Goal: Task Accomplishment & Management: Use online tool/utility

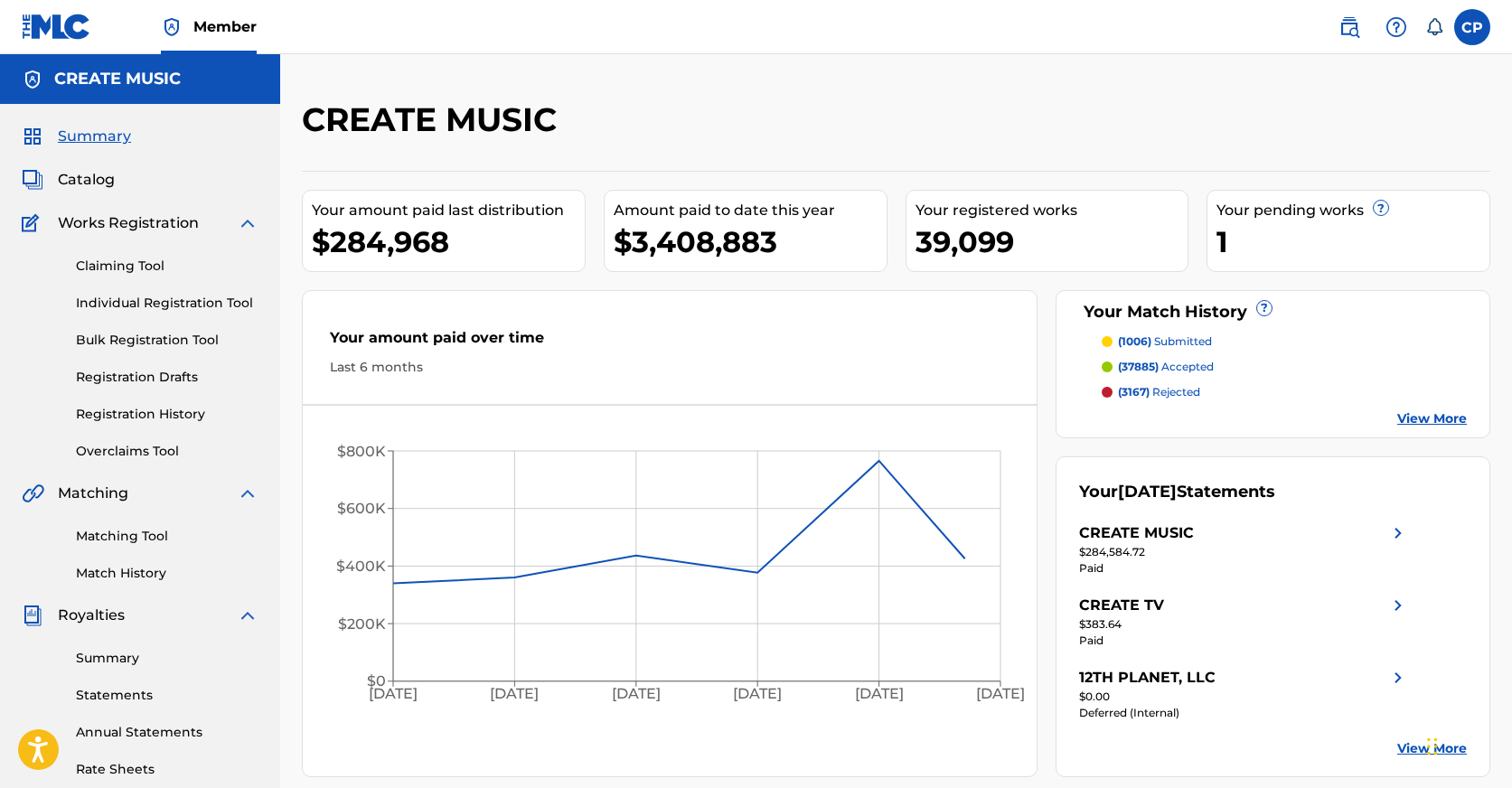
click at [73, 182] on span "Catalog" at bounding box center [85, 179] width 57 height 22
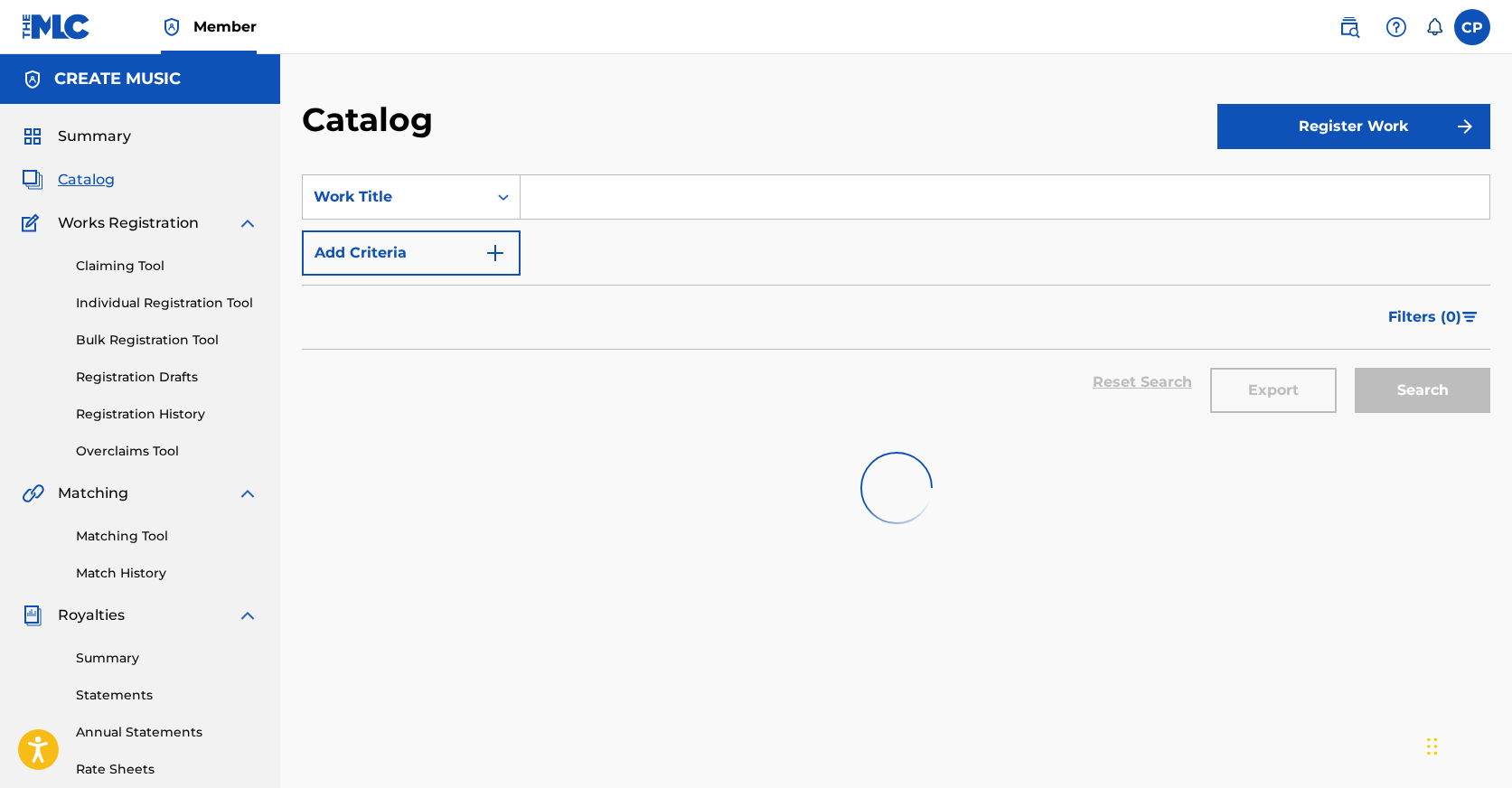
click at [674, 199] on input "Search Form" at bounding box center [1004, 197] width 969 height 43
paste input "BEEN WORKING - SLOWED DOWN"
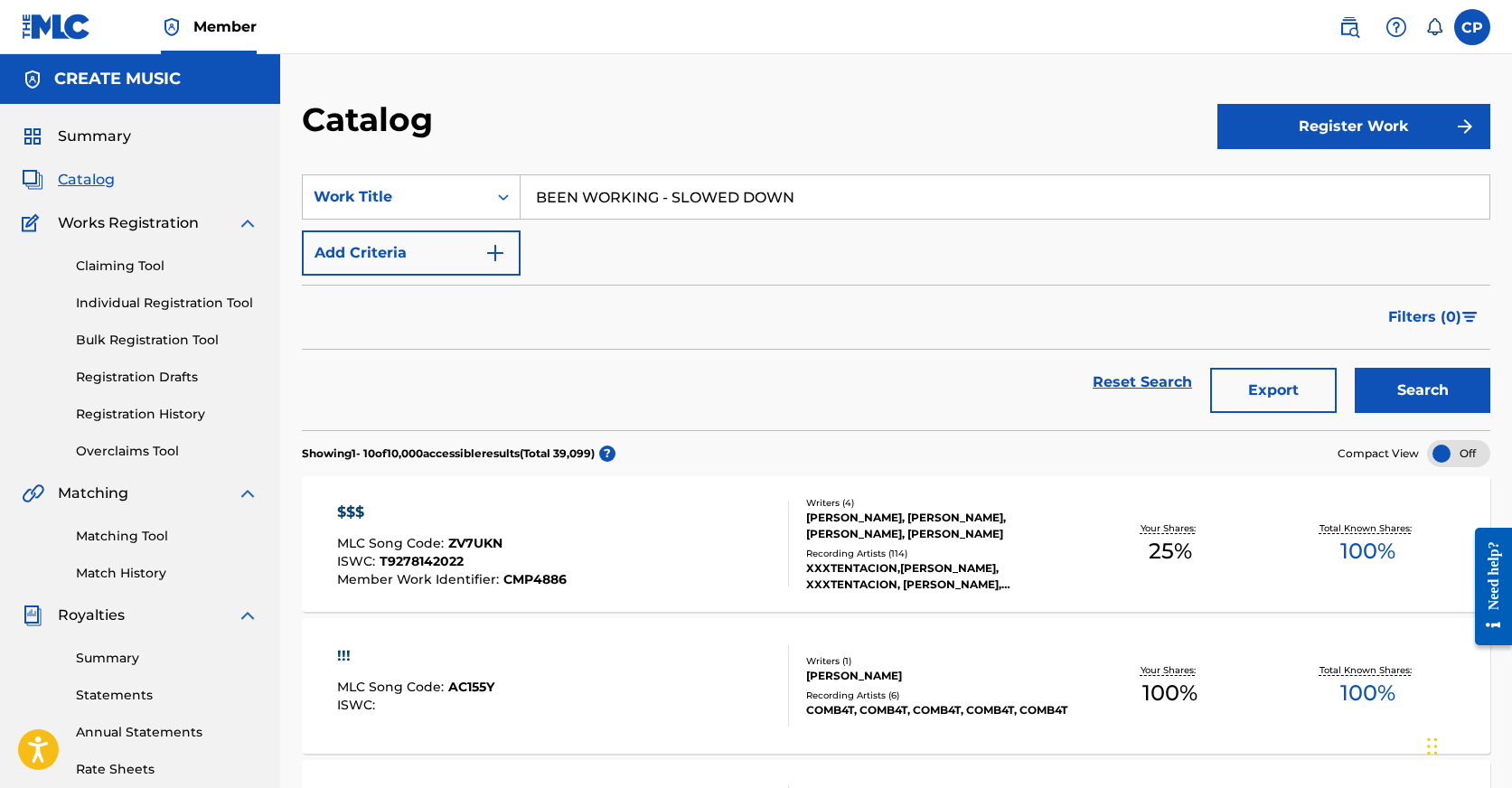
click at [1431, 404] on button "Search" at bounding box center [1423, 390] width 135 height 45
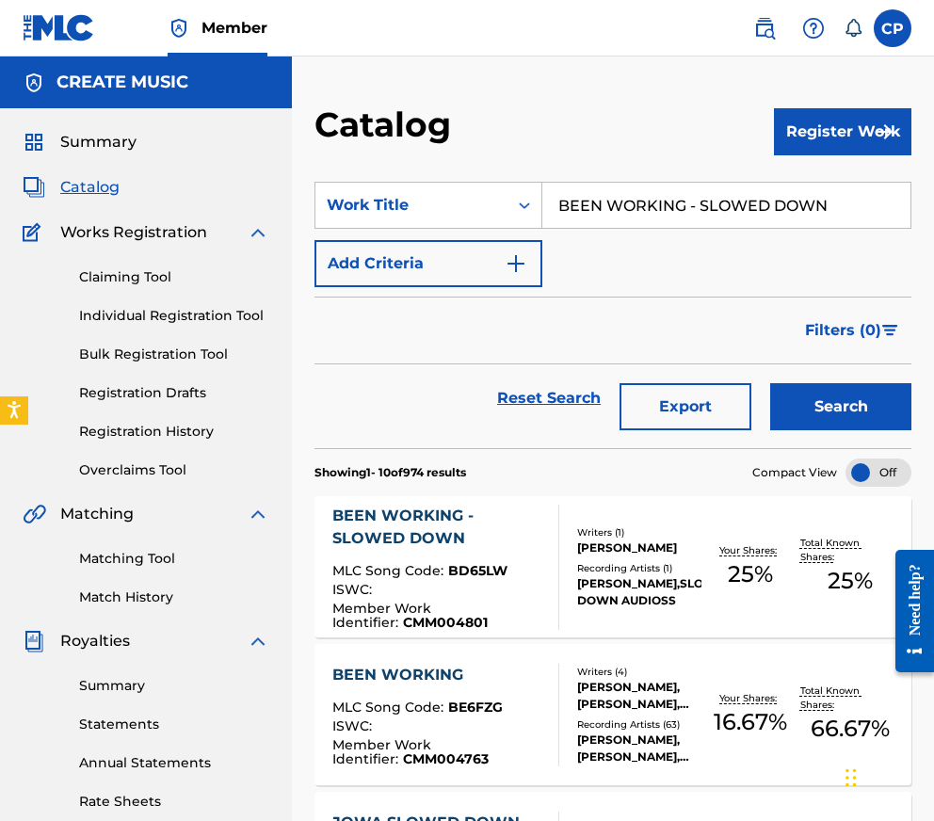
click at [656, 212] on input "BEEN WORKING - SLOWED DOWN" at bounding box center [726, 205] width 368 height 45
paste input "5 DUBS"
type input "5 DUBS"
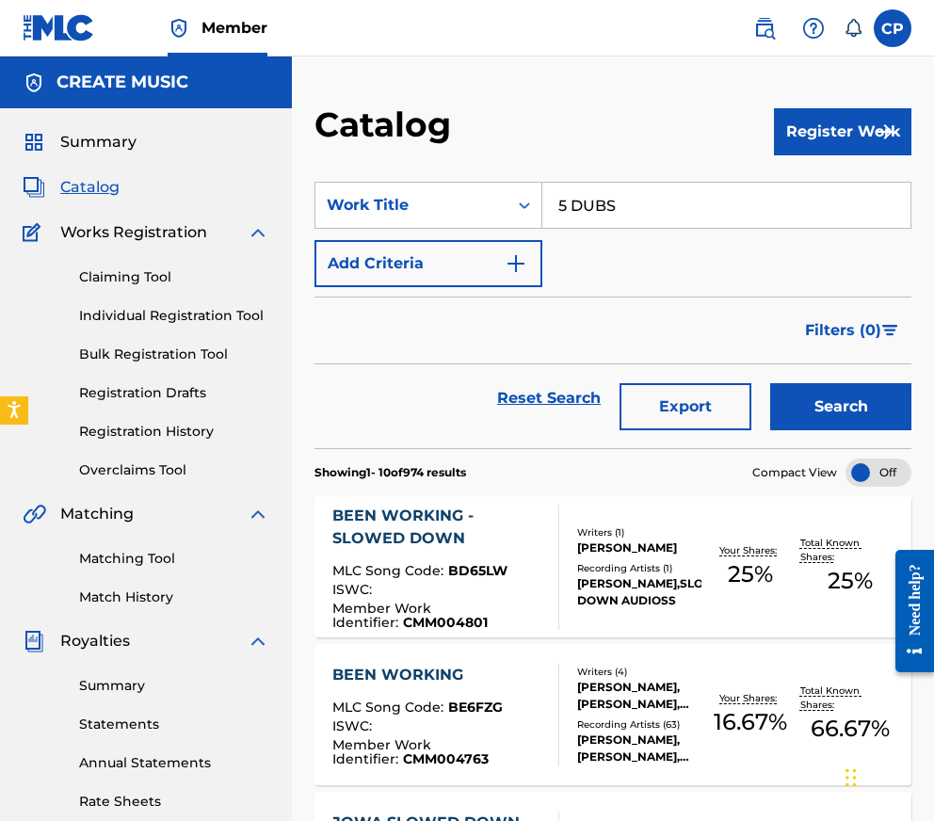
click at [815, 393] on button "Search" at bounding box center [840, 406] width 141 height 47
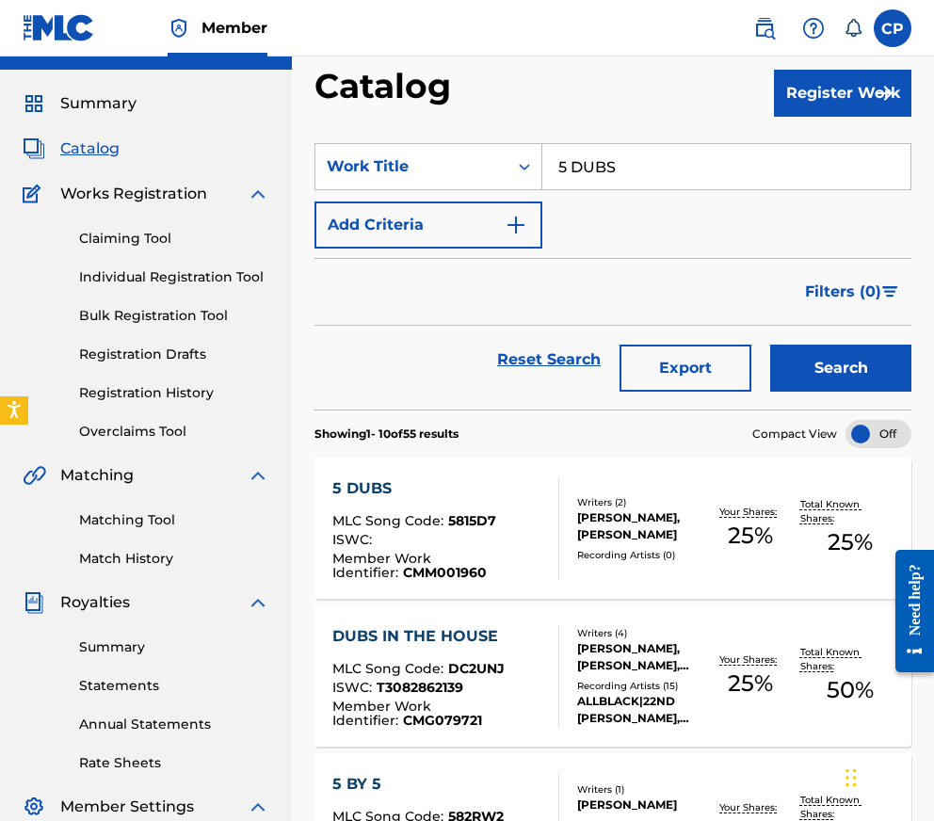
scroll to position [44, 0]
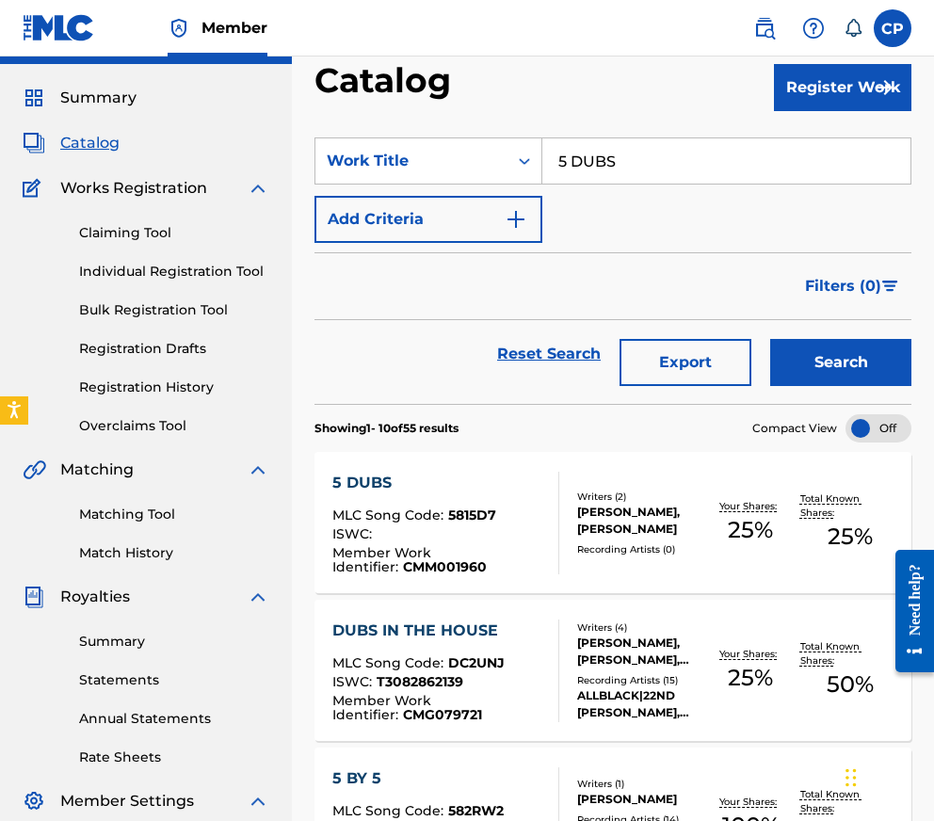
click at [536, 549] on div "Member Work Identifier : CMM001960" at bounding box center [437, 560] width 211 height 28
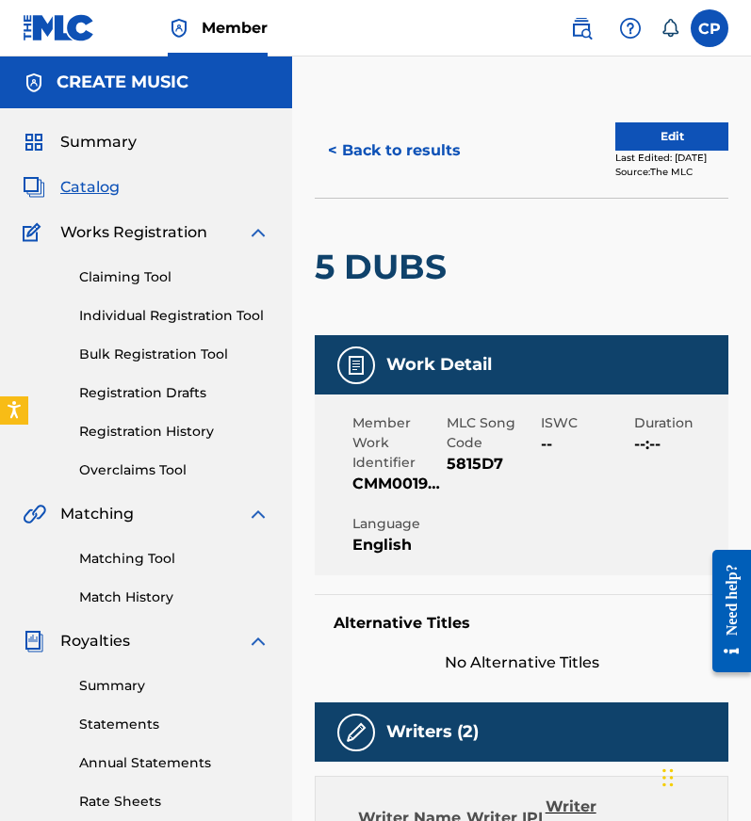
click at [109, 197] on span "Catalog" at bounding box center [89, 187] width 59 height 23
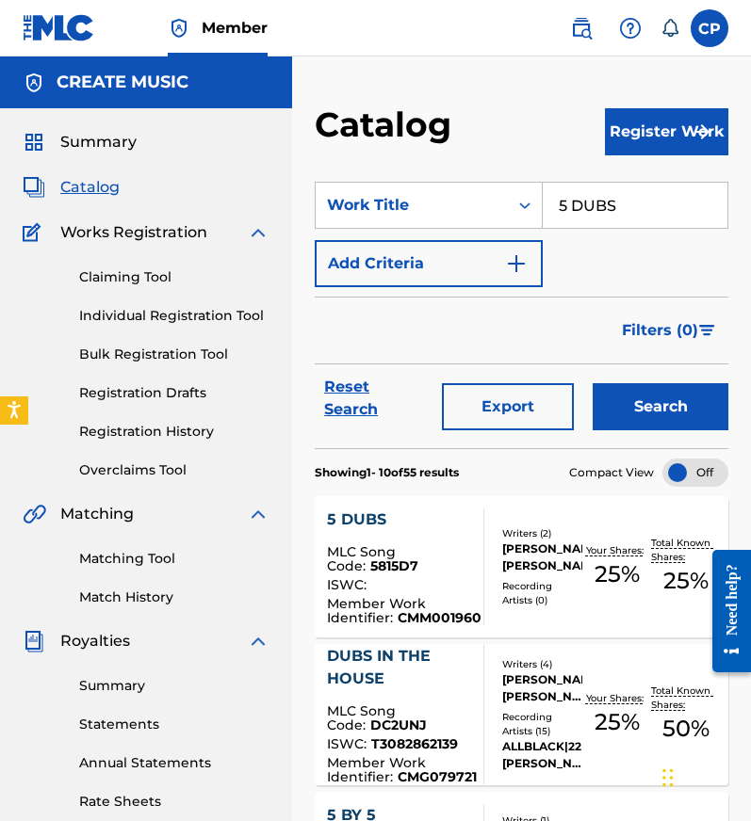
click at [137, 558] on link "Matching Tool" at bounding box center [174, 559] width 190 height 20
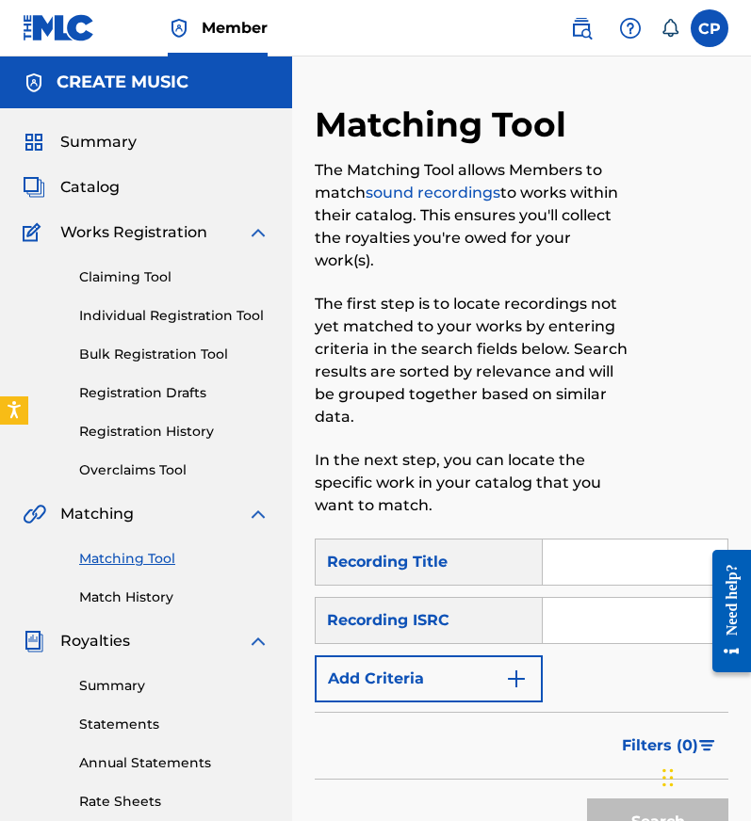
click at [657, 292] on div at bounding box center [680, 321] width 95 height 435
click at [588, 543] on input "Search Form" at bounding box center [634, 562] width 185 height 45
paste input "[PERSON_NAME]"
type input "[PERSON_NAME]"
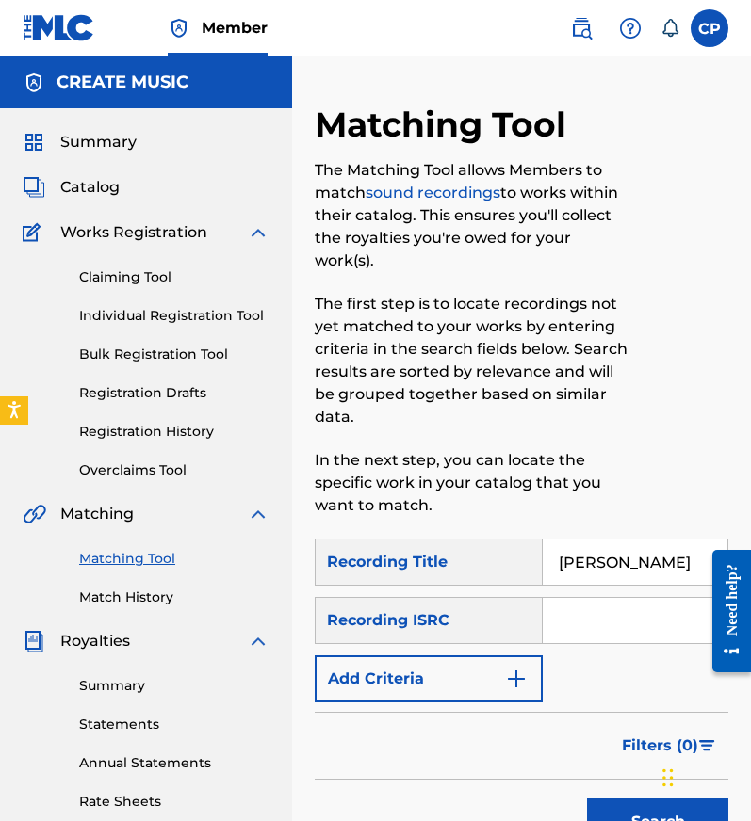
click at [623, 608] on input "Search Form" at bounding box center [634, 620] width 185 height 45
paste input "USQX92202391"
type input "USQX92202391"
click at [455, 662] on button "Add Criteria" at bounding box center [429, 678] width 228 height 47
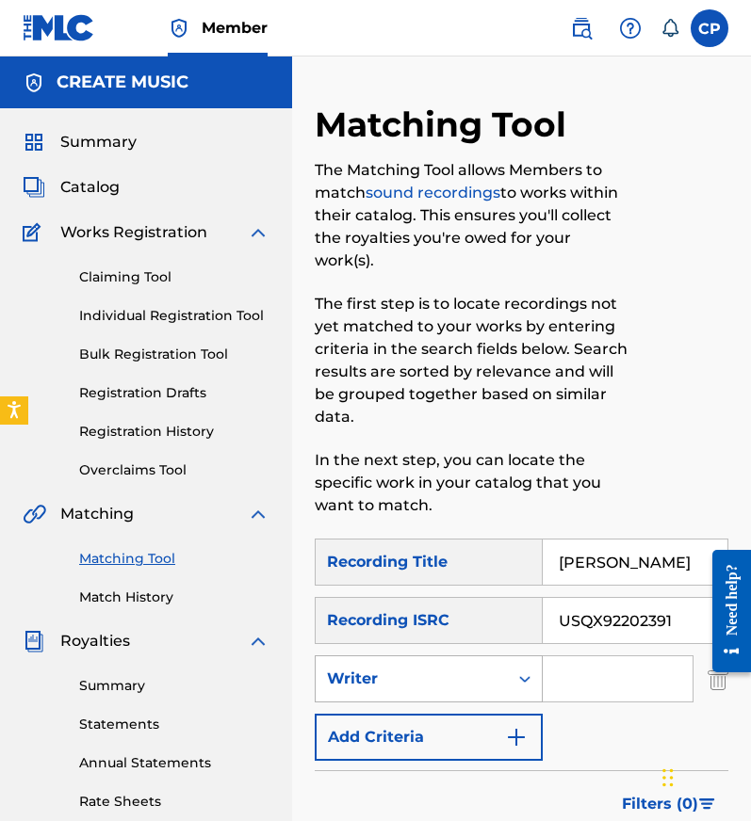
click at [463, 668] on div "Writer" at bounding box center [412, 679] width 170 height 23
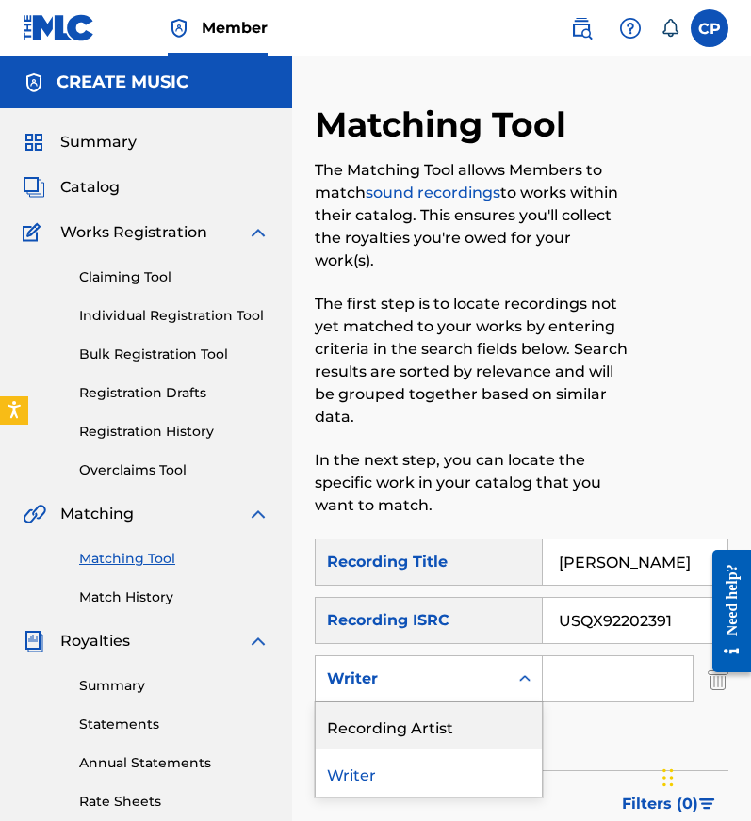
click at [463, 702] on div "Recording Artist" at bounding box center [428, 725] width 226 height 47
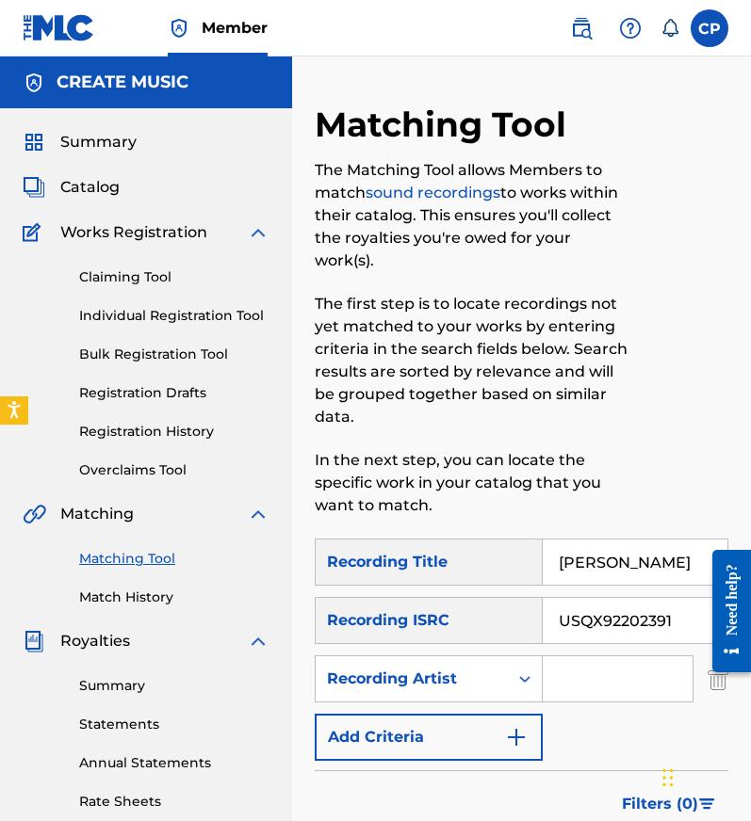
click at [599, 656] on input "Search Form" at bounding box center [617, 678] width 150 height 45
paste input "LIL [GEOGRAPHIC_DATA]"
type input "LIL [GEOGRAPHIC_DATA]"
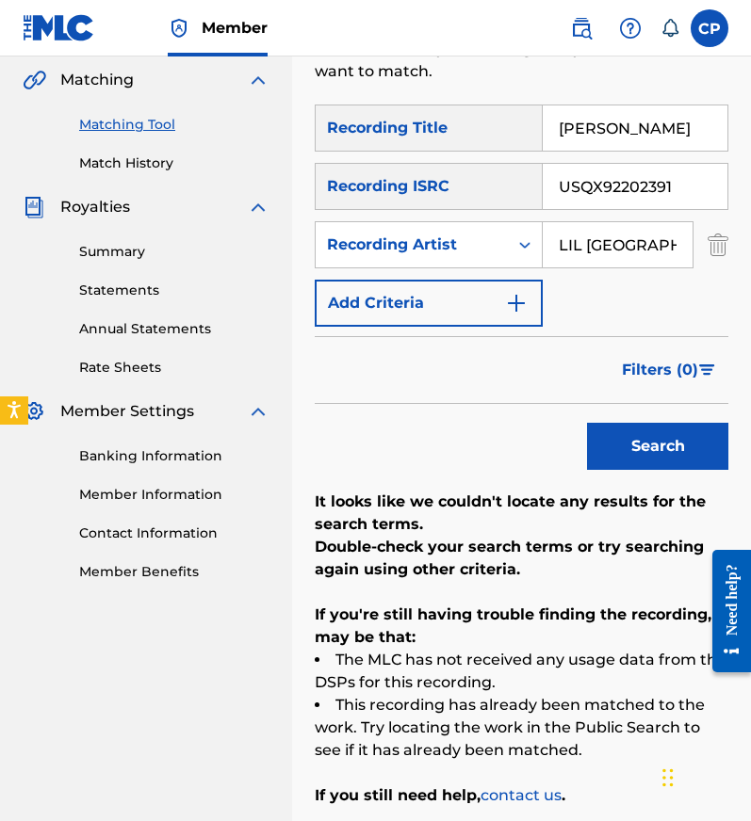
scroll to position [431, 0]
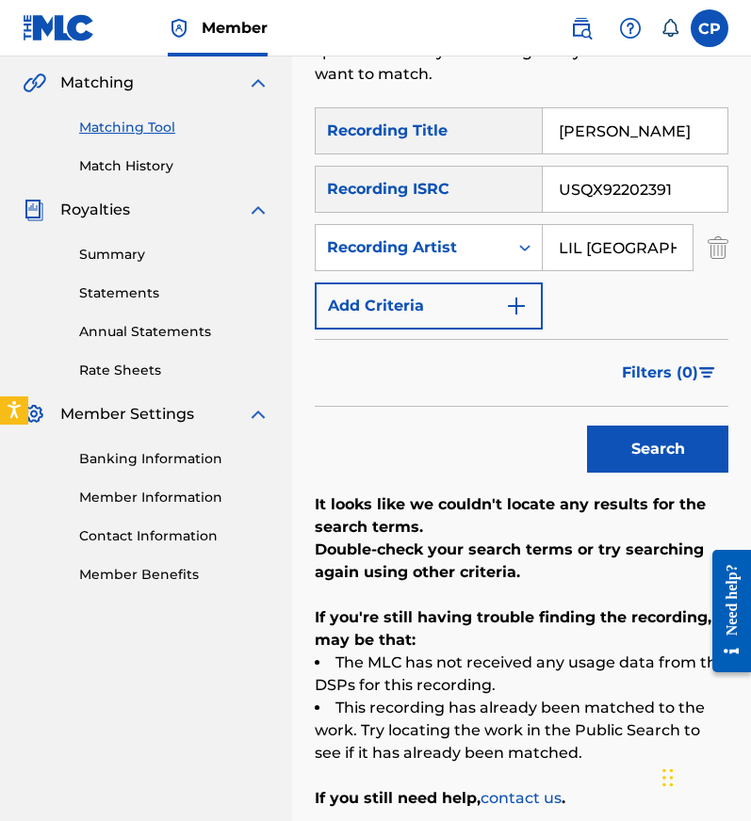
click at [674, 167] on input "USQX92202391" at bounding box center [634, 189] width 185 height 45
click at [587, 426] on button "Search" at bounding box center [657, 449] width 141 height 47
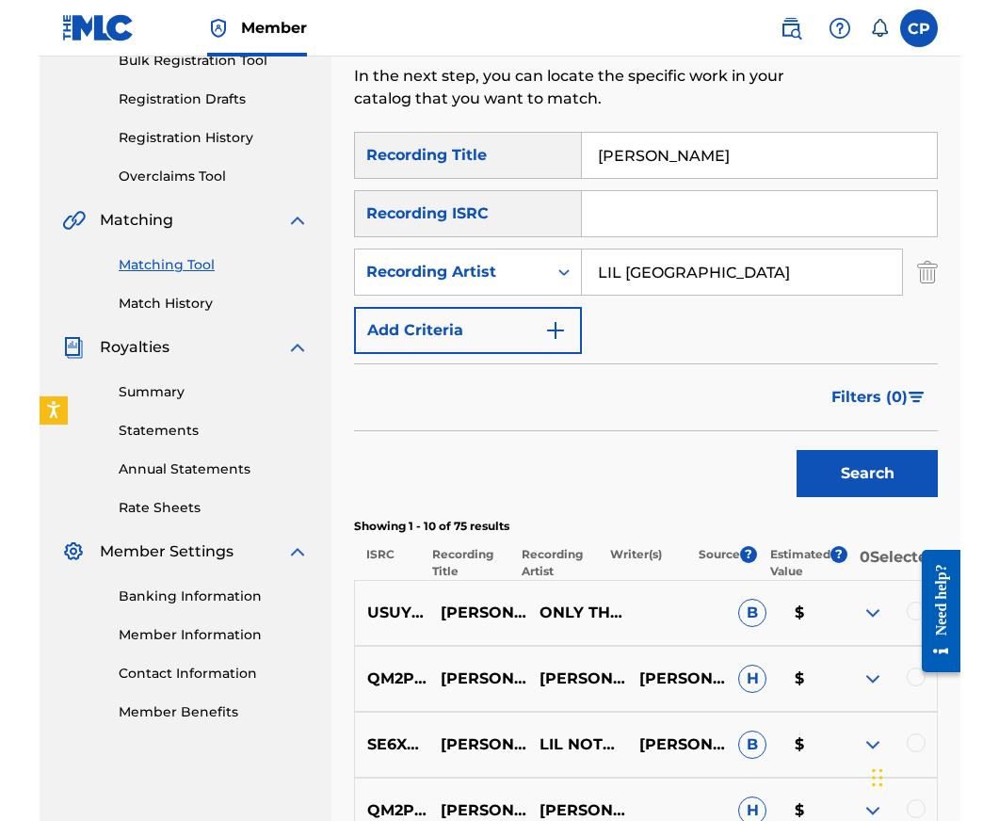
scroll to position [293, 0]
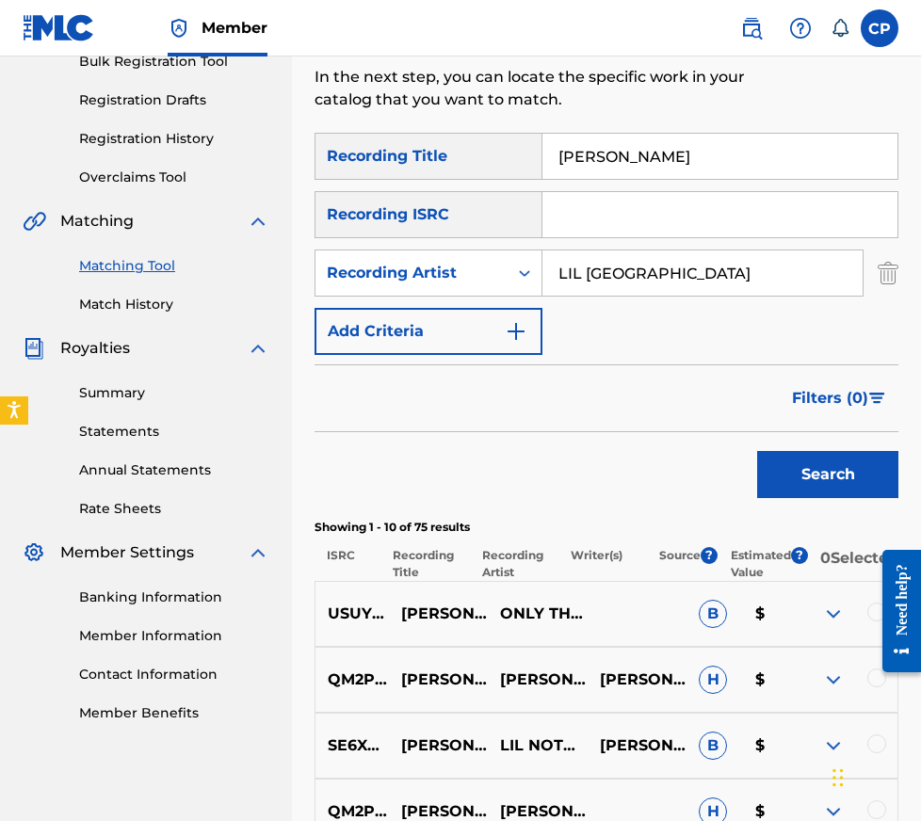
click at [873, 625] on div at bounding box center [894, 611] width 53 height 152
click at [870, 620] on div at bounding box center [894, 611] width 53 height 152
click at [870, 623] on div at bounding box center [894, 611] width 53 height 152
click at [875, 623] on div at bounding box center [894, 611] width 53 height 152
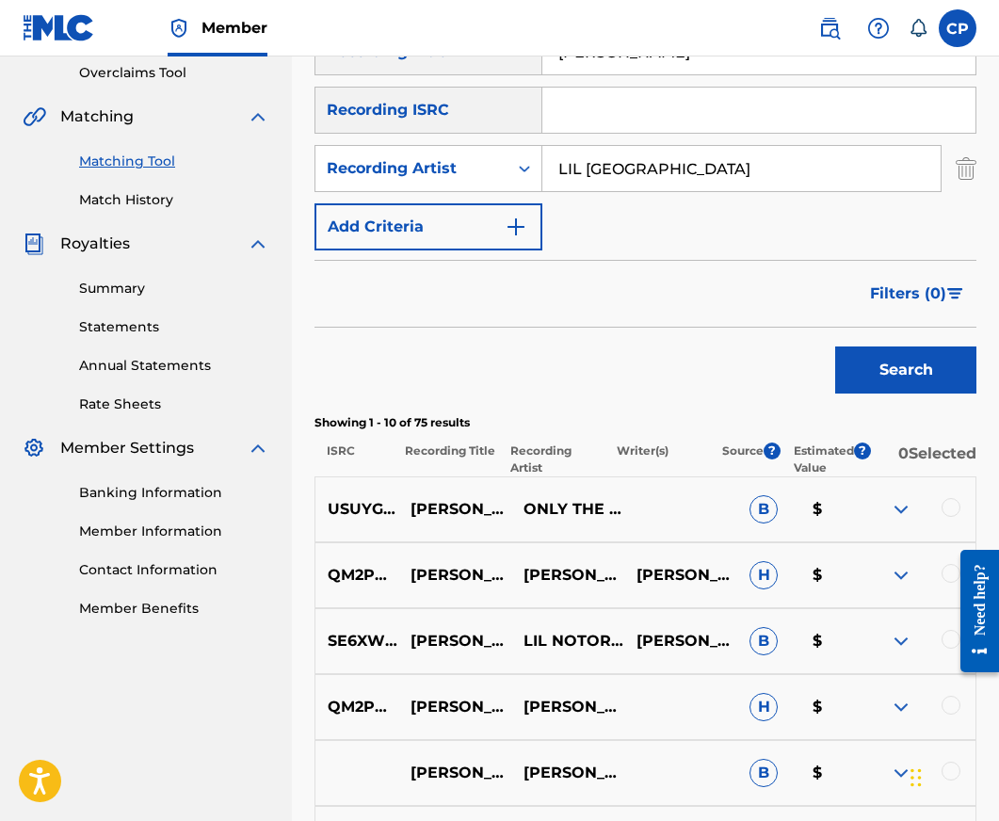
scroll to position [425, 0]
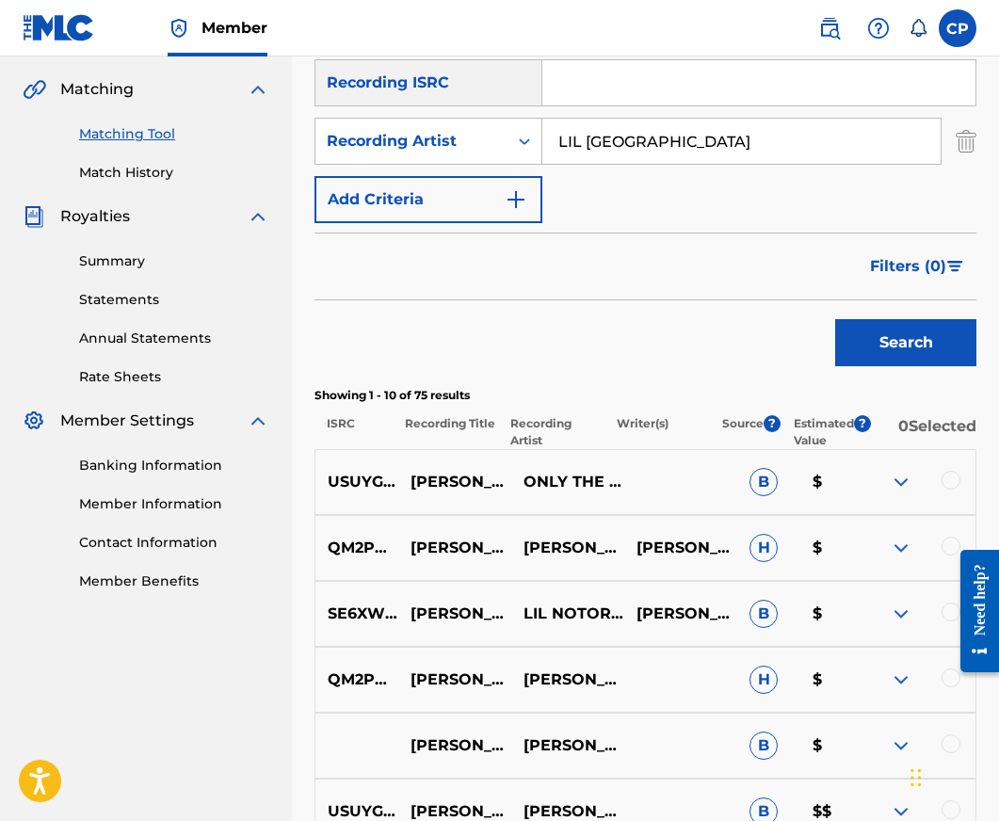
click at [956, 473] on div at bounding box center [951, 480] width 19 height 19
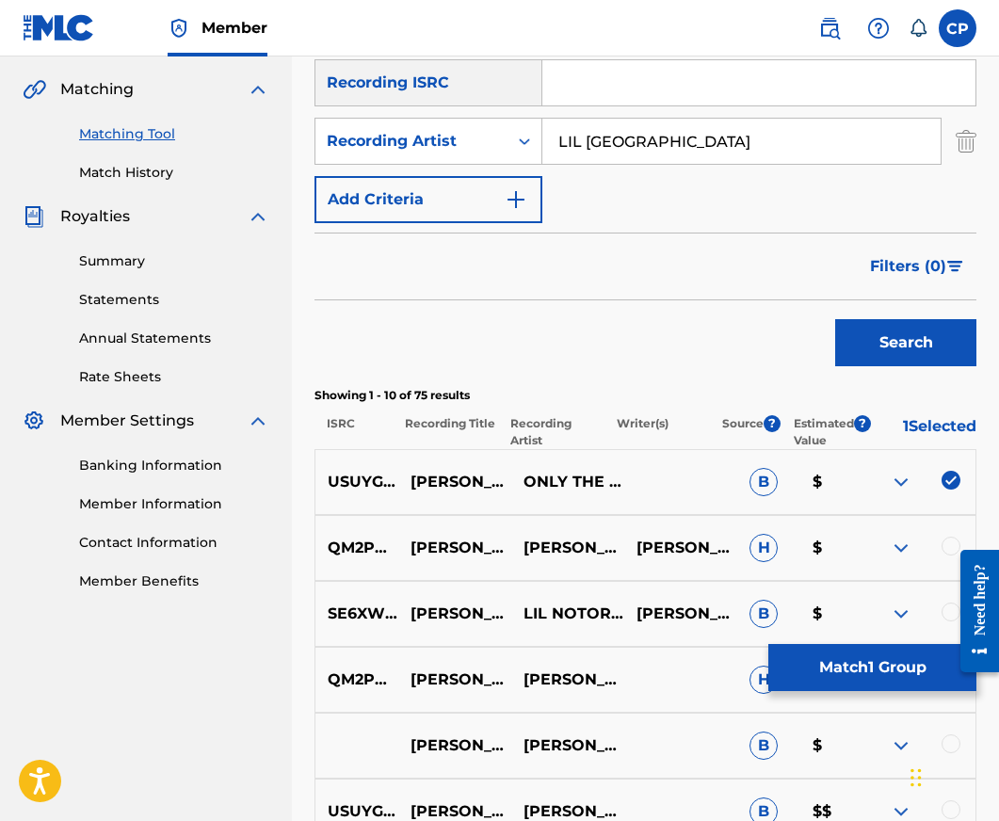
click at [839, 674] on button "Match 1 Group" at bounding box center [872, 667] width 208 height 47
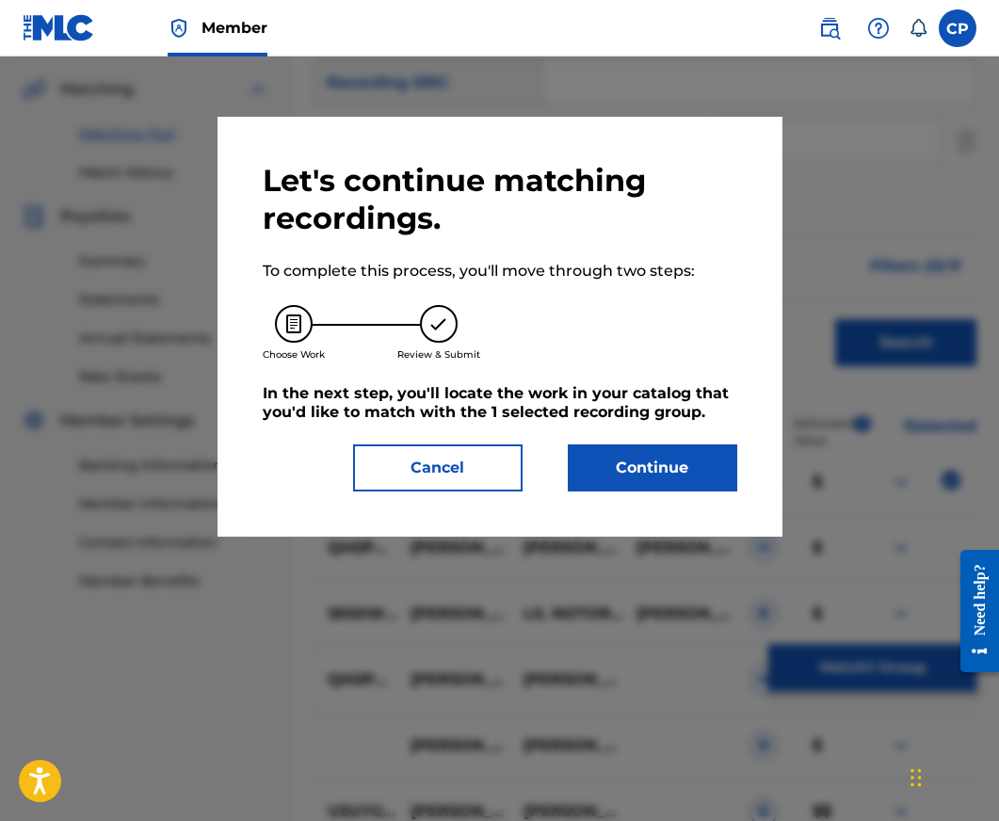
click at [701, 474] on button "Continue" at bounding box center [653, 467] width 170 height 47
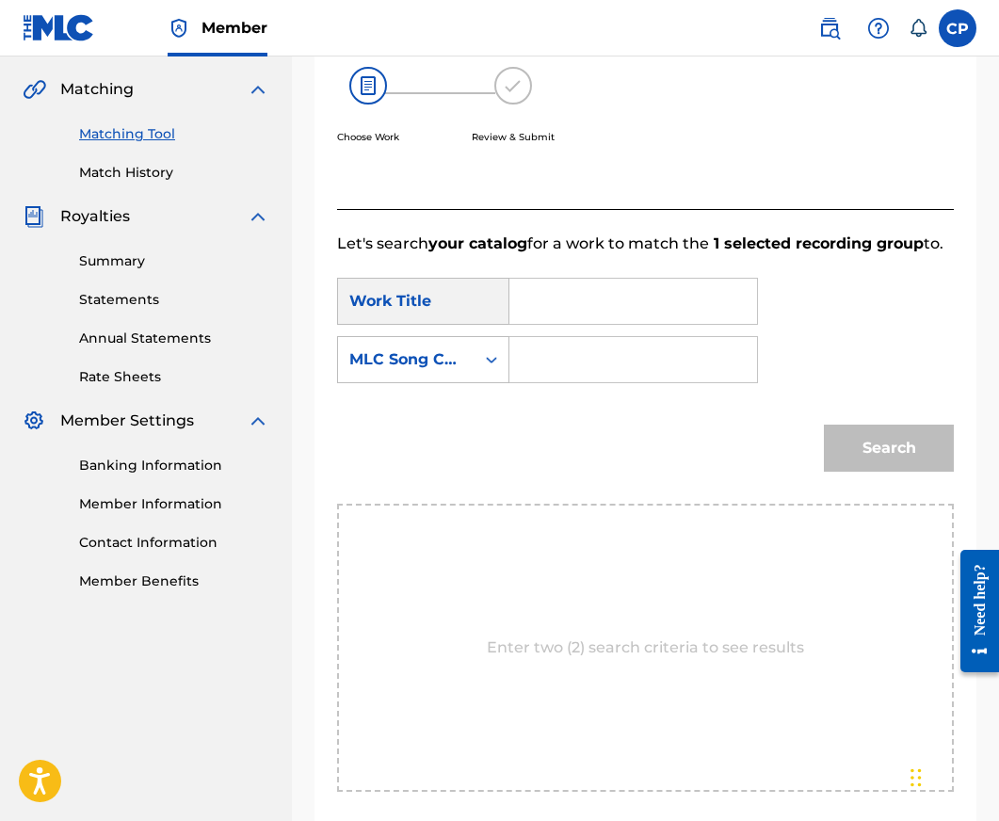
click at [671, 289] on input "Search Form" at bounding box center [633, 301] width 216 height 45
paste input "[PERSON_NAME]"
type input "[PERSON_NAME]"
click at [677, 356] on input "Search Form" at bounding box center [633, 359] width 216 height 45
paste input "KF1N5Z"
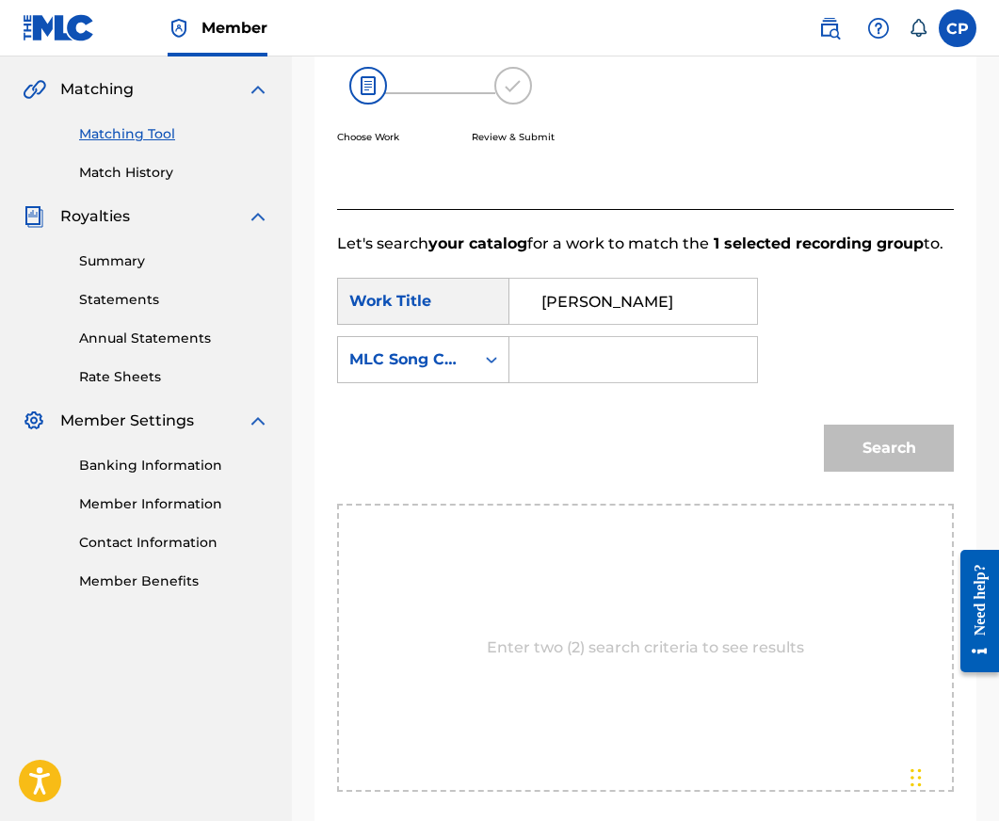
click at [677, 356] on input "Search Form" at bounding box center [633, 359] width 216 height 45
type input "KF1N5Z"
click at [901, 454] on button "Search" at bounding box center [889, 448] width 130 height 47
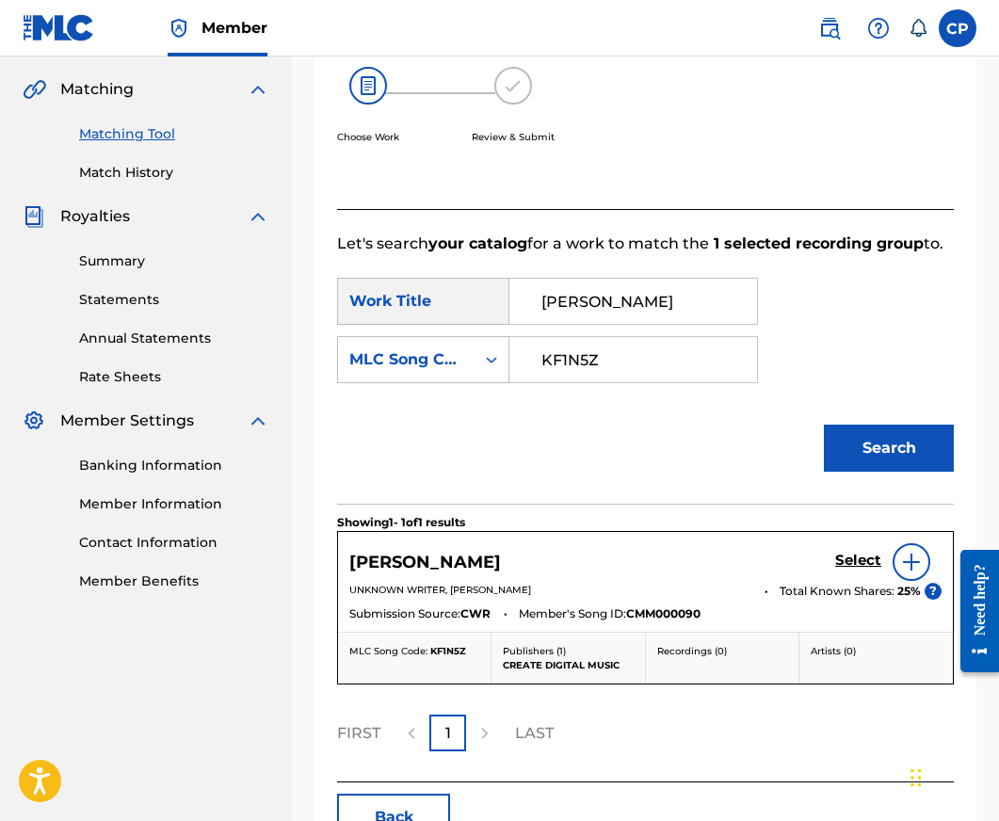
click at [856, 552] on h5 "Select" at bounding box center [858, 561] width 46 height 18
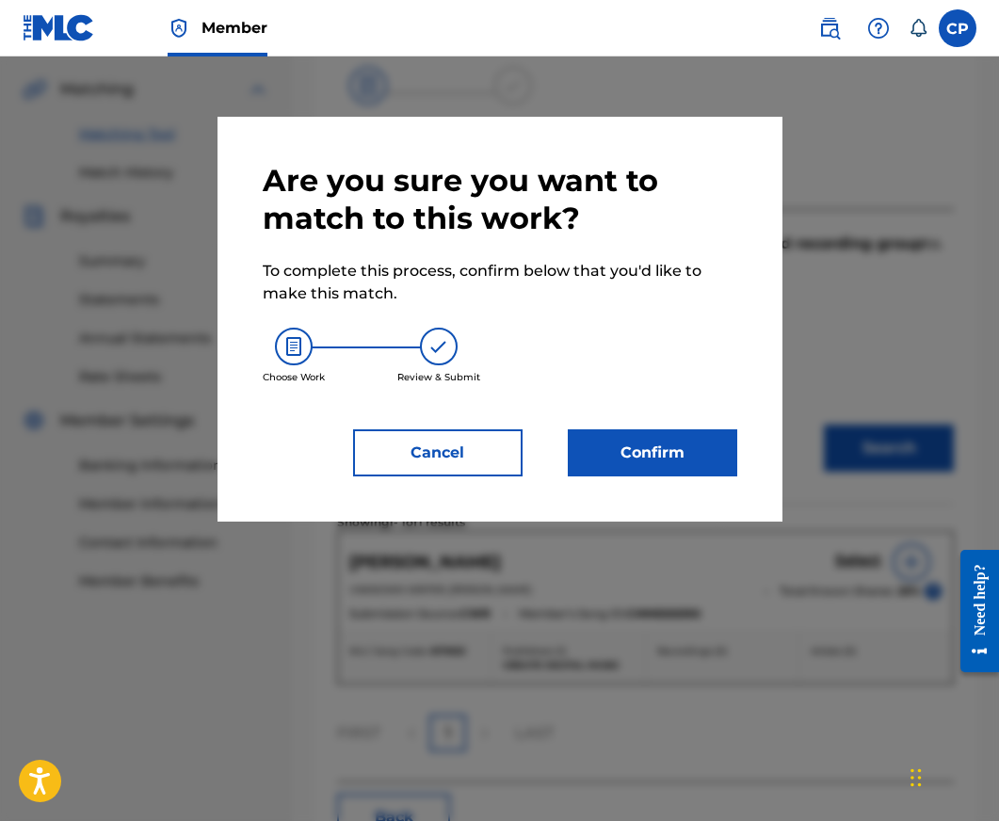
click at [617, 459] on button "Confirm" at bounding box center [653, 452] width 170 height 47
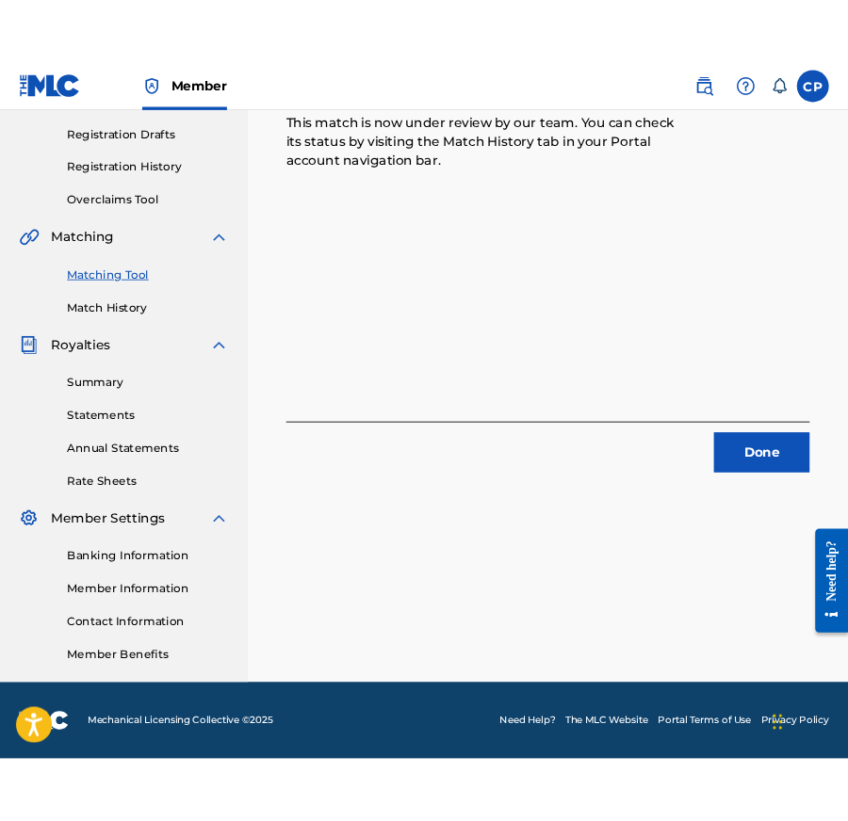
scroll to position [308, 0]
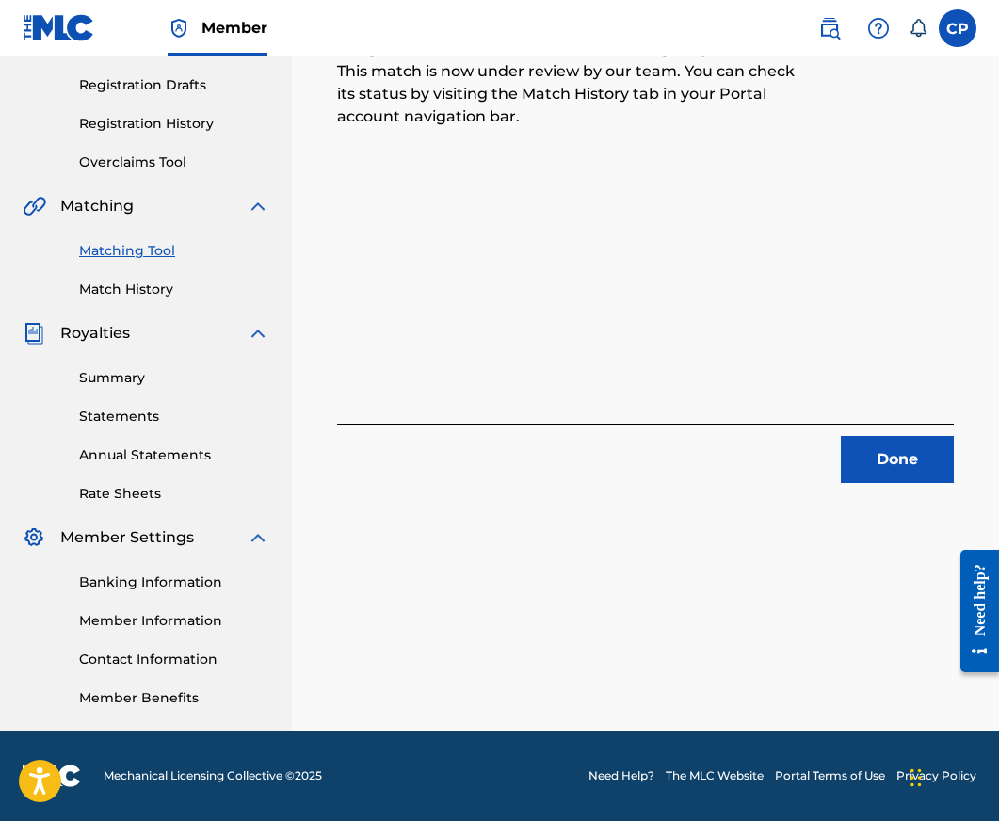
click at [880, 466] on button "Done" at bounding box center [897, 459] width 113 height 47
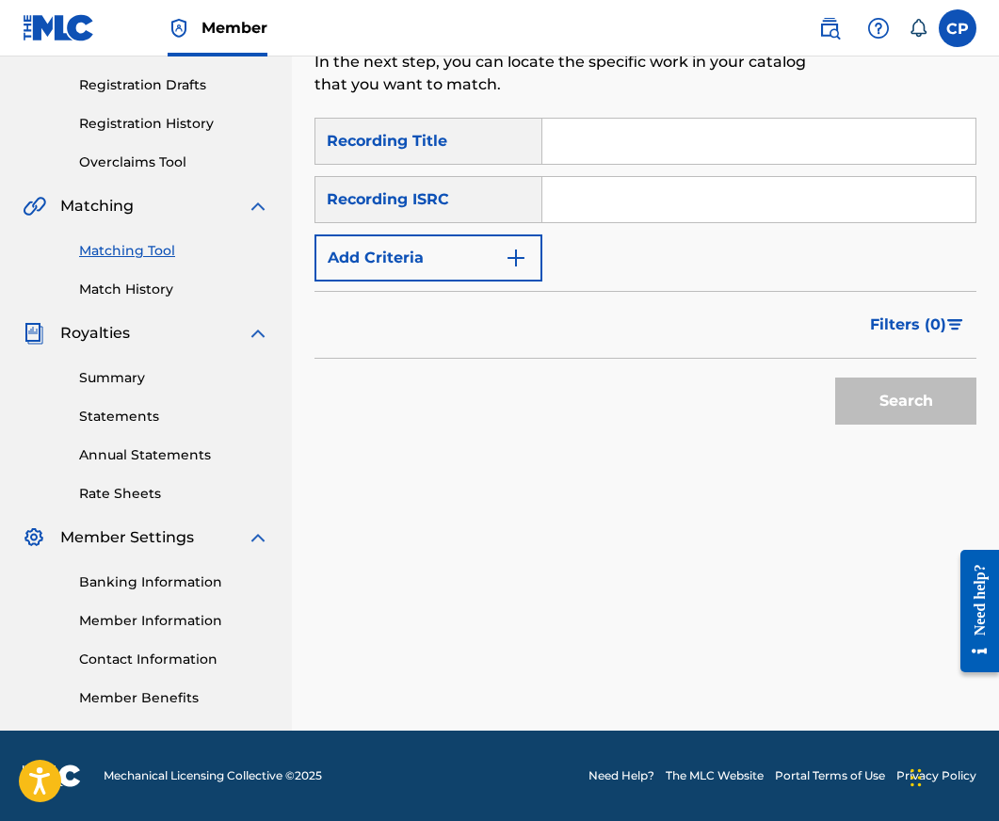
click at [690, 146] on input "Search Form" at bounding box center [758, 141] width 433 height 45
paste input "RISK"
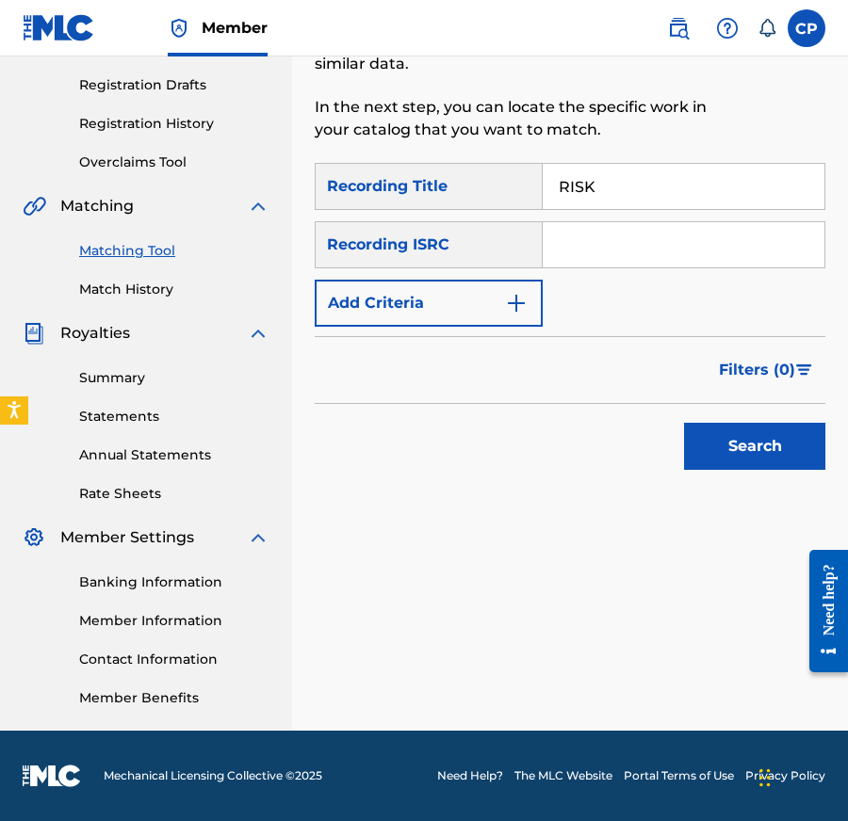
type input "RISK"
click at [621, 250] on input "Search Form" at bounding box center [683, 244] width 282 height 45
paste input "USQX92202388"
click at [621, 250] on input "Search Form" at bounding box center [683, 244] width 282 height 45
type input "USQX92202388"
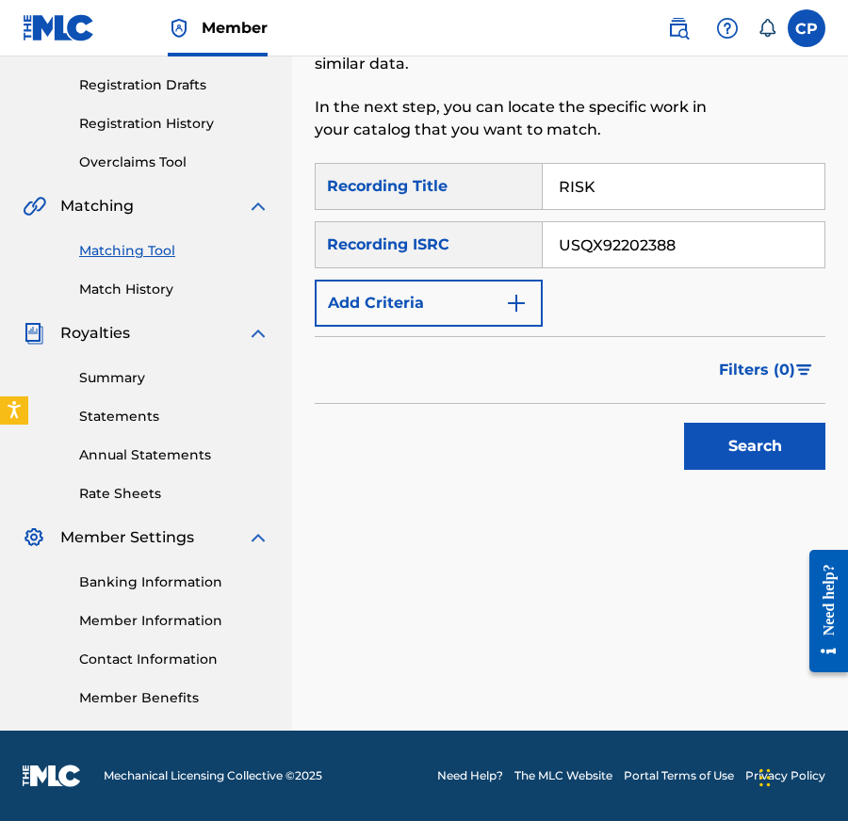
click at [537, 299] on button "Add Criteria" at bounding box center [429, 303] width 228 height 47
click at [537, 299] on div "SearchWithCriteriaaaf10d67-cbbc-40b6-91fd-9b82eca5f44f Recording Title RISK Sea…" at bounding box center [570, 245] width 510 height 164
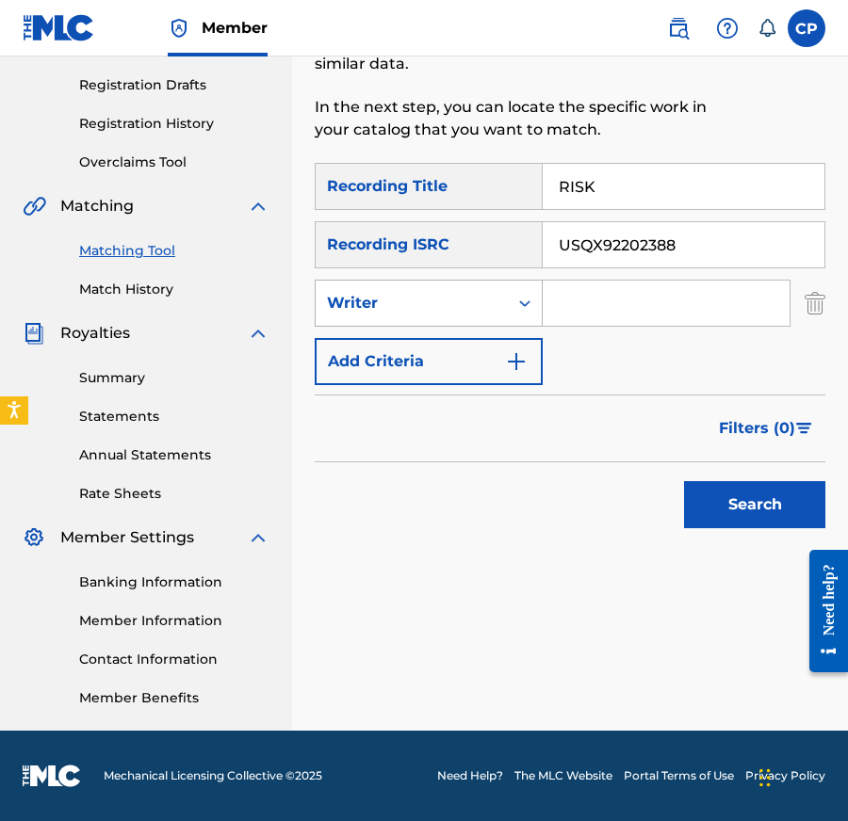
click at [492, 317] on div "Writer" at bounding box center [411, 303] width 192 height 36
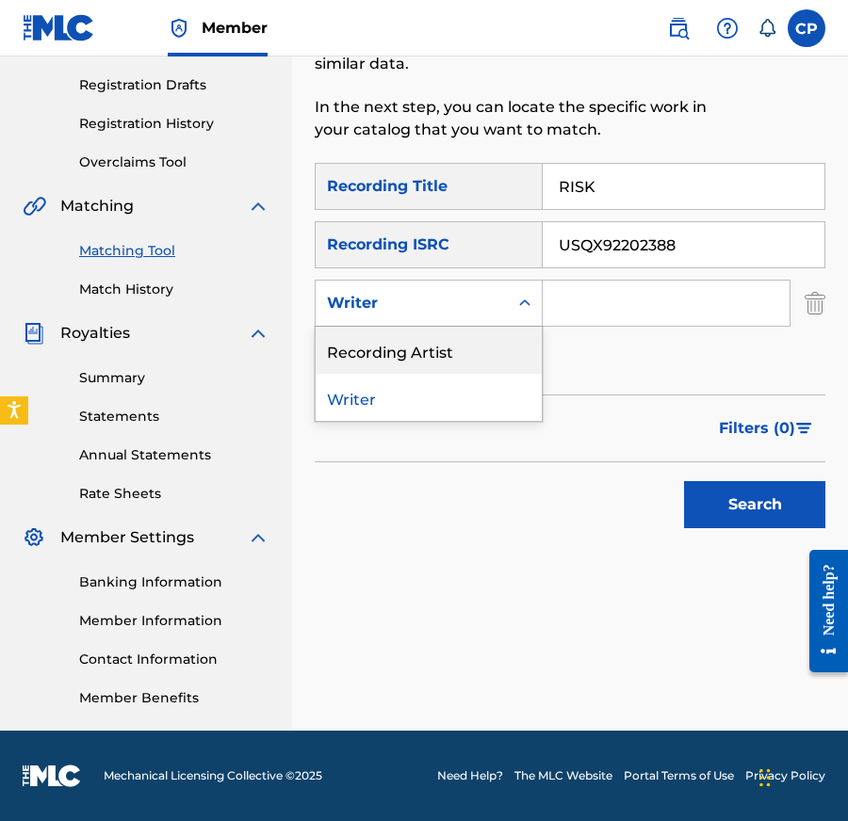
click at [479, 359] on div "Recording Artist" at bounding box center [428, 350] width 226 height 47
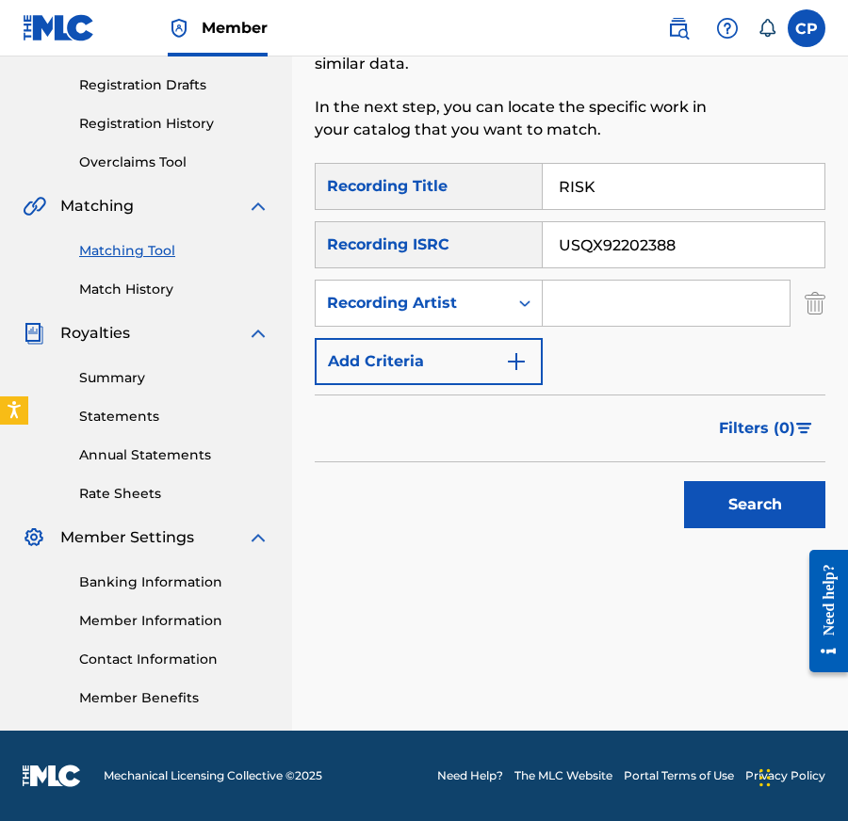
click at [639, 300] on input "Search Form" at bounding box center [665, 303] width 247 height 45
paste input "LIL [GEOGRAPHIC_DATA]"
type input "LIL [GEOGRAPHIC_DATA]"
click at [711, 478] on div "Search" at bounding box center [749, 499] width 151 height 75
click at [711, 492] on button "Search" at bounding box center [754, 504] width 141 height 47
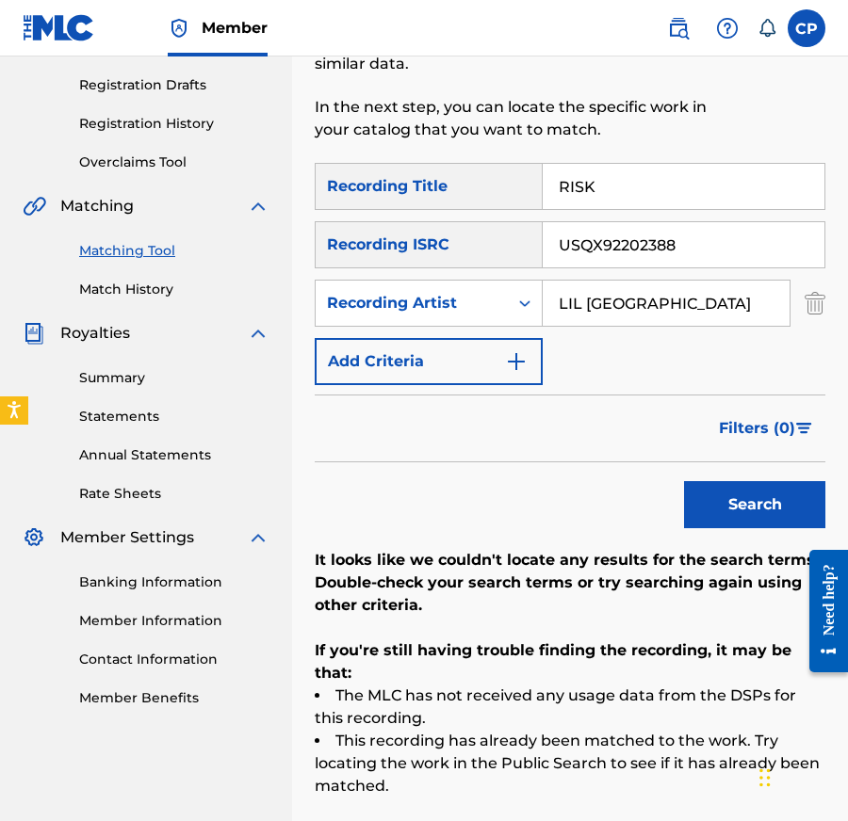
click at [747, 253] on input "USQX92202388" at bounding box center [683, 244] width 282 height 45
click at [684, 481] on button "Search" at bounding box center [754, 504] width 141 height 47
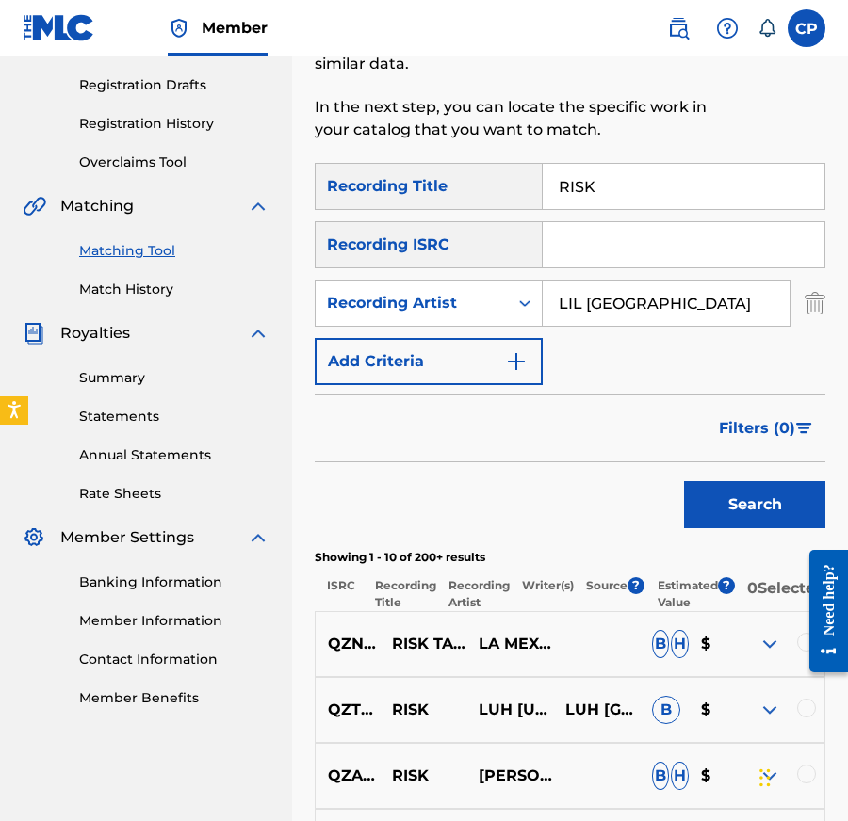
click at [633, 186] on input "RISK" at bounding box center [683, 186] width 282 height 45
paste input "MURDER 1"
type input "MURDER 1"
click at [632, 296] on input "LIL [GEOGRAPHIC_DATA]" at bounding box center [665, 303] width 247 height 45
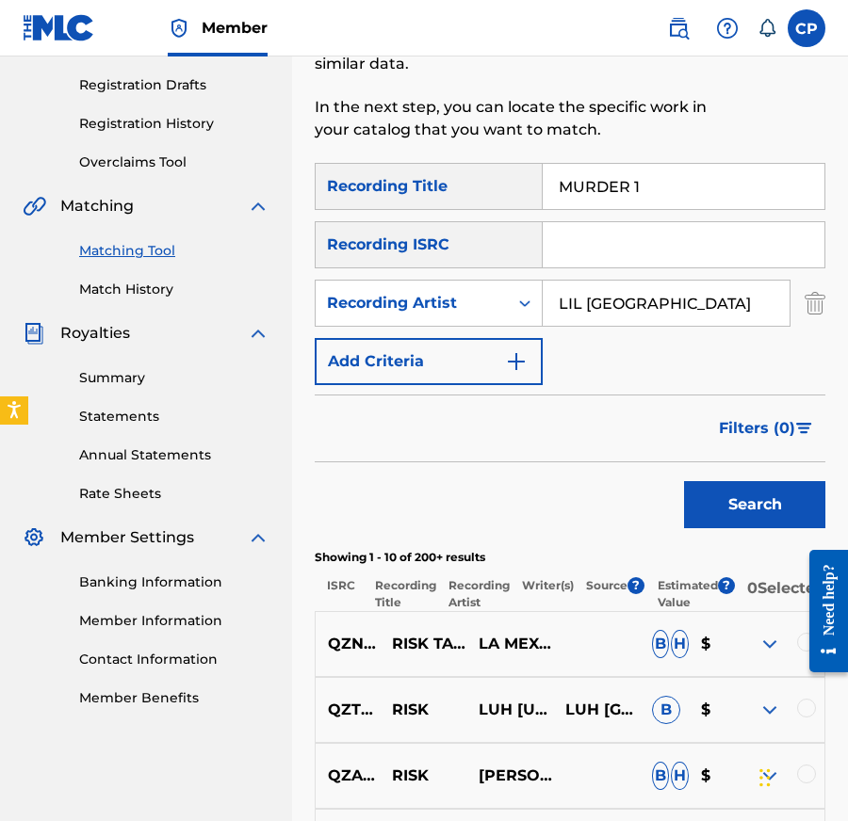
click at [632, 296] on input "LIL [GEOGRAPHIC_DATA]" at bounding box center [665, 303] width 247 height 45
paste input "YOUNG MENACE"
type input "YOUNG MENACE"
click at [742, 510] on button "Search" at bounding box center [754, 504] width 141 height 47
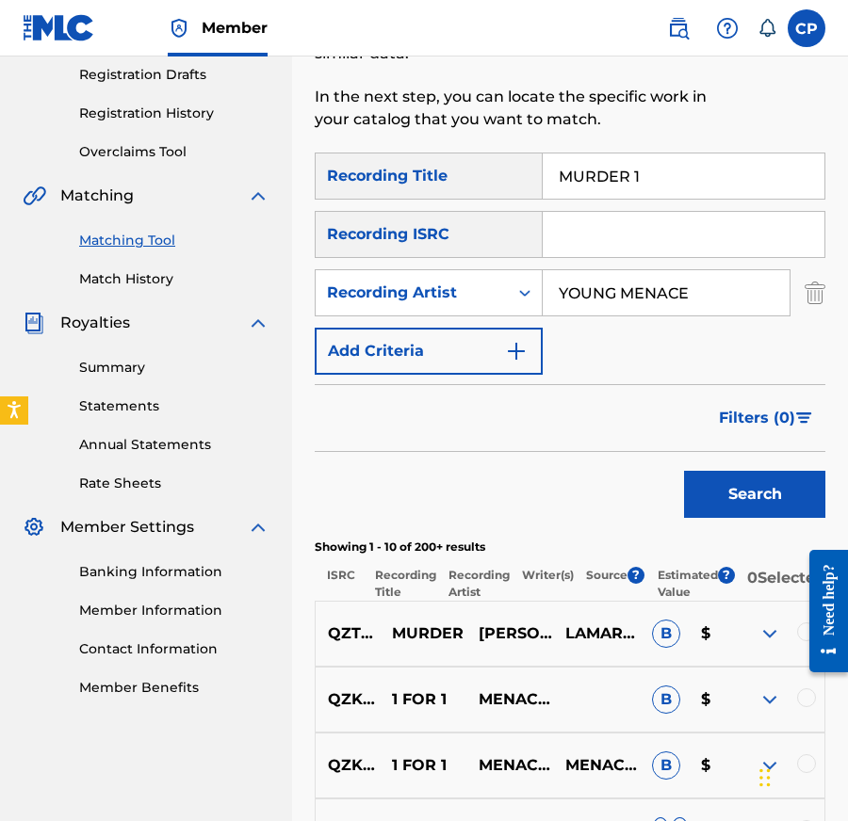
scroll to position [319, 0]
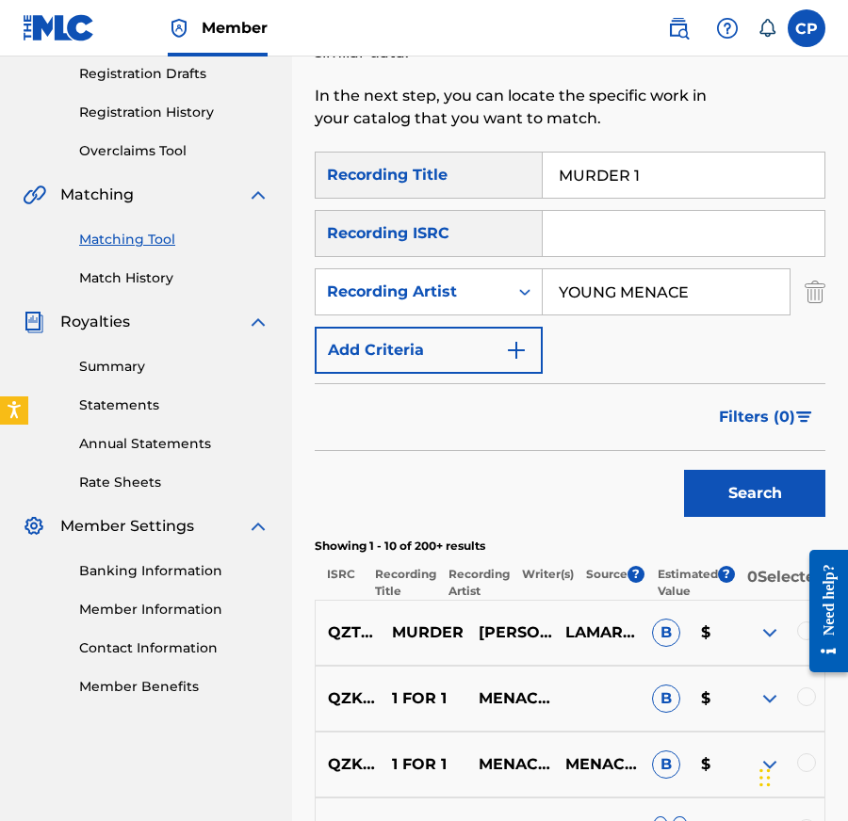
click at [656, 170] on input "MURDER 1" at bounding box center [683, 175] width 282 height 45
paste input "DO OR DIE"
type input "DO OR DIE"
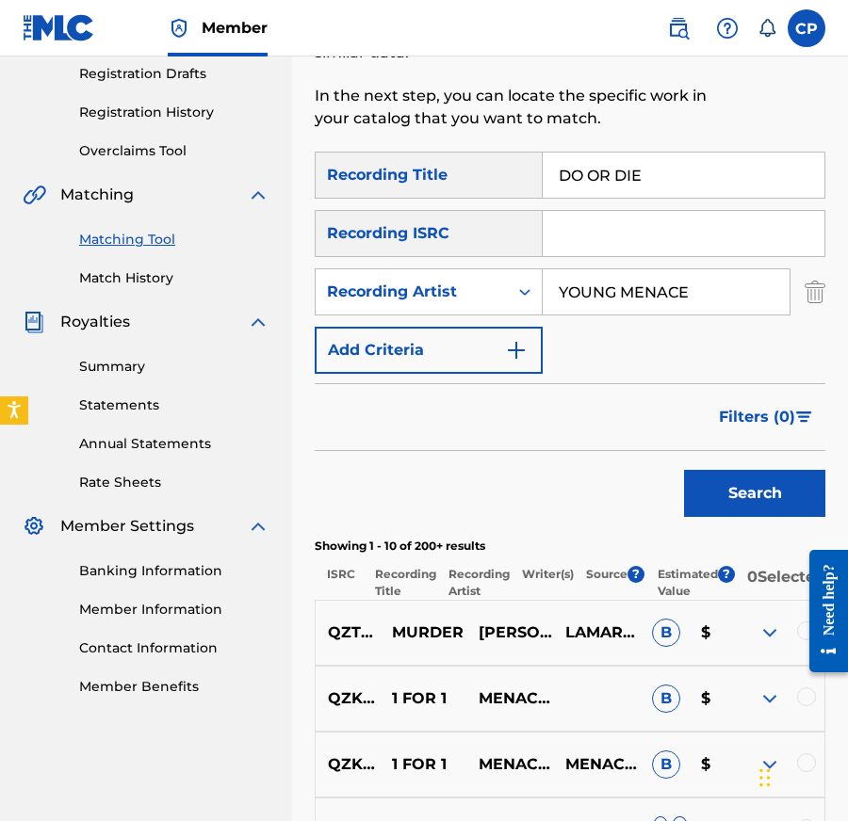
click at [633, 236] on input "Search Form" at bounding box center [683, 233] width 282 height 45
paste input "QZNMZ2147378"
type input "QZNMZ2147378"
click at [658, 295] on input "YOUNG MENACE" at bounding box center [665, 291] width 247 height 45
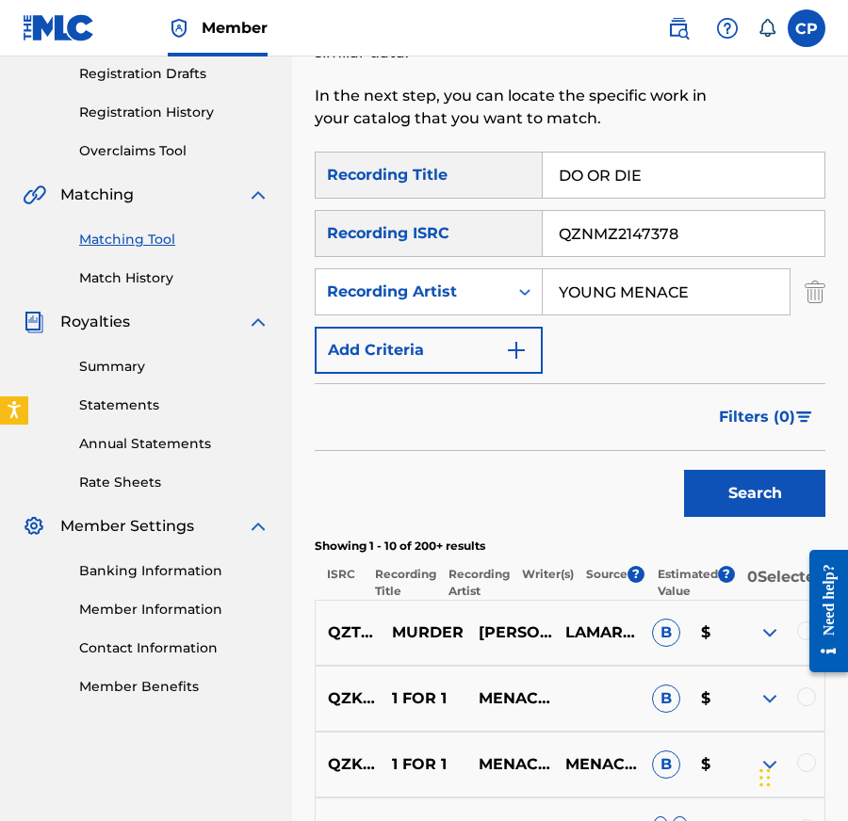
click at [658, 295] on input "YOUNG MENACE" at bounding box center [665, 291] width 247 height 45
paste input "DREEKDADON"
type input "DREEKDADON"
click at [725, 495] on button "Search" at bounding box center [754, 493] width 141 height 47
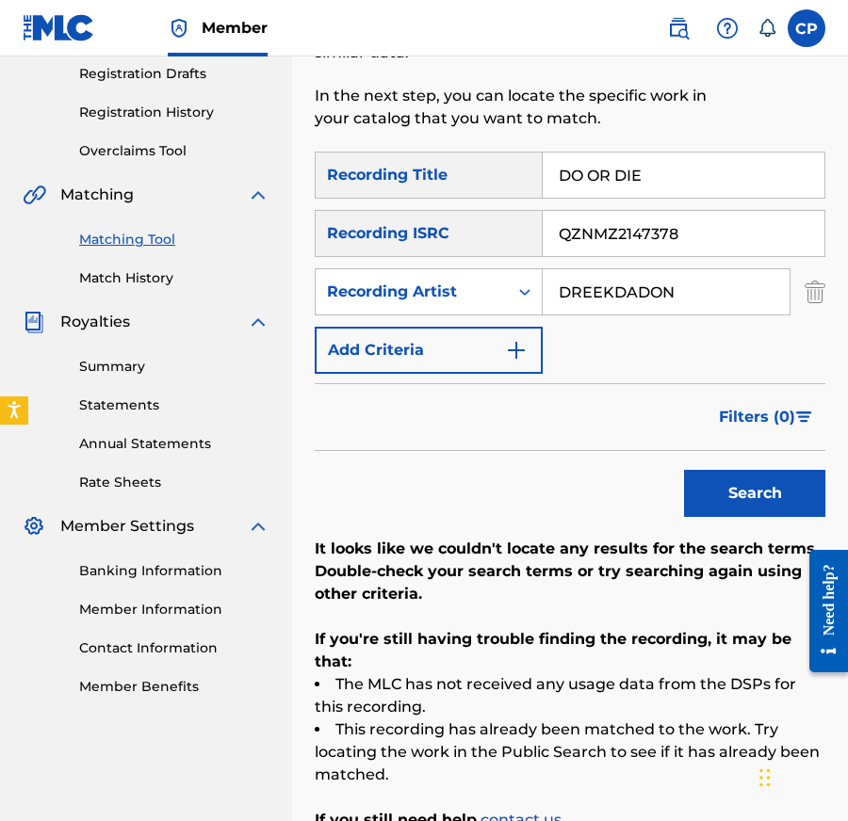
click at [720, 241] on input "QZNMZ2147378" at bounding box center [683, 233] width 282 height 45
click at [684, 470] on button "Search" at bounding box center [754, 493] width 141 height 47
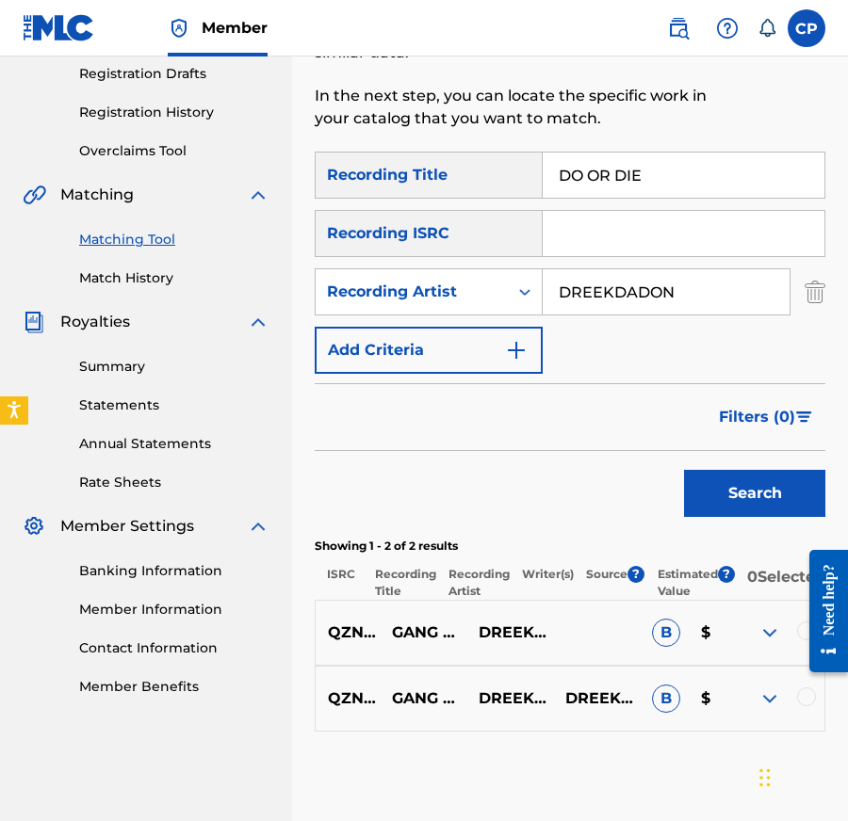
click at [648, 177] on input "DO OR DIE" at bounding box center [683, 175] width 282 height 45
paste input "PANDEMIC"
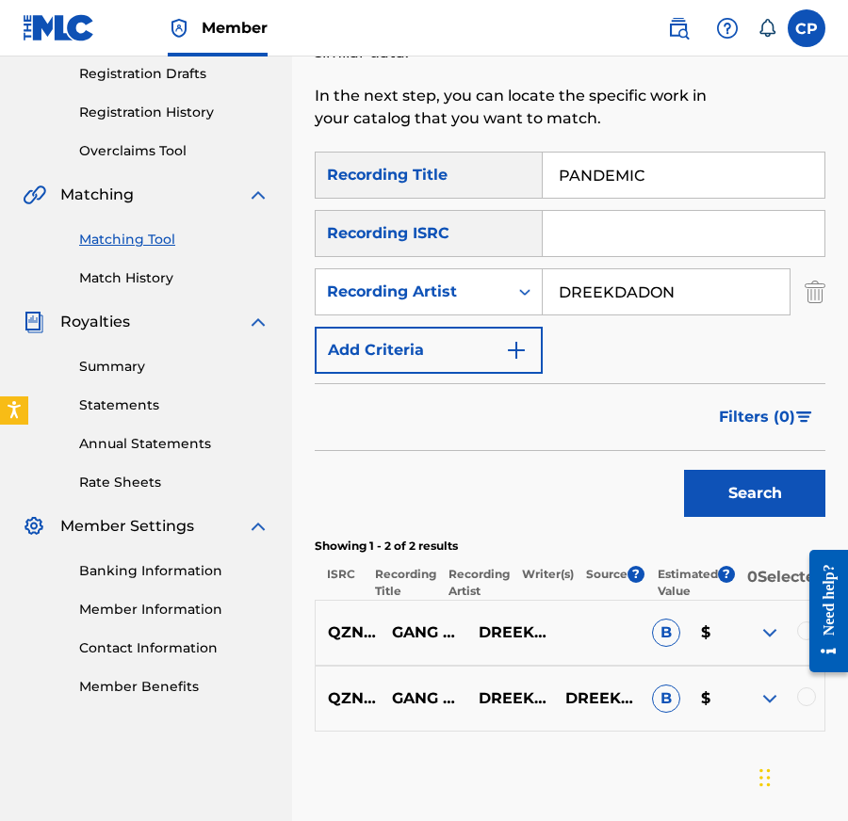
type input "PANDEMIC"
click at [621, 213] on input "Search Form" at bounding box center [683, 233] width 282 height 45
paste input "CH7811105158"
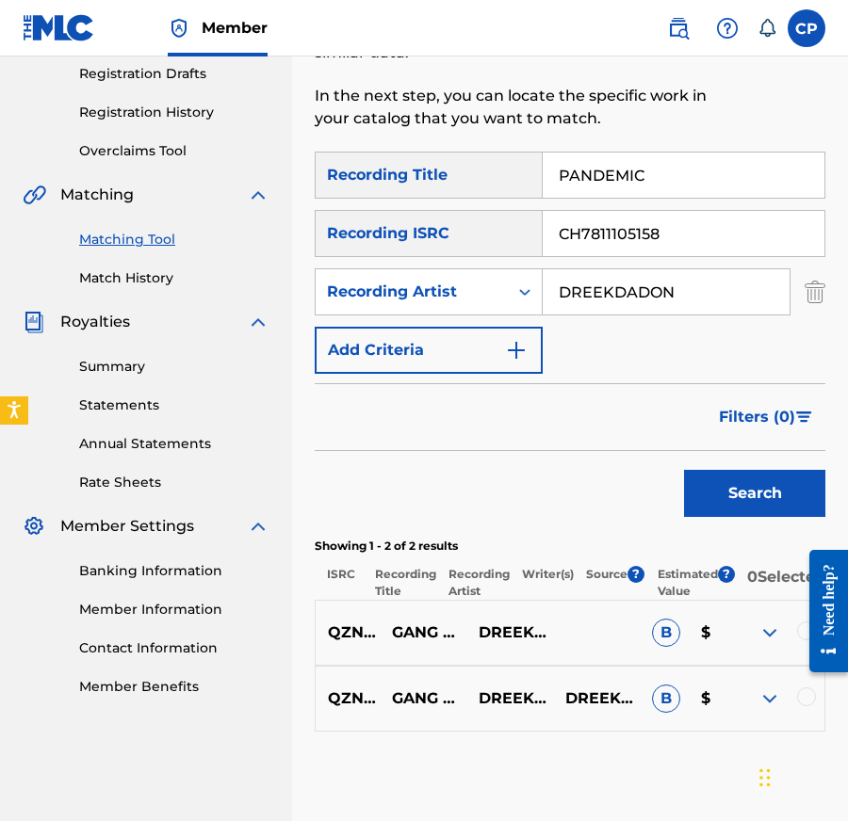
type input "CH7811105158"
click at [658, 277] on input "DREEKDADON" at bounding box center [665, 291] width 247 height 45
paste input "CULXURE"
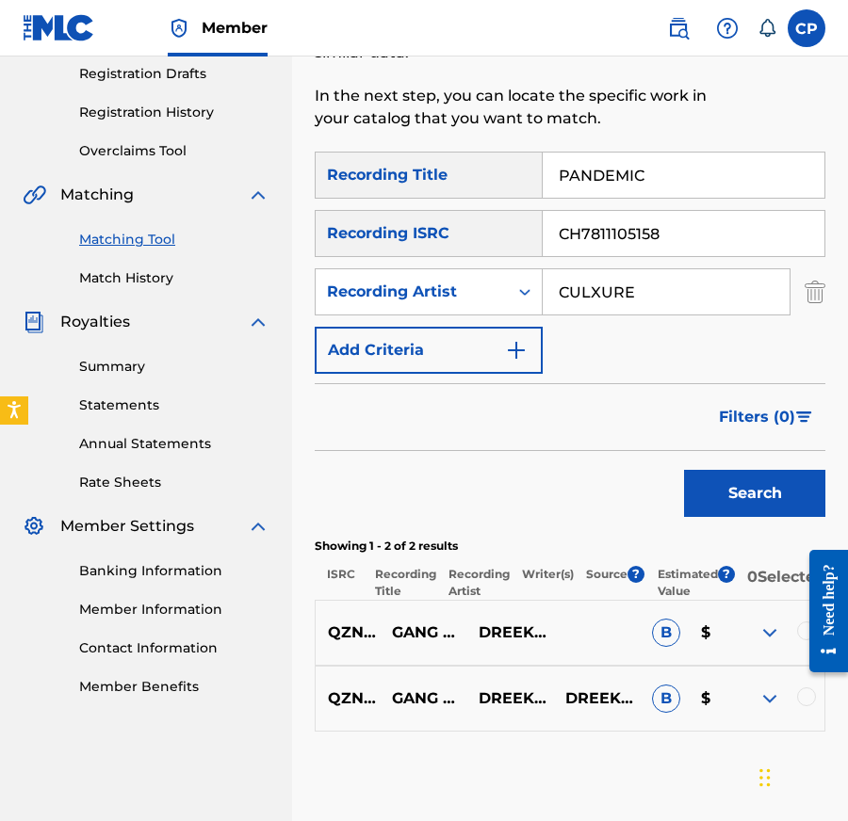
type input "CULXURE"
click at [684, 470] on button "Search" at bounding box center [754, 493] width 141 height 47
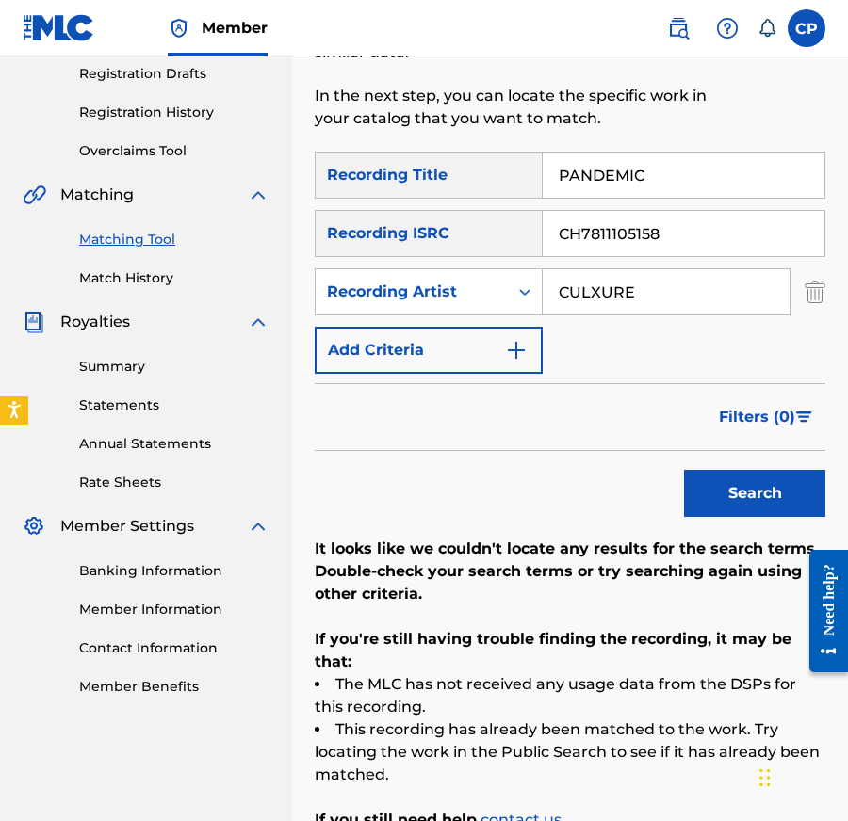
click at [650, 226] on input "CH7811105158" at bounding box center [683, 233] width 282 height 45
click at [684, 470] on button "Search" at bounding box center [754, 493] width 141 height 47
click at [641, 173] on input "PANDEMIC" at bounding box center [683, 175] width 282 height 45
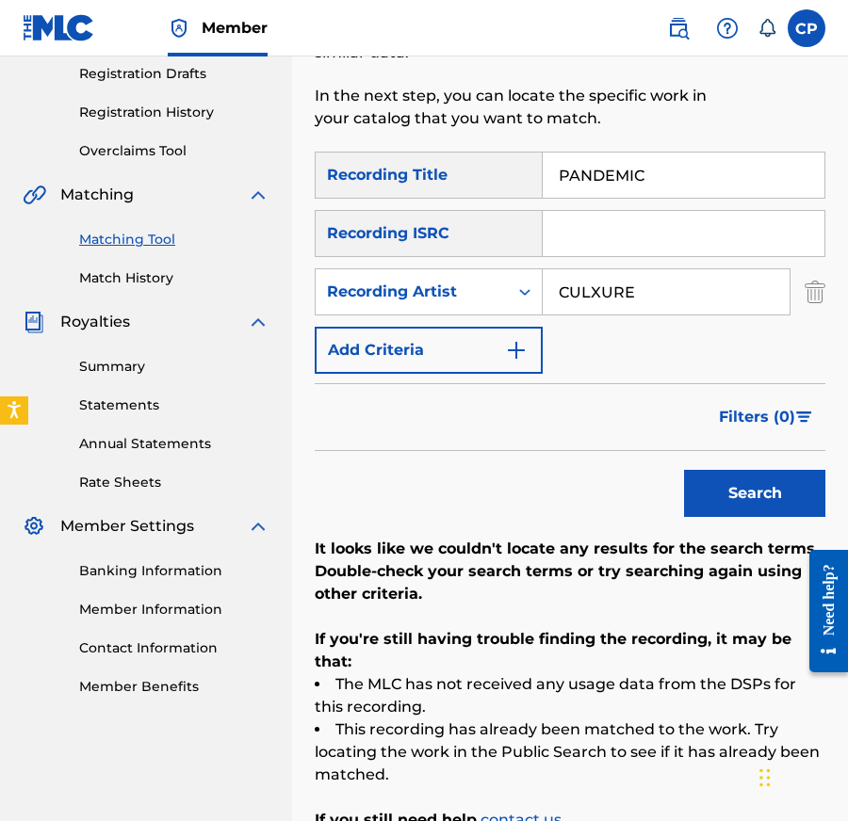
click at [641, 173] on input "PANDEMIC" at bounding box center [683, 175] width 282 height 45
paste input "THE GOATY"
type input "THE GOATY"
click at [612, 233] on input "Search Form" at bounding box center [683, 233] width 282 height 45
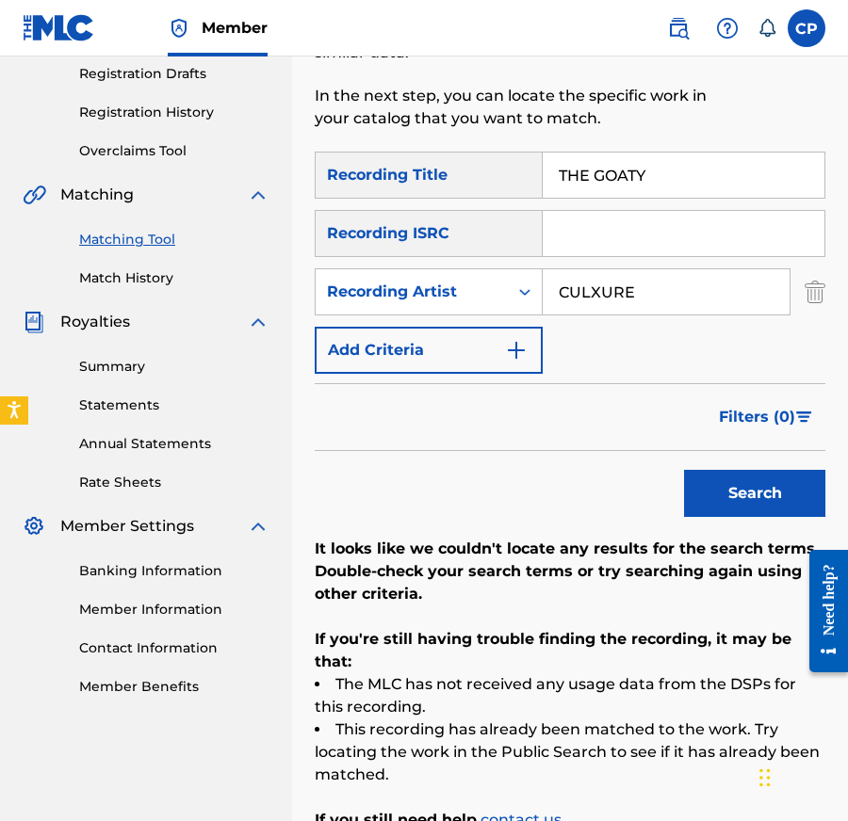
click at [612, 233] on input "Search Form" at bounding box center [683, 233] width 282 height 45
paste input "RUA012100802"
type input "RUA012100802"
click at [647, 282] on input "CULXURE" at bounding box center [665, 291] width 247 height 45
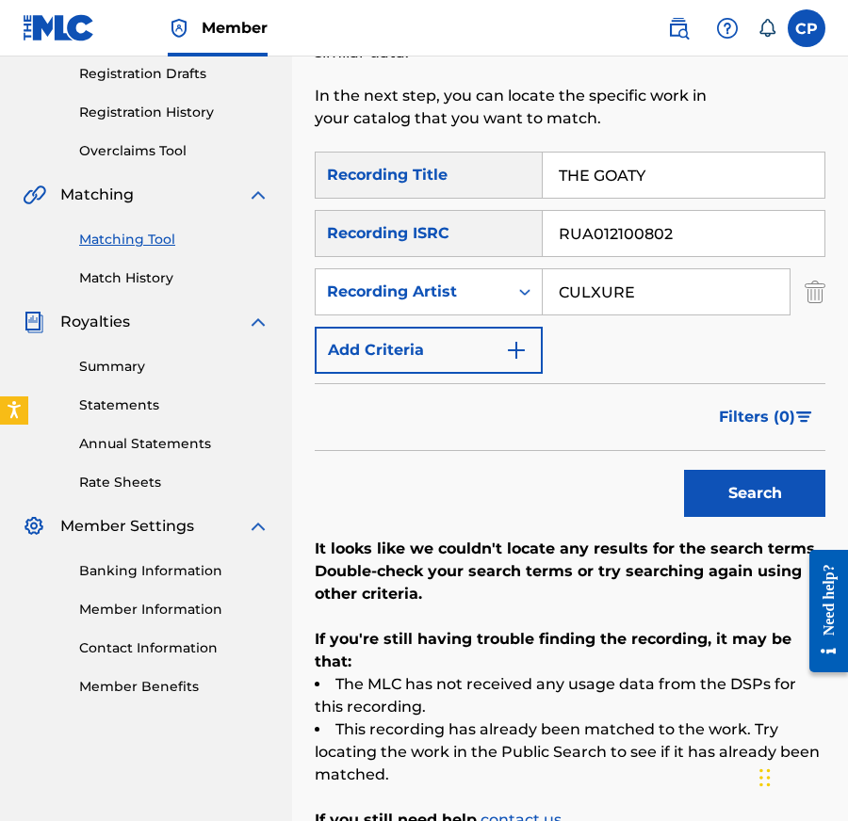
click at [647, 282] on input "CULXURE" at bounding box center [665, 291] width 247 height 45
paste input "[PERSON_NAME]"
type input "[PERSON_NAME]"
click at [684, 470] on button "Search" at bounding box center [754, 493] width 141 height 47
click at [688, 235] on input "RUA012100802" at bounding box center [683, 233] width 282 height 45
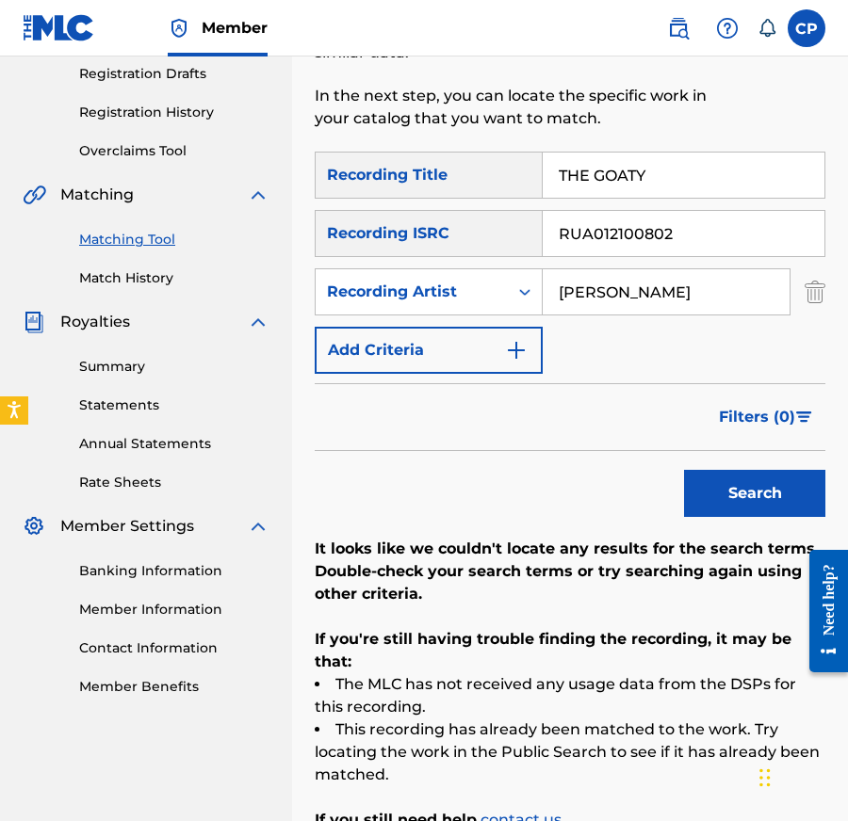
click at [688, 235] on input "RUA012100802" at bounding box center [683, 233] width 282 height 45
click at [684, 470] on button "Search" at bounding box center [754, 493] width 141 height 47
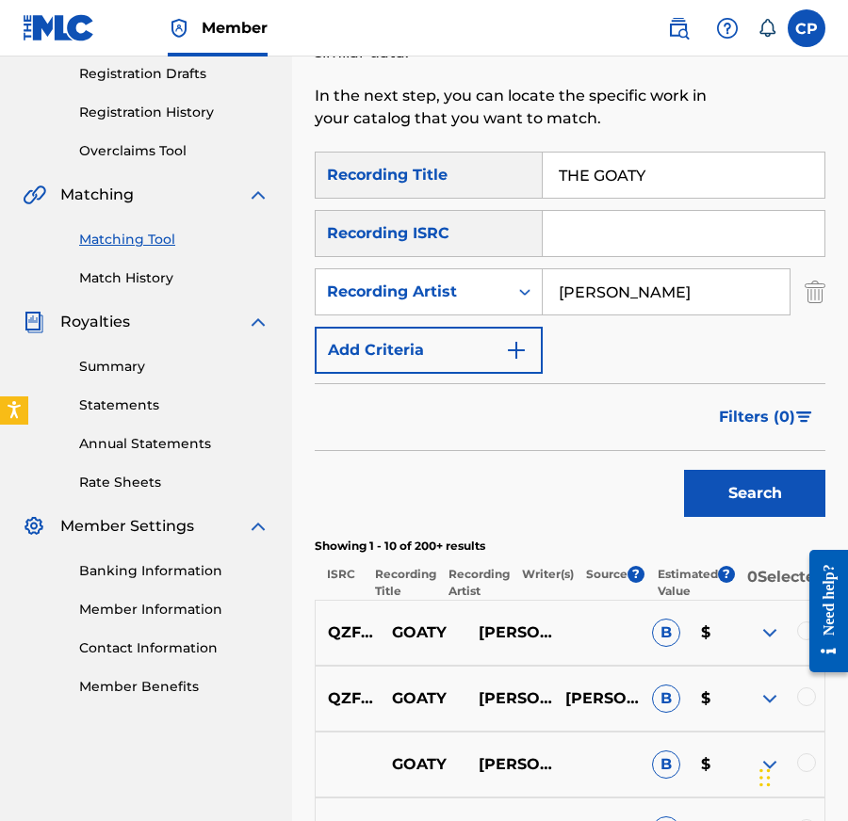
scroll to position [0, 0]
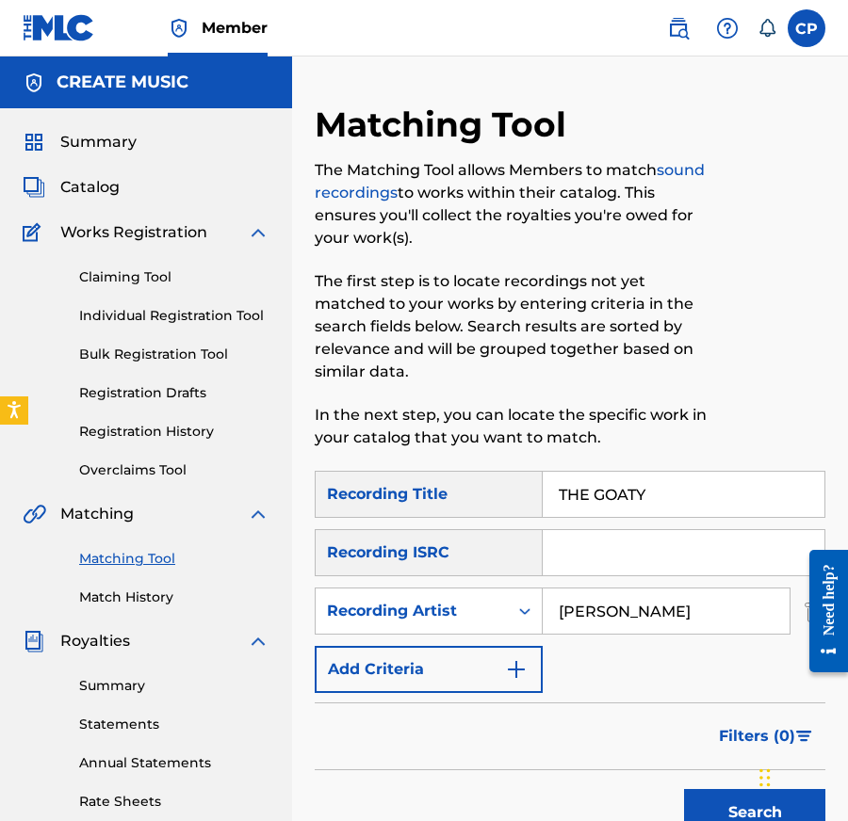
click at [93, 195] on span "Catalog" at bounding box center [89, 187] width 59 height 23
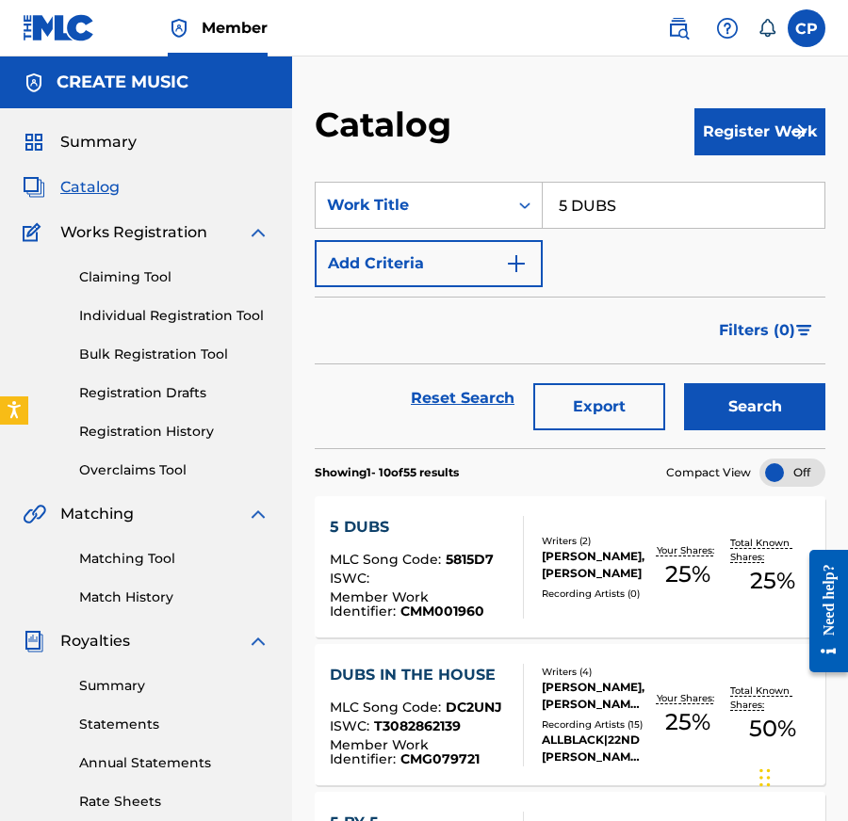
click at [720, 232] on div "SearchWithCriteria4064622c-d468-47c4-8430-2280b5d9506f Work Title 5 DUBS Add Cr…" at bounding box center [570, 234] width 510 height 105
click at [706, 203] on input "5 DUBS" at bounding box center [683, 205] width 282 height 45
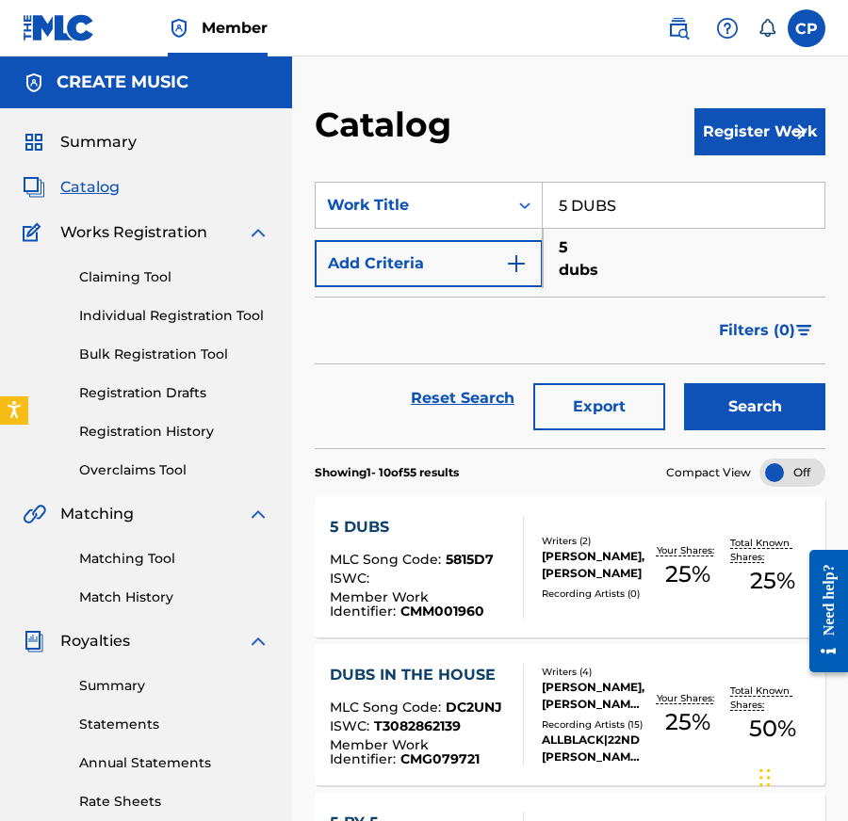
click at [706, 203] on input "5 DUBS" at bounding box center [683, 205] width 282 height 45
paste input "[PERSON_NAME]"
type input "[PERSON_NAME]"
click at [743, 406] on button "Search" at bounding box center [754, 406] width 141 height 47
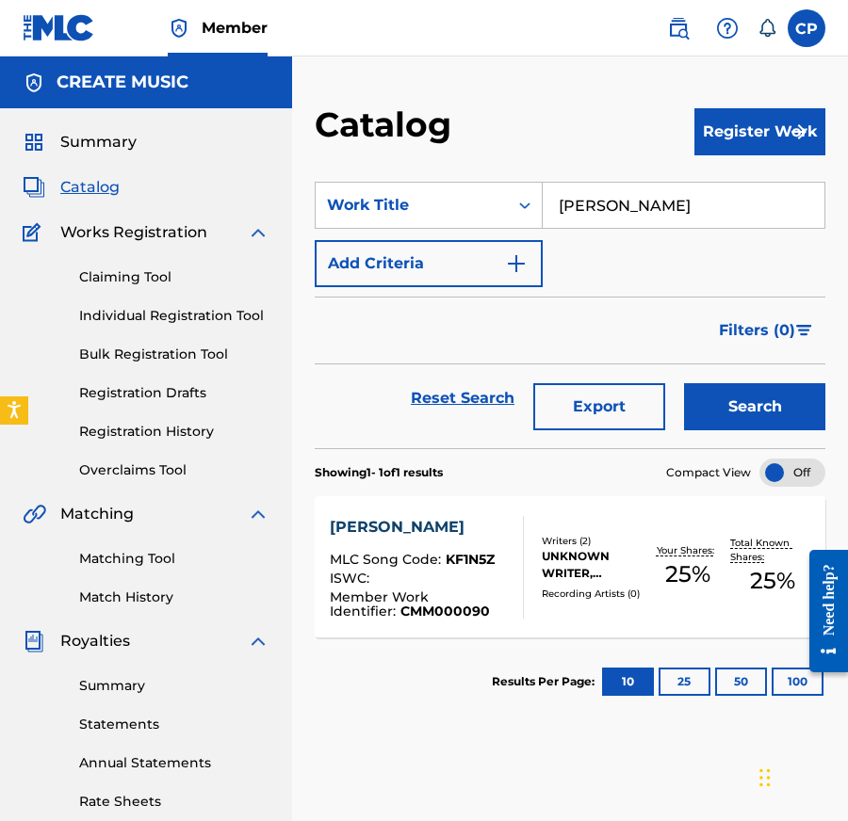
click at [541, 595] on div "Recording Artists ( 0 )" at bounding box center [593, 594] width 104 height 14
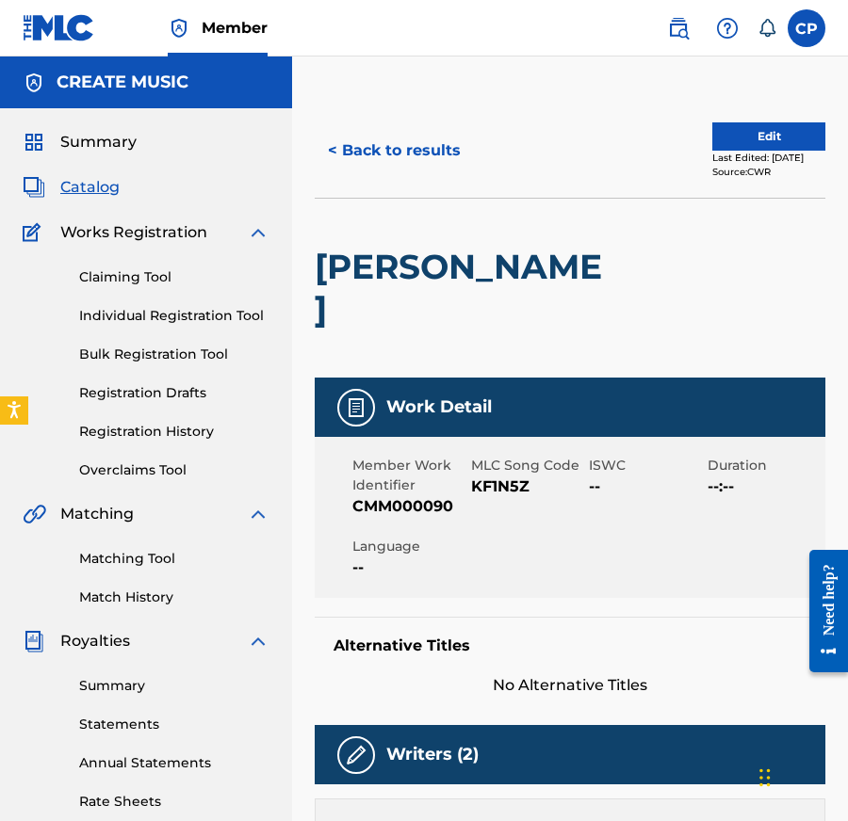
scroll to position [225, 0]
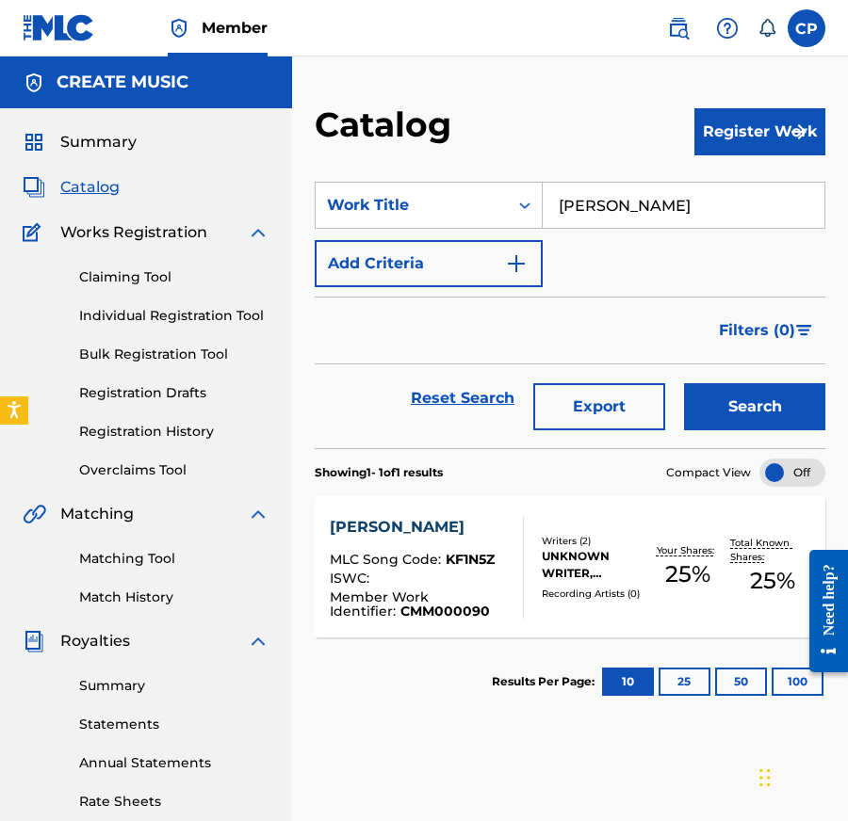
click at [687, 199] on input "[PERSON_NAME]" at bounding box center [683, 205] width 282 height 45
paste input "RISK"
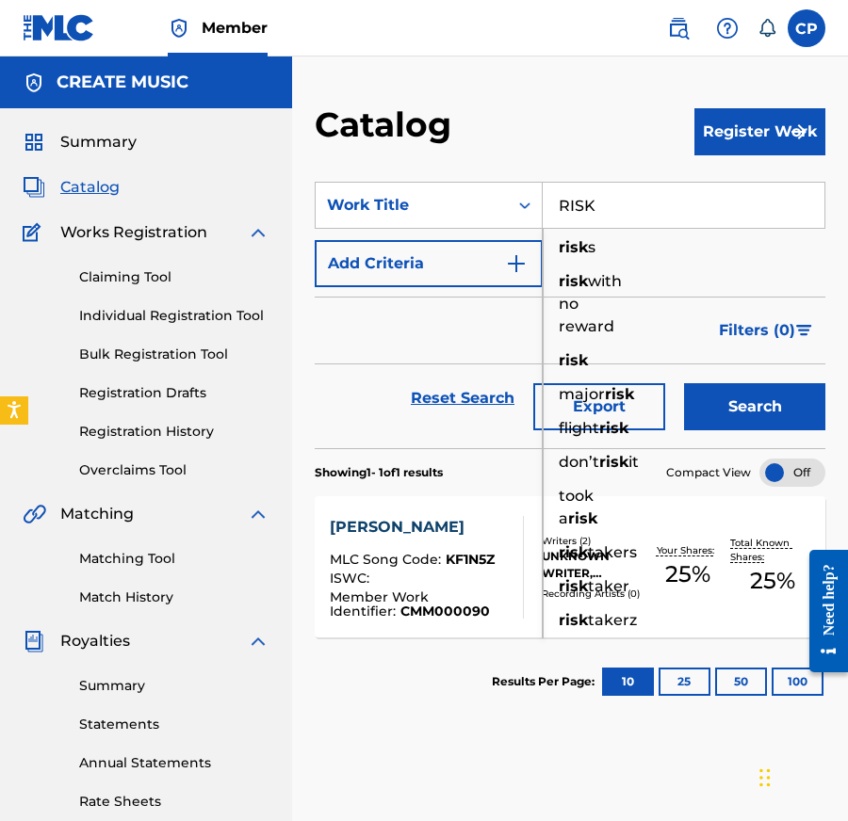
type input "RISK"
click at [766, 422] on button "Search" at bounding box center [754, 406] width 141 height 47
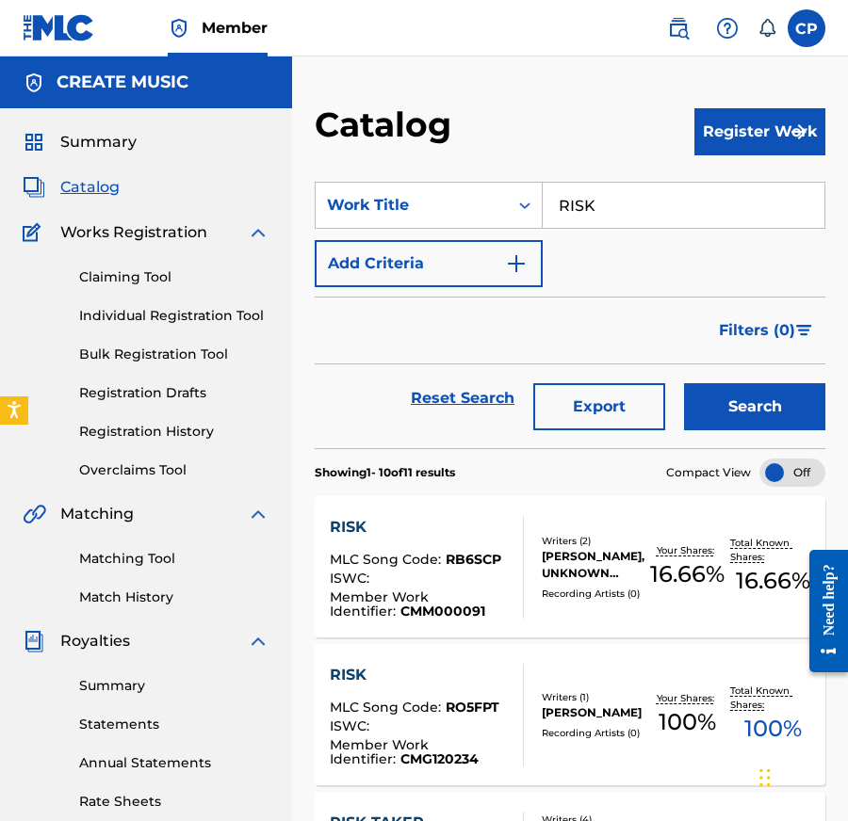
click at [546, 563] on div "[PERSON_NAME], UNKNOWN WRITER" at bounding box center [593, 565] width 104 height 34
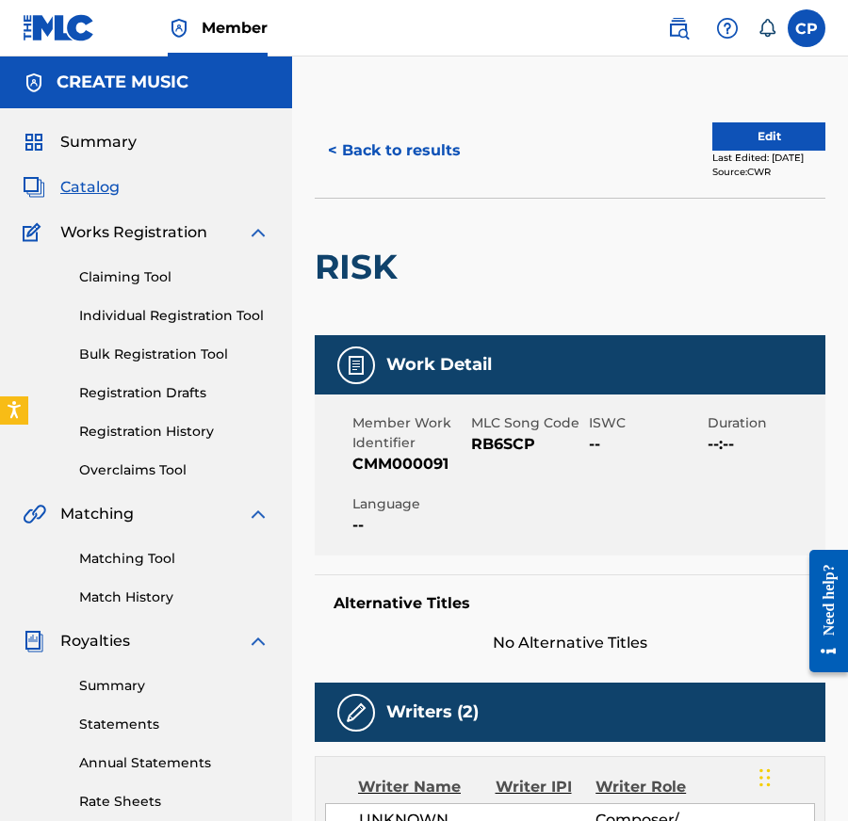
click at [378, 131] on button "< Back to results" at bounding box center [394, 150] width 159 height 47
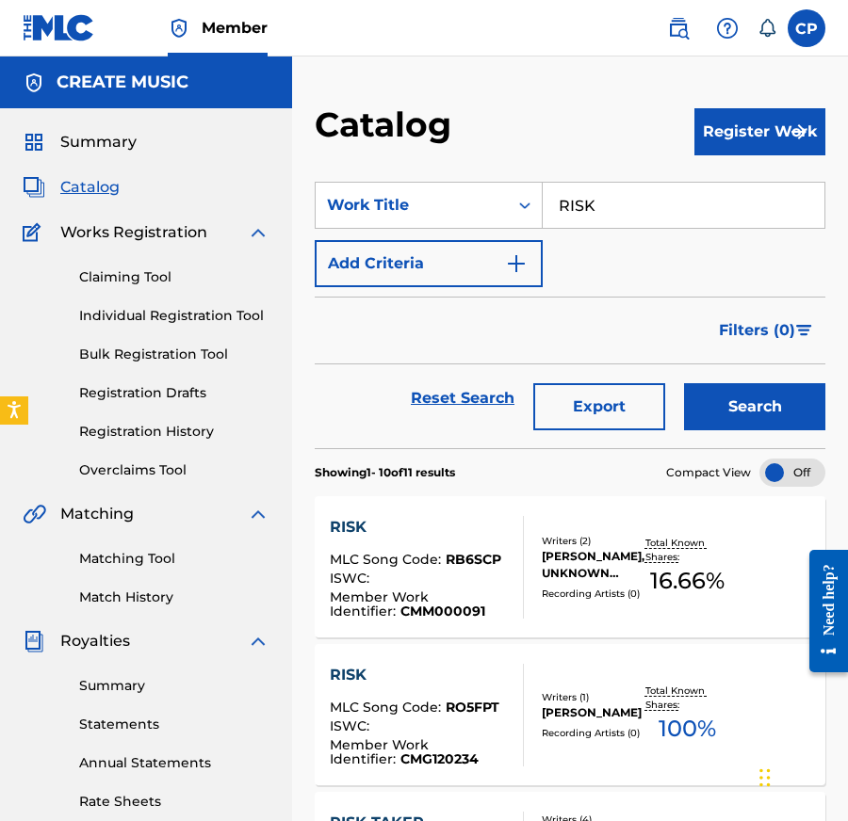
click at [673, 199] on input "RISK" at bounding box center [683, 205] width 282 height 45
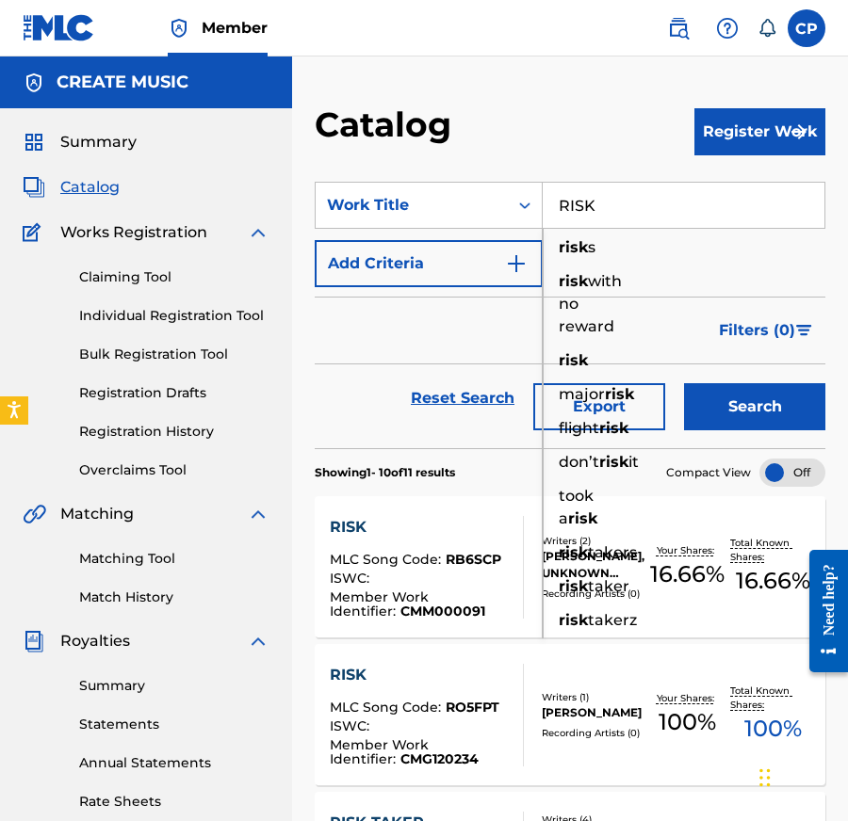
click at [673, 199] on input "RISK" at bounding box center [683, 205] width 282 height 45
paste input "MURDER 1"
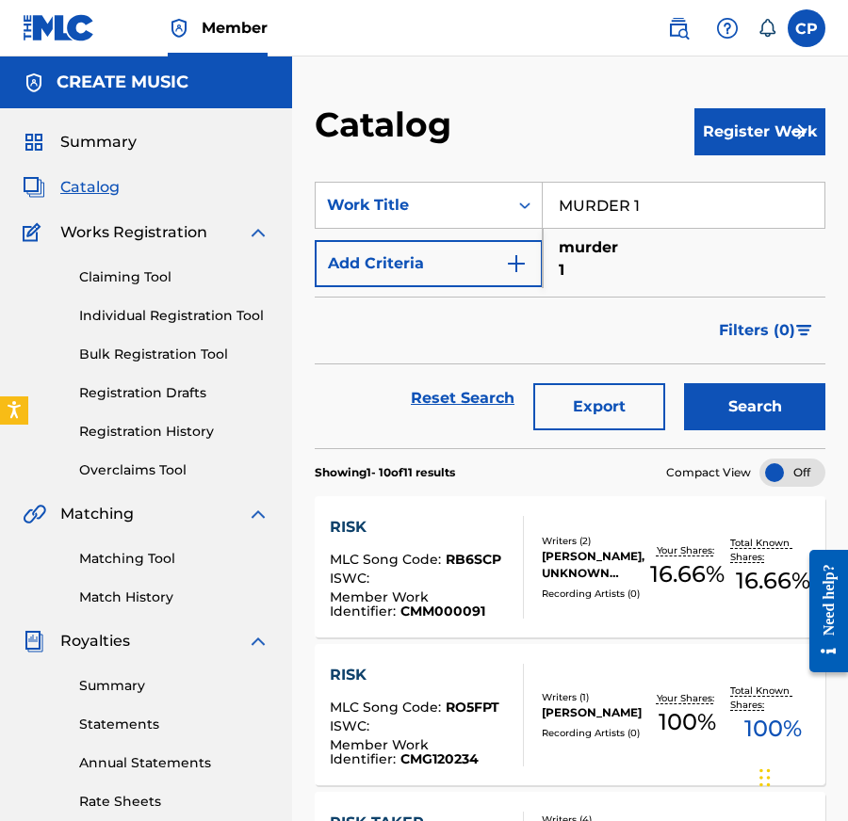
type input "MURDER 1"
click at [759, 415] on button "Search" at bounding box center [754, 406] width 141 height 47
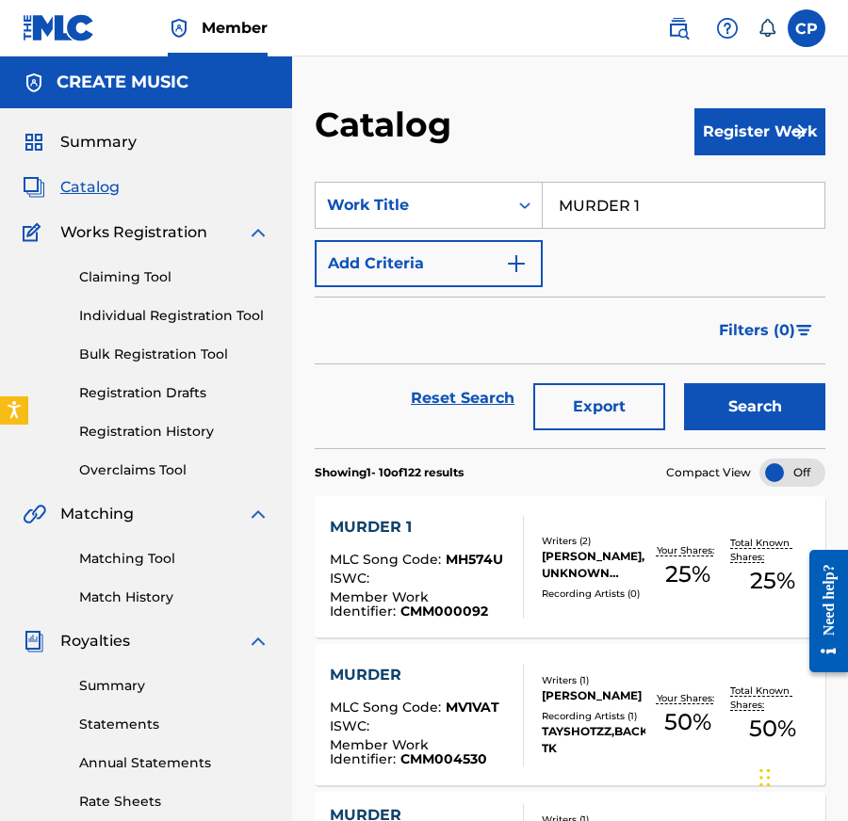
click at [648, 559] on div "Your Shares: 25 %" at bounding box center [687, 567] width 85 height 57
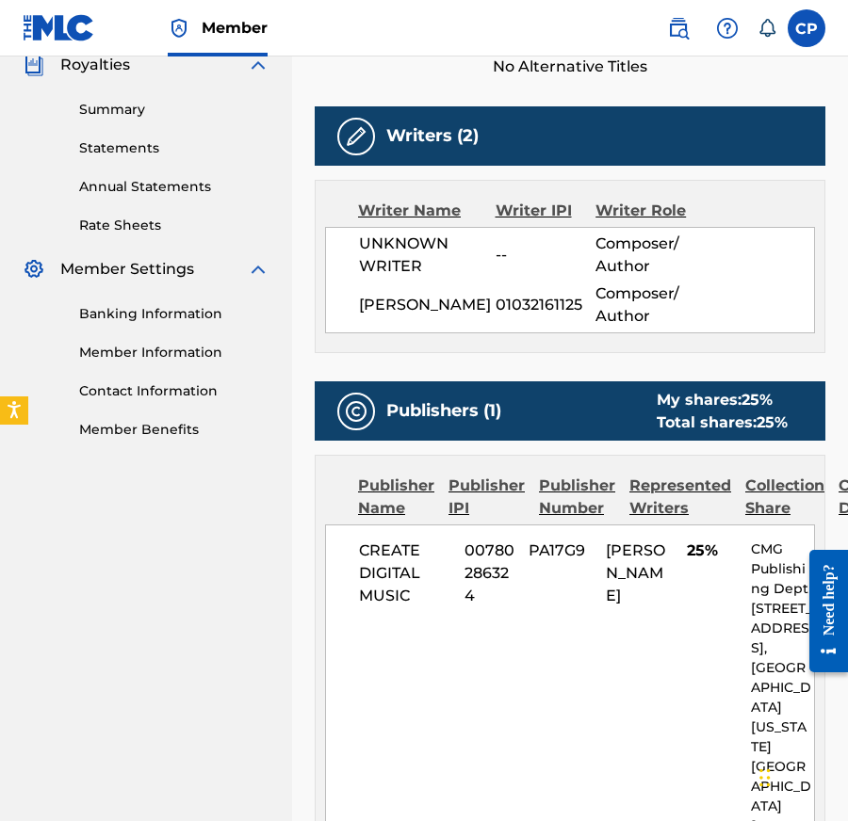
scroll to position [309, 0]
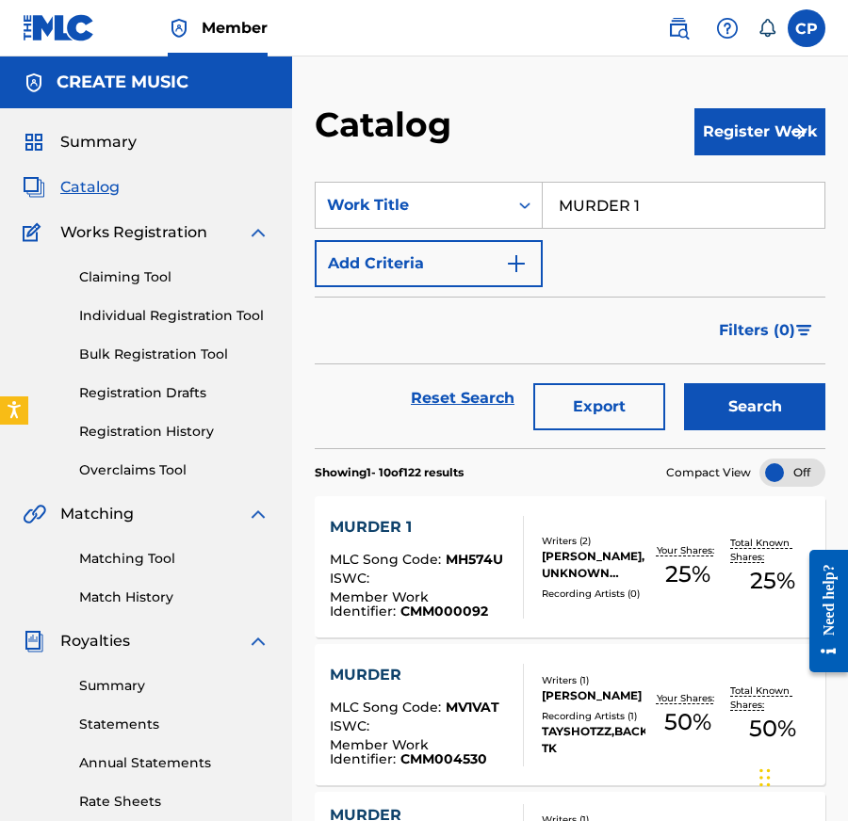
click at [681, 202] on input "MURDER 1" at bounding box center [683, 205] width 282 height 45
paste input "DO OR DIE"
type input "DO OR DIE"
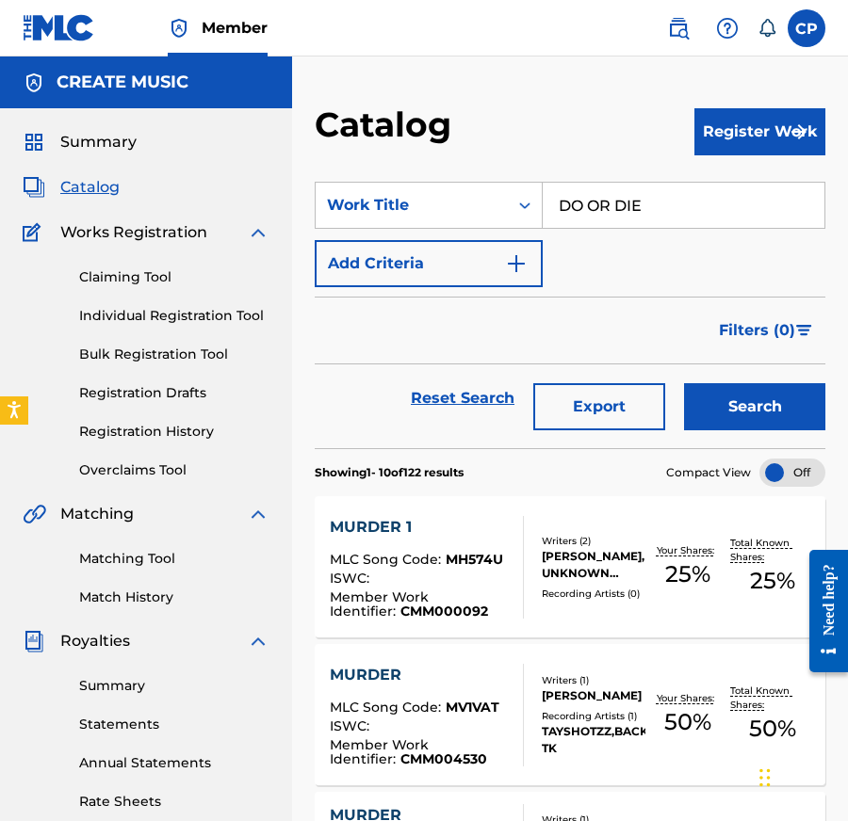
click at [738, 403] on button "Search" at bounding box center [754, 406] width 141 height 47
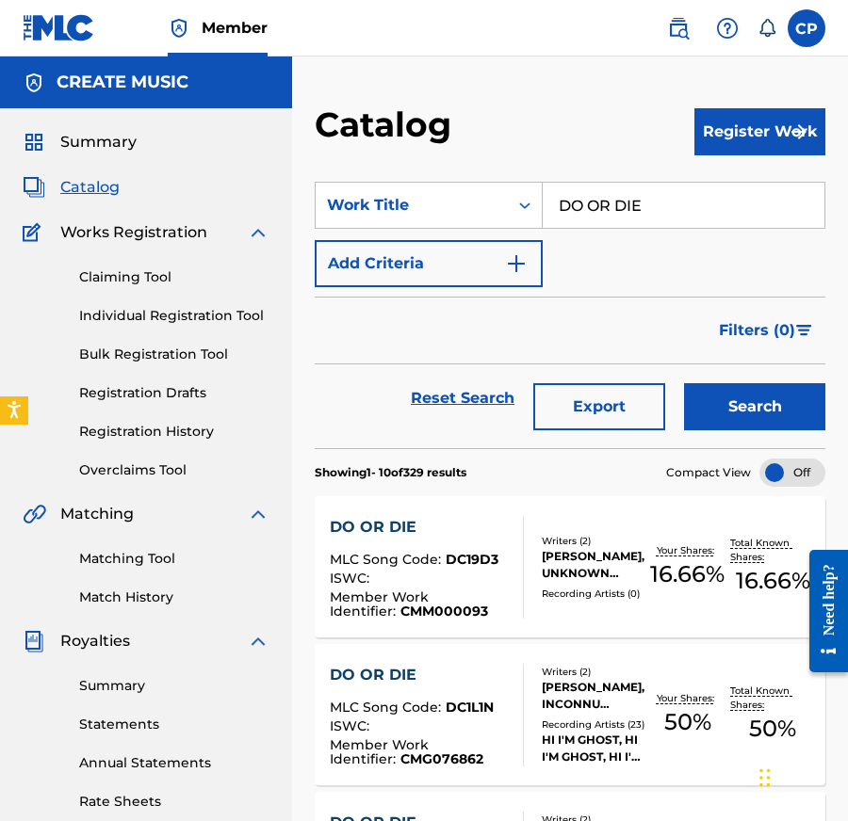
click at [589, 573] on div "[PERSON_NAME], UNKNOWN WRITER" at bounding box center [593, 565] width 104 height 34
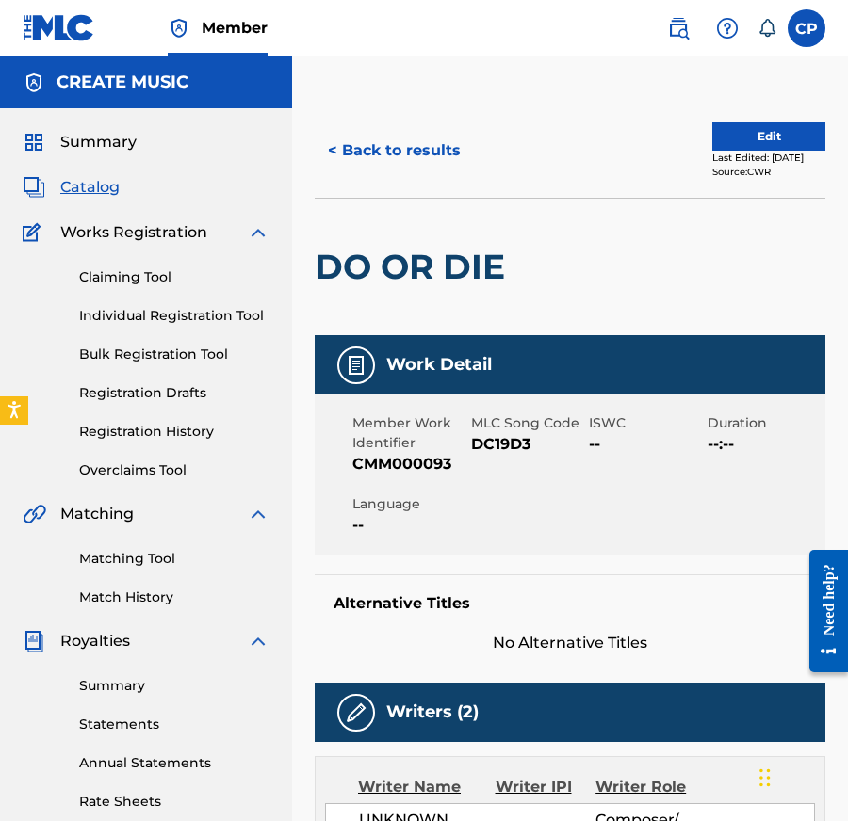
click at [430, 144] on button "< Back to results" at bounding box center [394, 150] width 159 height 47
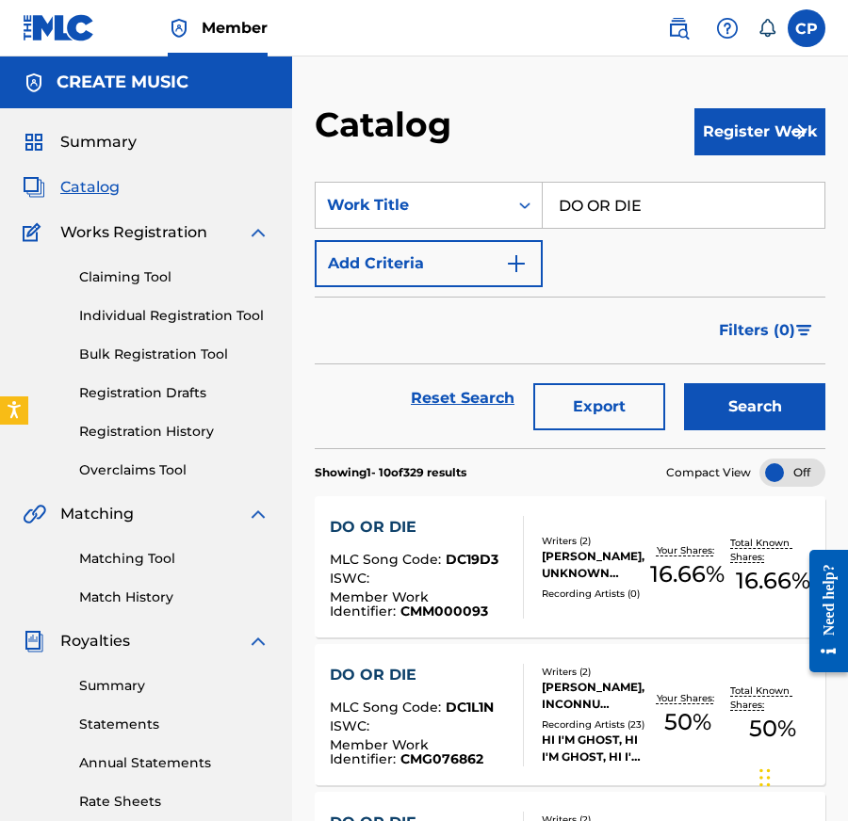
click at [680, 244] on div "SearchWithCriteria4064622c-d468-47c4-8430-2280b5d9506f Work Title DO OR DIE Add…" at bounding box center [570, 234] width 510 height 105
click at [674, 216] on input "DO OR DIE" at bounding box center [683, 205] width 282 height 45
paste input "PANDEMIC"
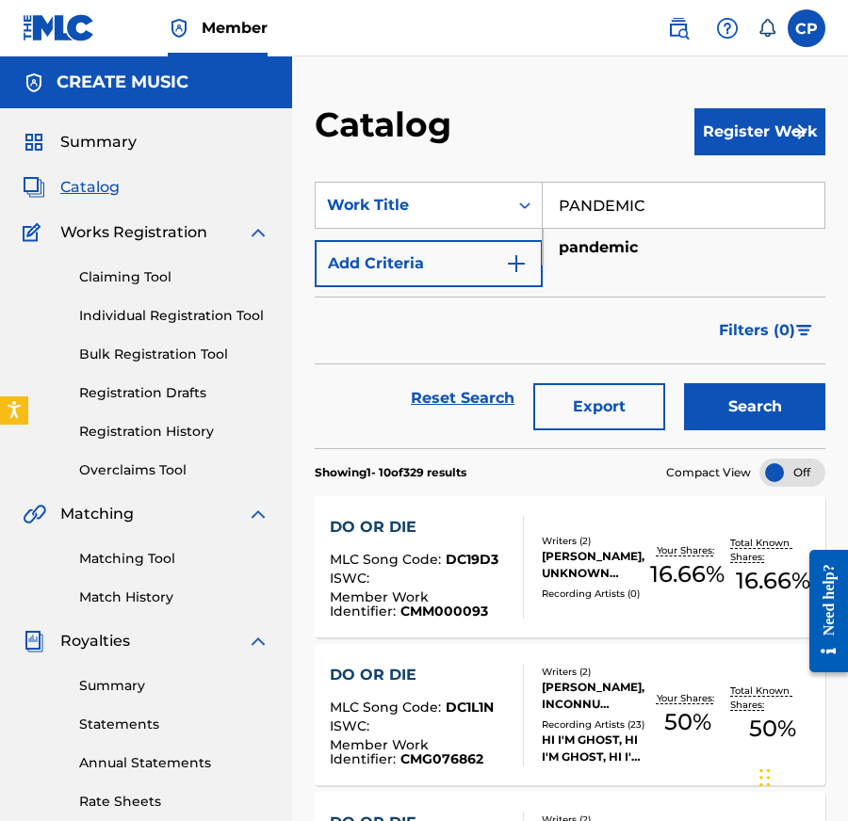
type input "PANDEMIC"
click at [705, 423] on button "Search" at bounding box center [754, 406] width 141 height 47
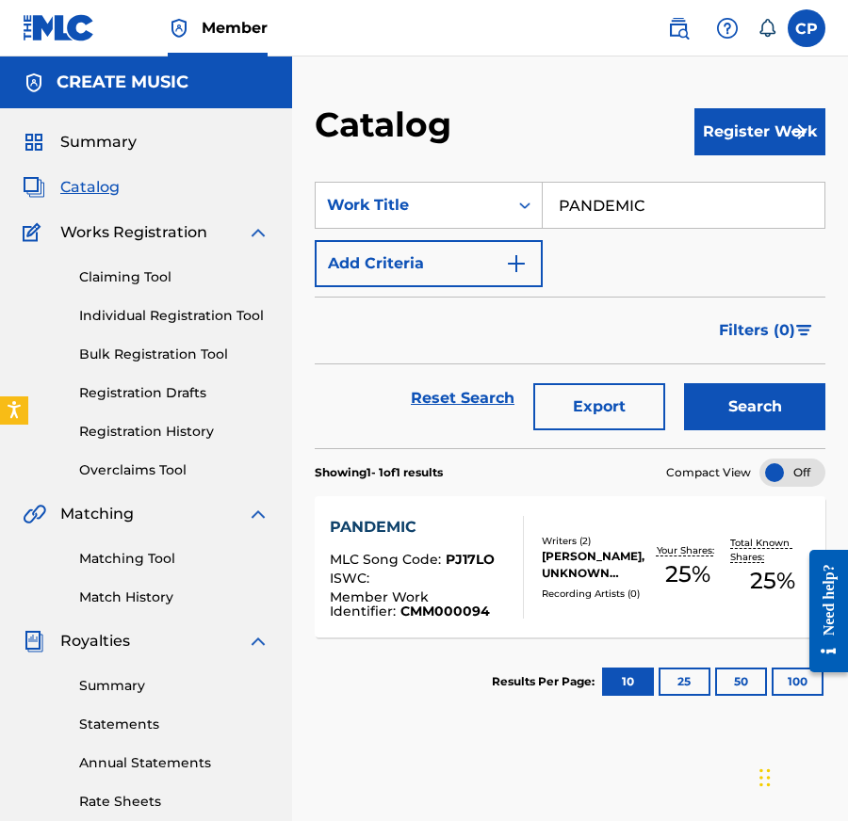
click at [551, 618] on div "PANDEMIC MLC Song Code : PJ17LO ISWC : Member Work Identifier : CMM000094 Write…" at bounding box center [570, 566] width 510 height 141
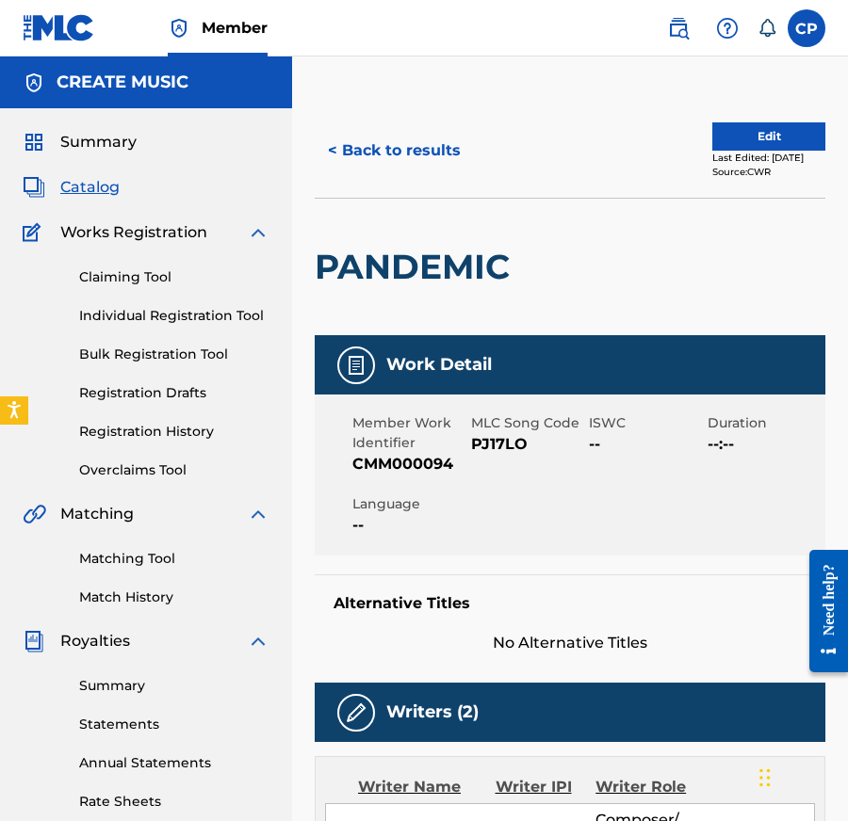
click at [668, 46] on nav "Member CP CP [PERSON_NAME] [PERSON_NAME][EMAIL_ADDRESS][PERSON_NAME][DOMAIN_NAM…" at bounding box center [424, 28] width 848 height 57
click at [668, 34] on img at bounding box center [678, 28] width 23 height 23
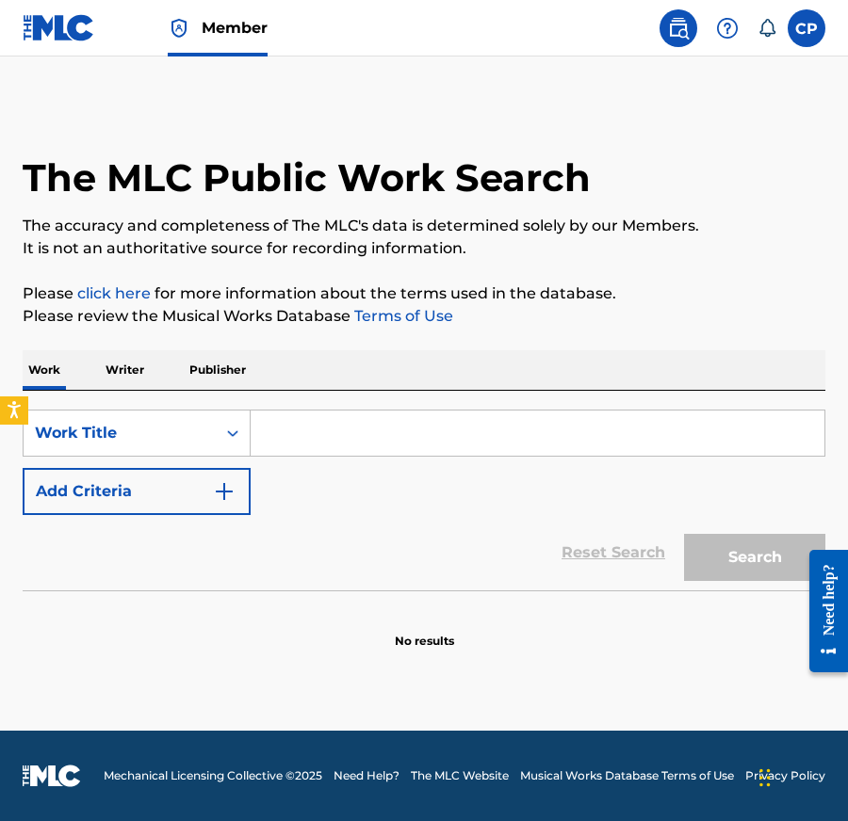
click at [408, 415] on input "Search Form" at bounding box center [536, 433] width 573 height 45
paste input "[PERSON_NAME]"
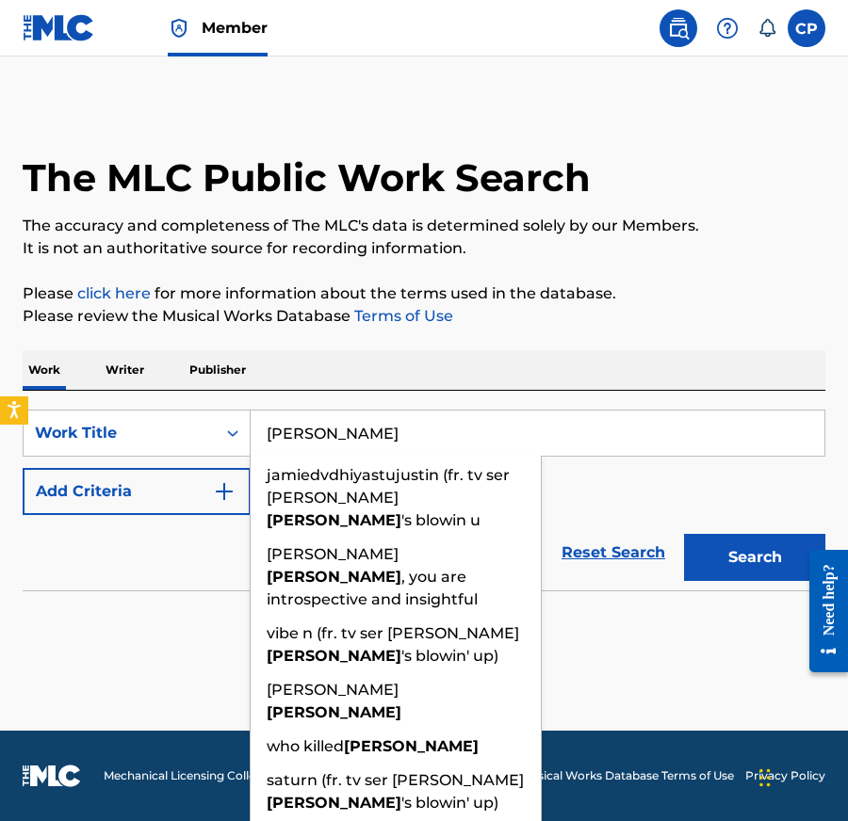
type input "[PERSON_NAME]"
click at [175, 504] on button "Add Criteria" at bounding box center [137, 491] width 228 height 47
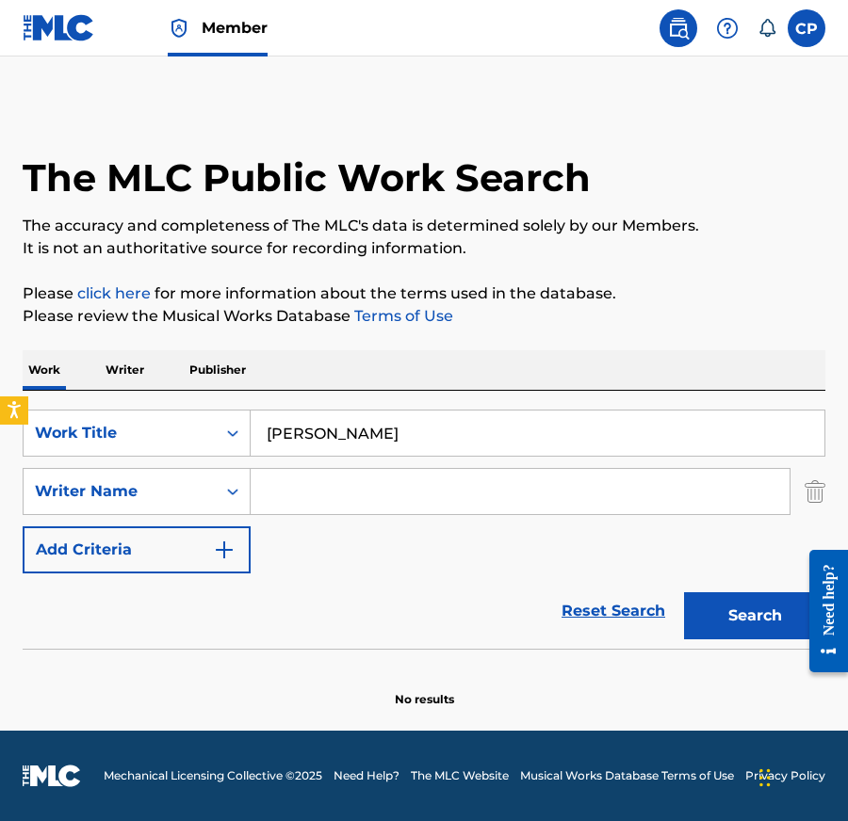
click at [449, 465] on div "SearchWithCriteria50003611-c505-4bac-873f-a343b58dabcd Work Title [PERSON_NAME]…" at bounding box center [424, 492] width 802 height 164
click at [339, 501] on input "Search Form" at bounding box center [519, 491] width 539 height 45
paste input "WM000013 [PERSON_NAME]"
click at [357, 489] on input "WM000013 [PERSON_NAME]" at bounding box center [519, 491] width 539 height 45
type input "[PERSON_NAME]"
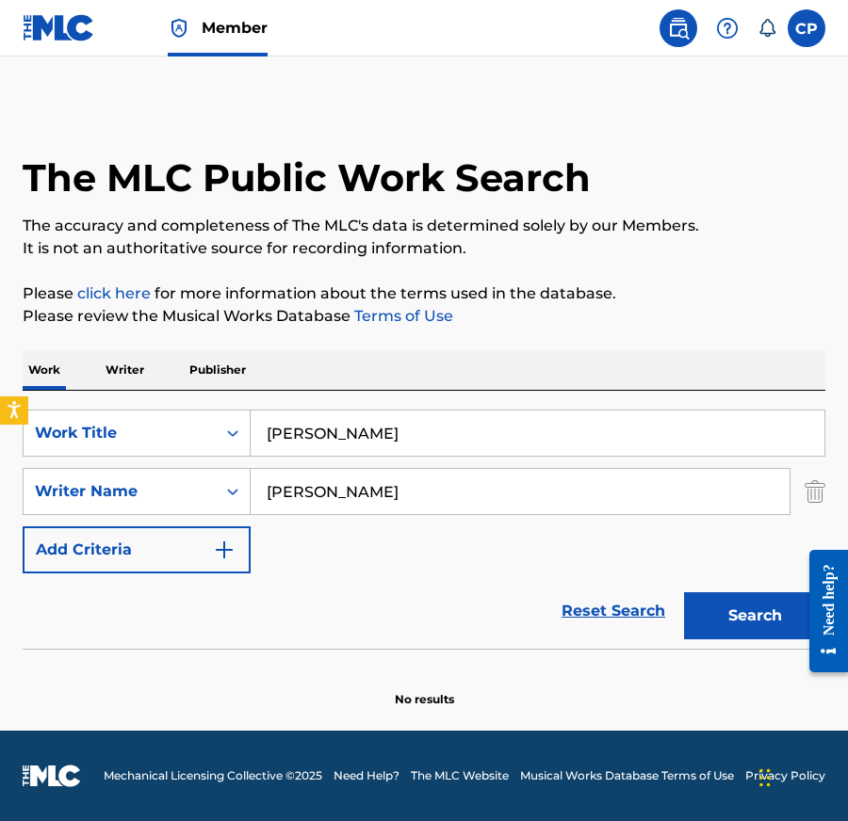
click at [734, 605] on button "Search" at bounding box center [754, 615] width 141 height 47
click at [418, 421] on input "[PERSON_NAME]" at bounding box center [536, 433] width 573 height 45
paste input "RISK"
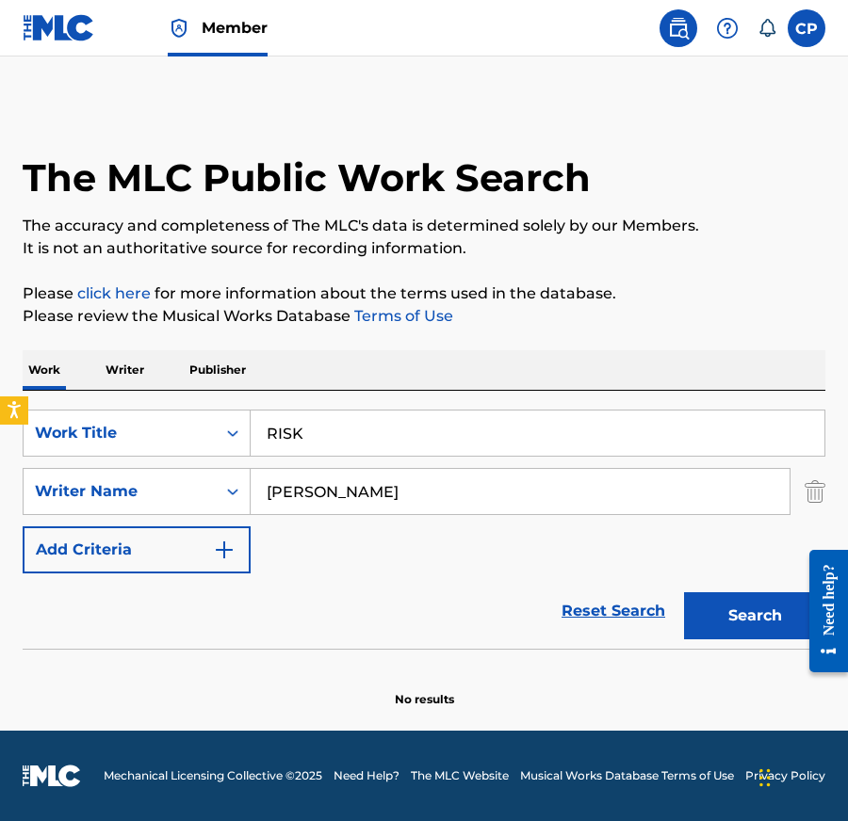
click at [767, 604] on button "Search" at bounding box center [754, 615] width 141 height 47
click at [423, 455] on input "RISK" at bounding box center [536, 433] width 573 height 45
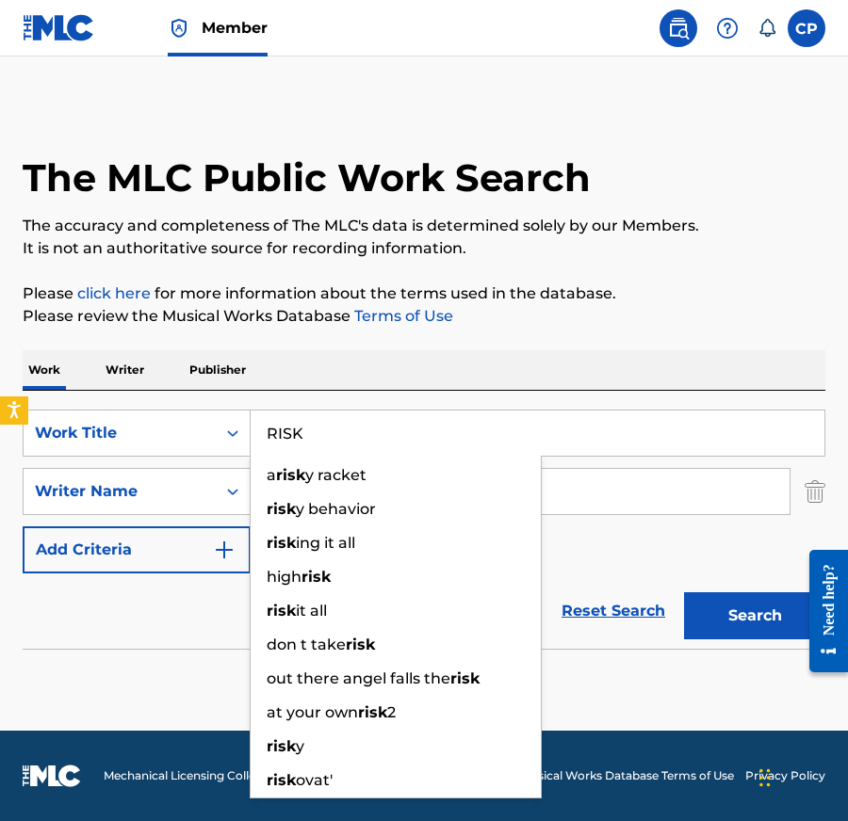
click at [423, 455] on div "RISK a risk y racket risk y behavior risk ing it all high risk risk it all don …" at bounding box center [536, 433] width 573 height 45
click at [423, 456] on div "a risk y racket risk y behavior risk ing it all high risk risk it all don t tak…" at bounding box center [396, 627] width 292 height 343
paste input "MURDER 1"
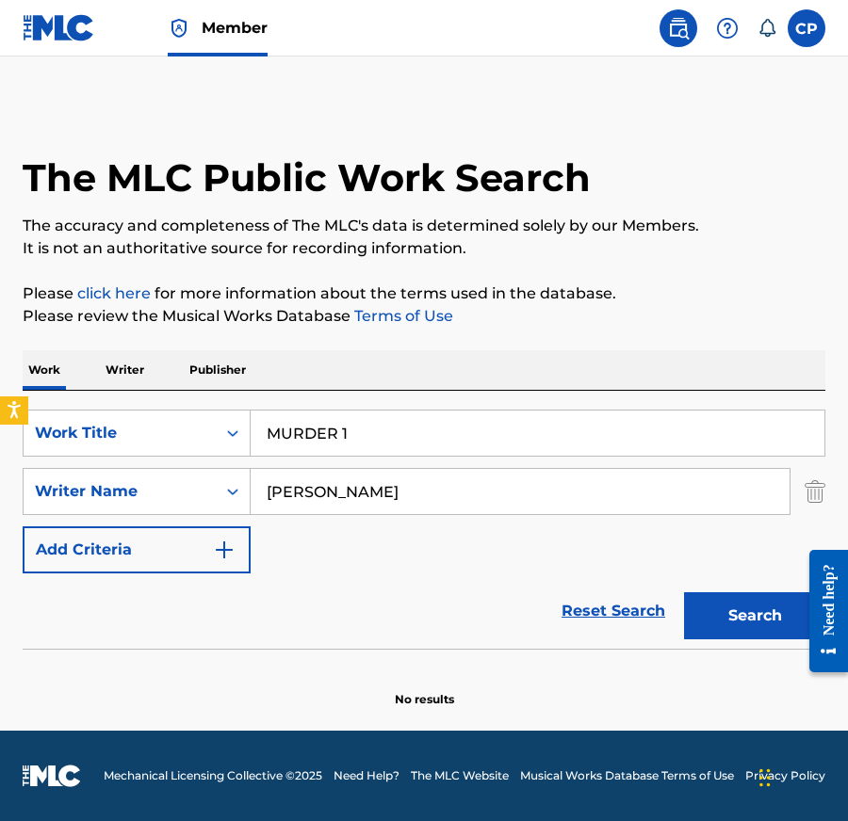
click at [761, 589] on div "Search" at bounding box center [749, 610] width 151 height 75
click at [760, 611] on button "Search" at bounding box center [754, 615] width 141 height 47
click at [451, 437] on input "MURDER 1" at bounding box center [536, 433] width 573 height 45
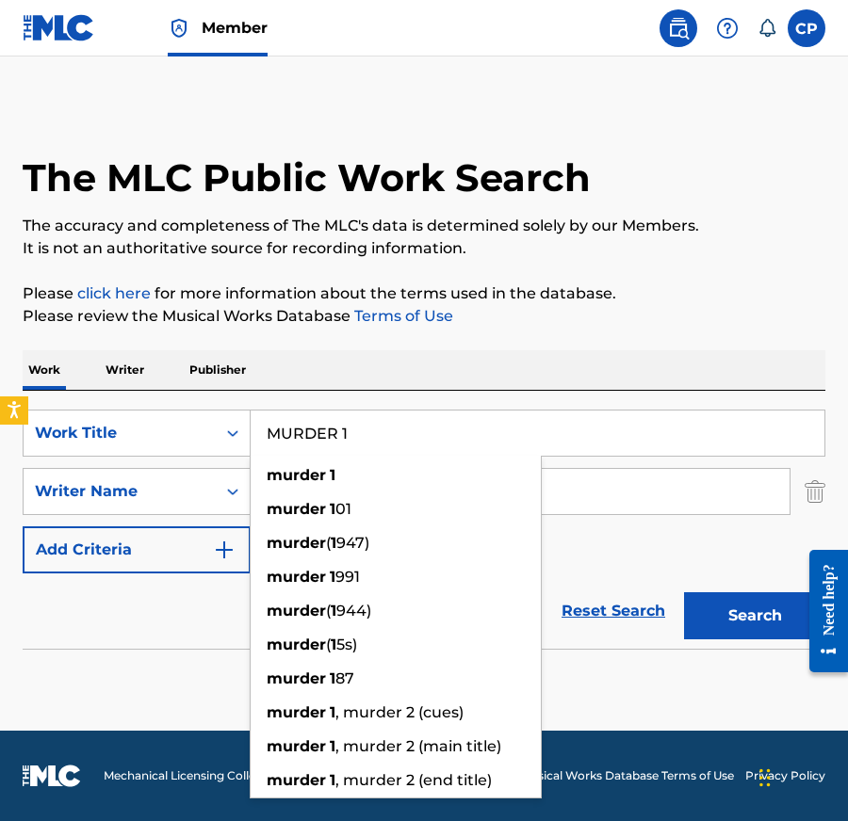
click at [451, 437] on input "MURDER 1" at bounding box center [536, 433] width 573 height 45
paste input "DO OR DIE"
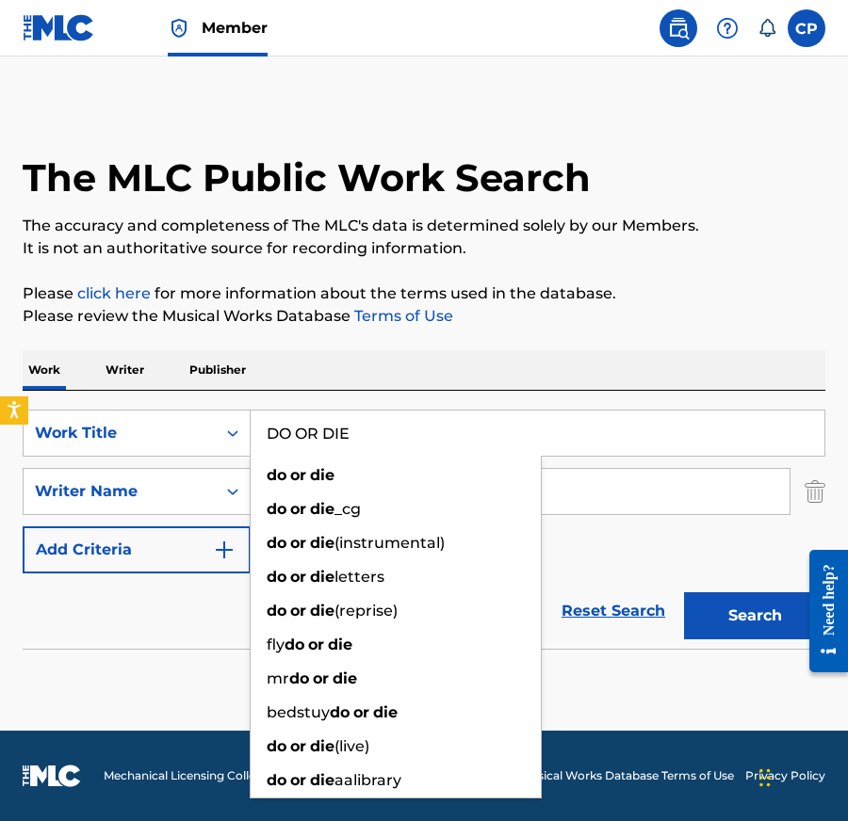
click at [718, 624] on button "Search" at bounding box center [754, 615] width 141 height 47
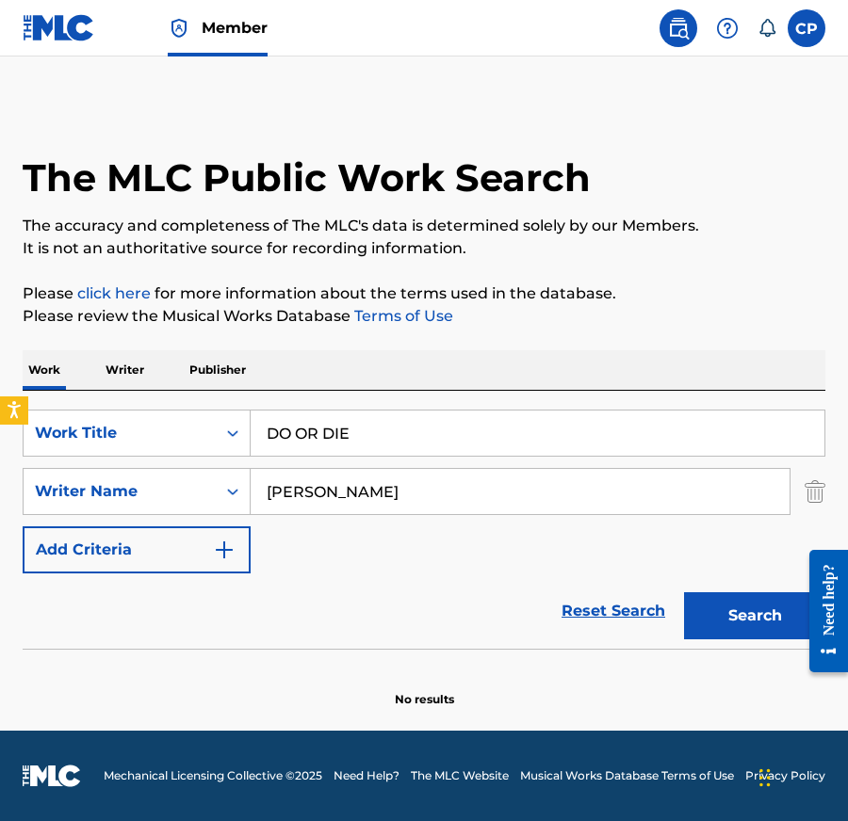
click at [523, 439] on input "DO OR DIE" at bounding box center [536, 433] width 573 height 45
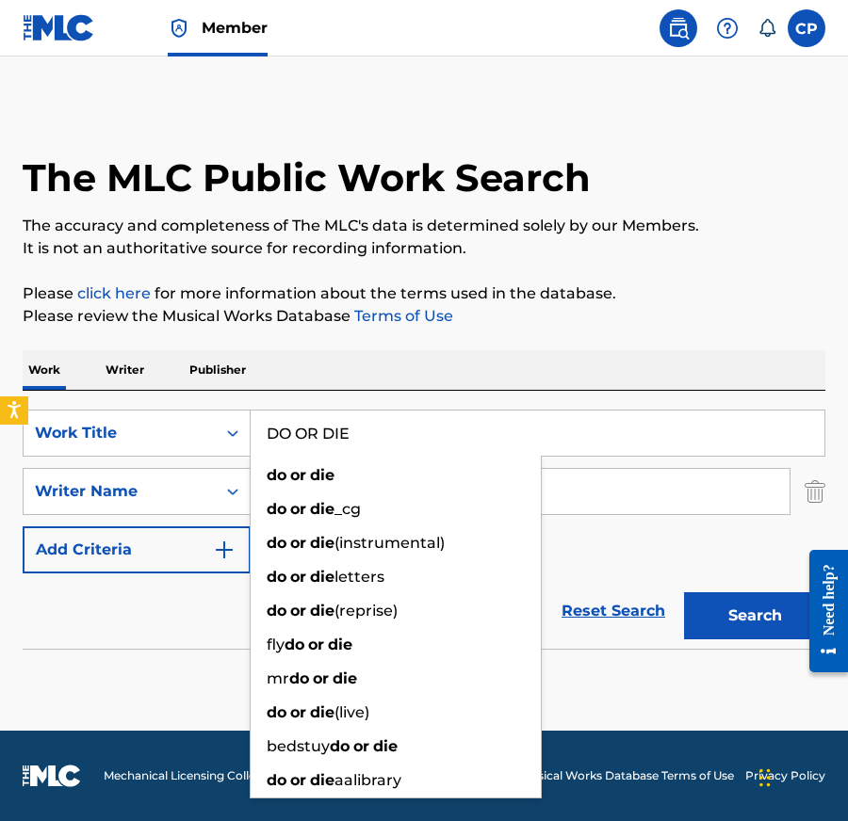
click at [523, 439] on input "DO OR DIE" at bounding box center [536, 433] width 573 height 45
paste input "PANDEMIC"
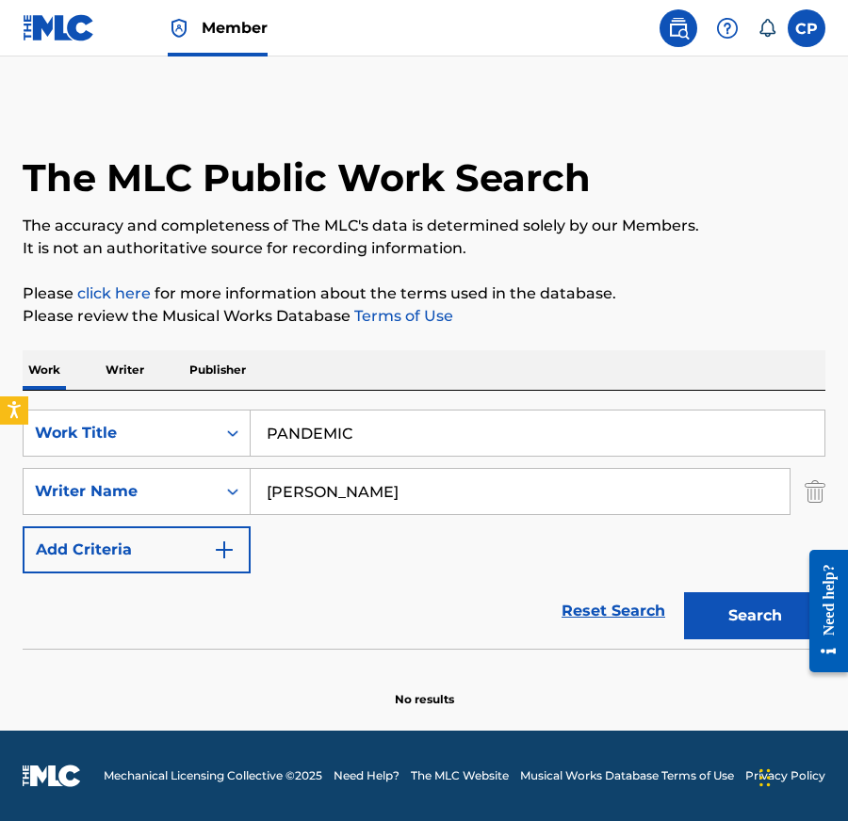
click at [759, 608] on button "Search" at bounding box center [754, 615] width 141 height 47
click at [539, 431] on input "PANDEMIC" at bounding box center [536, 433] width 573 height 45
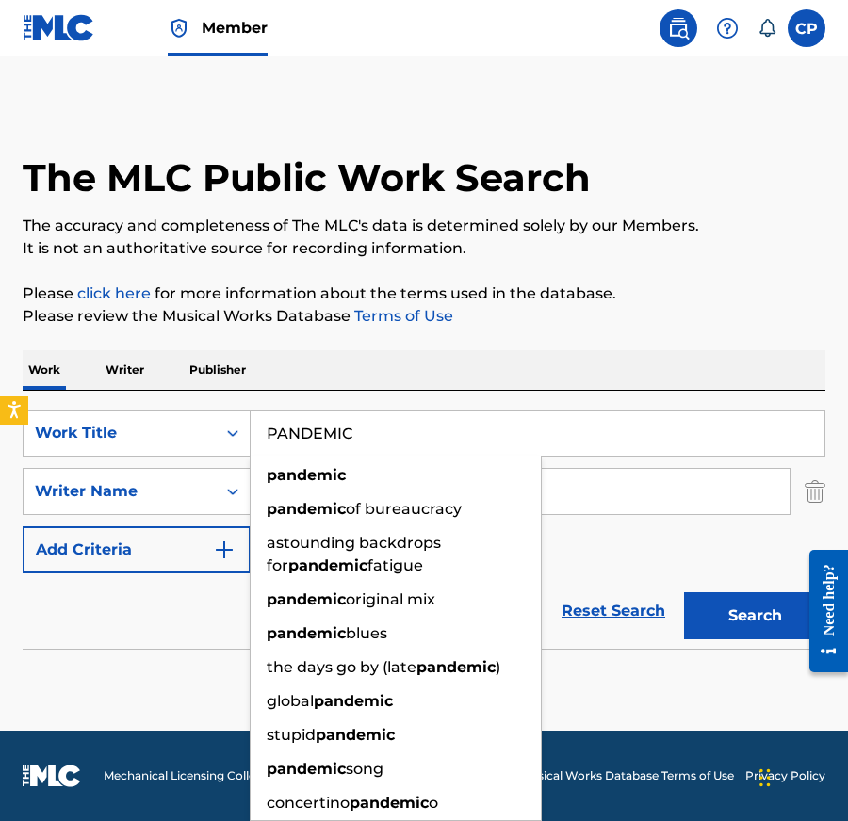
click at [539, 431] on input "PANDEMIC" at bounding box center [536, 433] width 573 height 45
paste input "THE GOATY"
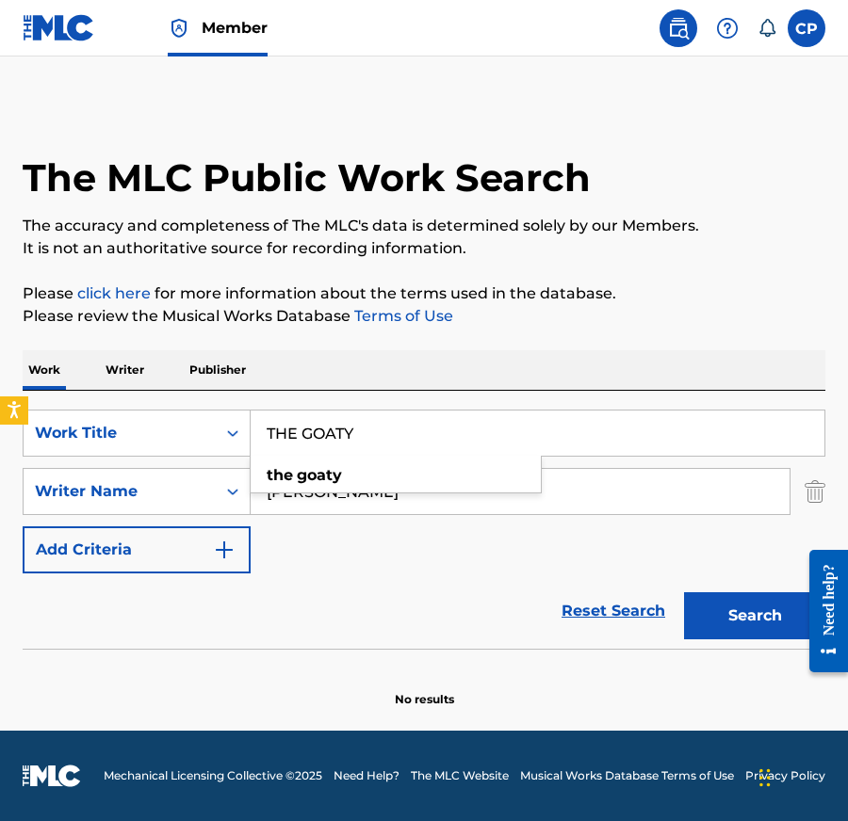
type input "THE GOATY"
click at [744, 601] on button "Search" at bounding box center [754, 615] width 141 height 47
click at [230, 33] on span "Member" at bounding box center [235, 28] width 66 height 22
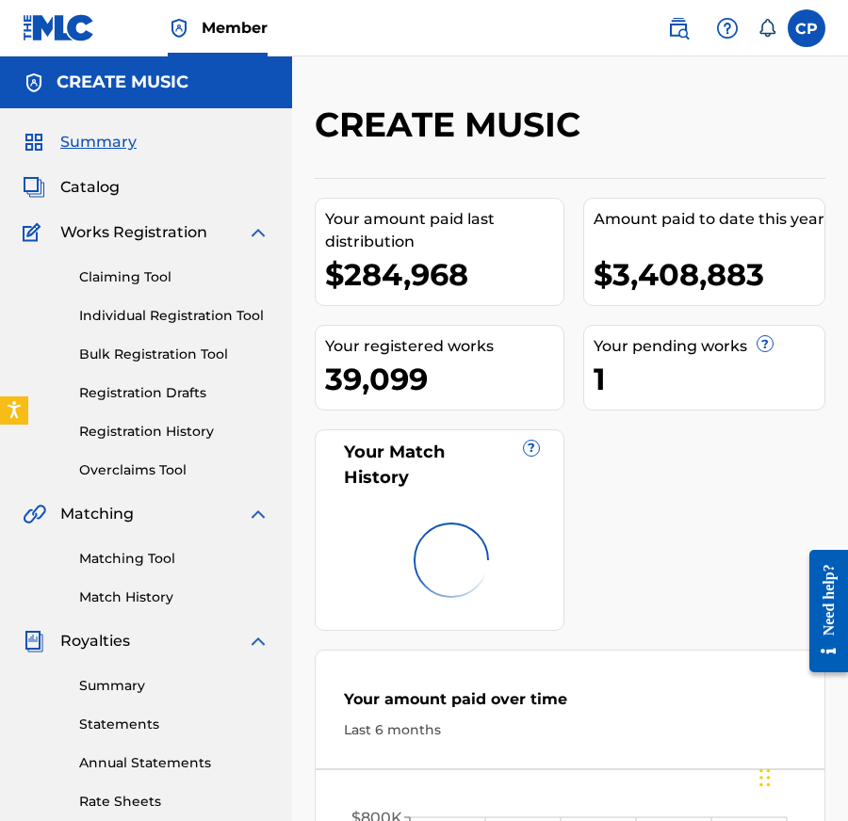
click at [110, 194] on span "Catalog" at bounding box center [89, 187] width 59 height 23
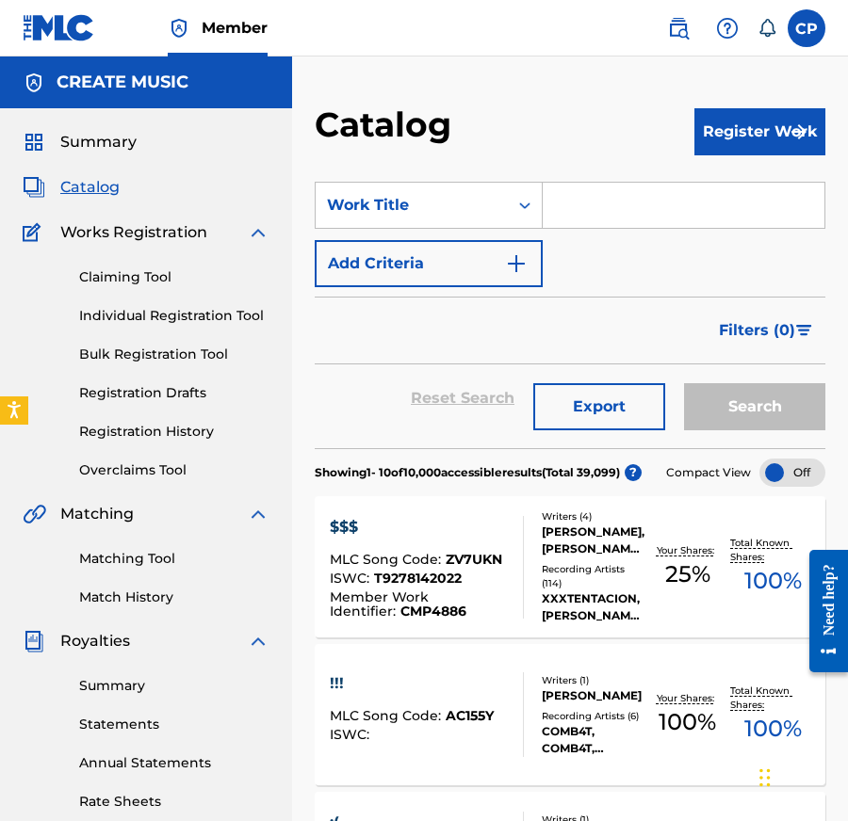
click at [614, 216] on input "Search Form" at bounding box center [683, 205] width 282 height 45
paste input "[PERSON_NAME]"
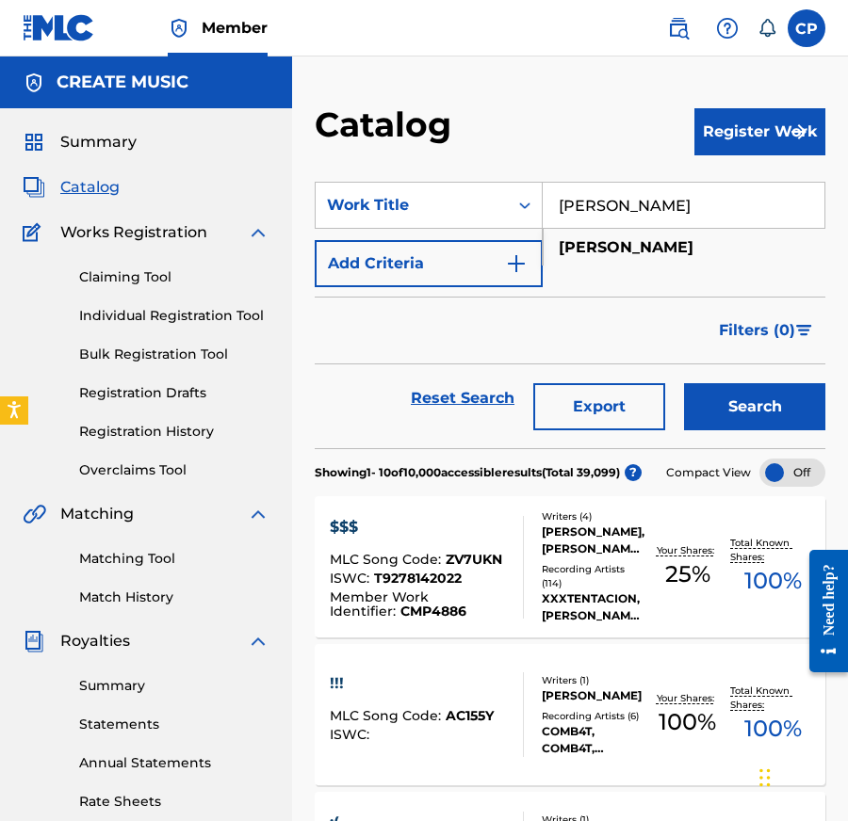
type input "[PERSON_NAME]"
click at [758, 402] on button "Search" at bounding box center [754, 406] width 141 height 47
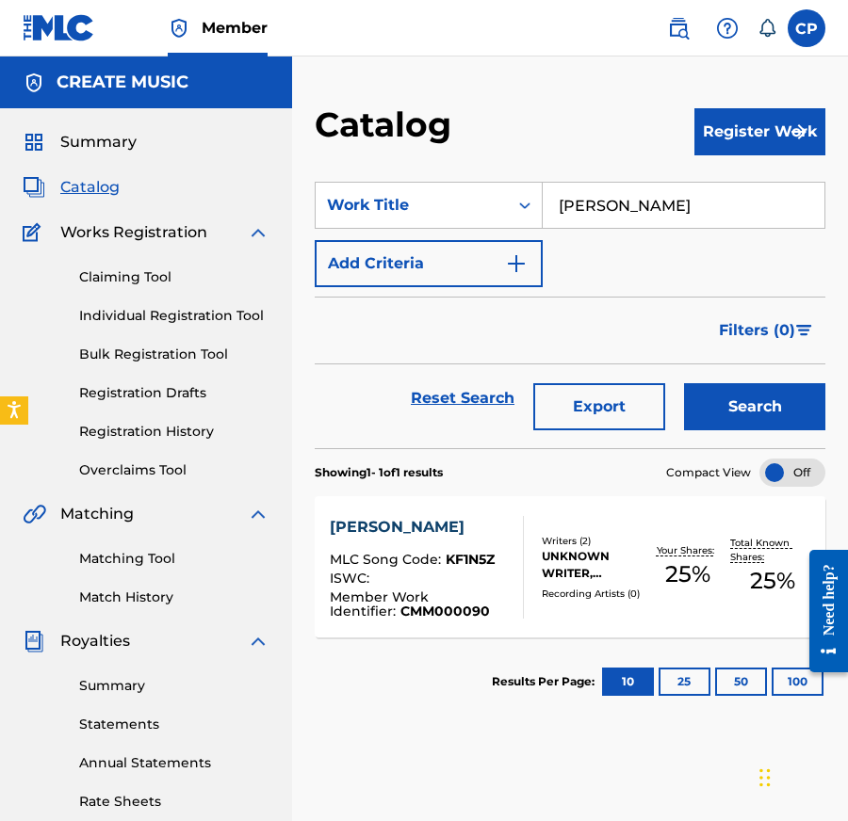
click at [522, 554] on div at bounding box center [515, 567] width 15 height 103
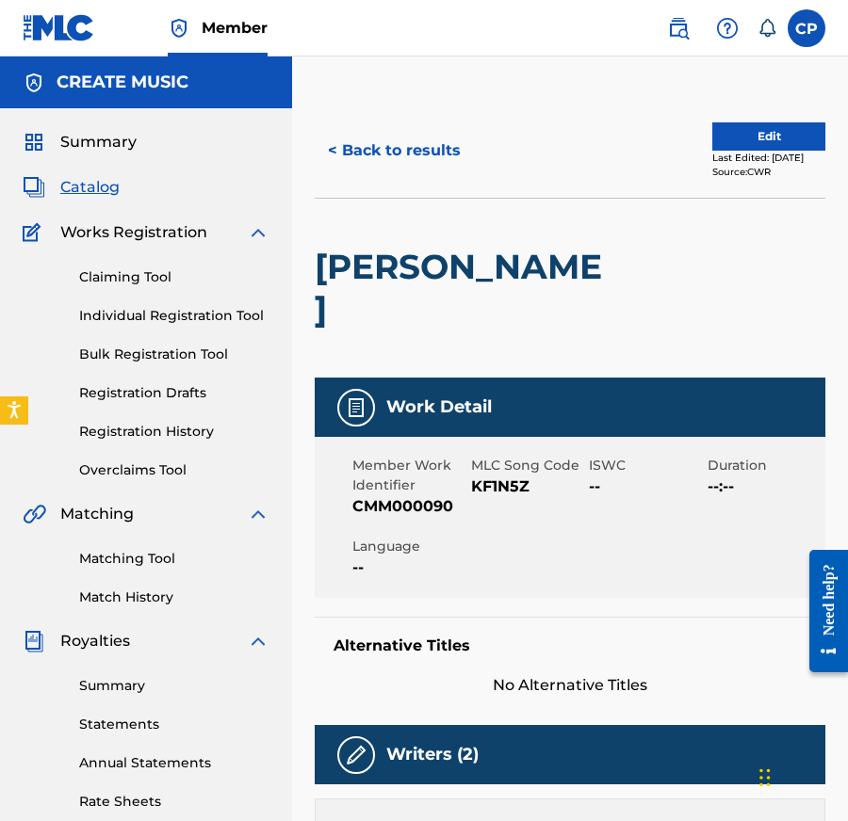
click at [727, 126] on button "Edit" at bounding box center [768, 136] width 113 height 28
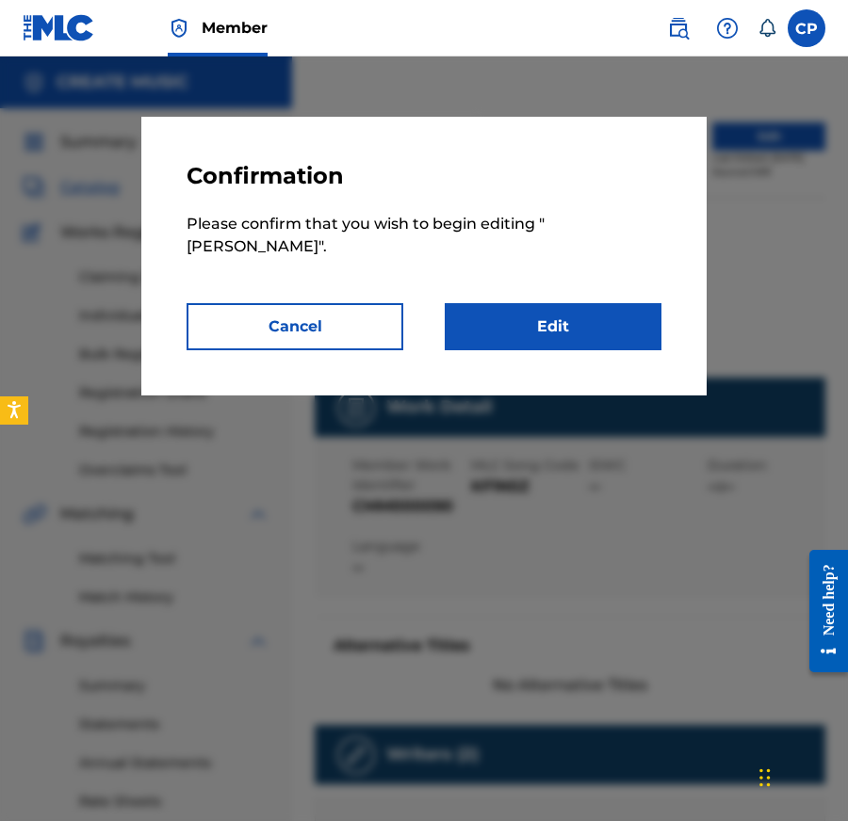
click at [573, 325] on link "Edit" at bounding box center [552, 326] width 217 height 47
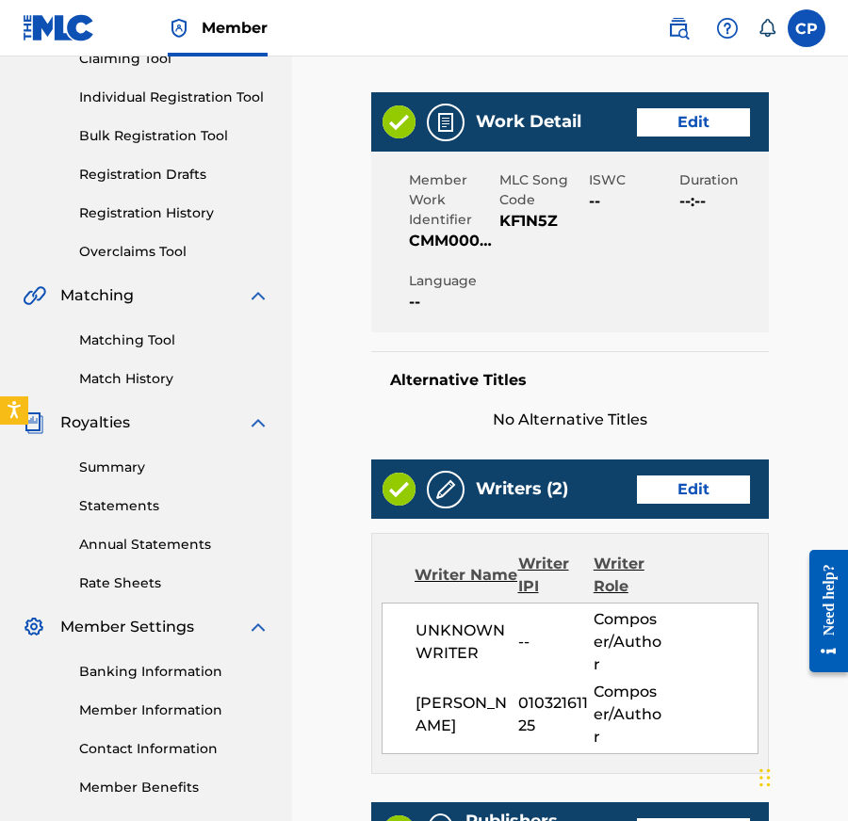
scroll to position [224, 0]
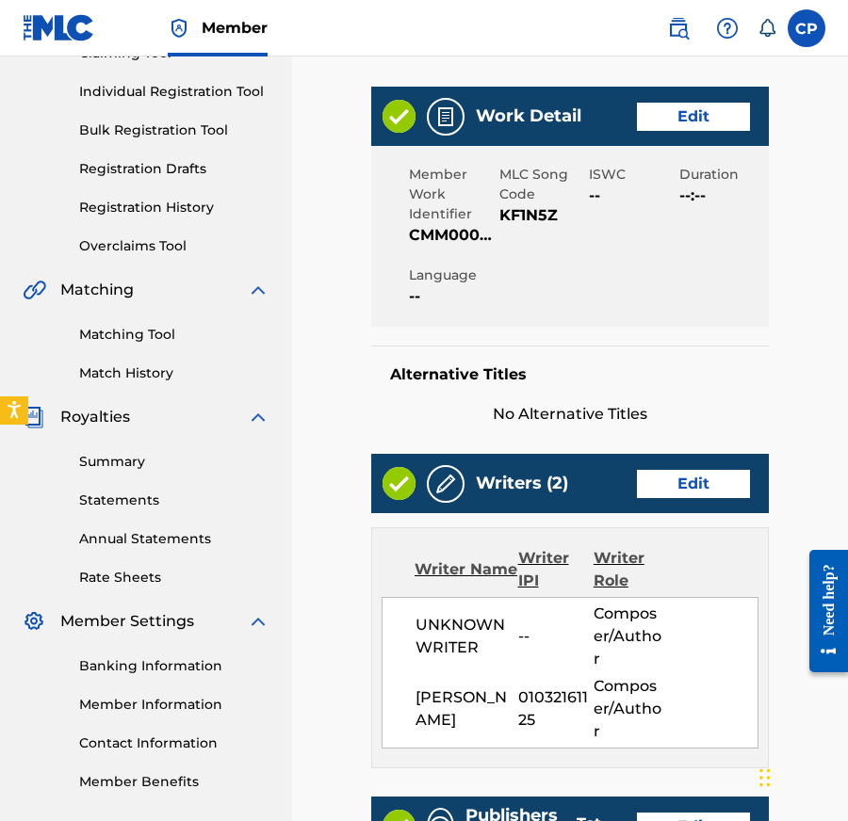
click at [684, 470] on link "Edit" at bounding box center [693, 484] width 113 height 28
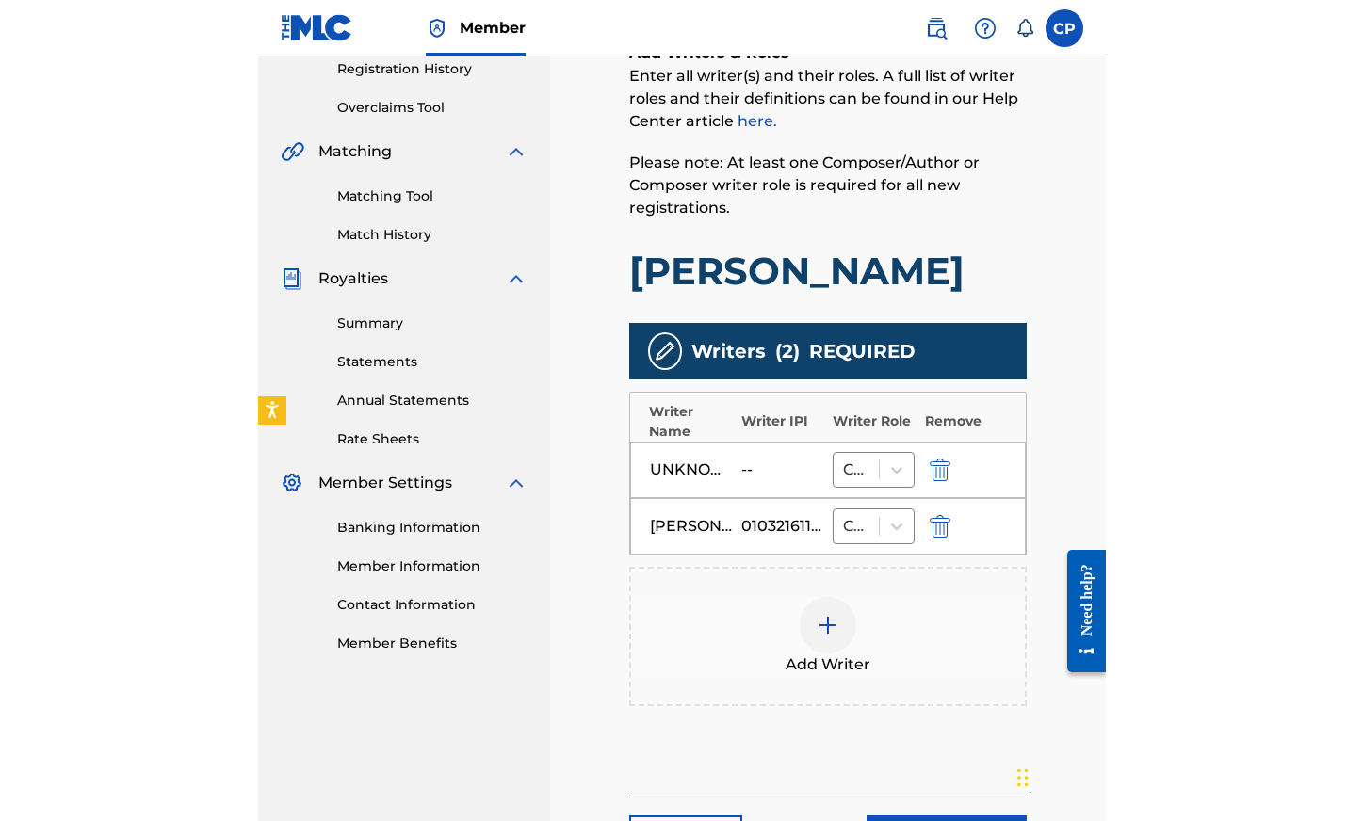
scroll to position [435, 0]
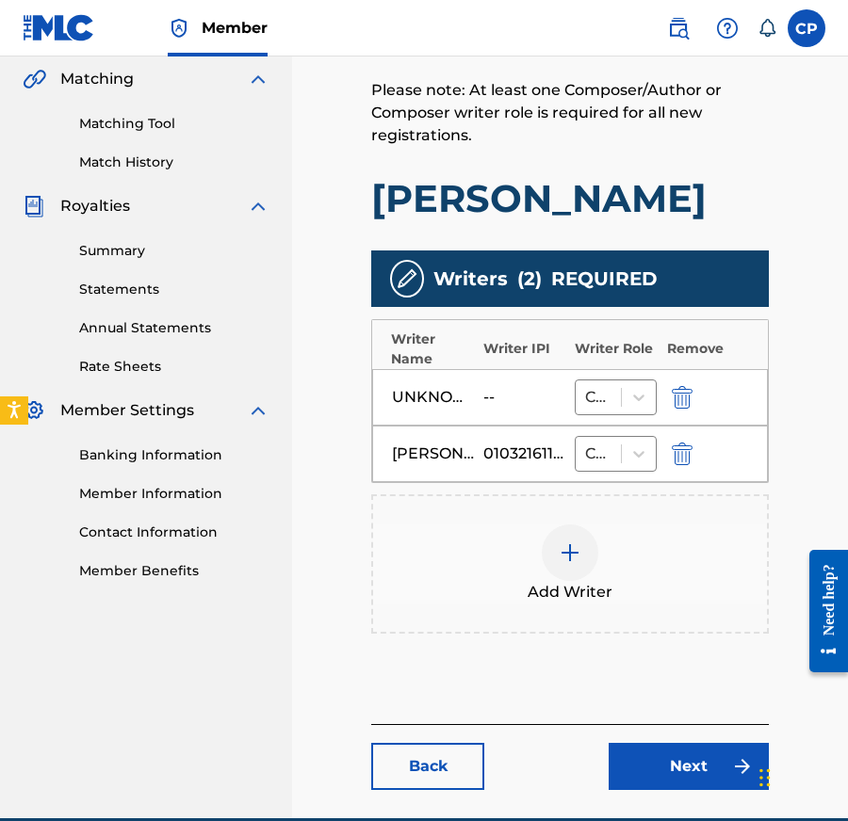
click at [560, 458] on div "01032161125" at bounding box center [525, 454] width 85 height 23
click at [509, 465] on div "[PERSON_NAME] 01032161125 Composer/Author" at bounding box center [570, 454] width 396 height 57
click at [510, 459] on div "01032161125" at bounding box center [525, 454] width 85 height 23
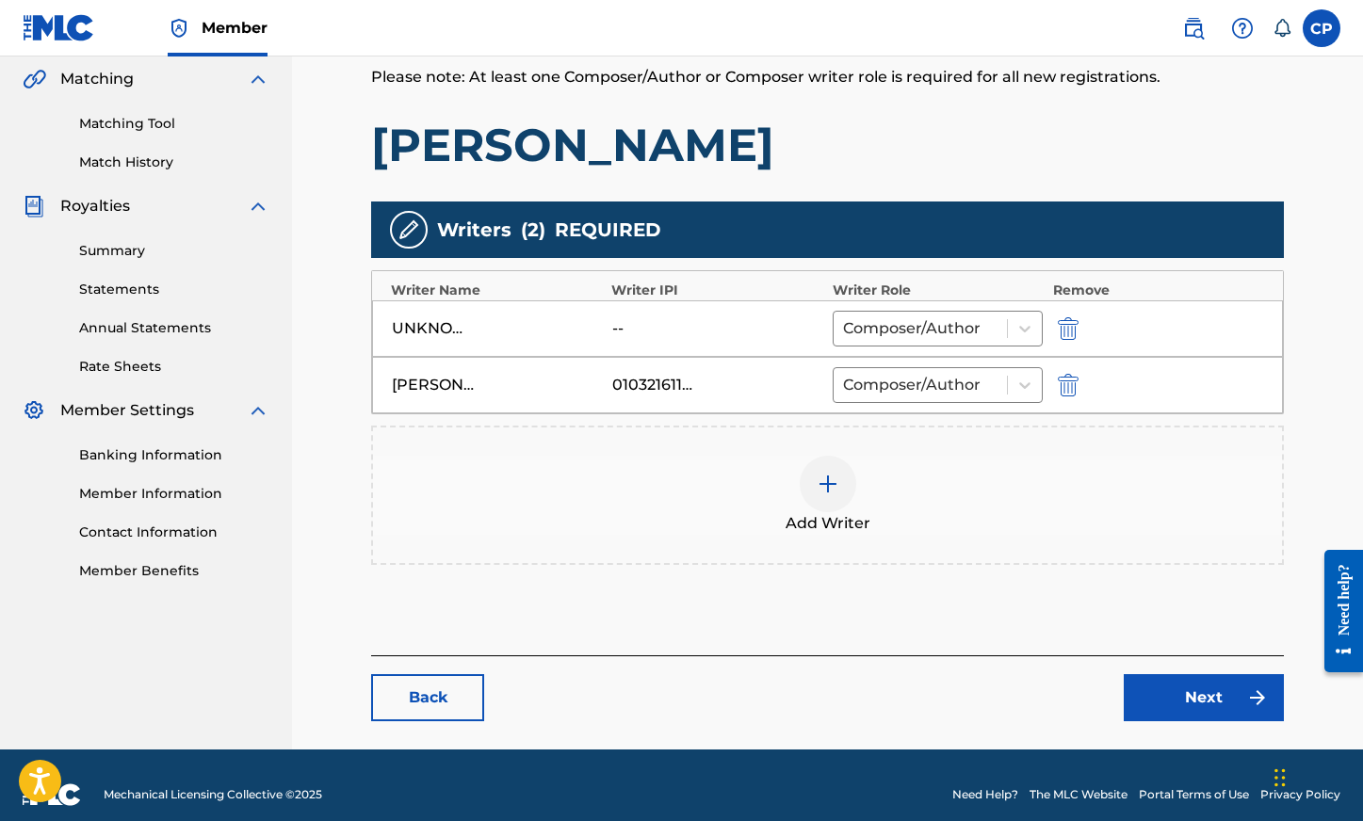
click at [660, 385] on div "01032161125" at bounding box center [654, 385] width 85 height 23
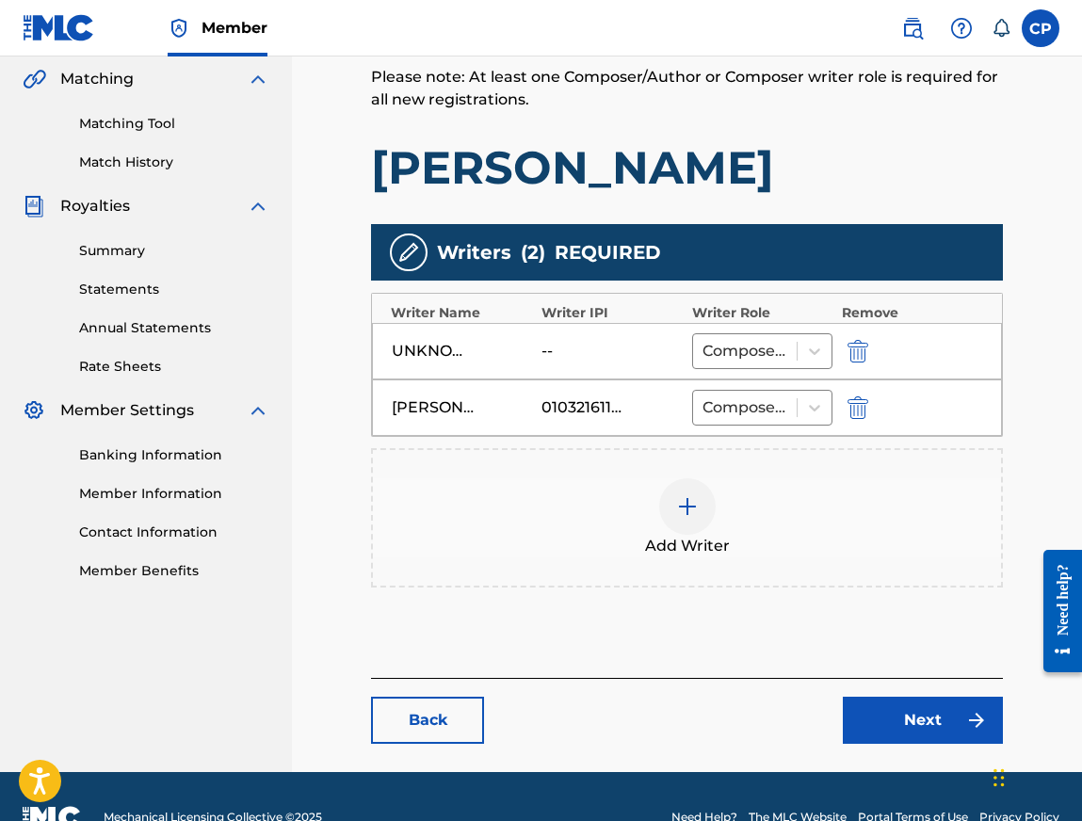
click at [860, 420] on div "[PERSON_NAME] 01032161125 Composer/Author" at bounding box center [687, 407] width 630 height 57
click at [857, 416] on img "submit" at bounding box center [858, 407] width 21 height 23
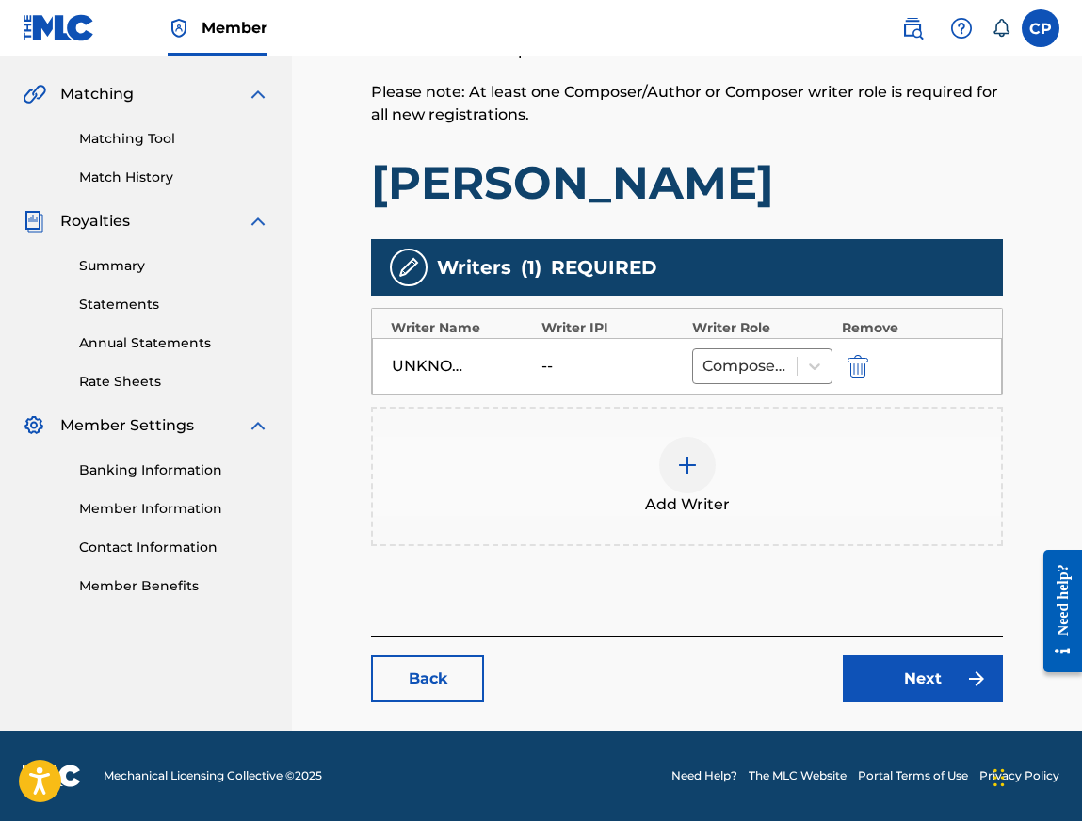
scroll to position [420, 0]
click at [679, 486] on div at bounding box center [687, 465] width 57 height 57
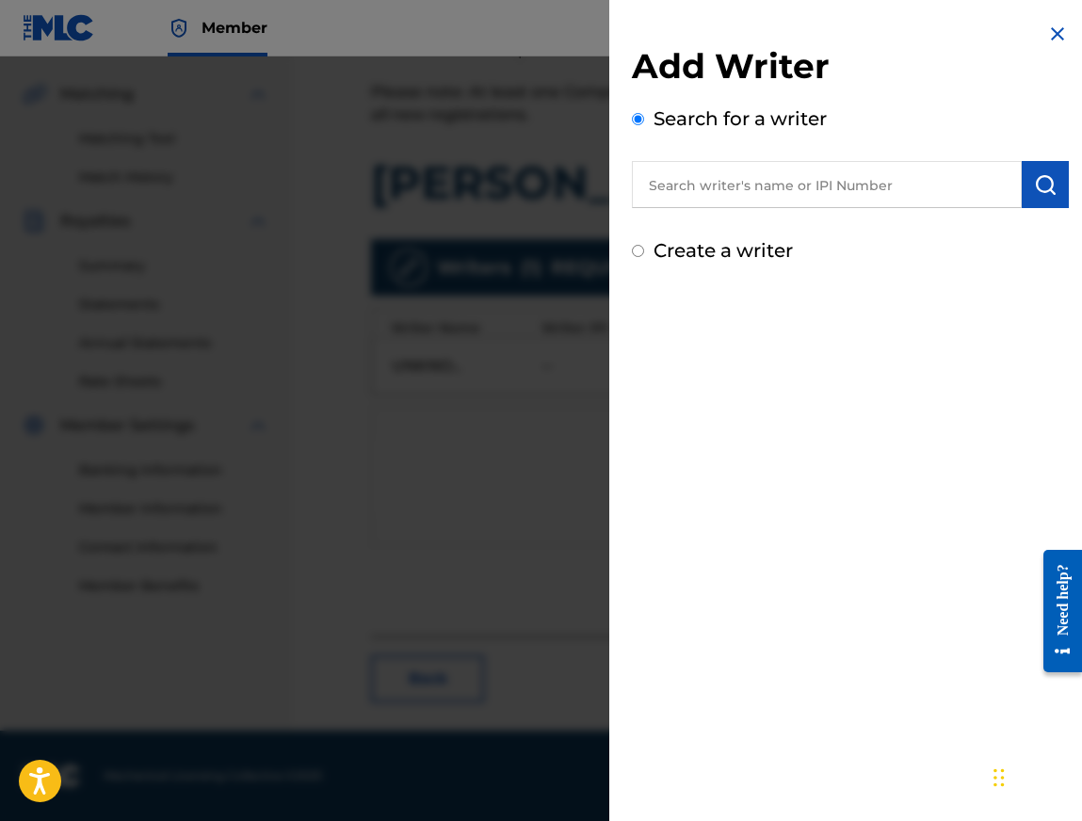
click at [768, 185] on input "text" at bounding box center [827, 184] width 390 height 47
type input "[PERSON_NAME]"
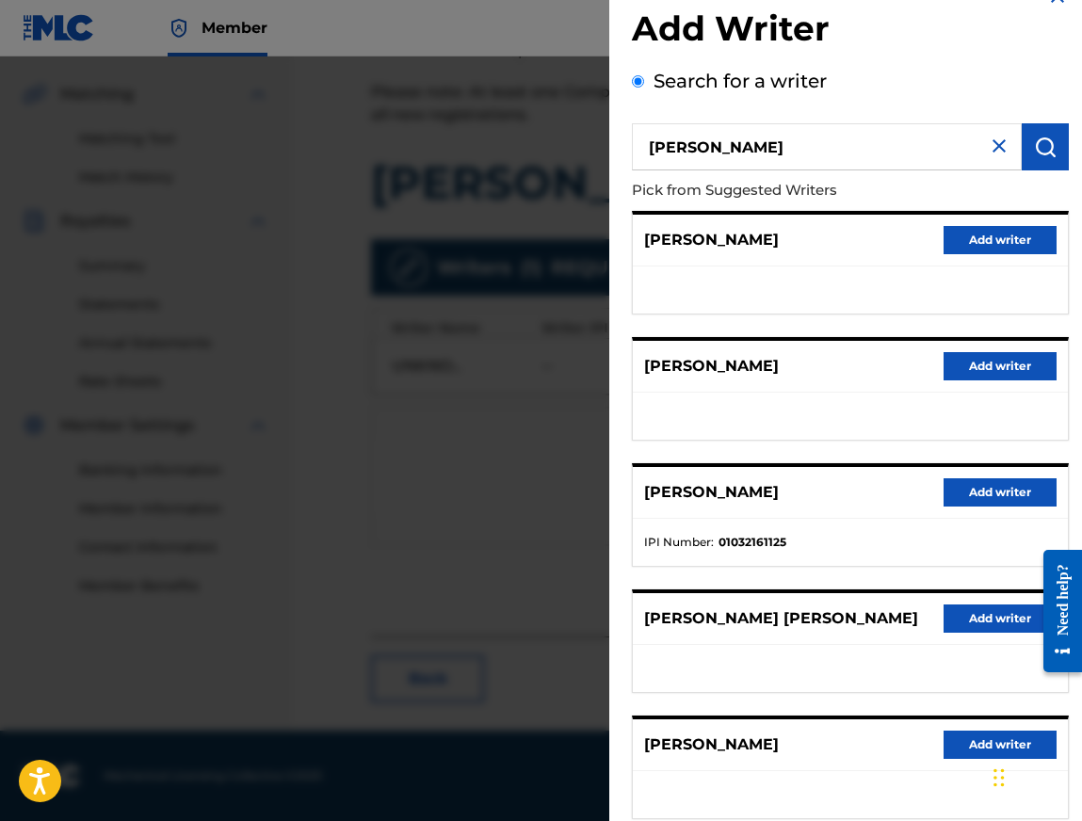
scroll to position [36, 0]
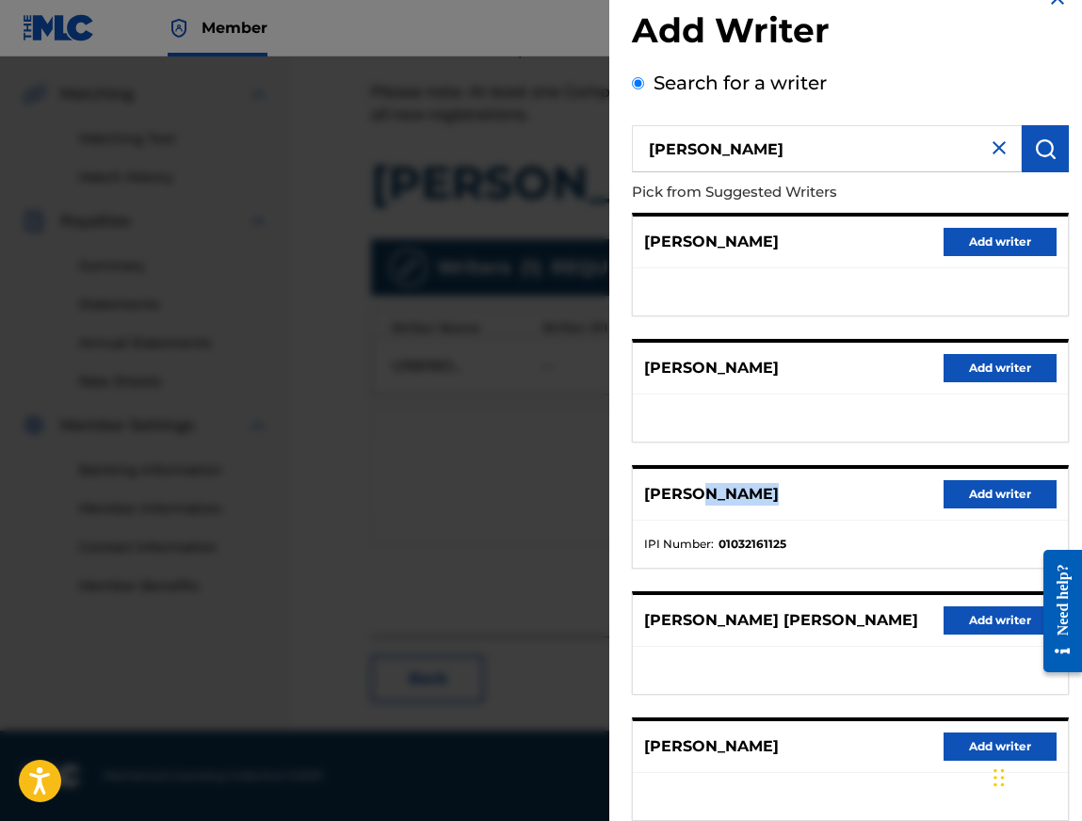
drag, startPoint x: 713, startPoint y: 496, endPoint x: 839, endPoint y: 495, distance: 126.2
click at [839, 495] on div "[PERSON_NAME] Add writer" at bounding box center [850, 495] width 435 height 52
click at [778, 546] on strong "01032161125" at bounding box center [752, 544] width 68 height 17
click at [477, 434] on div at bounding box center [541, 467] width 1082 height 821
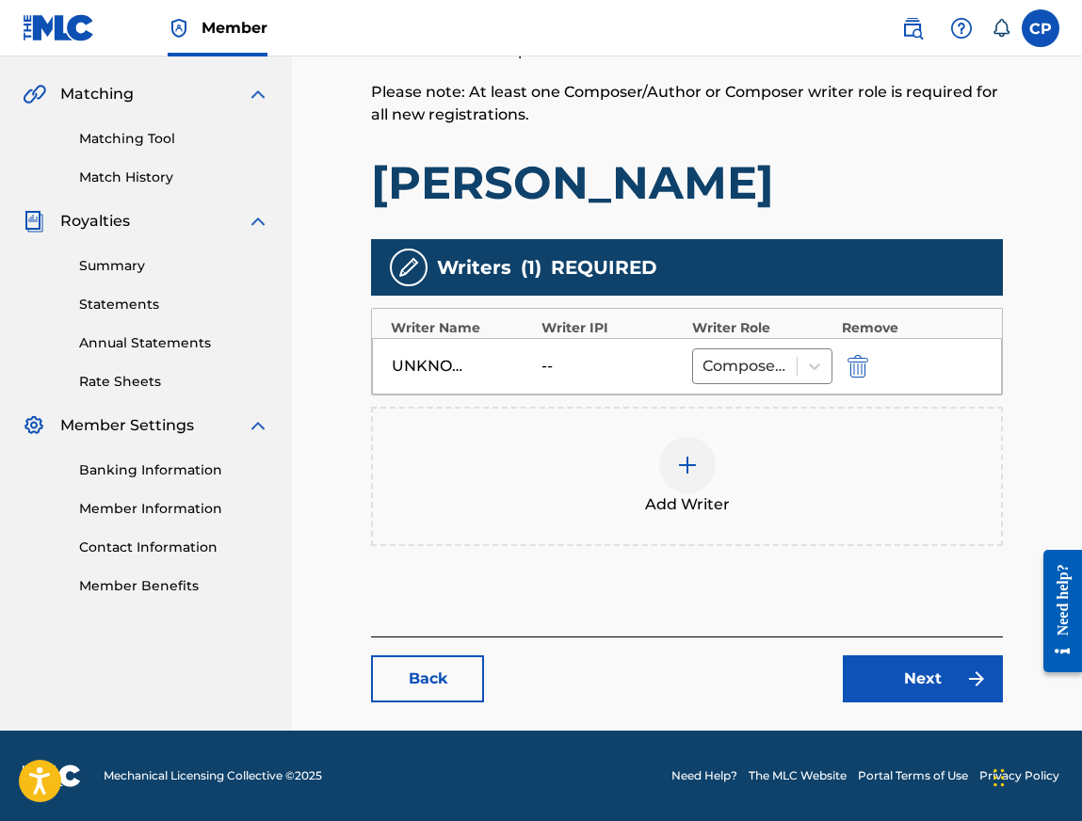
click at [422, 672] on link "Back" at bounding box center [427, 678] width 113 height 47
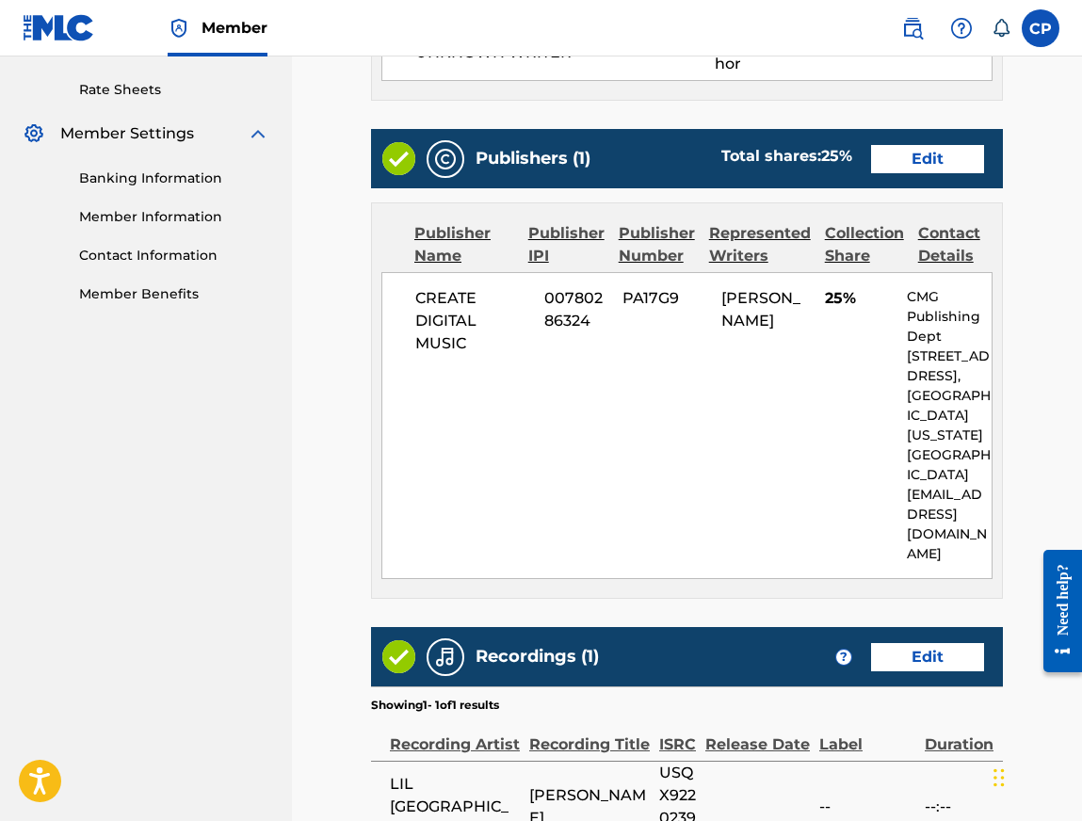
scroll to position [974, 0]
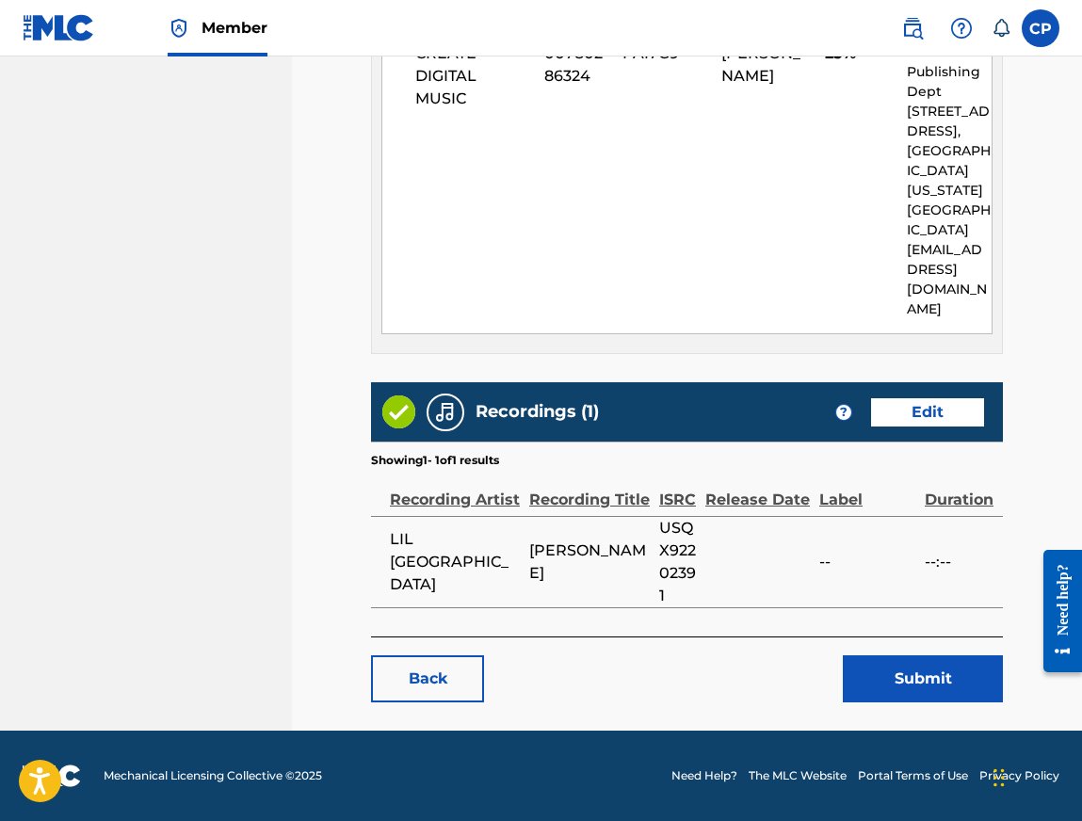
click at [432, 658] on link "Back" at bounding box center [427, 678] width 113 height 47
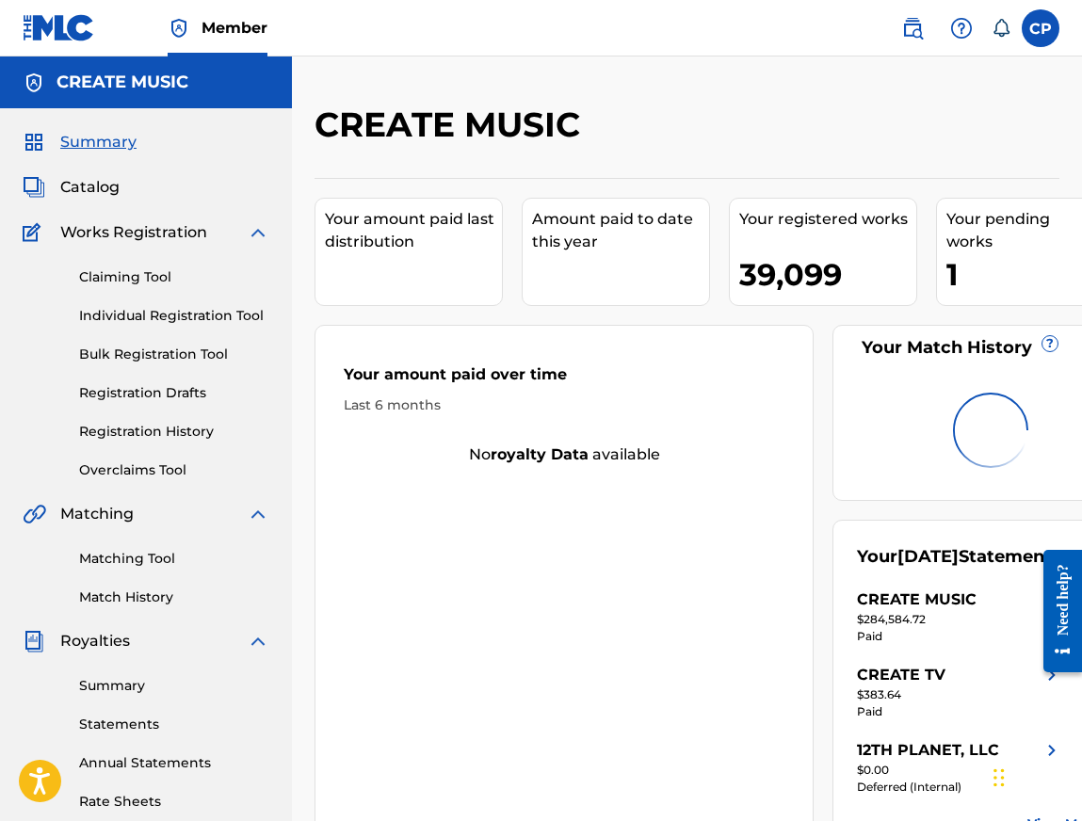
click at [85, 190] on span "Catalog" at bounding box center [89, 187] width 59 height 23
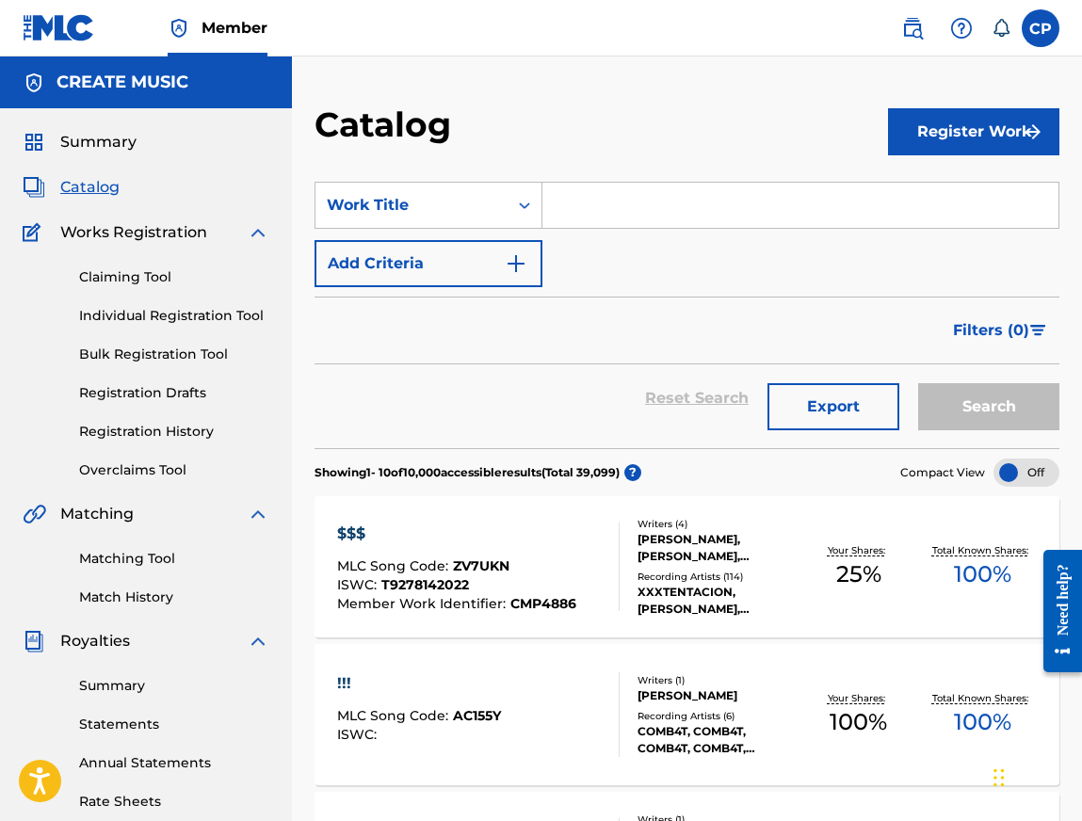
click at [703, 195] on input "Search Form" at bounding box center [800, 205] width 516 height 45
paste input "[PERSON_NAME]"
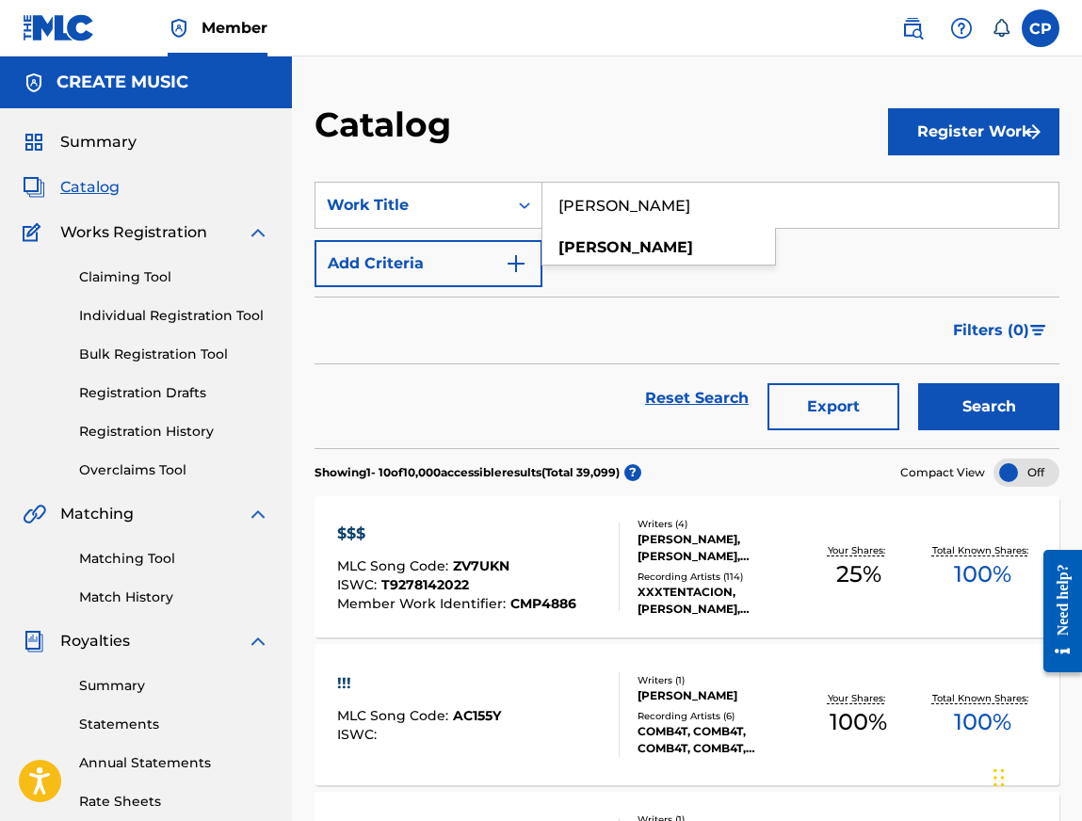
type input "[PERSON_NAME]"
click at [1008, 436] on div "Reset Search Export Search" at bounding box center [687, 406] width 745 height 84
click at [1007, 419] on button "Search" at bounding box center [988, 406] width 141 height 47
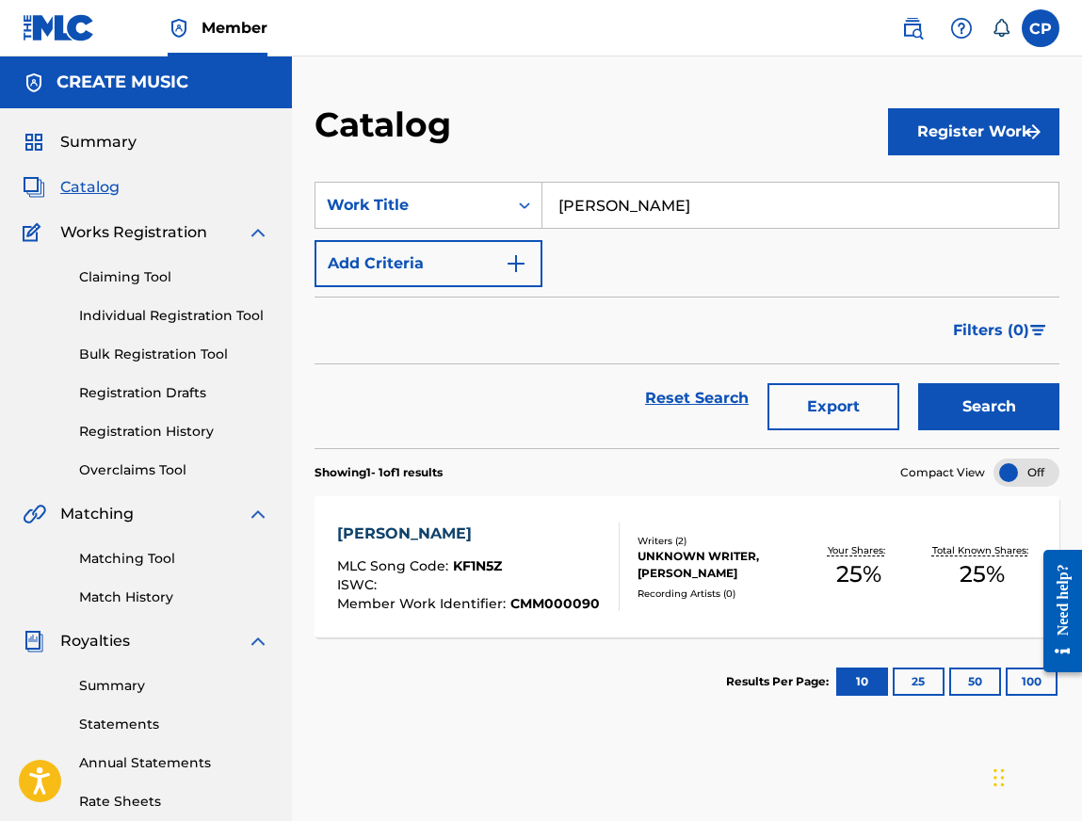
click at [661, 594] on div "Recording Artists ( 0 )" at bounding box center [717, 594] width 159 height 14
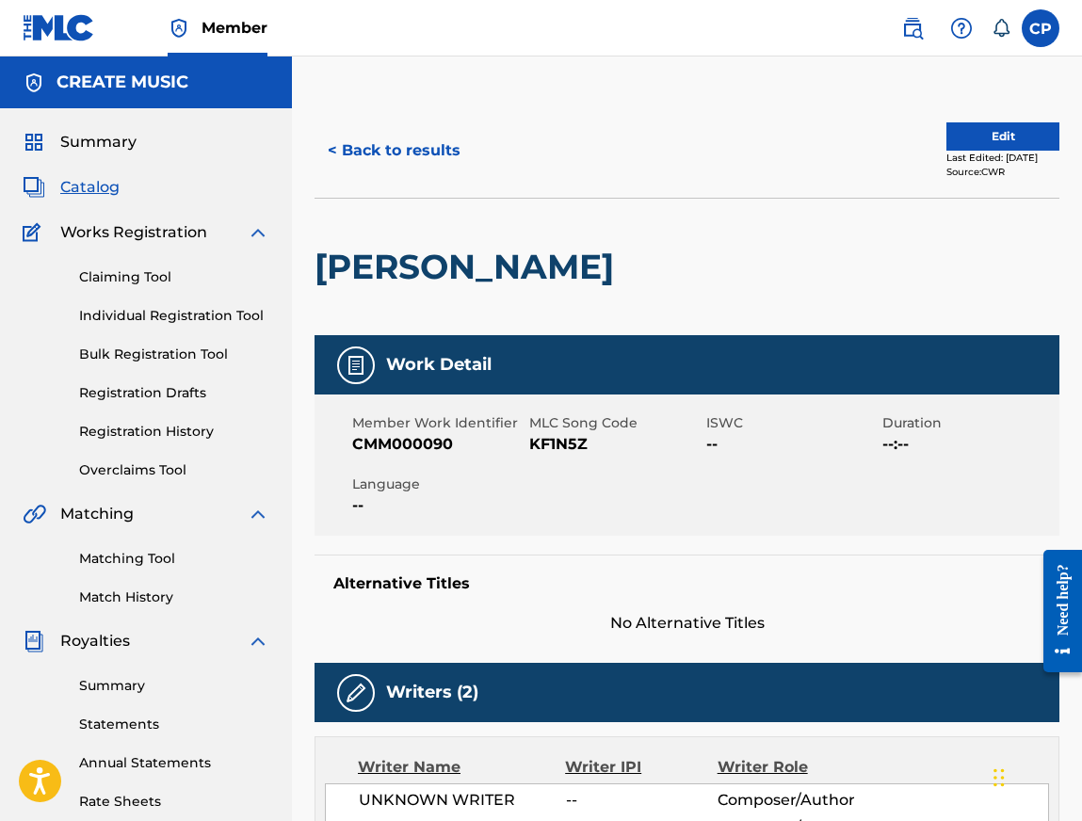
click at [718, 186] on div "< Back to results Edit Last Edited: [DATE] Source: CWR" at bounding box center [687, 151] width 745 height 94
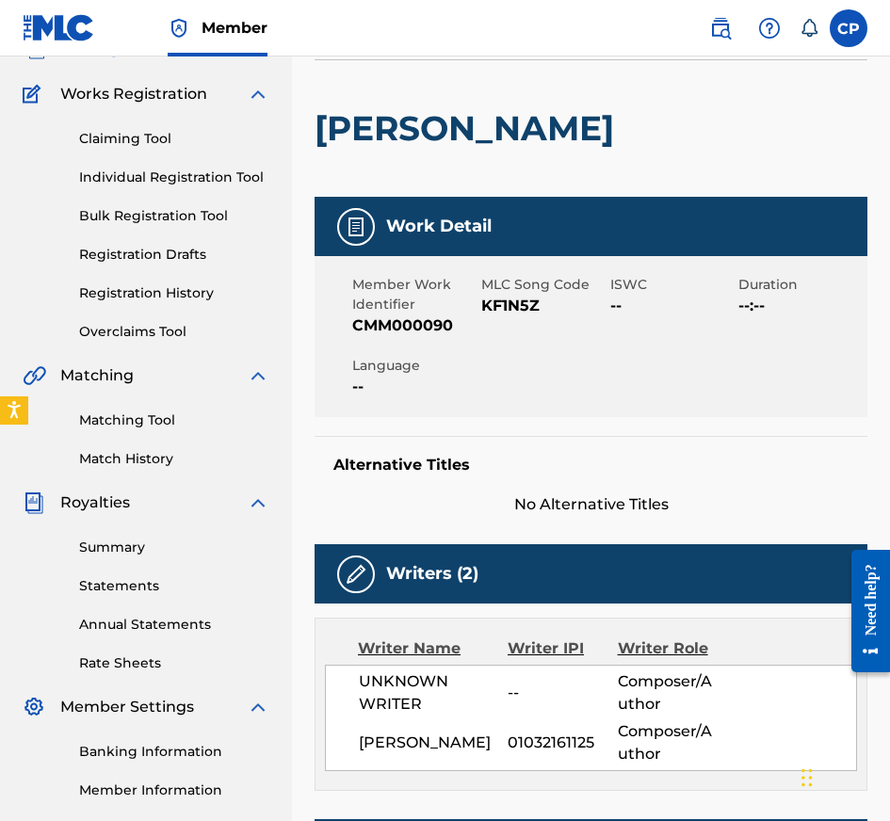
scroll to position [353, 0]
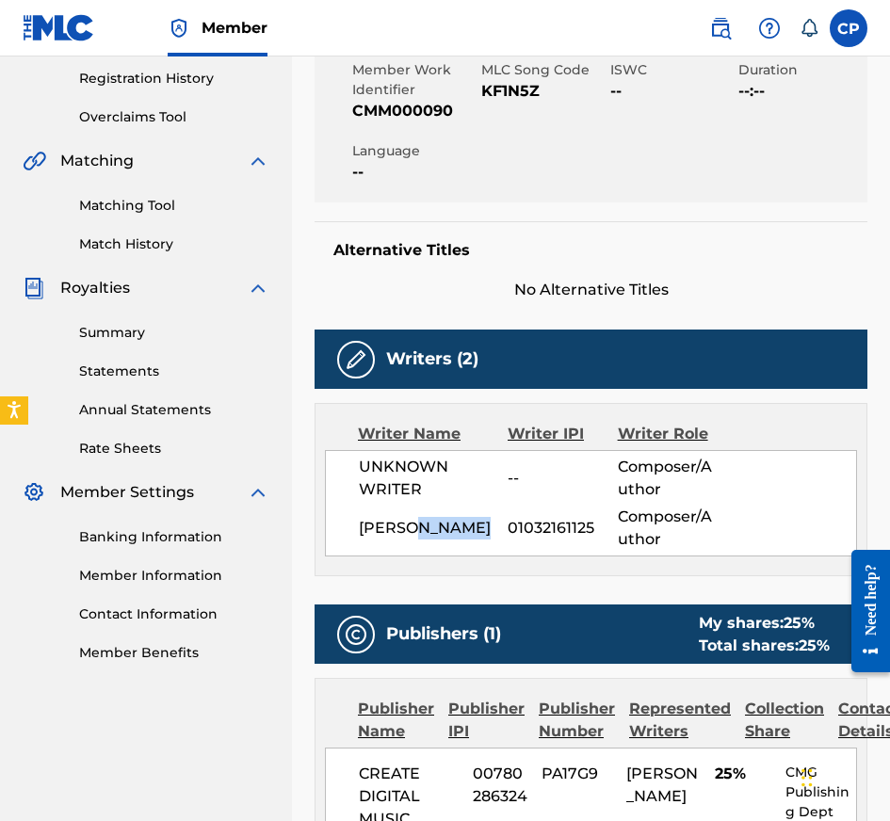
drag, startPoint x: 425, startPoint y: 529, endPoint x: 505, endPoint y: 529, distance: 80.0
click at [505, 529] on span "[PERSON_NAME]" at bounding box center [433, 528] width 149 height 23
copy span "BOSANZA"
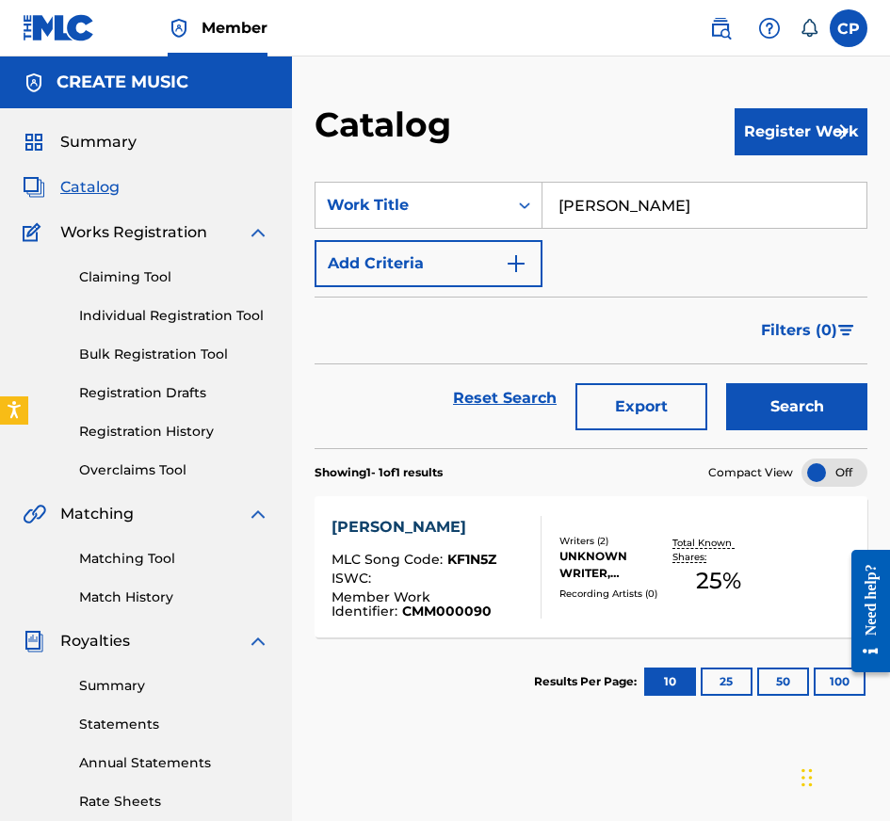
click at [630, 193] on input "[PERSON_NAME]" at bounding box center [704, 205] width 324 height 45
paste input "MY BABY (FEAT. STAR BANDZ)"
type input "MY BABY (FEAT. STAR BANDZ)"
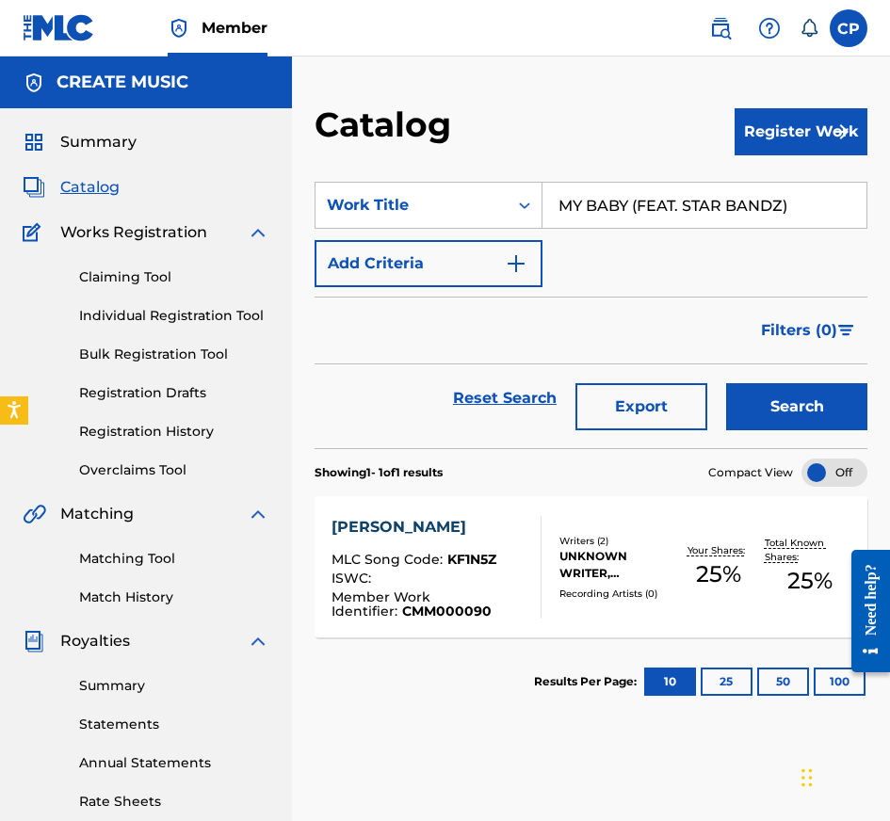
click at [757, 392] on button "Search" at bounding box center [796, 406] width 141 height 47
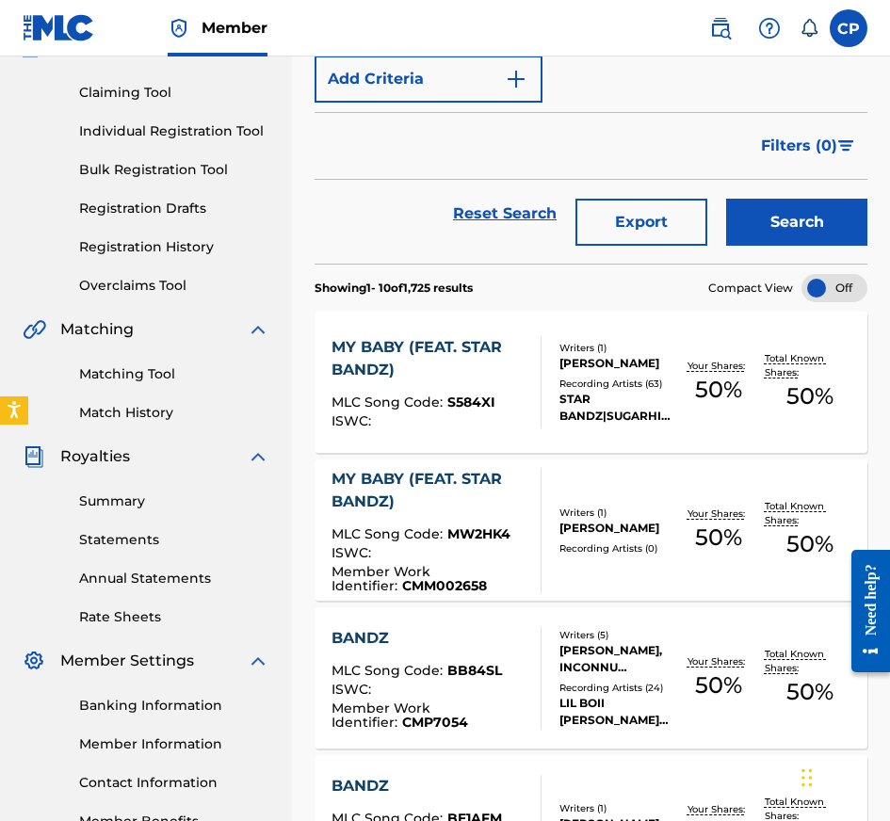
scroll to position [199, 0]
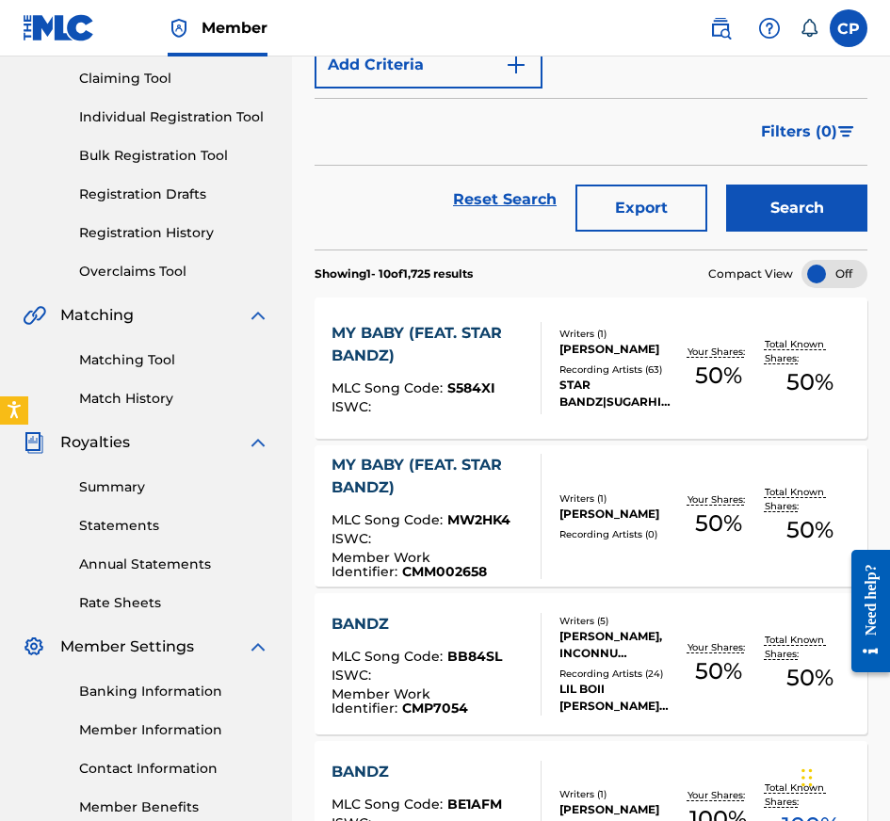
click at [503, 535] on div "ISWC :" at bounding box center [428, 541] width 194 height 19
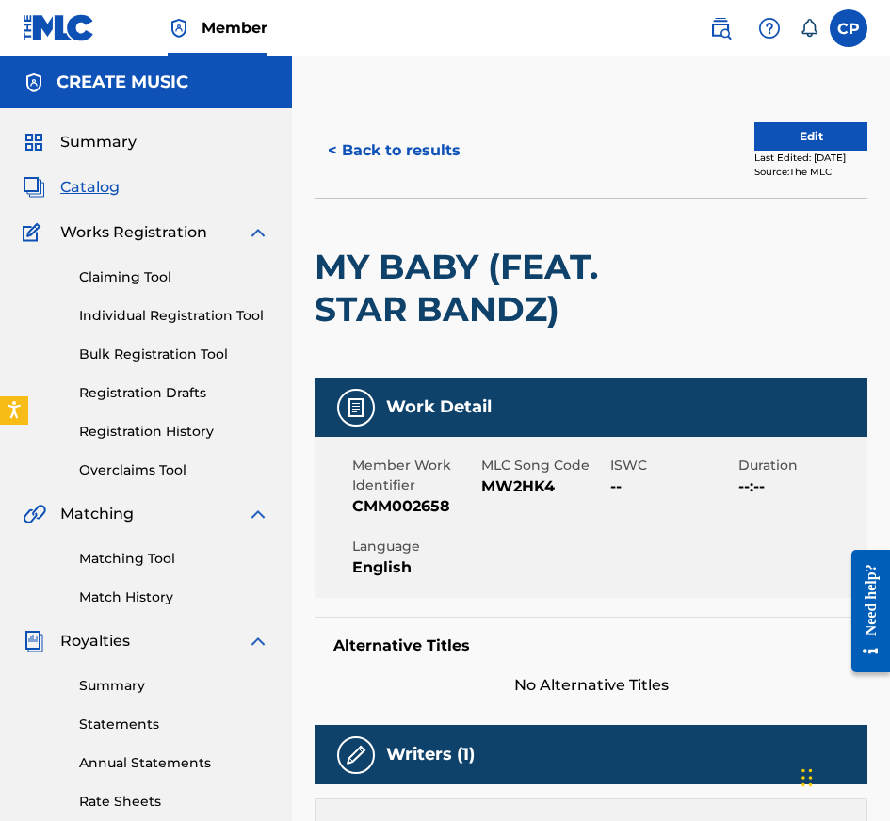
click at [420, 141] on button "< Back to results" at bounding box center [394, 150] width 159 height 47
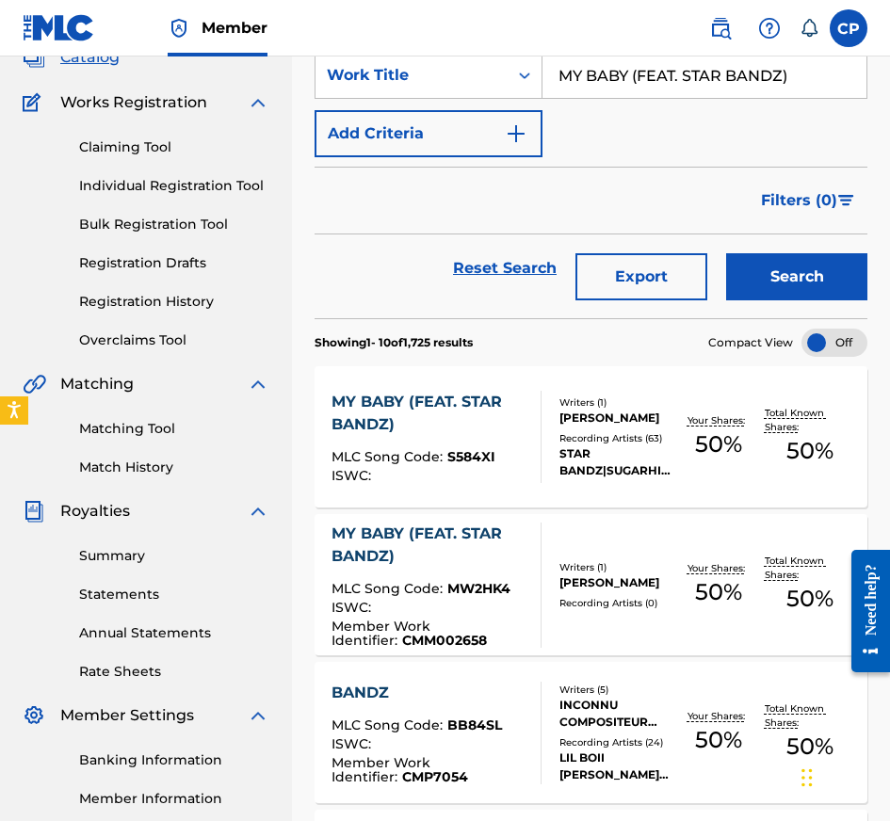
scroll to position [116, 0]
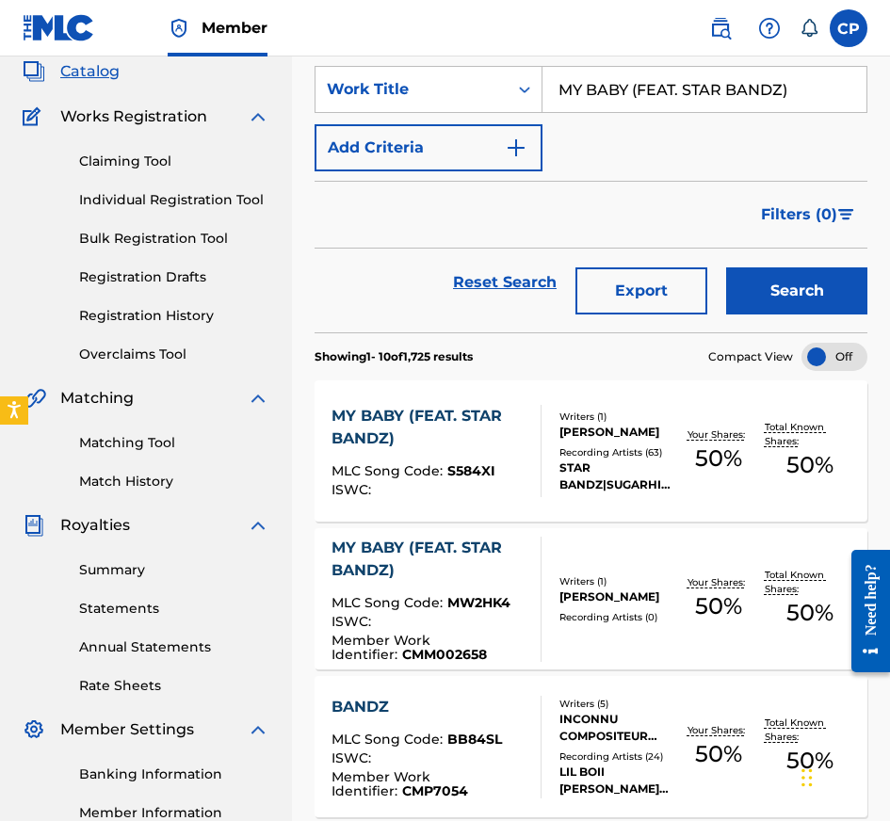
click at [633, 86] on input "MY BABY (FEAT. STAR BANDZ)" at bounding box center [704, 89] width 324 height 45
paste input "LOVE GONE (SPED UP"
type input "LOVE GONE (SPED UP)"
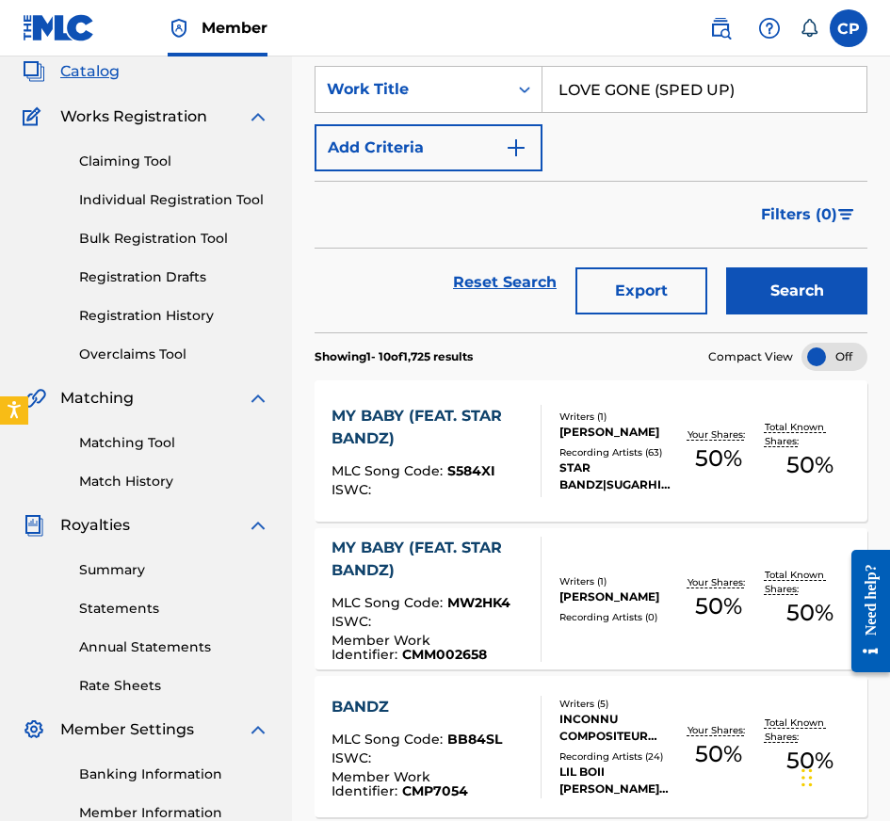
click at [775, 285] on button "Search" at bounding box center [796, 290] width 141 height 47
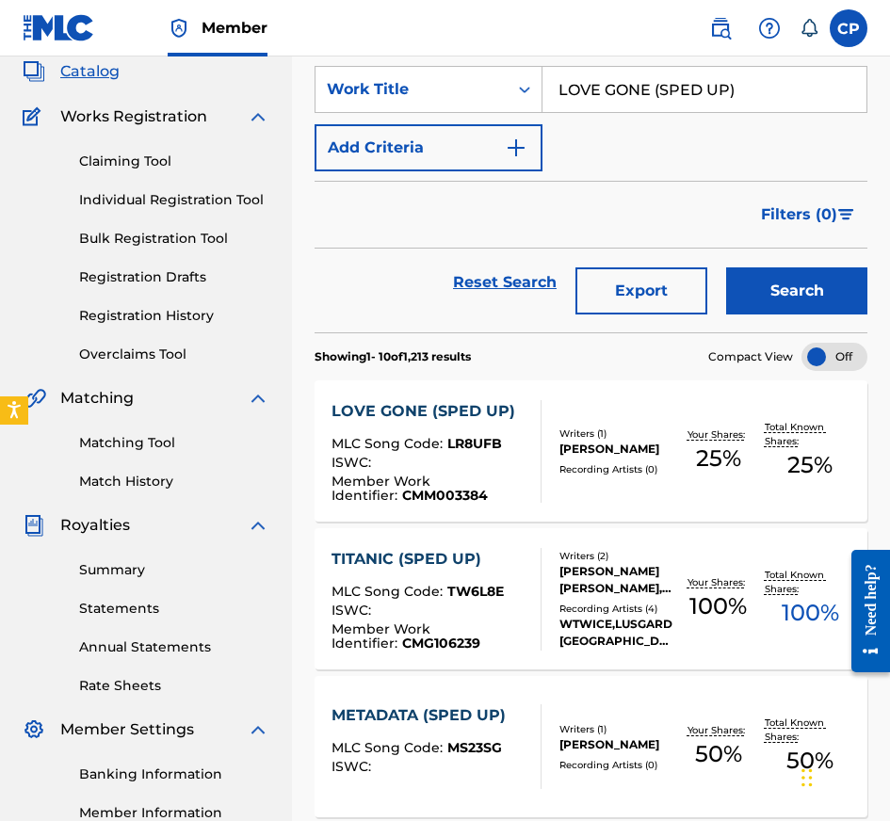
click at [519, 488] on div "Member Work Identifier : CMM003384" at bounding box center [428, 489] width 194 height 28
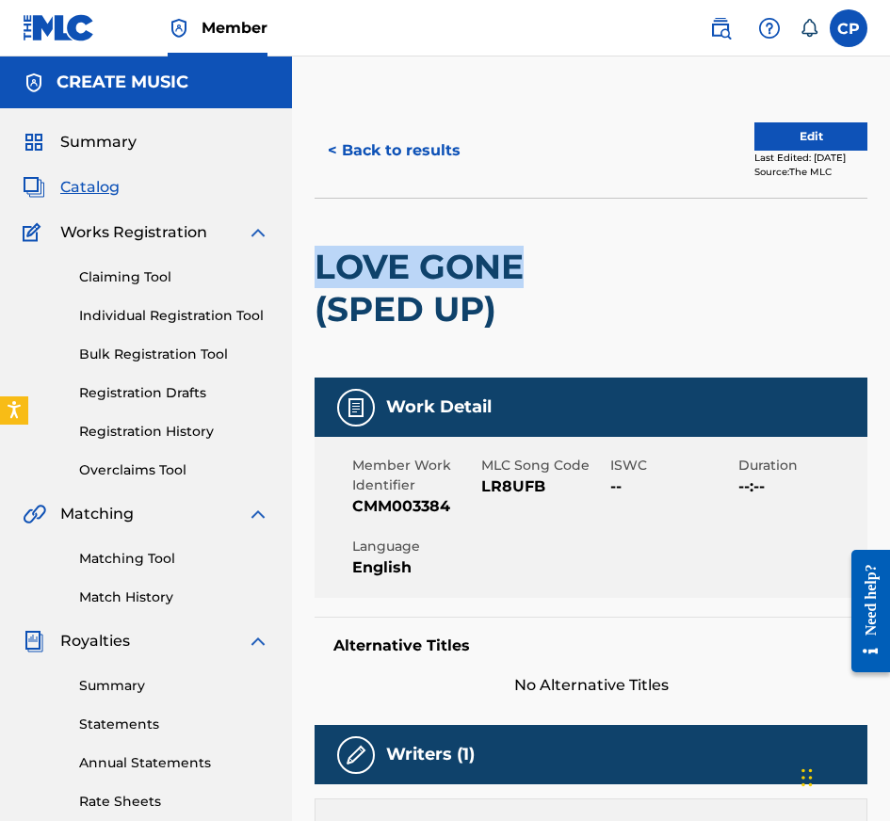
drag, startPoint x: 320, startPoint y: 262, endPoint x: 516, endPoint y: 257, distance: 195.9
click at [516, 257] on h2 "LOVE GONE (SPED UP)" at bounding box center [480, 288] width 331 height 85
copy h2 "LOVE GONE"
click at [100, 182] on span "Catalog" at bounding box center [89, 187] width 59 height 23
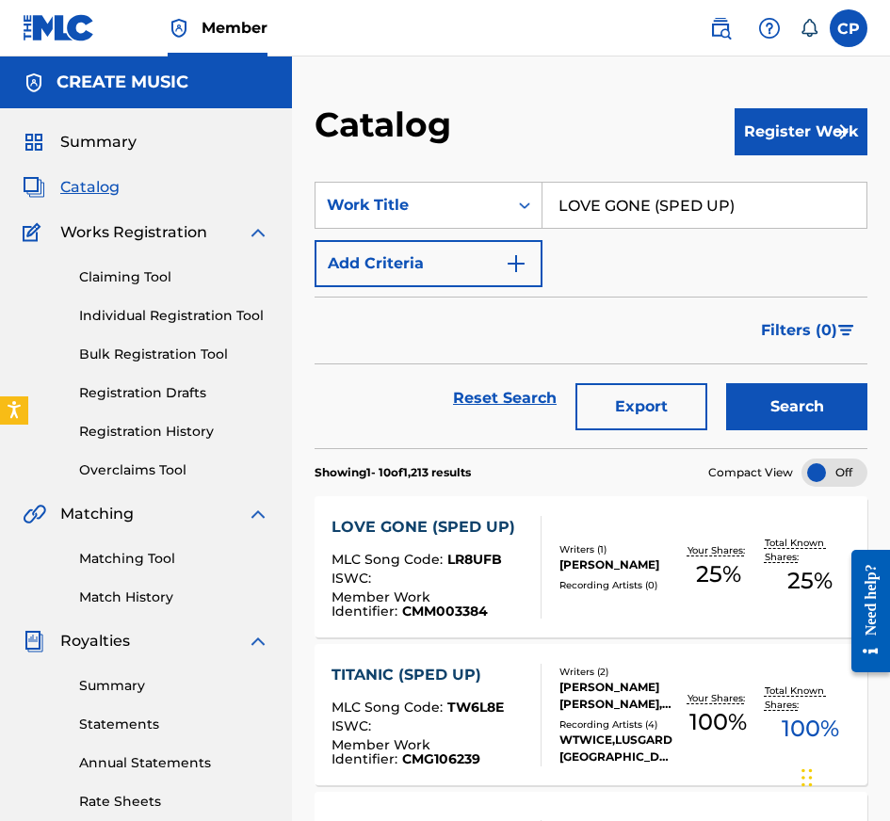
click at [690, 203] on input "LOVE GONE (SPED UP)" at bounding box center [704, 205] width 324 height 45
paste input "Search Form"
type input "LOVE GONE"
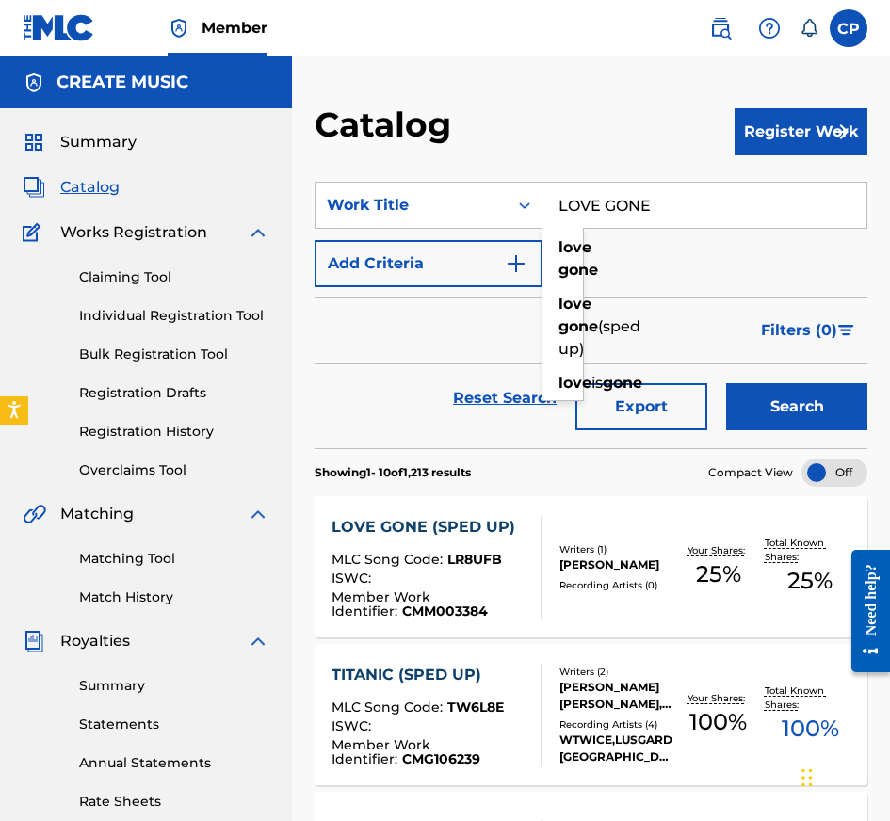
click at [790, 389] on button "Search" at bounding box center [796, 406] width 141 height 47
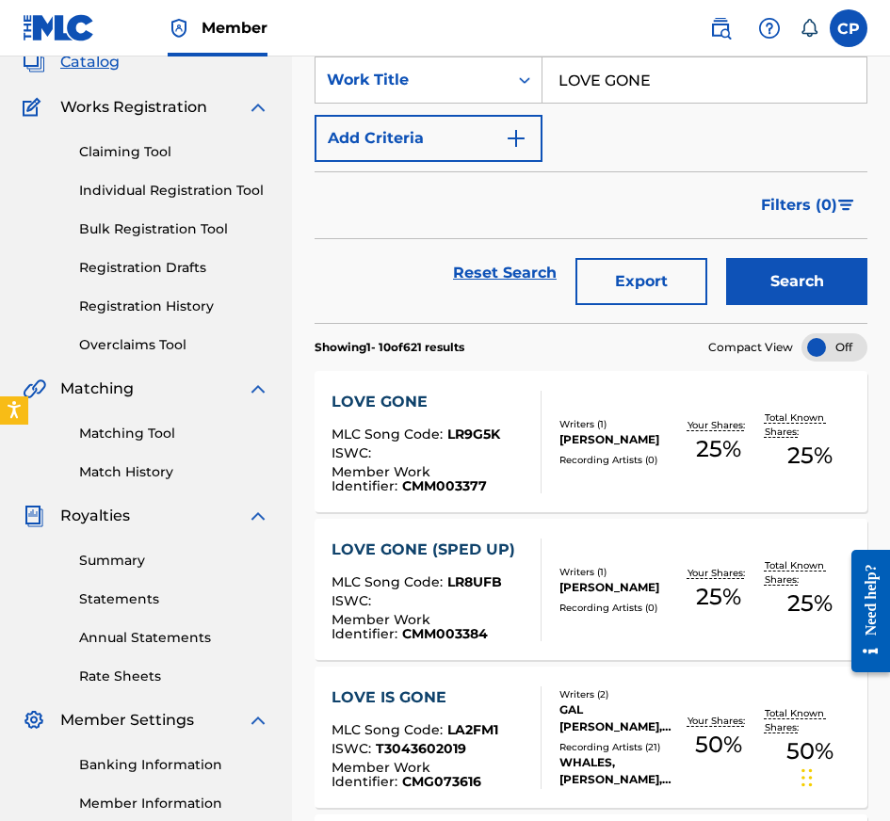
scroll to position [127, 0]
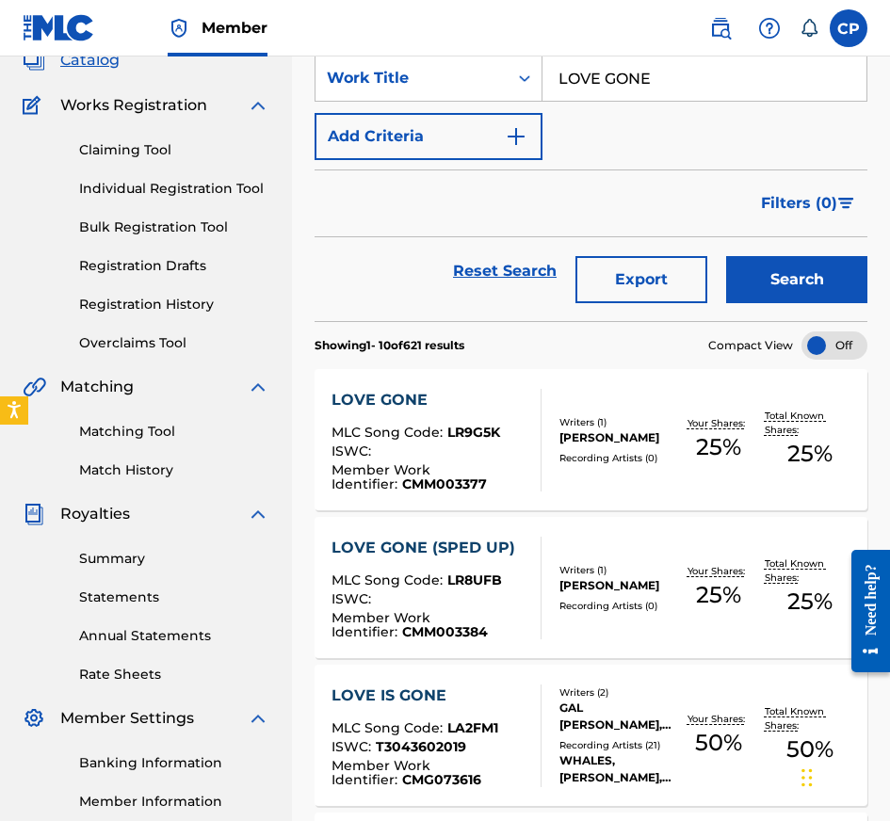
click at [667, 436] on div "[PERSON_NAME]" at bounding box center [615, 437] width 113 height 17
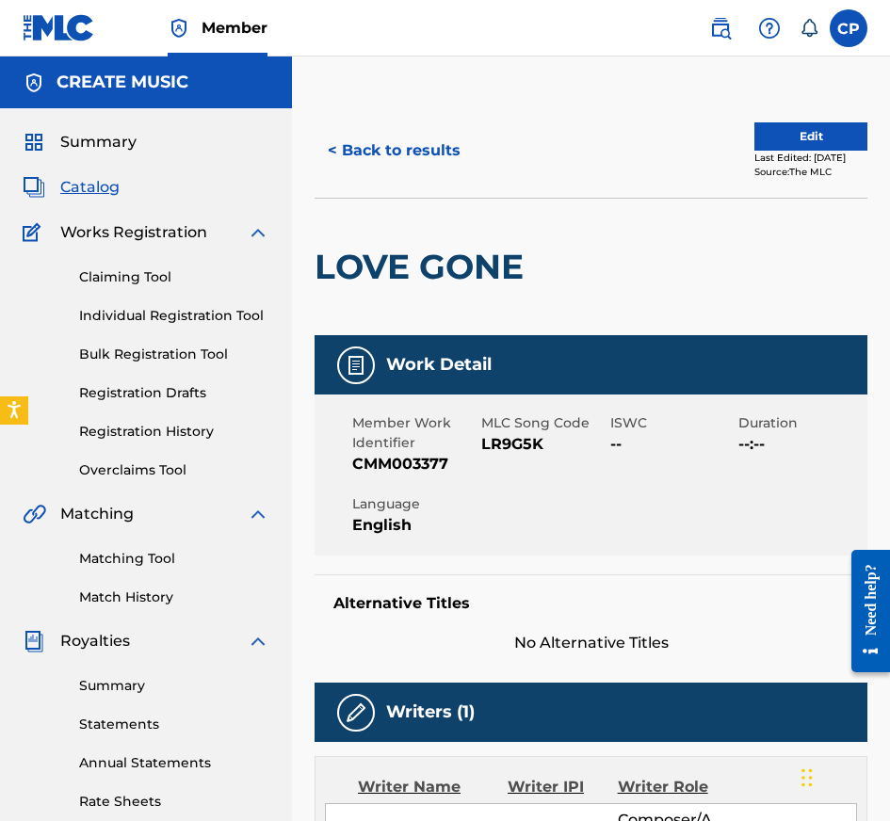
click at [521, 452] on span "LR9G5K" at bounding box center [543, 444] width 124 height 23
copy span "LR9G5K"
click at [431, 134] on button "< Back to results" at bounding box center [394, 150] width 159 height 47
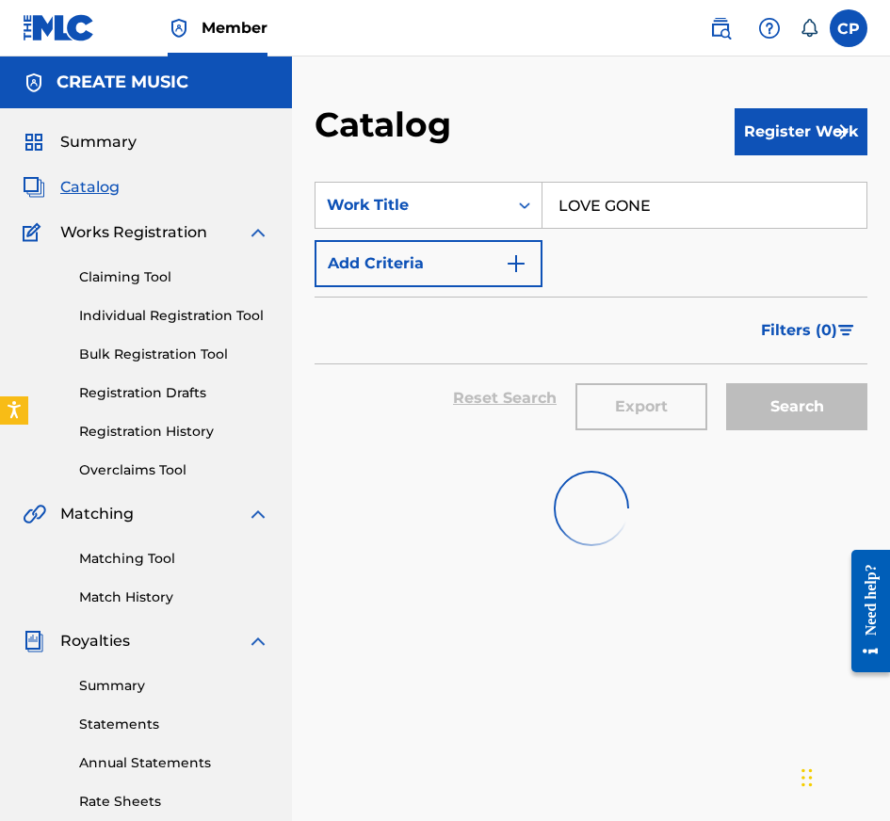
scroll to position [127, 0]
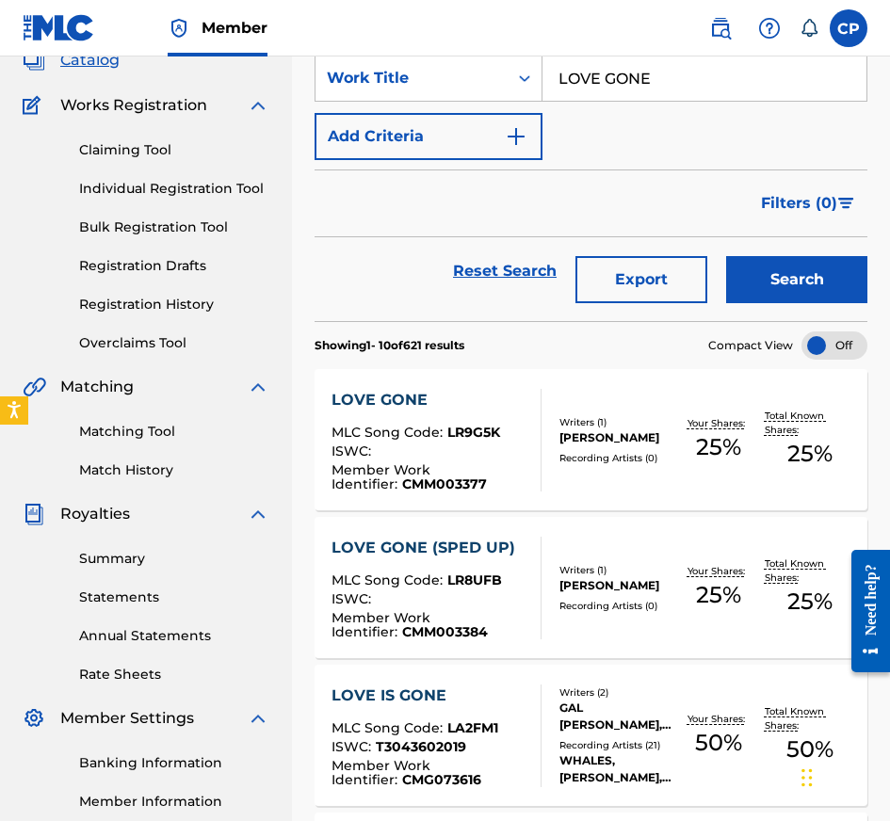
click at [677, 82] on input "LOVE GONE" at bounding box center [704, 78] width 324 height 45
paste input "THUG CRY"
type input "THUG CRY"
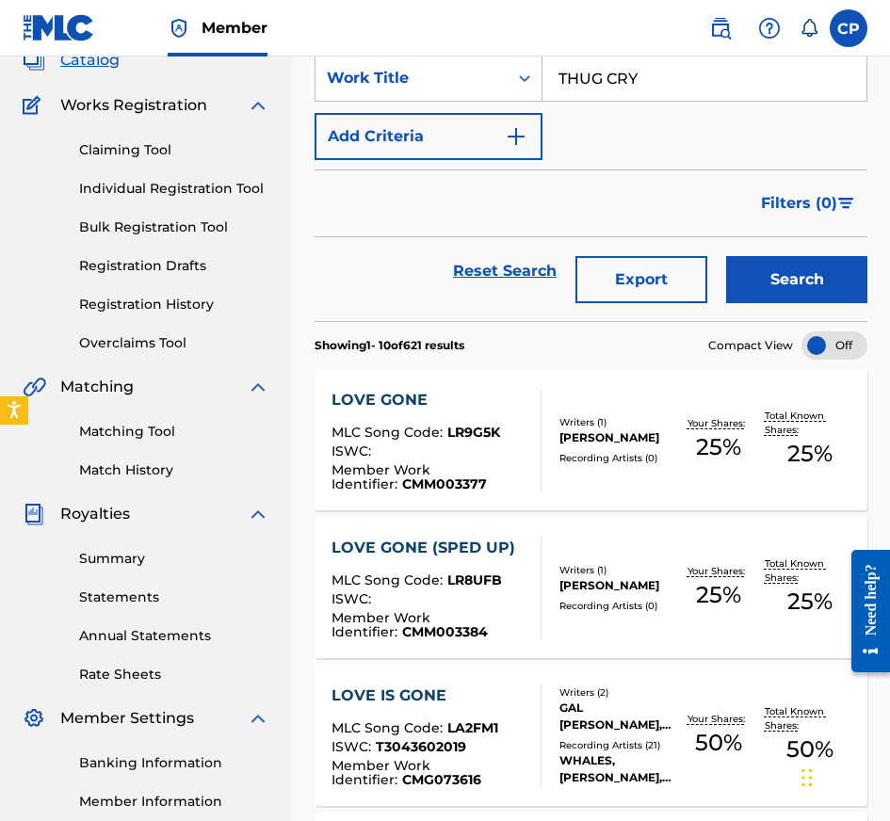
click at [778, 263] on button "Search" at bounding box center [796, 279] width 141 height 47
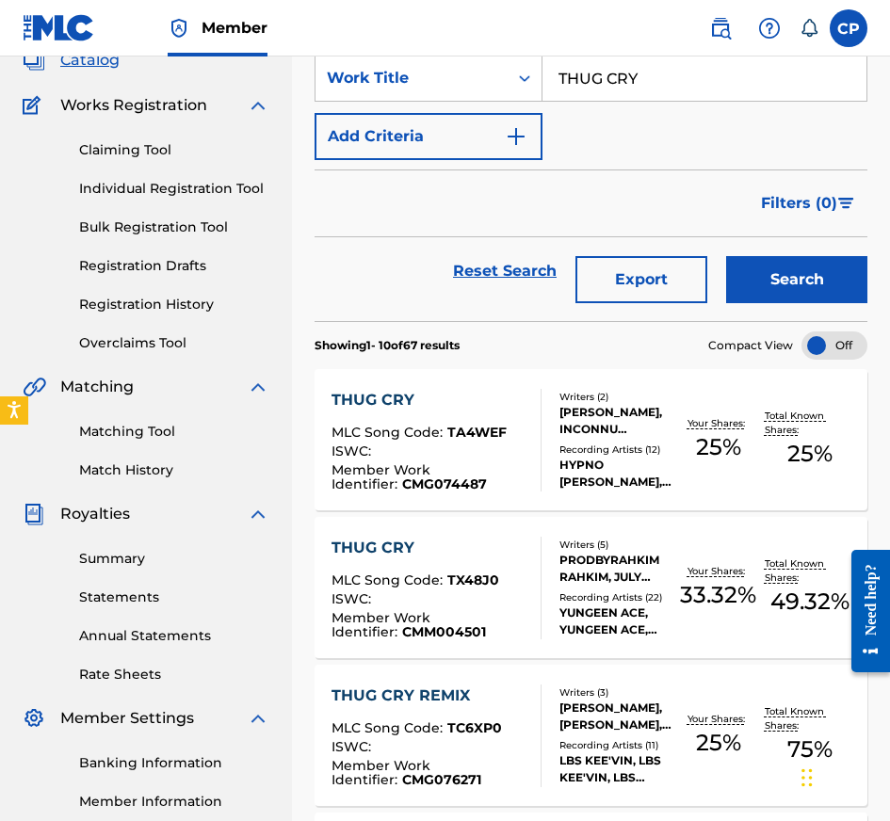
click at [631, 596] on div "Recording Artists ( 22 )" at bounding box center [615, 597] width 113 height 14
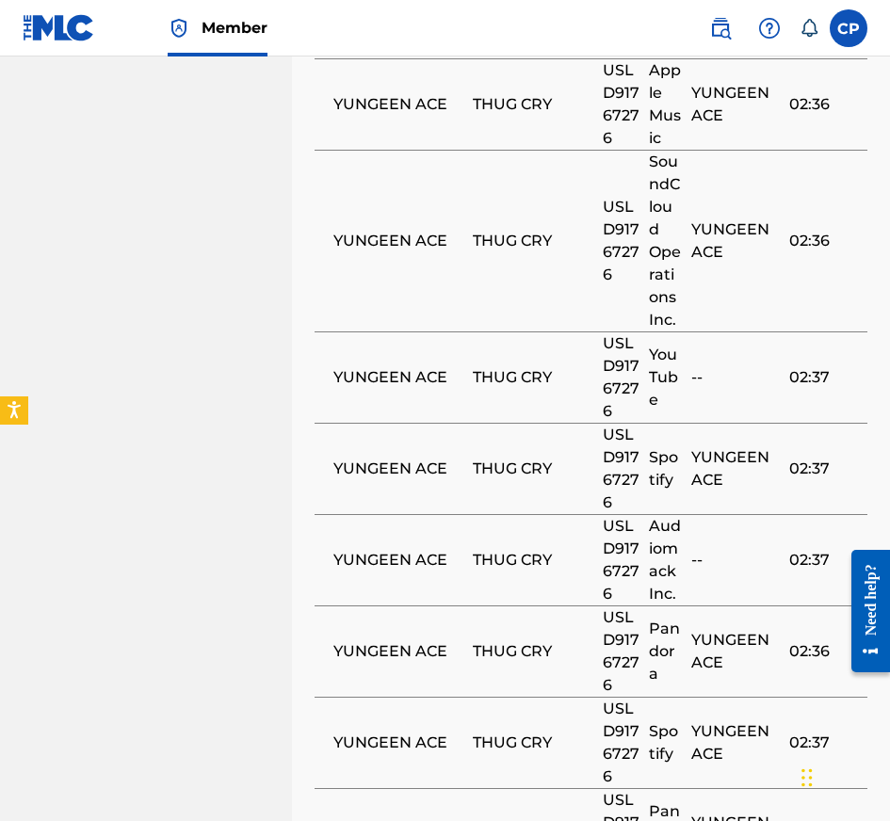
scroll to position [2914, 0]
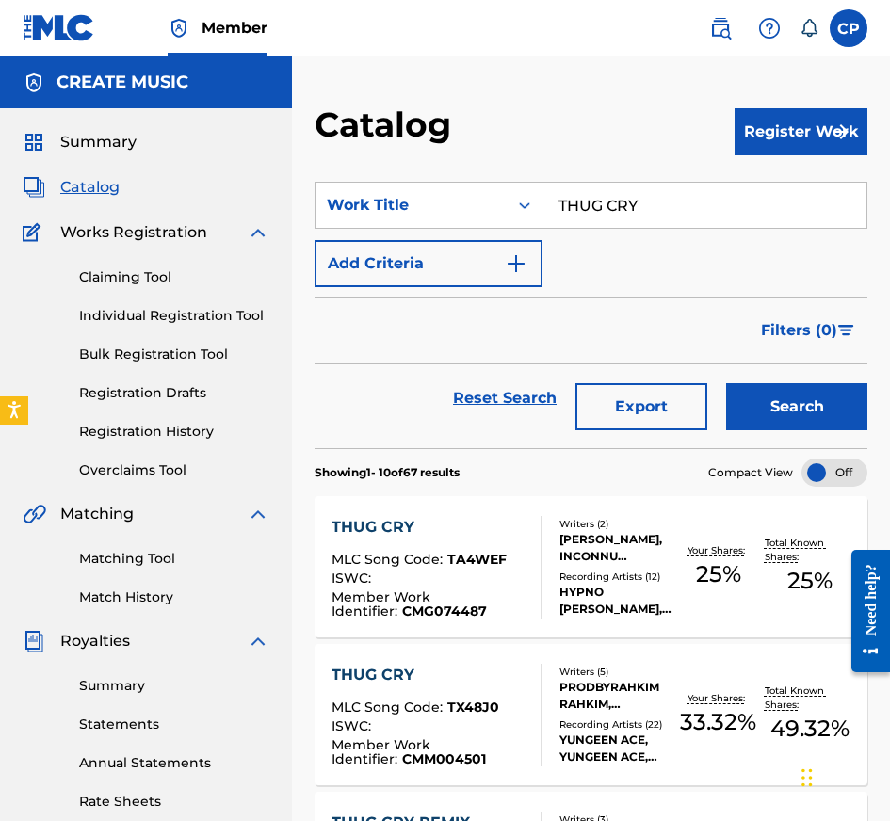
click at [658, 214] on input "THUG CRY" at bounding box center [704, 205] width 324 height 45
paste input "PTPOM 2.0"
type input "PTPOM 2.0"
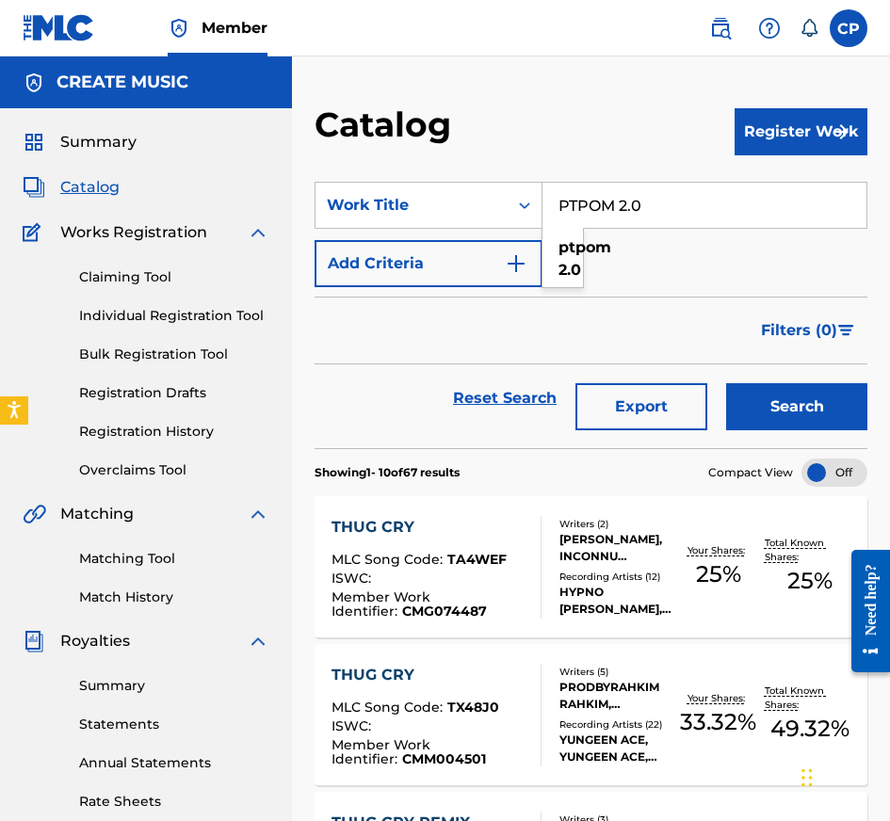
click at [773, 396] on button "Search" at bounding box center [796, 406] width 141 height 47
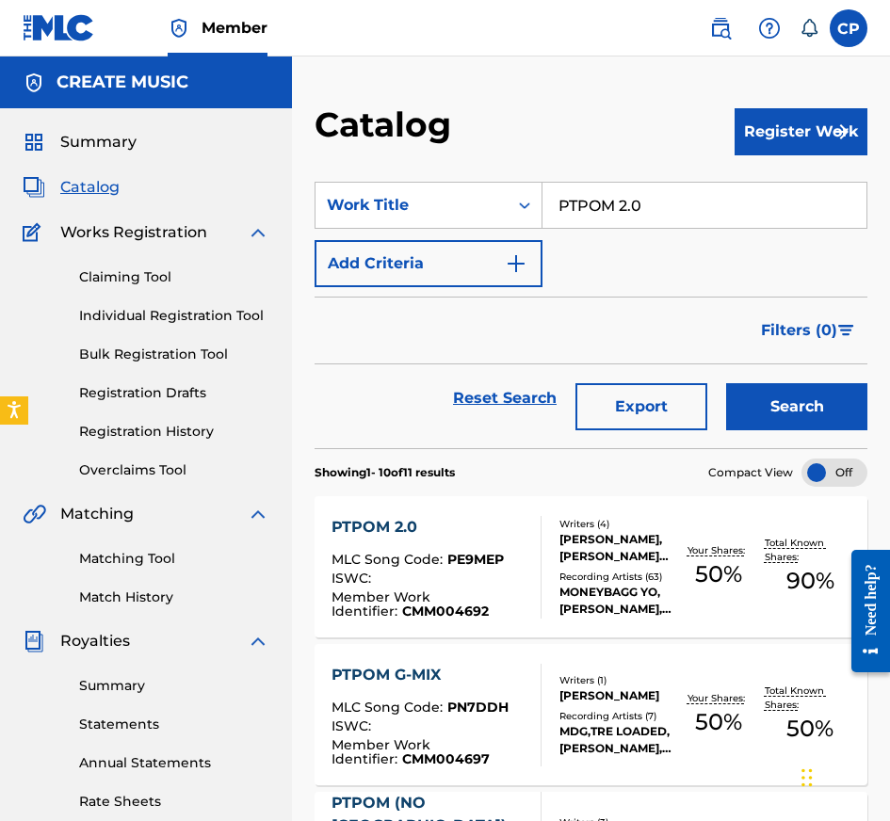
click at [457, 508] on div "PTPOM 2.0 MLC Song Code : PE9MEP ISWC : Member Work Identifier : CMM004692 Writ…" at bounding box center [591, 566] width 553 height 141
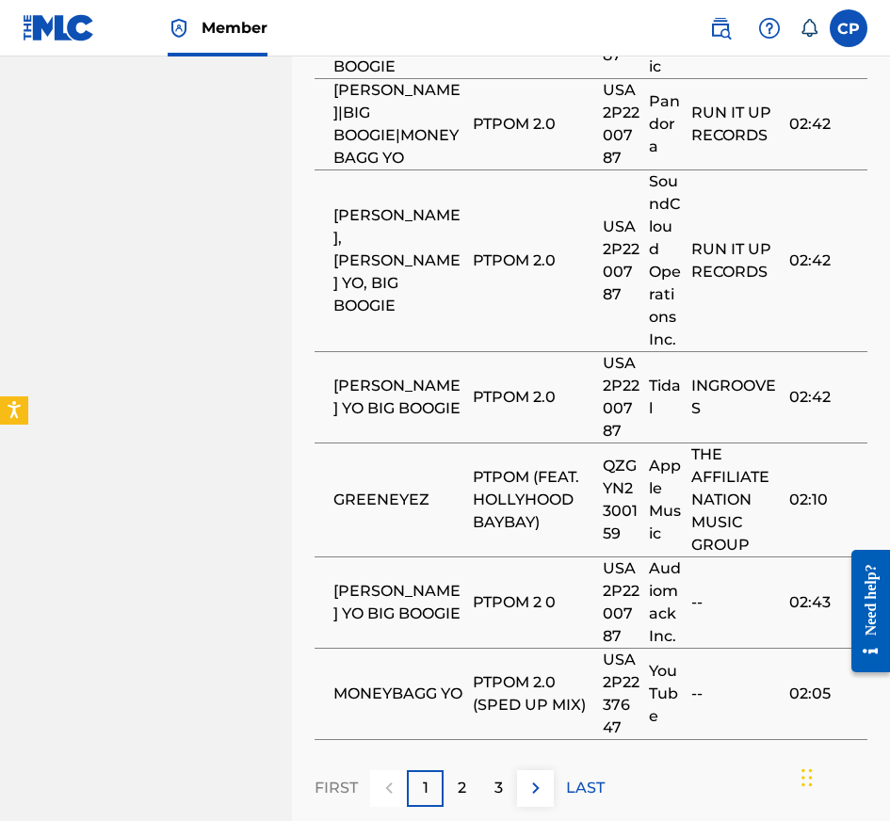
scroll to position [3452, 0]
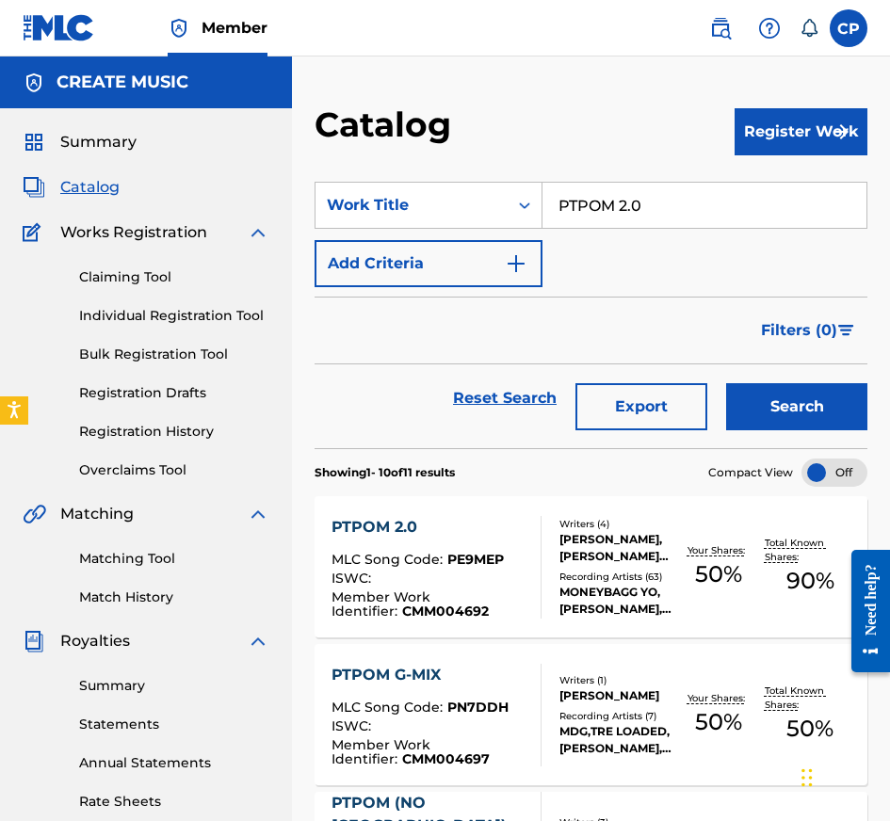
click at [624, 213] on input "PTPOM 2.0" at bounding box center [704, 205] width 324 height 45
paste input "M"
type input "PTPOMM"
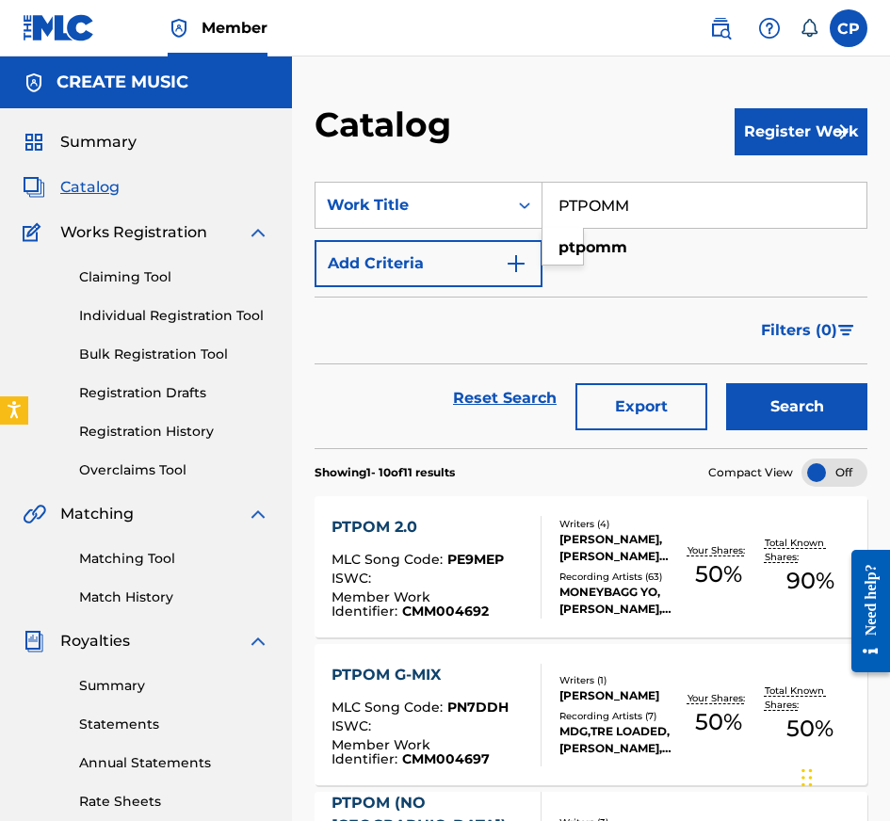
click at [757, 401] on button "Search" at bounding box center [796, 406] width 141 height 47
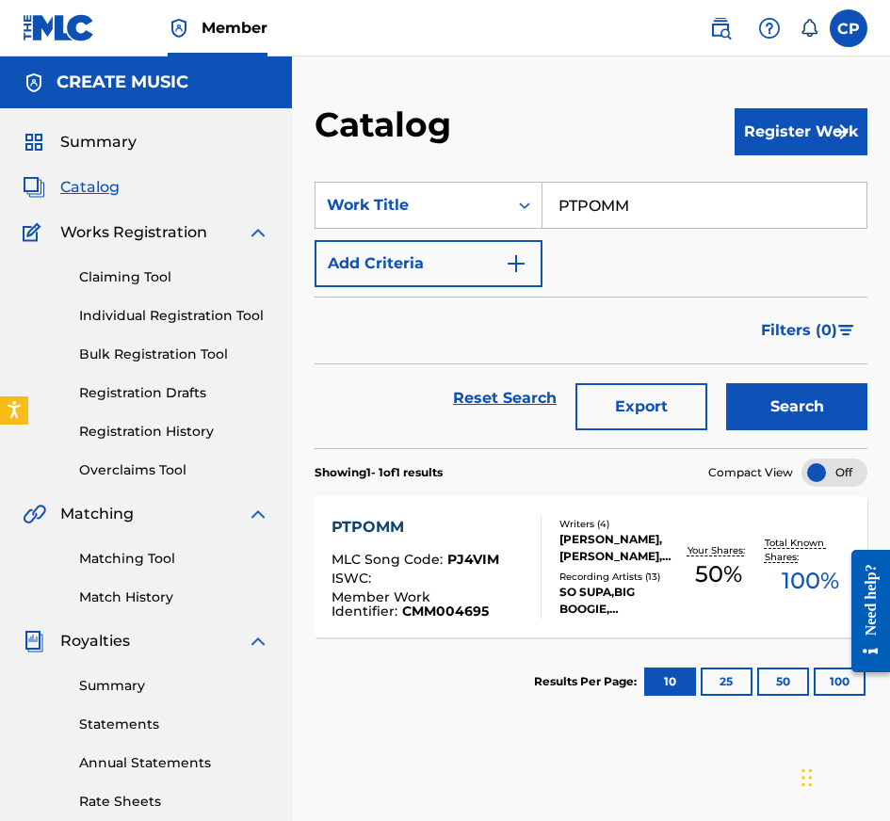
click at [393, 541] on div "PTPOMM MLC Song Code : PJ4VIM ISWC : Member Work Identifier : CMM004695" at bounding box center [428, 567] width 194 height 103
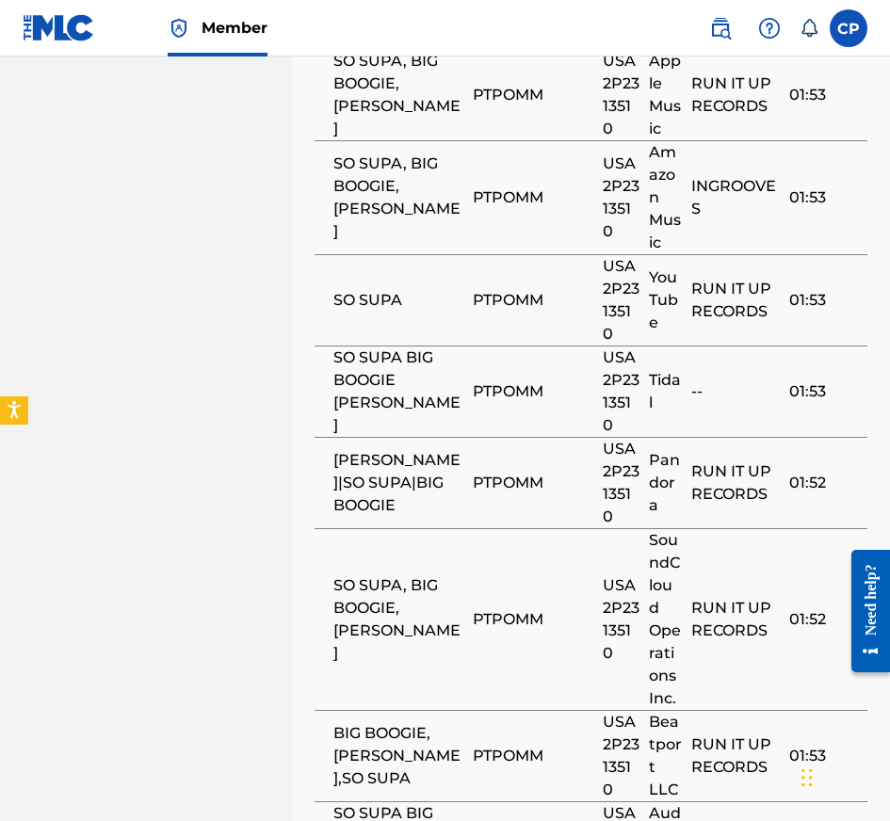
scroll to position [2614, 0]
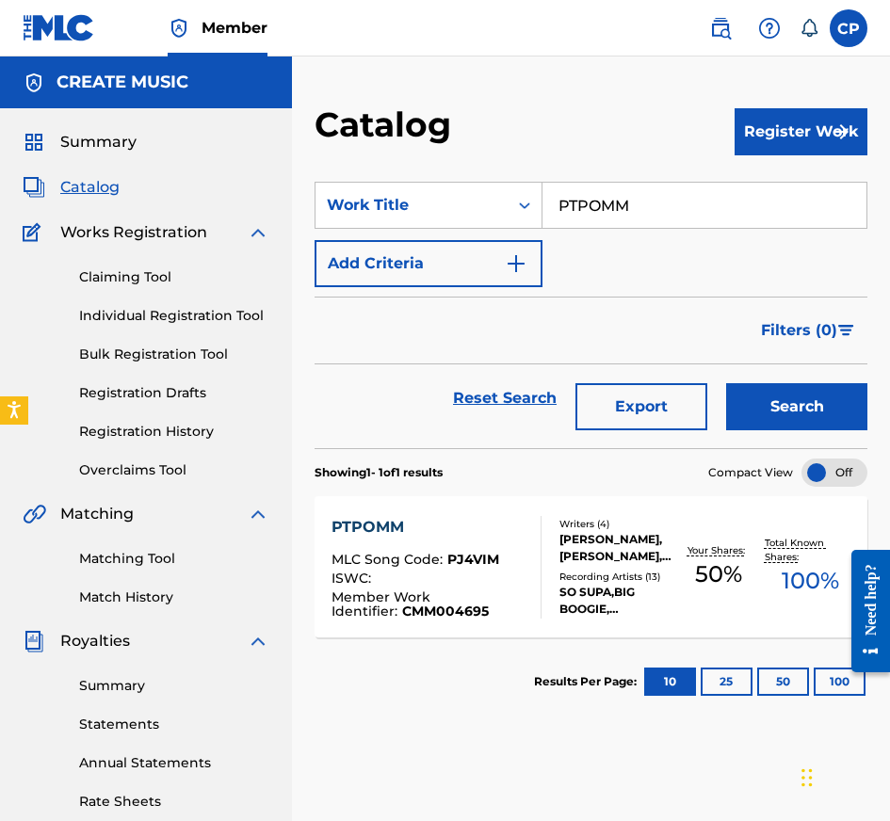
click at [625, 202] on input "PTPOMM" at bounding box center [704, 205] width 324 height 45
paste input "PO"
type input "PTPPOM"
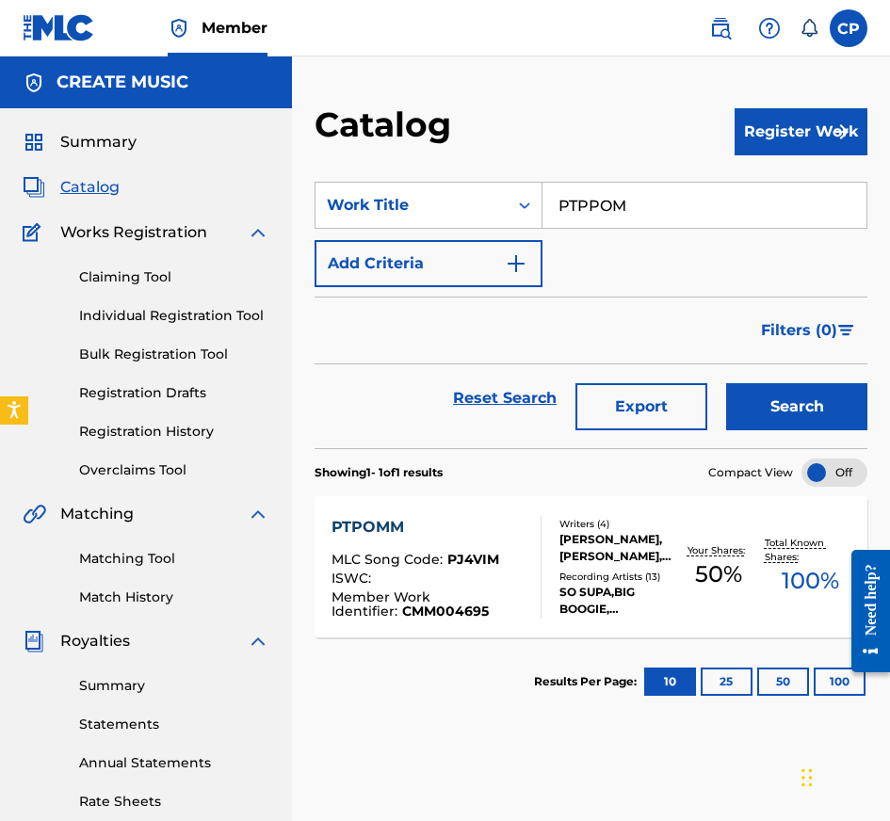
click at [744, 412] on button "Search" at bounding box center [796, 406] width 141 height 47
click at [495, 521] on div "PTPPOM" at bounding box center [428, 527] width 194 height 23
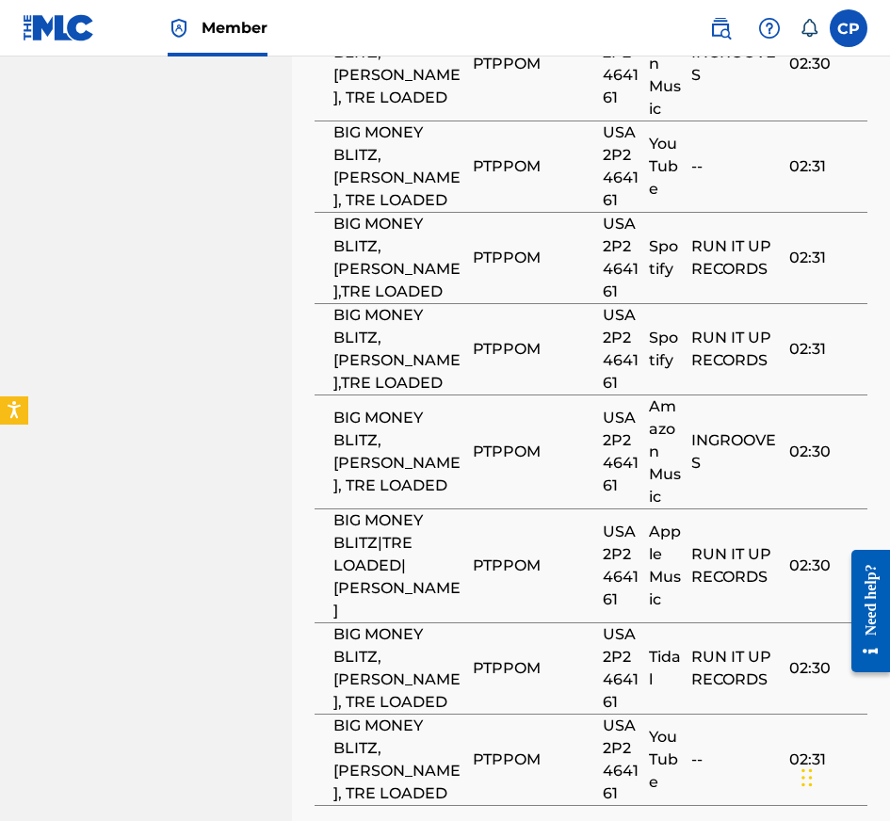
scroll to position [1929, 0]
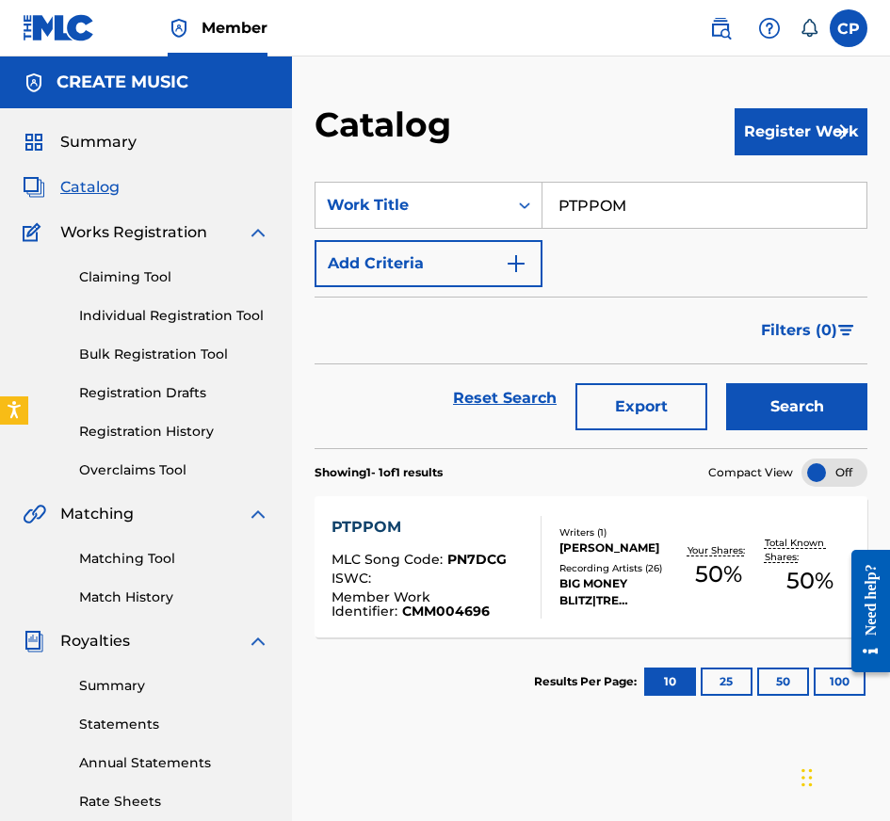
click at [629, 196] on input "PTPPOM" at bounding box center [704, 205] width 324 height 45
paste input "OM G-MIX"
type input "PTPOM G-MIX"
click at [754, 408] on button "Search" at bounding box center [796, 406] width 141 height 47
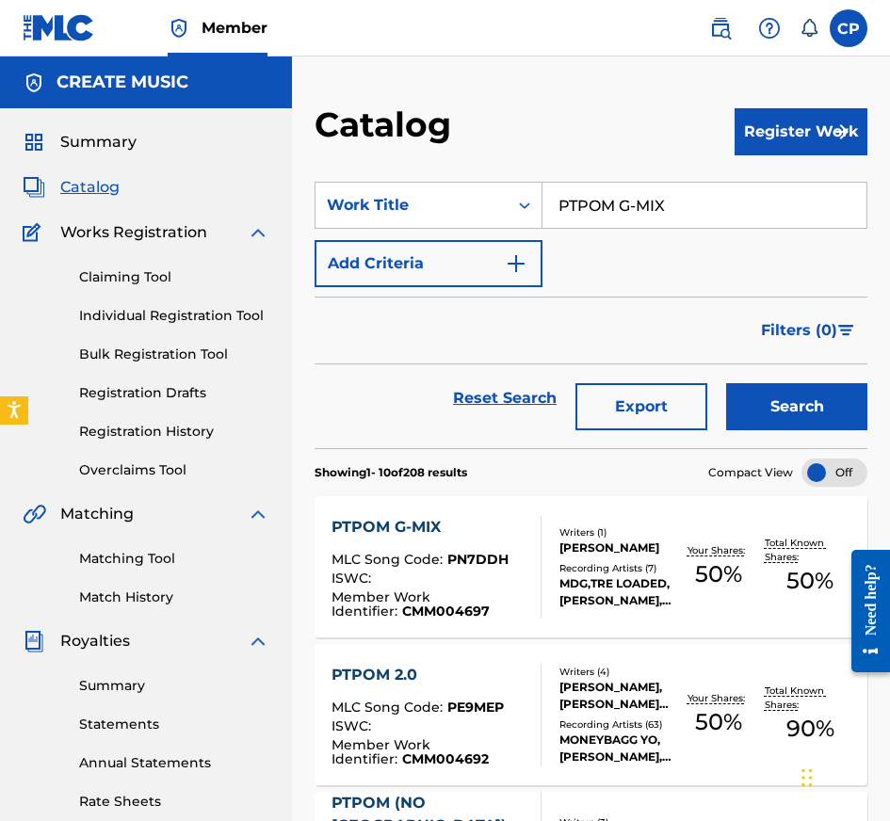
click at [526, 548] on div at bounding box center [532, 567] width 15 height 103
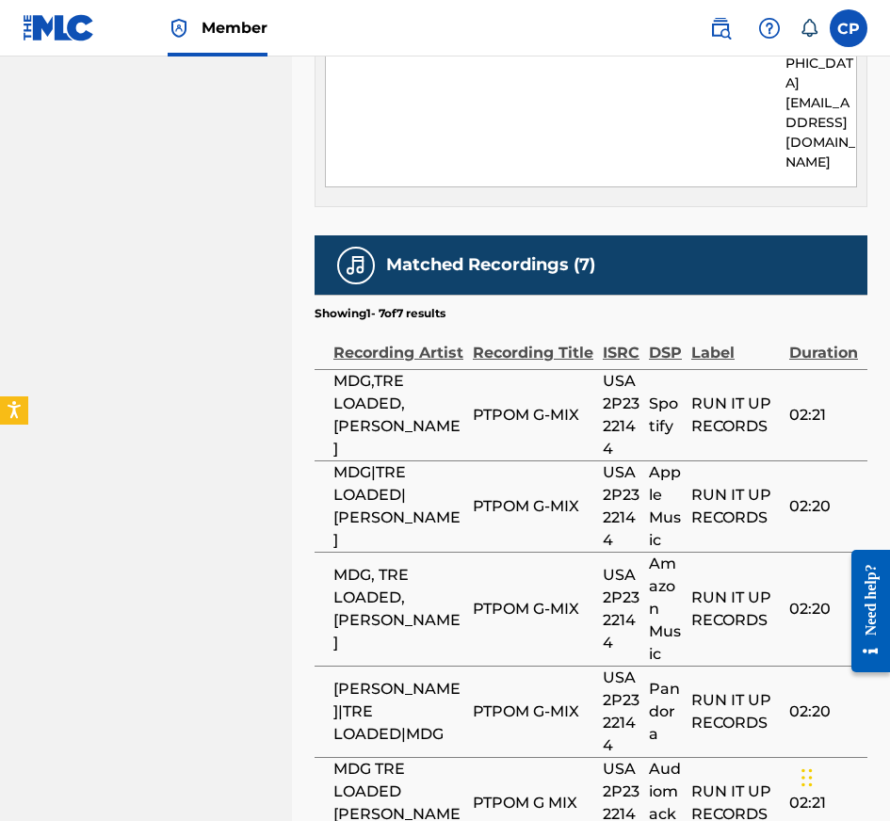
scroll to position [1655, 0]
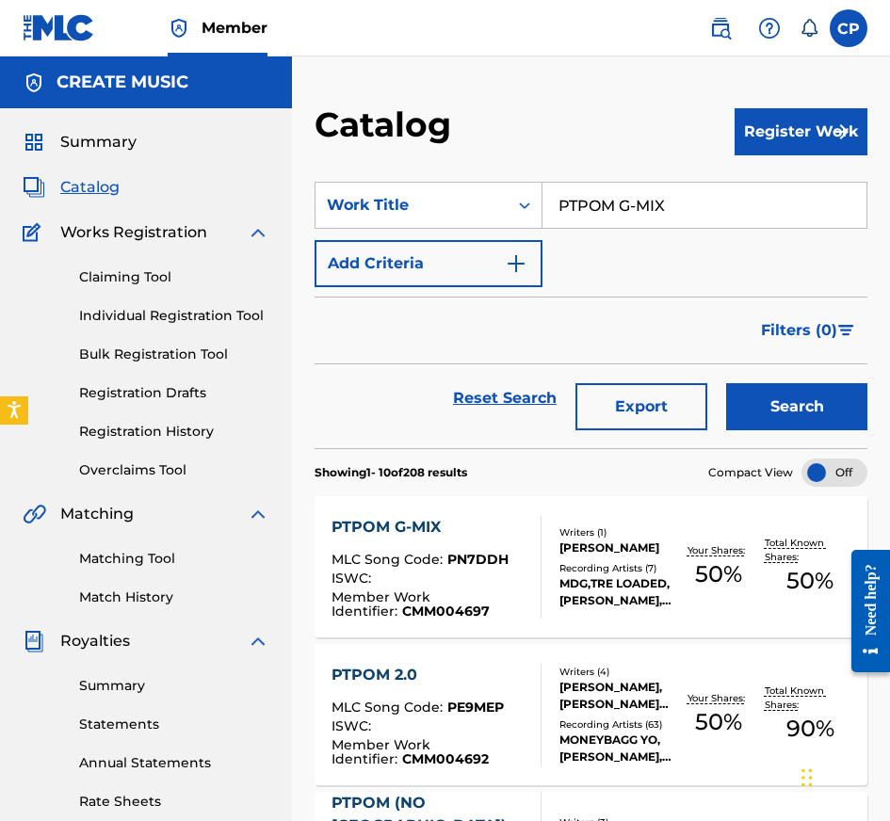
click at [646, 220] on input "PTPOM G-MIX" at bounding box center [704, 205] width 324 height 45
paste input "ILLSBURY DLOW (FEAT. ICE SPICE)"
type input "PILLSBURY DLOW (FEAT. ICE SPICE)"
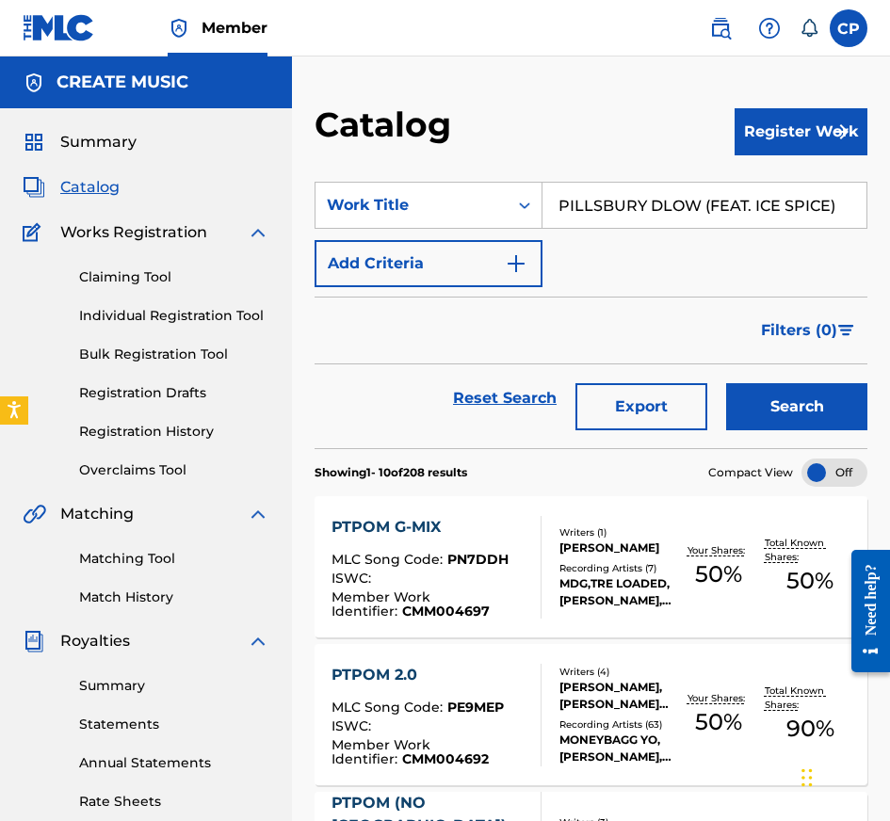
click at [749, 390] on button "Search" at bounding box center [796, 406] width 141 height 47
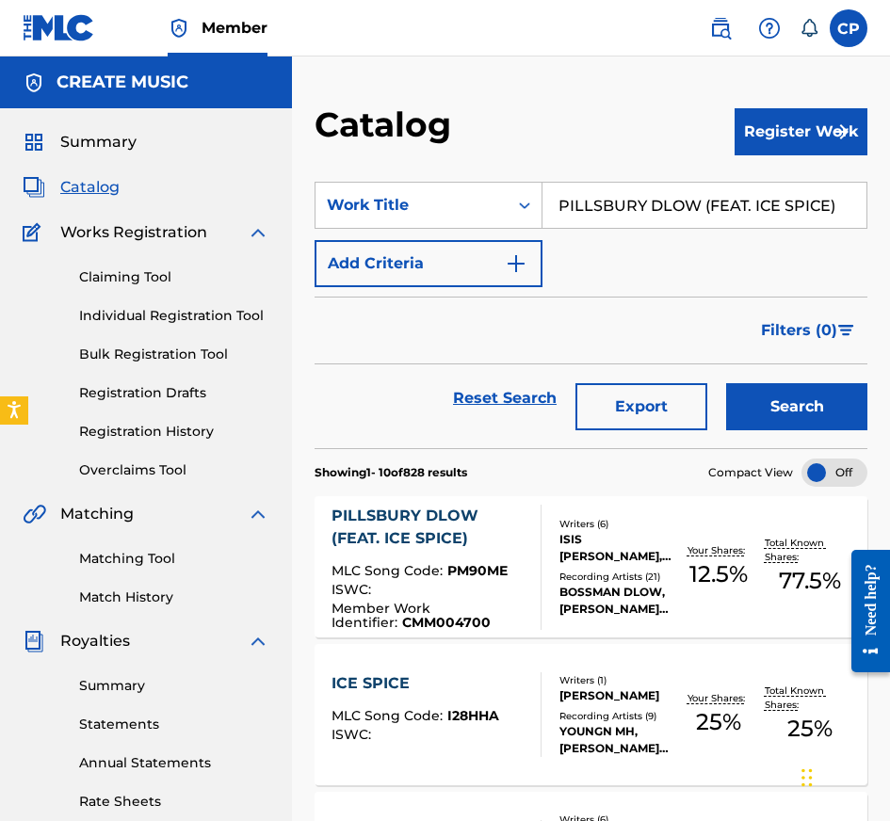
click at [468, 556] on div "PILLSBURY DLOW (FEAT. ICE SPICE) MLC Song Code : PM90ME ISWC : Member Work Iden…" at bounding box center [428, 567] width 194 height 125
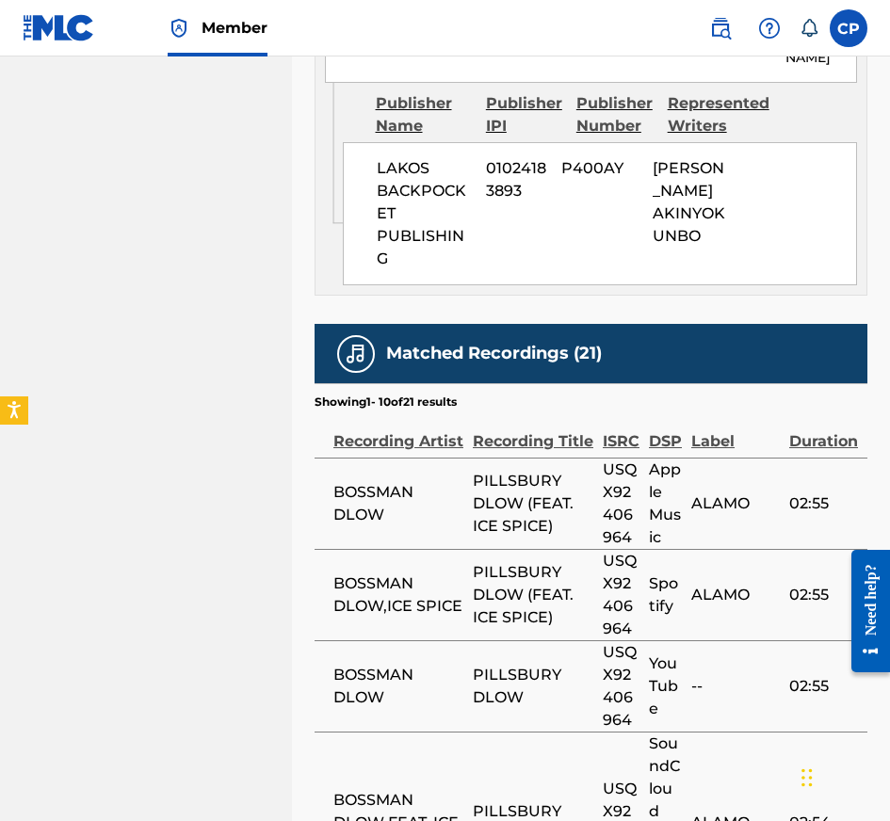
scroll to position [4329, 0]
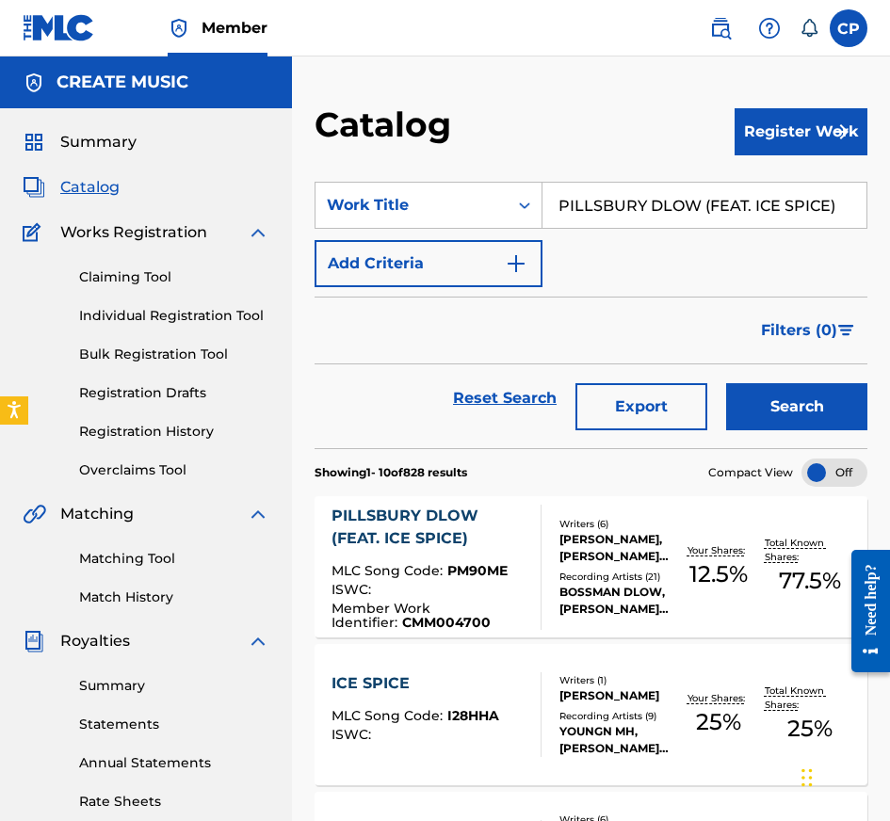
click at [627, 228] on div "PILLSBURY DLOW (FEAT. ICE SPICE)" at bounding box center [704, 205] width 325 height 47
click at [624, 207] on input "PILLSBURY DLOW (FEAT. ICE SPICE)" at bounding box center [704, 205] width 324 height 45
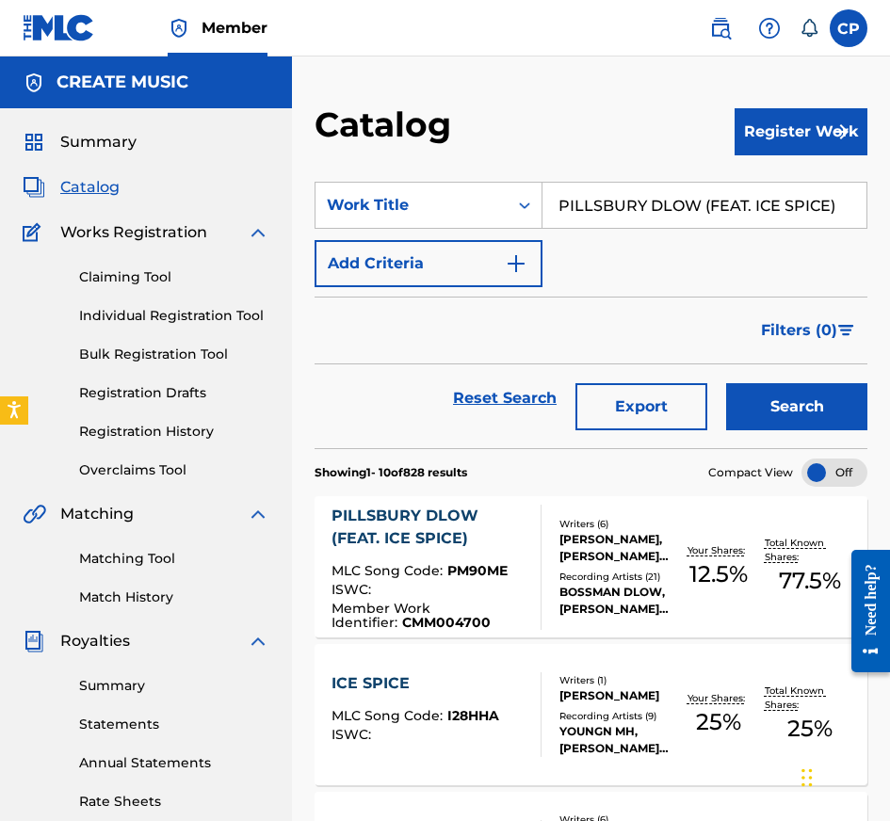
paste input "OINT TO PROVE"
type input "POINT TO PROVE"
click at [774, 409] on button "Search" at bounding box center [796, 406] width 141 height 47
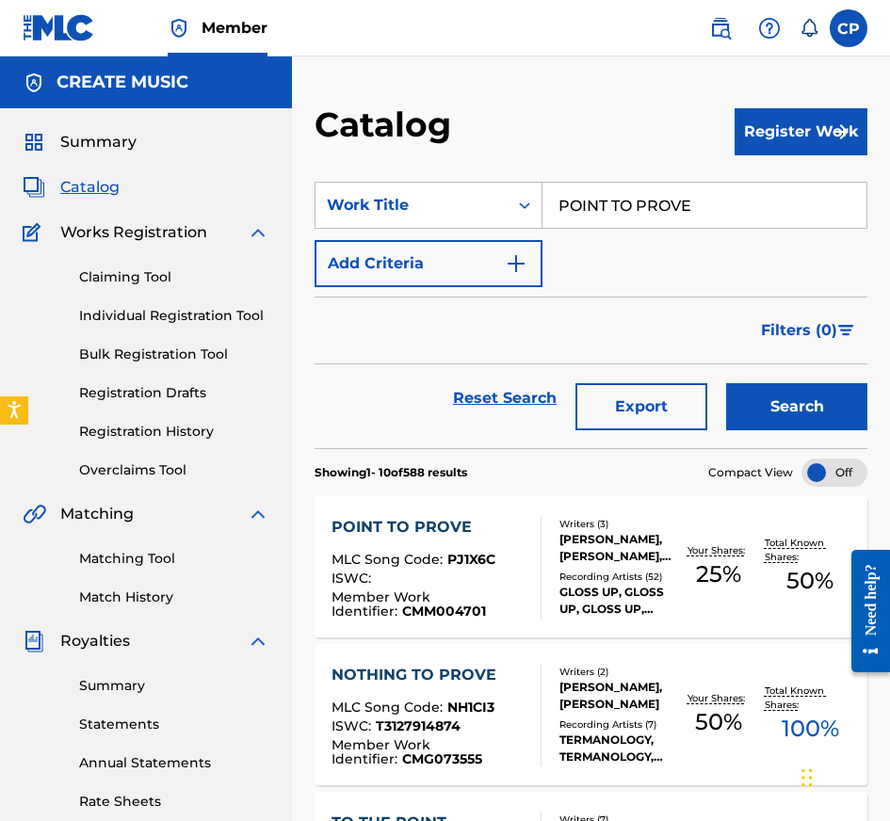
click at [442, 536] on div "POINT TO PROVE" at bounding box center [428, 527] width 194 height 23
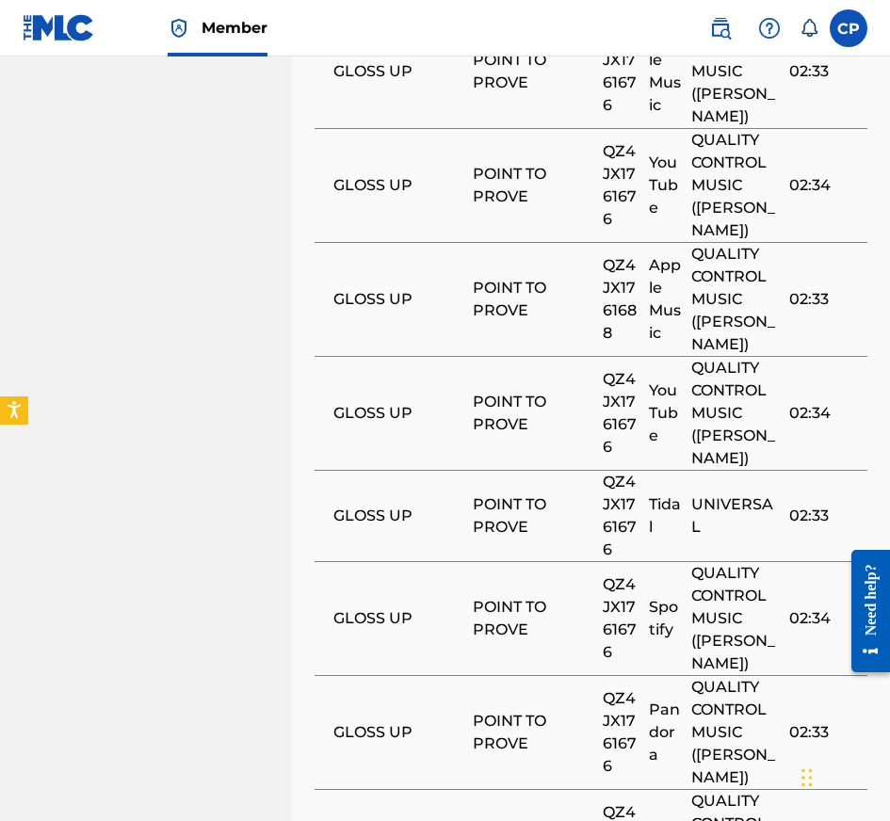
scroll to position [2860, 0]
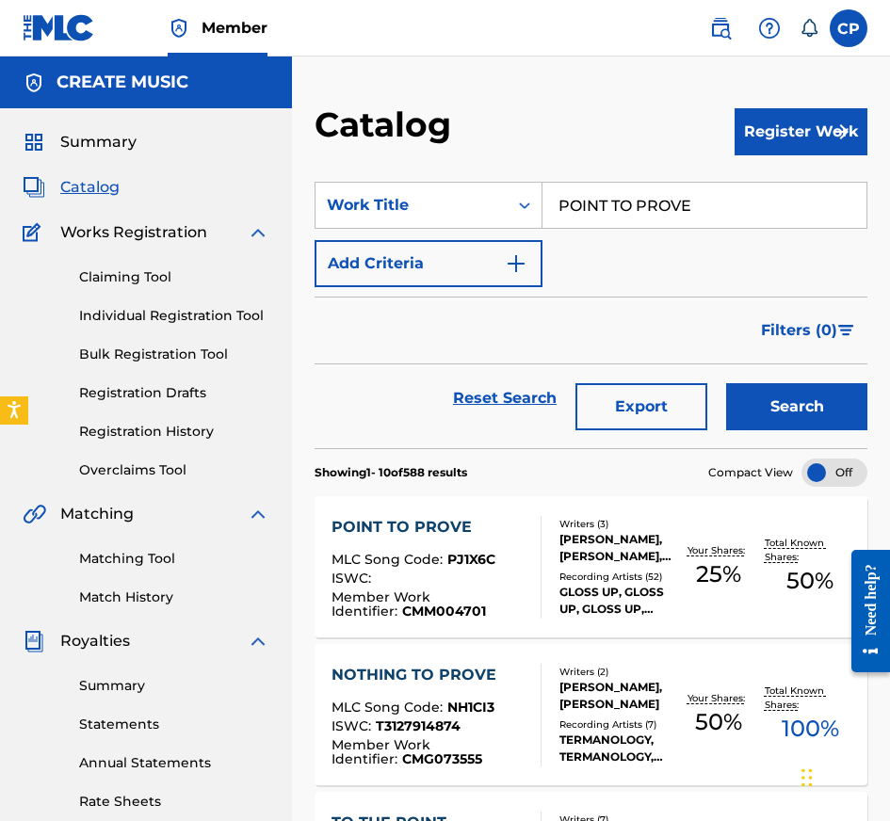
click at [709, 211] on input "POINT TO PROVE" at bounding box center [704, 205] width 324 height 45
paste input "SANTA (FEAT. [PERSON_NAME] SHIMMY)"
type input "SANTA (FEAT. [PERSON_NAME] SHIMMY)"
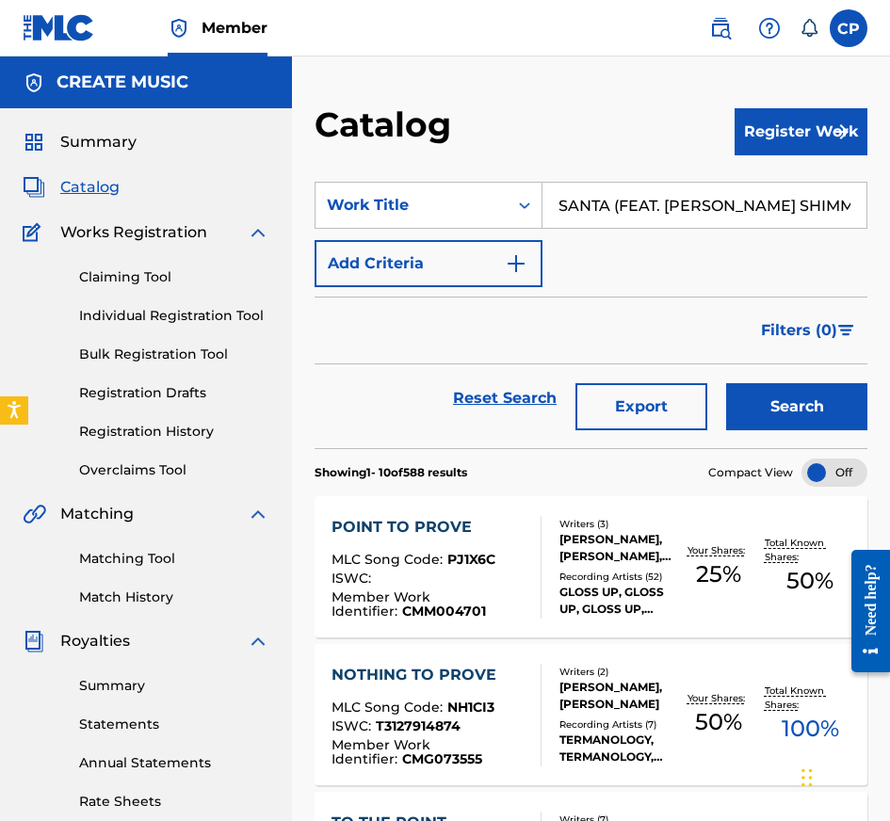
click at [773, 407] on button "Search" at bounding box center [796, 406] width 141 height 47
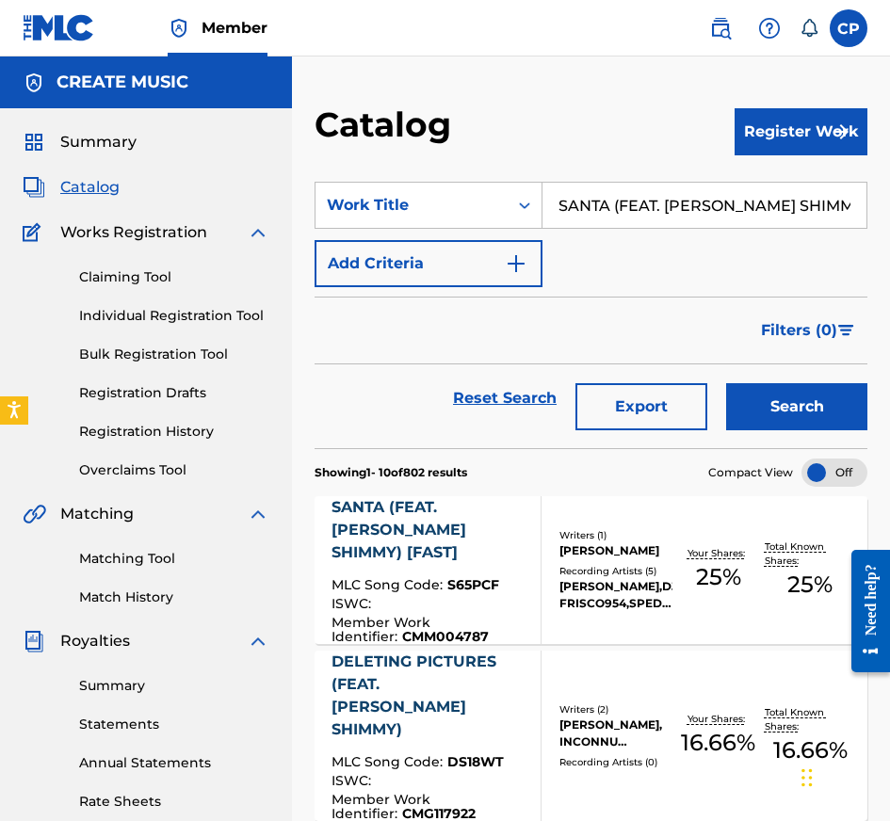
click at [542, 599] on div "Writers ( 1 ) [PERSON_NAME] Recording Artists ( 5 ) [PERSON_NAME],DJ FRISCO954,…" at bounding box center [606, 570] width 131 height 84
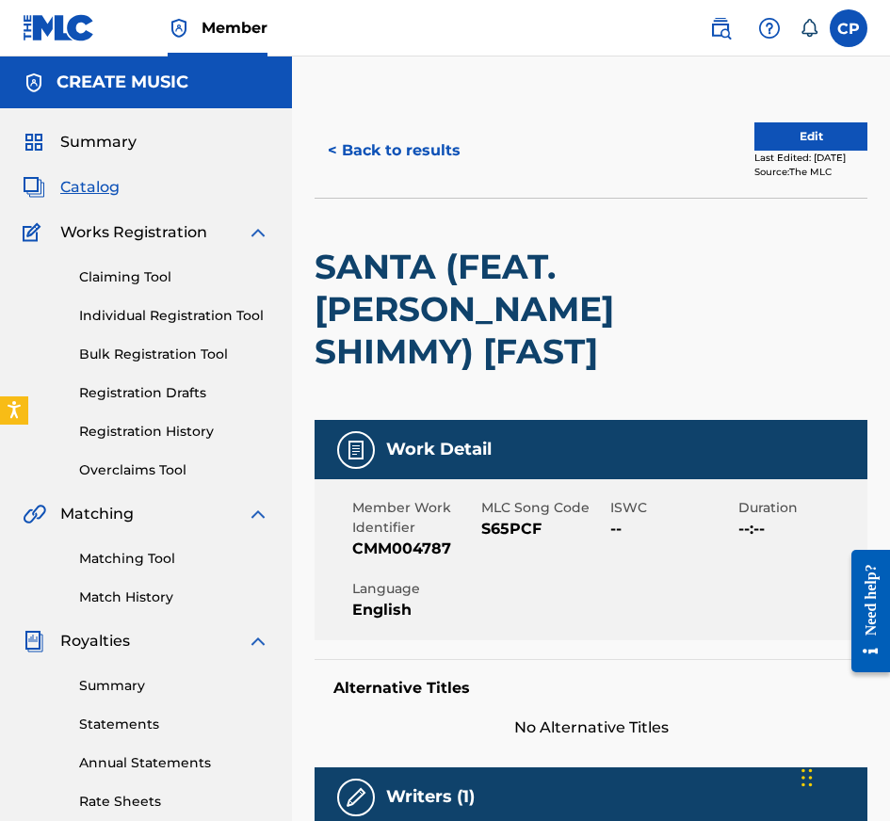
click at [392, 151] on button "< Back to results" at bounding box center [394, 150] width 159 height 47
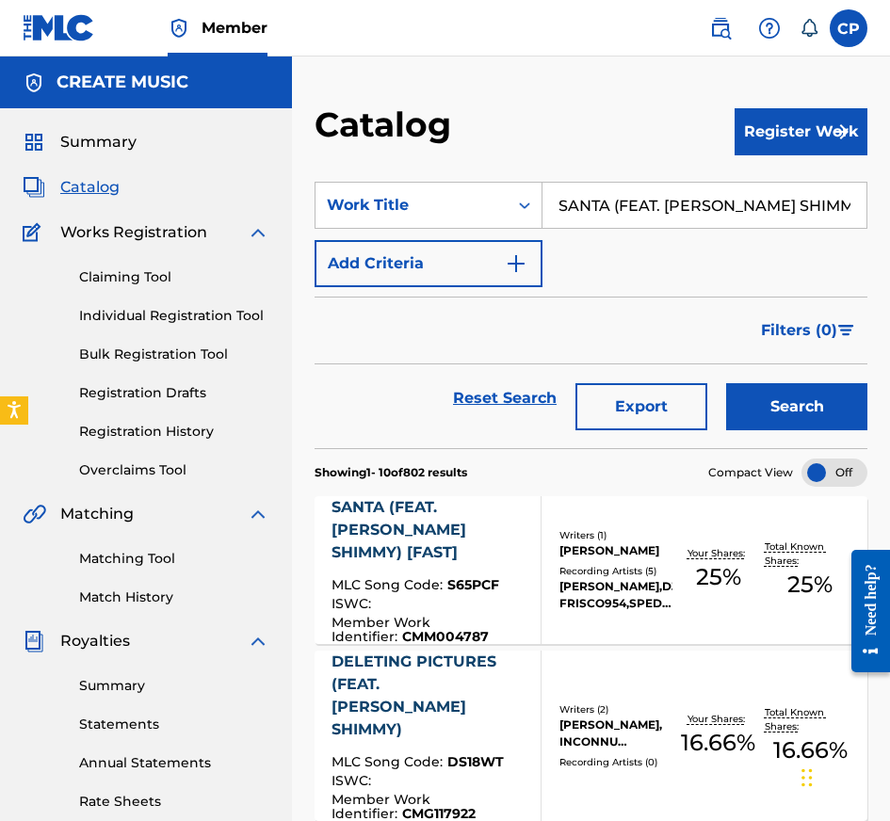
click at [769, 222] on input "SANTA (FEAT. [PERSON_NAME] SHIMMY)" at bounding box center [704, 205] width 324 height 45
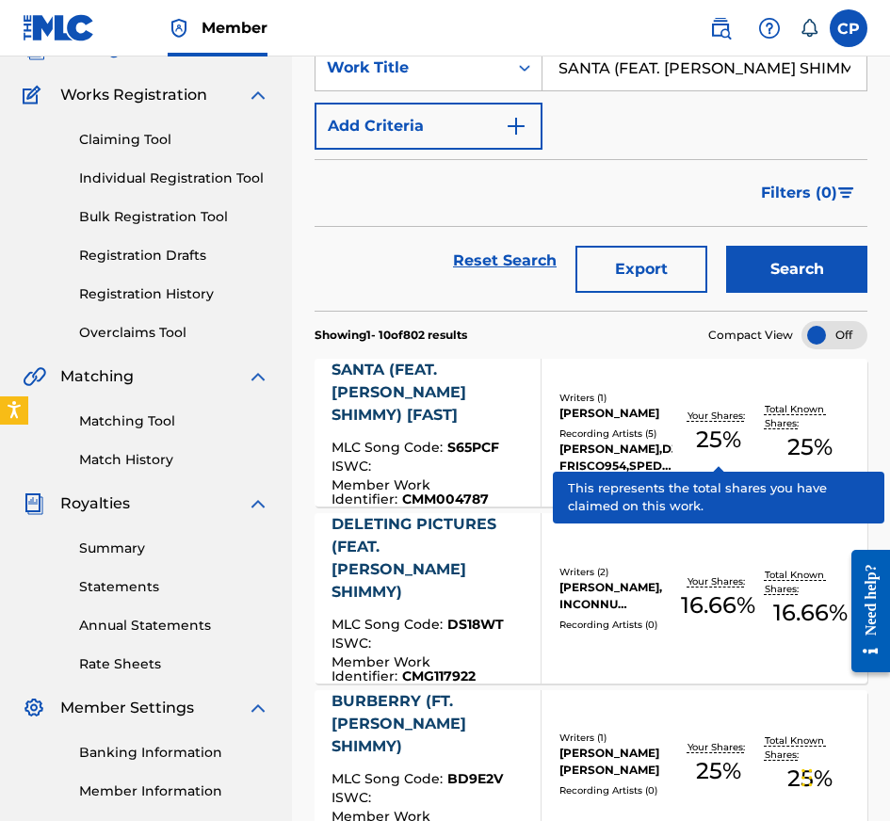
scroll to position [140, 0]
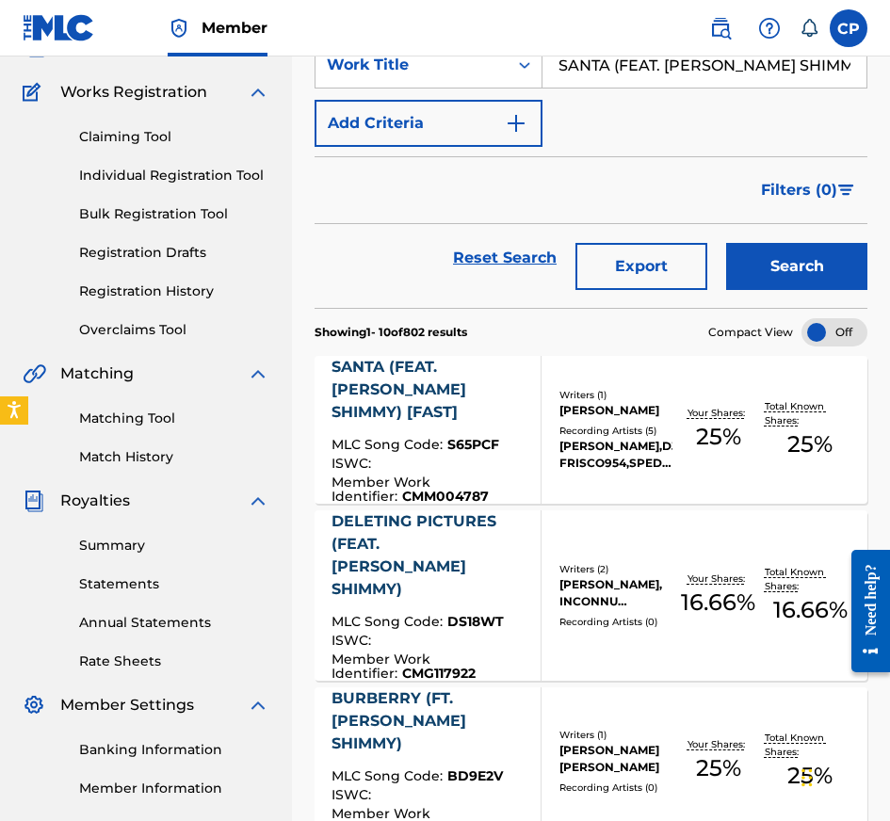
click at [722, 67] on input "SANTA (FEAT. [PERSON_NAME] SHIMMY)" at bounding box center [704, 64] width 324 height 45
paste input "ALRIGHT OK"
type input "ALRIGHT OK"
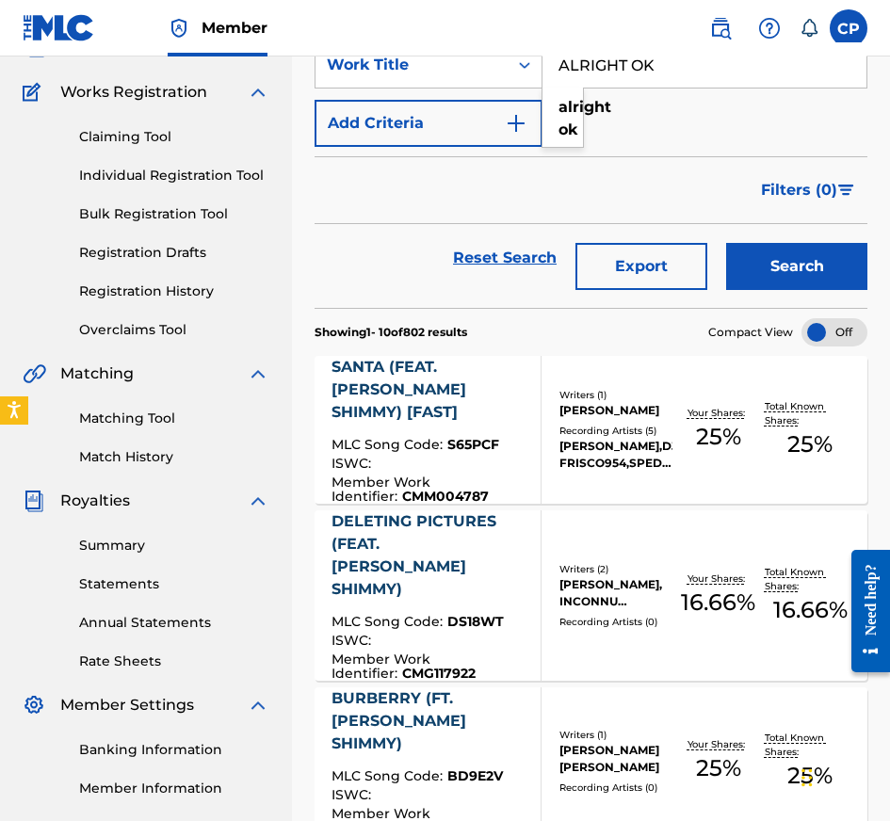
click at [778, 266] on button "Search" at bounding box center [796, 266] width 141 height 47
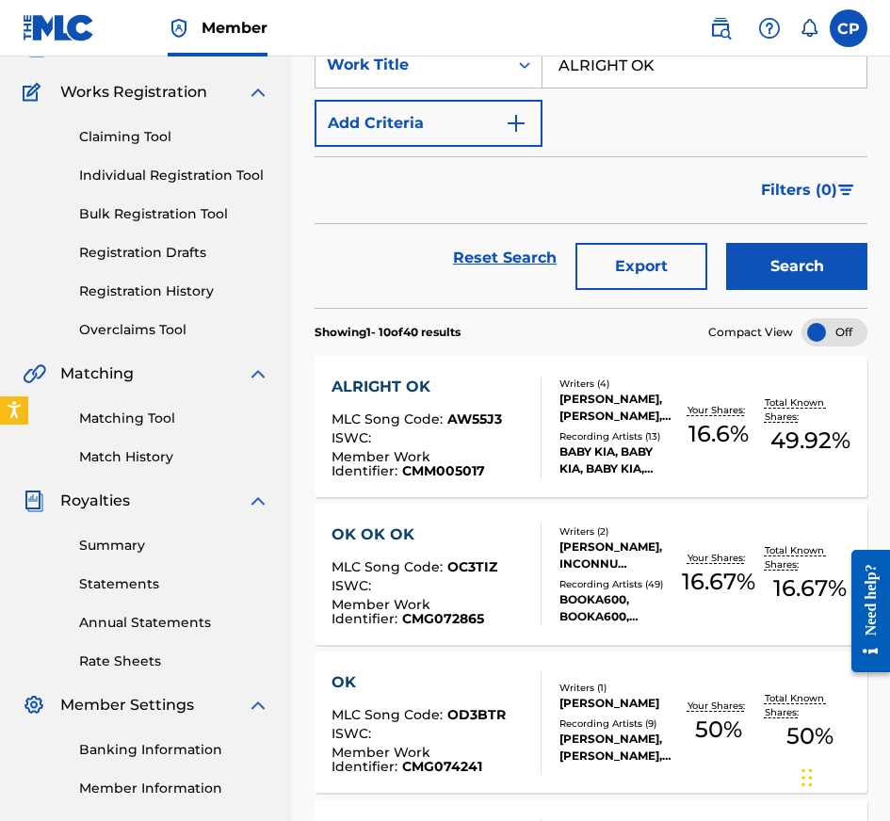
click at [505, 418] on div "MLC Song Code : AW55J3" at bounding box center [428, 421] width 194 height 19
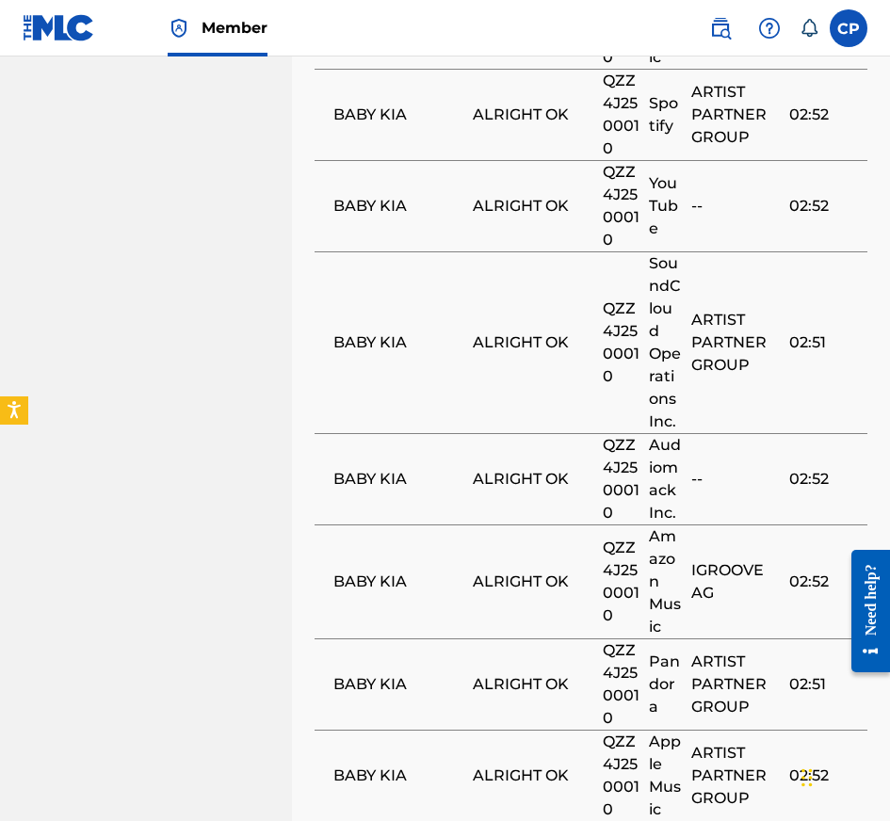
scroll to position [2842, 0]
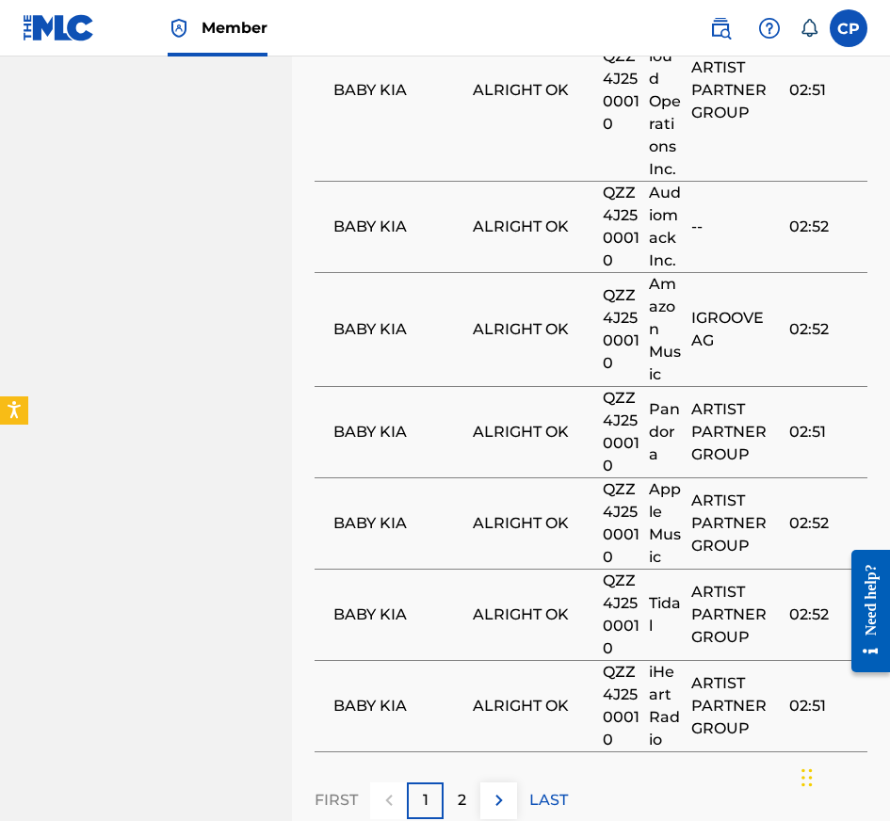
scroll to position [140, 0]
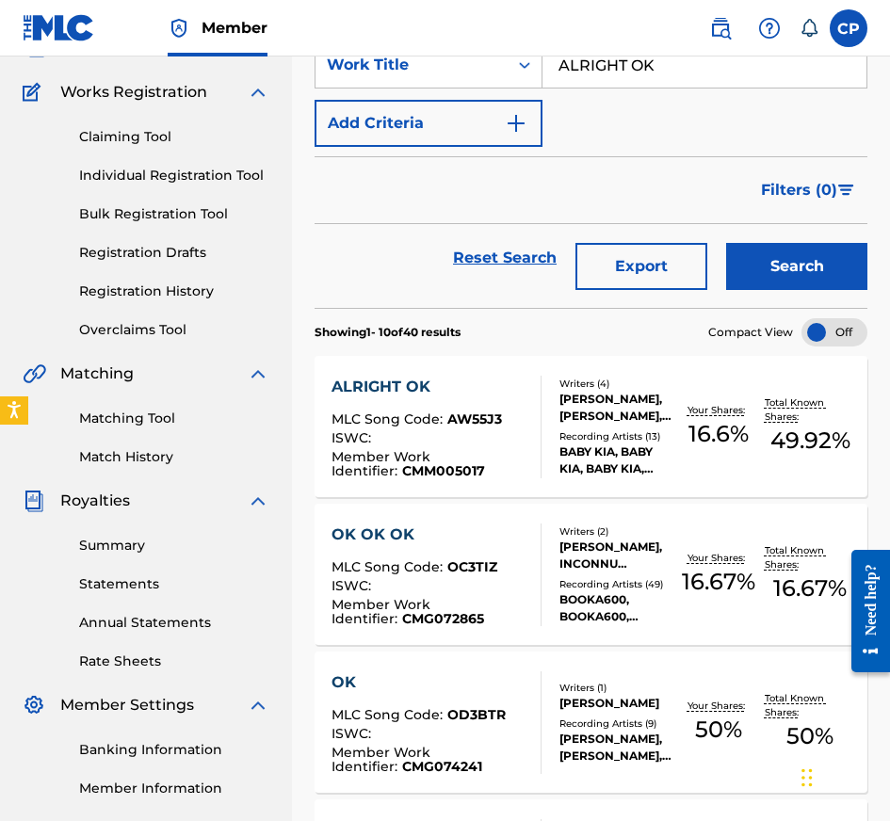
click at [674, 60] on input "ALRIGHT OK" at bounding box center [704, 64] width 324 height 45
paste input "FWM(STAR)"
type input "FWM(STAR)"
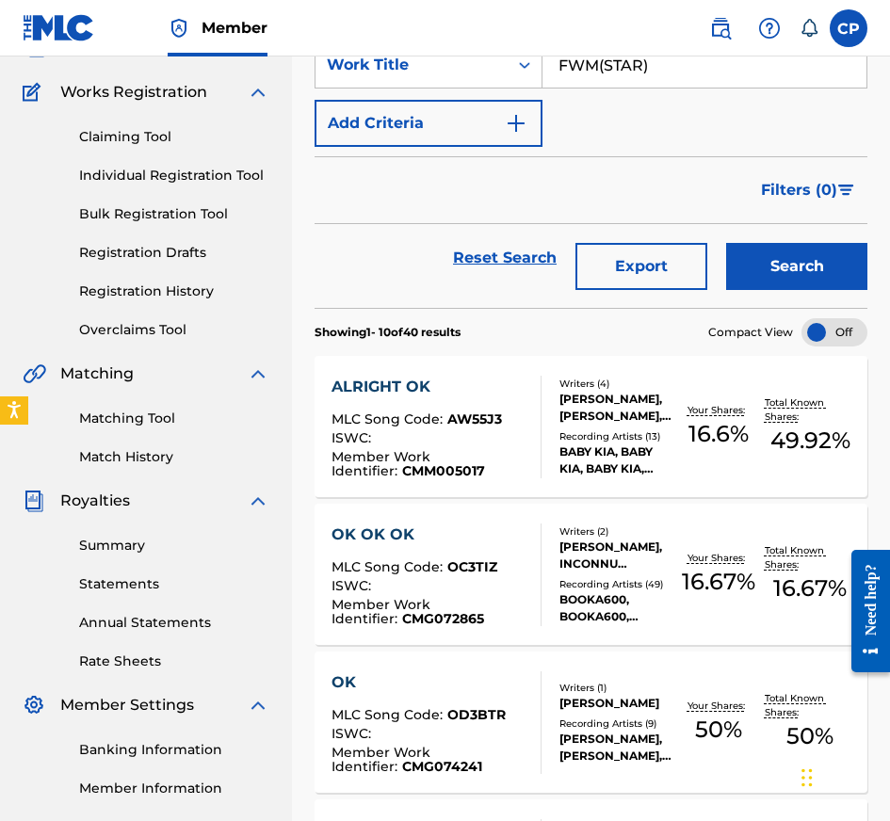
click at [751, 253] on button "Search" at bounding box center [796, 266] width 141 height 47
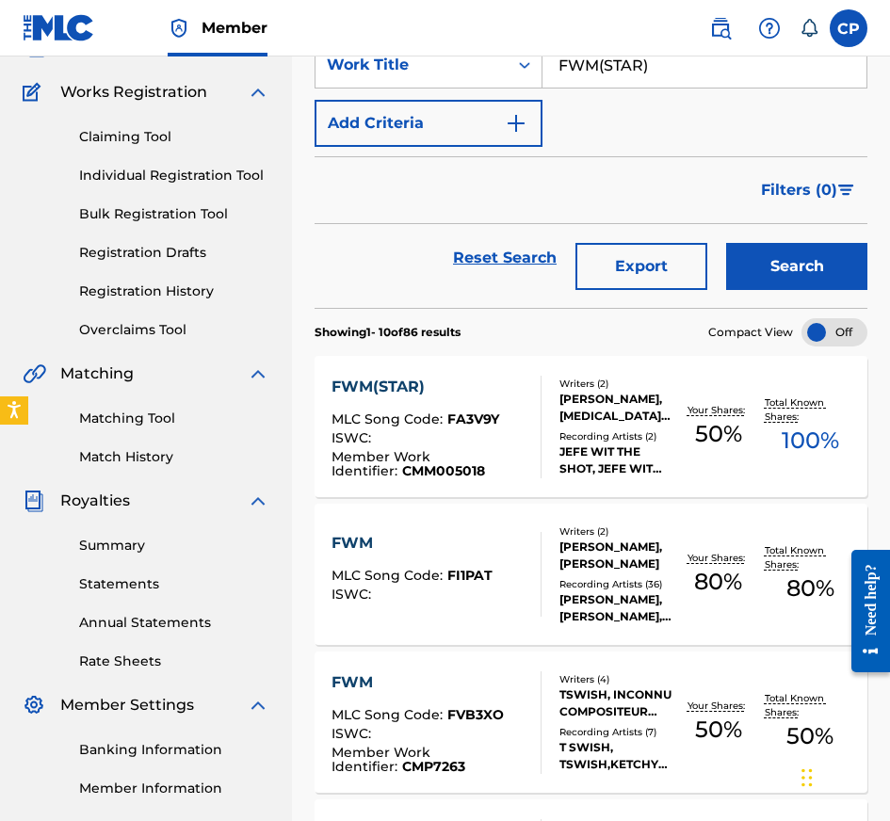
click at [476, 426] on span "FA3V9Y" at bounding box center [473, 419] width 52 height 17
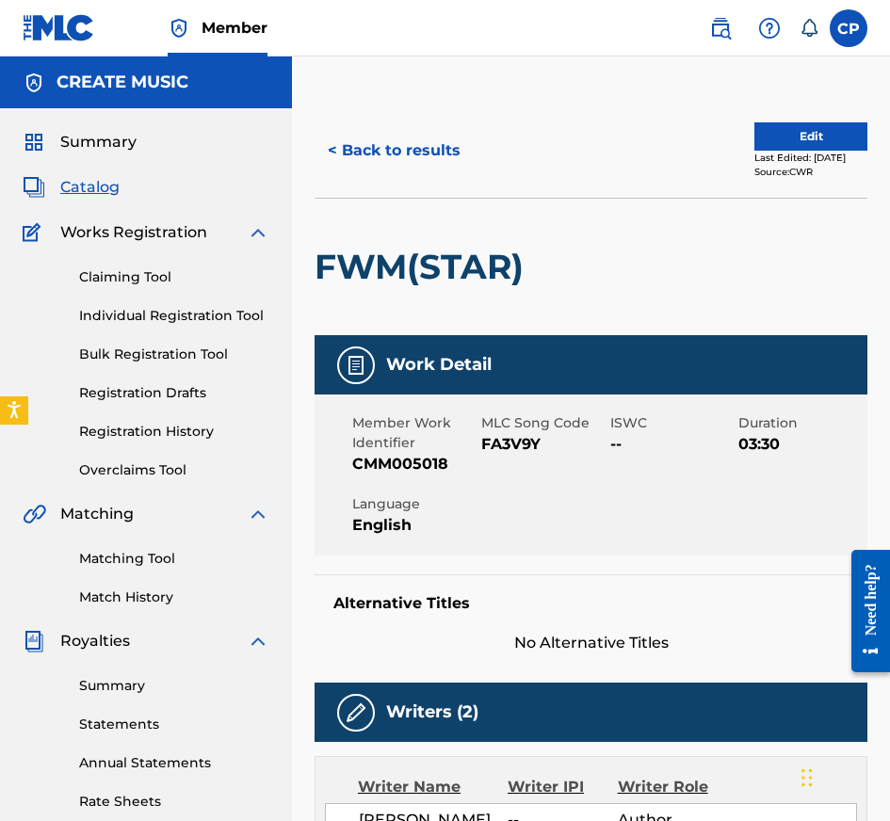
click at [450, 144] on button "< Back to results" at bounding box center [394, 150] width 159 height 47
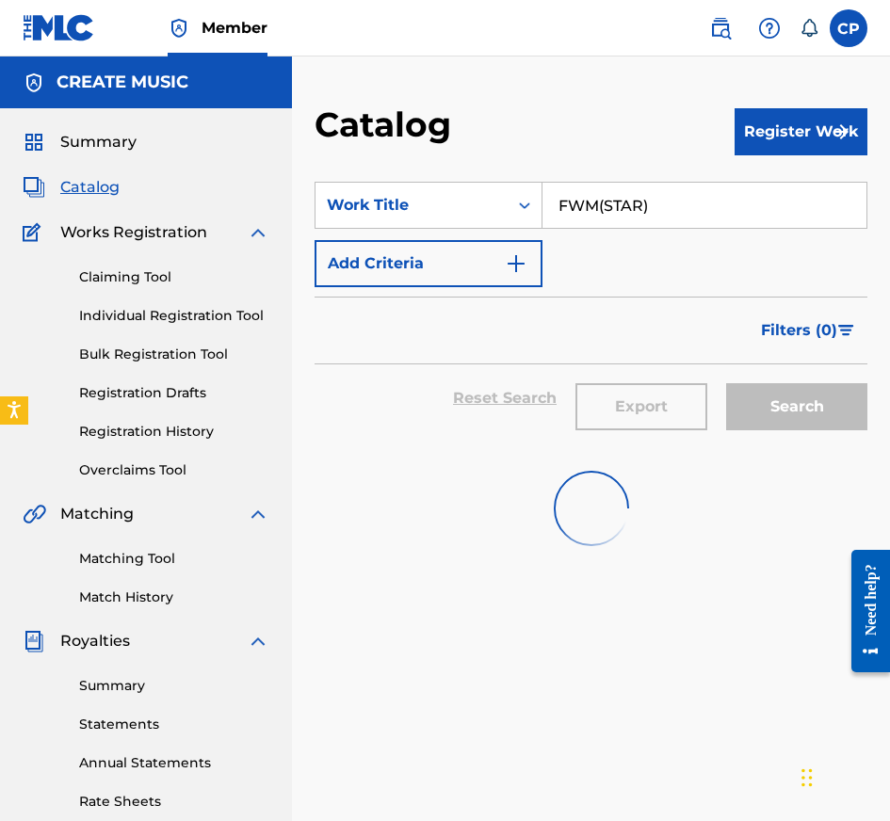
scroll to position [140, 0]
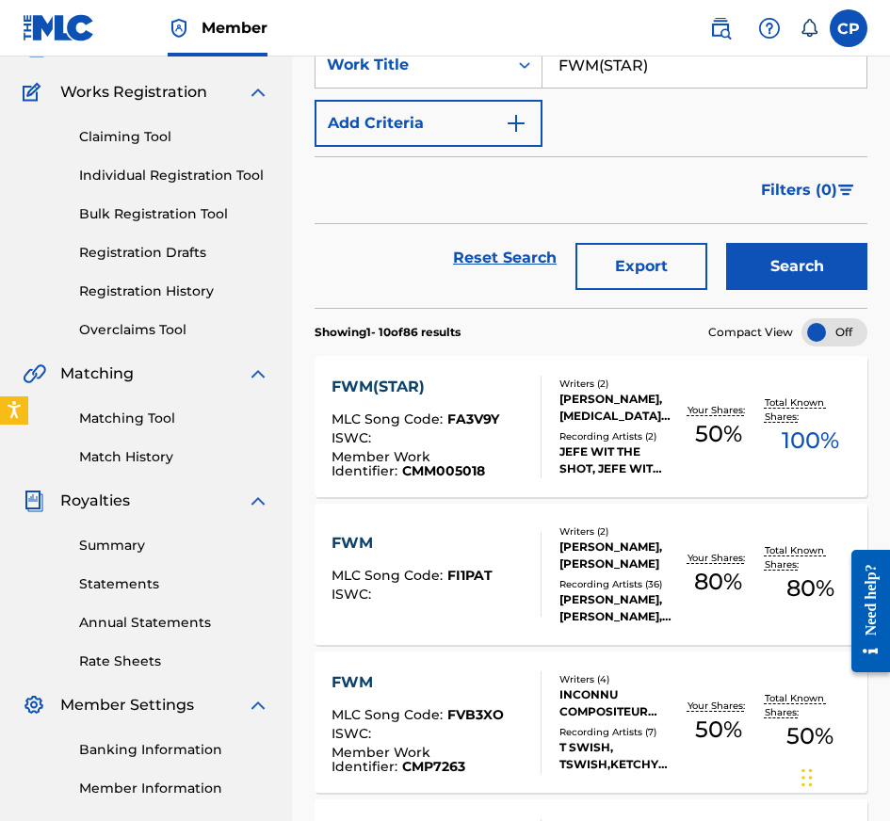
click at [658, 75] on input "FWM(STAR)" at bounding box center [704, 64] width 324 height 45
paste input "TAKU TAK"
type input "TAKU TAK"
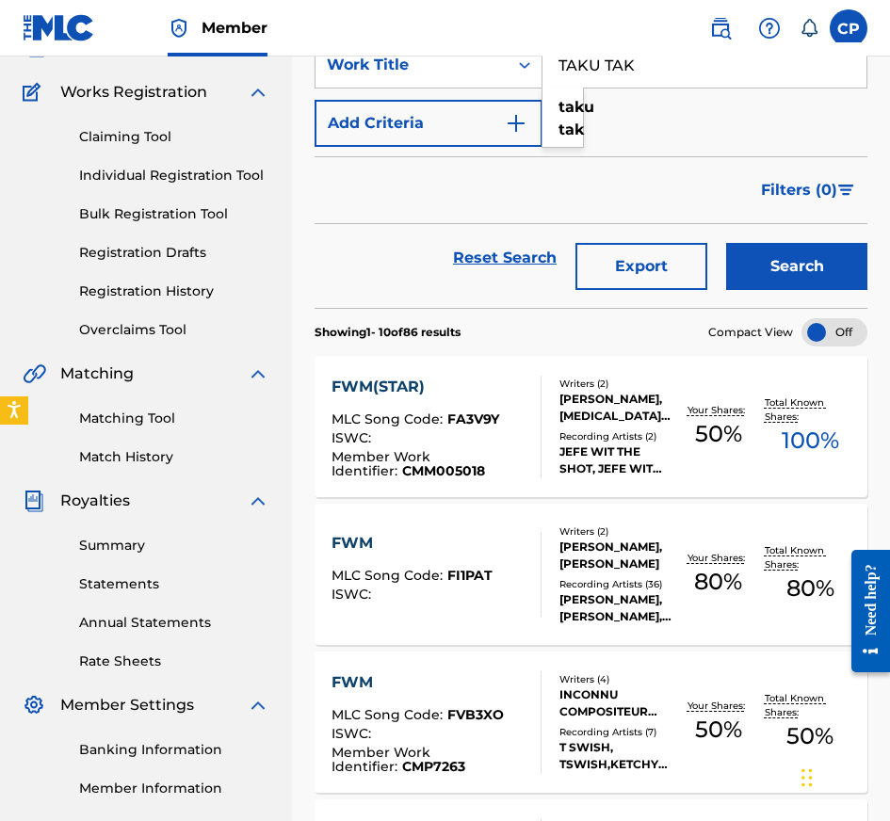
click at [753, 243] on button "Search" at bounding box center [796, 266] width 141 height 47
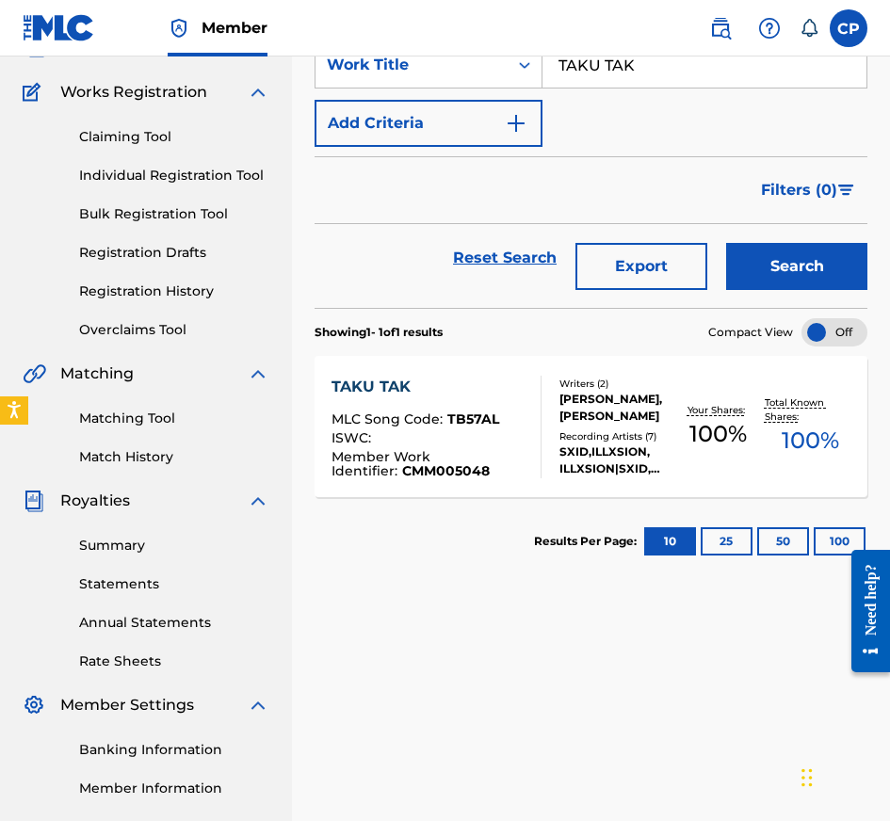
click at [405, 459] on span "Member Work Identifier :" at bounding box center [380, 463] width 99 height 31
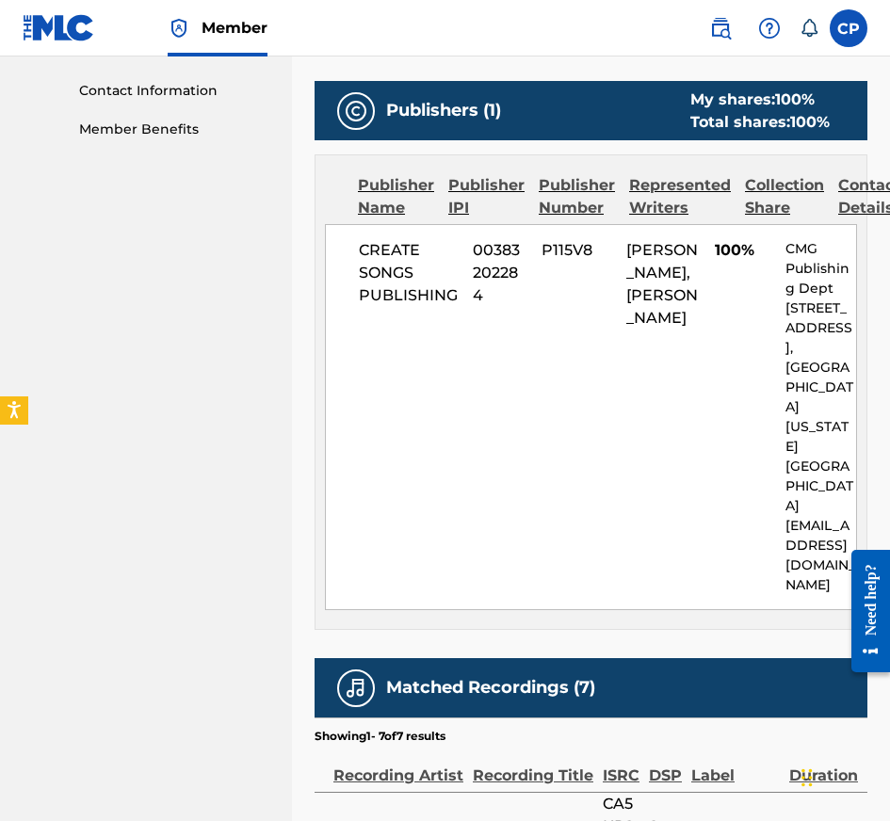
scroll to position [1614, 0]
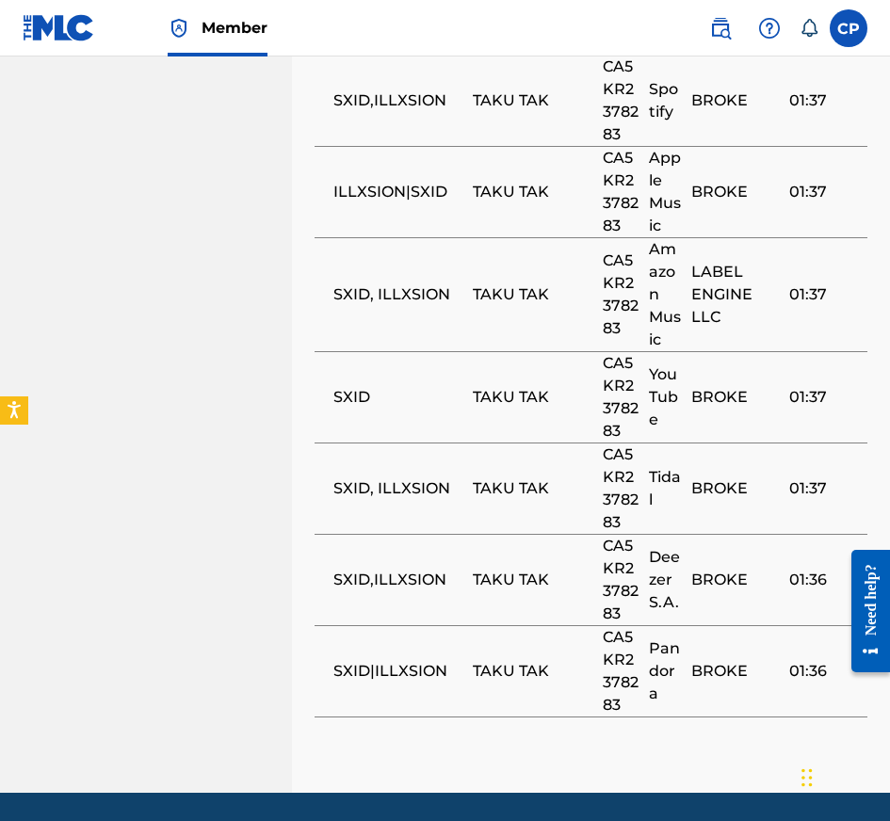
scroll to position [140, 0]
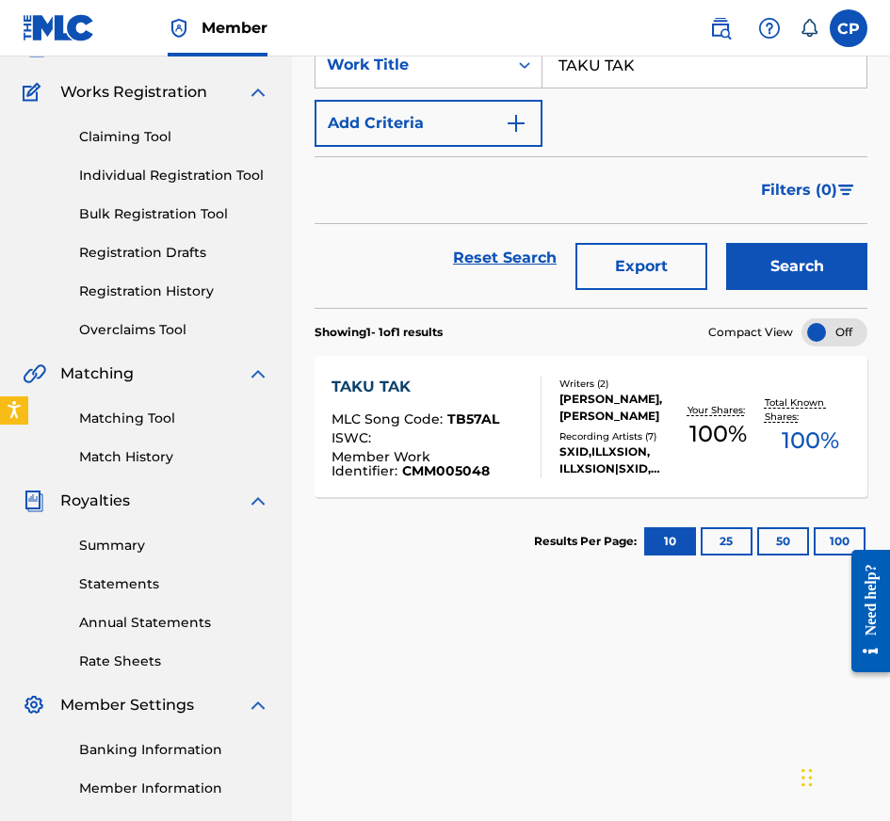
click at [671, 77] on input "TAKU TAK" at bounding box center [704, 64] width 324 height 45
paste input "SAY CHEESE"
type input "SAY CHEESE"
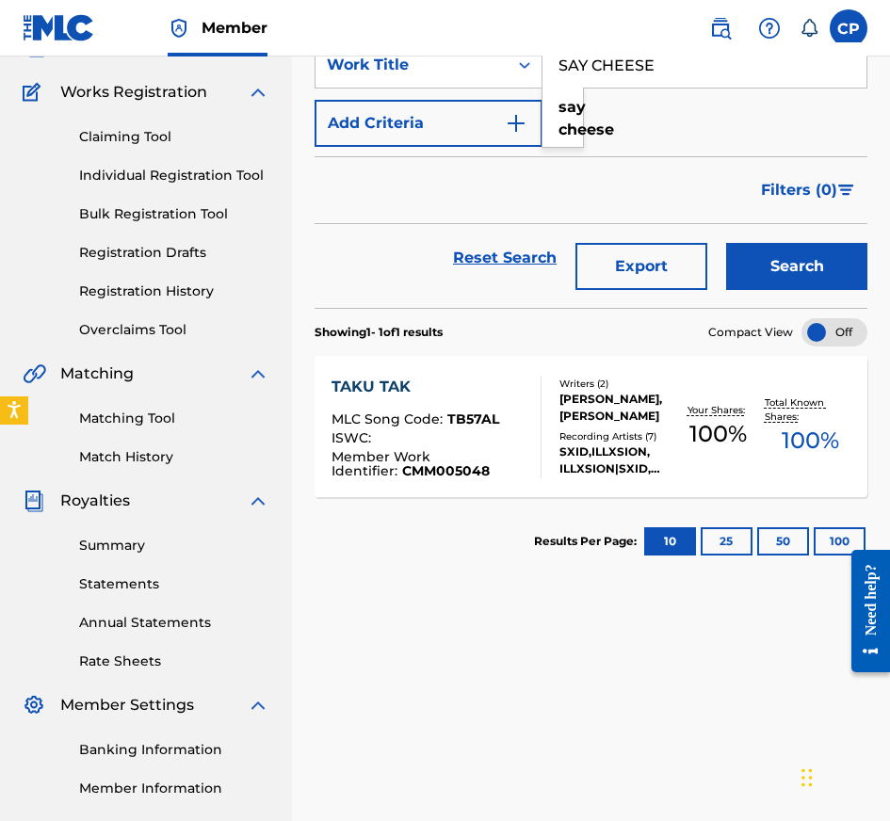
click at [746, 250] on button "Search" at bounding box center [796, 266] width 141 height 47
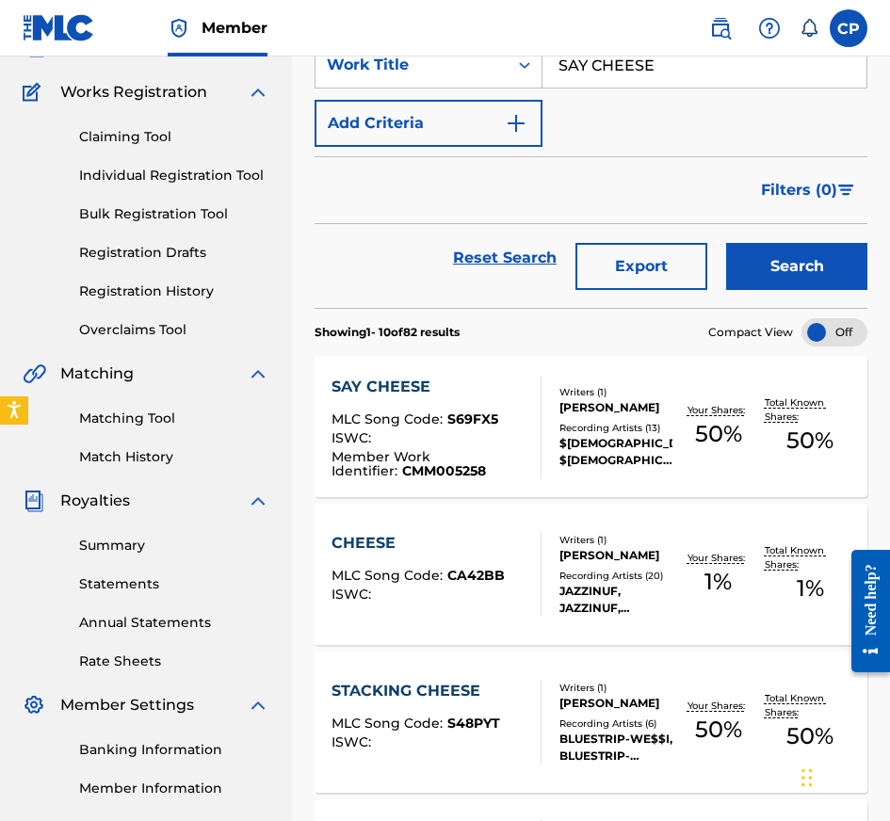
click at [519, 442] on div "ISWC :" at bounding box center [428, 440] width 194 height 19
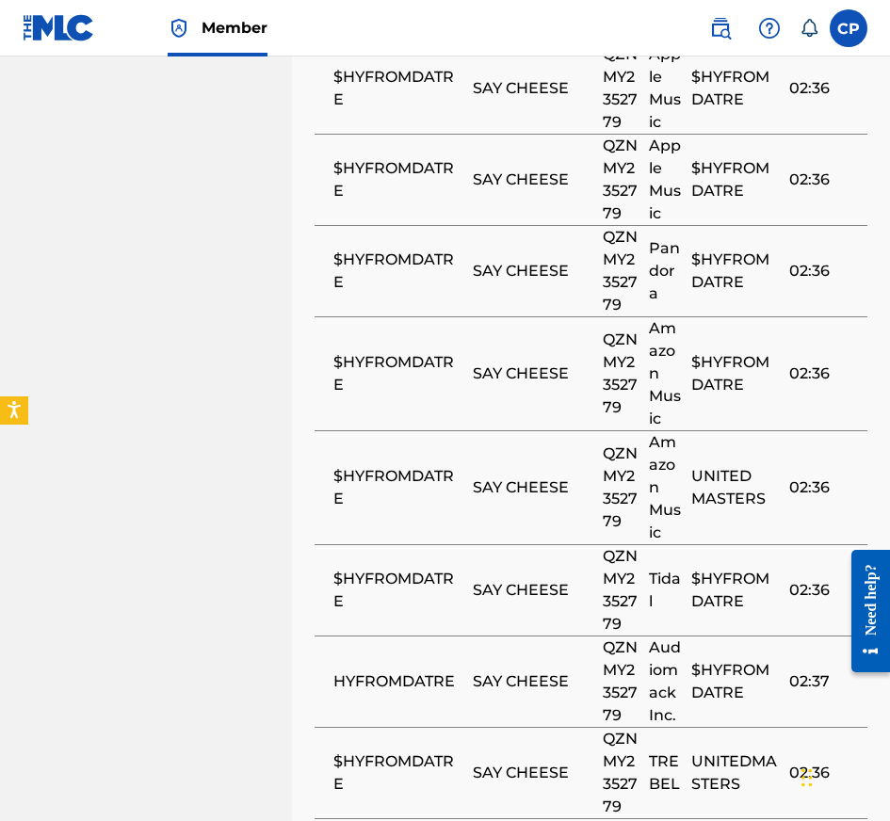
scroll to position [1929, 0]
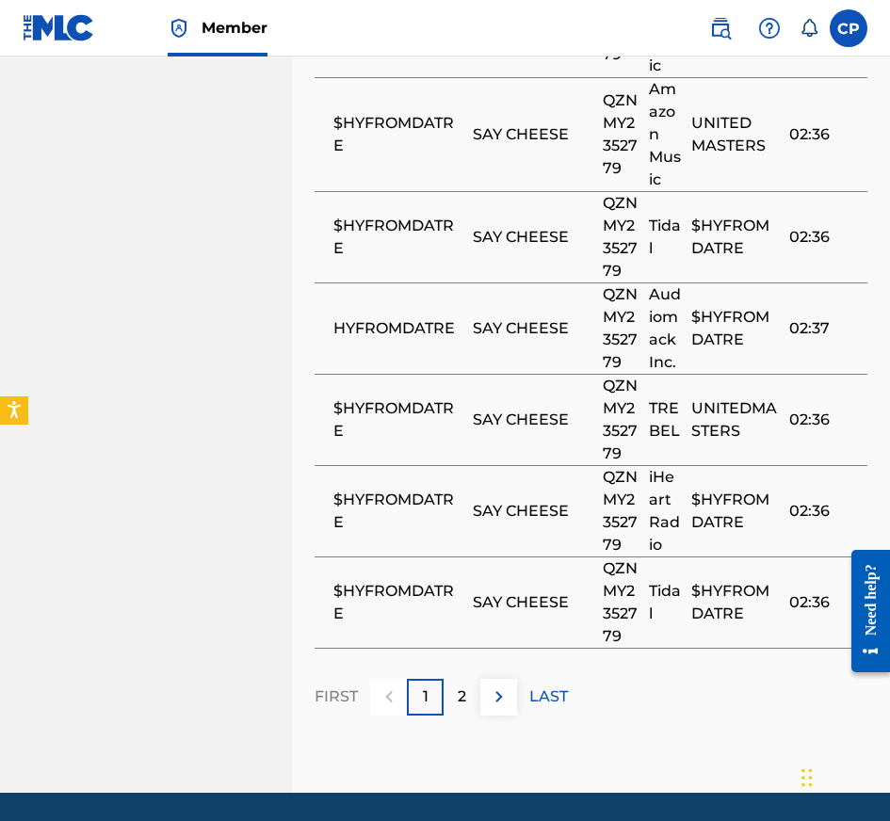
scroll to position [140, 0]
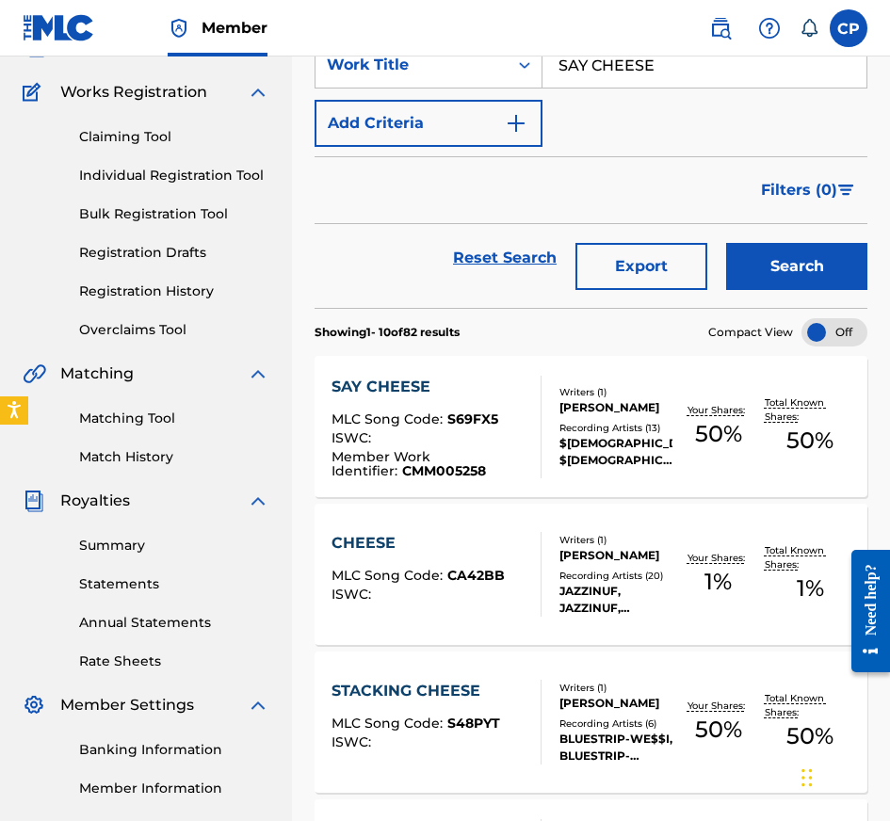
click at [651, 65] on input "SAY CHEESE" at bounding box center [704, 64] width 324 height 45
paste input "BEAT DOWN A OPP"
type input "BEAT DOWN A OPP"
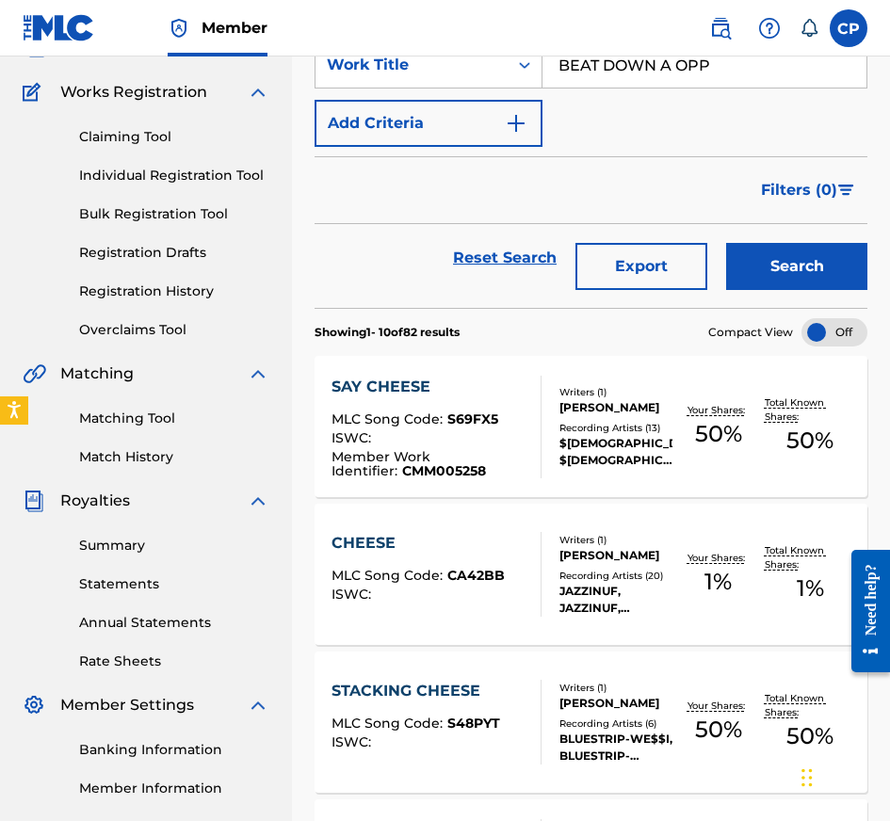
click at [787, 287] on button "Search" at bounding box center [796, 266] width 141 height 47
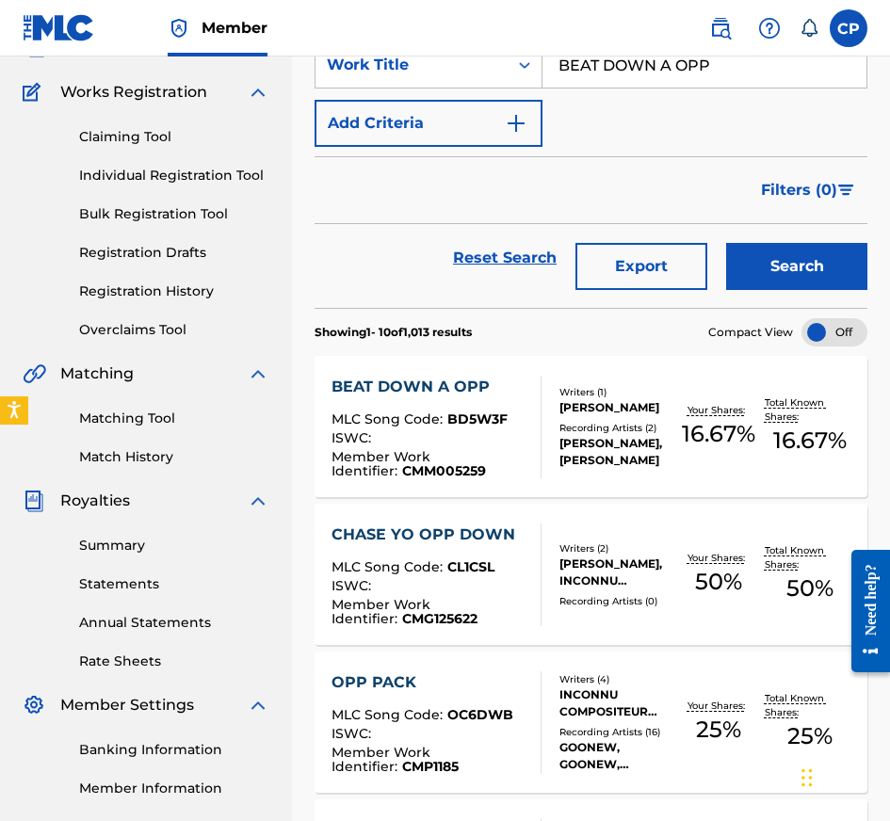
click at [476, 440] on div "ISWC :" at bounding box center [428, 440] width 194 height 19
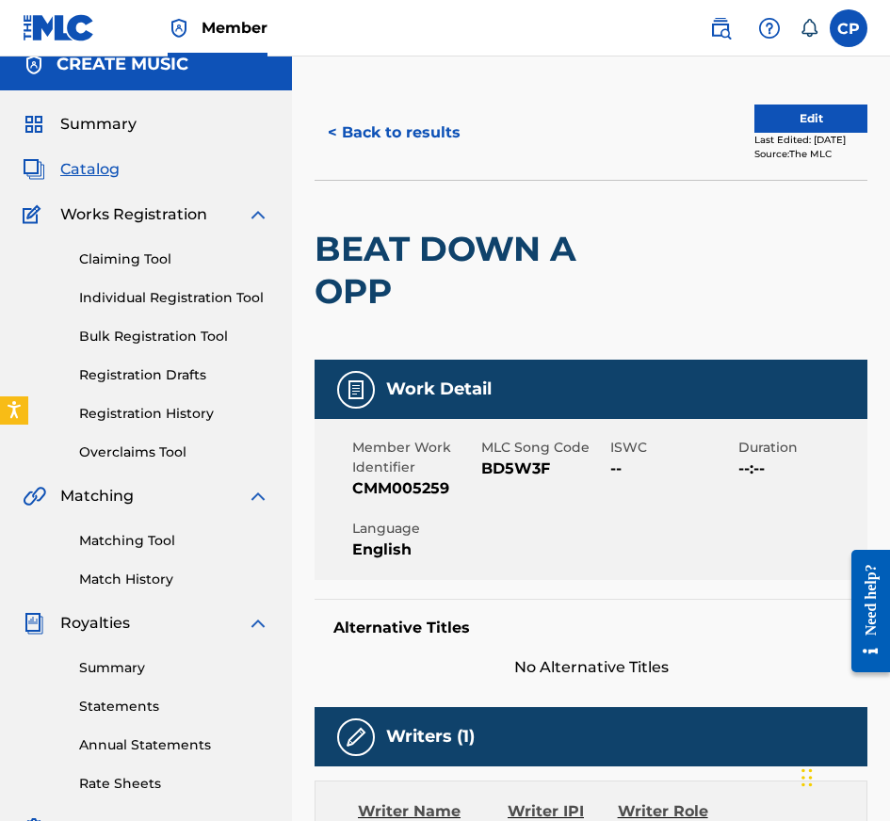
scroll to position [5, 0]
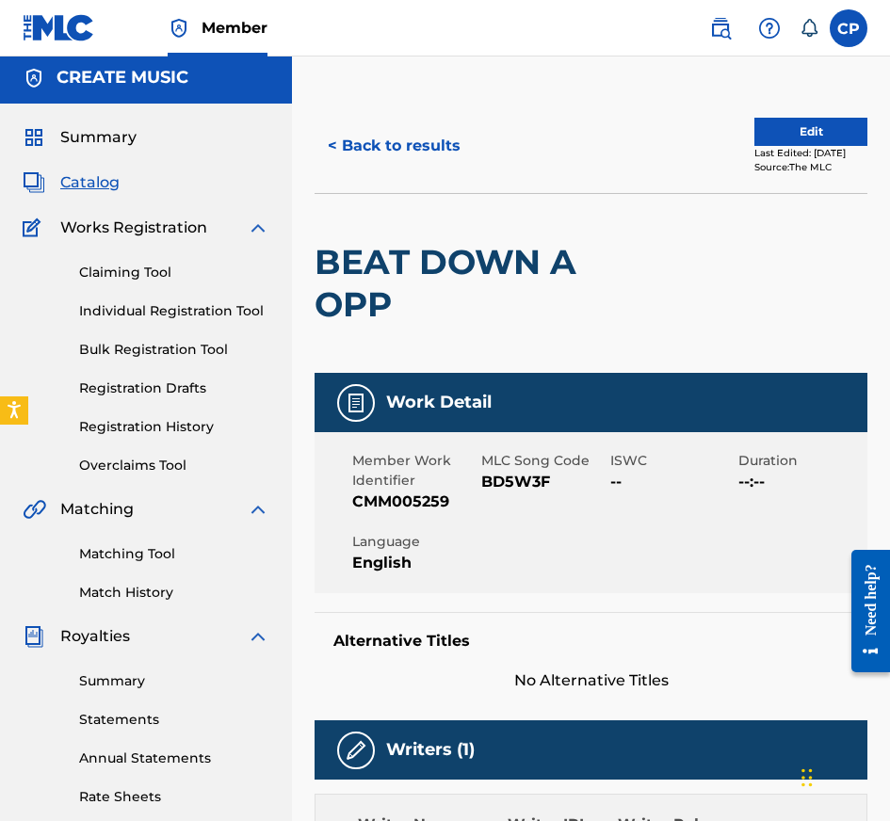
click at [112, 568] on div "Matching Tool Match History" at bounding box center [146, 562] width 247 height 82
click at [116, 554] on link "Matching Tool" at bounding box center [174, 554] width 190 height 20
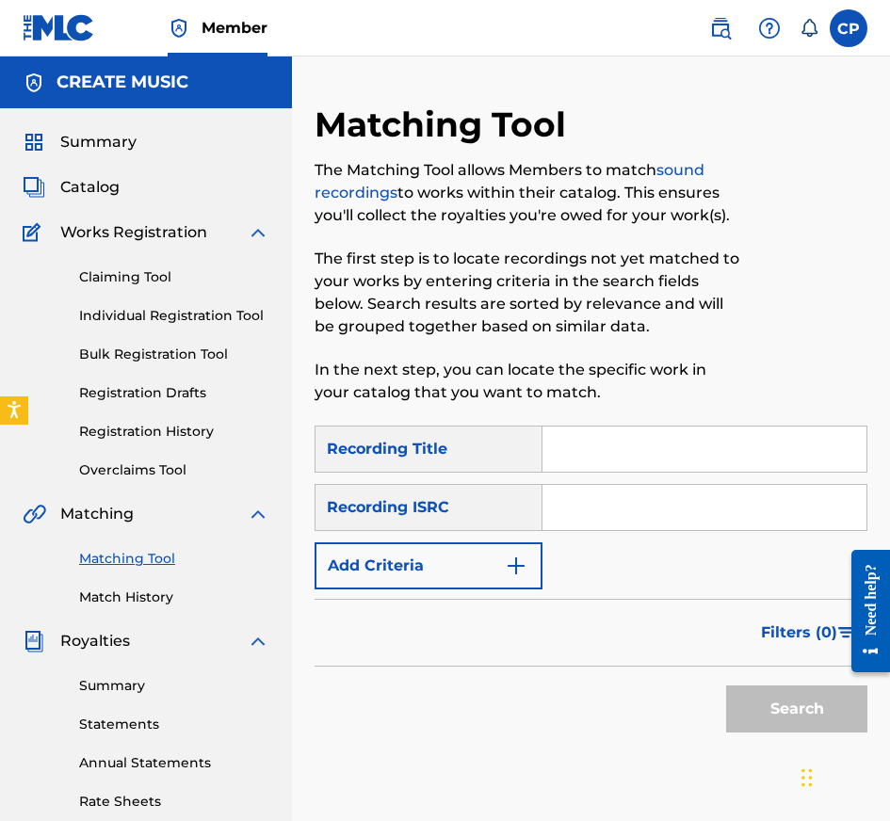
paste input "SAY CHEESE"
click at [571, 453] on input "Search Form" at bounding box center [704, 449] width 324 height 45
type input "SAY CHEESE"
click at [581, 524] on input "Search Form" at bounding box center [704, 507] width 324 height 45
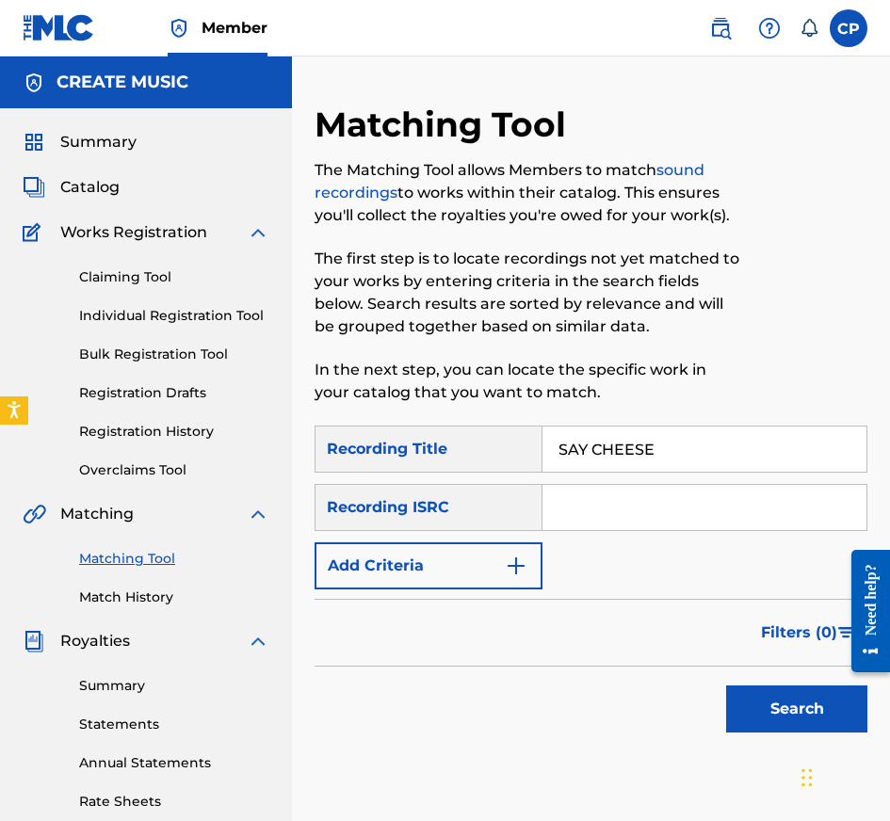
paste input "QZNMY2352779"
type input "QZNMY2352779"
click at [477, 573] on button "Add Criteria" at bounding box center [429, 565] width 228 height 47
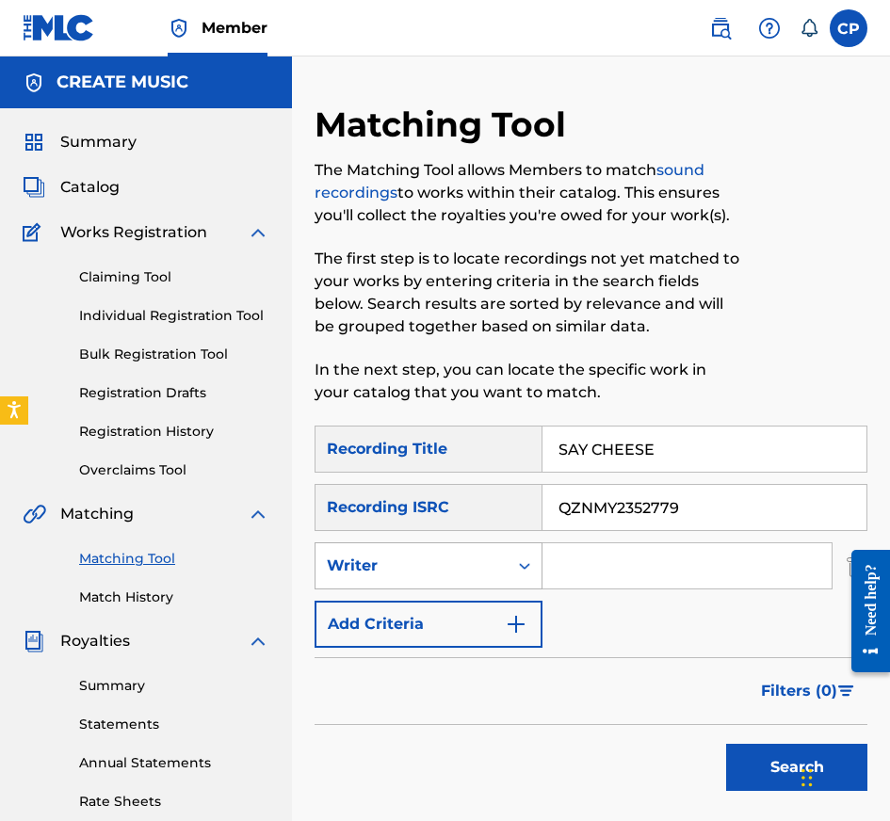
click at [486, 573] on div "Writer" at bounding box center [412, 566] width 170 height 23
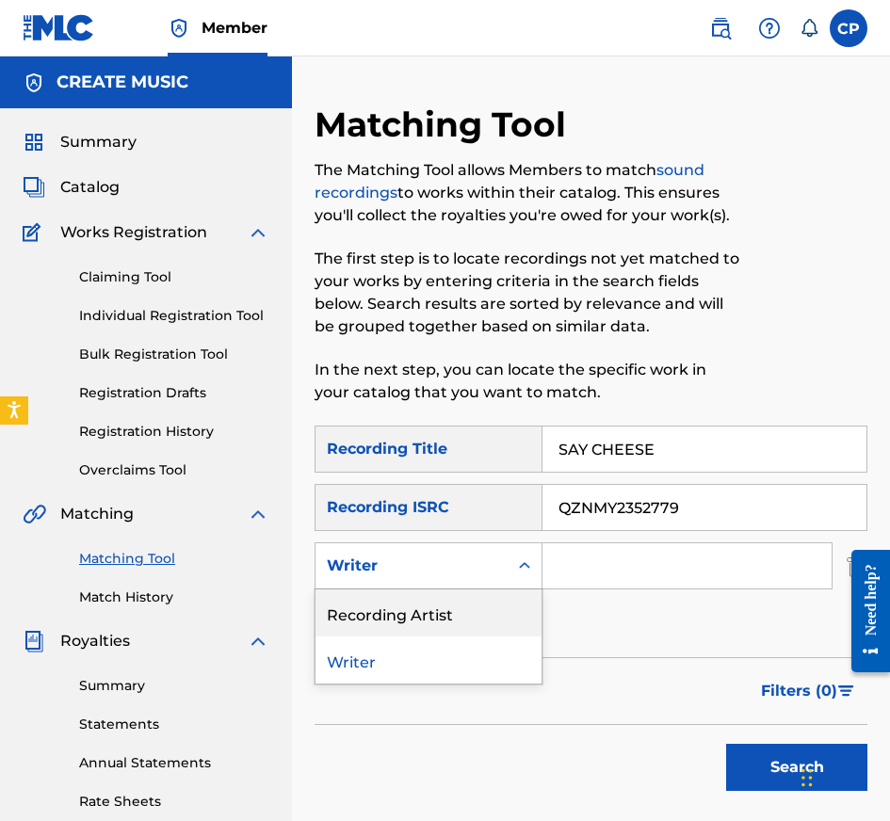
click at [483, 610] on div "Recording Artist" at bounding box center [428, 612] width 226 height 47
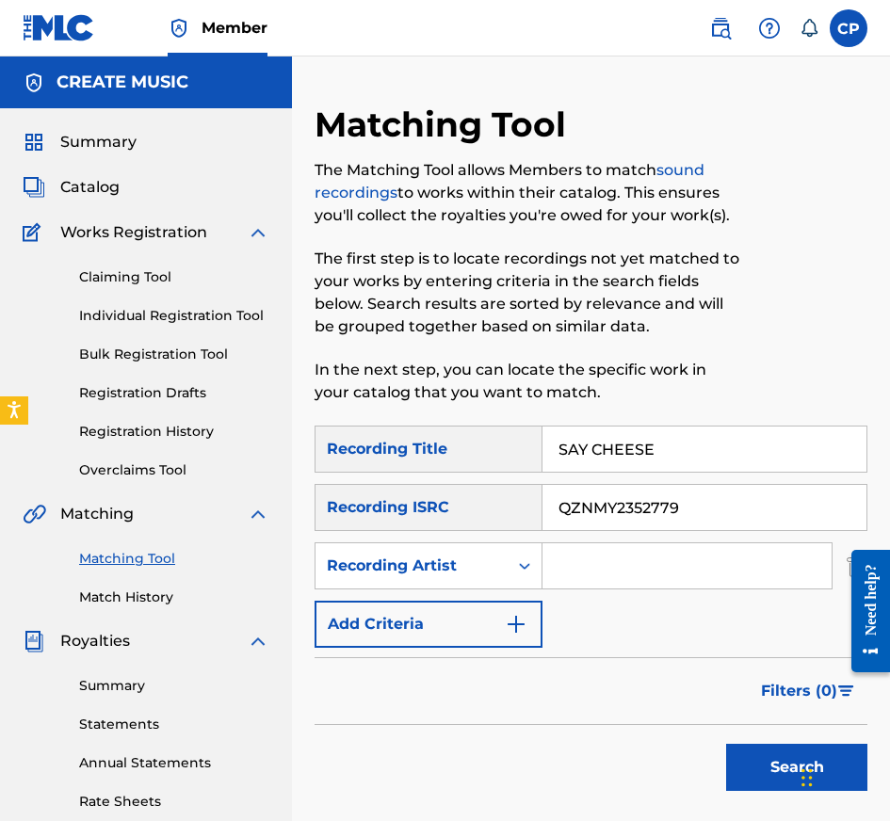
click at [586, 557] on input "Search Form" at bounding box center [686, 565] width 289 height 45
paste input "$HYFROMDATRE"
type input "$HYFROMDATRE"
click at [726, 744] on button "Search" at bounding box center [796, 767] width 141 height 47
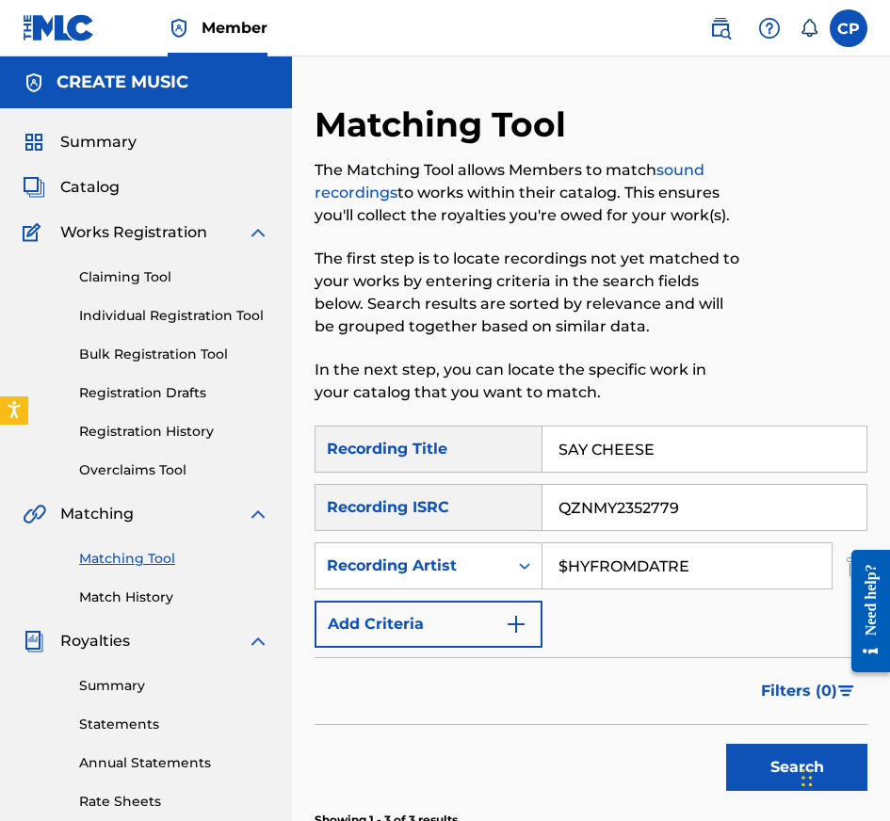
scroll to position [446, 0]
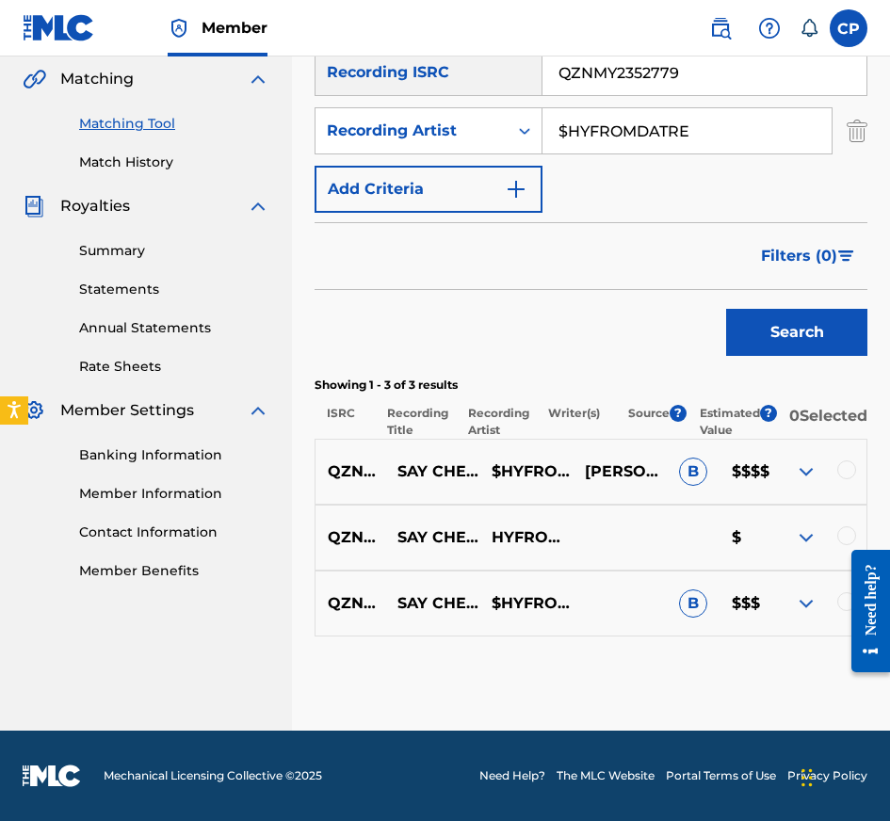
click at [845, 599] on div at bounding box center [863, 611] width 53 height 152
click at [845, 538] on div at bounding box center [863, 611] width 53 height 152
click at [842, 605] on div at bounding box center [863, 611] width 53 height 152
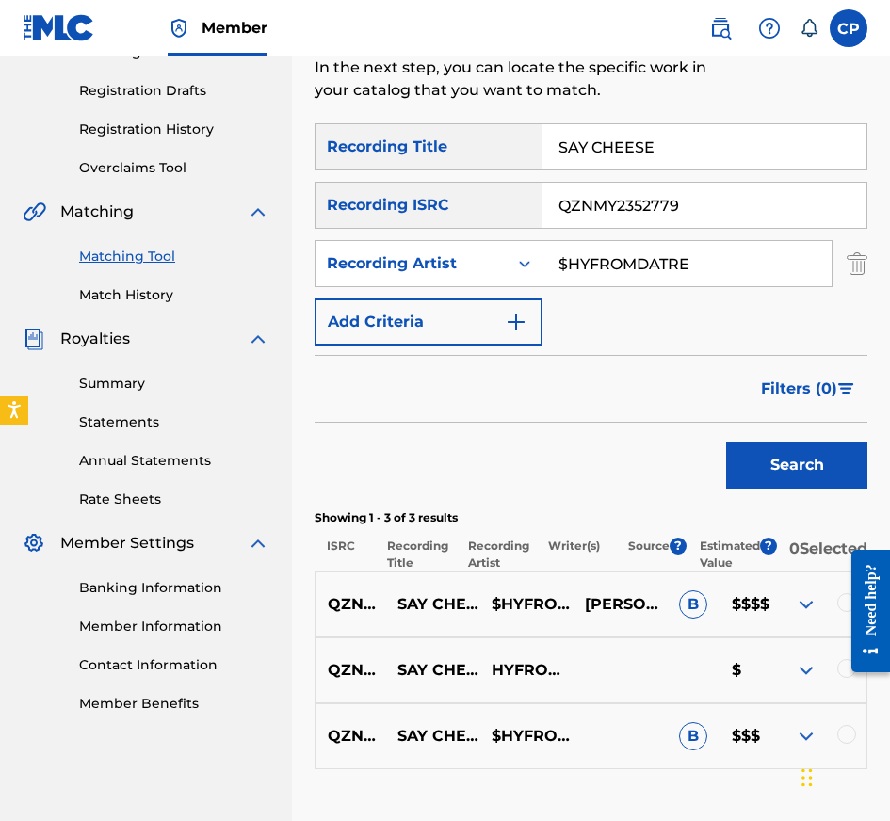
scroll to position [290, 0]
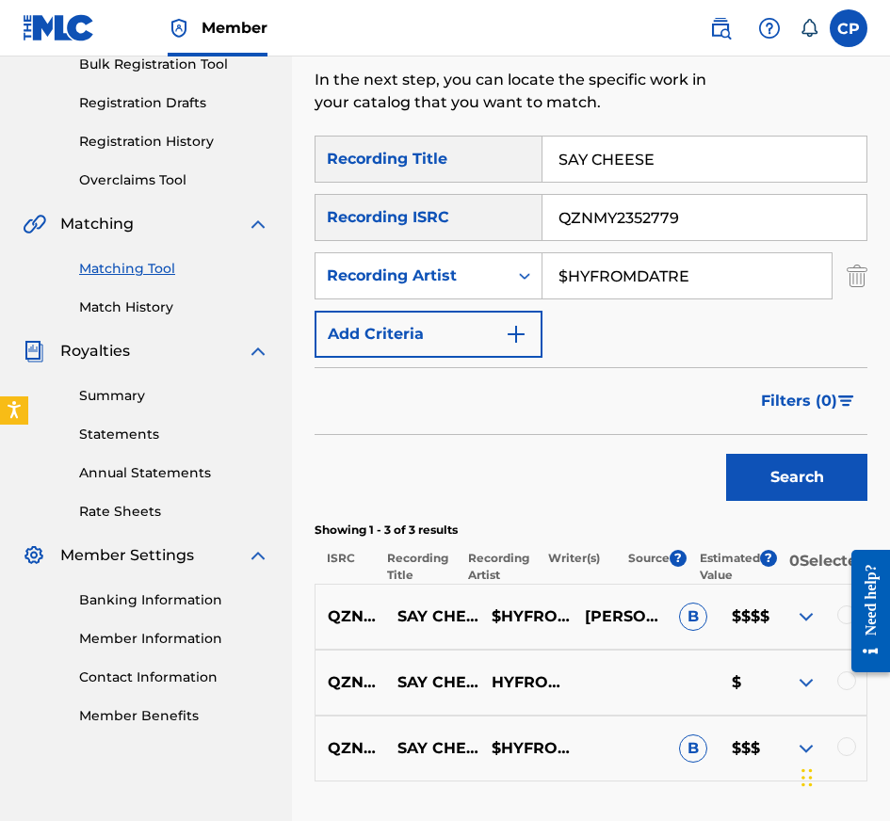
click at [848, 690] on div at bounding box center [846, 680] width 19 height 19
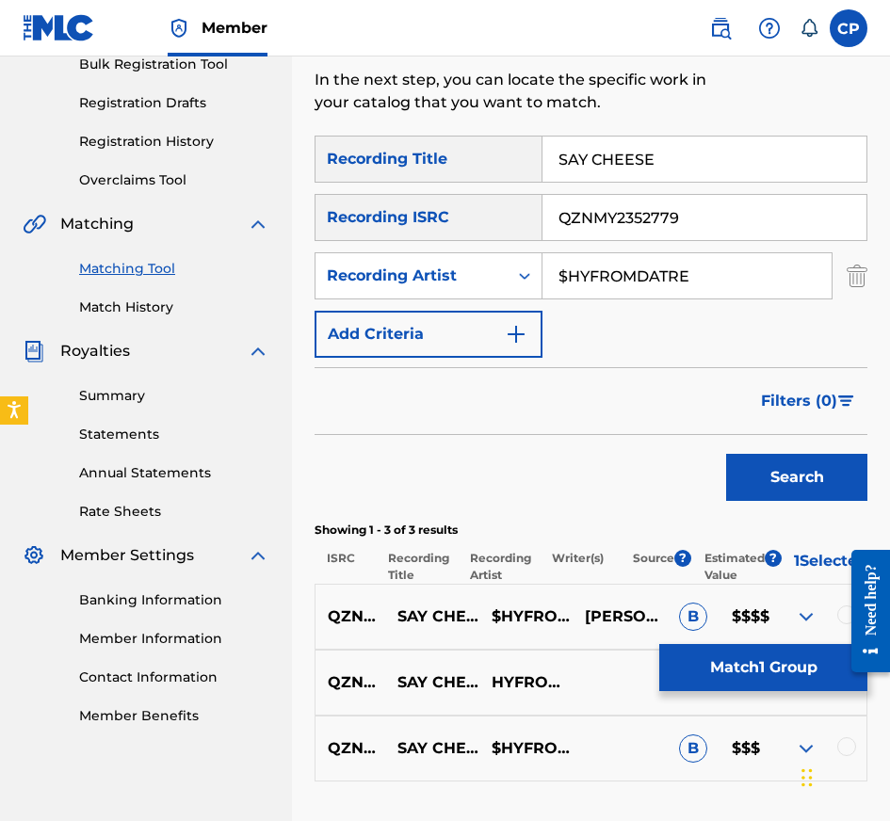
scroll to position [446, 0]
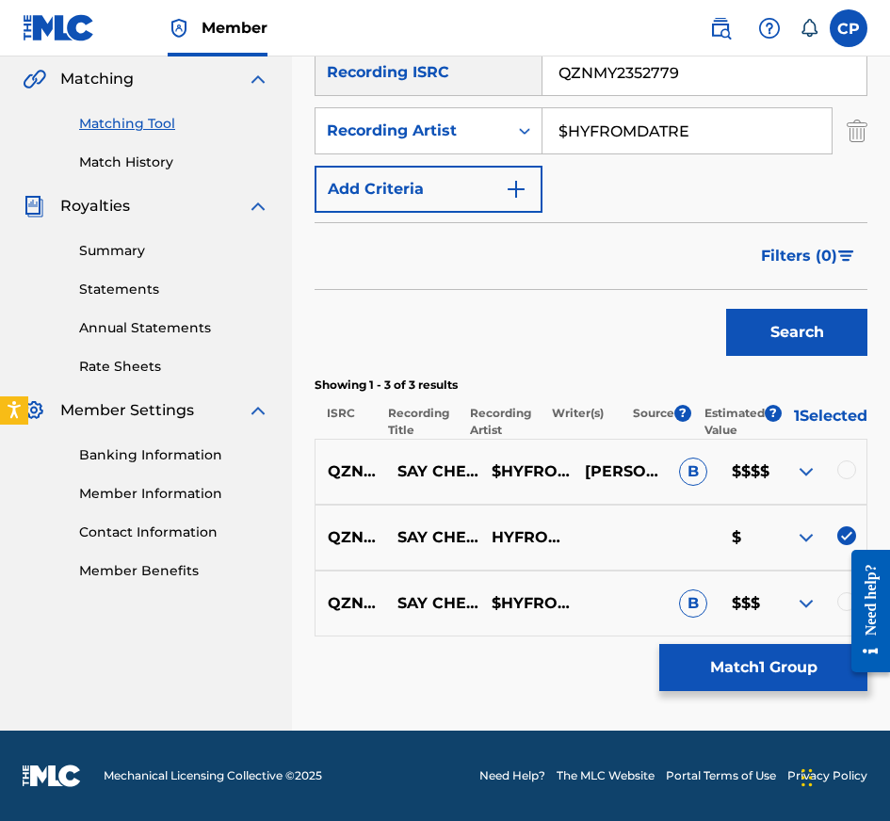
click at [843, 607] on div at bounding box center [863, 611] width 53 height 152
click at [848, 601] on div at bounding box center [863, 611] width 53 height 152
drag, startPoint x: 862, startPoint y: 593, endPoint x: 862, endPoint y: 686, distance: 92.3
click at [862, 535] on main "Need help? Resource Center Help Get the help you need from our knowledge base N…" at bounding box center [863, 535] width 53 height 0
click at [853, 462] on div at bounding box center [846, 469] width 19 height 19
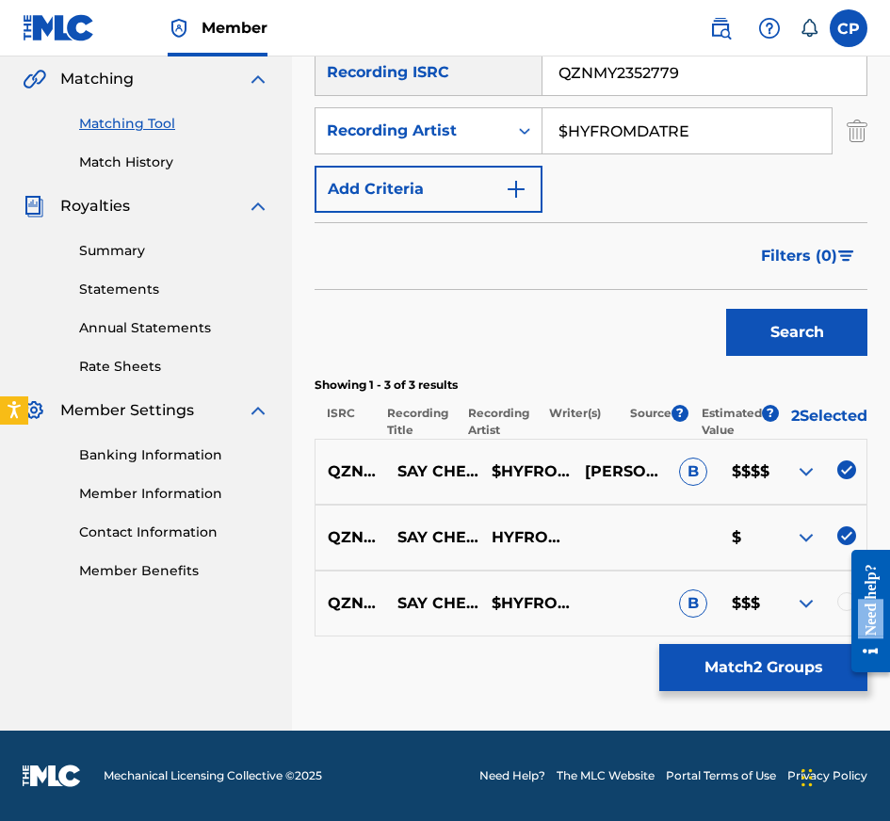
click at [847, 605] on div at bounding box center [863, 611] width 53 height 152
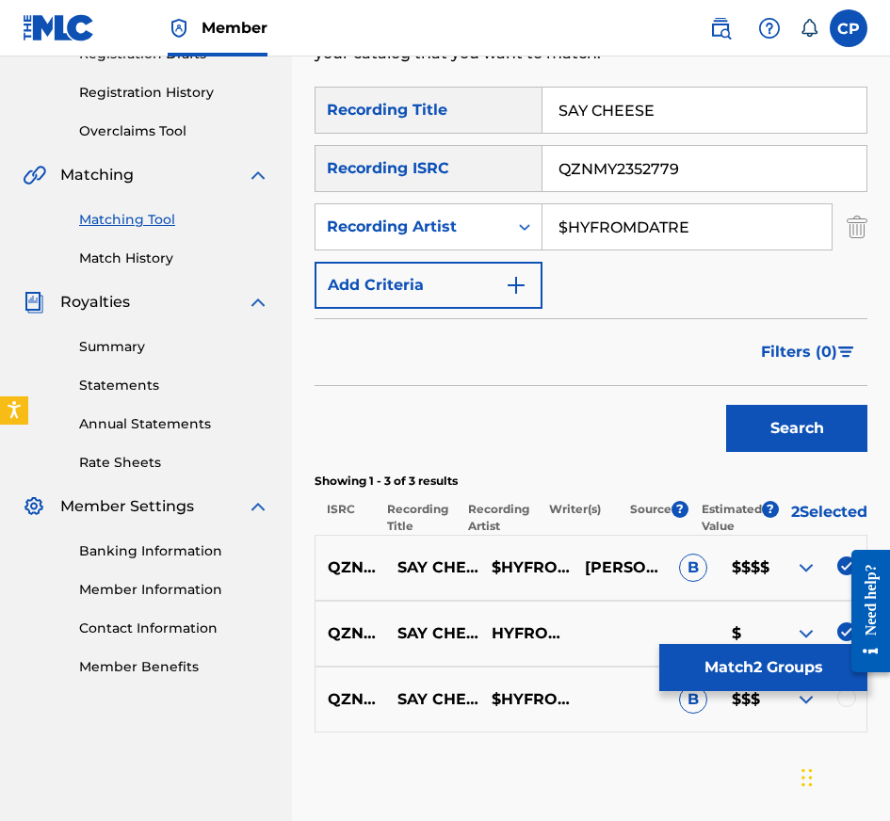
scroll to position [347, 0]
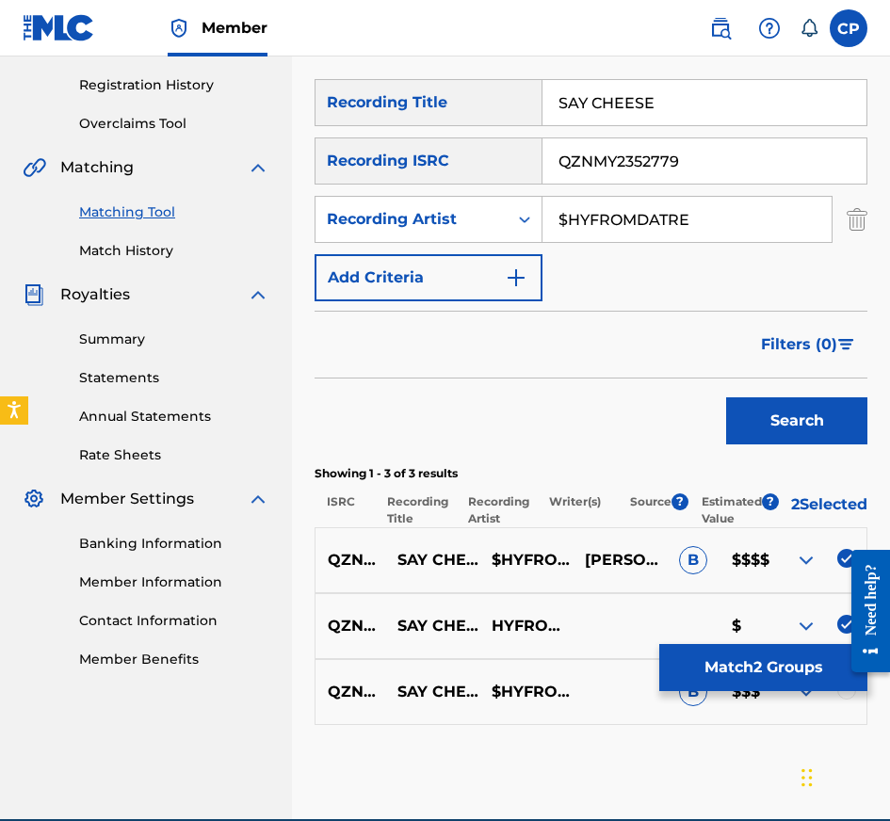
click at [847, 700] on div at bounding box center [846, 690] width 19 height 19
click at [815, 682] on button "Match 3 Groups" at bounding box center [763, 667] width 208 height 47
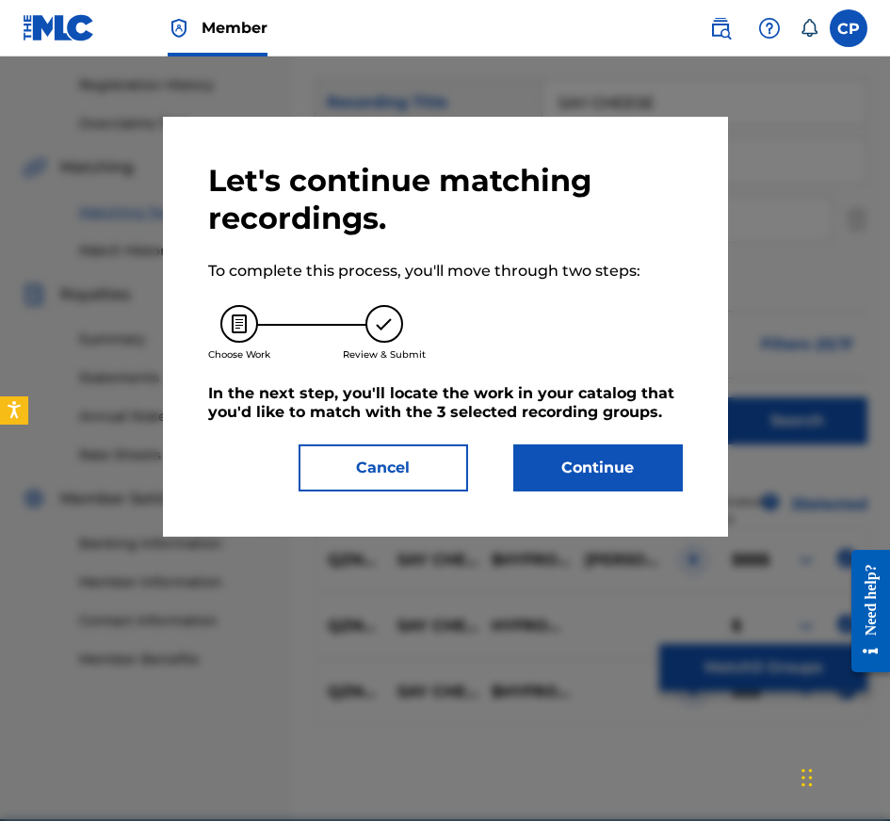
click at [617, 459] on button "Continue" at bounding box center [598, 467] width 170 height 47
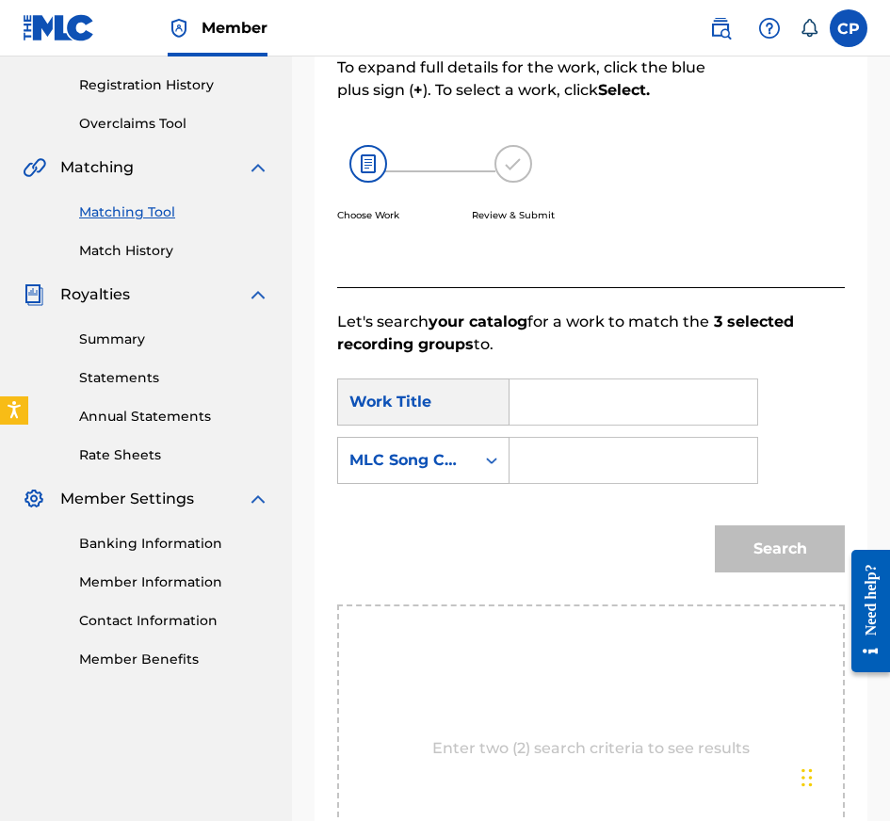
click at [608, 387] on input "Search Form" at bounding box center [633, 401] width 216 height 45
paste input "SAY CHEESE"
type input "SAY CHEESE"
click at [639, 450] on input "Search Form" at bounding box center [633, 460] width 216 height 45
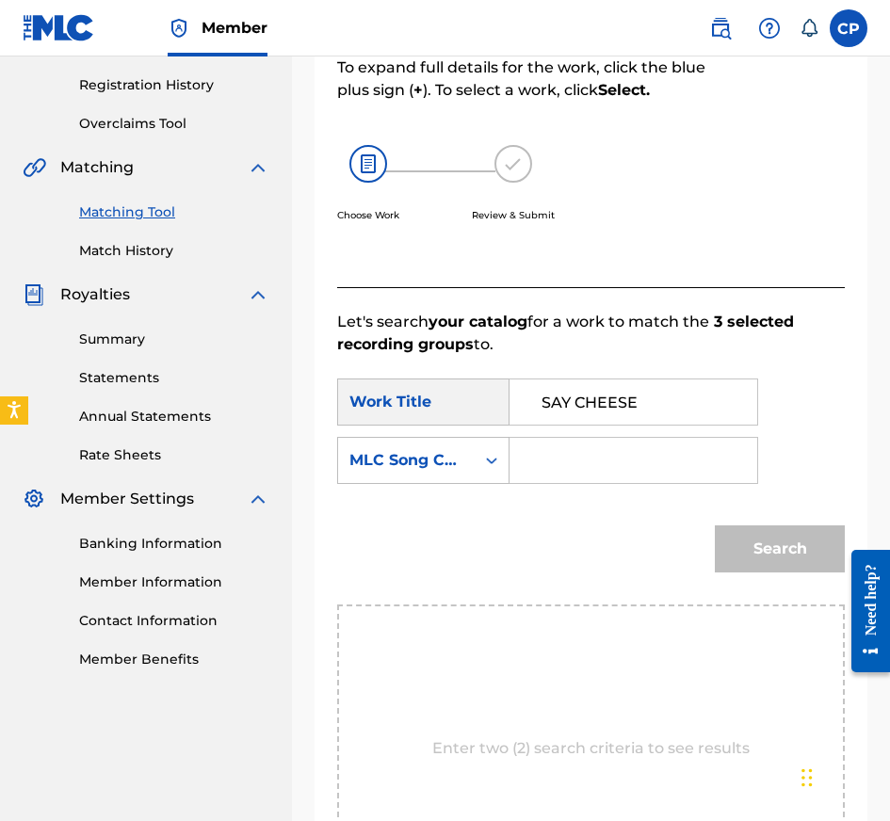
click at [639, 450] on input "Search Form" at bounding box center [633, 460] width 216 height 45
paste input "S69FX5"
type input "S69FX5"
click at [780, 556] on button "Search" at bounding box center [780, 548] width 130 height 47
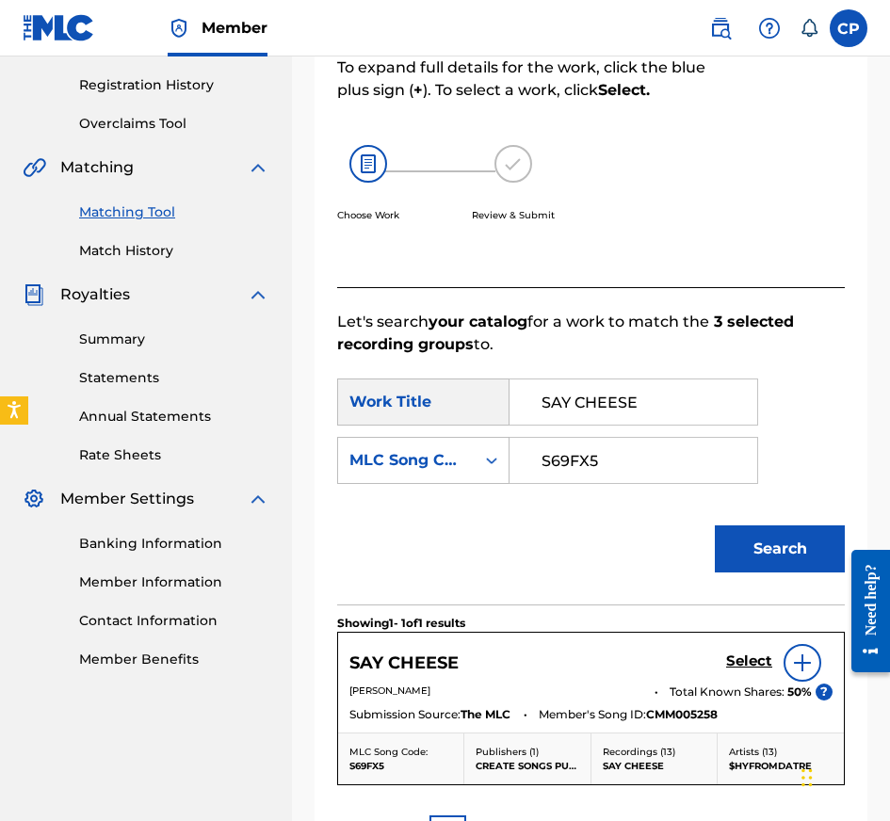
click at [757, 659] on h5 "Select" at bounding box center [749, 662] width 46 height 18
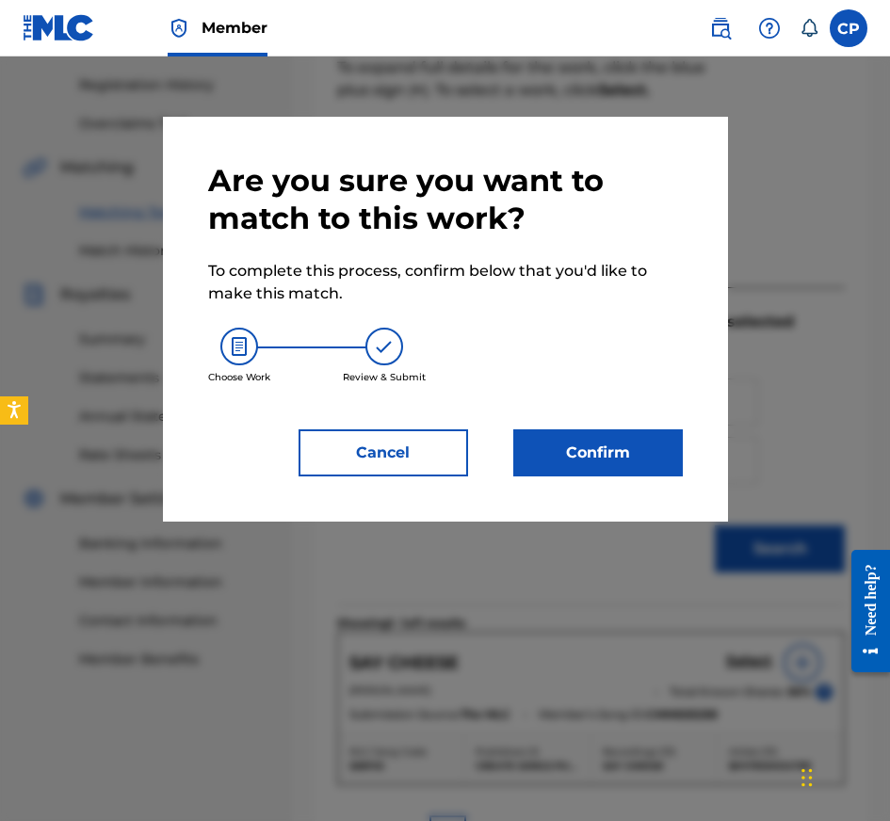
click at [618, 450] on button "Confirm" at bounding box center [598, 452] width 170 height 47
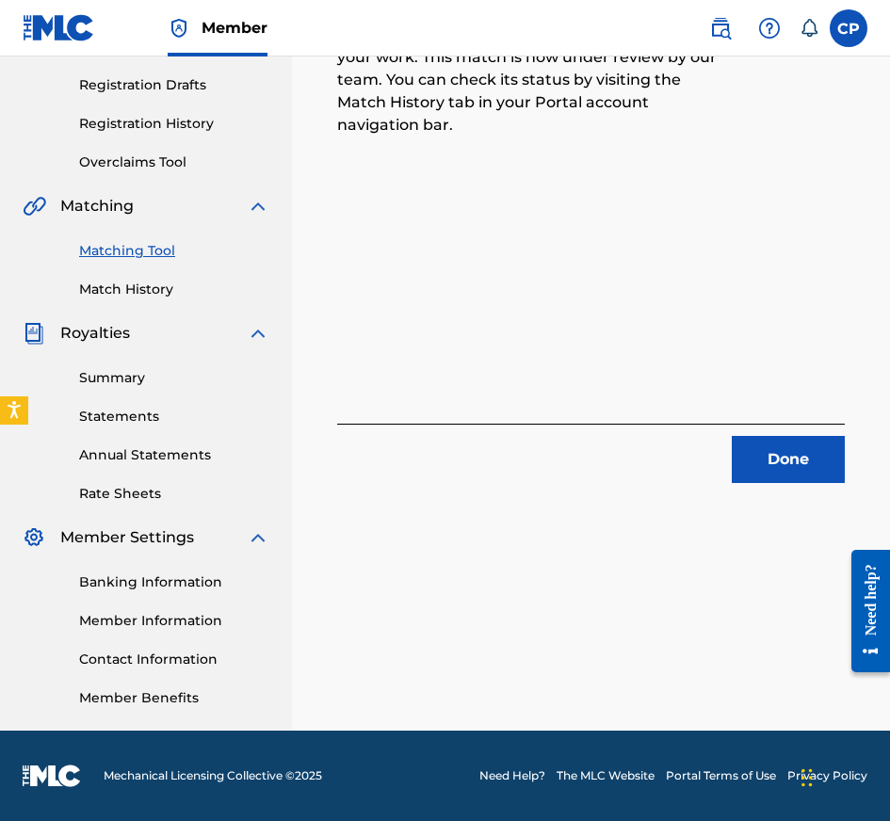
scroll to position [308, 0]
click at [772, 457] on button "Done" at bounding box center [788, 459] width 113 height 47
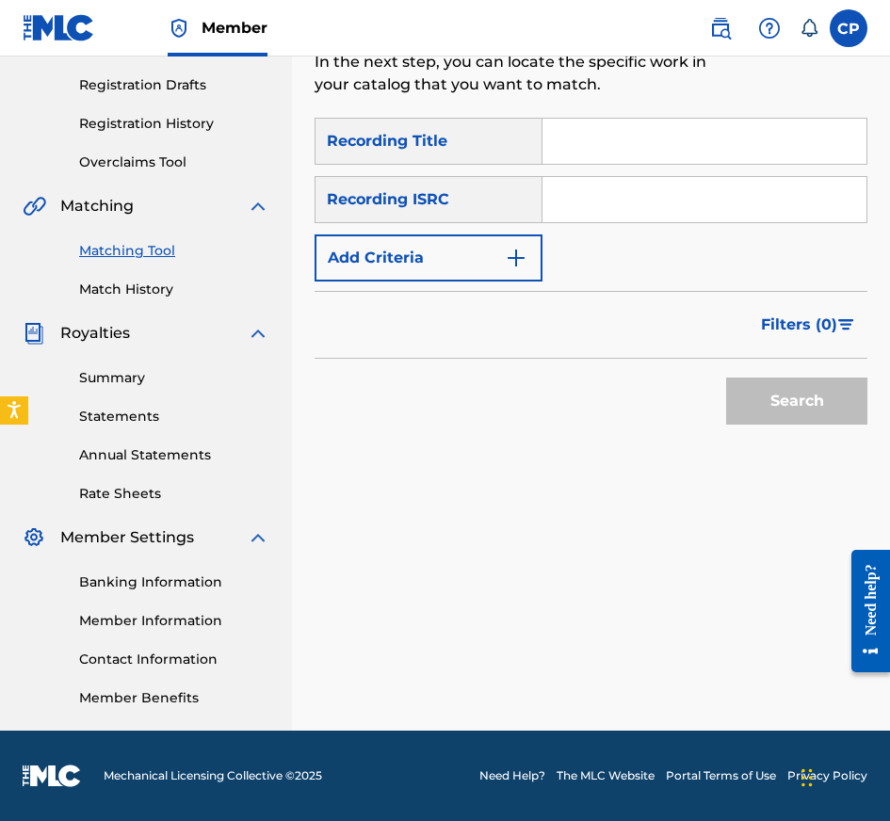
click at [709, 142] on input "Search Form" at bounding box center [704, 141] width 324 height 45
paste input "BEAT DOWN A OPP"
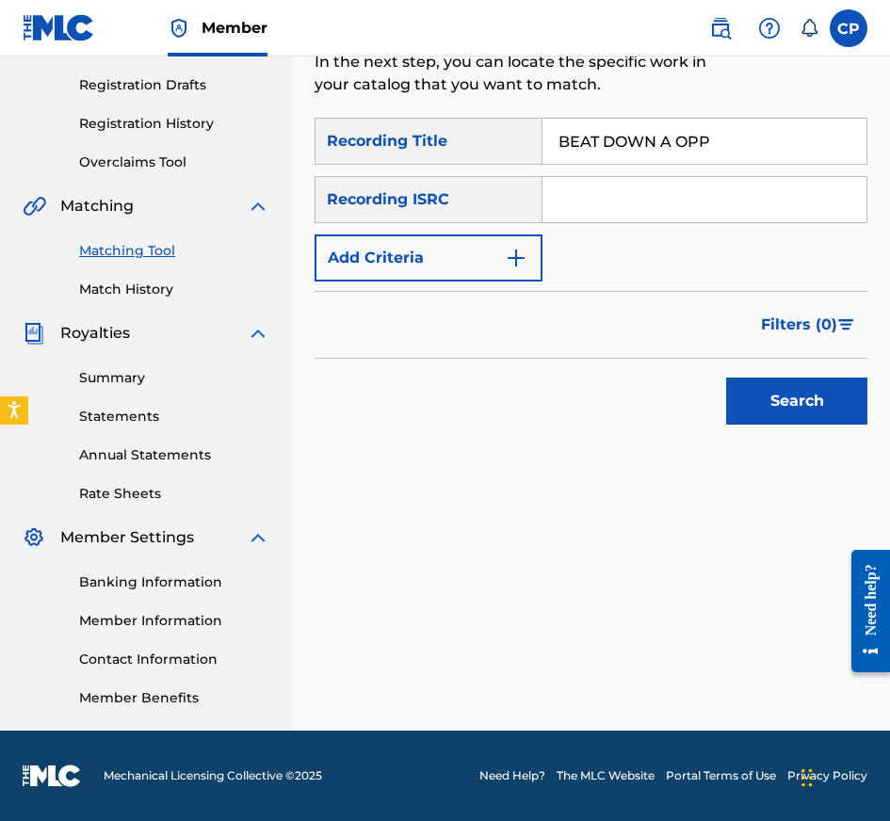
type input "BEAT DOWN A OPP"
click at [624, 210] on input "Search Form" at bounding box center [704, 199] width 324 height 45
paste input "QZMER2371802"
type input "QZMER2371802"
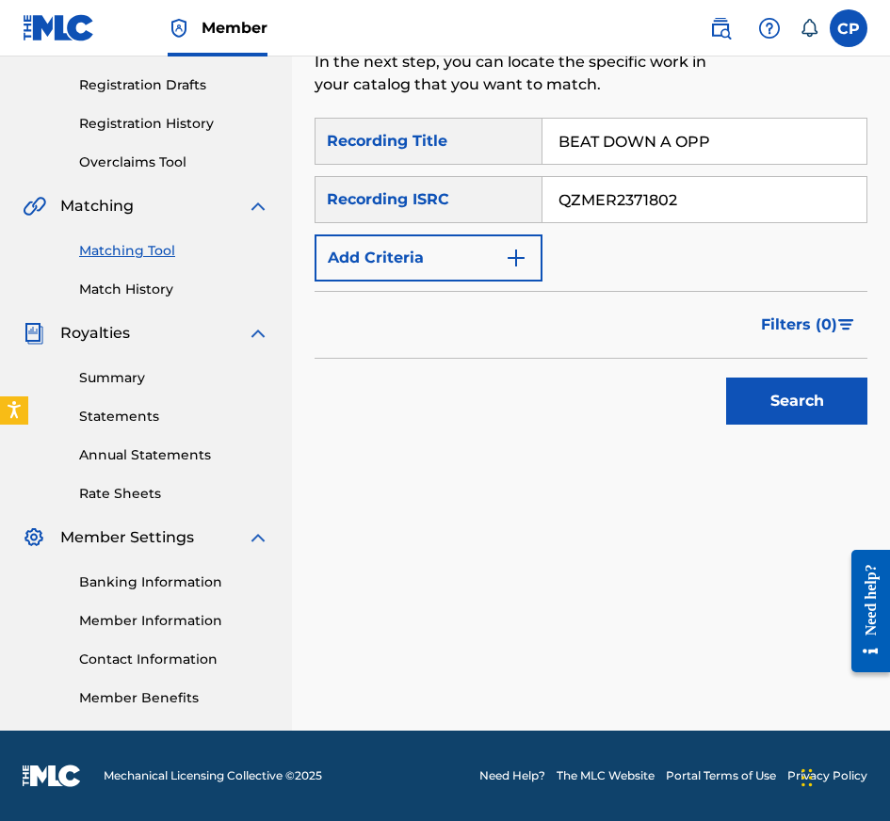
click at [524, 270] on button "Add Criteria" at bounding box center [429, 257] width 228 height 47
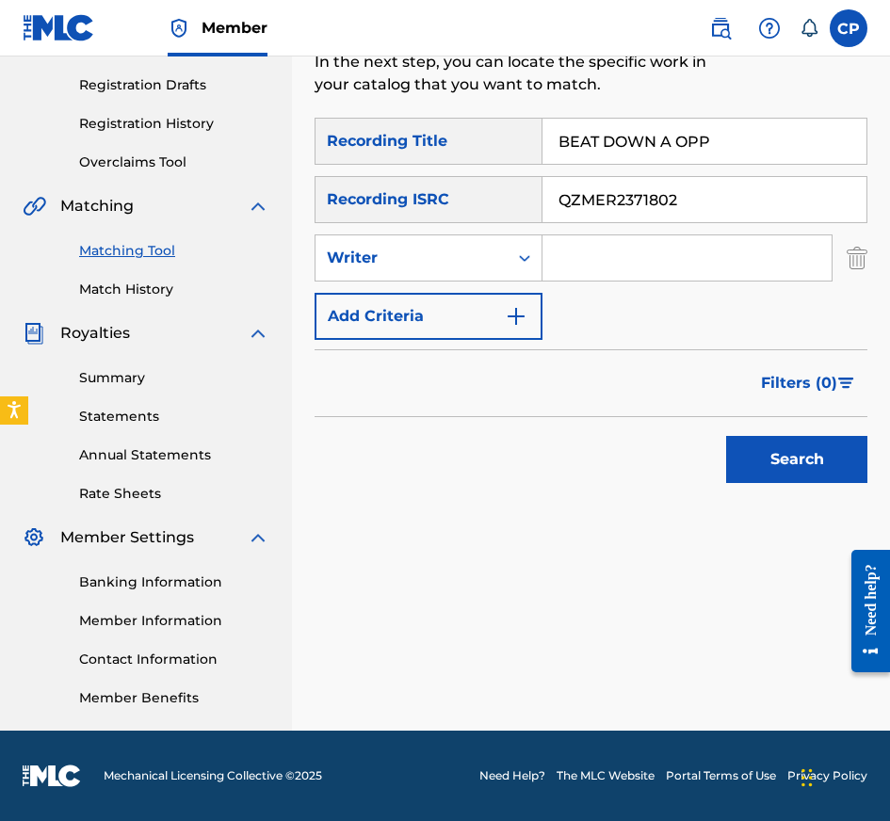
click at [524, 270] on div "SearchWithCriteriaaaf10d67-cbbc-40b6-91fd-9b82eca5f44f Recording Title BEAT DOW…" at bounding box center [591, 229] width 553 height 222
click at [524, 270] on div "Search Form" at bounding box center [525, 258] width 34 height 34
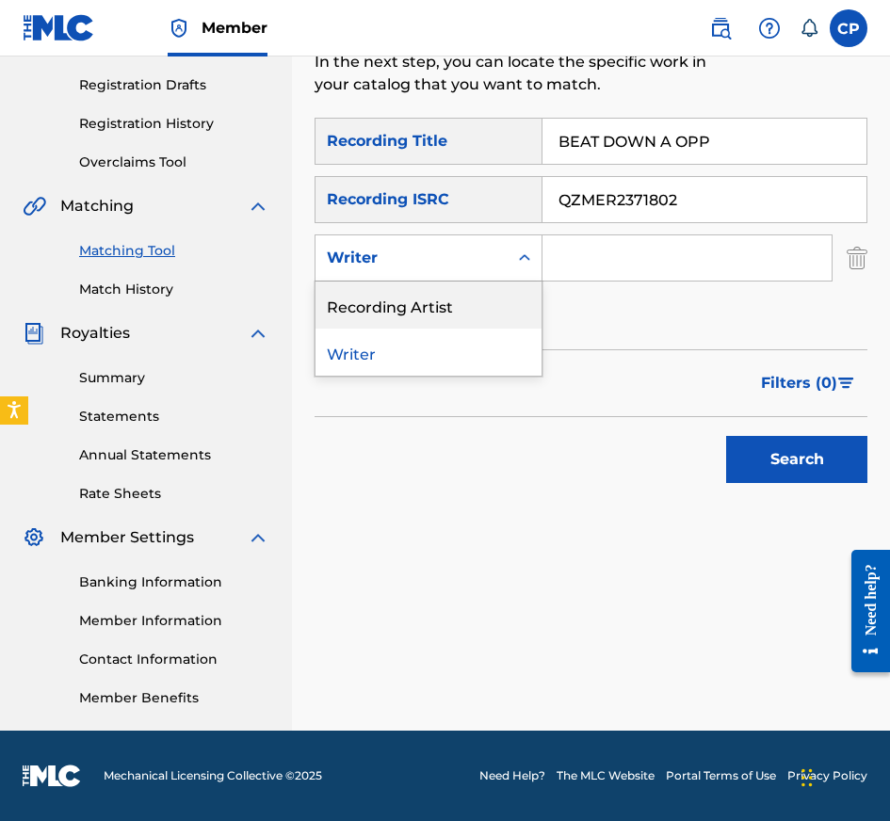
click at [522, 305] on div "Recording Artist" at bounding box center [428, 305] width 226 height 47
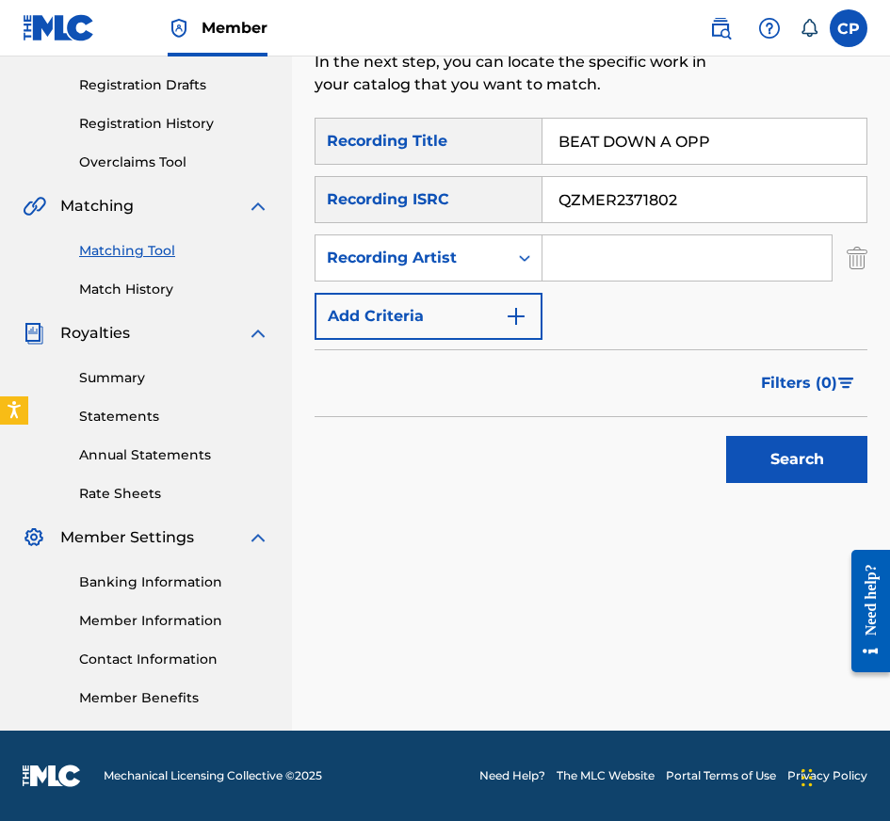
paste input "[PERSON_NAME], [PERSON_NAME]"
click at [642, 250] on input "[PERSON_NAME], [PERSON_NAME]" at bounding box center [686, 257] width 289 height 45
type input "[PERSON_NAME], [PERSON_NAME]"
click at [824, 465] on button "Search" at bounding box center [796, 459] width 141 height 47
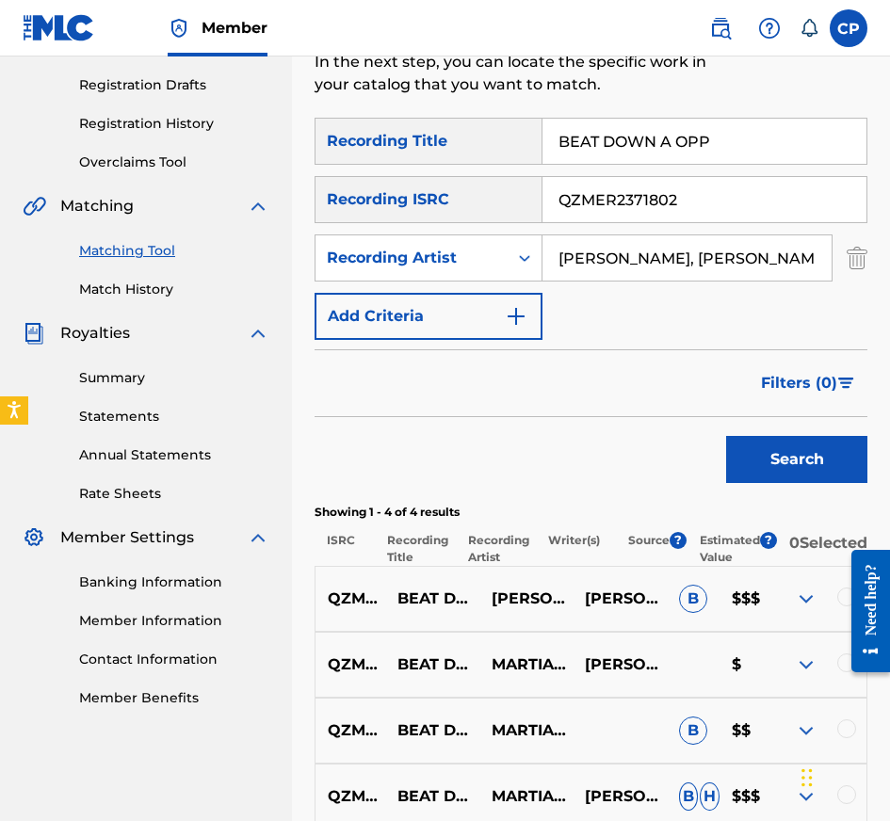
scroll to position [512, 0]
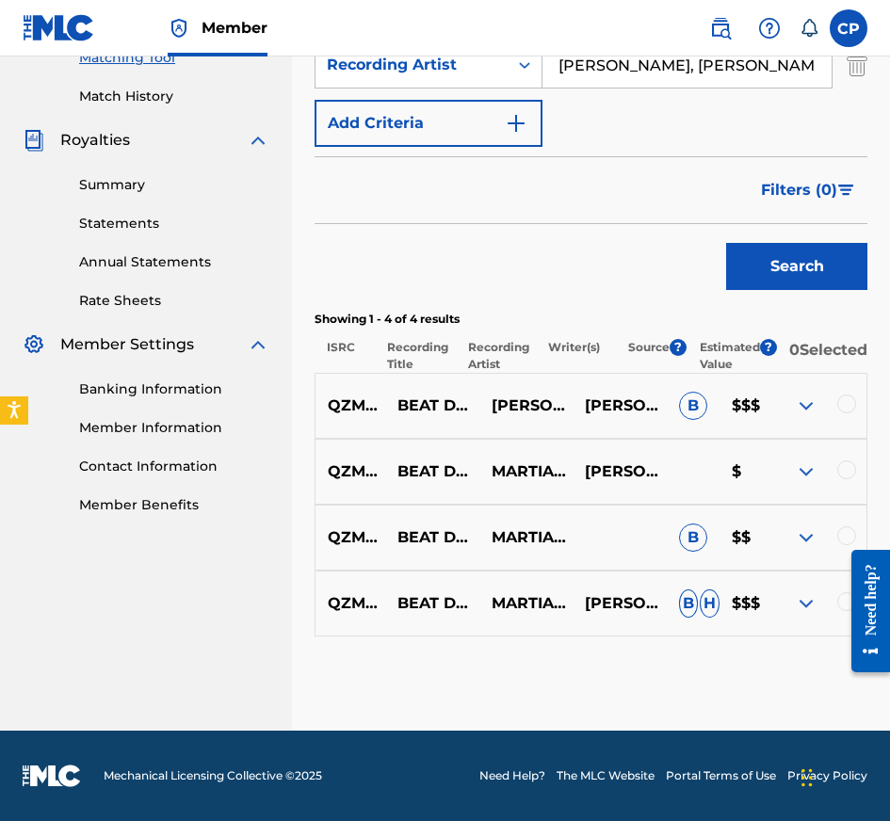
click at [844, 606] on div at bounding box center [863, 611] width 53 height 152
click at [843, 605] on div at bounding box center [863, 611] width 53 height 152
click at [845, 603] on div at bounding box center [863, 611] width 53 height 152
drag, startPoint x: 846, startPoint y: 533, endPoint x: 8, endPoint y: 0, distance: 992.4
click at [846, 533] on div at bounding box center [846, 535] width 19 height 19
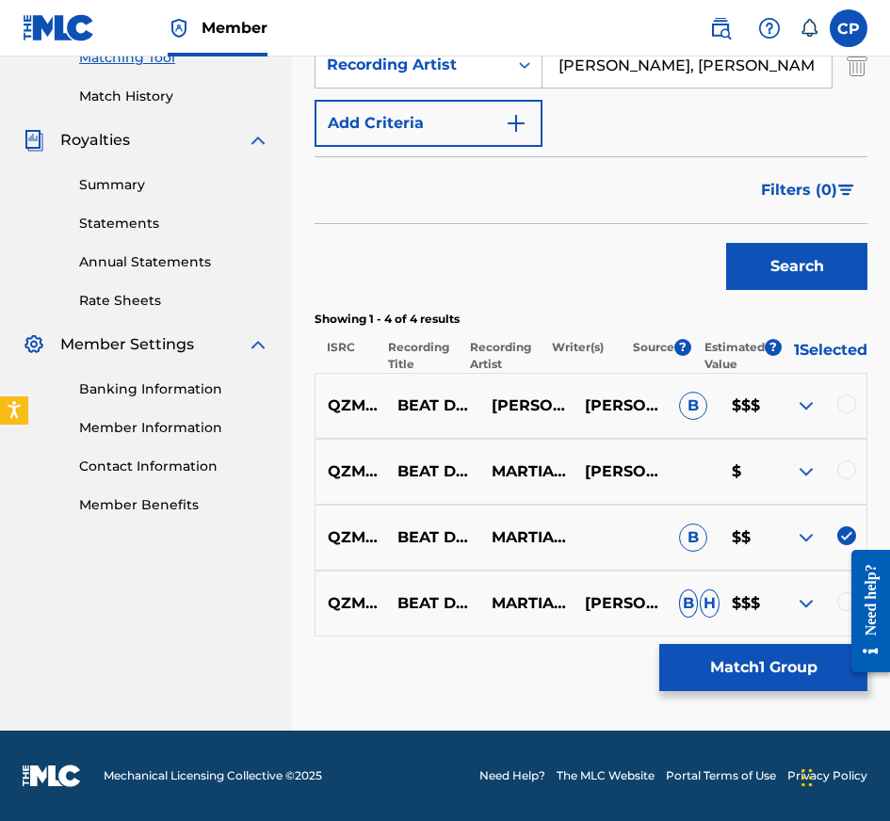
click at [849, 460] on div at bounding box center [846, 469] width 19 height 19
click at [845, 399] on div at bounding box center [846, 404] width 19 height 19
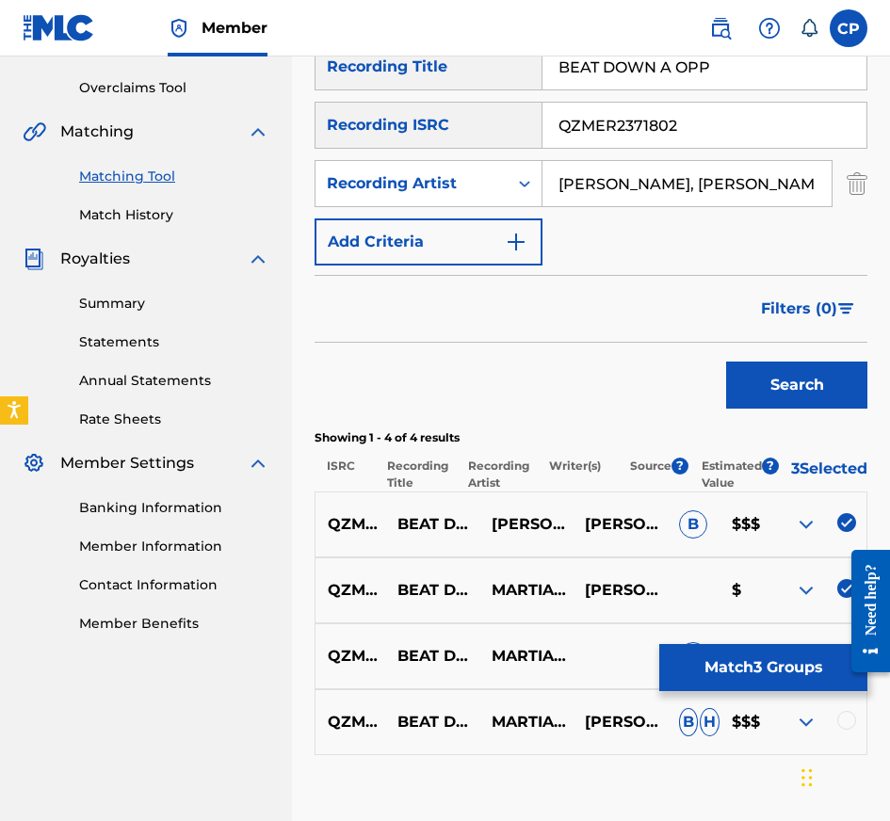
scroll to position [390, 0]
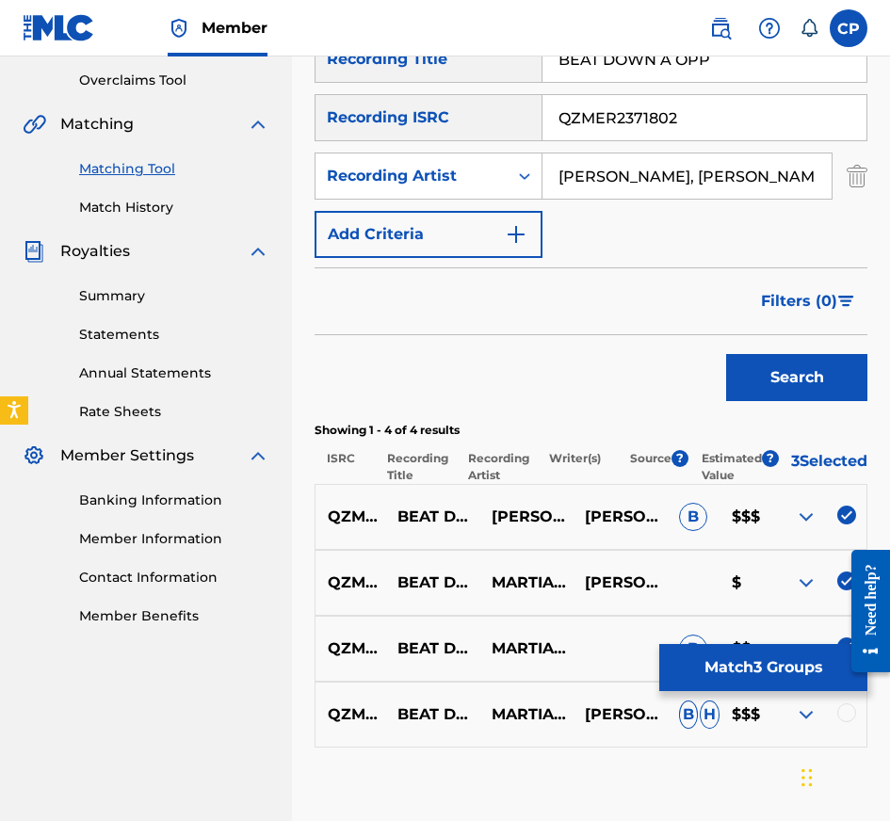
click at [849, 719] on div at bounding box center [846, 712] width 19 height 19
click at [799, 664] on button "Match 4 Groups" at bounding box center [763, 667] width 208 height 47
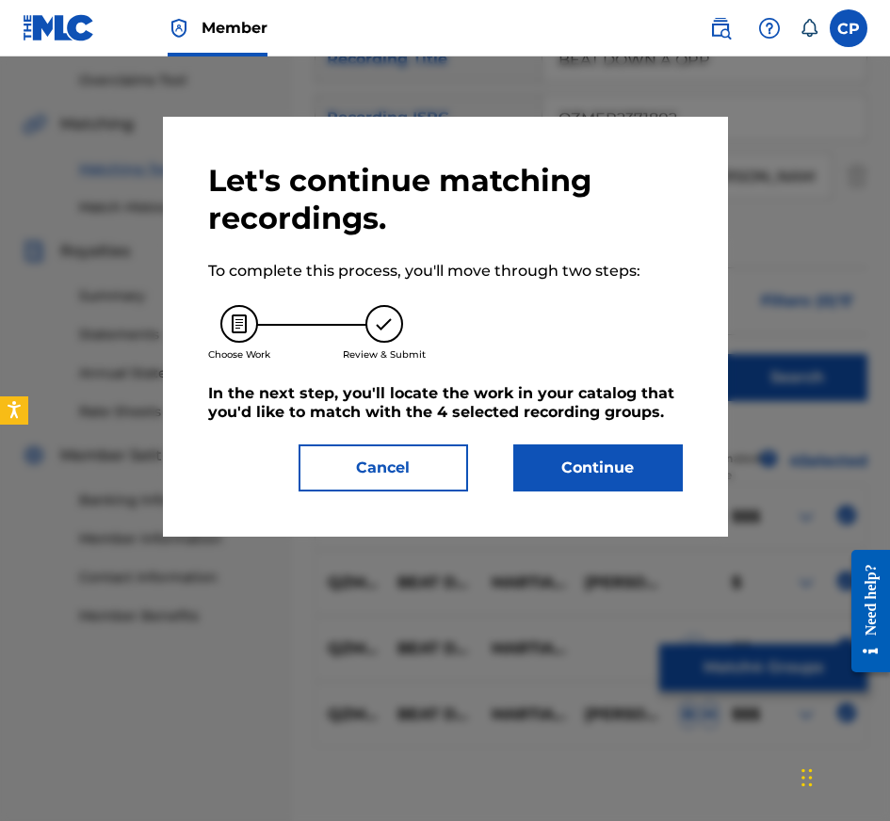
click at [650, 445] on button "Continue" at bounding box center [598, 467] width 170 height 47
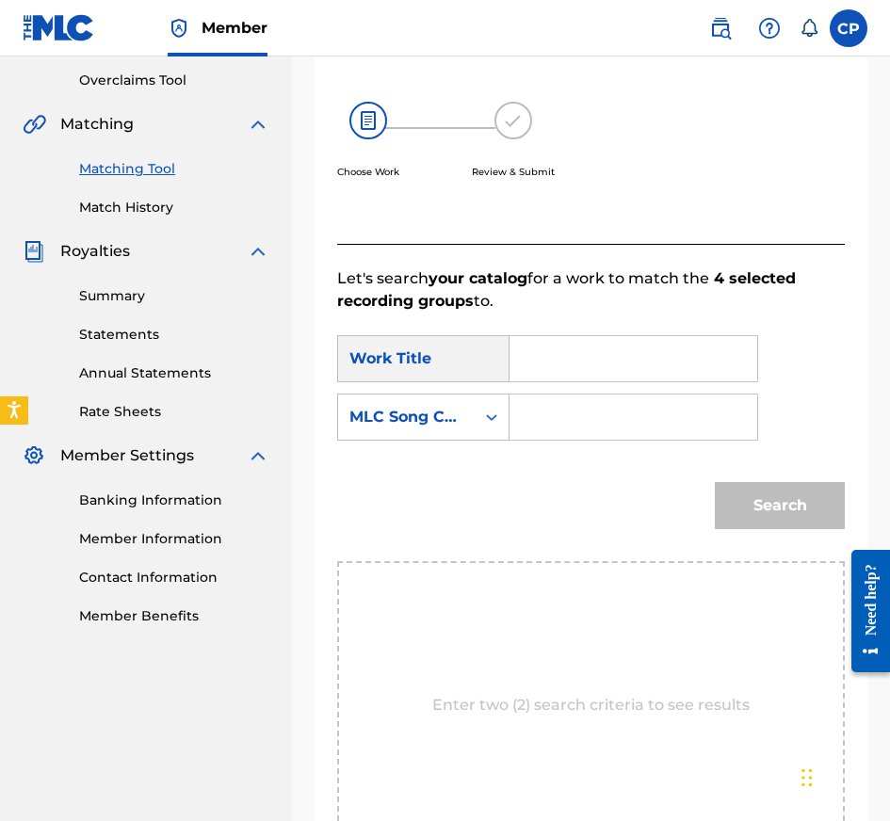
click at [529, 347] on input "Search Form" at bounding box center [633, 358] width 216 height 45
paste input "BEAT DOWN A OPP"
type input "BEAT DOWN A OPP"
click at [655, 413] on input "Search Form" at bounding box center [633, 417] width 216 height 45
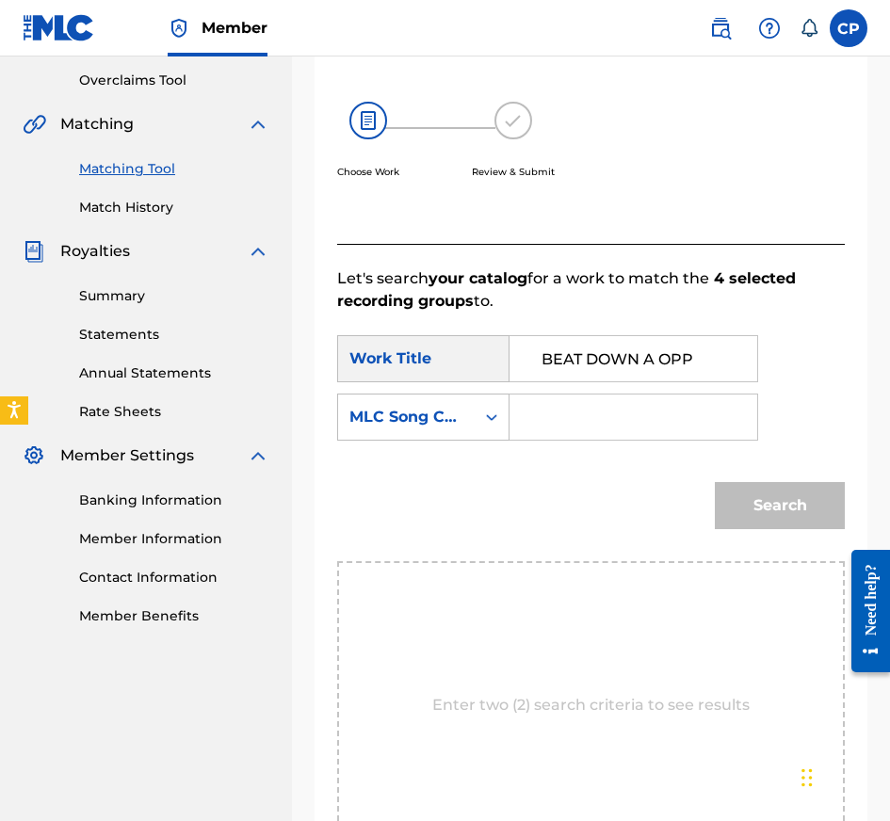
click at [655, 413] on input "Search Form" at bounding box center [633, 417] width 216 height 45
paste input "BD5W3F"
type input "BD5W3F"
click at [783, 499] on button "Search" at bounding box center [780, 505] width 130 height 47
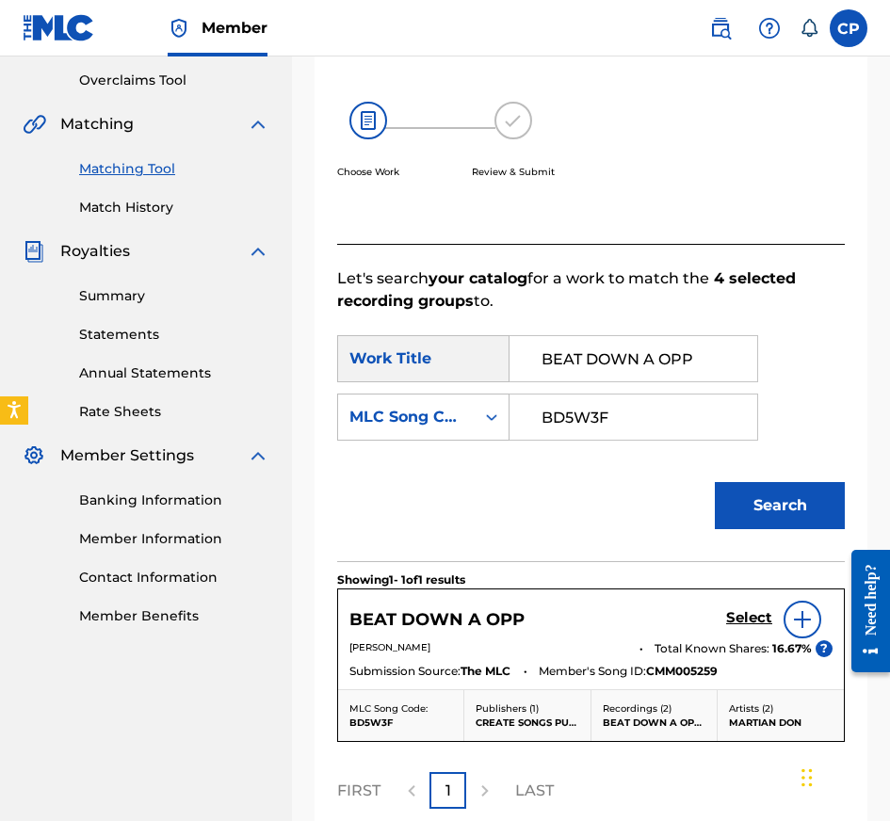
click at [758, 599] on div "BEAT DOWN A OPP Select [PERSON_NAME] Total Known Shares: 16.67 % ? Submission S…" at bounding box center [591, 639] width 506 height 100
click at [758, 611] on h5 "Select" at bounding box center [749, 618] width 46 height 18
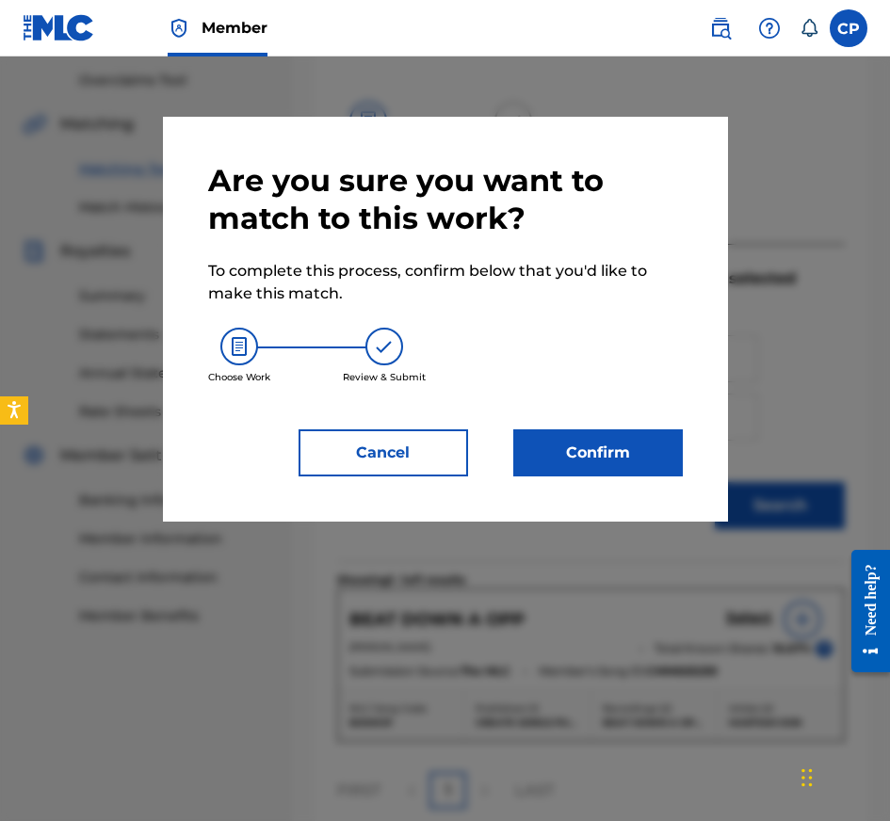
click at [619, 436] on button "Confirm" at bounding box center [598, 452] width 170 height 47
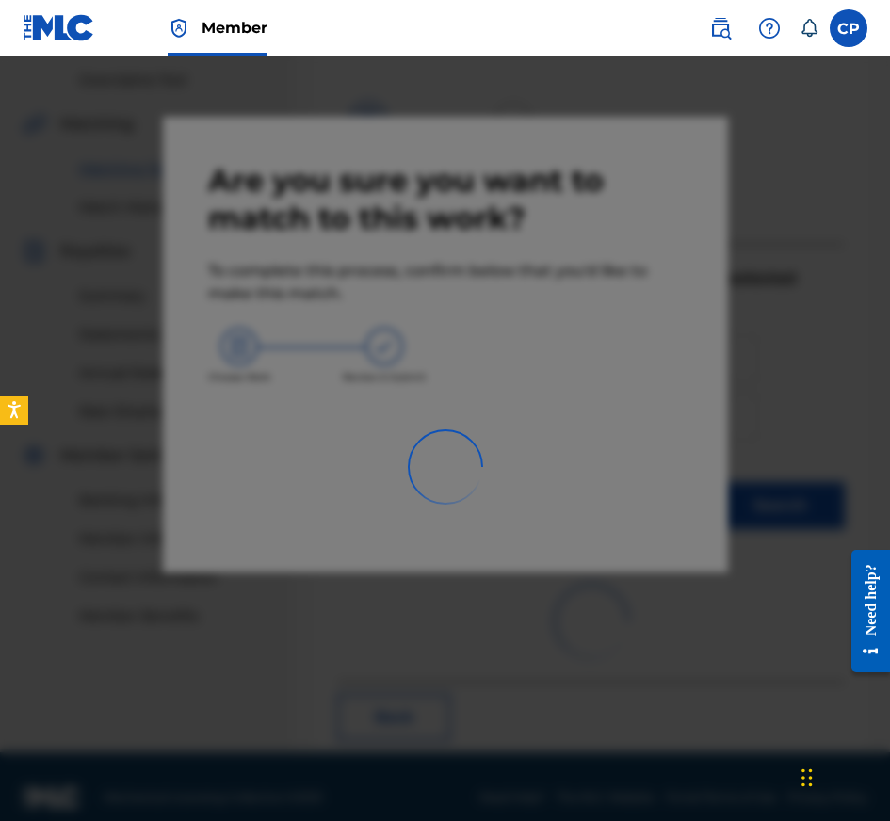
scroll to position [308, 0]
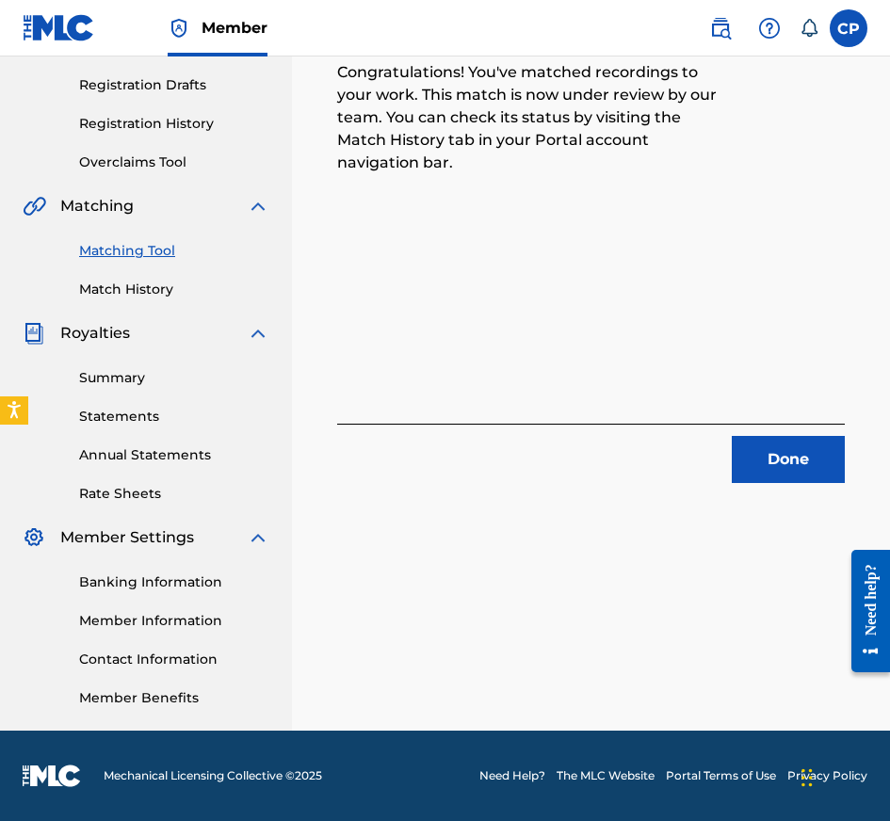
click at [738, 464] on button "Done" at bounding box center [788, 459] width 113 height 47
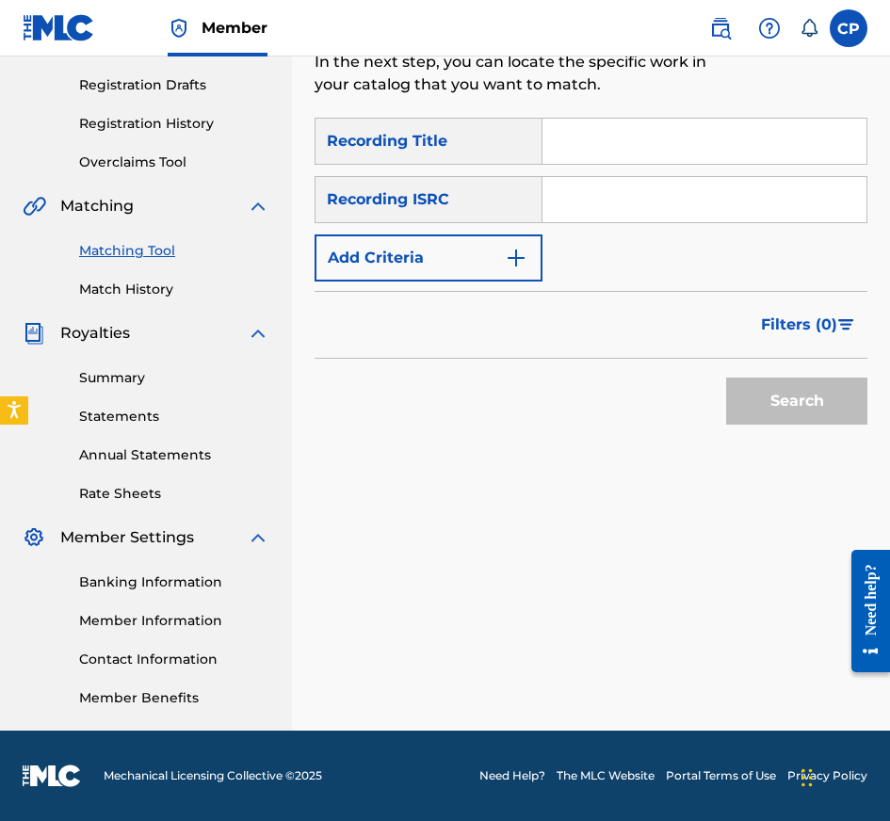
click at [633, 151] on input "Search Form" at bounding box center [704, 141] width 324 height 45
paste input "A THOUSAND HALOS"
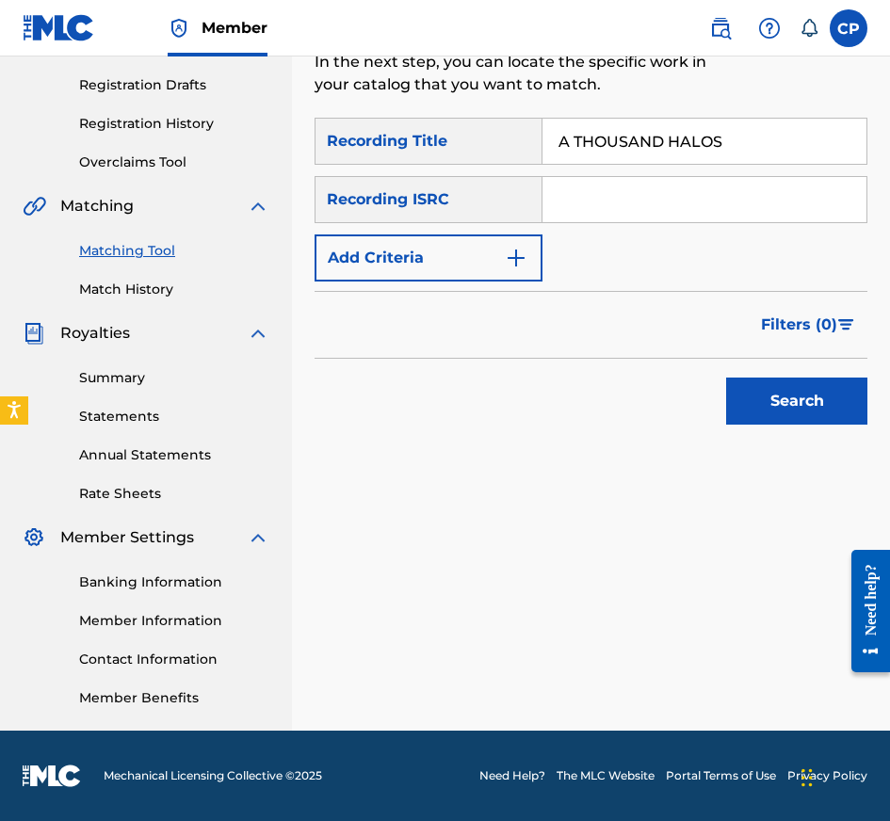
type input "A THOUSAND HALOS"
click at [519, 242] on button "Add Criteria" at bounding box center [429, 257] width 228 height 47
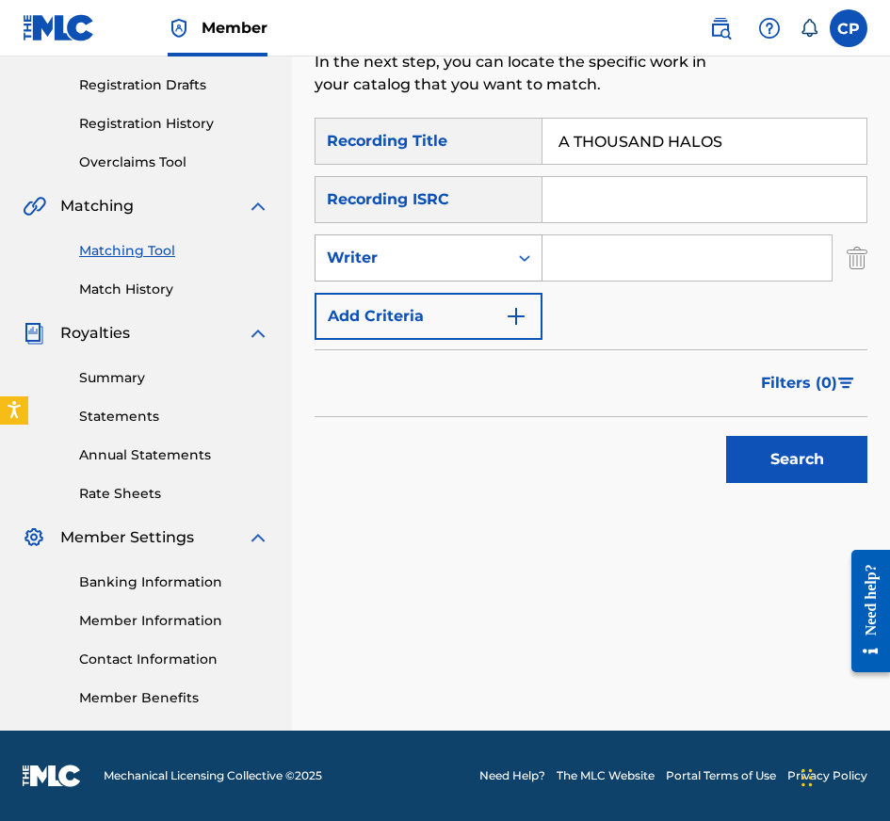
click at [525, 279] on div "Search Form" at bounding box center [525, 257] width 34 height 45
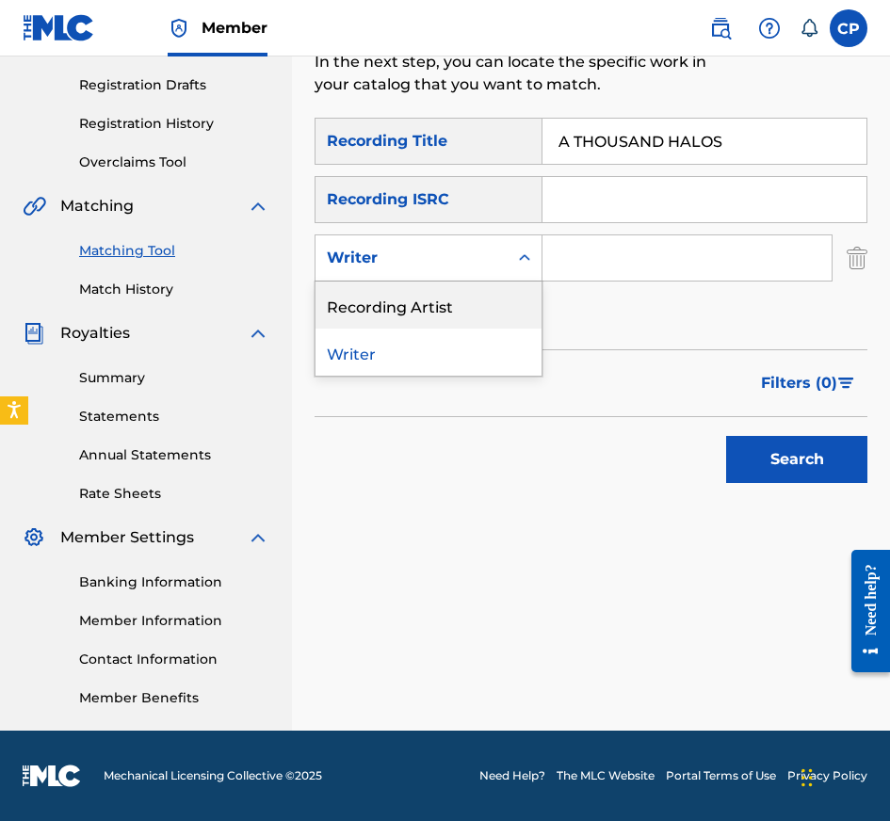
click at [464, 312] on div "Recording Artist" at bounding box center [428, 305] width 226 height 47
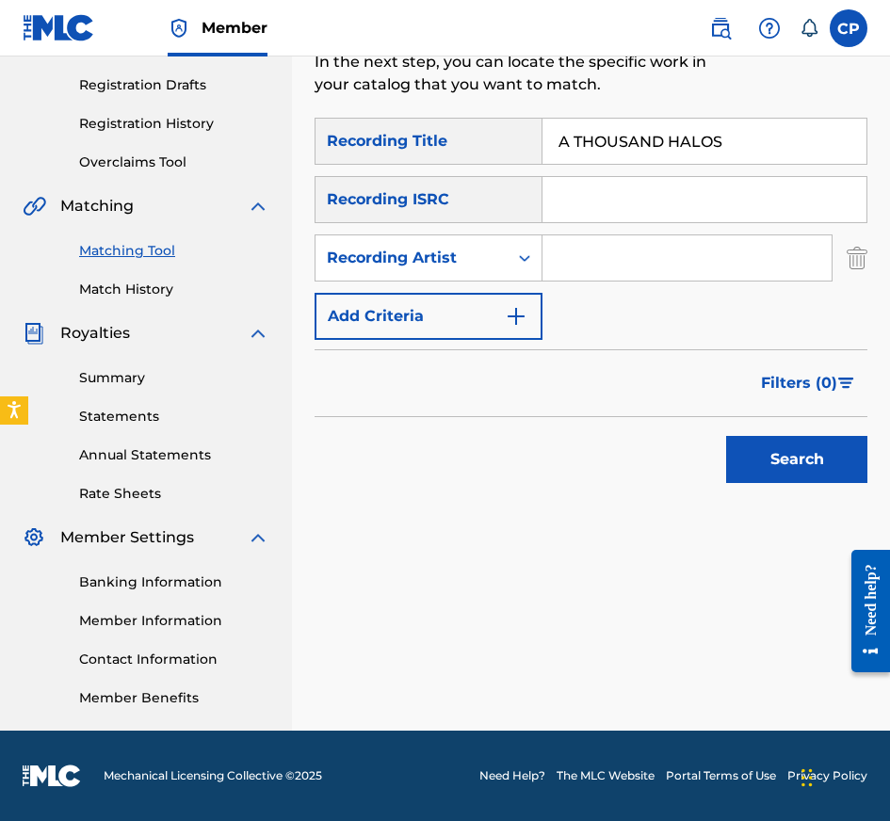
click at [590, 285] on div "SearchWithCriteriaaaf10d67-cbbc-40b6-91fd-9b82eca5f44f Recording Title A THOUSA…" at bounding box center [591, 229] width 553 height 222
paste input "JDOT BREEZY"
click at [590, 270] on input "JDOT BREEZY" at bounding box center [686, 257] width 289 height 45
type input "JDOT BREEZY"
click at [675, 189] on input "Search Form" at bounding box center [704, 199] width 324 height 45
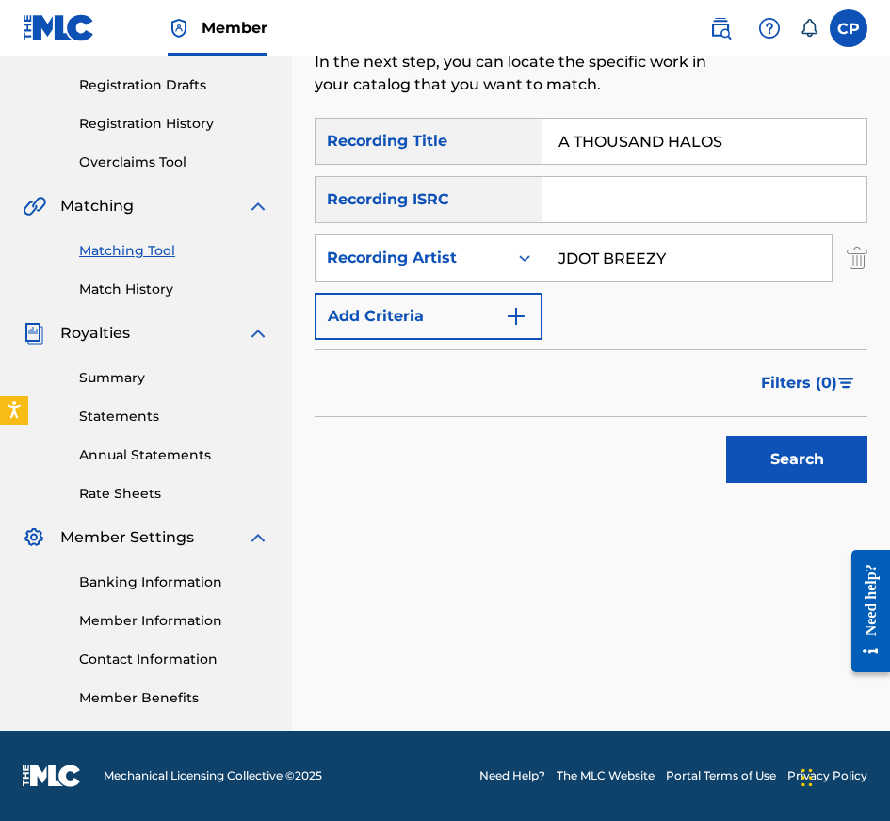
click at [675, 189] on input "Search Form" at bounding box center [704, 199] width 324 height 45
paste input "QZJ842402751"
type input "QZJ842402751"
click at [726, 436] on button "Search" at bounding box center [796, 459] width 141 height 47
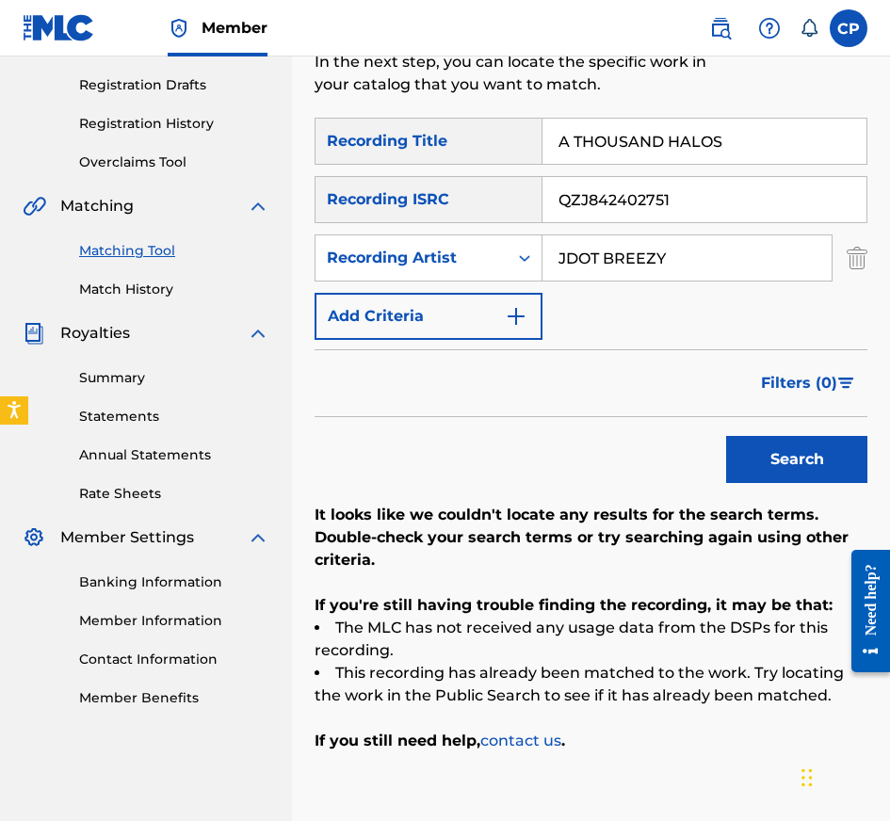
click at [709, 209] on input "QZJ842402751" at bounding box center [704, 199] width 324 height 45
click at [726, 436] on button "Search" at bounding box center [796, 459] width 141 height 47
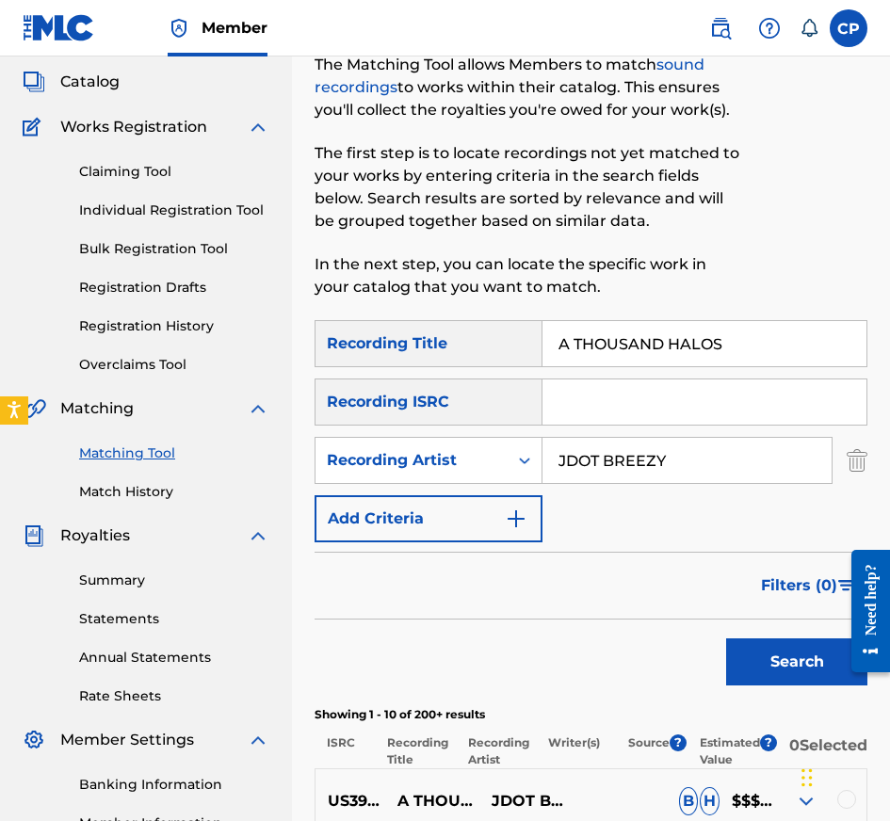
scroll to position [0, 0]
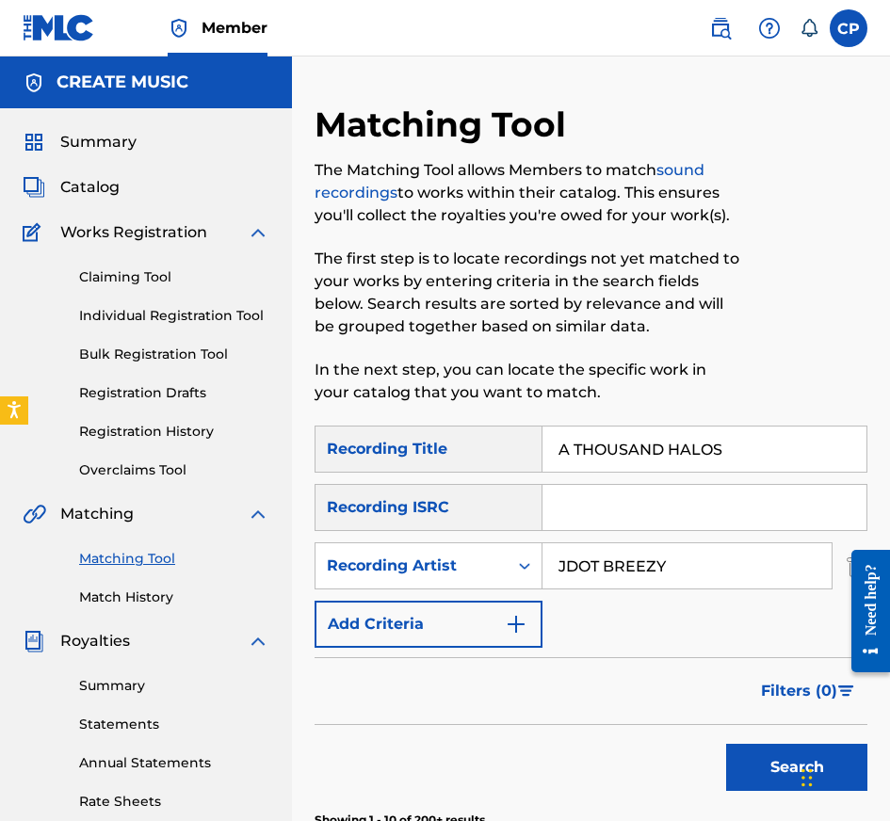
click at [89, 195] on span "Catalog" at bounding box center [89, 187] width 59 height 23
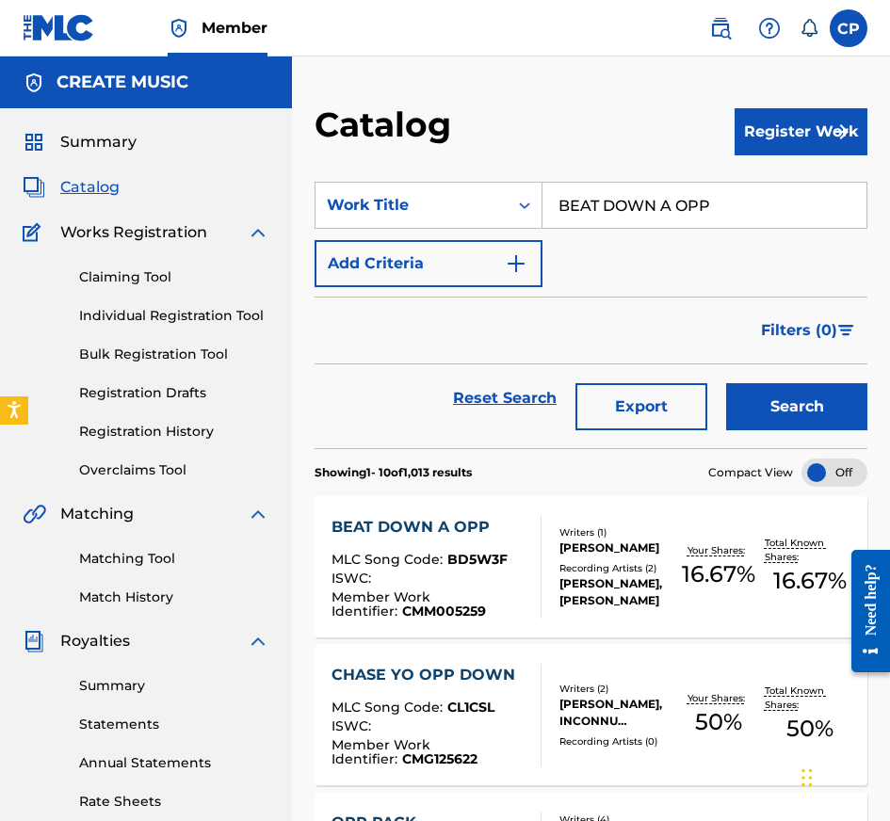
click at [631, 199] on input "BEAT DOWN A OPP" at bounding box center [704, 205] width 324 height 45
paste input "A THOUSAND HALOS"
type input "A THOUSAND HALOS"
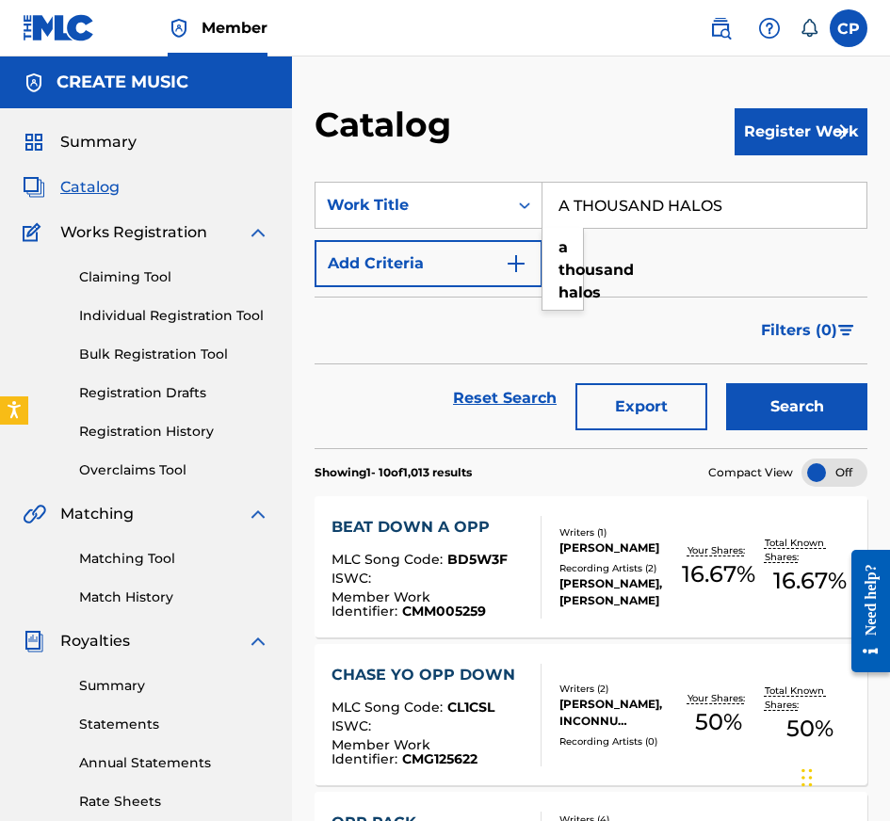
click at [726, 383] on button "Search" at bounding box center [796, 406] width 141 height 47
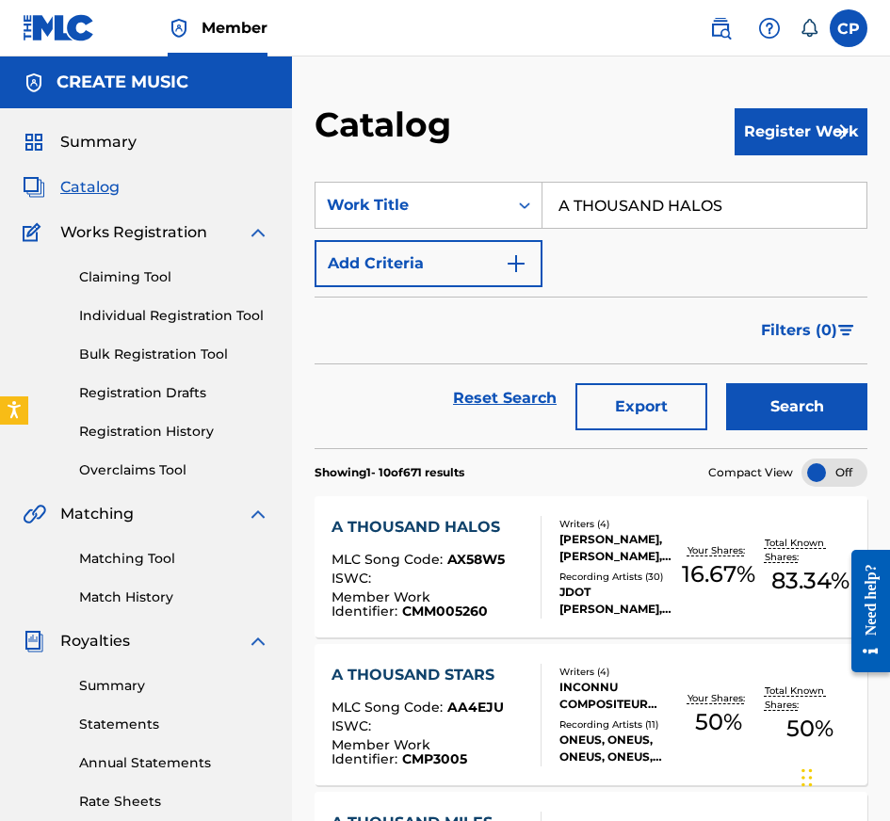
scroll to position [7, 0]
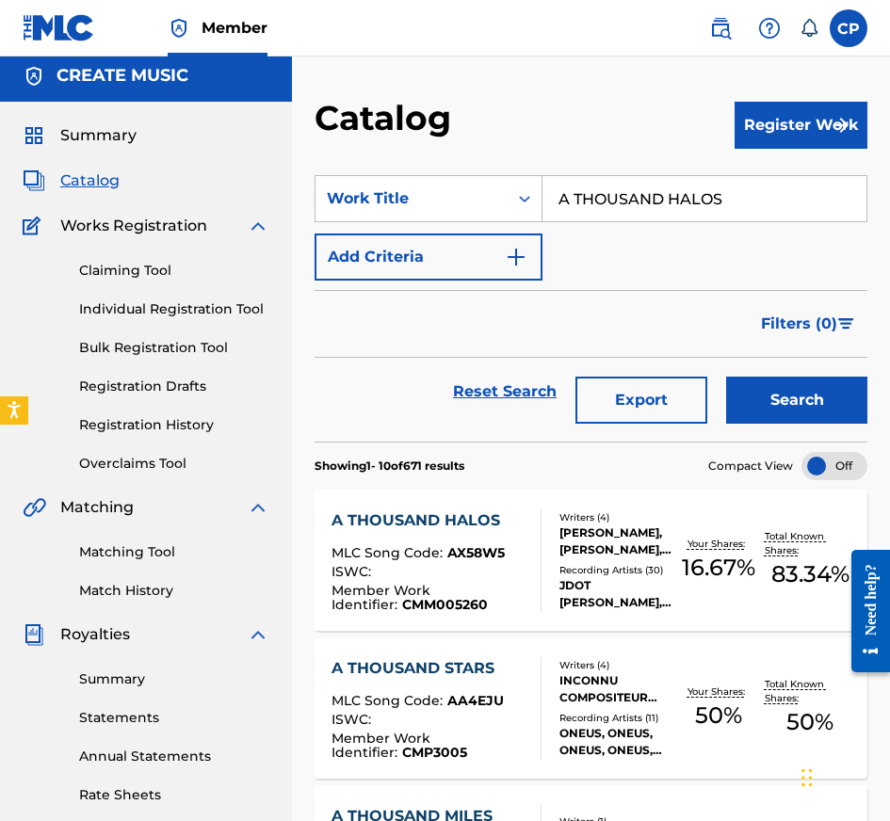
click at [540, 583] on div "A THOUSAND HALOS MLC Song Code : AX58W5 ISWC : Member Work Identifier : CMM0052…" at bounding box center [436, 560] width 210 height 103
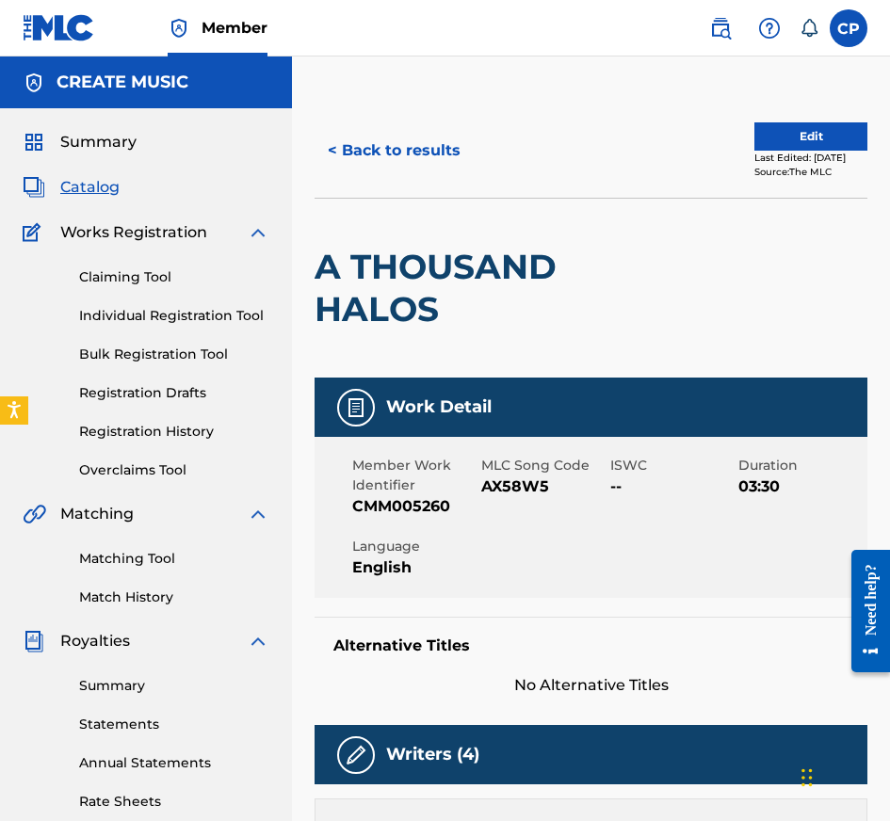
click at [419, 155] on button "< Back to results" at bounding box center [394, 150] width 159 height 47
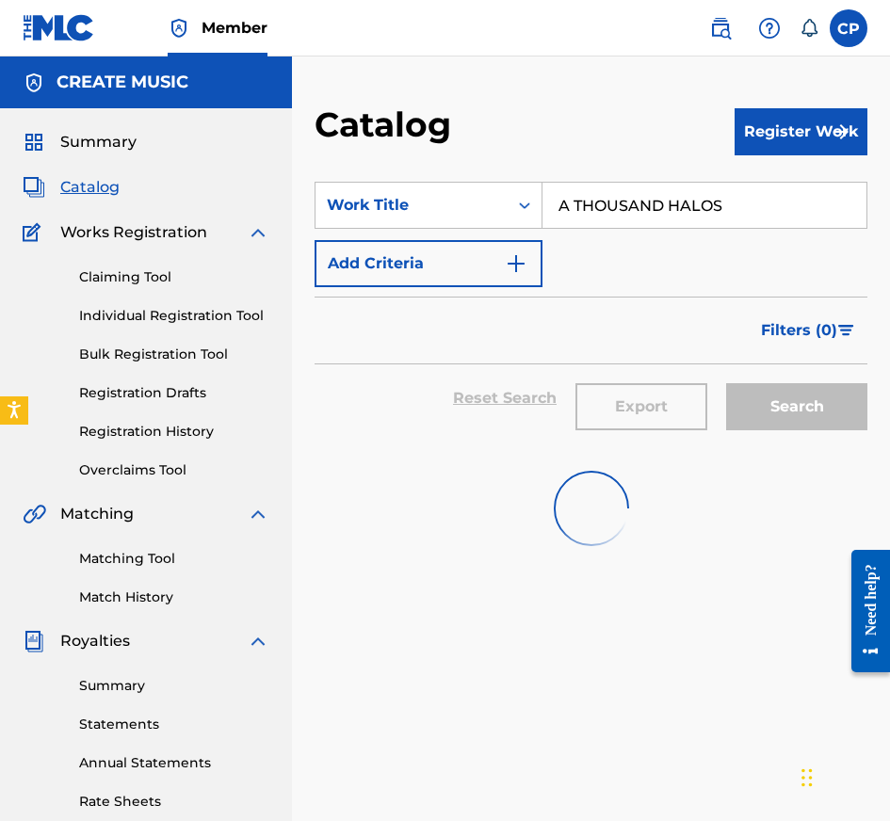
scroll to position [7, 0]
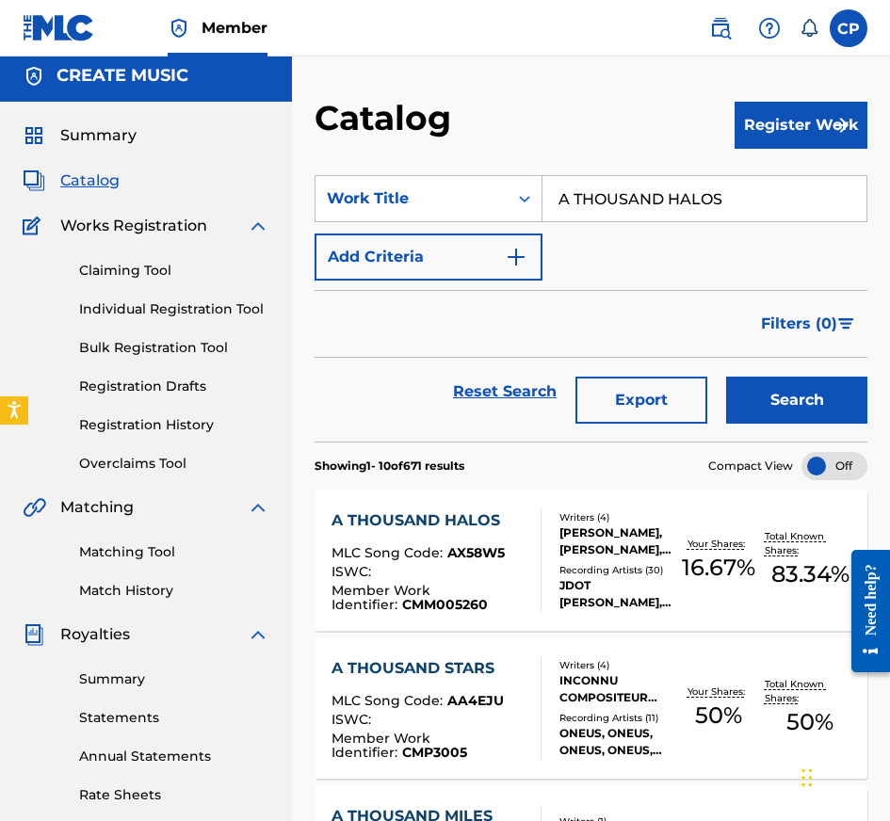
click at [624, 217] on input "A THOUSAND HALOS" at bounding box center [704, 198] width 324 height 45
paste input "HOUSTATLANTAVILLE"
click at [687, 244] on strong "houstatlantaville" at bounding box center [625, 241] width 135 height 18
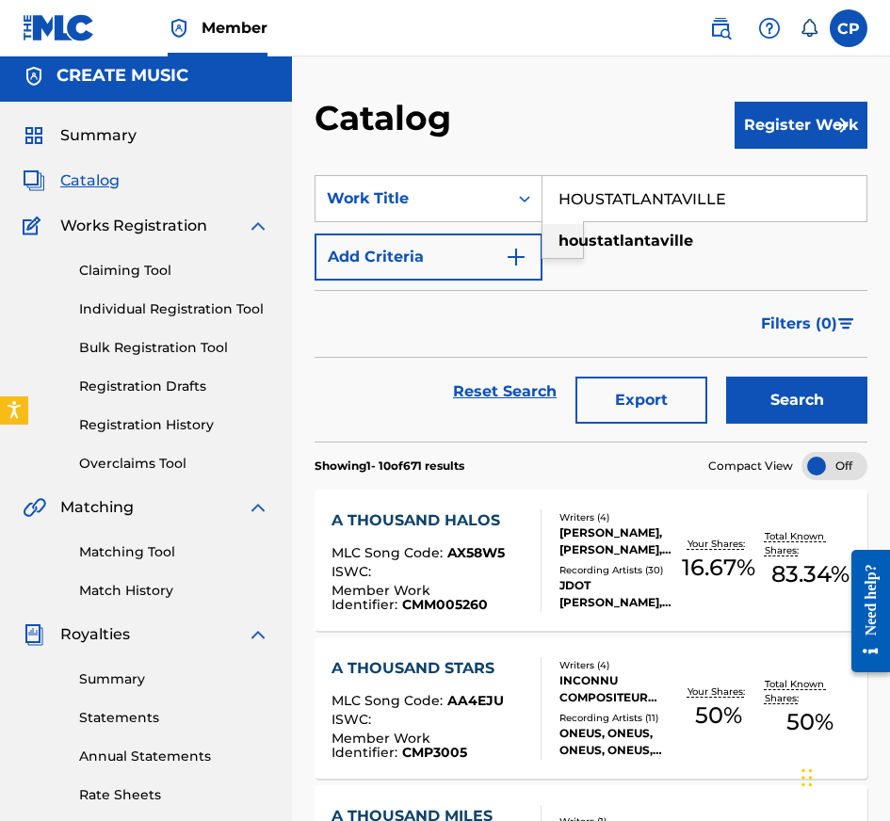
type input "houstatlantaville"
click at [779, 419] on button "Search" at bounding box center [796, 400] width 141 height 47
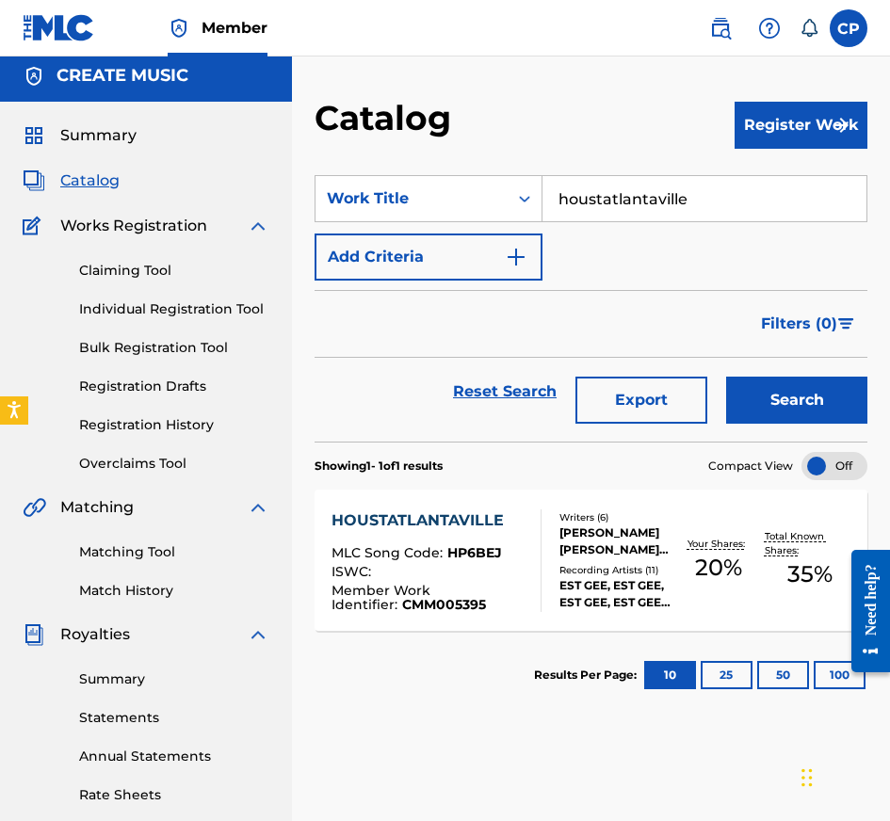
click at [559, 543] on div "[PERSON_NAME] [PERSON_NAME] [PERSON_NAME] [PERSON_NAME] A III [PERSON_NAME] [PE…" at bounding box center [615, 542] width 113 height 34
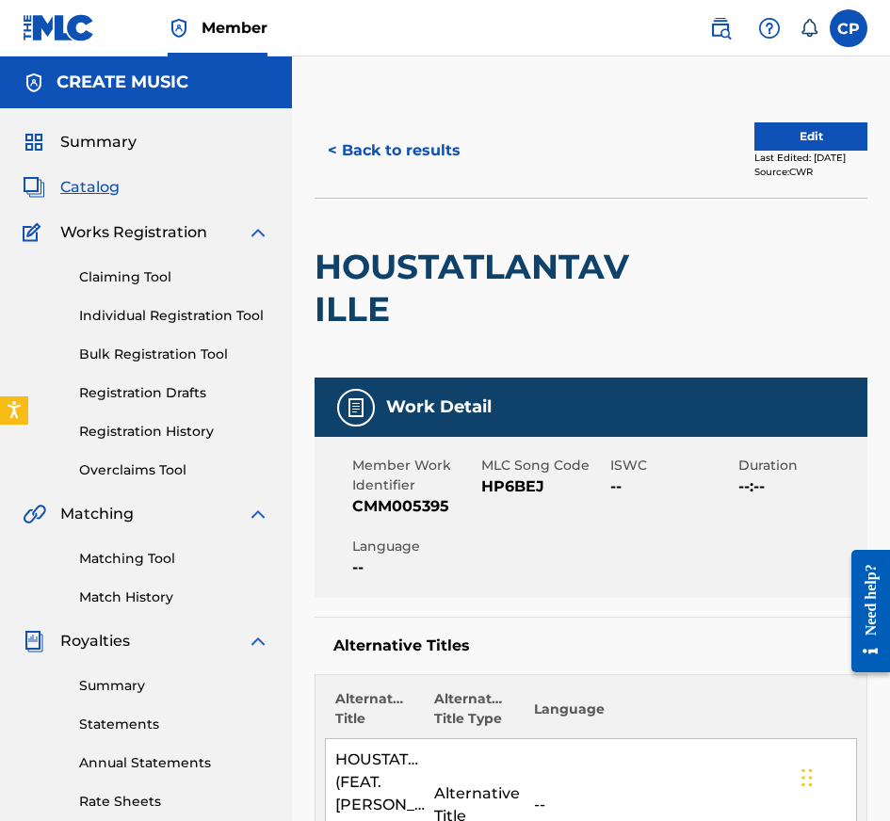
click at [449, 145] on button "< Back to results" at bounding box center [394, 150] width 159 height 47
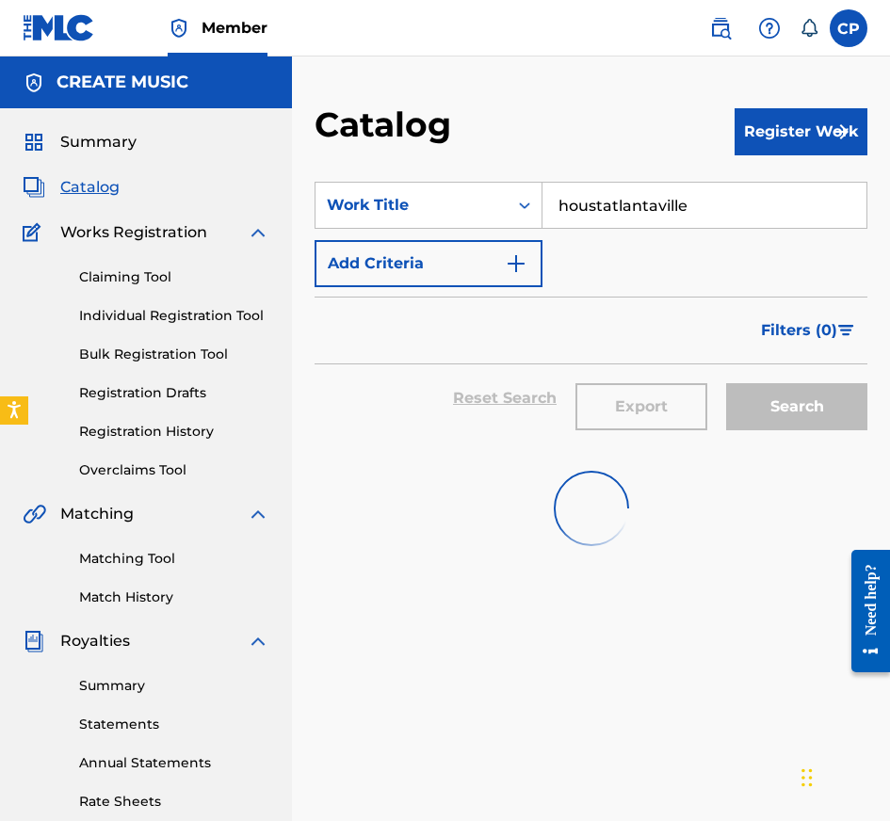
scroll to position [7, 0]
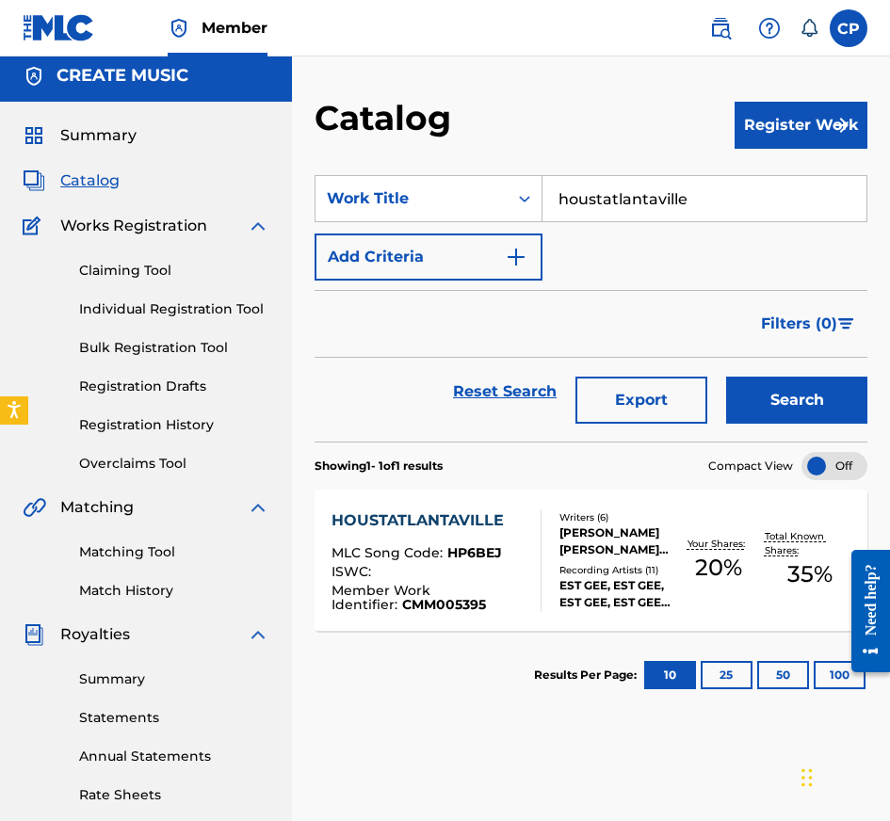
click at [664, 186] on input "houstatlantaville" at bounding box center [704, 198] width 324 height 45
paste input "CHICKEN"
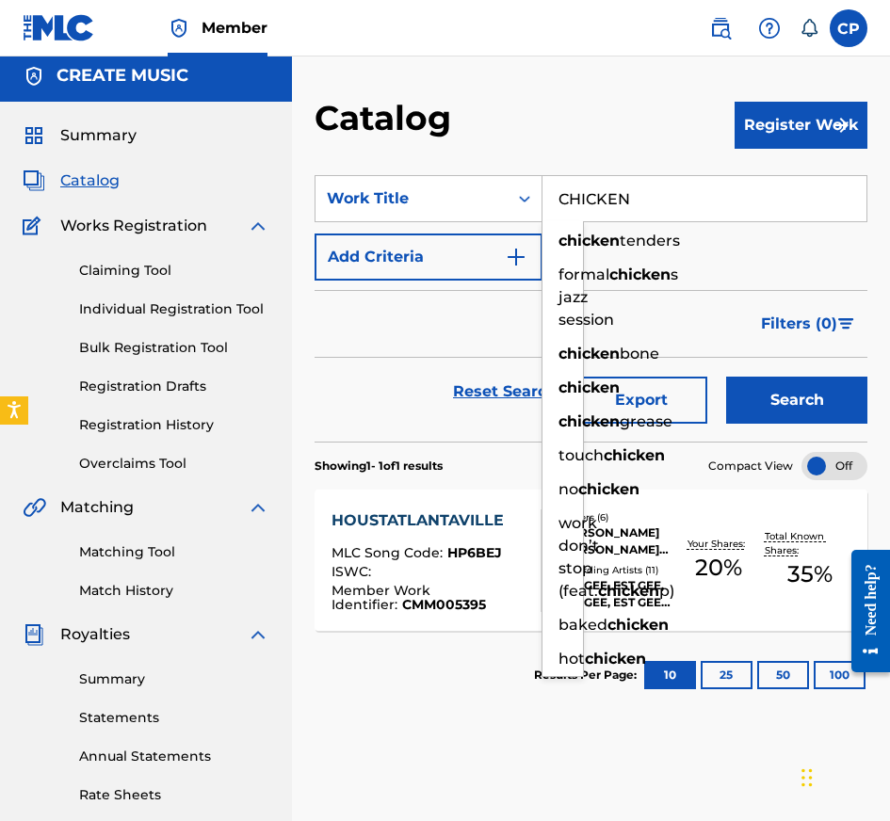
type input "CHICKEN"
click at [788, 396] on button "Search" at bounding box center [796, 400] width 141 height 47
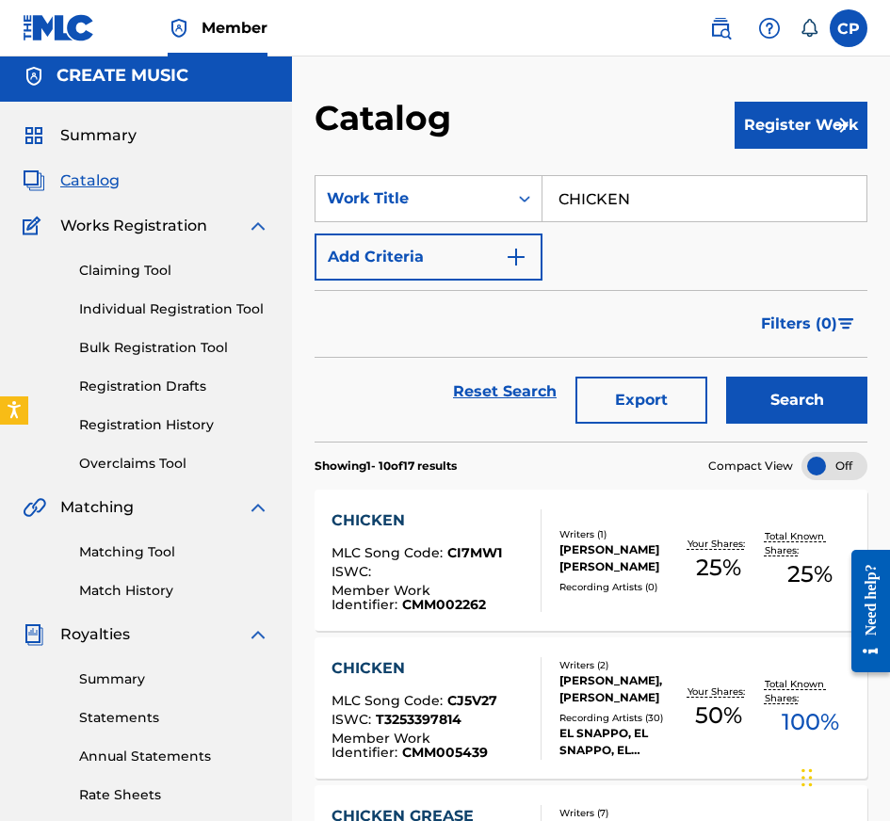
click at [557, 584] on div "Writers ( 1 ) [PERSON_NAME] [PERSON_NAME] Recording Artists ( 0 )" at bounding box center [606, 560] width 131 height 67
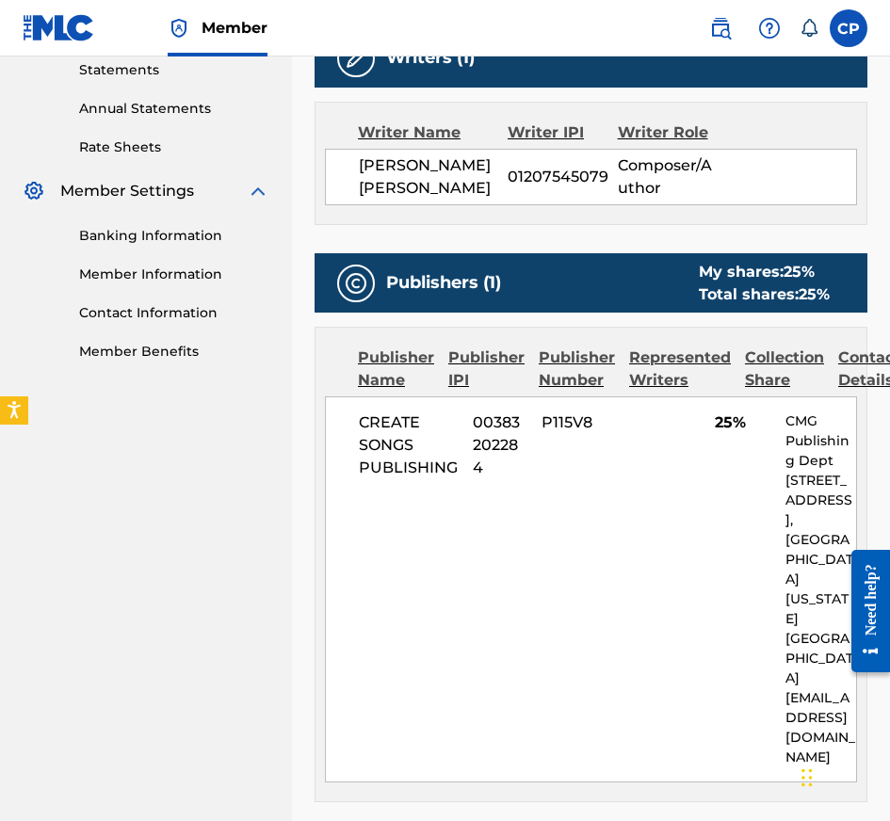
scroll to position [626, 0]
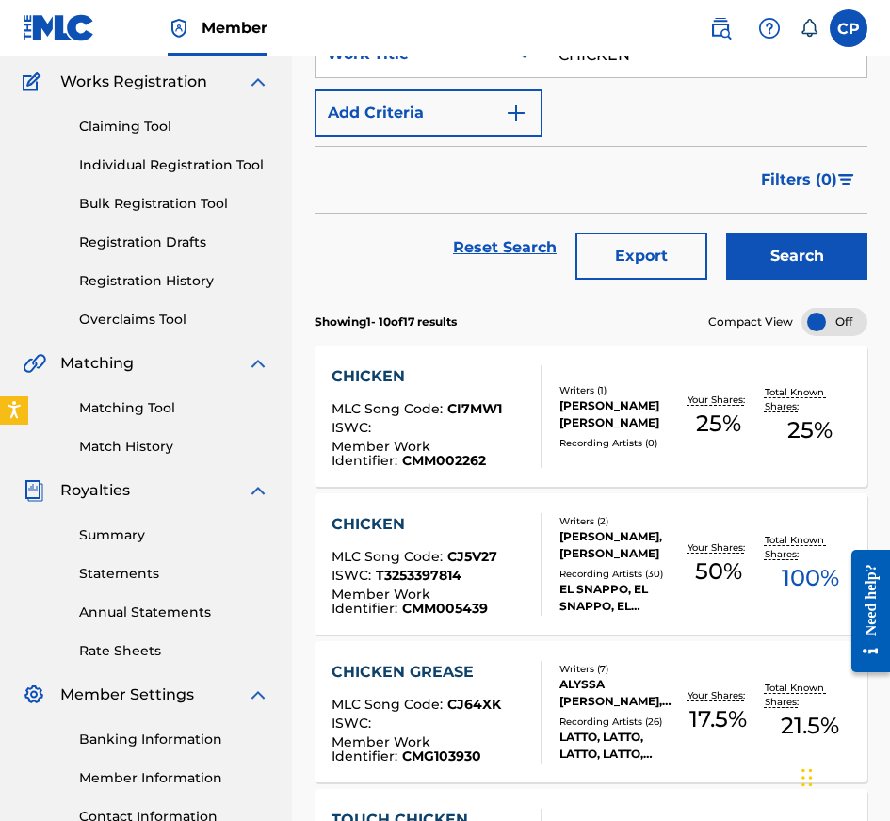
scroll to position [153, 0]
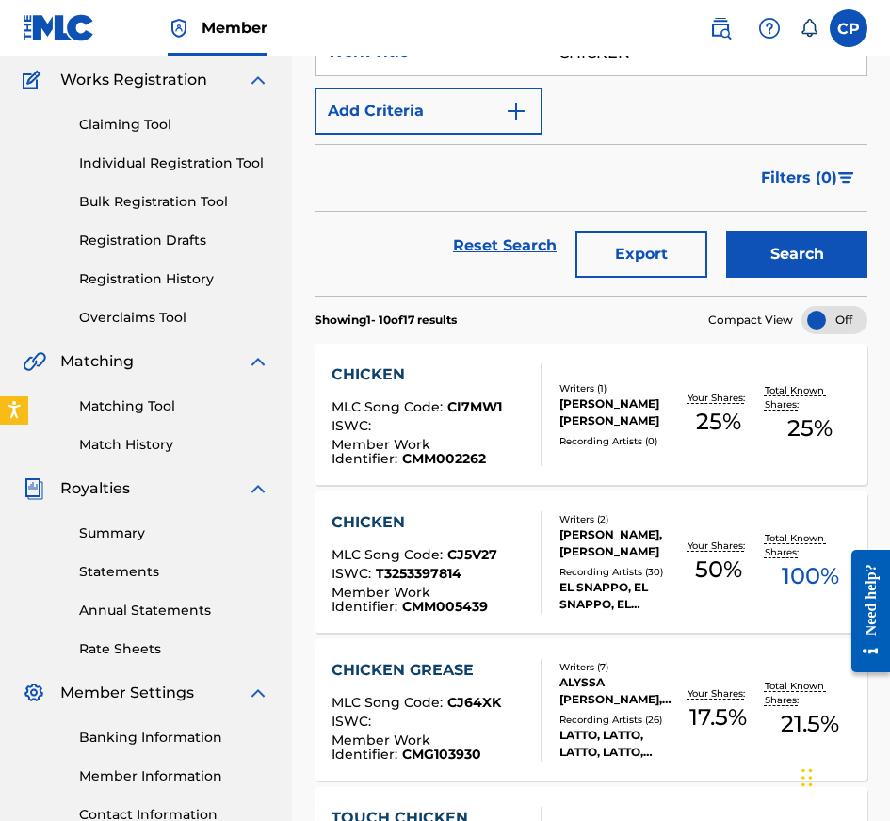
click at [481, 591] on div "Member Work Identifier : CMM005439" at bounding box center [428, 600] width 194 height 28
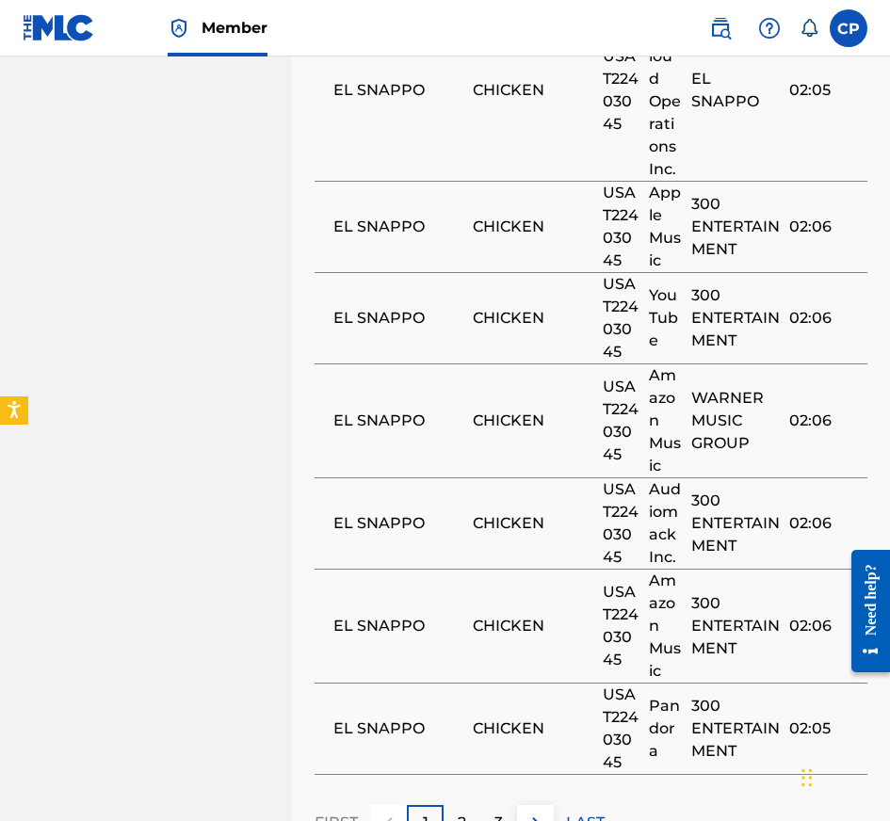
scroll to position [2457, 0]
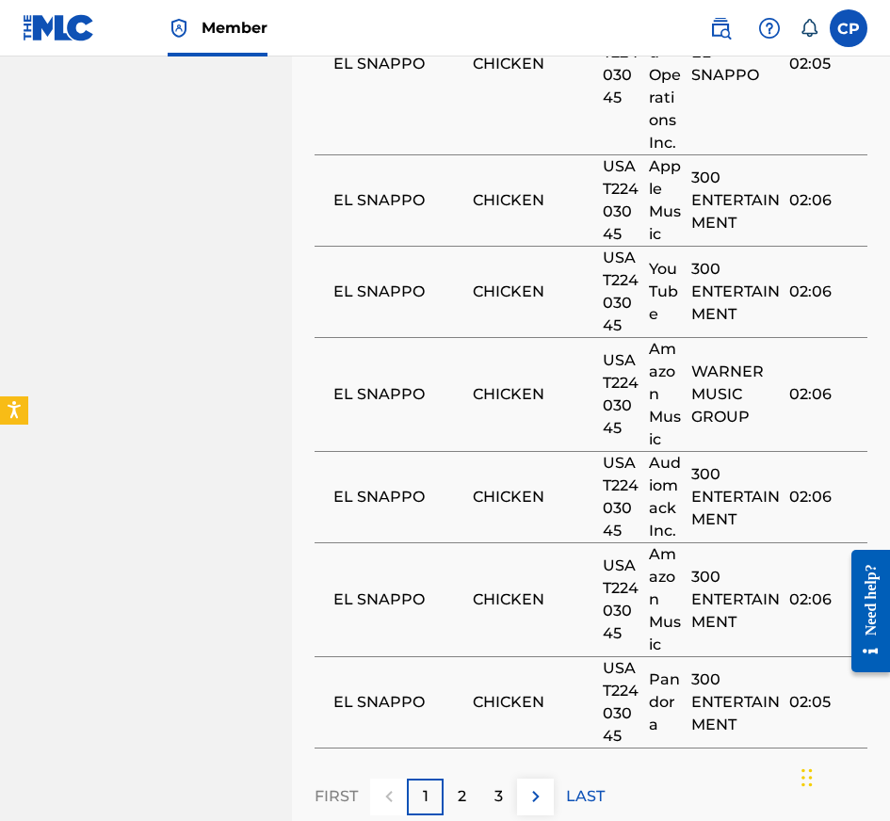
scroll to position [153, 0]
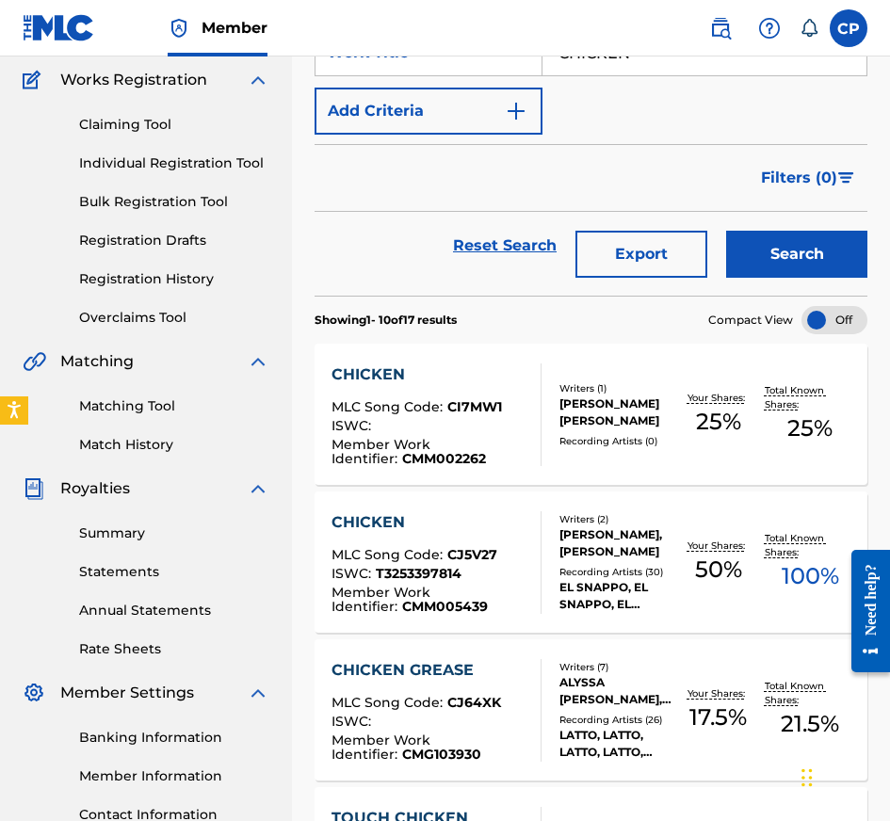
click at [655, 64] on input "CHICKEN" at bounding box center [704, 52] width 324 height 45
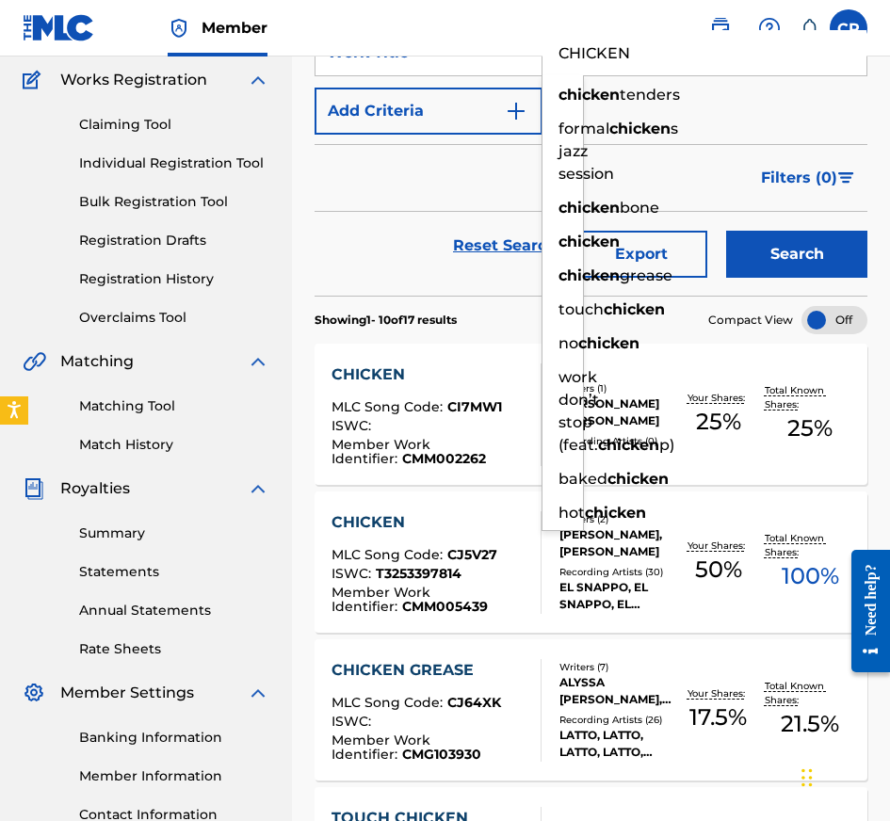
click at [655, 64] on input "CHICKEN" at bounding box center [704, 52] width 324 height 45
paste input "SEEIN IS BELIEVI"
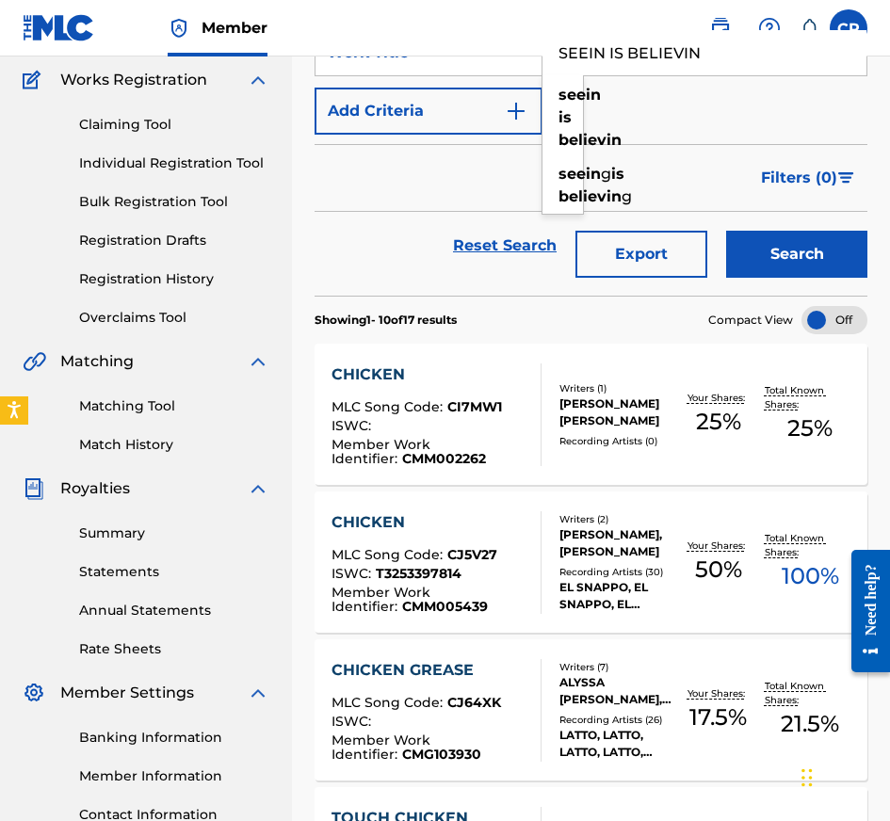
type input "SEEIN IS BELIEVIN"
click at [762, 234] on button "Search" at bounding box center [796, 254] width 141 height 47
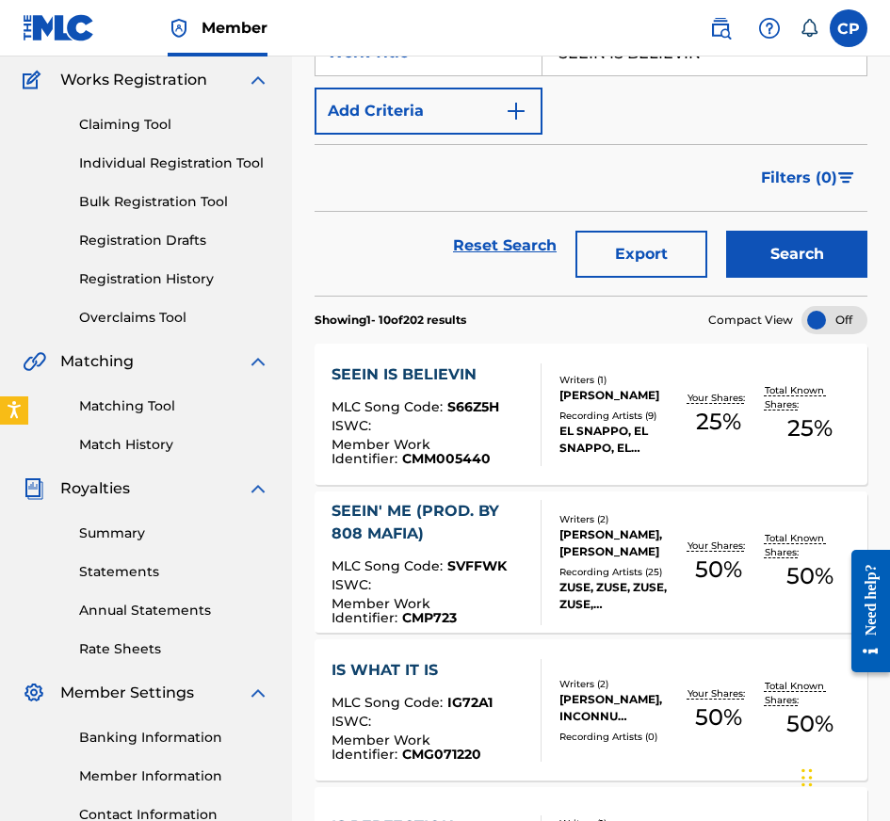
click at [519, 420] on div "ISWC :" at bounding box center [428, 428] width 194 height 19
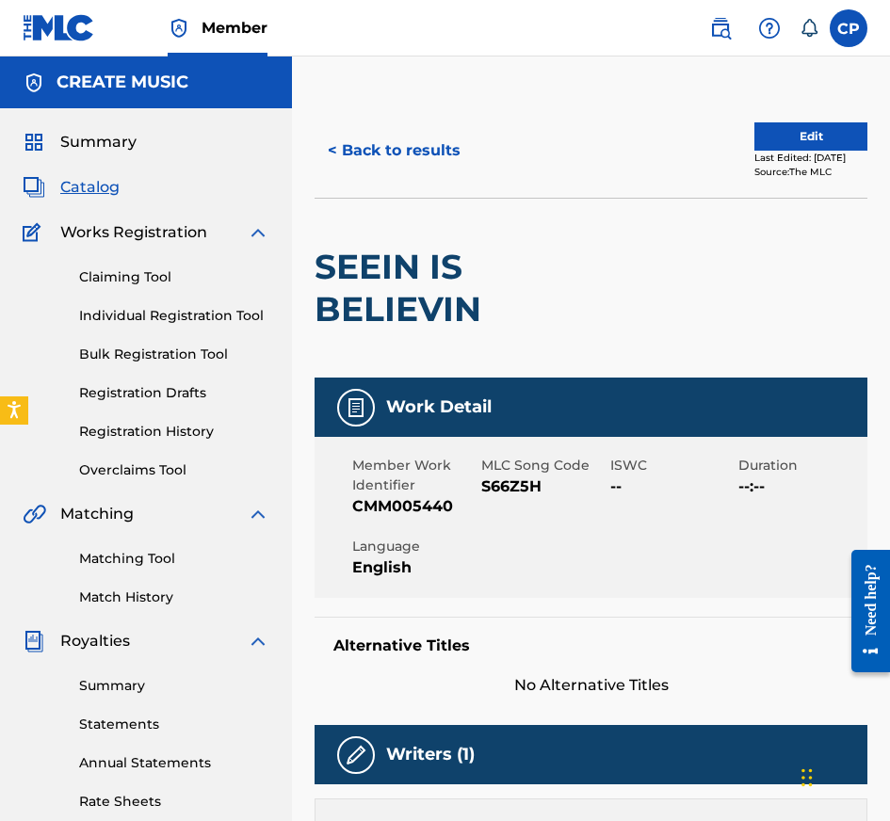
click at [431, 159] on button "< Back to results" at bounding box center [394, 150] width 159 height 47
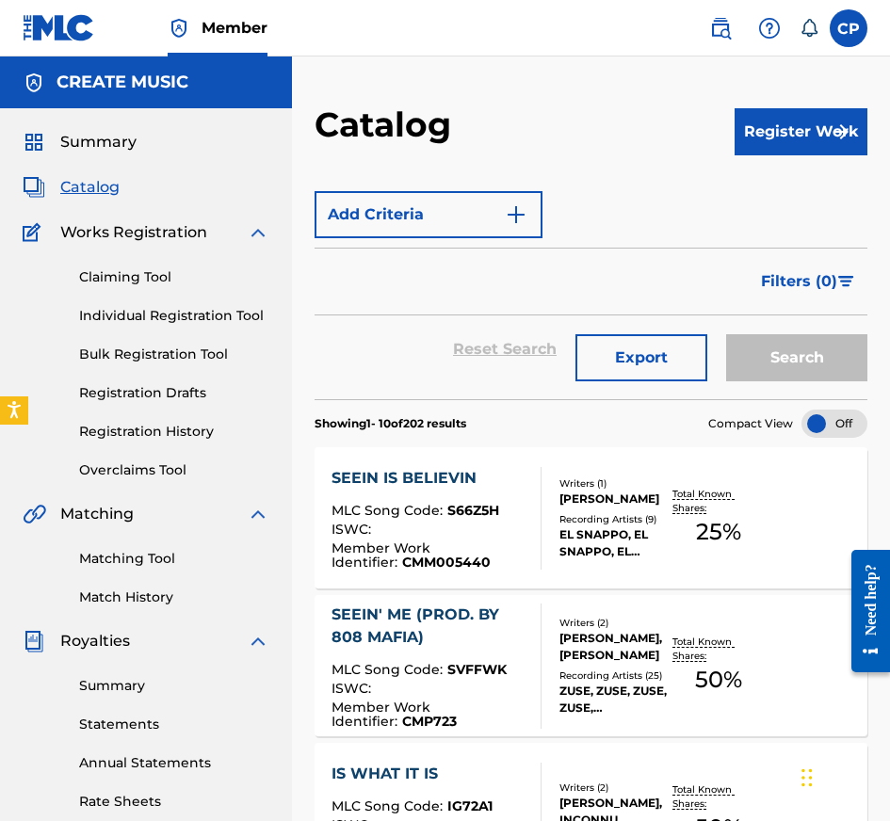
scroll to position [153, 0]
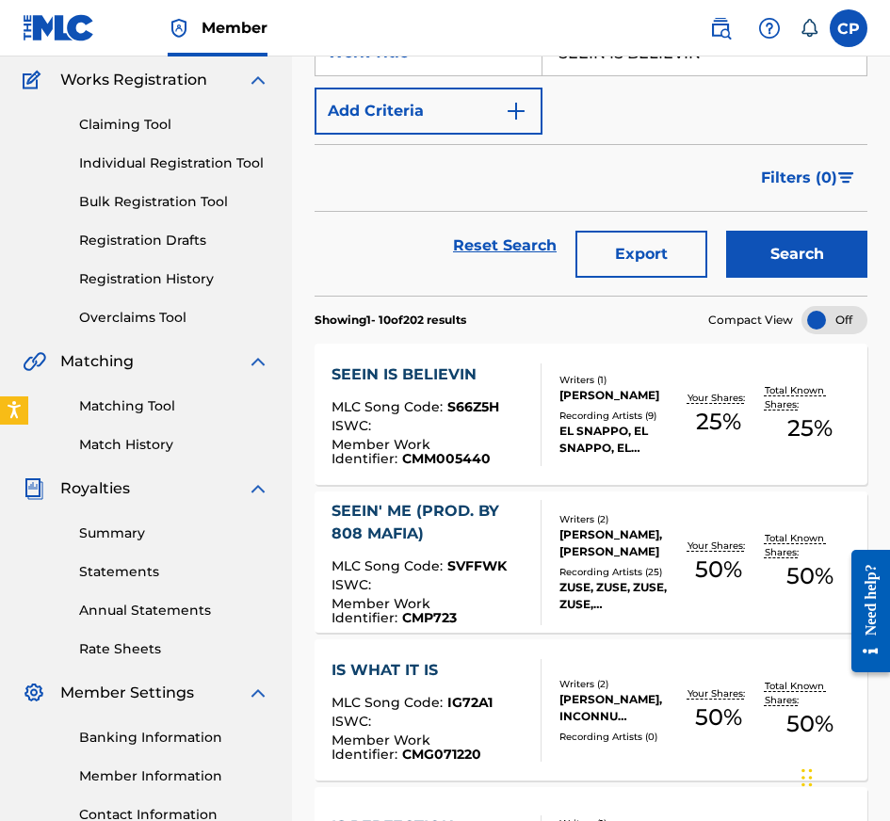
click at [702, 43] on span at bounding box center [760, 28] width 117 height 38
click at [702, 45] on span at bounding box center [760, 28] width 117 height 38
click at [702, 62] on input "SEEIN IS BELIEVIN" at bounding box center [704, 52] width 324 height 45
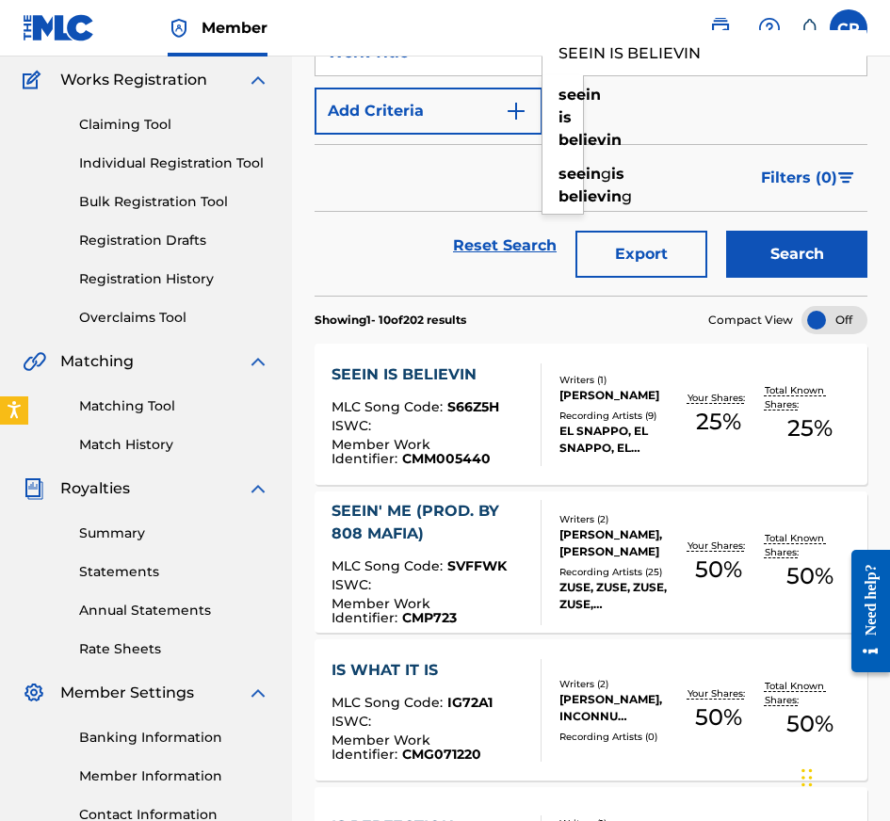
click at [702, 62] on input "SEEIN IS BELIEVIN" at bounding box center [704, 52] width 324 height 45
paste input "LOST IN LOVE"
type input "LOST IN LOVE"
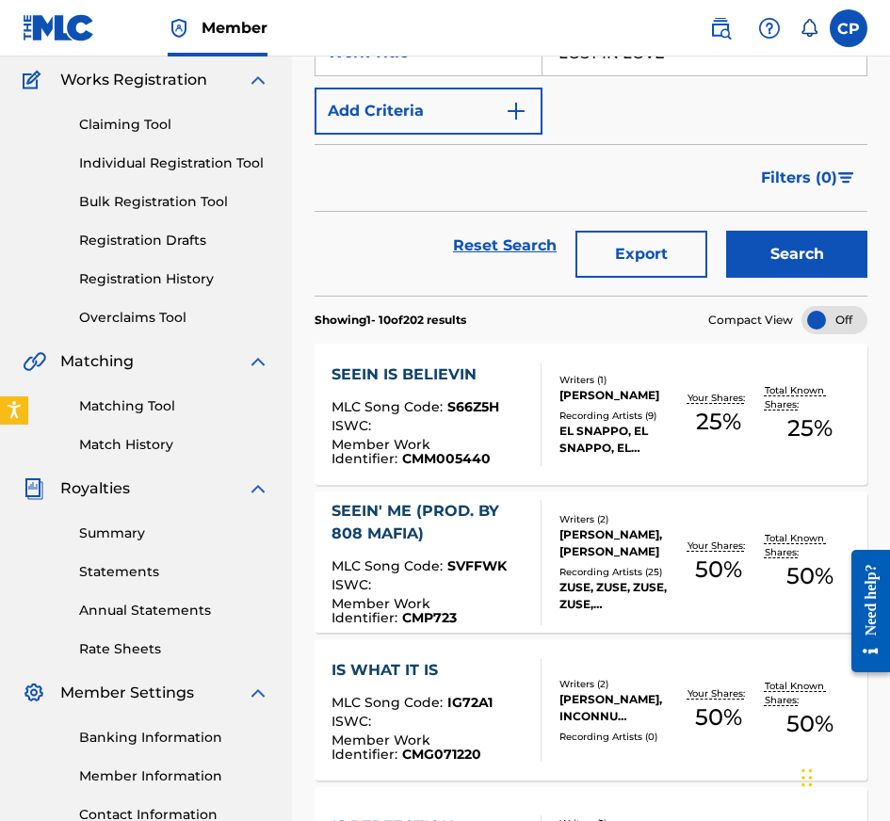
click at [772, 250] on button "Search" at bounding box center [796, 254] width 141 height 47
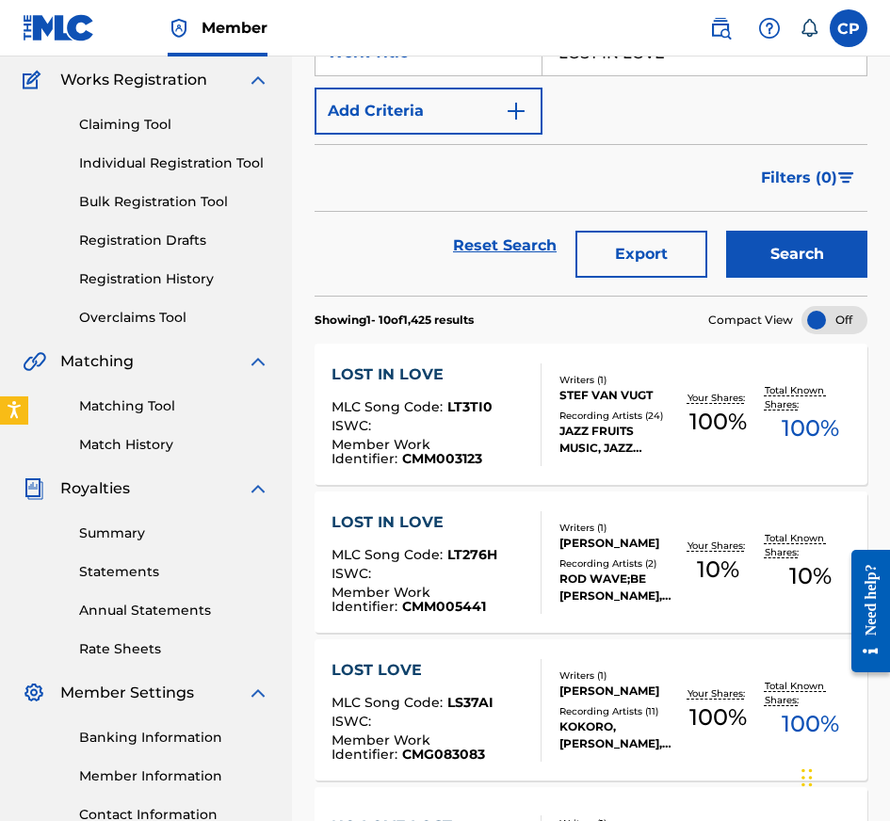
click at [606, 571] on div "ROD WAVE;BE [PERSON_NAME], [PERSON_NAME] WAVE;BE [PERSON_NAME]" at bounding box center [615, 588] width 113 height 34
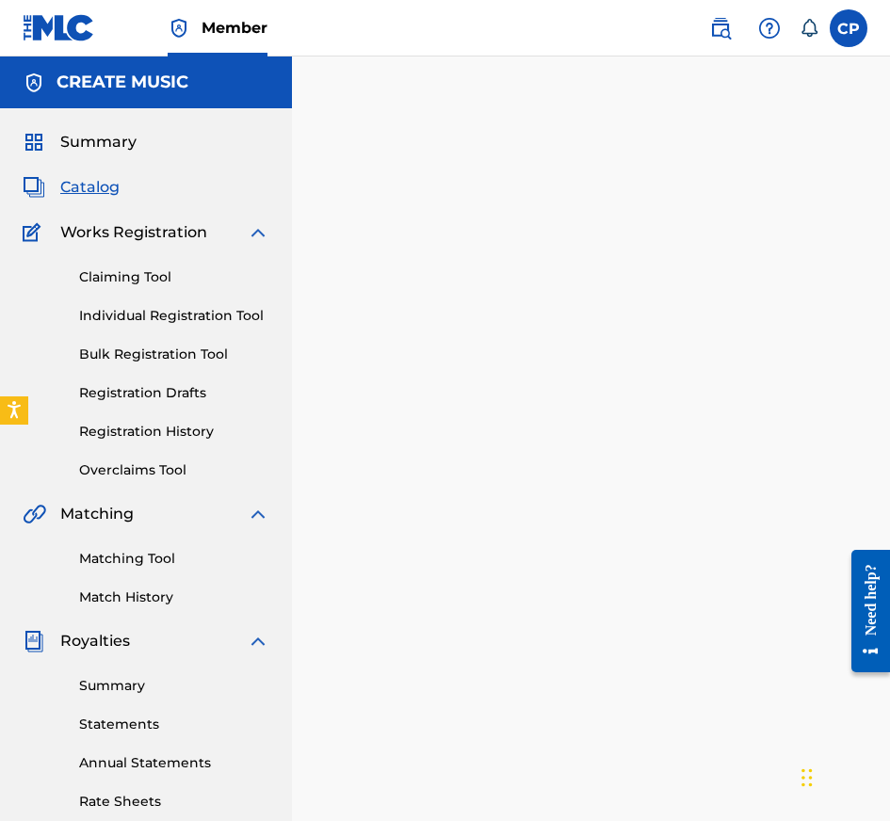
click at [606, 570] on div at bounding box center [591, 571] width 598 height 935
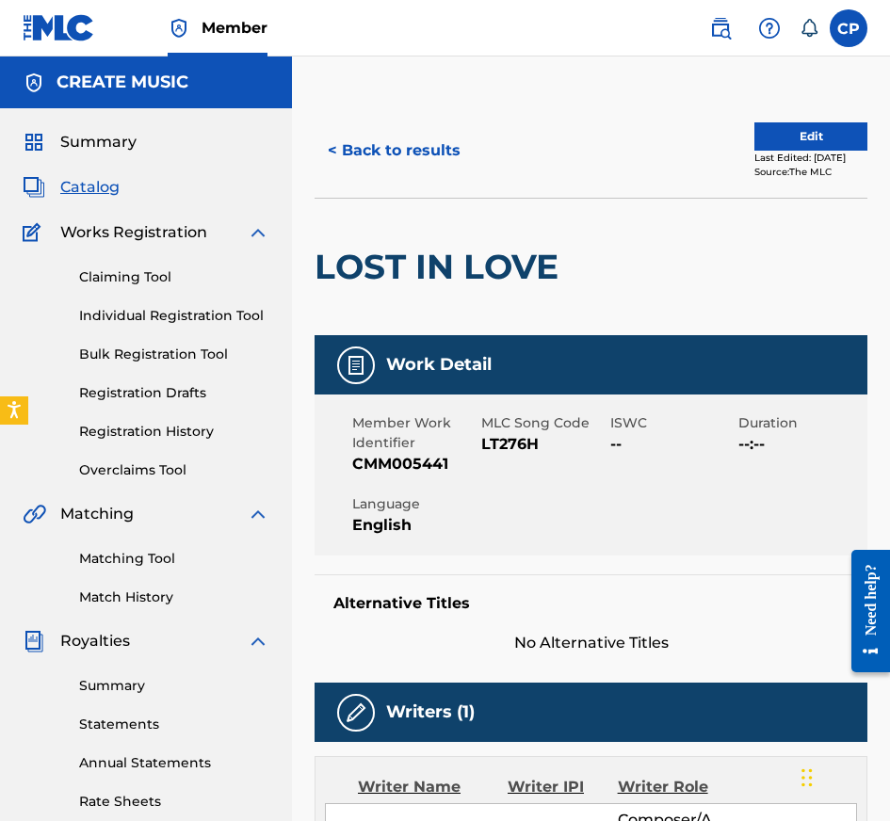
click at [590, 613] on div "Alternative Titles No Alternative Titles" at bounding box center [591, 614] width 553 height 80
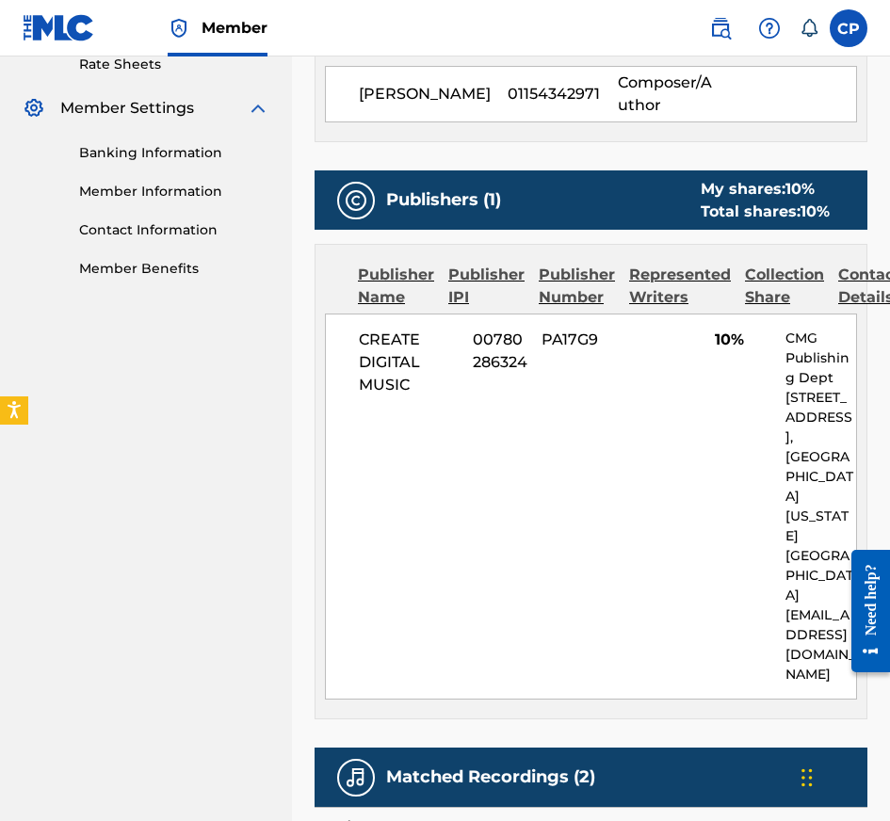
scroll to position [1085, 0]
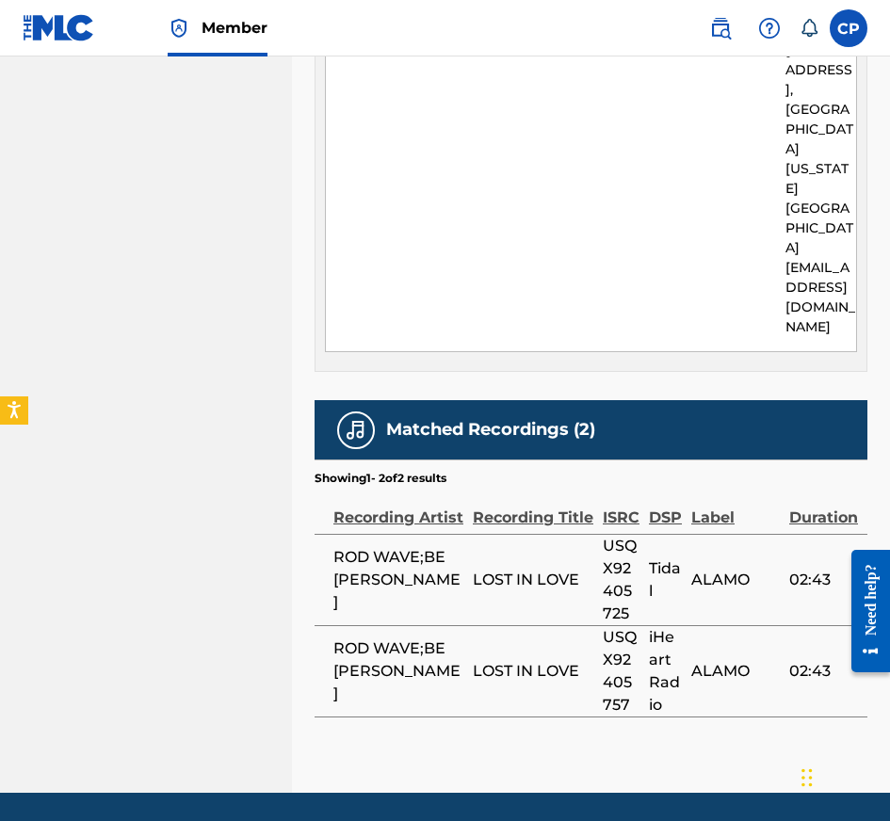
click at [642, 400] on div "Matched Recordings (2)" at bounding box center [591, 429] width 553 height 59
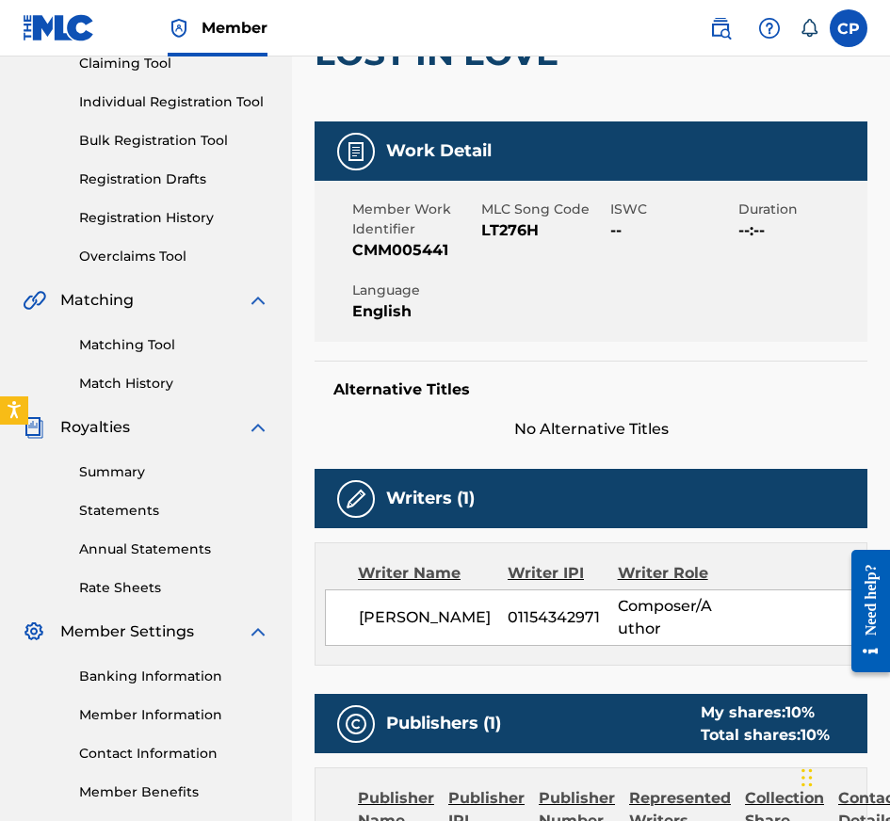
scroll to position [0, 0]
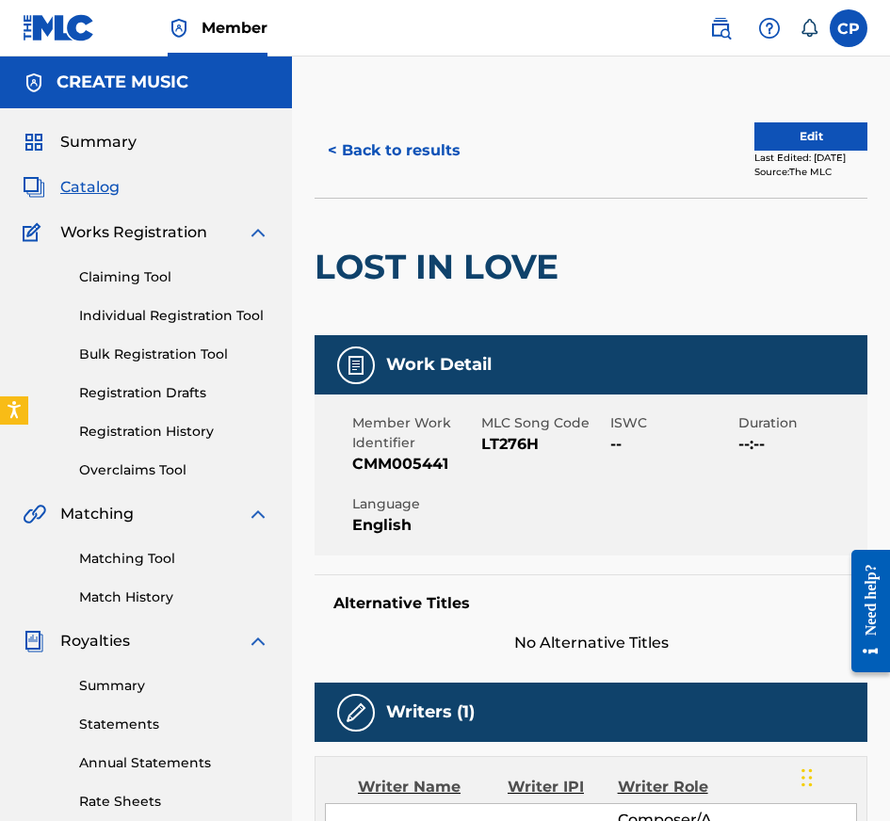
click at [145, 562] on link "Matching Tool" at bounding box center [174, 559] width 190 height 20
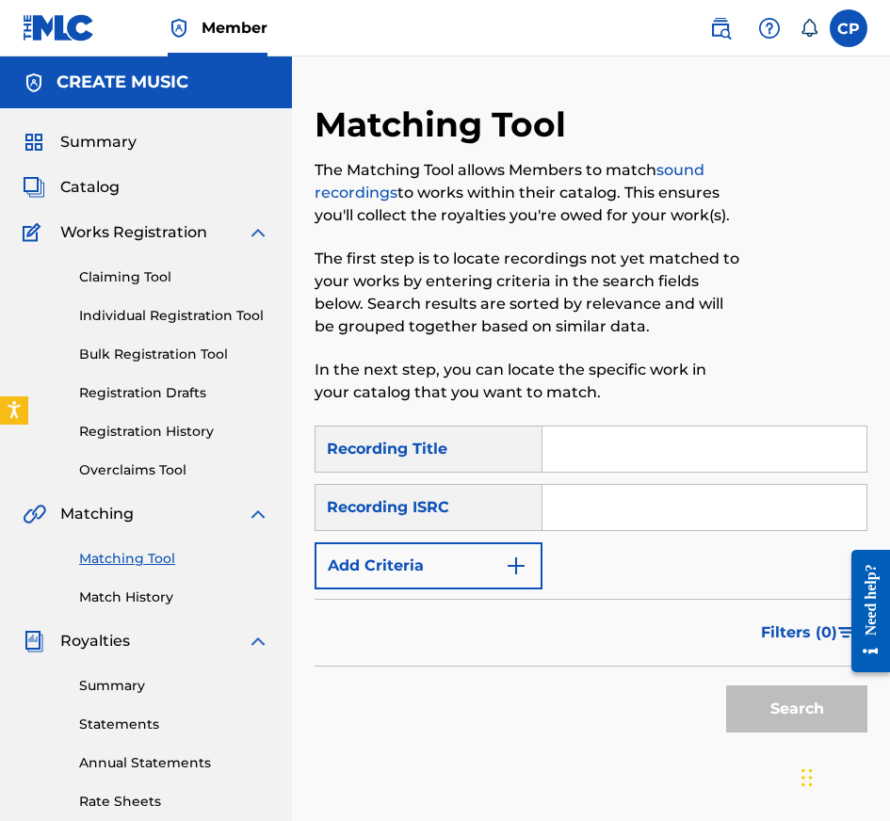
click at [591, 448] on input "Search Form" at bounding box center [704, 449] width 324 height 45
paste input "LOST IN LOVE"
type input "LOST IN LOVE"
click at [491, 571] on button "Add Criteria" at bounding box center [429, 565] width 228 height 47
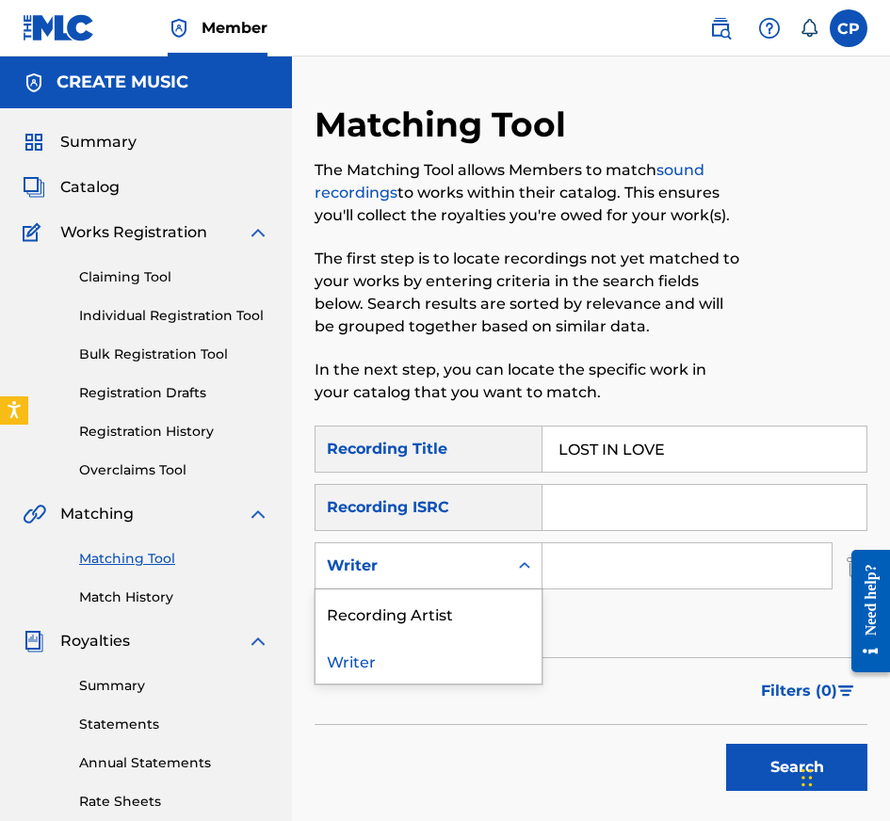
click at [494, 571] on div "Writer" at bounding box center [412, 566] width 170 height 23
click at [494, 619] on div "Recording Artist" at bounding box center [428, 612] width 226 height 47
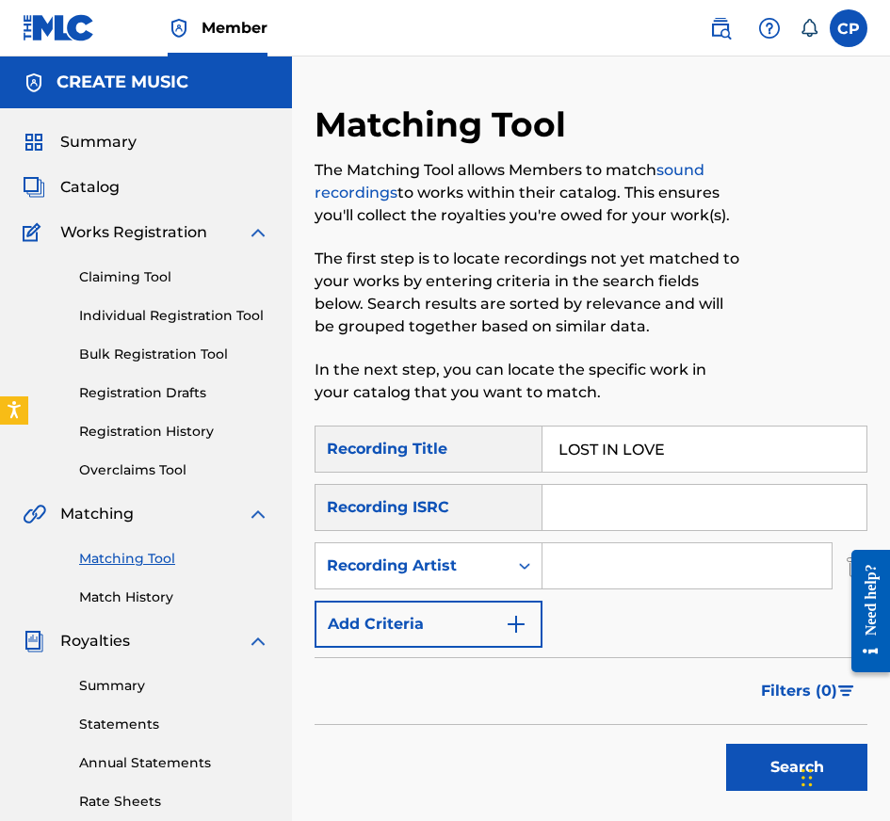
paste input "ROD WAVE, BE [PERSON_NAME]"
click at [626, 559] on input "ROD WAVE, BE [PERSON_NAME]" at bounding box center [686, 565] width 289 height 45
type input "ROD WAVE, BE [PERSON_NAME]"
click at [645, 476] on div "SearchWithCriteriaaaf10d67-cbbc-40b6-91fd-9b82eca5f44f Recording Title LOST IN …" at bounding box center [591, 537] width 553 height 222
click at [645, 497] on input "Search Form" at bounding box center [704, 507] width 324 height 45
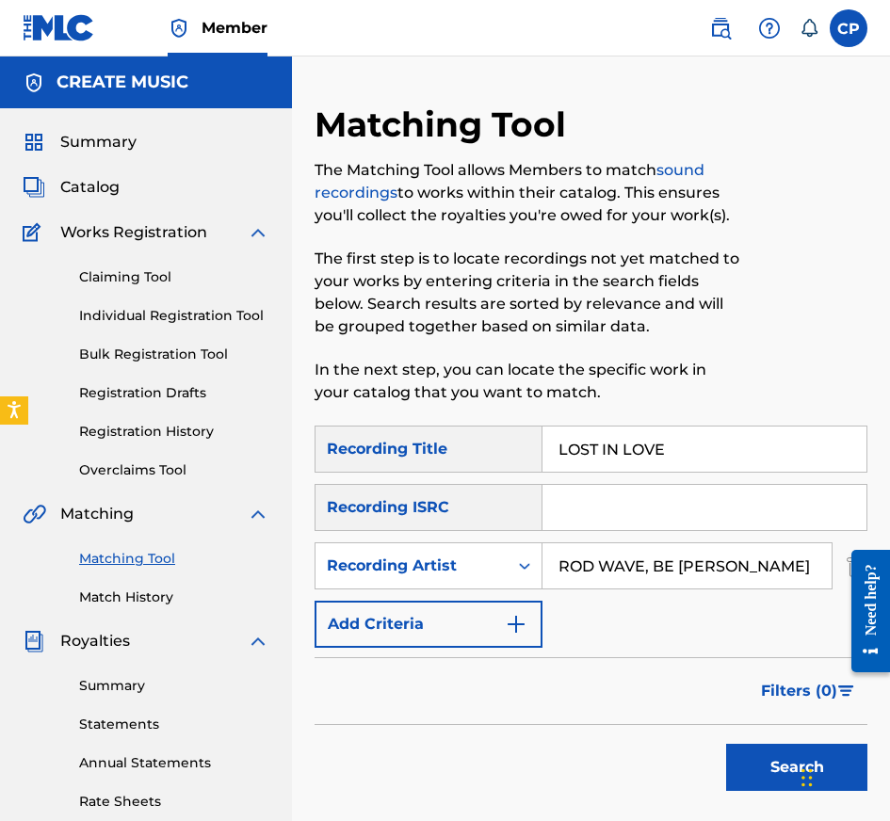
paste input "USQX92405394"
type input "USQX92405394"
click at [794, 797] on div "Search" at bounding box center [792, 762] width 151 height 75
click at [763, 780] on button "Search" at bounding box center [796, 767] width 141 height 47
click at [741, 499] on input "USQX92405394" at bounding box center [704, 507] width 324 height 45
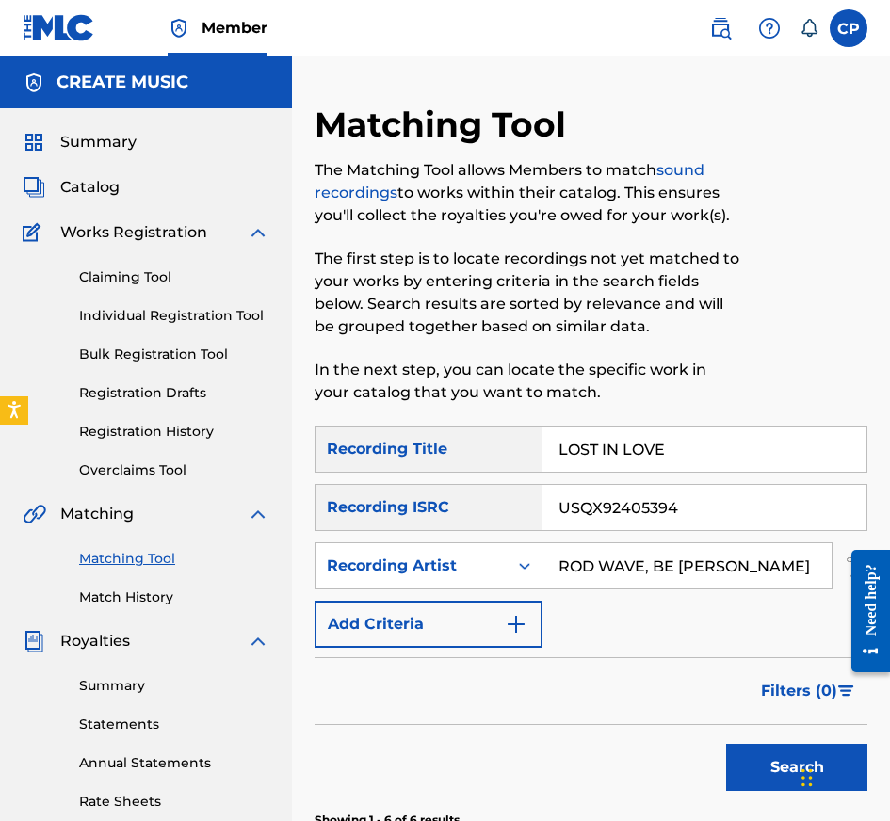
click at [741, 499] on input "USQX92405394" at bounding box center [704, 507] width 324 height 45
click at [726, 744] on button "Search" at bounding box center [796, 767] width 141 height 47
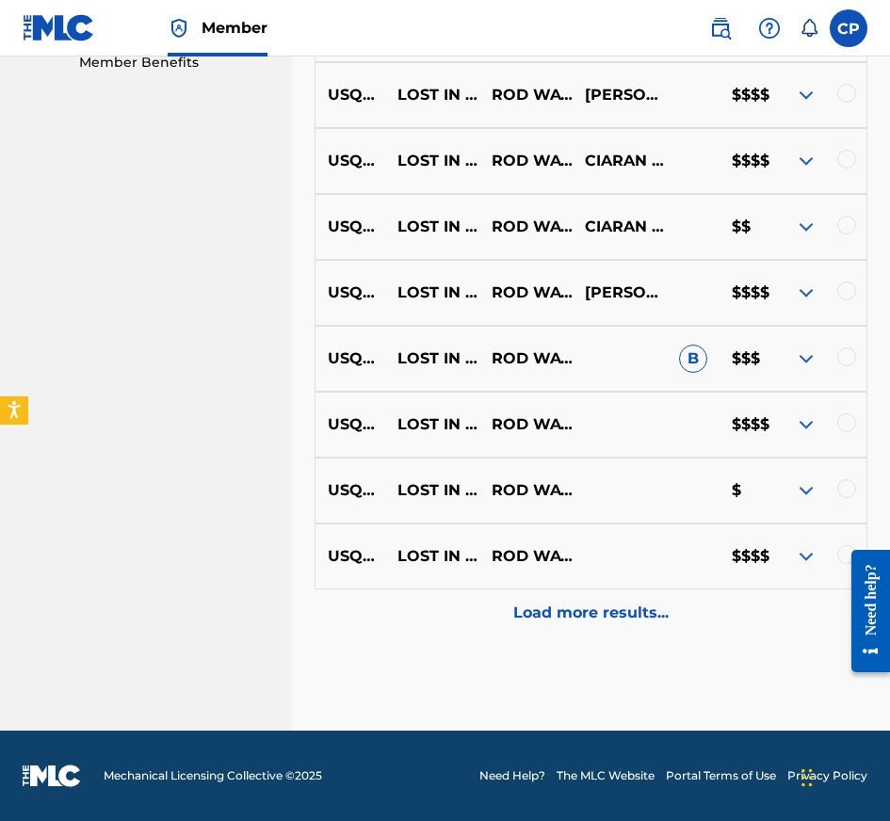
scroll to position [955, 0]
click at [632, 613] on p "Load more results..." at bounding box center [590, 613] width 155 height 23
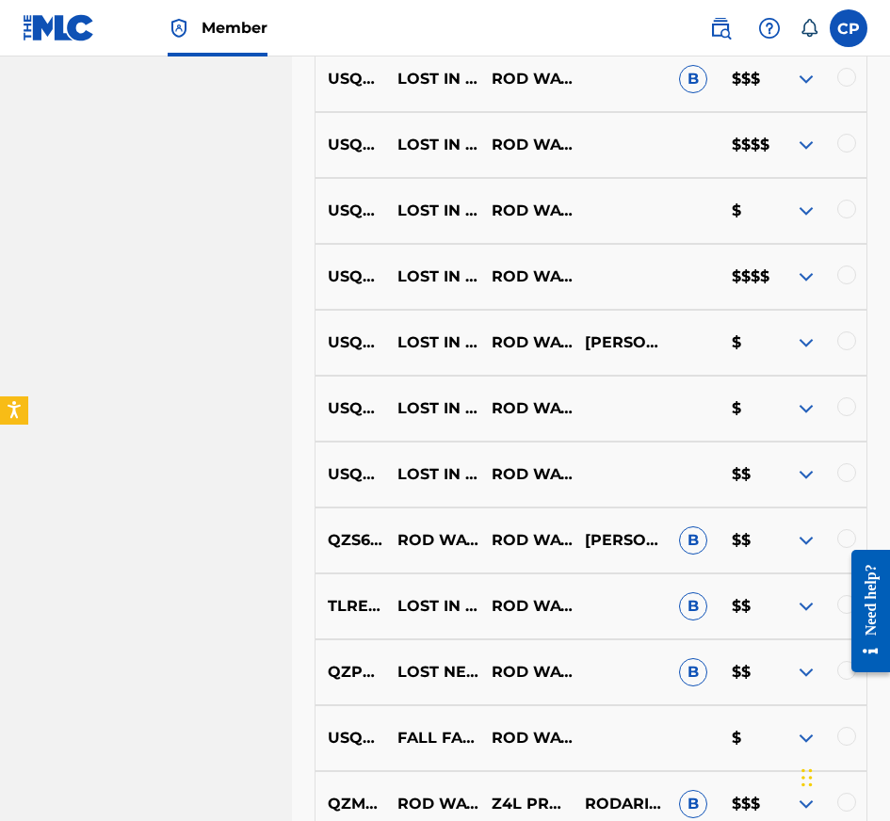
scroll to position [1227, 0]
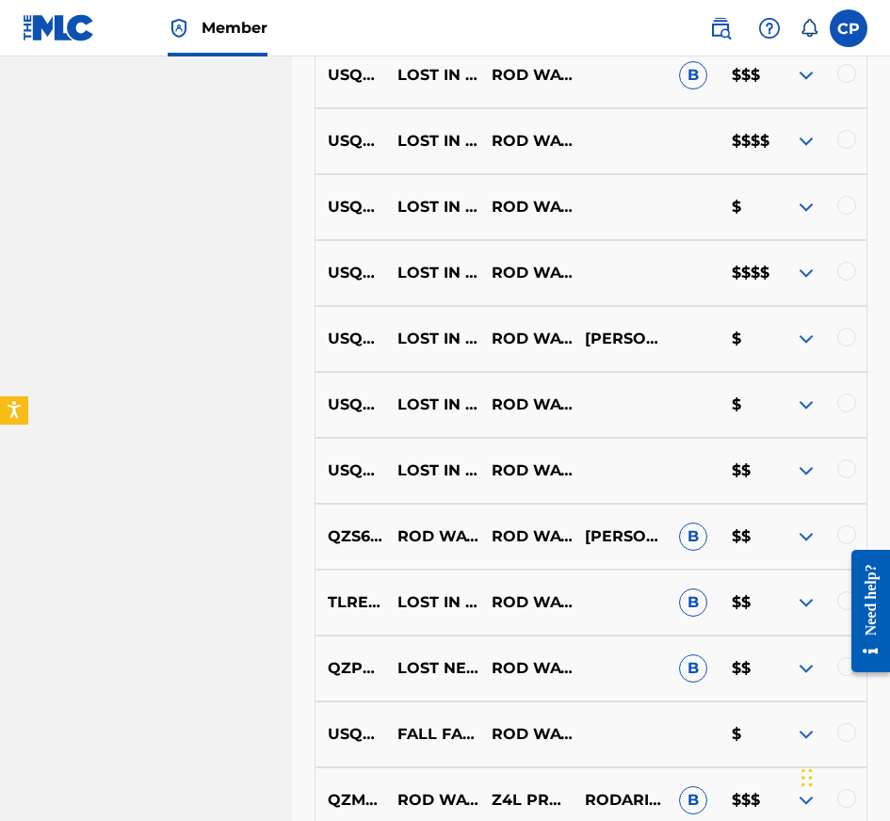
click at [837, 543] on iframe at bounding box center [863, 611] width 53 height 152
click at [846, 544] on div at bounding box center [863, 611] width 53 height 152
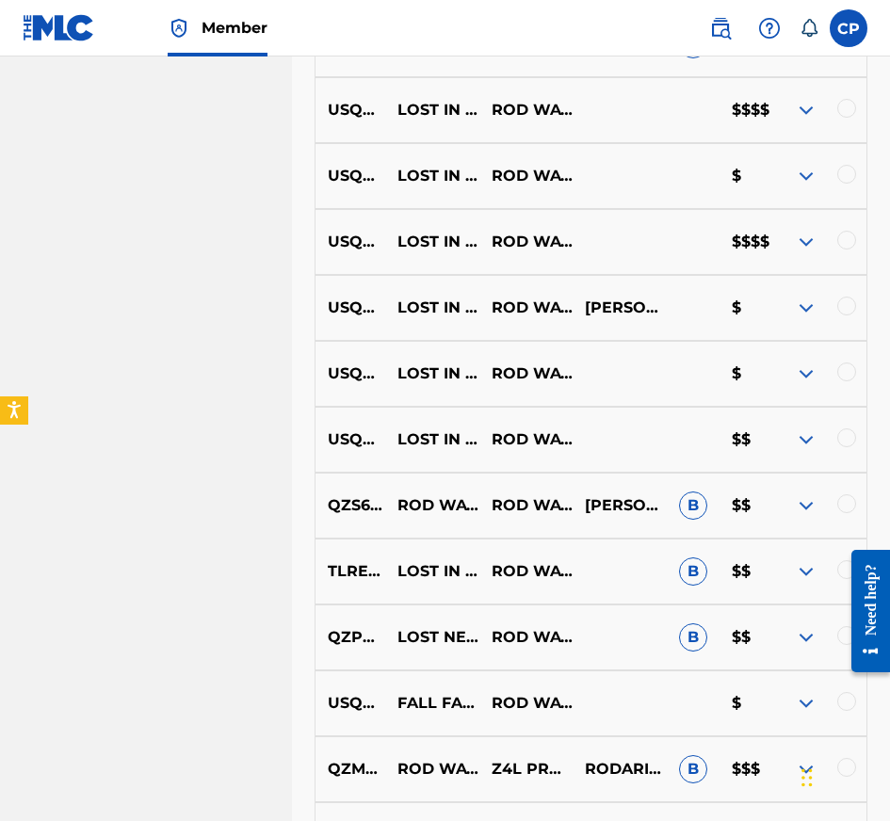
scroll to position [1259, 0]
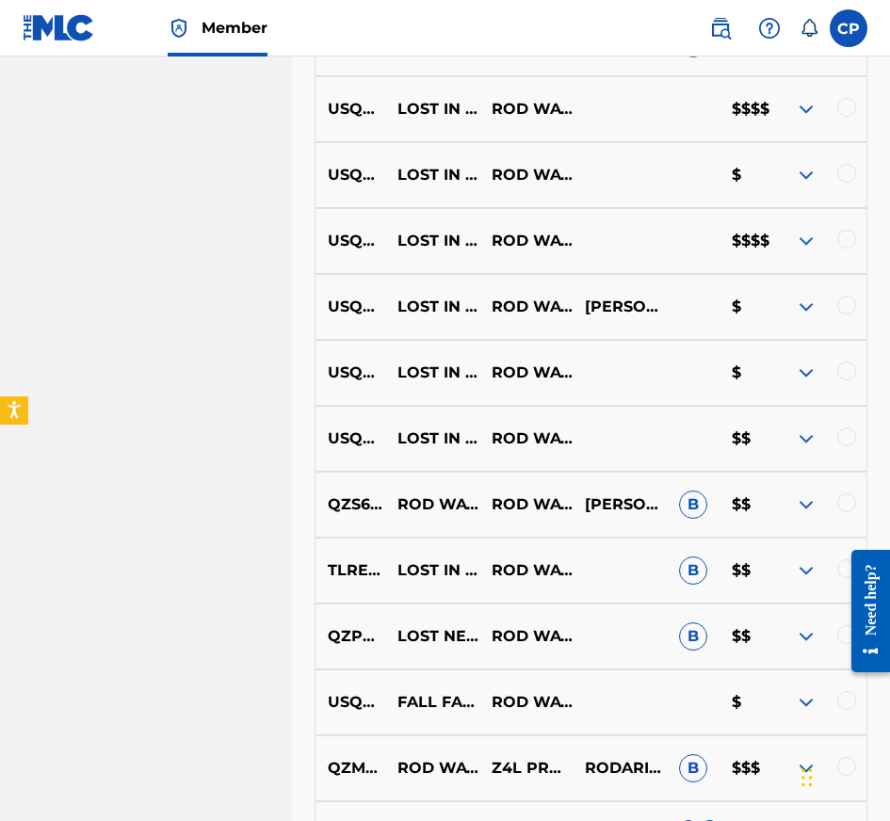
click at [848, 512] on div at bounding box center [846, 502] width 19 height 19
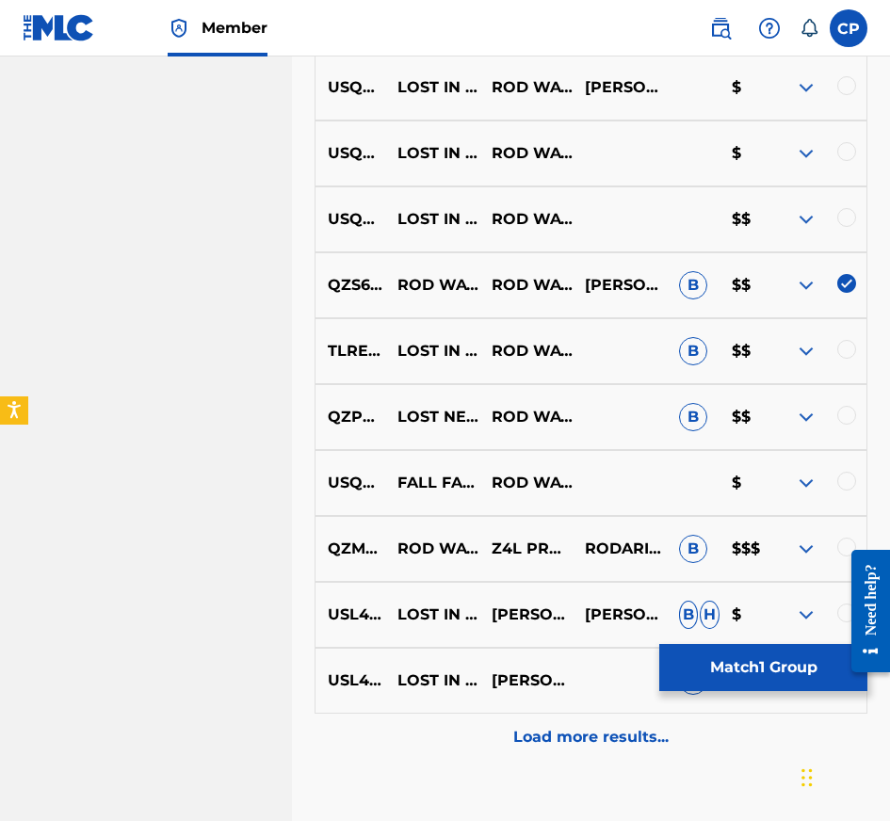
scroll to position [1524, 0]
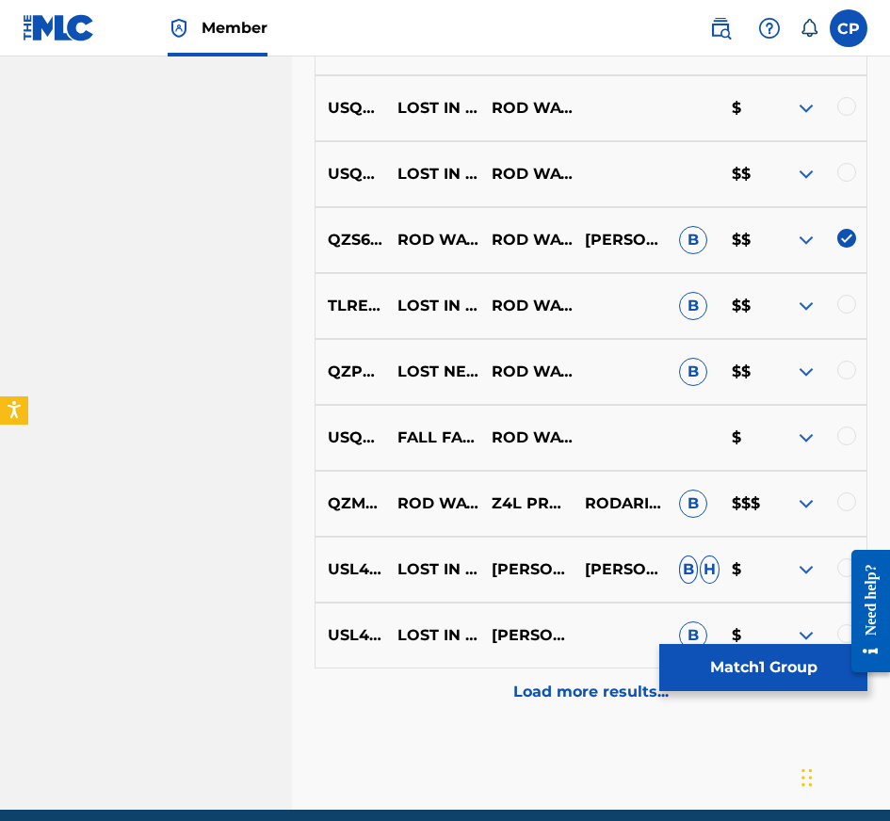
click at [848, 511] on div at bounding box center [846, 501] width 19 height 19
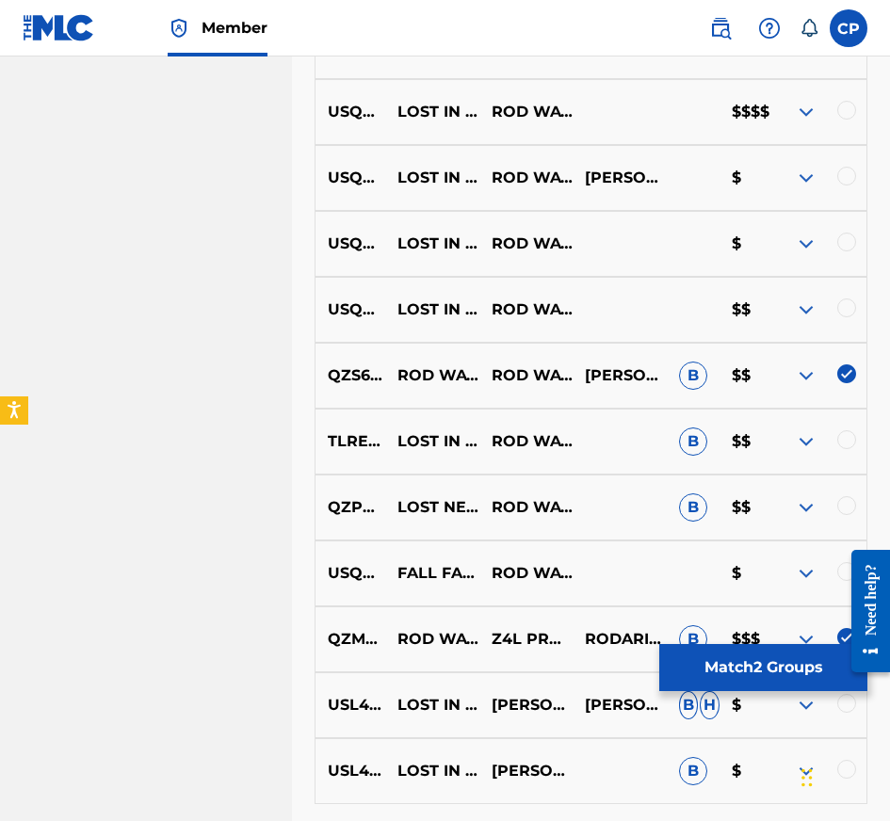
scroll to position [1362, 0]
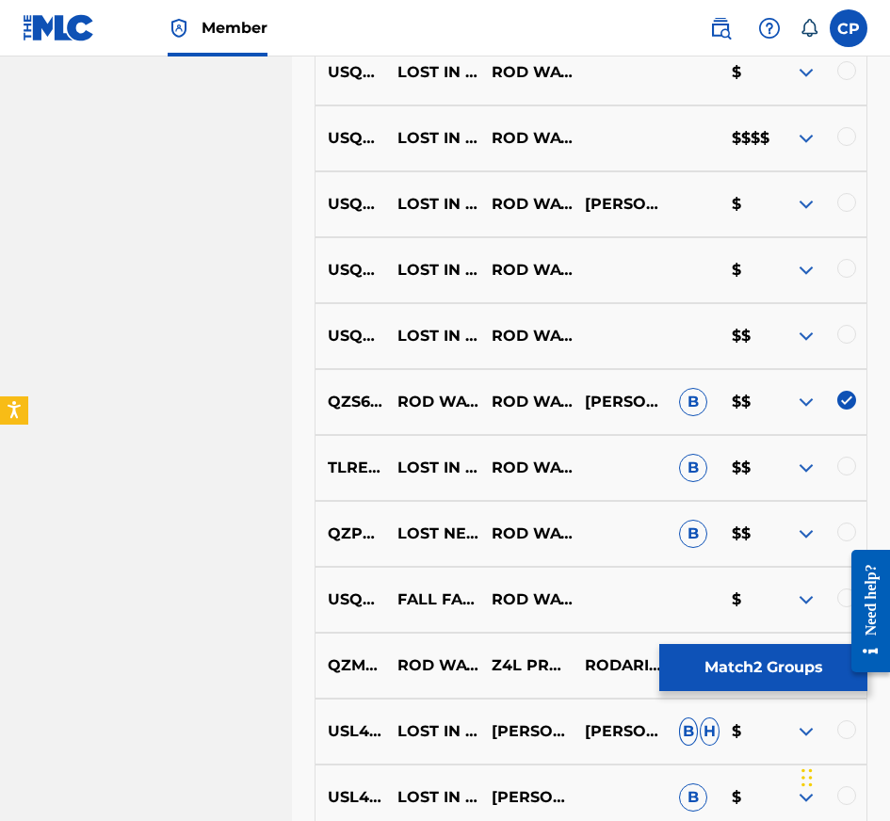
click at [844, 344] on div at bounding box center [846, 334] width 19 height 19
click at [848, 278] on div at bounding box center [846, 268] width 19 height 19
click at [845, 211] on div at bounding box center [846, 202] width 19 height 19
click at [848, 146] on div at bounding box center [846, 136] width 19 height 19
click at [847, 80] on div at bounding box center [846, 70] width 19 height 19
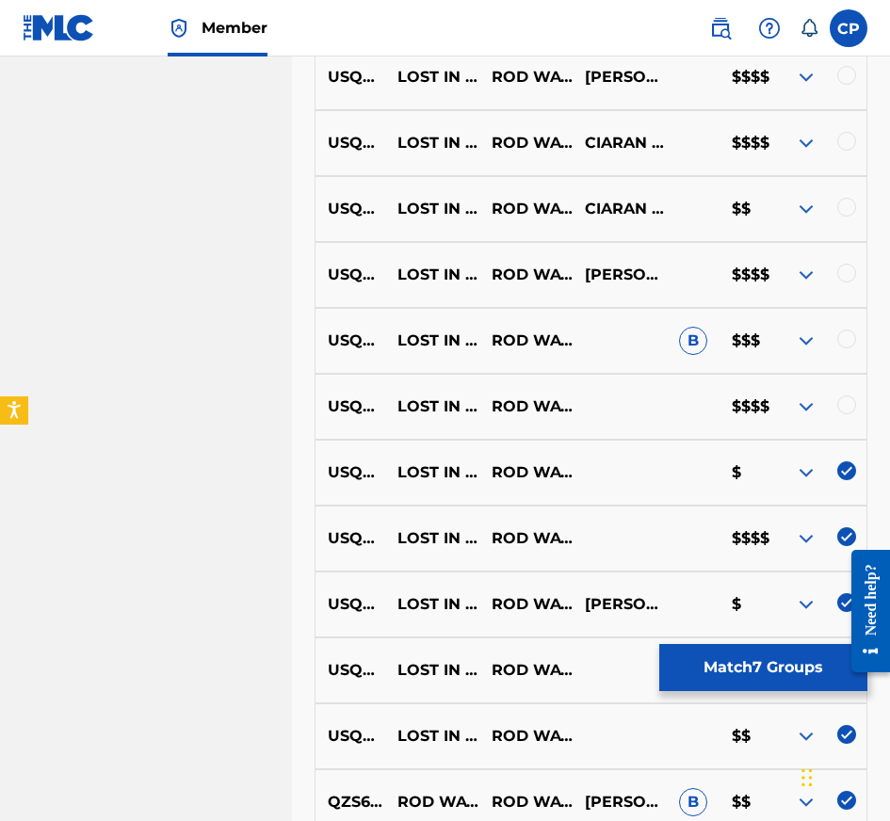
scroll to position [899, 0]
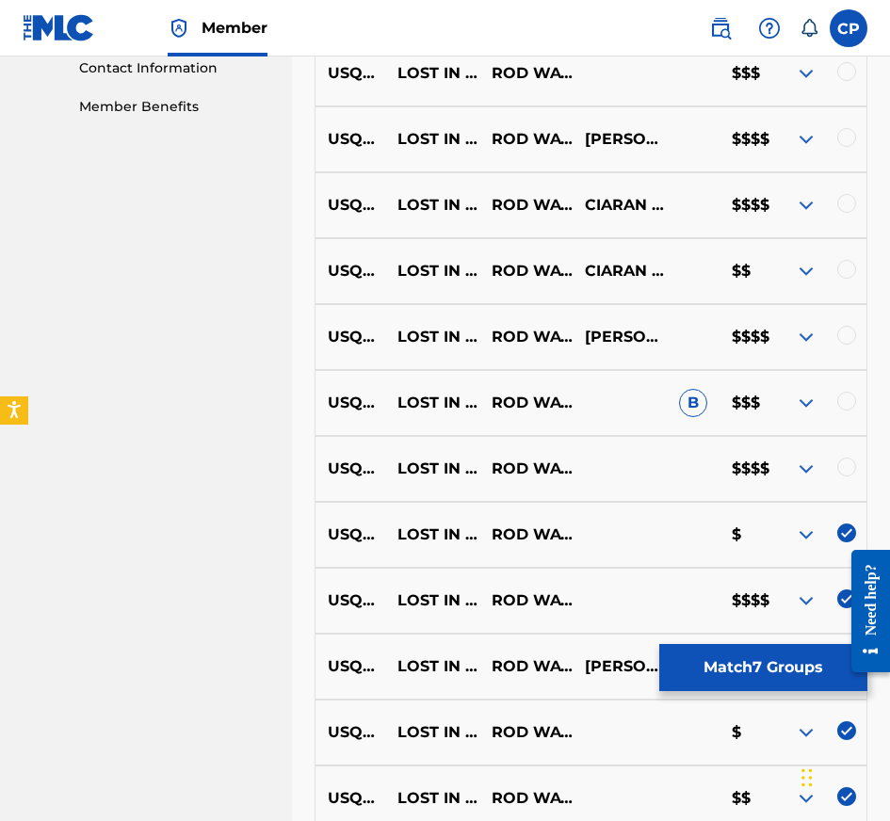
click at [844, 476] on div at bounding box center [846, 467] width 19 height 19
click at [845, 403] on div at bounding box center [846, 401] width 19 height 19
click at [847, 345] on div at bounding box center [846, 335] width 19 height 19
click at [847, 279] on div at bounding box center [846, 269] width 19 height 19
click at [844, 213] on div at bounding box center [846, 203] width 19 height 19
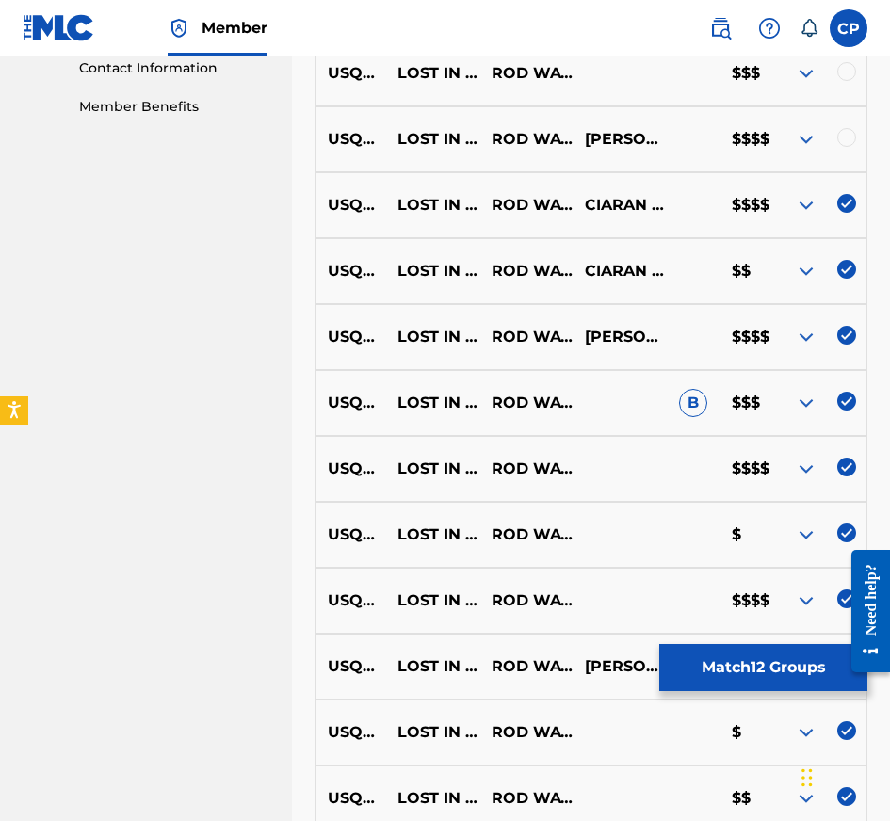
click at [848, 146] on div at bounding box center [846, 137] width 19 height 19
click at [848, 80] on div at bounding box center [846, 71] width 19 height 19
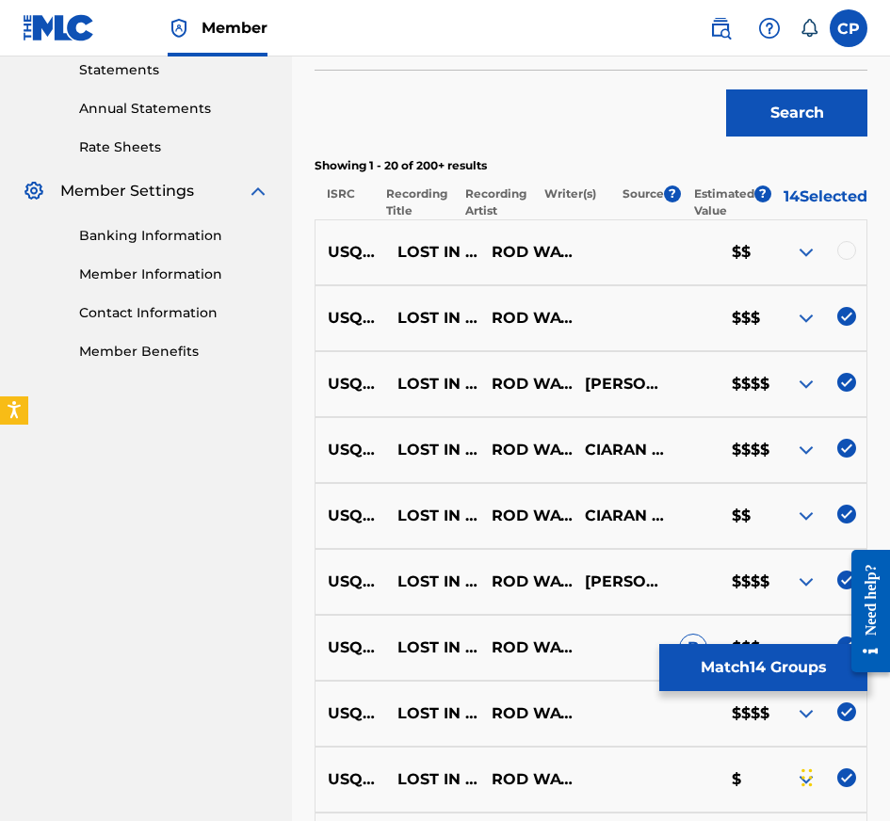
scroll to position [651, 0]
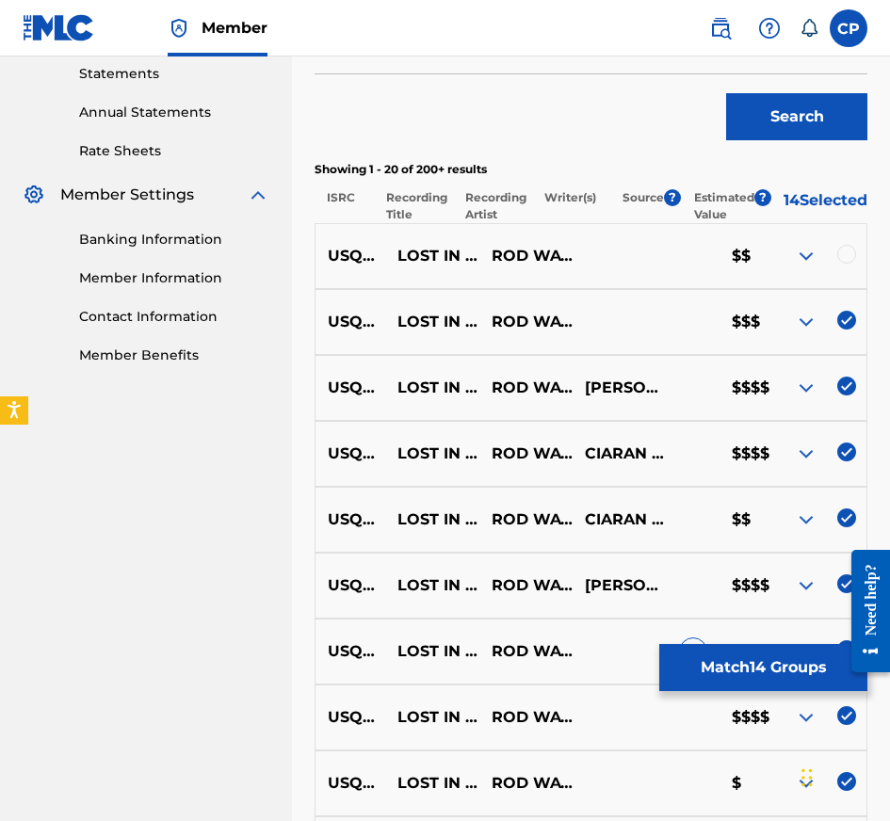
click at [848, 264] on div at bounding box center [846, 254] width 19 height 19
click at [733, 664] on button "Match 15 Groups" at bounding box center [763, 667] width 208 height 47
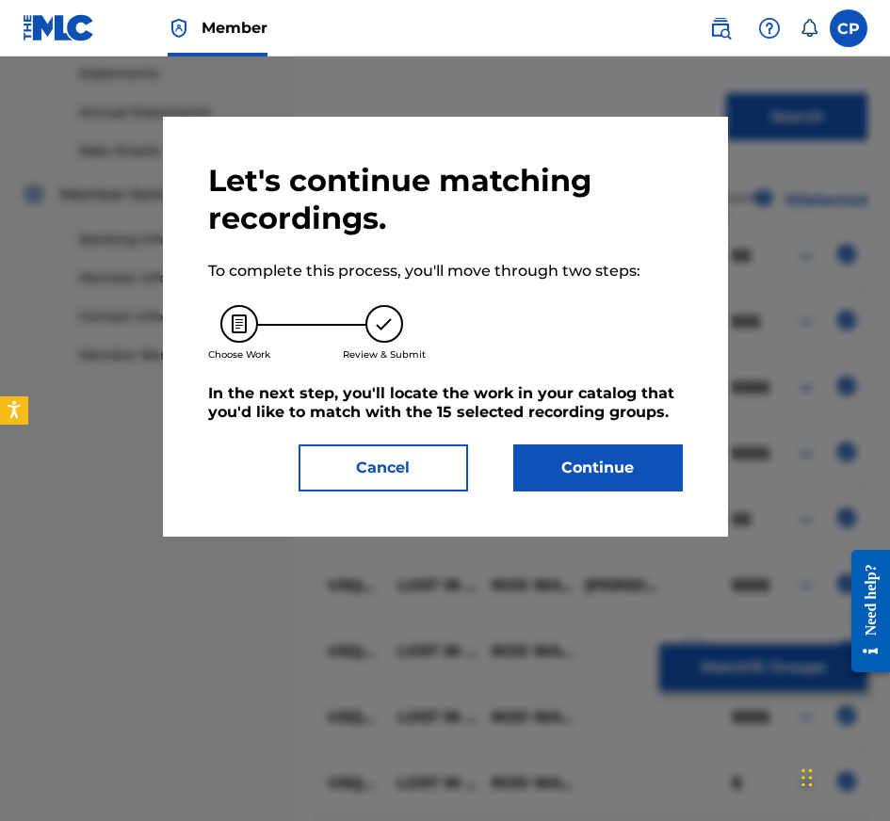
click at [589, 465] on button "Continue" at bounding box center [598, 467] width 170 height 47
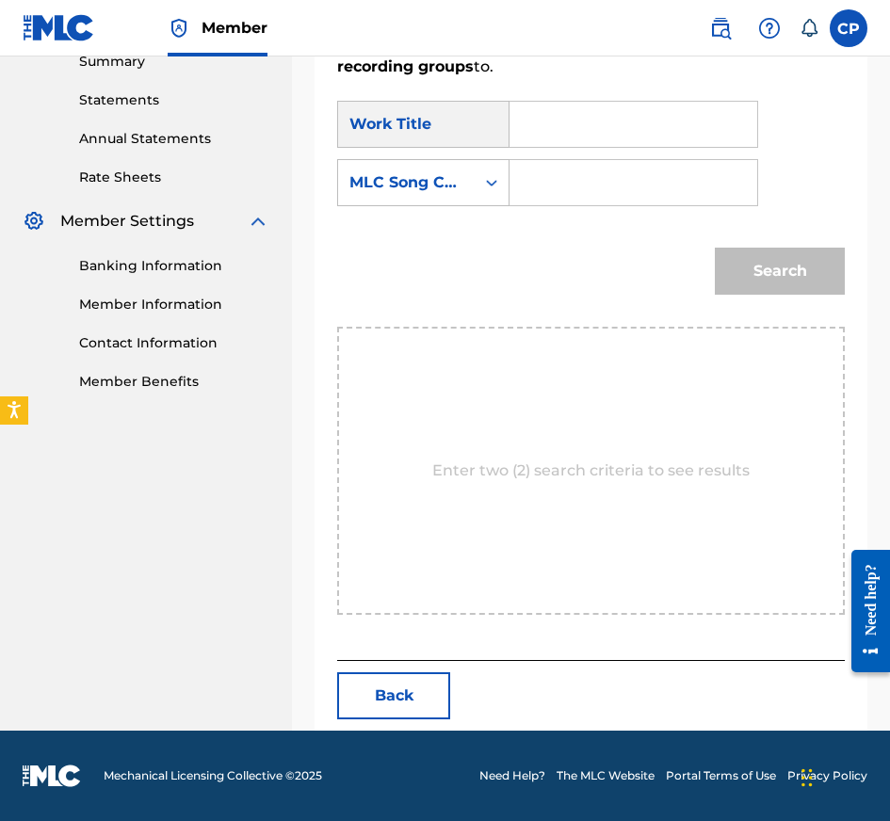
click at [594, 106] on input "Search Form" at bounding box center [633, 124] width 216 height 45
paste input "LOST IN LOVE"
type input "LOST IN LOVE"
click at [576, 191] on input "Search Form" at bounding box center [633, 182] width 216 height 45
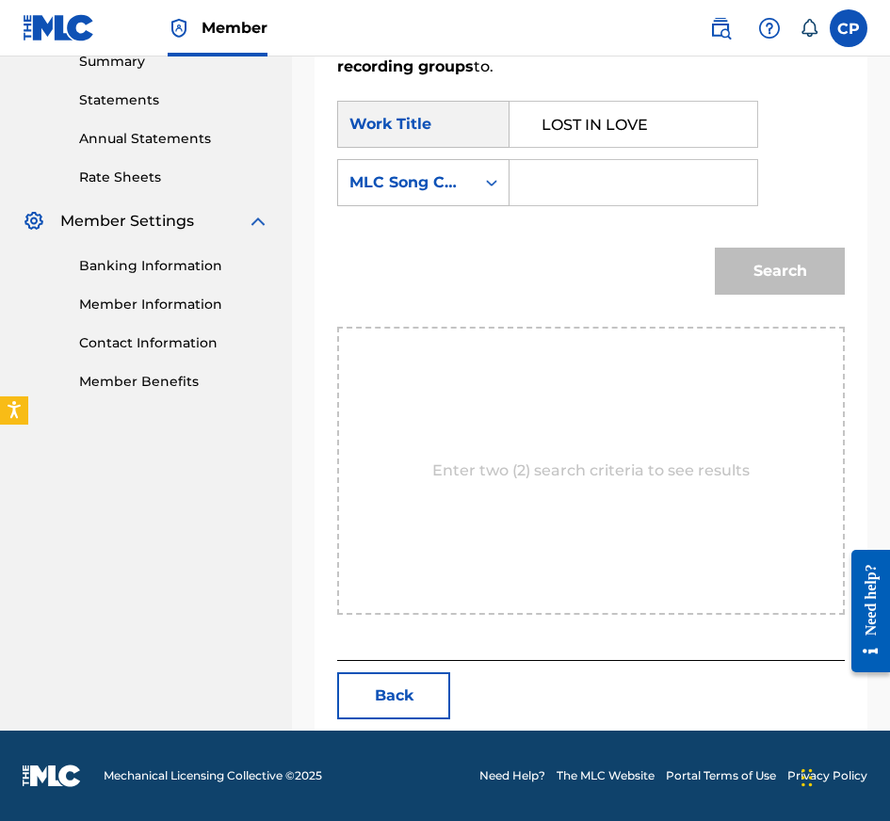
paste input "LT276H"
type input "LT276H"
click at [776, 271] on button "Search" at bounding box center [780, 271] width 130 height 47
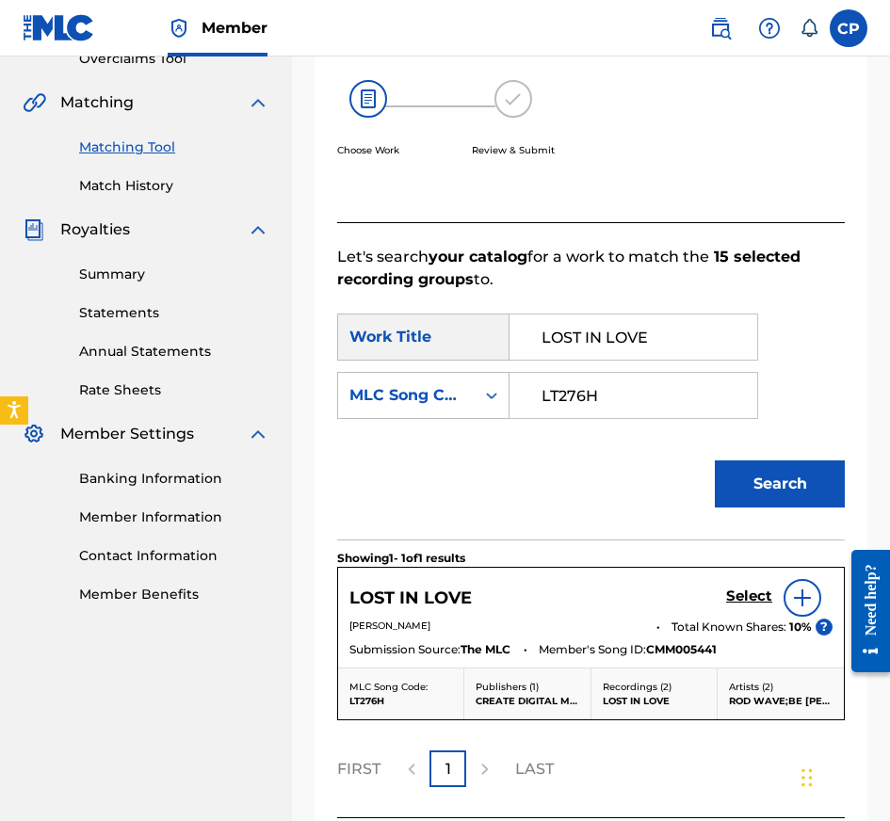
scroll to position [569, 0]
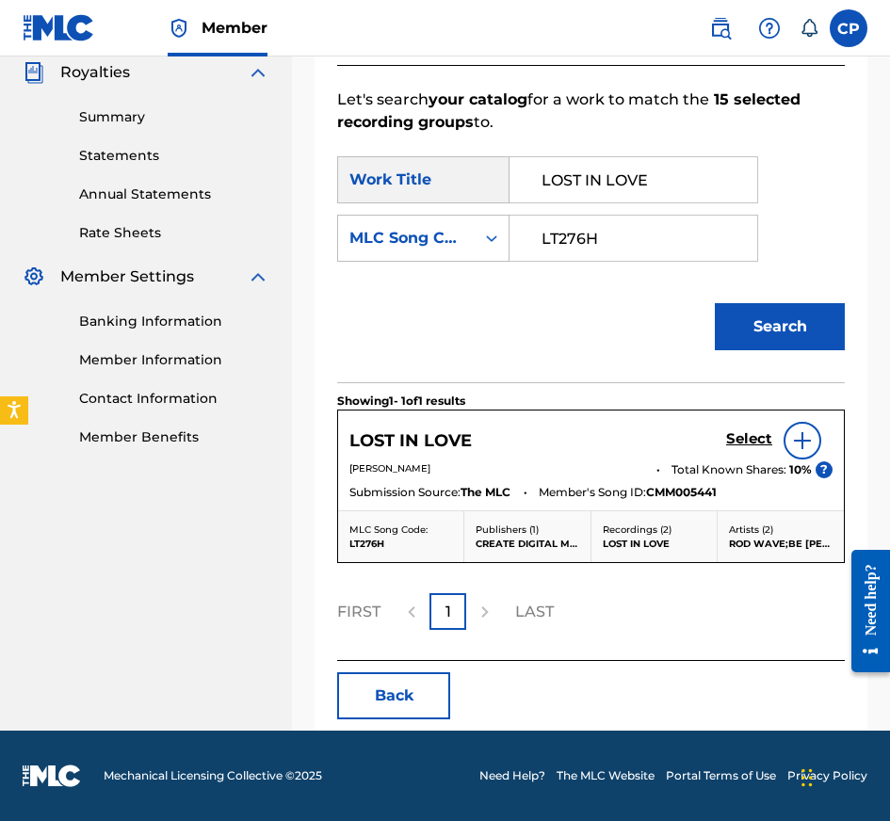
click at [747, 441] on h5 "Select" at bounding box center [749, 439] width 46 height 18
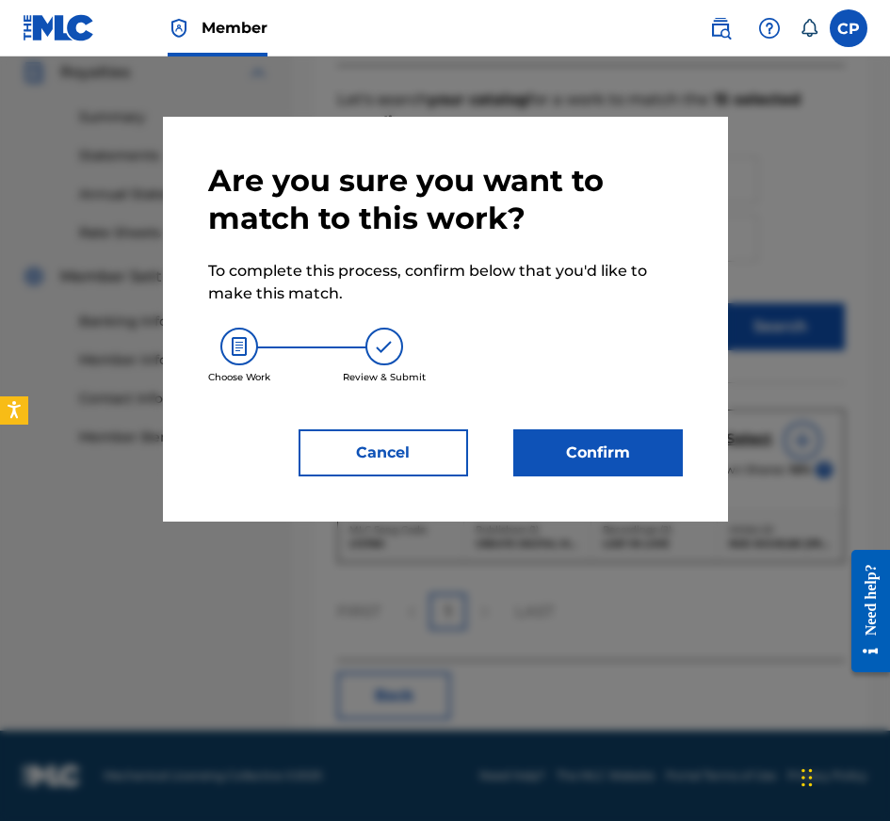
click at [575, 453] on button "Confirm" at bounding box center [598, 452] width 170 height 47
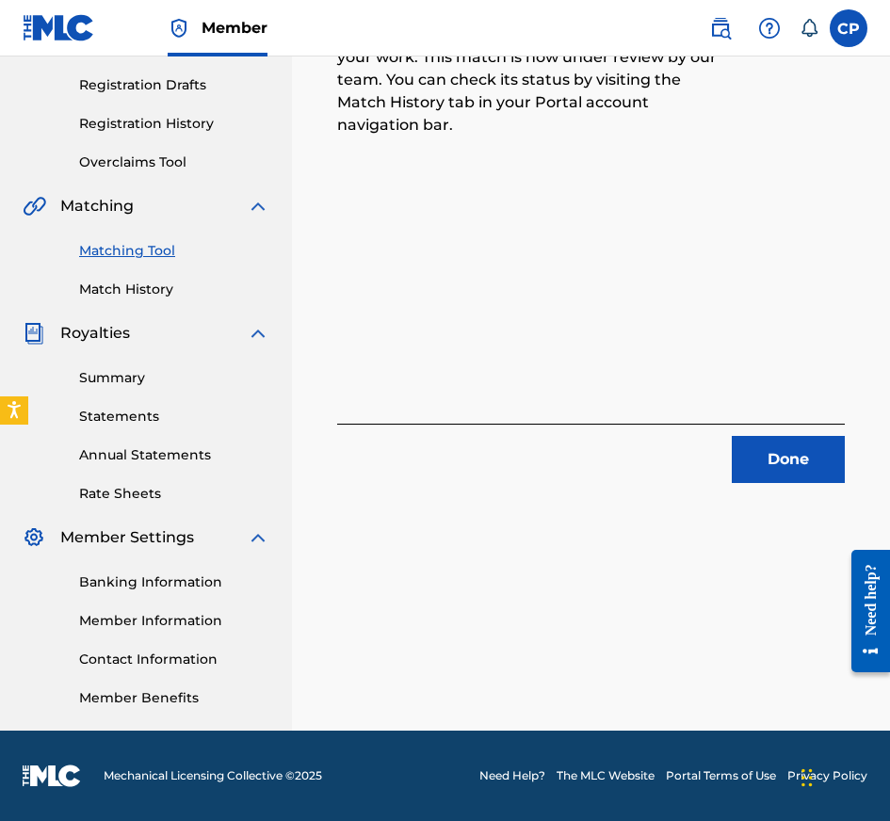
scroll to position [308, 0]
click at [797, 460] on button "Done" at bounding box center [788, 459] width 113 height 47
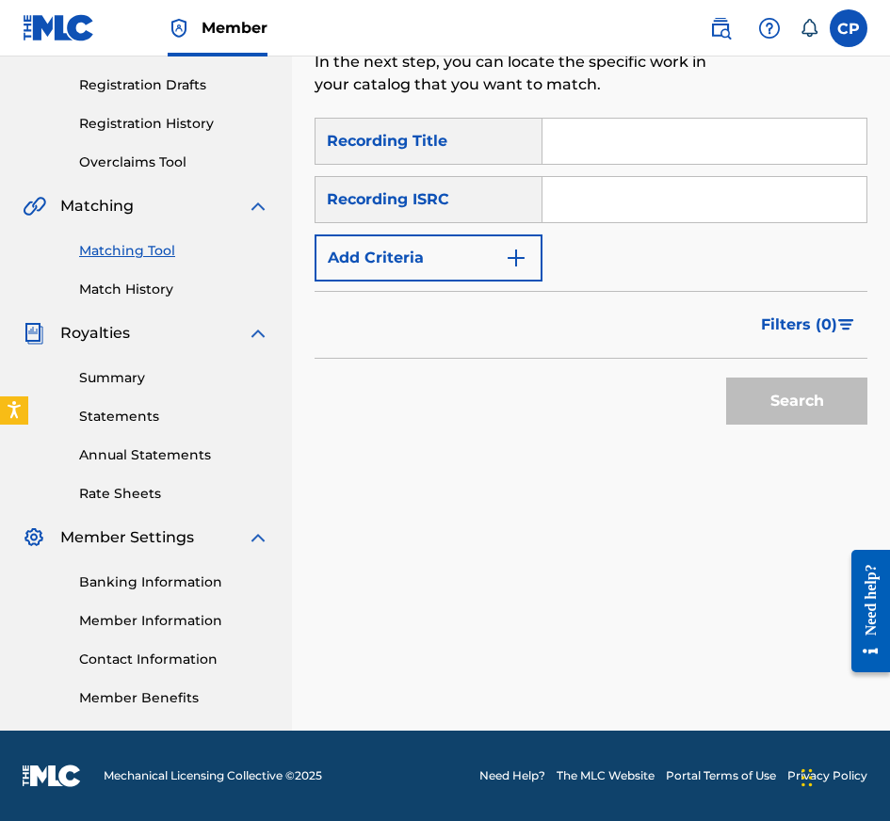
click at [642, 152] on input "Search Form" at bounding box center [704, 141] width 324 height 45
paste input "CAN’T BE CRETE BOY"
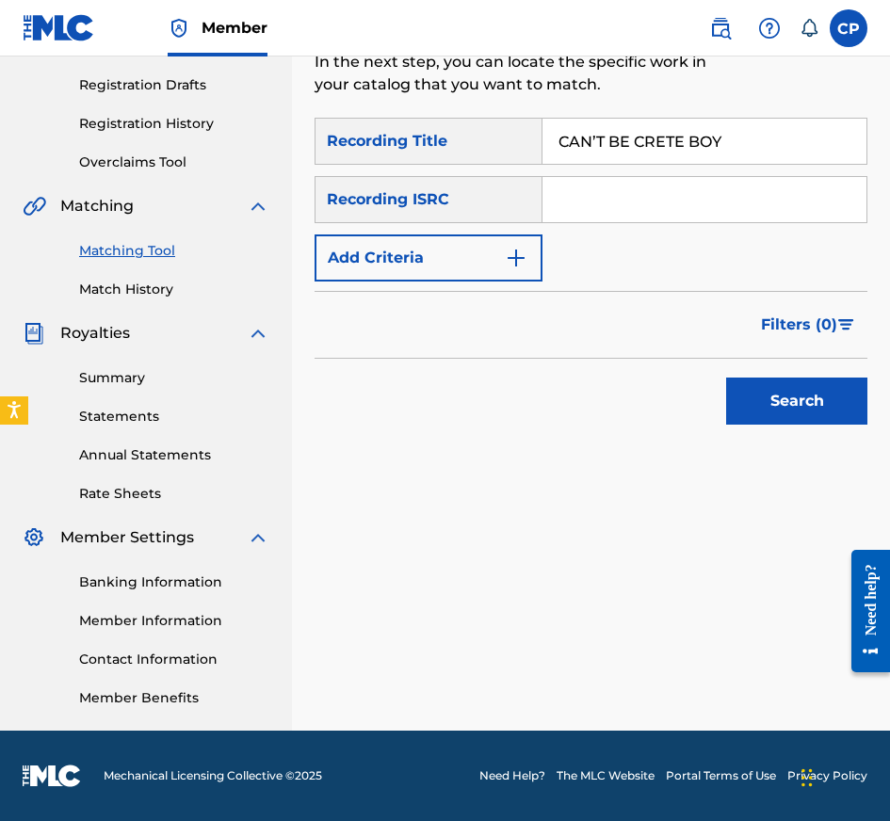
type input "CAN’T BE CRETE BOY"
click at [471, 292] on div "Filters ( 0 )" at bounding box center [591, 325] width 553 height 68
click at [471, 291] on div "Filters ( 0 )" at bounding box center [591, 325] width 553 height 68
click at [487, 250] on button "Add Criteria" at bounding box center [429, 257] width 228 height 47
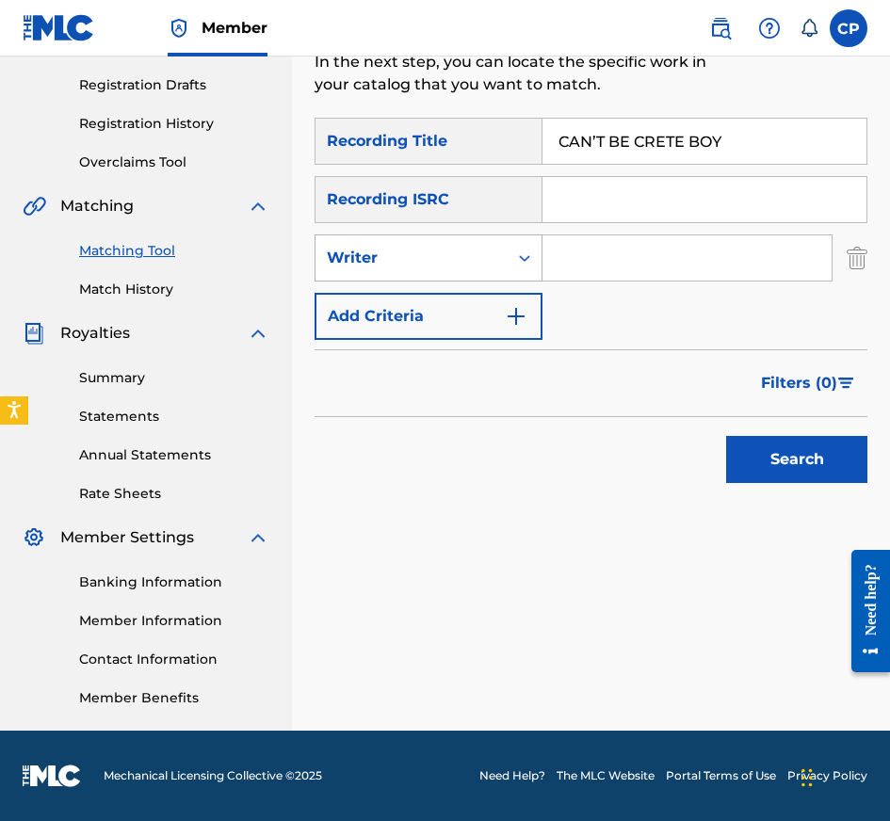
click at [487, 260] on div "Writer" at bounding box center [412, 258] width 170 height 23
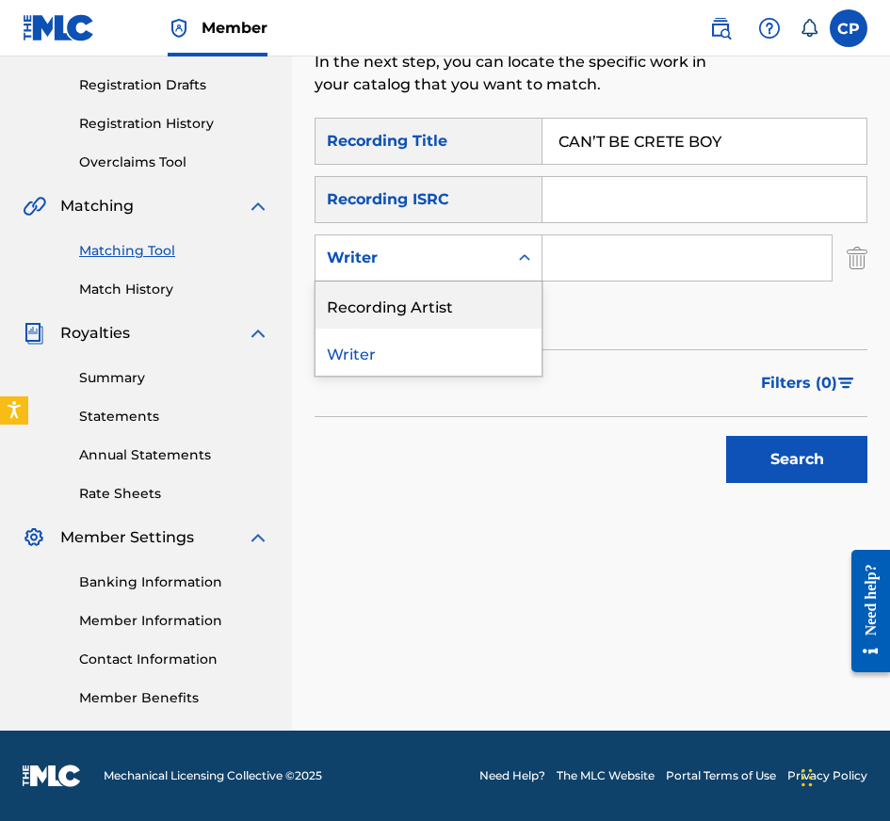
drag, startPoint x: 465, startPoint y: 304, endPoint x: 486, endPoint y: 296, distance: 22.4
click at [465, 304] on div "Recording Artist" at bounding box center [428, 305] width 226 height 47
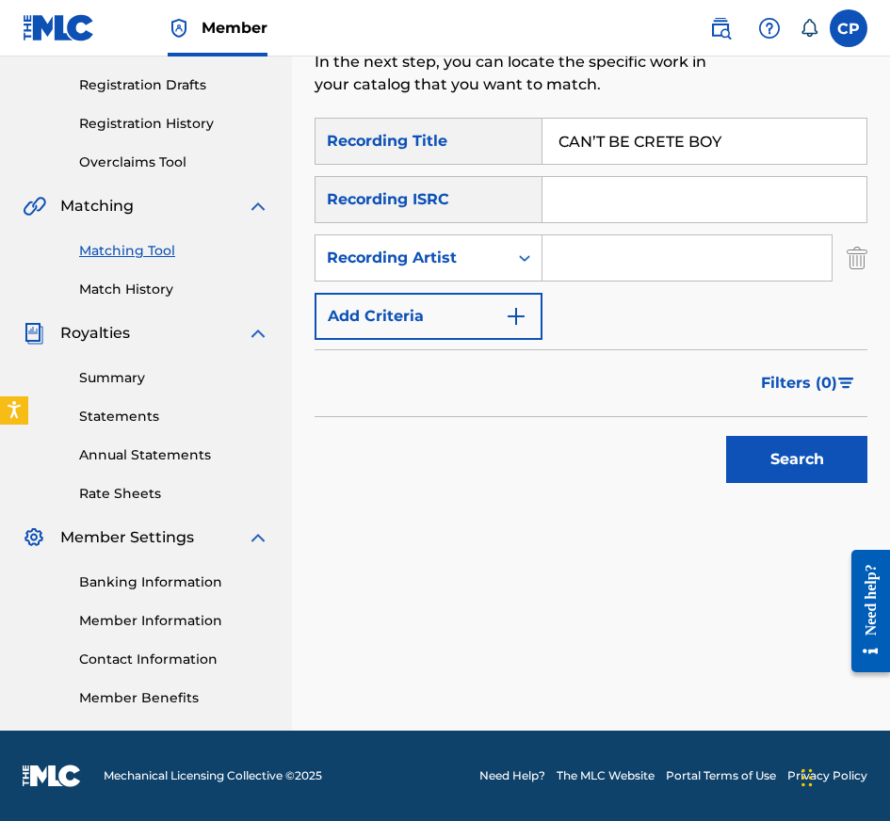
paste input "[PERSON_NAME], VEEZE"
click at [626, 258] on input "Search Form" at bounding box center [686, 257] width 289 height 45
type input "[PERSON_NAME], VEEZE"
click at [702, 221] on input "Search Form" at bounding box center [704, 199] width 324 height 45
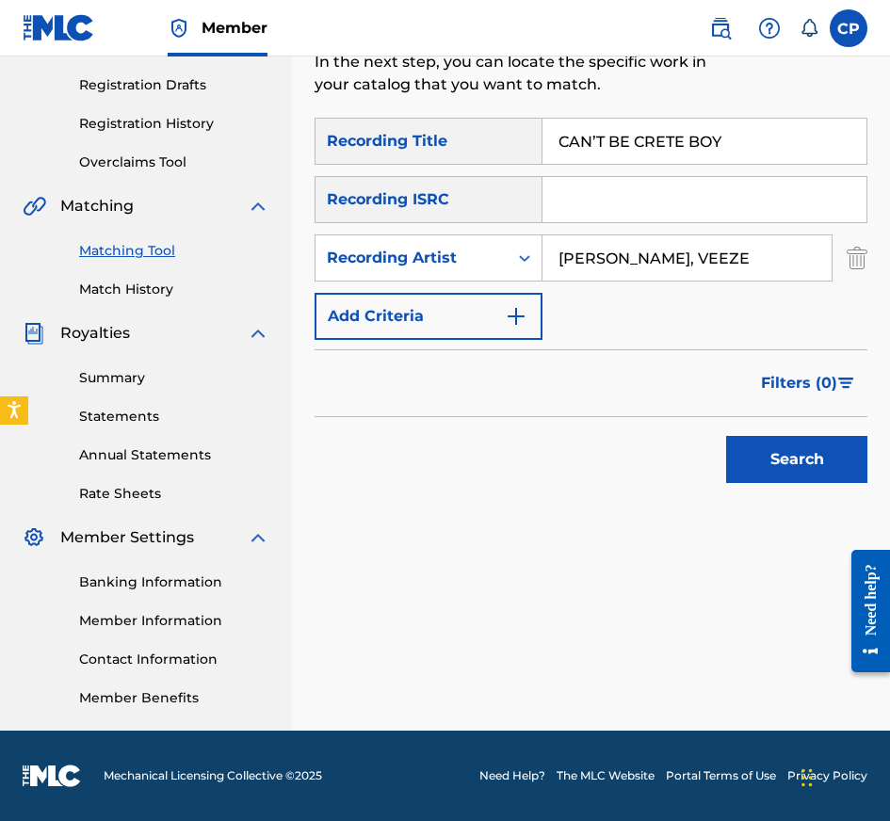
paste input "USUG12500215"
type input "USUG12500215"
click at [726, 436] on button "Search" at bounding box center [796, 459] width 141 height 47
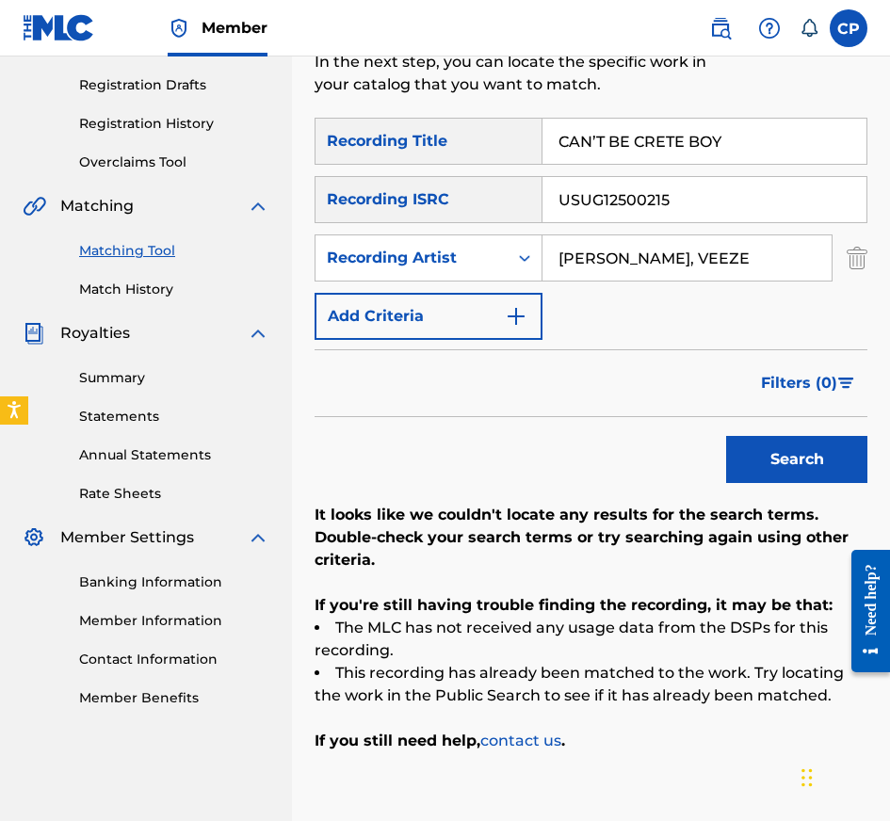
click at [726, 212] on input "USUG12500215" at bounding box center [704, 199] width 324 height 45
click at [726, 436] on button "Search" at bounding box center [796, 459] width 141 height 47
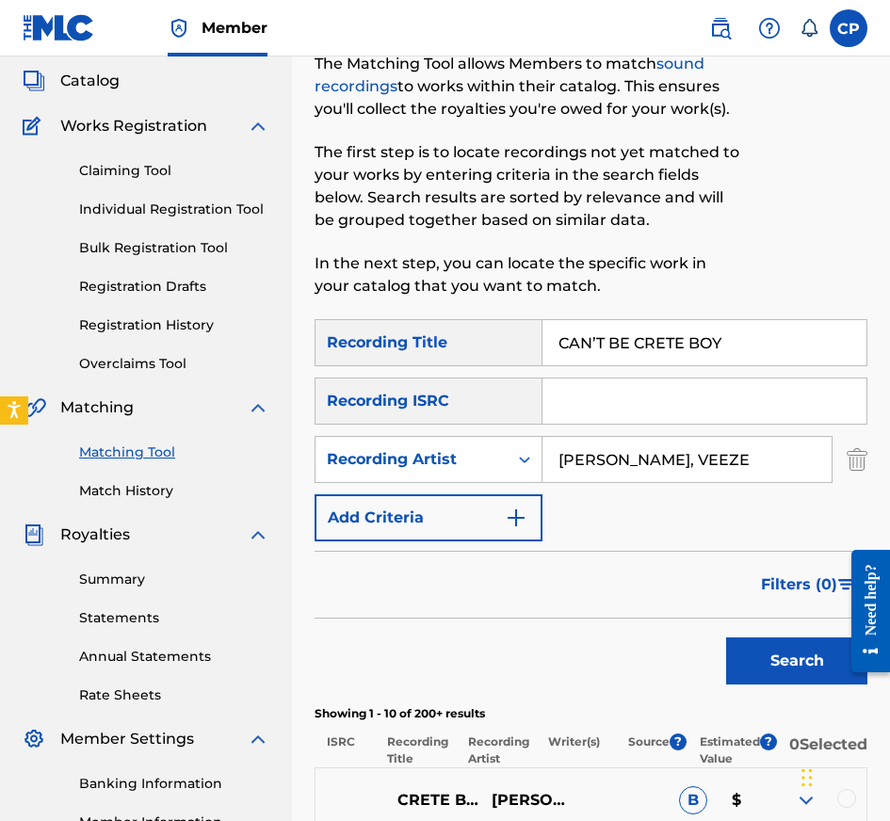
scroll to position [0, 0]
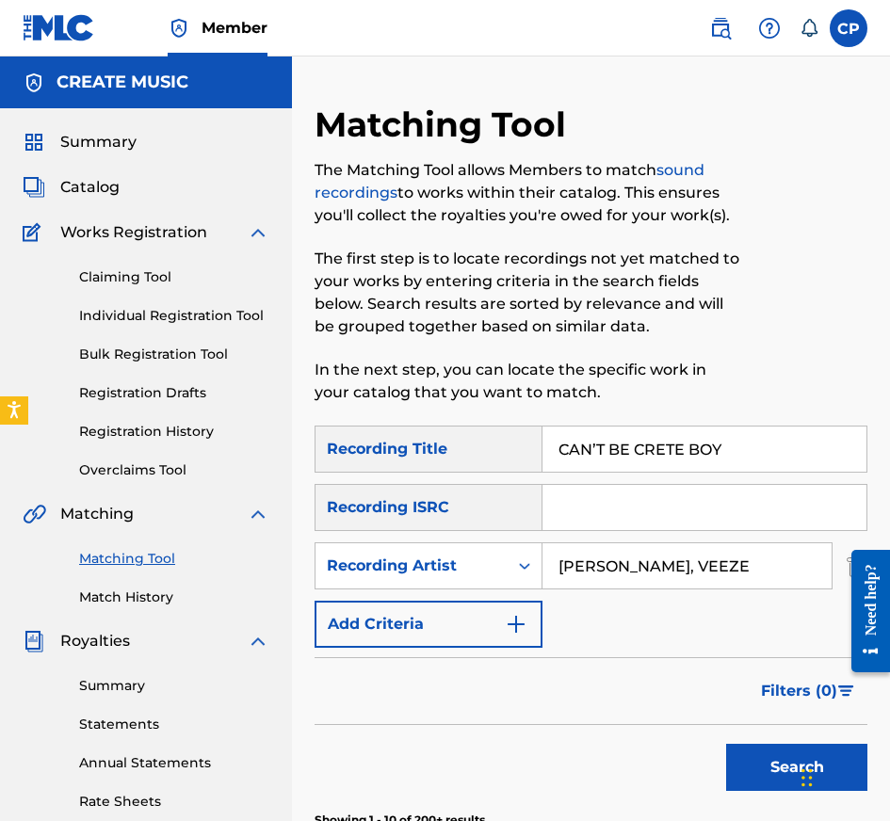
click at [102, 186] on span "Catalog" at bounding box center [89, 187] width 59 height 23
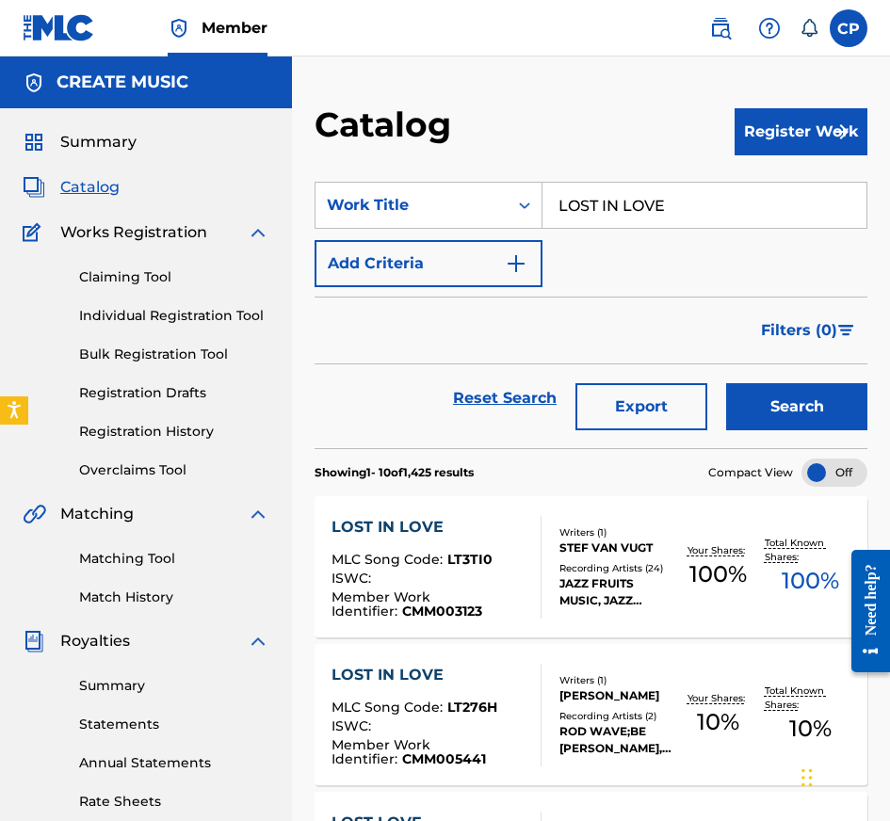
click at [655, 202] on input "LOST IN LOVE" at bounding box center [704, 205] width 324 height 45
paste input "CAN’T BE CRETE BOY"
type input "CAN’T BE CRETE BOY"
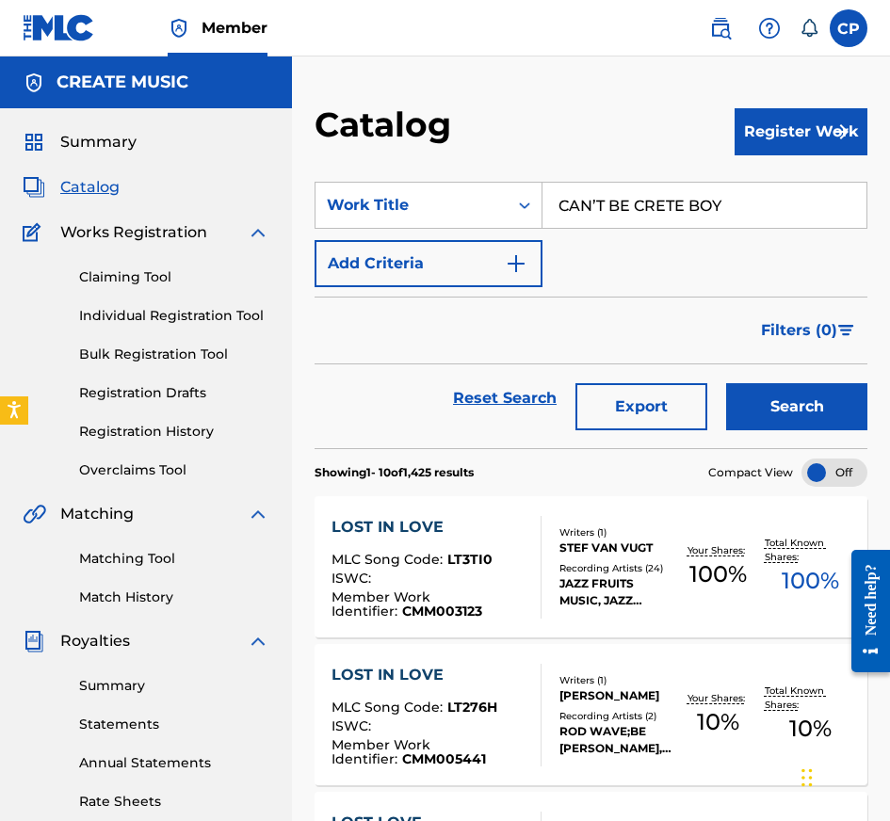
click at [796, 412] on button "Search" at bounding box center [796, 406] width 141 height 47
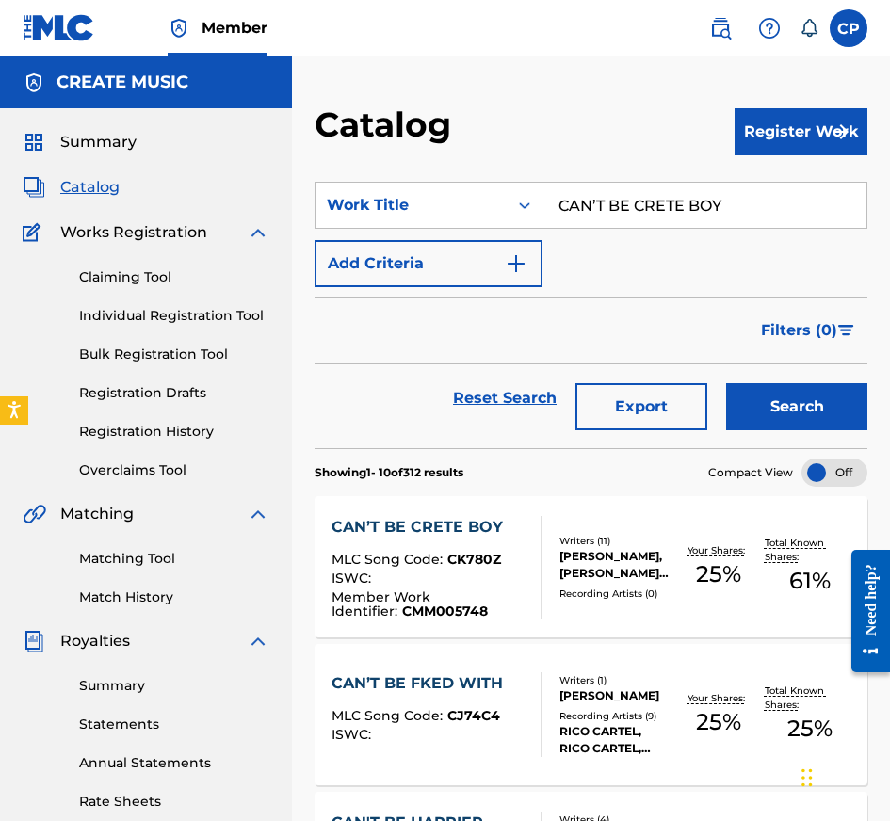
click at [518, 553] on div "MLC Song Code : CK780Z" at bounding box center [428, 562] width 194 height 19
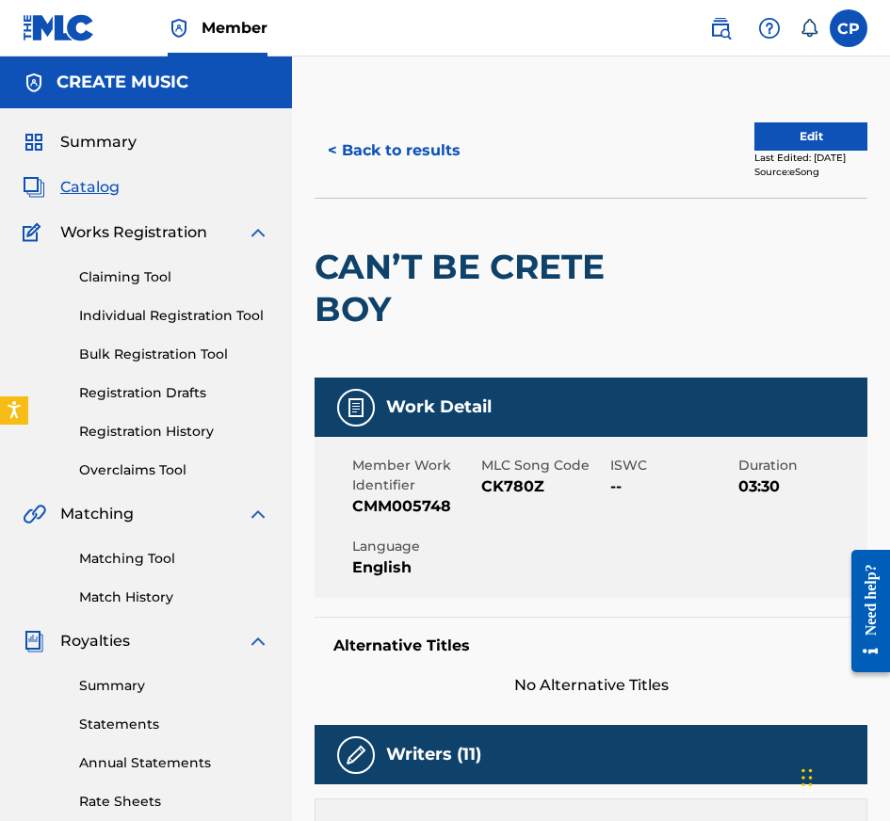
click at [422, 153] on button "< Back to results" at bounding box center [394, 150] width 159 height 47
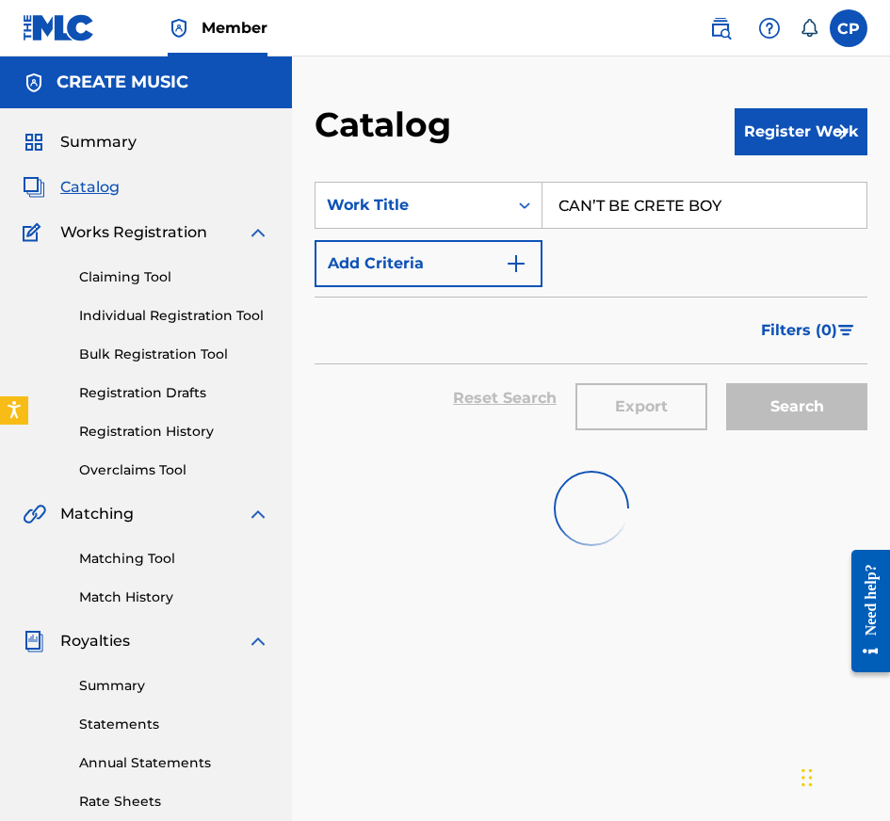
click at [599, 202] on input "CAN’T BE CRETE BOY" at bounding box center [704, 205] width 324 height 45
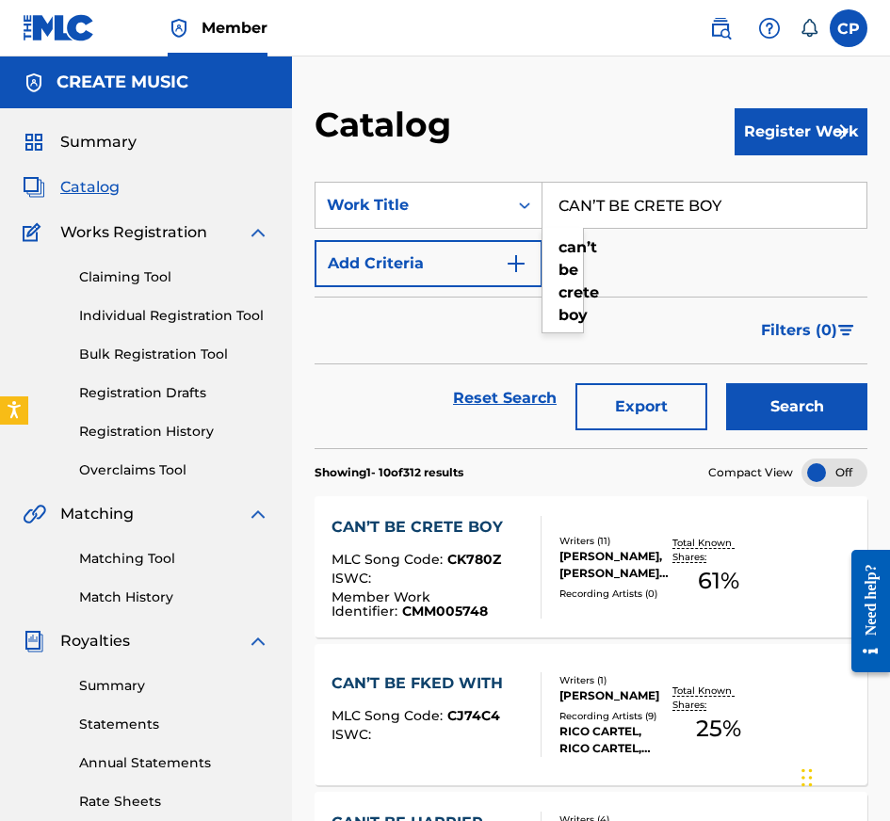
click at [599, 202] on input "CAN’T BE CRETE BOY" at bounding box center [704, 205] width 324 height 45
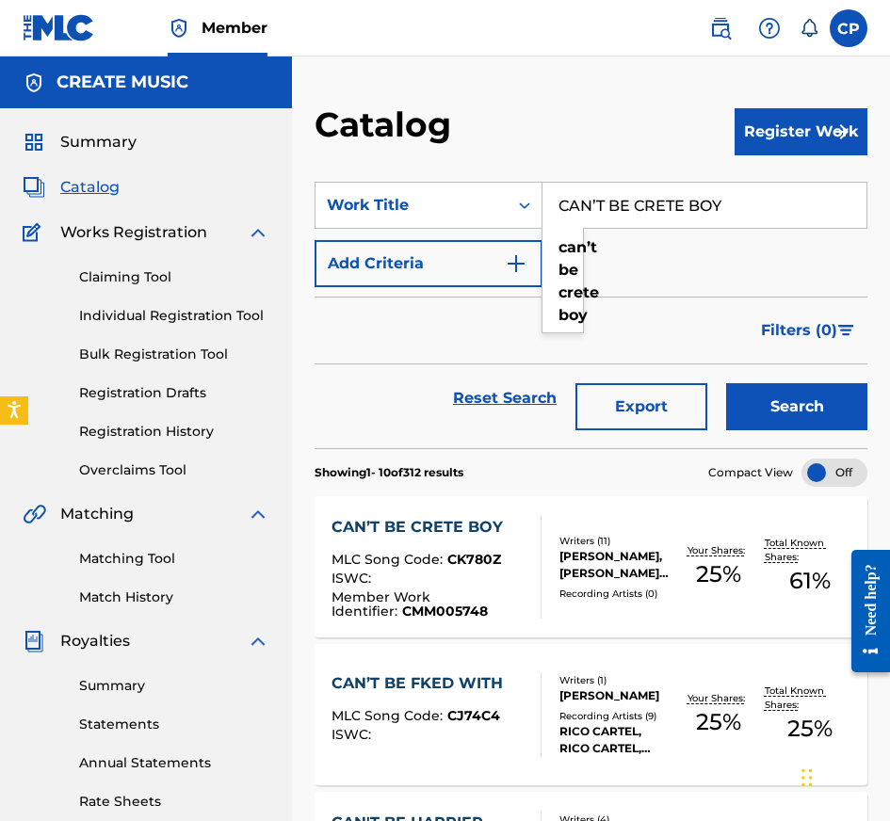
paste input "NELLA TRAPPOLA (RED BULL 64 BARS)"
type input "NELLA TRAPPOLA (RED BULL 64 BARS)"
click at [778, 412] on button "Search" at bounding box center [796, 406] width 141 height 47
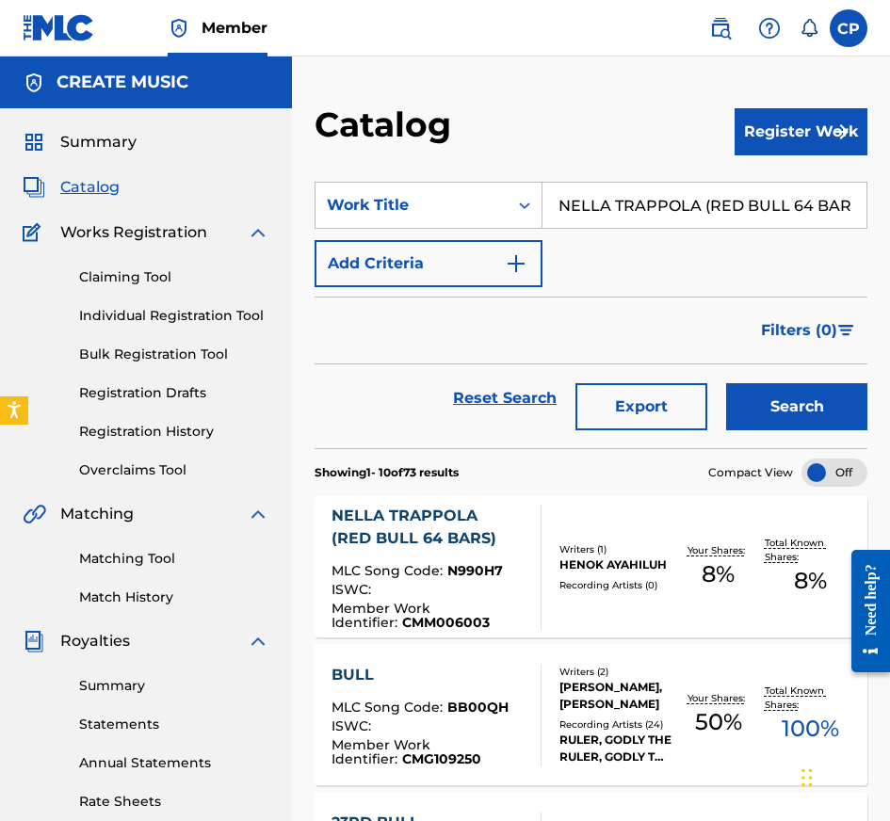
click at [545, 508] on div "NELLA TRAPPOLA (RED BULL 64 BARS) MLC Song Code : N990H7 ISWC : Member Work Ide…" at bounding box center [591, 566] width 553 height 141
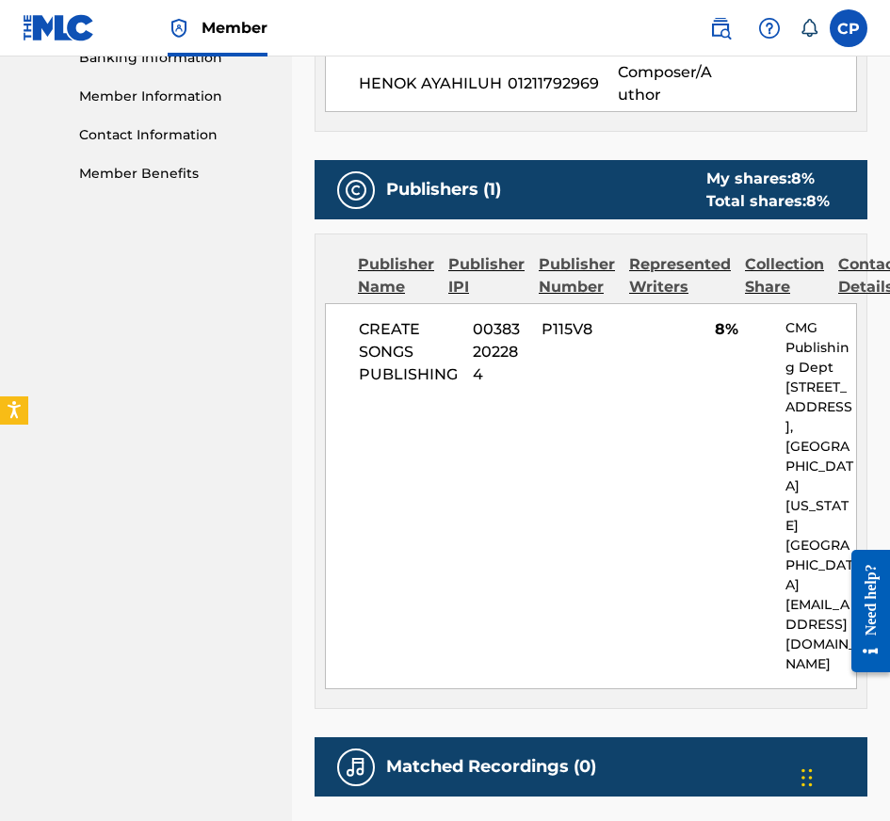
scroll to position [973, 0]
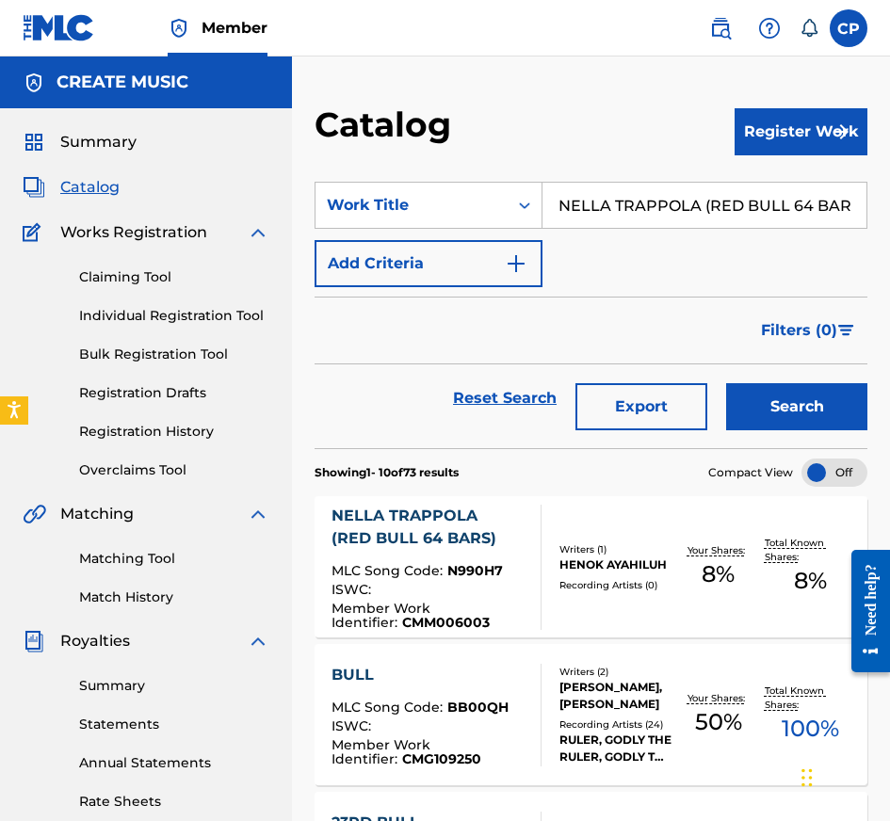
click at [610, 216] on input "NELLA TRAPPOLA (RED BULL 64 BARS)" at bounding box center [704, 205] width 324 height 45
paste input "BIT MY TONGUE"
type input "BIT MY TONGUE"
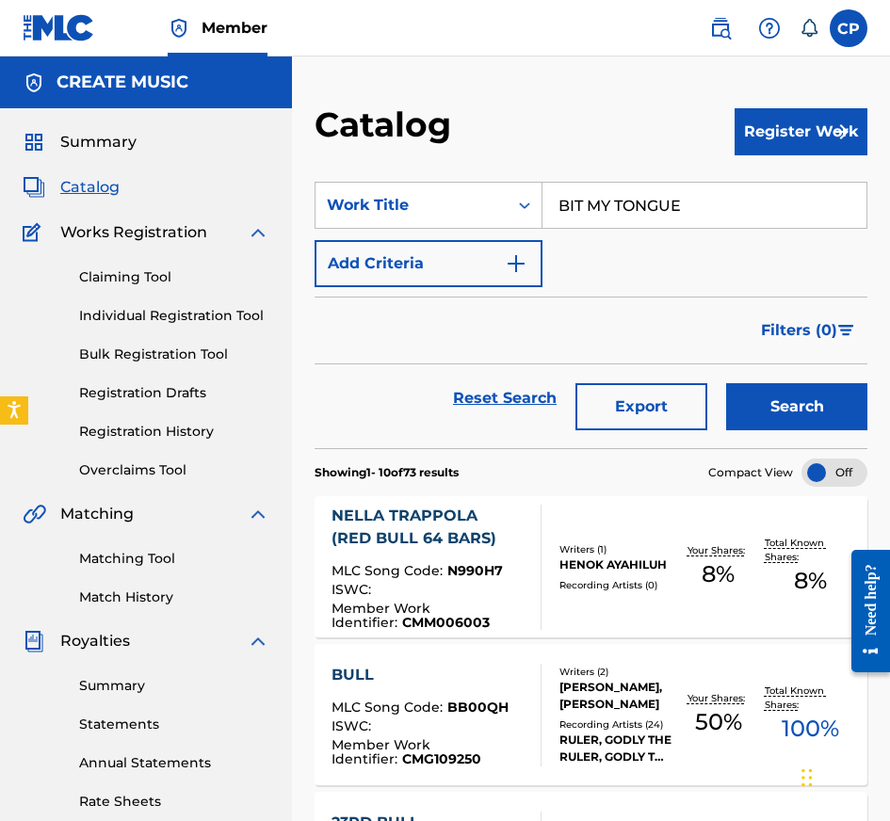
click at [776, 413] on button "Search" at bounding box center [796, 406] width 141 height 47
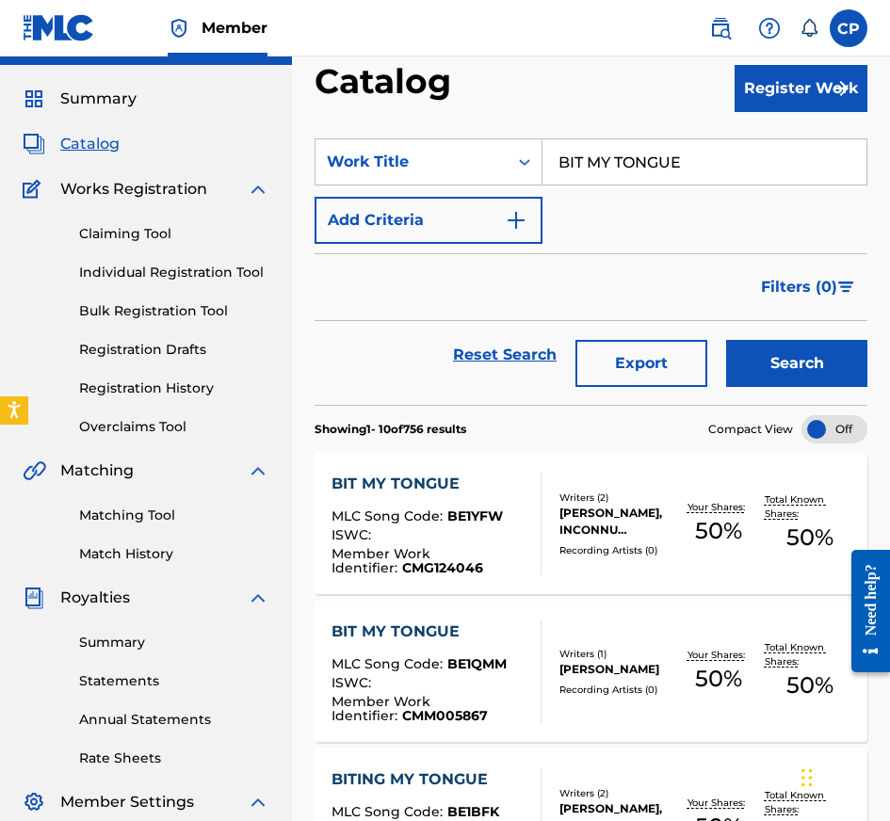
scroll to position [47, 0]
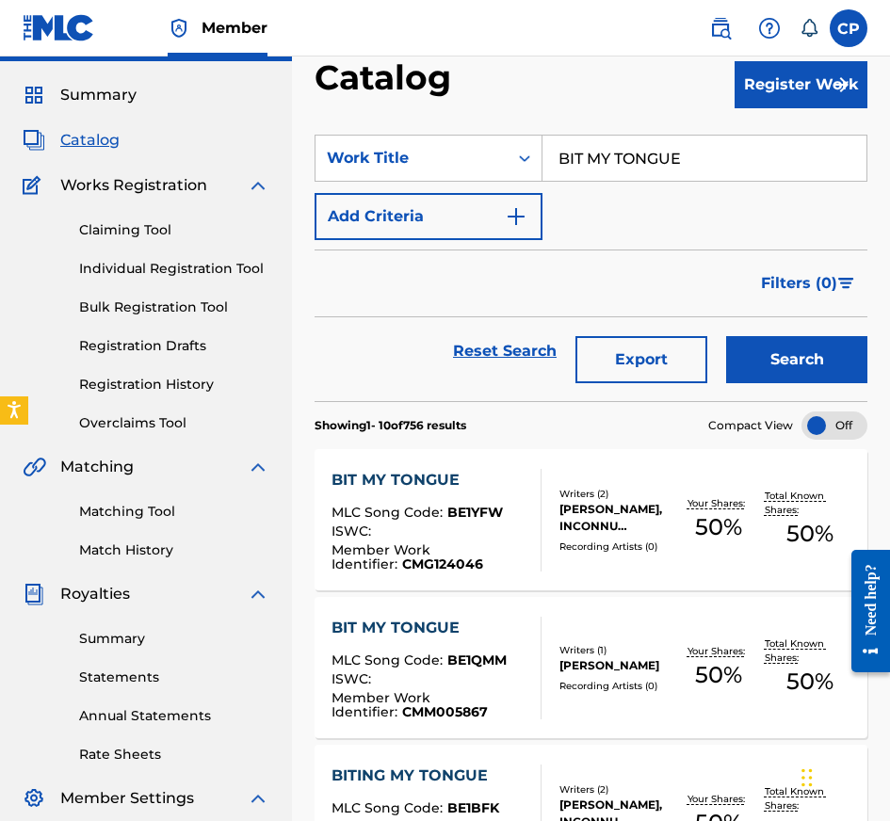
click at [483, 630] on div "BIT MY TONGUE" at bounding box center [428, 628] width 194 height 23
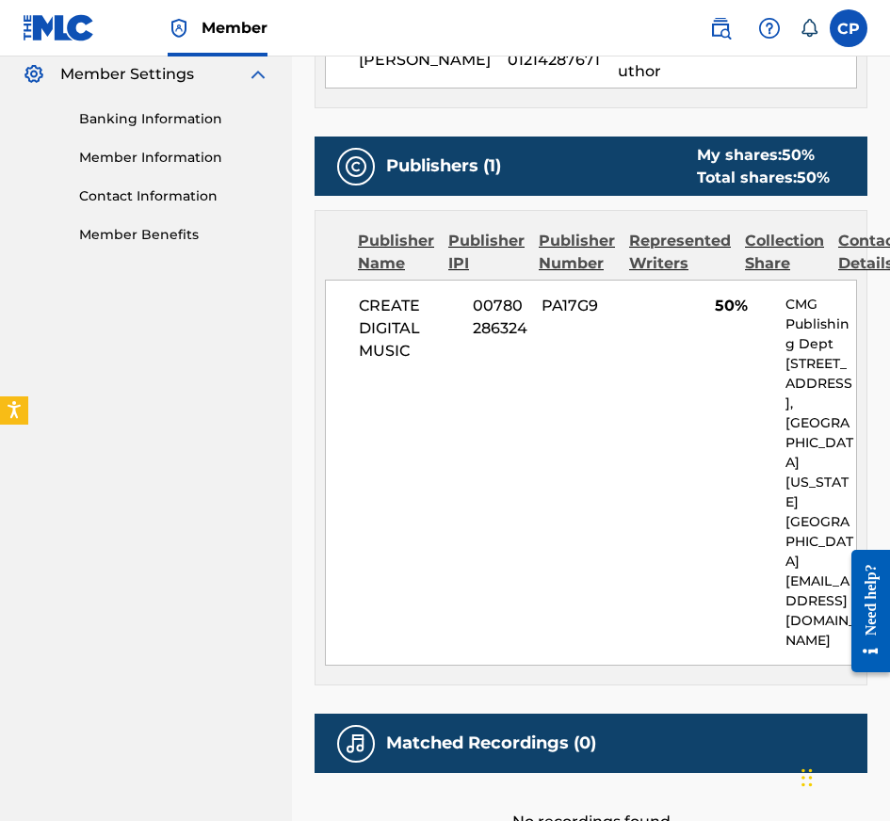
scroll to position [888, 0]
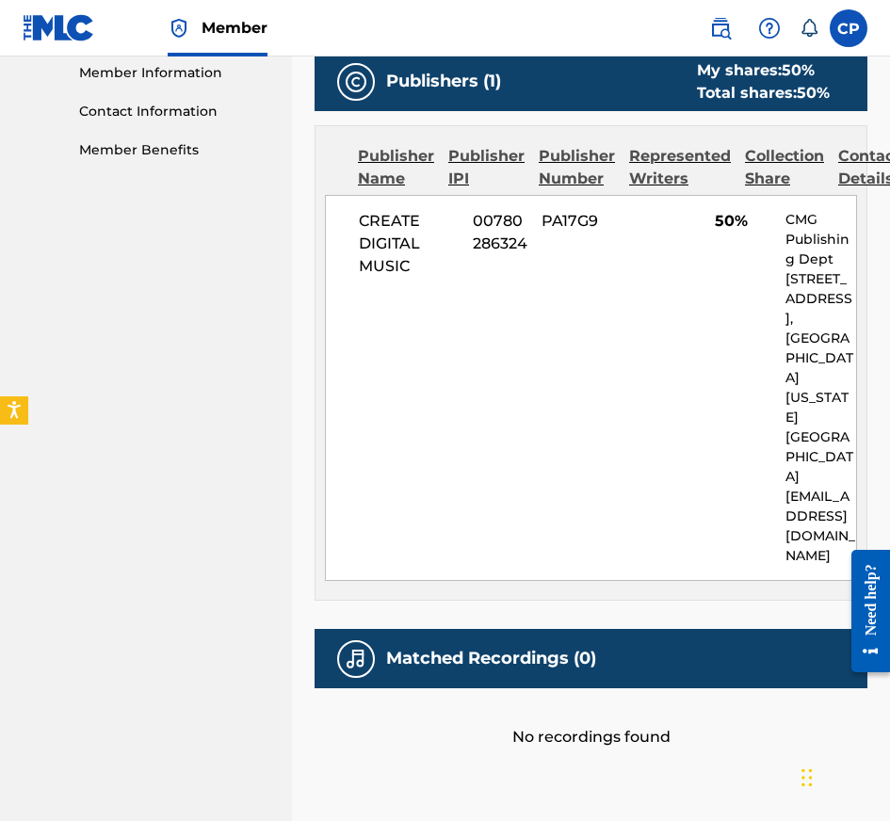
scroll to position [47, 0]
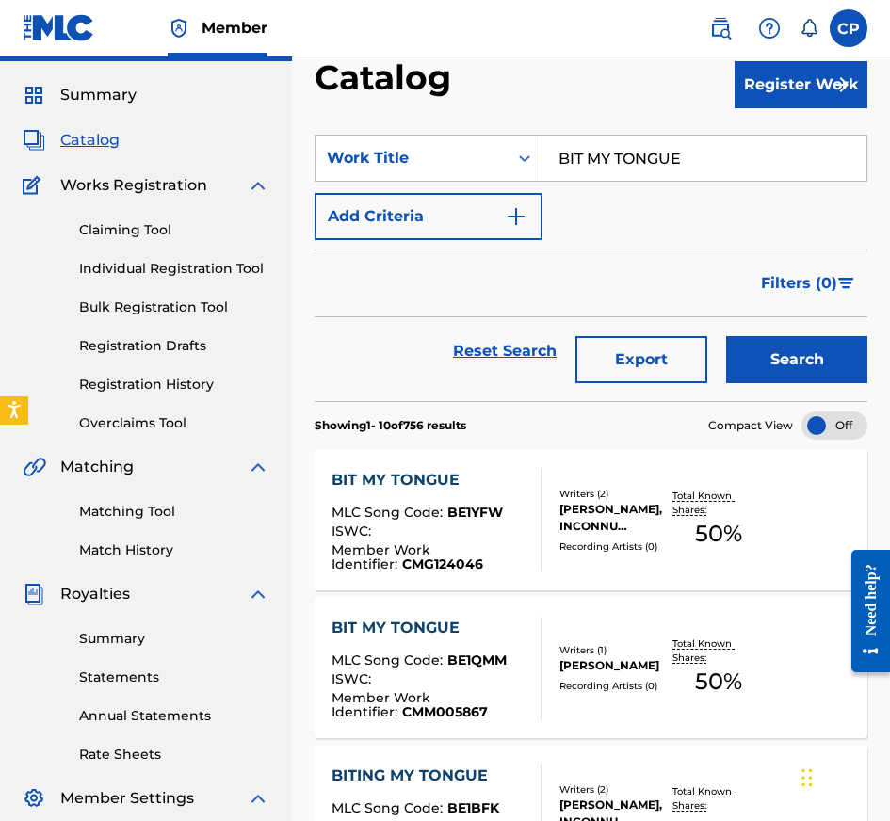
click at [606, 154] on input "BIT MY TONGUE" at bounding box center [704, 158] width 324 height 45
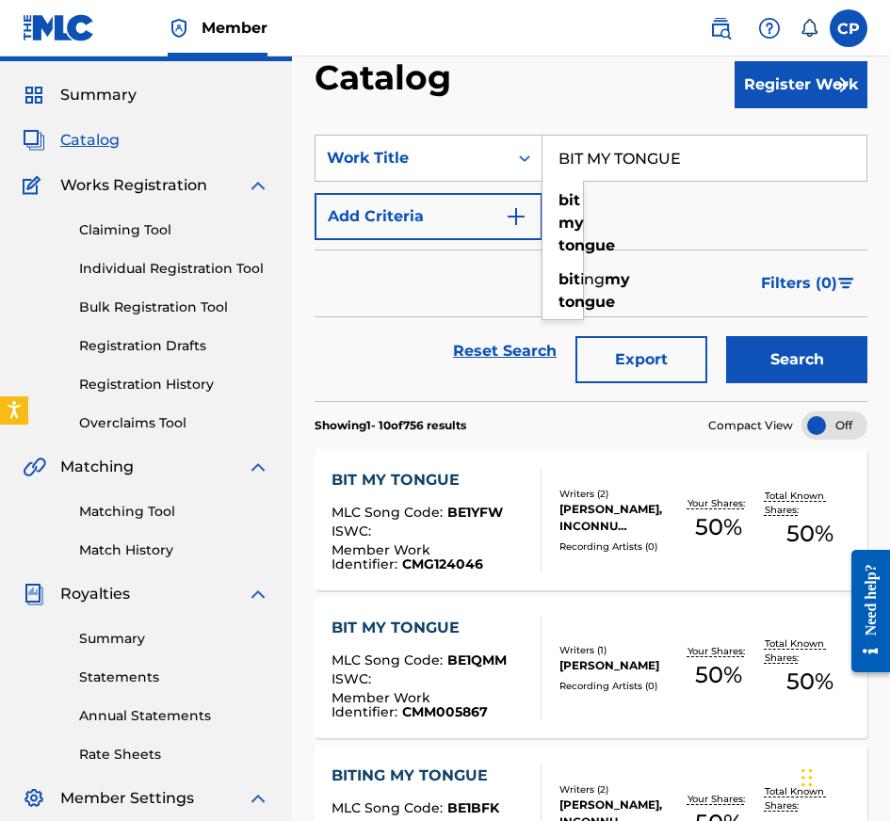
click at [606, 154] on input "BIT MY TONGUE" at bounding box center [704, 158] width 324 height 45
paste input "WORLD IS OURZ"
type input "WORLD IS OURZ"
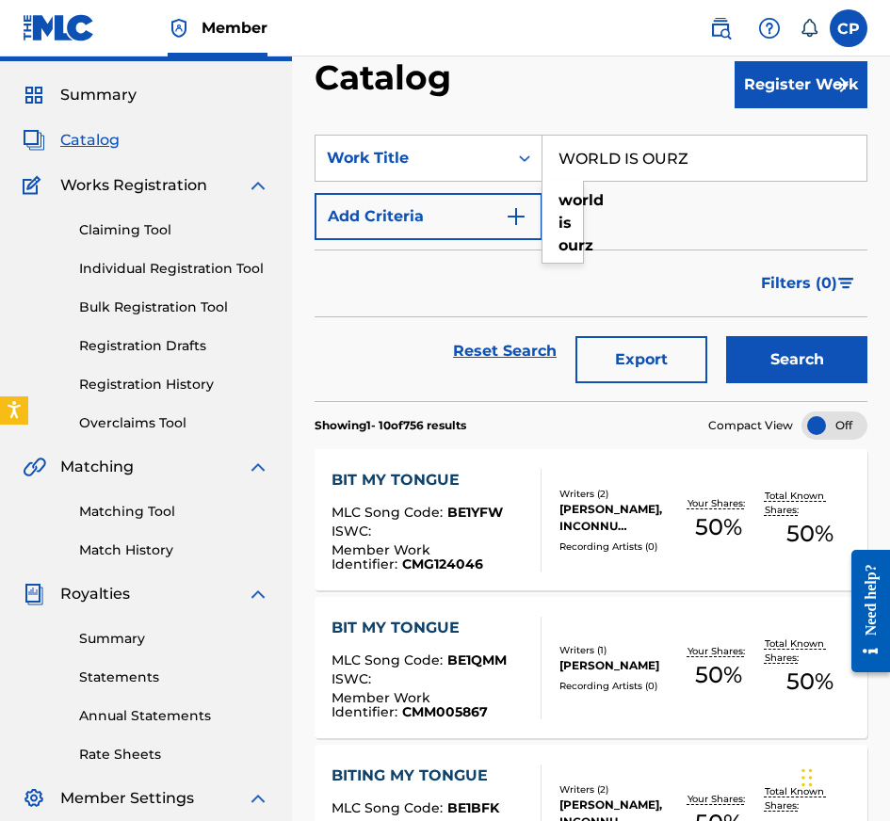
click at [784, 353] on button "Search" at bounding box center [796, 359] width 141 height 47
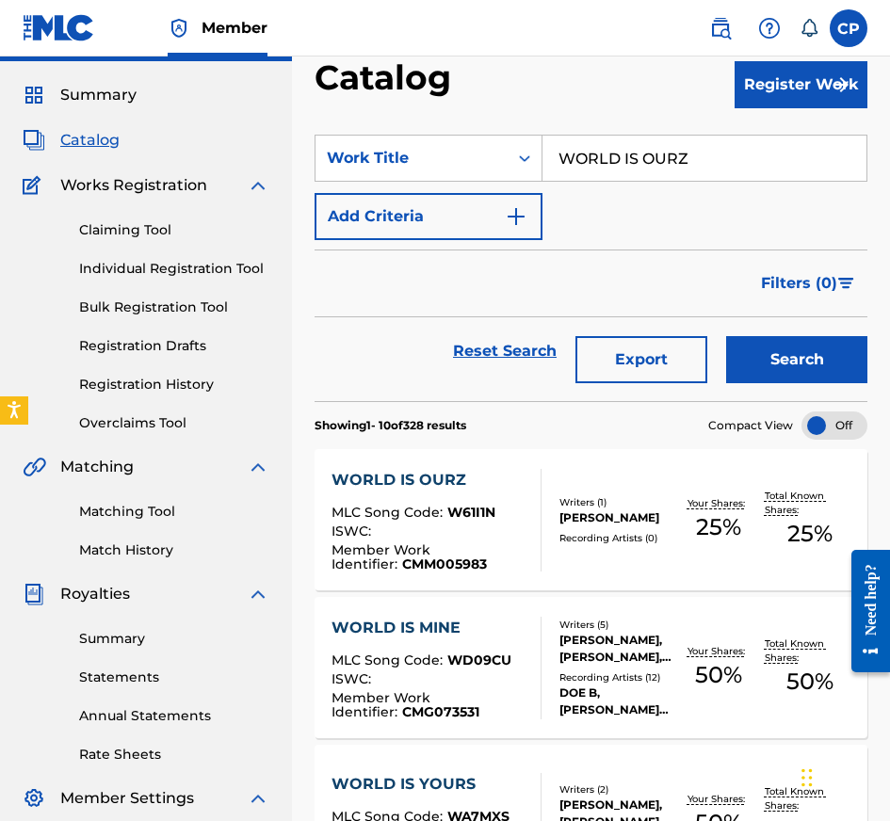
click at [547, 533] on div "Writers ( 1 ) [PERSON_NAME] Recording Artists ( 0 )" at bounding box center [606, 520] width 131 height 50
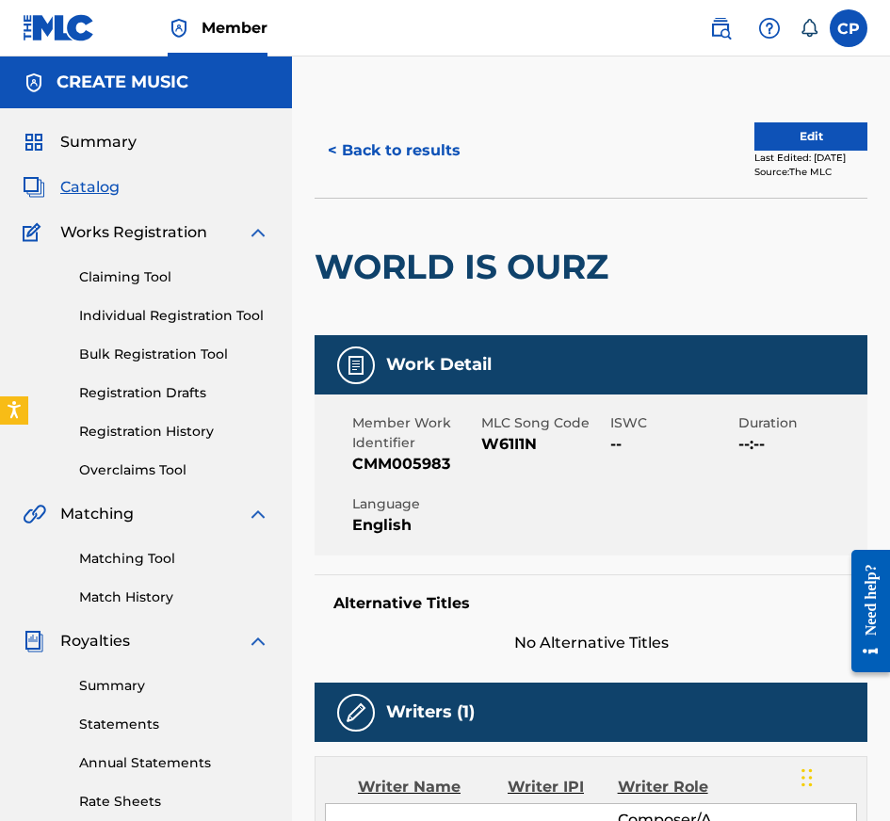
click at [399, 144] on button "< Back to results" at bounding box center [394, 150] width 159 height 47
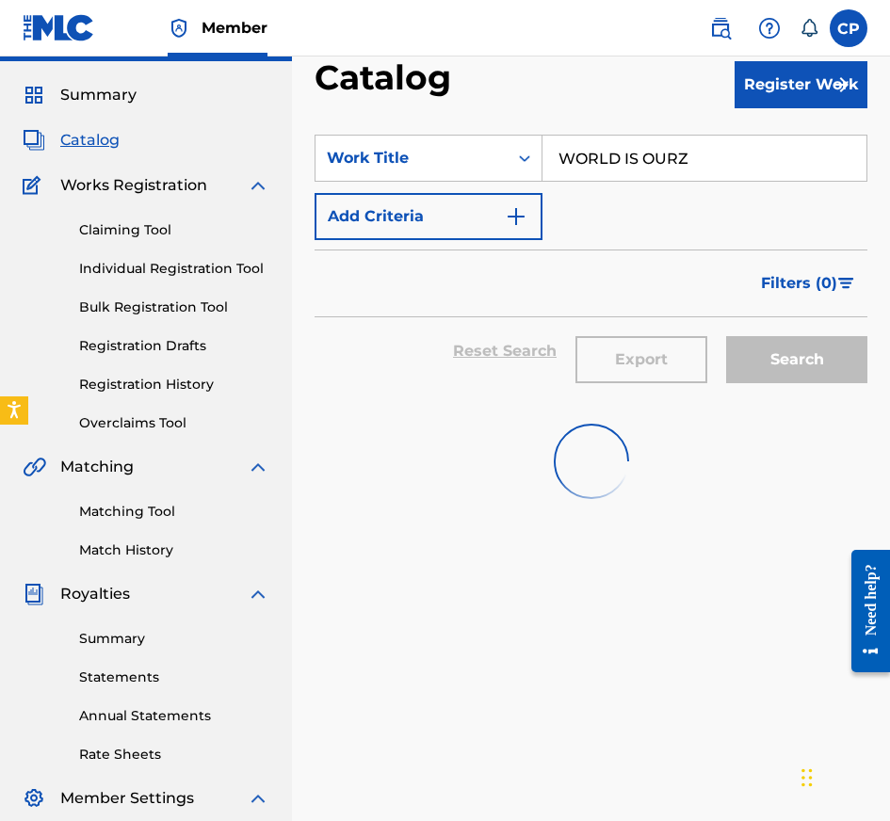
click at [678, 164] on input "WORLD IS OURZ" at bounding box center [704, 158] width 324 height 45
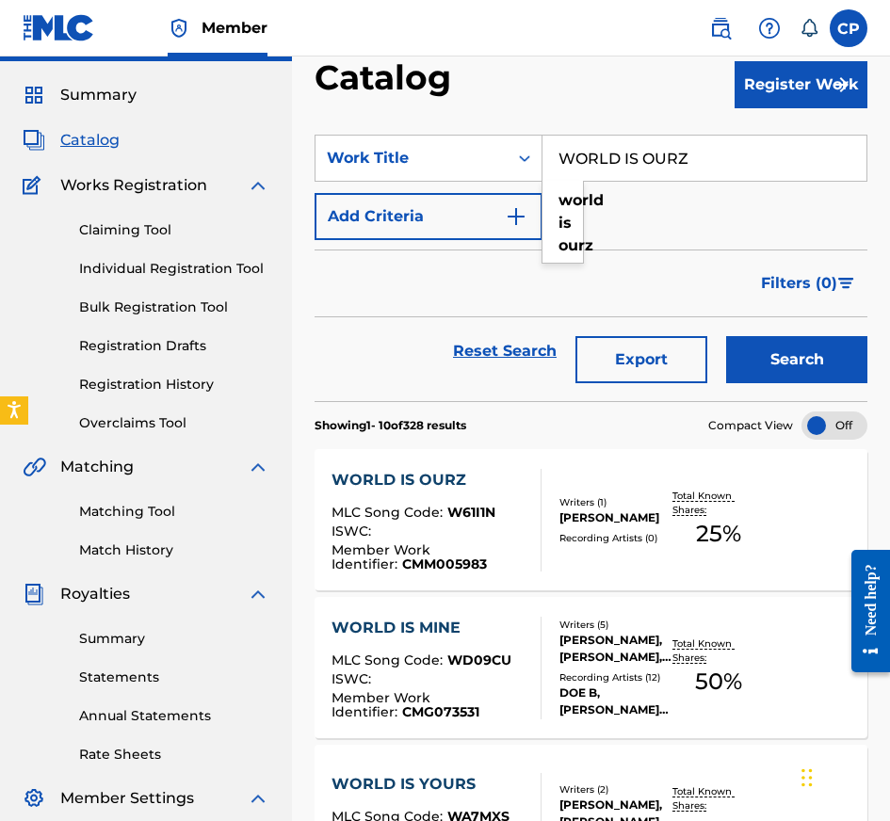
click at [678, 164] on input "WORLD IS OURZ" at bounding box center [704, 158] width 324 height 45
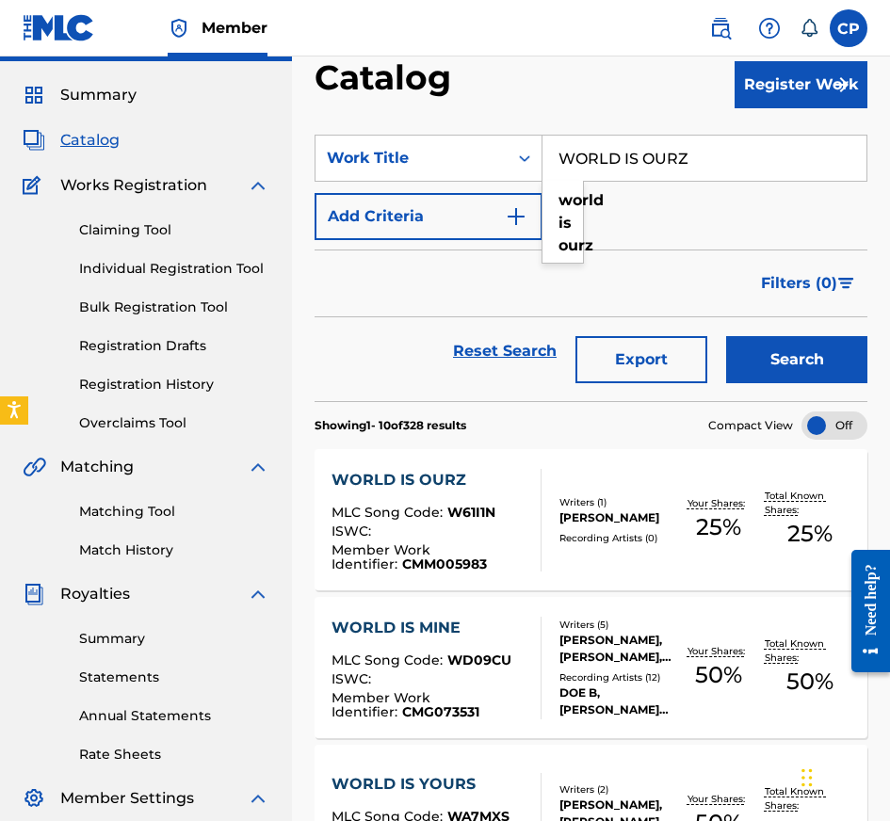
click at [678, 164] on input "WORLD IS OURZ" at bounding box center [704, 158] width 324 height 45
paste input "BIT MY TONGUE"
type input "BIT MY TONGUE"
click at [791, 342] on button "Search" at bounding box center [796, 359] width 141 height 47
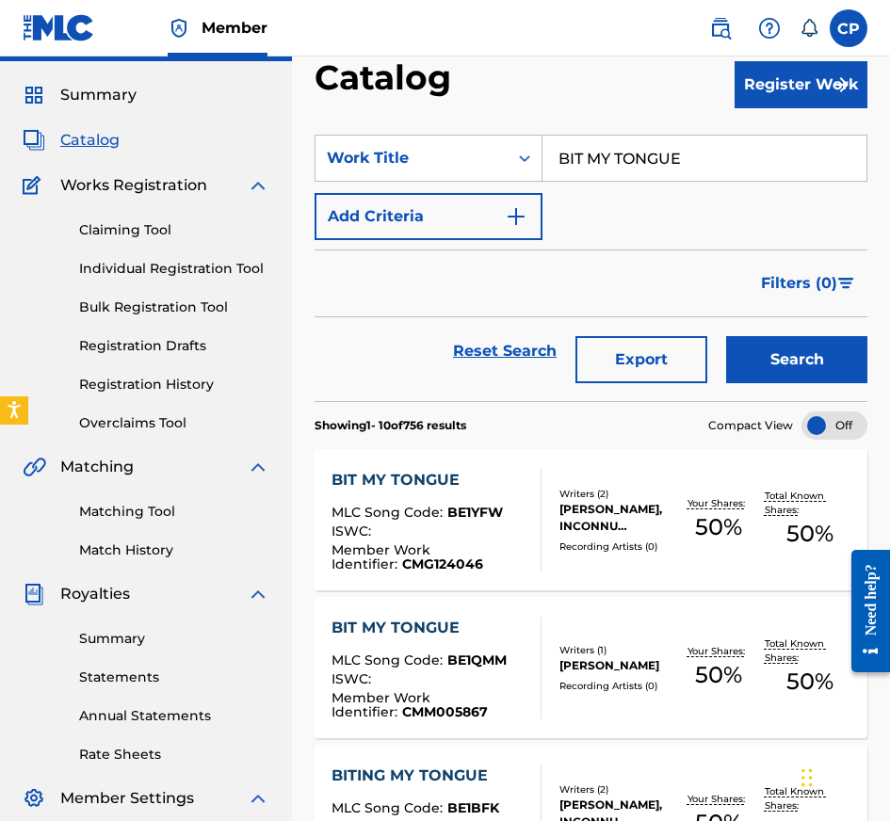
click at [547, 648] on div "Writers ( 1 ) [PERSON_NAME] Recording Artists ( 0 )" at bounding box center [606, 668] width 131 height 50
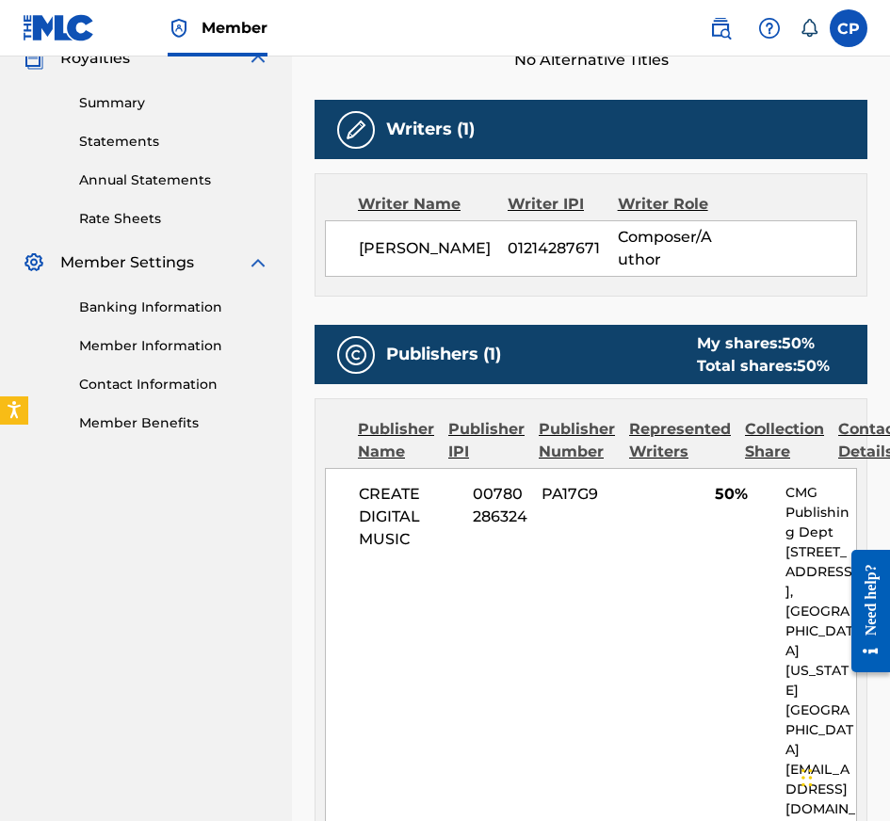
scroll to position [888, 0]
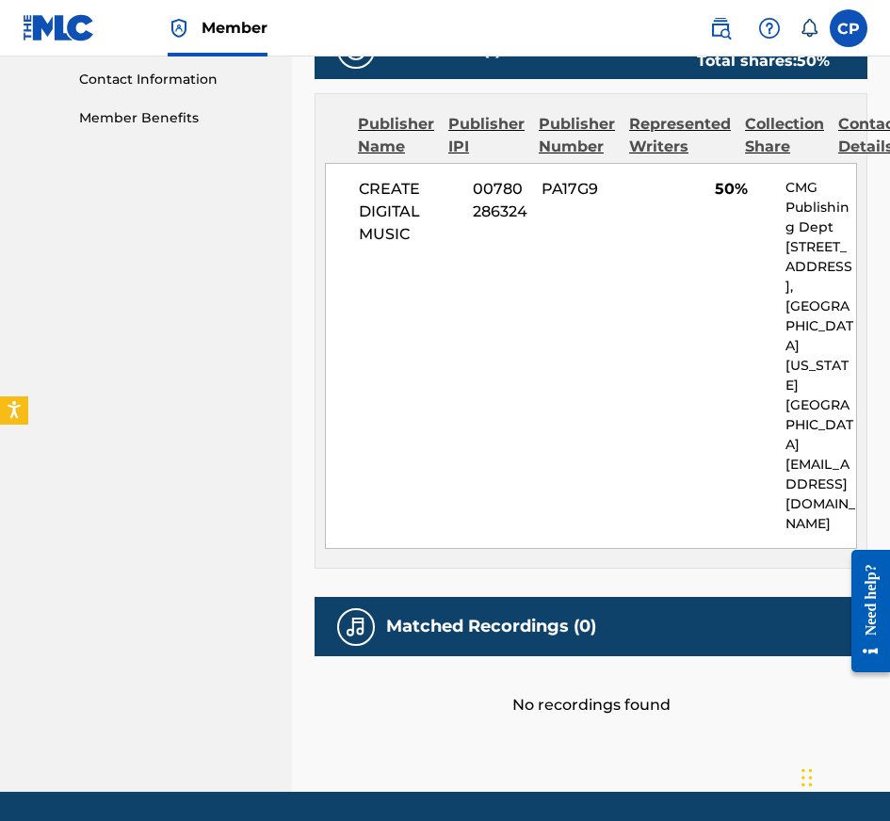
scroll to position [47, 0]
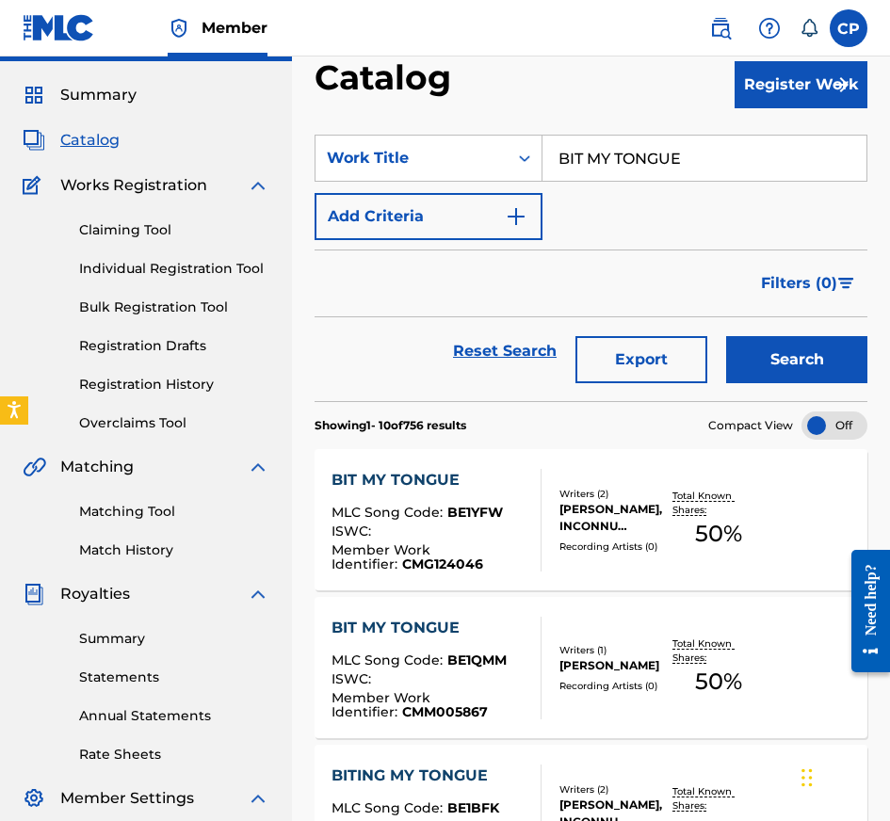
click at [676, 153] on input "BIT MY TONGUE" at bounding box center [704, 158] width 324 height 45
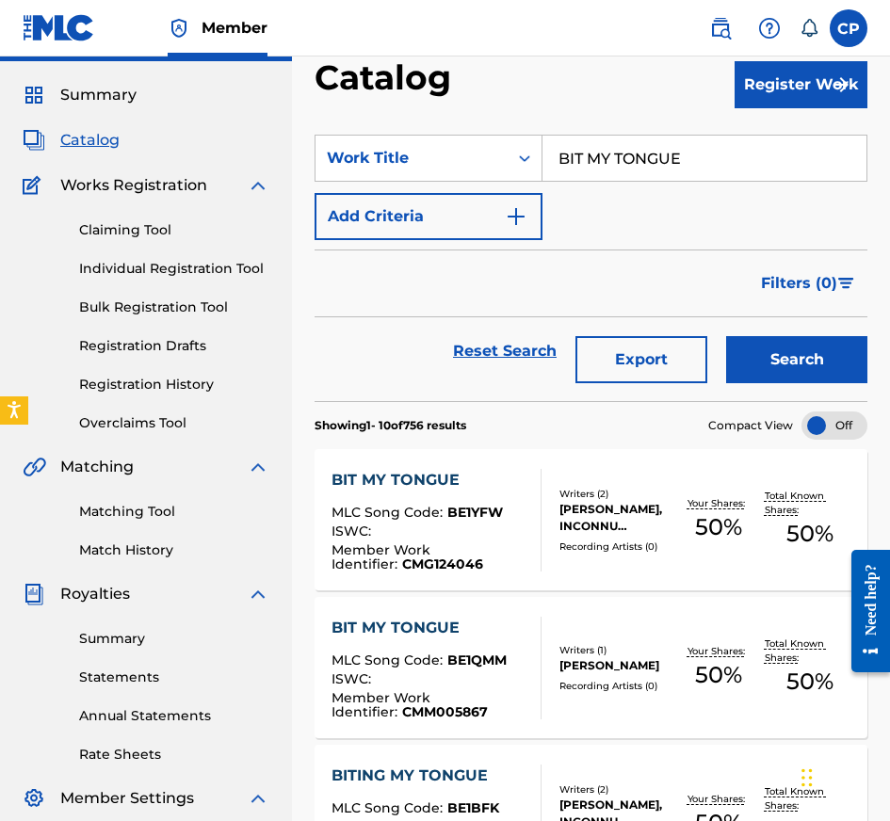
click at [676, 153] on input "BIT MY TONGUE" at bounding box center [704, 158] width 324 height 45
paste input "PINK PANTHER"
type input "PINK PANTHER"
click at [767, 364] on button "Search" at bounding box center [796, 359] width 141 height 47
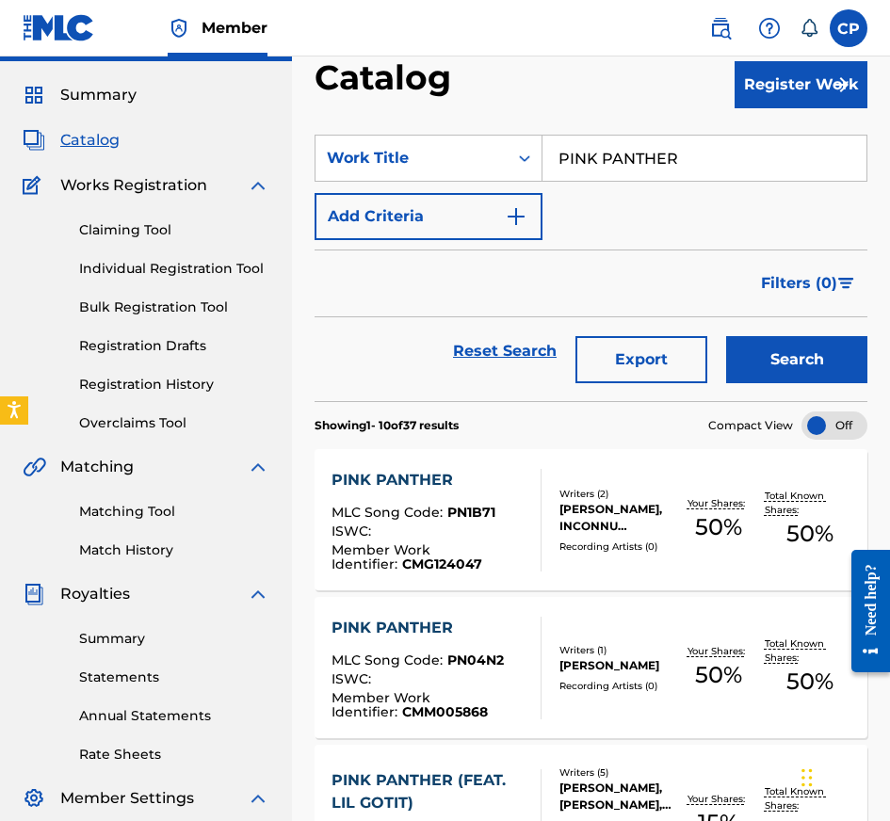
click at [616, 632] on div "PINK PANTHER MLC Song Code : PN04N2 ISWC : Member Work Identifier : CMM005868 W…" at bounding box center [591, 667] width 553 height 141
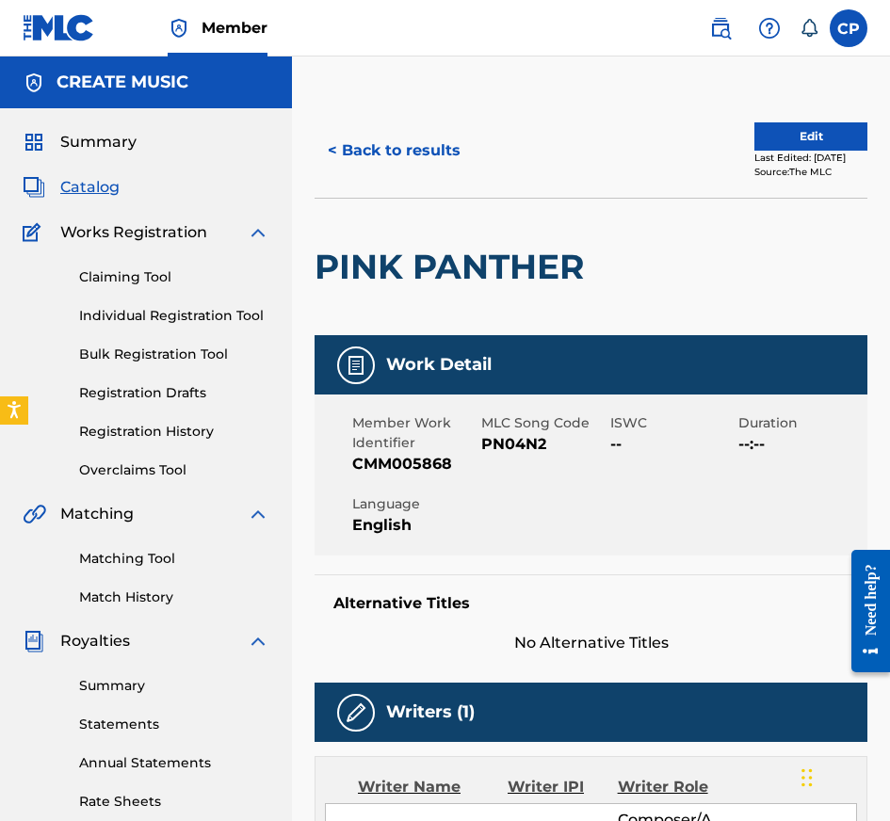
scroll to position [888, 0]
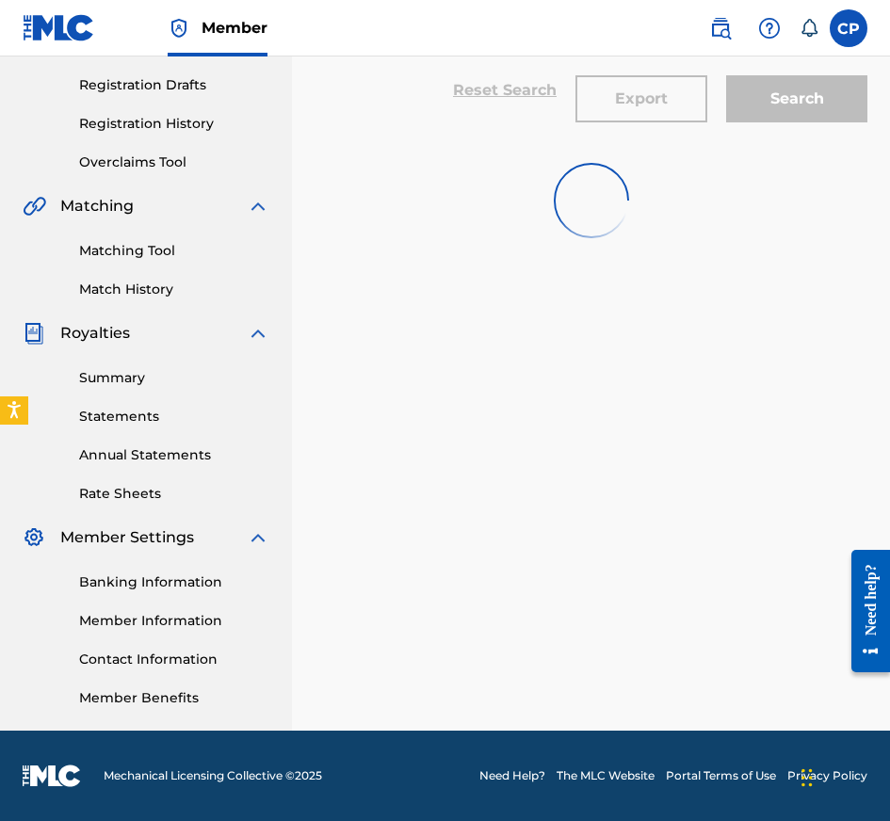
scroll to position [47, 0]
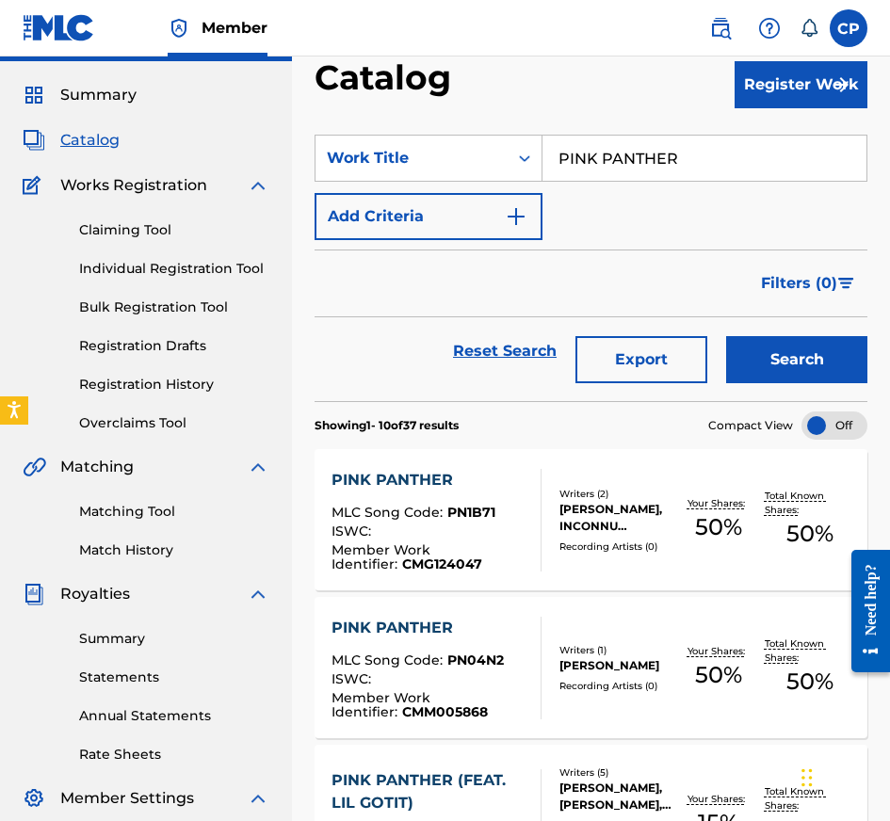
click at [638, 149] on input "PINK PANTHER" at bounding box center [704, 158] width 324 height 45
paste input "[PERSON_NAME]"
type input "[PERSON_NAME]"
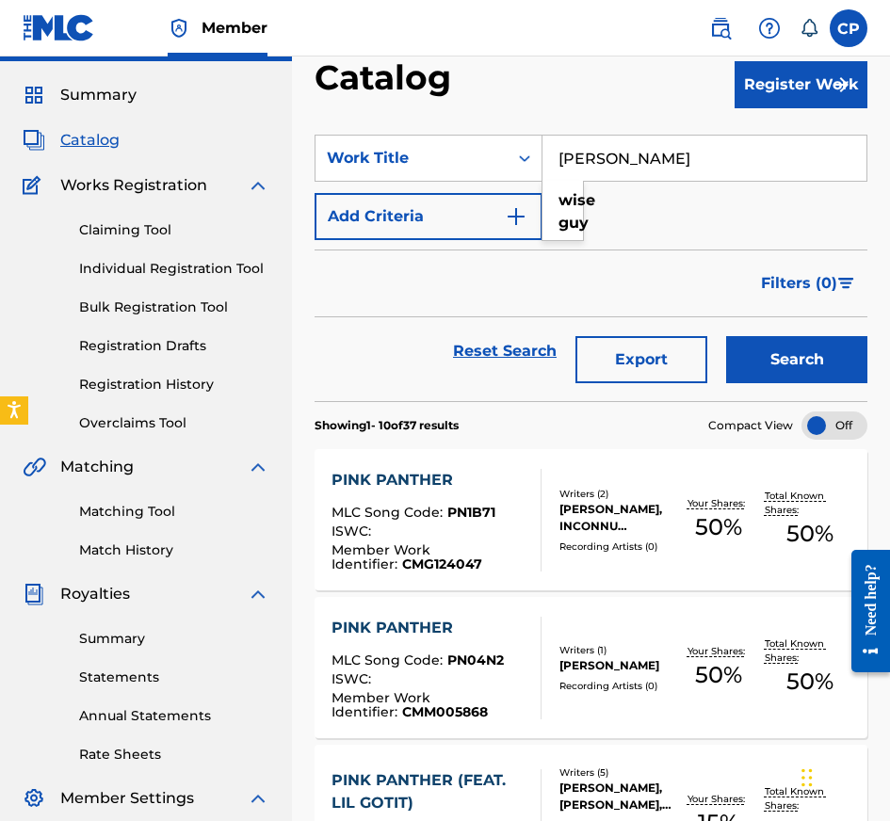
click at [804, 353] on button "Search" at bounding box center [796, 359] width 141 height 47
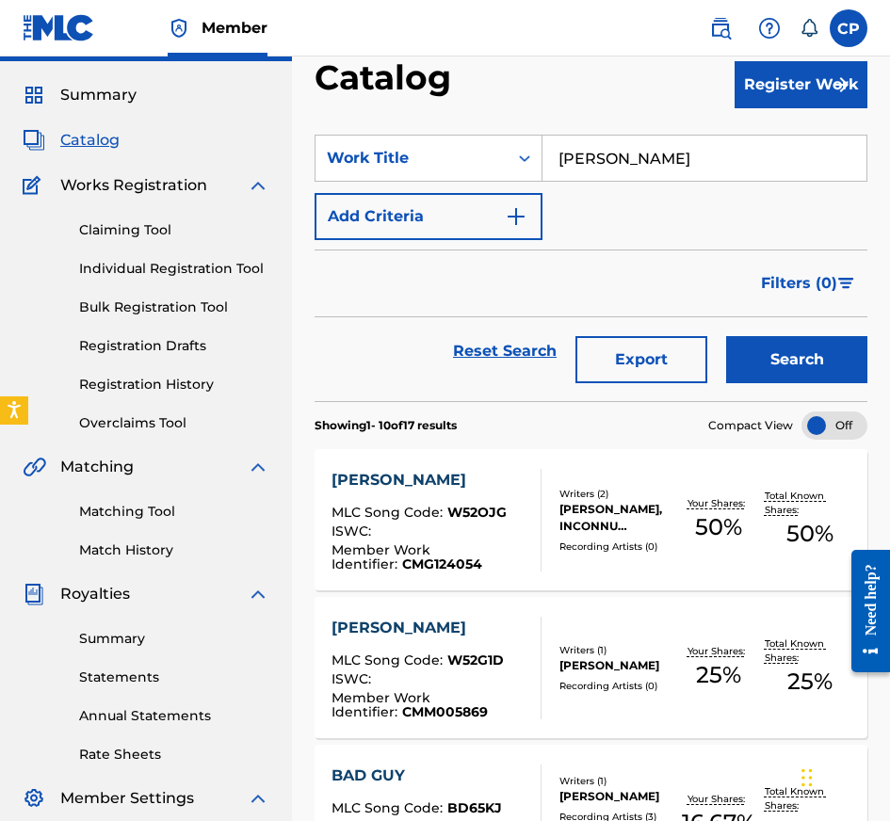
click at [628, 643] on div "Writers ( 1 )" at bounding box center [615, 650] width 113 height 14
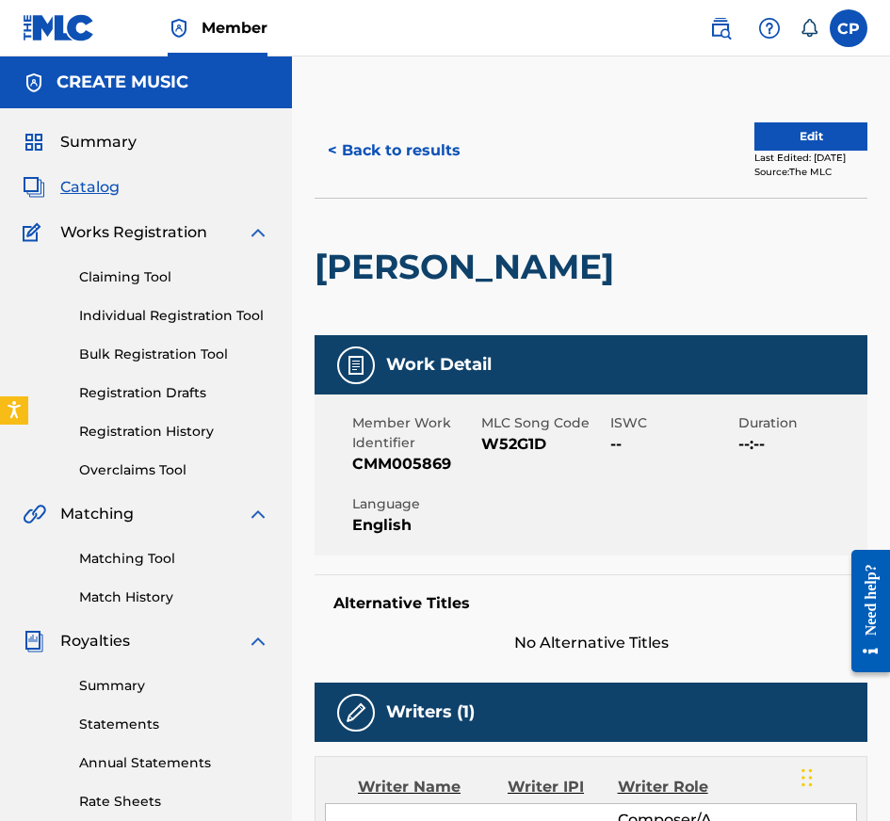
click at [456, 145] on button "< Back to results" at bounding box center [394, 150] width 159 height 47
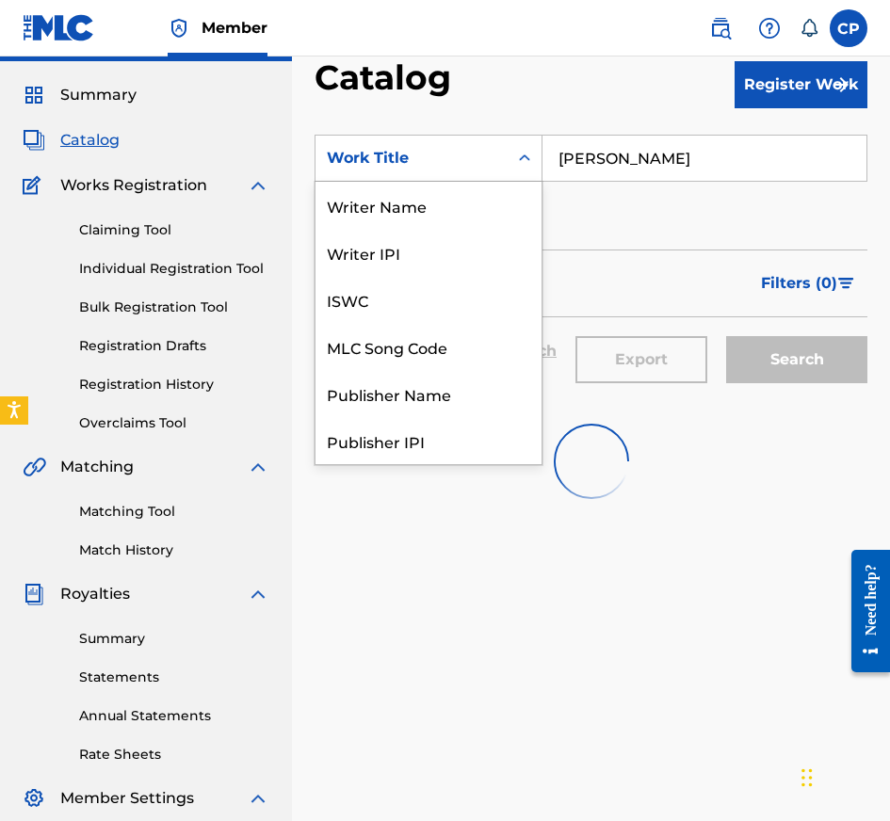
scroll to position [283, 0]
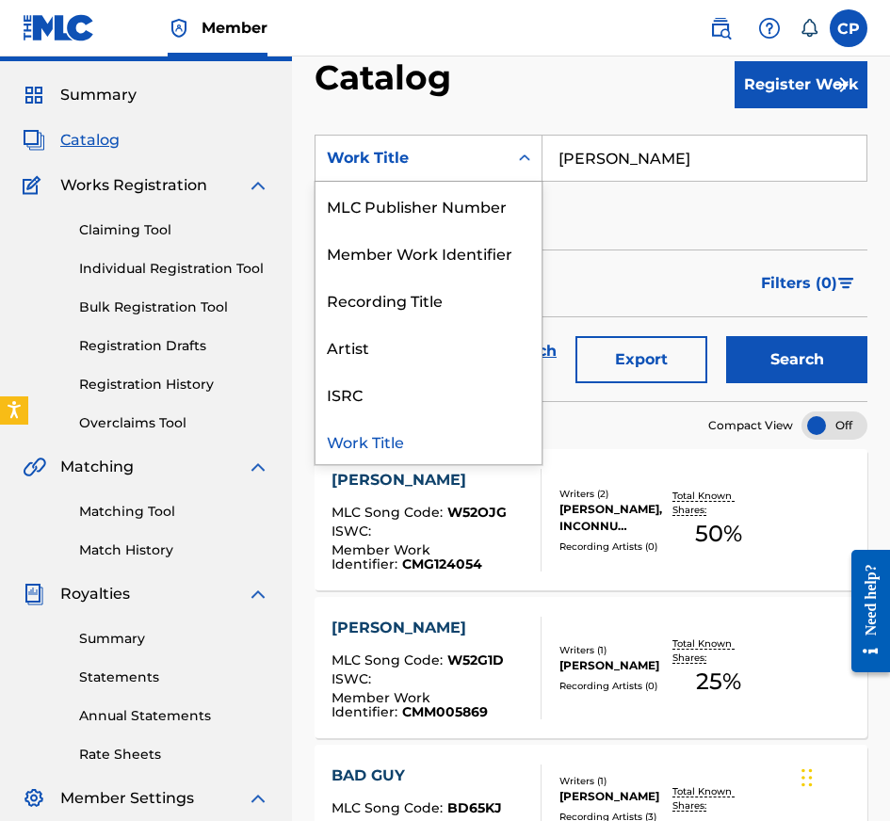
click at [648, 146] on input "[PERSON_NAME]" at bounding box center [704, 158] width 324 height 45
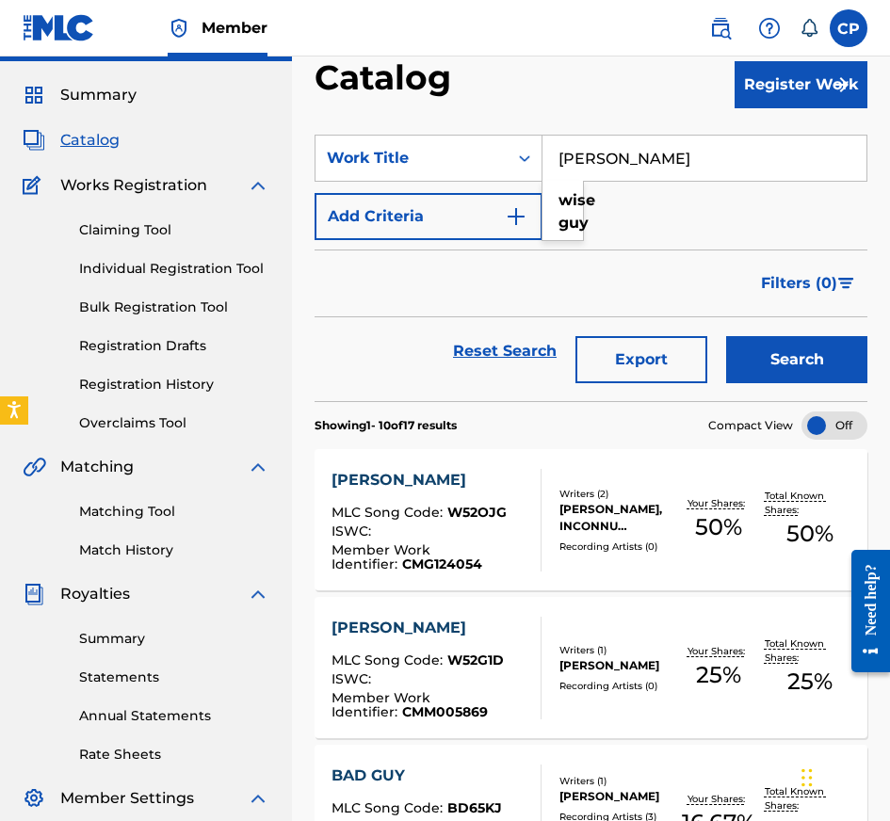
click at [648, 146] on input "[PERSON_NAME]" at bounding box center [704, 158] width 324 height 45
paste input "TRUE PLAYER"
type input "TRUE PLAYER"
click at [770, 366] on button "Search" at bounding box center [796, 359] width 141 height 47
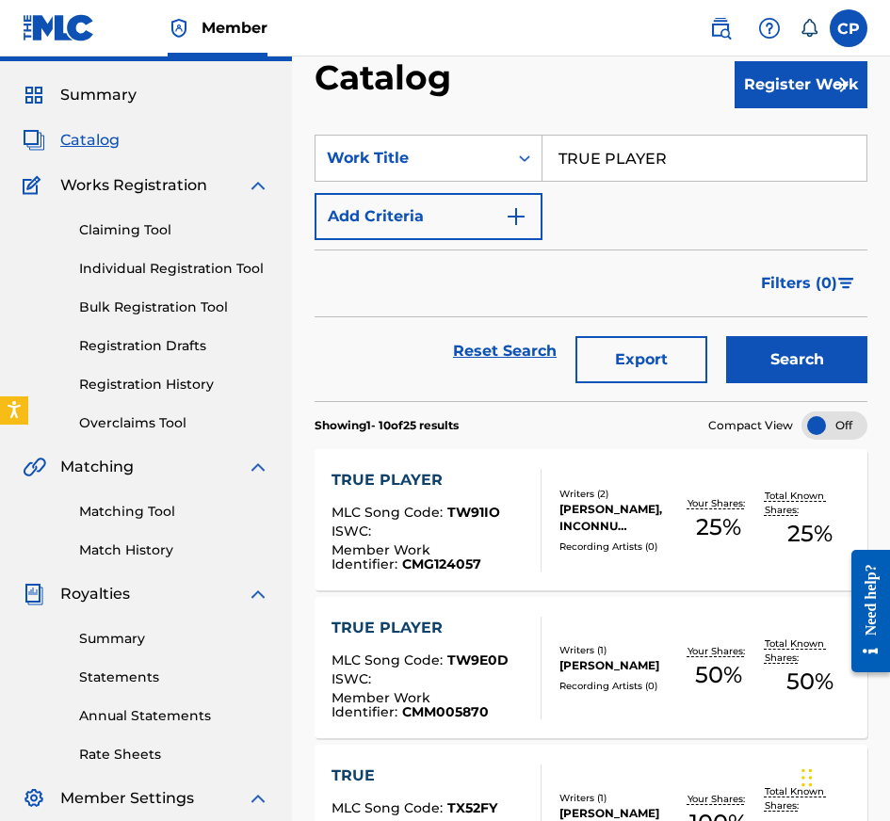
click at [607, 684] on div "Recording Artists ( 0 )" at bounding box center [615, 686] width 113 height 14
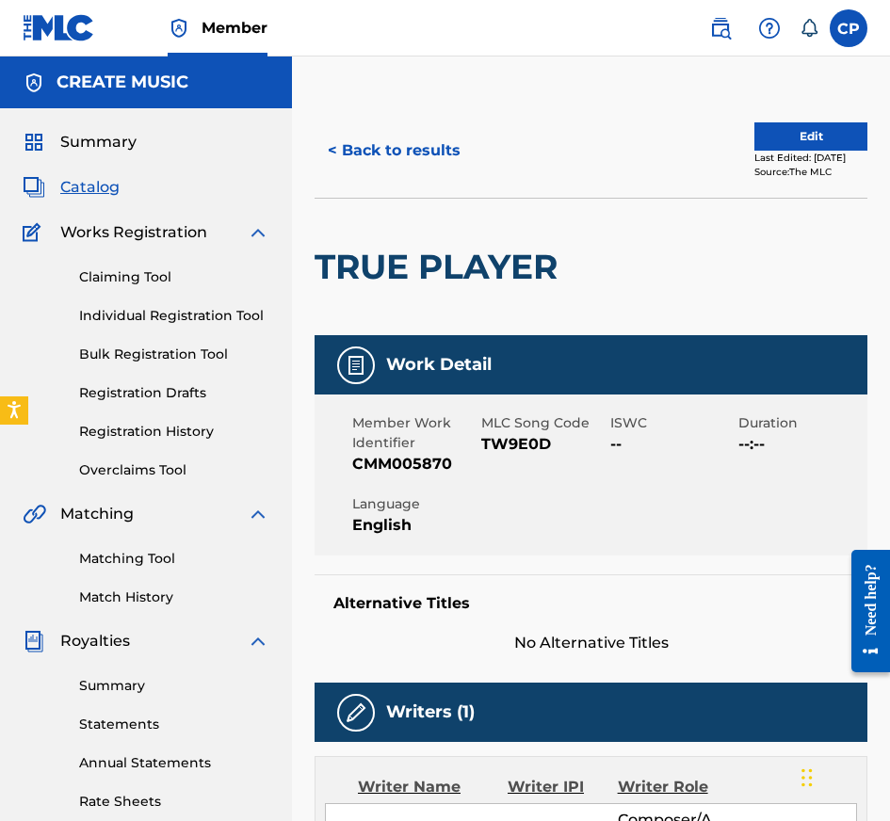
scroll to position [888, 0]
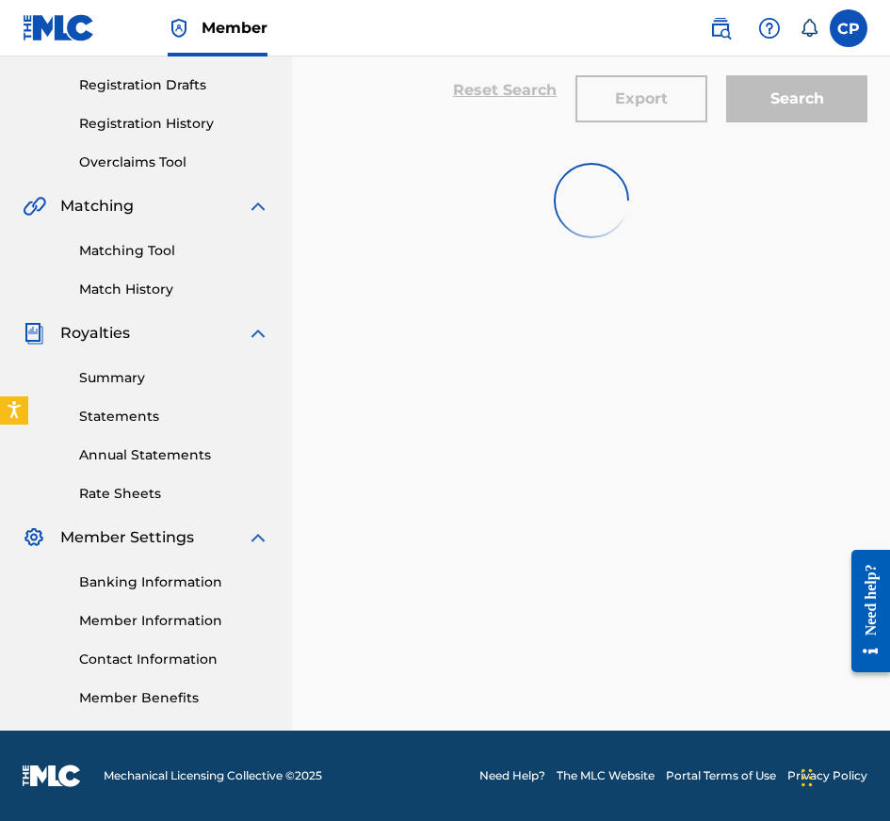
scroll to position [47, 0]
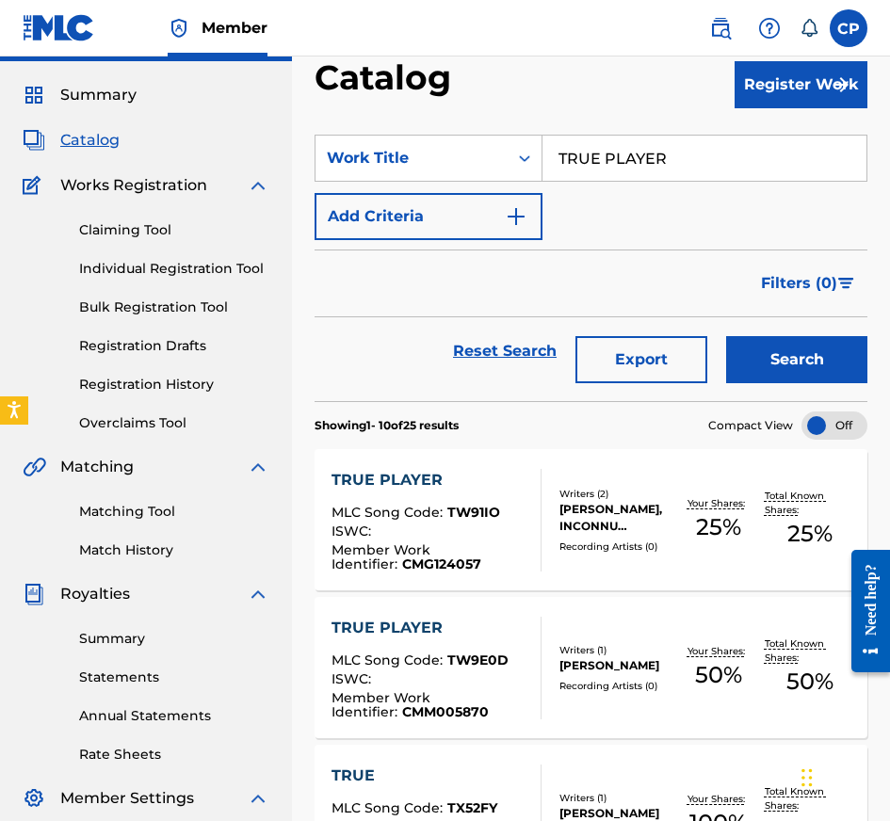
click at [673, 106] on div "Catalog" at bounding box center [525, 85] width 420 height 56
click at [673, 163] on input "TRUE PLAYER" at bounding box center [704, 158] width 324 height 45
paste input "[PERSON_NAME]"
click at [673, 163] on input "TRUE [PERSON_NAME]" at bounding box center [704, 158] width 324 height 45
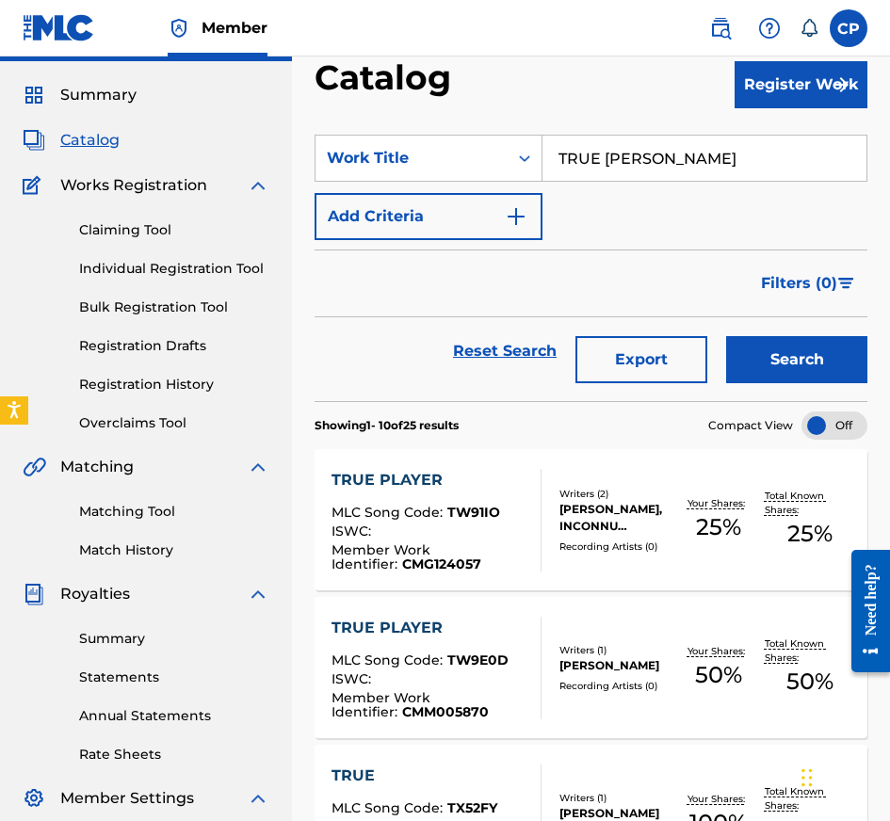
click at [673, 163] on input "TRUE [PERSON_NAME]" at bounding box center [704, 158] width 324 height 45
paste input "Search Form"
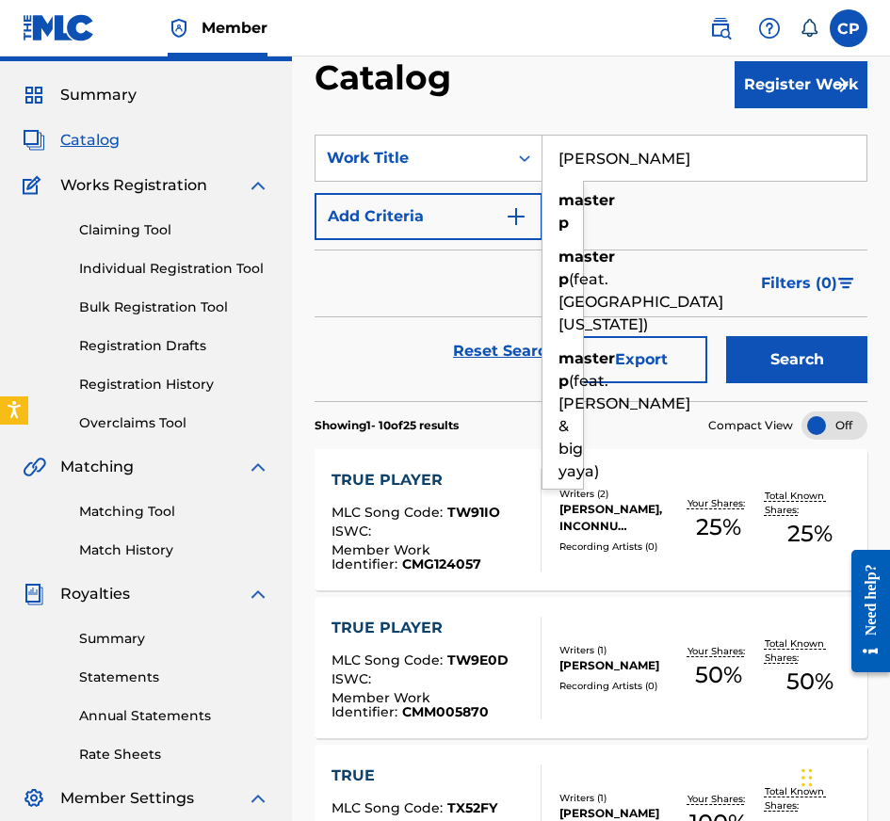
type input "[PERSON_NAME]"
click at [763, 401] on section "Showing 1 - 10 of 25 results Compact View" at bounding box center [591, 420] width 553 height 39
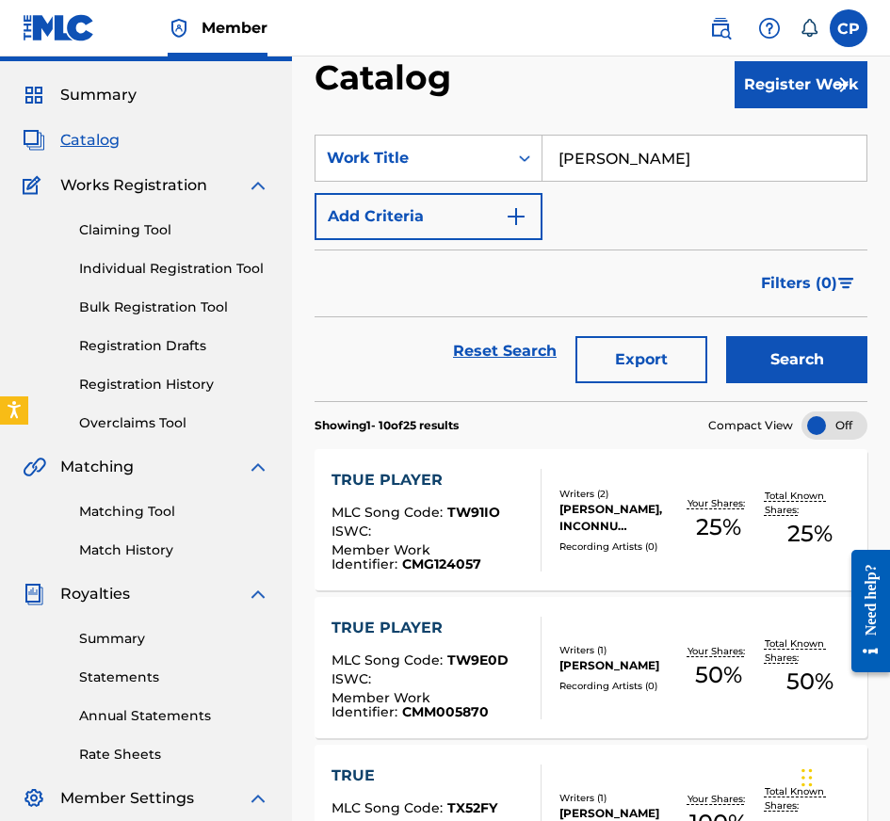
click at [763, 378] on button "Search" at bounding box center [796, 359] width 141 height 47
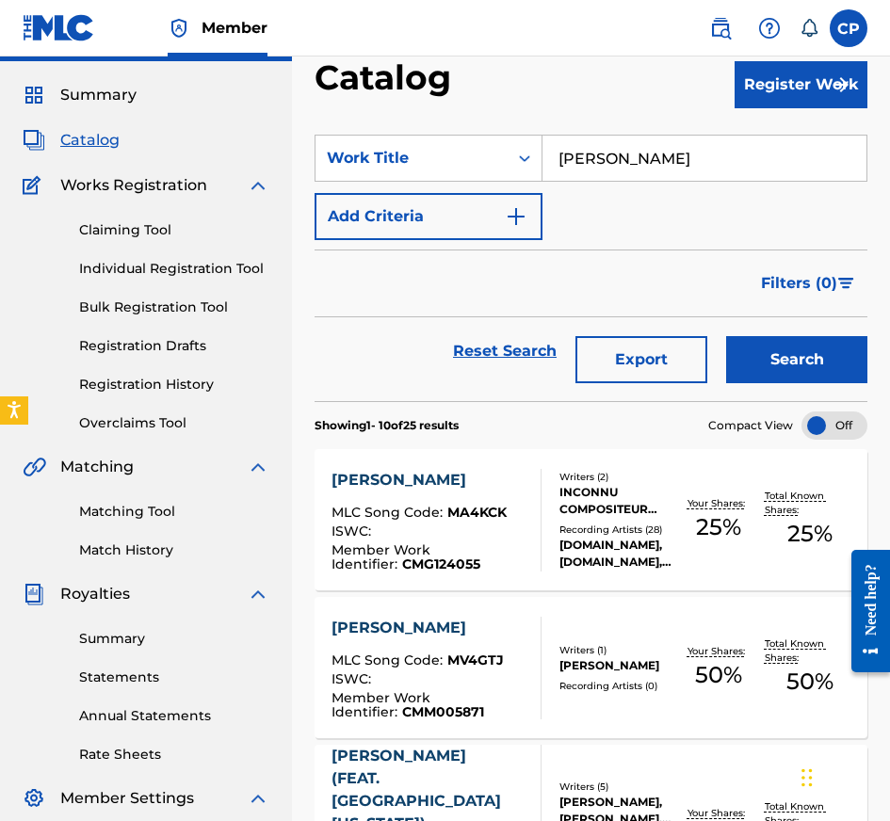
click at [508, 636] on div "[PERSON_NAME]" at bounding box center [428, 628] width 194 height 23
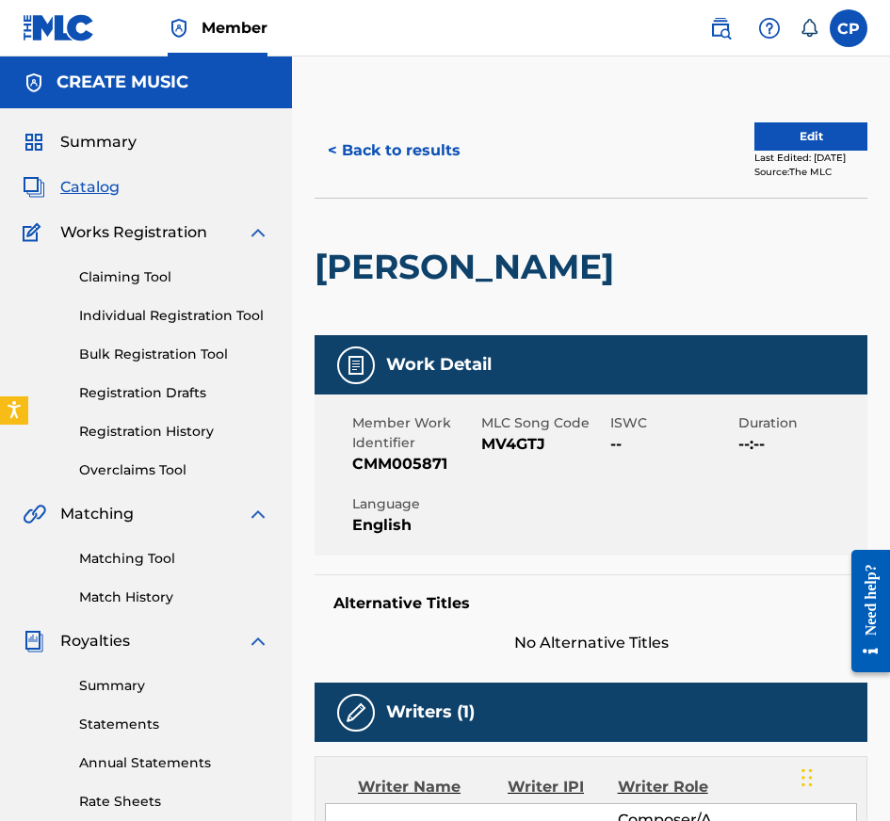
scroll to position [888, 0]
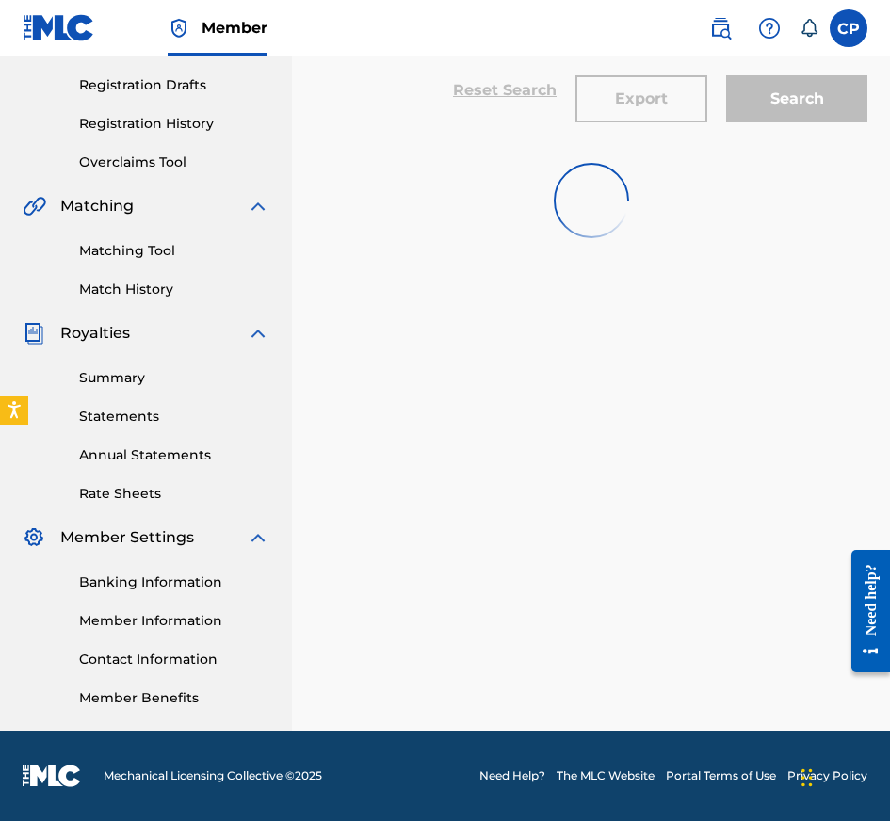
scroll to position [47, 0]
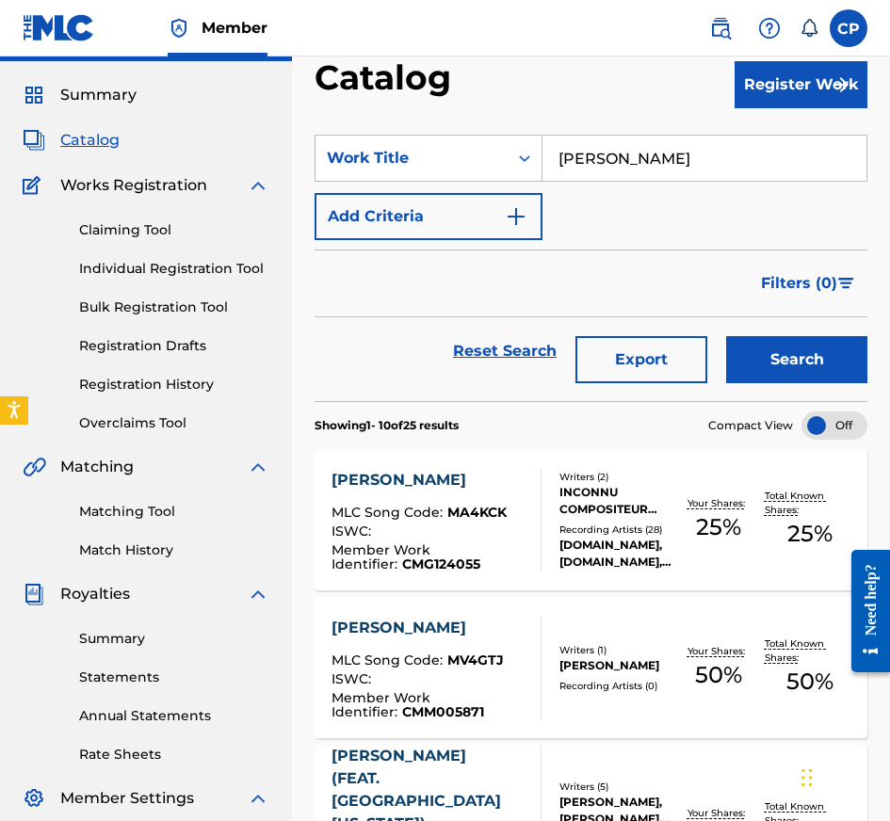
click at [687, 161] on input "[PERSON_NAME]" at bounding box center [704, 158] width 324 height 45
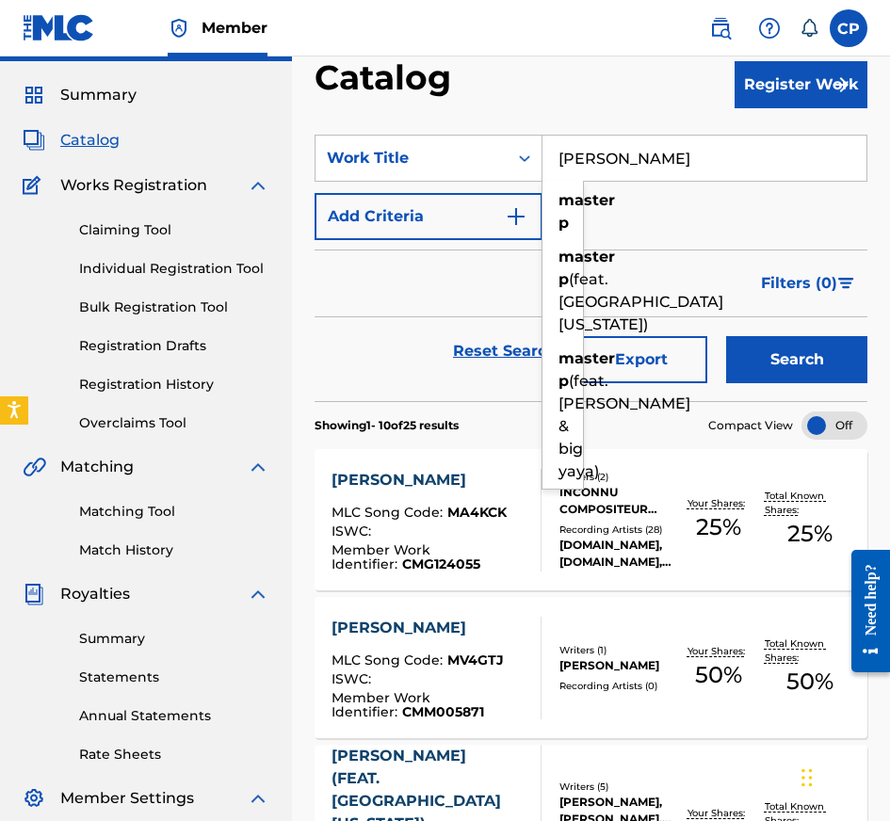
click at [687, 161] on input "[PERSON_NAME]" at bounding box center [704, 158] width 324 height 45
paste input "RIDE THE STICK"
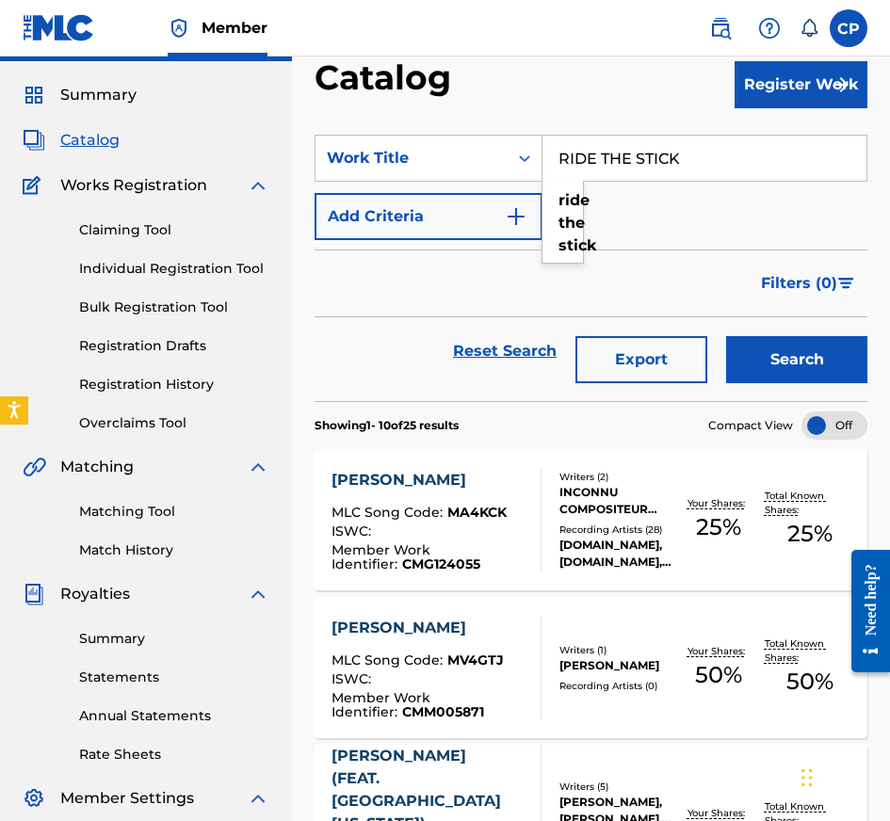
type input "RIDE THE STICK"
click at [765, 350] on button "Search" at bounding box center [796, 359] width 141 height 47
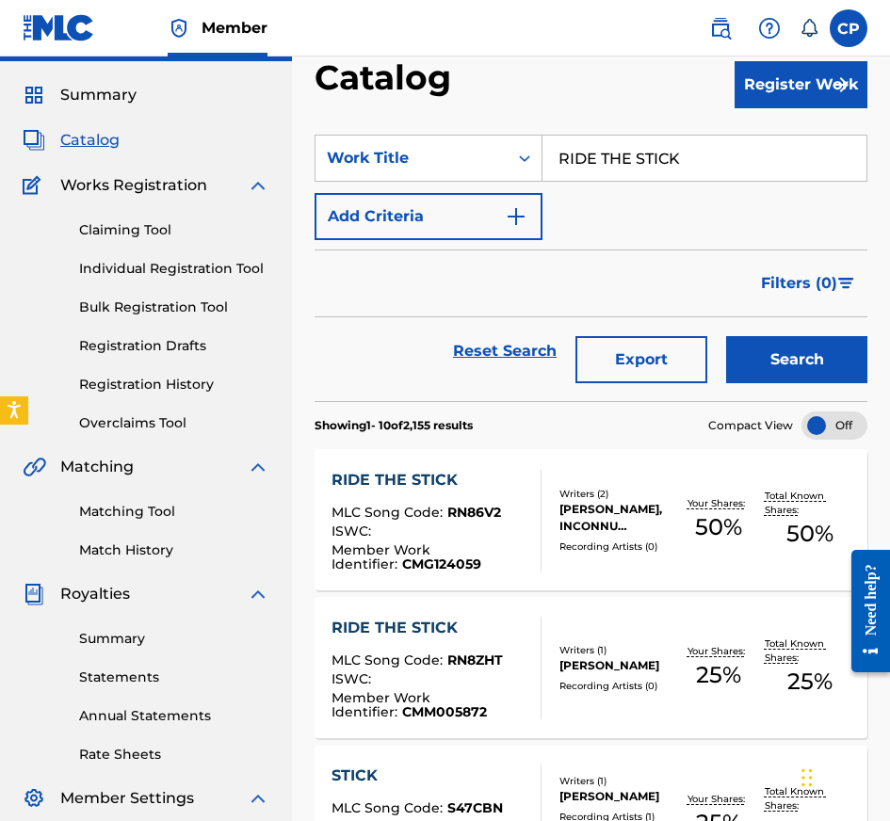
click at [551, 676] on div "Writers ( 1 ) [PERSON_NAME] Recording Artists ( 0 )" at bounding box center [606, 668] width 131 height 50
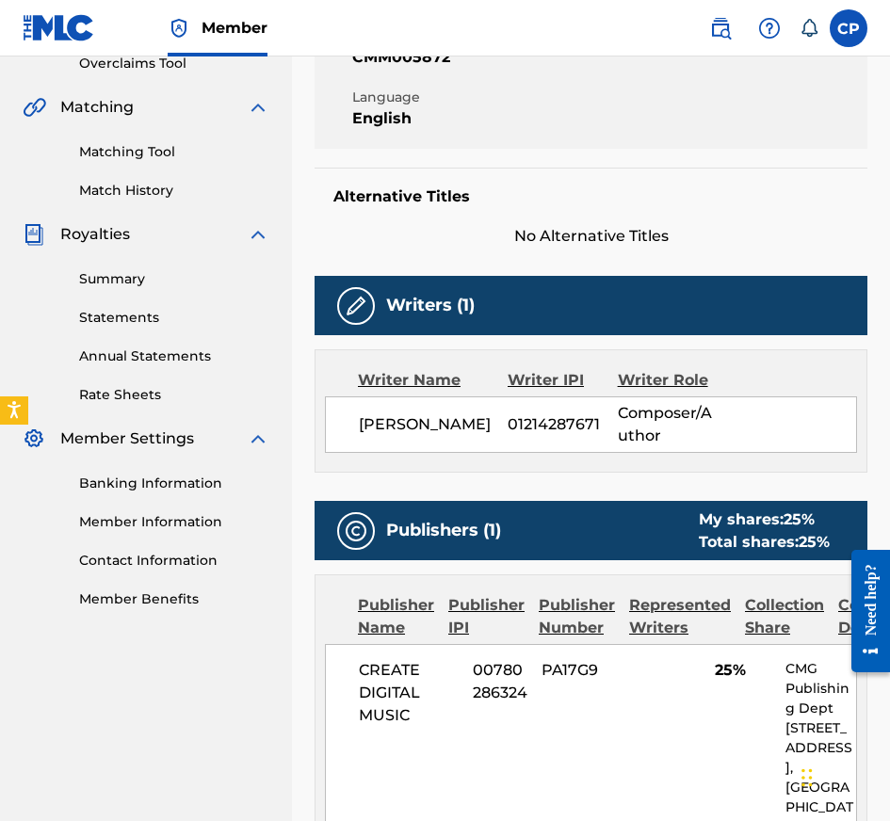
scroll to position [888, 0]
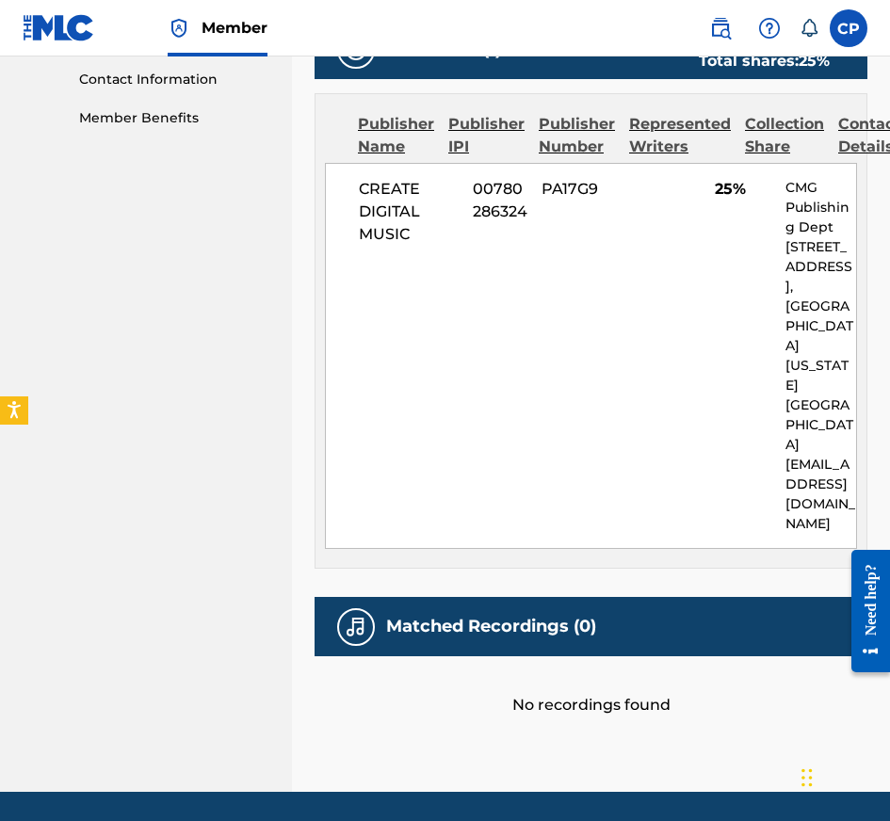
scroll to position [47, 0]
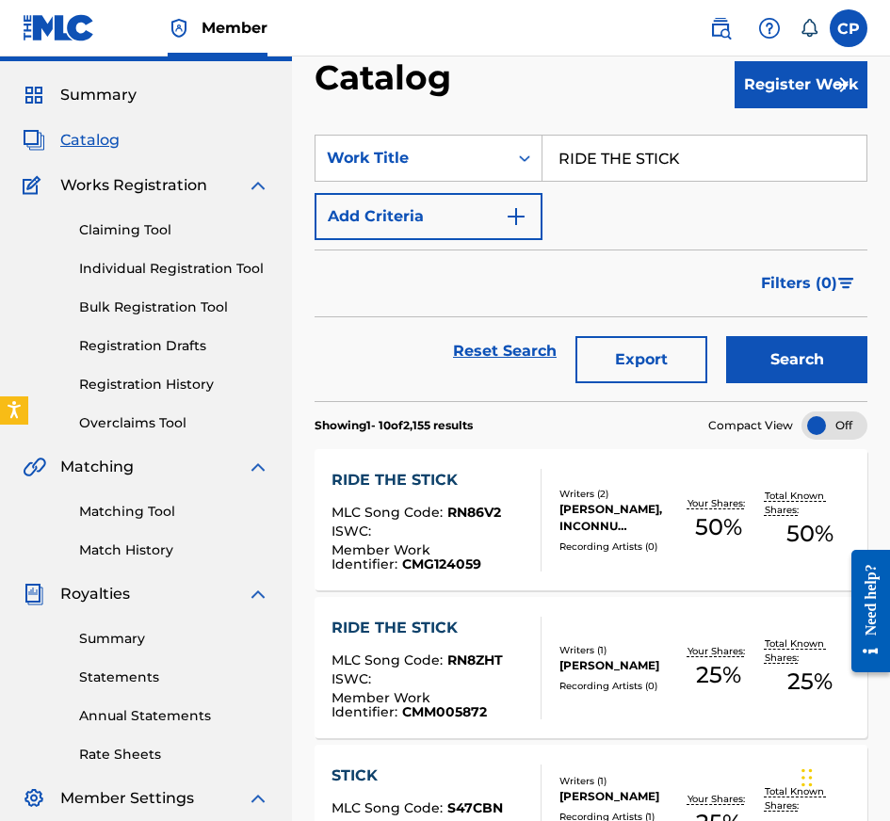
click at [698, 176] on input "RIDE THE STICK" at bounding box center [704, 158] width 324 height 45
paste input "WHAT YOU LYING FOR ?"
type input "WHAT YOU LYING FOR ?"
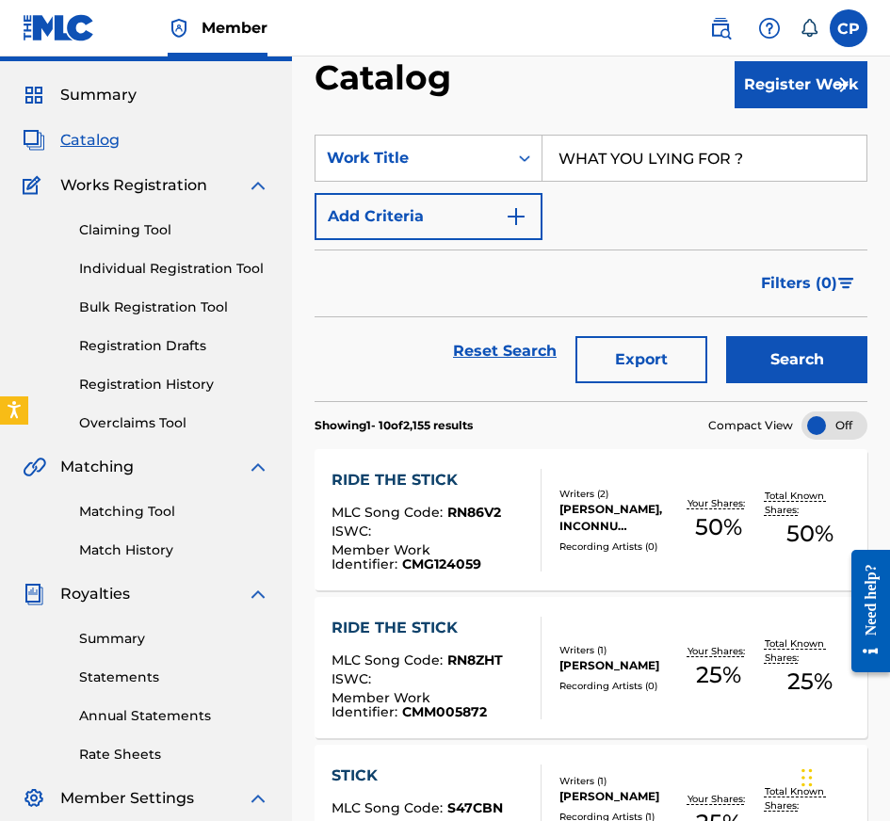
click at [775, 376] on button "Search" at bounding box center [796, 359] width 141 height 47
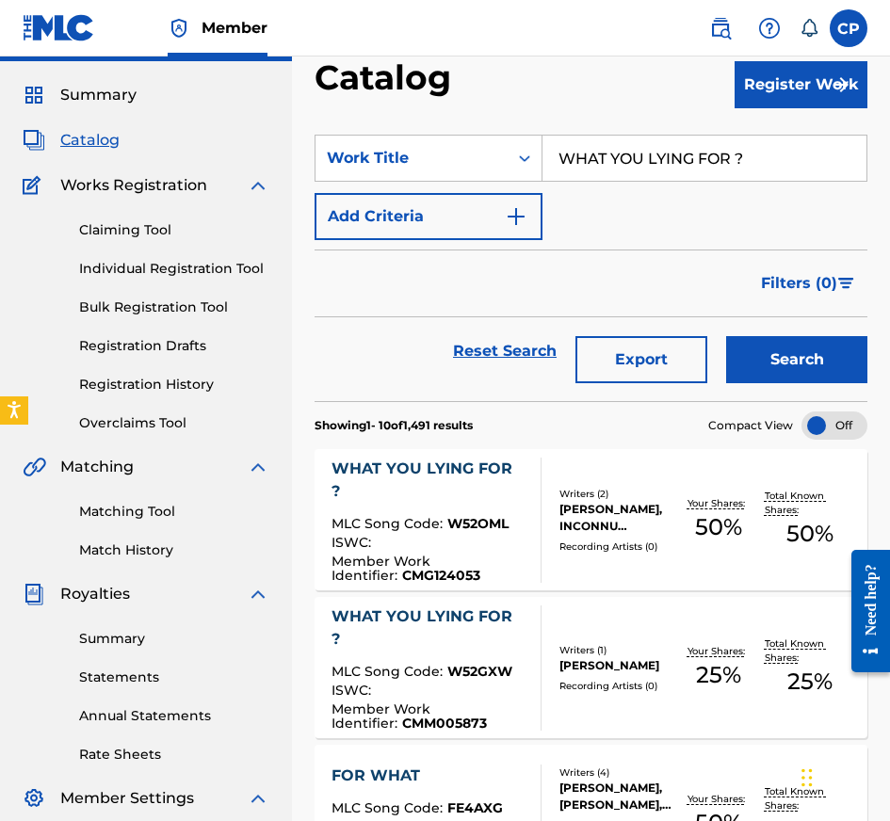
click at [530, 703] on div at bounding box center [532, 667] width 15 height 125
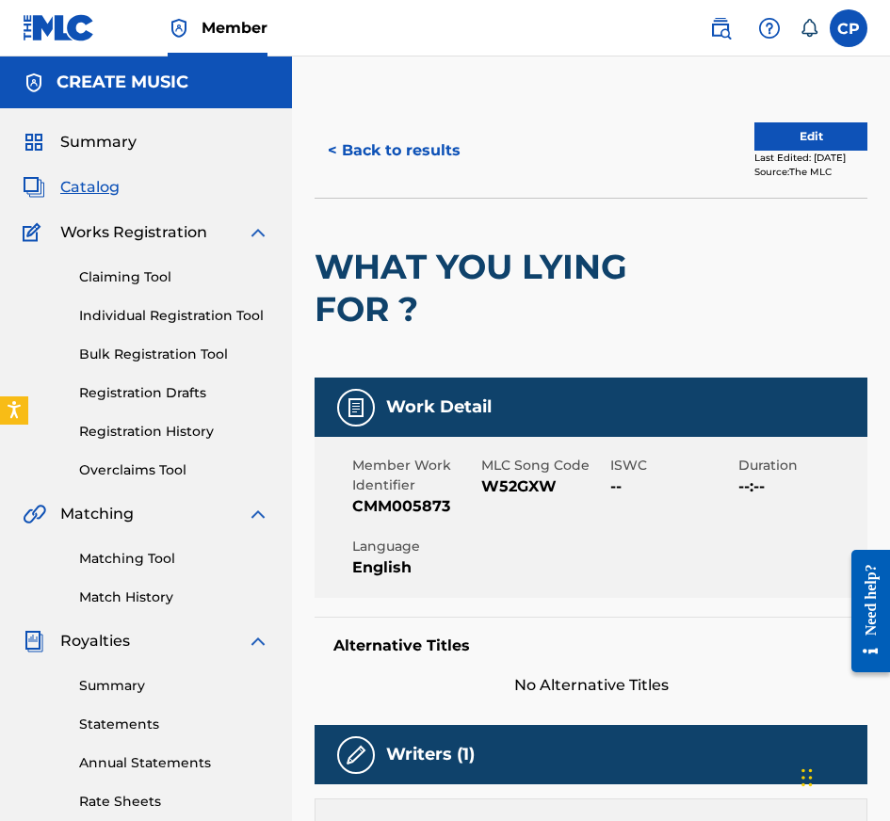
click at [404, 141] on button "< Back to results" at bounding box center [394, 150] width 159 height 47
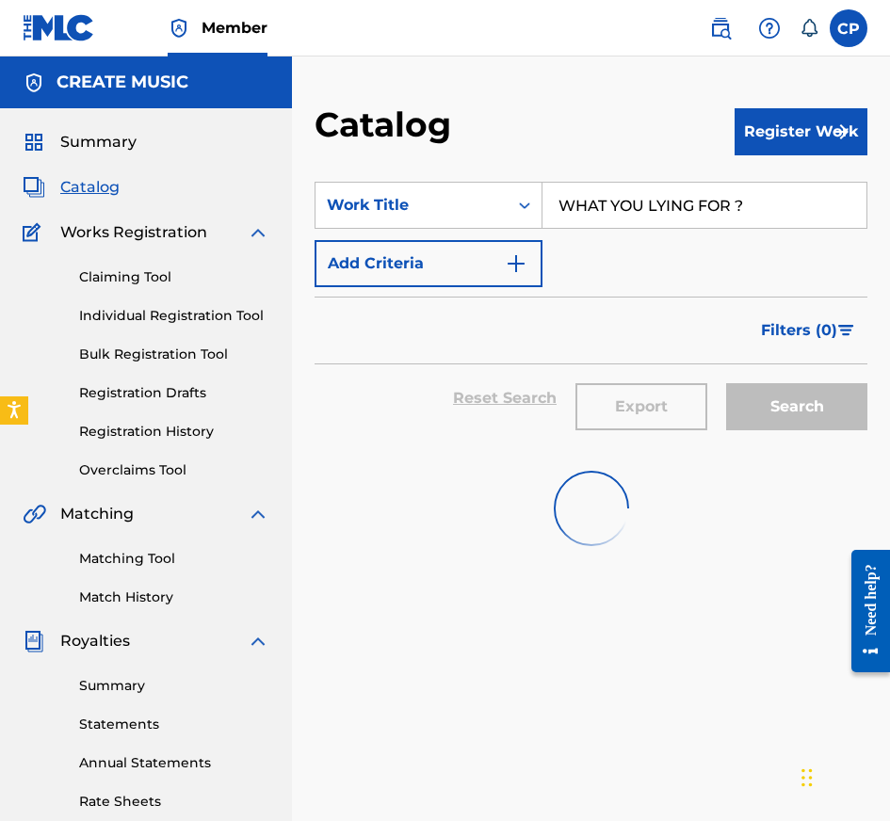
scroll to position [47, 0]
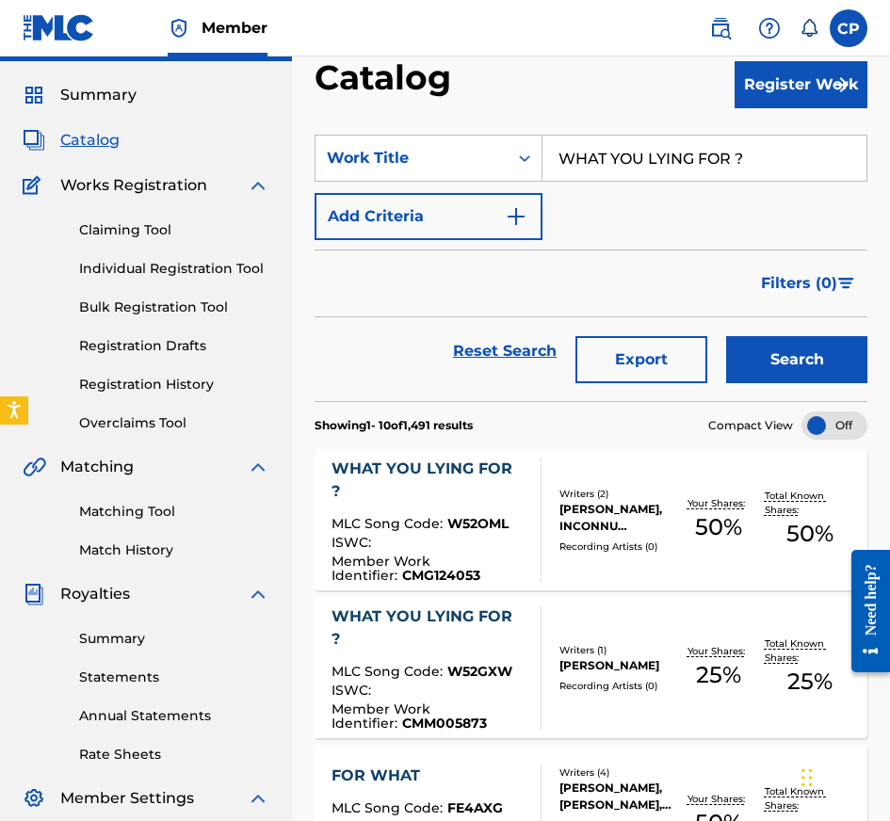
click at [528, 499] on div at bounding box center [532, 520] width 15 height 125
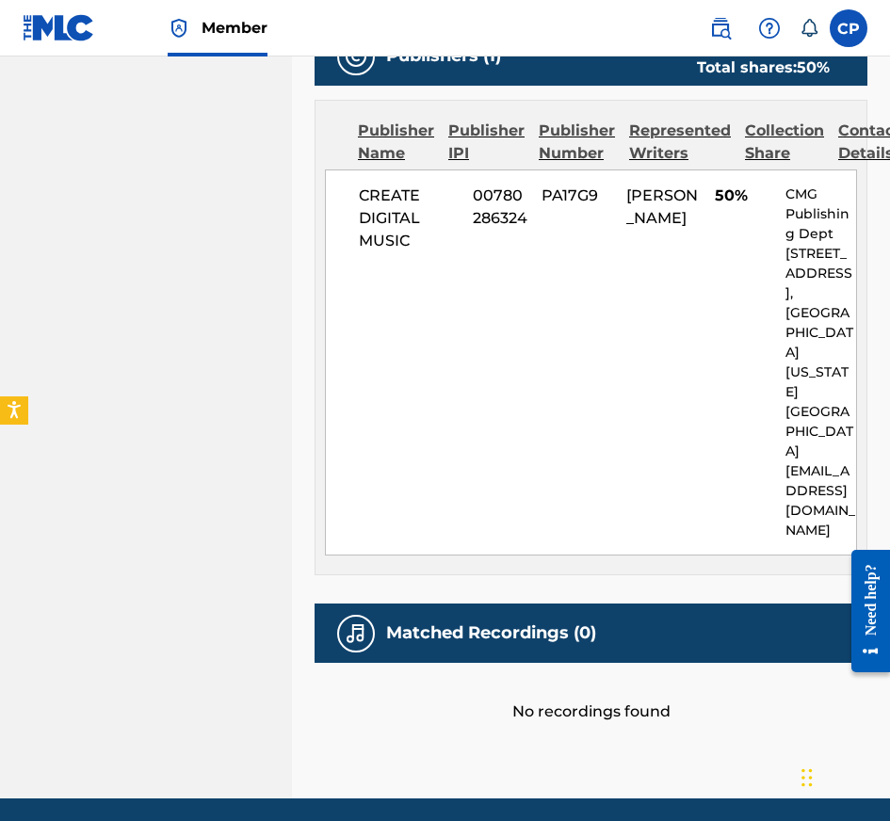
scroll to position [47, 0]
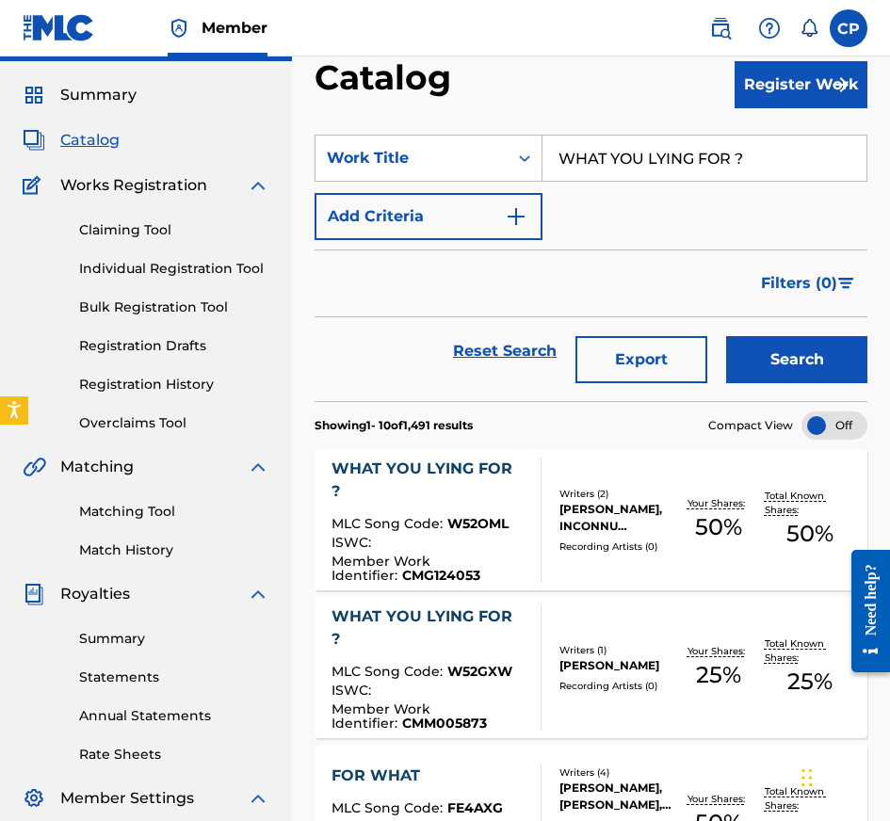
click at [543, 700] on div "WHAT YOU LYING FOR ? MLC Song Code : W52GXW ISWC : Member Work Identifier : CMM…" at bounding box center [591, 667] width 553 height 141
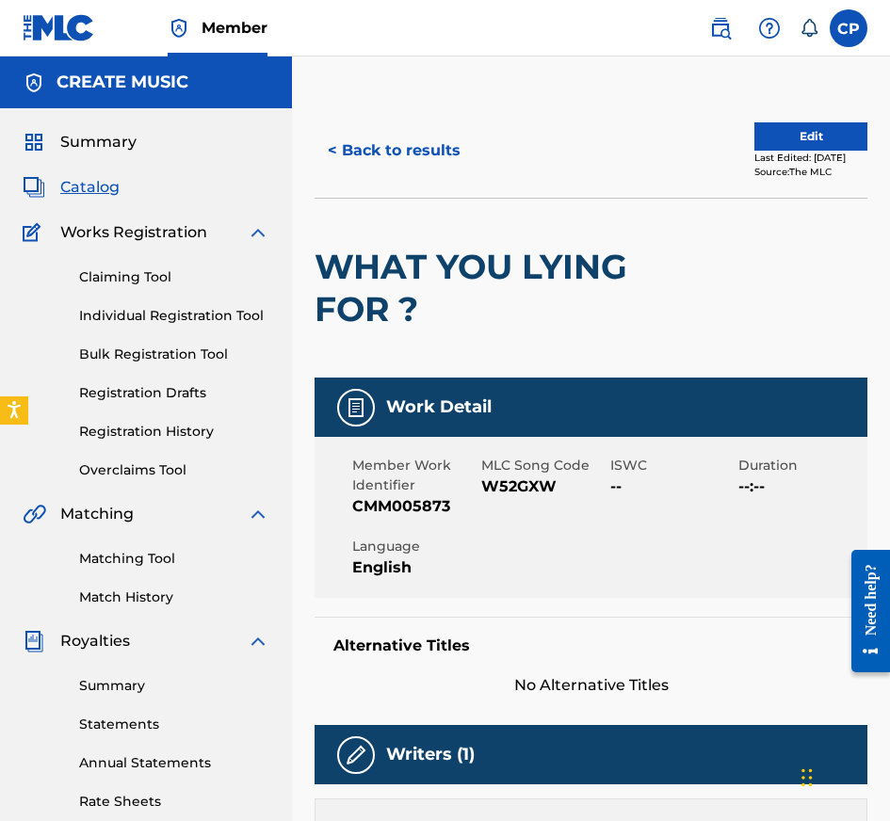
scroll to position [930, 0]
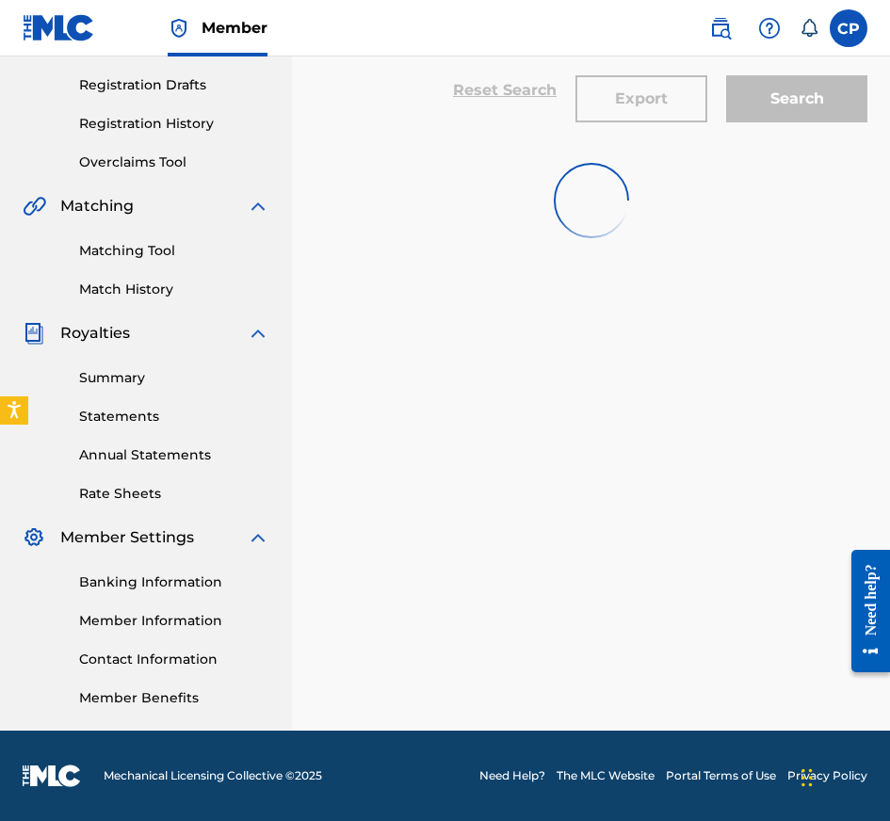
scroll to position [47, 0]
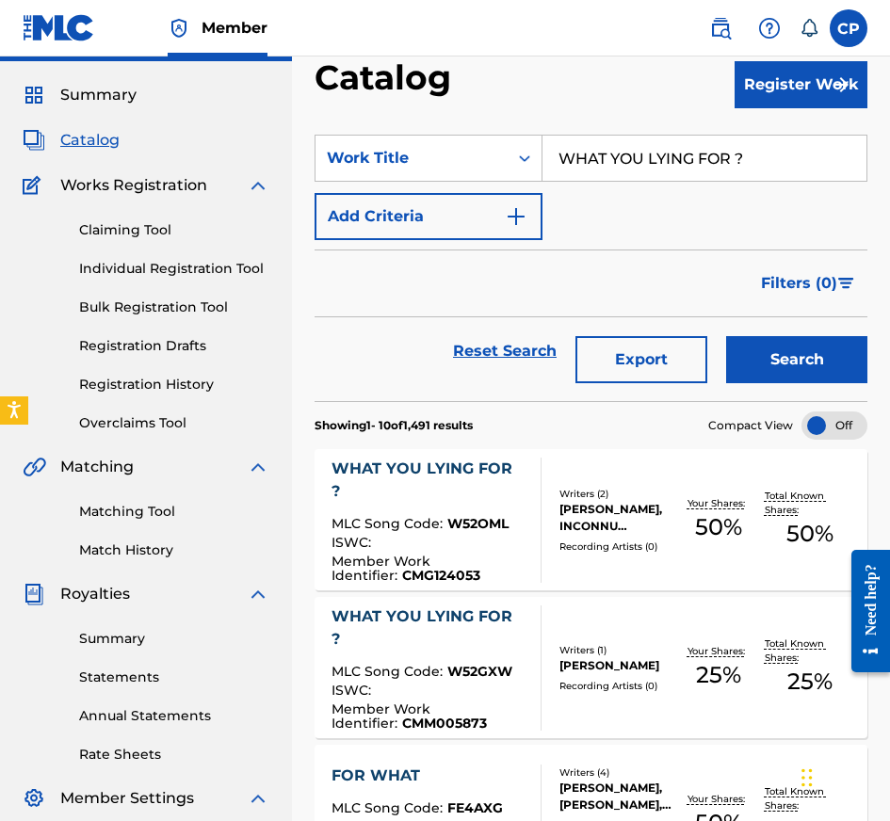
click at [686, 130] on section "SearchWithCriteria4064622c-d468-47c4-8430-2280b5d9506f Work Title WHAT YOU LYIN…" at bounding box center [591, 256] width 553 height 289
click at [686, 144] on input "WHAT YOU LYING FOR ?" at bounding box center [704, 158] width 324 height 45
paste input "POOR MONEY MANAGEMENT"
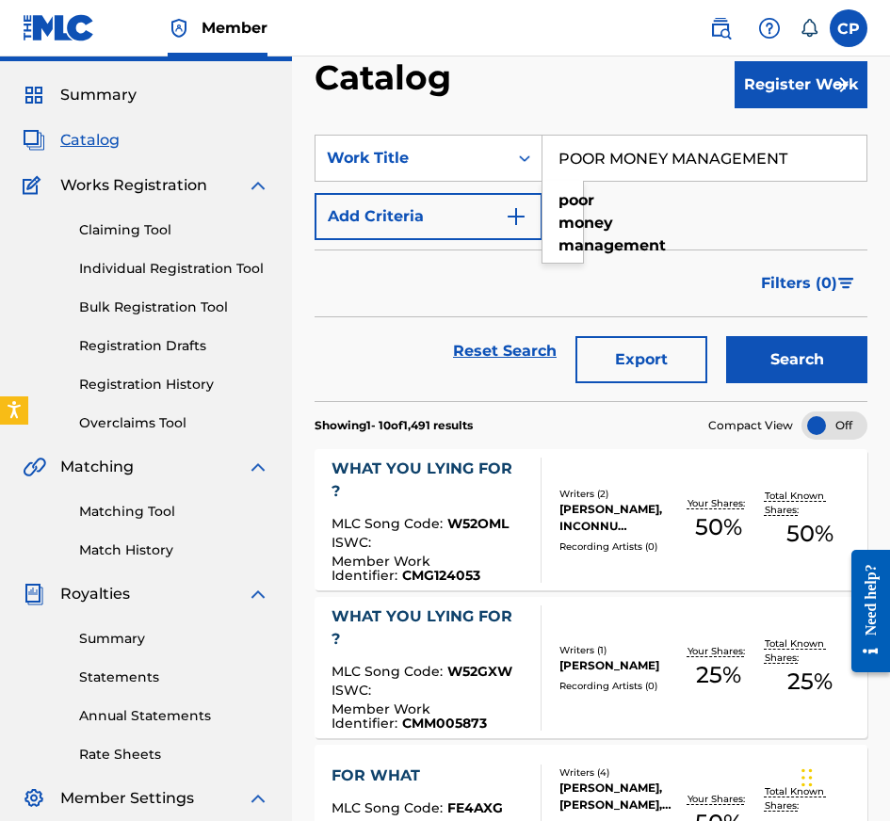
type input "POOR MONEY MANAGEMENT"
click at [792, 370] on button "Search" at bounding box center [796, 359] width 141 height 47
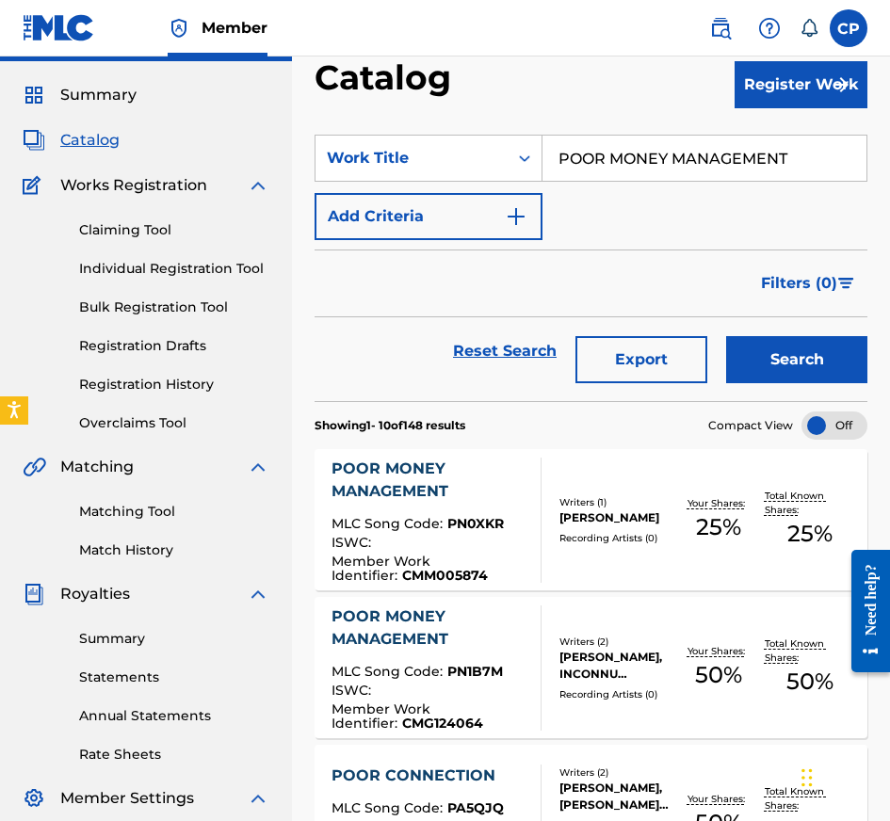
click at [542, 530] on div "Writers ( 1 ) [PERSON_NAME] Recording Artists ( 0 )" at bounding box center [606, 520] width 131 height 50
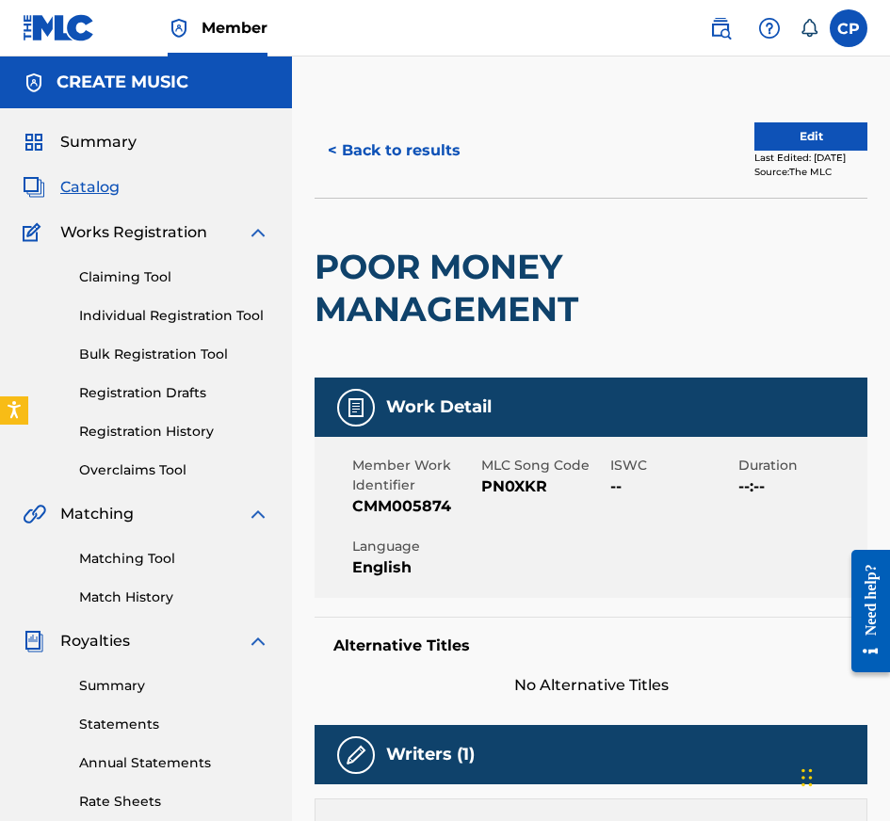
scroll to position [47, 0]
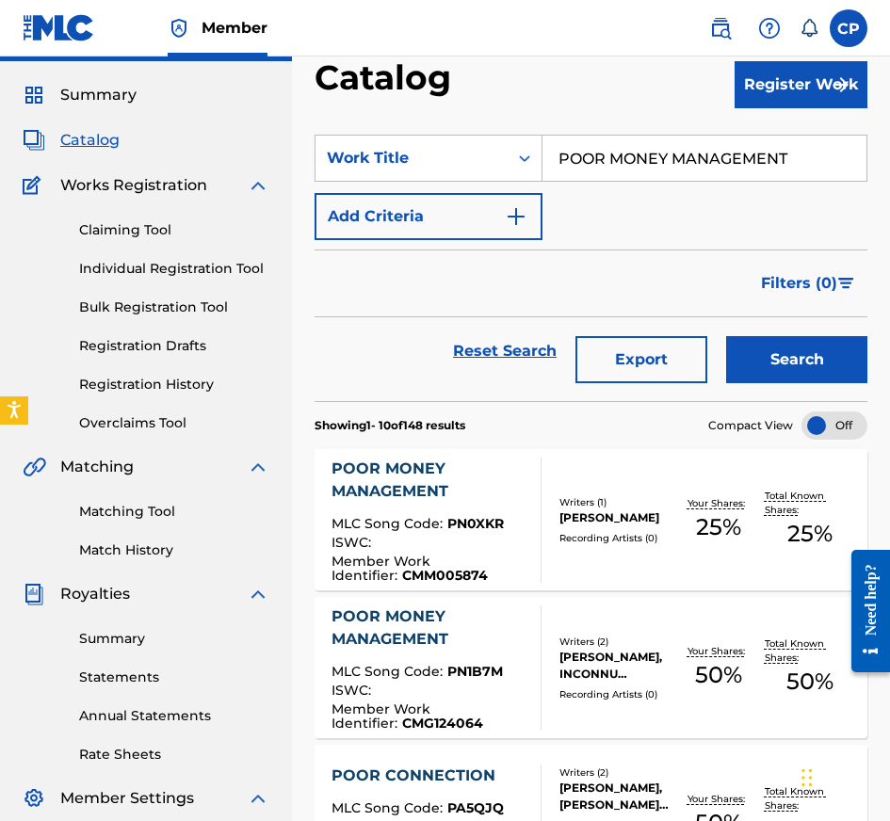
click at [606, 148] on input "POOR MONEY MANAGEMENT" at bounding box center [704, 158] width 324 height 45
paste input "CHIROPRACTOR"
type input "CHIROPRACTOR"
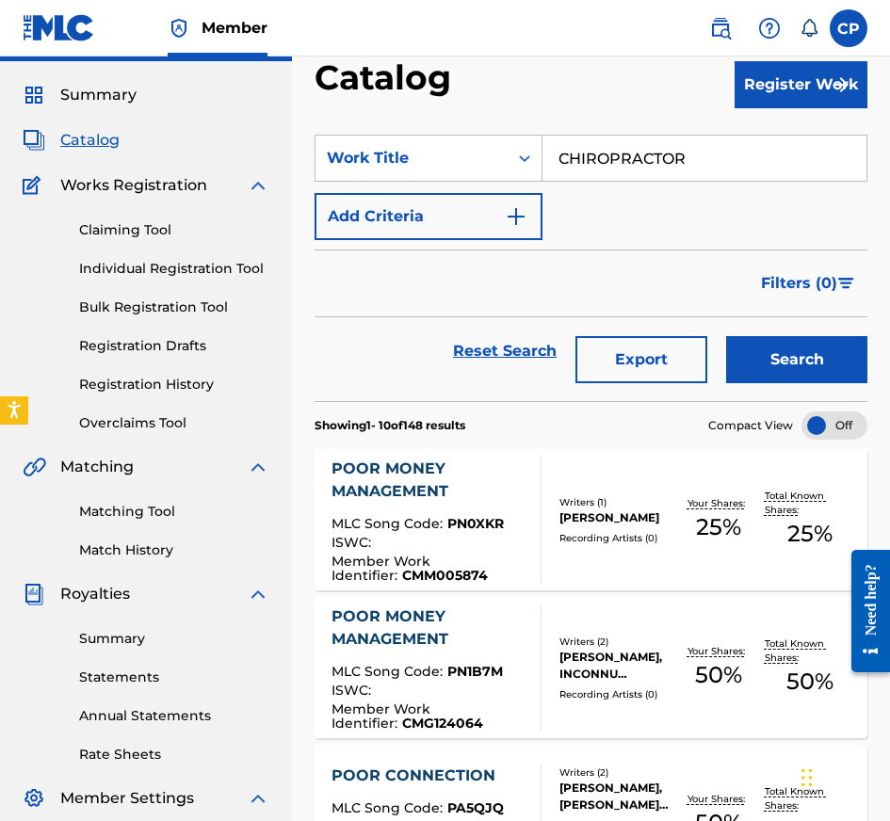
click at [770, 365] on button "Search" at bounding box center [796, 359] width 141 height 47
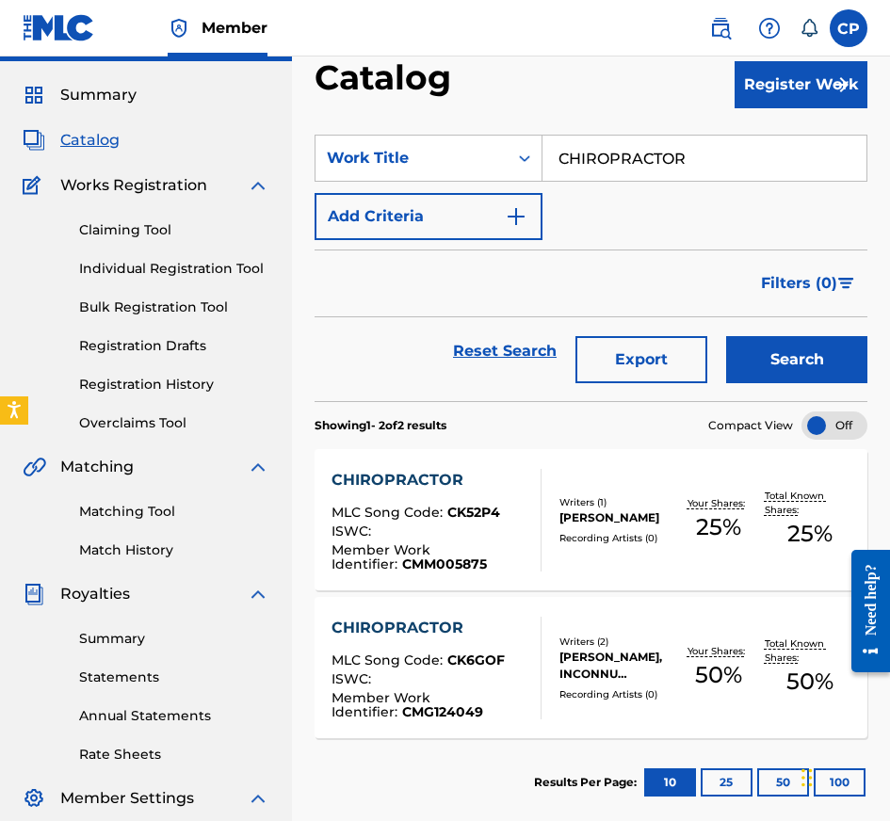
click at [540, 554] on div "CHIROPRACTOR MLC Song Code : CK52P4 ISWC : Member Work Identifier : CMM005875" at bounding box center [436, 520] width 210 height 103
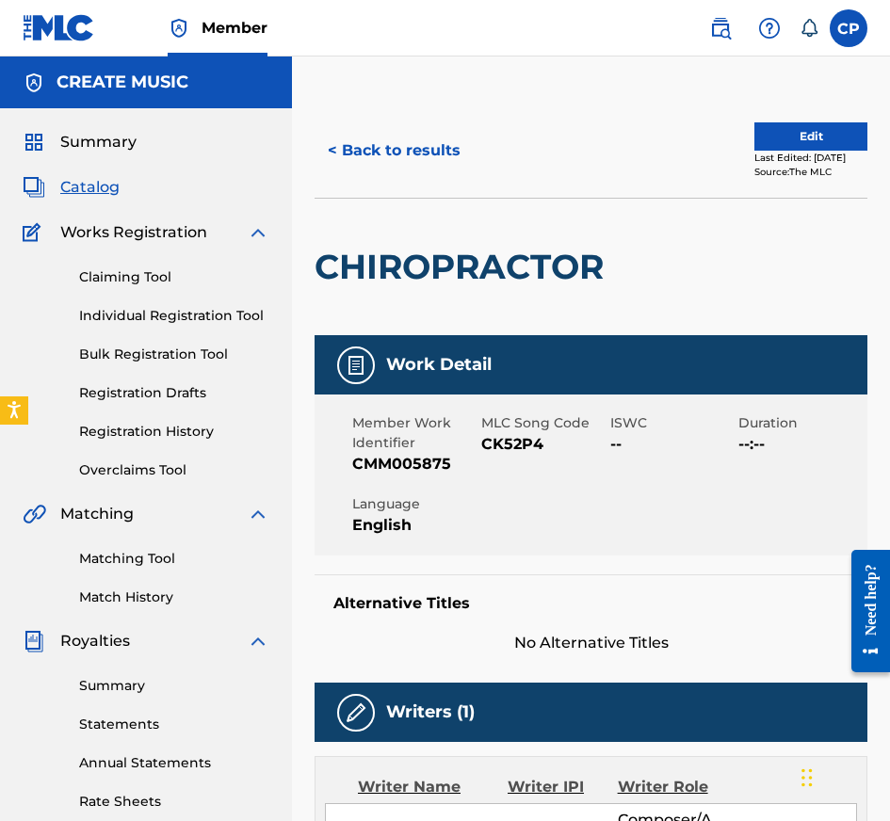
click at [403, 170] on button "< Back to results" at bounding box center [394, 150] width 159 height 47
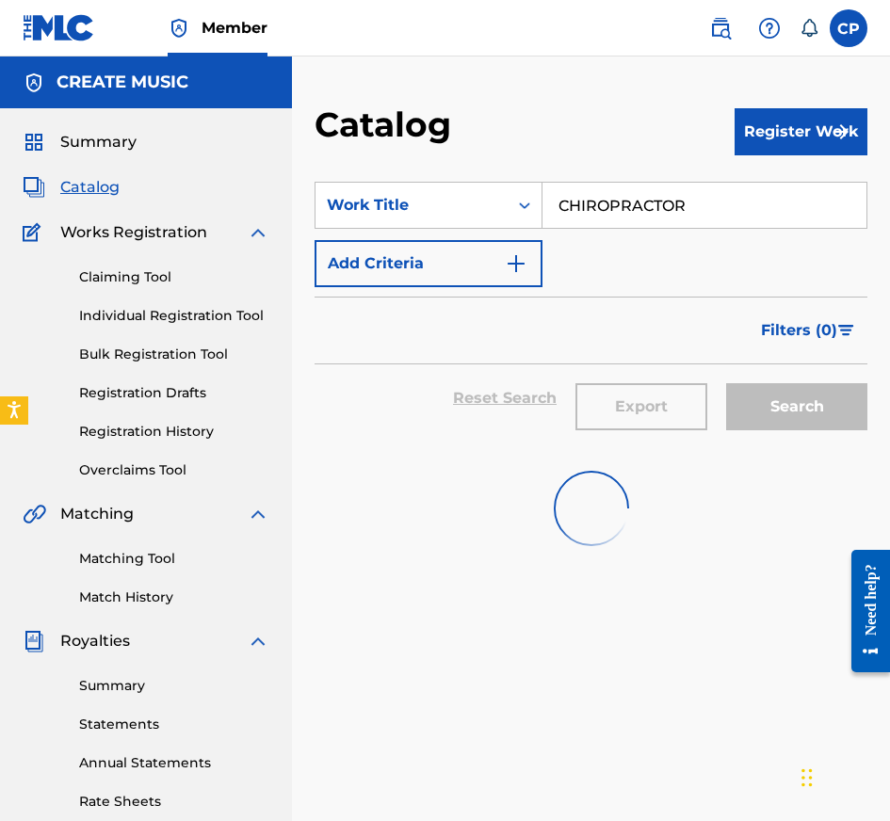
scroll to position [47, 0]
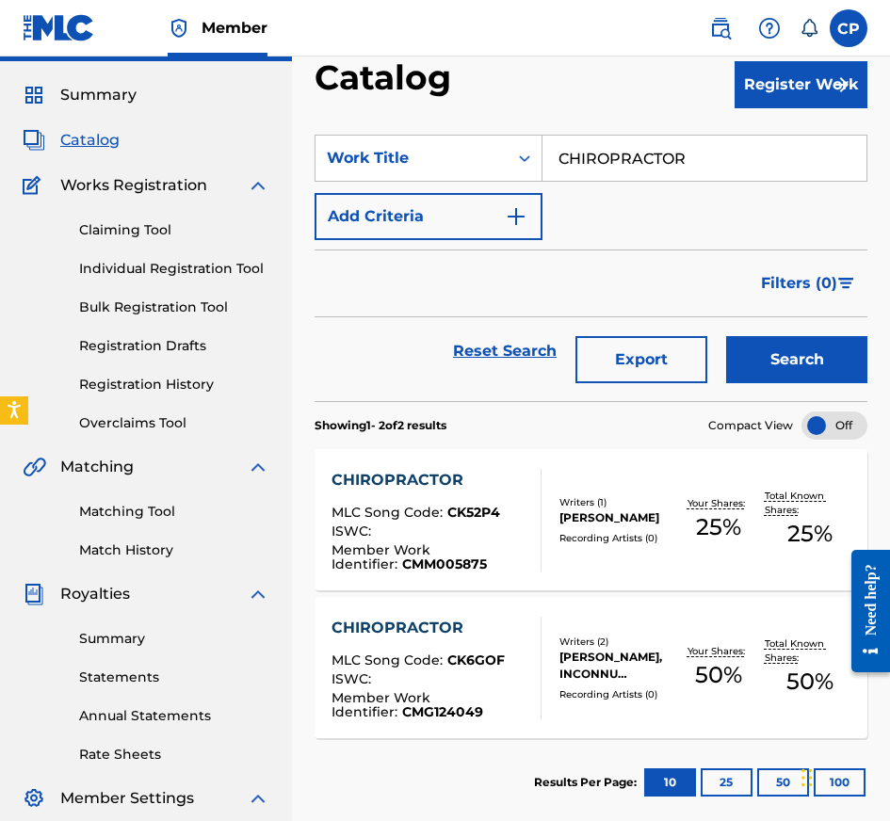
click at [716, 167] on input "CHIROPRACTOR" at bounding box center [704, 158] width 324 height 45
paste input "STILL BALLIN"
type input "STILL BALLIN"
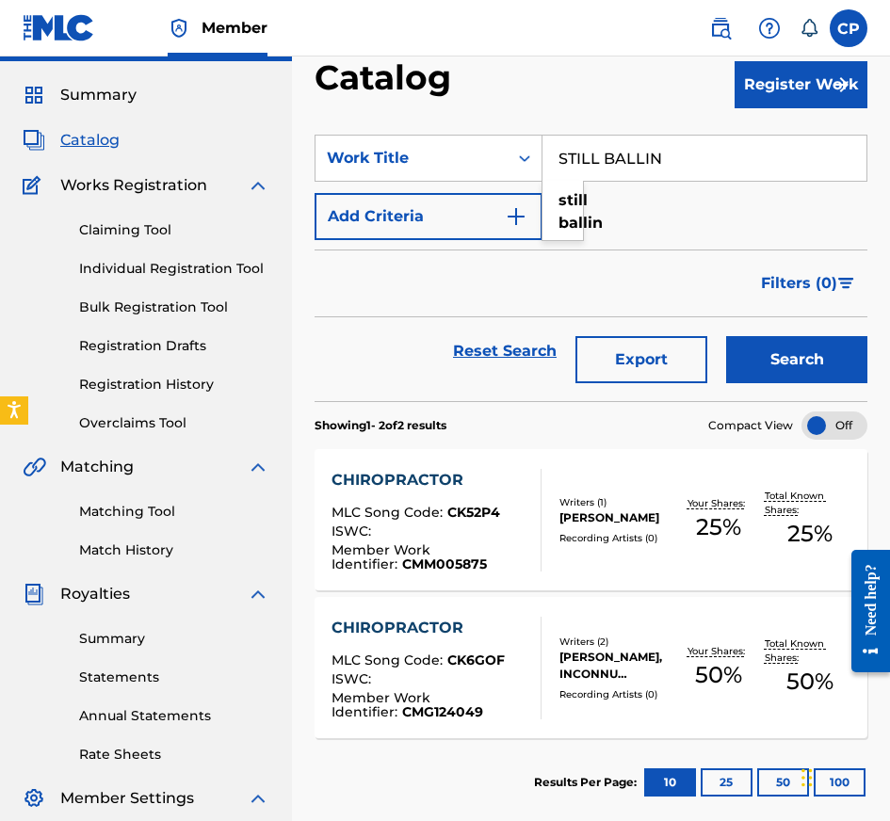
click at [765, 369] on button "Search" at bounding box center [796, 359] width 141 height 47
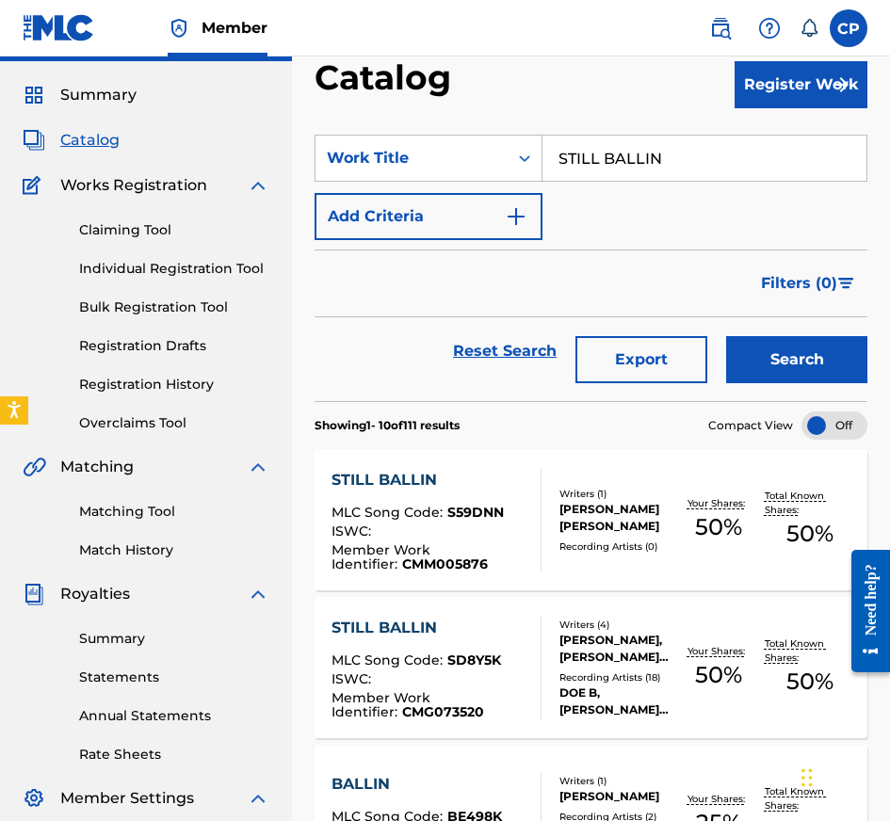
click at [591, 518] on div "[PERSON_NAME] [PERSON_NAME]" at bounding box center [615, 518] width 113 height 34
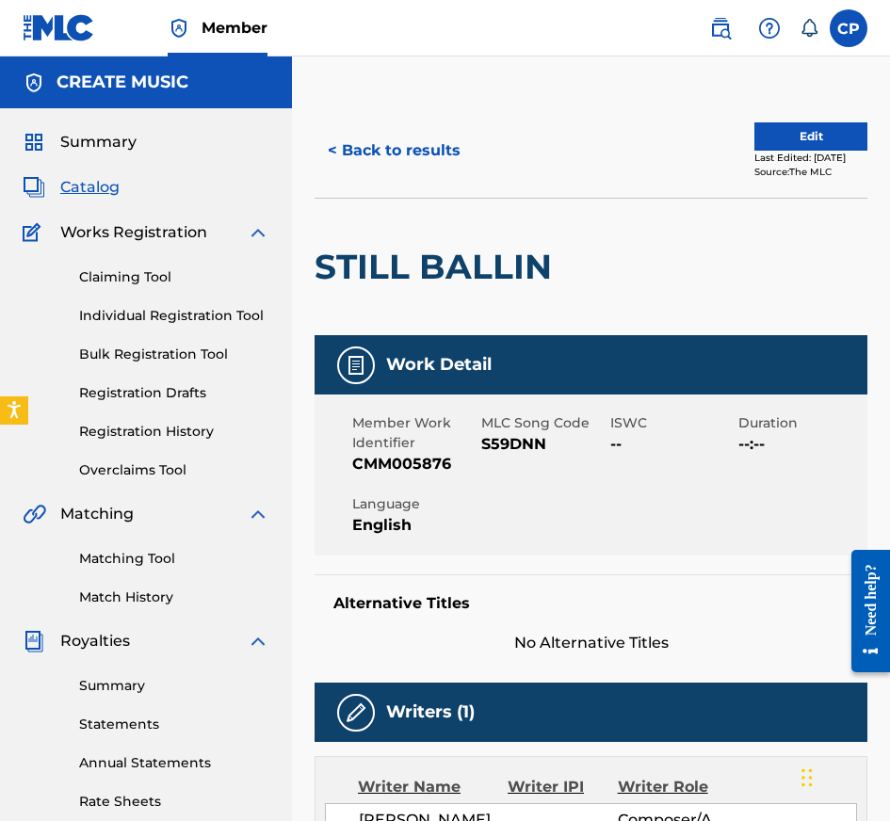
click at [419, 153] on button "< Back to results" at bounding box center [394, 150] width 159 height 47
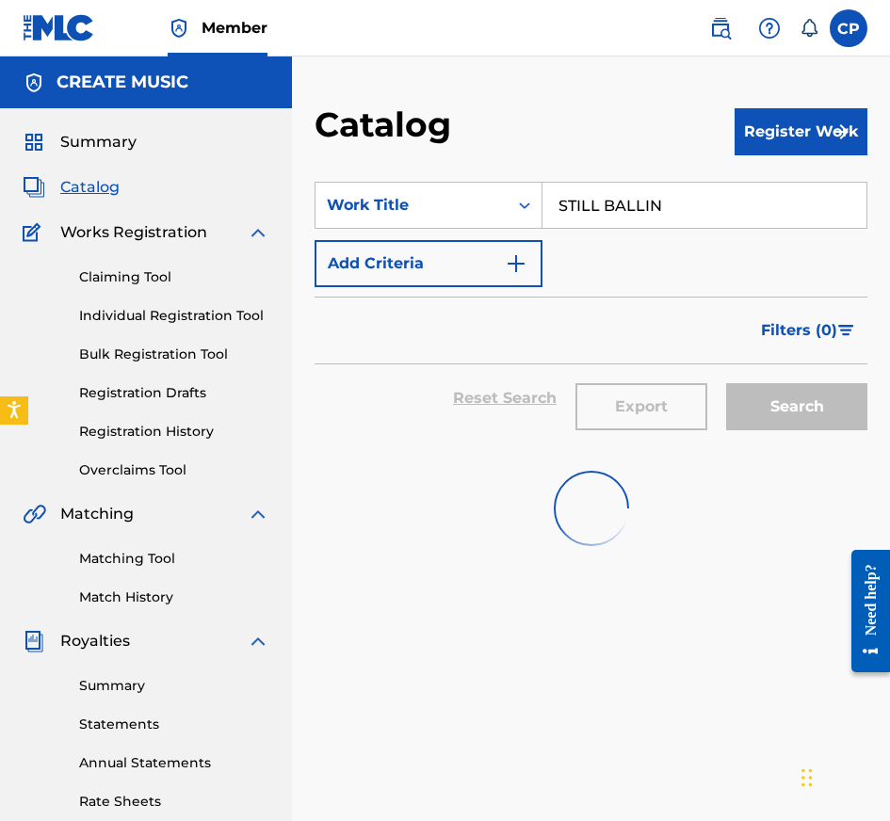
scroll to position [47, 0]
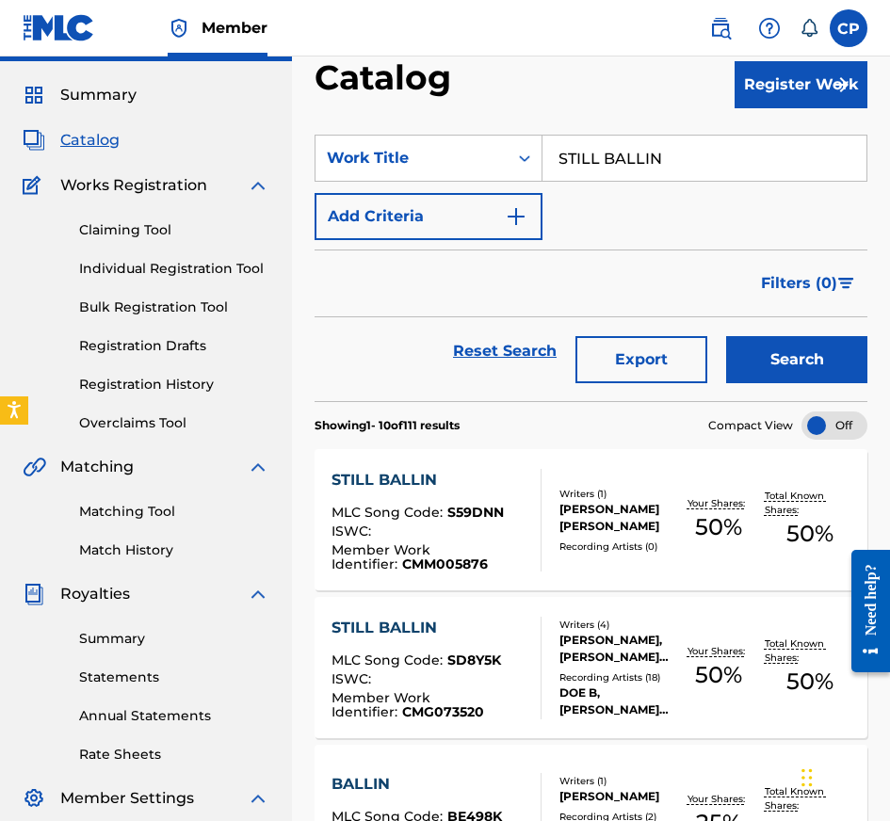
click at [525, 675] on div at bounding box center [532, 668] width 15 height 103
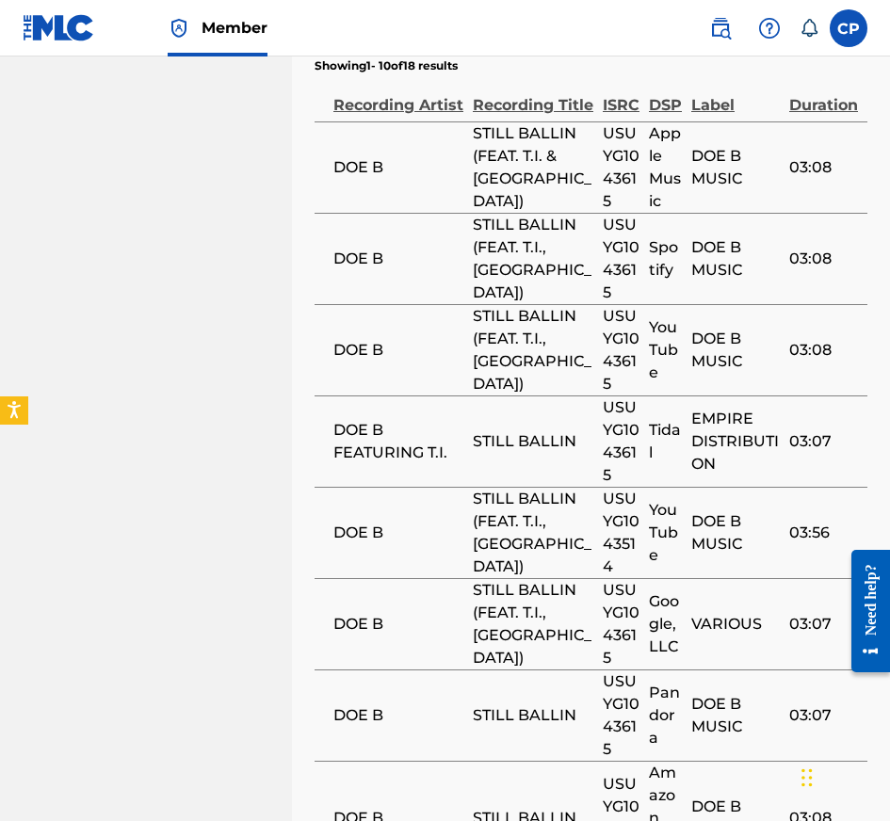
scroll to position [2274, 0]
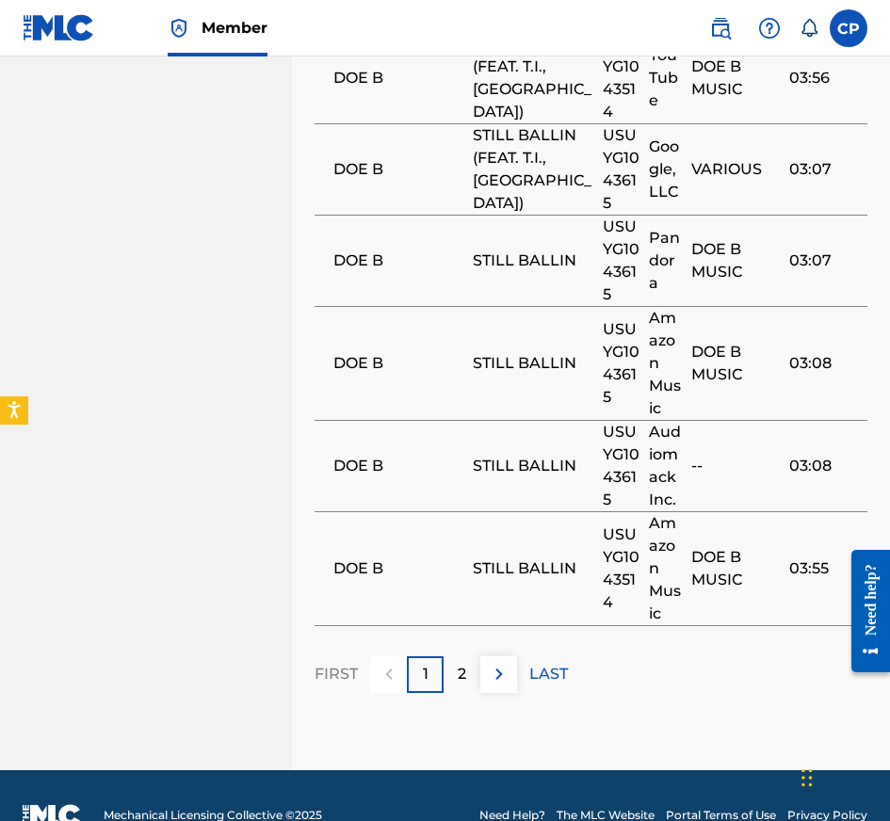
click at [411, 366] on td "DOE B" at bounding box center [394, 363] width 158 height 114
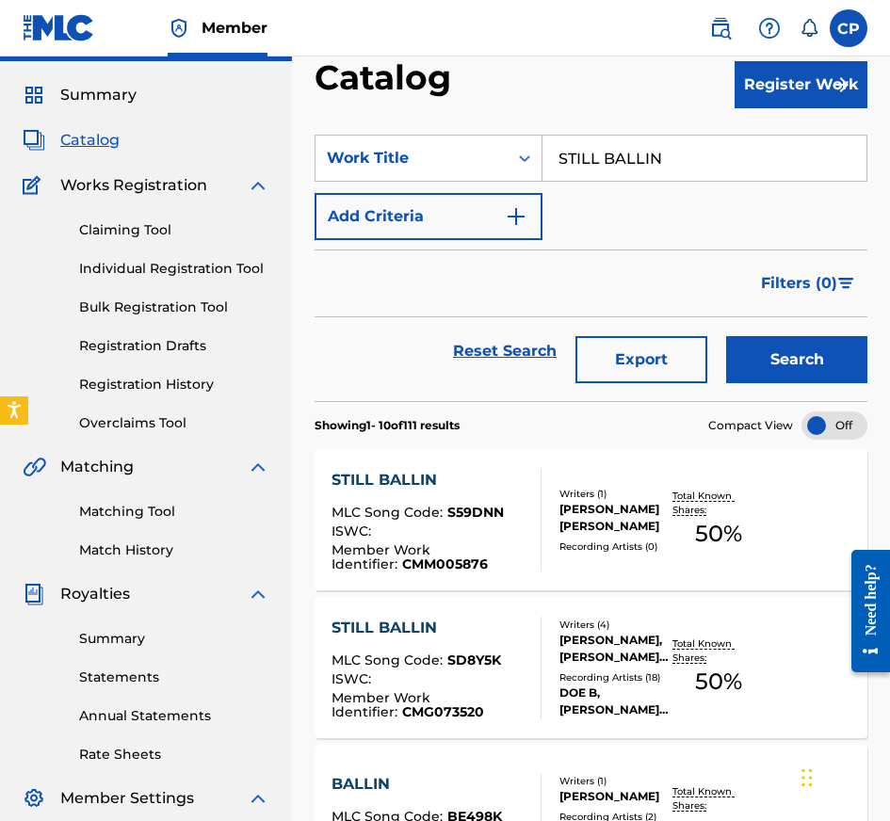
click at [635, 163] on input "STILL BALLIN" at bounding box center [704, 158] width 324 height 45
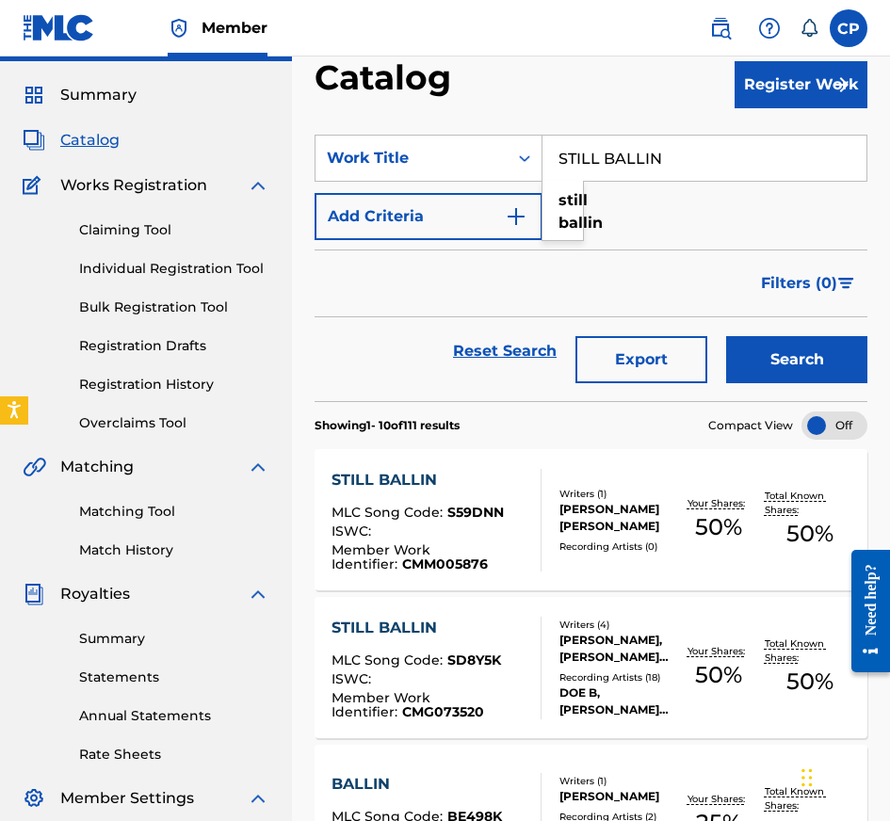
click at [635, 163] on input "STILL BALLIN" at bounding box center [704, 158] width 324 height 45
paste input "[GEOGRAPHIC_DATA]"
type input "[GEOGRAPHIC_DATA]"
click at [801, 356] on button "Search" at bounding box center [796, 359] width 141 height 47
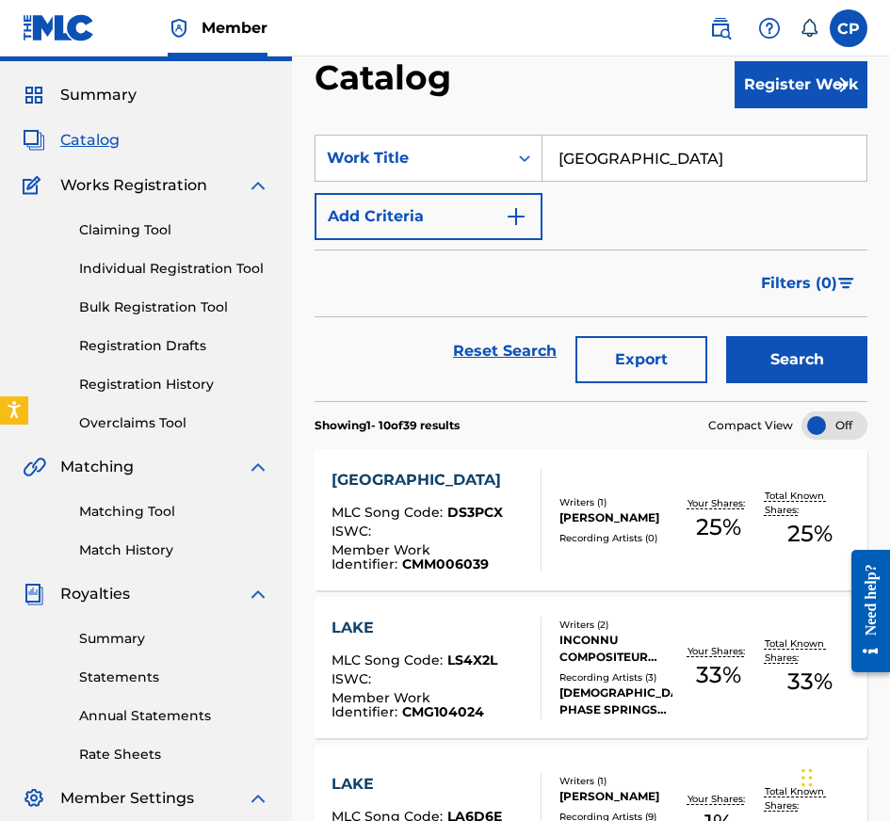
click at [498, 479] on div "[GEOGRAPHIC_DATA]" at bounding box center [428, 480] width 194 height 23
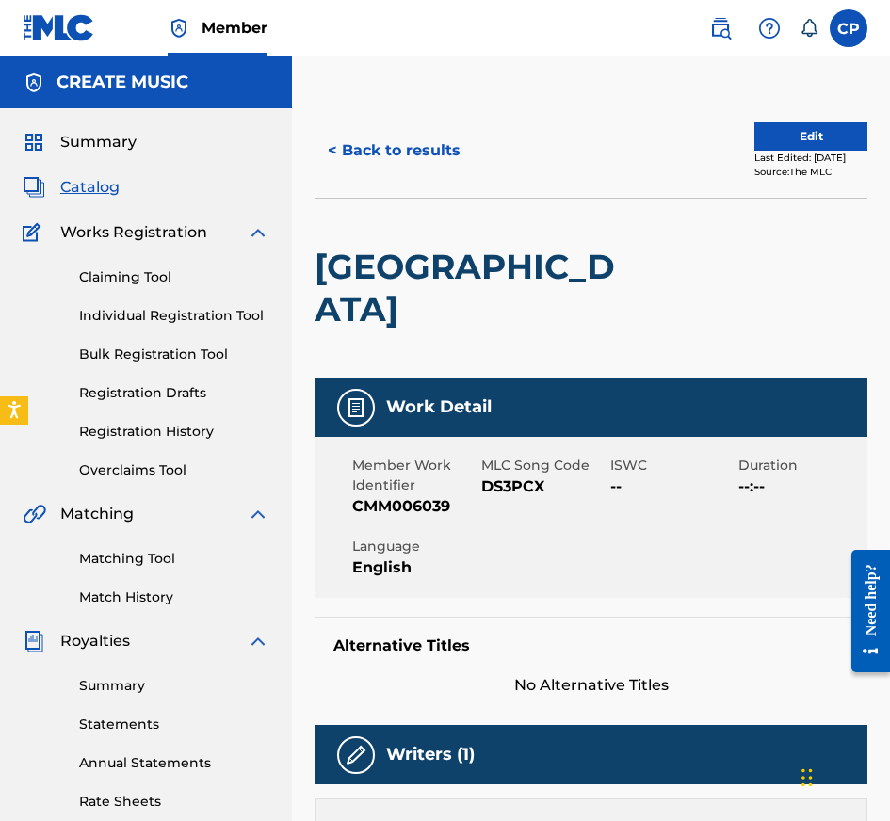
scroll to position [888, 0]
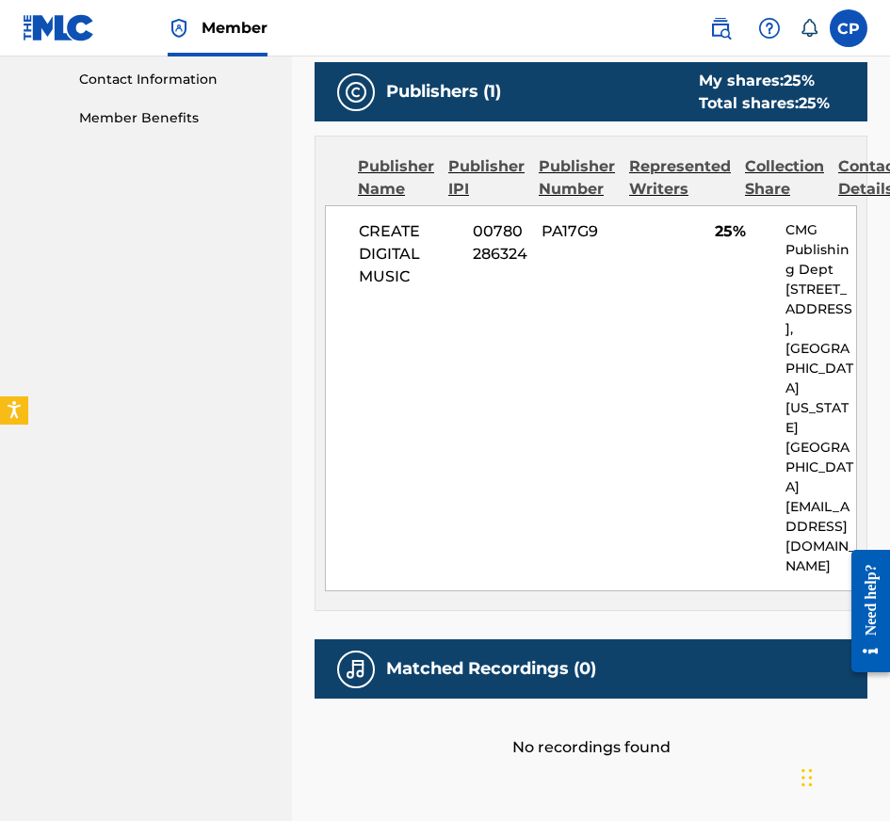
click at [530, 245] on div "CREATE DIGITAL MUSIC 00780286324 PA17G9 25% CMG Publishing Dept [STREET_ADDRESS…" at bounding box center [591, 398] width 532 height 386
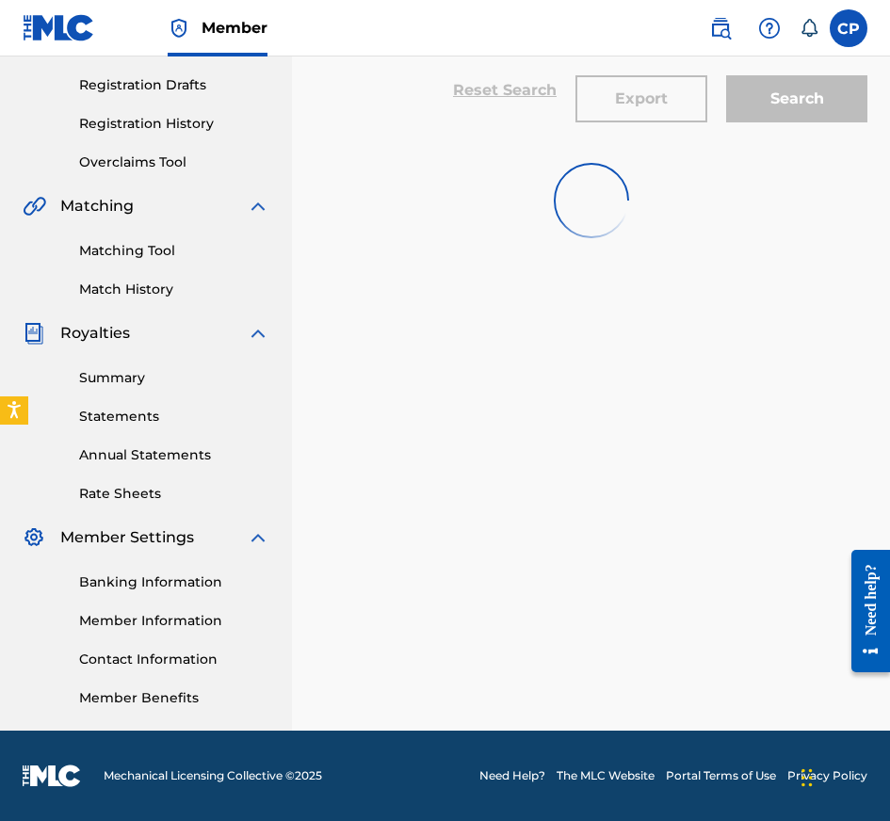
scroll to position [47, 0]
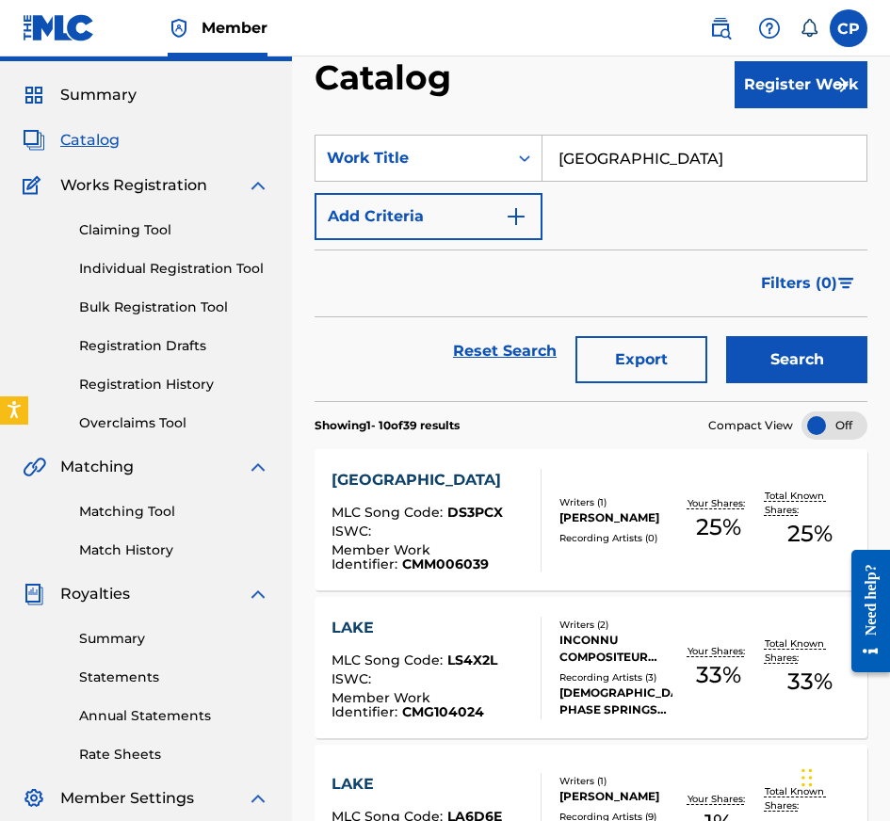
click at [661, 166] on input "[GEOGRAPHIC_DATA]" at bounding box center [704, 158] width 324 height 45
paste input "WHAT U SPEND"
type input "WHAT U SPEND"
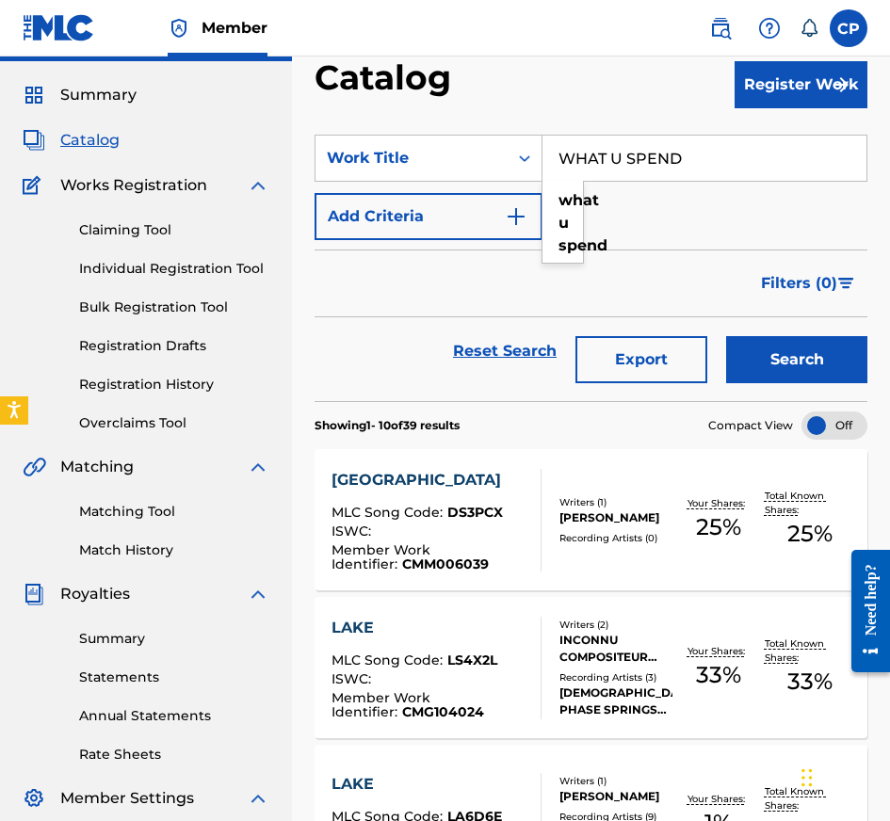
click at [795, 410] on section "Showing 1 - 10 of 39 results Compact View" at bounding box center [591, 420] width 553 height 39
click at [795, 378] on button "Search" at bounding box center [796, 359] width 141 height 47
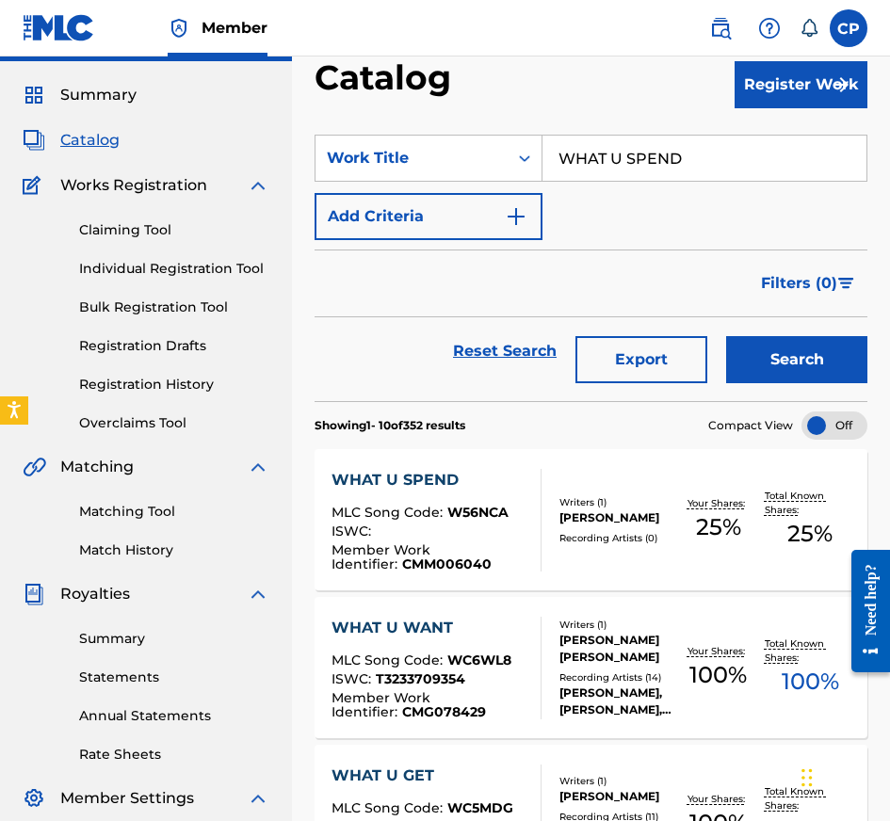
click at [619, 473] on div "WHAT U SPEND MLC Song Code : W56NCA ISWC : Member Work Identifier : CMM006040 W…" at bounding box center [591, 519] width 553 height 141
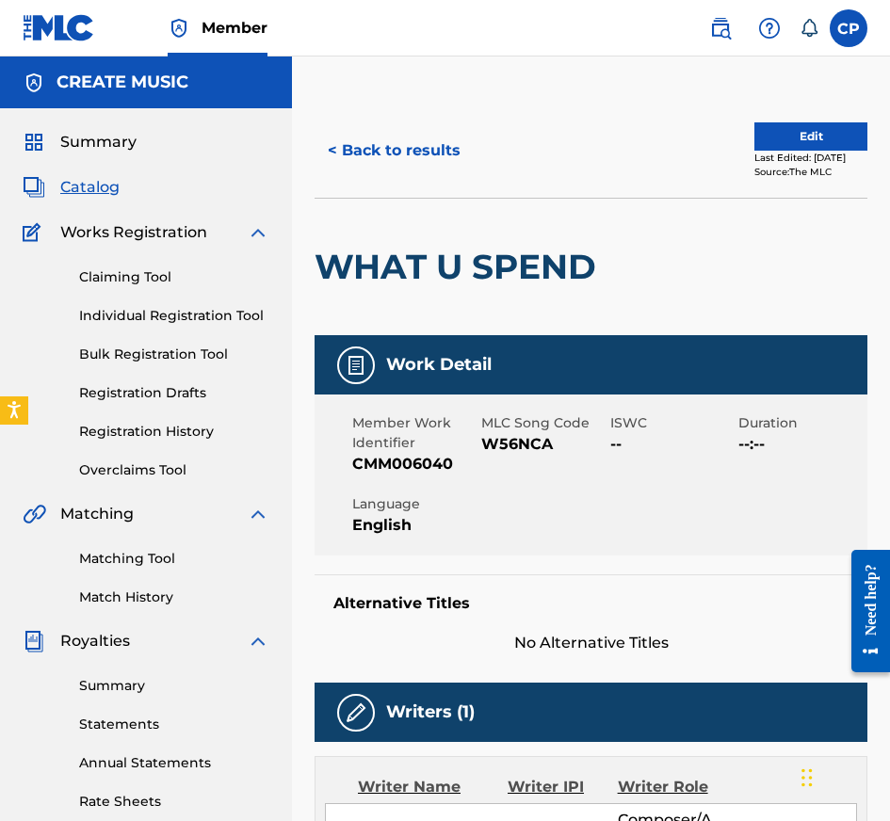
click at [379, 153] on button "< Back to results" at bounding box center [394, 150] width 159 height 47
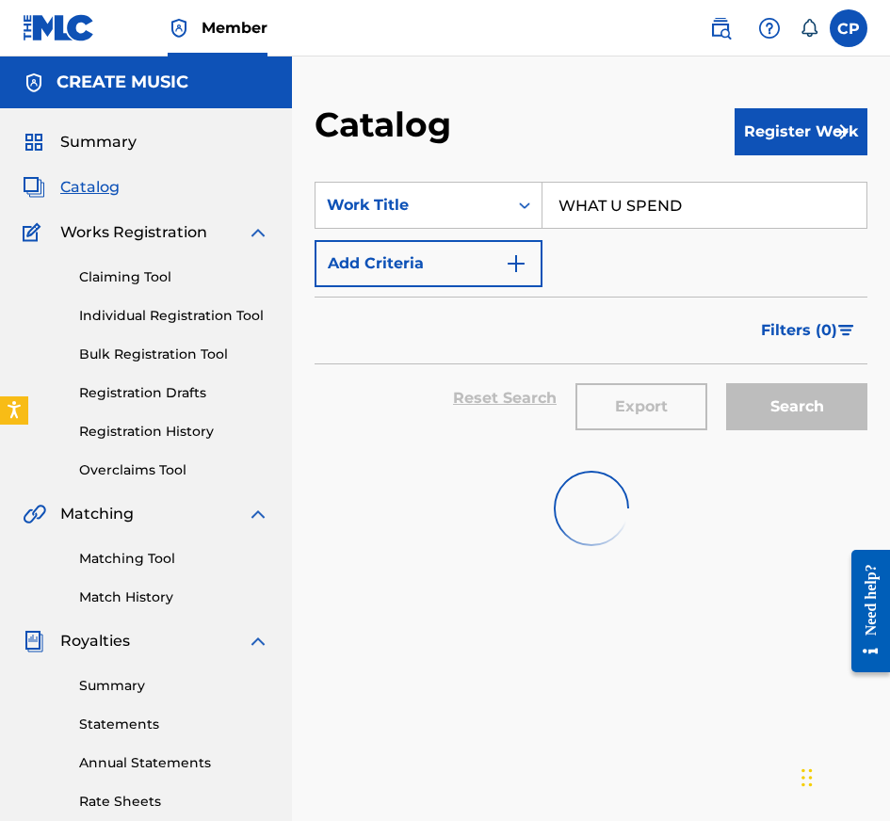
scroll to position [47, 0]
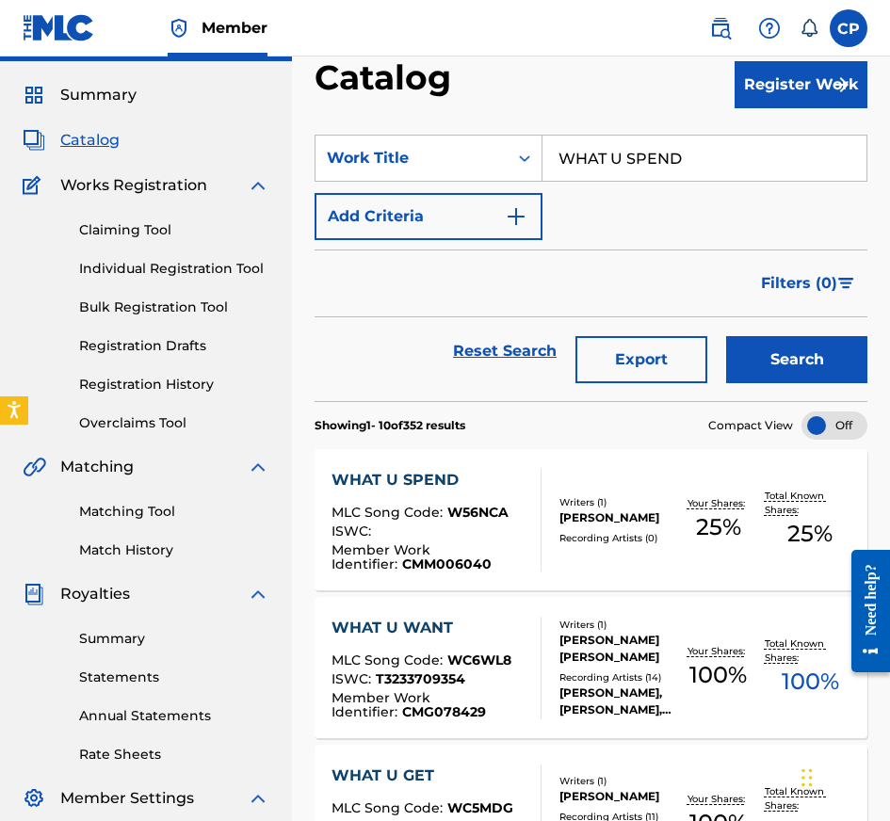
click at [635, 154] on input "WHAT U SPEND" at bounding box center [704, 158] width 324 height 45
paste input "HOMEBODY"
type input "HOMEBODY"
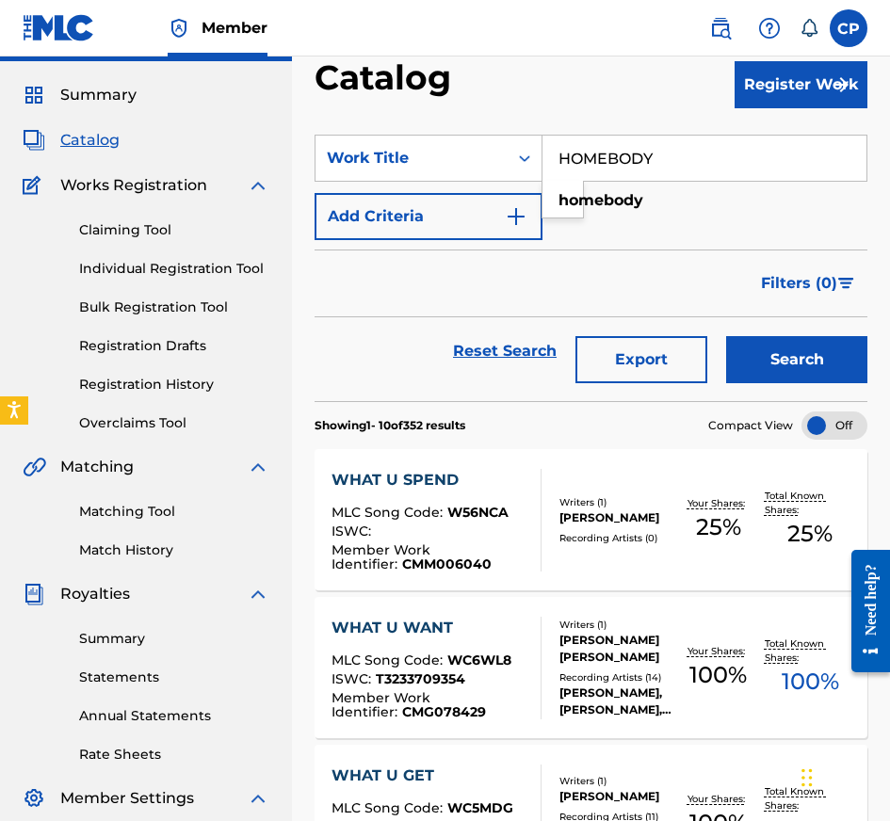
click at [763, 368] on button "Search" at bounding box center [796, 359] width 141 height 47
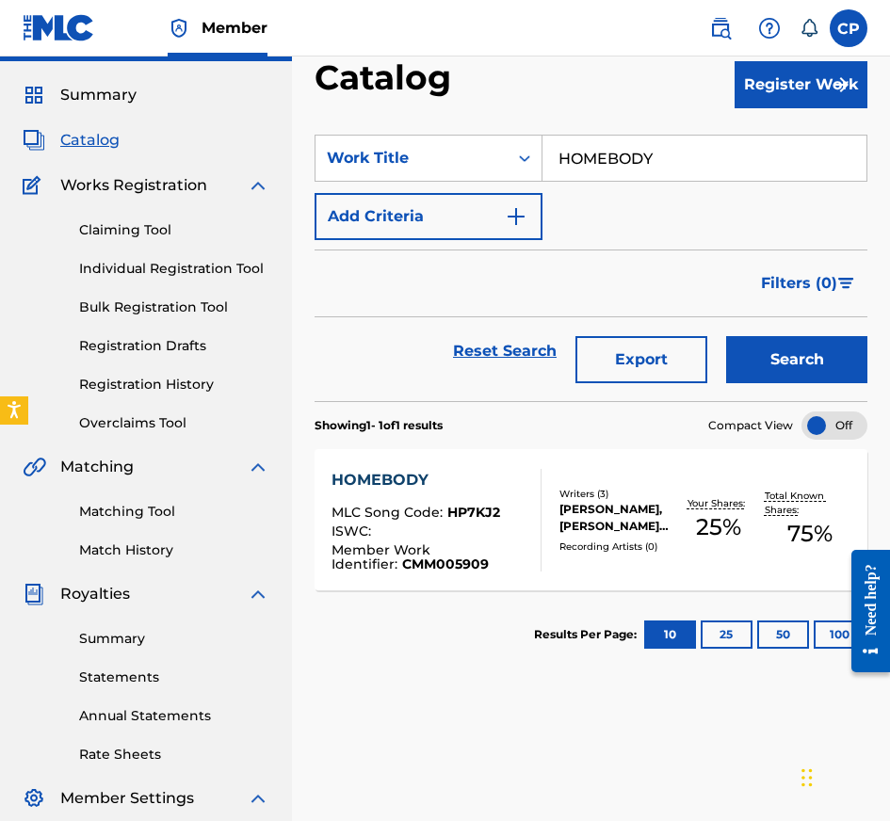
click at [522, 533] on div "ISWC :" at bounding box center [428, 534] width 194 height 19
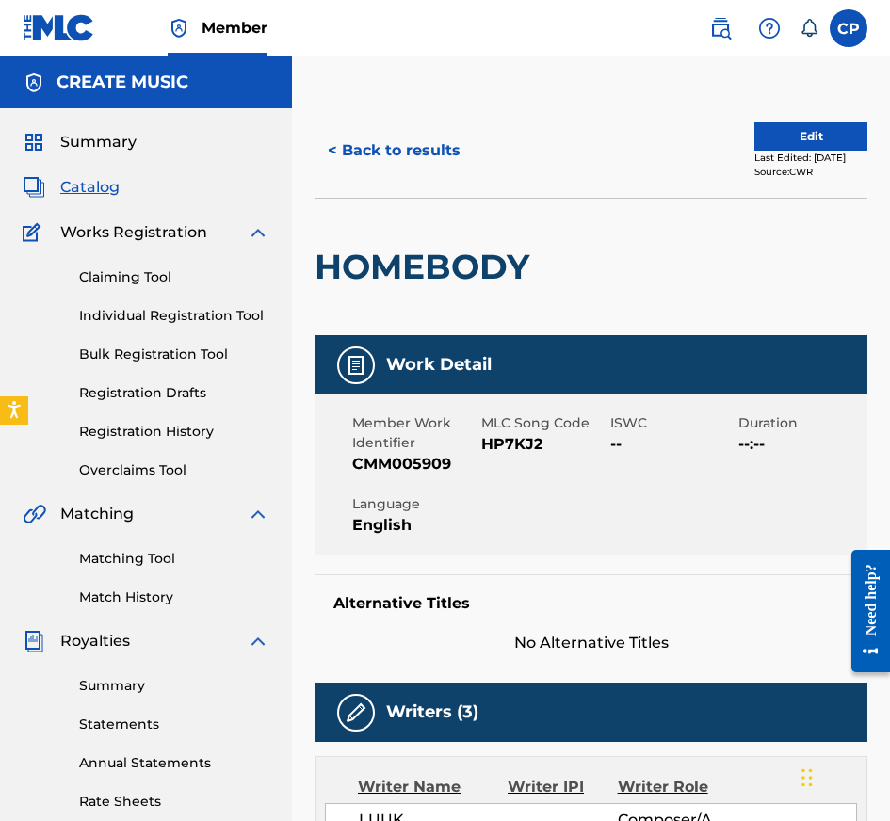
scroll to position [1129, 0]
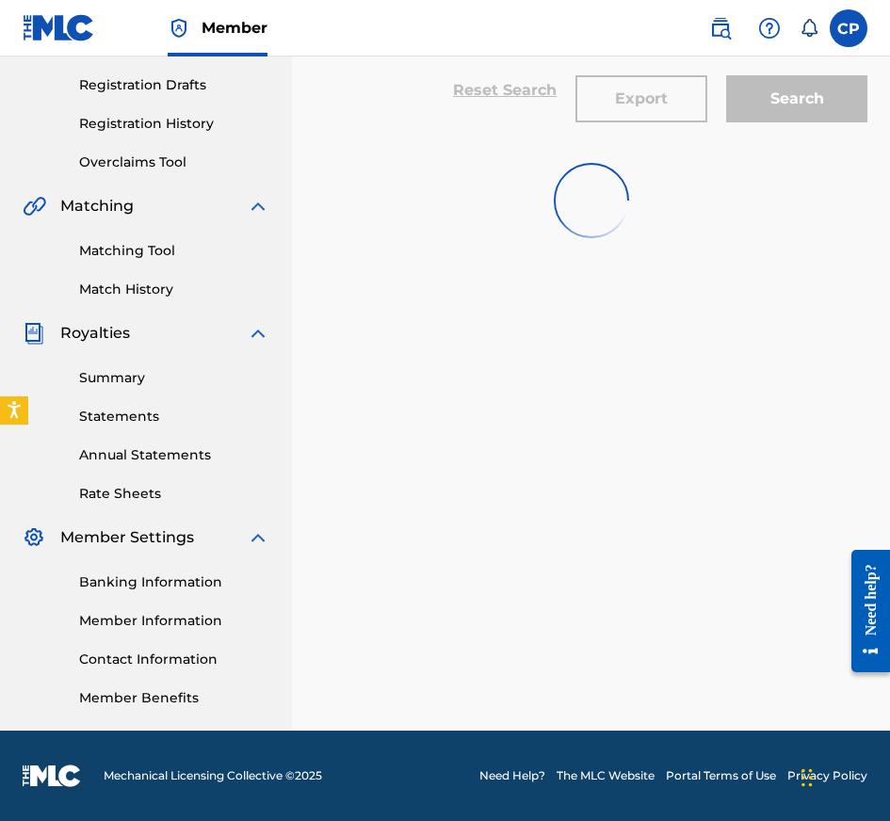
scroll to position [47, 0]
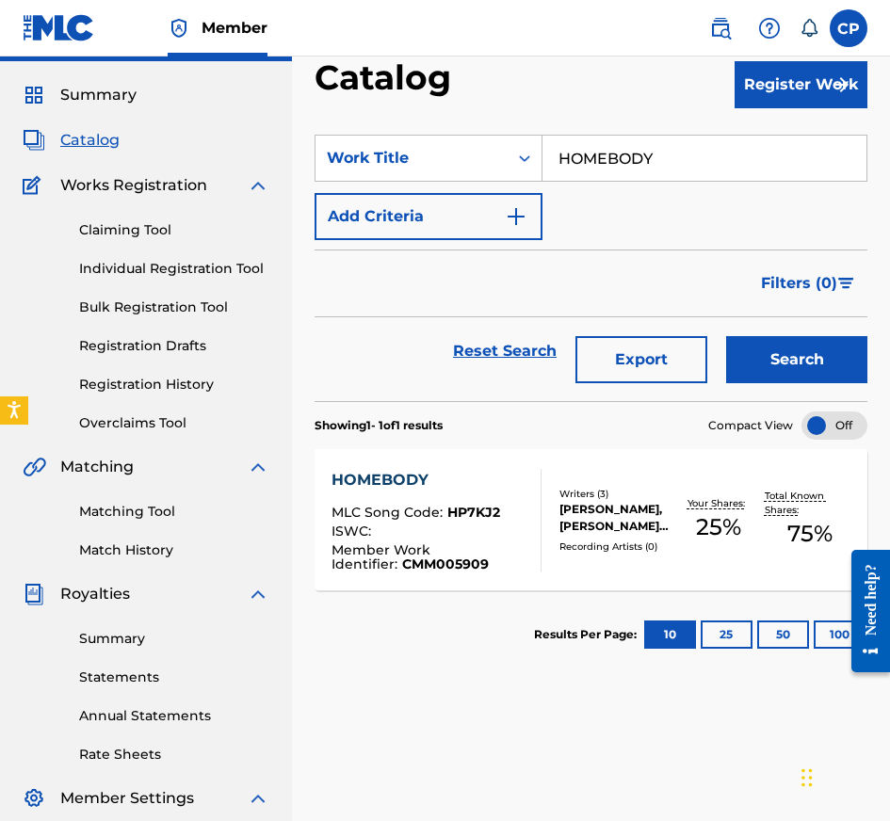
click at [693, 156] on input "HOMEBODY" at bounding box center [704, 158] width 324 height 45
paste input "LONG LIVE MY BROTHER"
type input "LONG LIVE MY BROTHER"
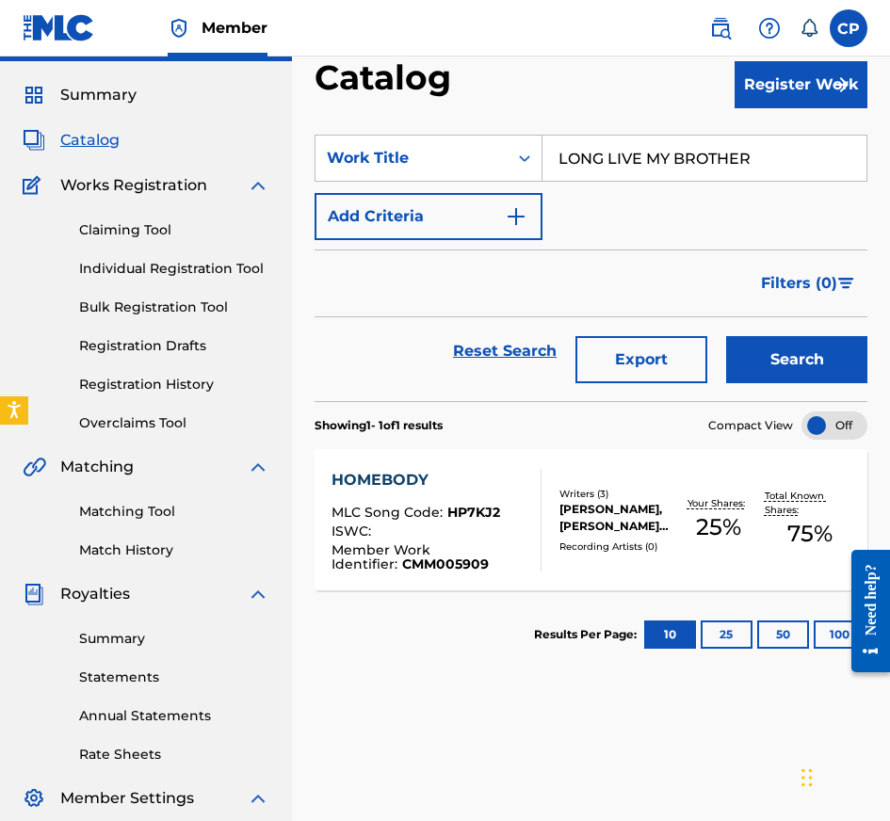
click at [767, 341] on button "Search" at bounding box center [796, 359] width 141 height 47
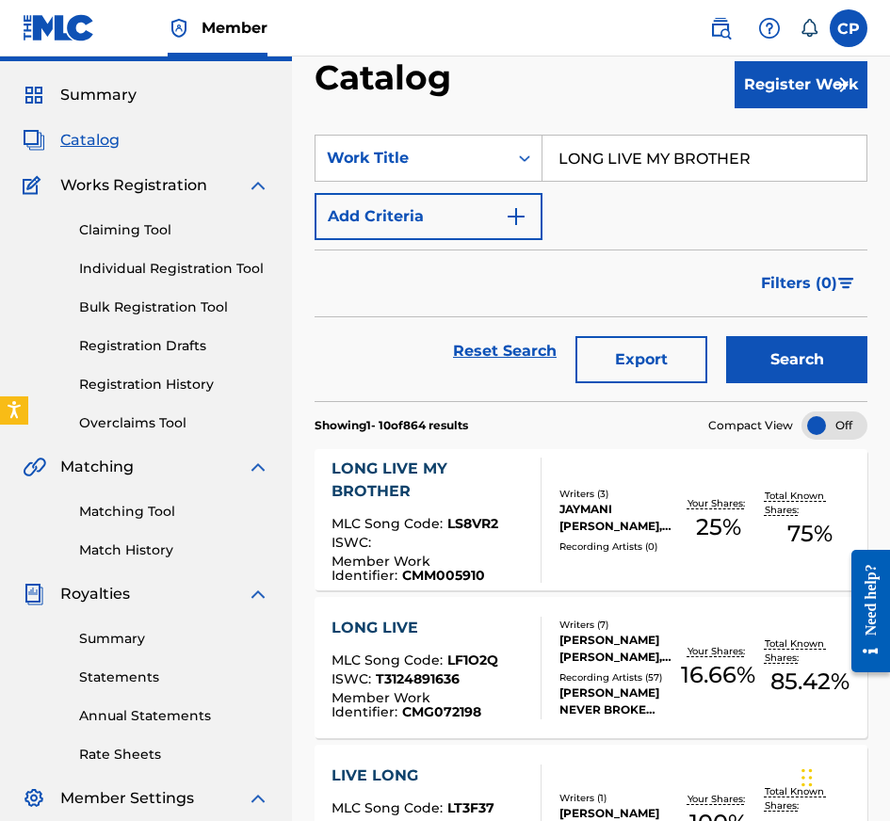
click at [590, 503] on div "JAYMANI [PERSON_NAME], [PERSON_NAME], [PERSON_NAME]" at bounding box center [615, 518] width 113 height 34
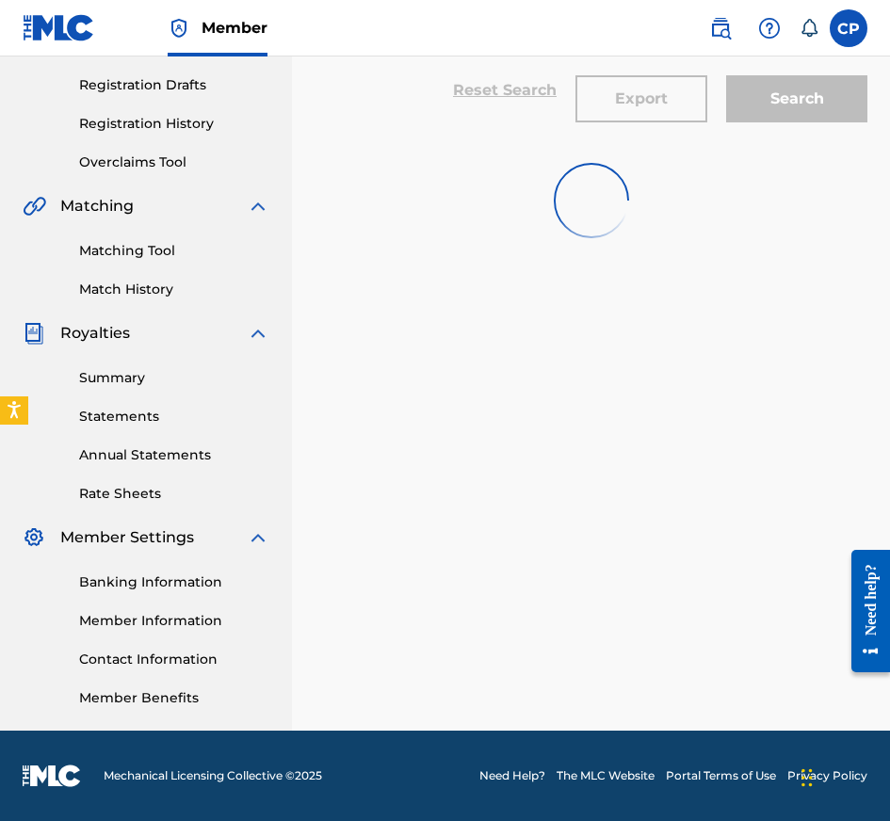
scroll to position [49, 0]
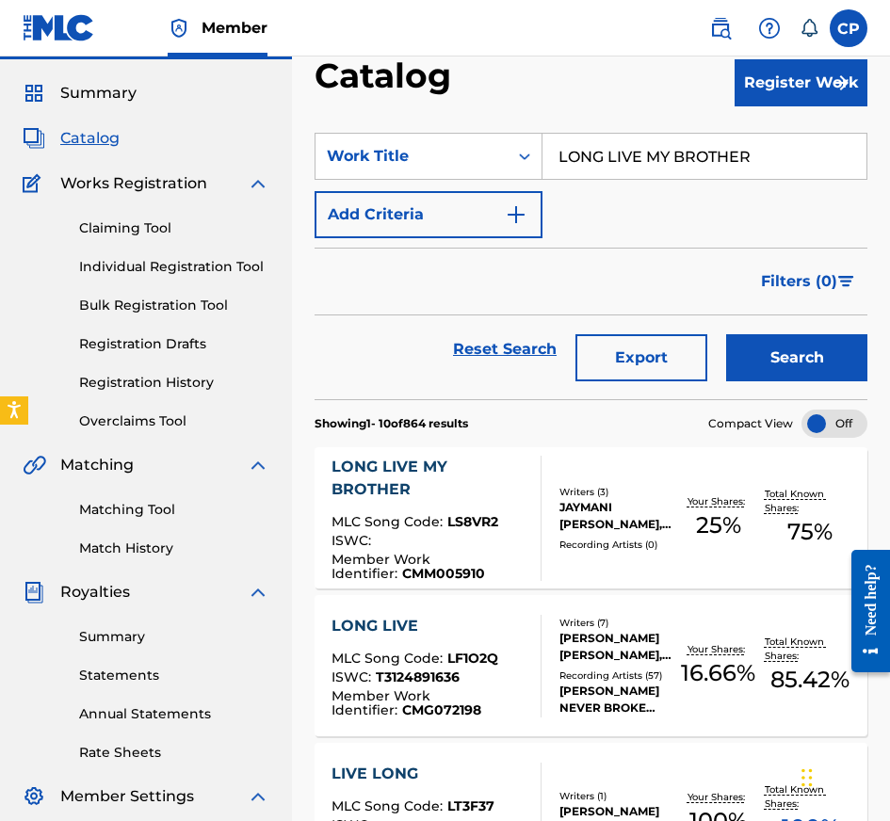
click at [94, 506] on link "Matching Tool" at bounding box center [174, 510] width 190 height 20
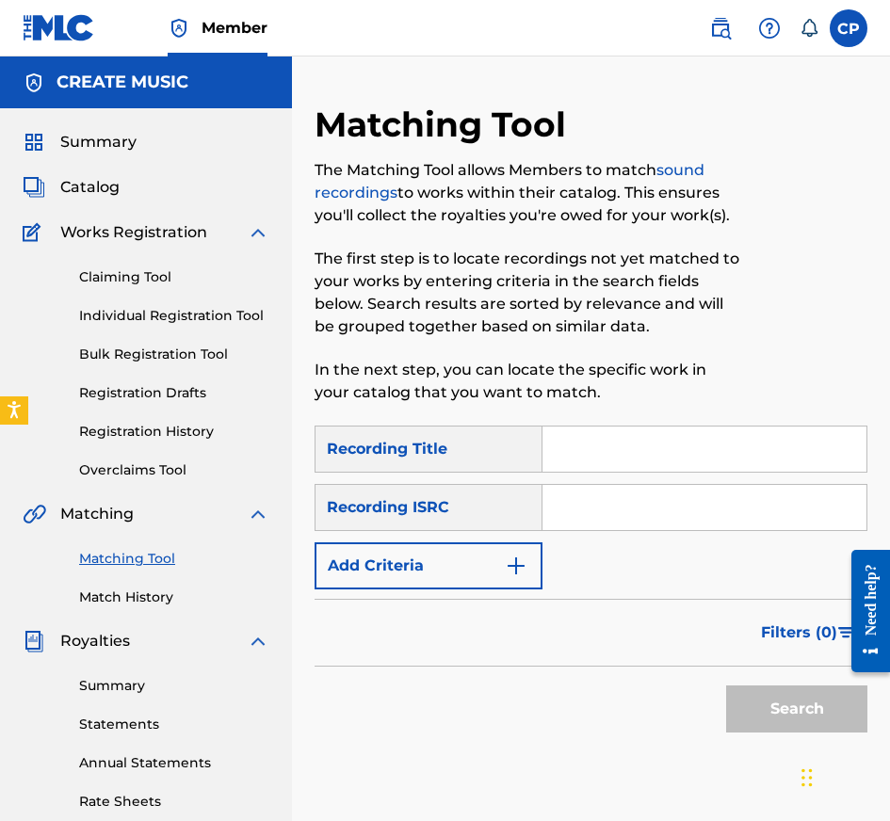
click at [622, 451] on input "Search Form" at bounding box center [704, 449] width 324 height 45
paste input "HOMEBODY"
type input "HOMEBODY"
click at [691, 487] on input "Search Form" at bounding box center [704, 507] width 324 height 45
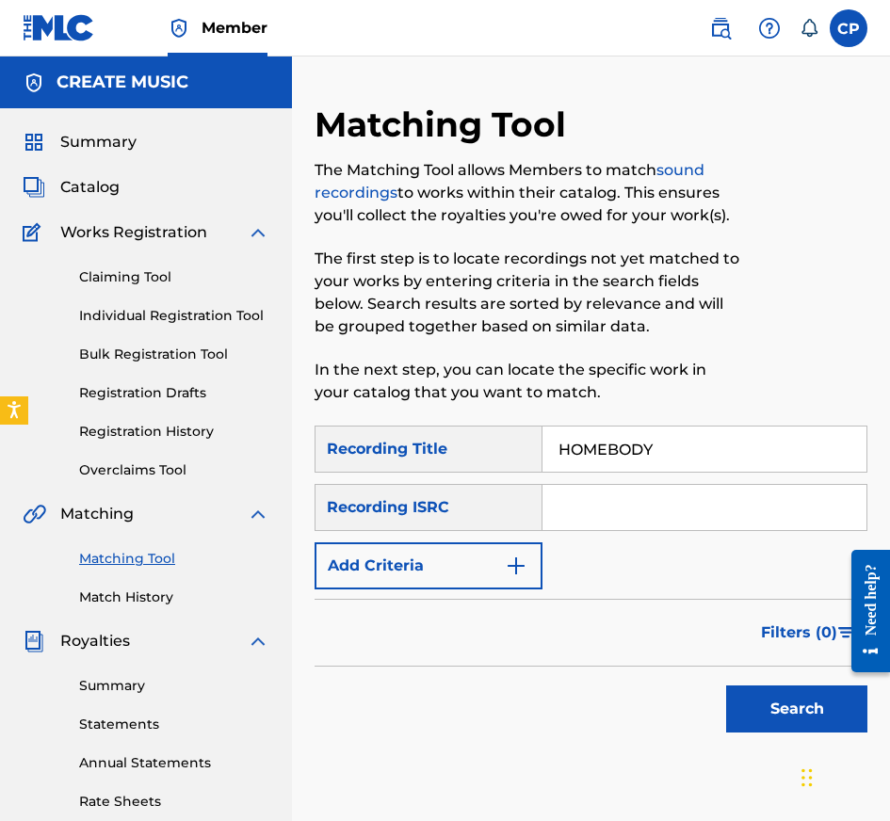
paste input "QZWA32201176"
type input "QZWA32201176"
click at [418, 566] on button "Add Criteria" at bounding box center [429, 565] width 228 height 47
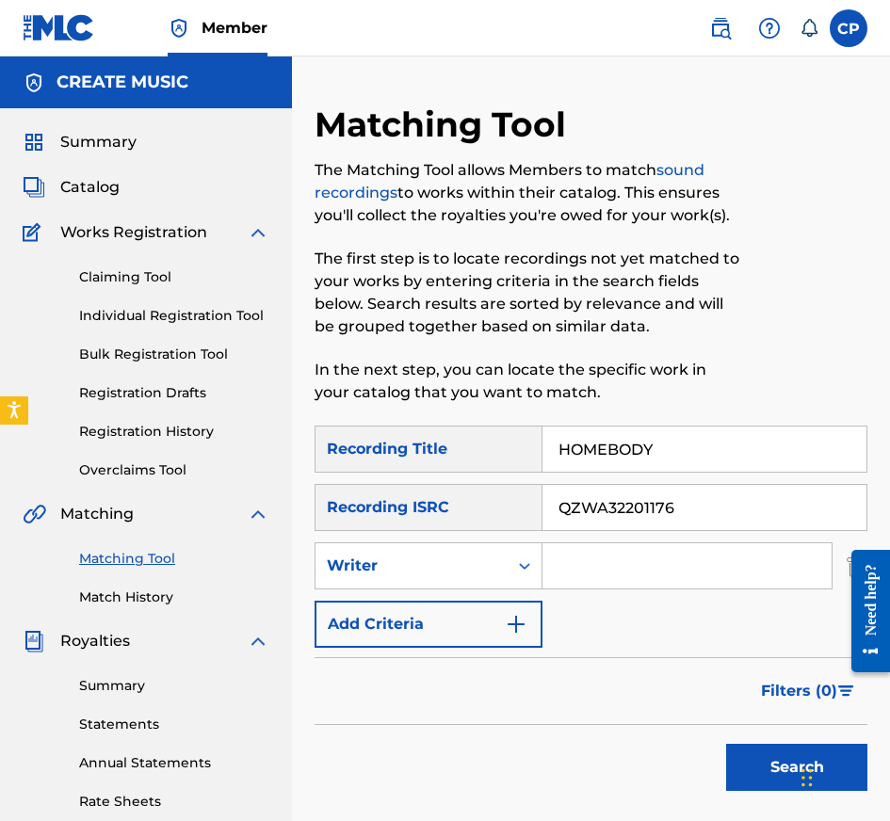
click at [418, 566] on div "Writer" at bounding box center [412, 566] width 170 height 23
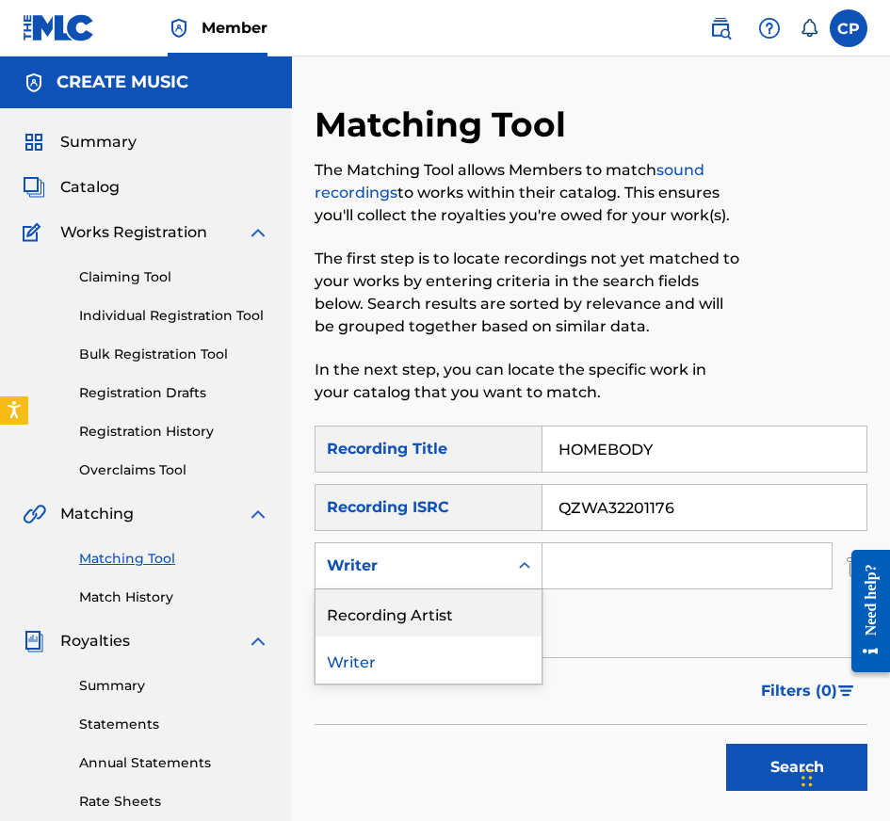
click at [418, 605] on div "Recording Artist" at bounding box center [428, 612] width 226 height 47
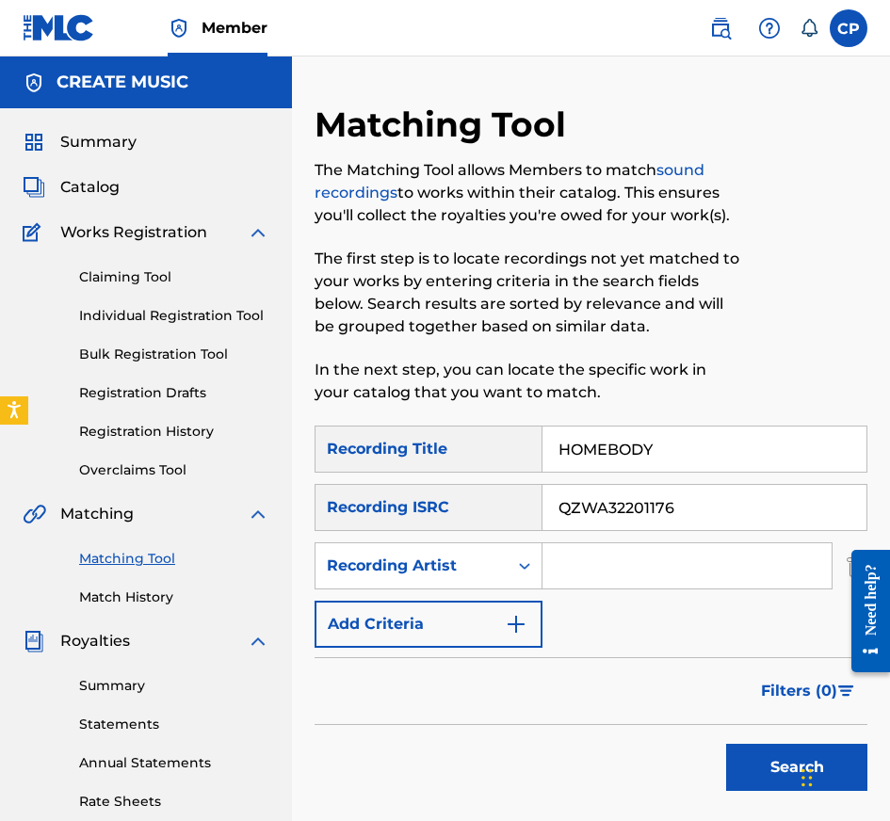
click at [628, 569] on input "Search Form" at bounding box center [686, 565] width 289 height 45
paste input "EBK JAAYBO"
type input "EBK JAAYBO"
click at [726, 744] on button "Search" at bounding box center [796, 767] width 141 height 47
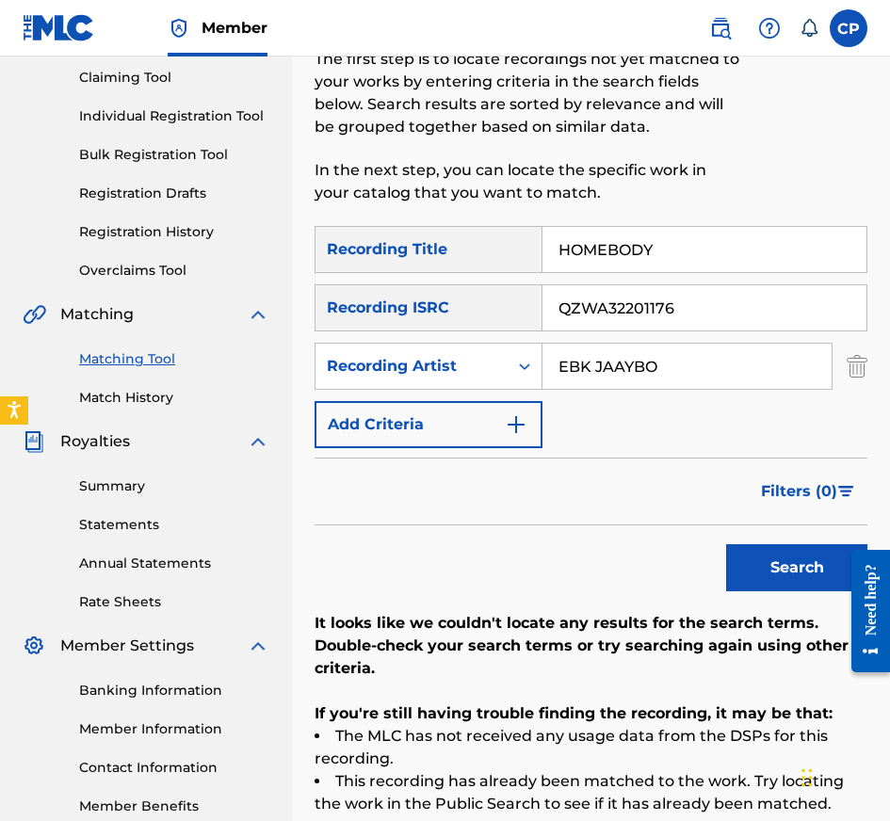
scroll to position [229, 0]
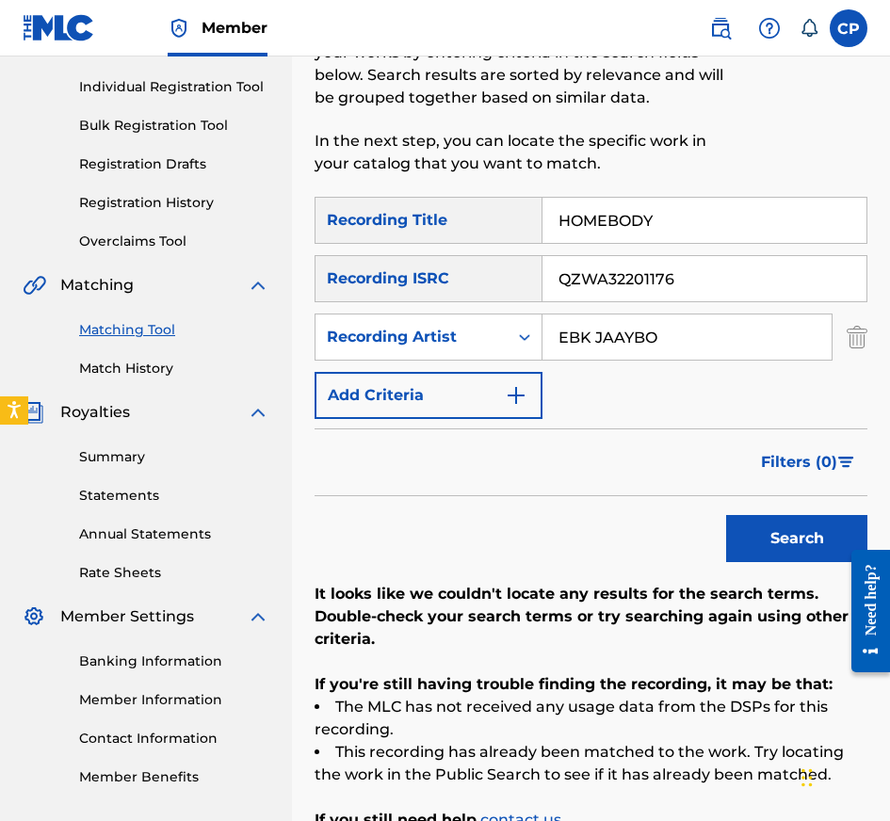
click at [689, 286] on input "QZWA32201176" at bounding box center [704, 278] width 324 height 45
click at [726, 515] on button "Search" at bounding box center [796, 538] width 141 height 47
click at [730, 206] on input "HOMEBODY" at bounding box center [704, 220] width 324 height 45
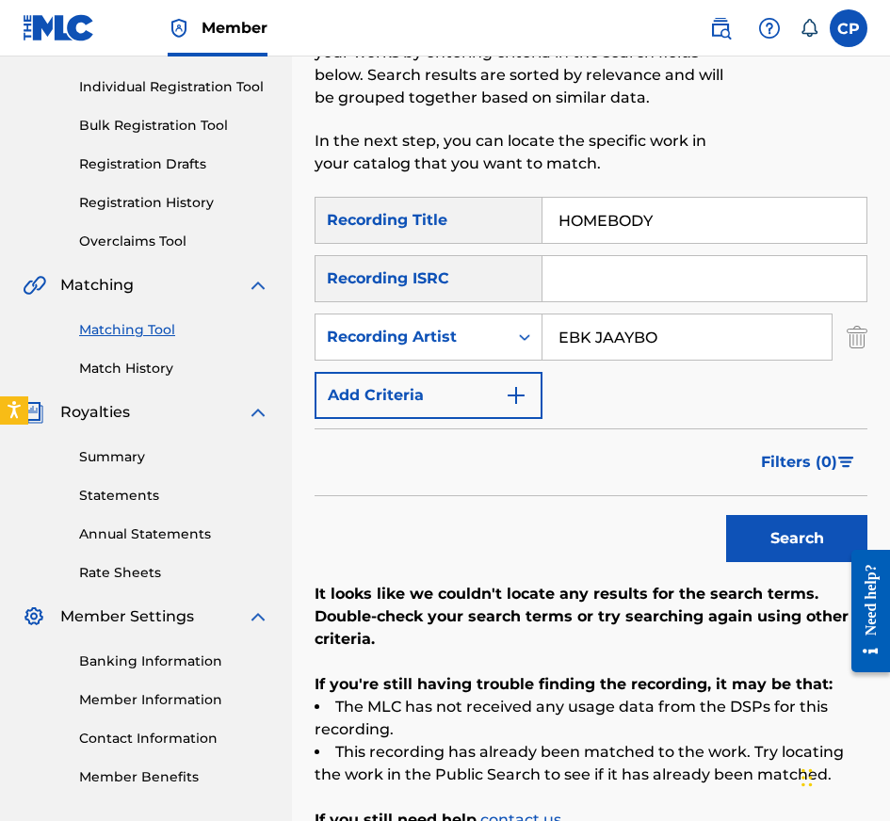
click at [730, 206] on input "HOMEBODY" at bounding box center [704, 220] width 324 height 45
paste input "LONG LIVE MY BROTHER"
type input "LONG LIVE MY BROTHER"
click at [717, 287] on input "Search Form" at bounding box center [704, 278] width 324 height 45
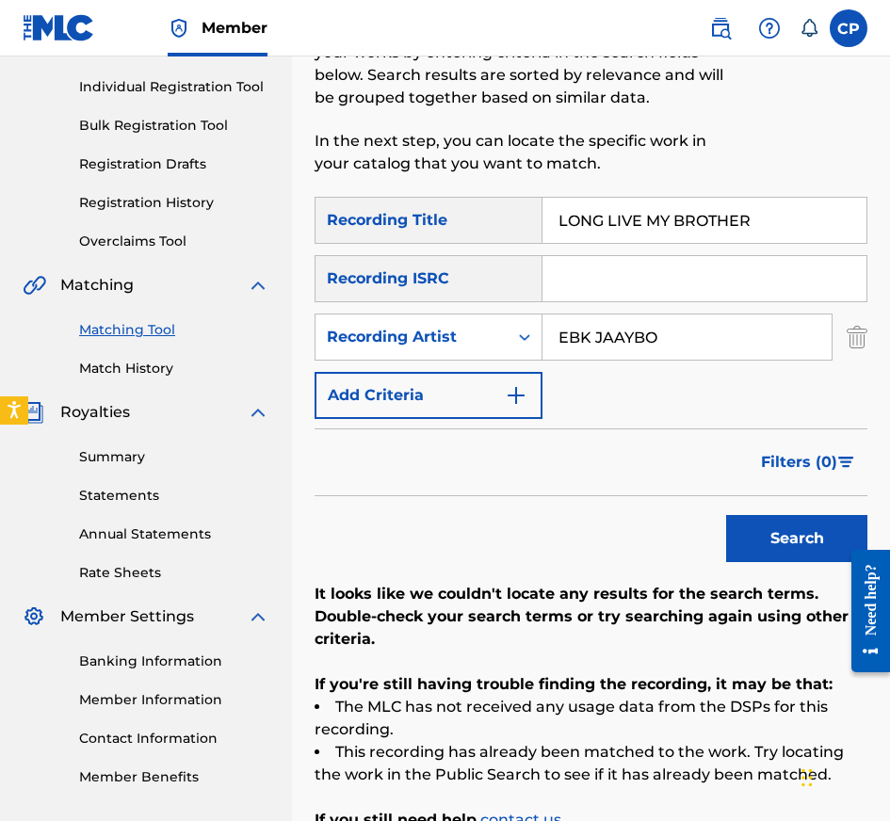
paste
type input "QZWA32201167"
click at [754, 543] on button "Search" at bounding box center [796, 538] width 141 height 47
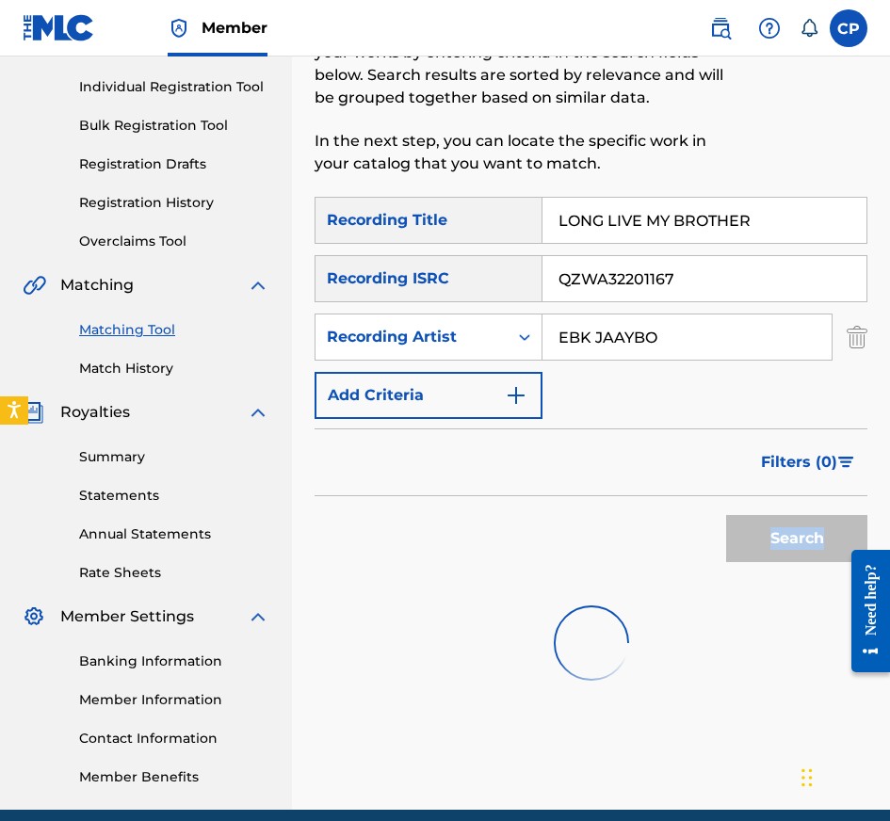
click at [754, 543] on div "Search" at bounding box center [792, 533] width 151 height 75
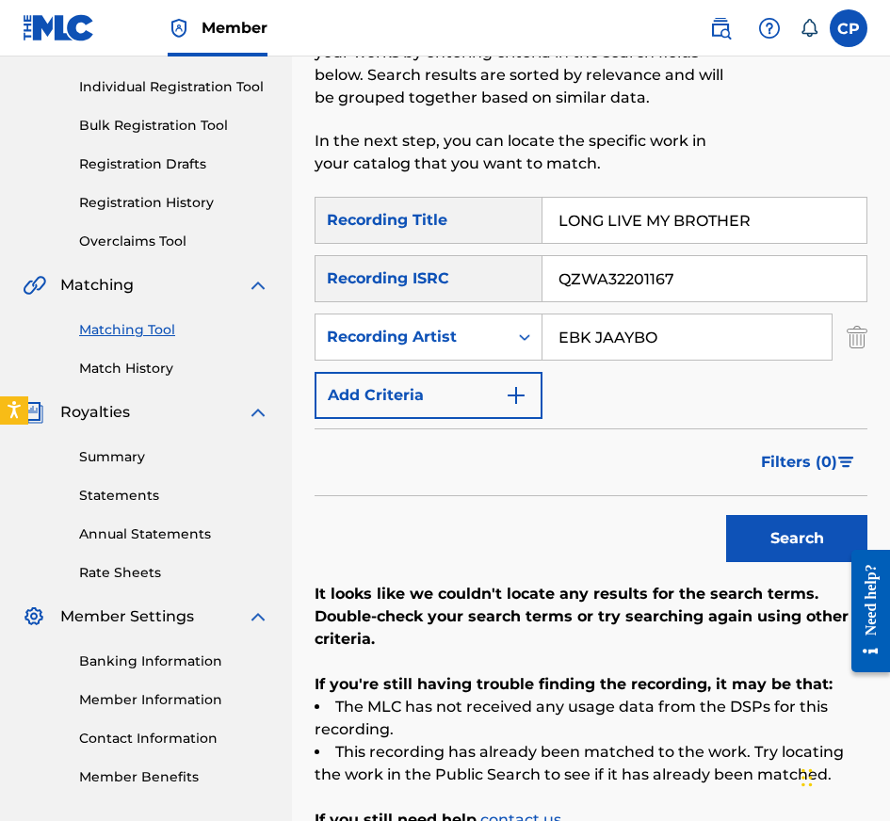
click at [735, 266] on input "QZWA32201167" at bounding box center [704, 278] width 324 height 45
click at [726, 515] on button "Search" at bounding box center [796, 538] width 141 height 47
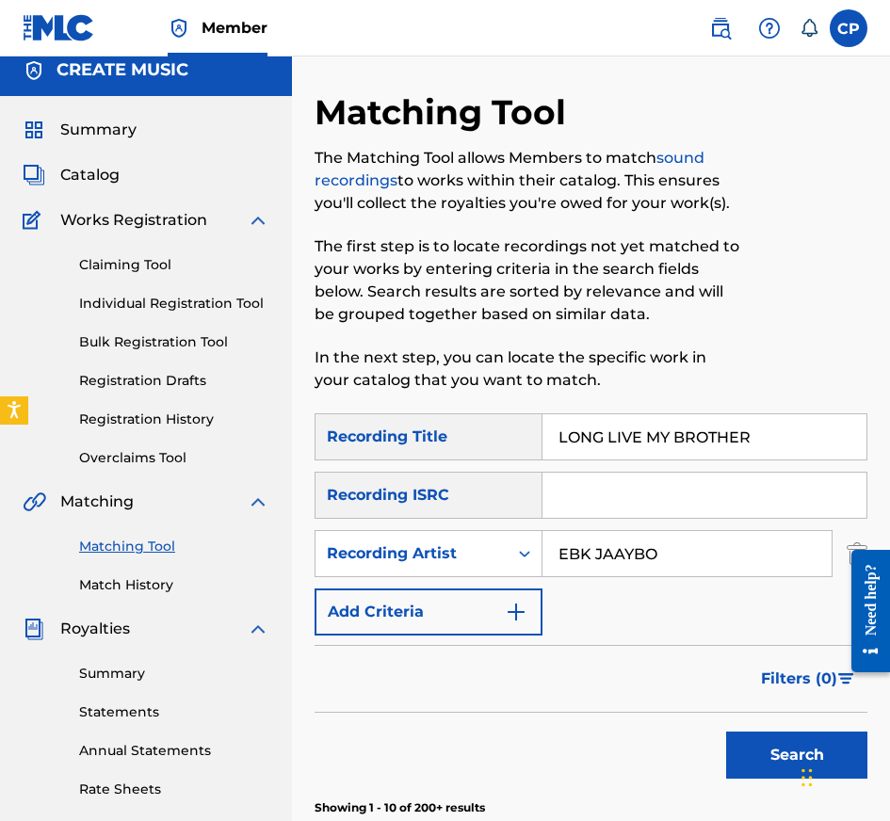
scroll to position [0, 0]
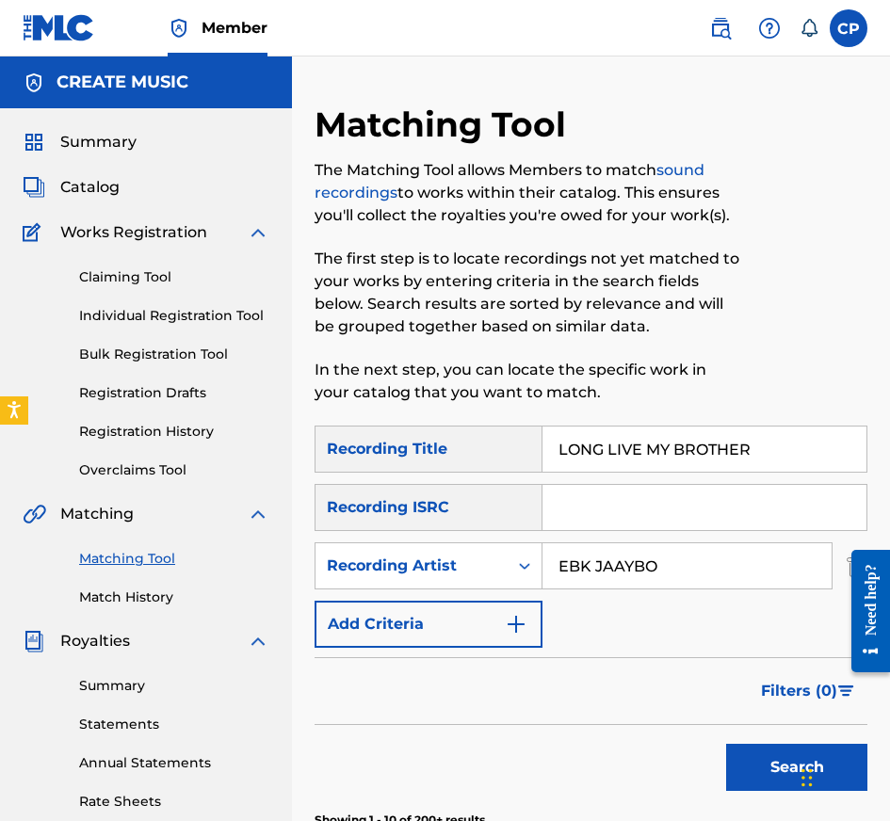
click at [84, 185] on span "Catalog" at bounding box center [89, 187] width 59 height 23
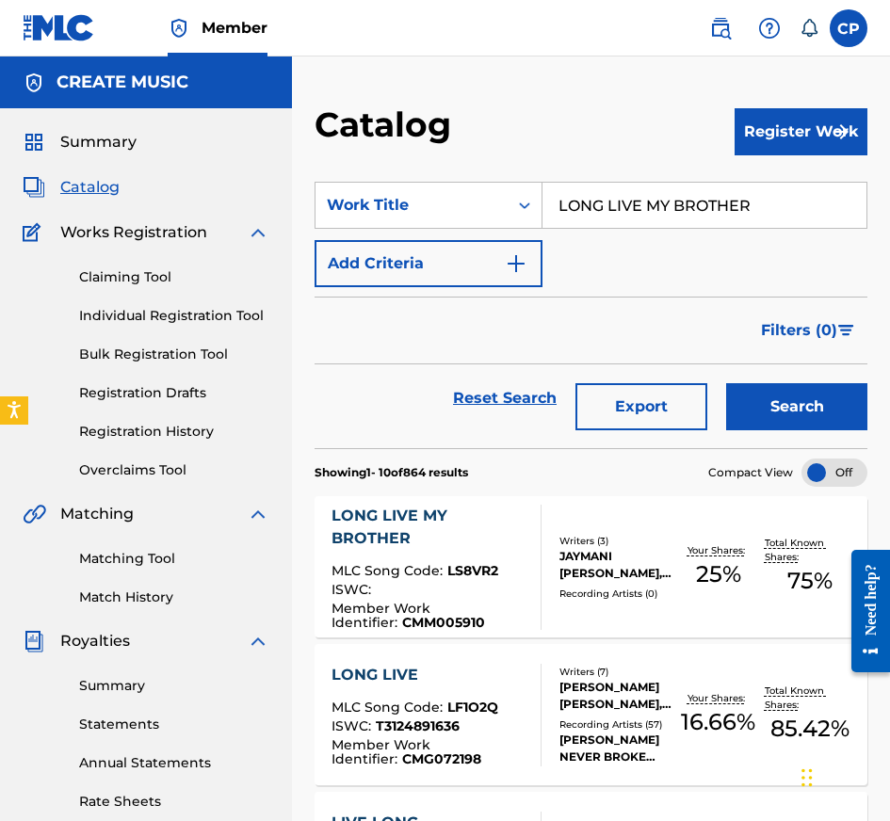
click at [717, 207] on input "LONG LIVE MY BROTHER" at bounding box center [704, 205] width 324 height 45
type input "COME HOME"
click at [762, 413] on button "Search" at bounding box center [796, 406] width 141 height 47
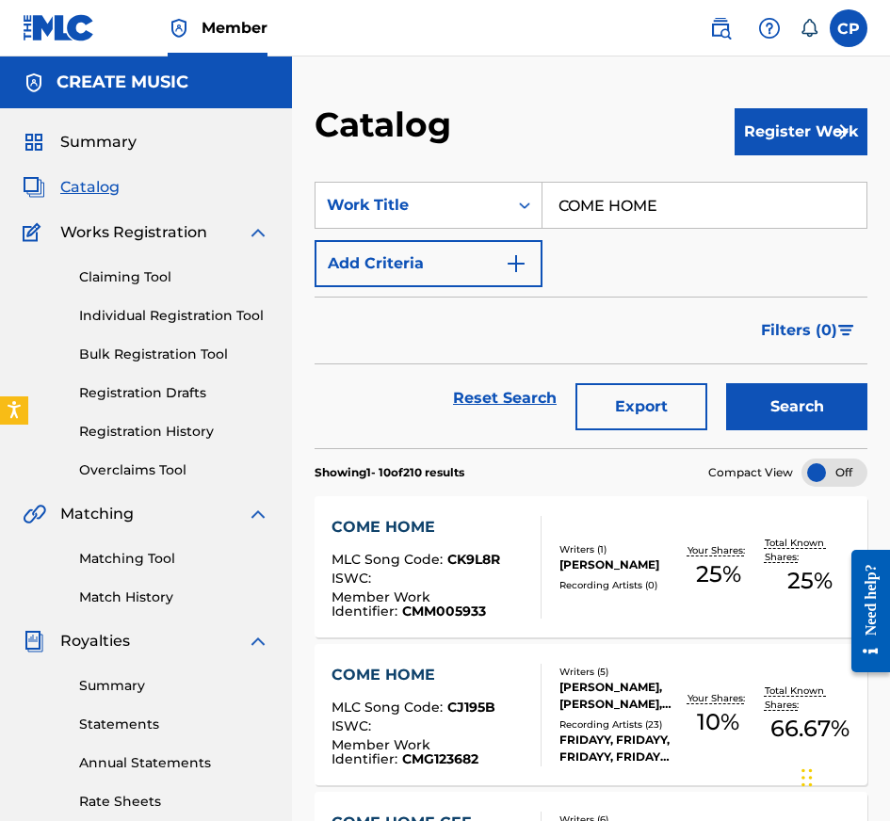
click at [501, 599] on div "Member Work Identifier : CMM005933" at bounding box center [428, 604] width 194 height 28
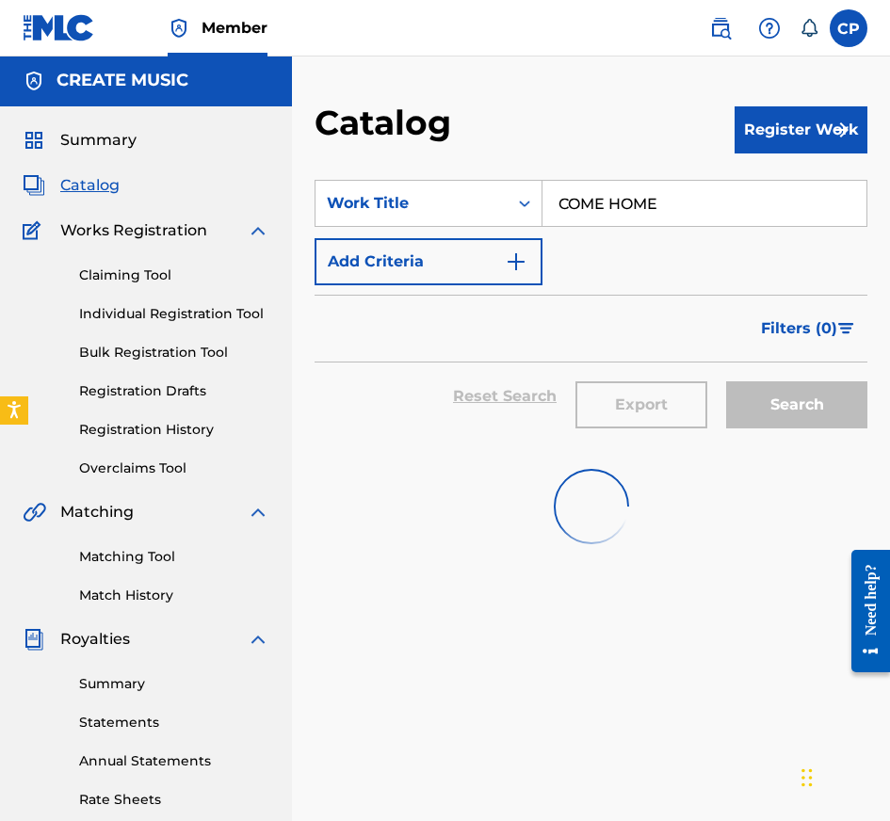
scroll to position [2, 0]
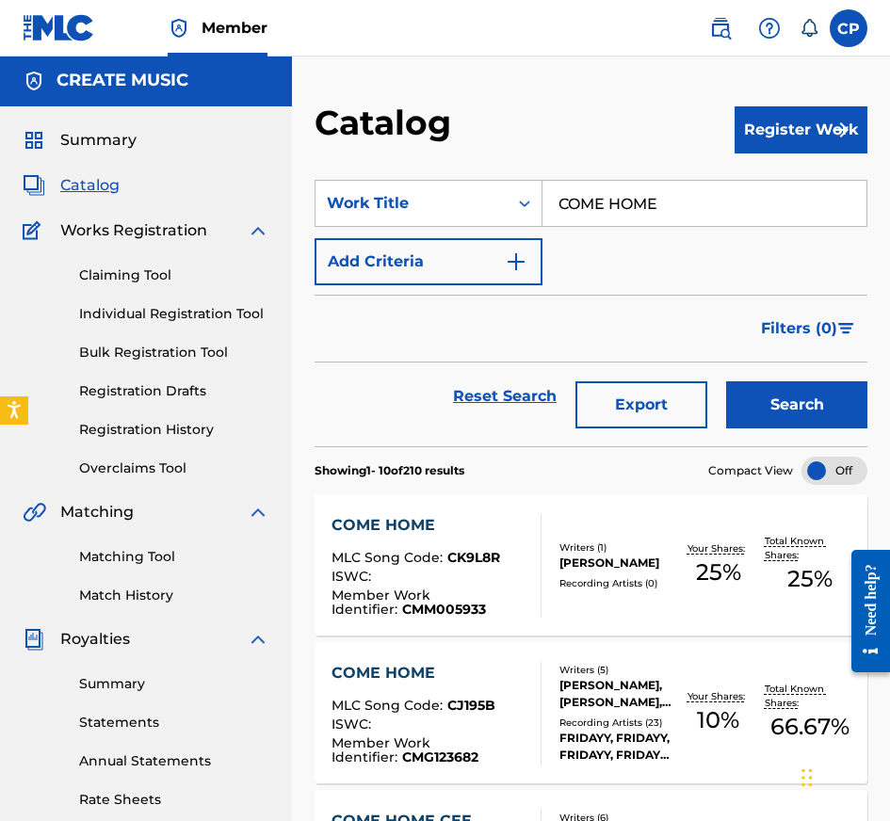
click at [686, 217] on input "COME HOME" at bounding box center [704, 203] width 324 height 45
type input "2 MANY"
click at [812, 368] on div "Search" at bounding box center [792, 397] width 151 height 68
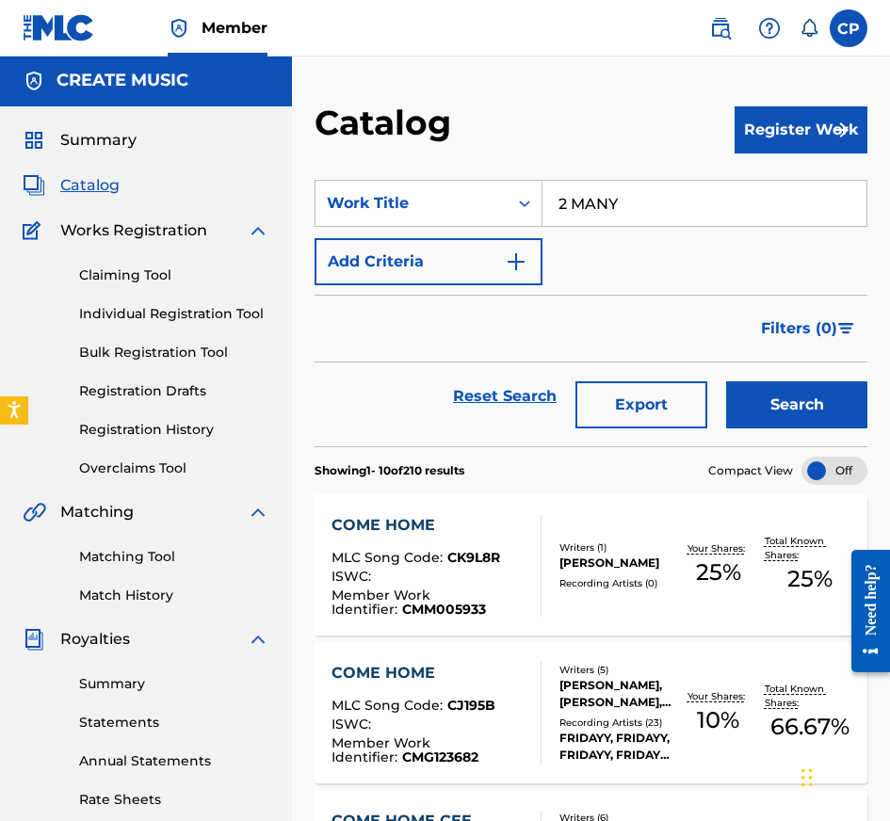
click at [812, 396] on button "Search" at bounding box center [796, 404] width 141 height 47
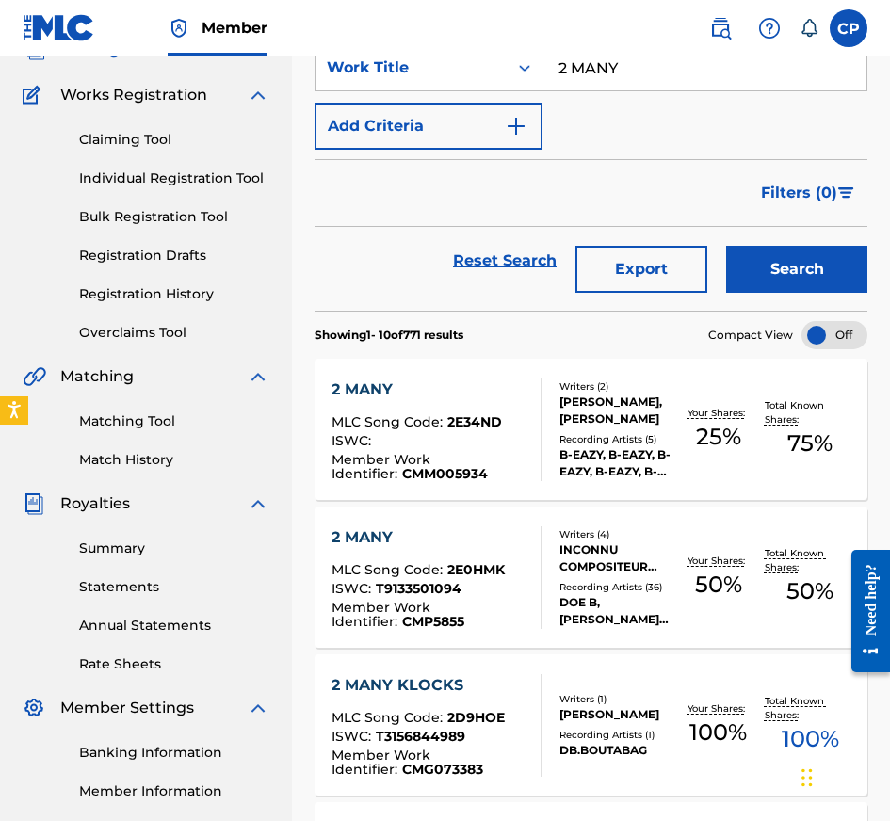
scroll to position [175, 0]
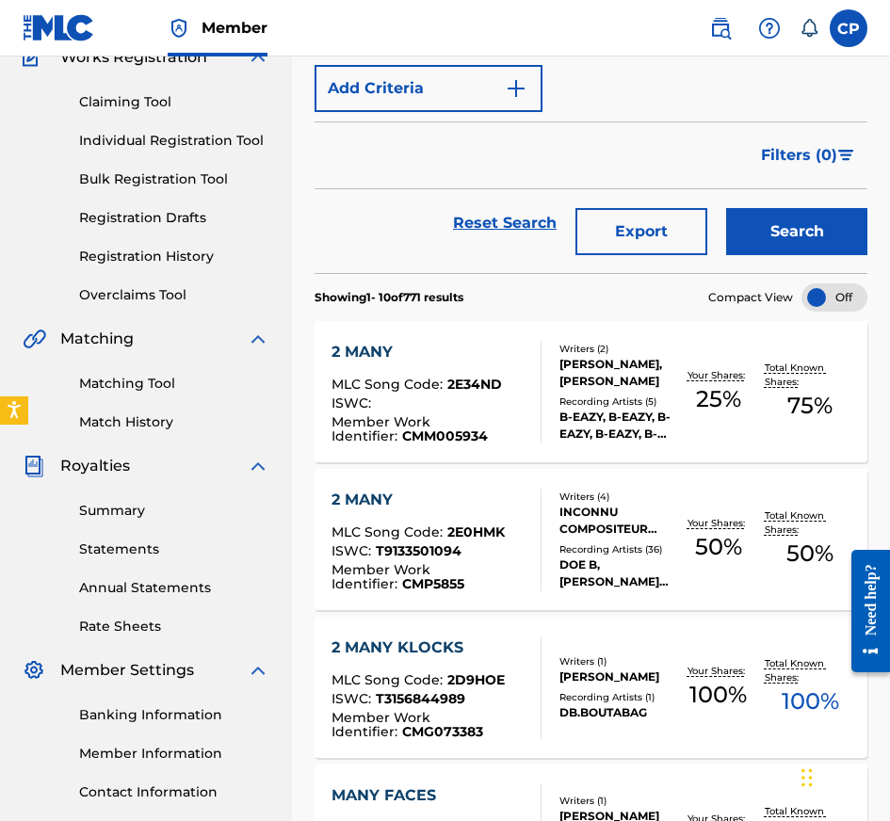
click at [541, 397] on div "Writers ( 2 ) [PERSON_NAME], [PERSON_NAME] Recording Artists ( 5 ) [PERSON_NAME…" at bounding box center [606, 392] width 131 height 101
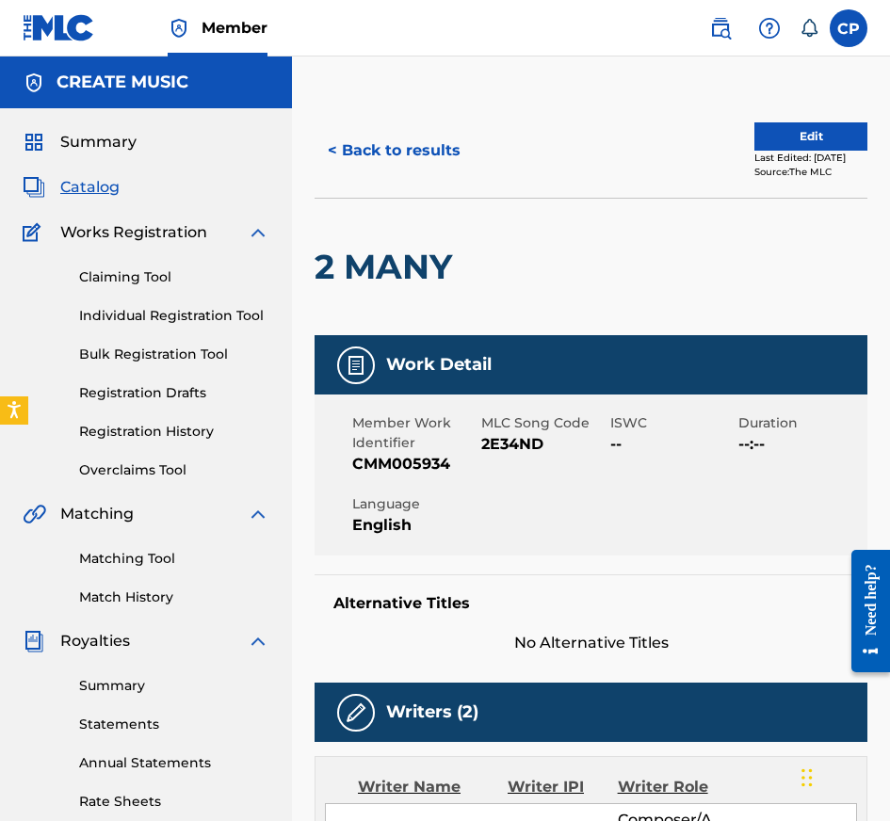
click at [440, 134] on button "< Back to results" at bounding box center [394, 150] width 159 height 47
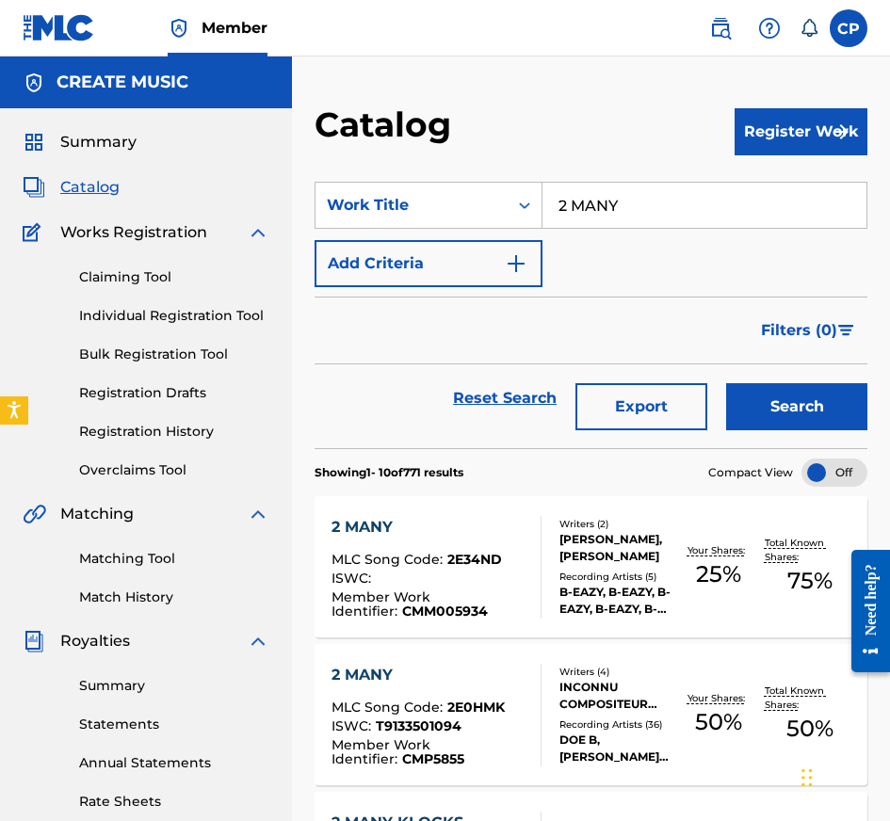
click at [666, 202] on input "2 MANY" at bounding box center [704, 205] width 324 height 45
type input "EVER BEEN IN LOVE"
click at [765, 396] on button "Search" at bounding box center [796, 406] width 141 height 47
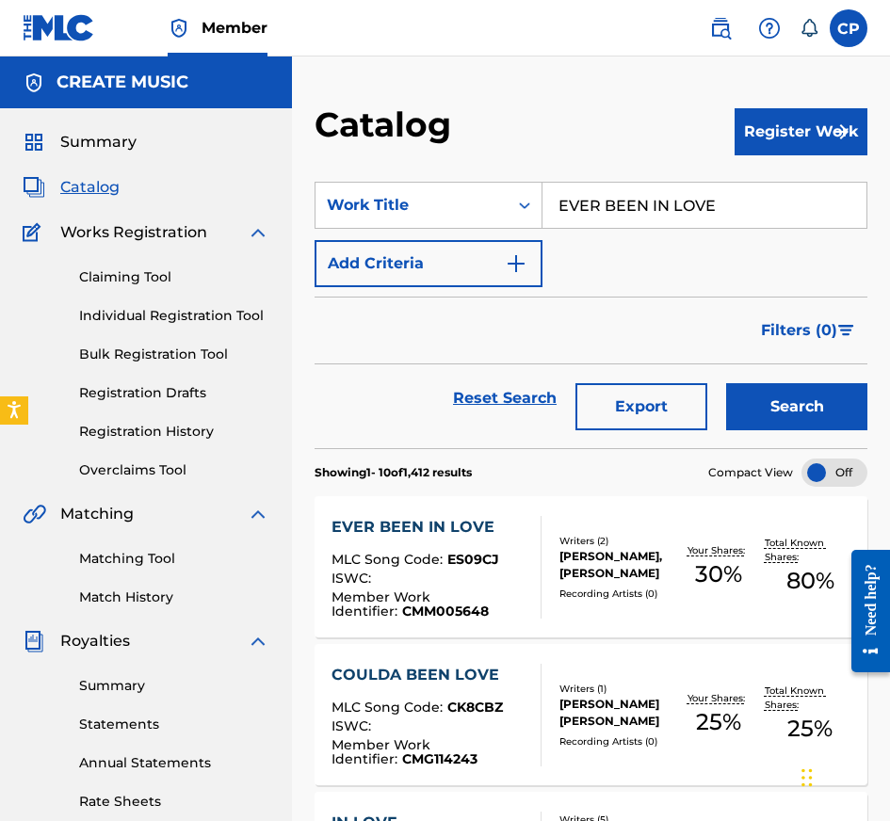
click at [502, 583] on div "ISWC :" at bounding box center [428, 581] width 194 height 19
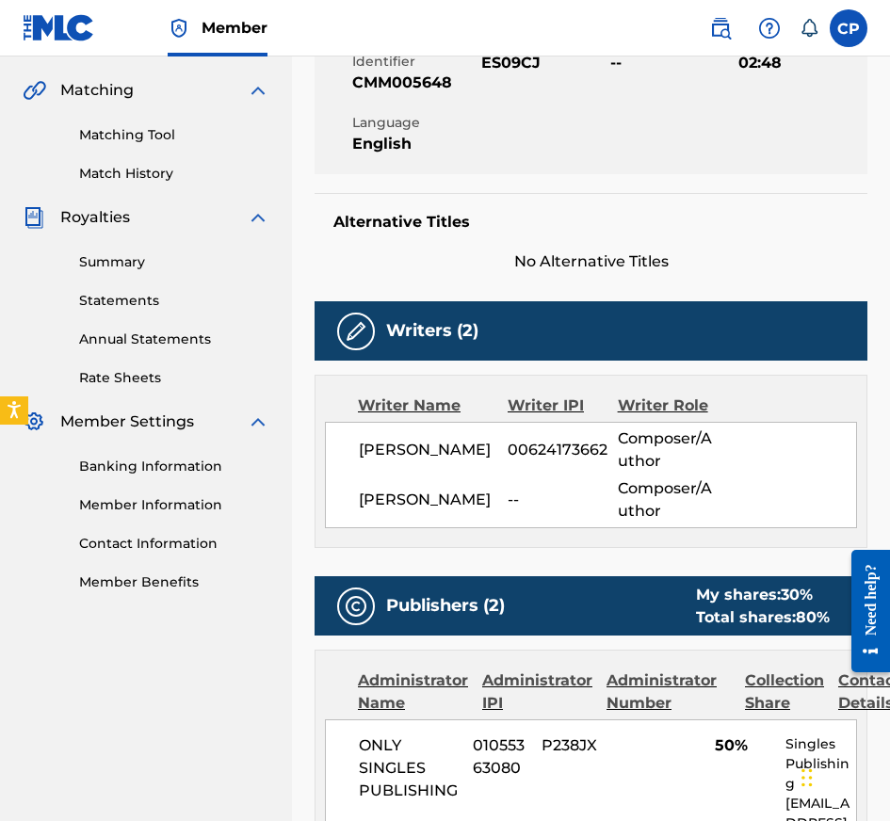
scroll to position [192, 0]
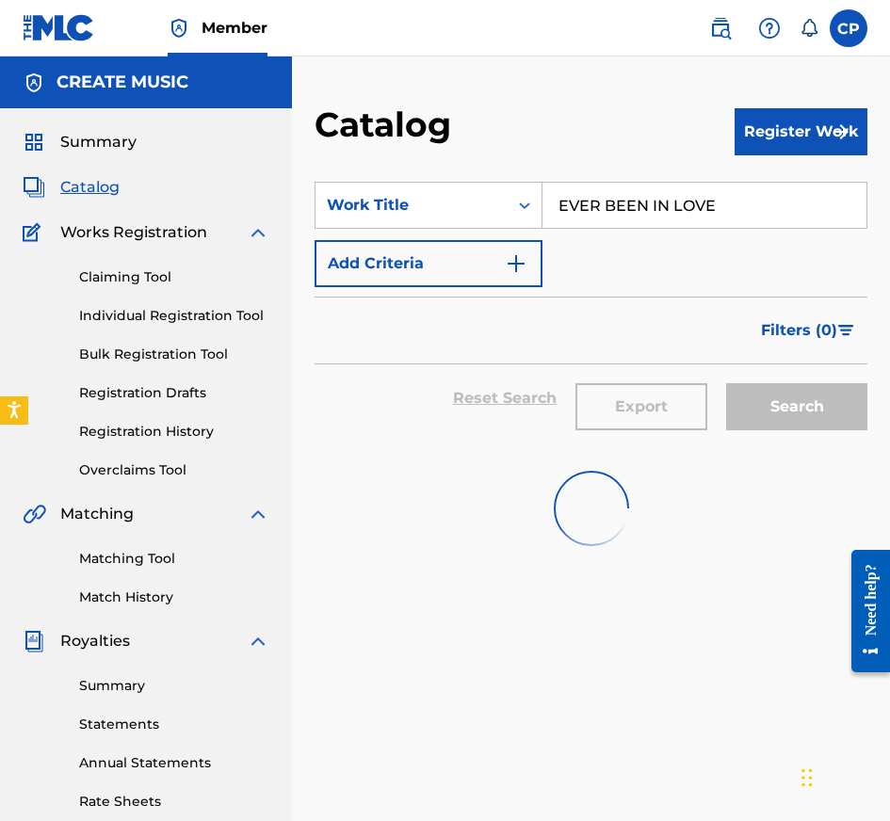
click at [639, 181] on section "SearchWithCriteria4064622c-d468-47c4-8430-2280b5d9506f Work Title EVER BEEN IN …" at bounding box center [591, 303] width 553 height 289
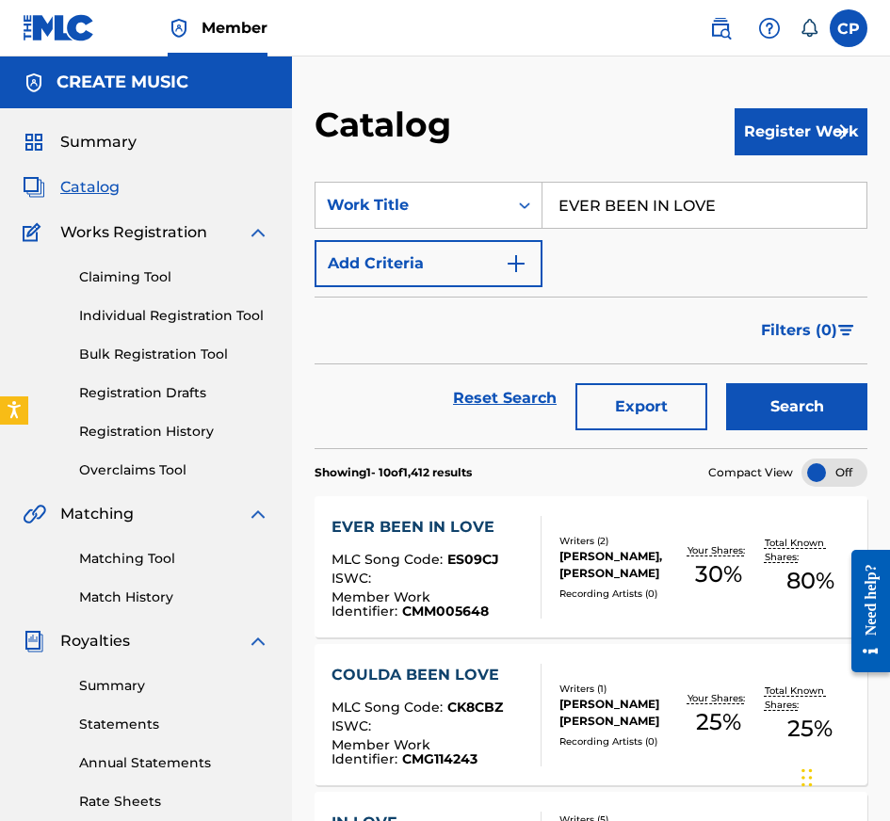
click at [639, 190] on input "EVER BEEN IN LOVE" at bounding box center [704, 205] width 324 height 45
type input "BALLING - [PERSON_NAME] REMIX"
click at [807, 411] on button "Search" at bounding box center [796, 406] width 141 height 47
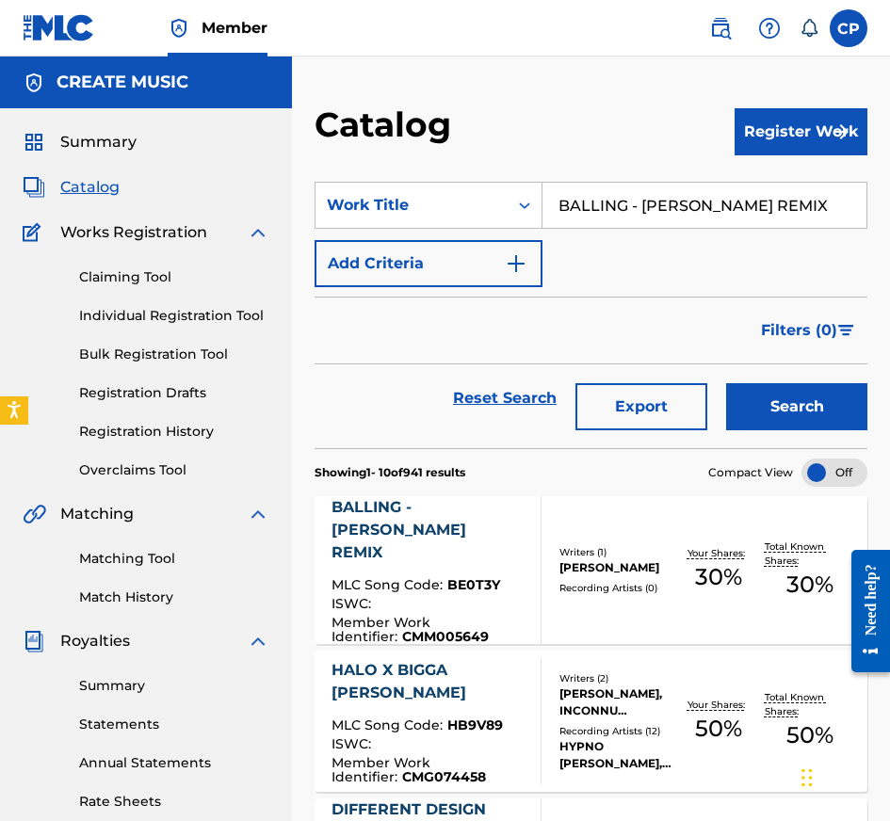
click at [515, 560] on div "BALLING - BIGGA [PERSON_NAME] REMIX MLC Song Code : BE0T3Y ISWC : Member Work I…" at bounding box center [428, 570] width 194 height 148
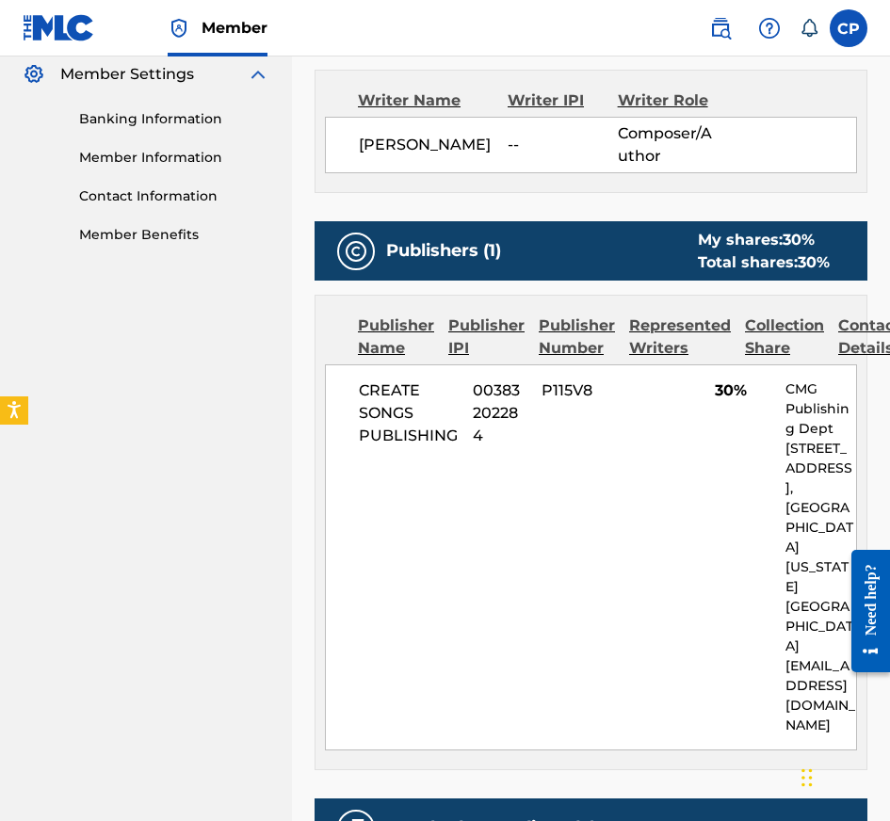
scroll to position [930, 0]
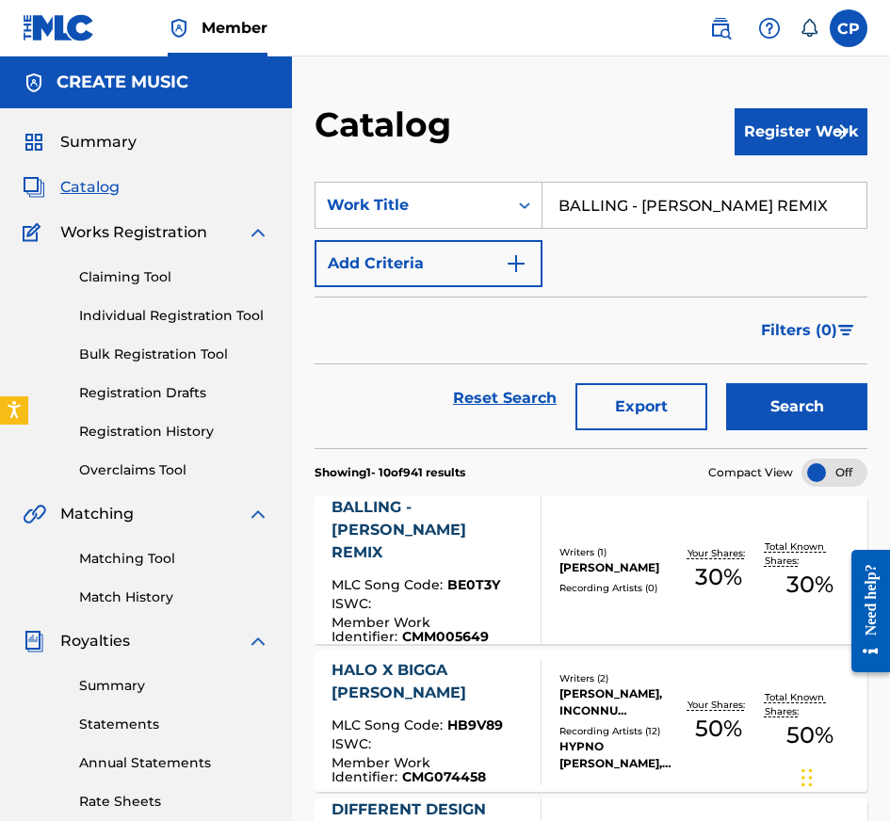
click at [661, 199] on input "BALLING - [PERSON_NAME] REMIX" at bounding box center [704, 205] width 324 height 45
type input "ROUGHRIDER"
click at [783, 399] on button "Search" at bounding box center [796, 406] width 141 height 47
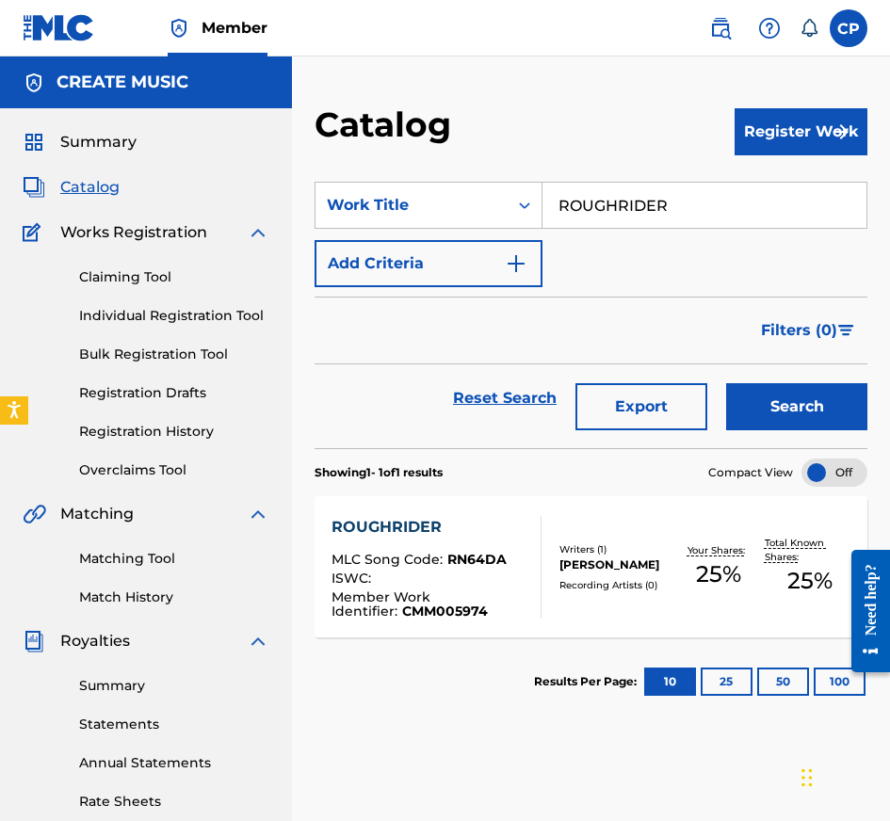
click at [533, 605] on div at bounding box center [532, 567] width 15 height 103
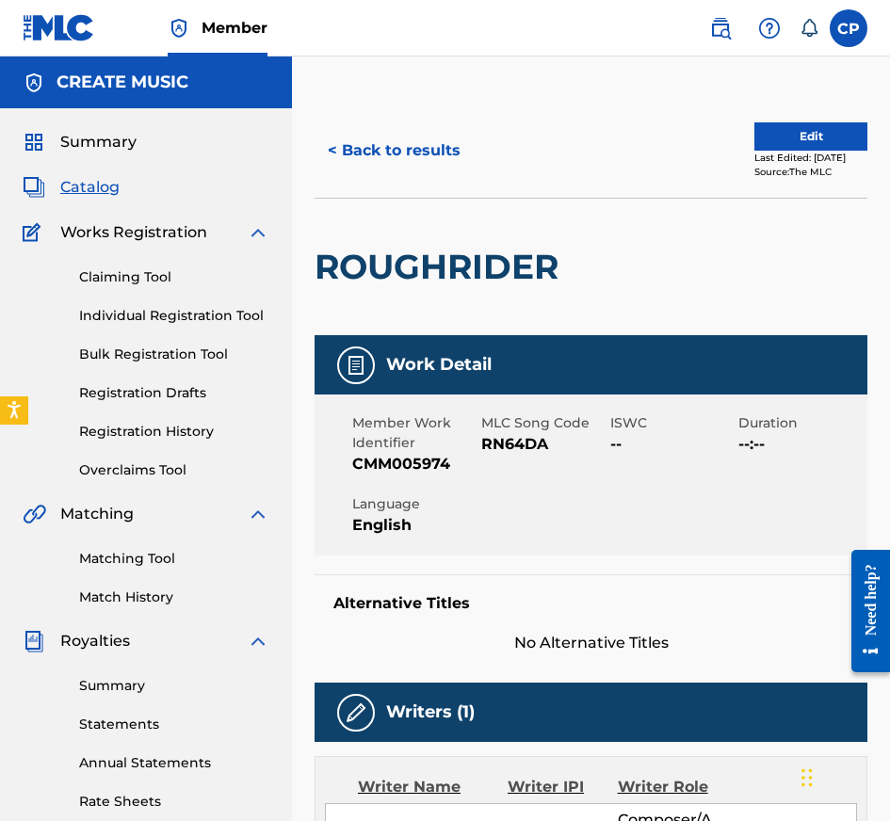
scroll to position [888, 0]
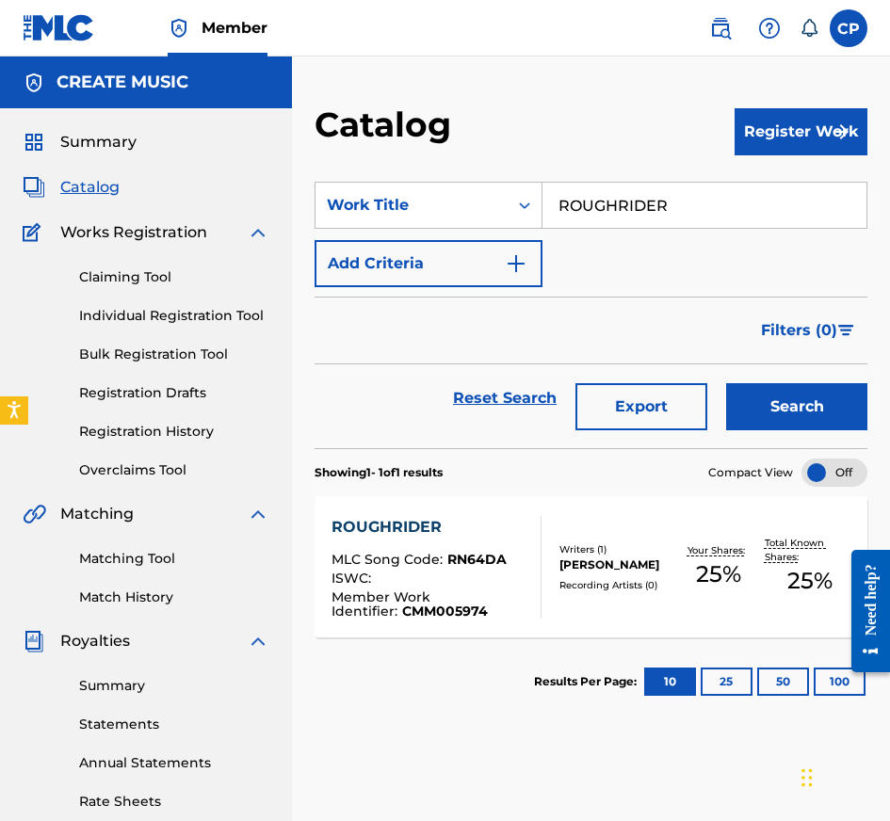
click at [694, 183] on input "ROUGHRIDER" at bounding box center [704, 205] width 324 height 45
click at [694, 188] on input "ROUGHRIDER" at bounding box center [704, 205] width 324 height 45
type input "OUTLAWS"
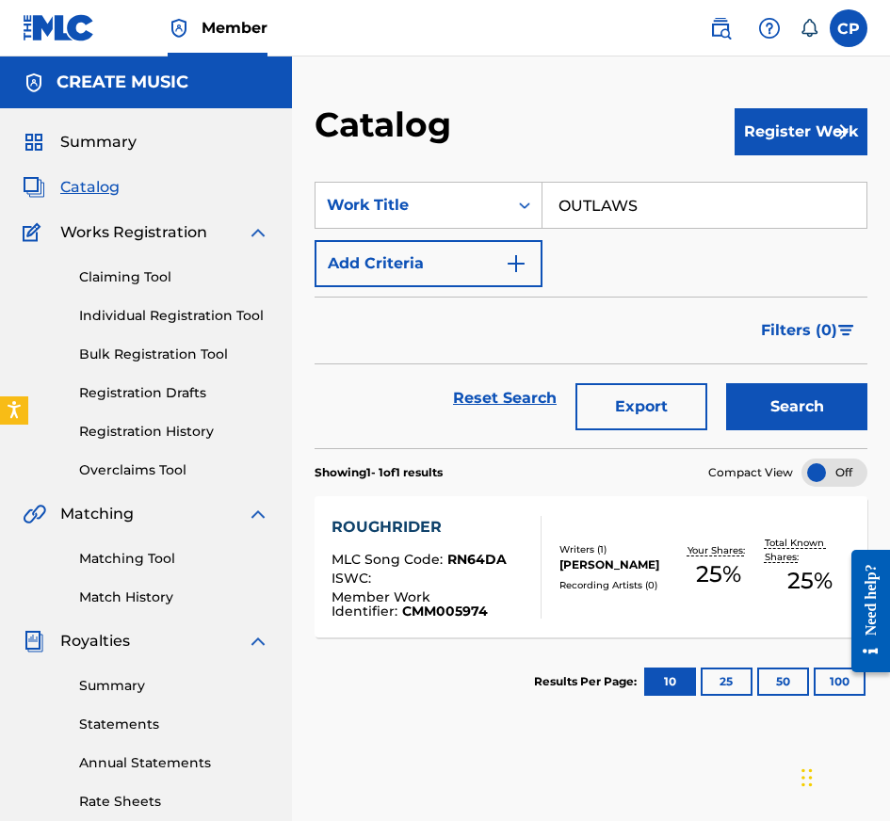
click at [786, 408] on button "Search" at bounding box center [796, 406] width 141 height 47
click at [586, 558] on div "[PERSON_NAME]" at bounding box center [615, 565] width 113 height 17
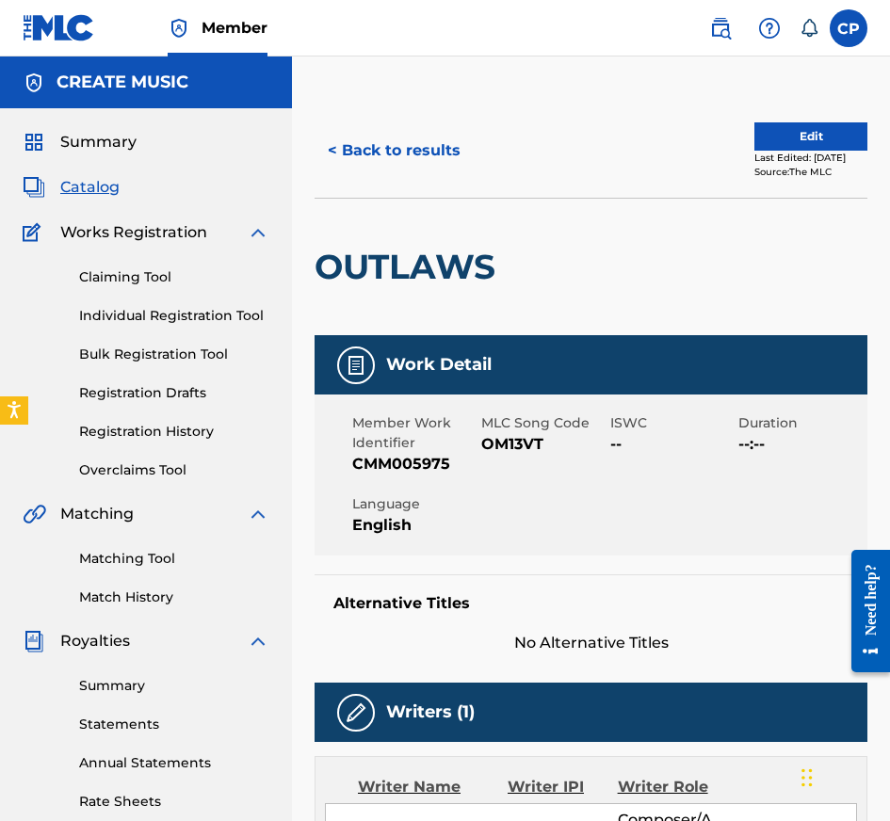
scroll to position [888, 0]
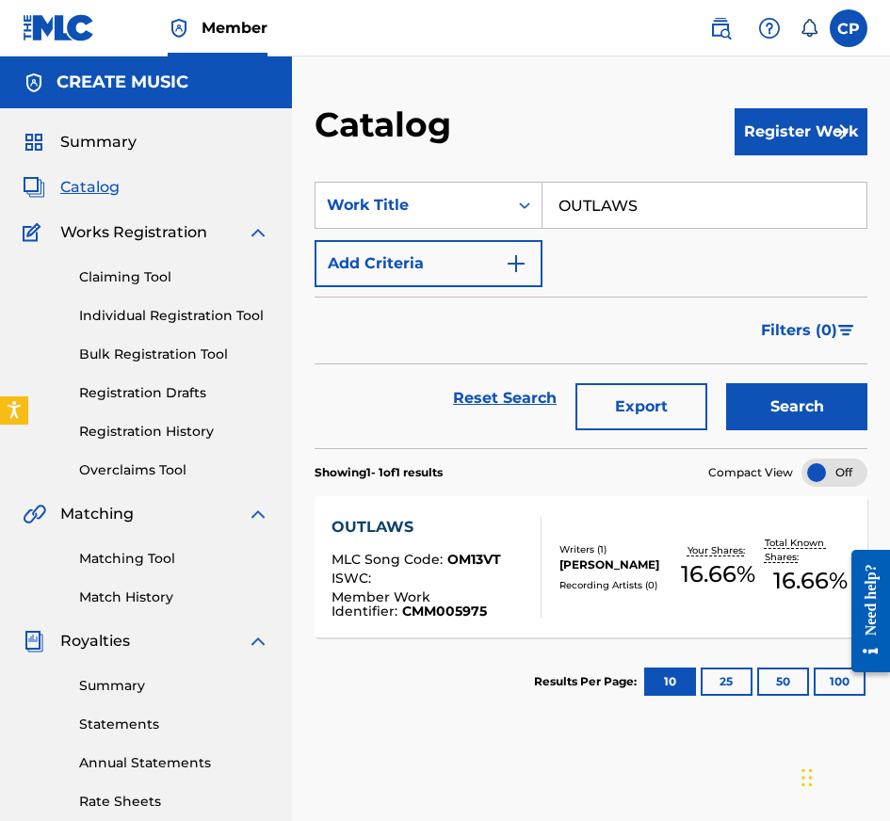
click at [655, 218] on input "OUTLAWS" at bounding box center [704, 205] width 324 height 45
type input "SUPPRESSOR"
click at [789, 400] on button "Search" at bounding box center [796, 406] width 141 height 47
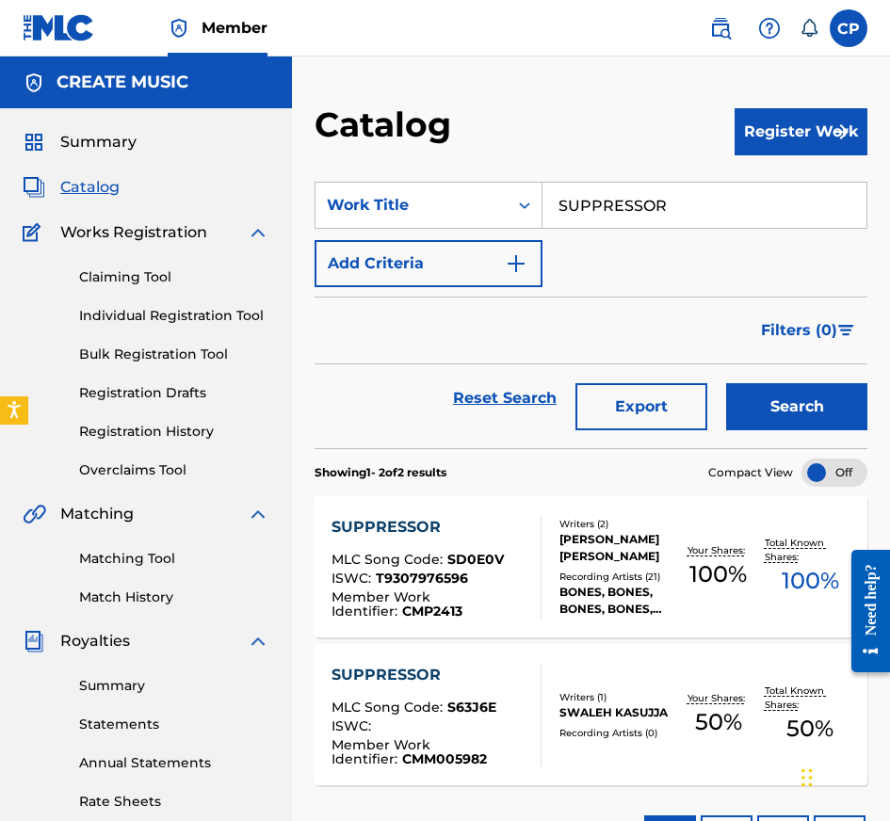
click at [523, 549] on div "SUPPRESSOR MLC Song Code : SD0E0V ISWC : T9307976596 Member Work Identifier : C…" at bounding box center [428, 567] width 194 height 103
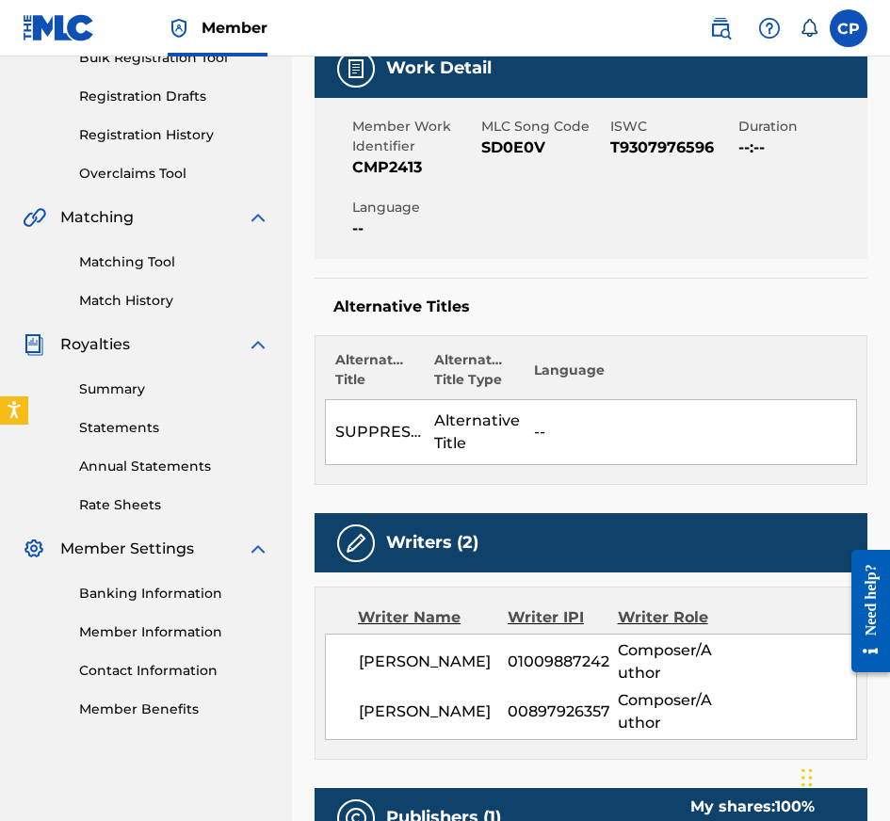
scroll to position [324, 0]
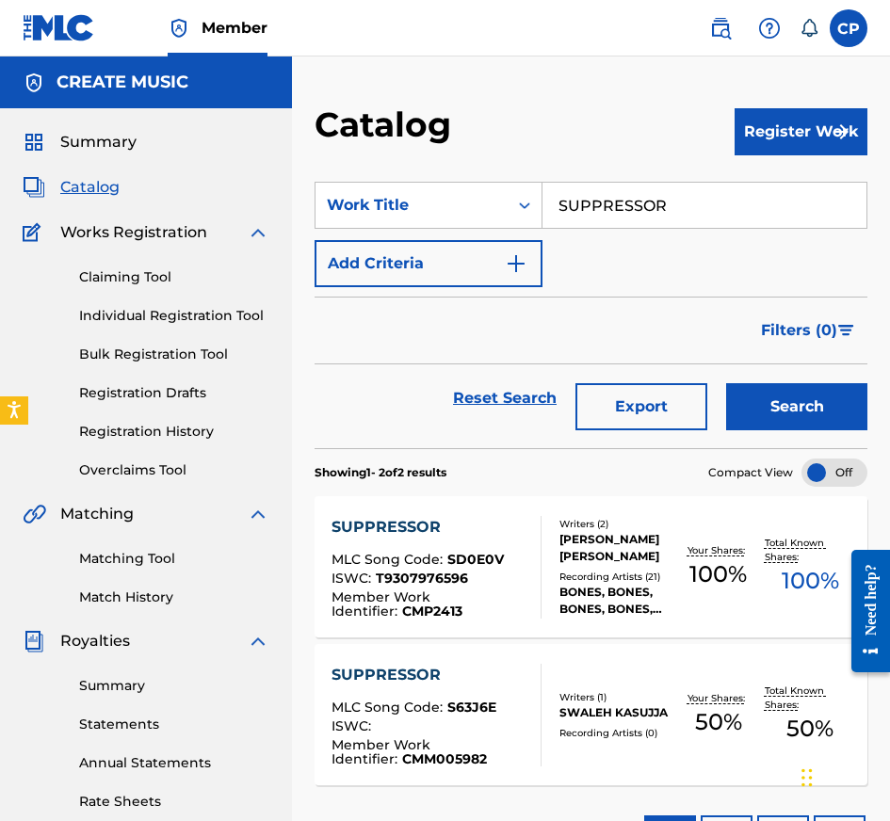
click at [493, 717] on div "MLC Song Code : S63J6E" at bounding box center [428, 710] width 194 height 19
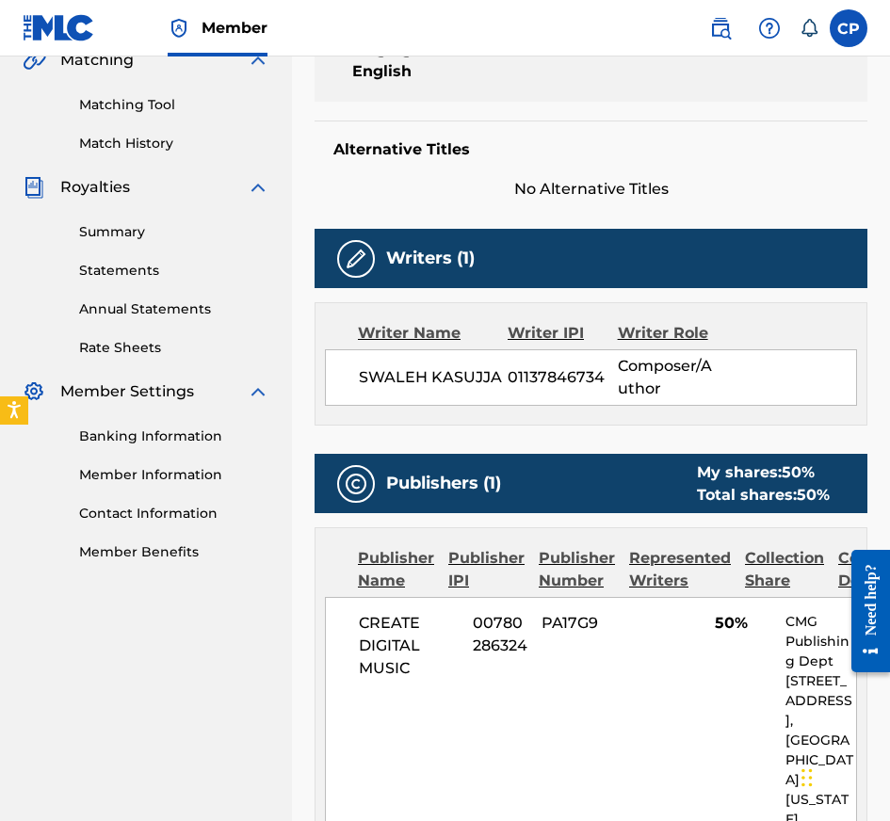
scroll to position [455, 0]
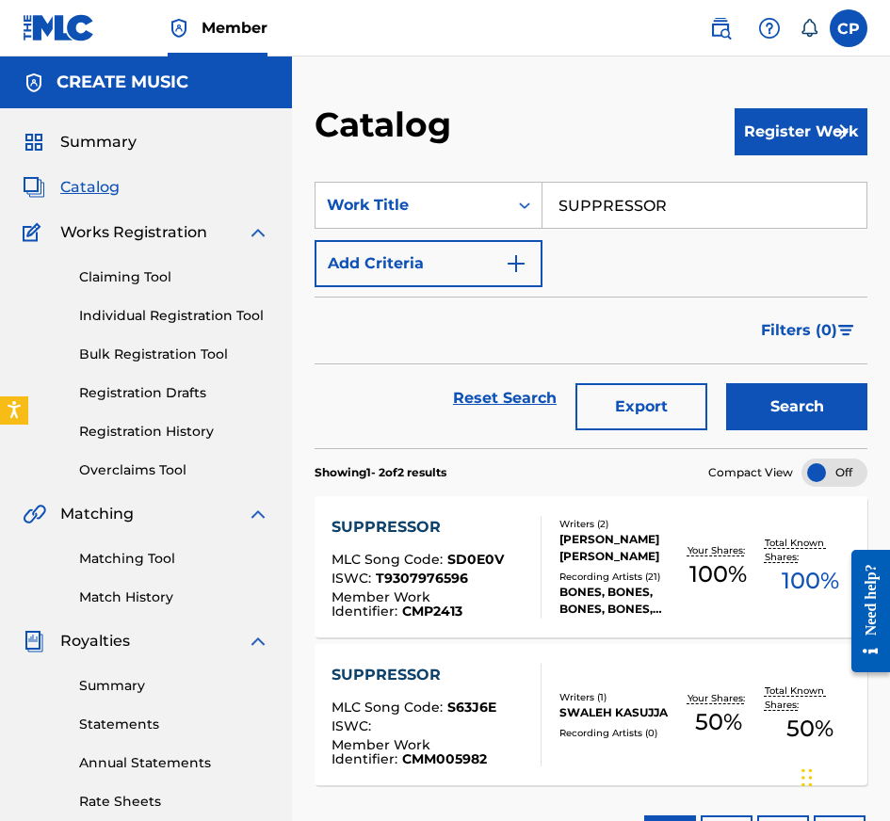
click at [651, 193] on input "SUPPRESSOR" at bounding box center [704, 205] width 324 height 45
type input "IN MY BAG"
click at [799, 407] on button "Search" at bounding box center [796, 406] width 141 height 47
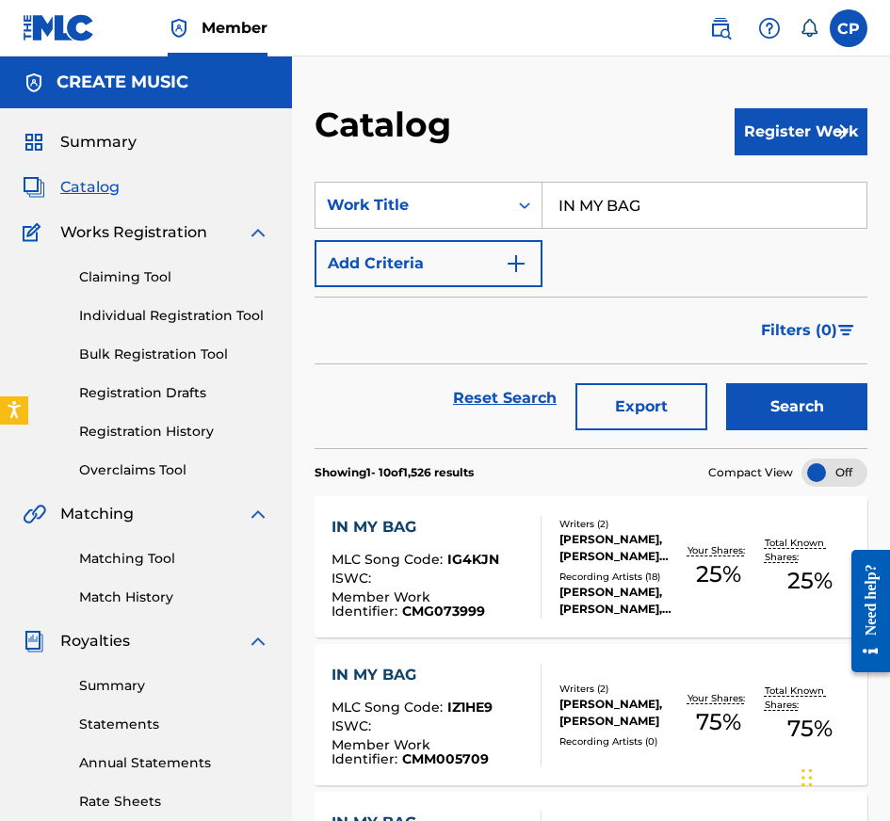
click at [525, 712] on div "MLC Song Code : IZ1HE9" at bounding box center [428, 710] width 194 height 19
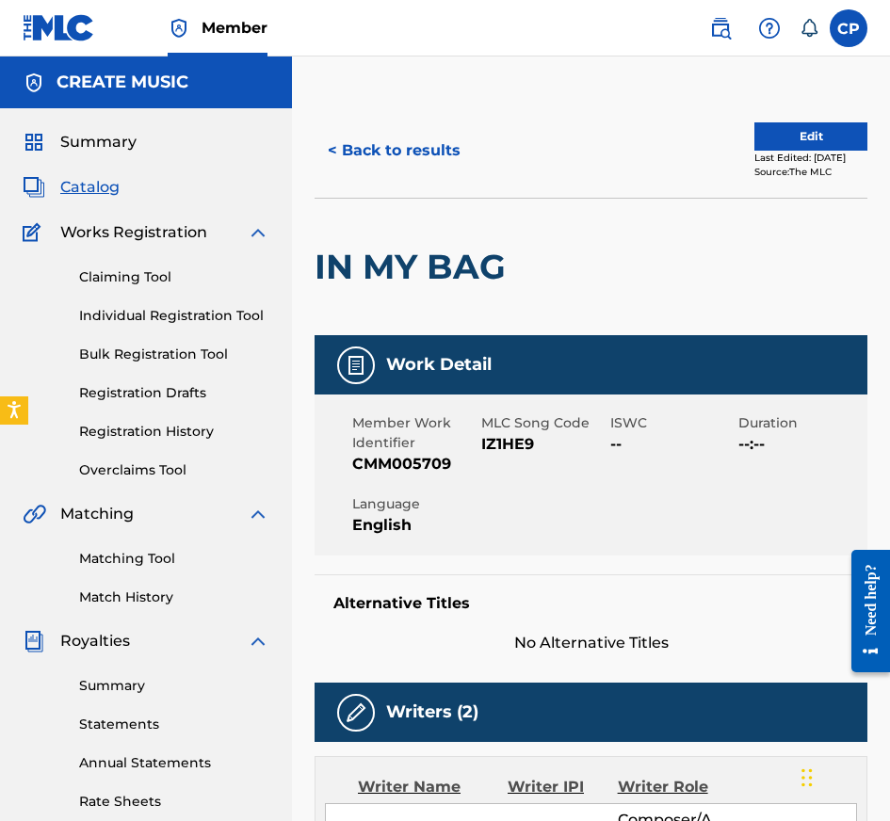
click at [407, 159] on button "< Back to results" at bounding box center [394, 150] width 159 height 47
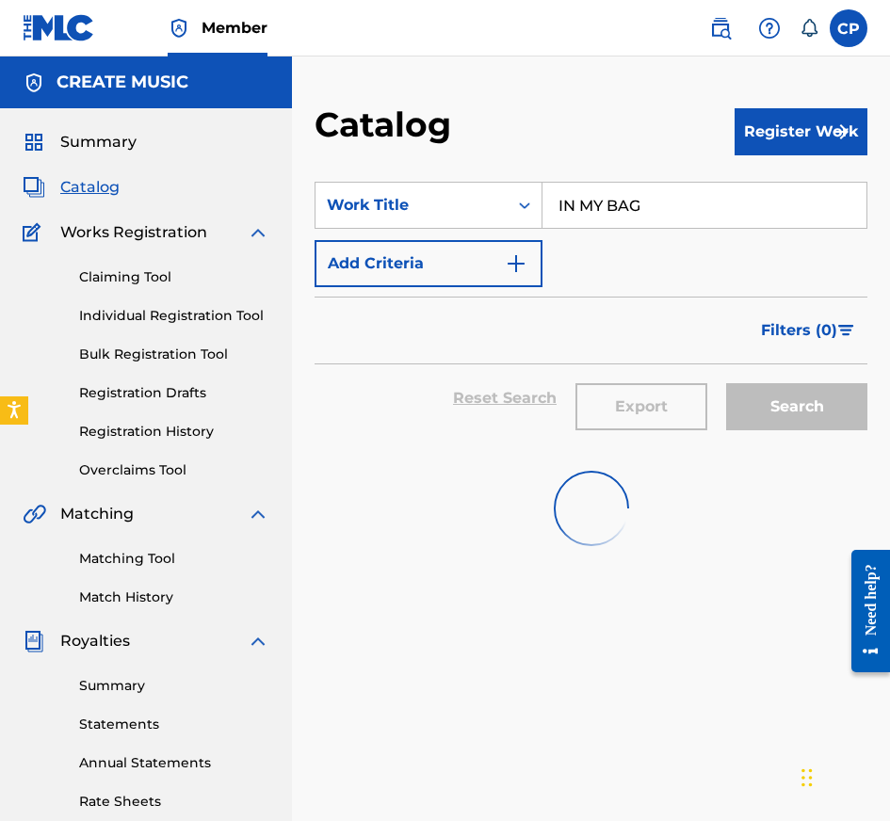
click at [592, 197] on input "IN MY BAG" at bounding box center [704, 205] width 324 height 45
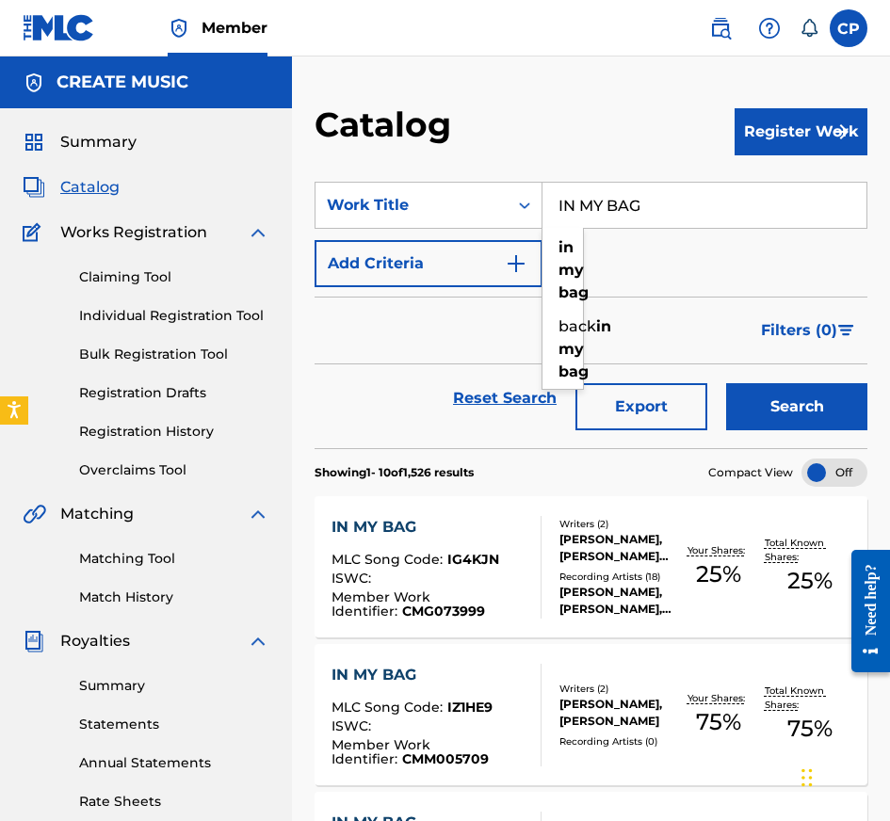
click at [592, 197] on input "IN MY BAG" at bounding box center [704, 205] width 324 height 45
type input "NELLA TRAPPOLA (RED BULL 64 BARS)"
click at [831, 410] on button "Search" at bounding box center [796, 406] width 141 height 47
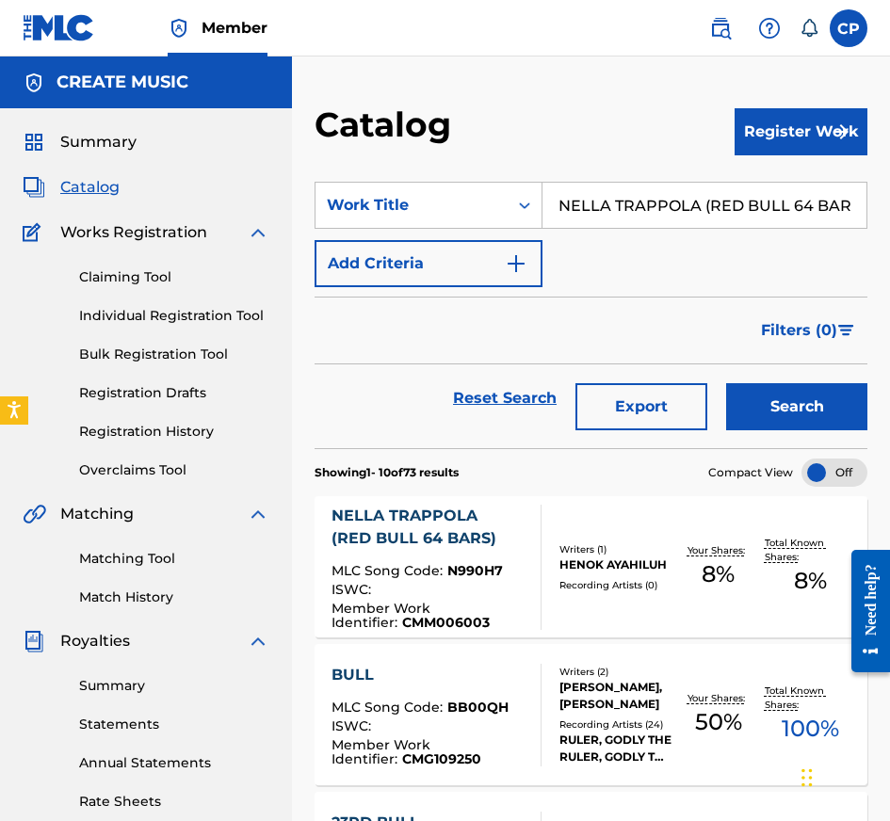
click at [536, 536] on div at bounding box center [532, 567] width 15 height 125
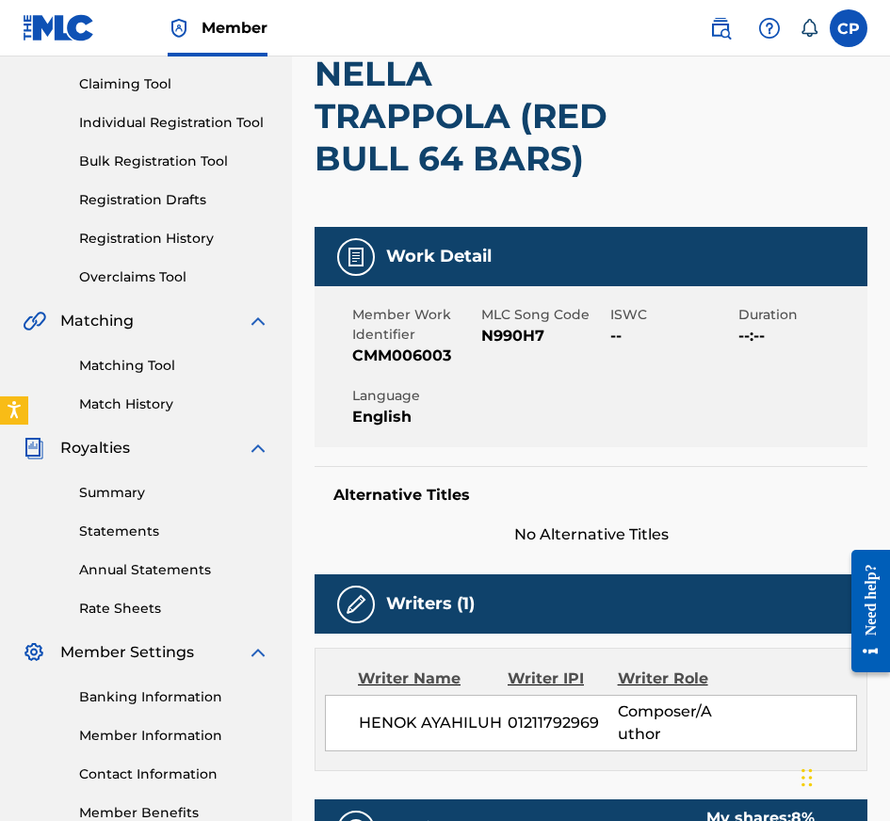
scroll to position [198, 0]
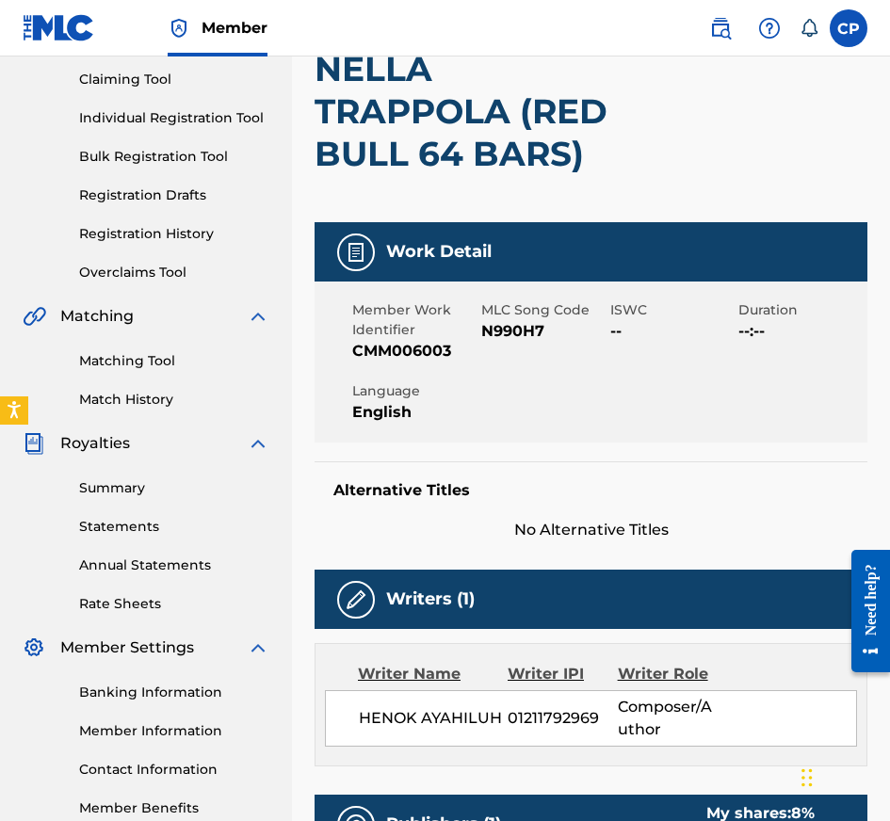
click at [672, 207] on div at bounding box center [709, 111] width 127 height 221
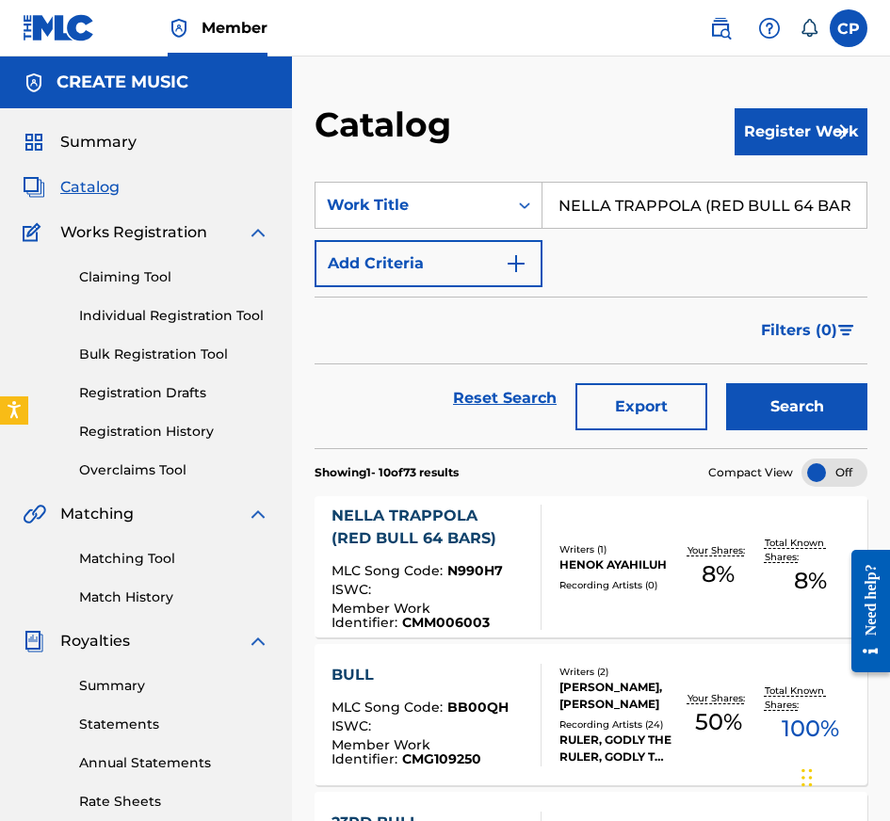
click at [675, 206] on input "NELLA TRAPPOLA (RED BULL 64 BARS)" at bounding box center [704, 205] width 324 height 45
type input "SEVENTEEN"
click at [726, 383] on button "Search" at bounding box center [796, 406] width 141 height 47
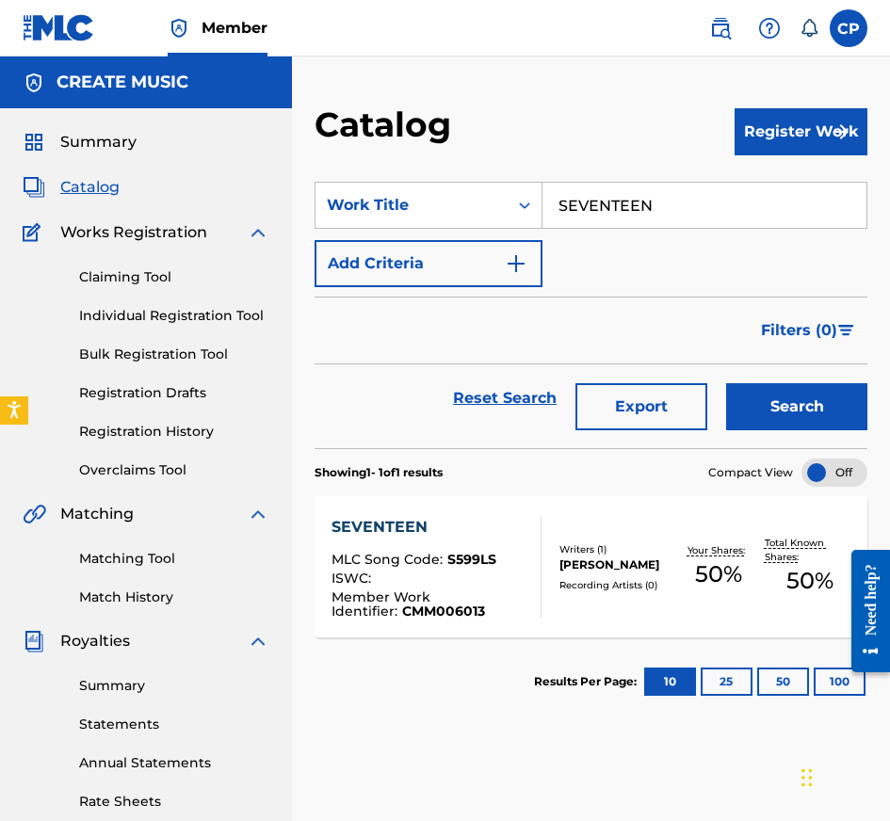
click at [533, 564] on div at bounding box center [532, 567] width 15 height 103
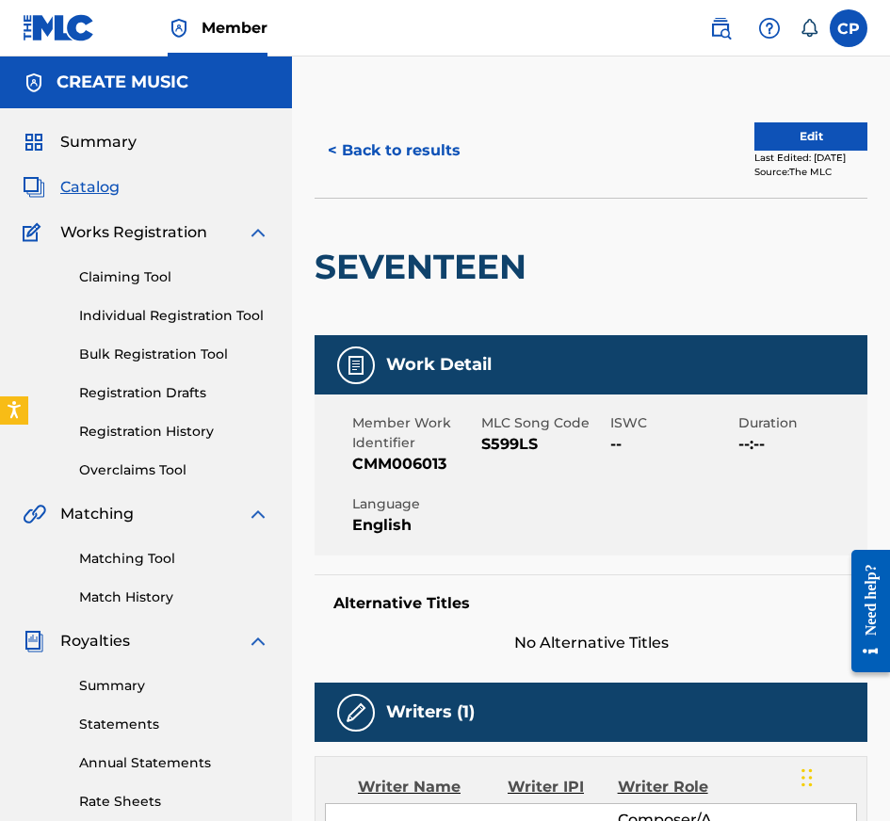
scroll to position [888, 0]
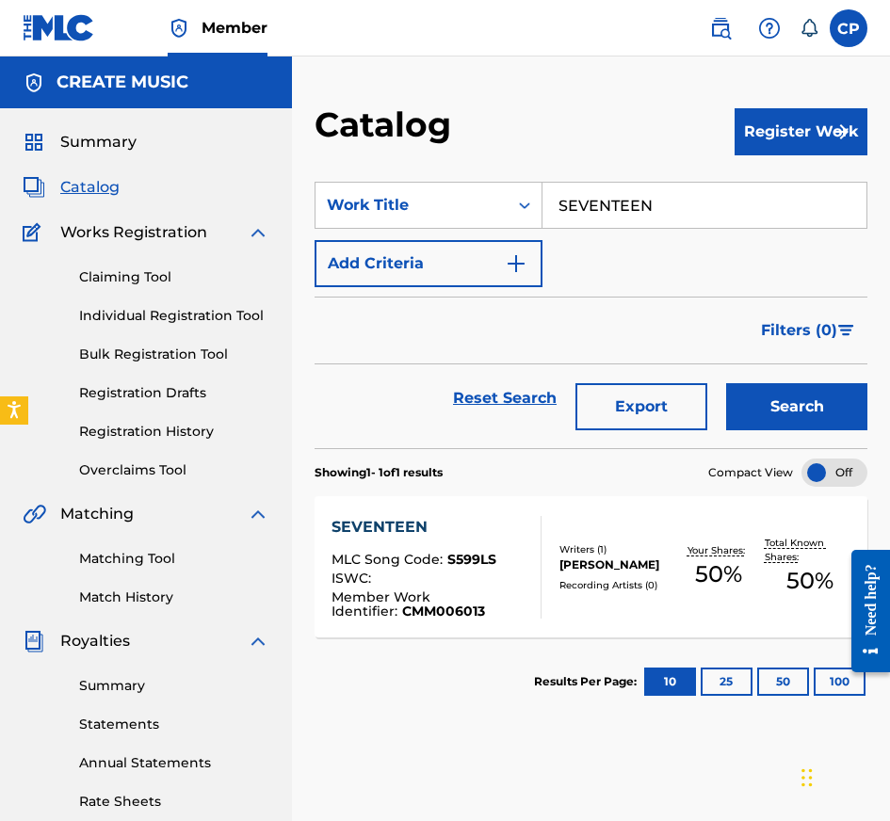
click at [595, 218] on input "SEVENTEEN" at bounding box center [704, 205] width 324 height 45
type input "F**K THE INTERNET"
click at [750, 389] on button "Search" at bounding box center [796, 406] width 141 height 47
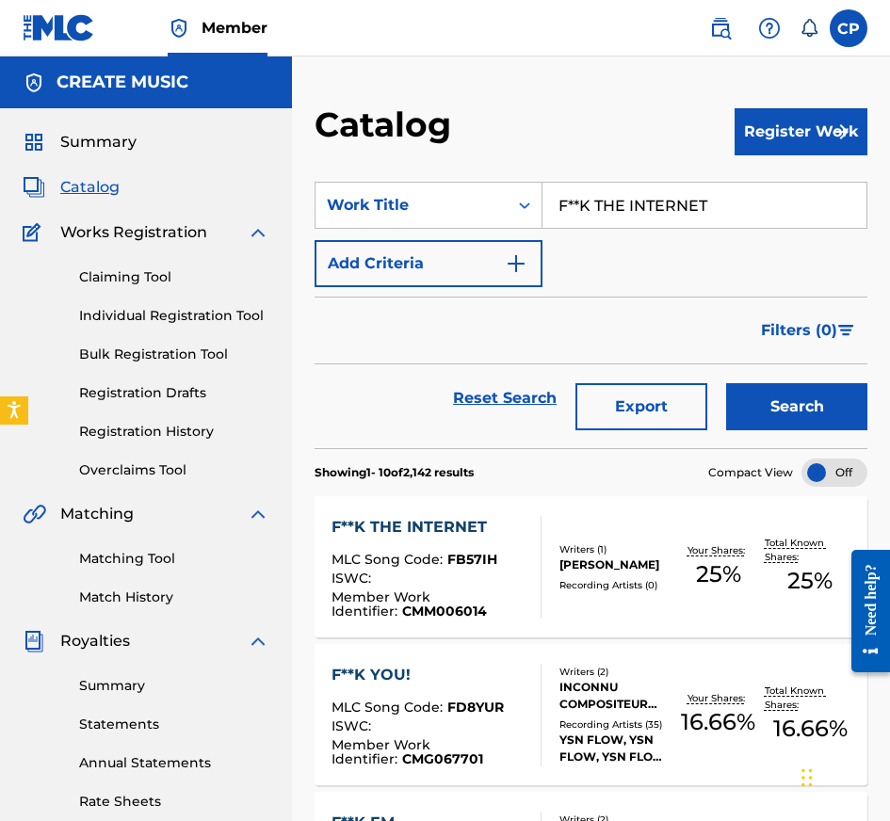
click at [488, 569] on div "MLC Song Code : FB57IH" at bounding box center [428, 562] width 194 height 19
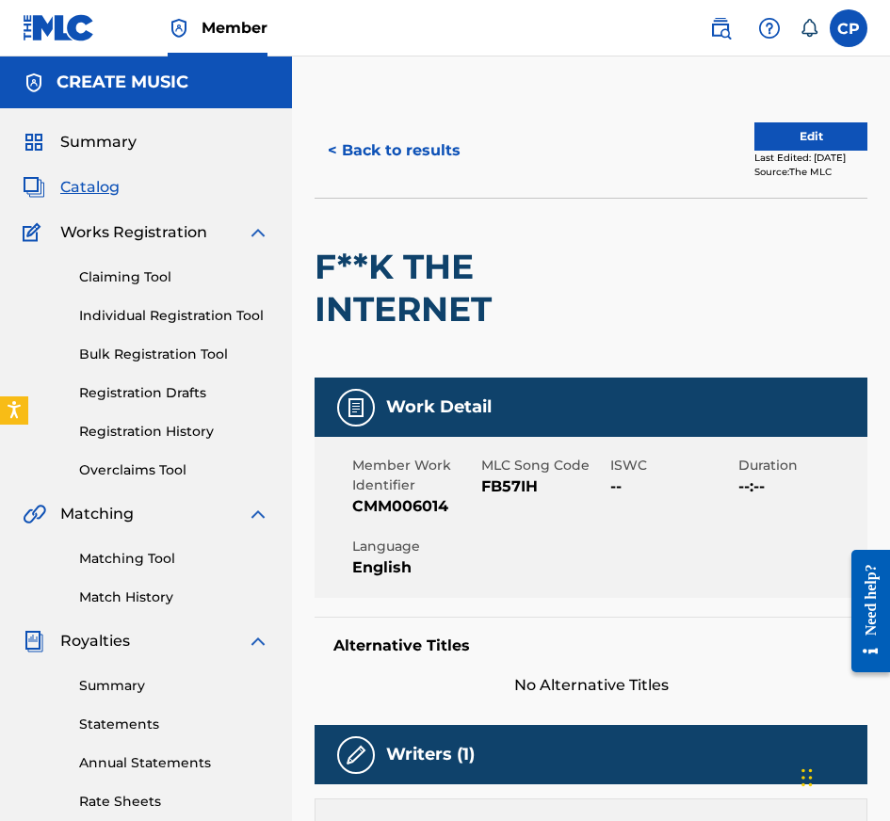
scroll to position [930, 0]
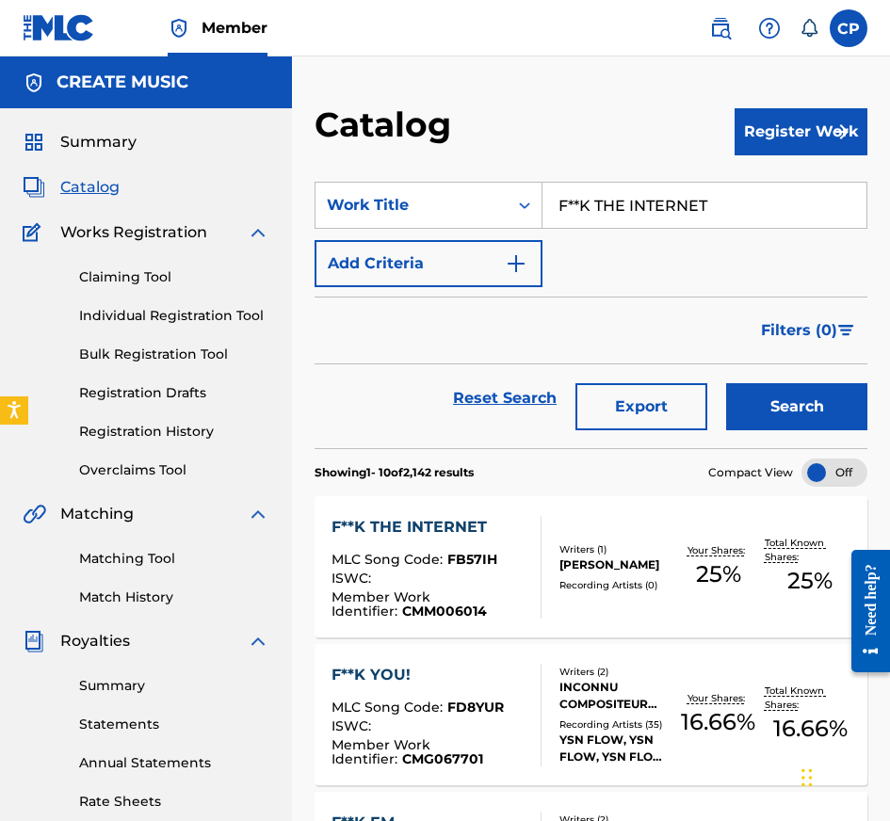
click at [691, 225] on input "F**K THE INTERNET" at bounding box center [704, 205] width 324 height 45
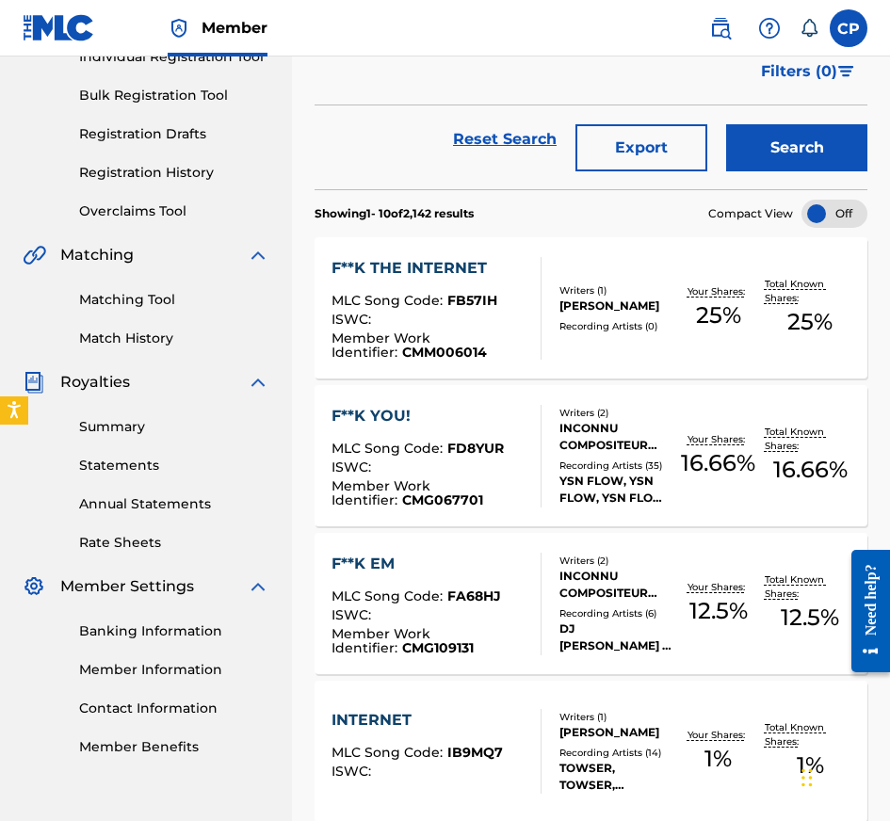
scroll to position [376, 0]
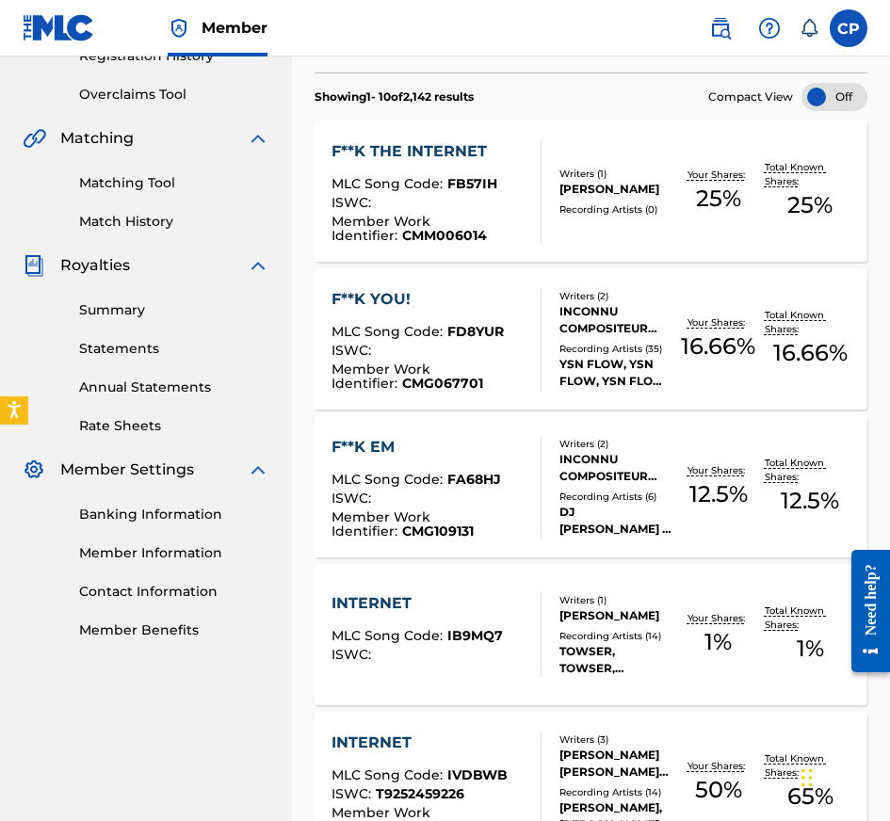
click at [523, 158] on div "F**K THE INTERNET" at bounding box center [428, 151] width 194 height 23
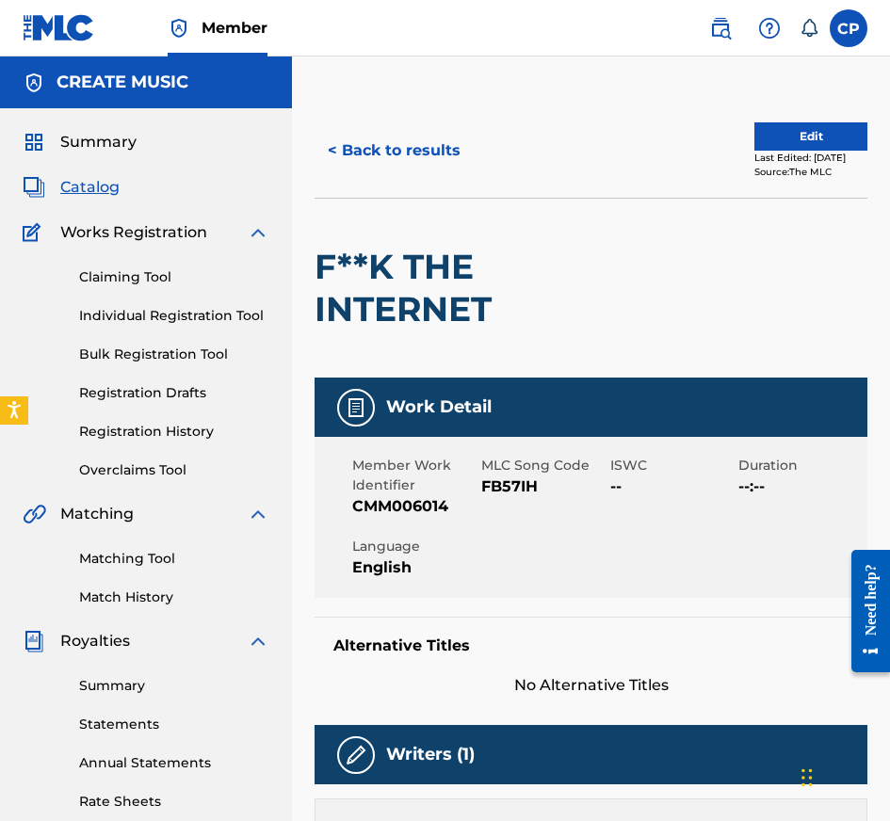
scroll to position [930, 0]
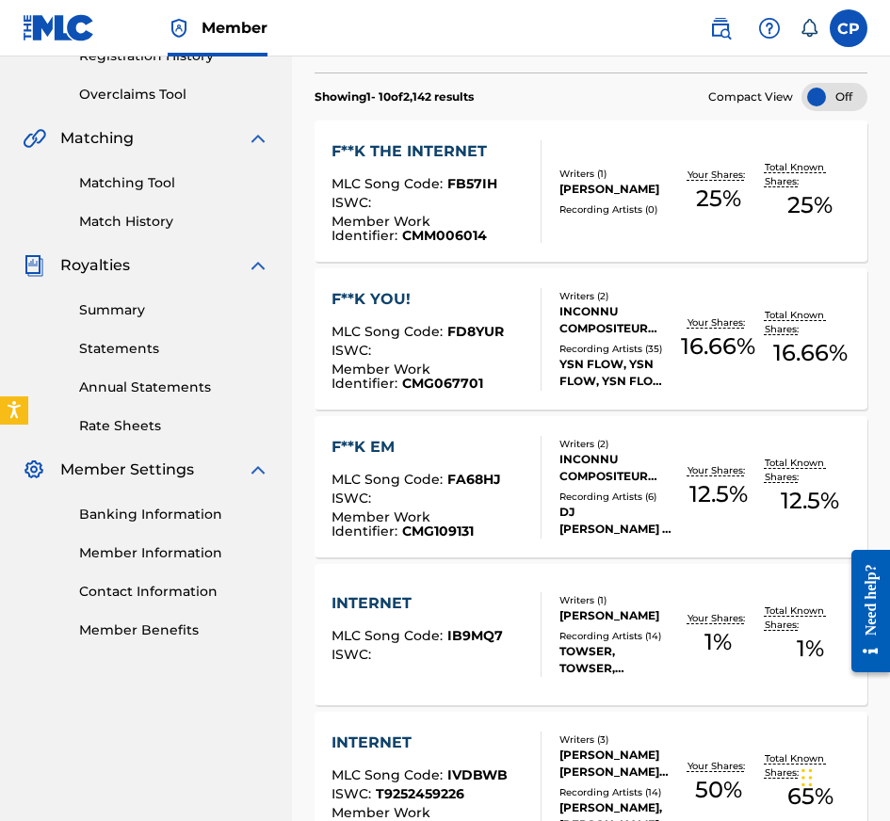
scroll to position [319, 0]
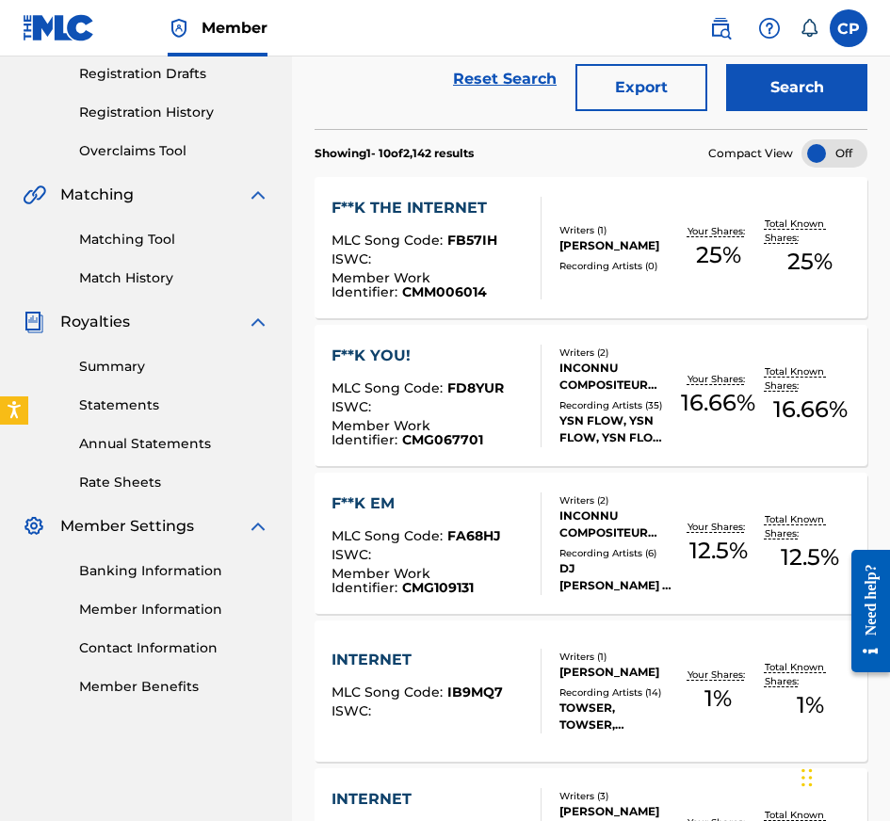
click at [126, 244] on link "Matching Tool" at bounding box center [174, 240] width 190 height 20
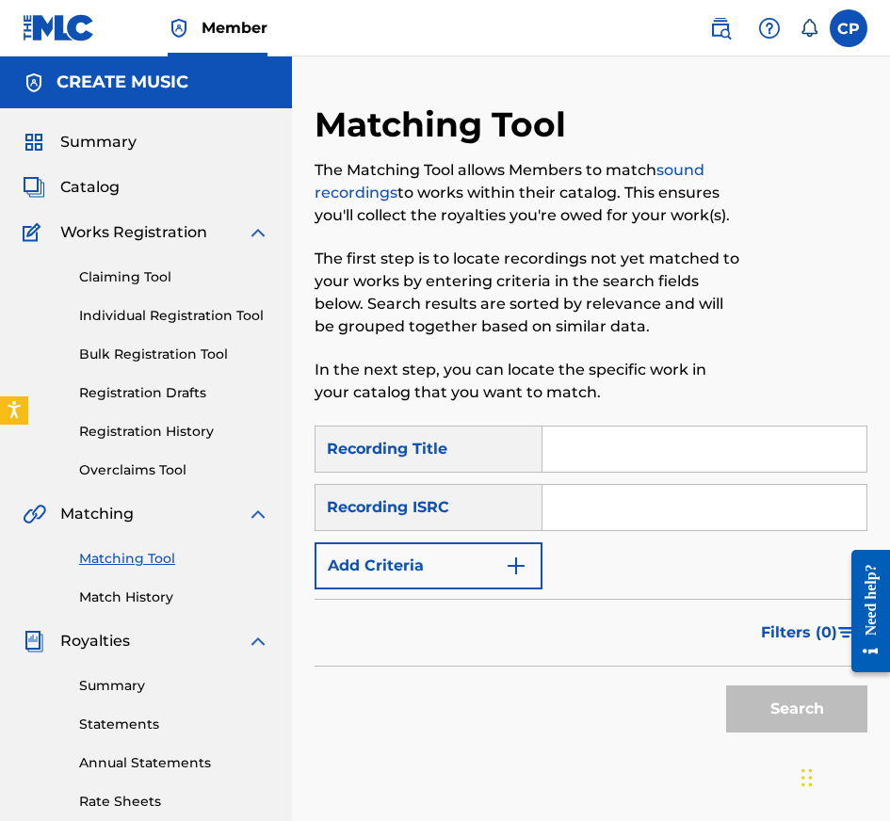
click at [609, 465] on input "Search Form" at bounding box center [704, 449] width 324 height 45
type input "SEVENTEEN"
click at [642, 495] on input "Search Form" at bounding box center [704, 507] width 324 height 45
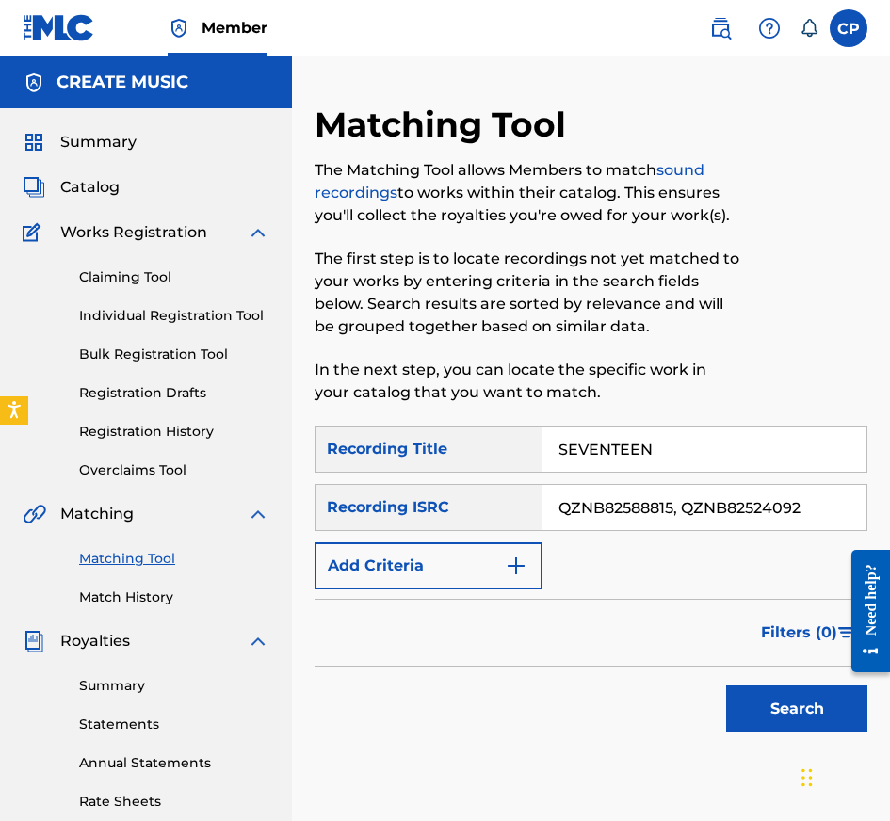
type input "QZNB82588815, QZNB82524092"
click at [460, 578] on button "Add Criteria" at bounding box center [429, 565] width 228 height 47
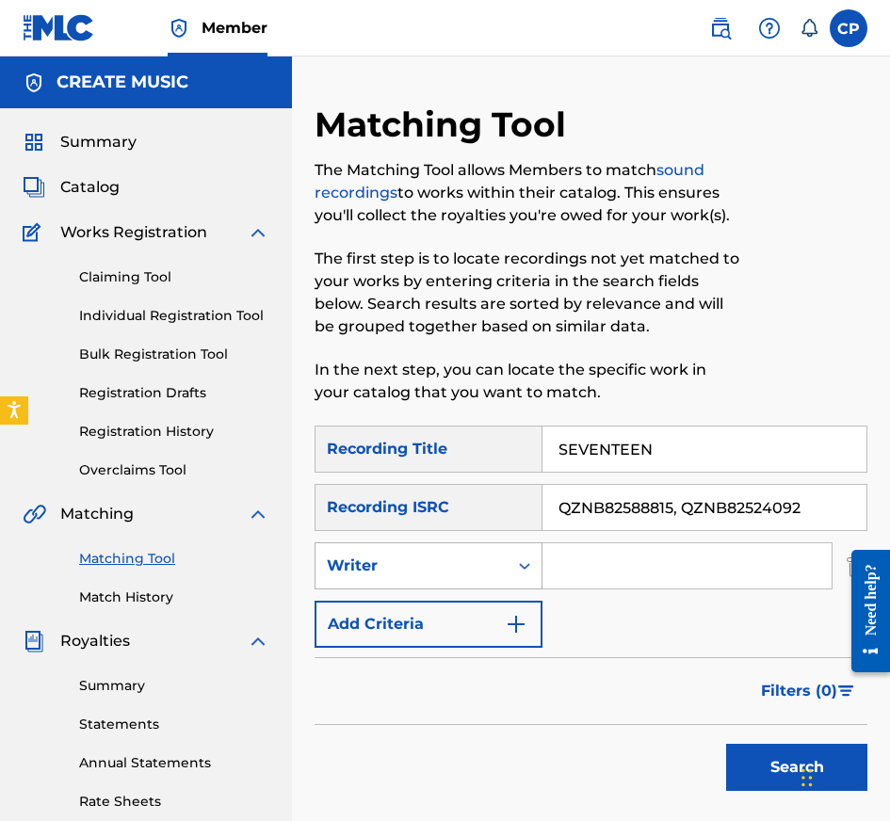
click at [479, 572] on div "Writer" at bounding box center [412, 566] width 170 height 23
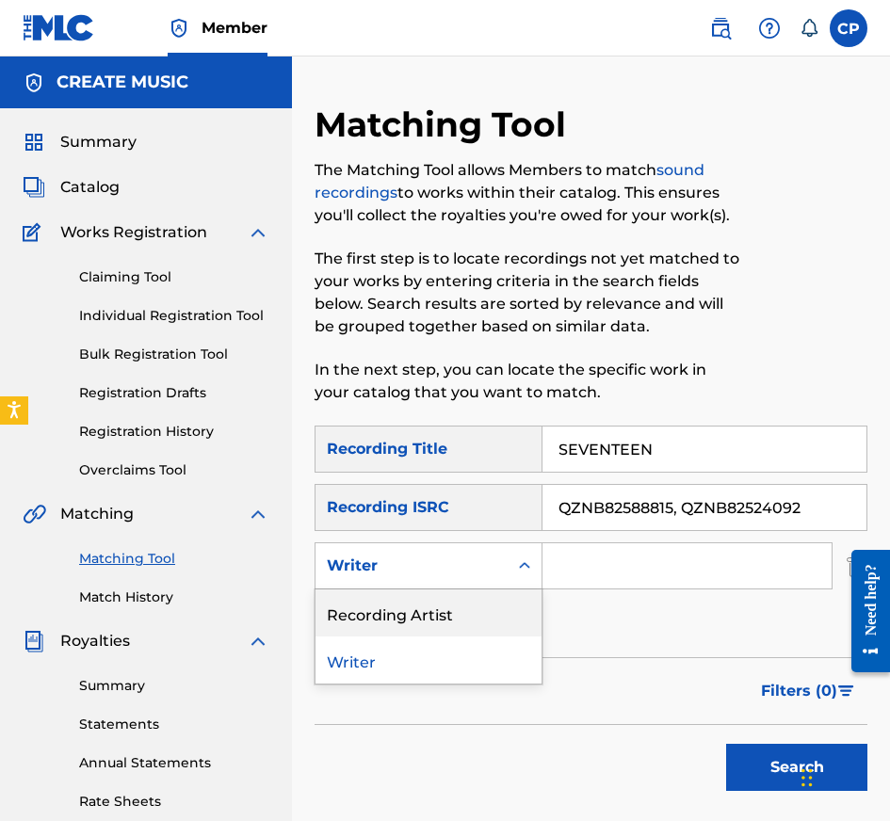
click at [479, 622] on div "Recording Artist" at bounding box center [428, 612] width 226 height 47
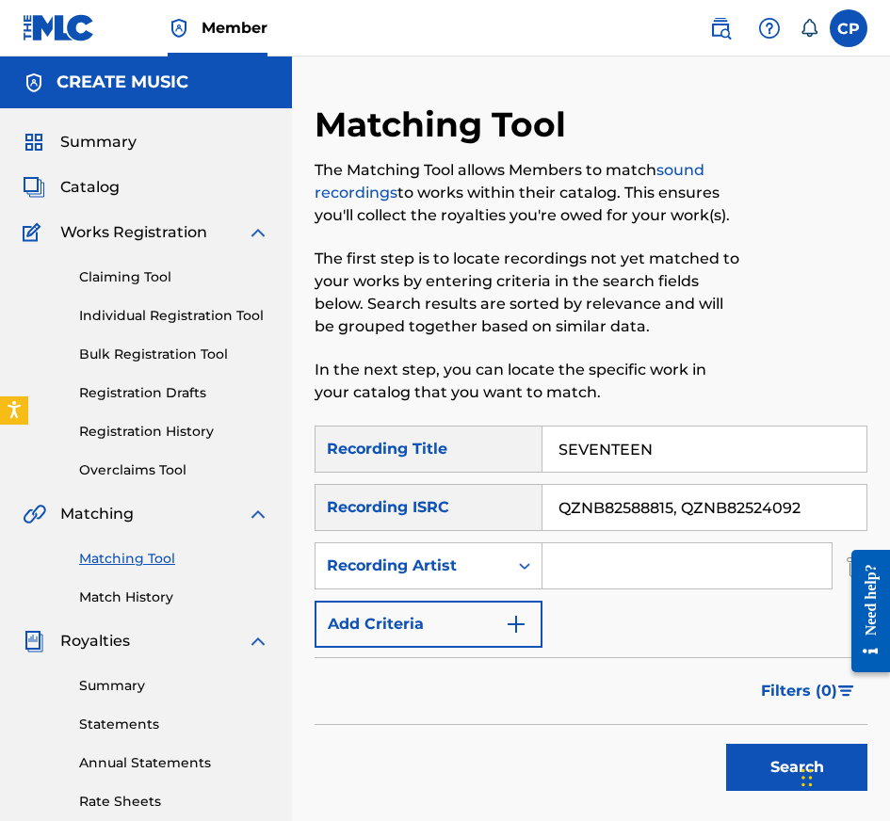
click at [631, 572] on input "Search Form" at bounding box center [686, 565] width 289 height 45
type input "BAY SWAG, [PERSON_NAME]"
click at [799, 509] on input "QZNB82588815, QZNB82524092" at bounding box center [704, 507] width 324 height 45
click at [683, 507] on input "QZNB82588815, QZNB82524092" at bounding box center [704, 507] width 324 height 45
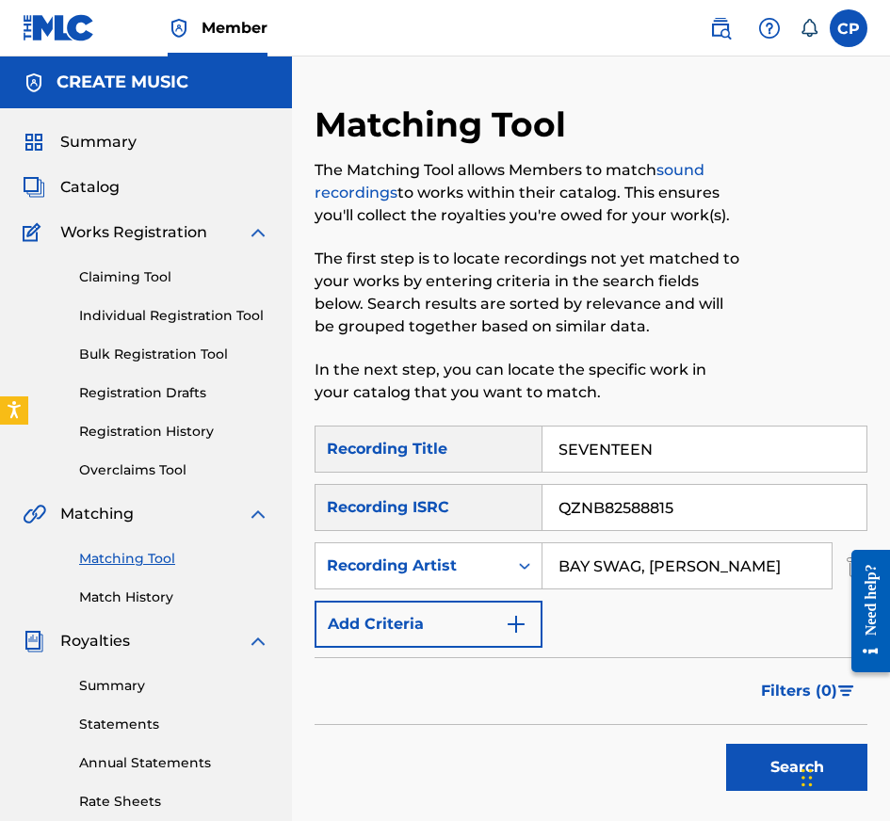
click at [726, 744] on button "Search" at bounding box center [796, 767] width 141 height 47
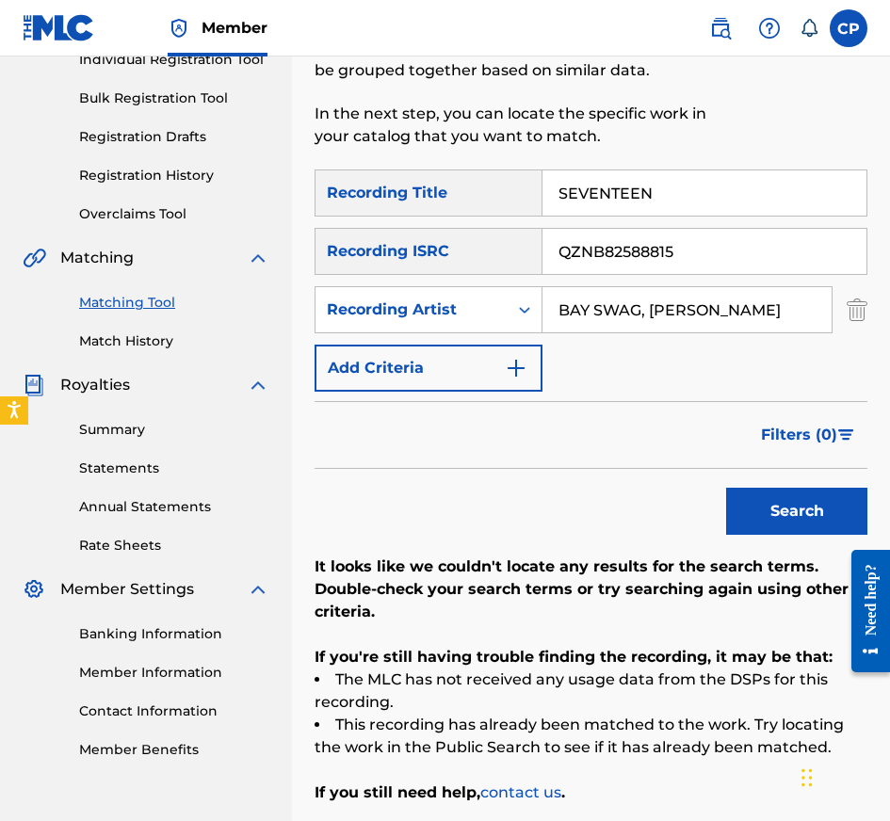
scroll to position [424, 0]
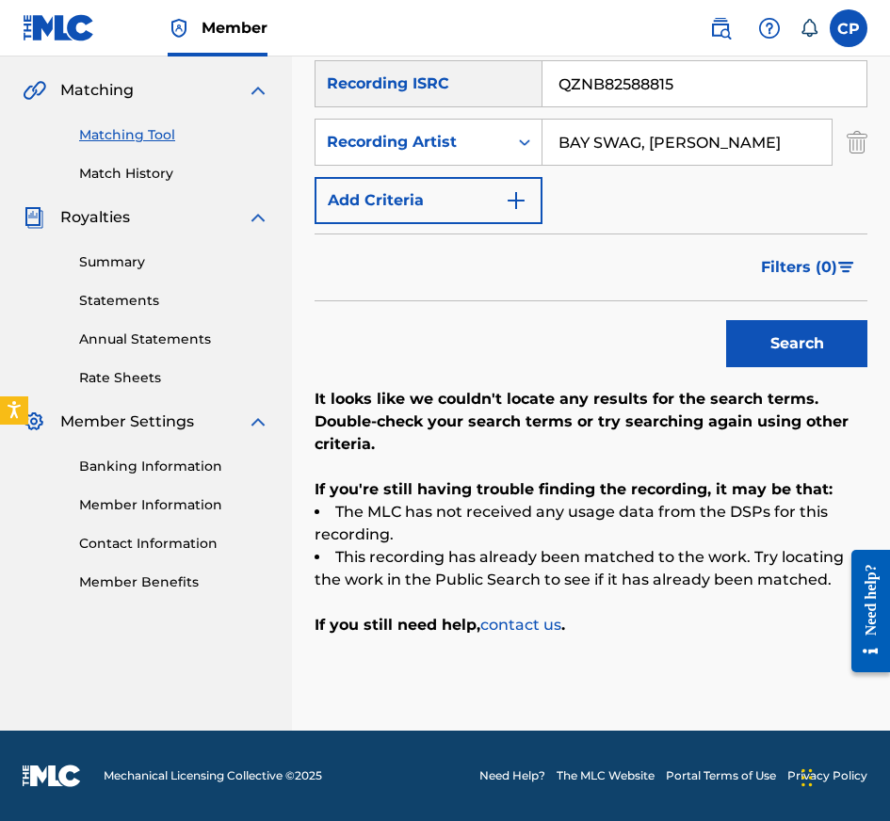
click at [726, 98] on input "QZNB82588815" at bounding box center [704, 83] width 324 height 45
type input "QZNB82524092"
click at [749, 352] on button "Search" at bounding box center [796, 343] width 141 height 47
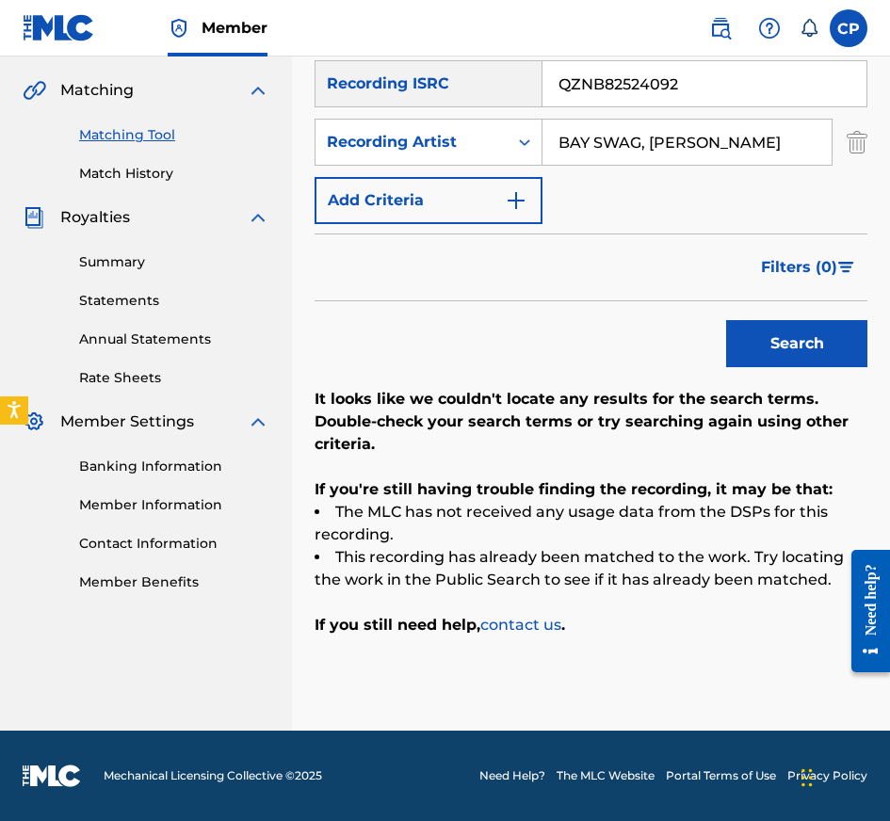
click at [703, 75] on input "QZNB82524092" at bounding box center [704, 83] width 324 height 45
click at [726, 320] on button "Search" at bounding box center [796, 343] width 141 height 47
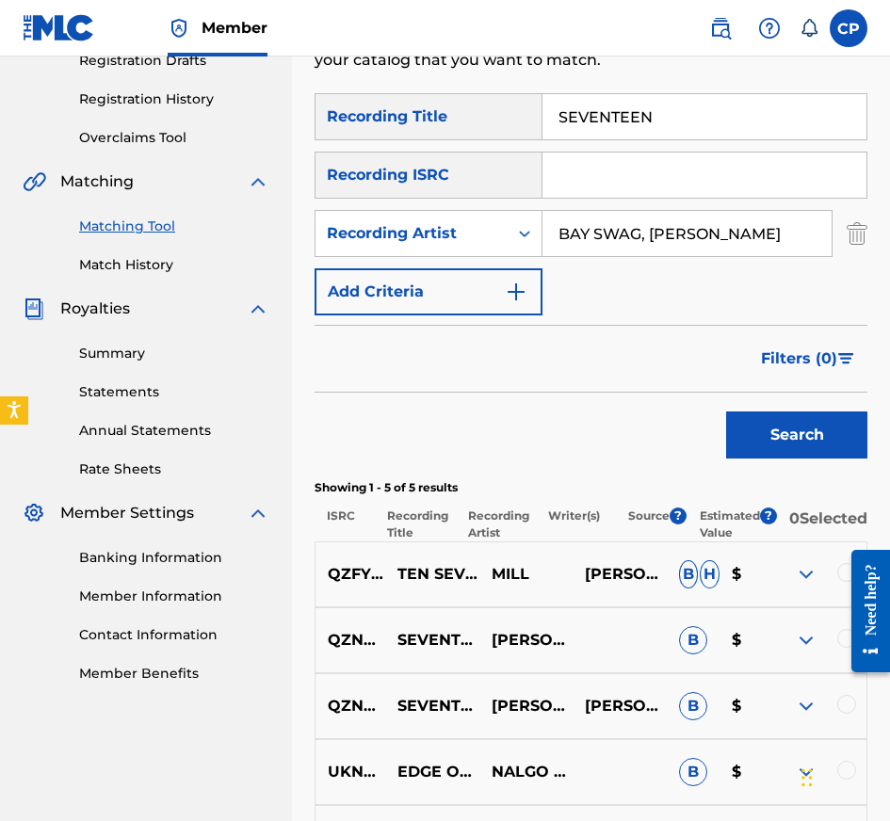
scroll to position [361, 0]
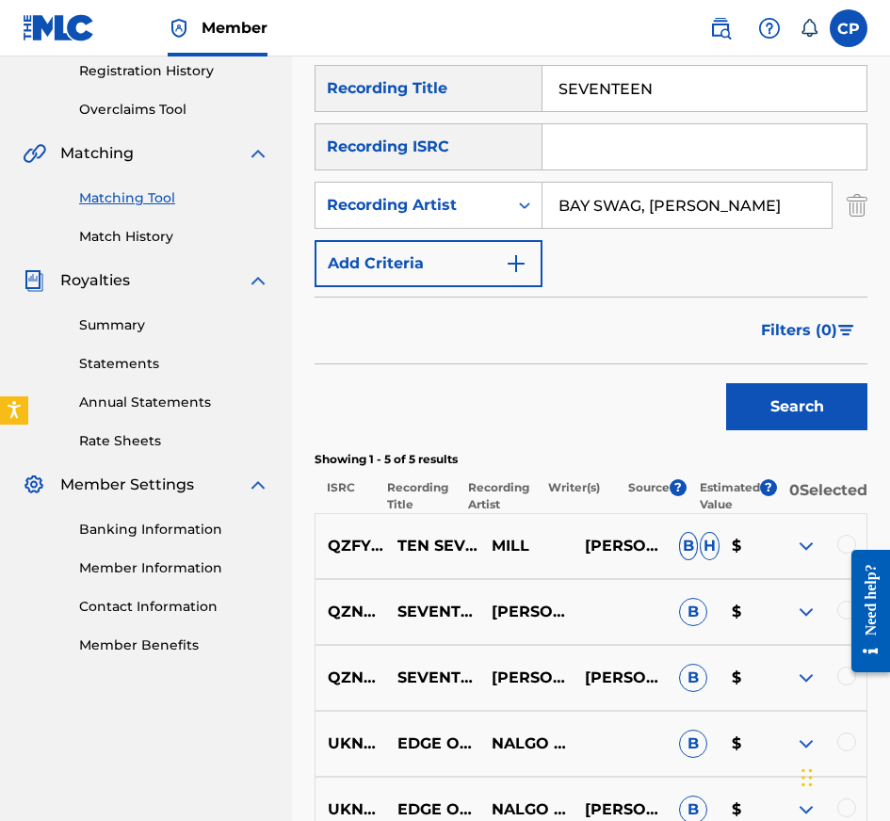
click at [720, 93] on input "SEVENTEEN" at bounding box center [704, 88] width 324 height 45
type input "F**K THE INTERNET"
click at [663, 168] on input "Search Form" at bounding box center [704, 146] width 324 height 45
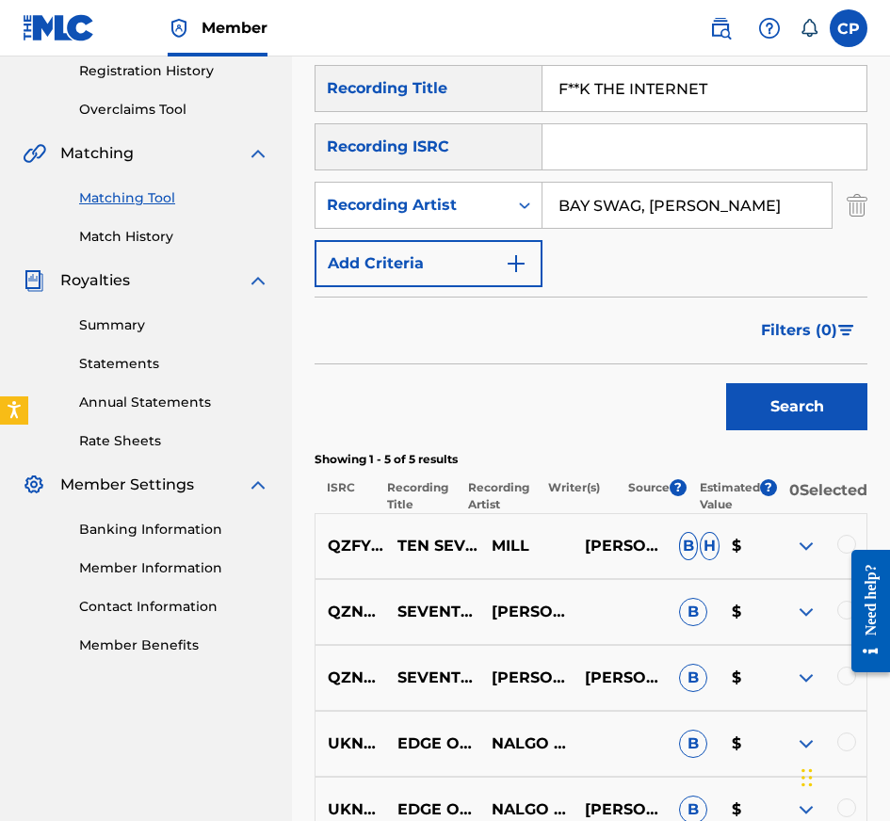
click at [663, 168] on input "Search Form" at bounding box center [704, 146] width 324 height 45
type input "USLD91772250"
click at [700, 185] on input "BAY SWAG, [PERSON_NAME]" at bounding box center [686, 205] width 289 height 45
click at [700, 188] on input "BAY SWAG, [PERSON_NAME]" at bounding box center [686, 205] width 289 height 45
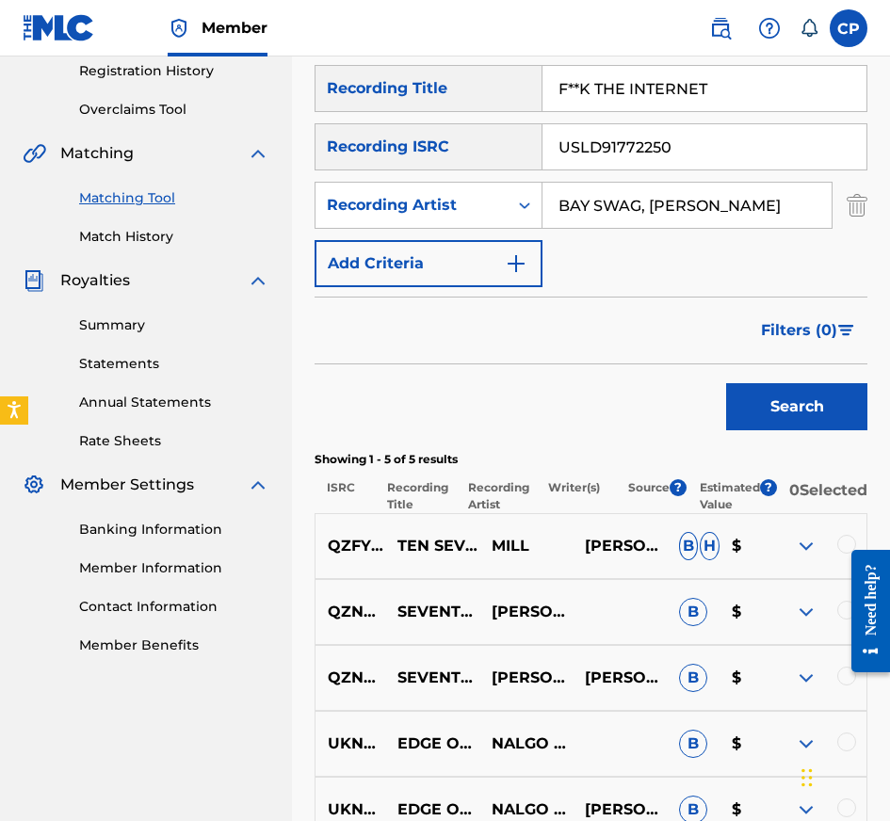
click at [700, 188] on input "BAY SWAG, [PERSON_NAME]" at bounding box center [686, 205] width 289 height 45
type input "ICEWEAR VEZZO"
click at [726, 383] on button "Search" at bounding box center [796, 406] width 141 height 47
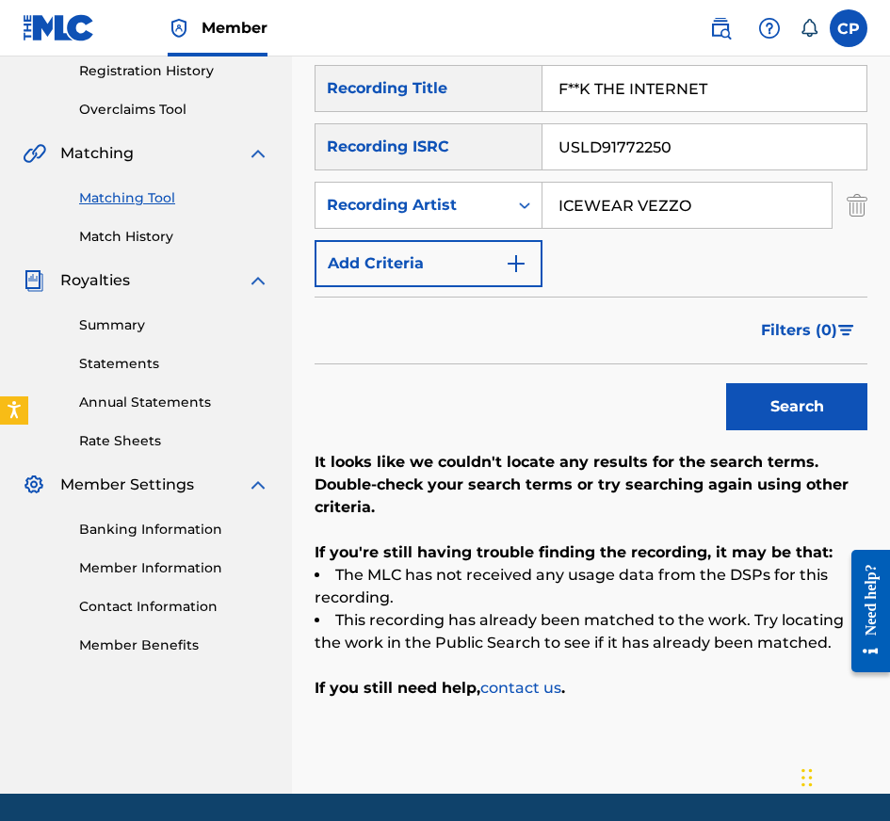
click at [766, 143] on input "USLD91772250" at bounding box center [704, 146] width 324 height 45
click at [726, 383] on button "Search" at bounding box center [796, 406] width 141 height 47
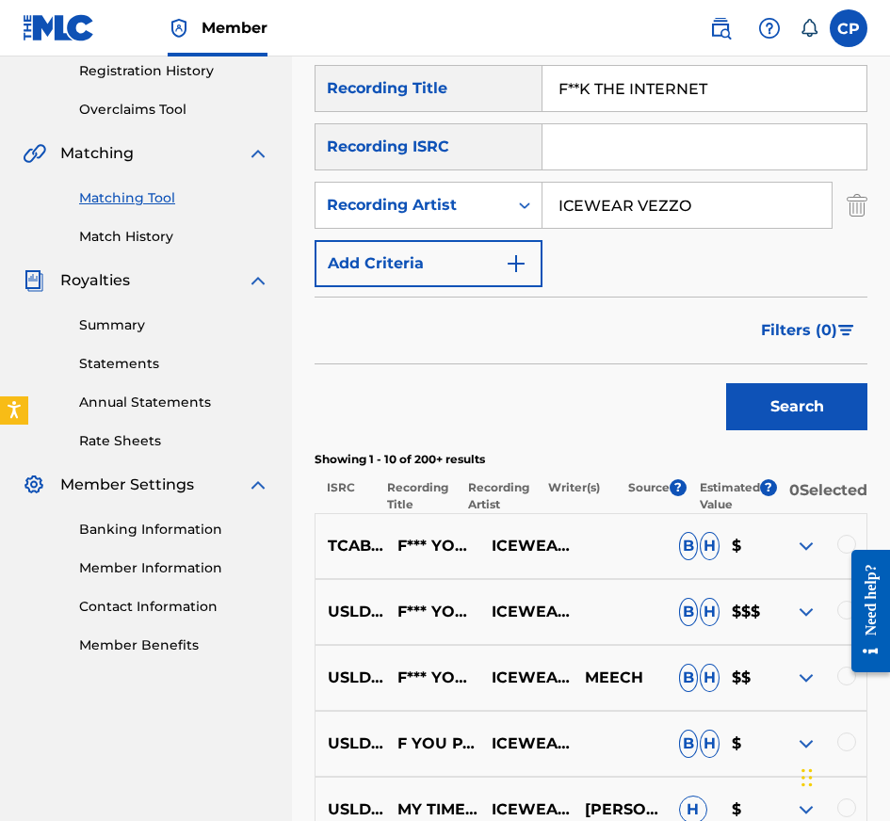
click at [680, 89] on input "F**K THE INTERNET" at bounding box center [704, 88] width 324 height 45
type input "MAKE ALOTTA MONEY"
click at [649, 155] on input "Search Form" at bounding box center [704, 146] width 324 height 45
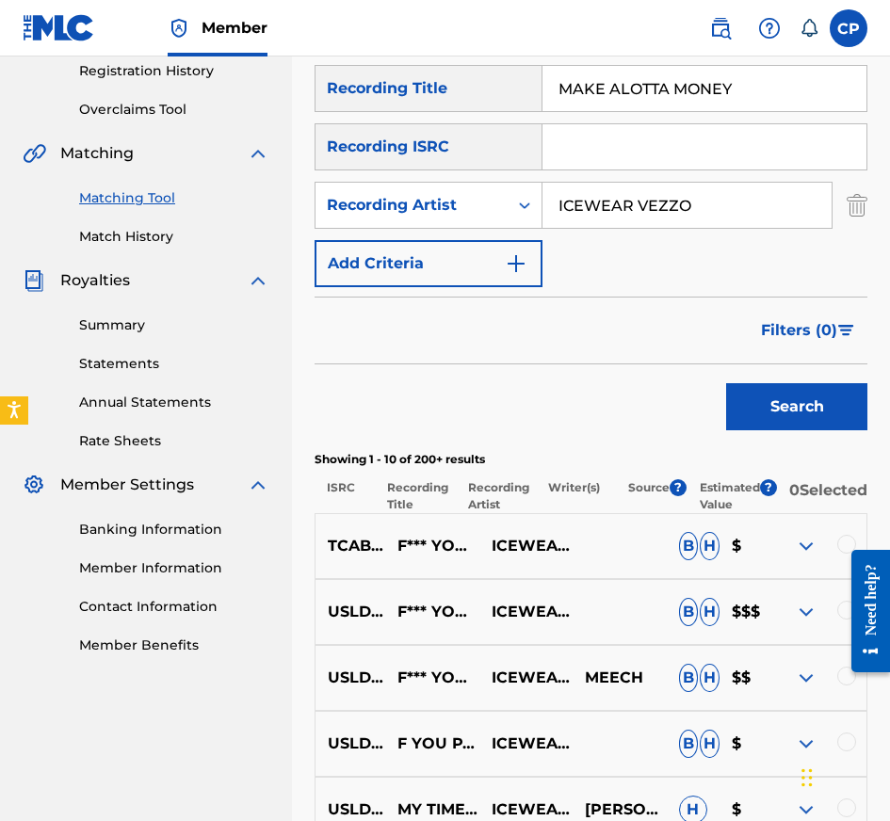
click at [649, 155] on input "Search Form" at bounding box center [704, 146] width 324 height 45
type input "USAT22503703, USAT22503704"
click at [658, 210] on input "ICEWEAR VEZZO" at bounding box center [686, 205] width 289 height 45
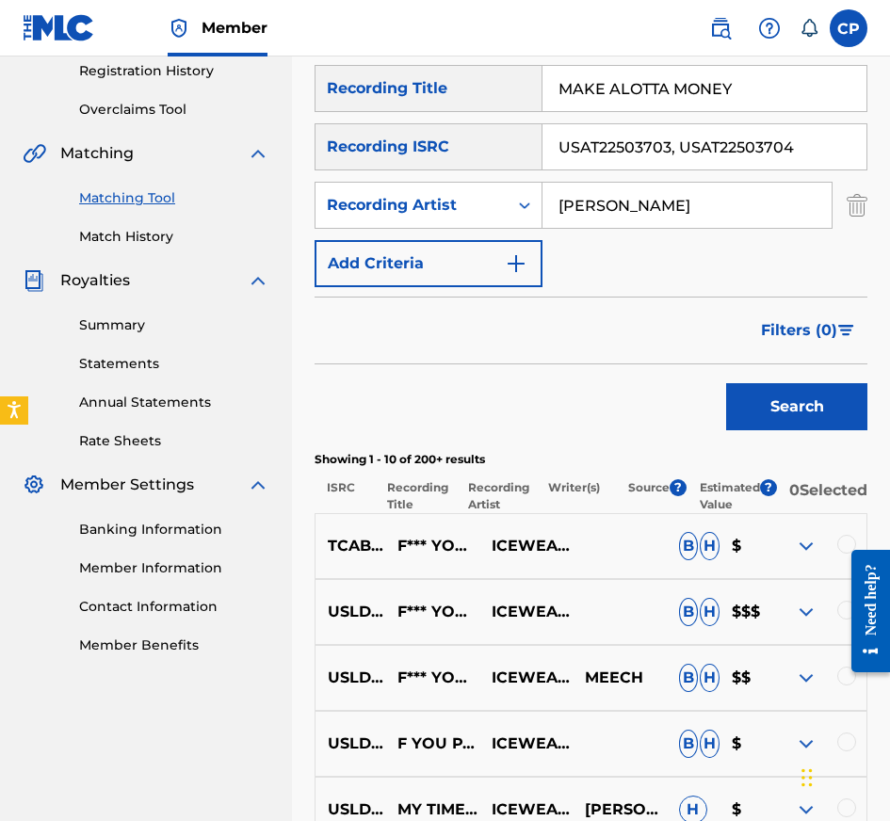
type input "[PERSON_NAME]"
drag, startPoint x: 678, startPoint y: 150, endPoint x: 852, endPoint y: 154, distance: 174.3
click at [852, 154] on input "USAT22503703, USAT22503704" at bounding box center [704, 146] width 324 height 45
click at [726, 383] on button "Search" at bounding box center [796, 406] width 141 height 47
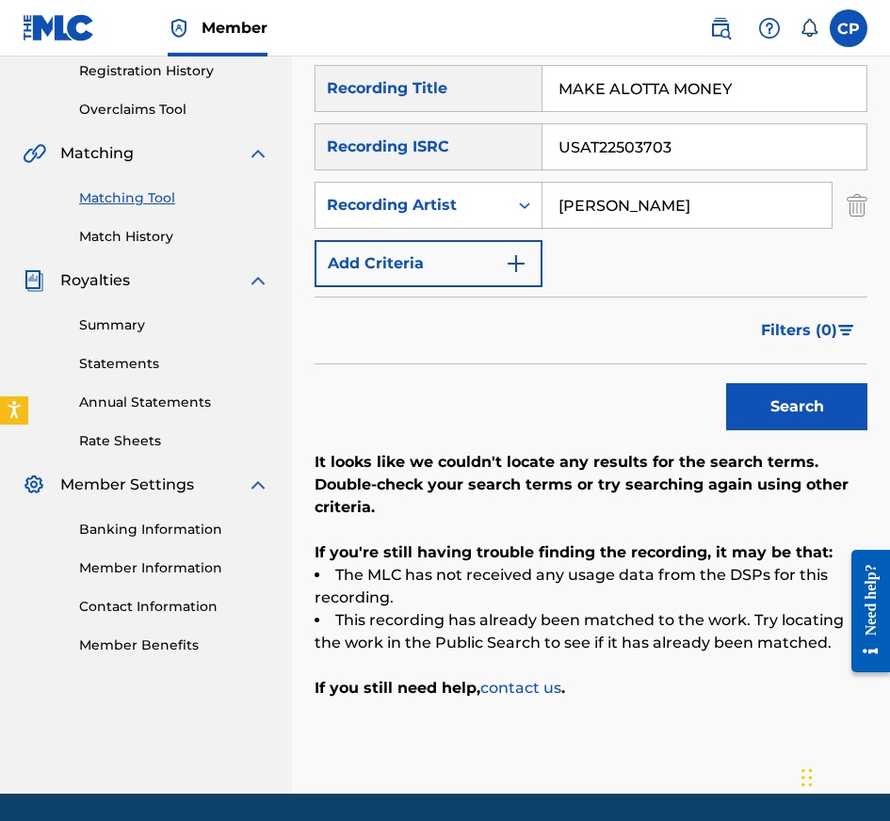
click at [726, 383] on button "Search" at bounding box center [796, 406] width 141 height 47
click at [852, 154] on input "USAT22503703" at bounding box center [704, 146] width 324 height 45
type input "USAT22503704"
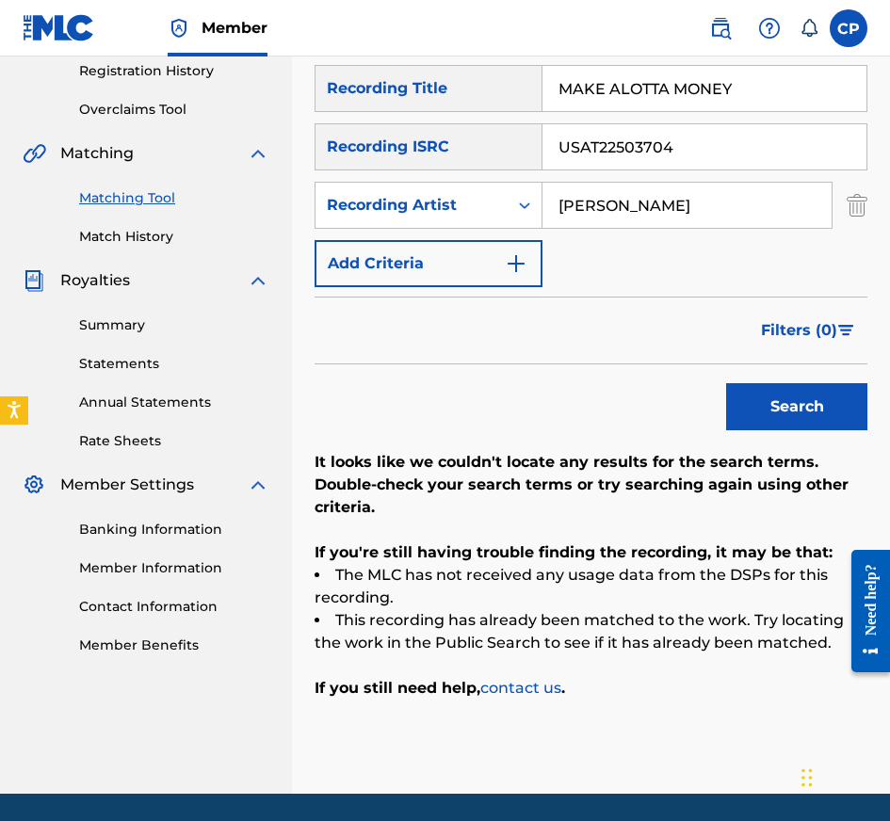
click at [726, 383] on button "Search" at bounding box center [796, 406] width 141 height 47
click at [852, 154] on input "USAT22503704" at bounding box center [704, 146] width 324 height 45
click at [726, 383] on button "Search" at bounding box center [796, 406] width 141 height 47
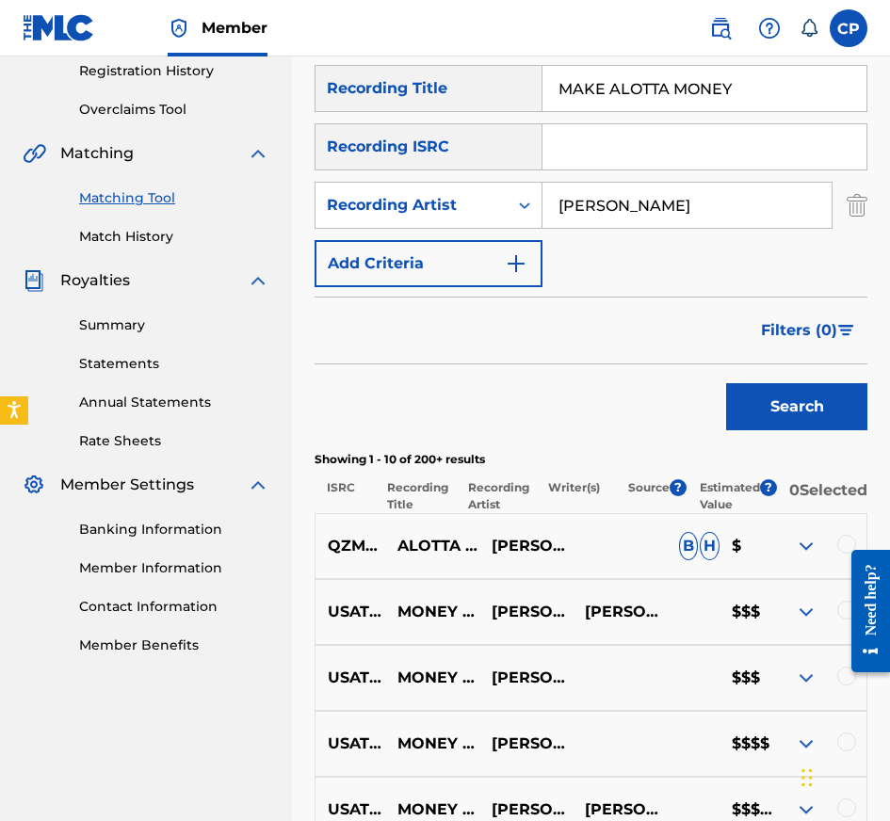
click at [693, 82] on input "MAKE ALOTTA MONEY" at bounding box center [704, 88] width 324 height 45
type input "LIKE ME"
click at [589, 152] on input "Search Form" at bounding box center [704, 146] width 324 height 45
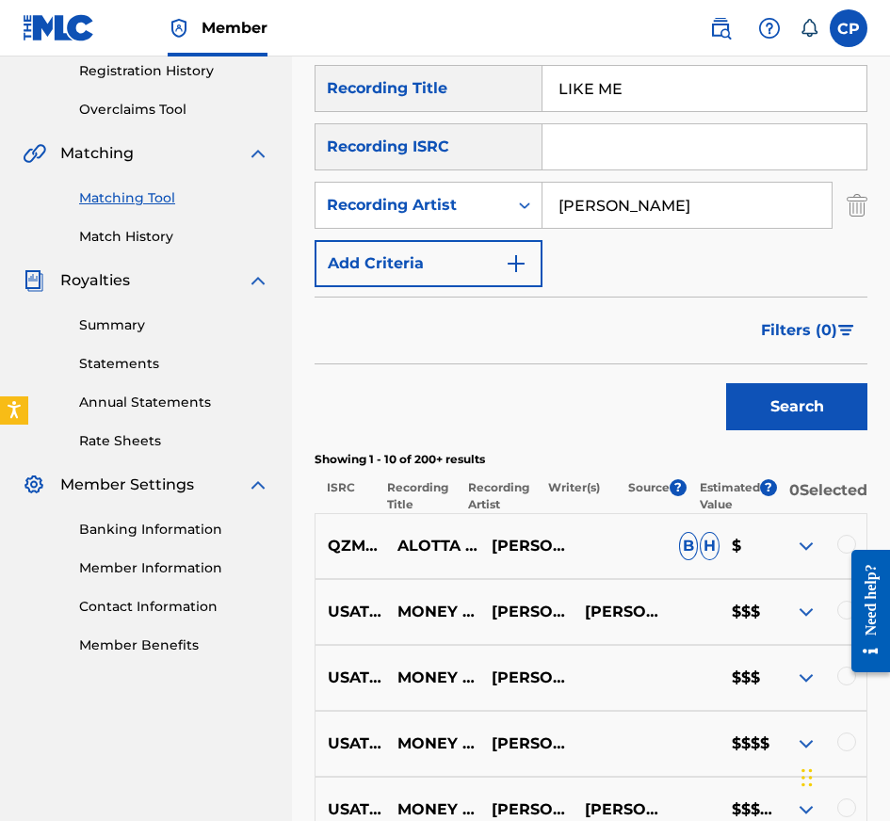
click at [589, 152] on input "Search Form" at bounding box center [704, 146] width 324 height 45
type input "QZZ7T2471531"
click at [647, 211] on input "[PERSON_NAME]" at bounding box center [686, 205] width 289 height 45
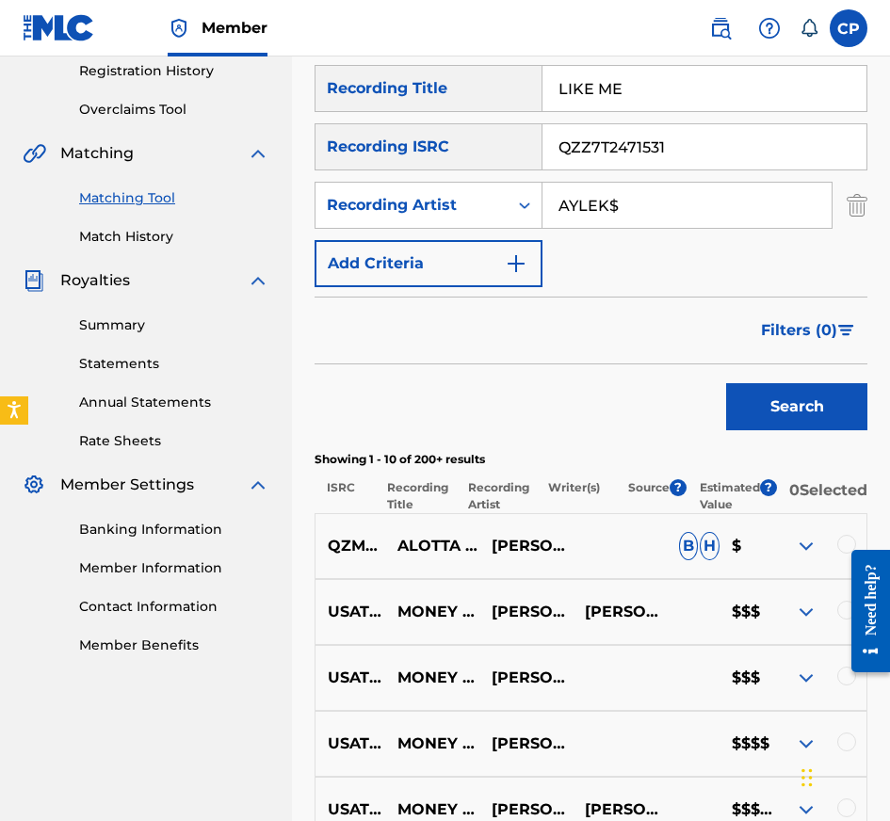
type input "AYLEK$"
click at [726, 383] on button "Search" at bounding box center [796, 406] width 141 height 47
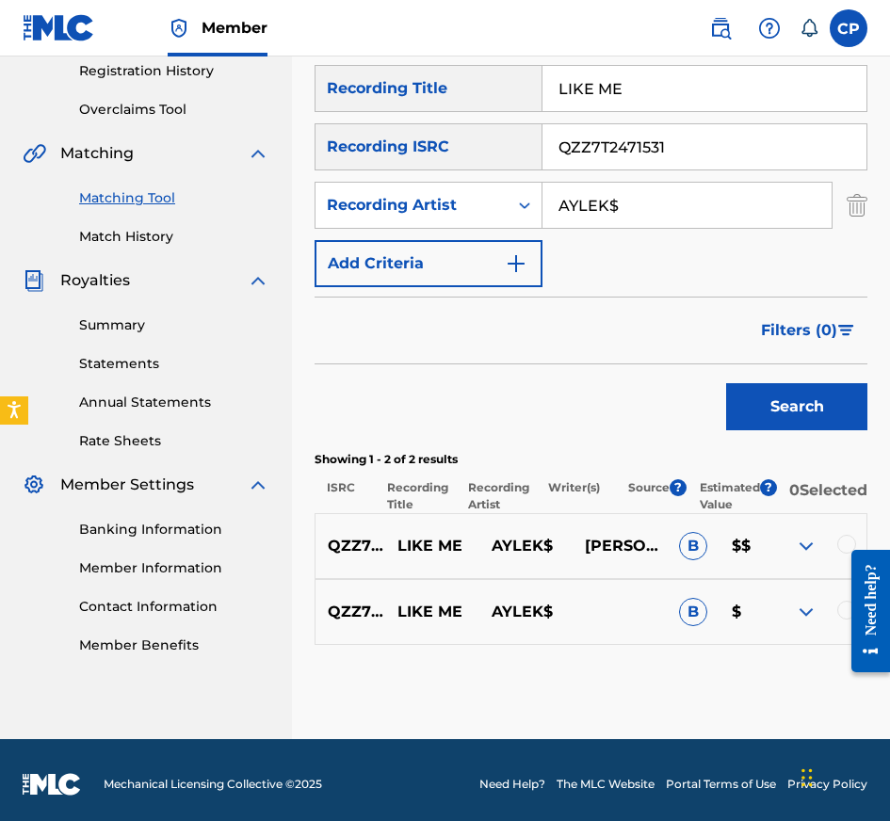
click at [837, 622] on div at bounding box center [863, 611] width 53 height 152
click at [845, 622] on div at bounding box center [863, 611] width 53 height 152
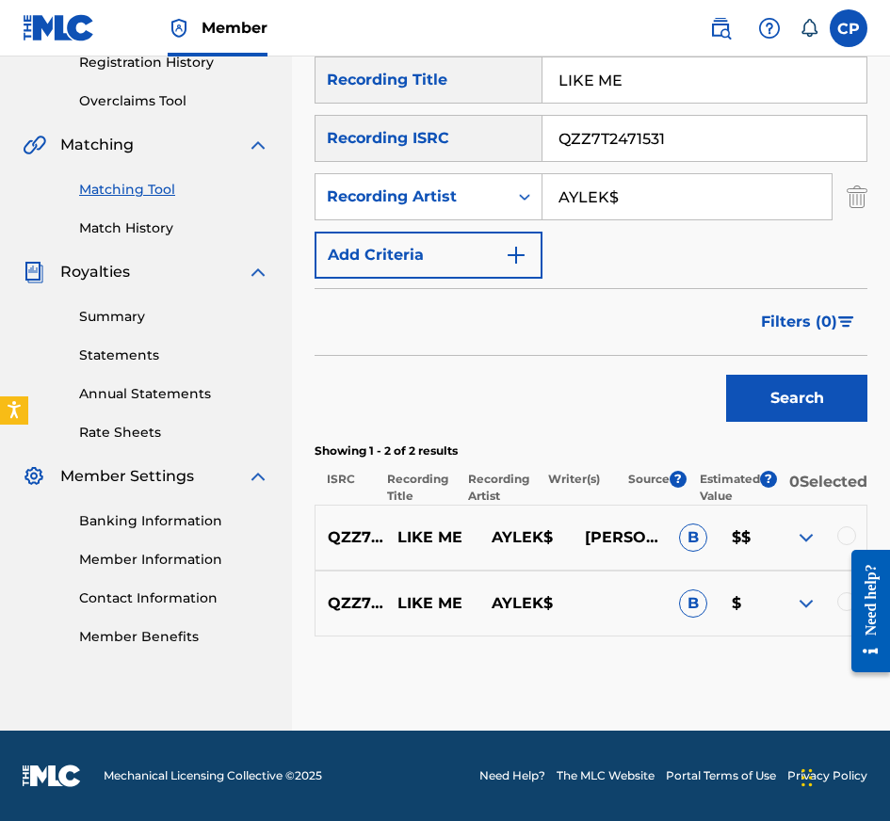
click at [846, 599] on div at bounding box center [863, 611] width 53 height 152
click at [845, 605] on div at bounding box center [863, 611] width 53 height 152
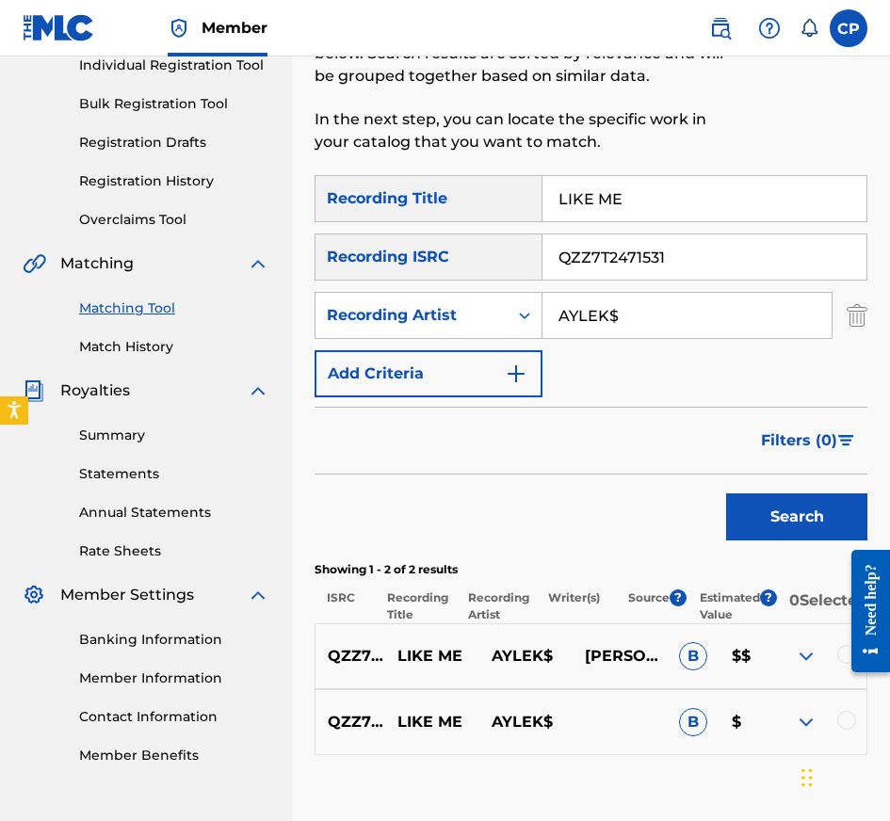
scroll to position [226, 0]
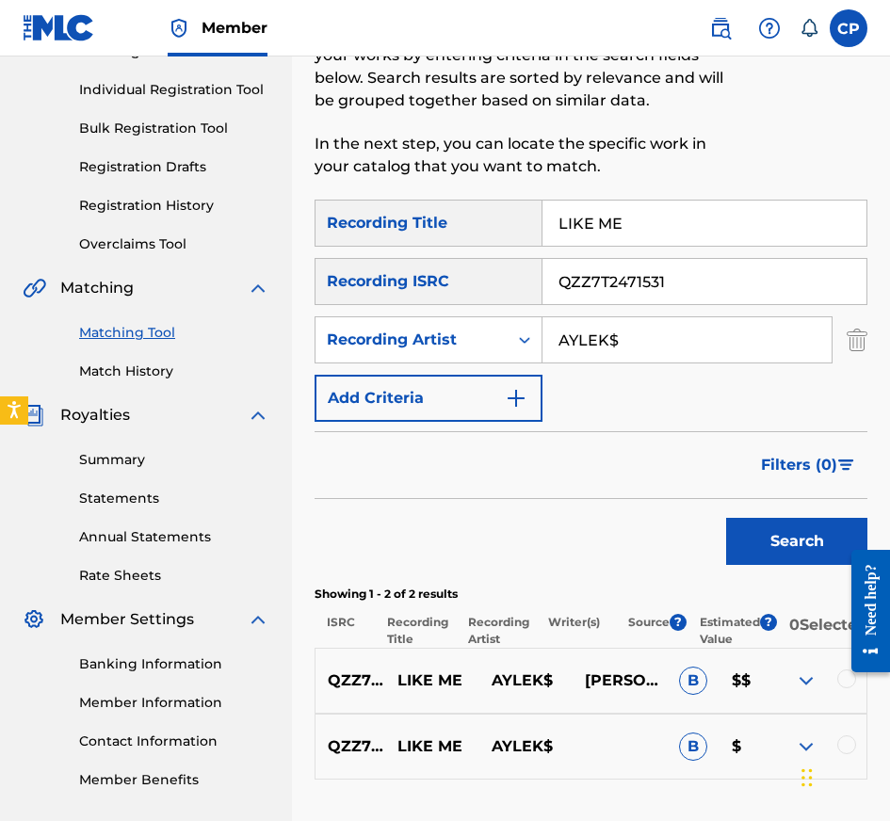
click at [846, 688] on div at bounding box center [846, 679] width 19 height 19
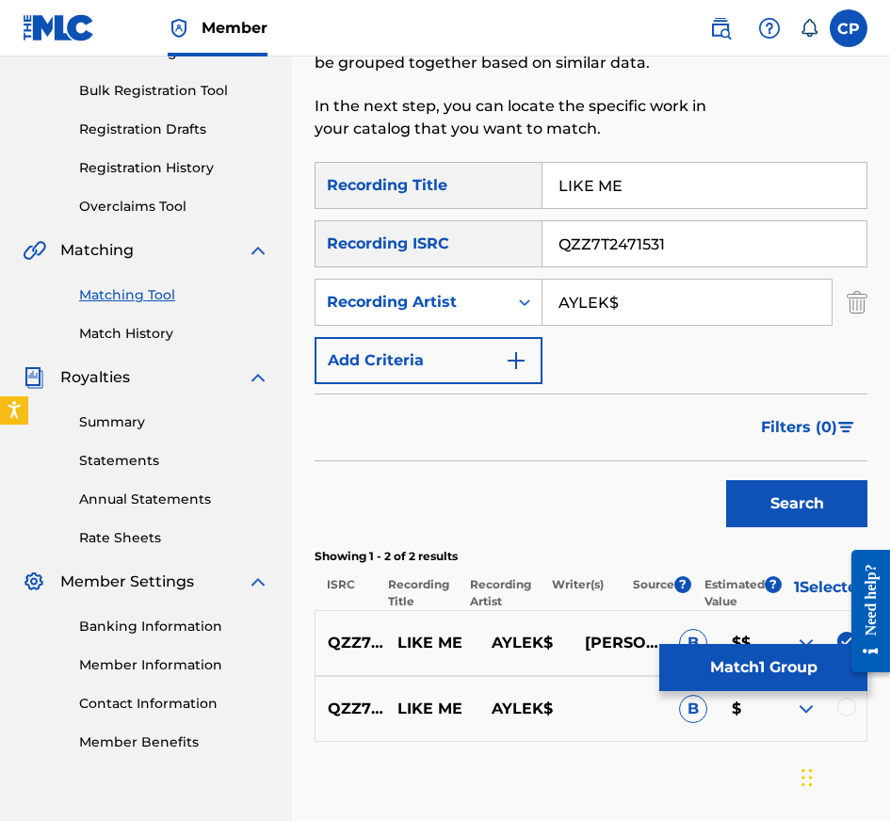
scroll to position [266, 0]
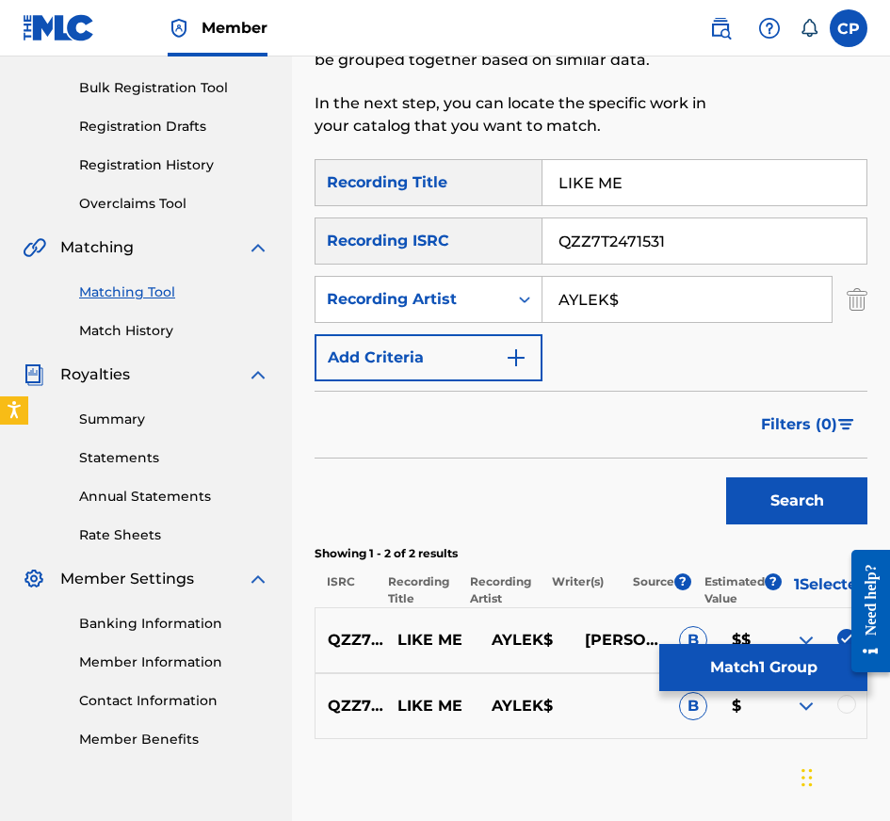
click at [846, 712] on div at bounding box center [846, 704] width 19 height 19
click at [813, 677] on button "Match 2 Groups" at bounding box center [763, 667] width 208 height 47
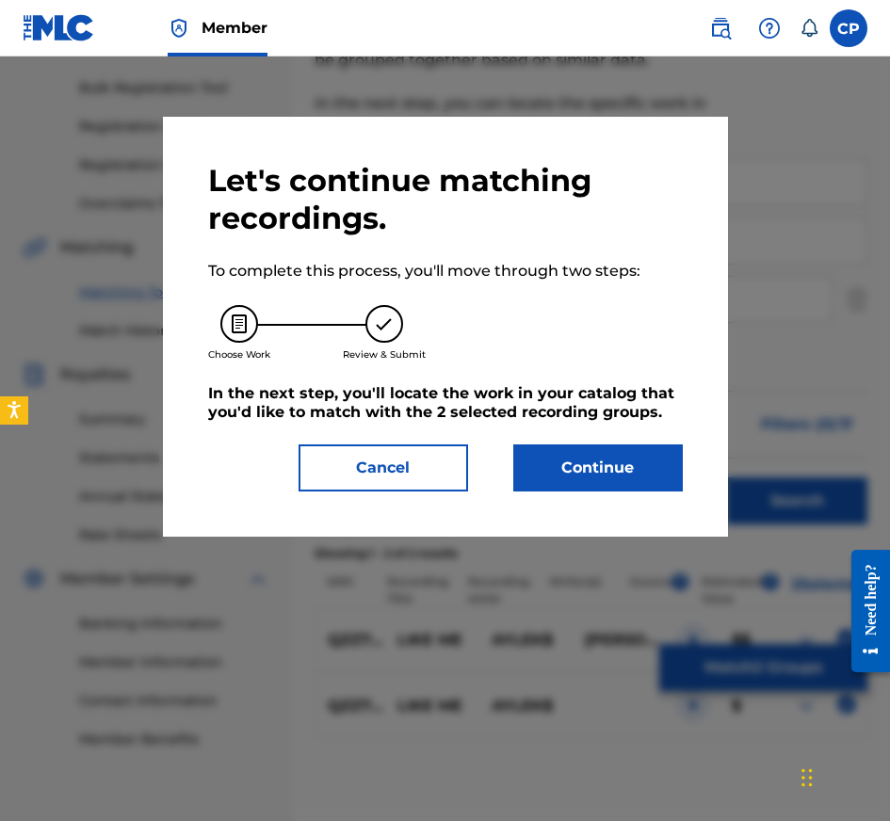
click at [439, 467] on button "Cancel" at bounding box center [384, 467] width 170 height 47
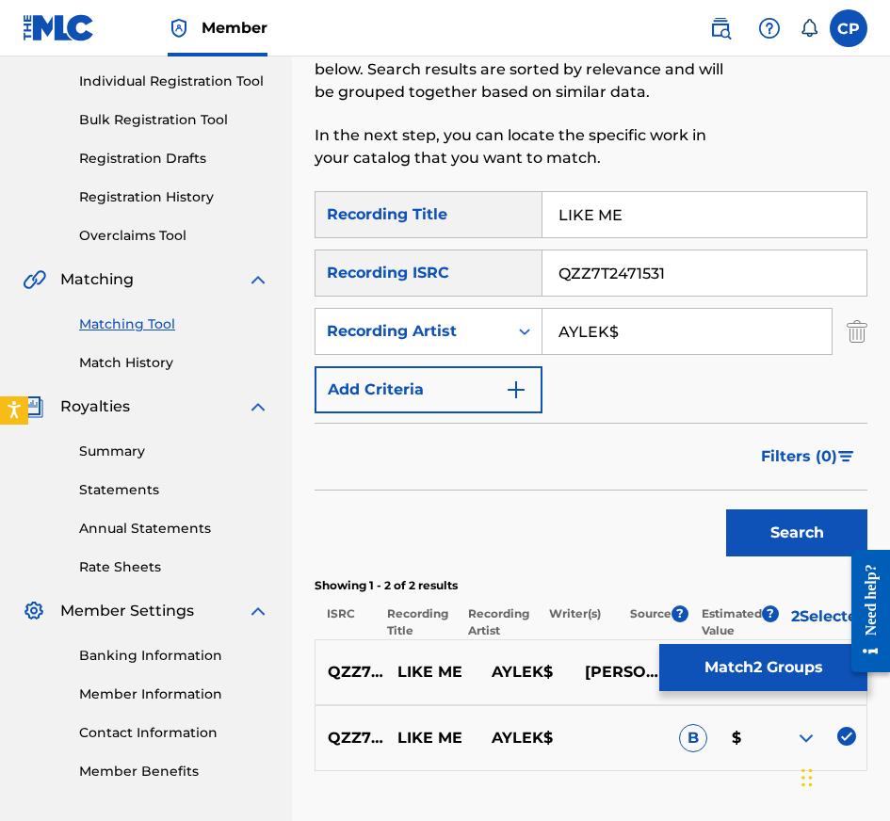
scroll to position [228, 0]
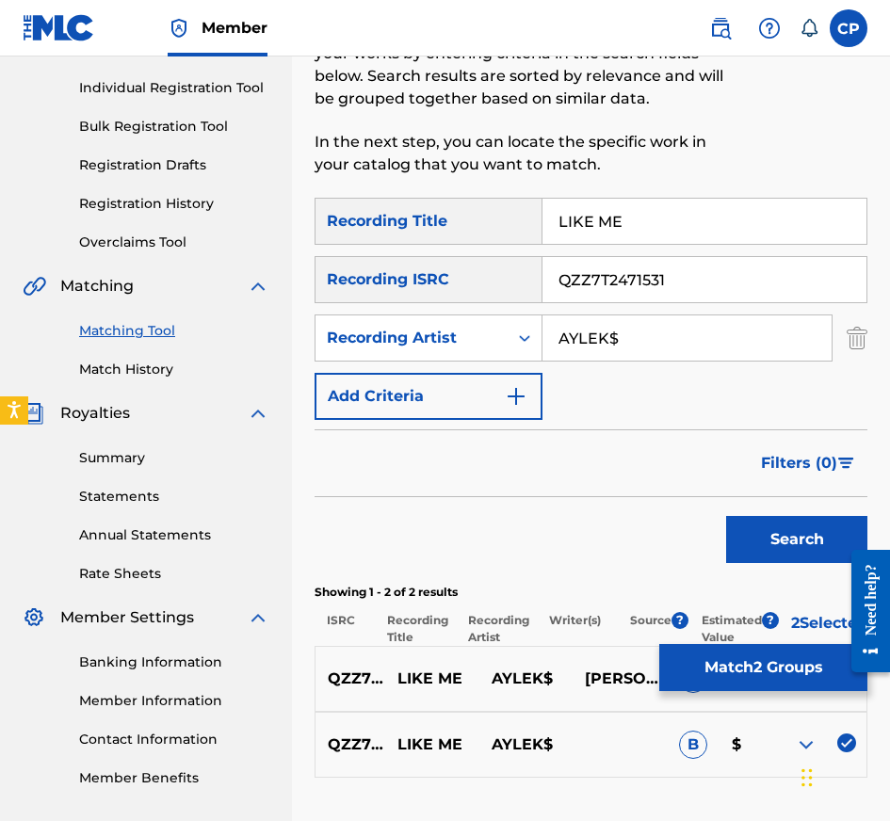
click at [690, 279] on input "QZZ7T2471531" at bounding box center [704, 279] width 324 height 45
click at [726, 516] on button "Search" at bounding box center [796, 539] width 141 height 47
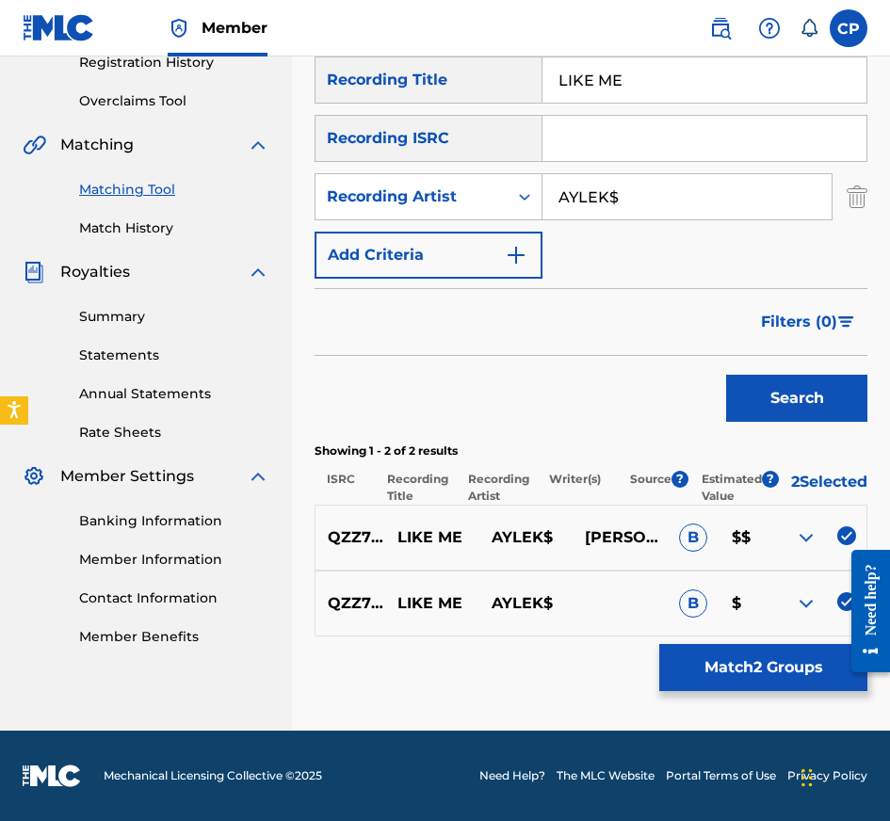
scroll to position [380, 0]
click at [732, 658] on button "Match 2 Groups" at bounding box center [763, 667] width 208 height 47
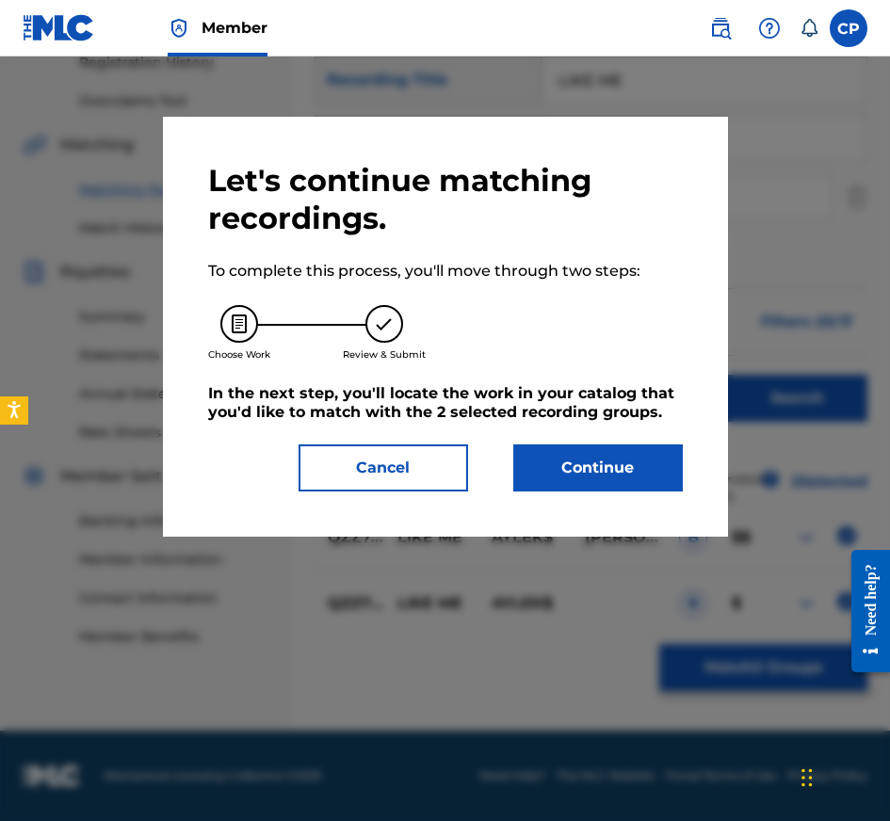
click at [573, 494] on div "Let's continue matching recordings. To complete this process, you'll move throu…" at bounding box center [445, 327] width 565 height 420
click at [573, 462] on button "Continue" at bounding box center [598, 467] width 170 height 47
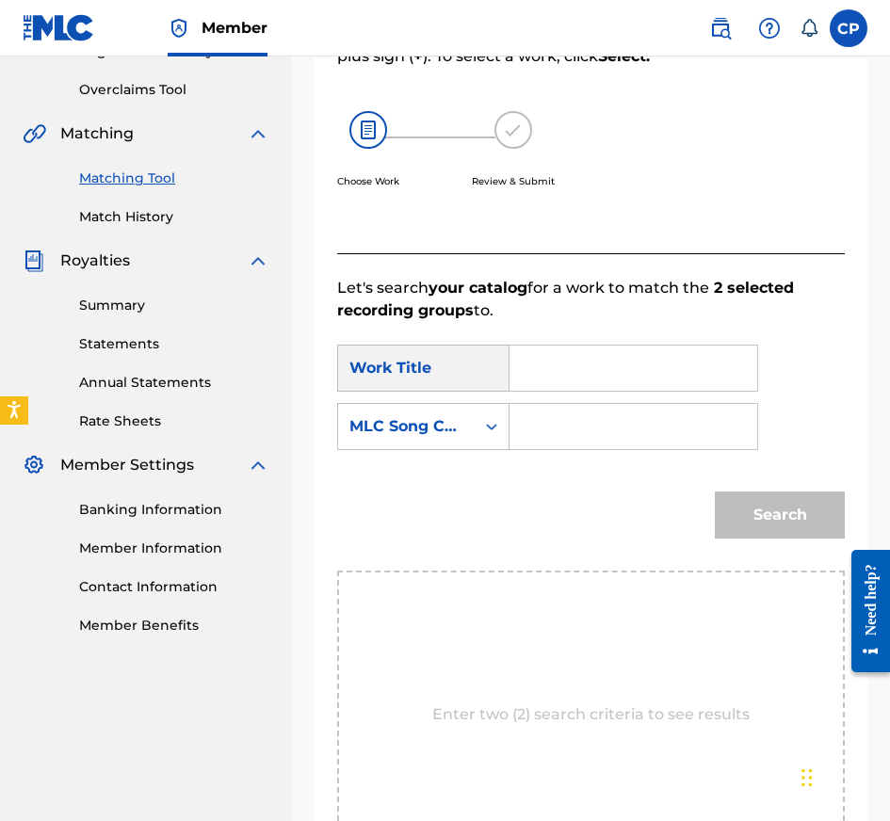
click at [629, 358] on input "Search Form" at bounding box center [633, 368] width 216 height 45
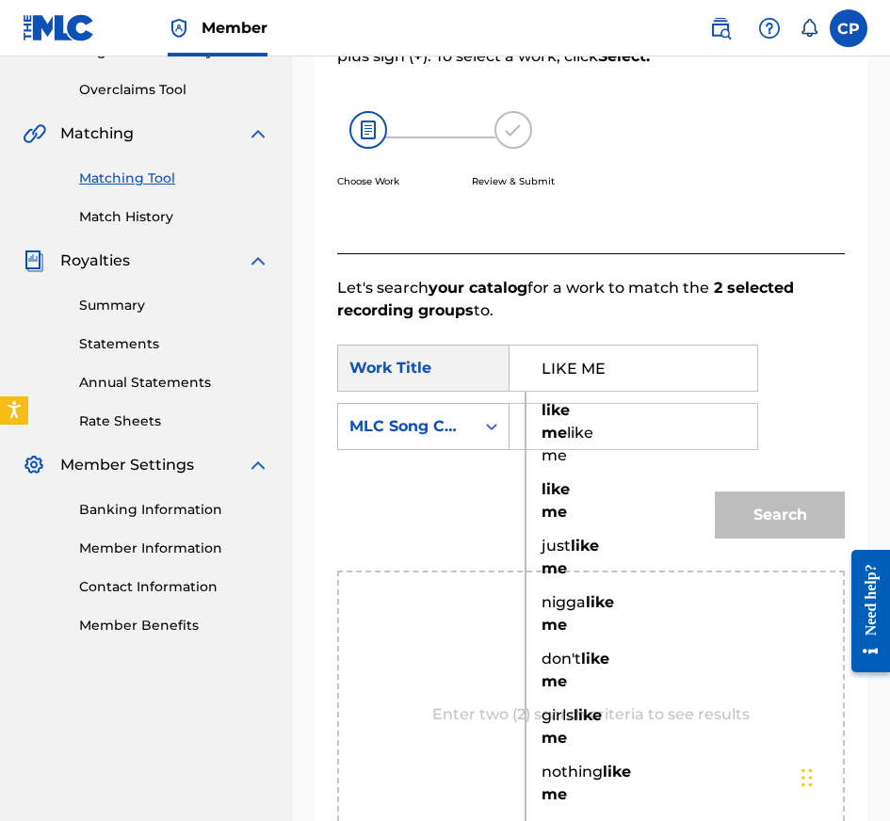
type input "LIKE ME"
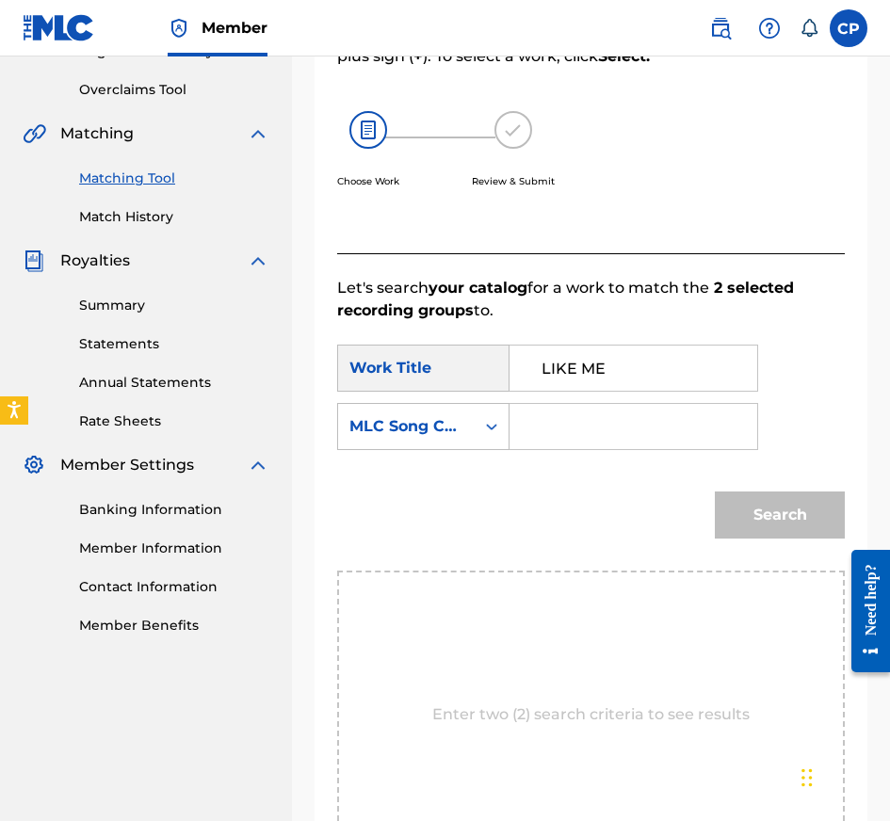
click at [577, 410] on input "Search Form" at bounding box center [633, 426] width 216 height 45
type input "LS83VN"
click at [757, 520] on button "Search" at bounding box center [780, 515] width 130 height 47
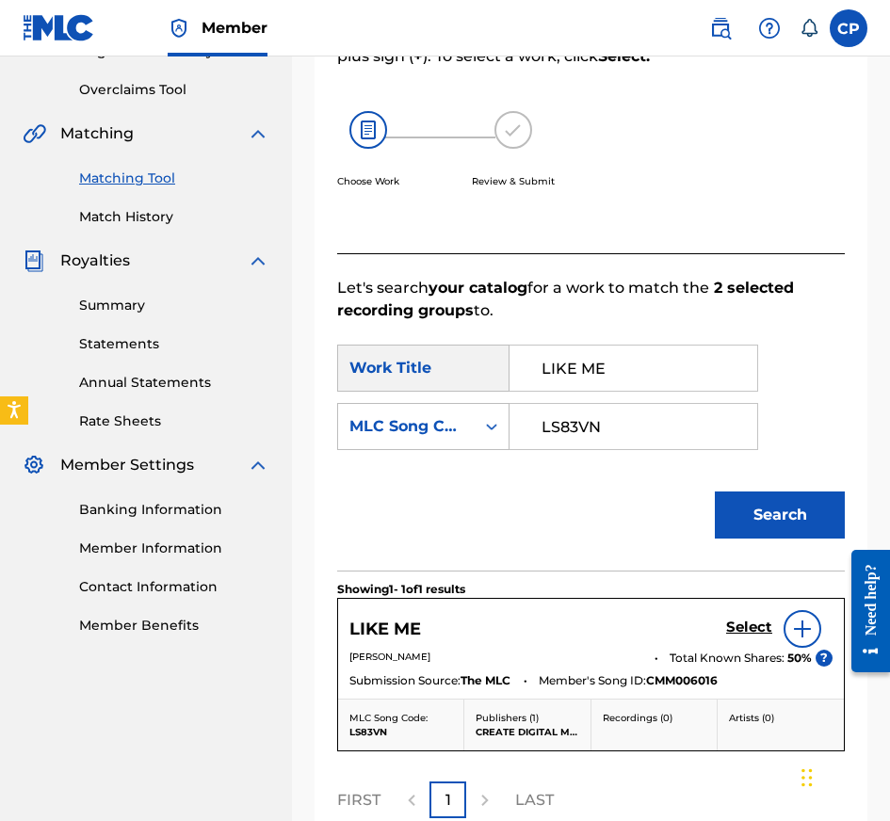
click at [743, 631] on h5 "Select" at bounding box center [749, 628] width 46 height 18
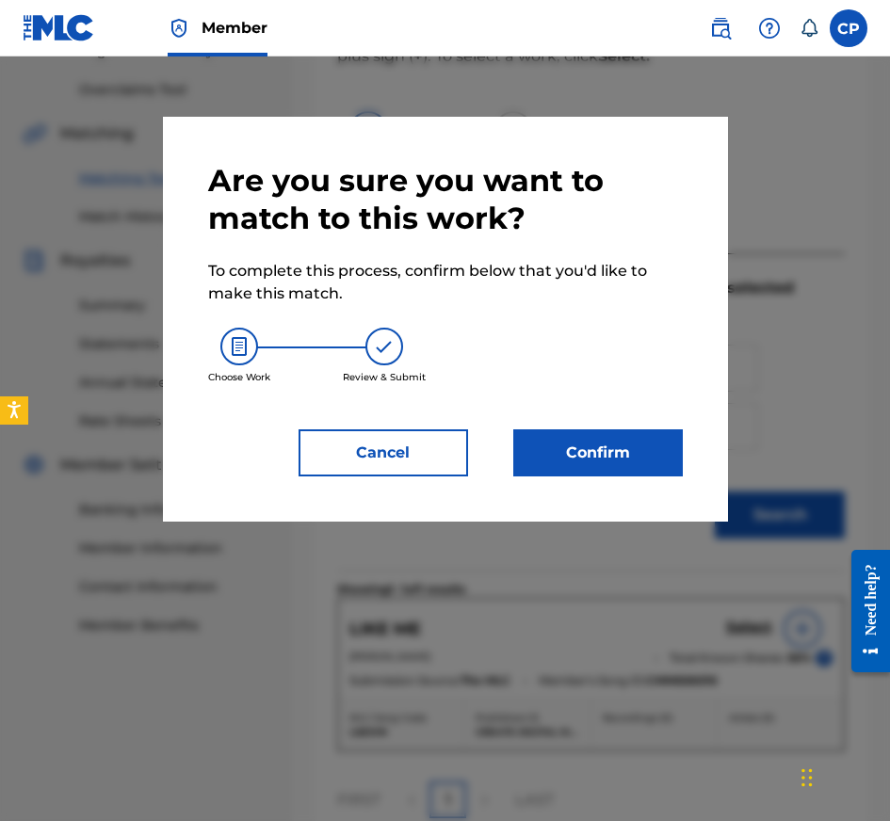
click at [617, 440] on button "Confirm" at bounding box center [598, 452] width 170 height 47
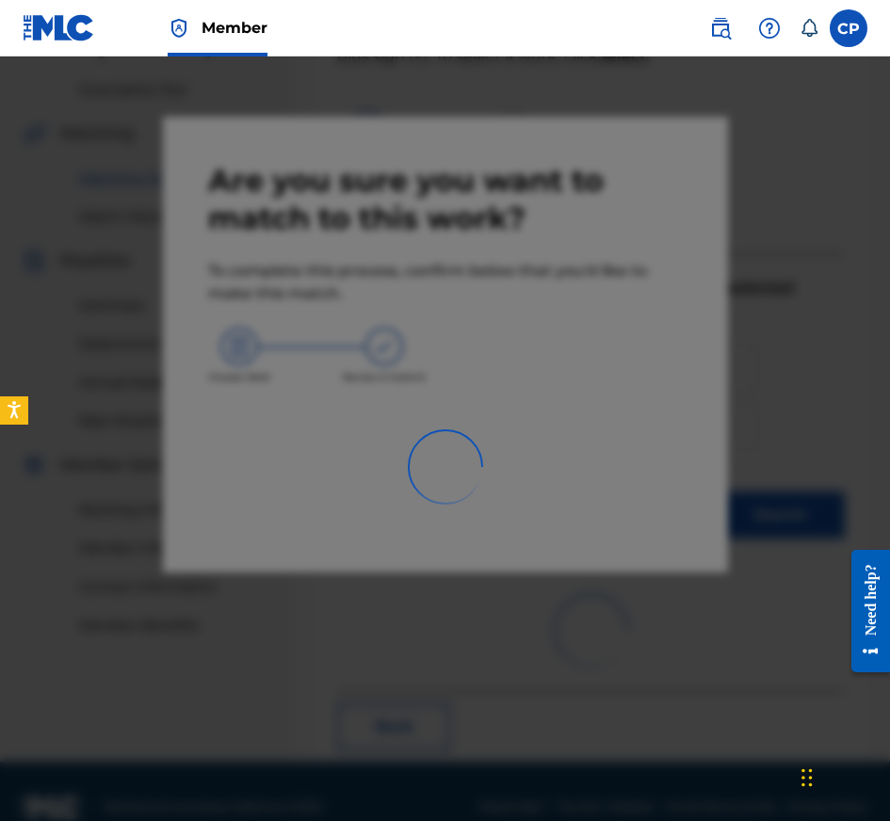
scroll to position [308, 0]
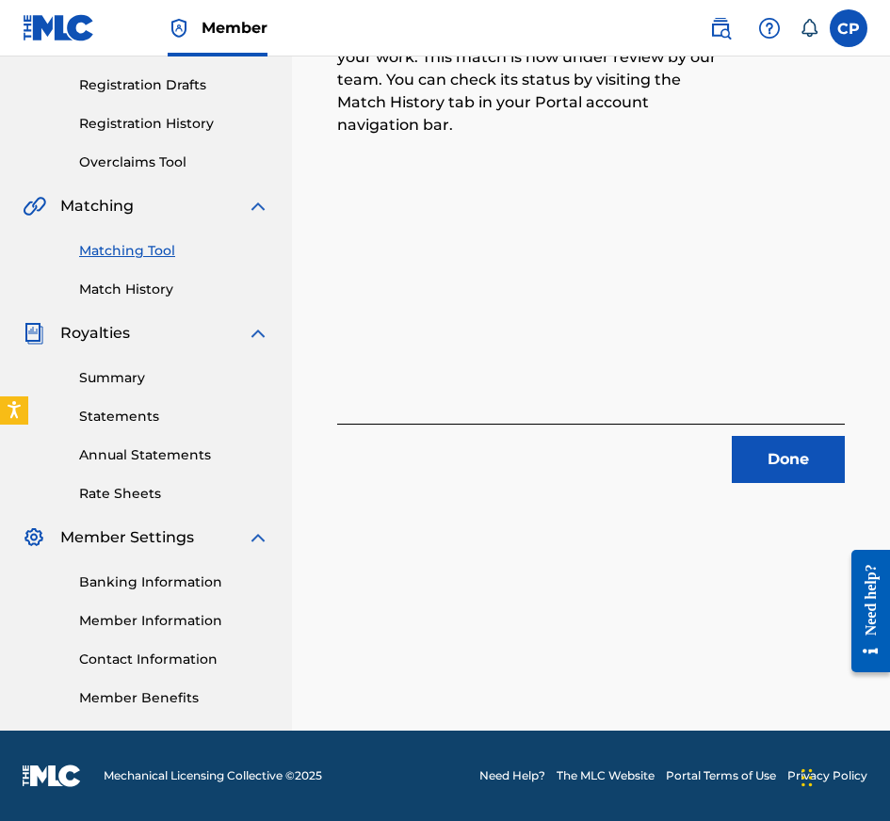
click at [809, 457] on button "Done" at bounding box center [788, 459] width 113 height 47
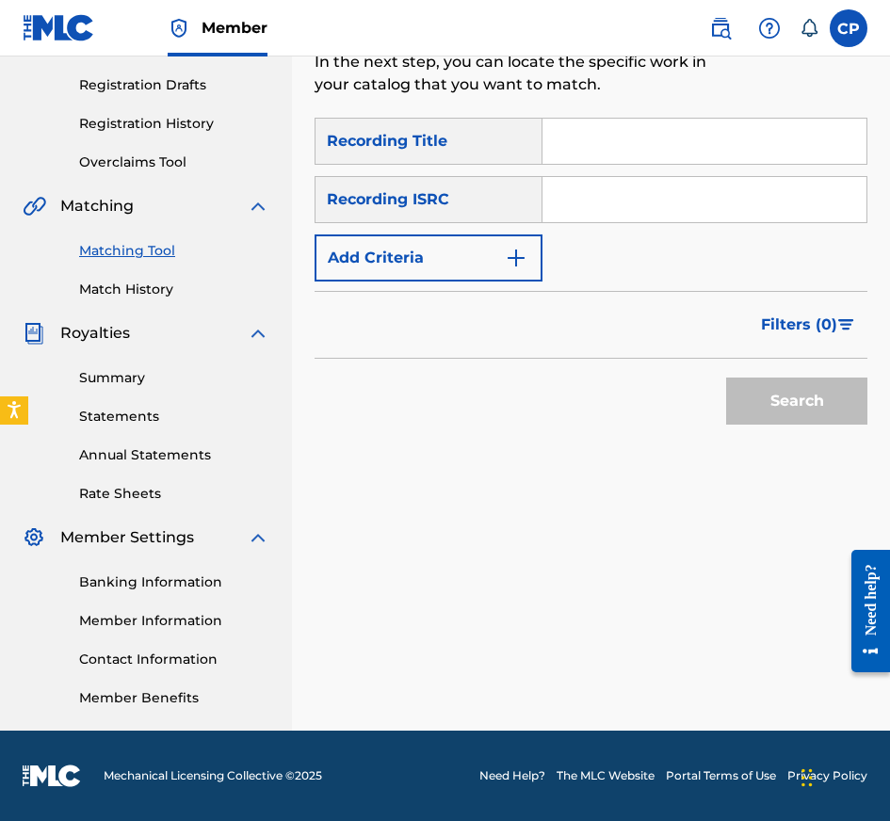
click at [720, 138] on input "Search Form" at bounding box center [704, 141] width 324 height 45
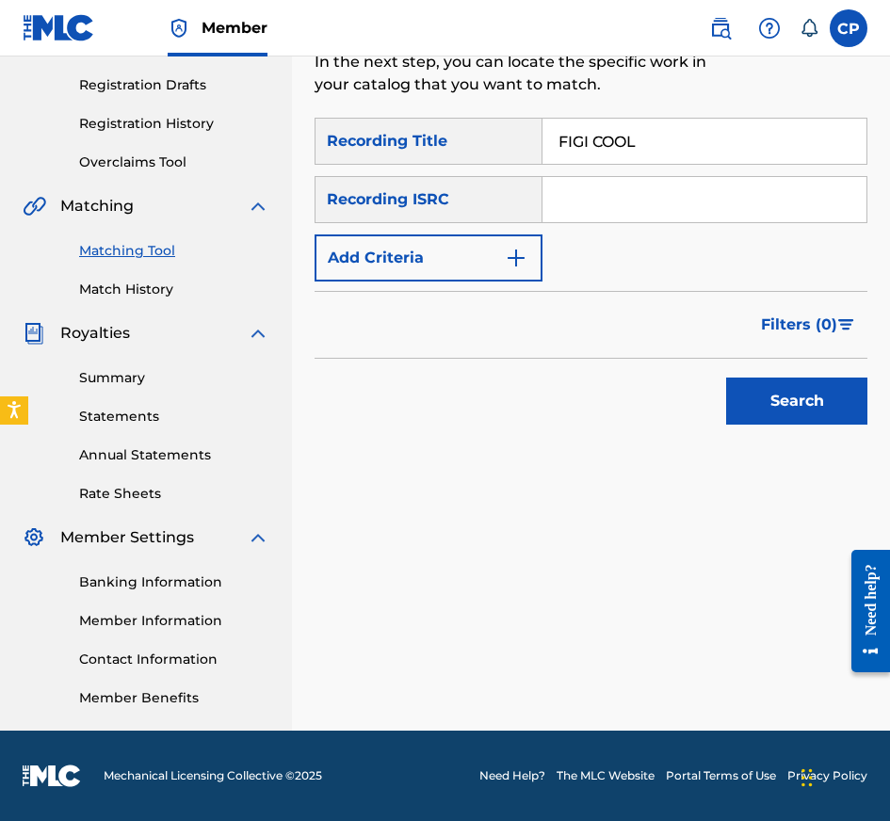
type input "FIGI COOL"
click at [675, 210] on input "Search Form" at bounding box center [704, 199] width 324 height 45
type input "QZS7J2533622, QZWFE2506745"
click at [458, 244] on button "Add Criteria" at bounding box center [429, 257] width 228 height 47
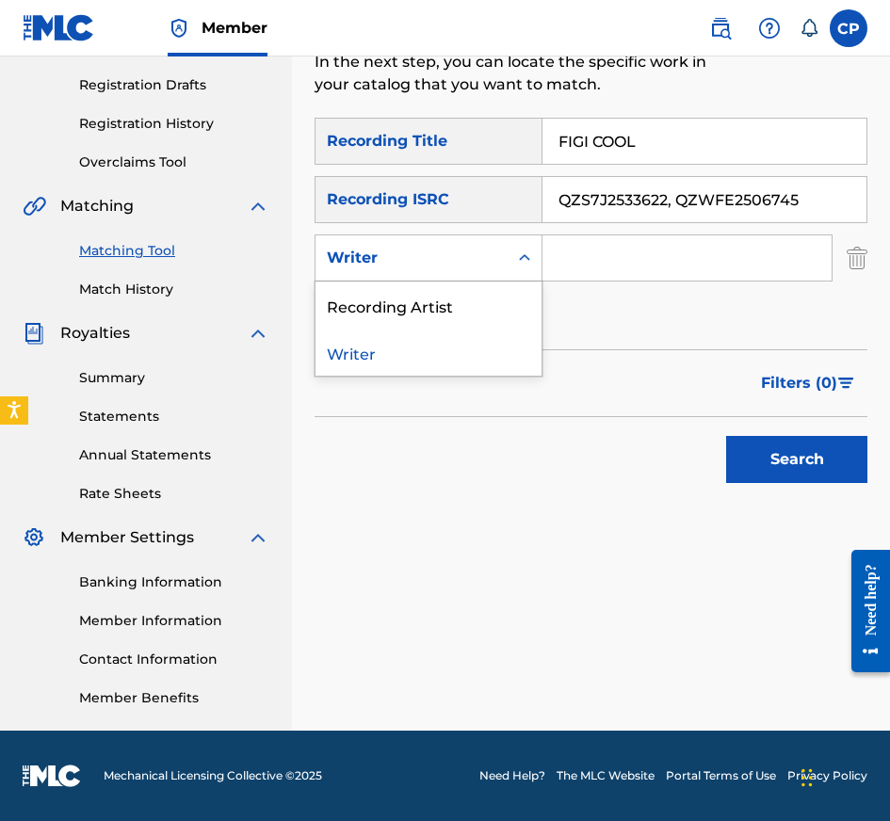
click at [458, 244] on div "Writer" at bounding box center [411, 258] width 192 height 36
click at [458, 313] on div "Recording Artist" at bounding box center [428, 305] width 226 height 47
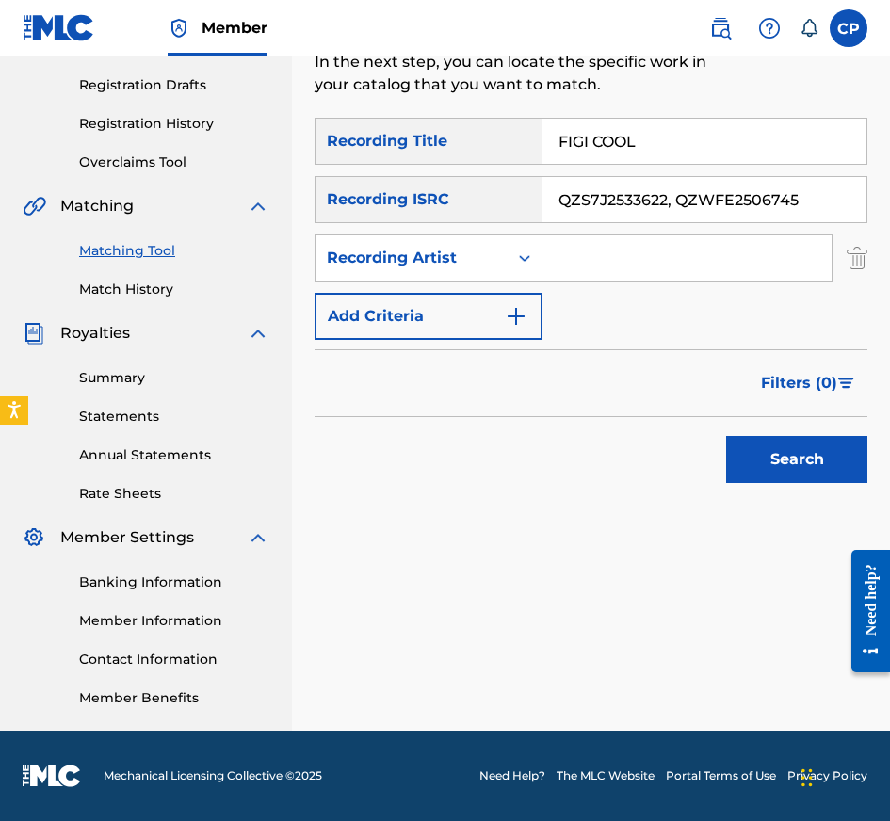
click at [618, 265] on input "Search Form" at bounding box center [686, 257] width 289 height 45
type input "CHINO CAVALLI, WOODBOY GEE"
drag, startPoint x: 676, startPoint y: 196, endPoint x: 830, endPoint y: 200, distance: 153.5
click at [830, 200] on input "QZS7J2533622, QZWFE2506745" at bounding box center [704, 199] width 324 height 45
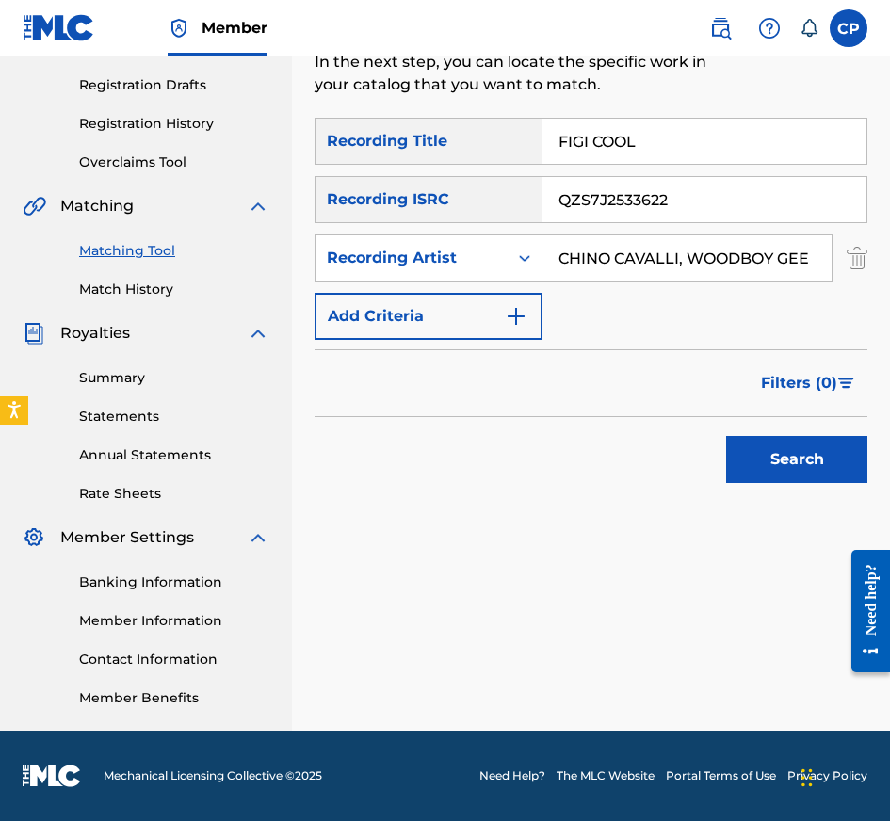
click at [726, 436] on button "Search" at bounding box center [796, 459] width 141 height 47
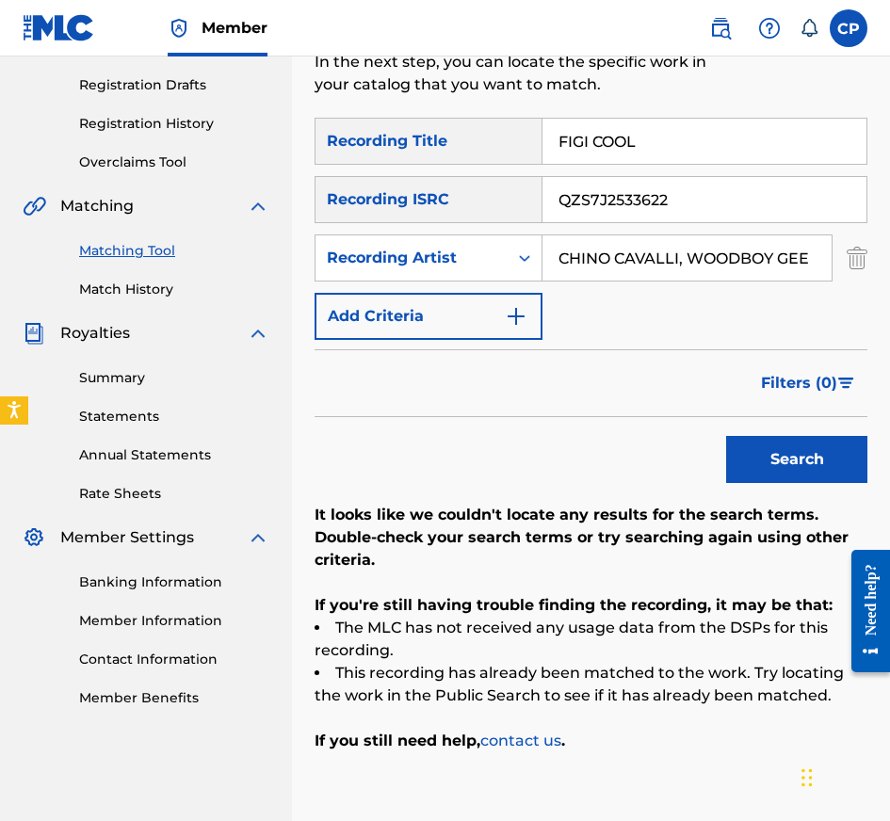
click at [696, 211] on input "QZS7J2533622" at bounding box center [704, 199] width 324 height 45
type input "QZWFE2506745"
click at [726, 436] on button "Search" at bounding box center [796, 459] width 141 height 47
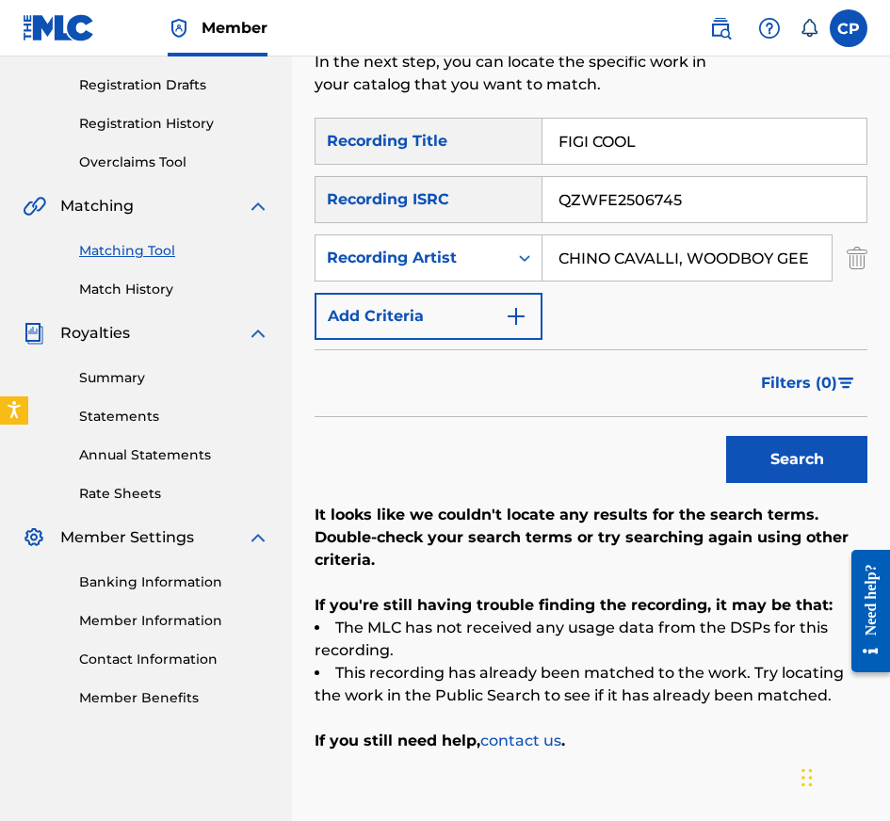
click at [696, 211] on input "QZWFE2506745" at bounding box center [704, 199] width 324 height 45
click at [726, 436] on button "Search" at bounding box center [796, 459] width 141 height 47
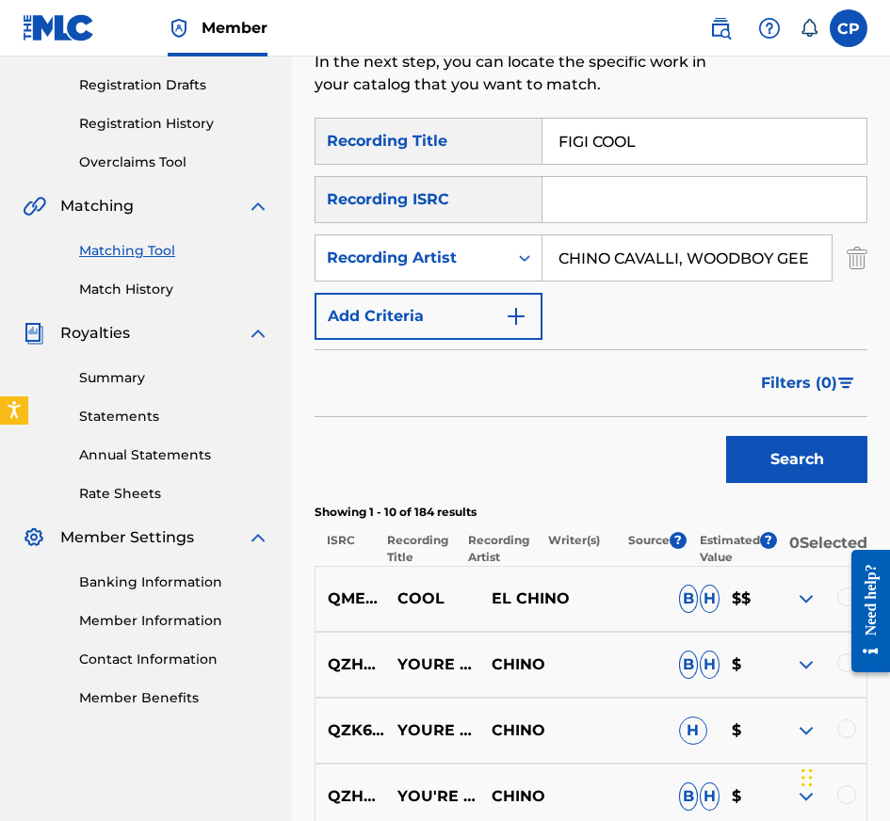
click at [706, 140] on input "FIGI COOL" at bounding box center [704, 141] width 324 height 45
type input "FLUSH DA EVIDENCE"
click at [663, 212] on input "Search Form" at bounding box center [704, 199] width 324 height 45
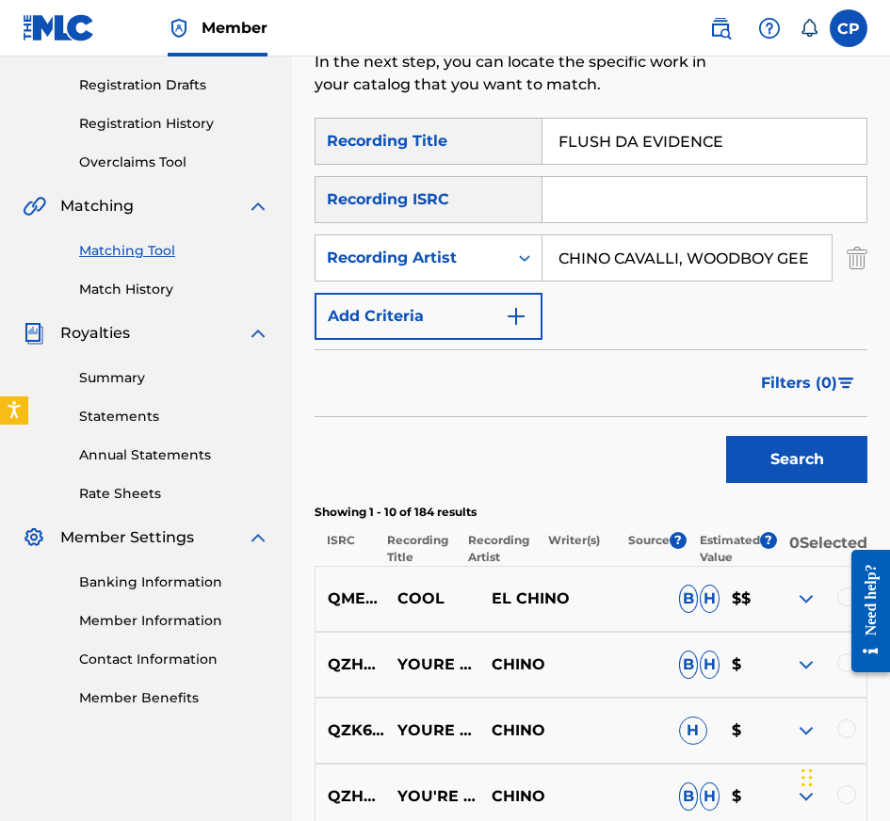
click at [663, 212] on input "Search Form" at bounding box center [704, 199] width 324 height 45
type input "QZQAY2509045"
click at [724, 261] on input "CHINO CAVALLI, WOODBOY GEE" at bounding box center [686, 257] width 289 height 45
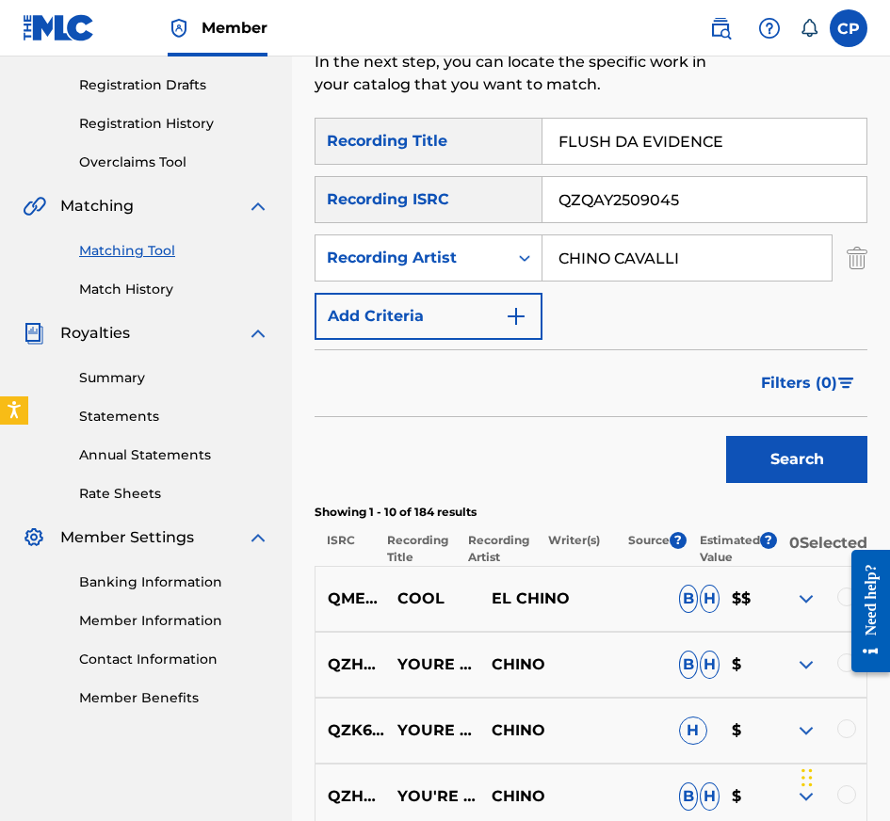
type input "CHINO CAVALLI"
click at [726, 436] on button "Search" at bounding box center [796, 459] width 141 height 47
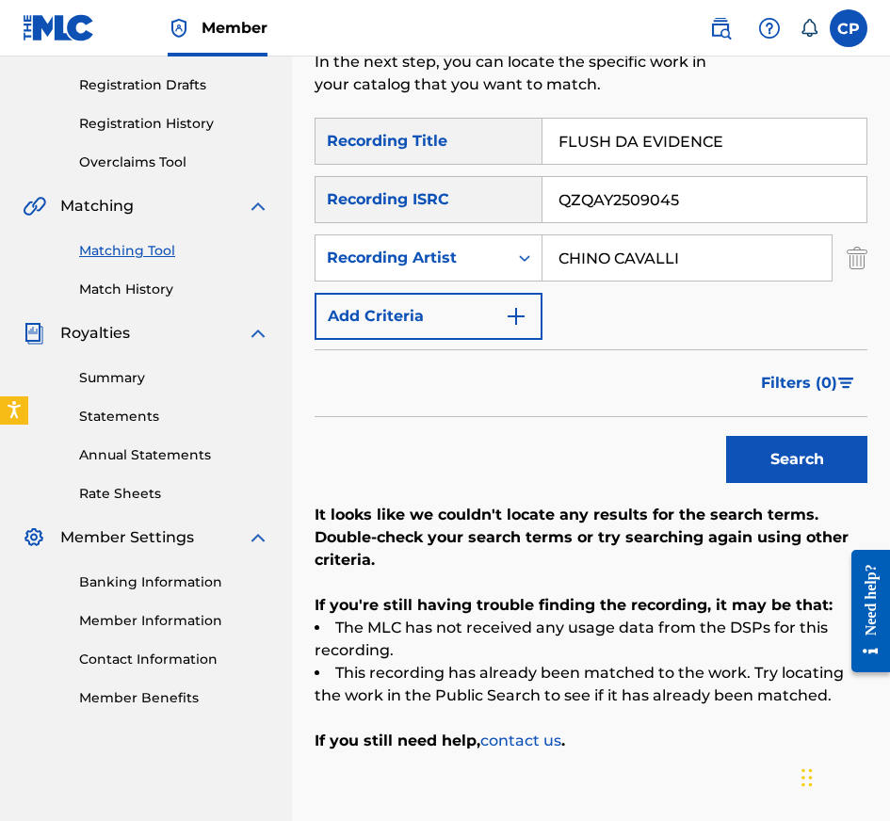
click at [714, 207] on input "QZQAY2509045" at bounding box center [704, 199] width 324 height 45
click at [726, 436] on button "Search" at bounding box center [796, 459] width 141 height 47
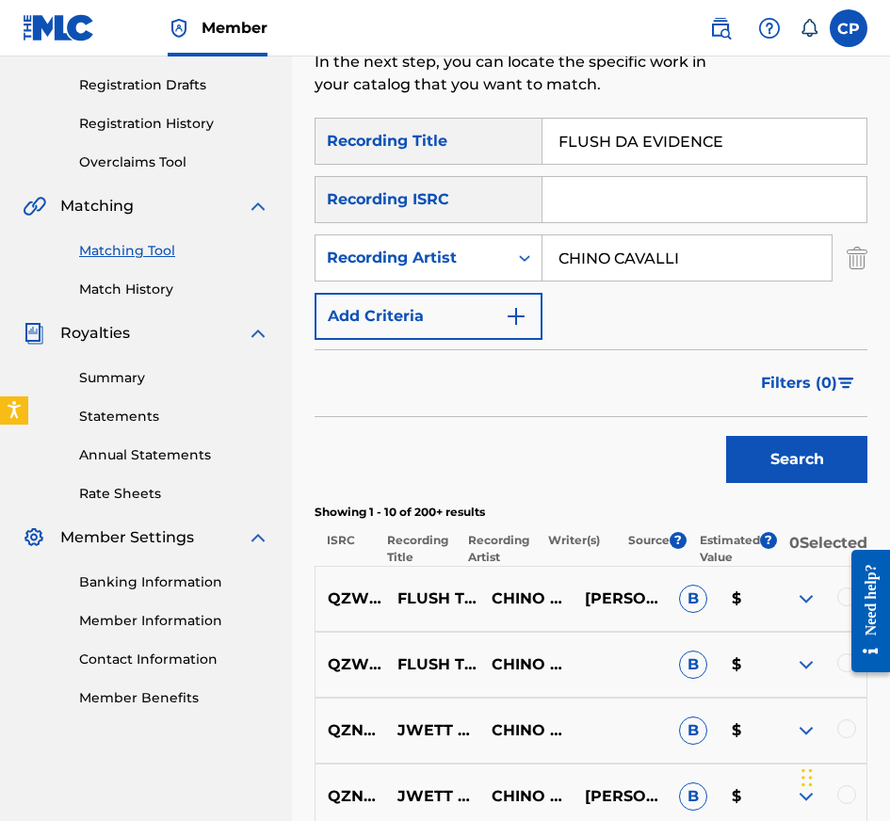
click at [846, 676] on div at bounding box center [863, 611] width 53 height 152
click at [848, 677] on div at bounding box center [863, 611] width 53 height 152
click at [847, 610] on div at bounding box center [863, 611] width 53 height 152
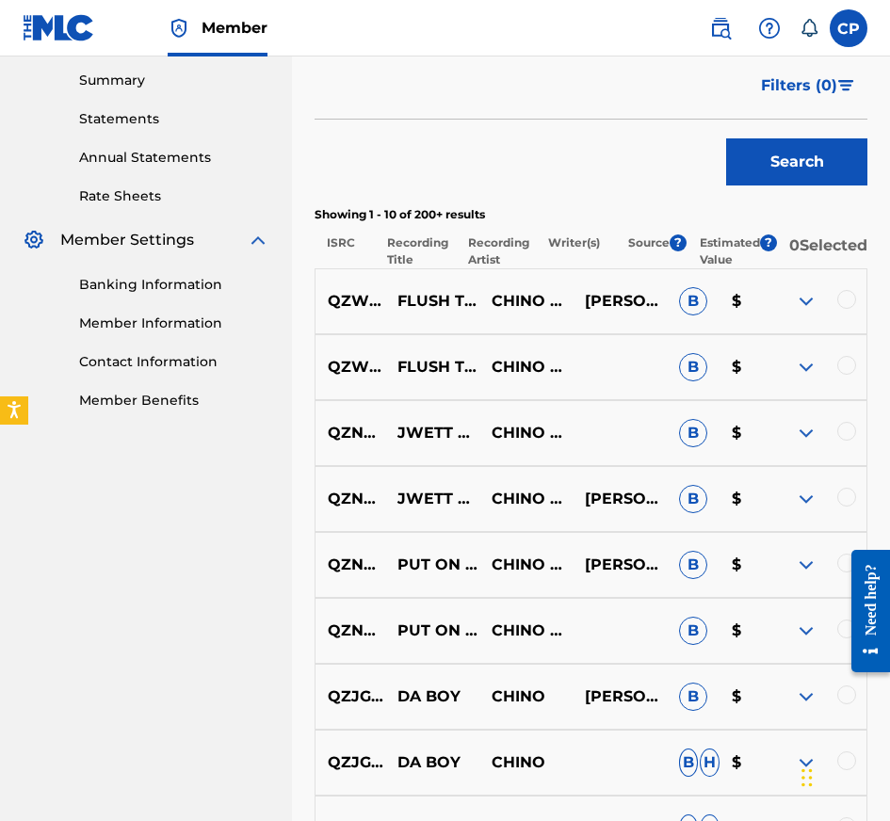
scroll to position [616, 0]
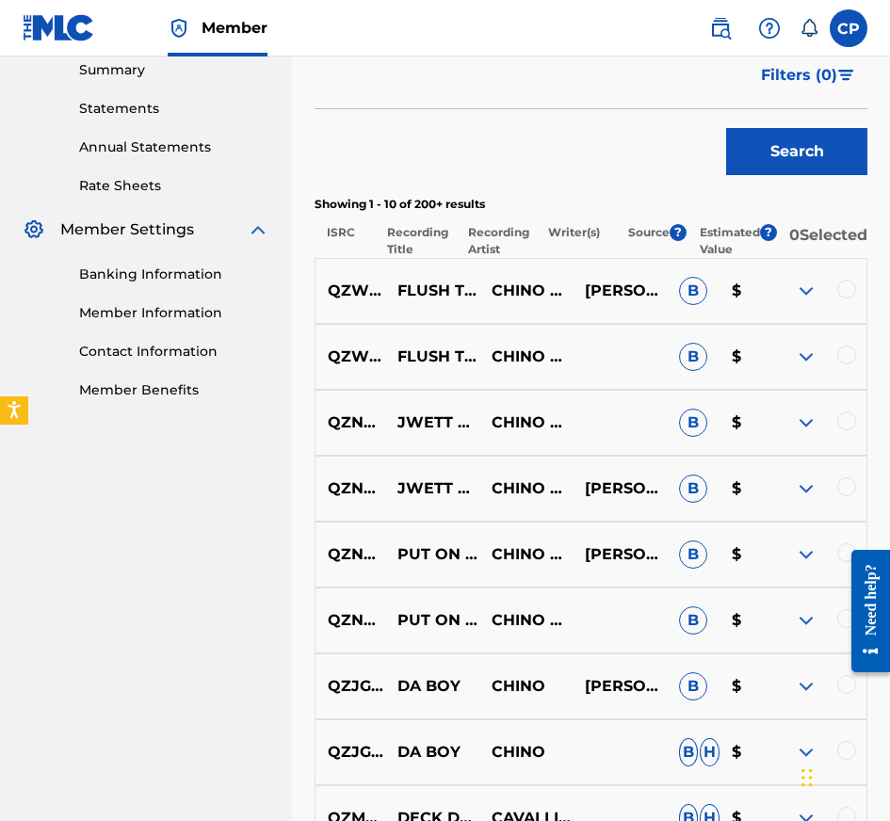
click at [851, 364] on div at bounding box center [846, 355] width 19 height 19
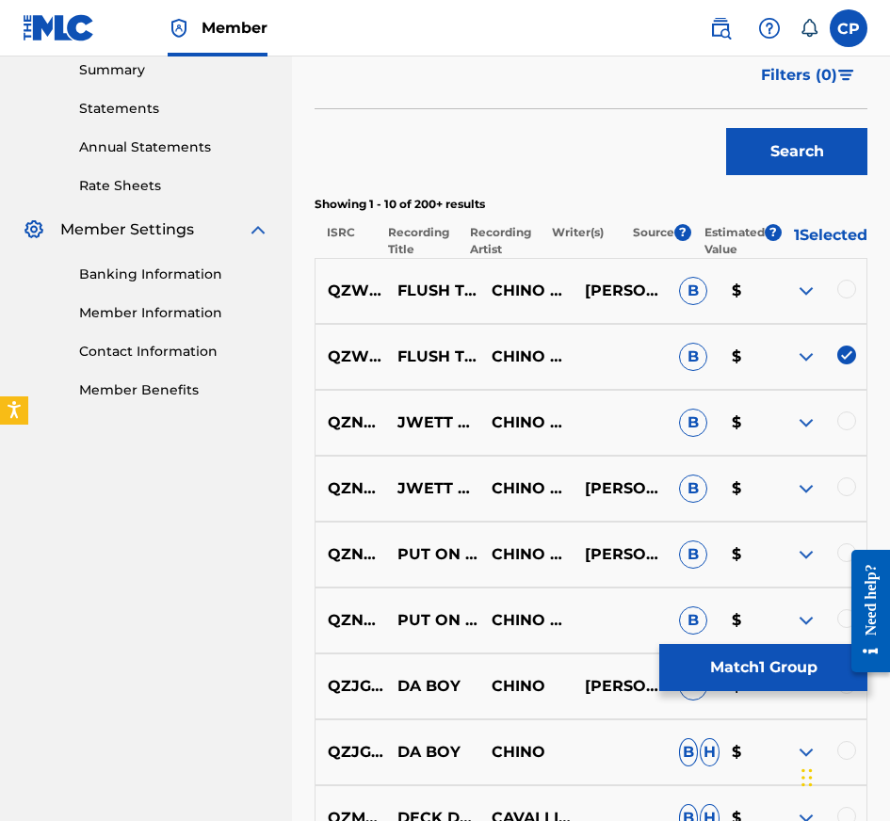
click at [848, 299] on div at bounding box center [846, 289] width 19 height 19
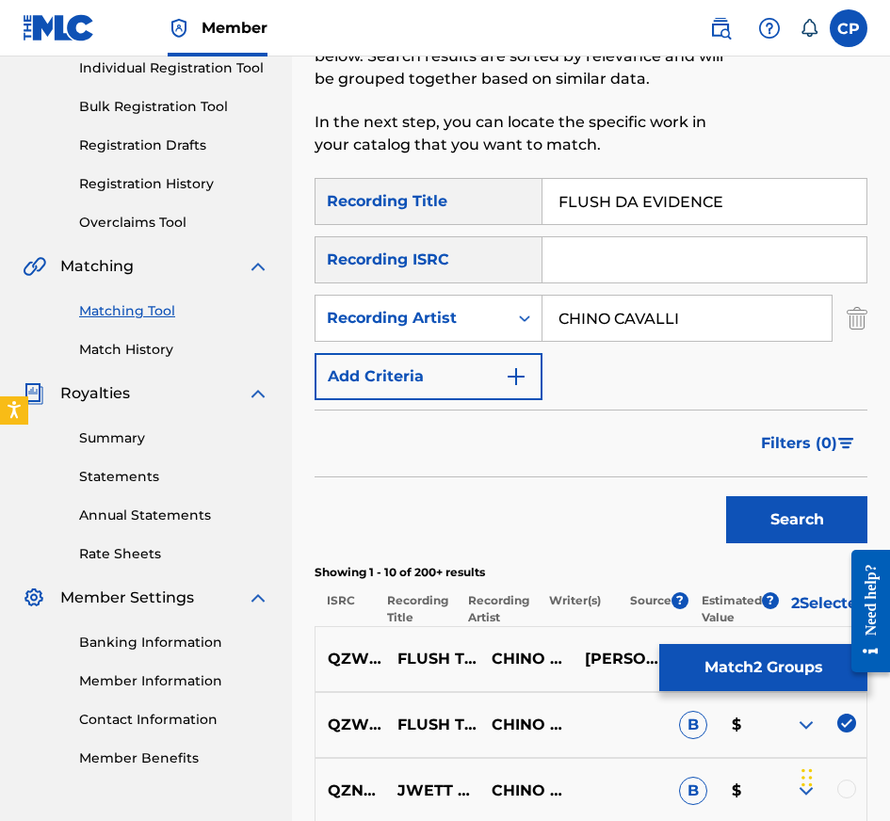
scroll to position [104, 0]
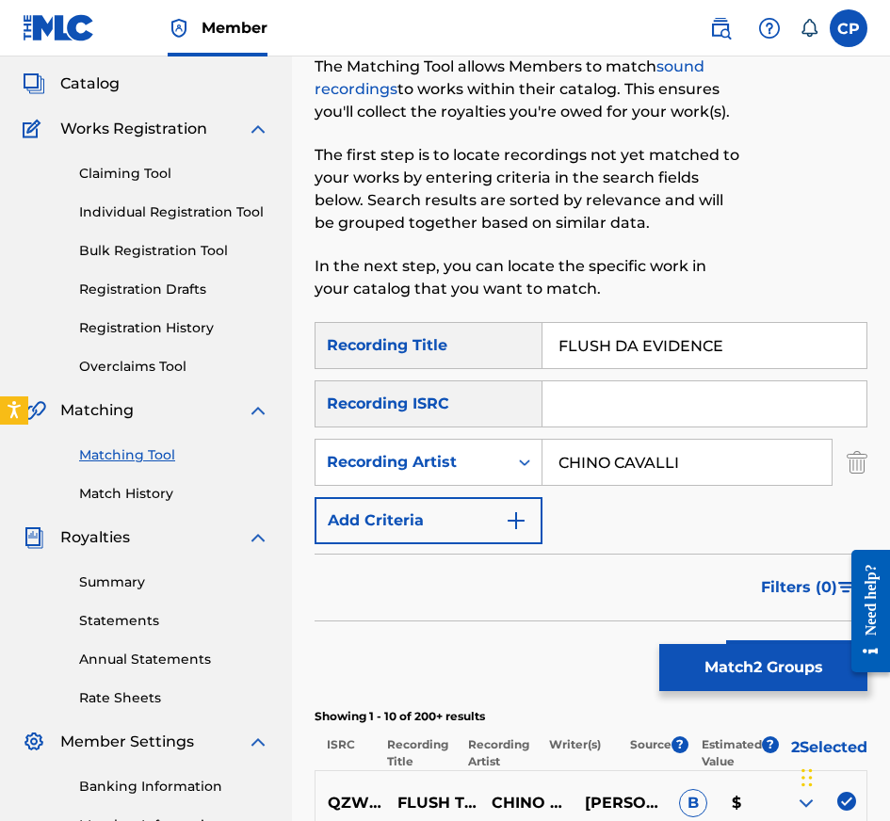
click at [638, 340] on input "FLUSH DA EVIDENCE" at bounding box center [704, 345] width 324 height 45
type input "FLUSH THE EVIDENCE"
click at [726, 640] on button "Search" at bounding box center [796, 663] width 141 height 47
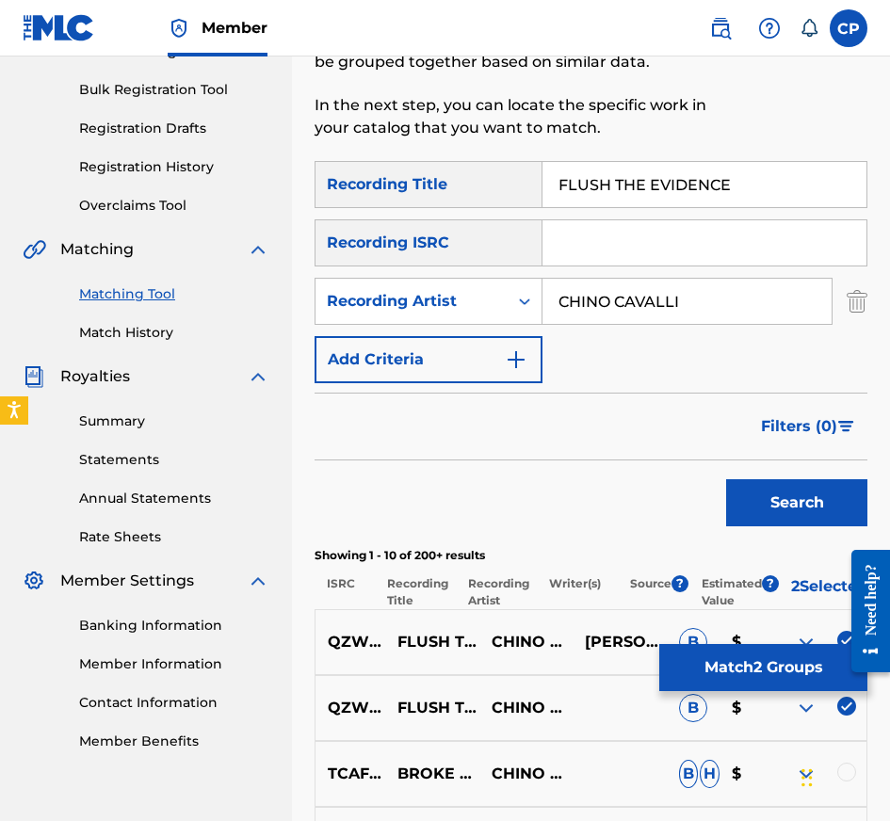
scroll to position [650, 0]
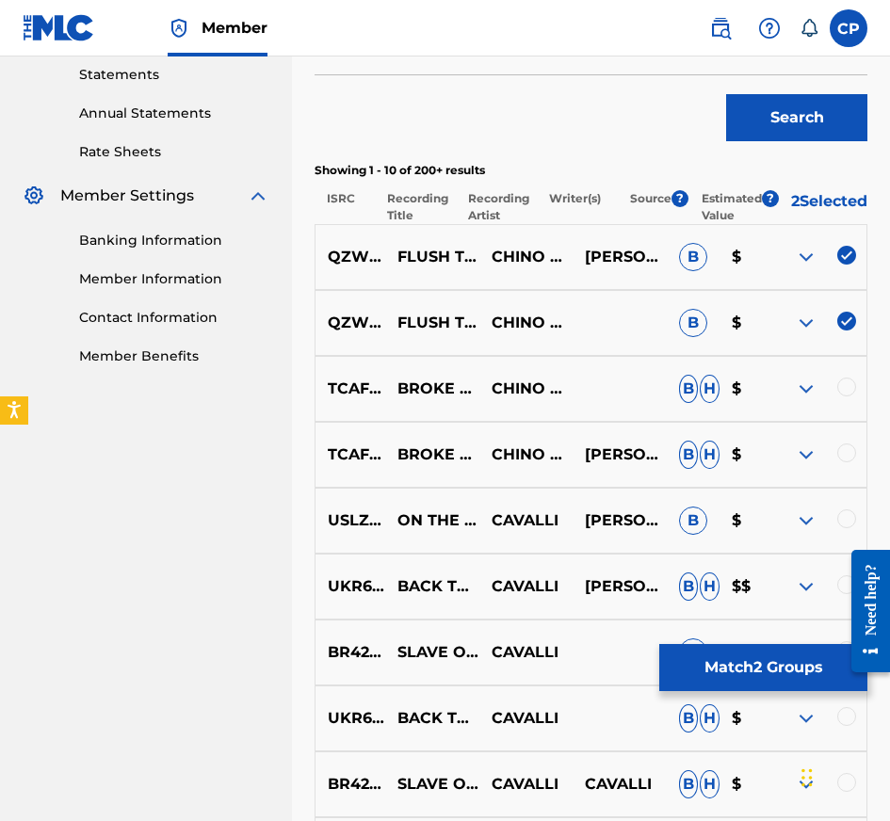
click at [713, 683] on button "Match 2 Groups" at bounding box center [763, 667] width 208 height 47
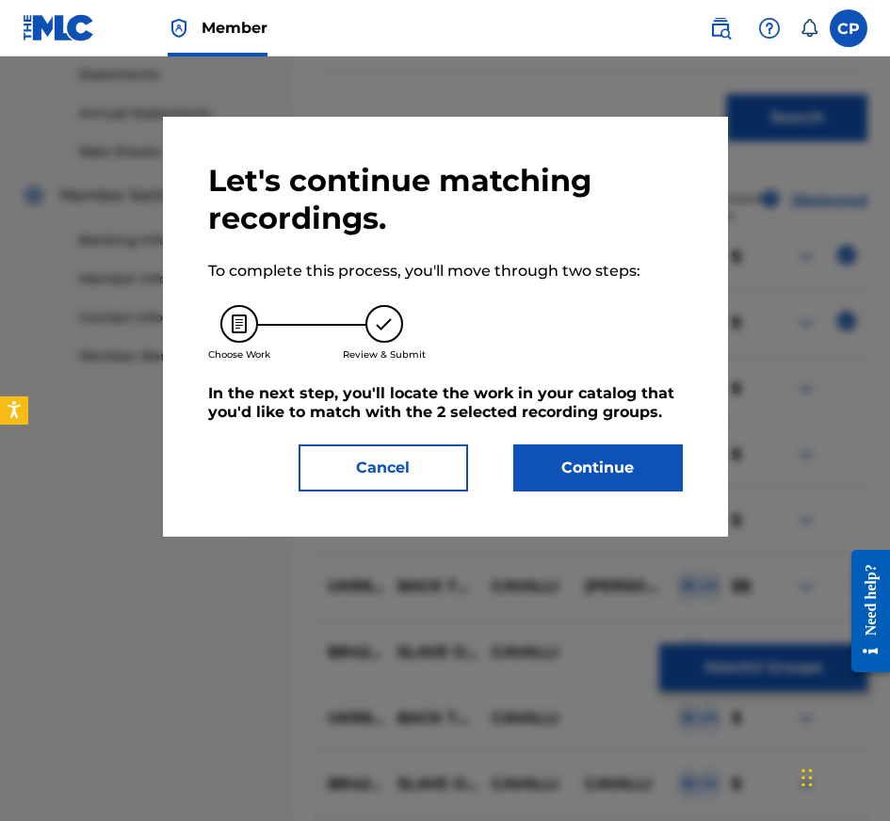
click at [632, 453] on button "Continue" at bounding box center [598, 467] width 170 height 47
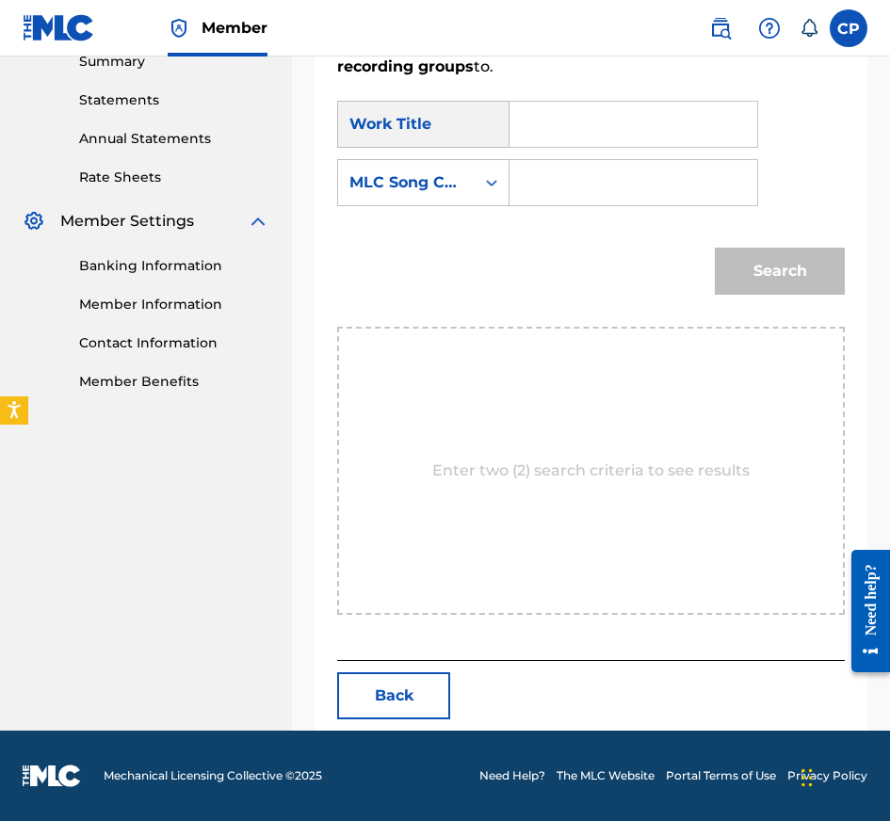
scroll to position [624, 0]
click at [670, 114] on input "Search Form" at bounding box center [633, 124] width 216 height 45
type input "FLUSH DA EVIDENCE"
click at [597, 175] on input "Search Form" at bounding box center [633, 182] width 216 height 45
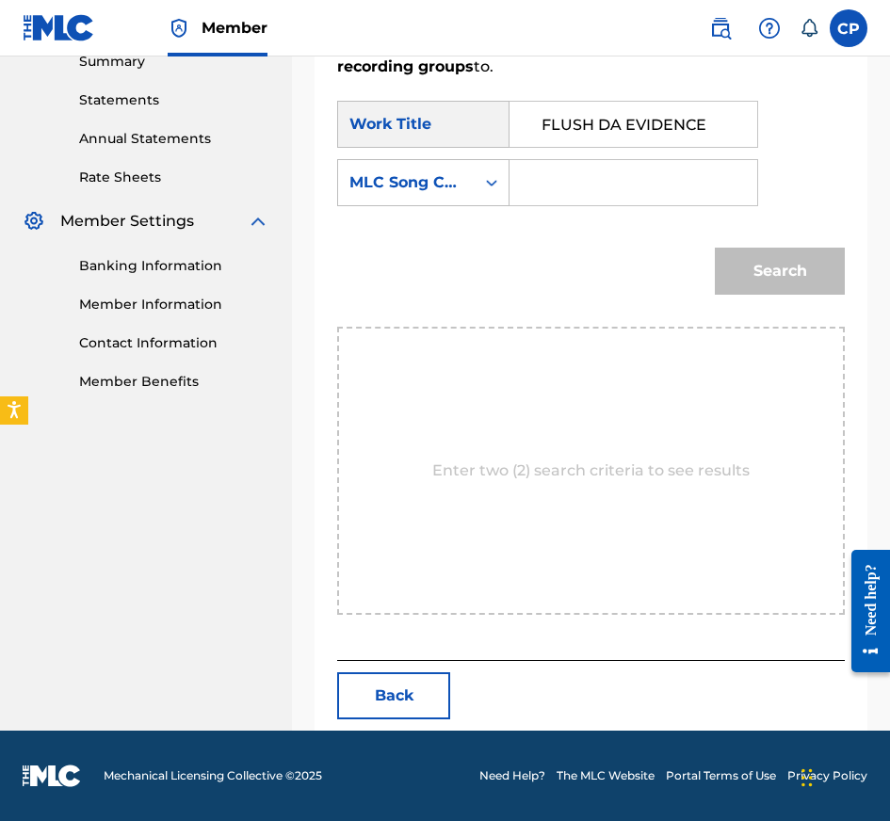
click at [597, 175] on input "Search Form" at bounding box center [633, 182] width 216 height 45
type input "FB50EO"
click at [715, 248] on button "Search" at bounding box center [780, 271] width 130 height 47
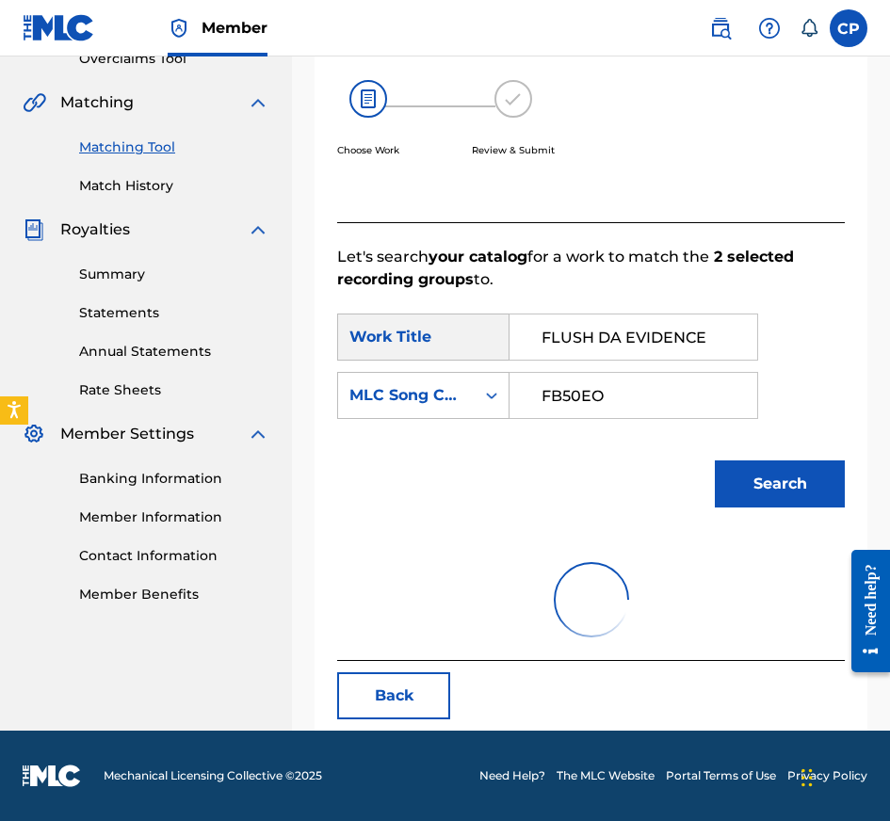
scroll to position [569, 0]
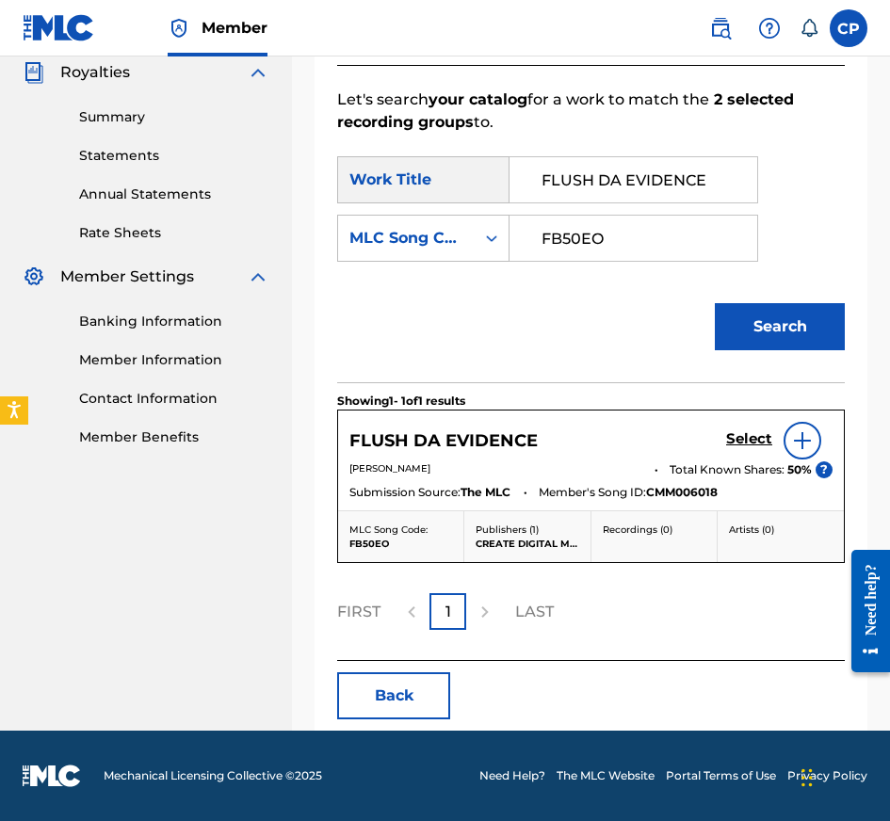
click at [750, 441] on h5 "Select" at bounding box center [749, 439] width 46 height 18
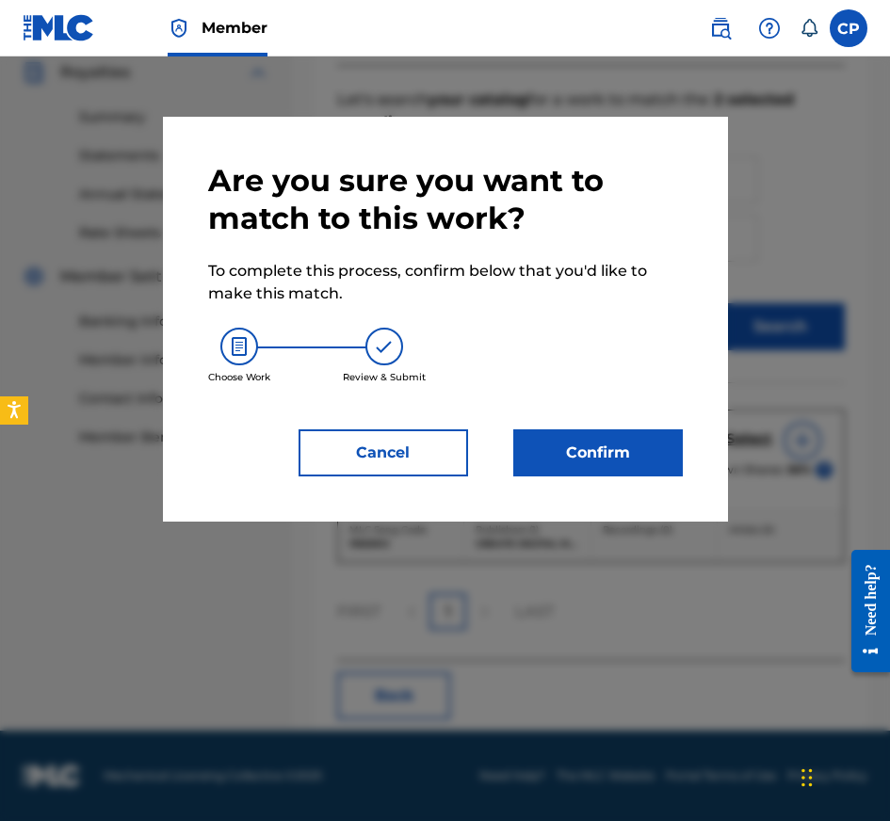
click at [584, 472] on button "Confirm" at bounding box center [598, 452] width 170 height 47
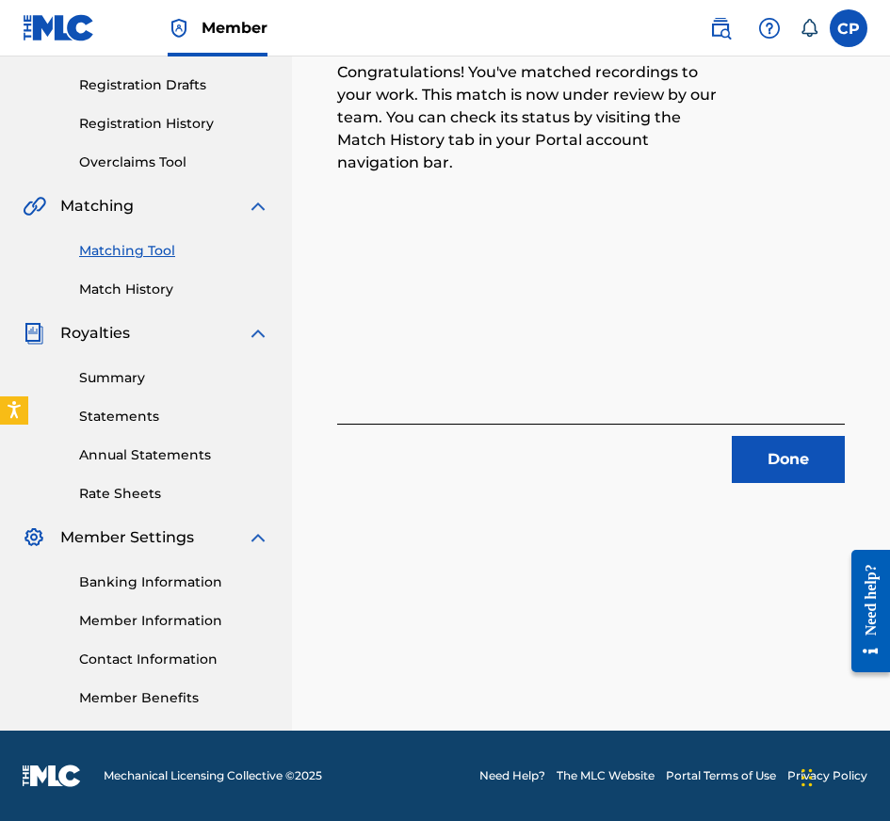
scroll to position [308, 0]
click at [752, 462] on button "Done" at bounding box center [788, 459] width 113 height 47
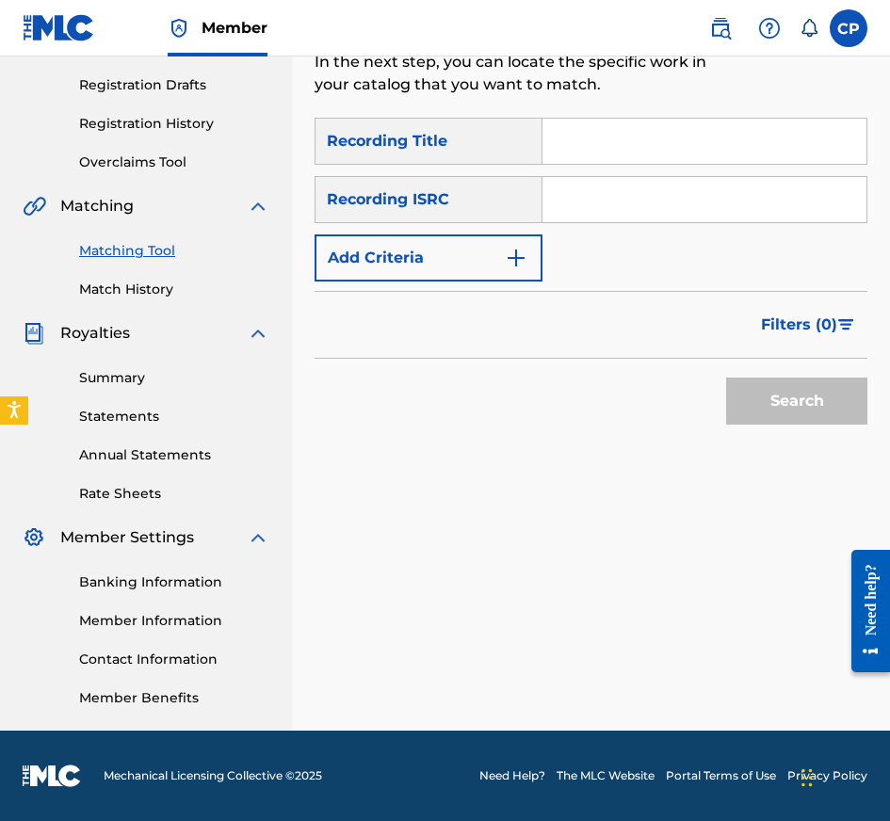
click at [762, 135] on input "Search Form" at bounding box center [704, 141] width 324 height 45
click at [762, 135] on input "[PERSON_NAME]" at bounding box center [704, 141] width 324 height 45
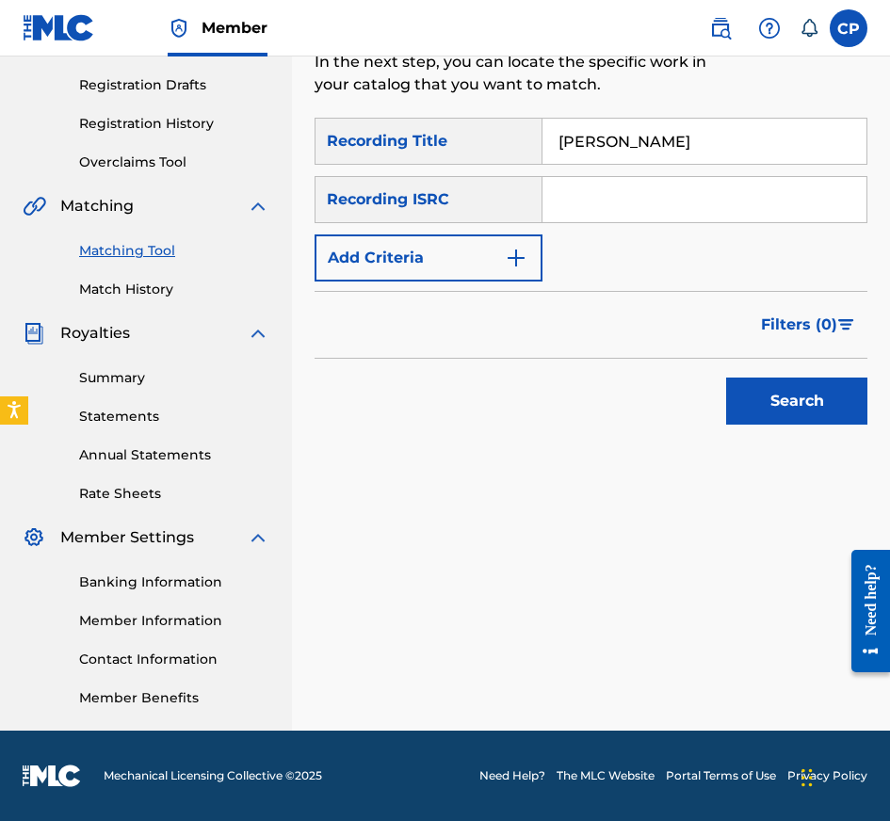
type input "[PERSON_NAME]"
click at [761, 177] on input "Search Form" at bounding box center [704, 199] width 324 height 45
type input "QZTLA2505586"
click at [449, 266] on button "Add Criteria" at bounding box center [429, 257] width 228 height 47
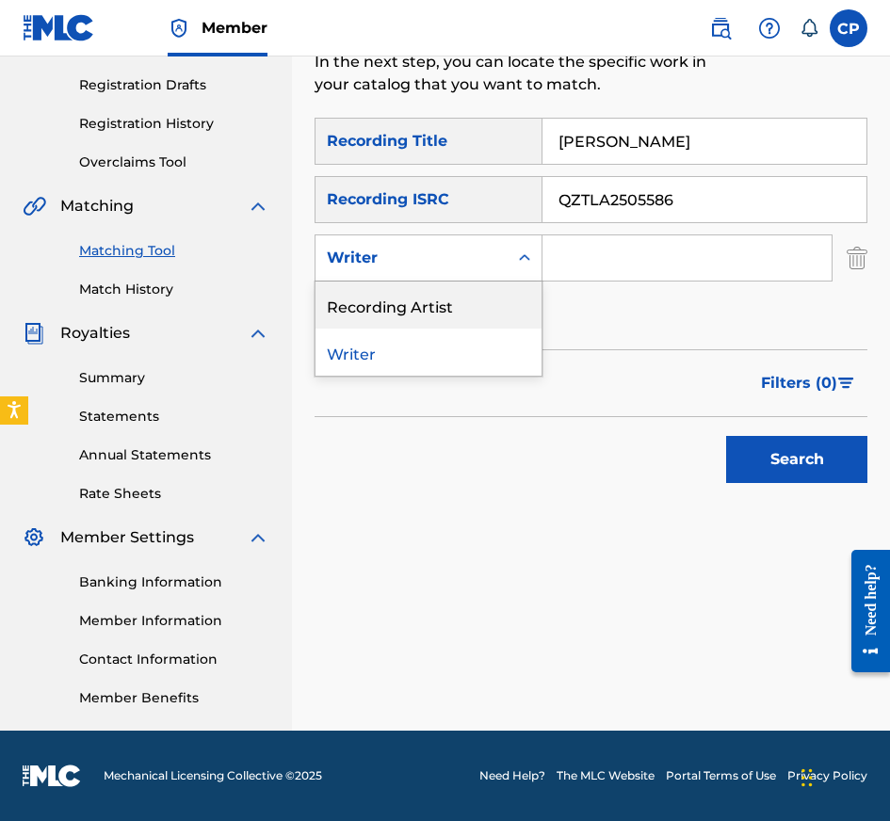
click at [449, 302] on div "Recording Artist" at bounding box center [428, 305] width 226 height 47
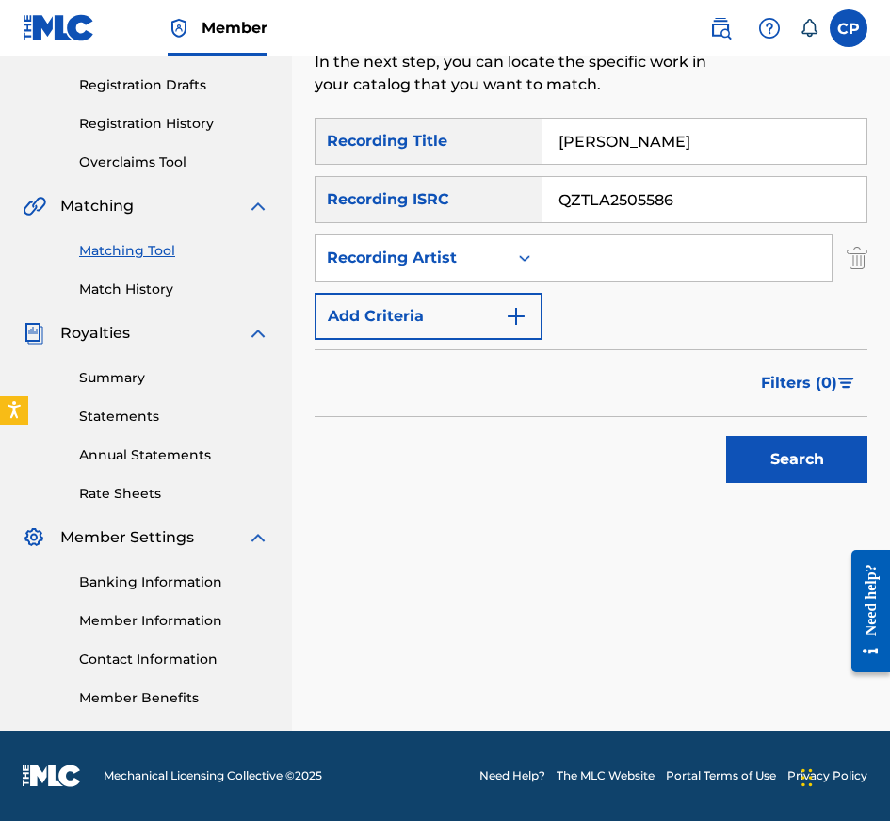
click at [663, 267] on input "Search Form" at bounding box center [686, 257] width 289 height 45
type input "[PERSON_NAME]"
click at [769, 459] on button "Search" at bounding box center [796, 459] width 141 height 47
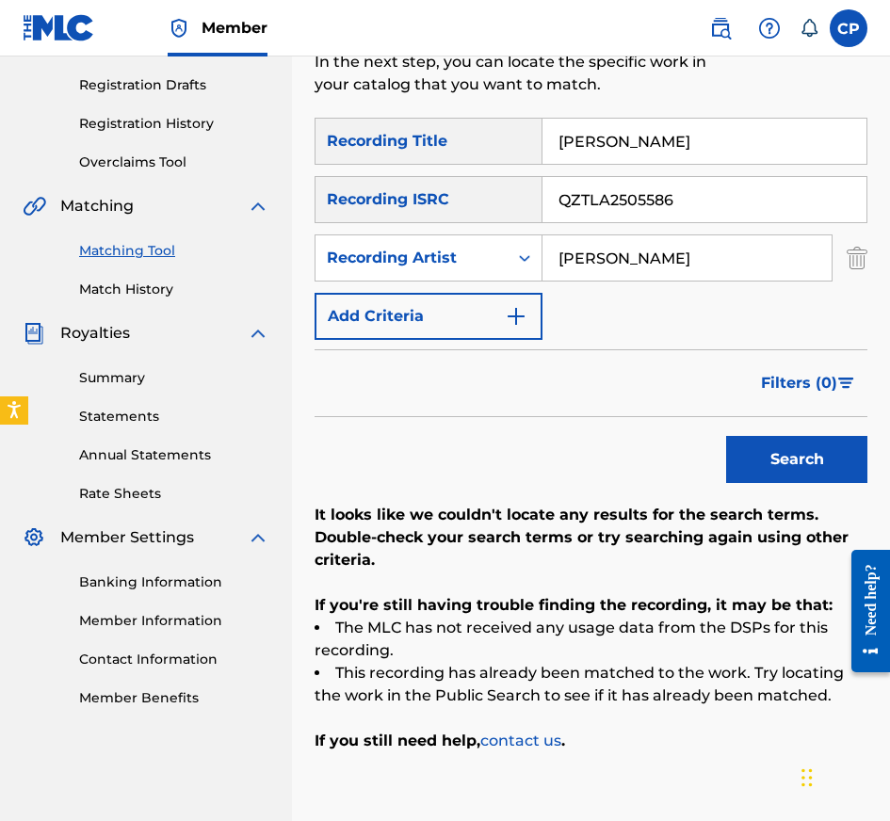
click at [768, 207] on input "QZTLA2505586" at bounding box center [704, 199] width 324 height 45
click at [726, 436] on button "Search" at bounding box center [796, 459] width 141 height 47
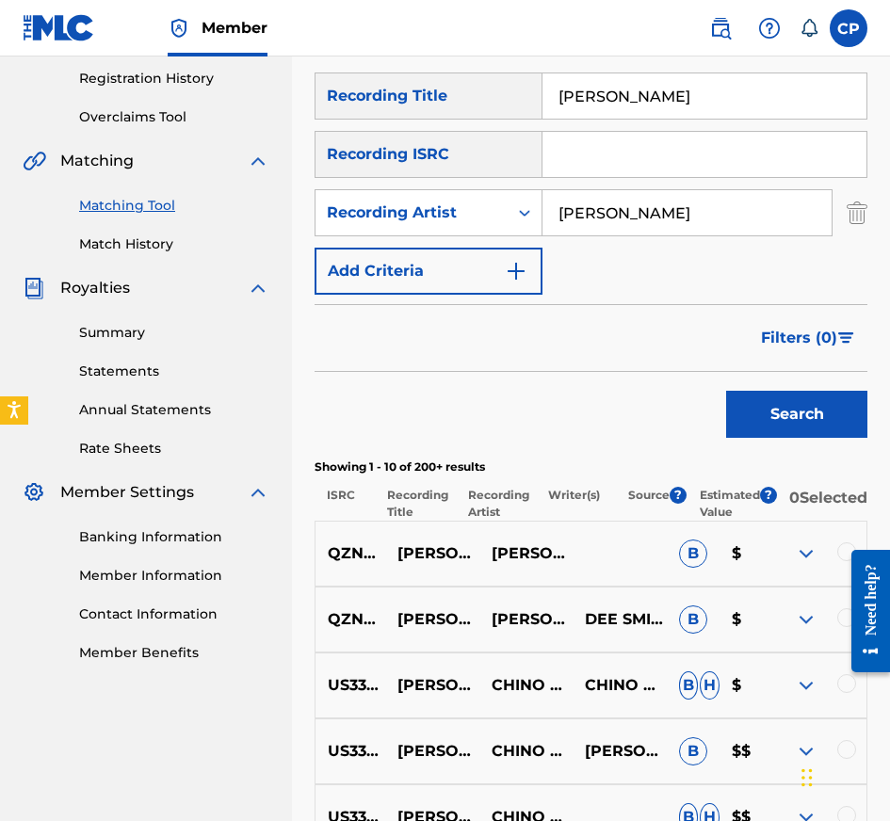
scroll to position [347, 0]
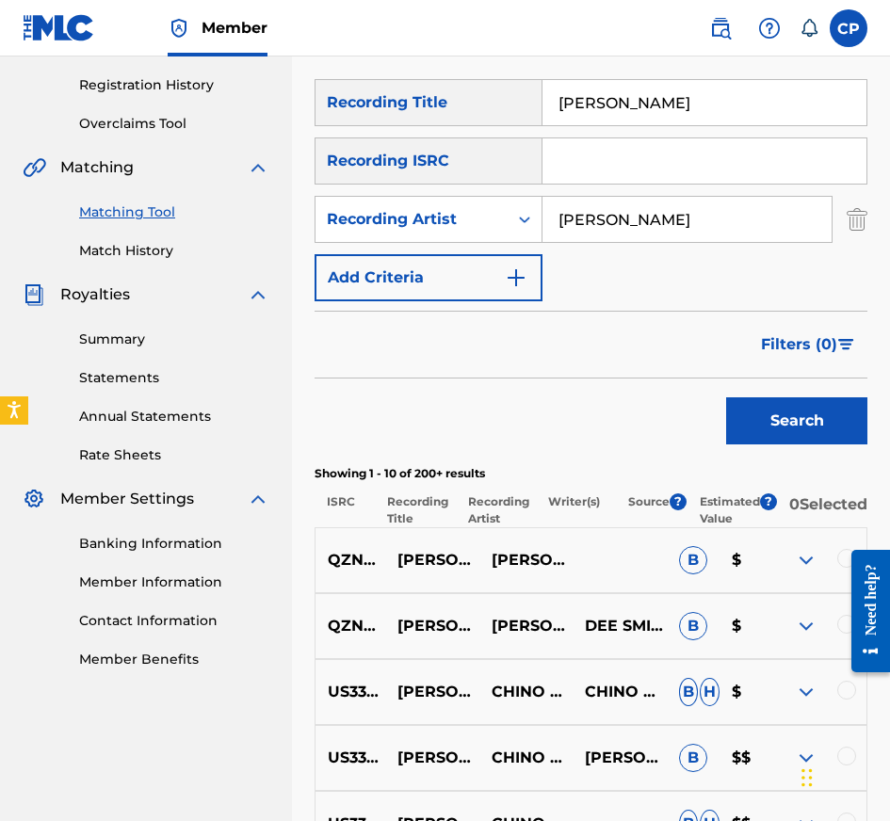
click at [667, 105] on input "[PERSON_NAME]" at bounding box center [704, 102] width 324 height 45
type input "TRAP NIGGA"
click at [650, 168] on input "Search Form" at bounding box center [704, 160] width 324 height 45
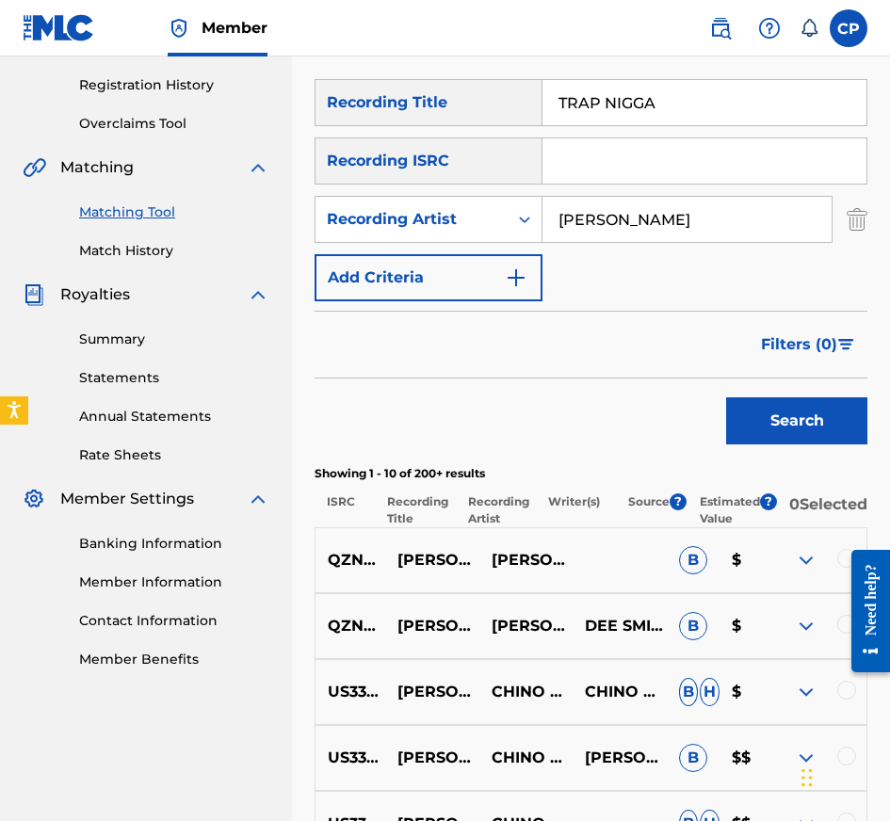
click at [650, 168] on input "Search Form" at bounding box center [704, 160] width 324 height 45
type input "QZTLA2534200, QZZ7R2407153"
click at [748, 223] on input "[PERSON_NAME]" at bounding box center [686, 219] width 289 height 45
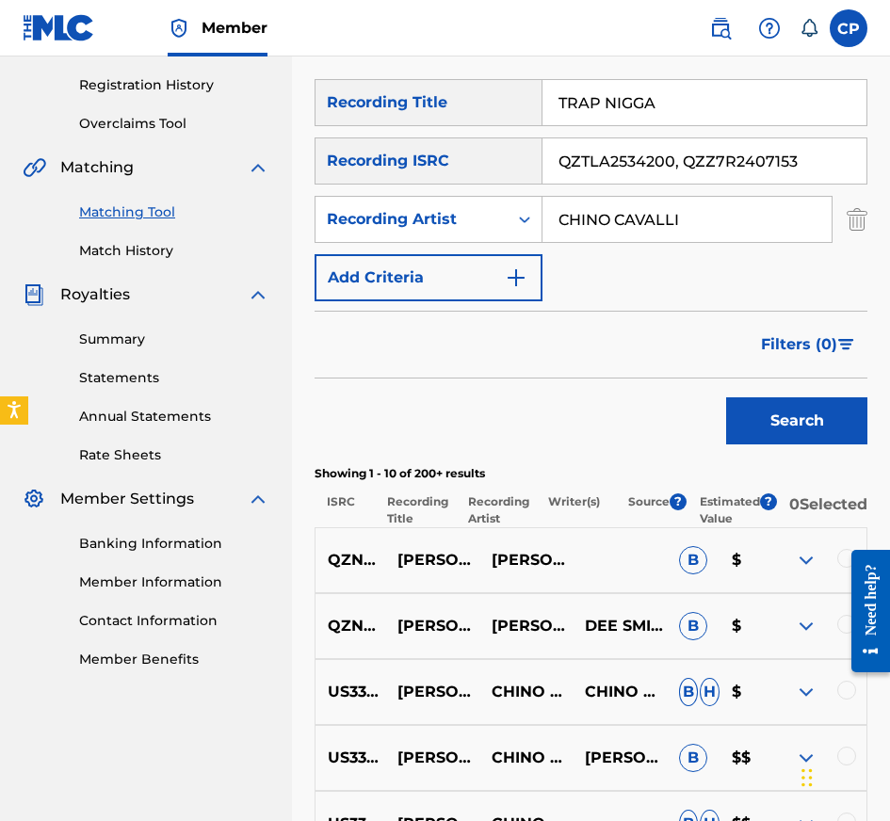
type input "CHINO CAVALLI"
drag, startPoint x: 685, startPoint y: 164, endPoint x: 849, endPoint y: 166, distance: 164.8
click at [849, 166] on input "QZTLA2534200, QZZ7R2407153" at bounding box center [704, 160] width 324 height 45
click at [726, 397] on button "Search" at bounding box center [796, 420] width 141 height 47
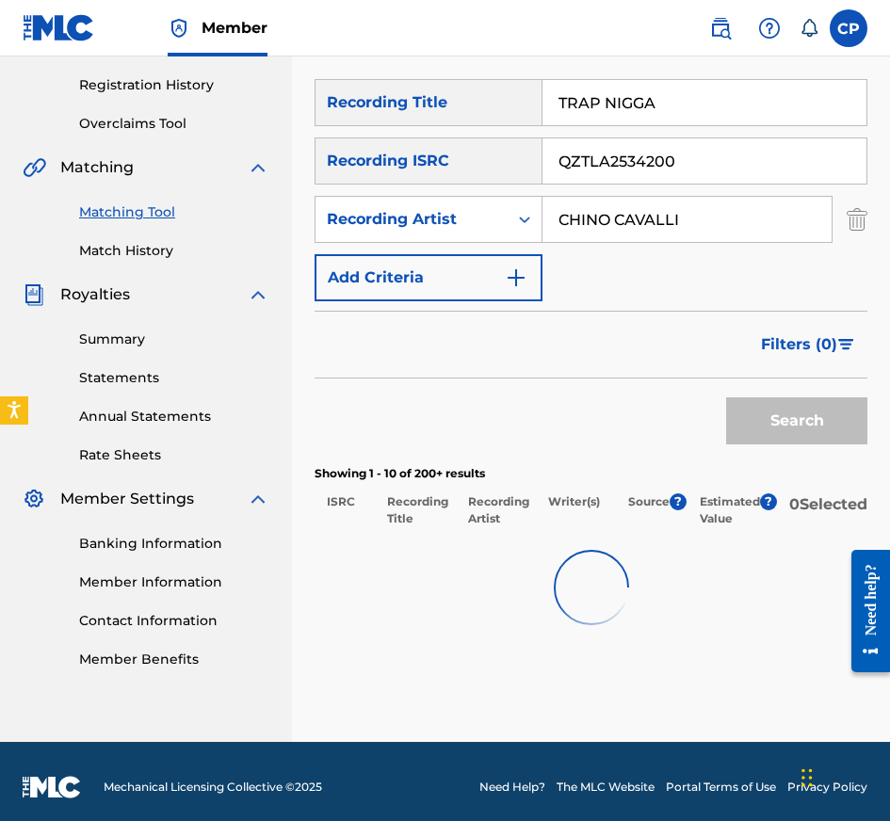
scroll to position [315, 0]
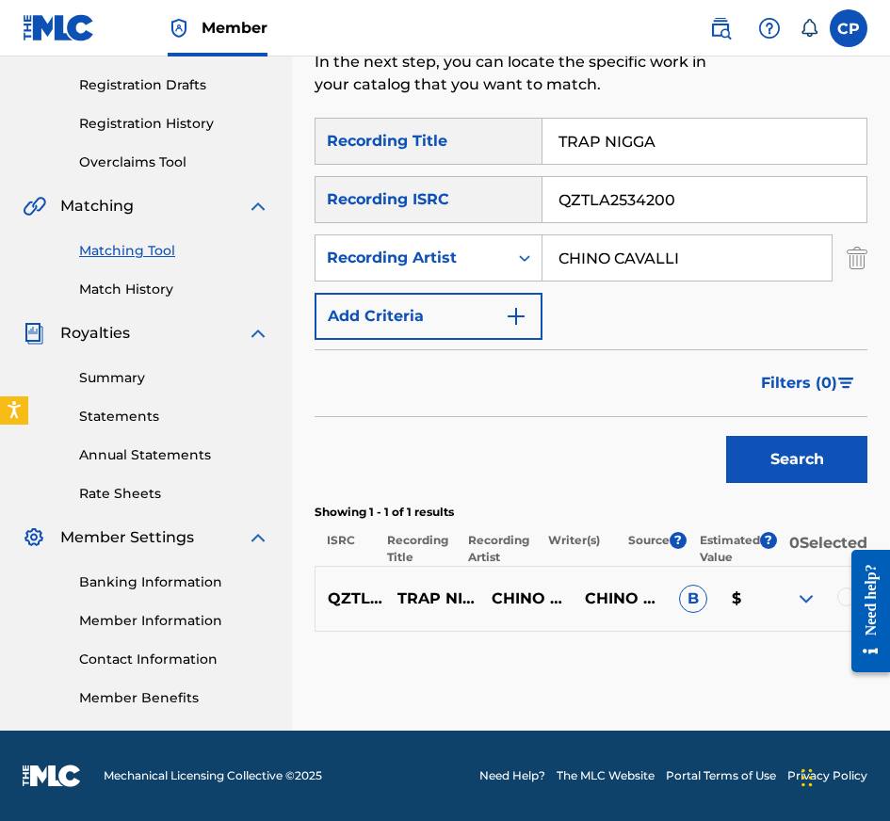
click at [847, 603] on div at bounding box center [863, 611] width 53 height 152
click at [842, 596] on div at bounding box center [863, 611] width 53 height 152
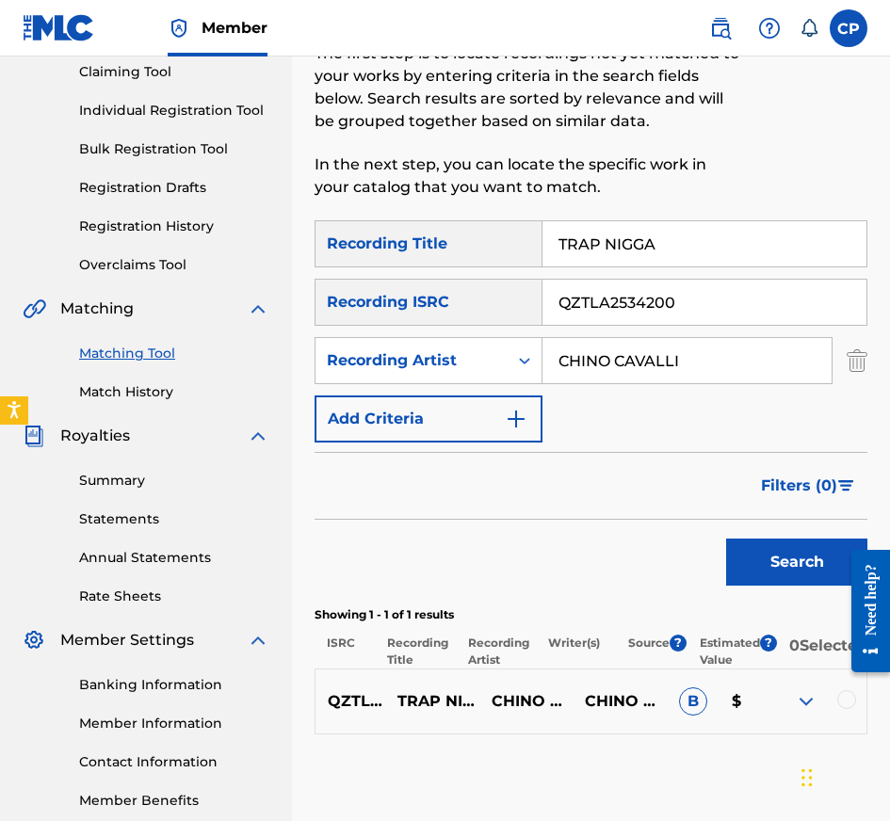
scroll to position [194, 0]
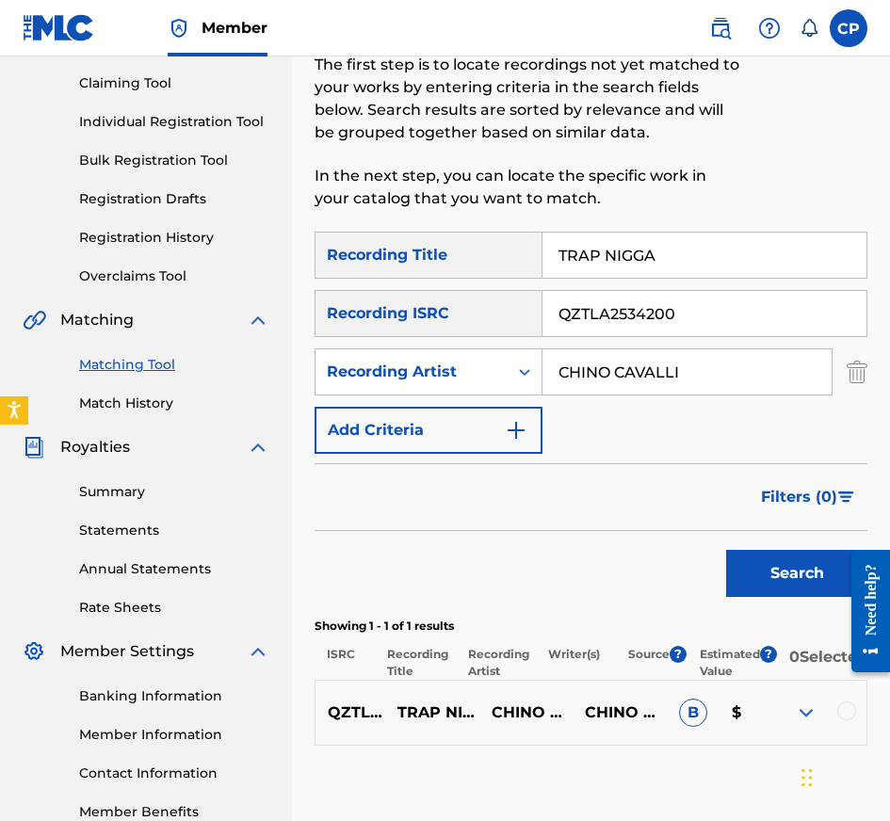
click at [846, 720] on div at bounding box center [846, 711] width 19 height 19
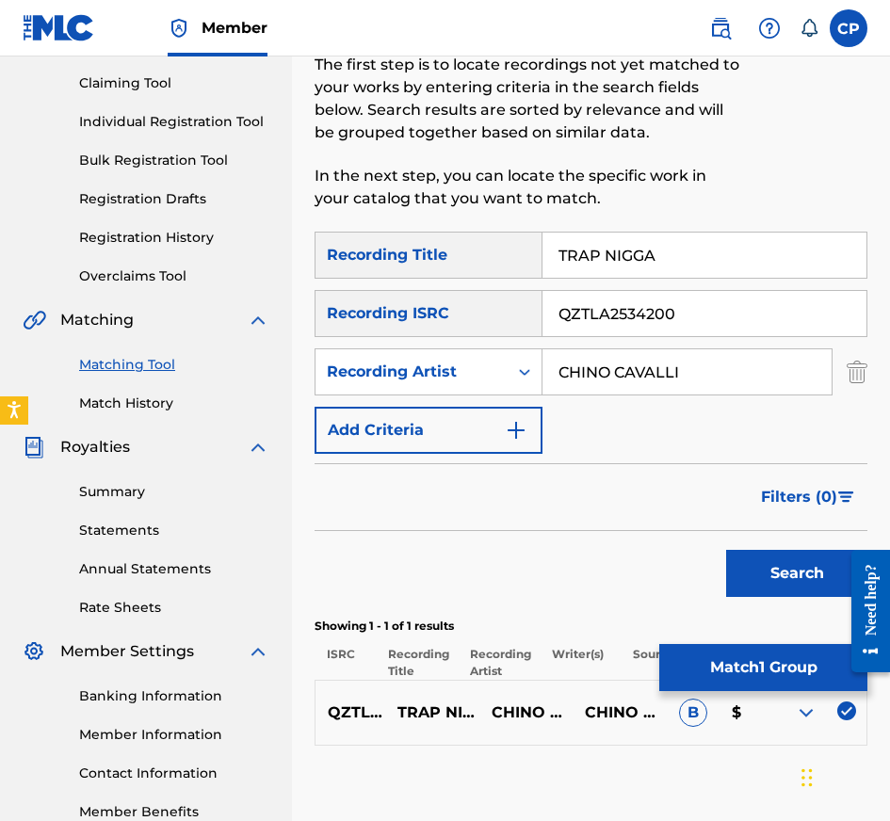
click at [684, 319] on input "QZTLA2534200" at bounding box center [704, 313] width 324 height 45
type input "QZZ7R2407153"
click at [726, 550] on button "Search" at bounding box center [796, 573] width 141 height 47
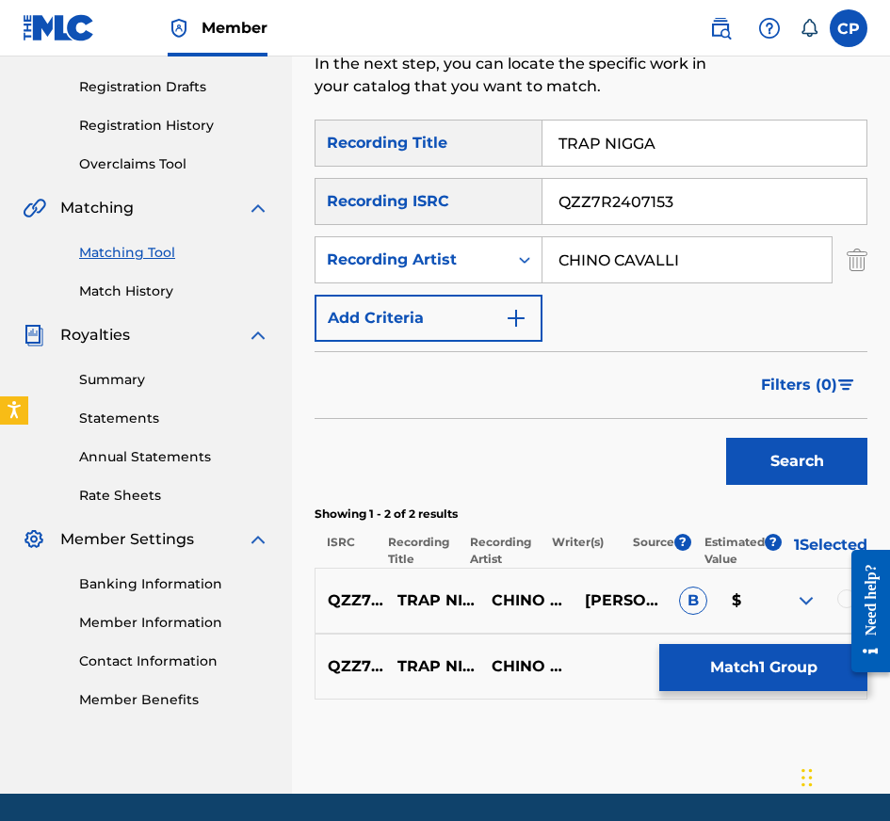
scroll to position [380, 0]
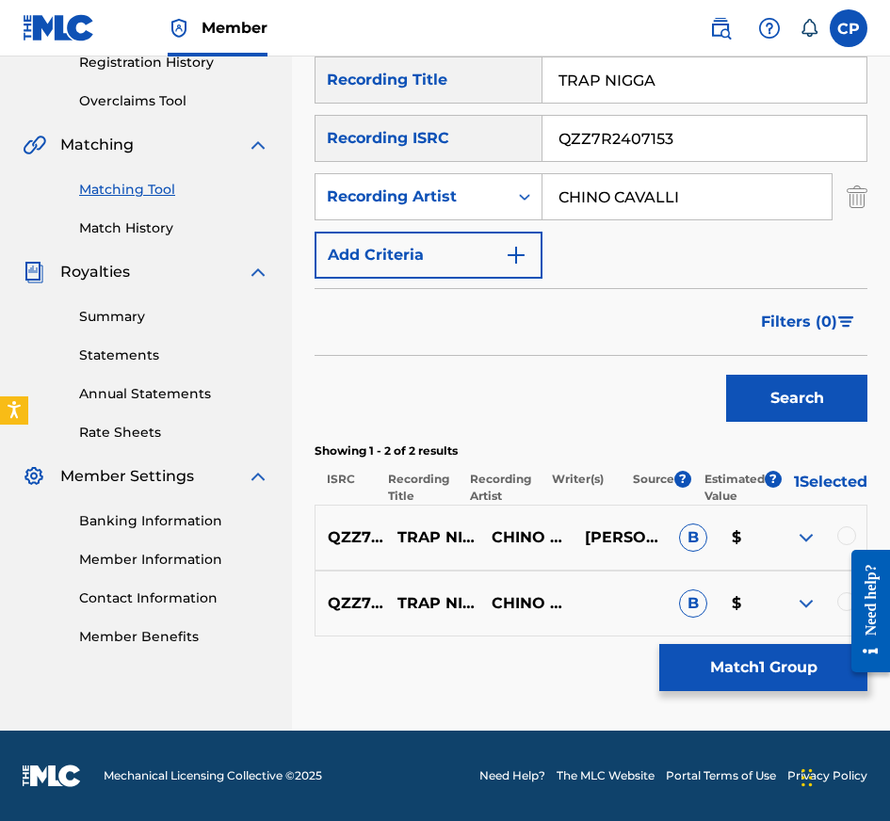
click at [844, 603] on div at bounding box center [863, 611] width 53 height 152
click at [853, 537] on div at bounding box center [863, 611] width 53 height 152
click at [846, 534] on div at bounding box center [846, 535] width 19 height 19
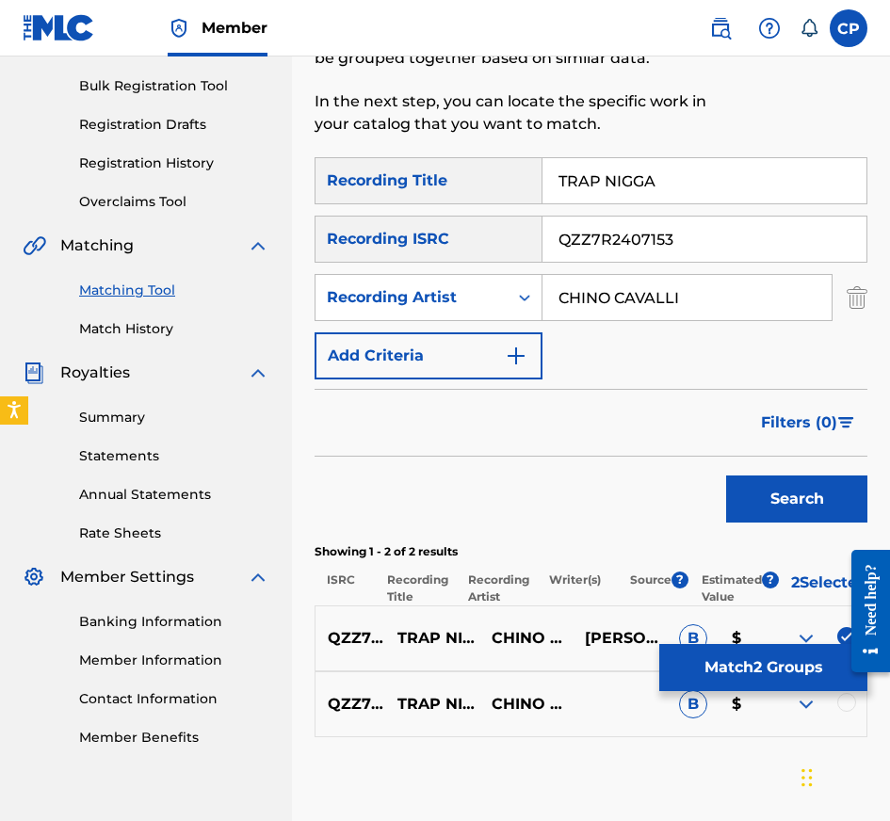
scroll to position [271, 0]
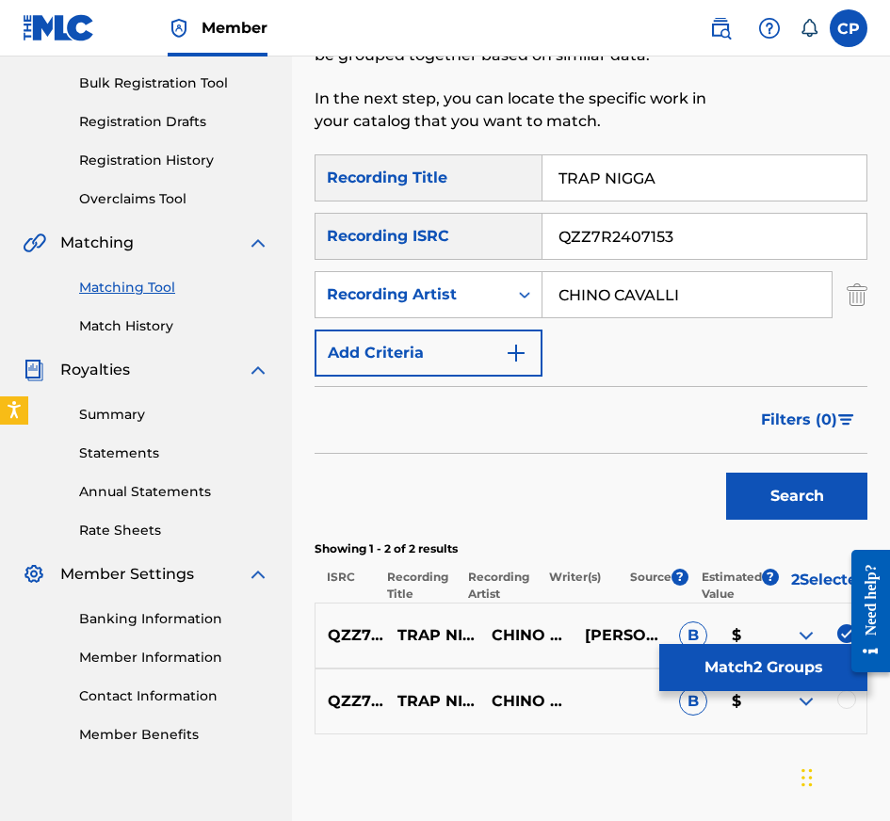
click at [846, 707] on div at bounding box center [846, 699] width 19 height 19
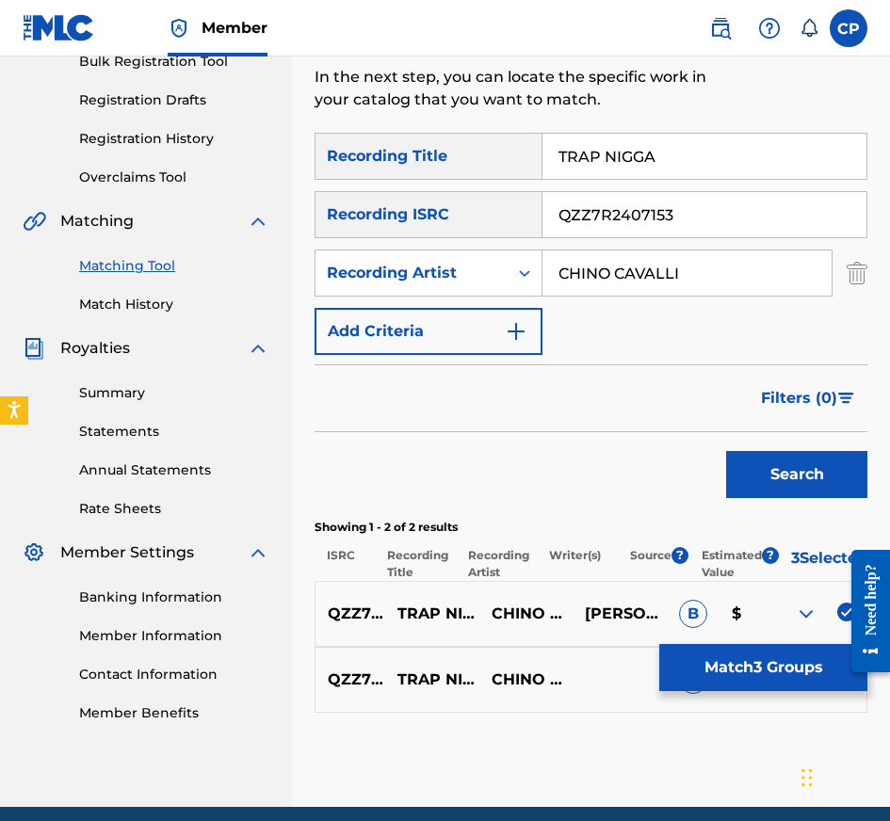
scroll to position [301, 0]
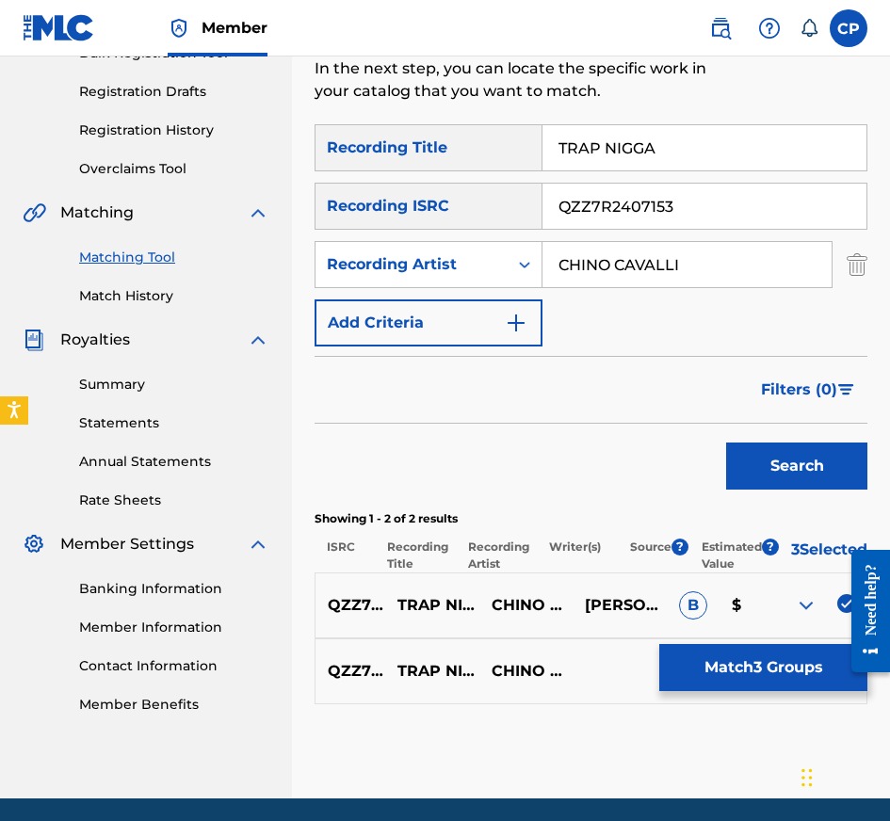
click at [702, 205] on input "QZZ7R2407153" at bounding box center [704, 206] width 324 height 45
click at [726, 443] on button "Search" at bounding box center [796, 466] width 141 height 47
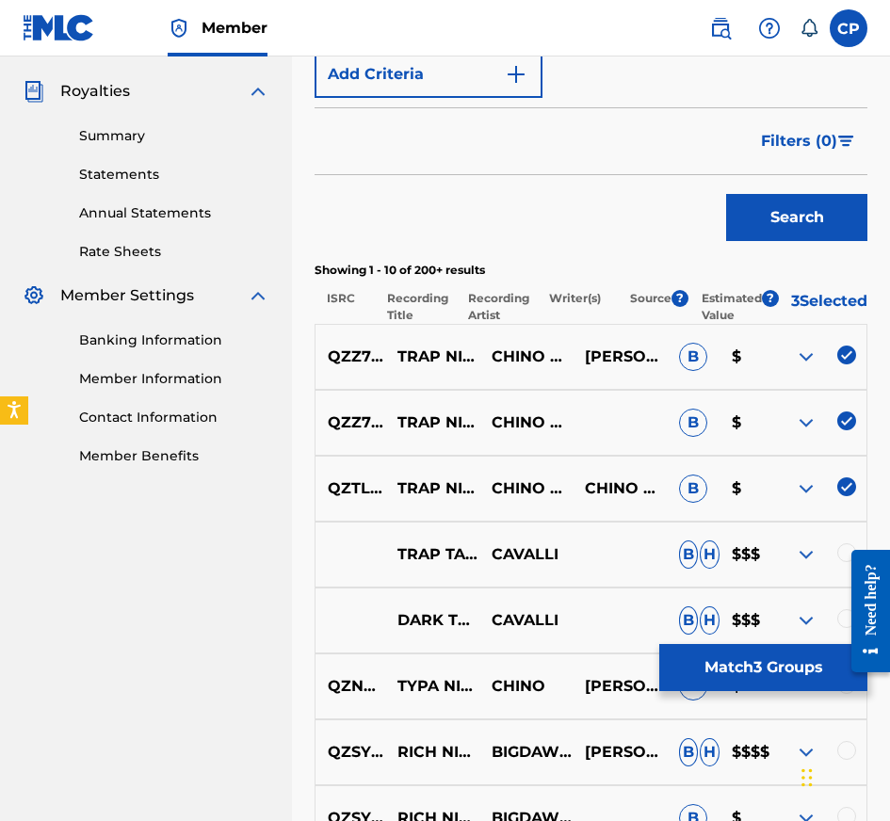
scroll to position [557, 0]
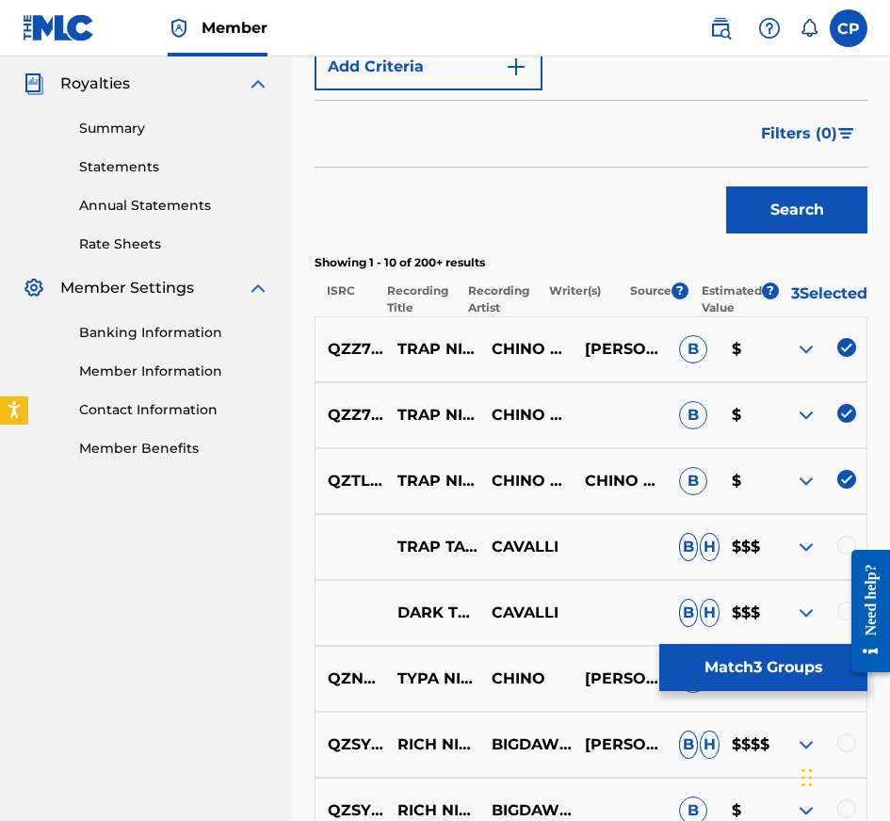
click at [753, 667] on button "Match 3 Groups" at bounding box center [763, 667] width 208 height 47
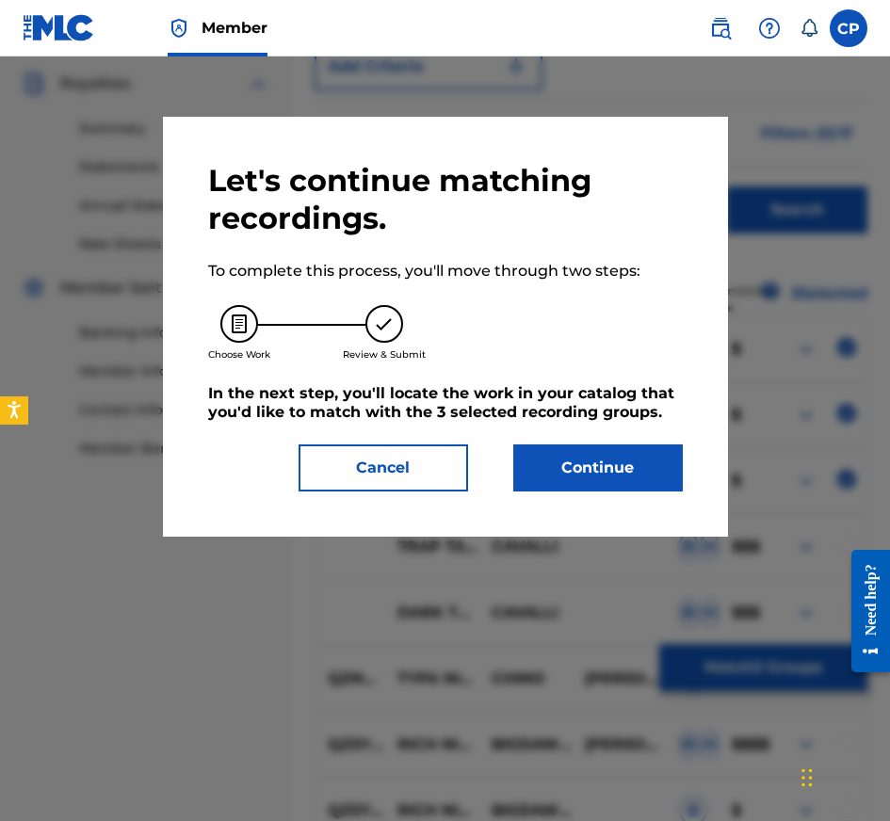
click at [585, 453] on button "Continue" at bounding box center [598, 467] width 170 height 47
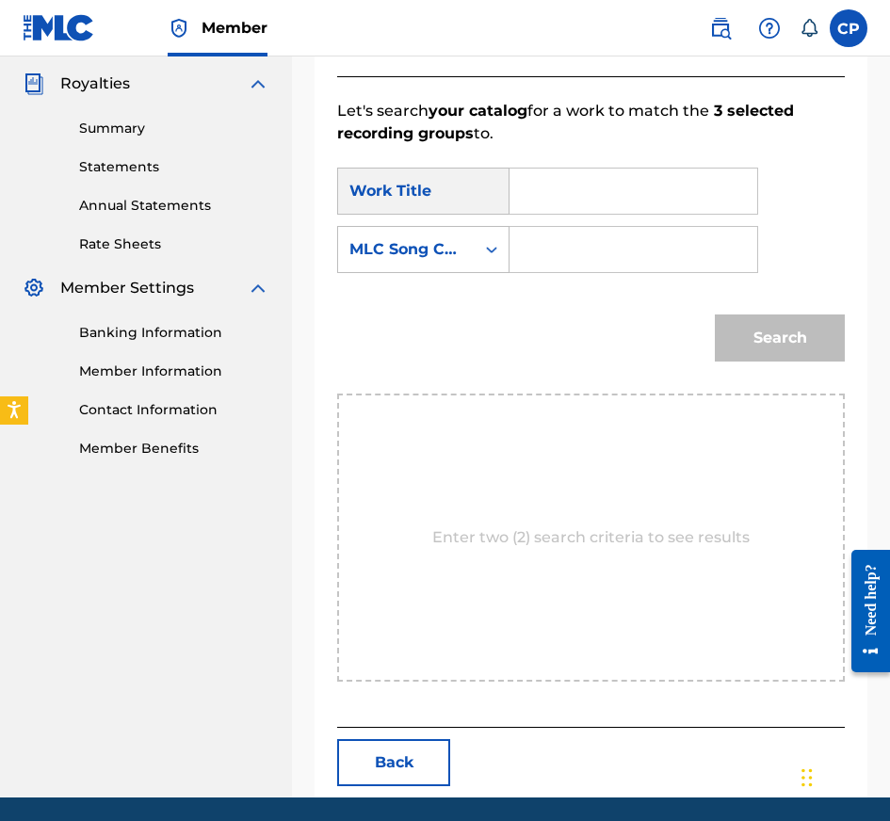
click at [651, 182] on input "Search Form" at bounding box center [633, 191] width 216 height 45
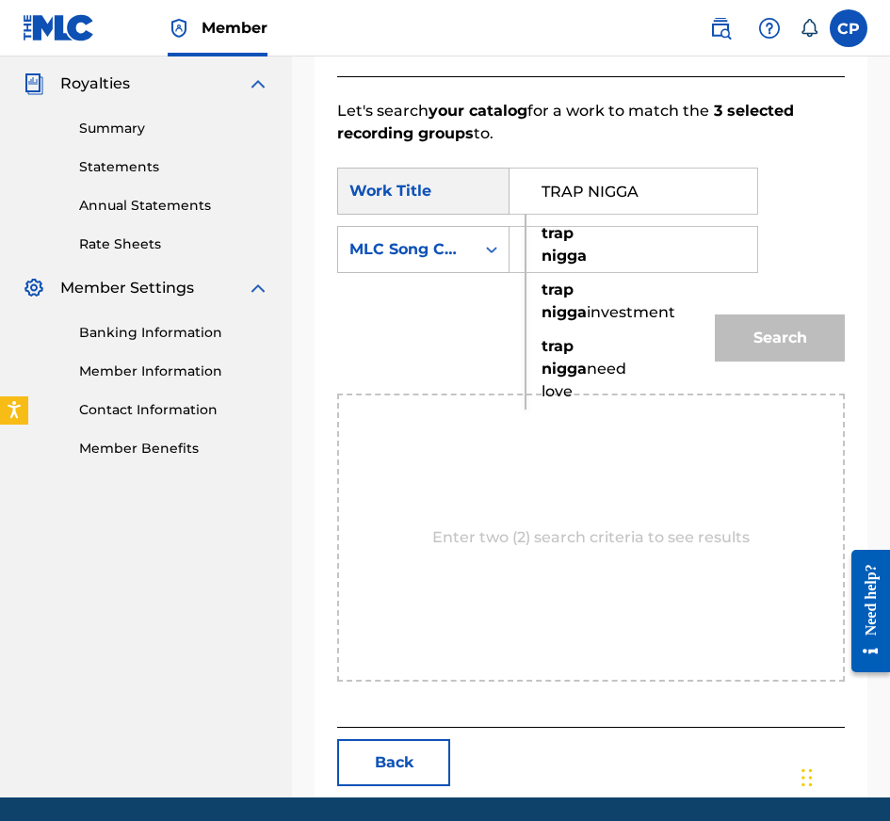
type input "TRAP NIGGA"
click at [670, 260] on input "Search Form" at bounding box center [633, 249] width 216 height 45
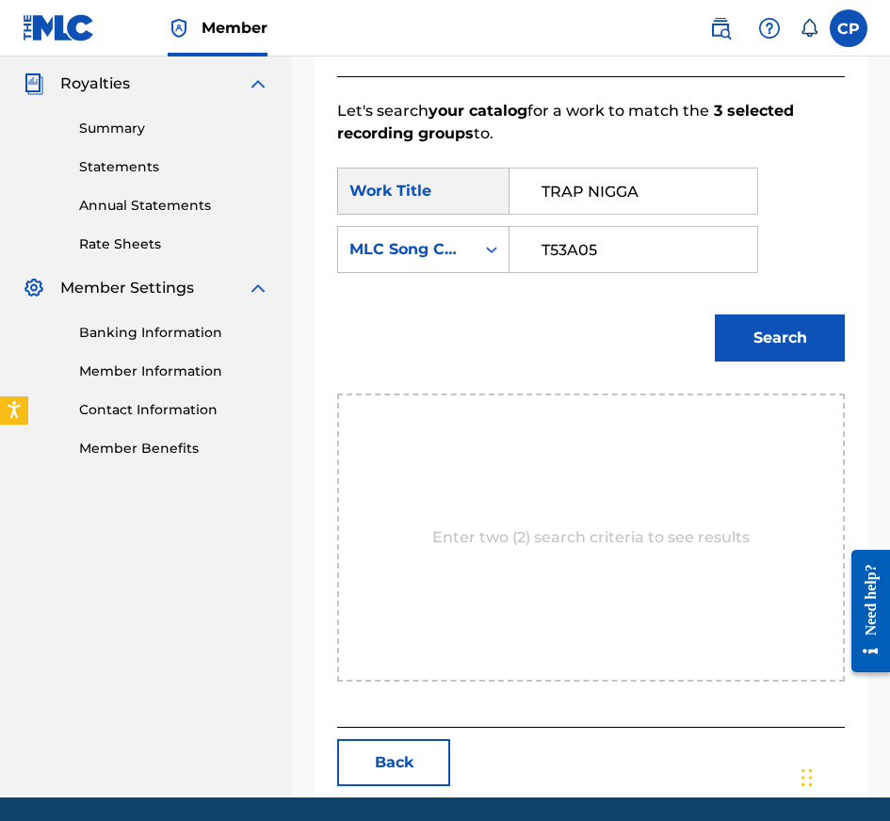
type input "T53A05"
click at [804, 359] on button "Search" at bounding box center [780, 338] width 130 height 47
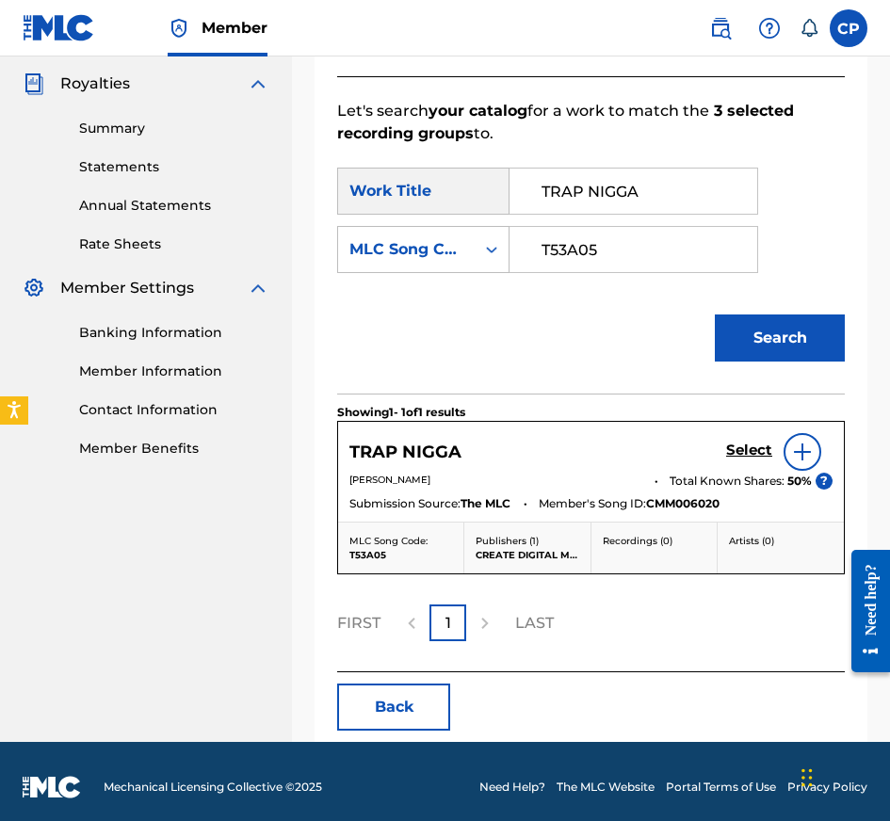
click at [745, 458] on h5 "Select" at bounding box center [749, 451] width 46 height 18
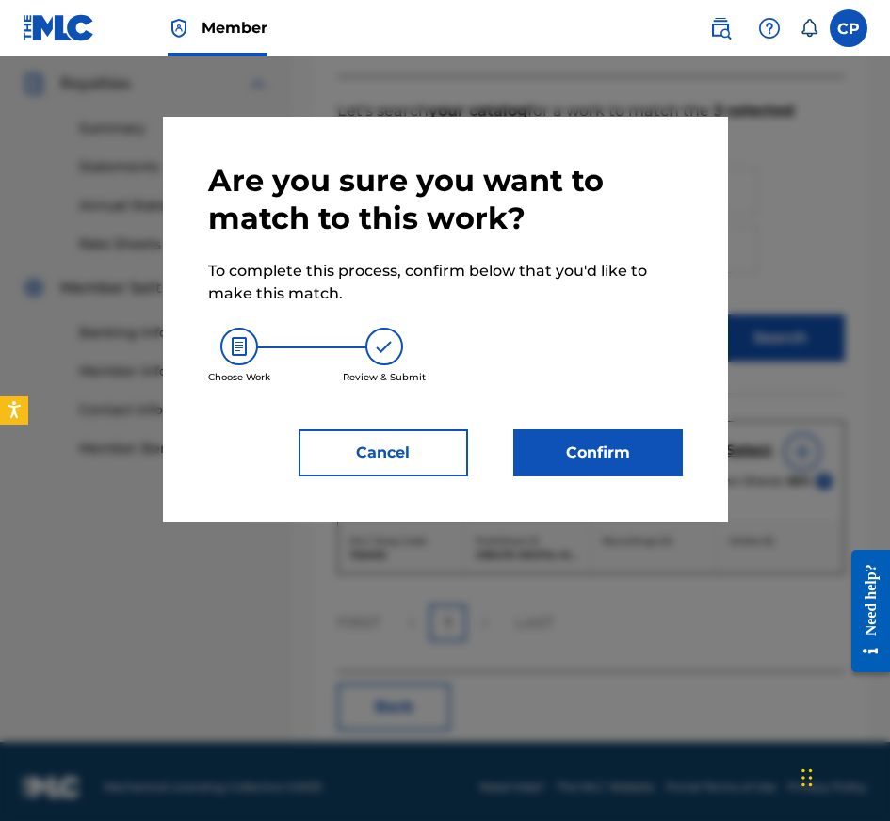
click at [596, 453] on button "Confirm" at bounding box center [598, 452] width 170 height 47
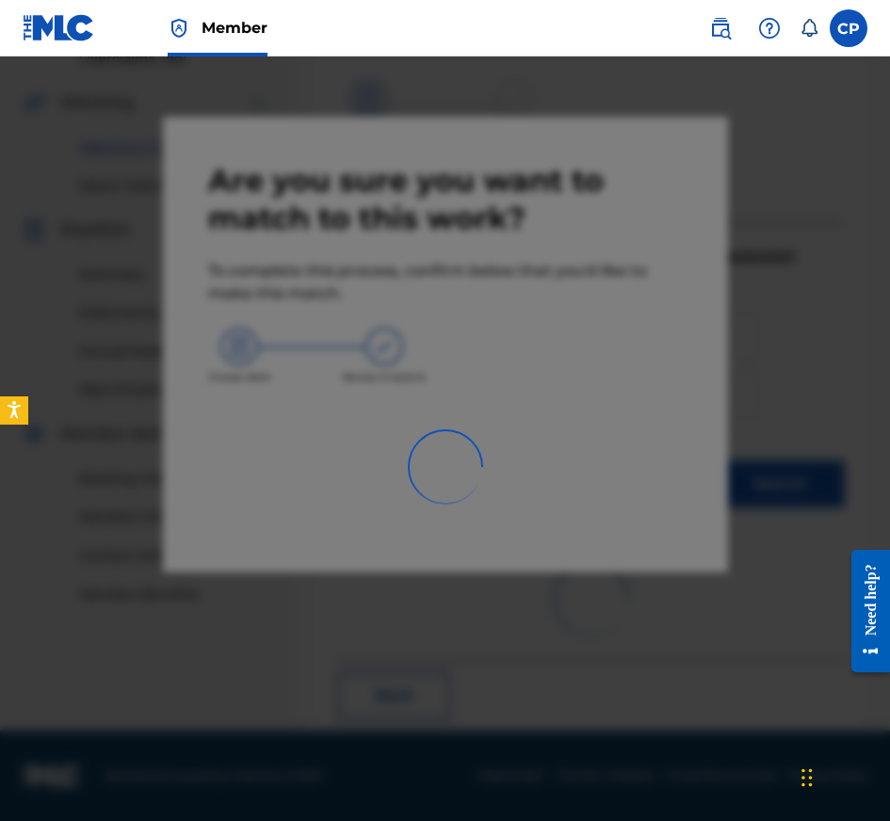
scroll to position [308, 0]
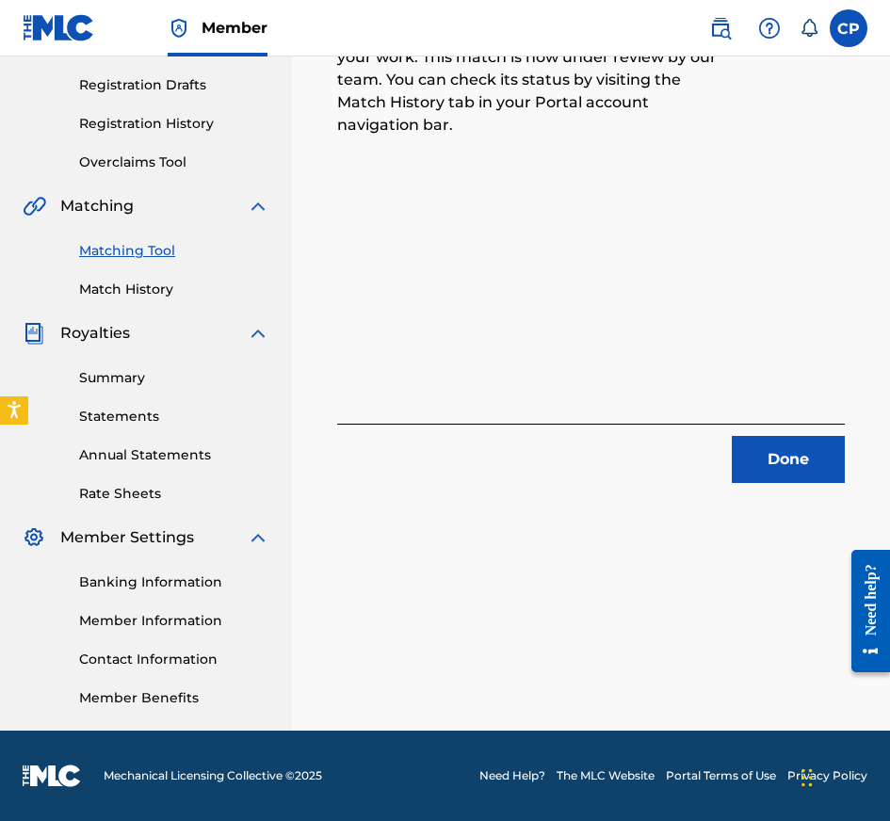
click at [761, 465] on button "Done" at bounding box center [788, 459] width 113 height 47
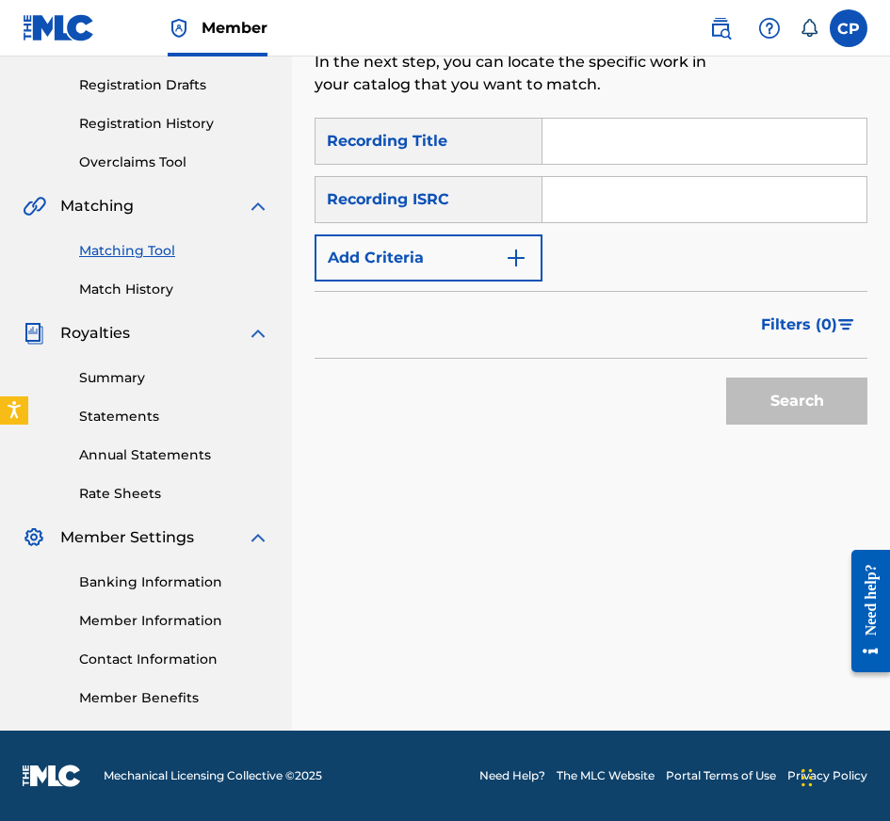
click at [665, 126] on input "Search Form" at bounding box center [704, 141] width 324 height 45
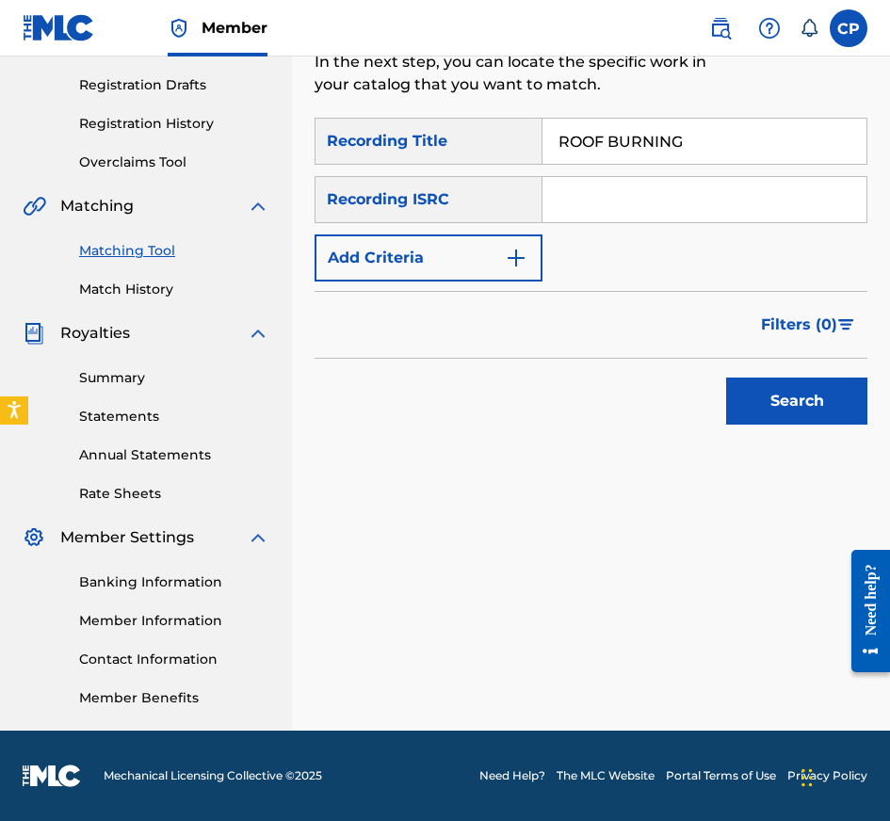
type input "ROOF BURNING"
click at [648, 198] on input "Search Form" at bounding box center [704, 199] width 324 height 45
type input "QZNB82460090"
click at [469, 259] on button "Add Criteria" at bounding box center [429, 257] width 228 height 47
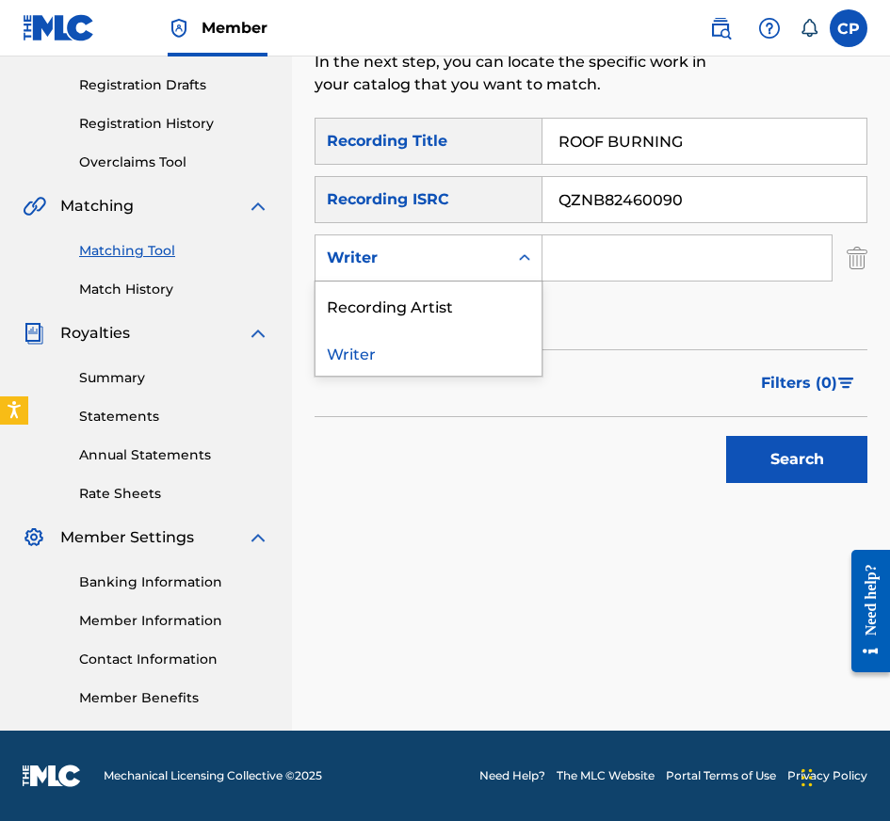
click at [469, 259] on div "Writer" at bounding box center [412, 258] width 170 height 23
click at [446, 331] on div "Writer" at bounding box center [428, 352] width 226 height 47
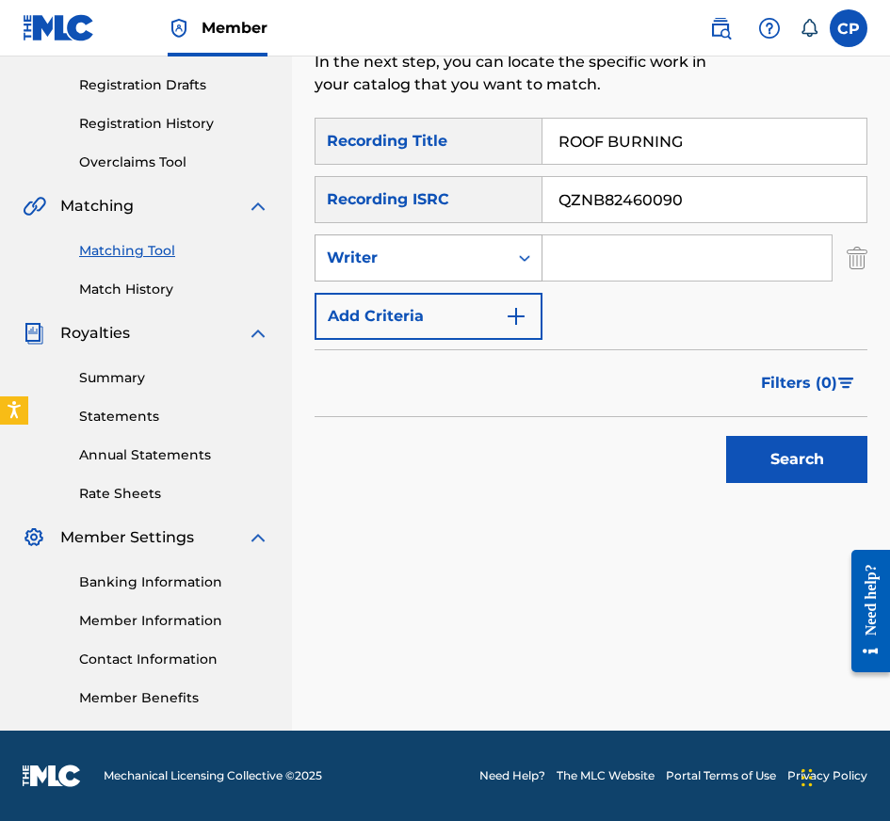
click at [461, 250] on div "Writer" at bounding box center [412, 258] width 170 height 23
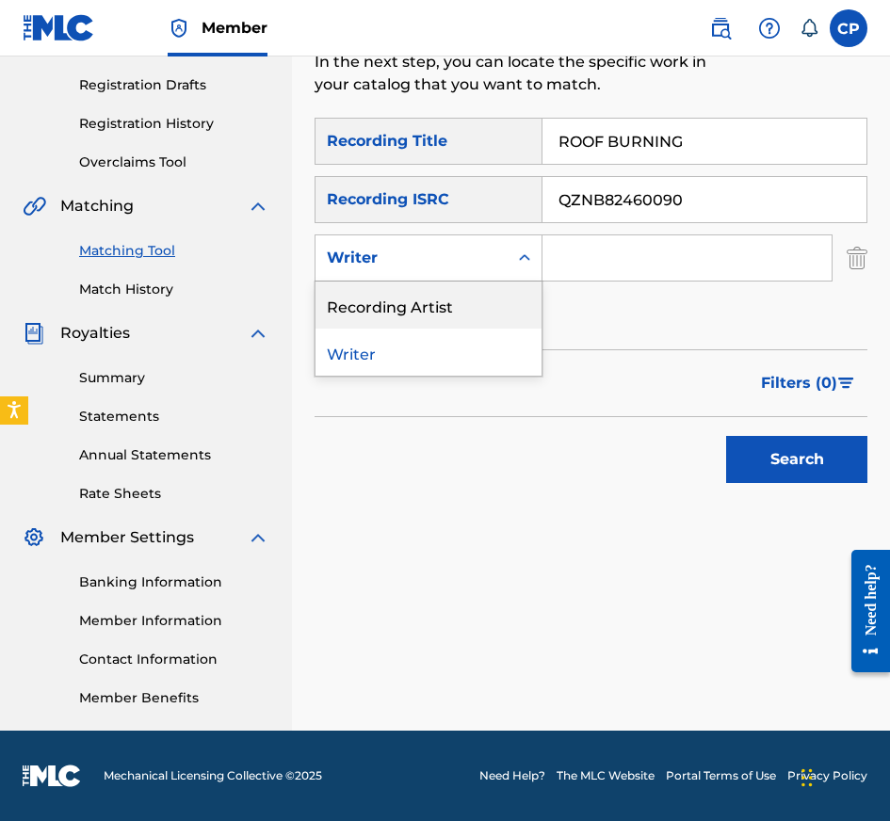
click at [452, 314] on div "Recording Artist" at bounding box center [428, 305] width 226 height 47
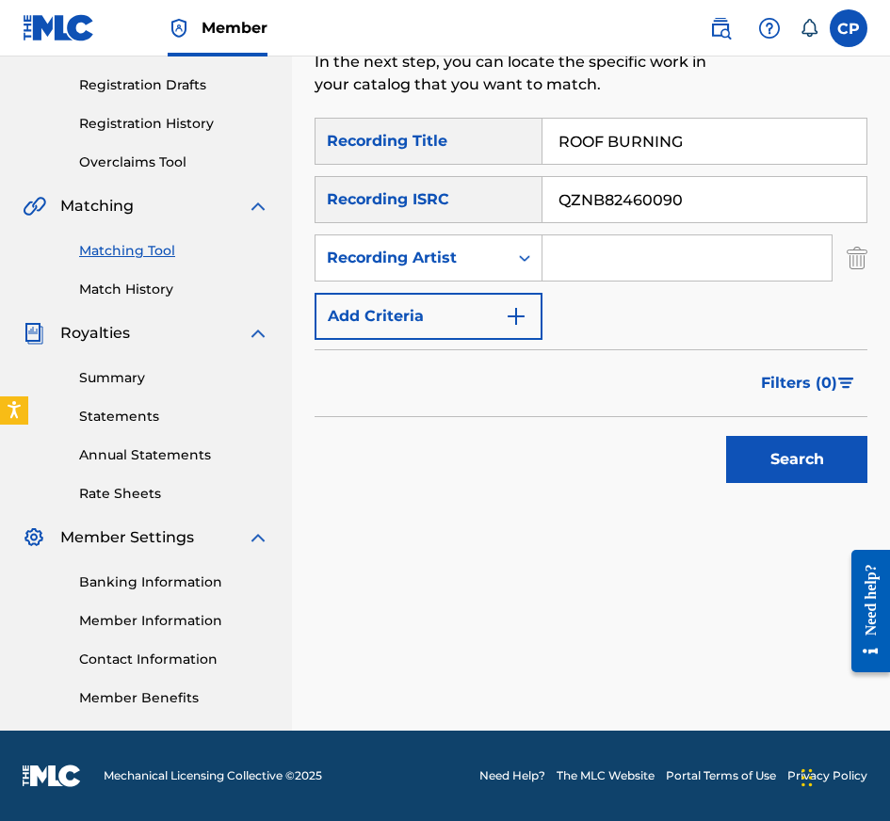
click at [687, 259] on input "Search Form" at bounding box center [686, 257] width 289 height 45
type input "CYPRESST"
click at [789, 459] on button "Search" at bounding box center [796, 459] width 141 height 47
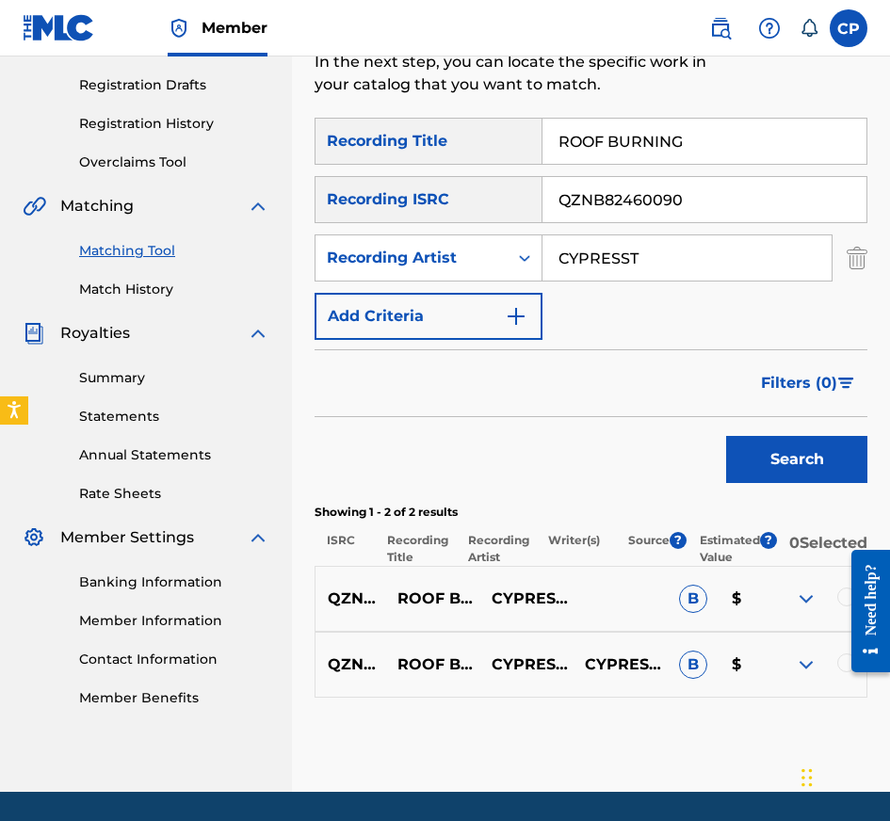
click at [847, 669] on div at bounding box center [863, 611] width 53 height 152
click at [847, 674] on div at bounding box center [863, 611] width 53 height 152
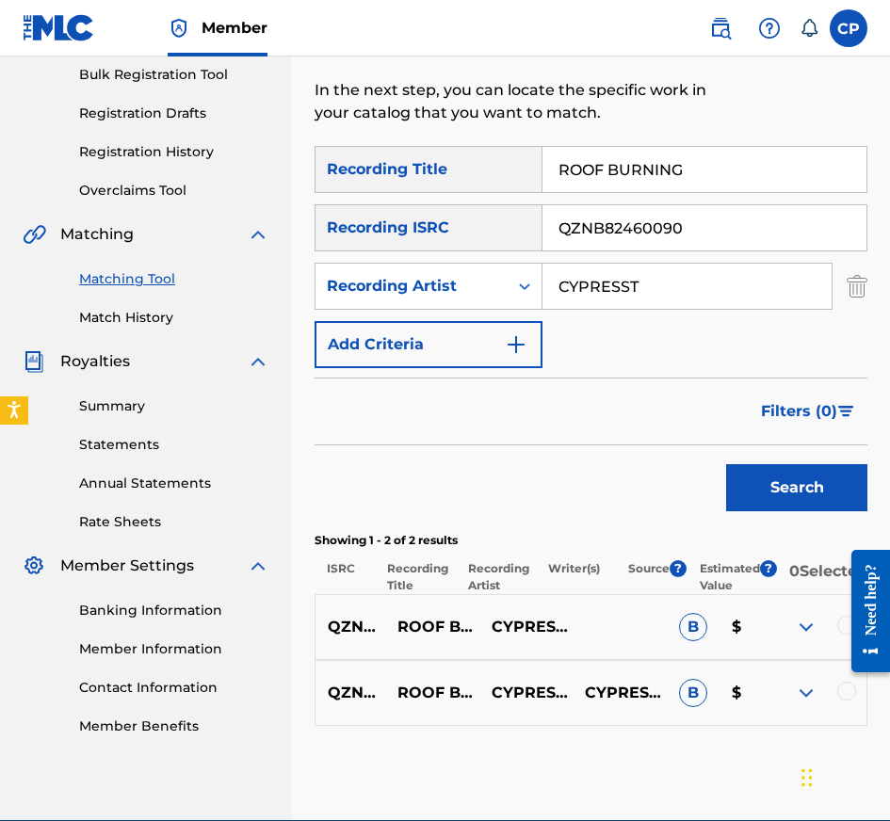
scroll to position [268, 0]
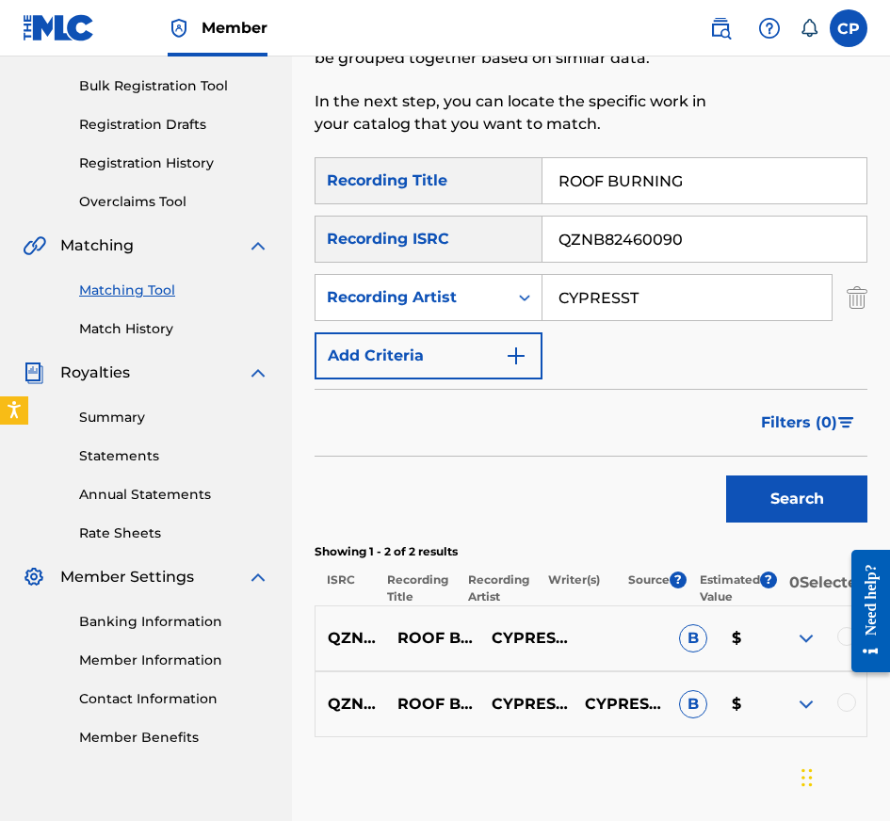
click at [847, 708] on div at bounding box center [846, 702] width 19 height 19
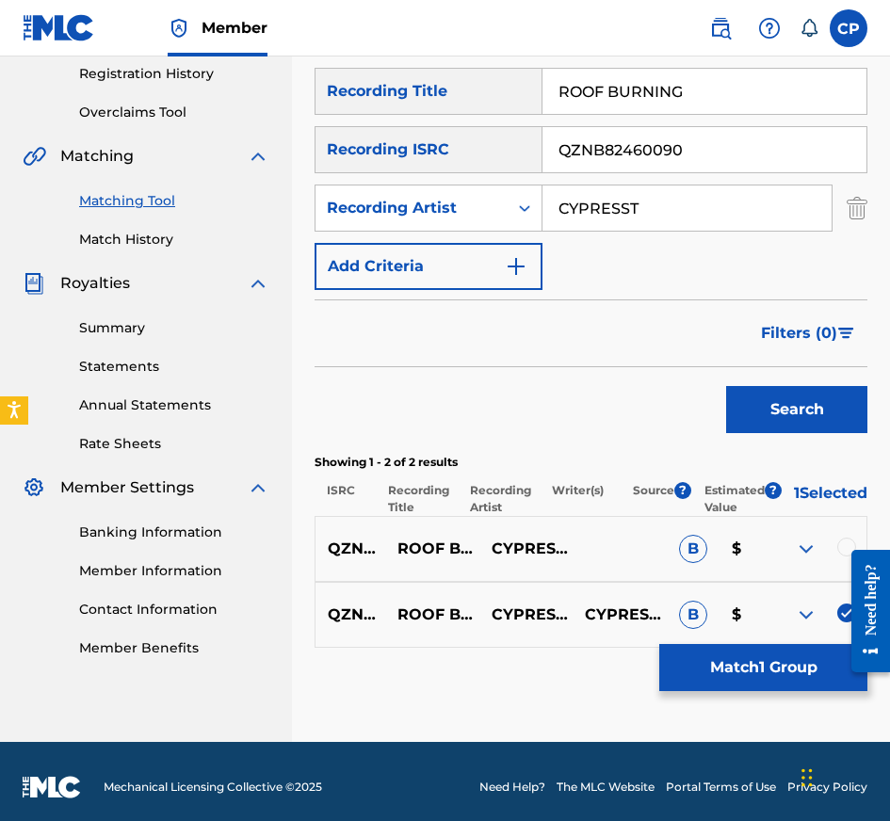
scroll to position [380, 0]
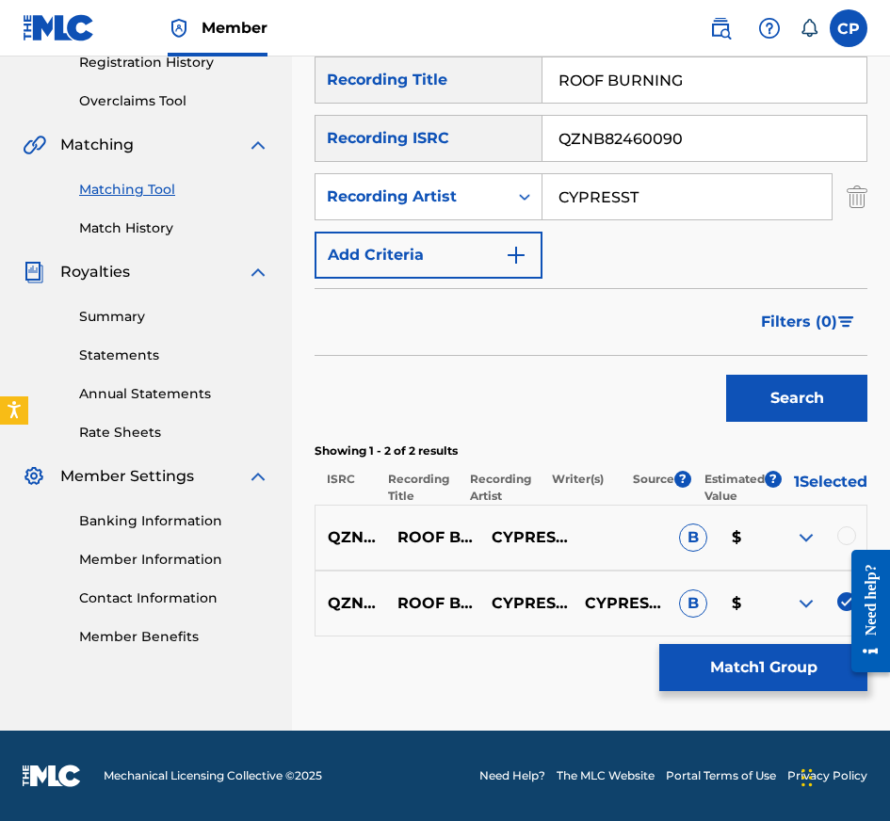
click at [850, 539] on div at bounding box center [863, 611] width 53 height 152
click at [844, 535] on div at bounding box center [863, 611] width 53 height 152
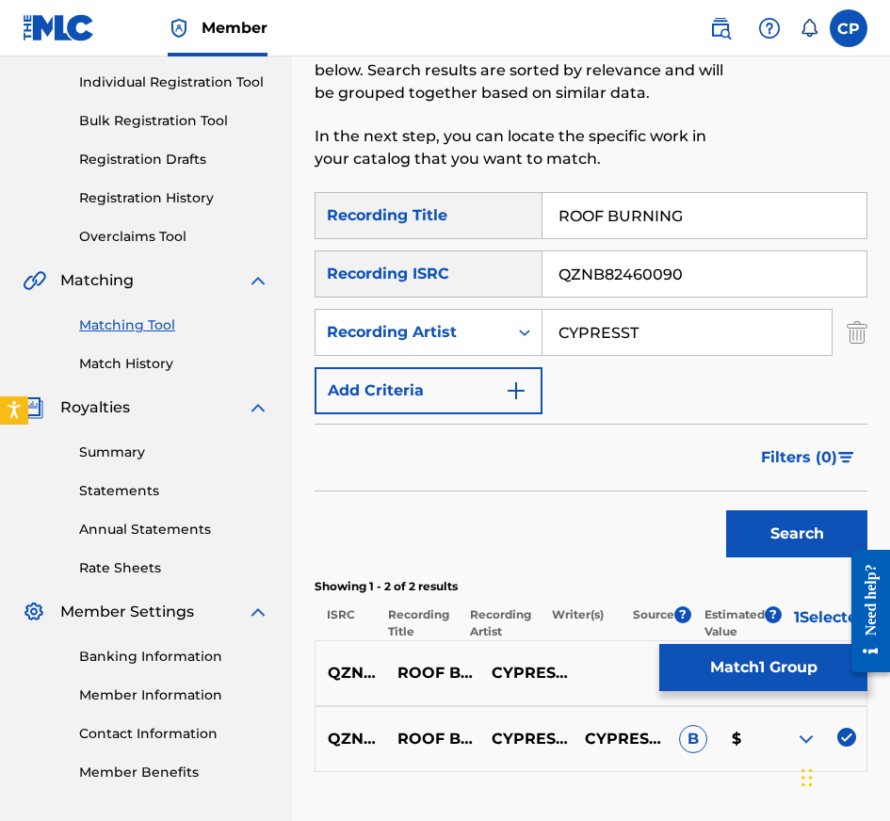
scroll to position [218, 0]
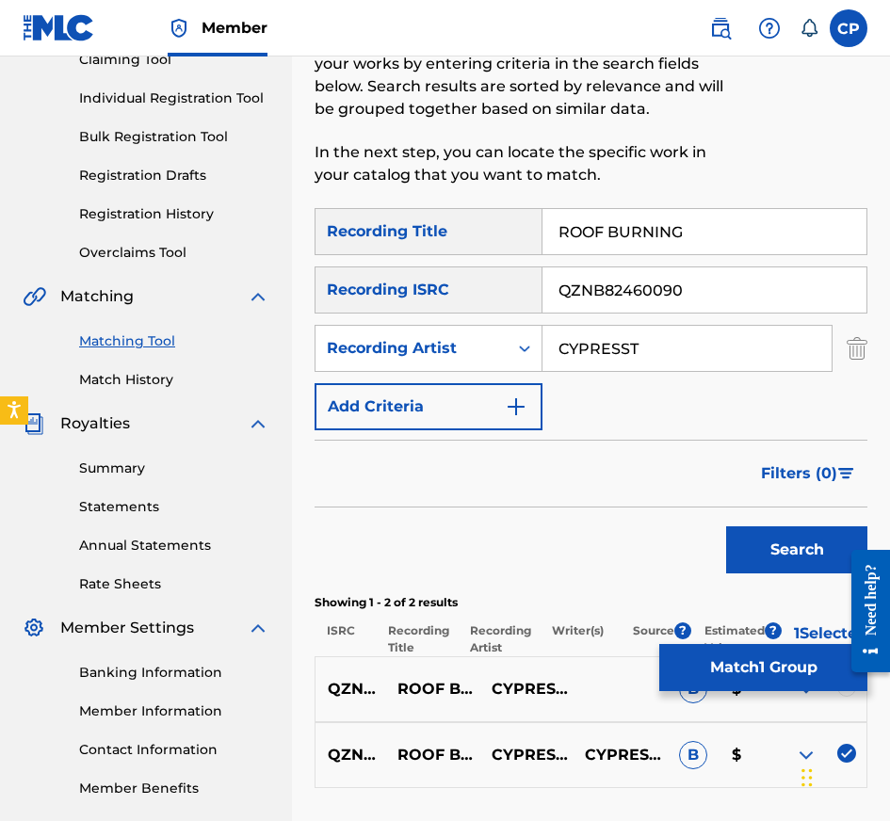
click at [843, 697] on div at bounding box center [846, 687] width 19 height 19
click at [806, 671] on button "Match 2 Groups" at bounding box center [763, 667] width 208 height 47
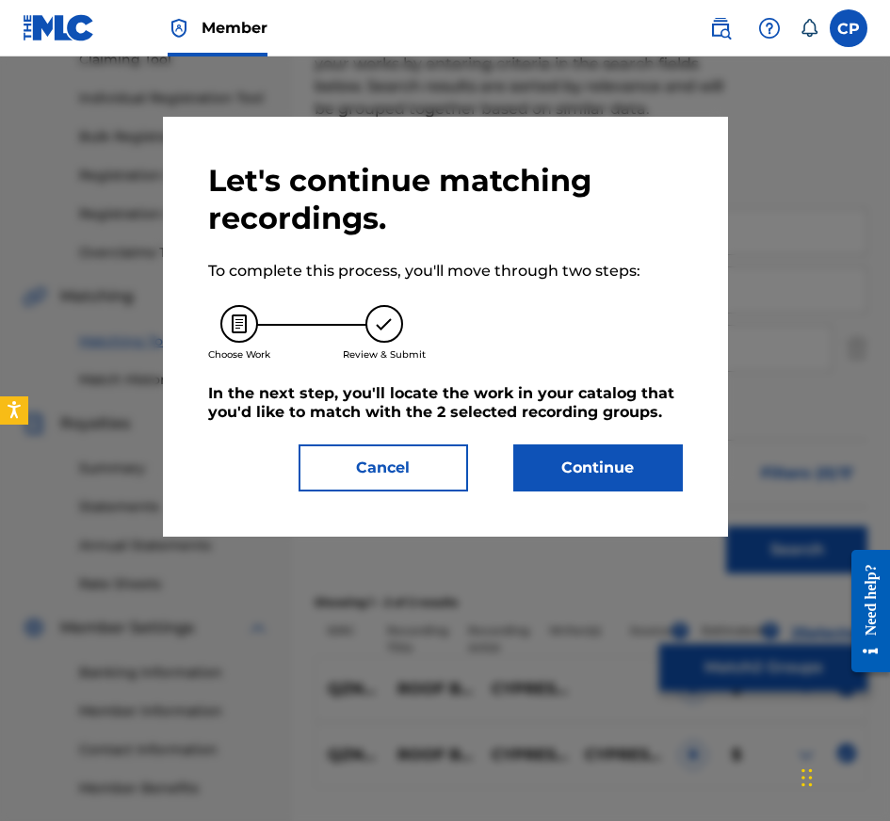
click at [788, 352] on div at bounding box center [445, 467] width 890 height 821
click at [384, 473] on button "Cancel" at bounding box center [384, 467] width 170 height 47
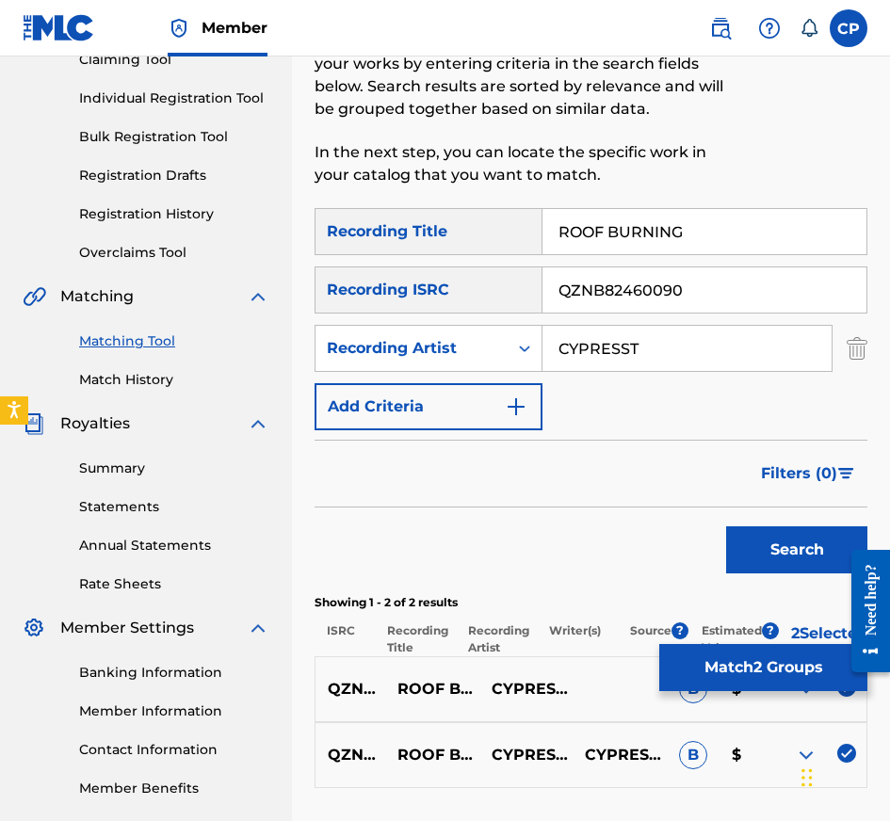
click at [595, 276] on input "QZNB82460090" at bounding box center [704, 289] width 324 height 45
click at [726, 526] on button "Search" at bounding box center [796, 549] width 141 height 47
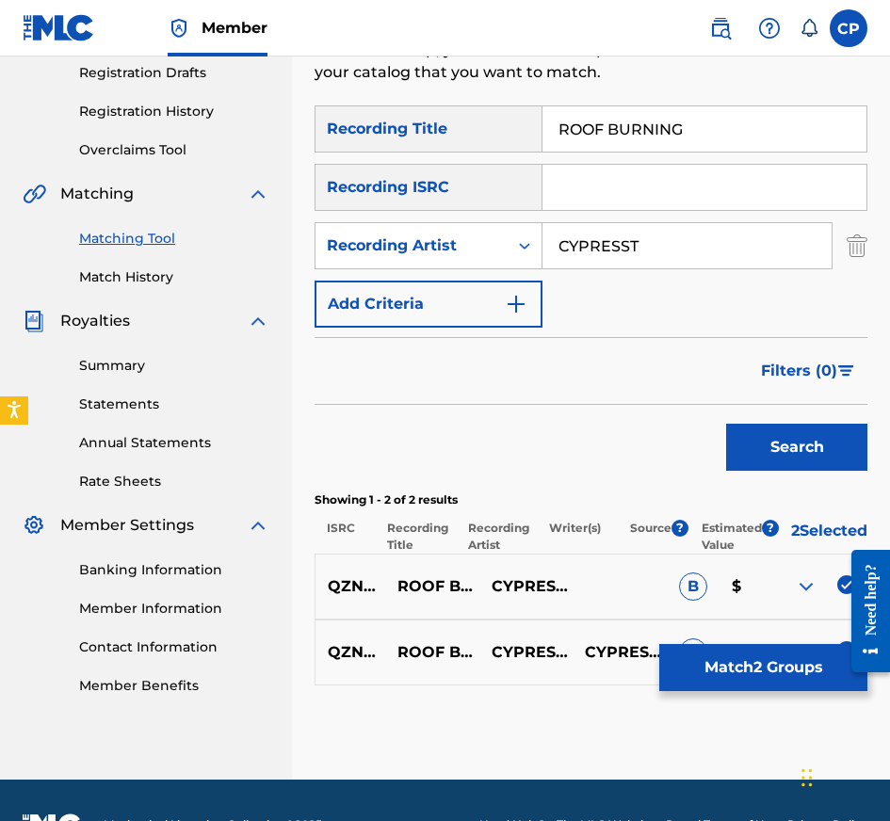
scroll to position [380, 0]
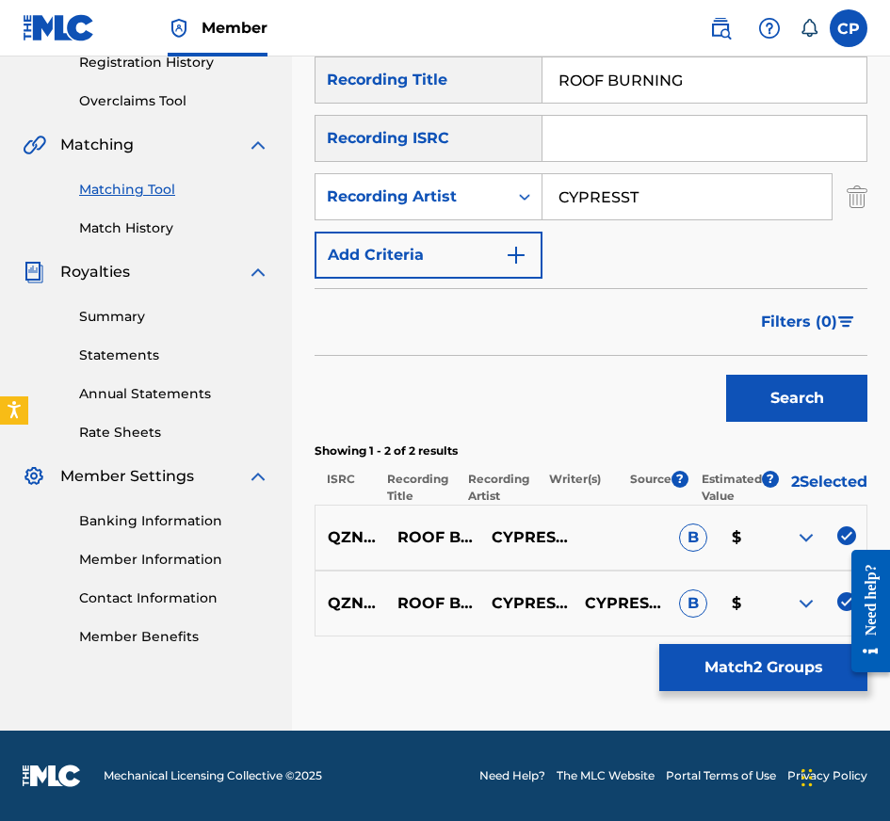
click at [718, 674] on button "Match 2 Groups" at bounding box center [763, 667] width 208 height 47
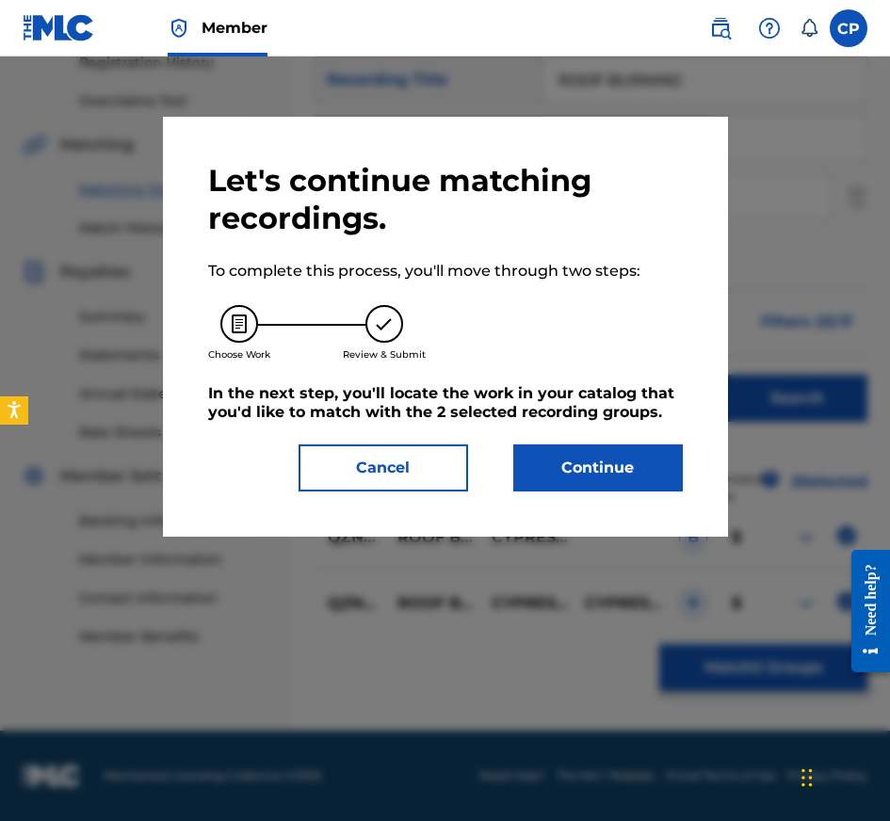
click at [619, 501] on div "Let's continue matching recordings. To complete this process, you'll move throu…" at bounding box center [445, 327] width 565 height 420
click at [607, 473] on button "Continue" at bounding box center [598, 467] width 170 height 47
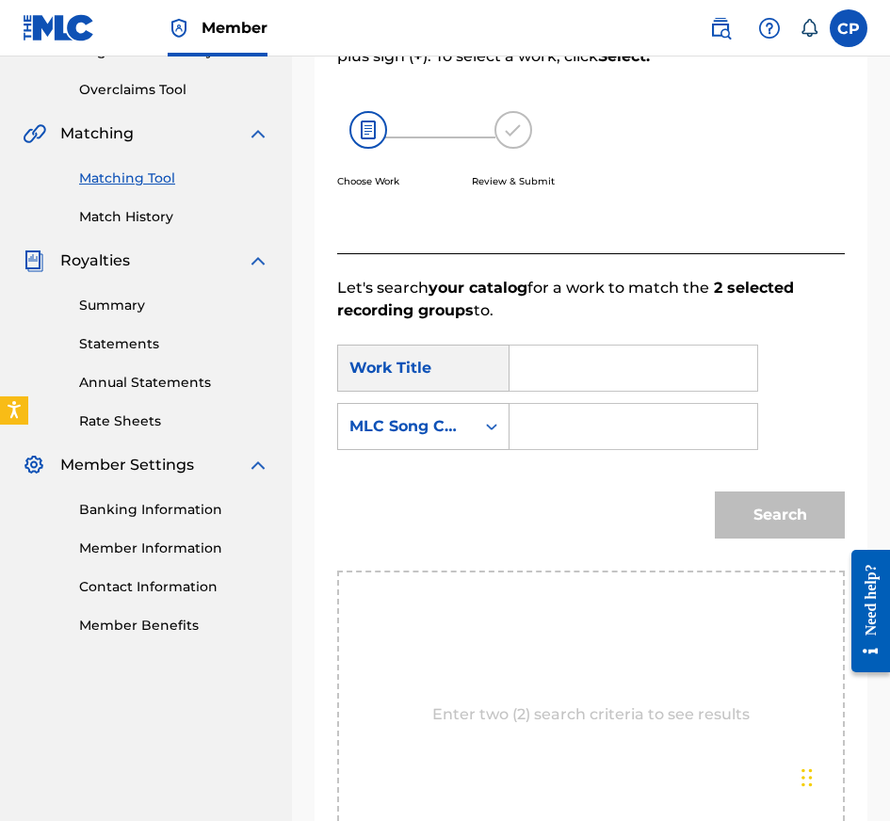
click at [654, 366] on input "Search Form" at bounding box center [633, 368] width 216 height 45
type input "ROOF BURNING"
click at [640, 445] on input "Search Form" at bounding box center [633, 426] width 216 height 45
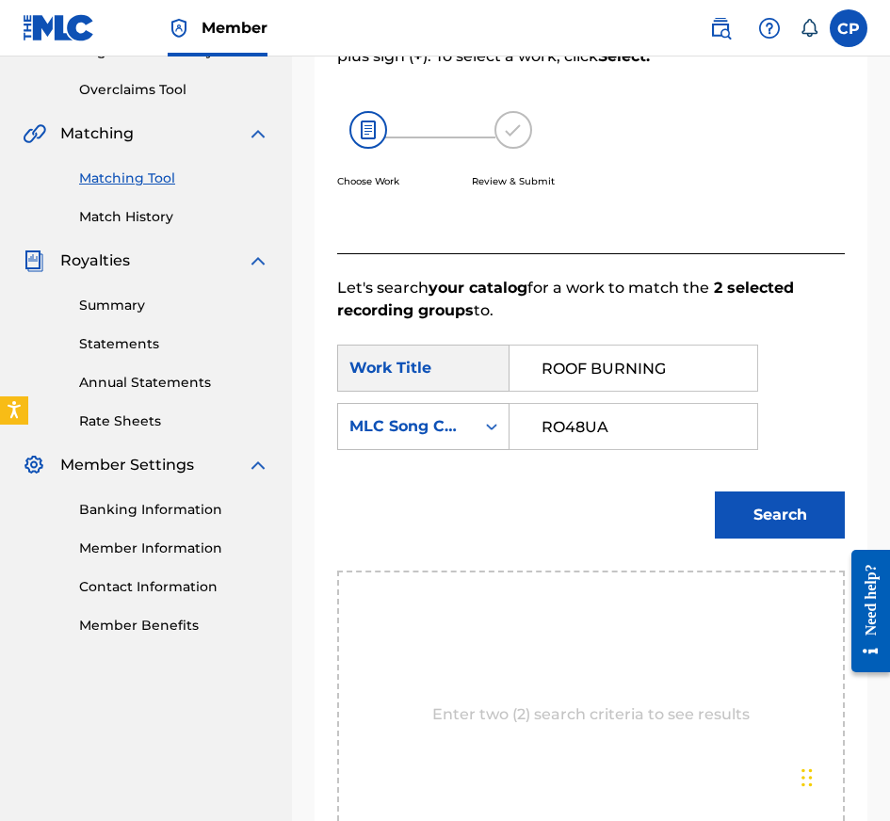
type input "RO48UA"
click at [780, 554] on div "Search" at bounding box center [591, 522] width 508 height 98
click at [772, 519] on button "Search" at bounding box center [780, 515] width 130 height 47
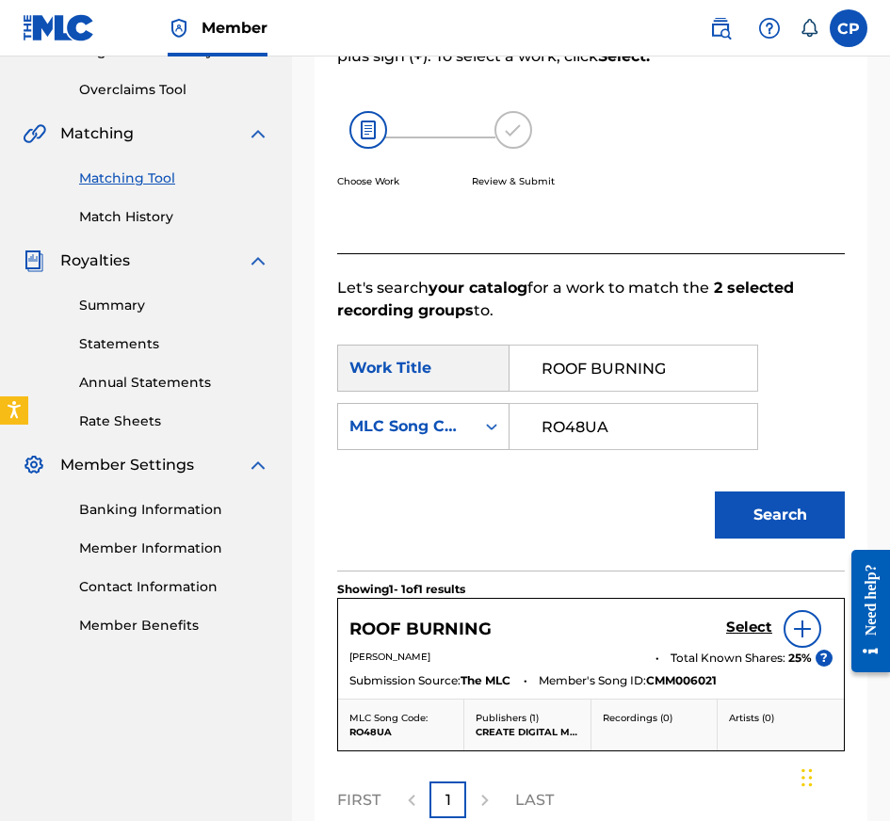
click at [745, 633] on h5 "Select" at bounding box center [749, 628] width 46 height 18
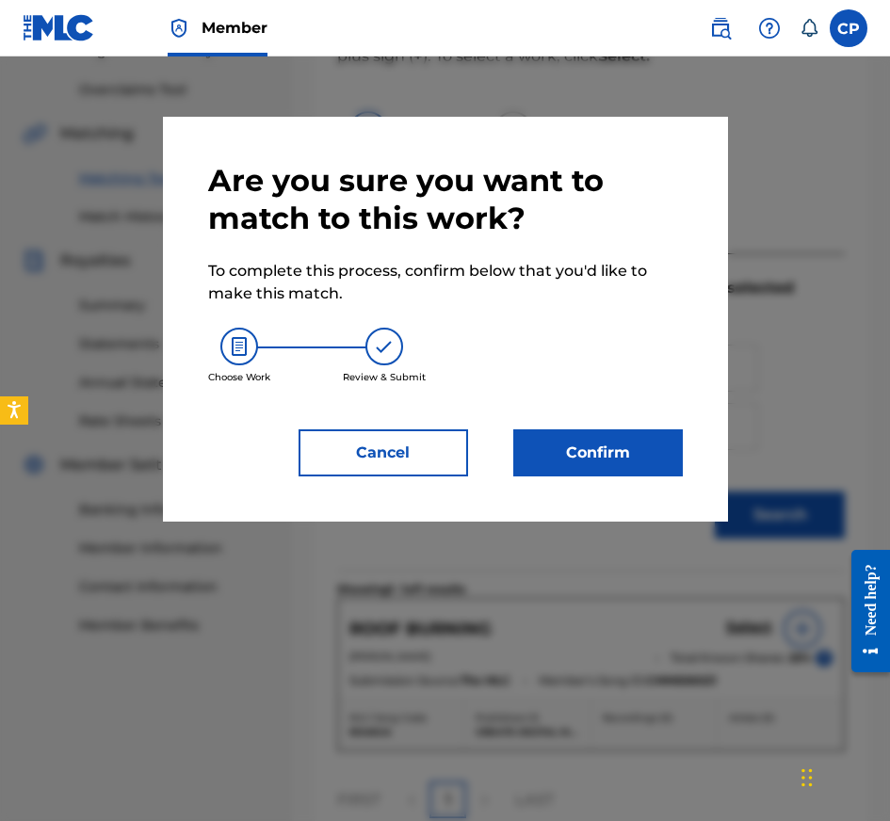
click at [602, 476] on div "Are you sure you want to match to this work? To complete this process, confirm …" at bounding box center [445, 319] width 565 height 405
click at [616, 459] on button "Confirm" at bounding box center [598, 452] width 170 height 47
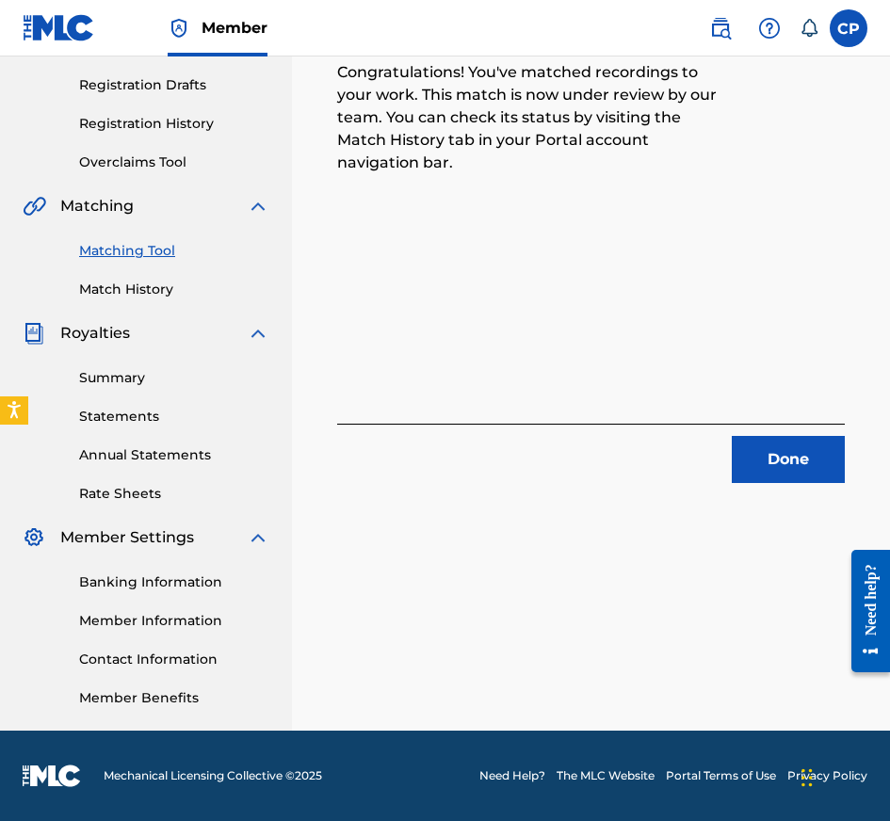
scroll to position [308, 0]
click at [791, 453] on button "Done" at bounding box center [788, 459] width 113 height 47
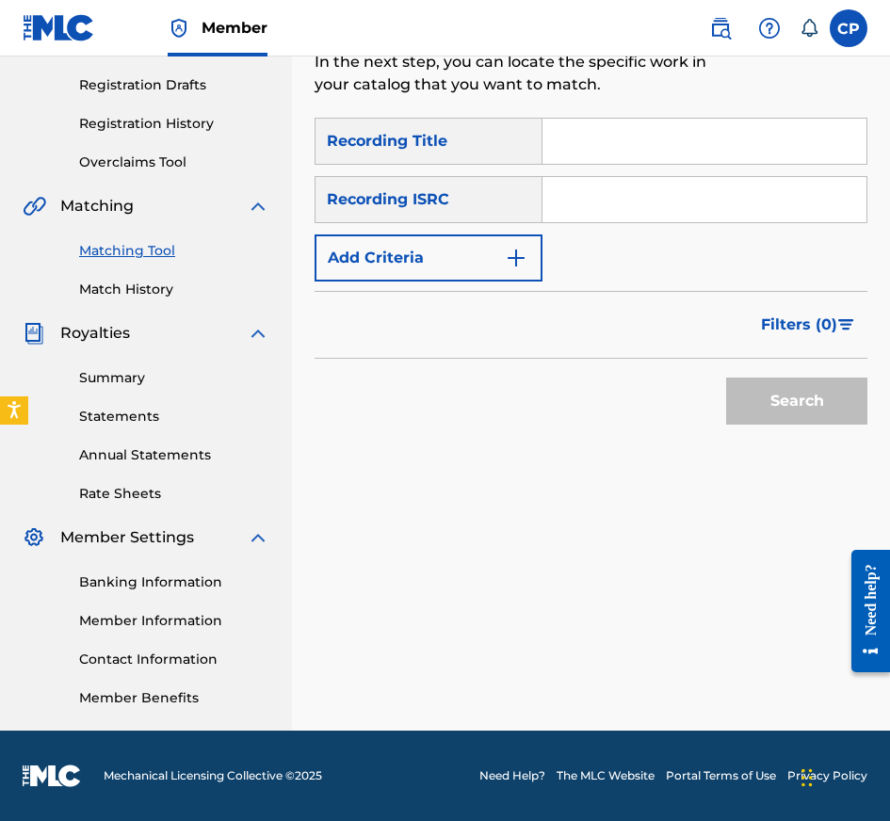
click at [598, 151] on input "Search Form" at bounding box center [704, 141] width 324 height 45
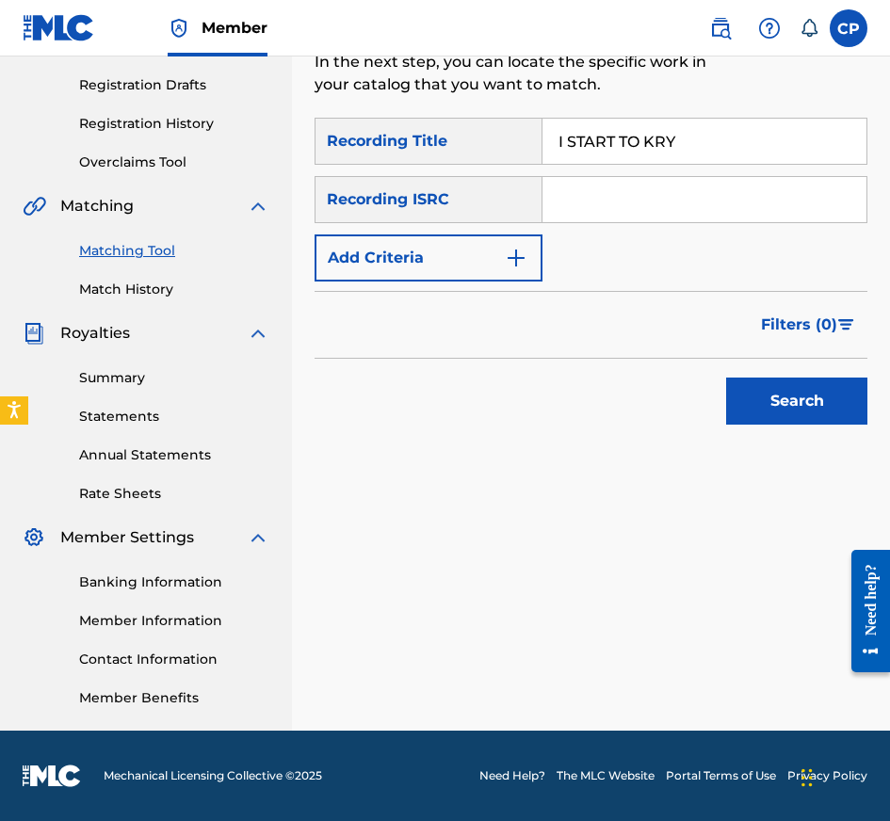
type input "I START TO KRY"
click at [623, 202] on input "Search Form" at bounding box center [704, 199] width 324 height 45
type input "USA2P2501070"
click at [480, 254] on button "Add Criteria" at bounding box center [429, 257] width 228 height 47
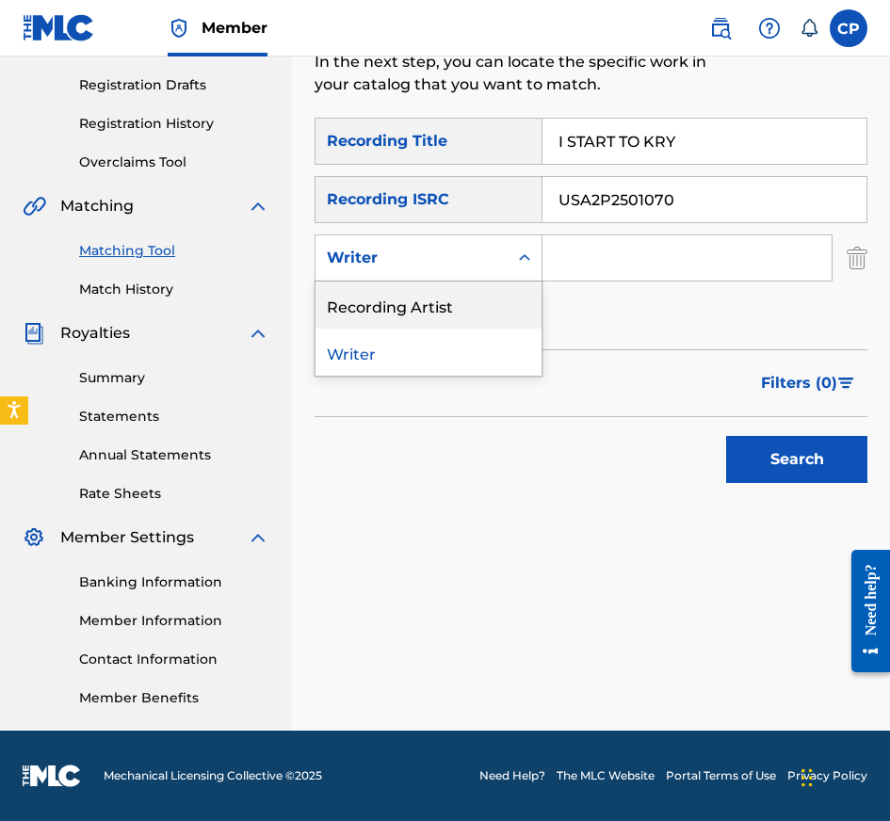
click at [480, 298] on div "Recording Artist" at bounding box center [428, 305] width 226 height 47
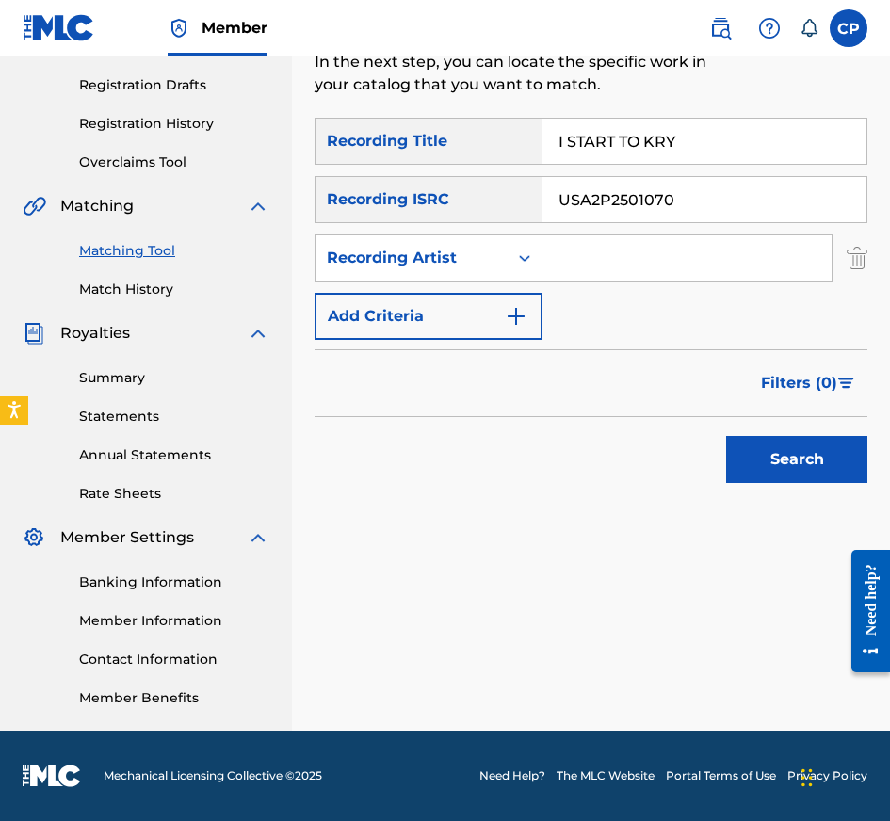
click at [643, 270] on input "Search Form" at bounding box center [686, 257] width 289 height 45
type input "YHAPOJJ"
click at [726, 436] on button "Search" at bounding box center [796, 459] width 141 height 47
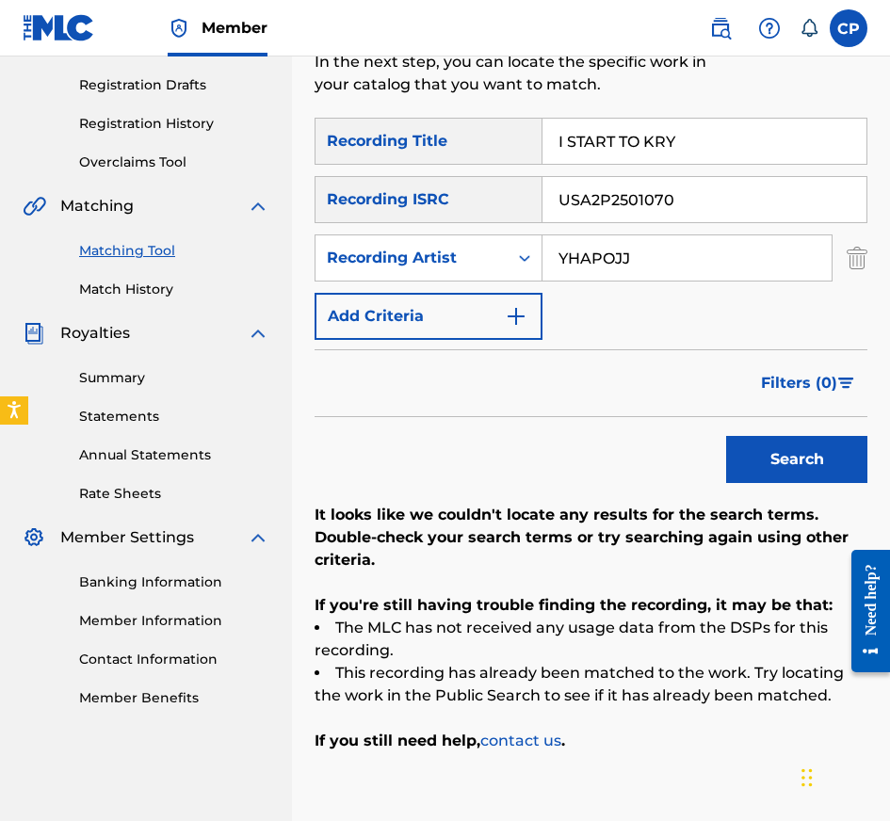
click at [718, 193] on input "USA2P2501070" at bounding box center [704, 199] width 324 height 45
click at [726, 436] on button "Search" at bounding box center [796, 459] width 141 height 47
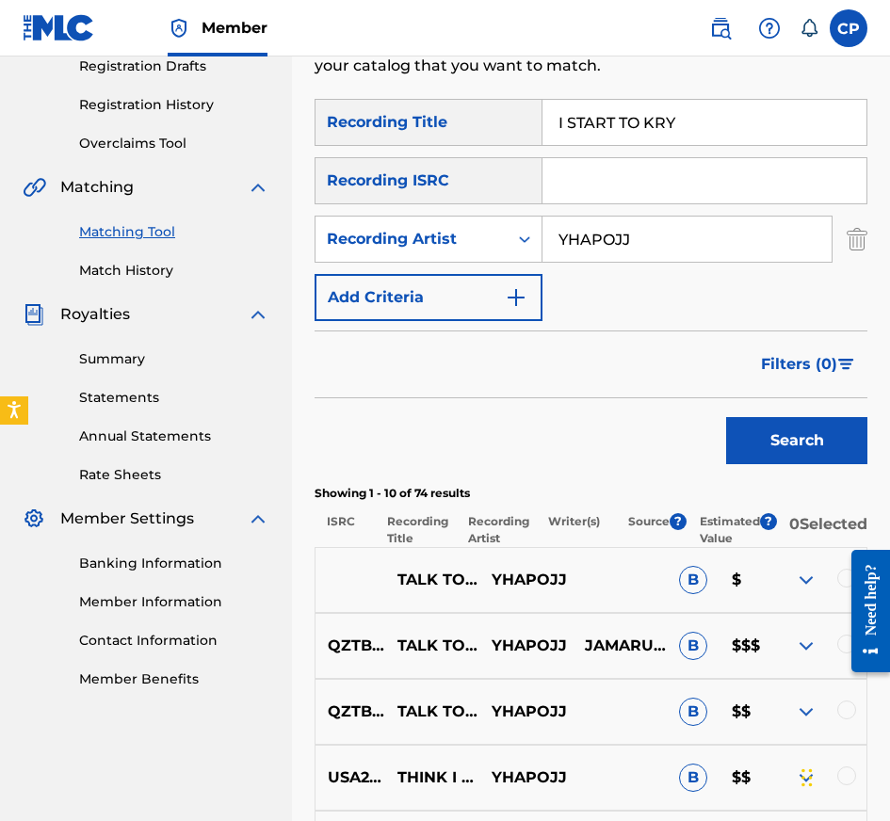
scroll to position [330, 0]
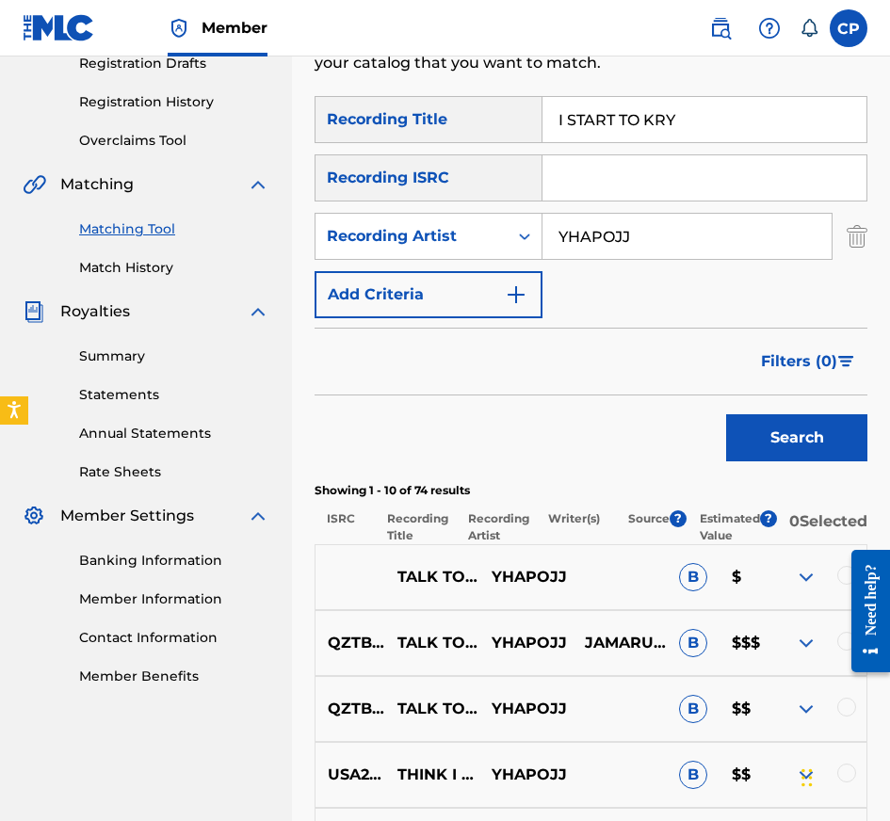
click at [687, 115] on input "I START TO KRY" at bounding box center [704, 119] width 324 height 45
type input "INNER PROBLEMS"
click at [791, 195] on input "Search Form" at bounding box center [704, 177] width 324 height 45
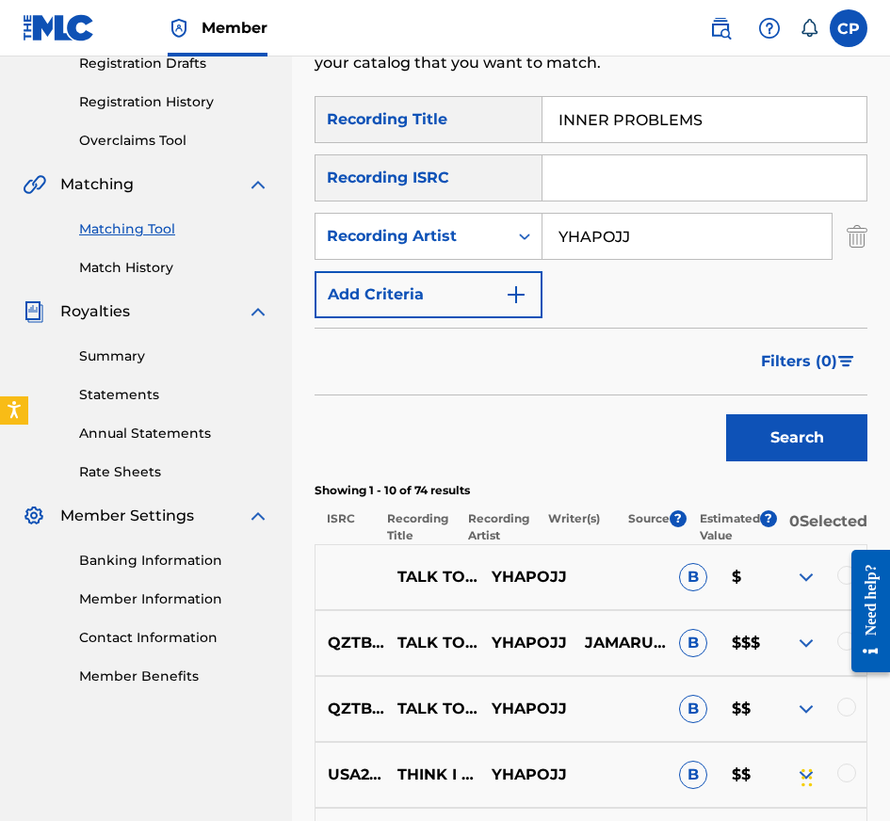
click at [791, 195] on input "Search Form" at bounding box center [704, 177] width 324 height 45
type input "USA2P2417636"
click at [652, 252] on input "YHAPOJJ" at bounding box center [686, 236] width 289 height 45
click at [782, 435] on button "Search" at bounding box center [796, 437] width 141 height 47
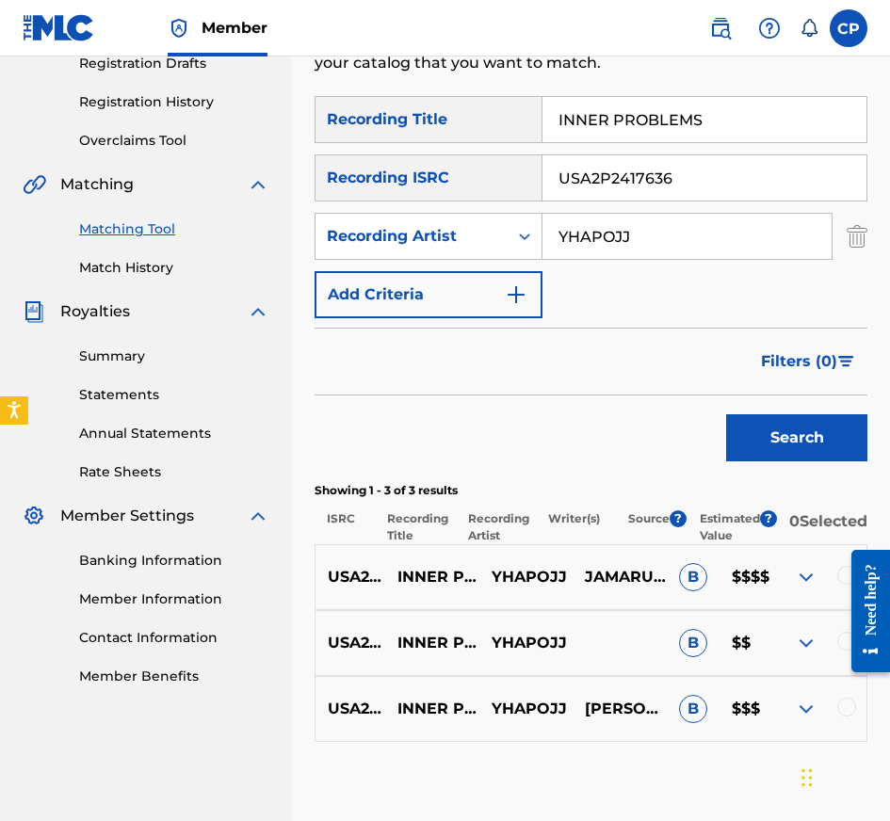
click at [847, 717] on div at bounding box center [846, 707] width 19 height 19
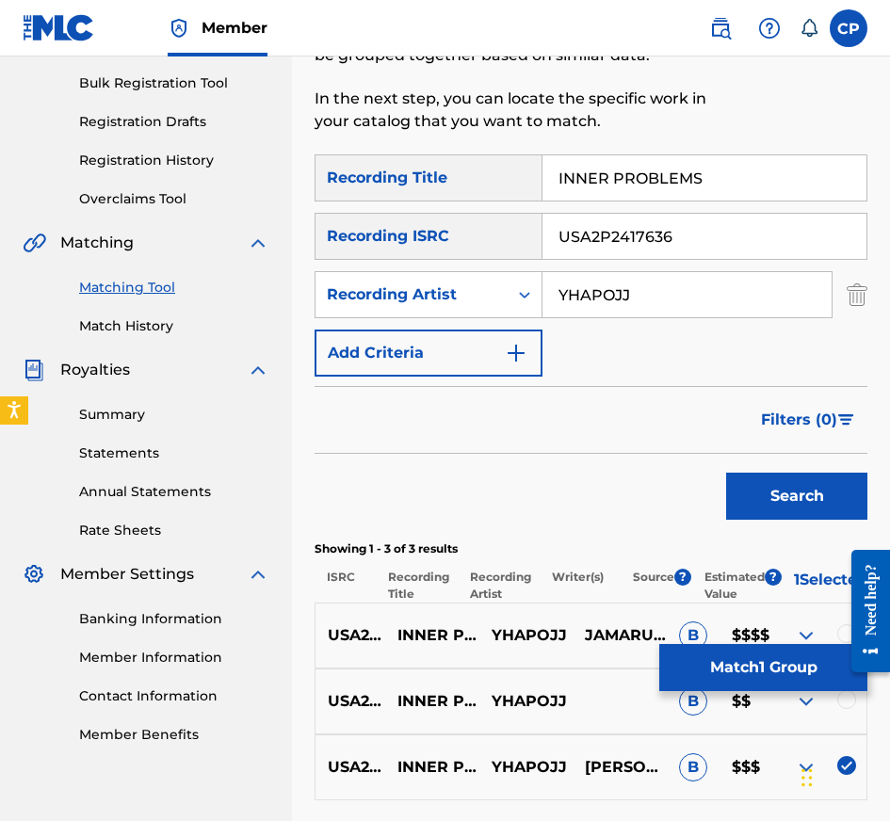
scroll to position [272, 0]
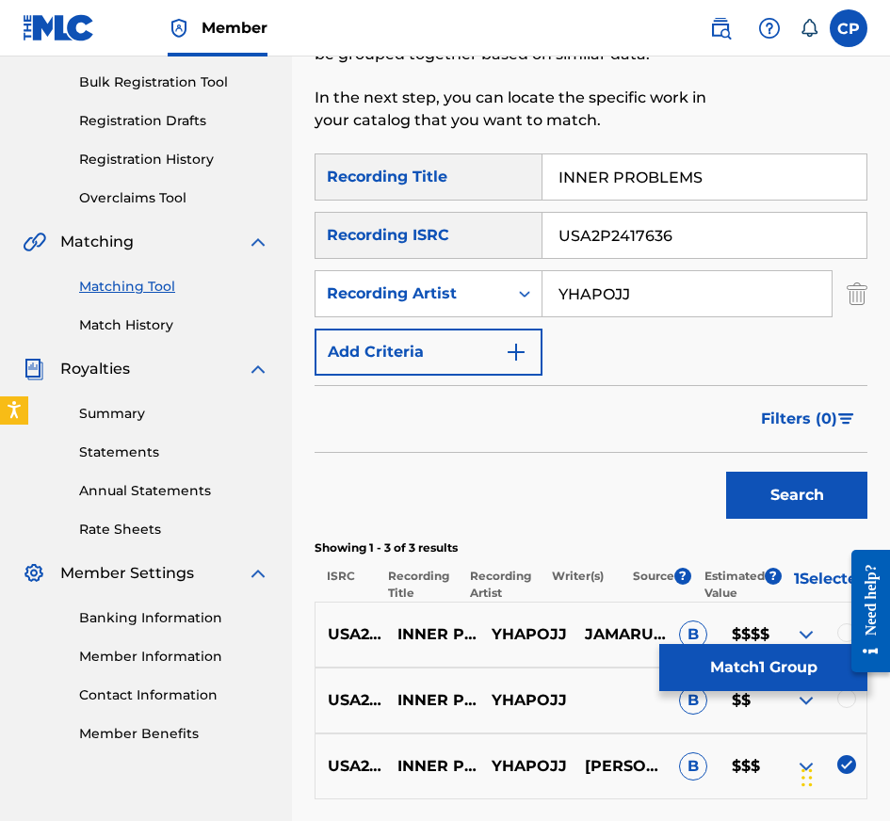
click at [847, 712] on div at bounding box center [819, 700] width 94 height 23
click at [846, 708] on div at bounding box center [846, 698] width 19 height 19
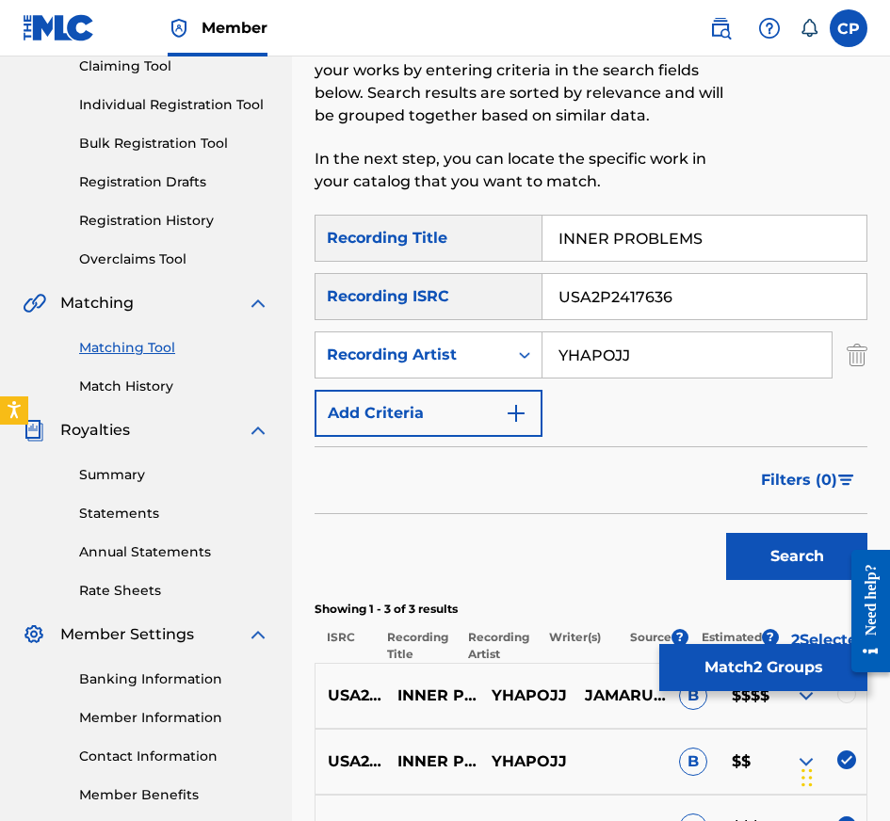
scroll to position [195, 0]
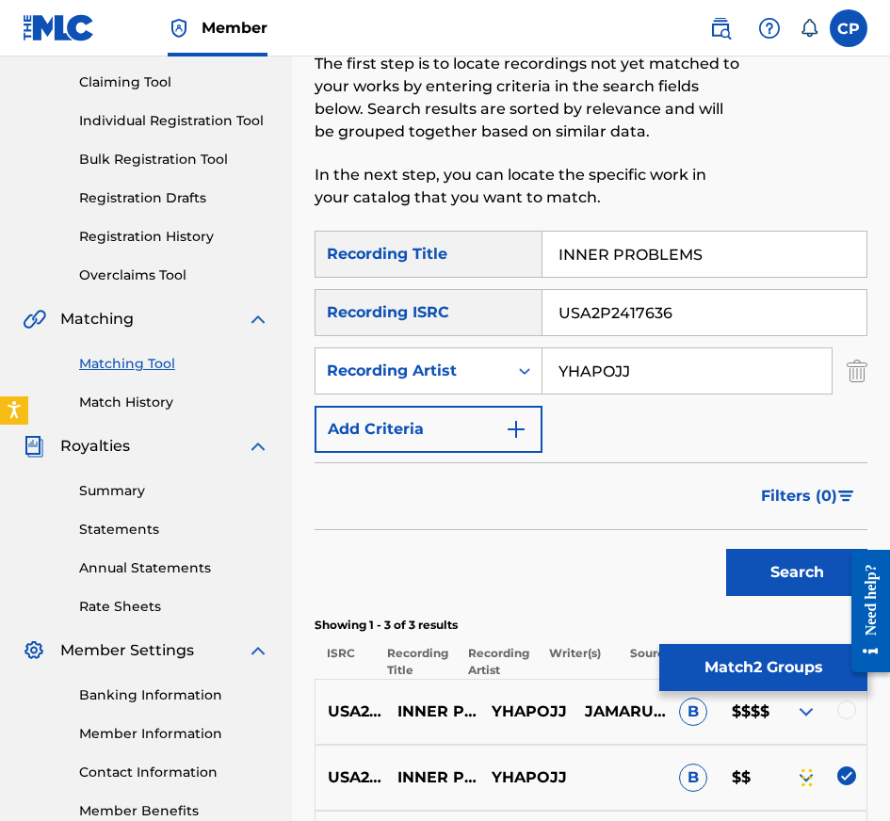
click at [846, 709] on div "USA2P2417636 INNER PROBLEMS YHAPOJJ JAMARUEAN [PERSON_NAME], [PERSON_NAME] B $$…" at bounding box center [591, 712] width 553 height 66
click at [846, 717] on div at bounding box center [846, 710] width 19 height 19
click at [709, 313] on input "USA2P2417636" at bounding box center [704, 312] width 324 height 45
click at [726, 549] on button "Search" at bounding box center [796, 572] width 141 height 47
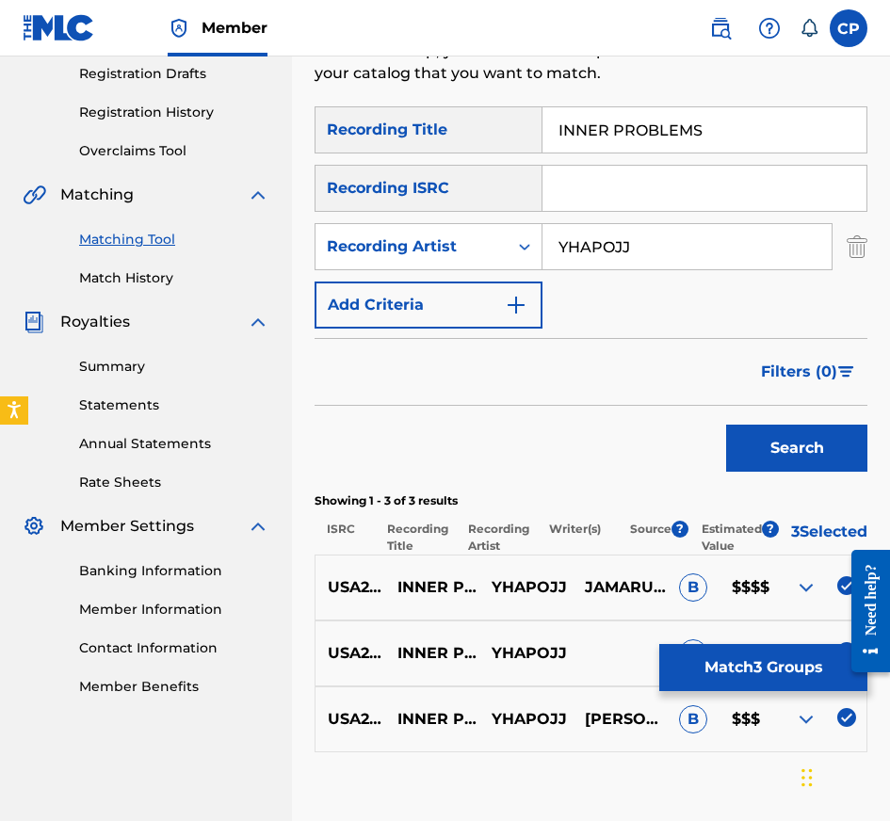
scroll to position [446, 0]
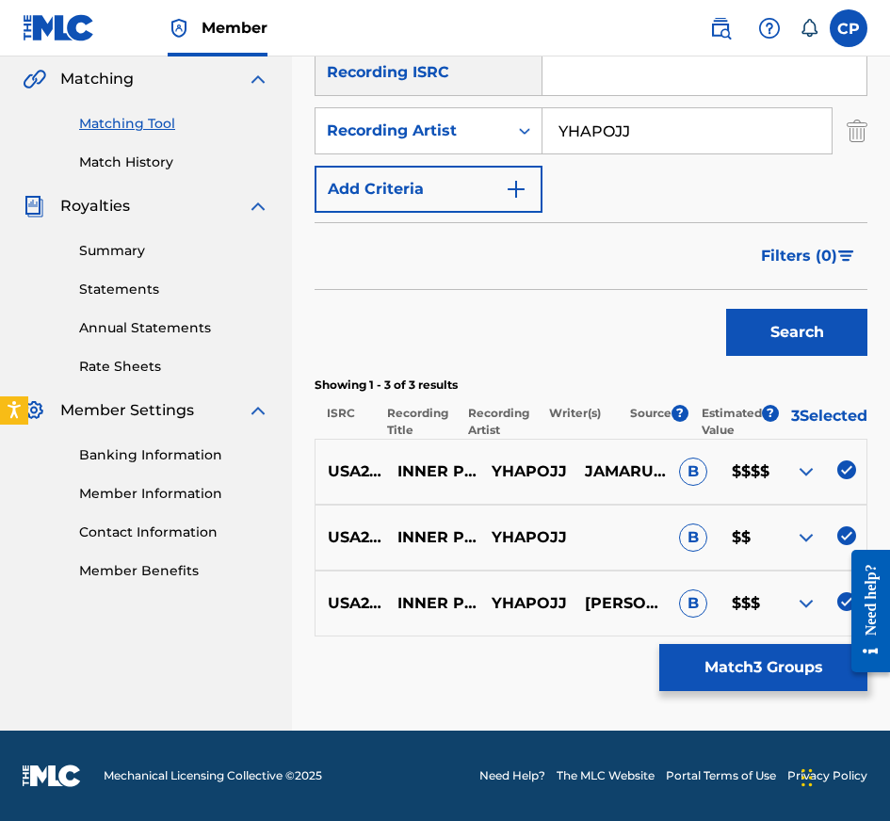
click at [717, 677] on button "Match 3 Groups" at bounding box center [763, 667] width 208 height 47
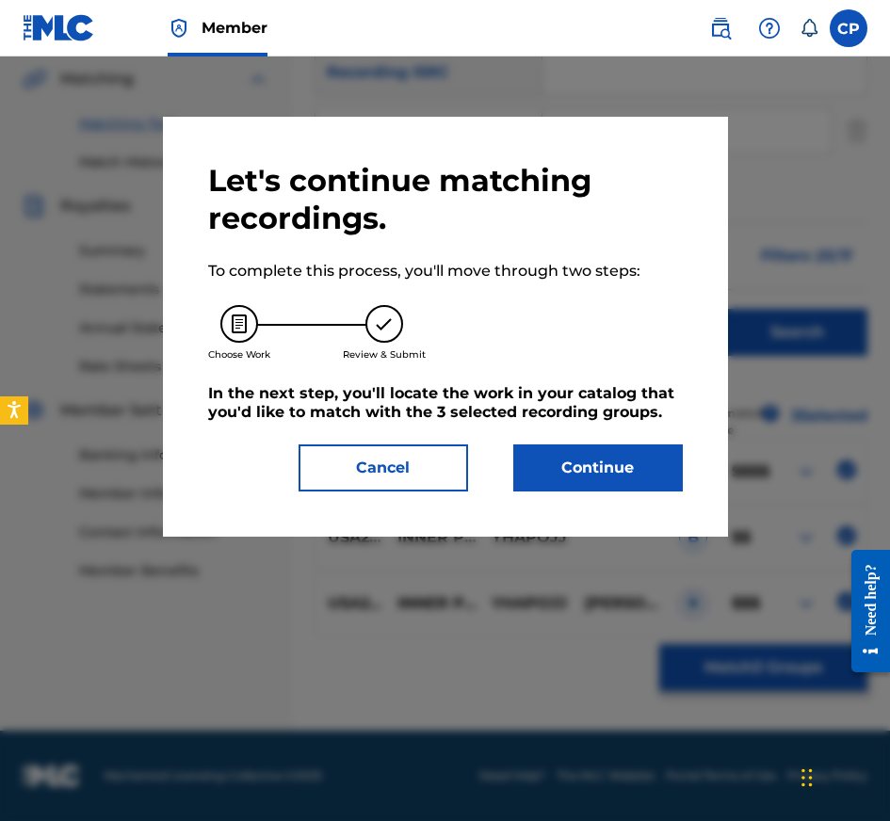
click at [605, 466] on button "Continue" at bounding box center [598, 467] width 170 height 47
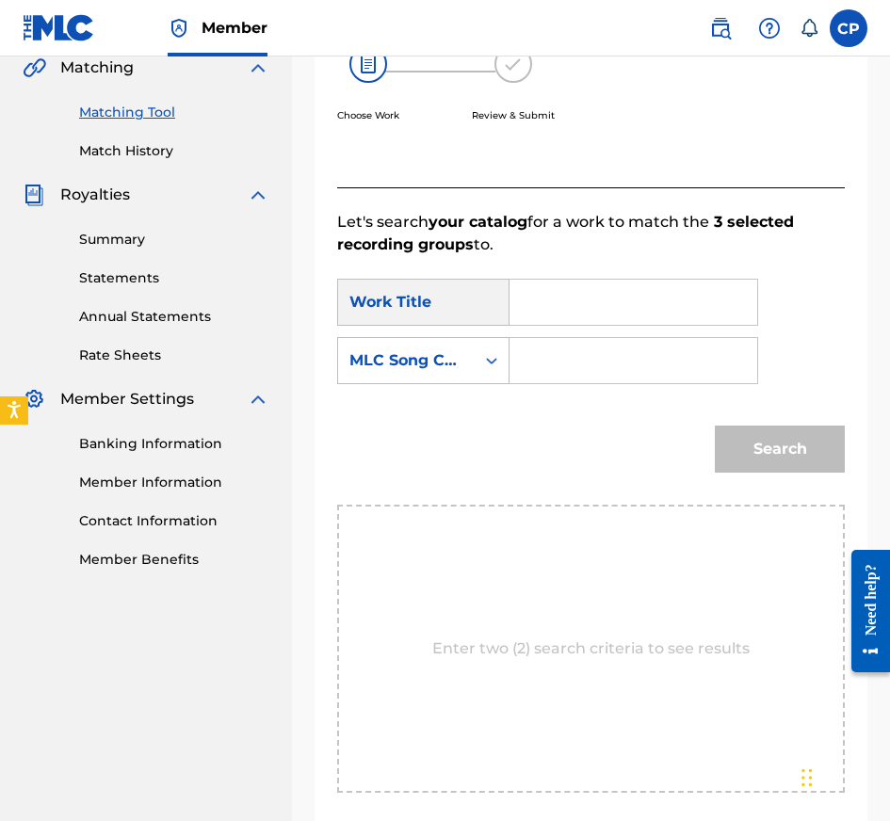
click at [551, 307] on input "Search Form" at bounding box center [633, 302] width 216 height 45
type input "INNER PROBLEMS"
click at [647, 369] on input "Search Form" at bounding box center [633, 360] width 216 height 45
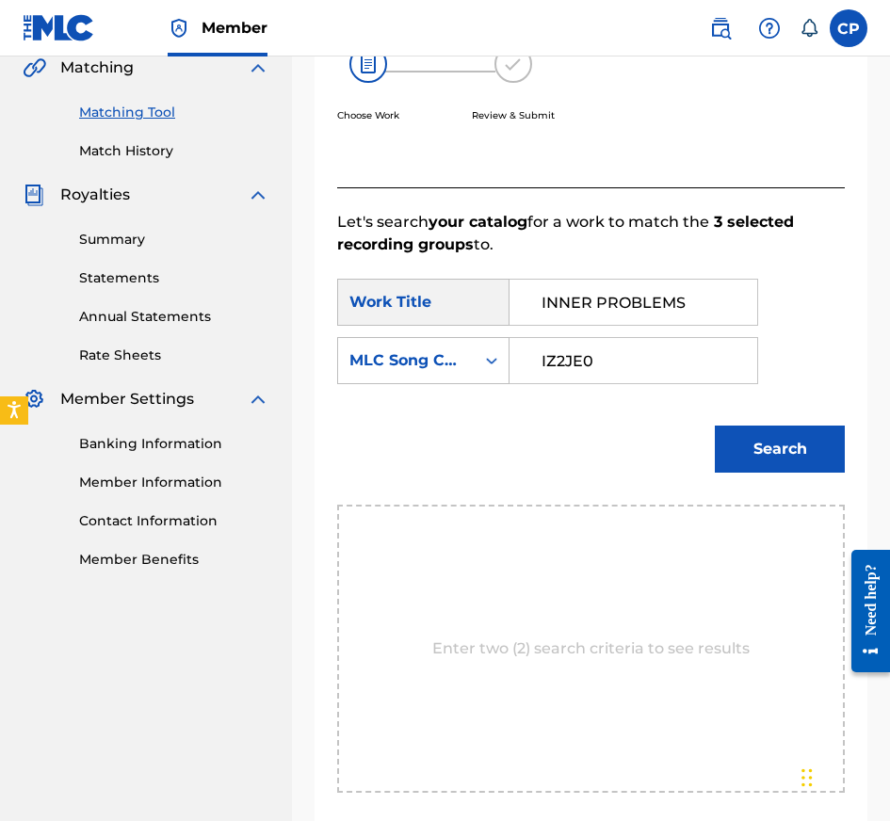
type input "IZ2JE0"
drag, startPoint x: 801, startPoint y: 408, endPoint x: 790, endPoint y: 456, distance: 49.3
click at [801, 408] on div "Search" at bounding box center [774, 444] width 139 height 75
click at [789, 465] on button "Search" at bounding box center [780, 449] width 130 height 47
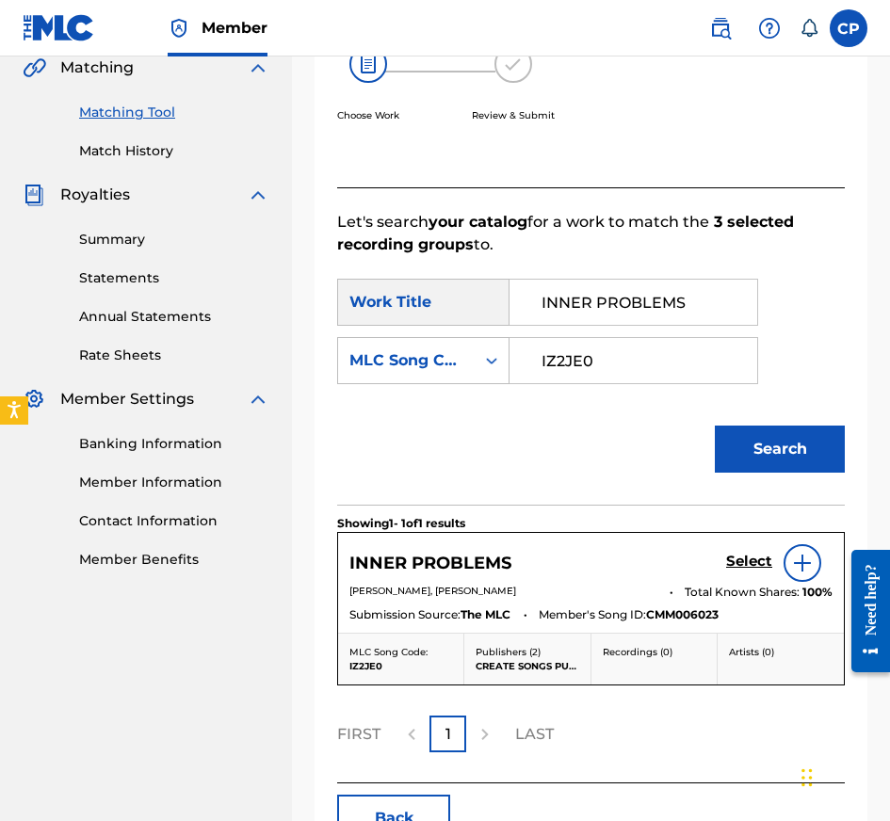
click at [760, 561] on h5 "Select" at bounding box center [749, 562] width 46 height 18
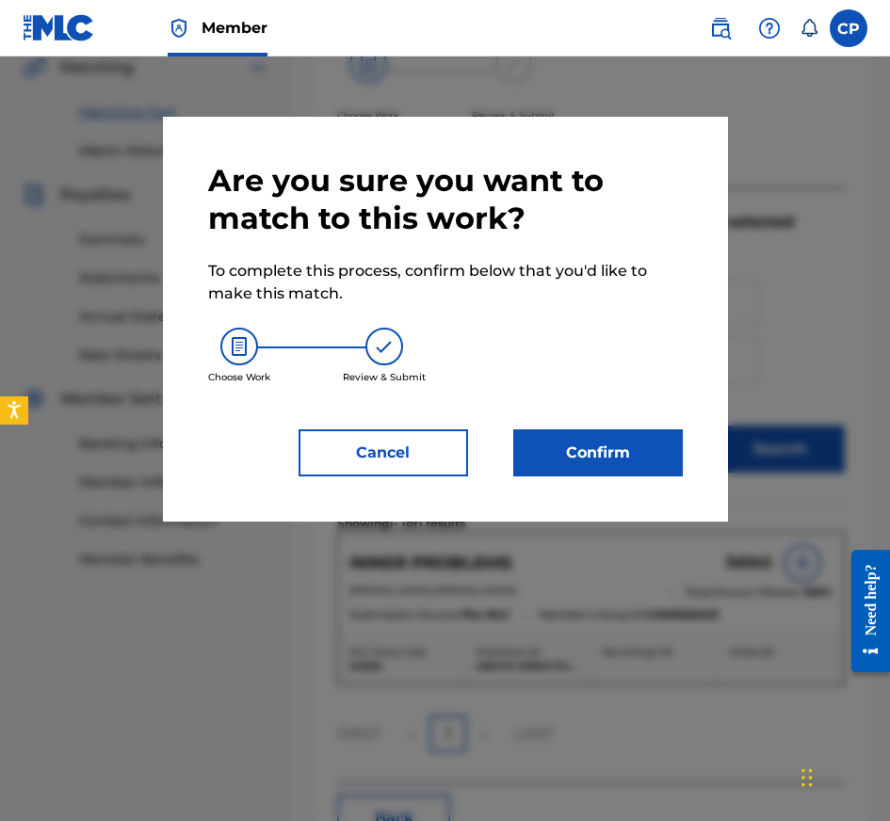
click at [615, 440] on button "Confirm" at bounding box center [598, 452] width 170 height 47
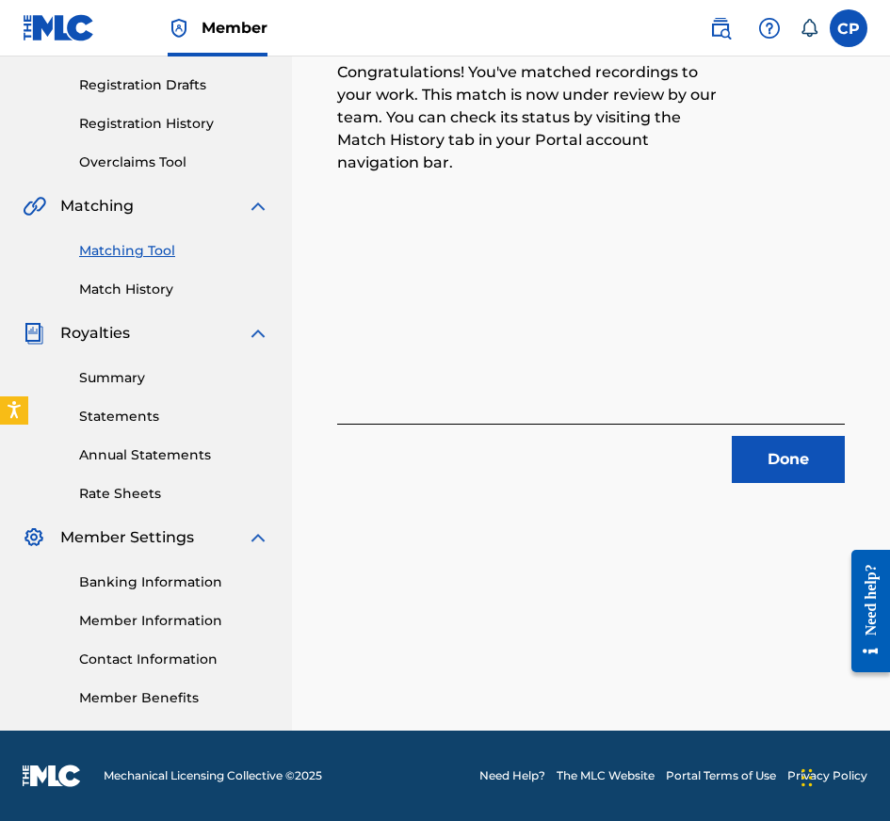
scroll to position [308, 0]
click at [767, 445] on button "Done" at bounding box center [788, 459] width 113 height 47
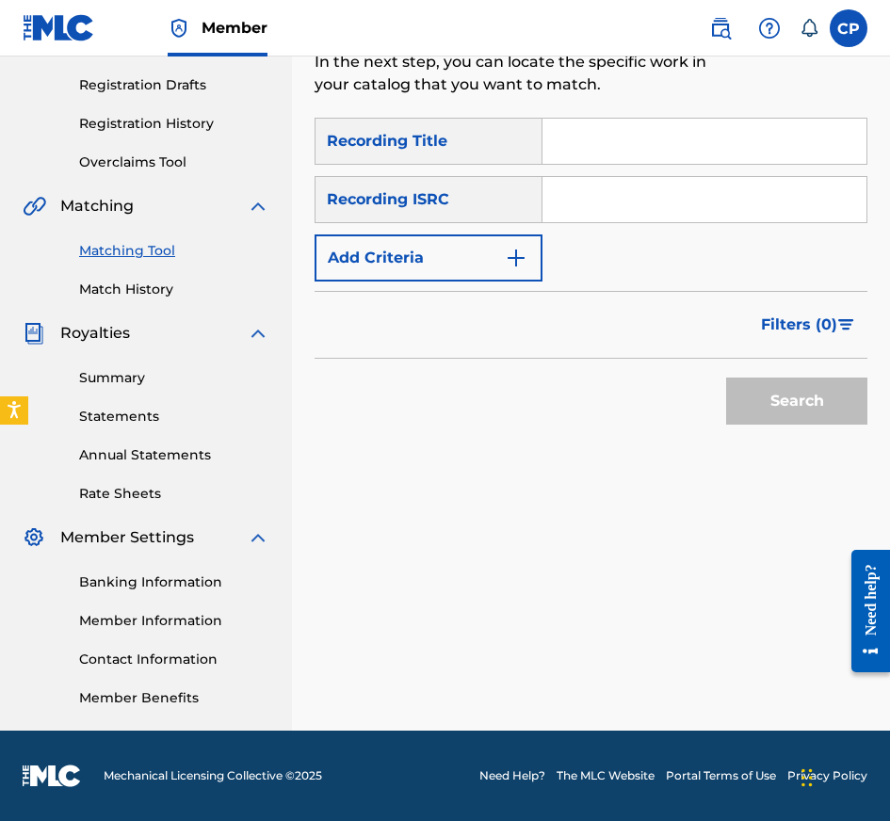
click at [699, 153] on input "Search Form" at bounding box center [704, 141] width 324 height 45
type input "LIFE"
click at [651, 194] on input "Search Form" at bounding box center [704, 199] width 324 height 45
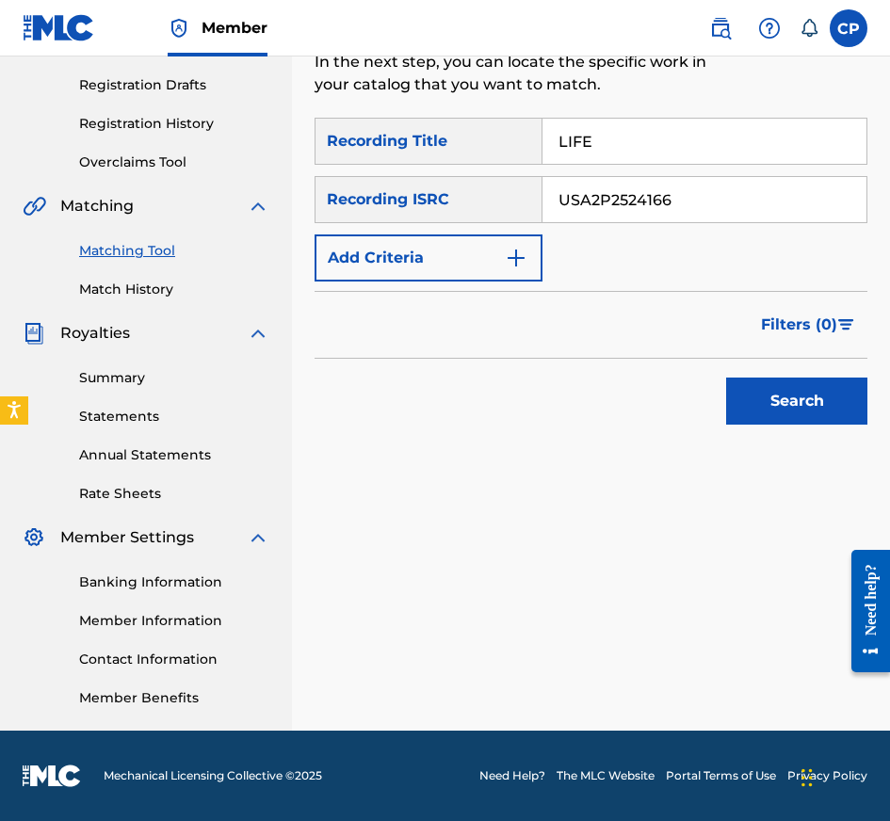
type input "USA2P2524166"
click at [446, 272] on button "Add Criteria" at bounding box center [429, 257] width 228 height 47
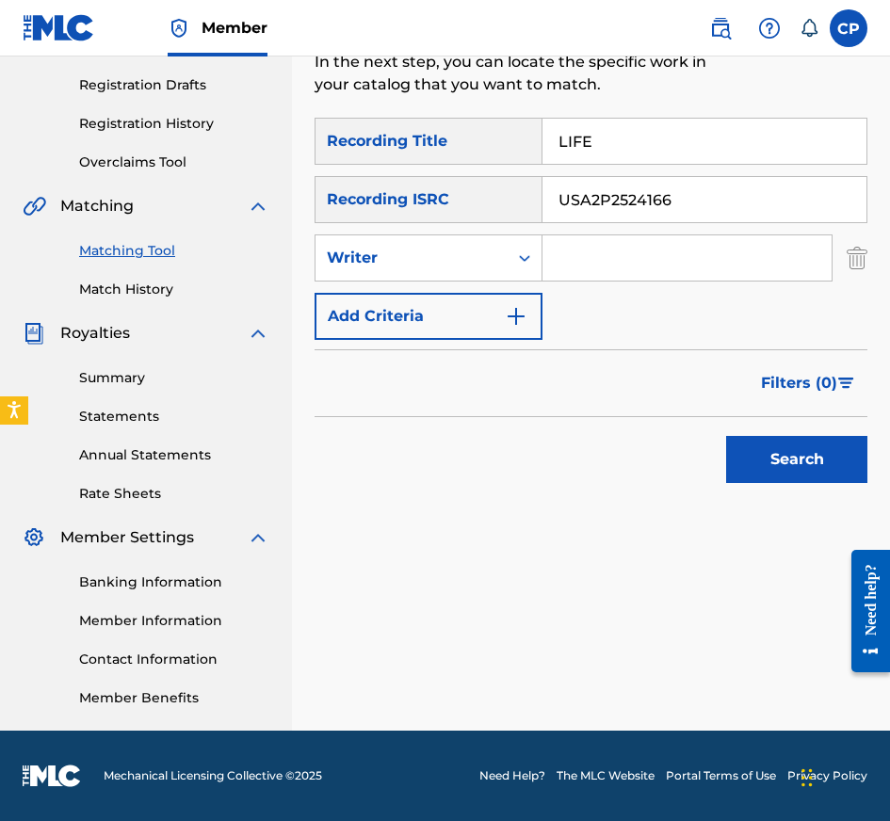
click at [446, 272] on div "Writer" at bounding box center [411, 258] width 192 height 36
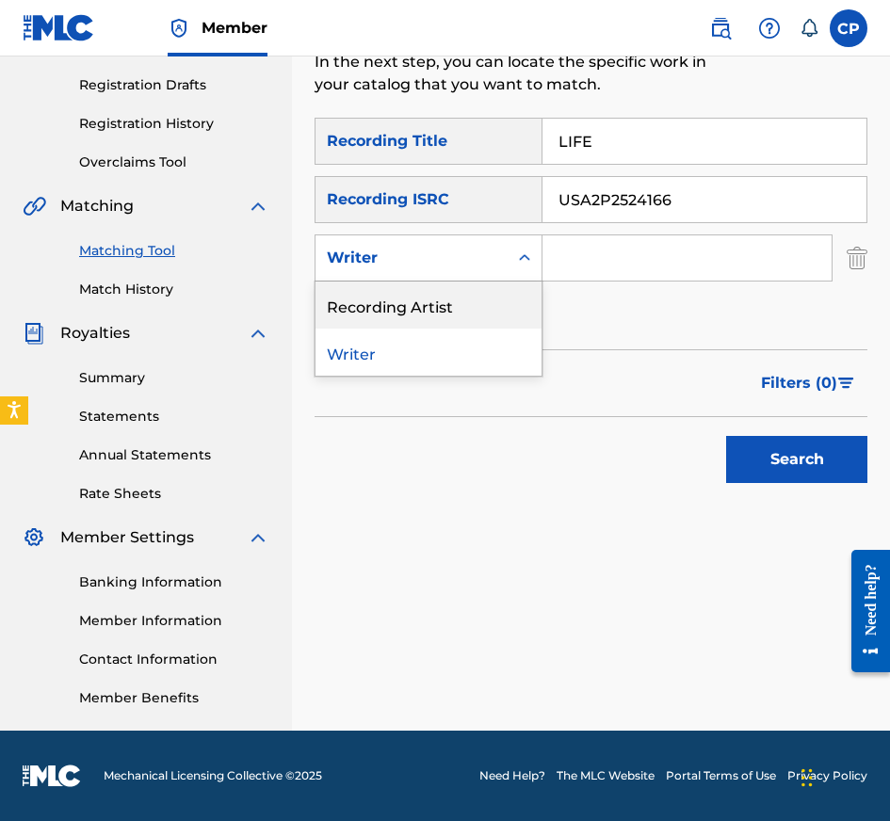
click at [446, 298] on div "Recording Artist" at bounding box center [428, 305] width 226 height 47
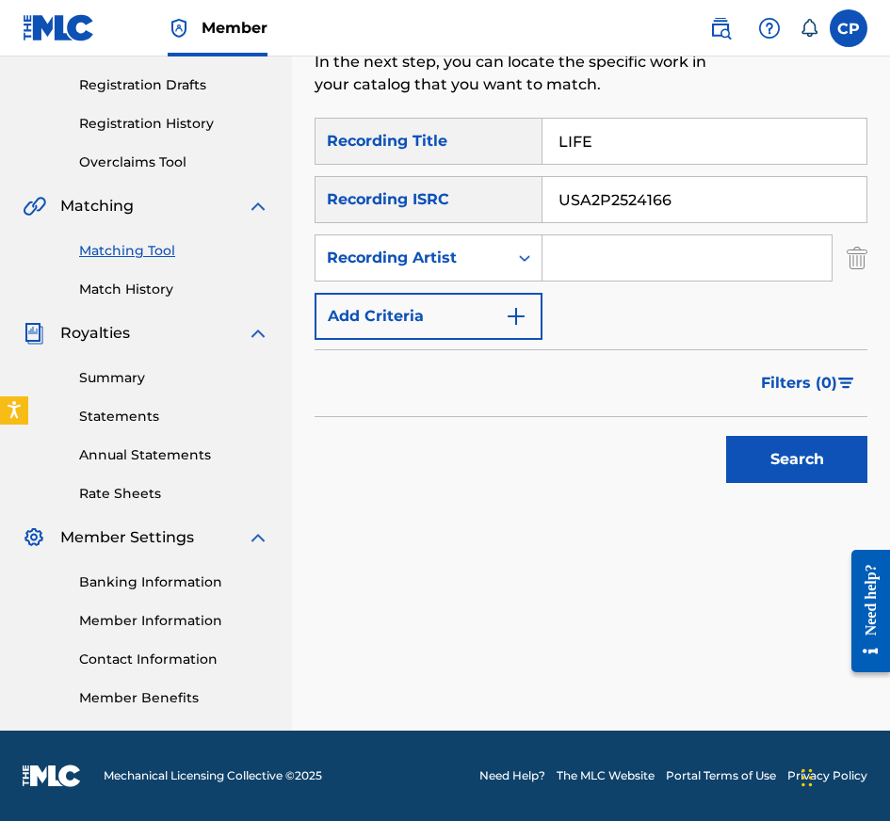
click at [687, 257] on input "Search Form" at bounding box center [686, 257] width 289 height 45
type input "YHAPOJJ"
click at [787, 474] on button "Search" at bounding box center [796, 459] width 141 height 47
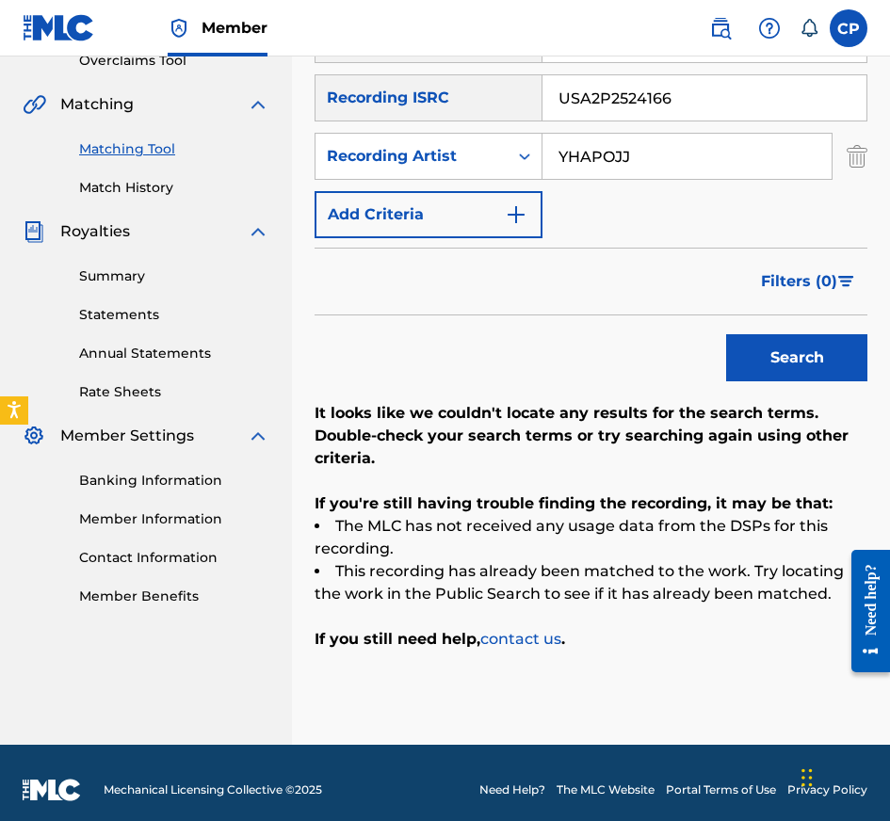
scroll to position [413, 0]
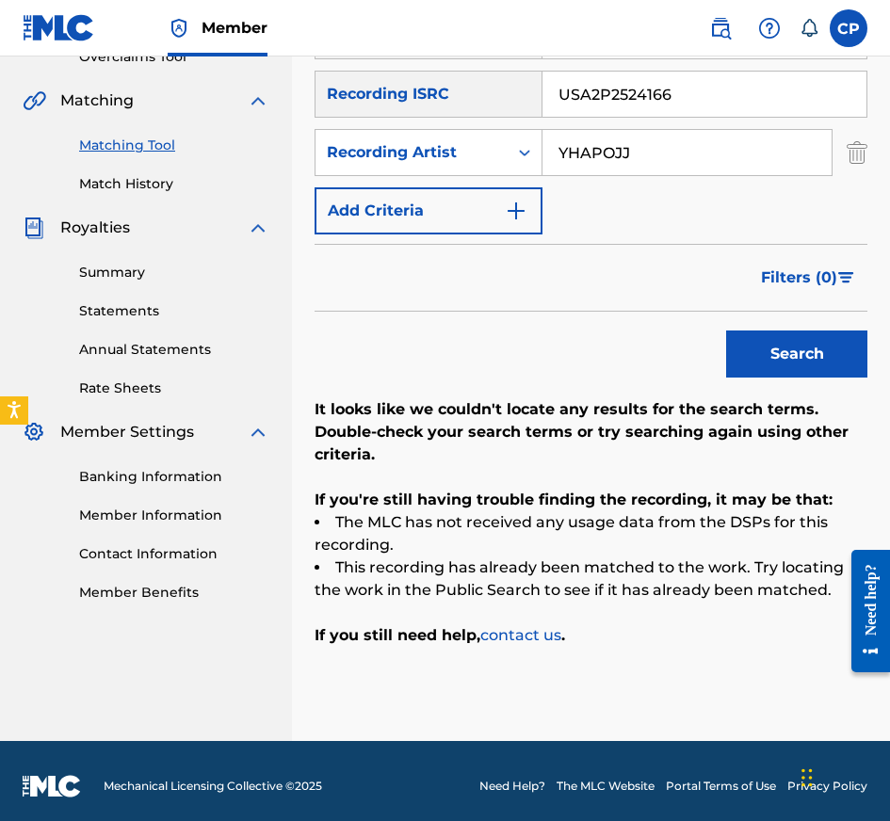
click at [720, 83] on input "USA2P2524166" at bounding box center [704, 94] width 324 height 45
click at [726, 331] on button "Search" at bounding box center [796, 354] width 141 height 47
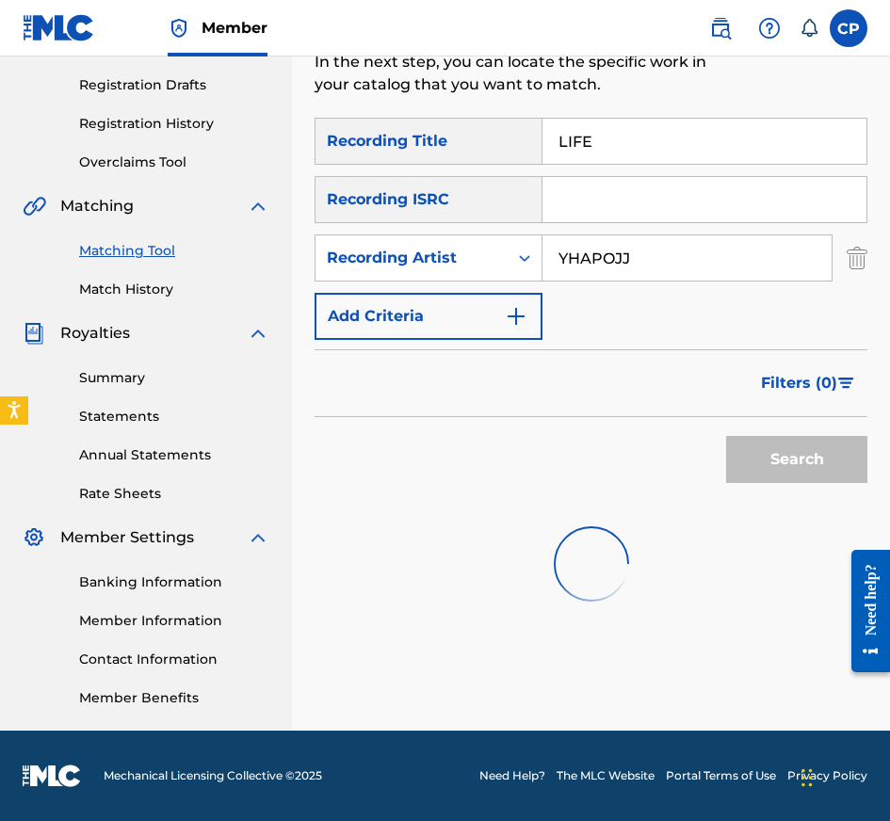
scroll to position [315, 0]
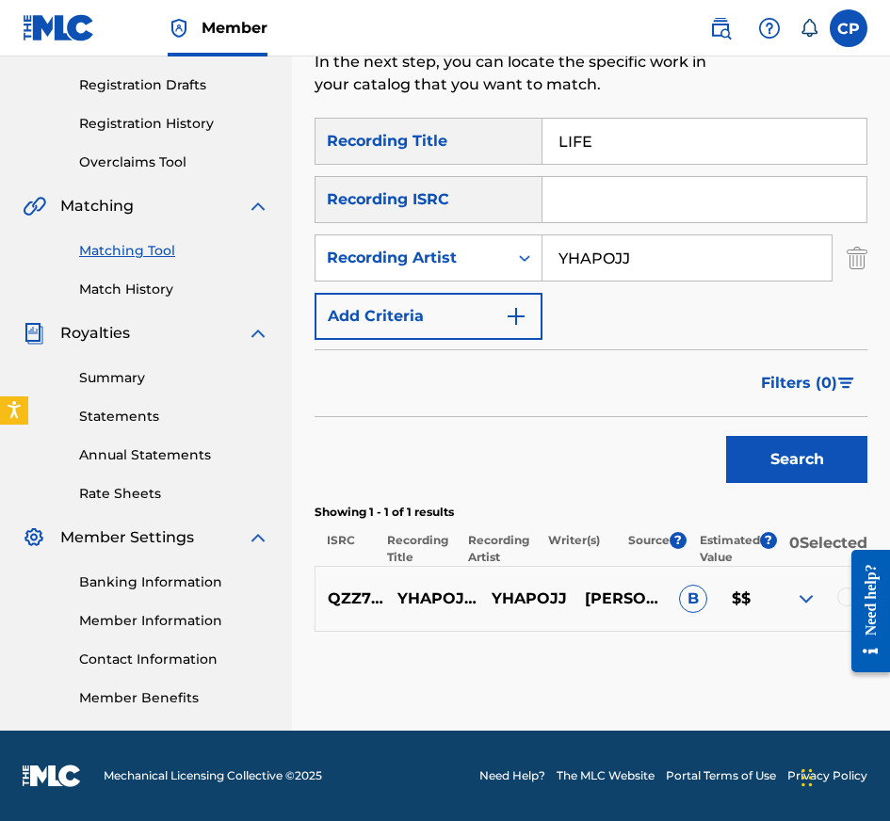
click at [845, 605] on div at bounding box center [863, 611] width 53 height 152
click at [473, 588] on p "YHAPOJJ - TAYLORS [PROD. DTM LIFE + HHHCRA]" at bounding box center [432, 599] width 94 height 23
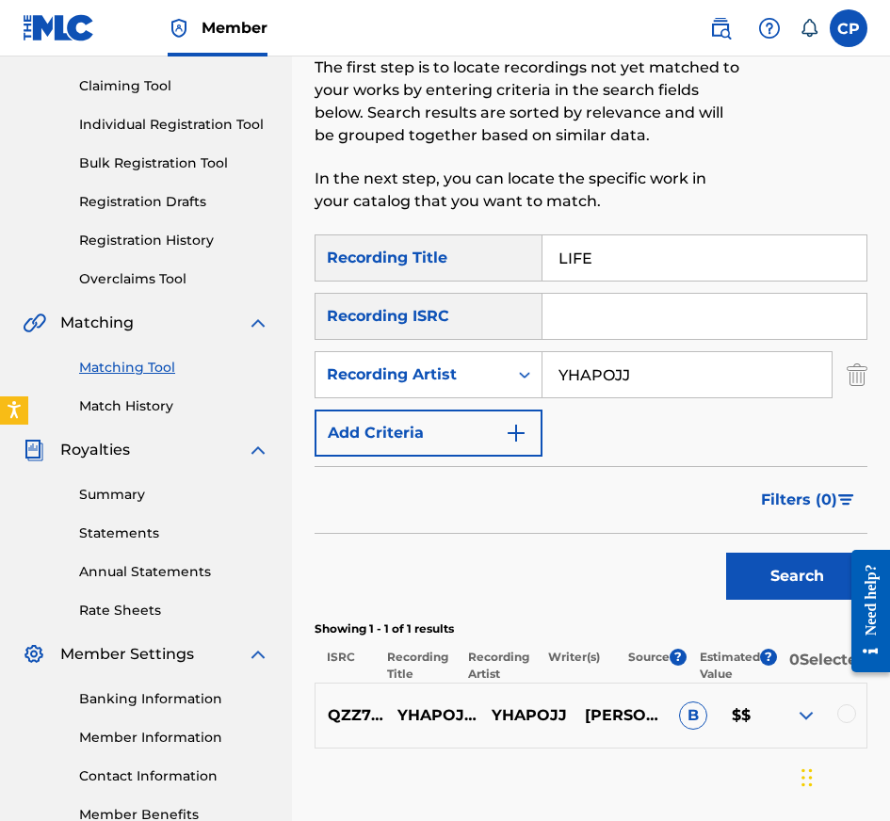
scroll to position [190, 0]
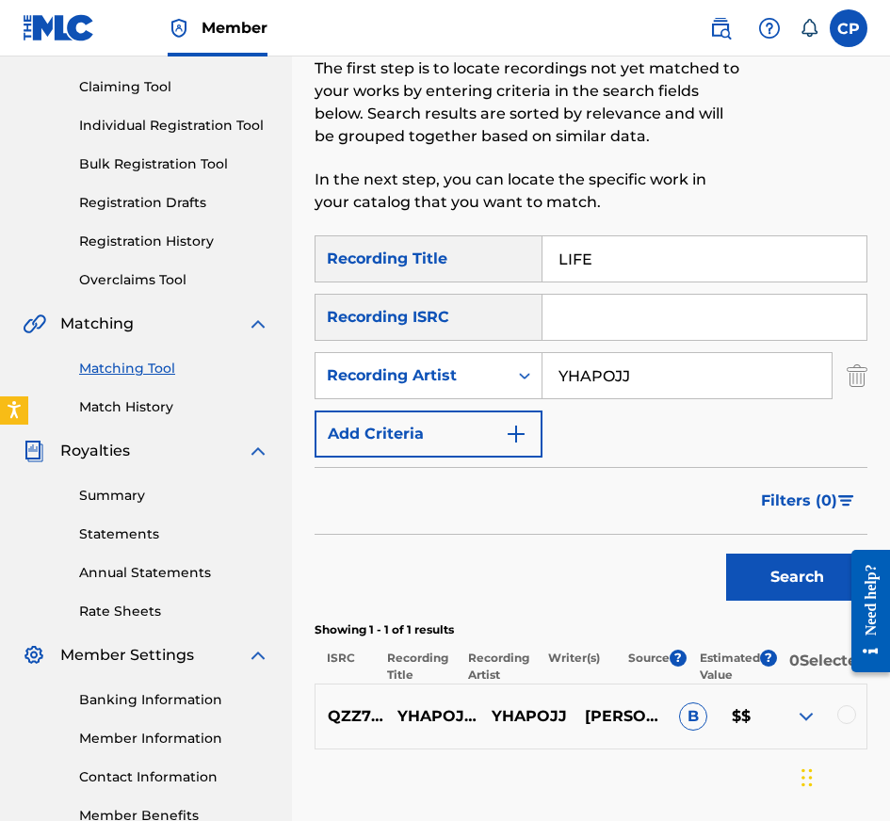
click at [850, 724] on div at bounding box center [846, 714] width 19 height 19
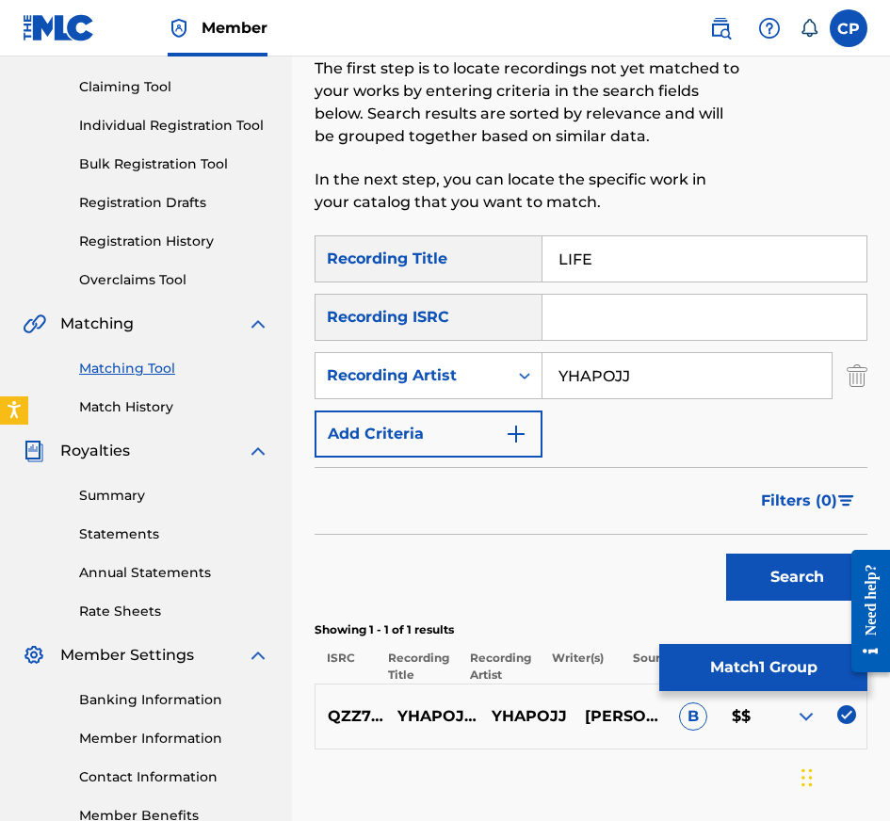
click at [783, 671] on button "Match 1 Group" at bounding box center [763, 667] width 208 height 47
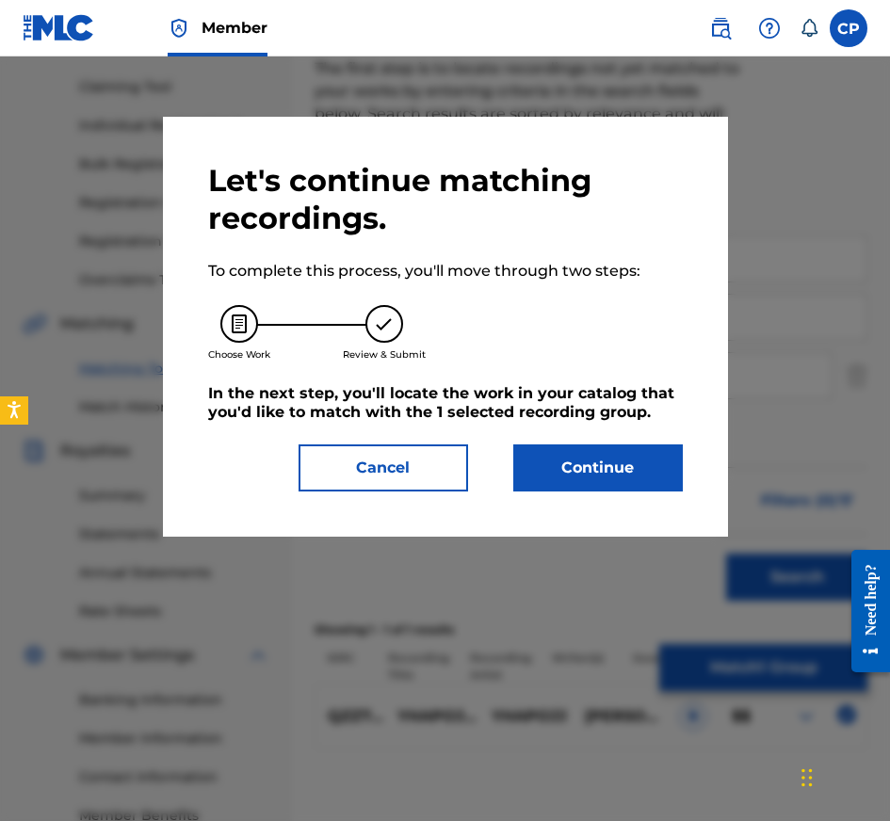
click at [596, 455] on button "Continue" at bounding box center [598, 467] width 170 height 47
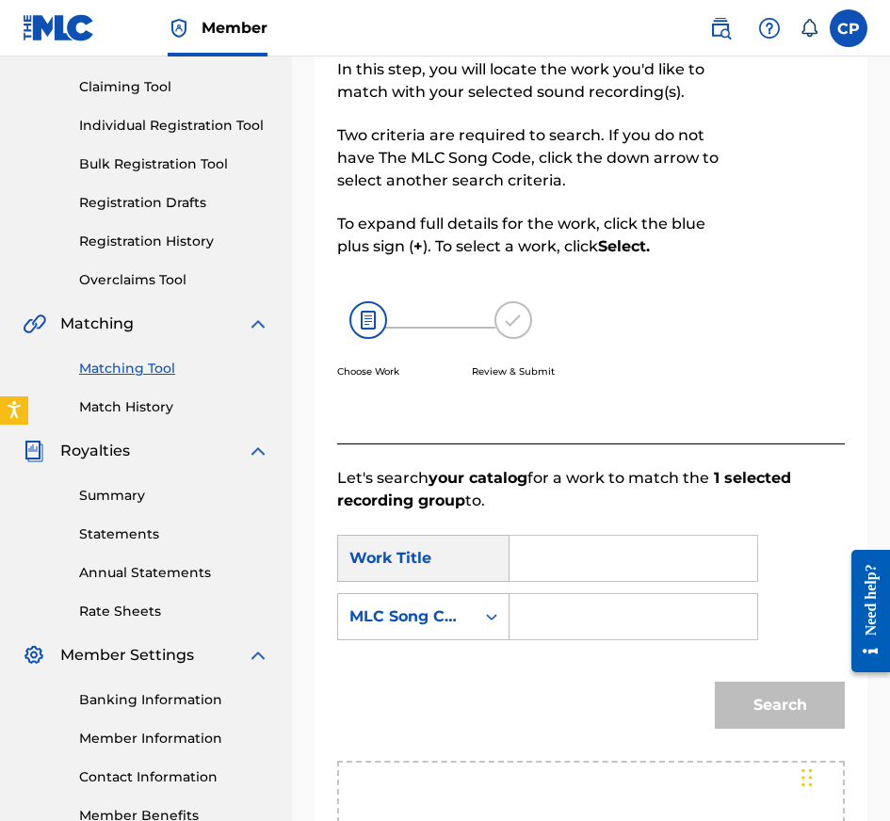
click at [609, 546] on input "Search Form" at bounding box center [633, 558] width 216 height 45
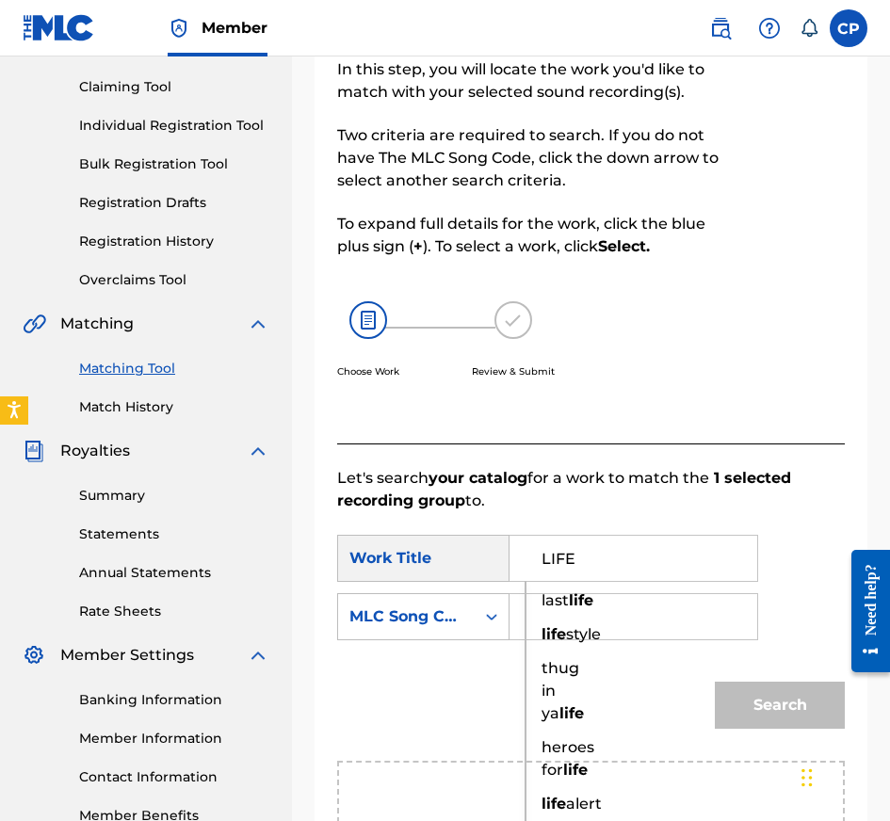
type input "LIFE"
click at [688, 605] on input "Search Form" at bounding box center [633, 616] width 216 height 45
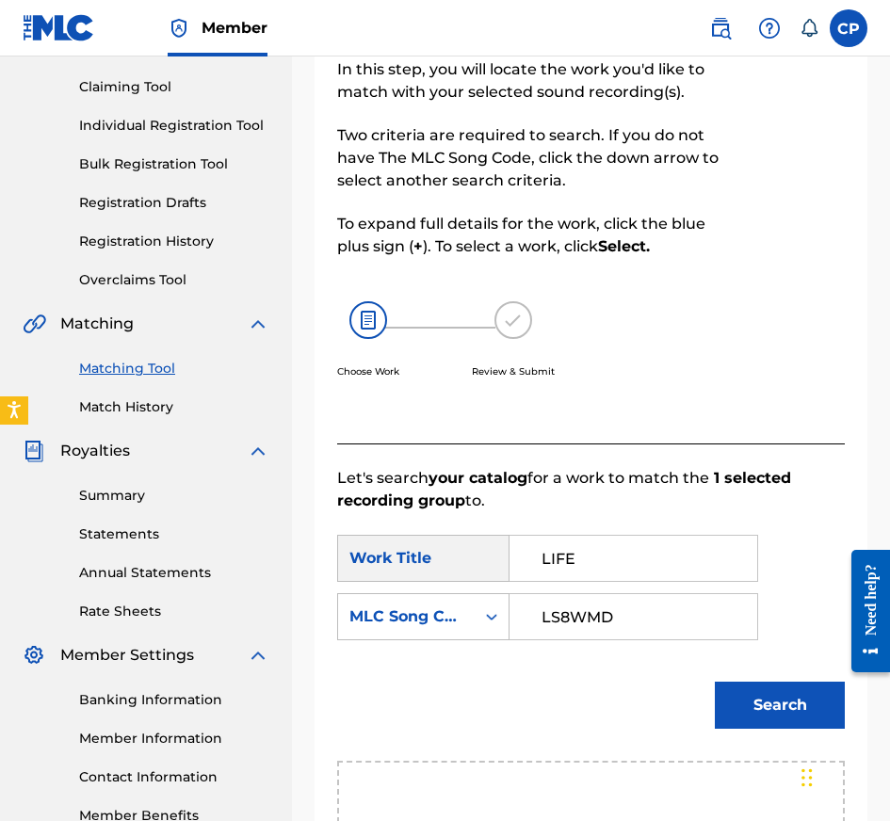
type input "LS8WMD"
click at [736, 717] on button "Search" at bounding box center [780, 705] width 130 height 47
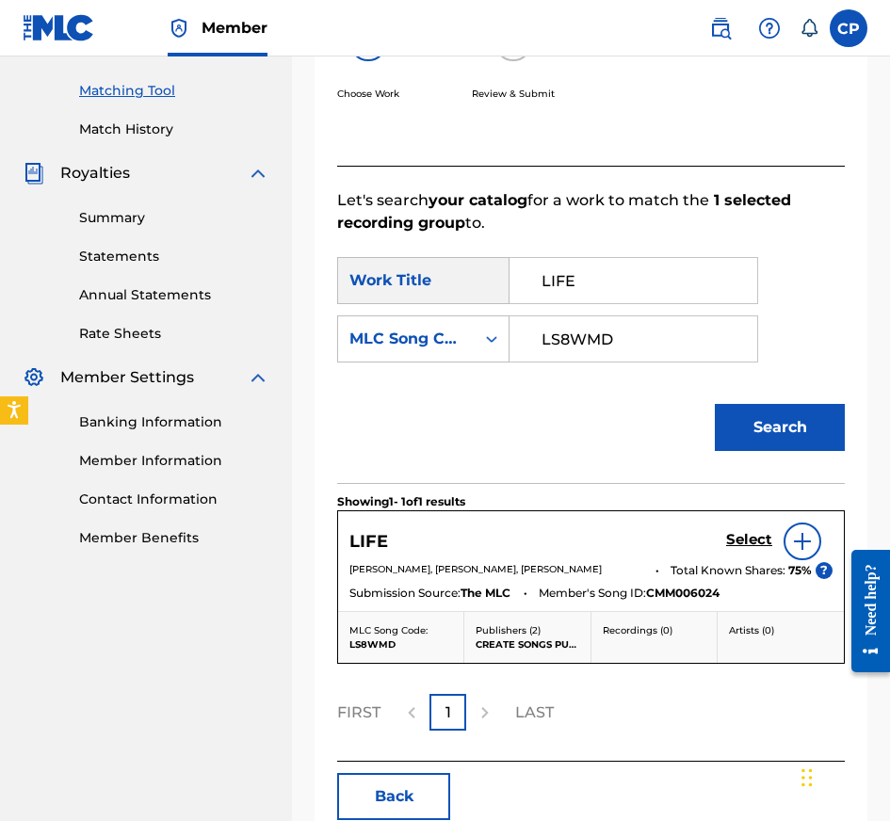
scroll to position [474, 0]
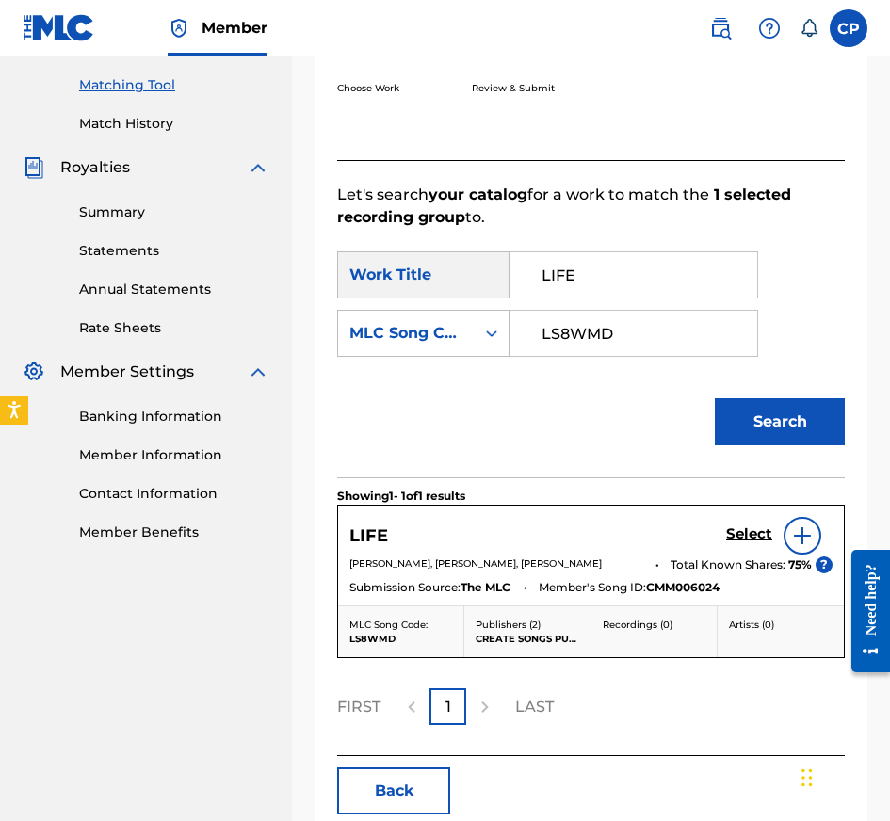
click at [735, 539] on h5 "Select" at bounding box center [749, 534] width 46 height 18
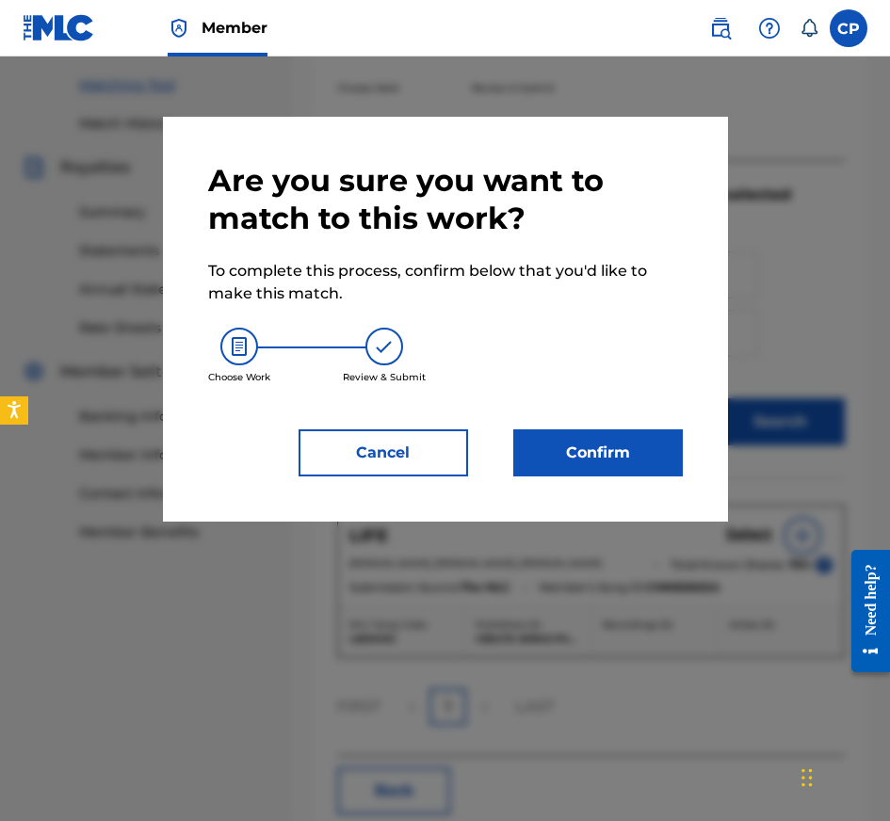
click at [597, 453] on button "Confirm" at bounding box center [598, 452] width 170 height 47
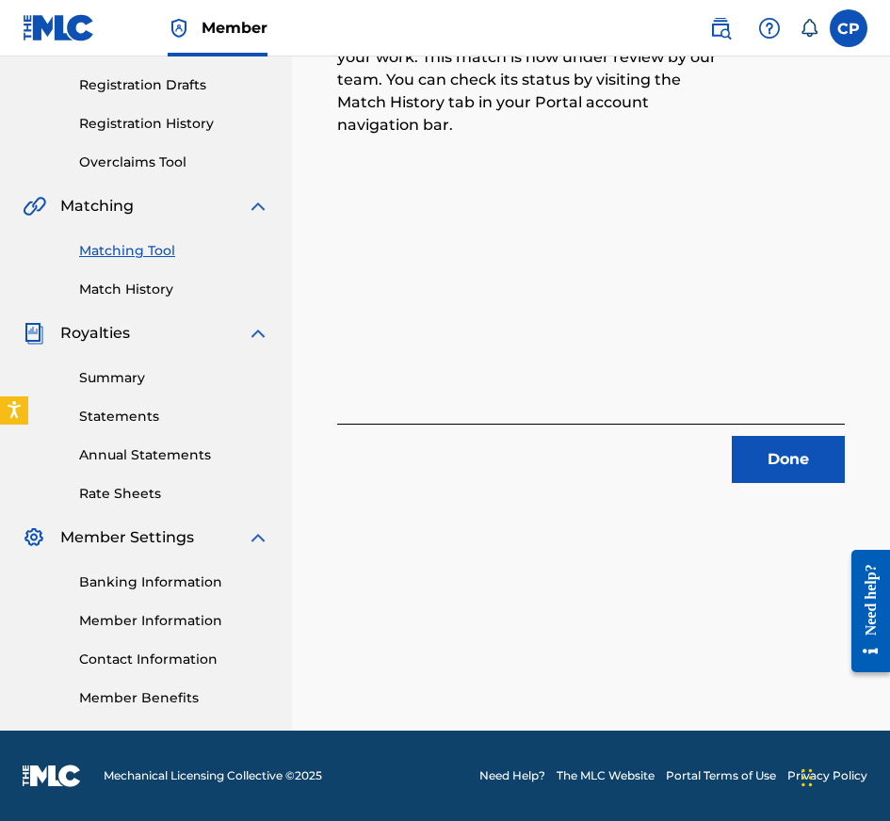
scroll to position [308, 0]
click at [801, 457] on button "Done" at bounding box center [788, 459] width 113 height 47
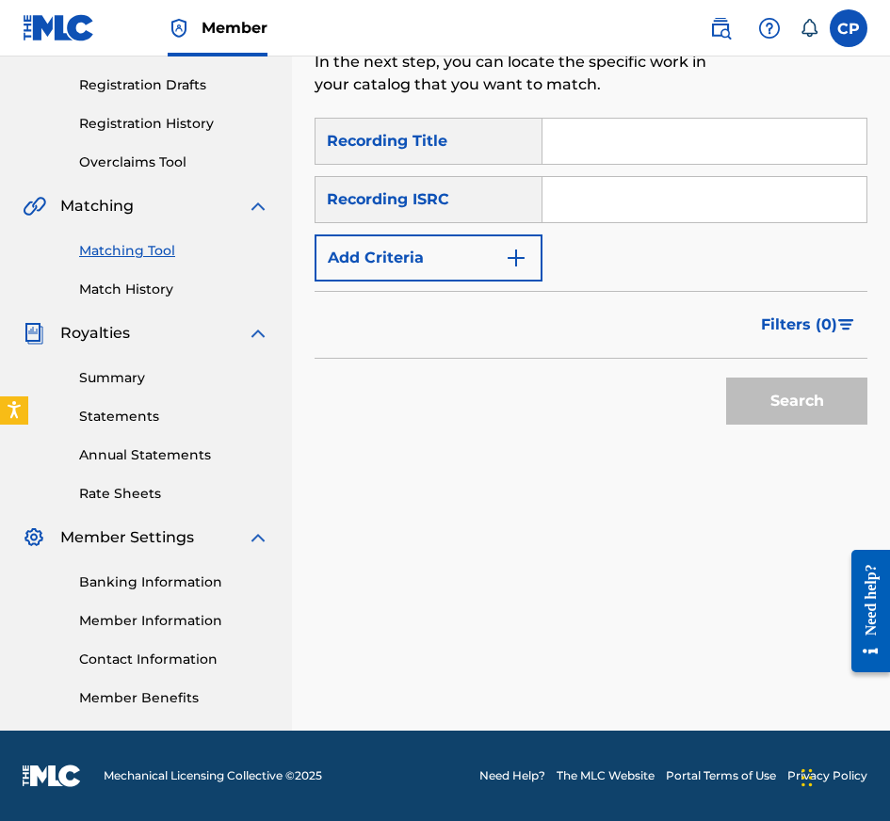
click at [684, 154] on input "Search Form" at bounding box center [704, 141] width 324 height 45
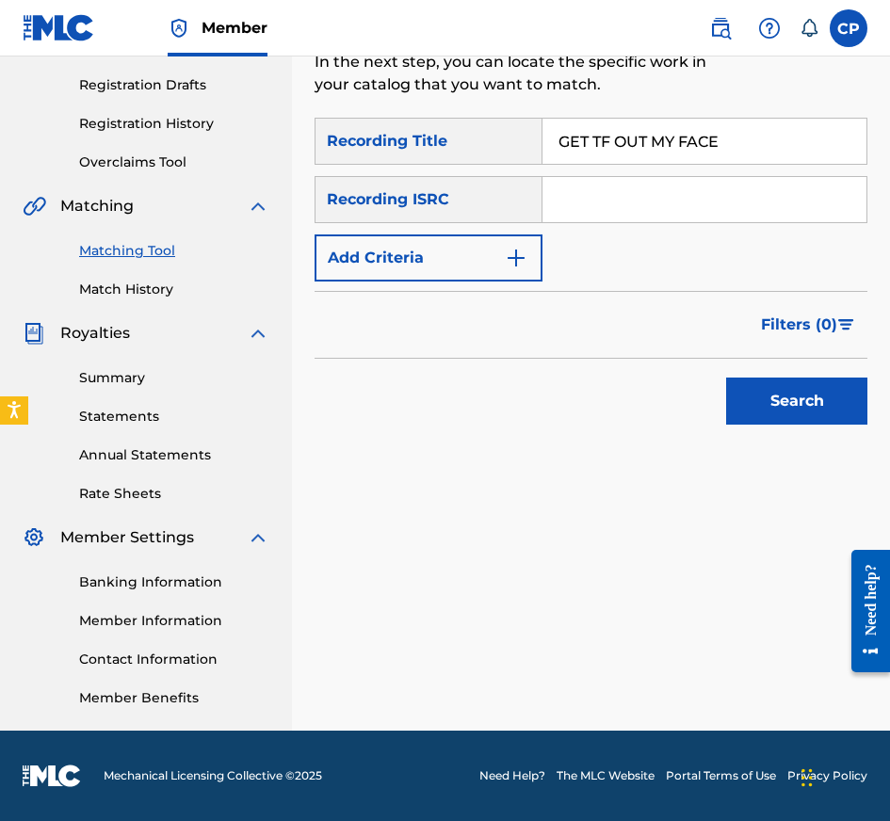
type input "GET TF OUT MY FACE"
click at [642, 227] on div "SearchWithCriteriaaaf10d67-cbbc-40b6-91fd-9b82eca5f44f Recording Title GET TF O…" at bounding box center [591, 200] width 553 height 164
click at [641, 209] on input "Search Form" at bounding box center [704, 199] width 324 height 45
type input "USA2P2337022"
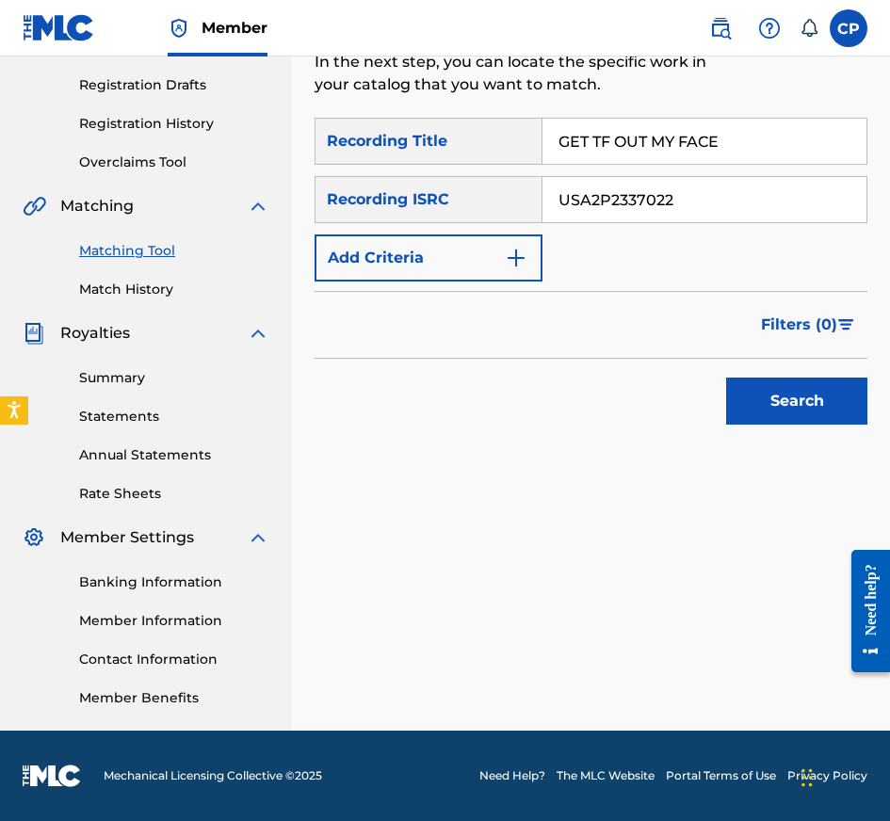
click at [476, 264] on button "Add Criteria" at bounding box center [429, 257] width 228 height 47
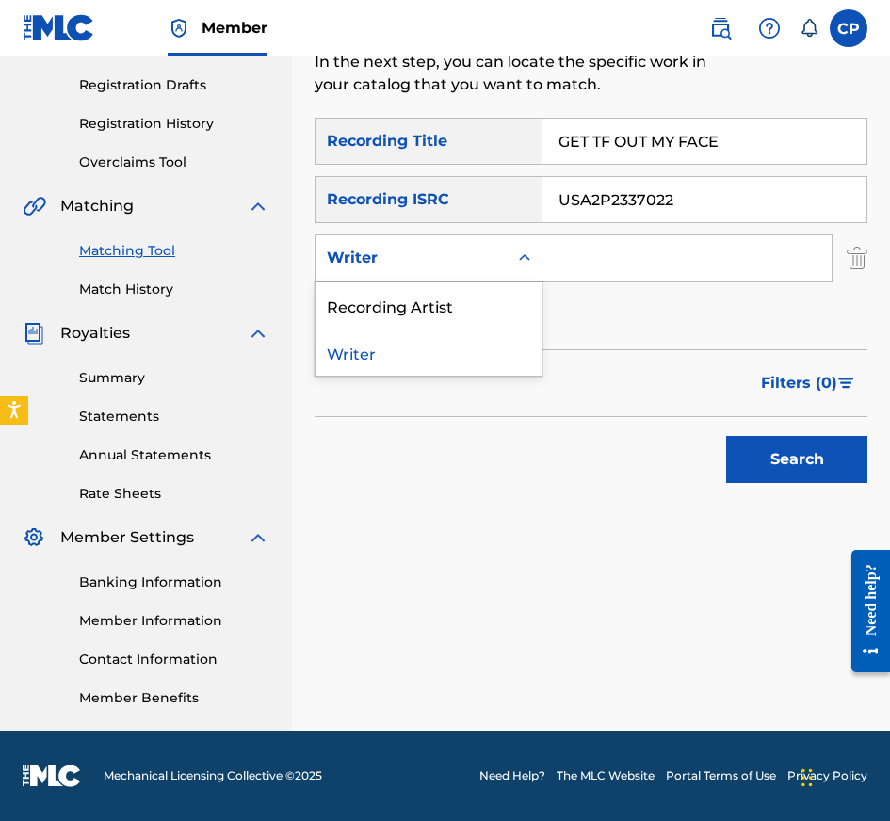
click at [476, 264] on div "Writer" at bounding box center [412, 258] width 170 height 23
click at [476, 299] on div "Recording Artist" at bounding box center [428, 305] width 226 height 47
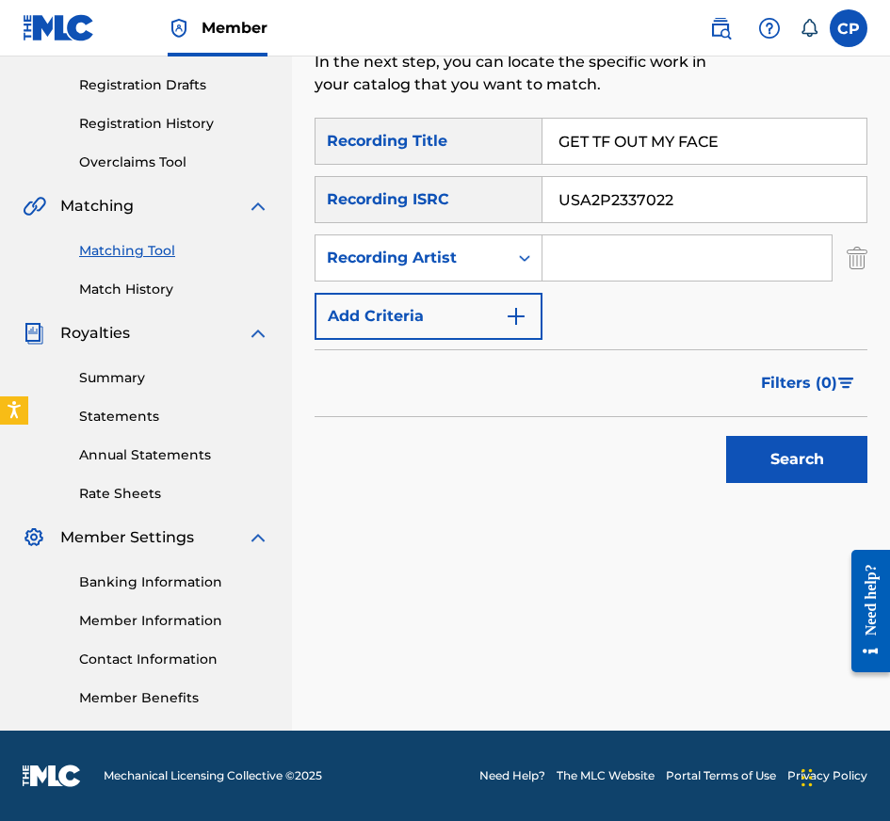
click at [853, 193] on input "USA2P2337022" at bounding box center [704, 199] width 324 height 45
click at [635, 237] on input "Search Form" at bounding box center [686, 257] width 289 height 45
type input "YHAPOJJ"
click at [800, 463] on button "Search" at bounding box center [796, 459] width 141 height 47
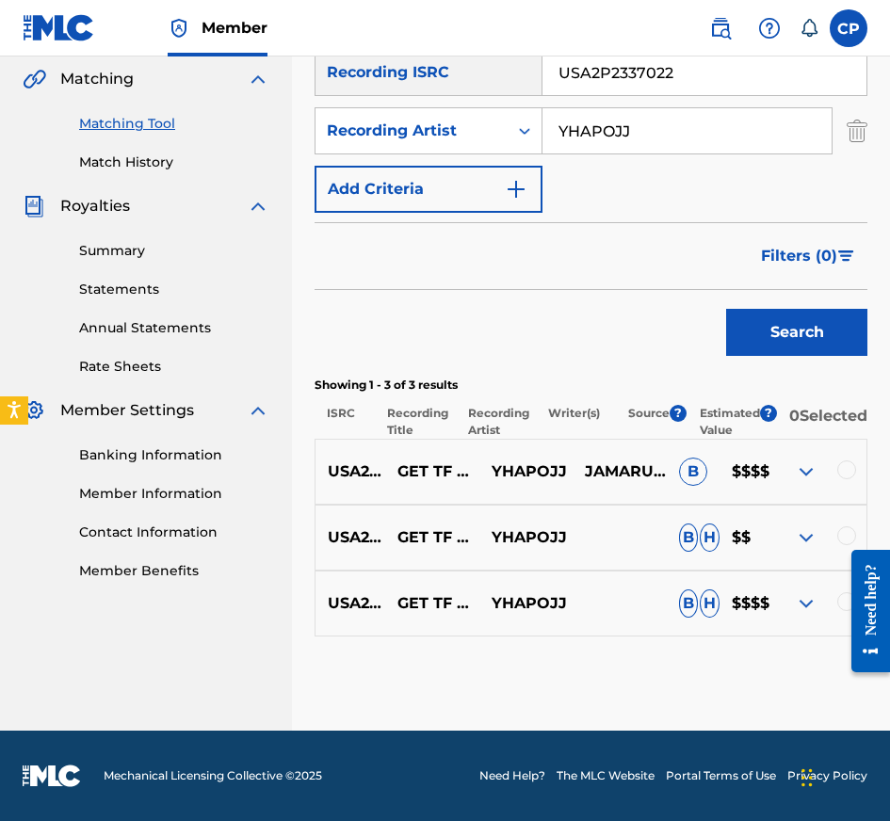
scroll to position [446, 0]
click at [847, 599] on div at bounding box center [863, 611] width 53 height 152
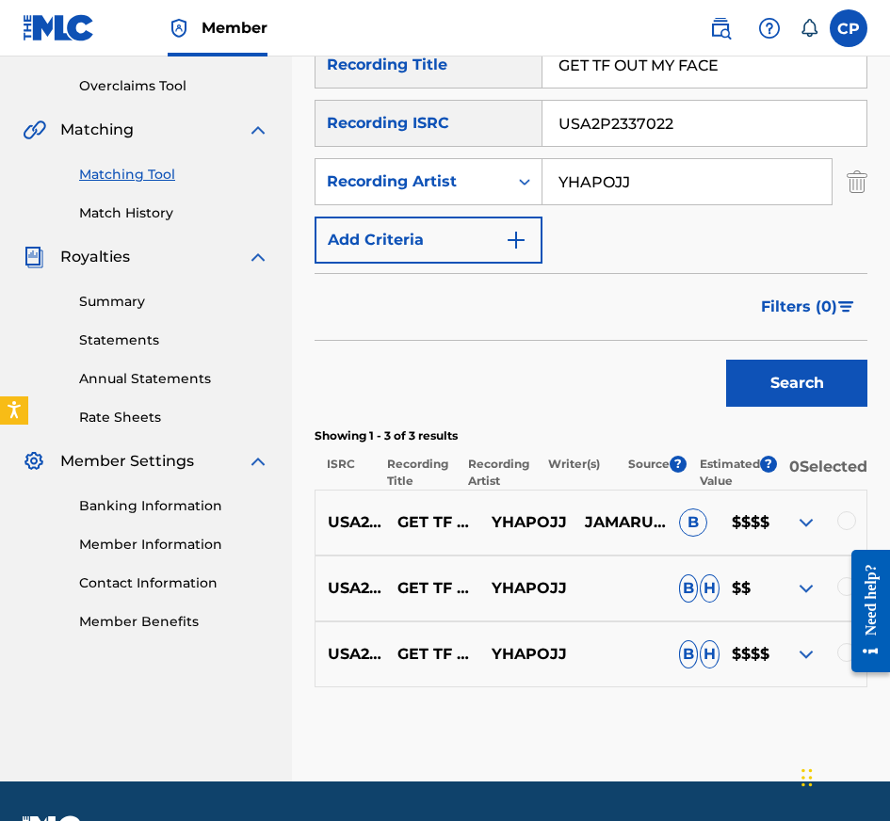
scroll to position [381, 0]
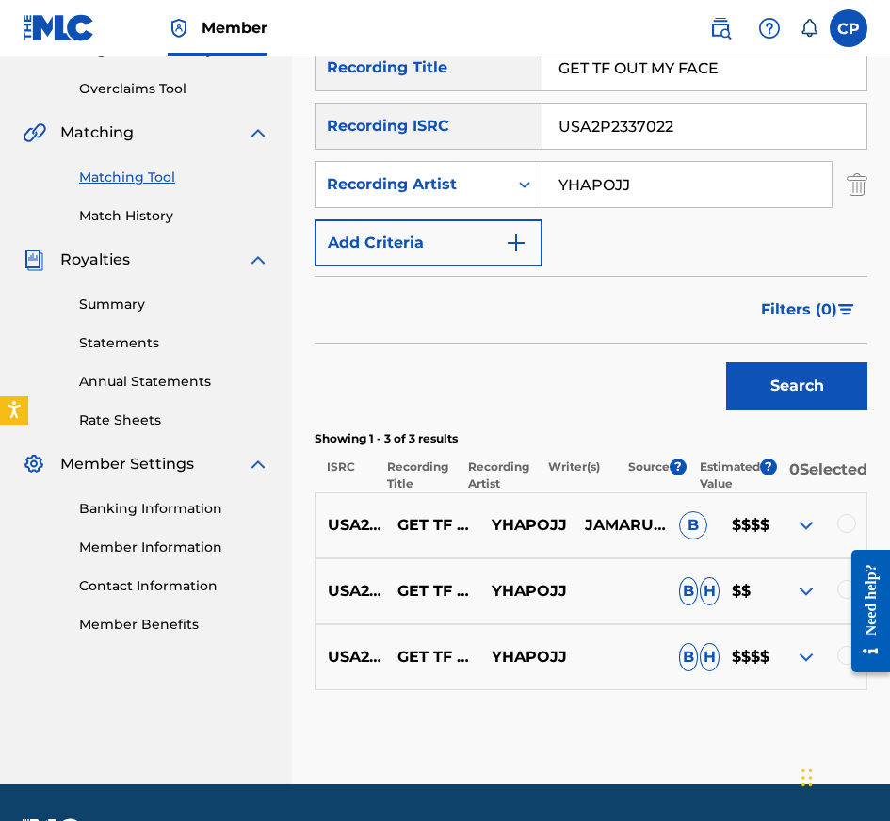
click at [844, 675] on div at bounding box center [863, 611] width 53 height 152
click at [844, 666] on div at bounding box center [863, 611] width 53 height 152
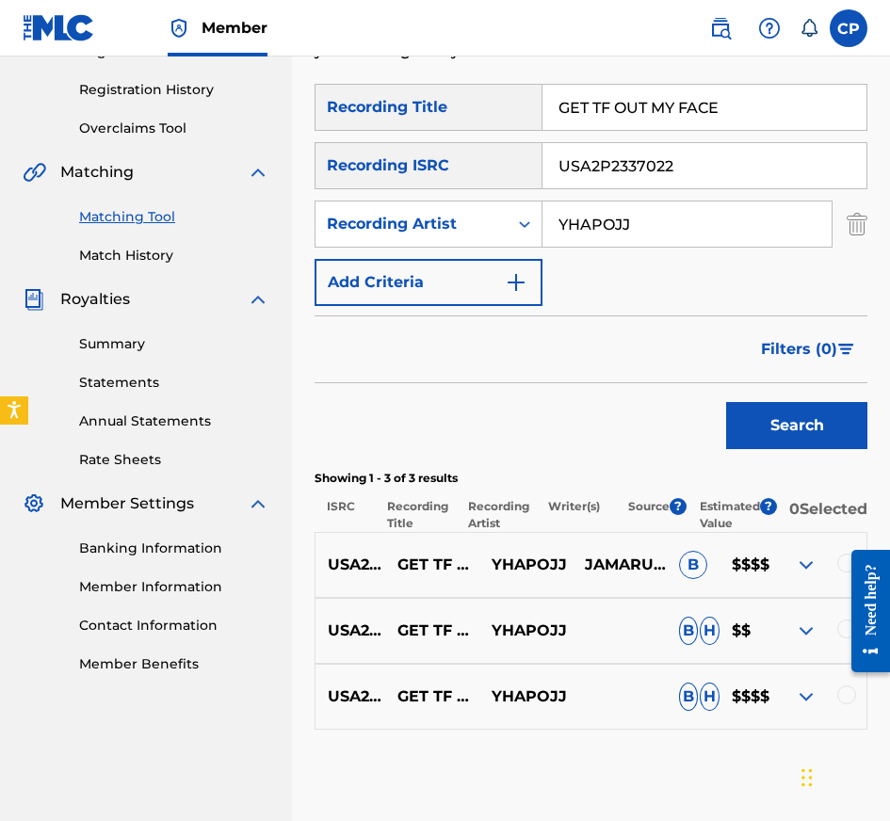
click at [848, 704] on div at bounding box center [846, 695] width 19 height 19
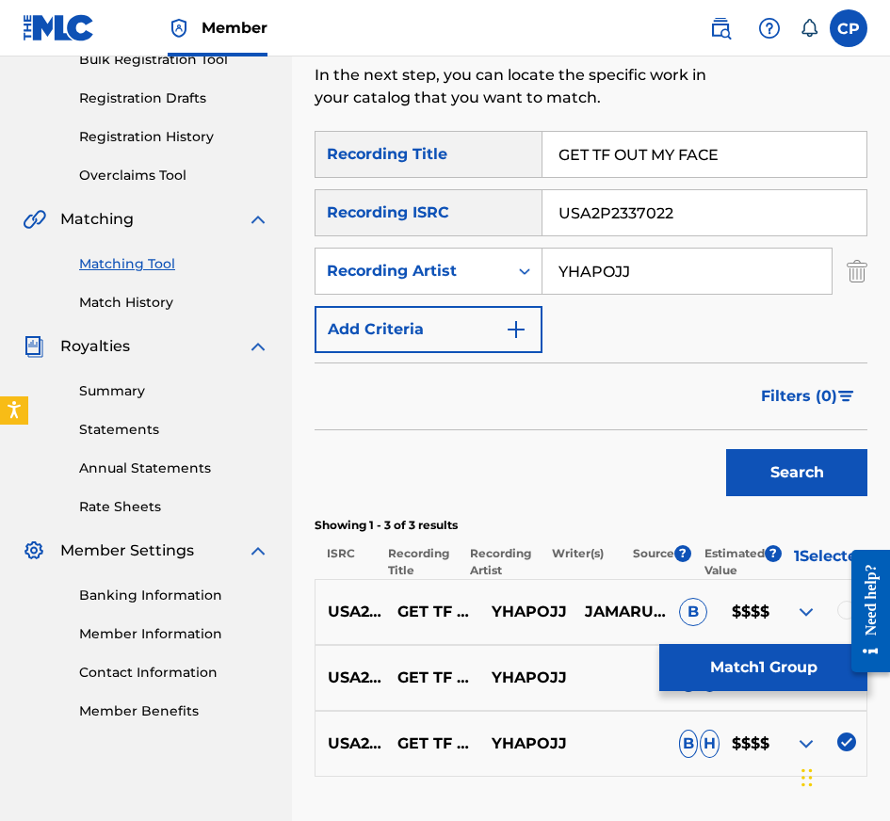
scroll to position [288, 0]
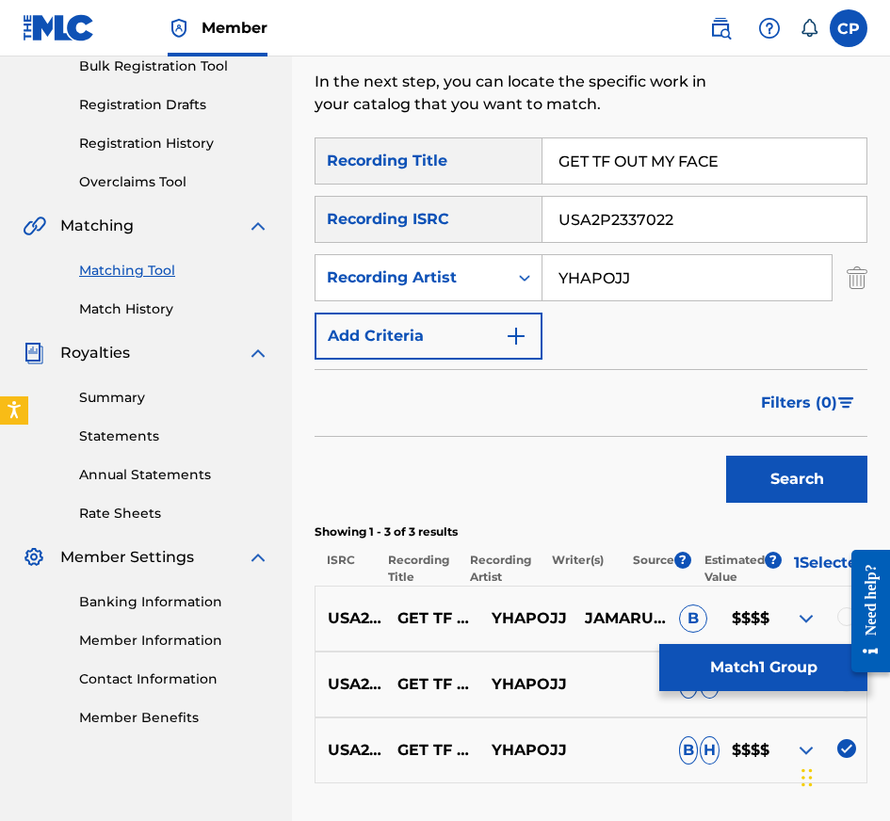
click at [848, 707] on div "USA2P2337022 GET TF OUT MY FACE YHAPOJJ B H $$" at bounding box center [591, 685] width 553 height 66
click at [848, 692] on div at bounding box center [846, 682] width 19 height 19
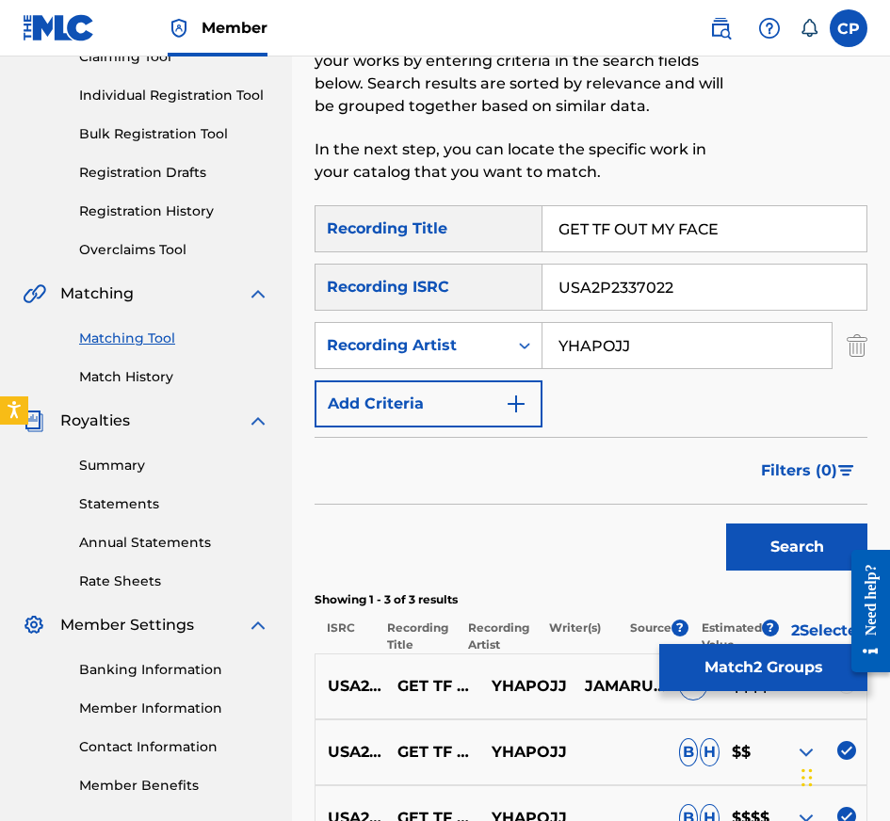
scroll to position [209, 0]
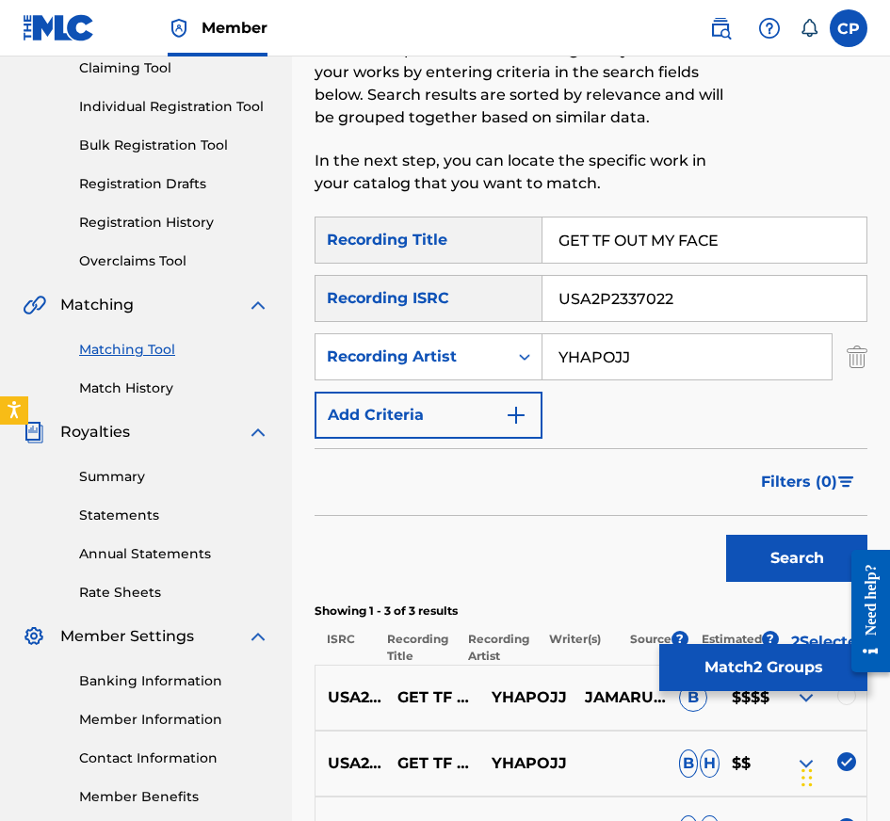
click at [849, 698] on div at bounding box center [846, 695] width 19 height 19
click at [702, 289] on input "USA2P2337022" at bounding box center [704, 298] width 324 height 45
click at [726, 535] on button "Search" at bounding box center [796, 558] width 141 height 47
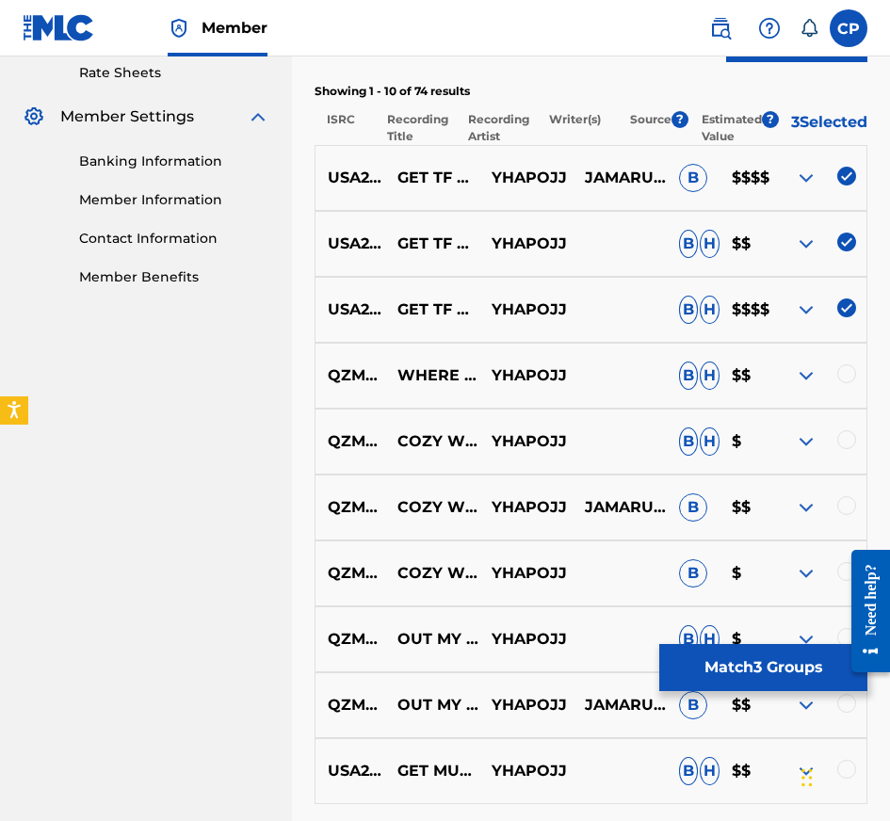
scroll to position [727, 0]
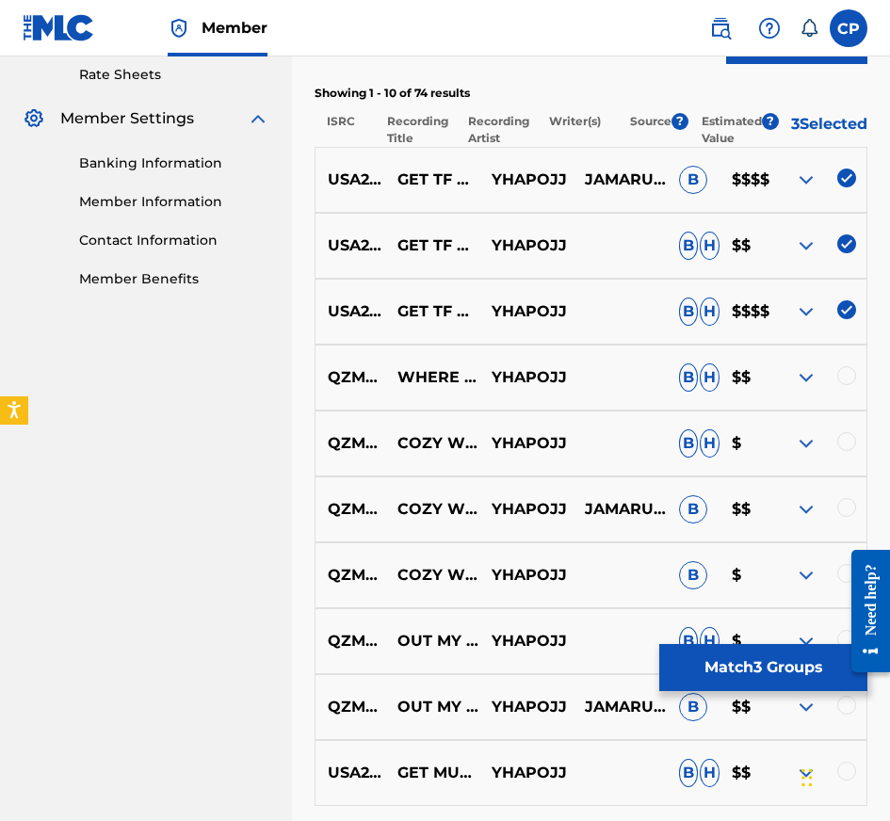
click at [724, 664] on button "Match 3 Groups" at bounding box center [763, 667] width 208 height 47
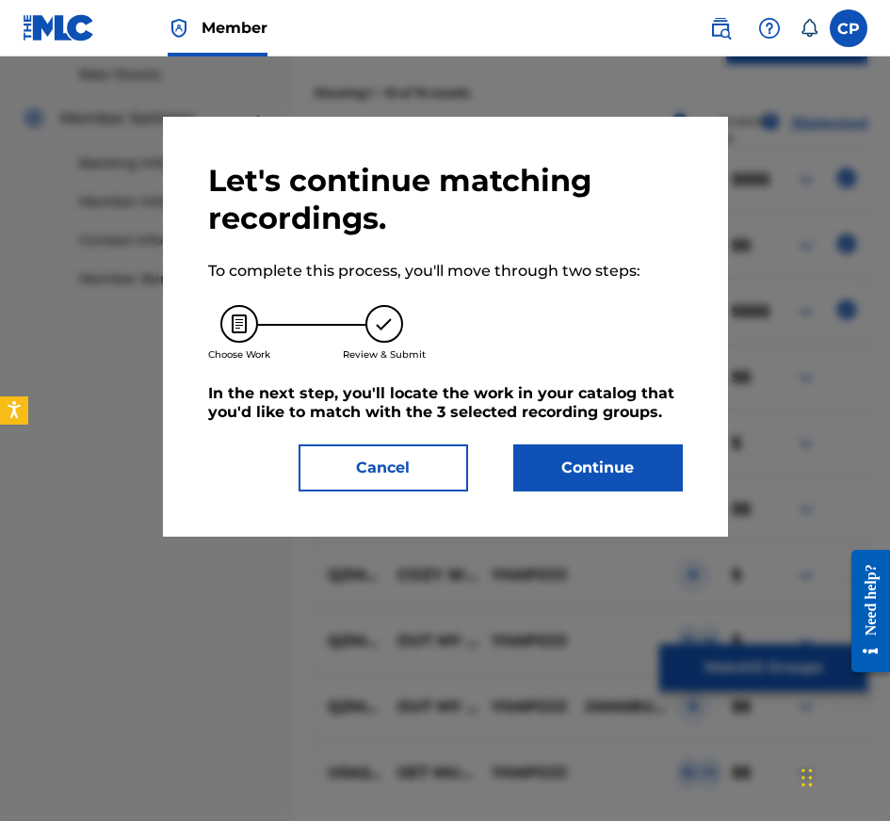
click at [605, 453] on button "Continue" at bounding box center [598, 467] width 170 height 47
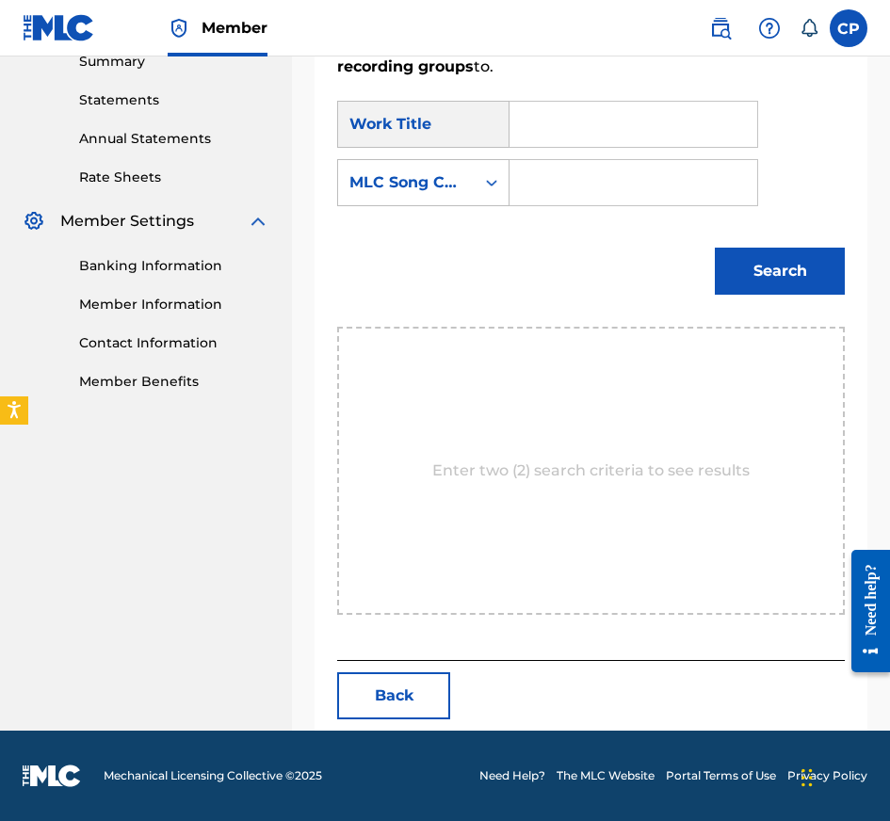
scroll to position [624, 0]
click at [654, 112] on input "Search Form" at bounding box center [633, 124] width 216 height 45
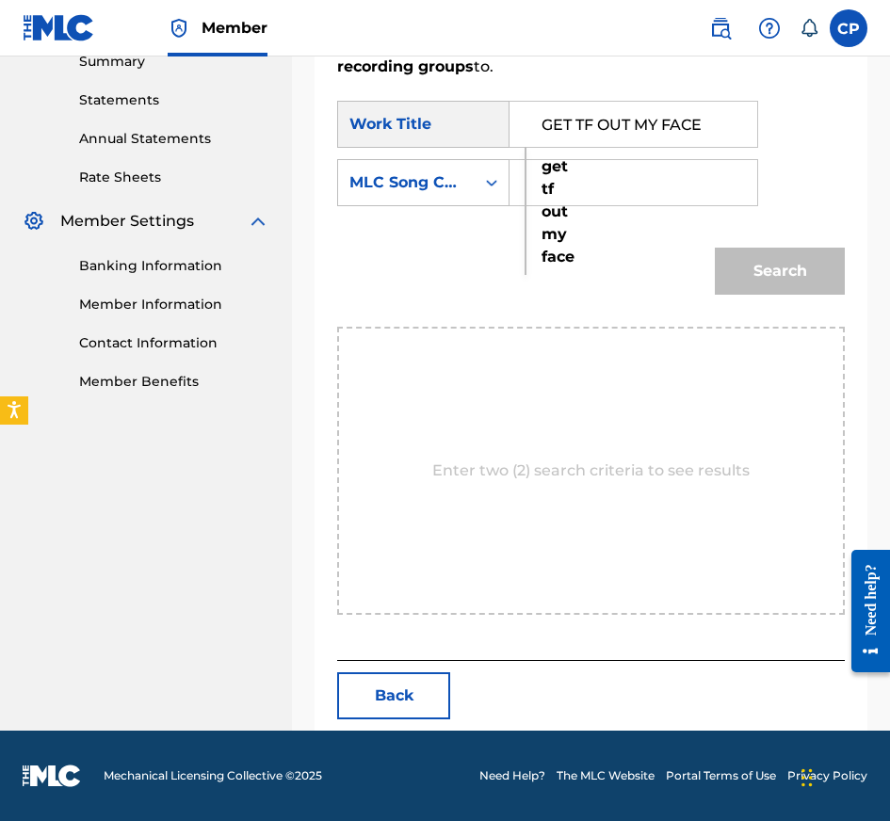
type input "GET TF OUT MY FACE"
click at [633, 172] on input "Search Form" at bounding box center [633, 182] width 216 height 45
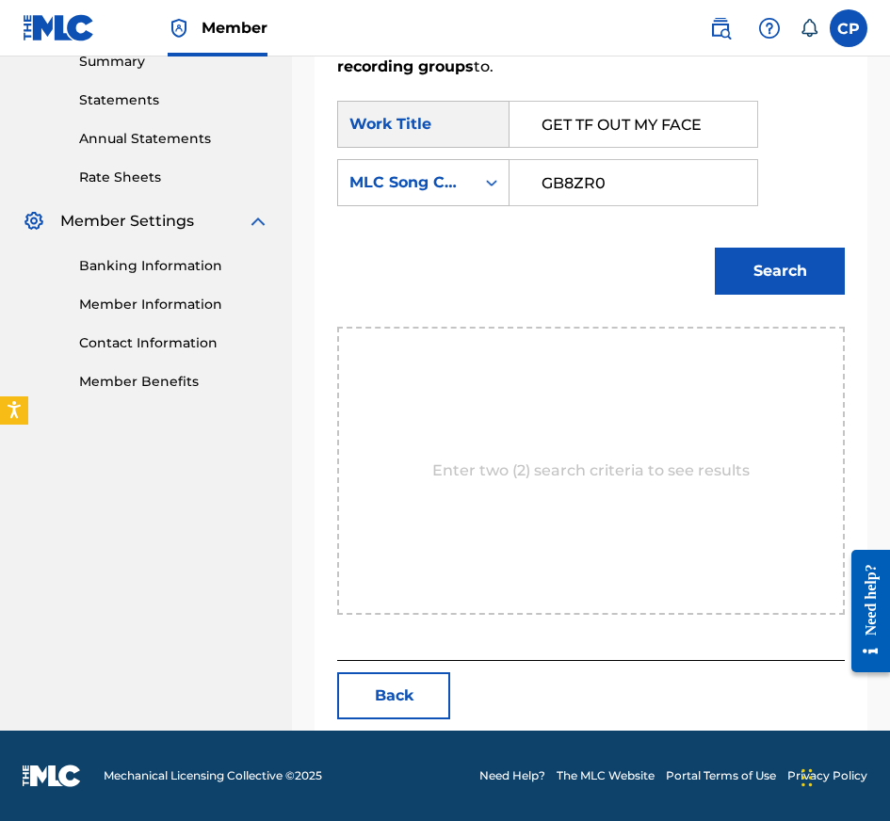
type input "GB8ZR0"
click at [765, 277] on button "Search" at bounding box center [780, 271] width 130 height 47
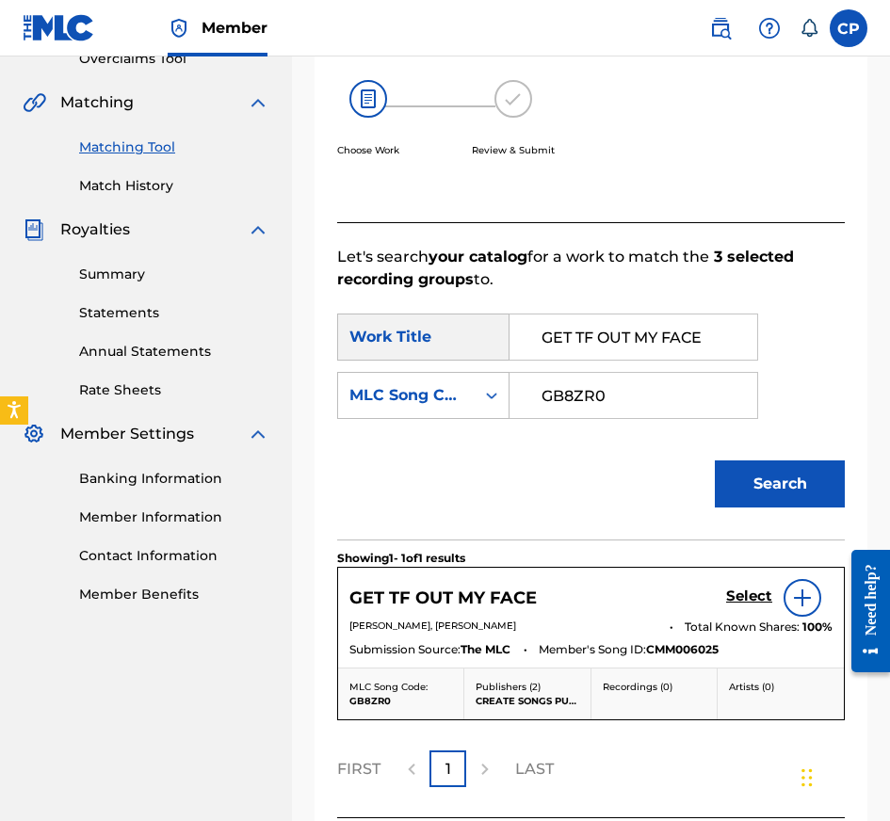
scroll to position [569, 0]
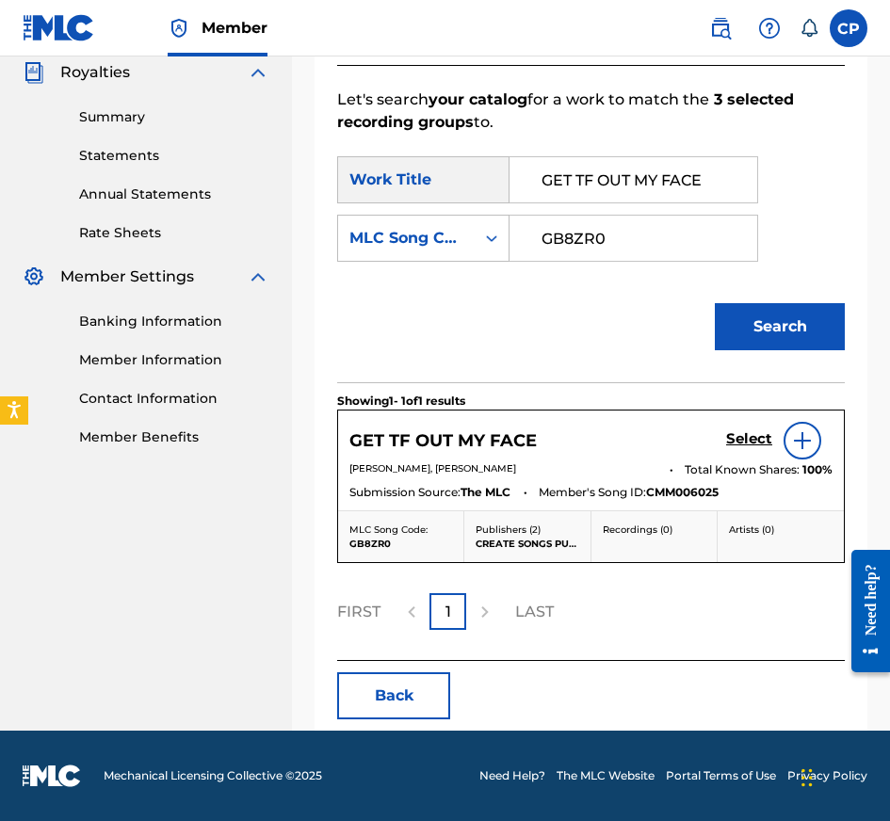
click at [746, 444] on h5 "Select" at bounding box center [749, 439] width 46 height 18
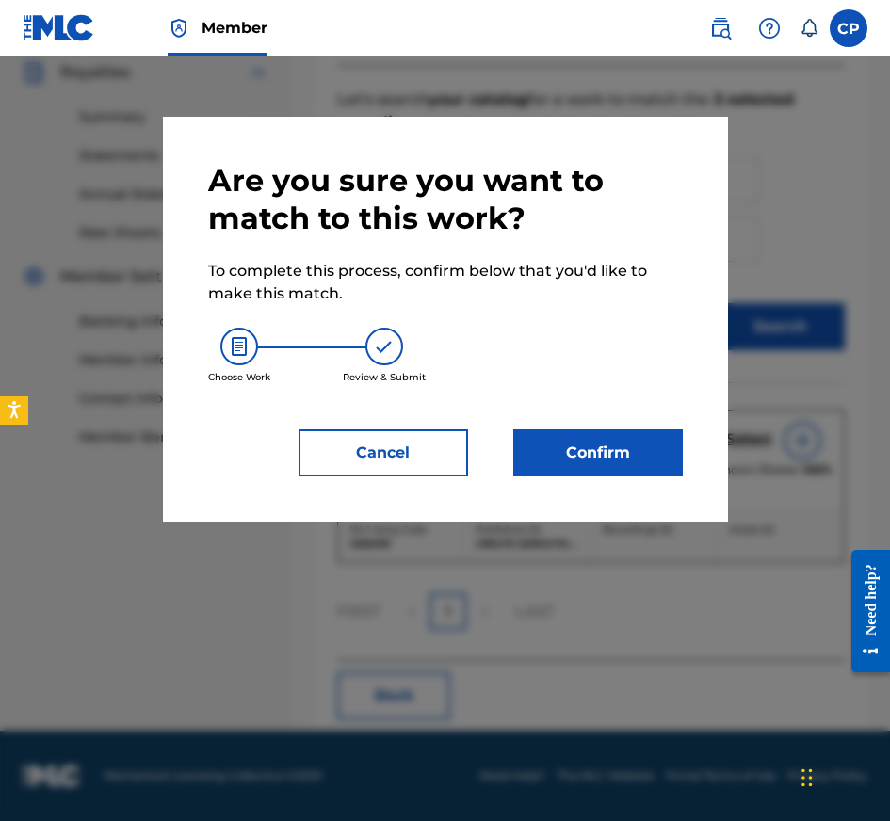
click at [598, 471] on button "Confirm" at bounding box center [598, 452] width 170 height 47
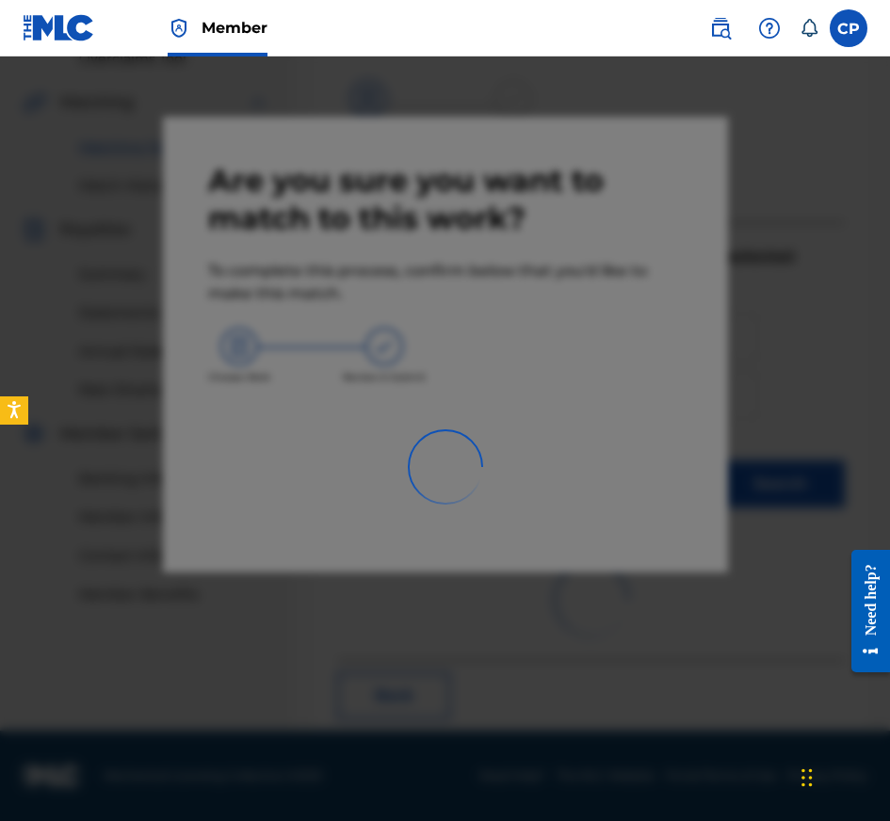
scroll to position [308, 0]
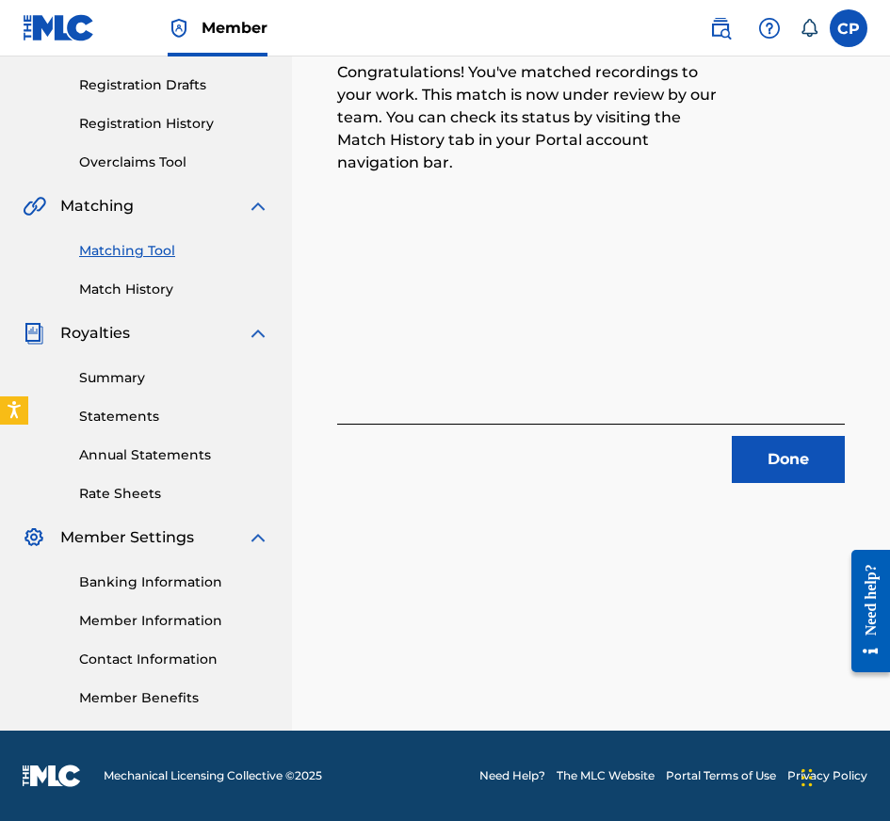
click at [761, 455] on button "Done" at bounding box center [788, 459] width 113 height 47
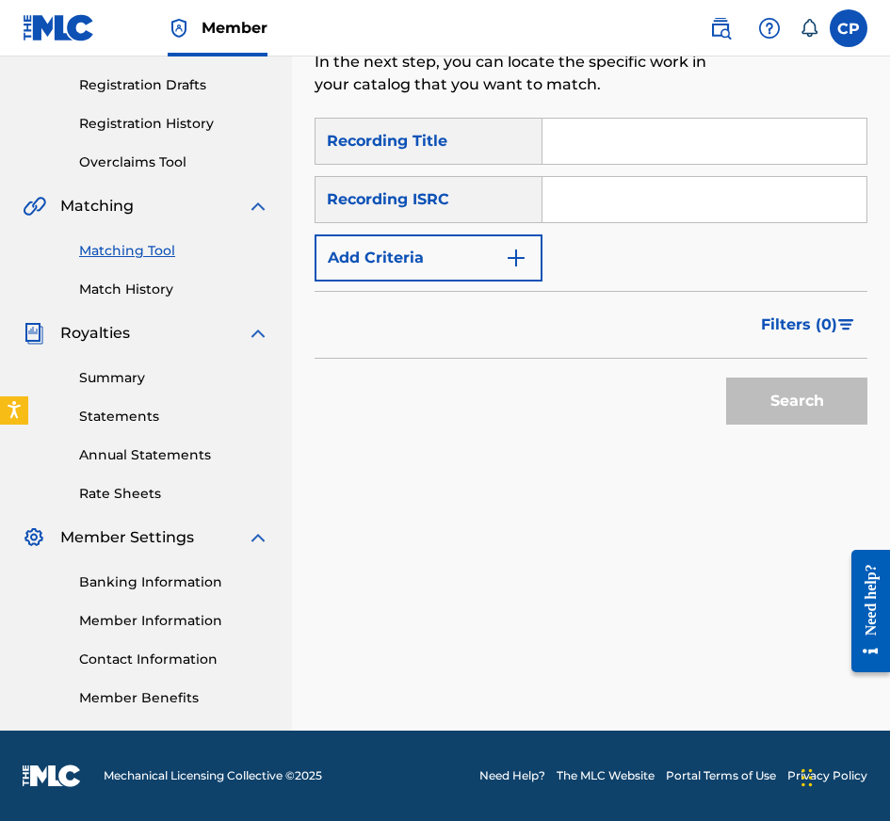
click at [696, 148] on input "Search Form" at bounding box center [704, 141] width 324 height 45
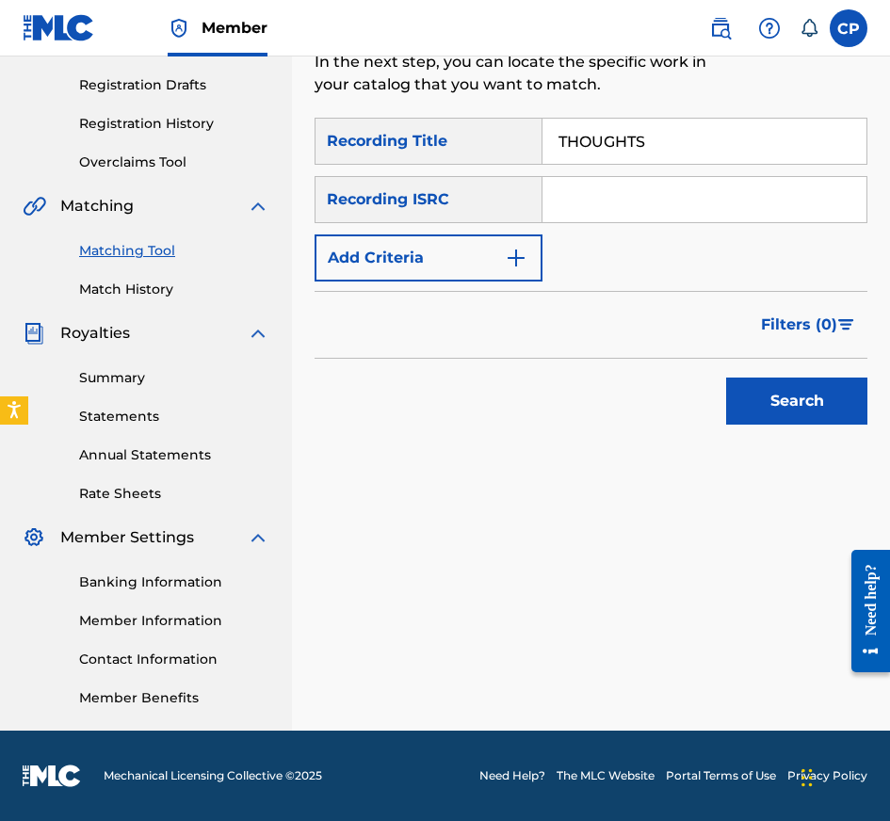
type input "THOUGHTS"
click at [651, 179] on input "Search Form" at bounding box center [704, 199] width 324 height 45
type input "NL8RL2528332"
click at [405, 263] on button "Add Criteria" at bounding box center [429, 257] width 228 height 47
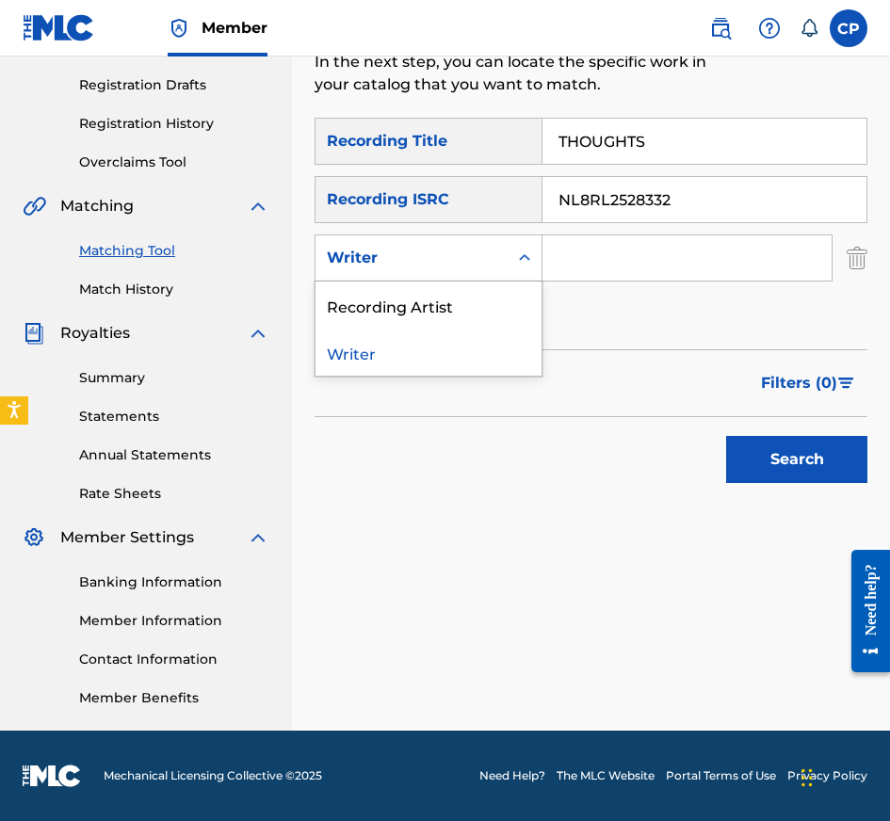
click at [405, 263] on div "Writer" at bounding box center [412, 258] width 170 height 23
click at [406, 302] on div "Recording Artist" at bounding box center [428, 305] width 226 height 47
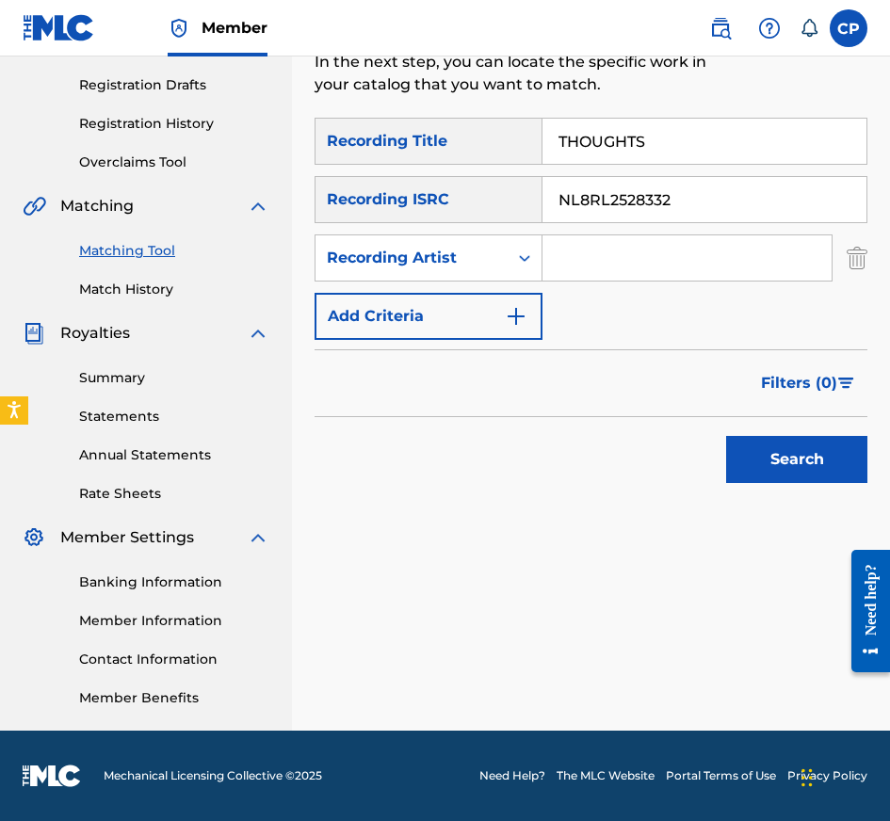
click at [750, 270] on input "Search Form" at bounding box center [686, 257] width 289 height 45
type input "YOUNNMOH, BABYSTAYDOWN"
click at [802, 464] on button "Search" at bounding box center [796, 459] width 141 height 47
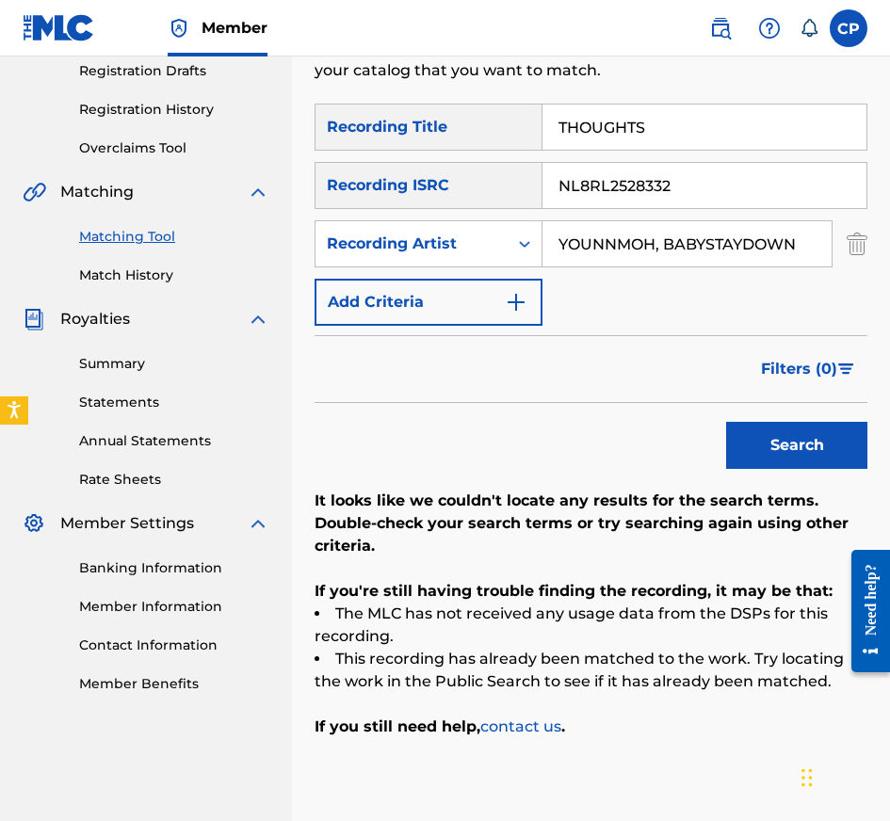
scroll to position [324, 0]
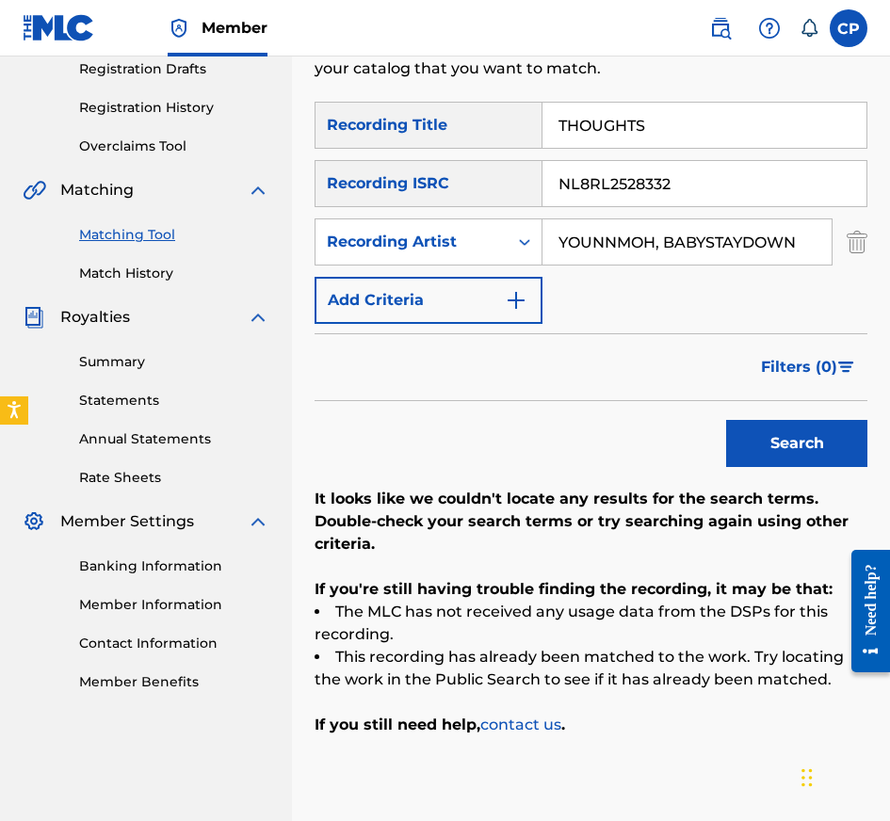
click at [723, 173] on input "NL8RL2528332" at bounding box center [704, 183] width 324 height 45
click at [726, 420] on button "Search" at bounding box center [796, 443] width 141 height 47
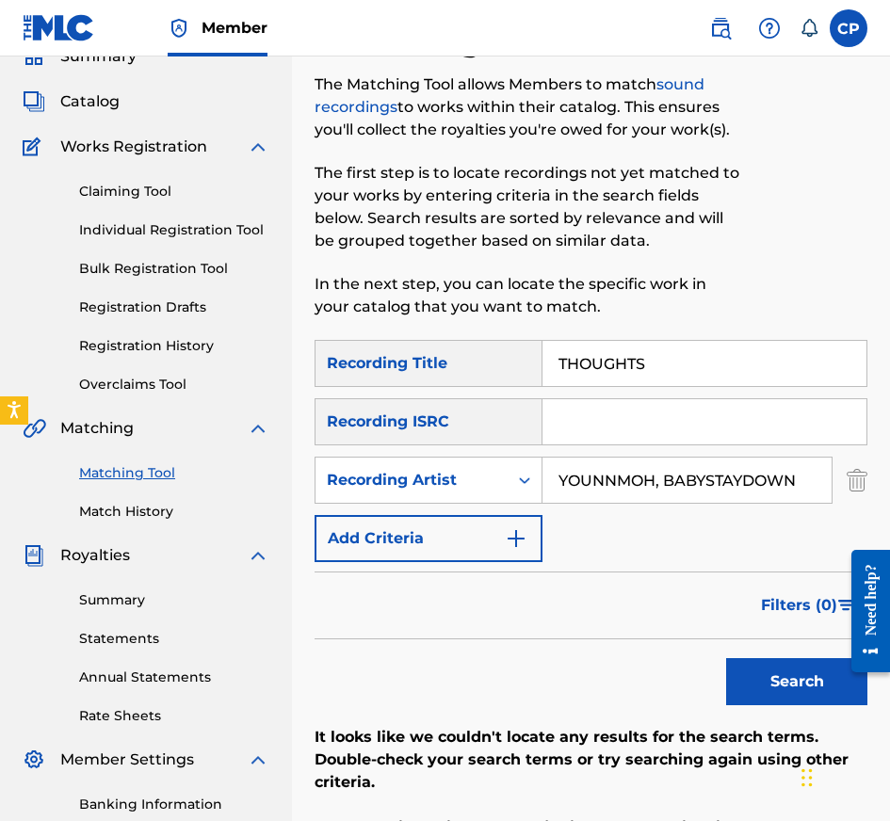
scroll to position [0, 0]
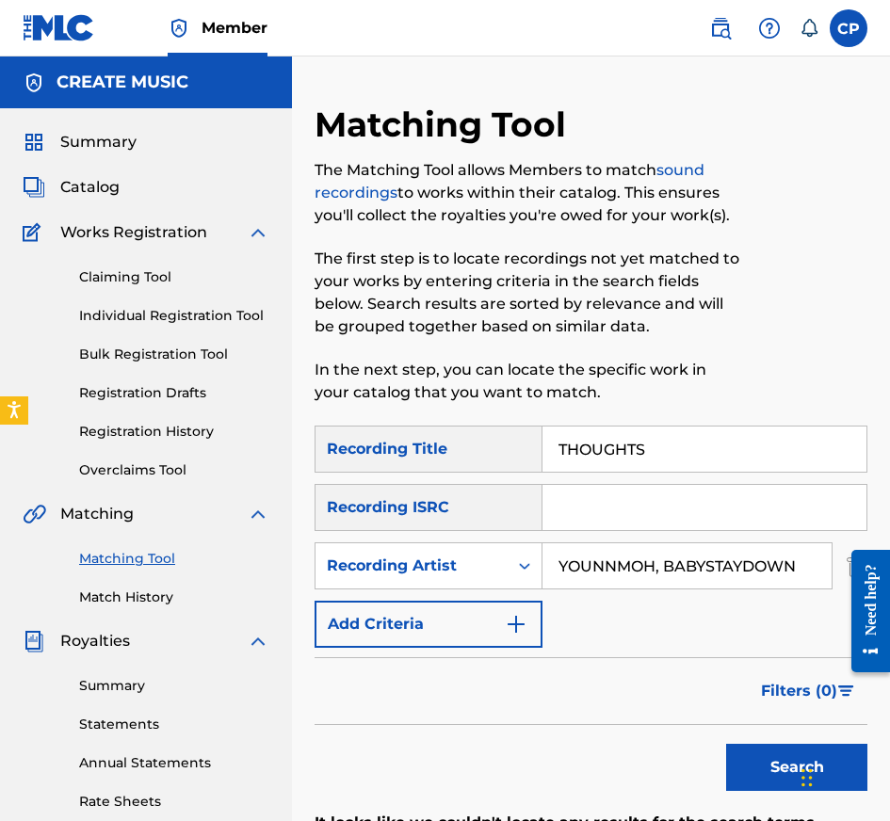
click at [113, 186] on span "Catalog" at bounding box center [89, 187] width 59 height 23
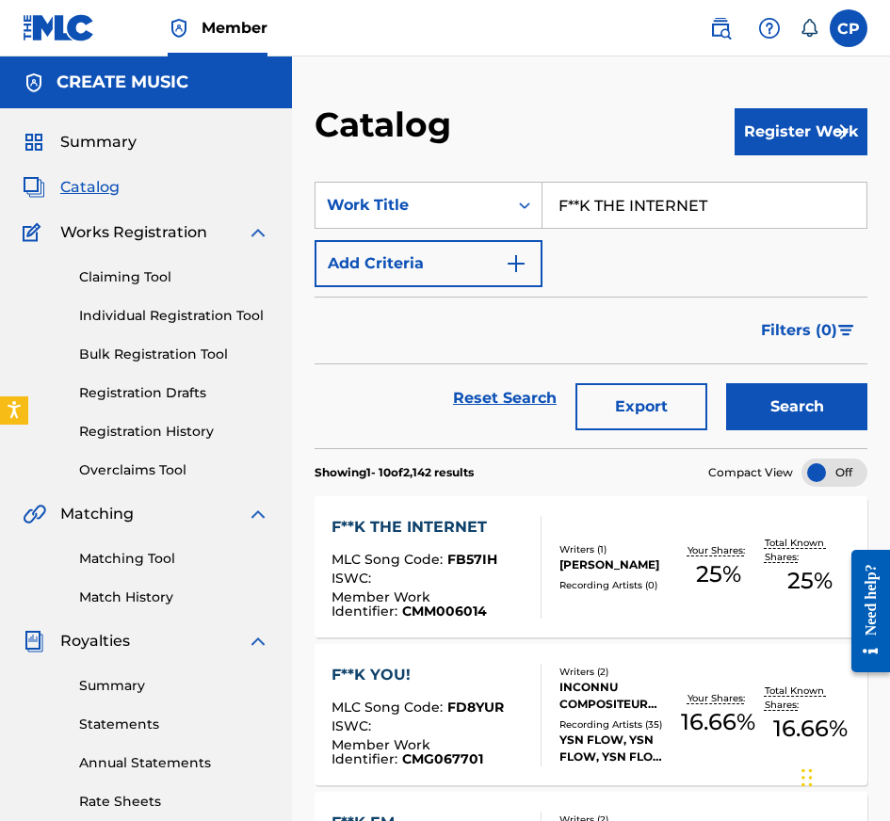
click at [629, 214] on input "F**K THE INTERNET" at bounding box center [704, 205] width 324 height 45
type input "I START TO KRY"
click at [767, 406] on button "Search" at bounding box center [796, 406] width 141 height 47
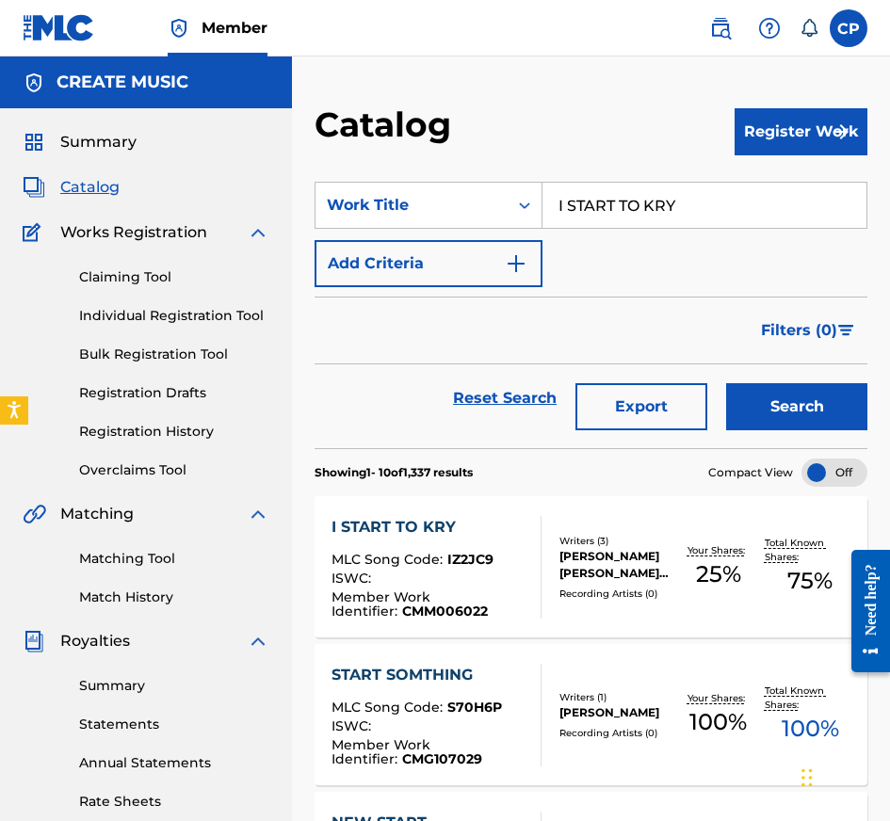
click at [545, 586] on div "Writers ( 3 ) [PERSON_NAME] [PERSON_NAME] [PERSON_NAME] Recording Artists ( 0 )" at bounding box center [606, 567] width 131 height 67
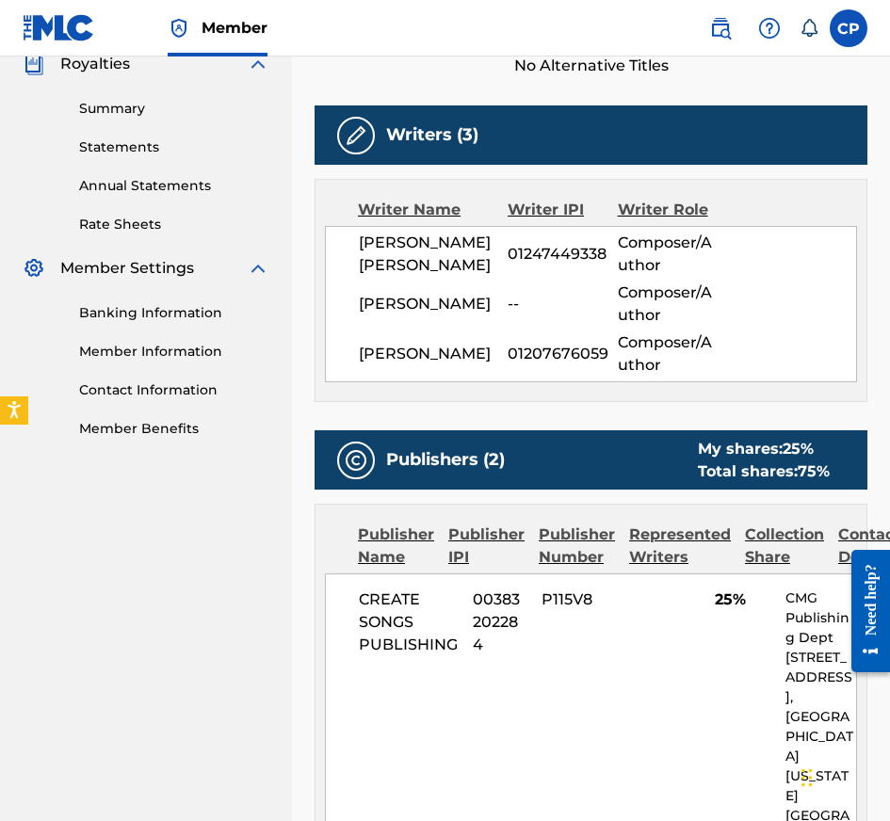
scroll to position [1397, 0]
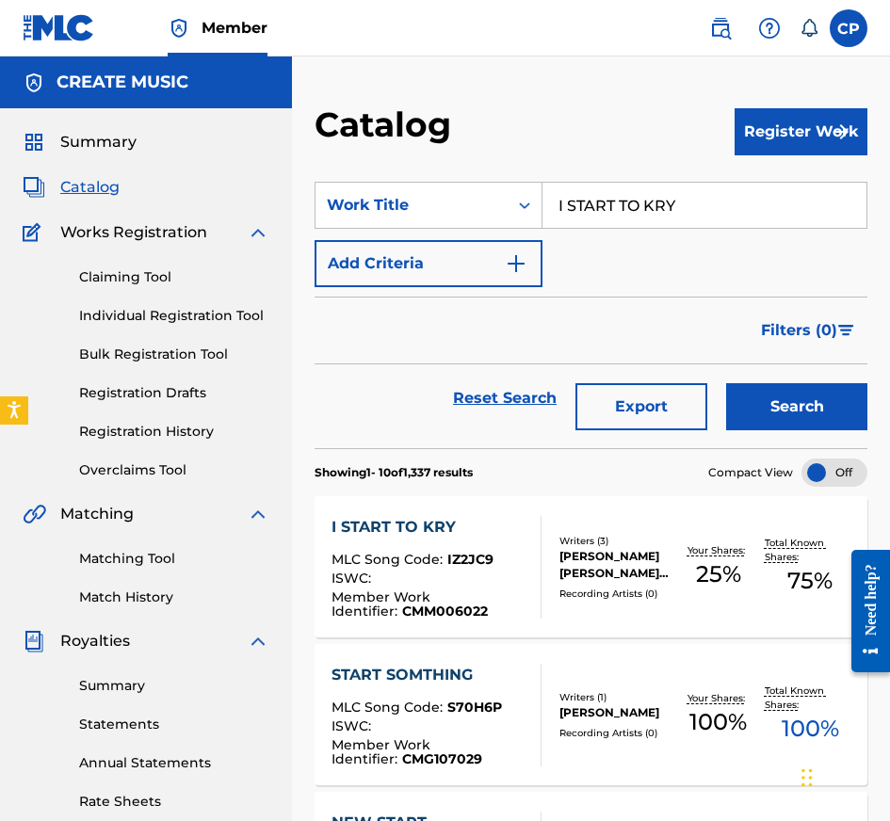
click at [591, 213] on input "I START TO KRY" at bounding box center [704, 205] width 324 height 45
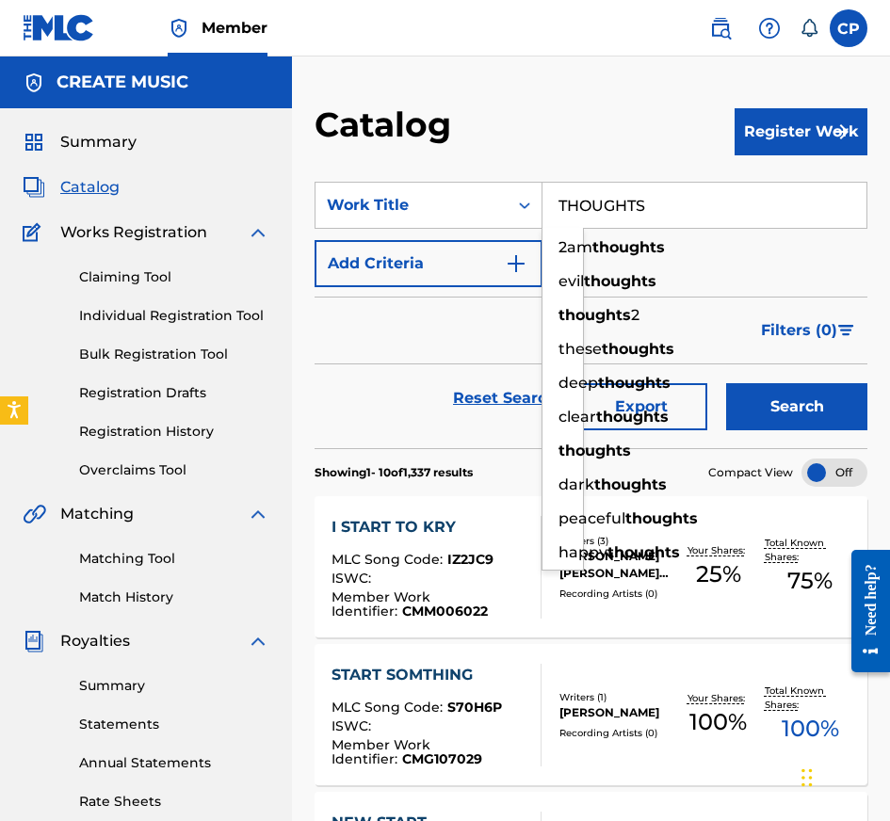
type input "THOUGHTS"
click at [773, 408] on button "Search" at bounding box center [796, 406] width 141 height 47
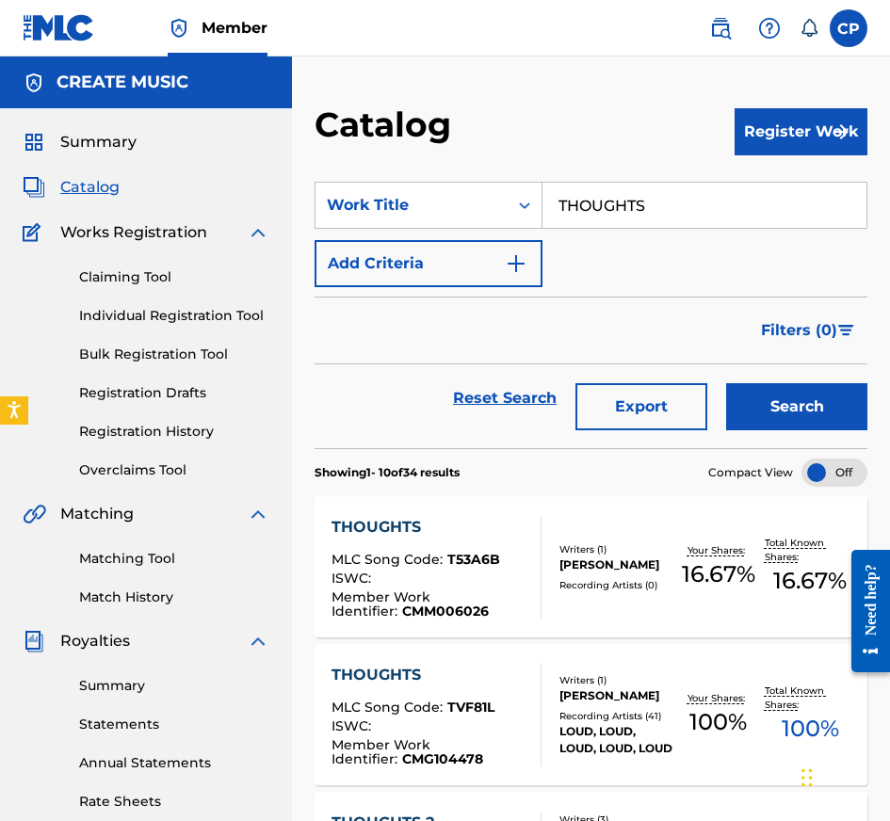
click at [663, 561] on div "[PERSON_NAME]" at bounding box center [615, 565] width 113 height 17
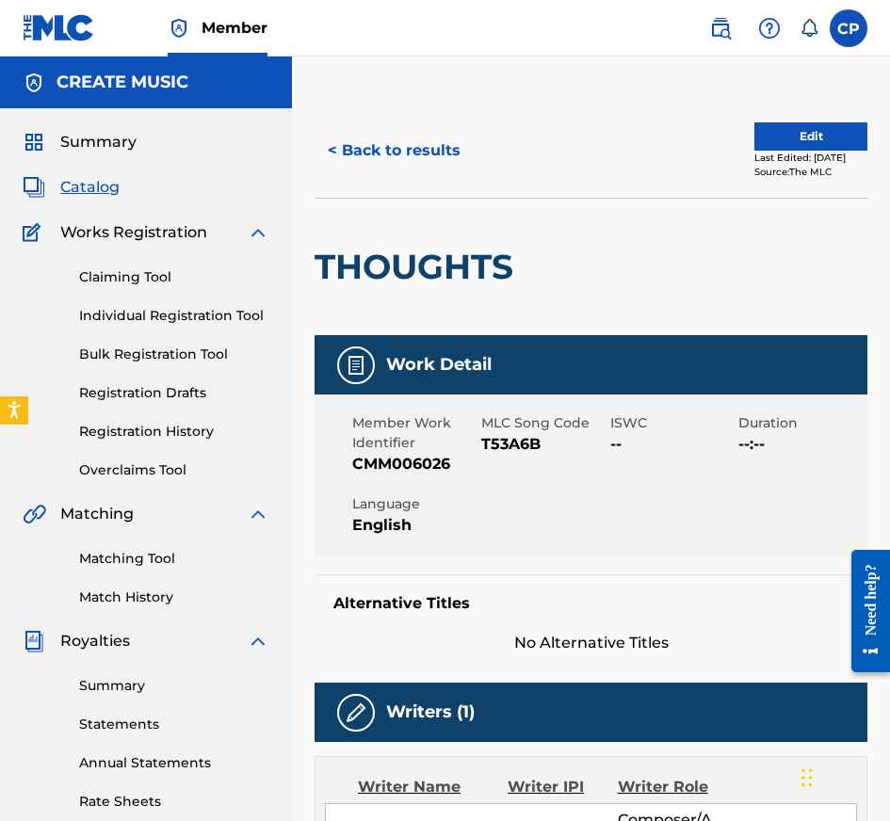
scroll to position [888, 0]
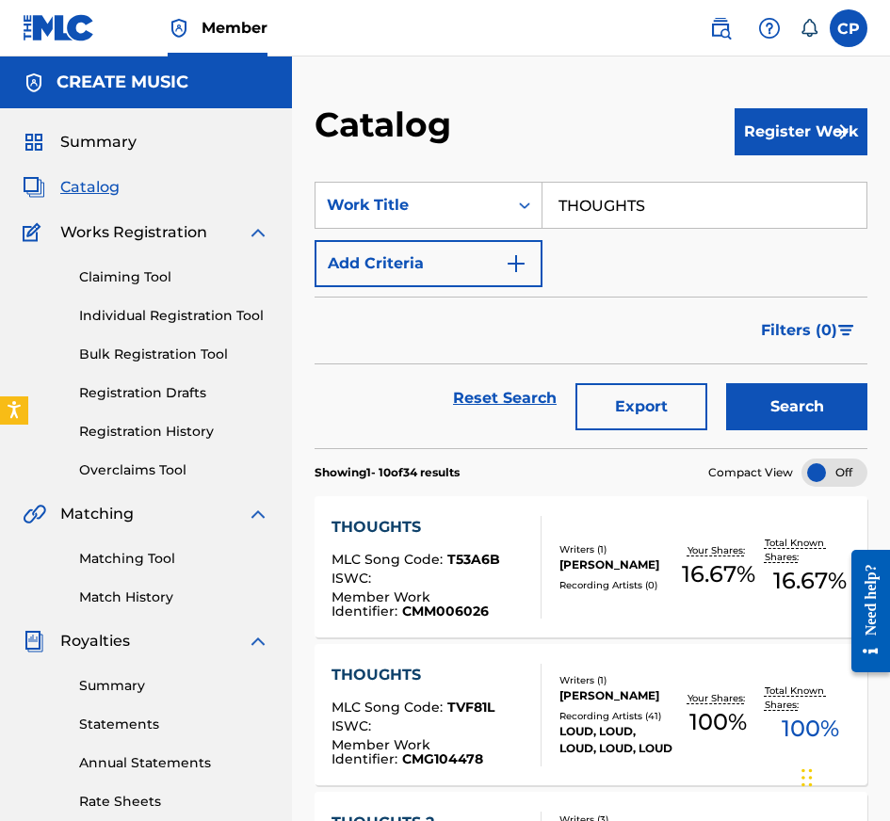
click at [148, 553] on link "Matching Tool" at bounding box center [174, 559] width 190 height 20
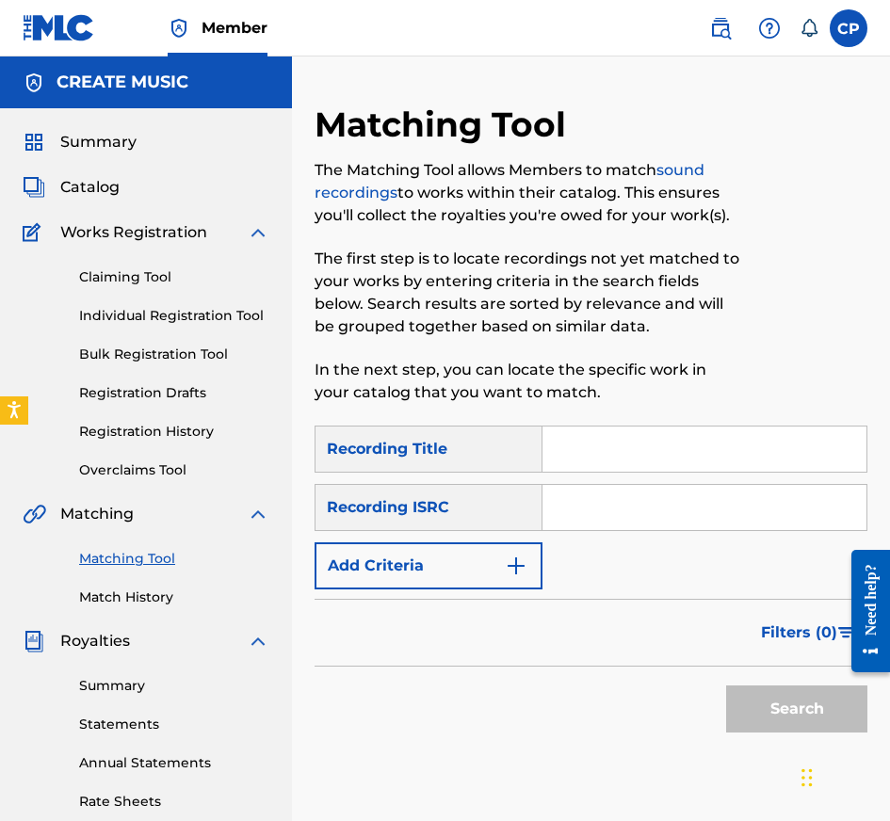
click at [875, 244] on div "Matching Tool The Matching Tool allows Members to match sound recordings to wor…" at bounding box center [591, 571] width 598 height 935
click at [606, 460] on input "Search Form" at bounding box center [704, 449] width 324 height 45
type input "FRIENDLY FIRE"
click at [591, 500] on input "Search Form" at bounding box center [704, 507] width 324 height 45
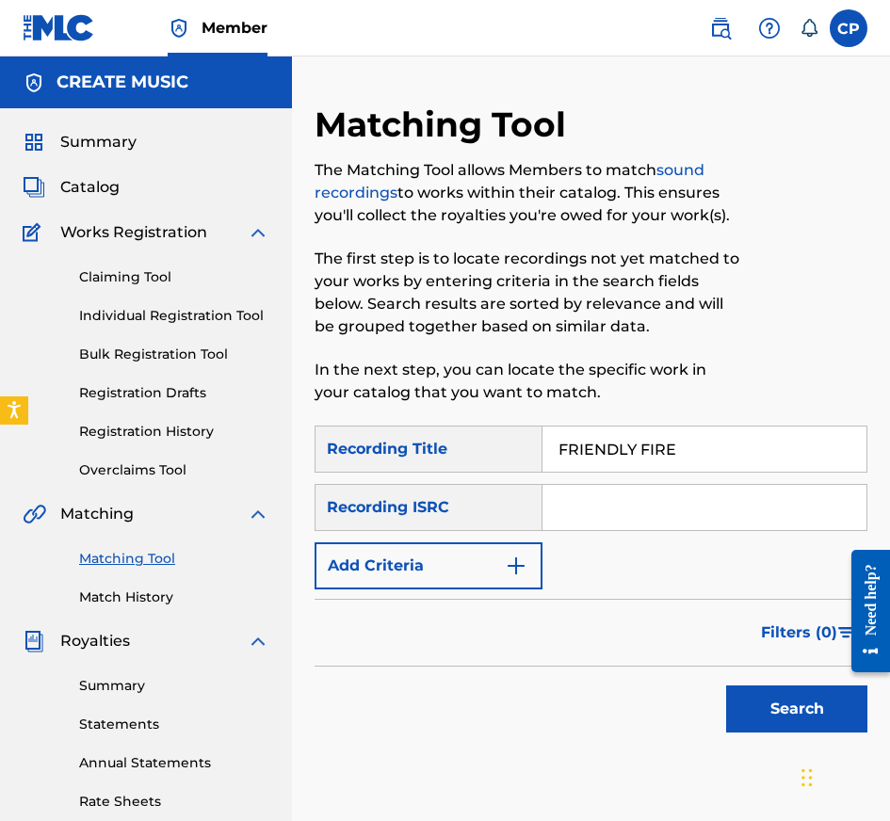
click at [591, 500] on input "Search Form" at bounding box center [704, 507] width 324 height 45
type input "GBARL2501084"
click at [518, 550] on button "Add Criteria" at bounding box center [429, 565] width 228 height 47
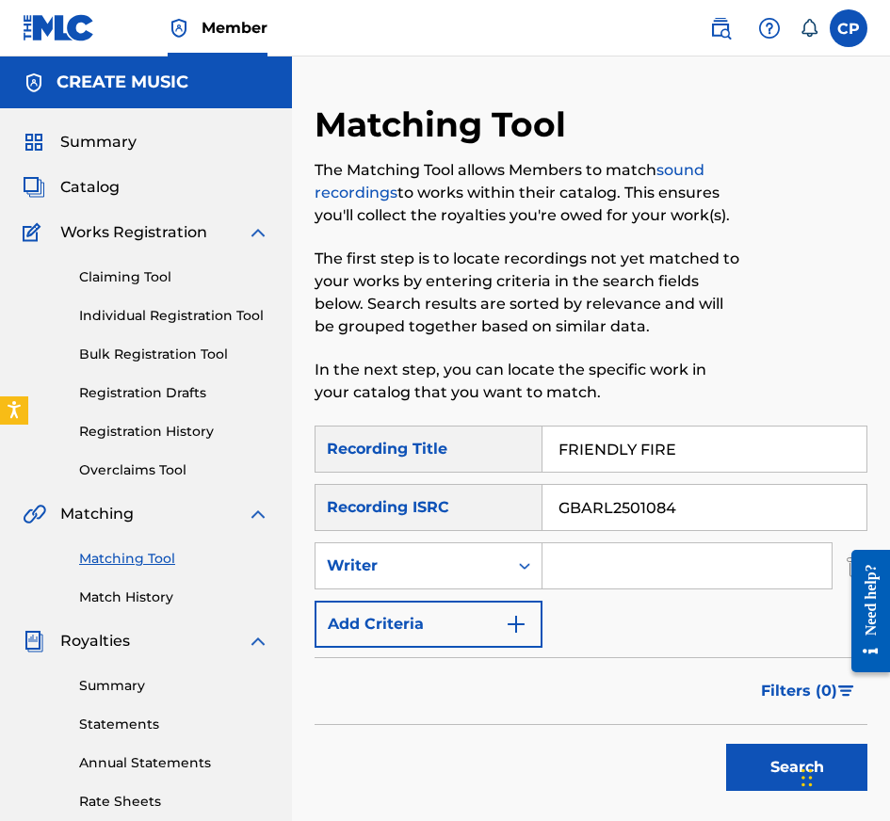
click at [516, 583] on div "Search Form" at bounding box center [525, 565] width 34 height 45
click at [459, 566] on div "Writer" at bounding box center [412, 566] width 170 height 23
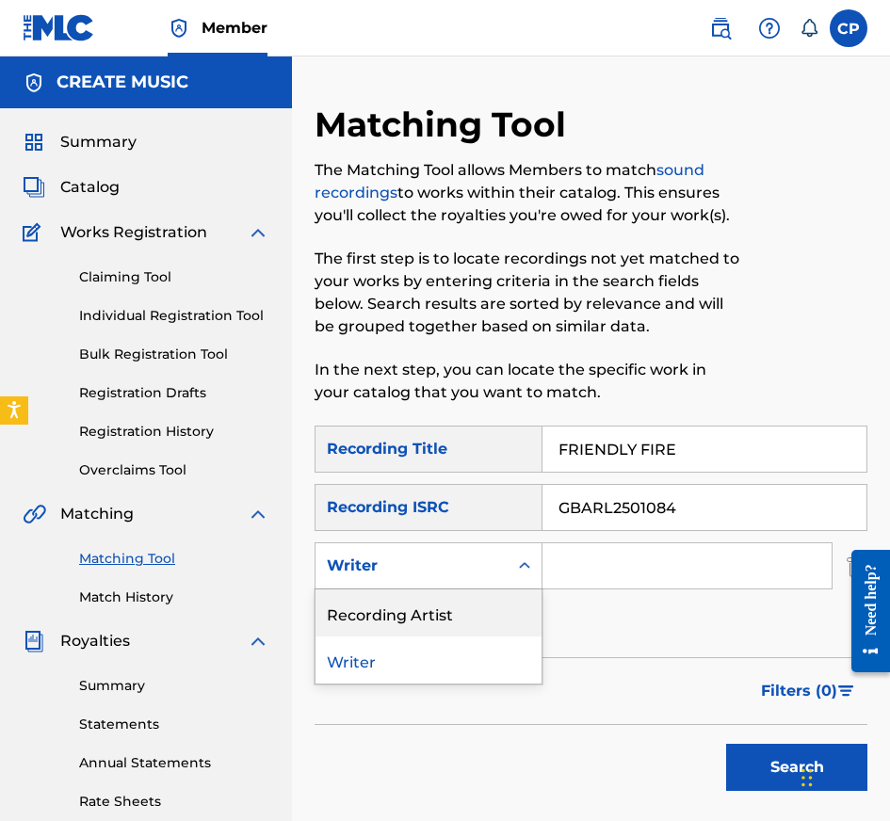
click at [459, 610] on div "Recording Artist" at bounding box center [428, 612] width 226 height 47
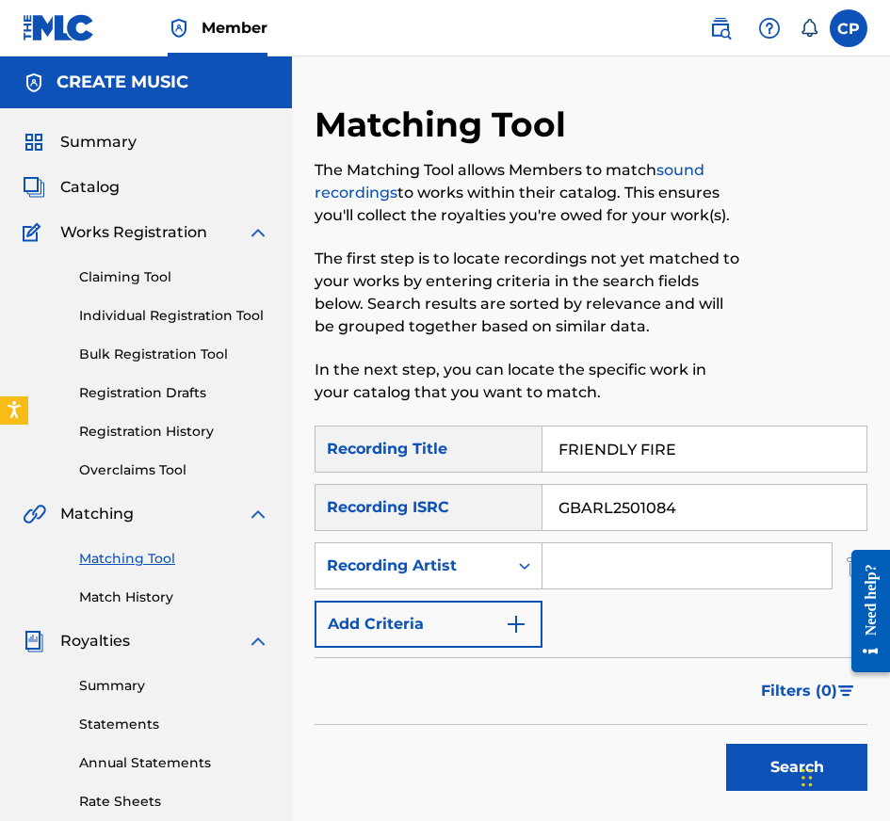
click at [698, 562] on input "Search Form" at bounding box center [686, 565] width 289 height 45
type input "SKEPTA"
click at [566, 681] on div "Filters ( 0 )" at bounding box center [591, 691] width 553 height 68
click at [767, 753] on button "Search" at bounding box center [796, 767] width 141 height 47
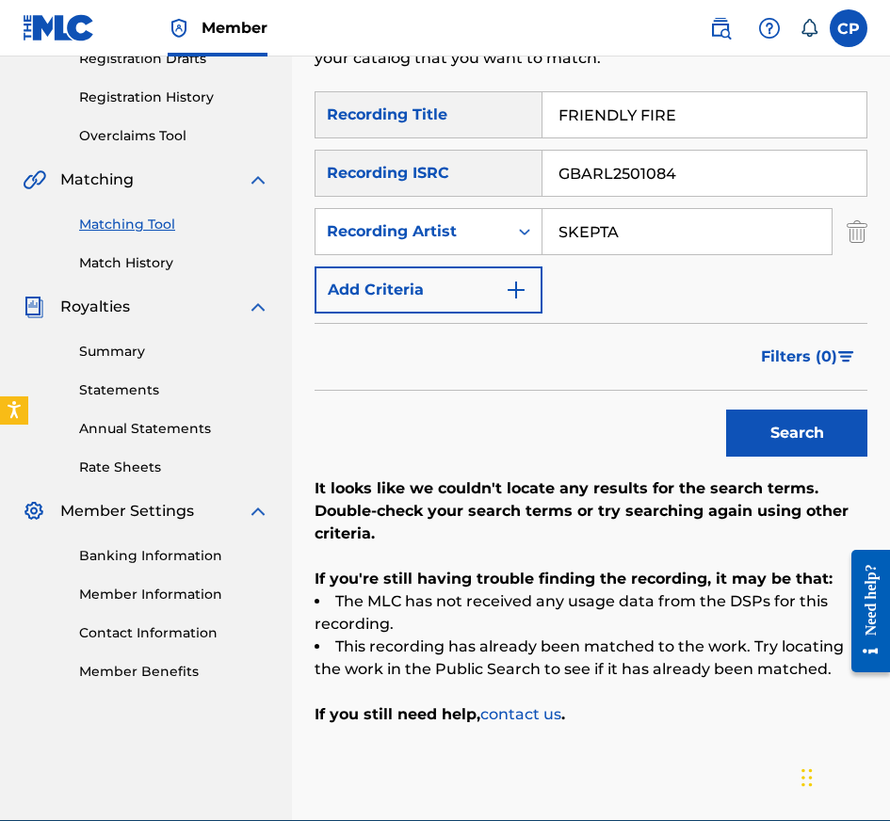
scroll to position [379, 0]
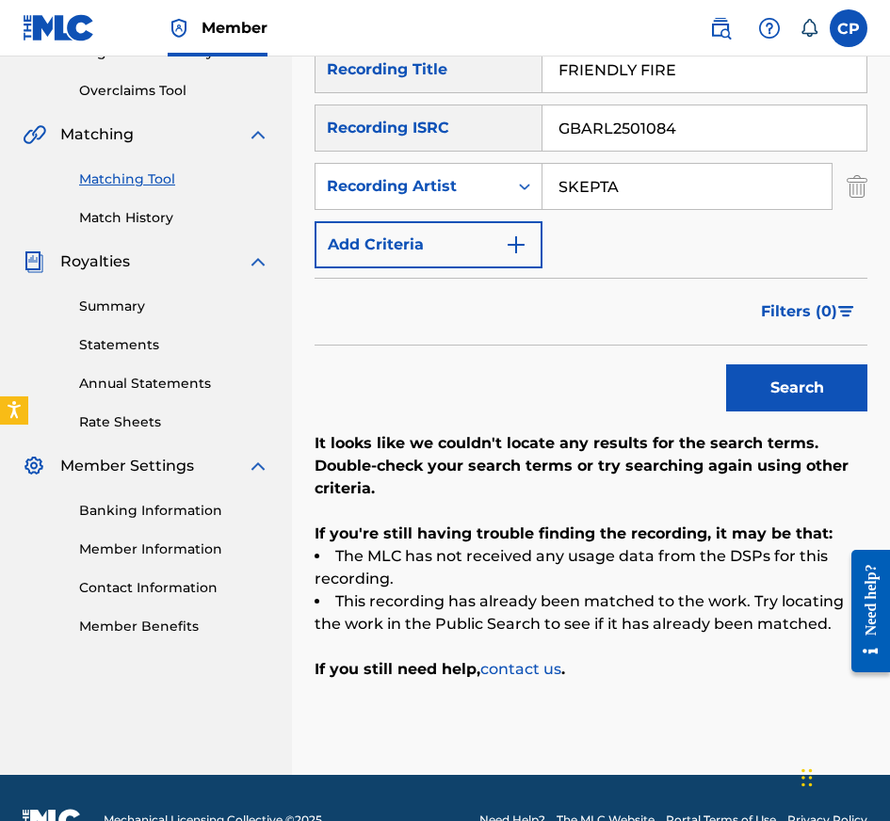
click at [725, 152] on div "SearchWithCriteriaaaf10d67-cbbc-40b6-91fd-9b82eca5f44f Recording Title [MEDICAL…" at bounding box center [591, 157] width 553 height 222
click at [719, 120] on input "GBARL2501084" at bounding box center [704, 127] width 324 height 45
click at [726, 364] on button "Search" at bounding box center [796, 387] width 141 height 47
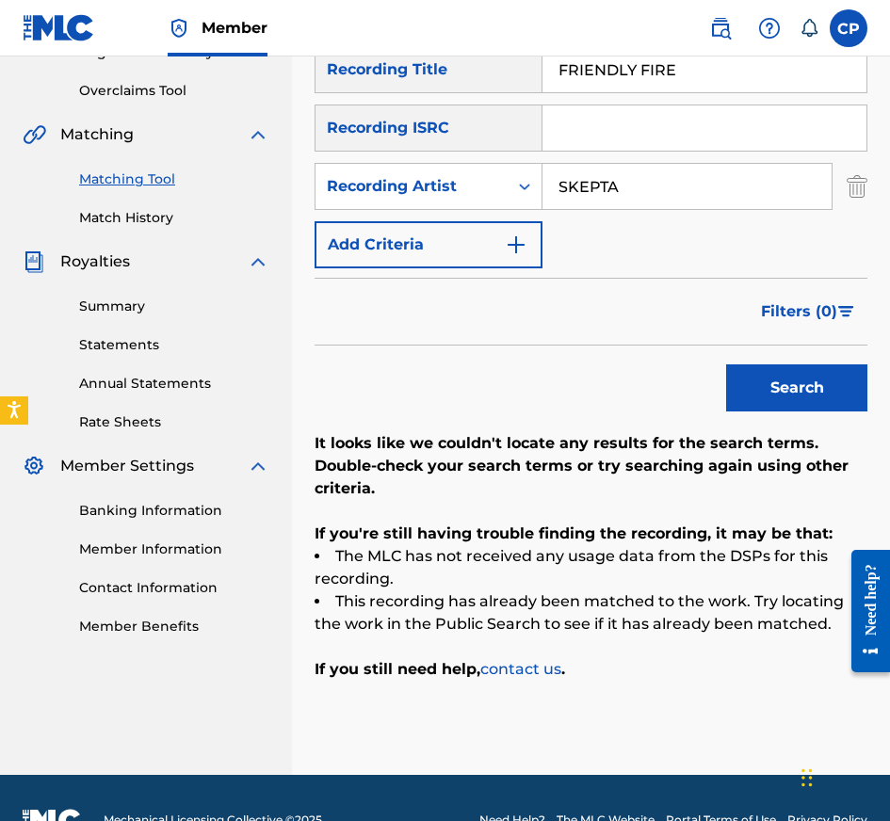
click at [756, 66] on input "FRIENDLY FIRE" at bounding box center [704, 69] width 324 height 45
type input "BENJI BLUE BILLS CYPHER VERSE"
click at [716, 129] on input "Search Form" at bounding box center [704, 127] width 324 height 45
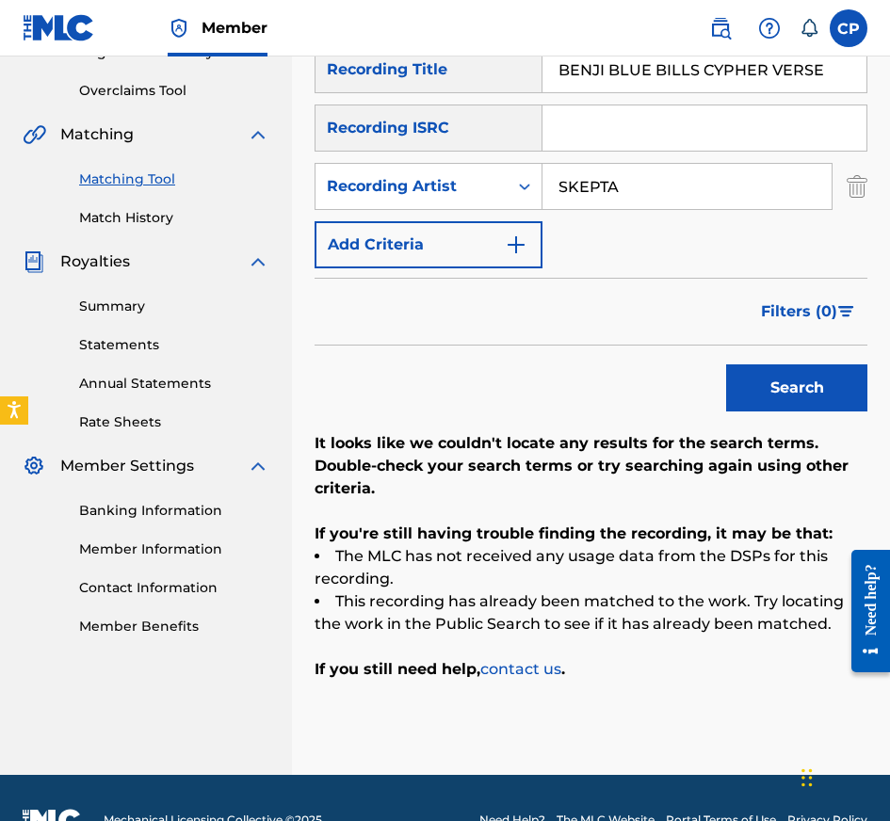
click at [716, 129] on input "Search Form" at bounding box center [704, 127] width 324 height 45
type input "QZAKB2451652"
click at [707, 182] on input "SKEPTA" at bounding box center [686, 186] width 289 height 45
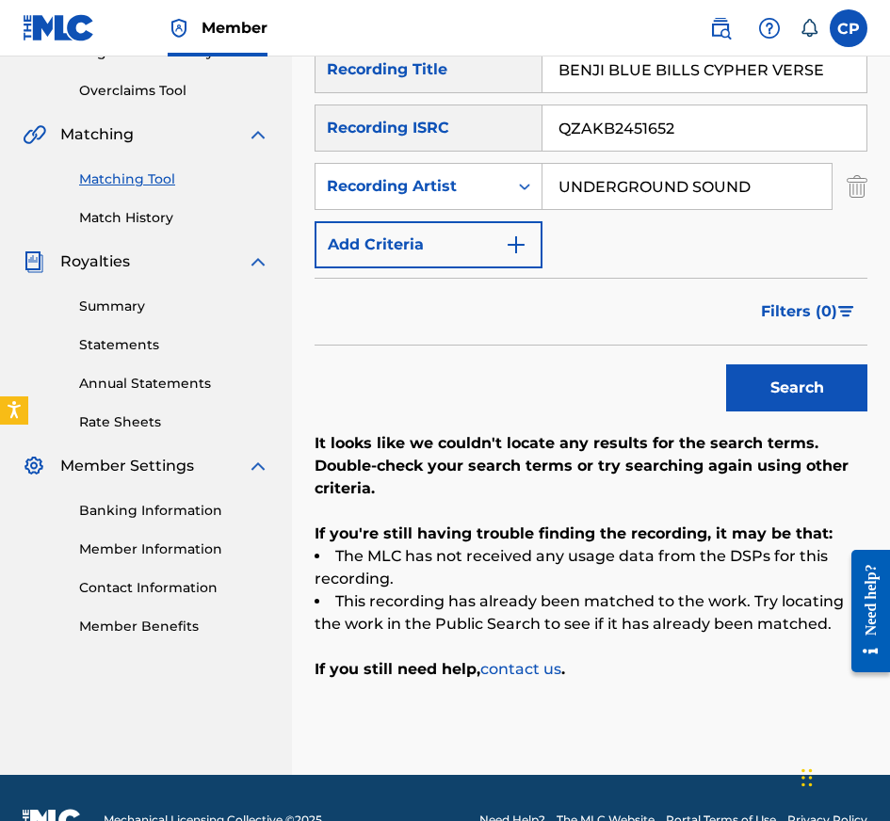
type input "UNDERGROUND SOUND"
click at [726, 364] on button "Search" at bounding box center [796, 387] width 141 height 47
click at [742, 118] on input "QZAKB2451652" at bounding box center [704, 127] width 324 height 45
click at [726, 364] on button "Search" at bounding box center [796, 387] width 141 height 47
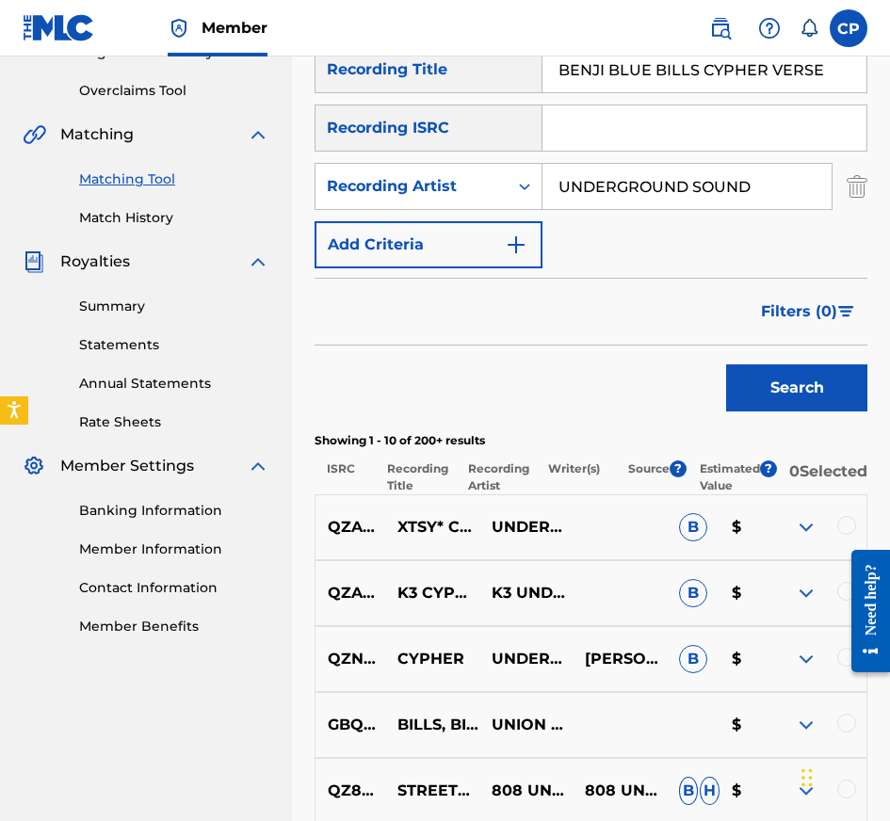
click at [769, 79] on input "BENJI BLUE BILLS CYPHER VERSE" at bounding box center [704, 69] width 324 height 45
click at [711, 139] on input "Search Form" at bounding box center [704, 127] width 324 height 45
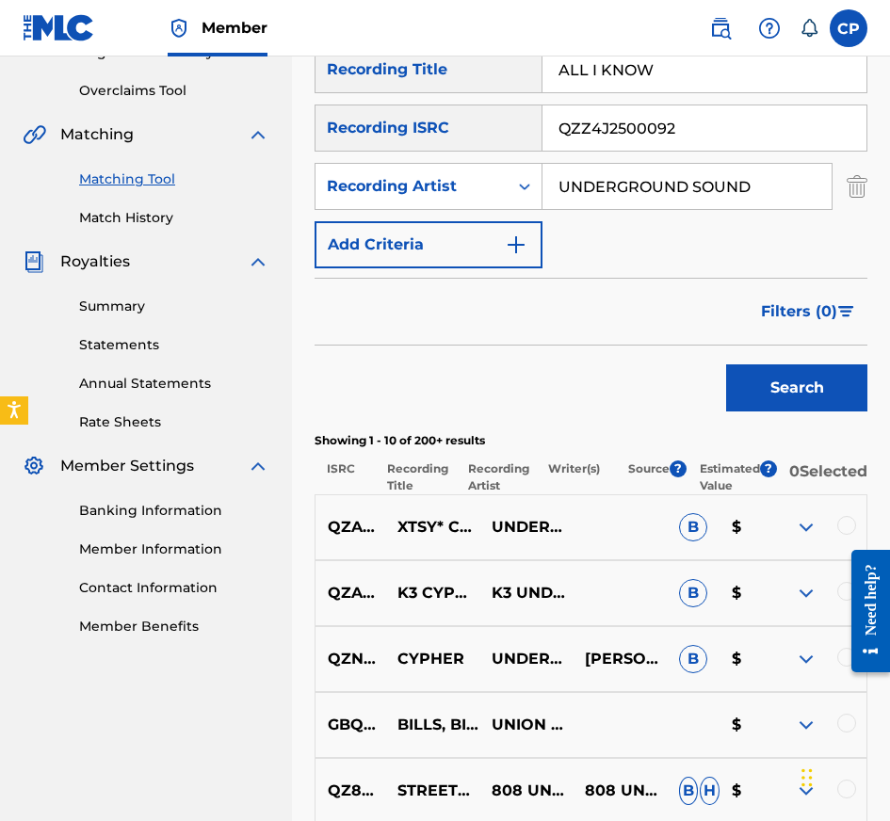
click at [677, 176] on input "UNDERGROUND SOUND" at bounding box center [686, 186] width 289 height 45
click at [726, 364] on button "Search" at bounding box center [796, 387] width 141 height 47
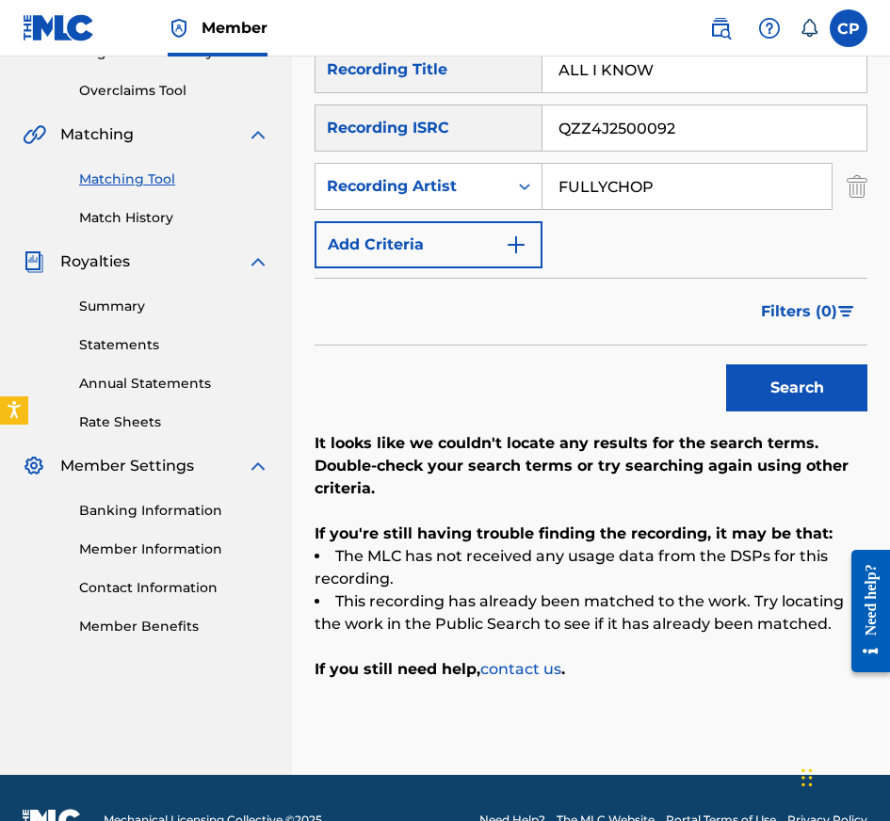
click at [702, 111] on input "QZZ4J2500092" at bounding box center [704, 127] width 324 height 45
click at [726, 364] on button "Search" at bounding box center [796, 387] width 141 height 47
click at [759, 64] on input "ALL I KNOW" at bounding box center [704, 69] width 324 height 45
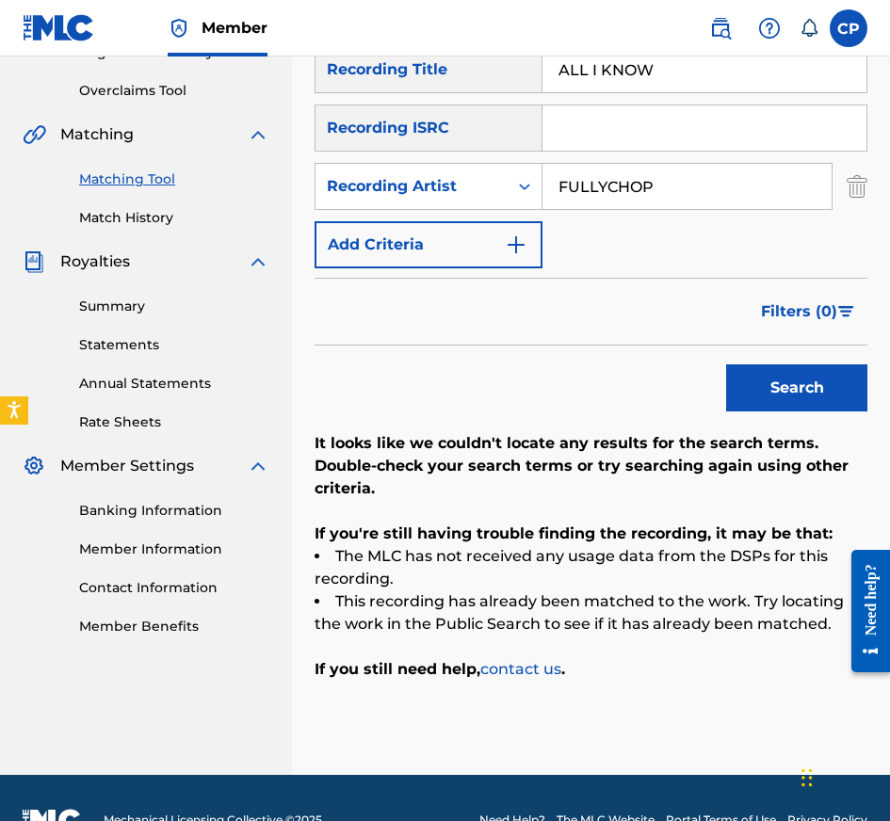
click at [759, 64] on input "ALL I KNOW" at bounding box center [704, 69] width 324 height 45
click at [670, 132] on input "Search Form" at bounding box center [704, 127] width 324 height 45
click at [651, 182] on input "FULLYCHOP" at bounding box center [686, 186] width 289 height 45
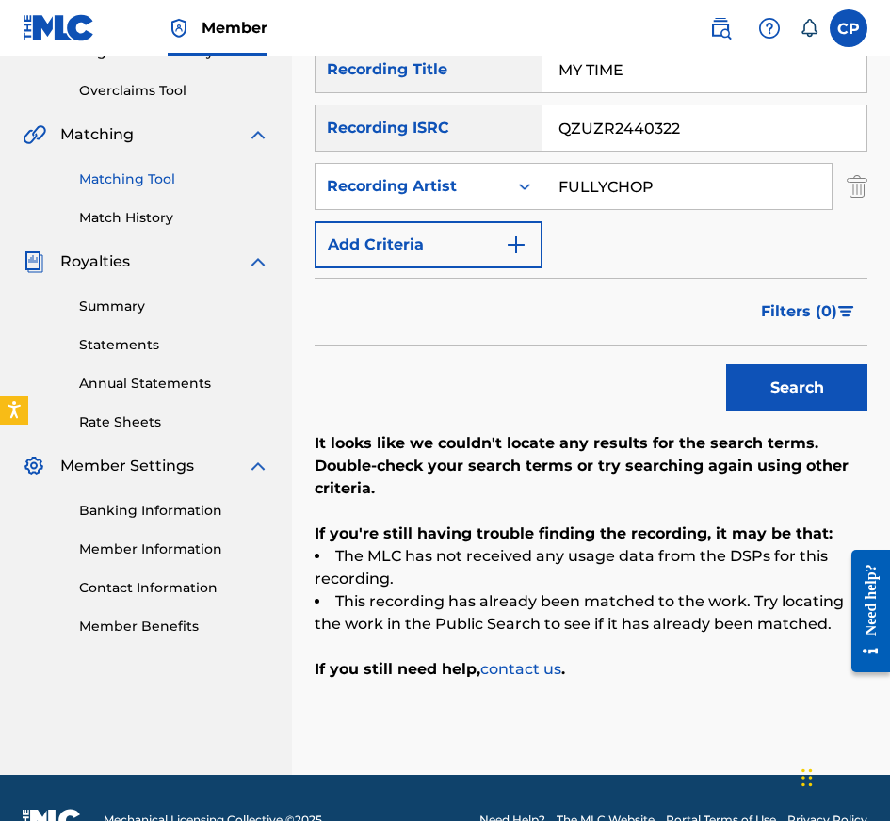
click at [651, 182] on input "FULLYCHOP" at bounding box center [686, 186] width 289 height 45
click at [726, 364] on button "Search" at bounding box center [796, 387] width 141 height 47
click at [700, 130] on input "QZUZR2440322" at bounding box center [704, 127] width 324 height 45
click at [726, 364] on button "Search" at bounding box center [796, 387] width 141 height 47
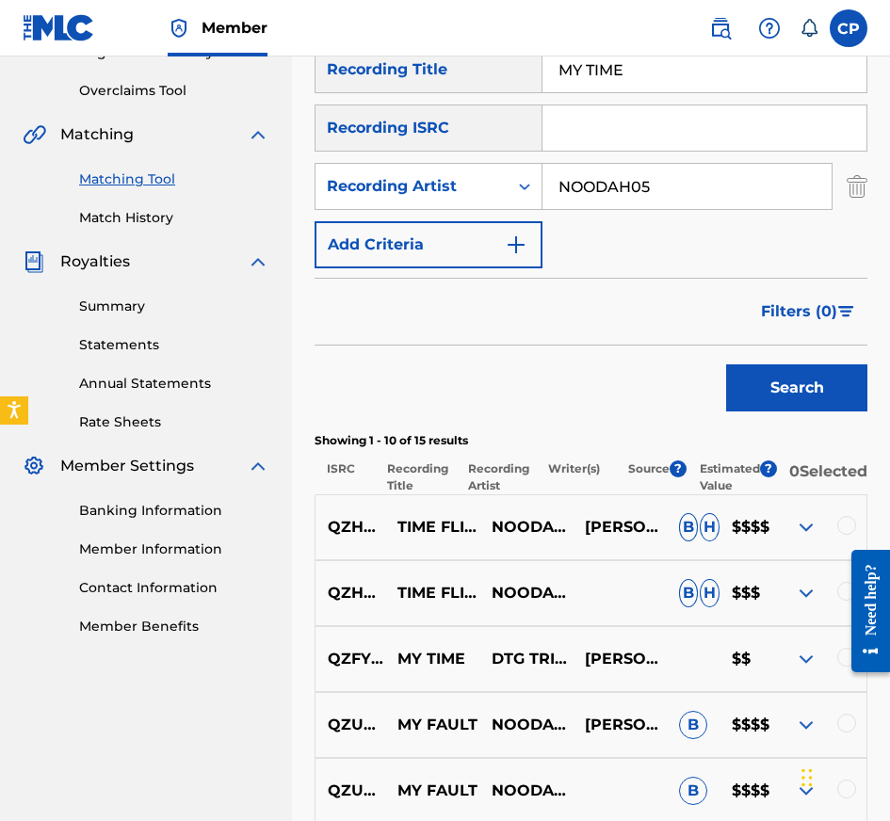
click at [704, 70] on input "MY TIME" at bounding box center [704, 69] width 324 height 45
click at [716, 143] on input "Search Form" at bounding box center [704, 127] width 324 height 45
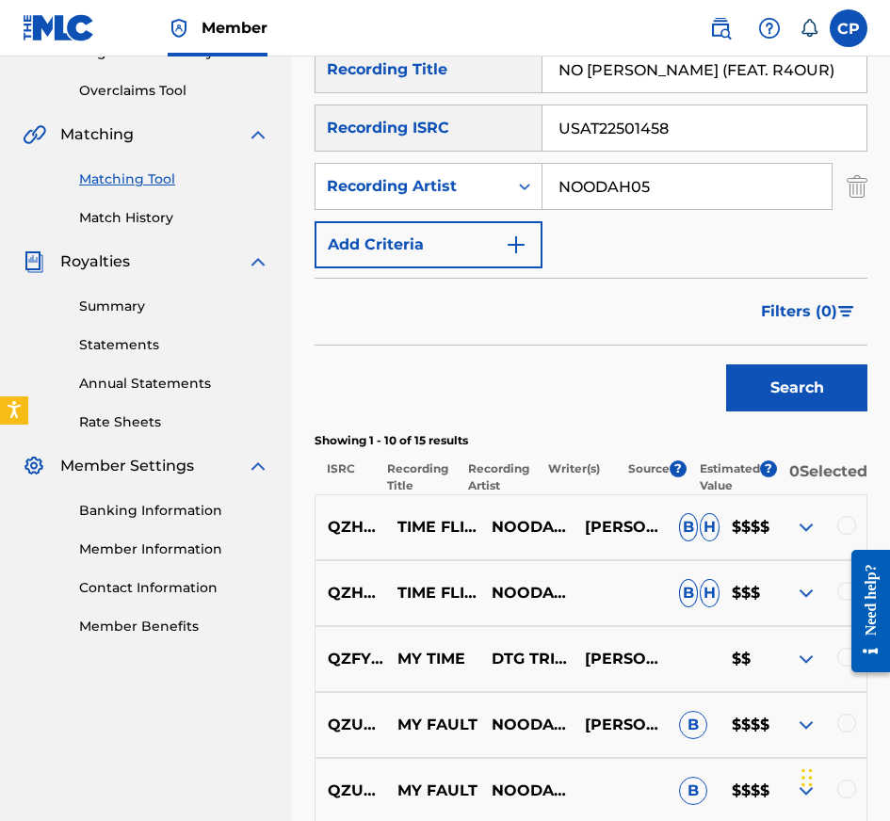
click at [745, 189] on input "NOODAH05" at bounding box center [686, 186] width 289 height 45
click at [726, 364] on button "Search" at bounding box center [796, 387] width 141 height 47
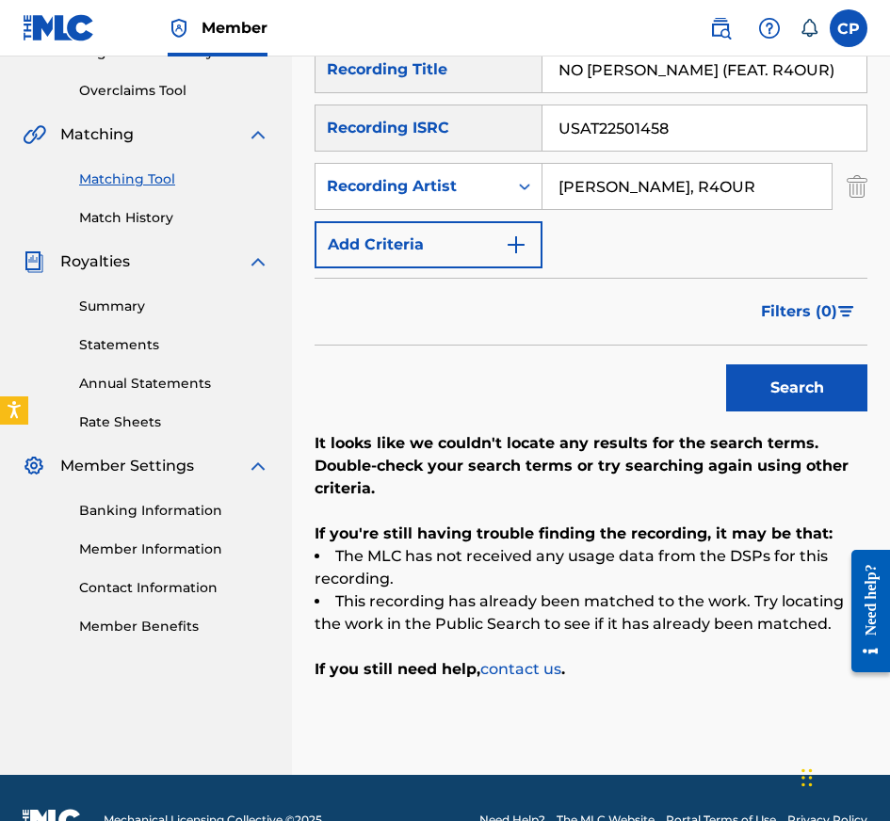
click at [744, 134] on input "USAT22501458" at bounding box center [704, 127] width 324 height 45
click at [726, 364] on button "Search" at bounding box center [796, 387] width 141 height 47
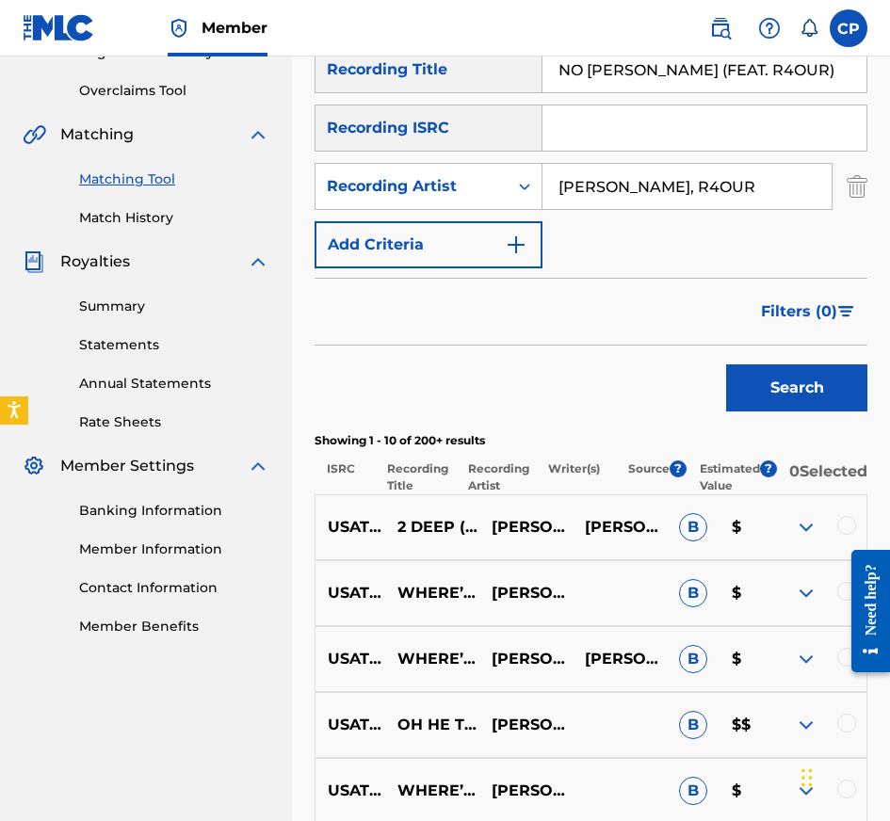
click at [771, 70] on input "NO [PERSON_NAME] (FEAT. R4OUR)" at bounding box center [704, 69] width 324 height 45
click at [743, 127] on input "Search Form" at bounding box center [704, 127] width 324 height 45
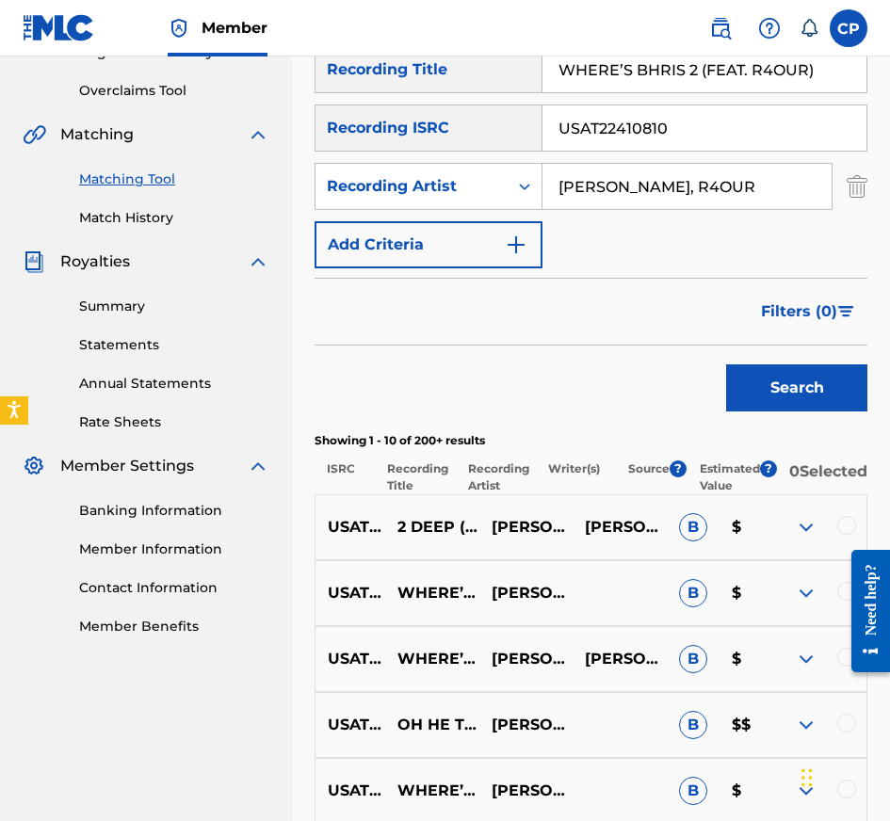
click at [645, 203] on input "[PERSON_NAME], R4OUR" at bounding box center [686, 186] width 289 height 45
click at [726, 364] on button "Search" at bounding box center [796, 387] width 141 height 47
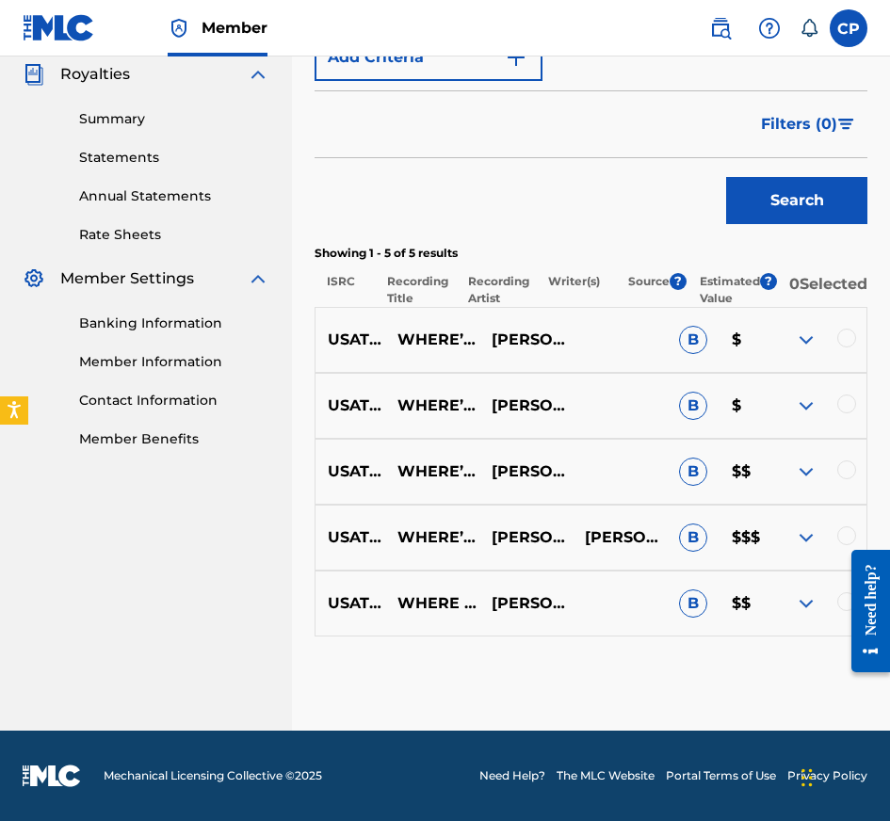
click at [842, 604] on div at bounding box center [863, 611] width 53 height 152
click at [848, 540] on div at bounding box center [863, 611] width 53 height 152
click at [848, 532] on div at bounding box center [846, 535] width 19 height 19
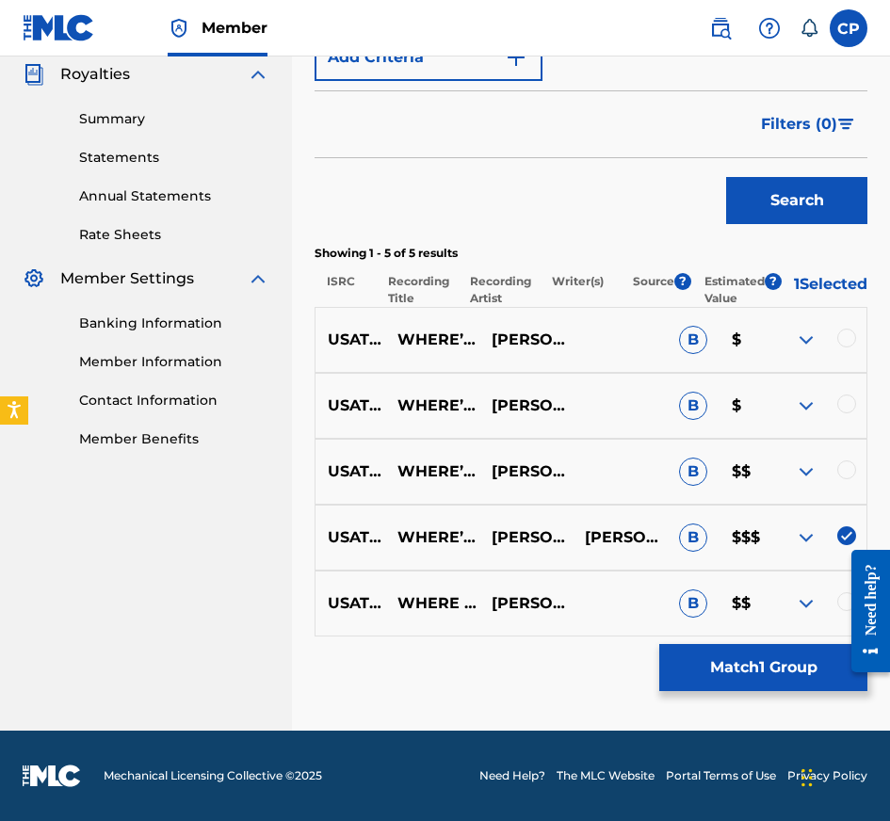
click at [847, 470] on div at bounding box center [846, 469] width 19 height 19
click at [847, 404] on div at bounding box center [846, 404] width 19 height 19
click at [848, 332] on div at bounding box center [846, 338] width 19 height 19
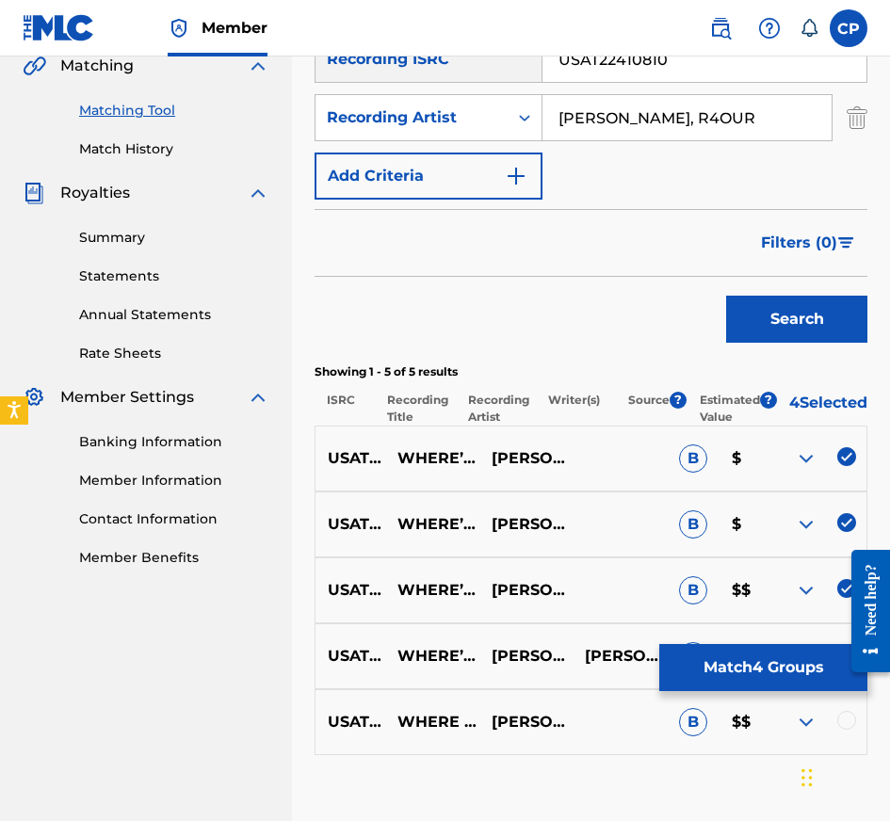
scroll to position [446, 0]
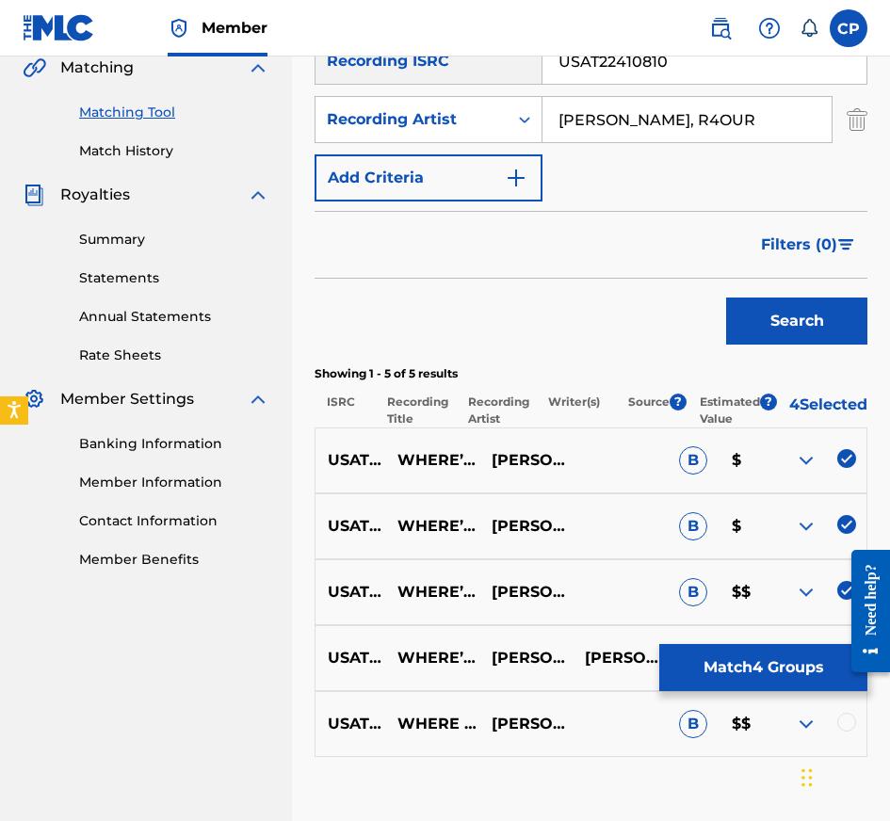
click at [848, 725] on div at bounding box center [846, 722] width 19 height 19
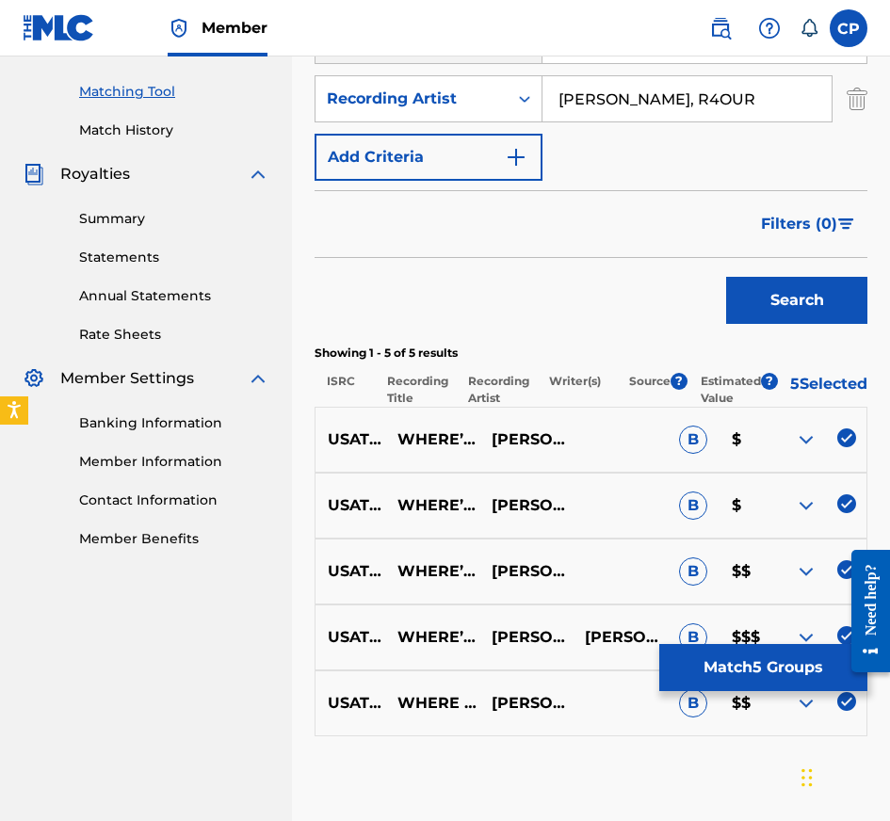
scroll to position [458, 0]
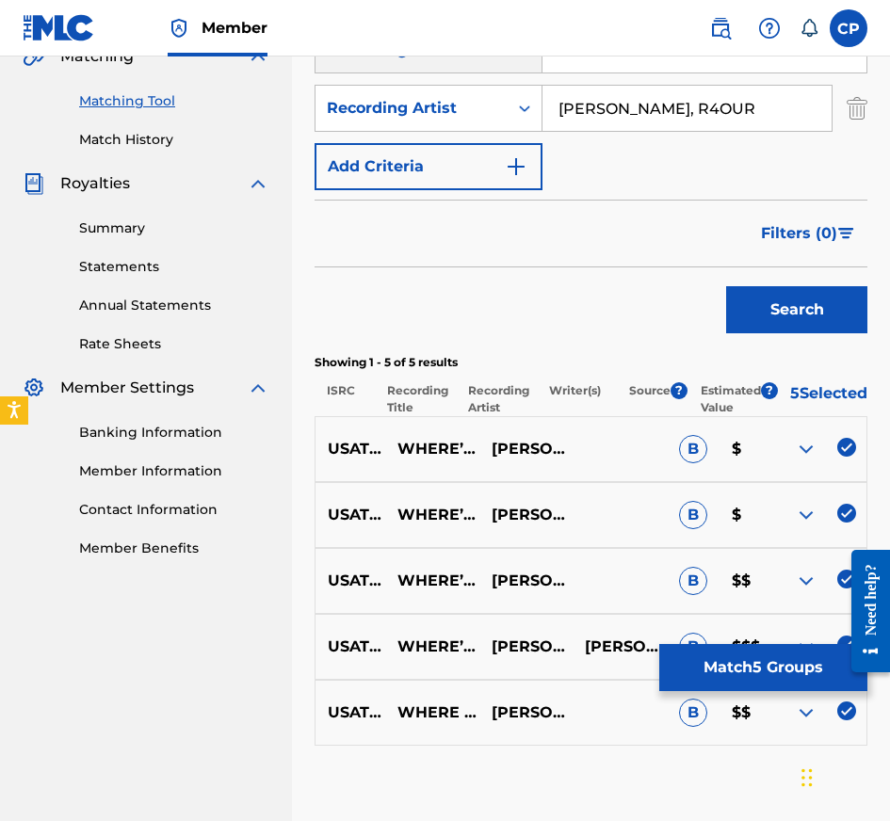
click at [670, 62] on input "USAT22410810" at bounding box center [704, 49] width 324 height 45
click at [726, 286] on button "Search" at bounding box center [796, 309] width 141 height 47
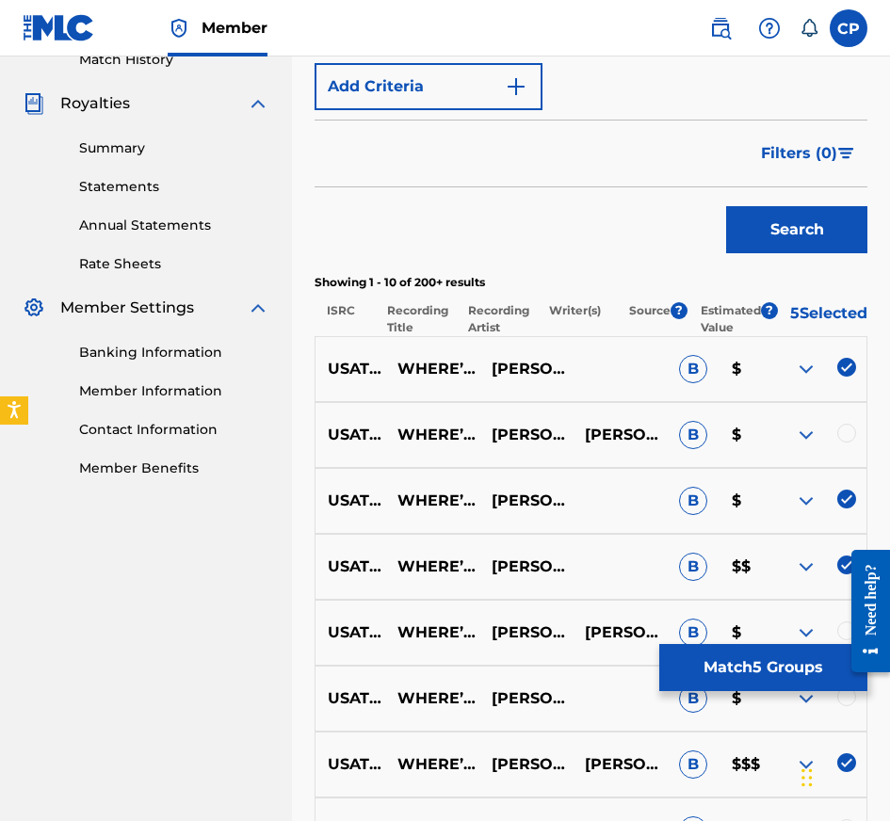
scroll to position [677, 0]
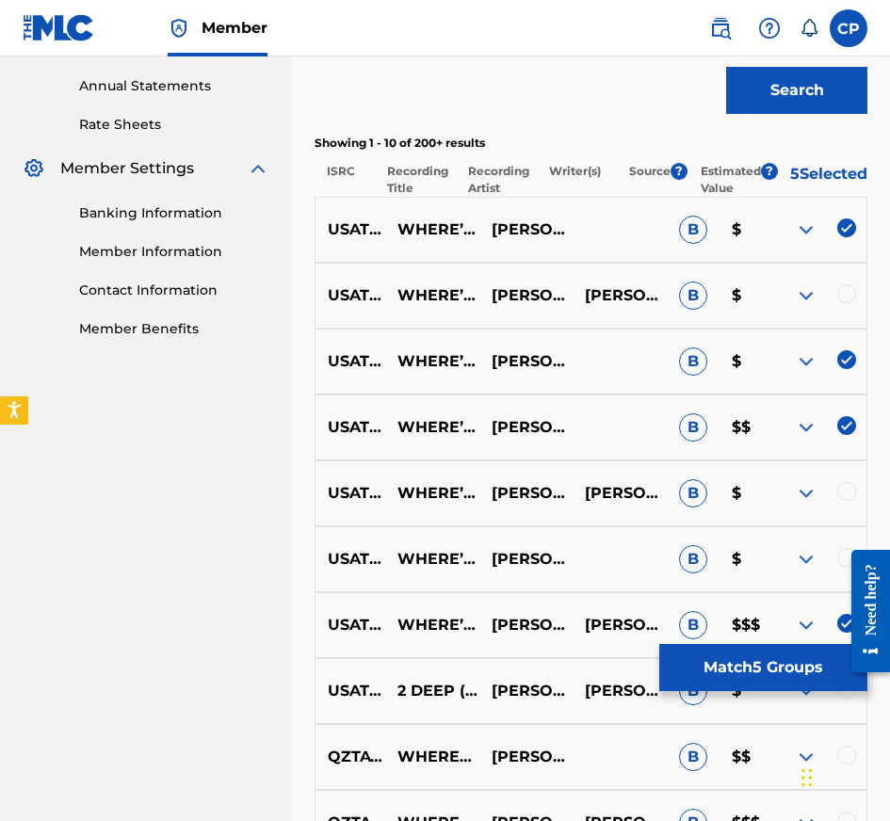
click at [848, 303] on div at bounding box center [846, 293] width 19 height 19
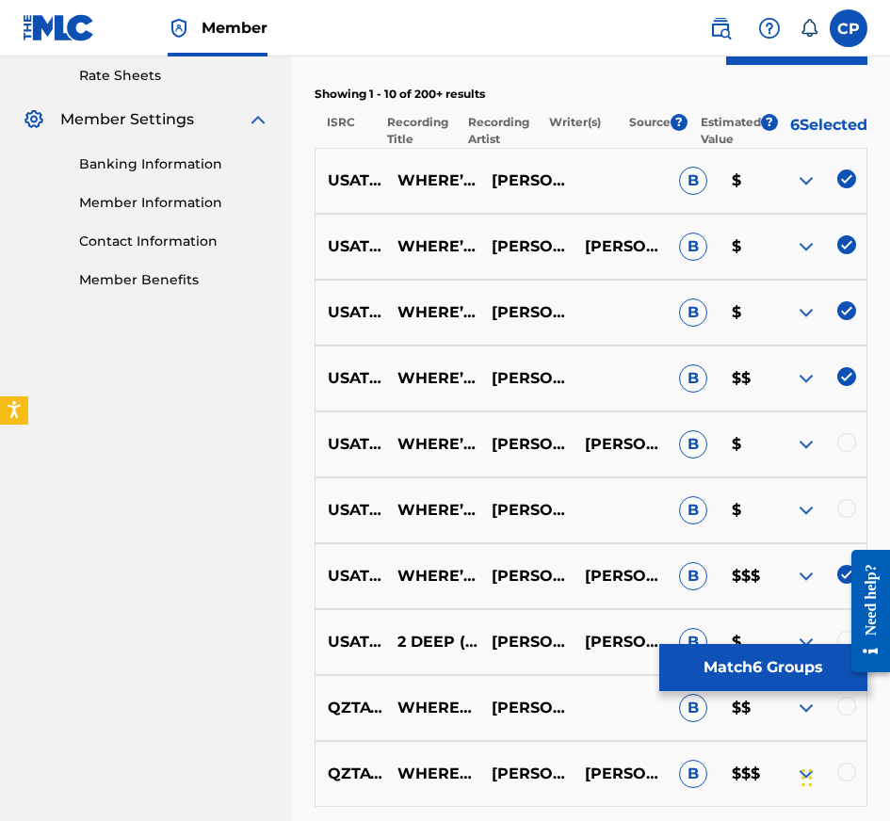
scroll to position [779, 0]
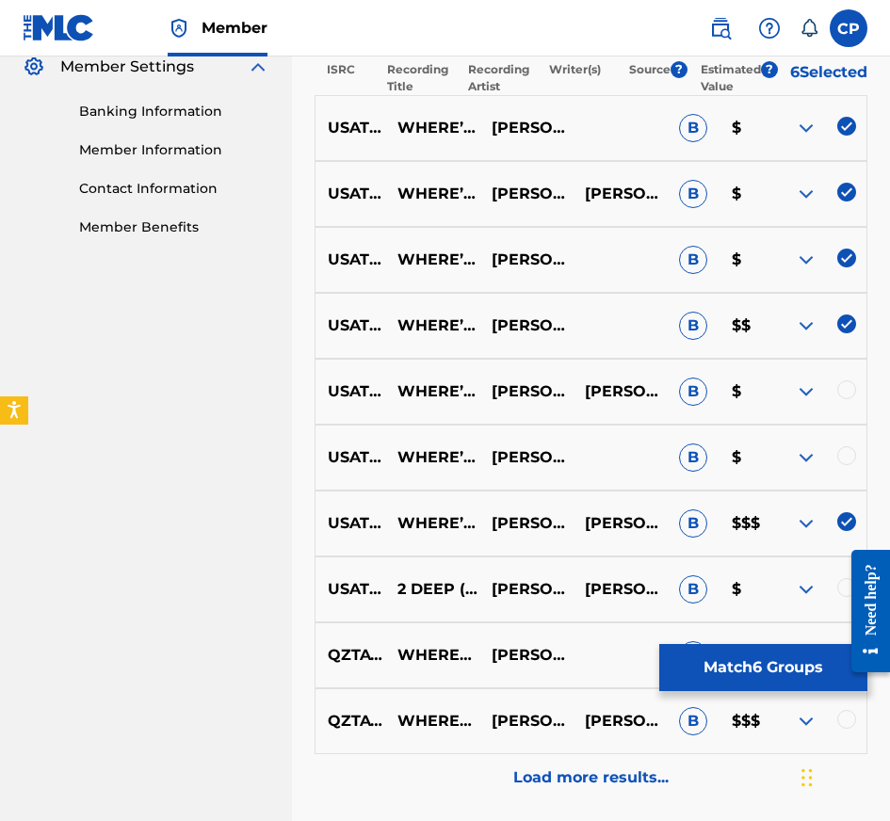
click at [850, 465] on div at bounding box center [846, 455] width 19 height 19
click at [848, 399] on div at bounding box center [846, 389] width 19 height 19
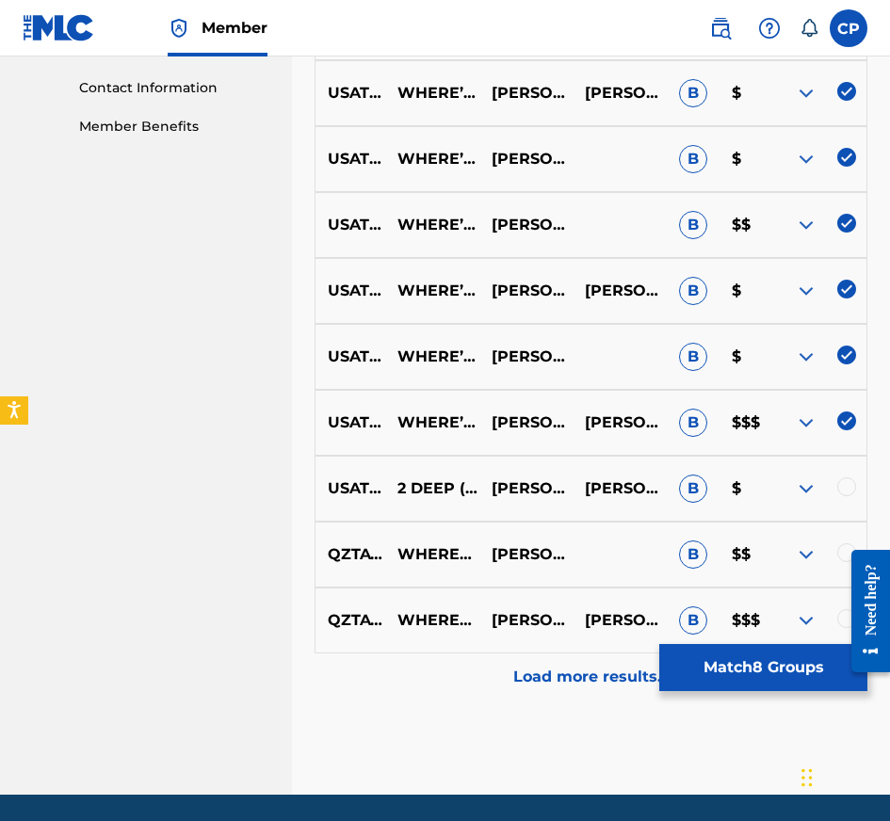
scroll to position [955, 0]
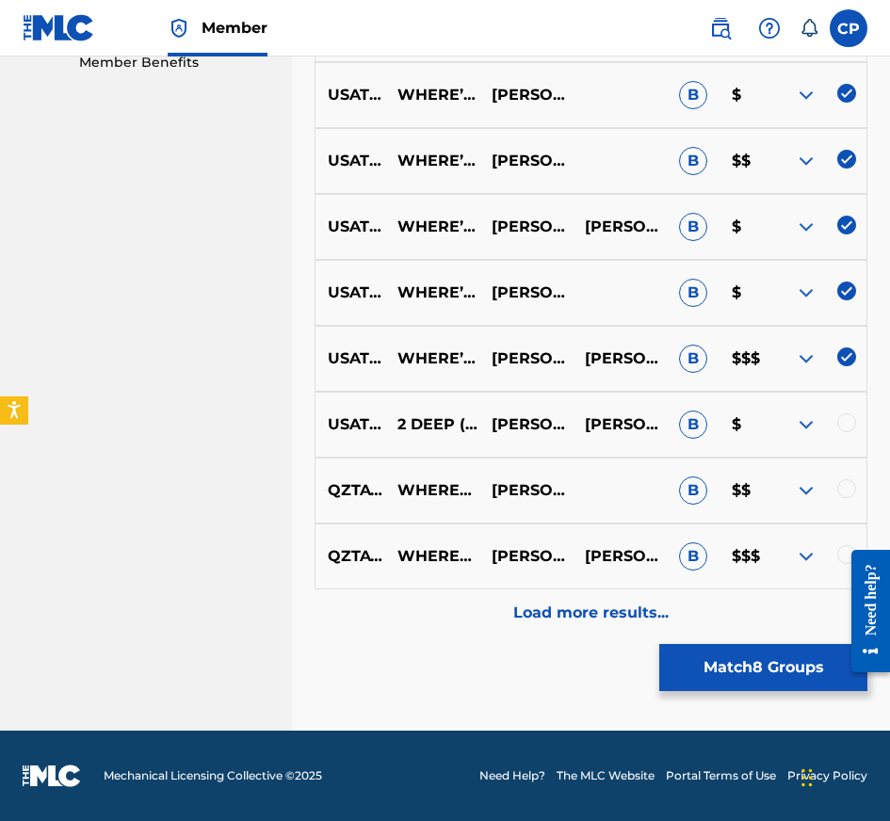
click at [518, 623] on p "Load more results..." at bounding box center [590, 613] width 155 height 23
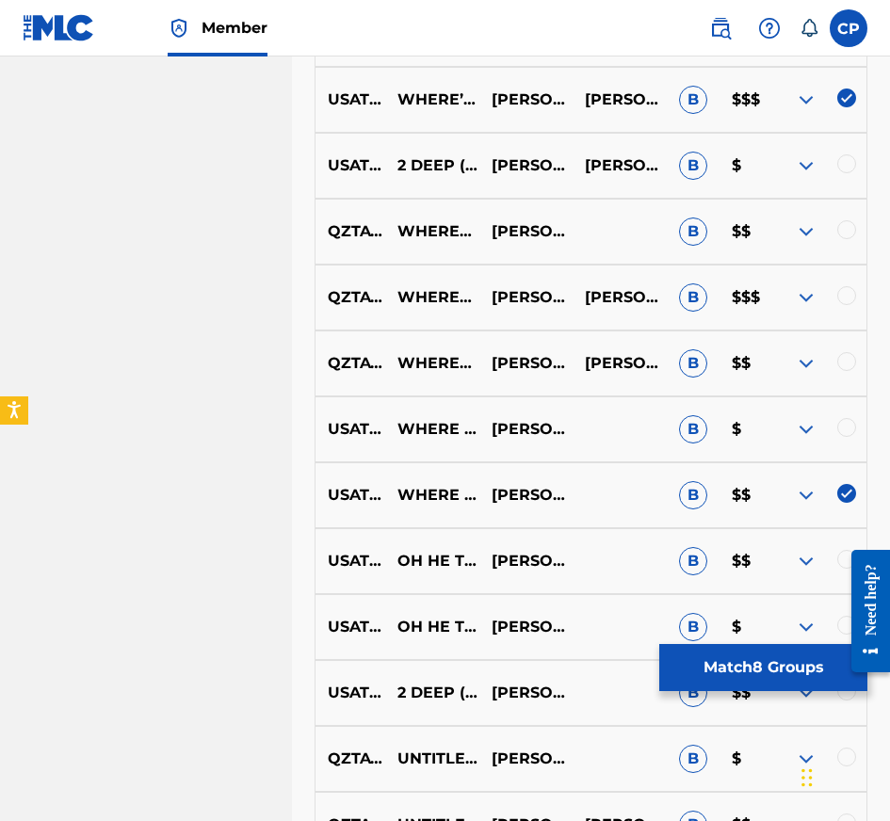
scroll to position [1239, 0]
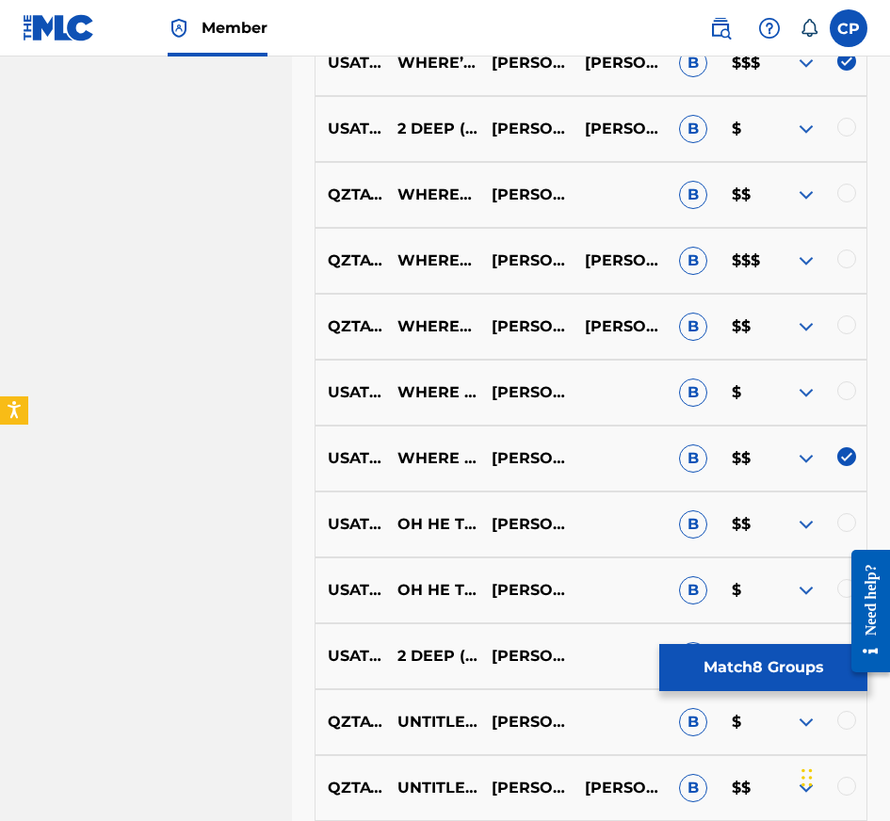
click at [846, 400] on div at bounding box center [846, 390] width 19 height 19
click at [740, 657] on button "Match 9 Groups" at bounding box center [763, 667] width 208 height 47
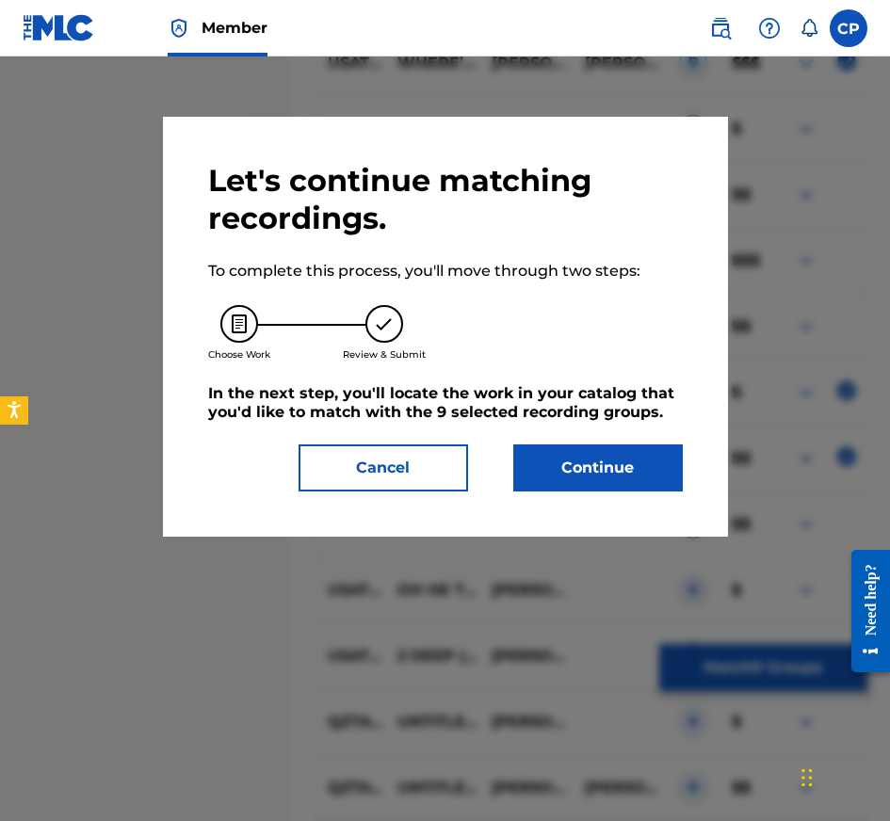
click at [590, 454] on button "Continue" at bounding box center [598, 467] width 170 height 47
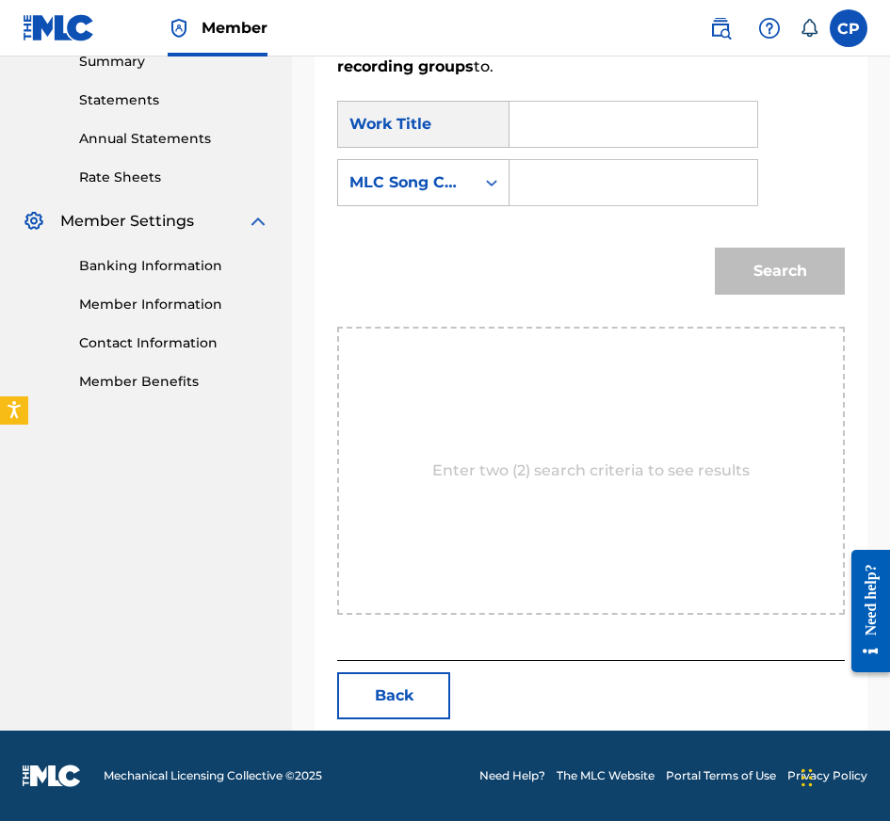
click at [657, 118] on input "Search Form" at bounding box center [633, 124] width 216 height 45
click at [612, 179] on input "Search Form" at bounding box center [633, 182] width 216 height 45
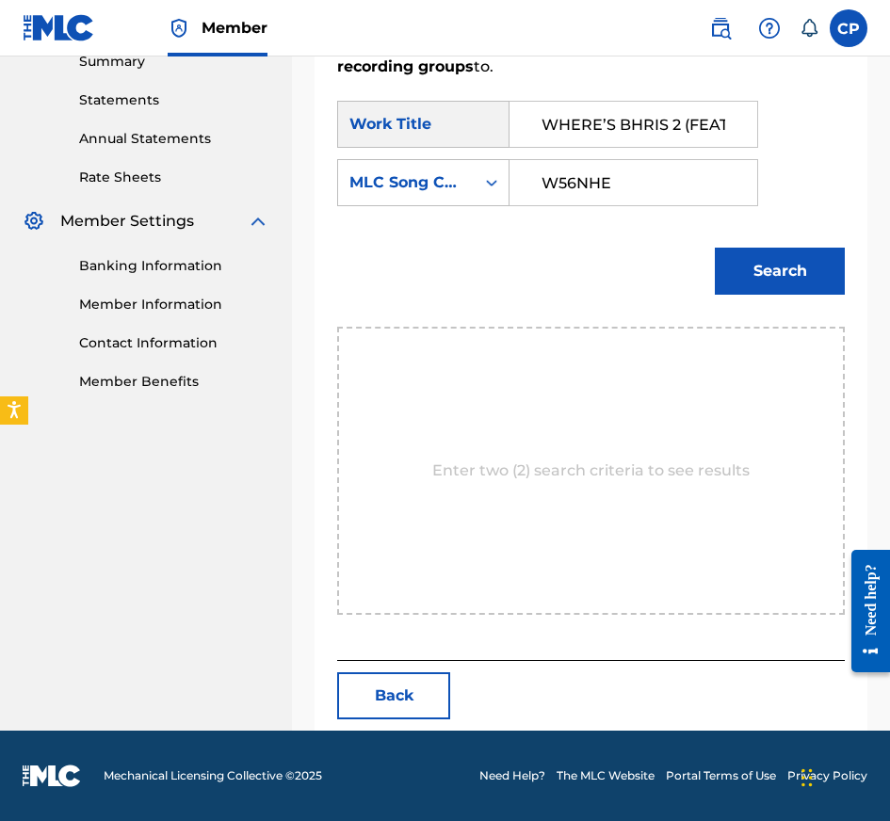
click at [751, 270] on button "Search" at bounding box center [780, 271] width 130 height 47
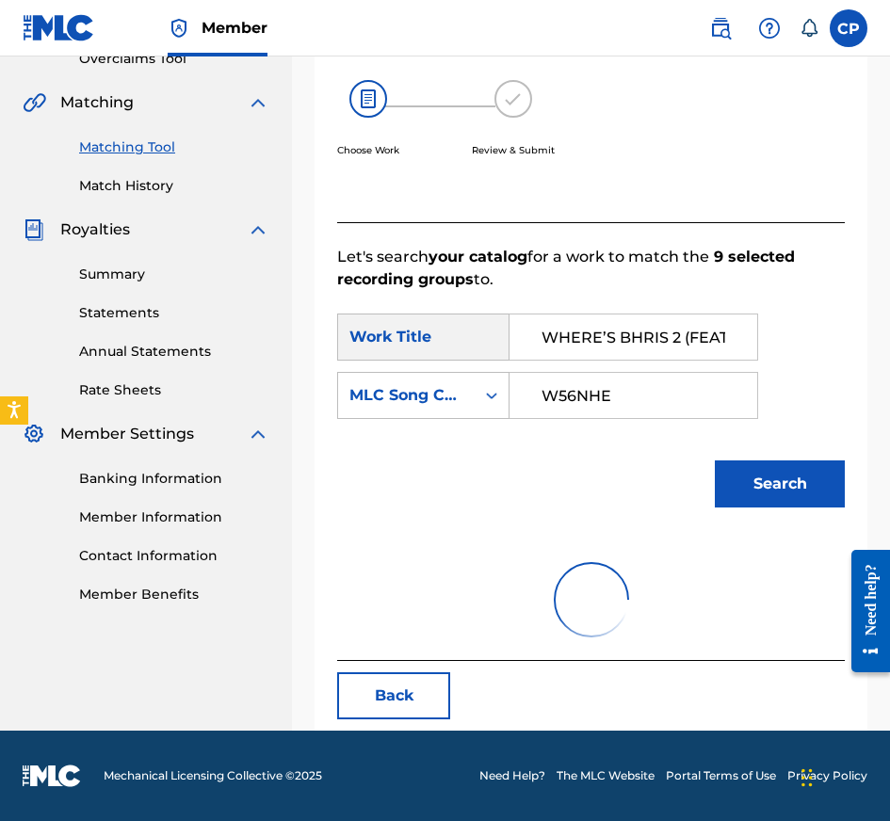
scroll to position [569, 0]
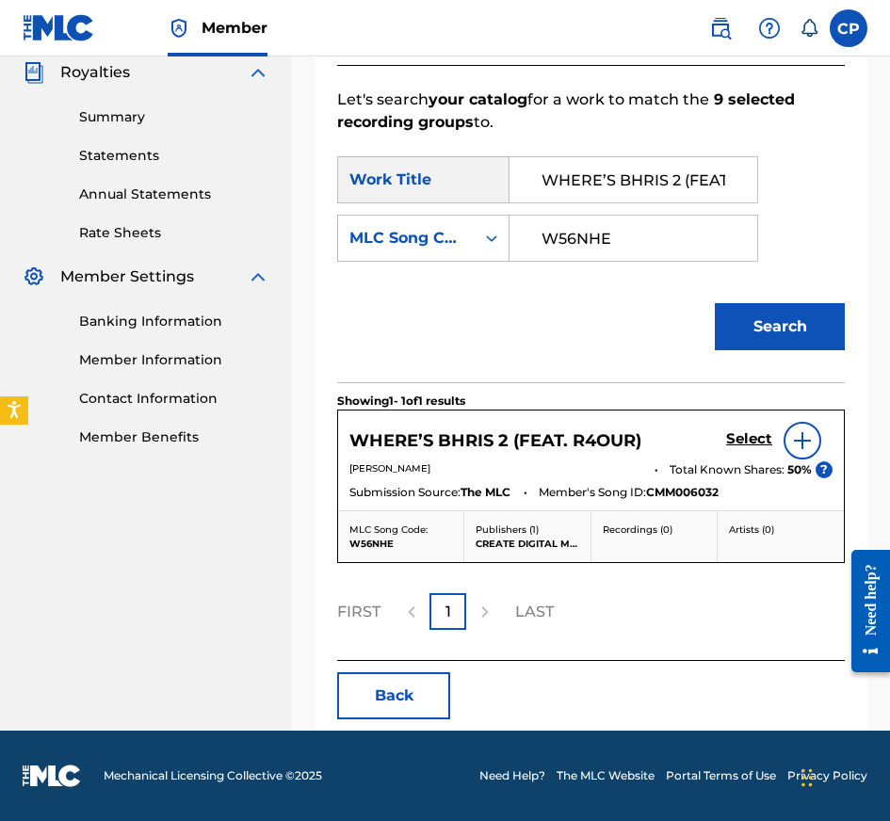
click at [762, 437] on h5 "Select" at bounding box center [749, 439] width 46 height 18
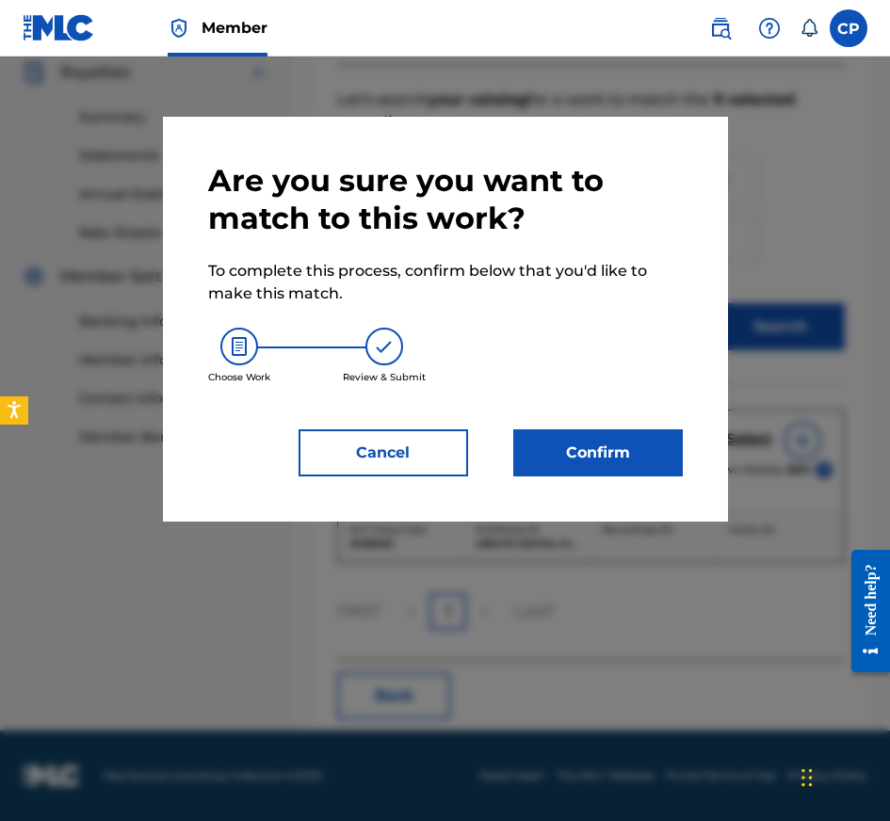
click at [654, 455] on button "Confirm" at bounding box center [598, 452] width 170 height 47
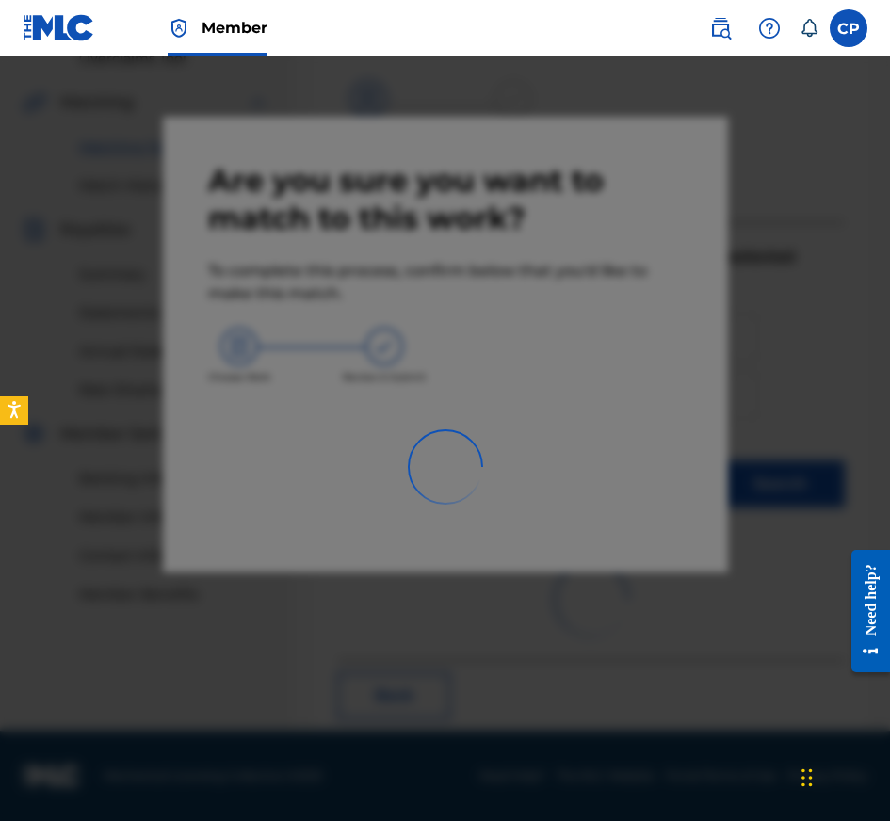
scroll to position [308, 0]
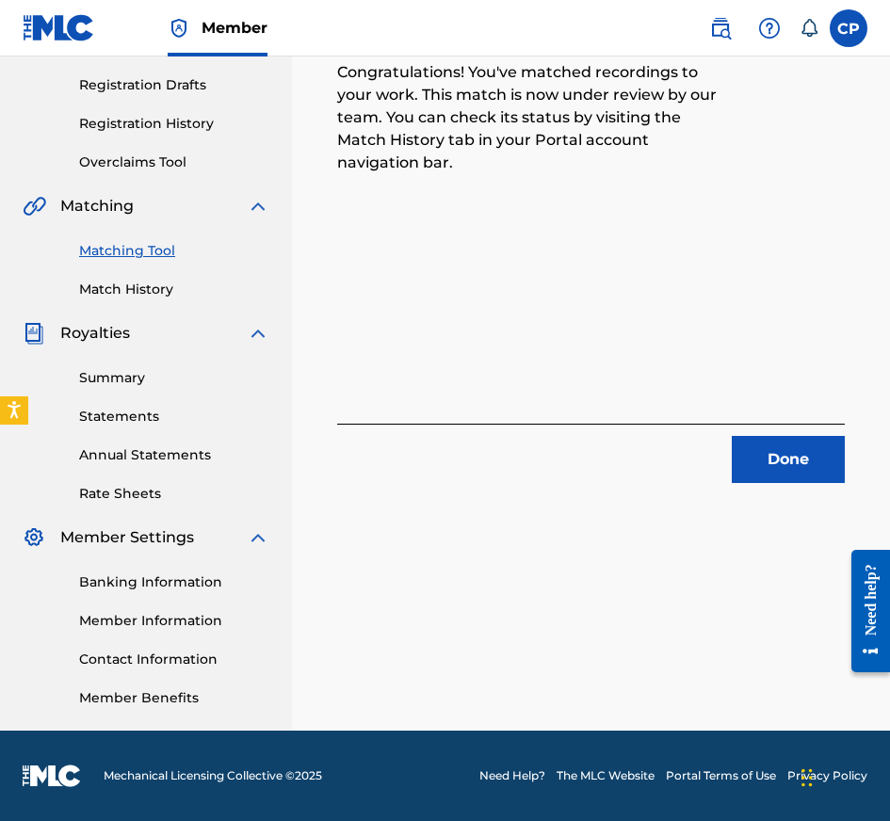
click at [757, 443] on button "Done" at bounding box center [788, 459] width 113 height 47
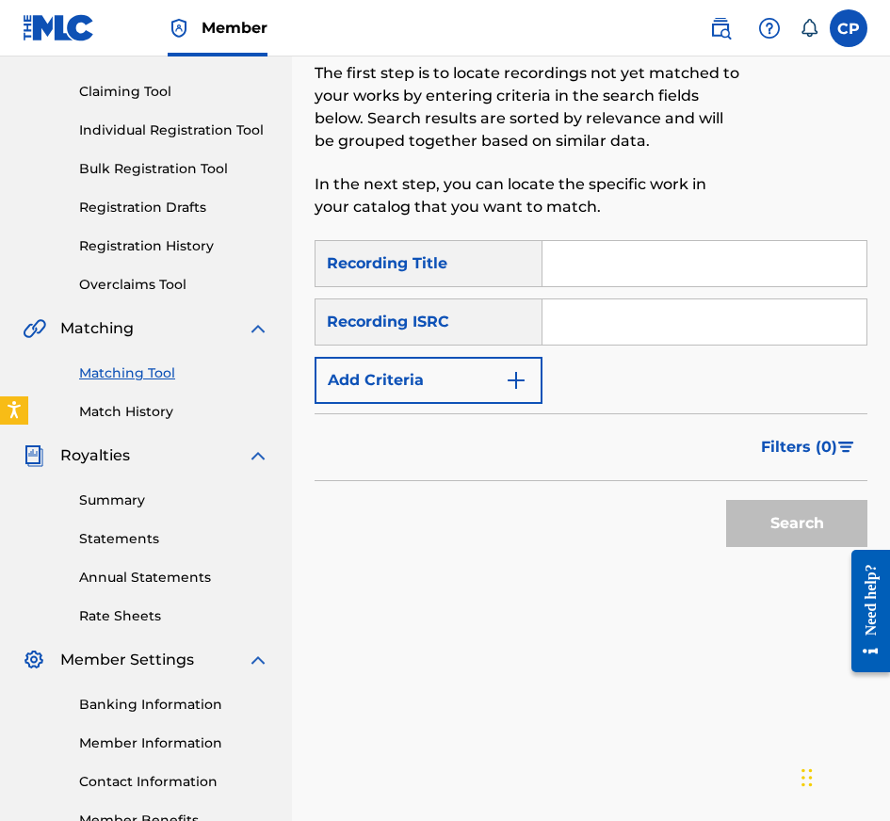
scroll to position [0, 0]
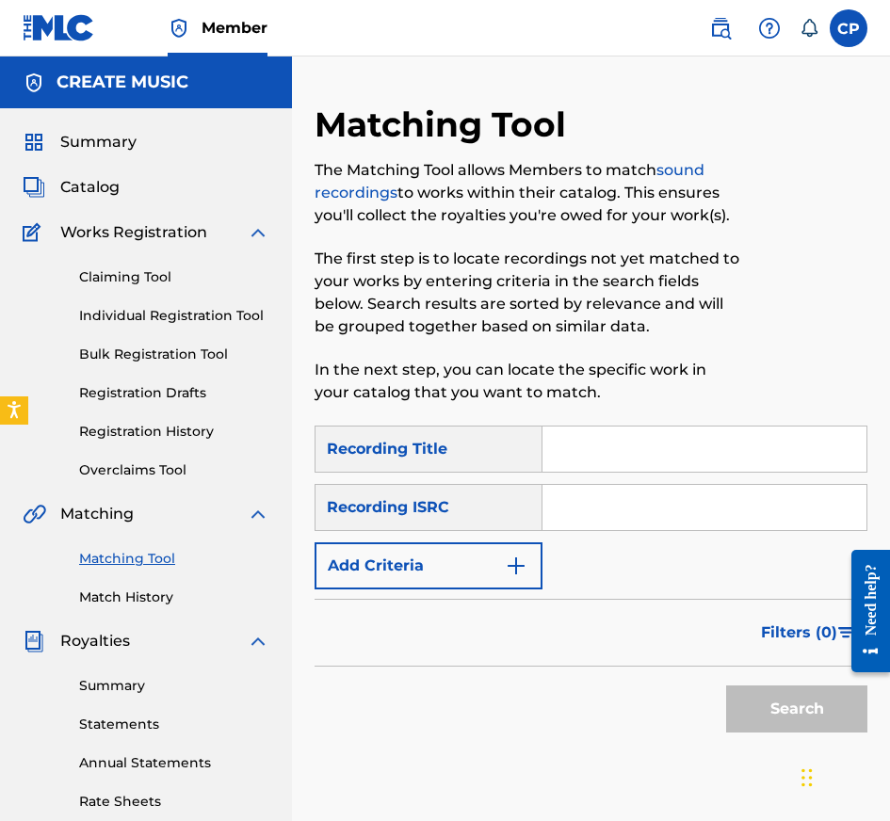
click at [87, 189] on span "Catalog" at bounding box center [89, 187] width 59 height 23
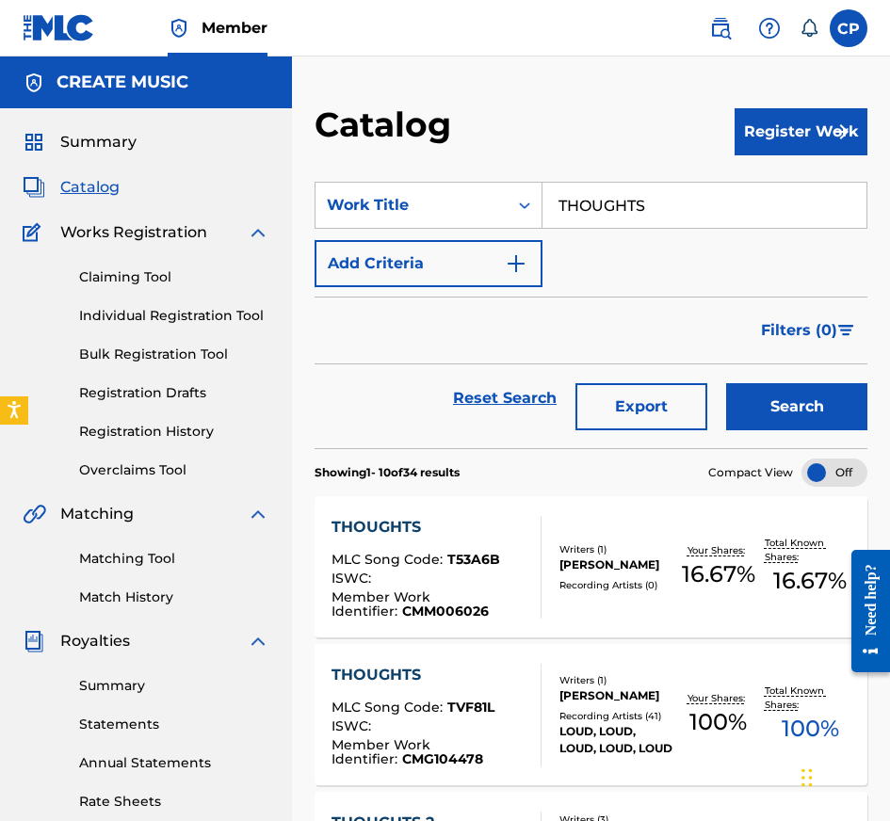
click at [599, 220] on input "THOUGHTS" at bounding box center [704, 205] width 324 height 45
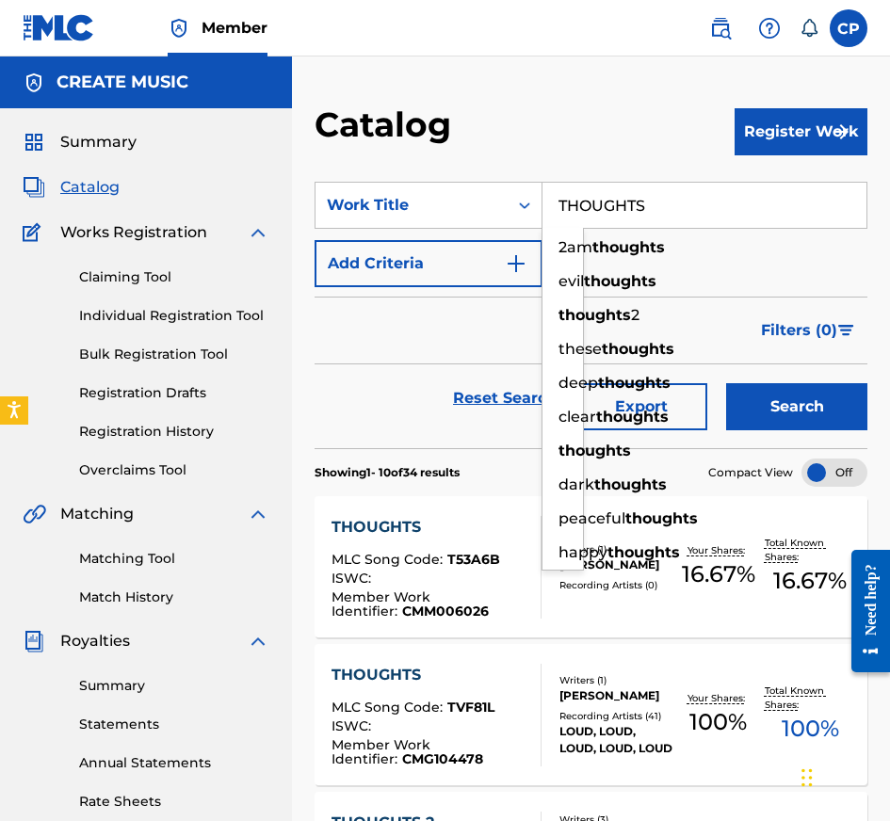
click at [599, 220] on input "THOUGHTS" at bounding box center [704, 205] width 324 height 45
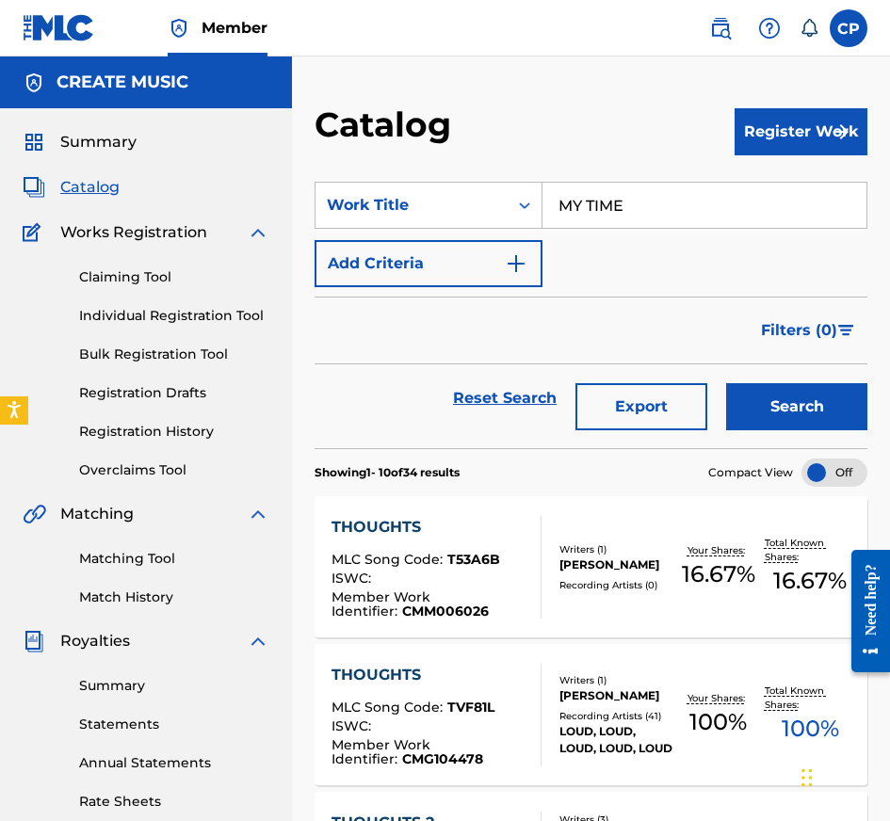
click at [775, 370] on div "Search" at bounding box center [792, 398] width 151 height 68
click at [775, 381] on div "Search" at bounding box center [792, 398] width 151 height 68
click at [770, 397] on button "Search" at bounding box center [796, 406] width 141 height 47
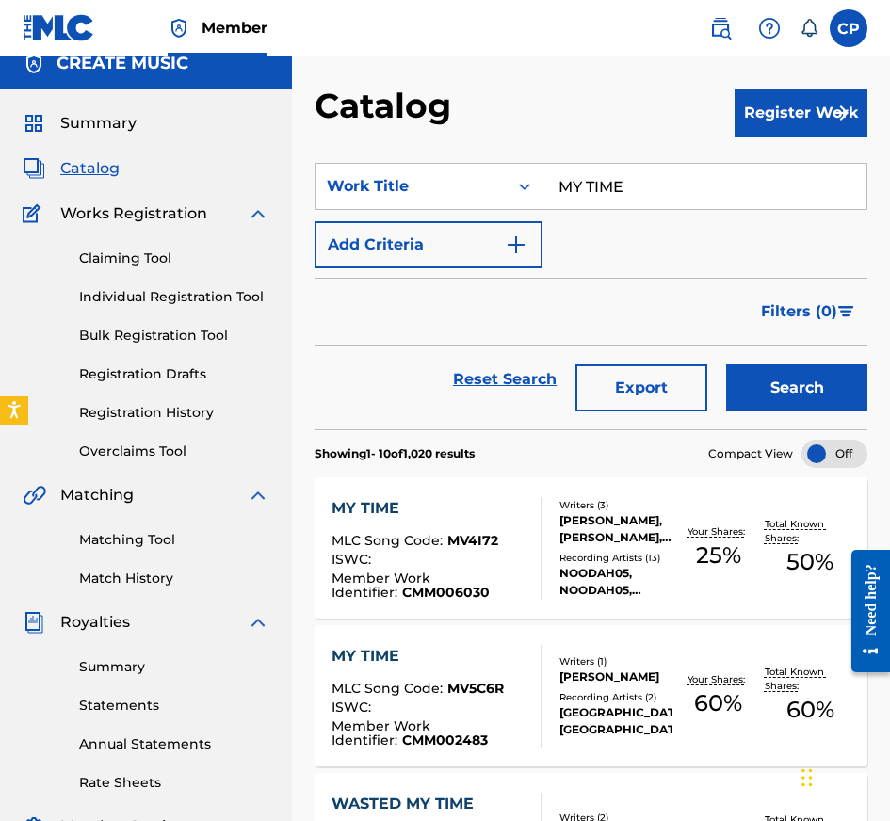
scroll to position [20, 0]
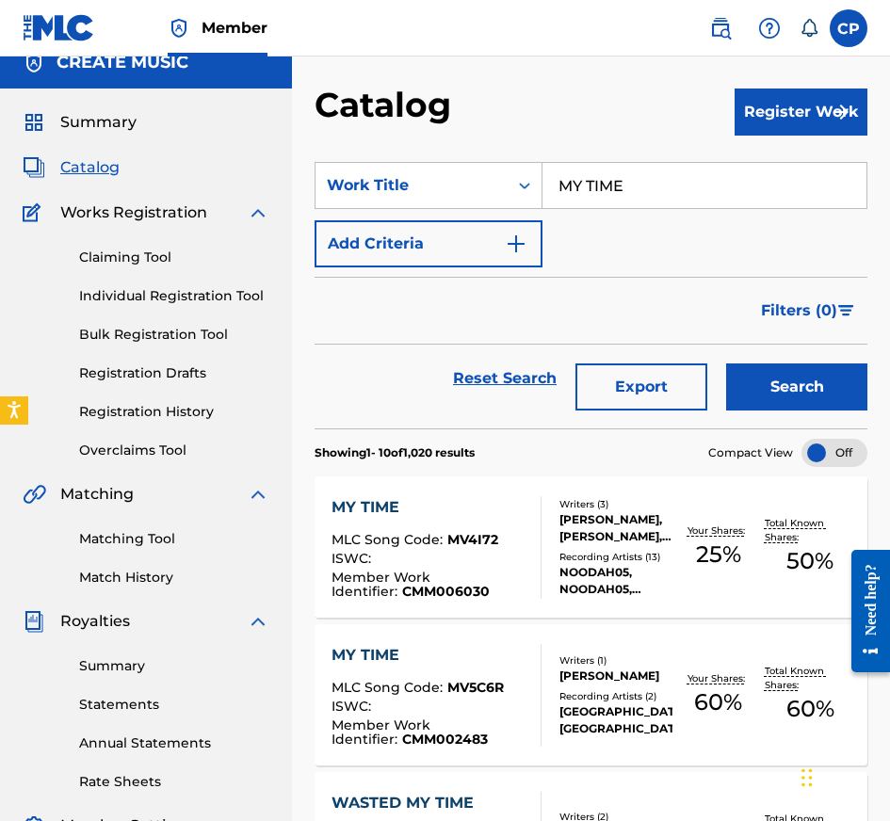
click at [669, 562] on div "Recording Artists ( 13 )" at bounding box center [615, 557] width 113 height 14
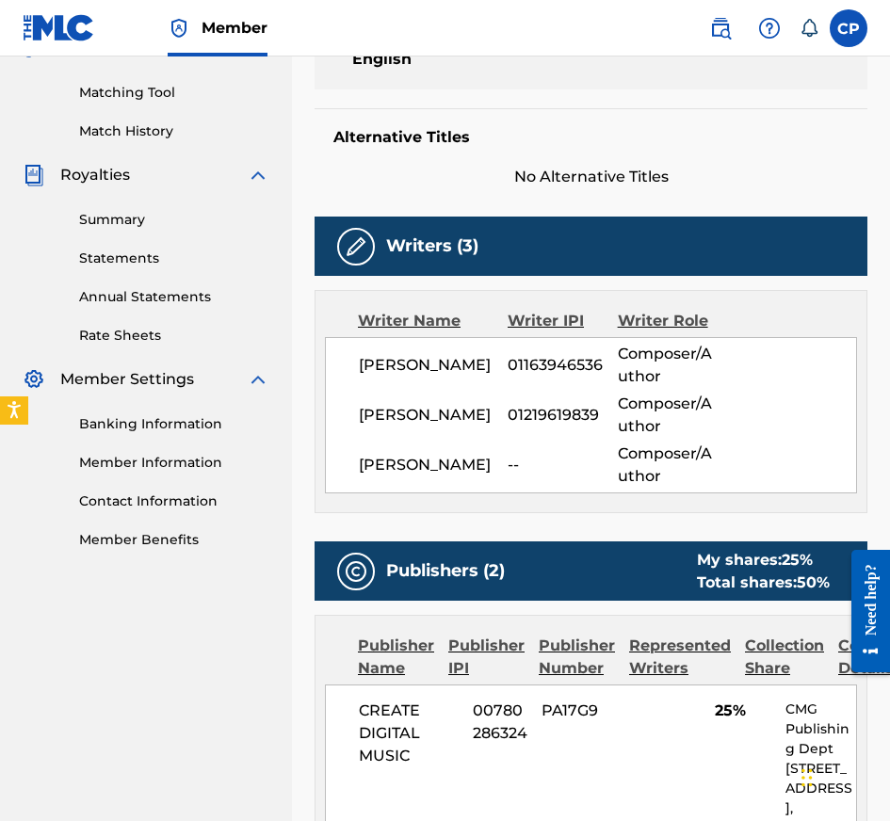
scroll to position [202, 0]
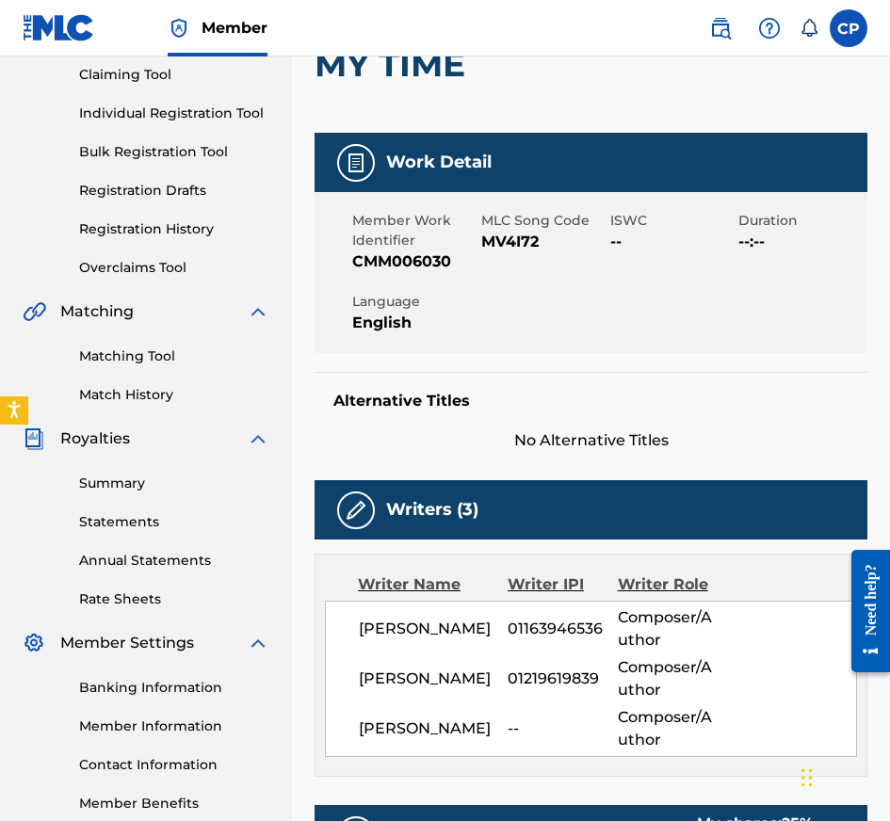
click at [515, 243] on span "MV4I72" at bounding box center [543, 242] width 124 height 23
copy span "MV4I72"
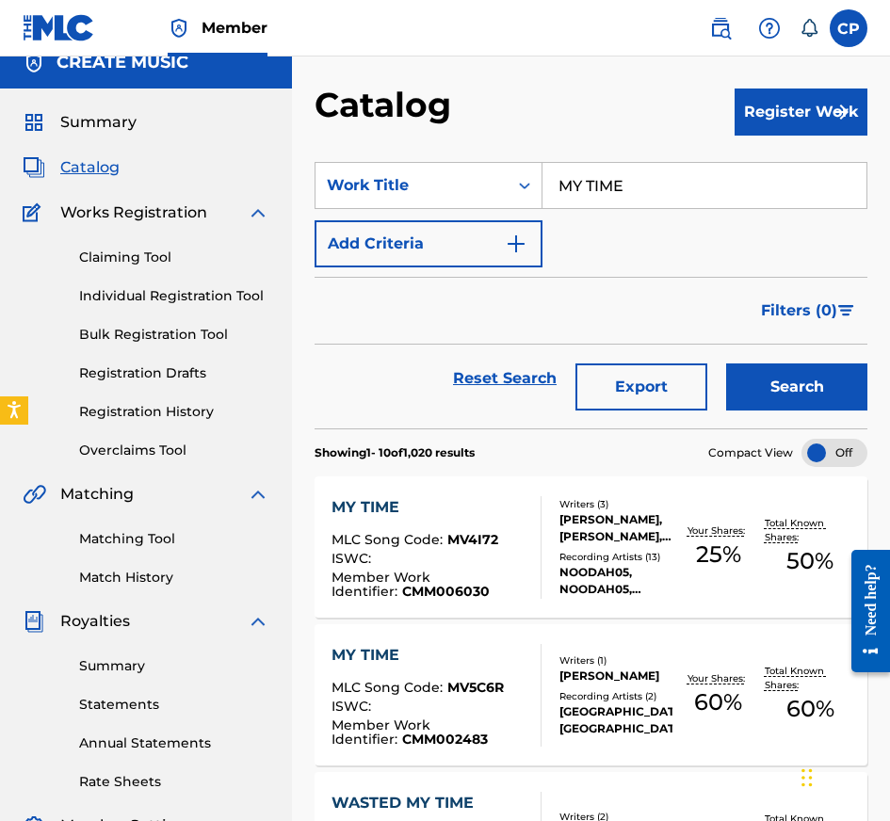
click at [713, 185] on input "MY TIME" at bounding box center [704, 185] width 324 height 45
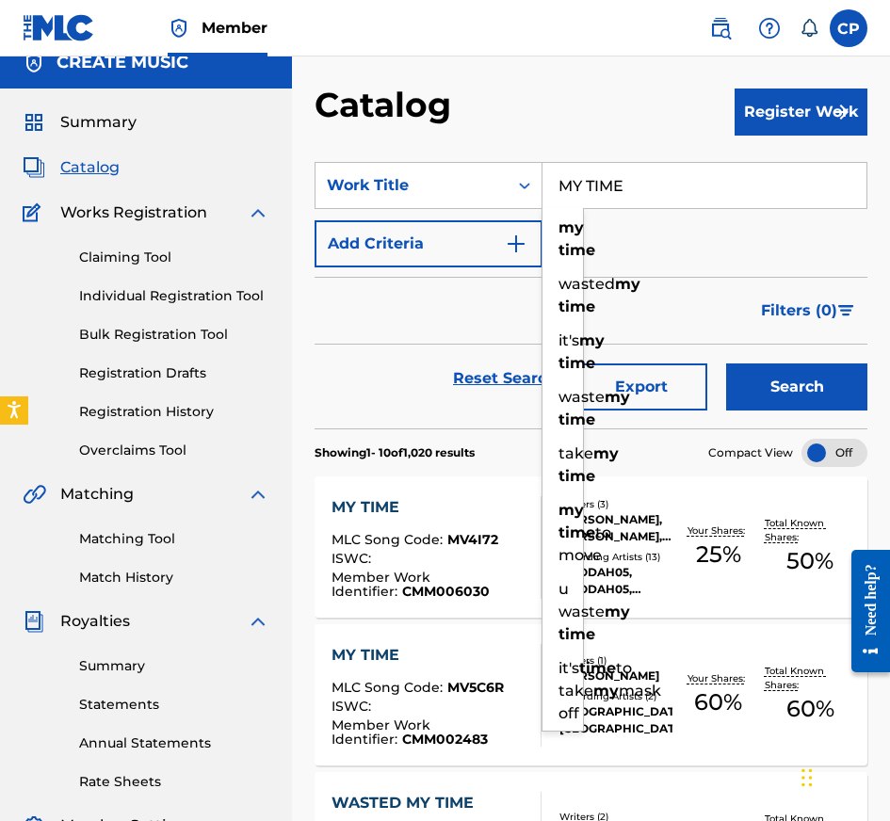
click at [713, 185] on input "MY TIME" at bounding box center [704, 185] width 324 height 45
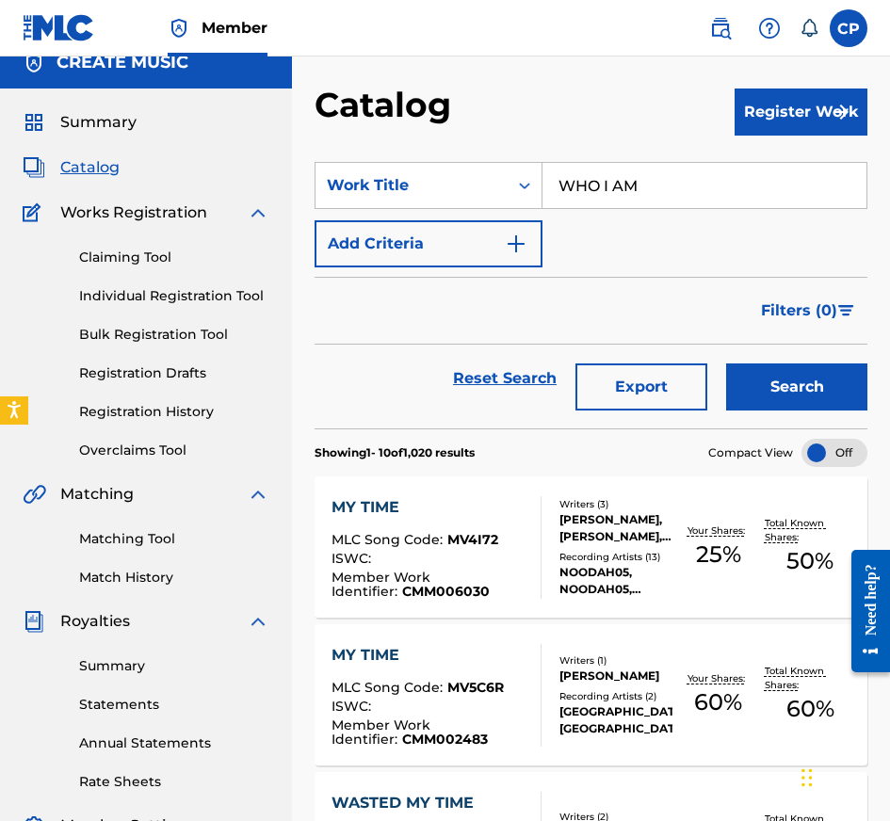
click at [749, 377] on button "Search" at bounding box center [796, 386] width 141 height 47
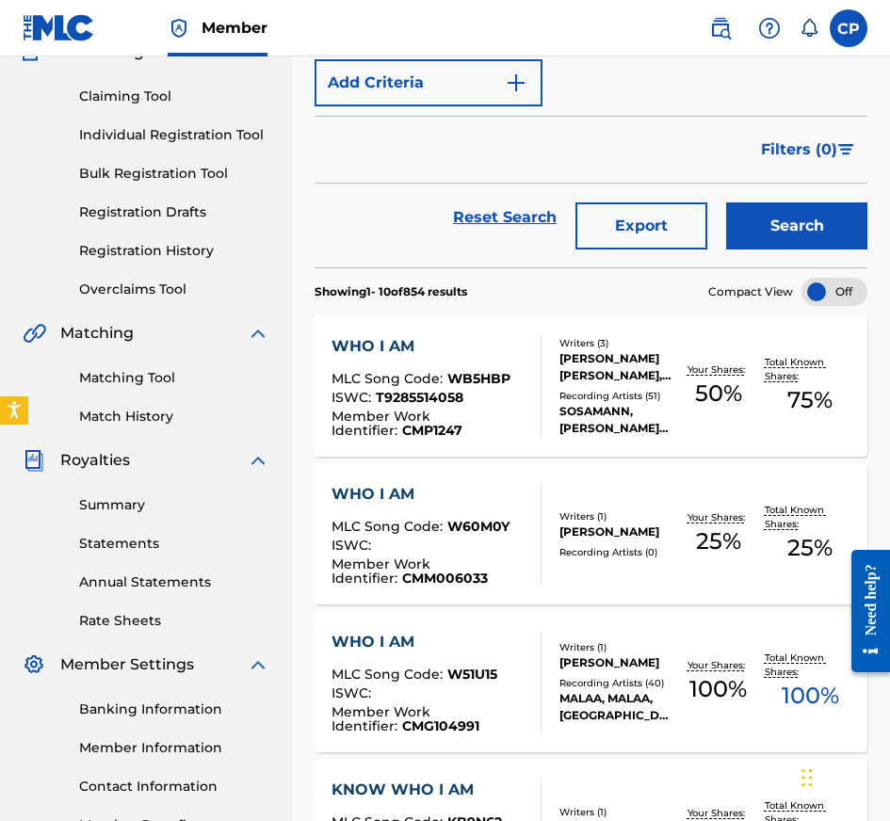
scroll to position [192, 0]
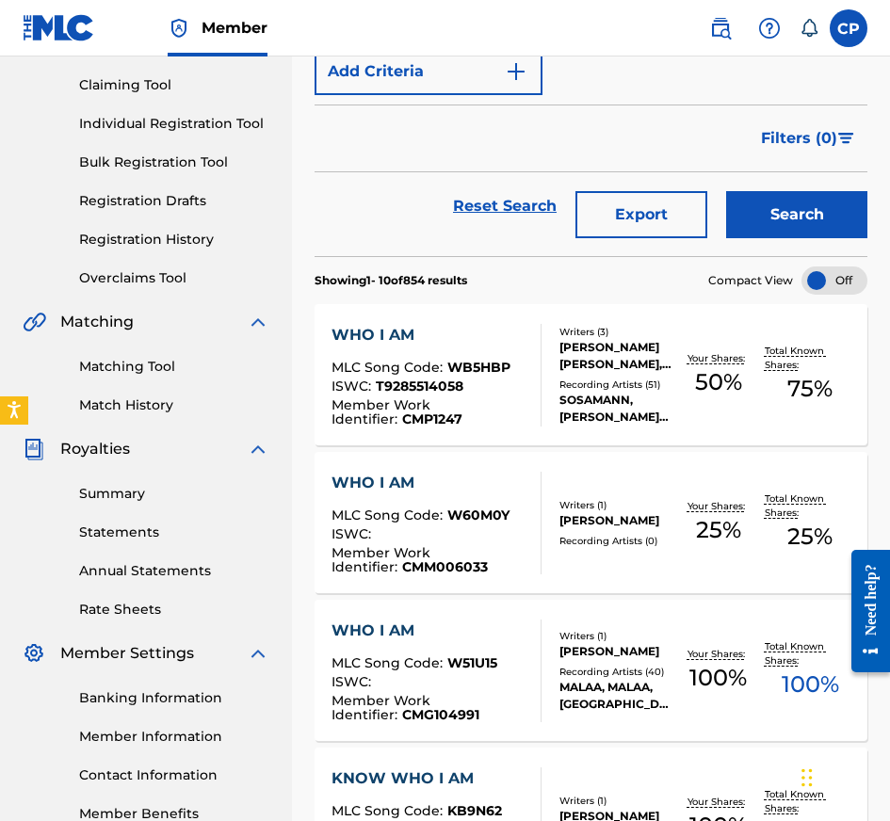
click at [672, 470] on div "WHO I AM MLC Song Code : W60M0Y ISWC : Member Work Identifier : CMM006033 Write…" at bounding box center [591, 522] width 553 height 141
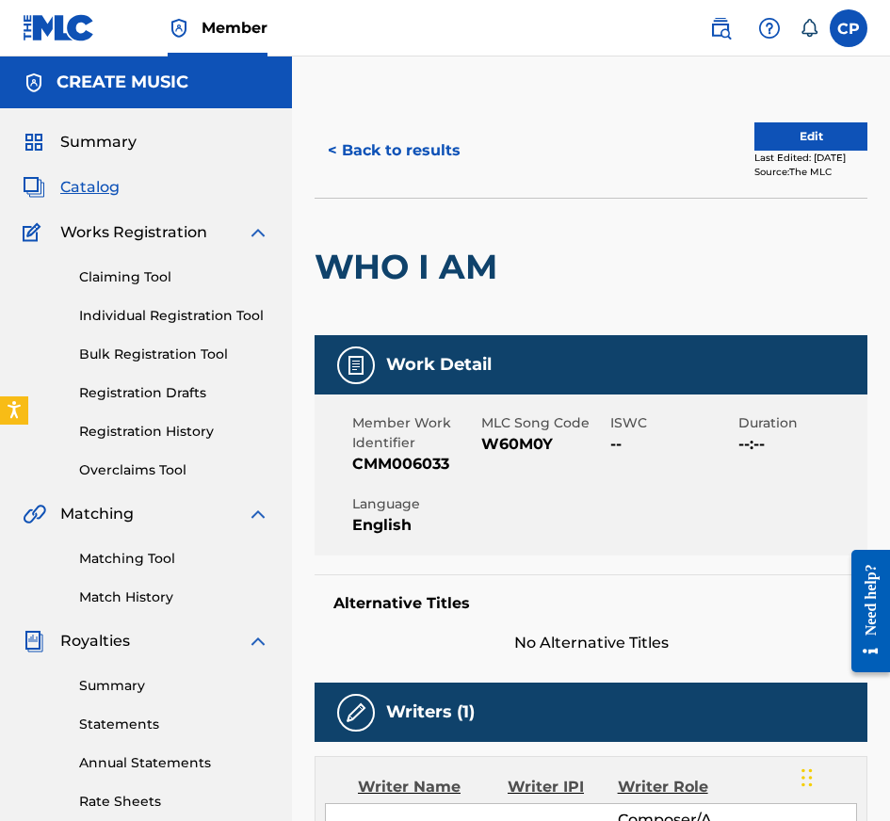
click at [508, 450] on span "W60M0Y" at bounding box center [543, 444] width 124 height 23
copy span "W60M0Y"
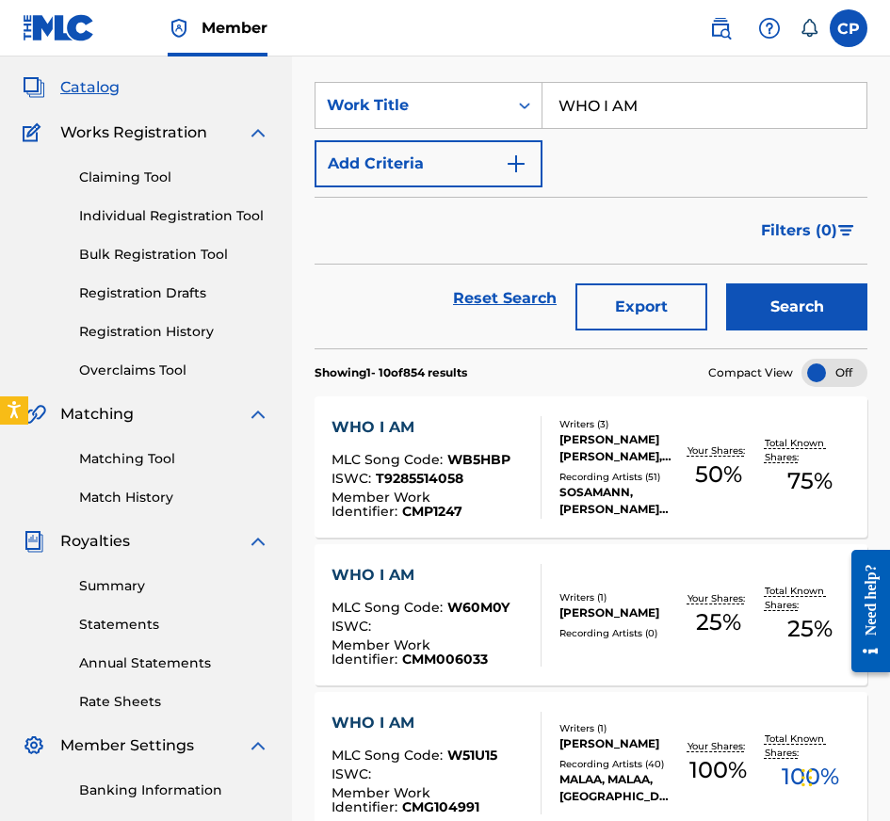
scroll to position [99, 0]
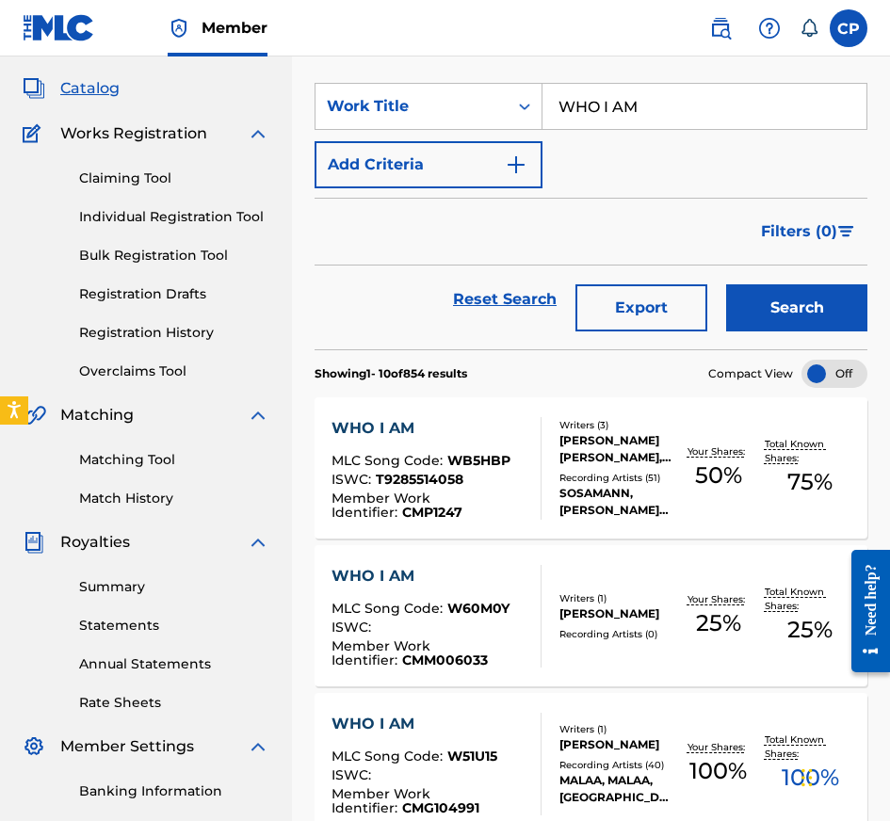
click at [650, 100] on input "WHO I AM" at bounding box center [704, 106] width 324 height 45
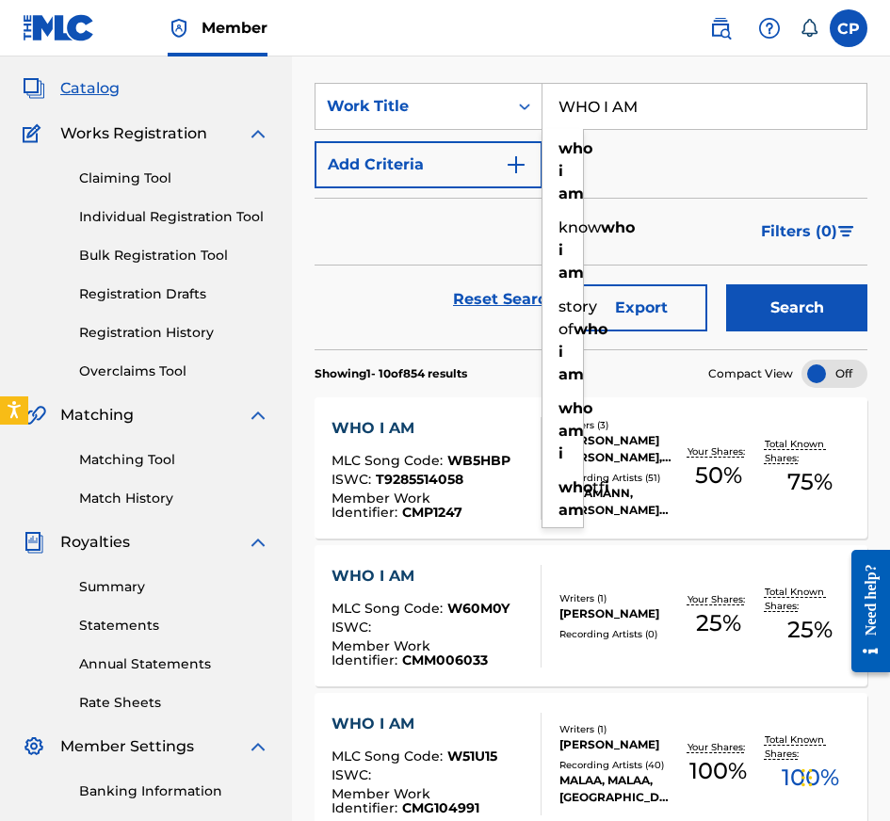
click at [650, 100] on input "WHO I AM" at bounding box center [704, 106] width 324 height 45
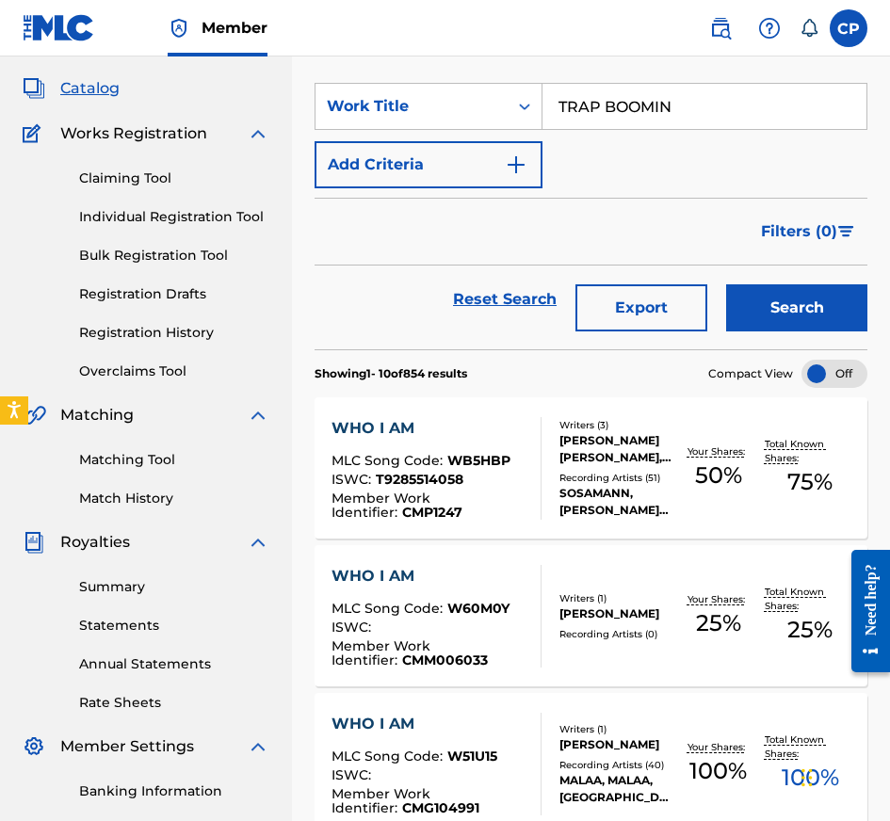
click at [750, 298] on button "Search" at bounding box center [796, 307] width 141 height 47
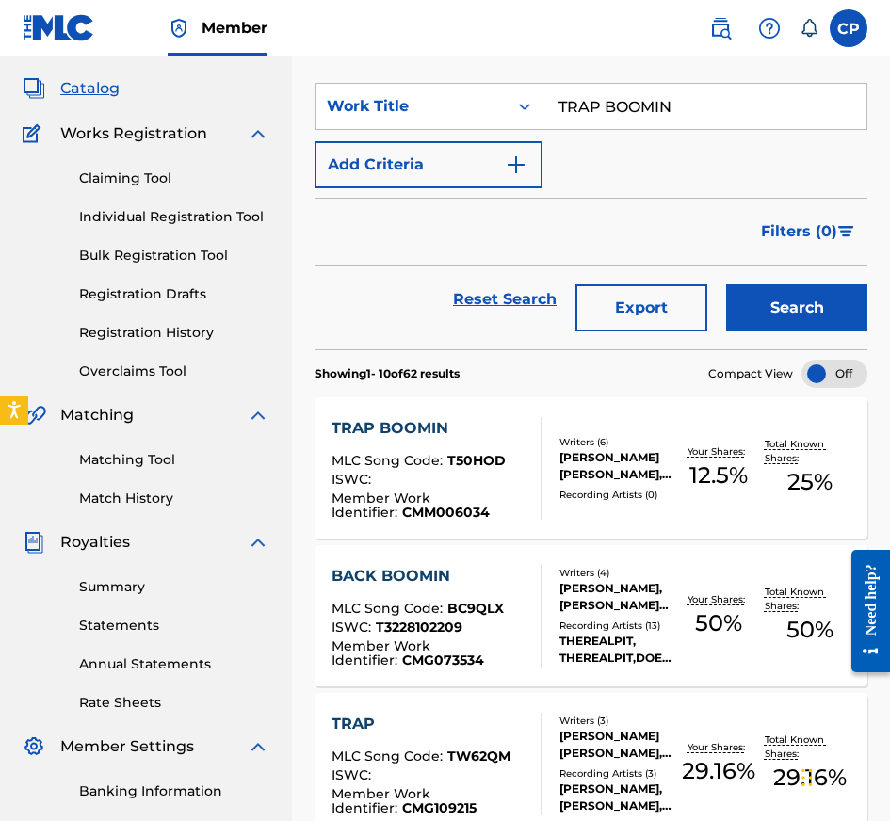
click at [605, 461] on div "[PERSON_NAME] [PERSON_NAME], [PERSON_NAME] [PERSON_NAME], [PERSON_NAME], [PERSO…" at bounding box center [615, 466] width 113 height 34
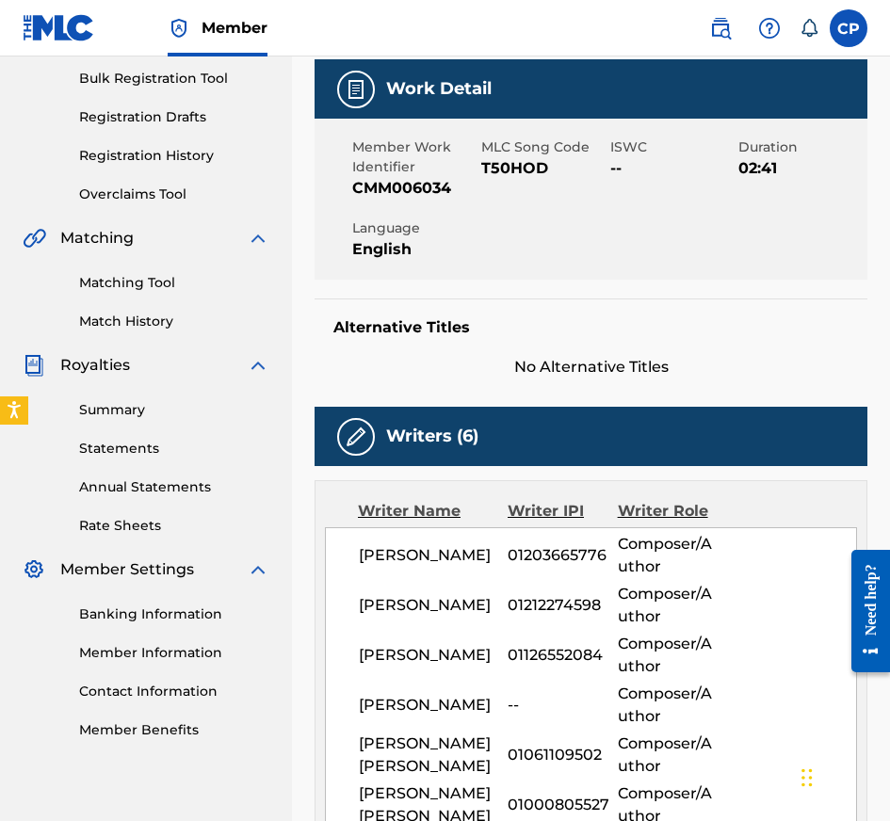
scroll to position [213, 0]
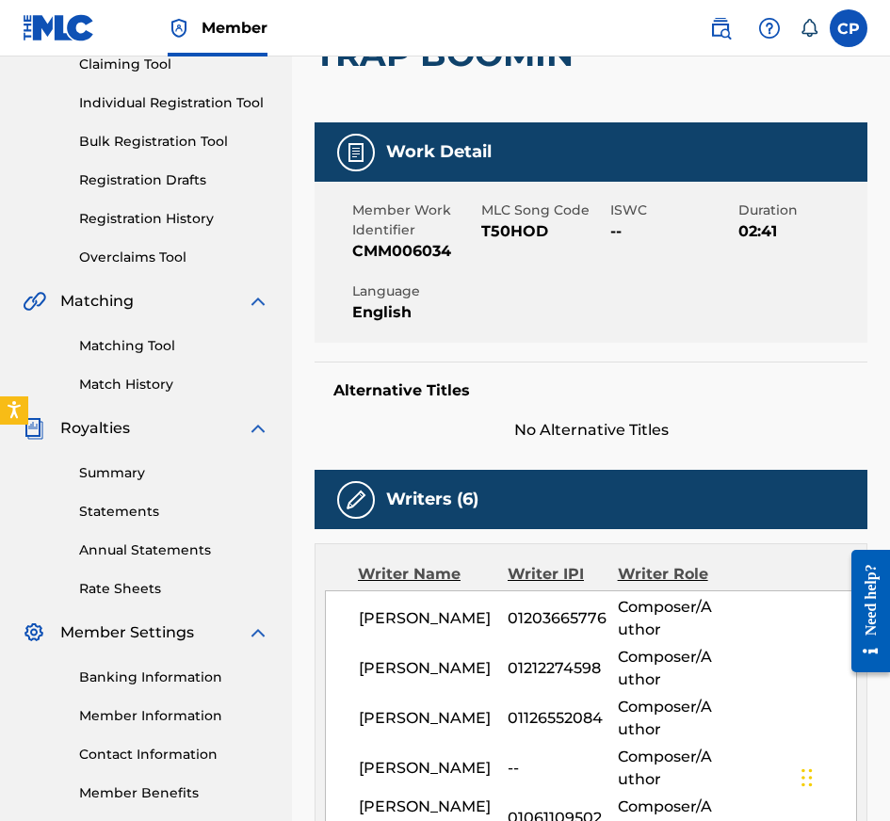
click at [514, 233] on span "T50HOD" at bounding box center [543, 231] width 124 height 23
copy span "T50HOD"
click at [154, 347] on link "Matching Tool" at bounding box center [174, 346] width 190 height 20
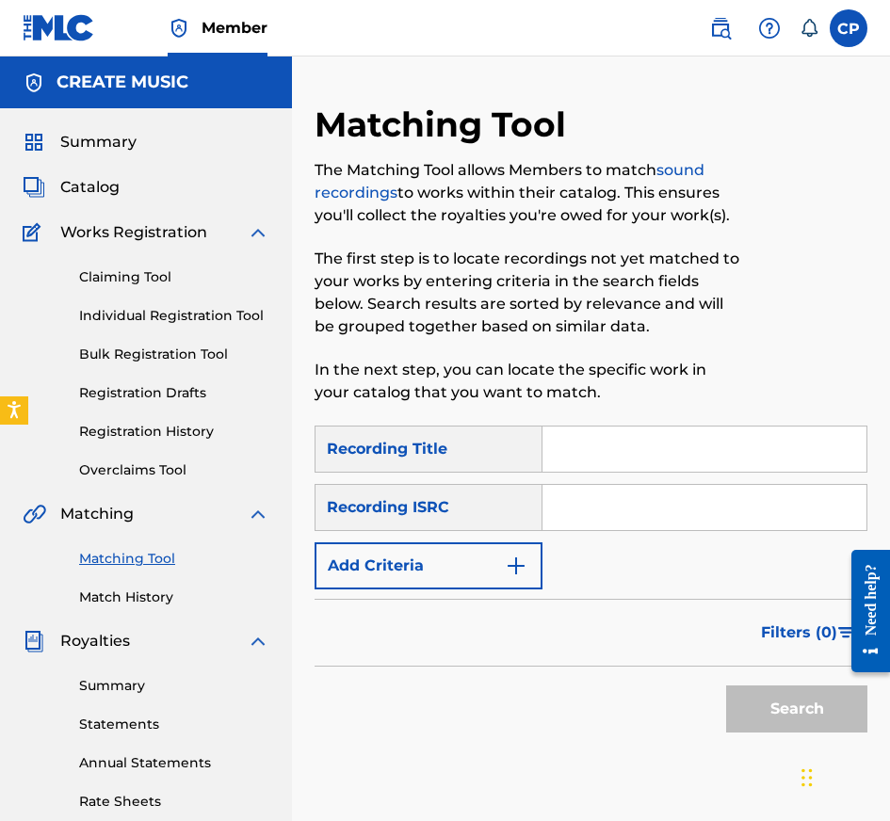
click at [585, 446] on input "Search Form" at bounding box center [704, 449] width 324 height 45
click at [613, 515] on input "Search Form" at bounding box center [704, 507] width 324 height 45
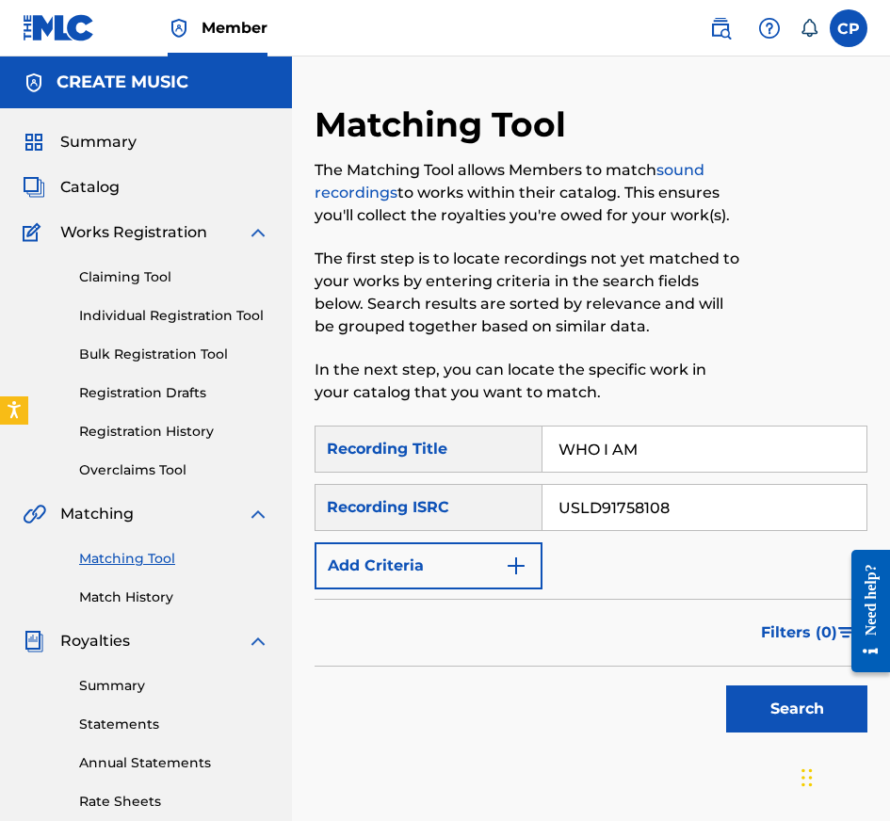
click at [470, 572] on button "Add Criteria" at bounding box center [429, 565] width 228 height 47
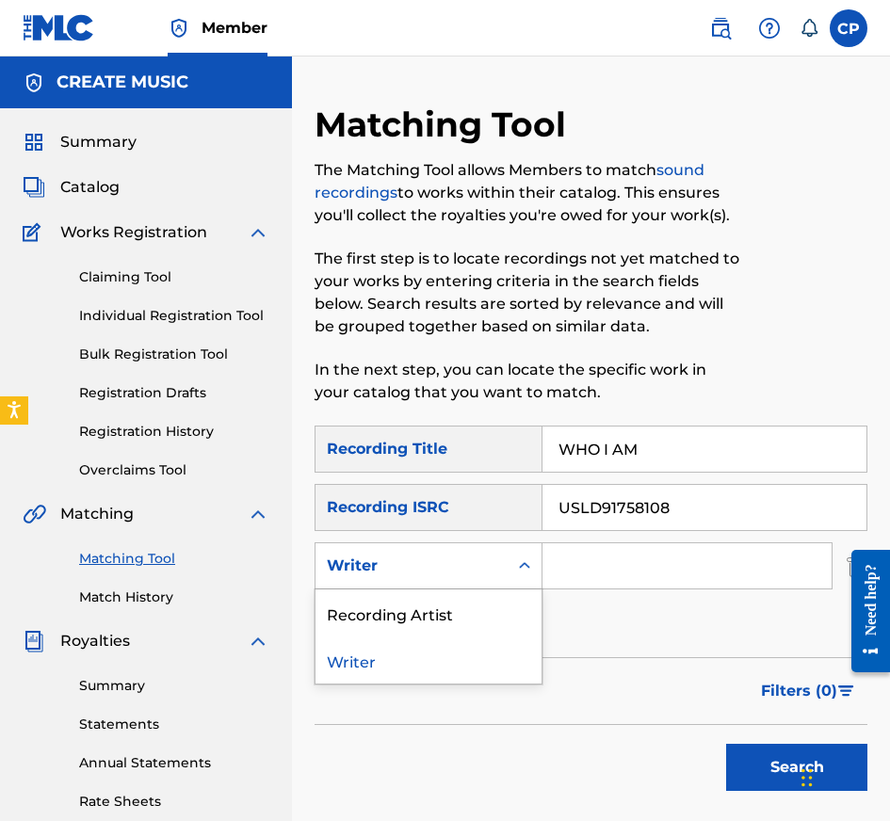
click at [472, 572] on div "Writer" at bounding box center [412, 566] width 170 height 23
click at [472, 603] on div "Recording Artist" at bounding box center [428, 612] width 226 height 47
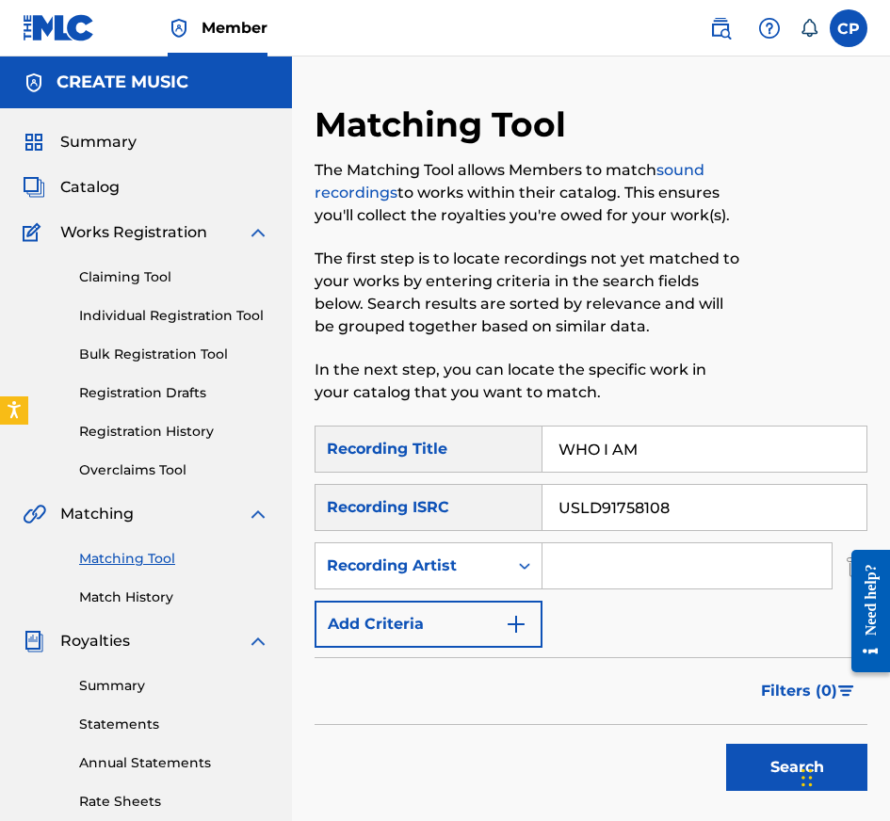
click at [608, 565] on input "Search Form" at bounding box center [686, 565] width 289 height 45
click at [766, 768] on button "Search" at bounding box center [796, 767] width 141 height 47
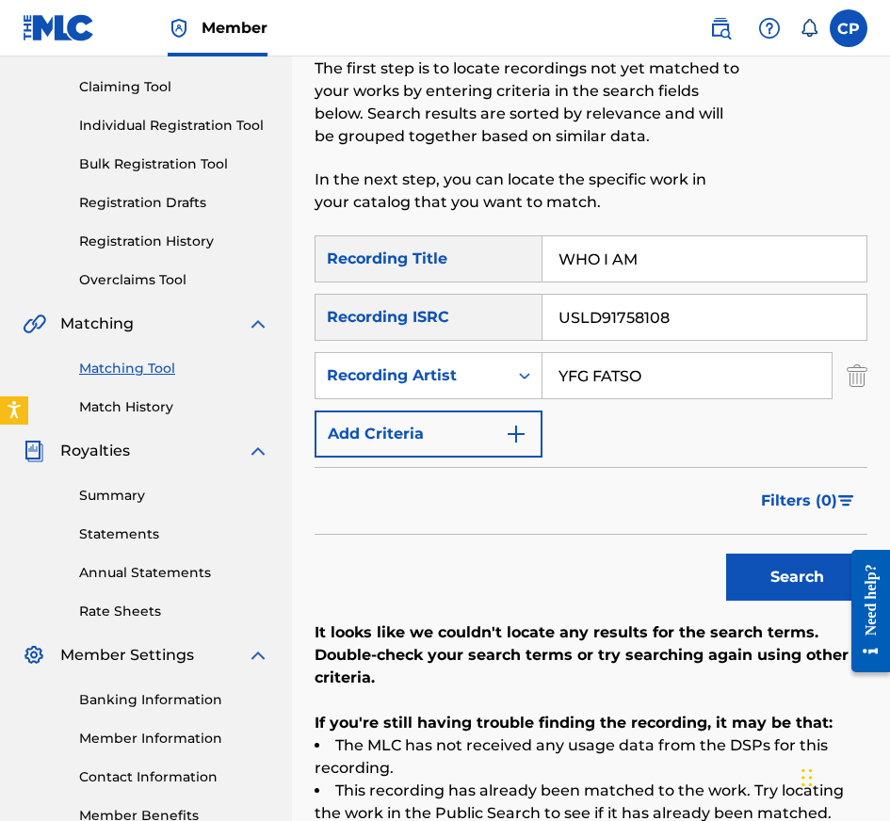
scroll to position [424, 0]
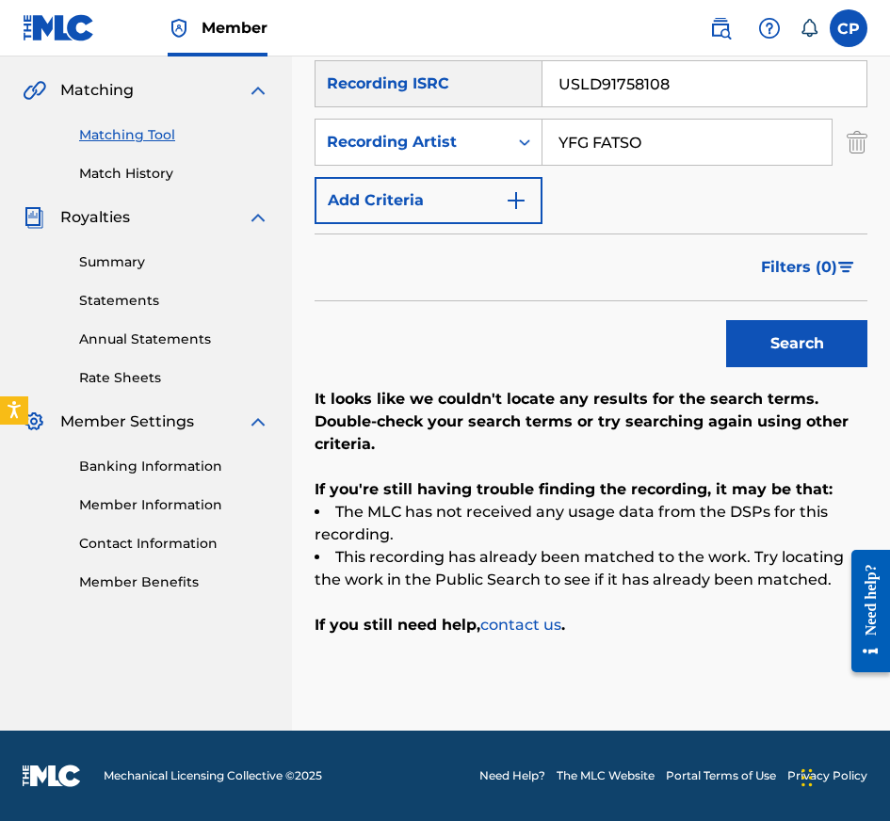
click at [730, 94] on input "USLD91758108" at bounding box center [704, 83] width 324 height 45
click at [726, 320] on button "Search" at bounding box center [796, 343] width 141 height 47
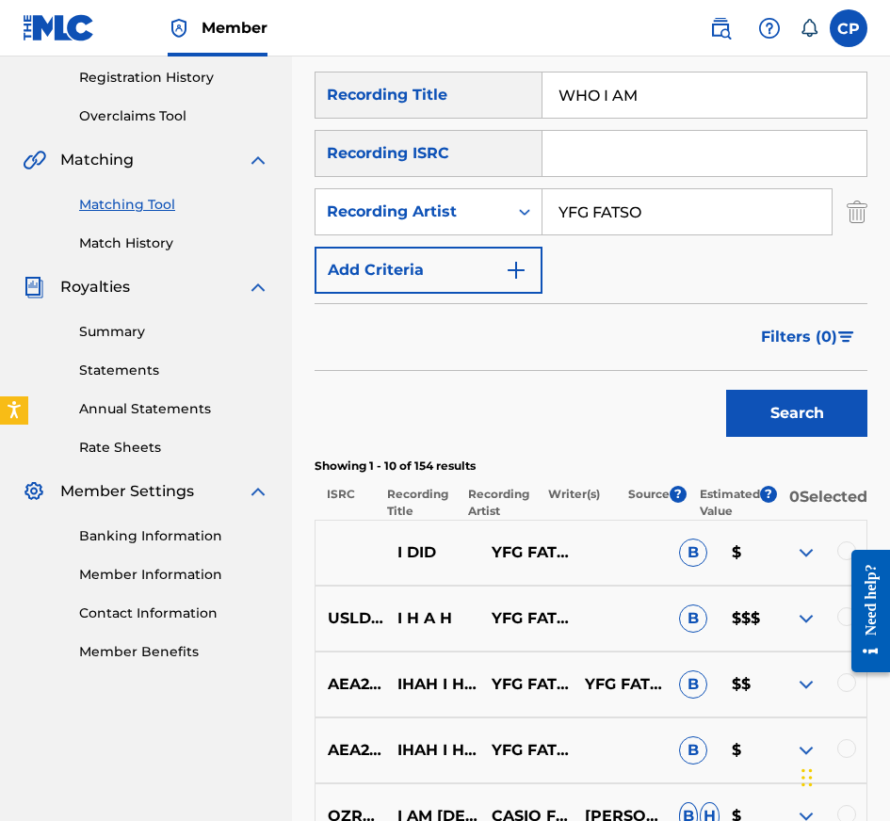
scroll to position [336, 0]
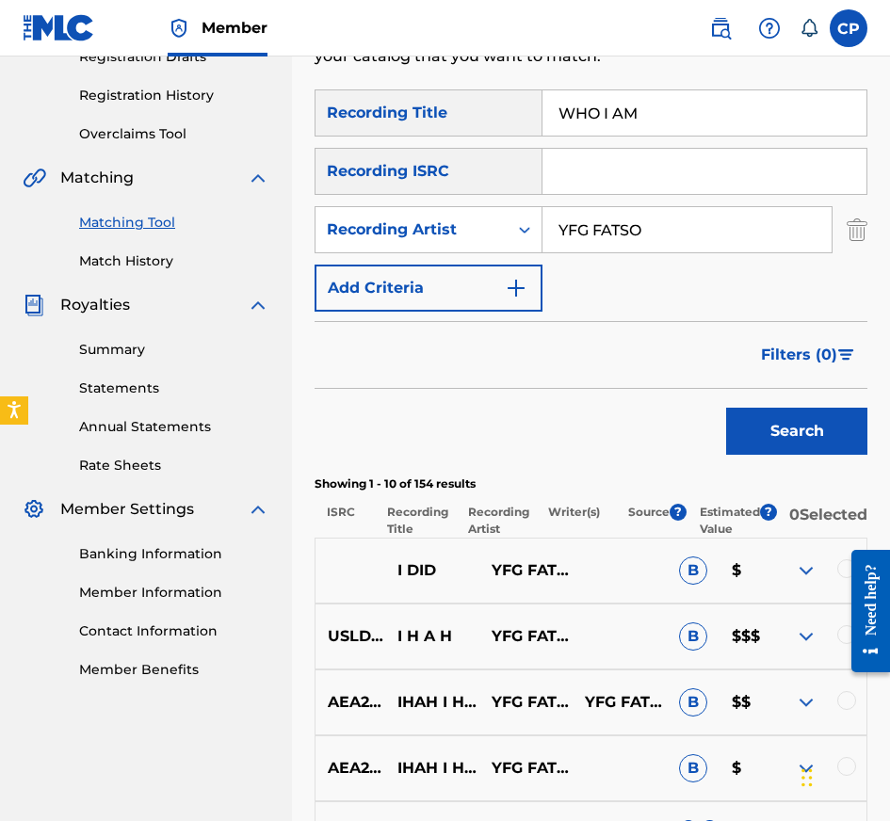
click at [675, 111] on input "WHO I AM" at bounding box center [704, 112] width 324 height 45
click at [623, 180] on input "Search Form" at bounding box center [704, 171] width 324 height 45
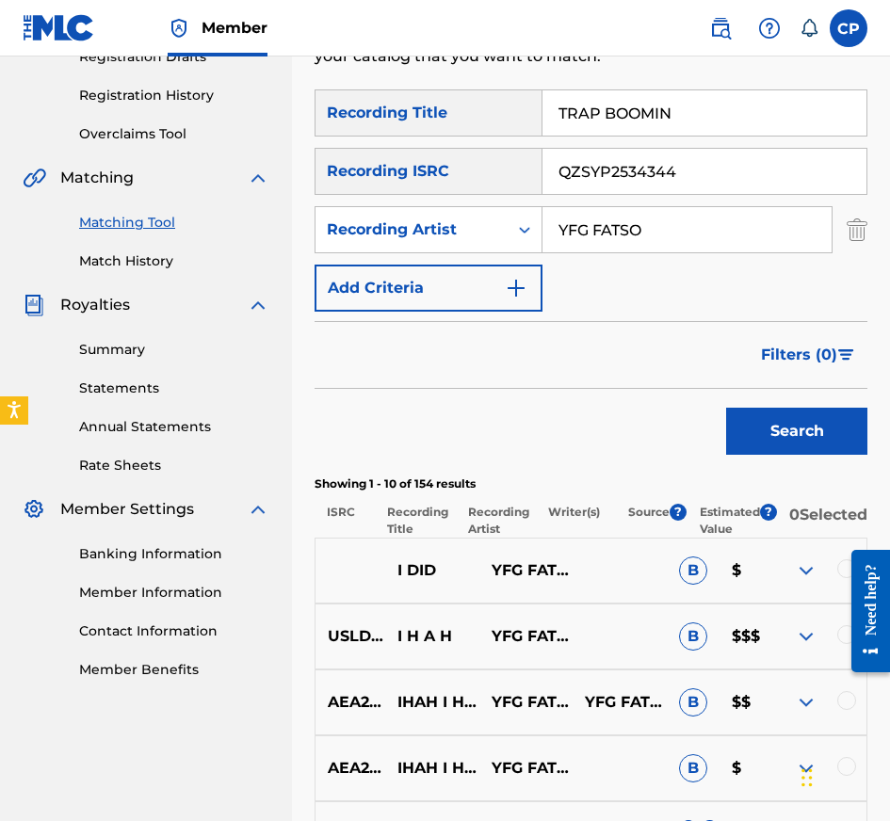
click at [672, 248] on input "YFG FATSO" at bounding box center [686, 229] width 289 height 45
click at [771, 448] on button "Search" at bounding box center [796, 431] width 141 height 47
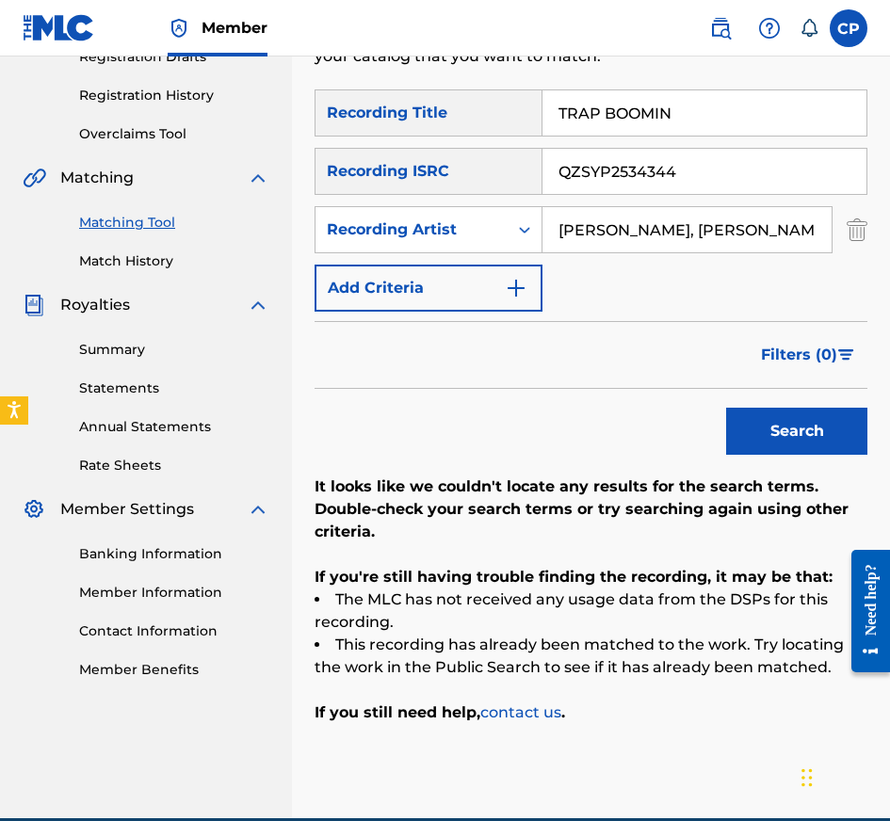
click at [713, 144] on div "SearchWithCriteriaaaf10d67-cbbc-40b6-91fd-9b82eca5f44f Recording Title TRAP BOO…" at bounding box center [591, 200] width 553 height 222
click at [713, 159] on input "QZSYP2534344" at bounding box center [704, 171] width 324 height 45
click at [726, 408] on button "Search" at bounding box center [796, 431] width 141 height 47
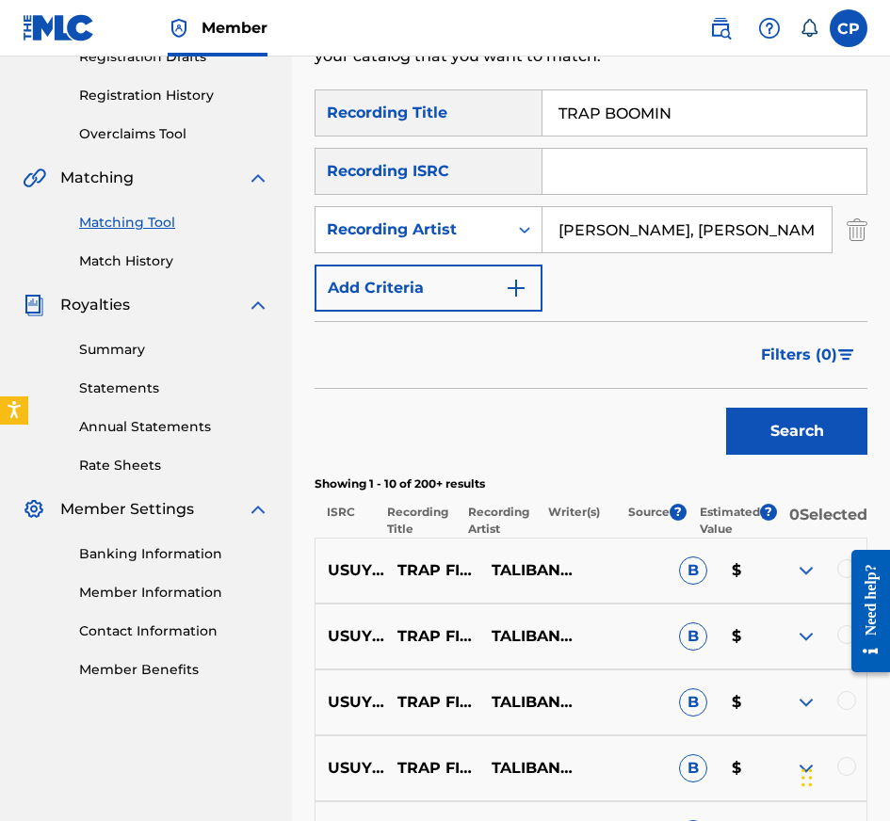
click at [633, 118] on input "TRAP BOOMIN" at bounding box center [704, 112] width 324 height 45
click at [651, 172] on input "Search Form" at bounding box center [704, 171] width 324 height 45
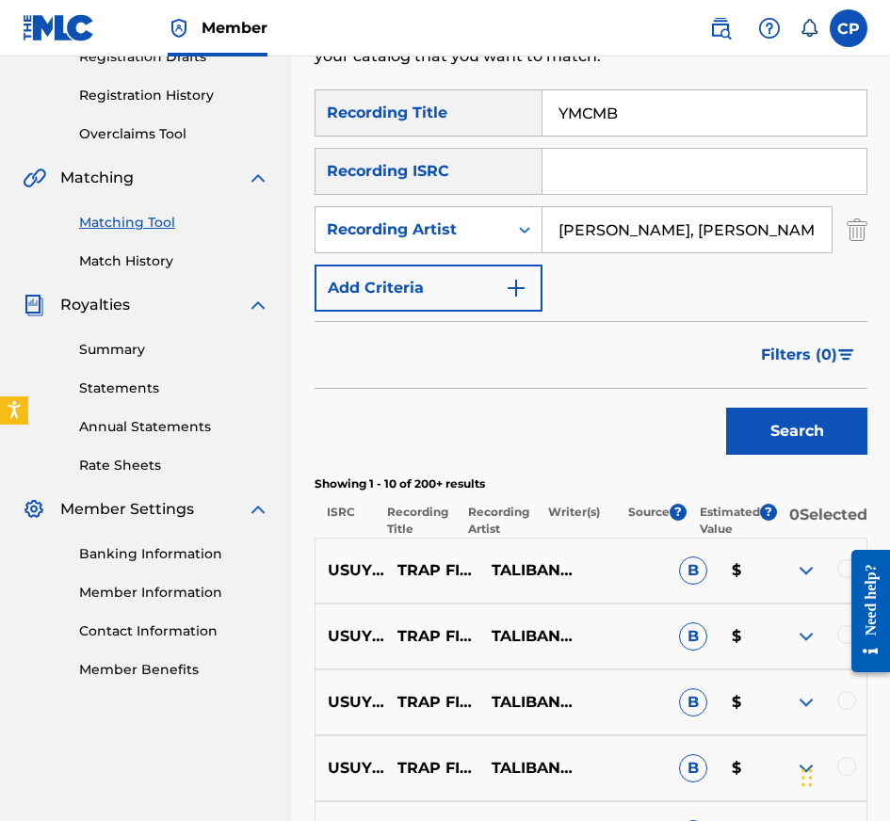
click at [651, 172] on input "Search Form" at bounding box center [704, 171] width 324 height 45
click at [709, 235] on input "[PERSON_NAME], [PERSON_NAME]" at bounding box center [686, 229] width 289 height 45
click at [726, 408] on button "Search" at bounding box center [796, 431] width 141 height 47
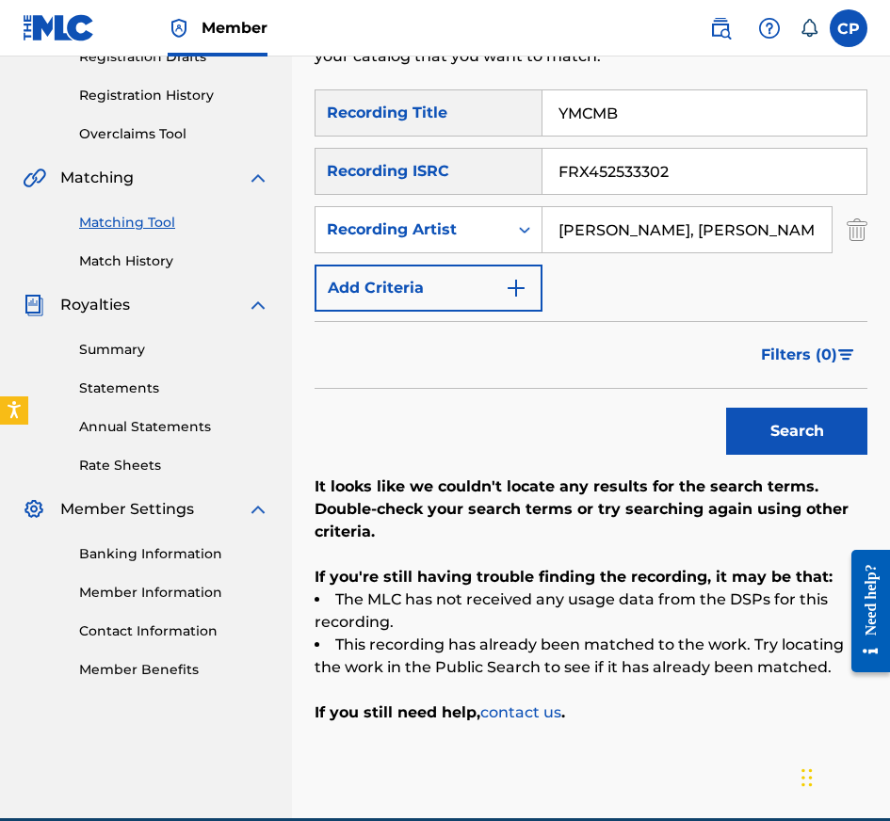
click at [719, 184] on input "FRX452533302" at bounding box center [704, 171] width 324 height 45
click at [726, 408] on button "Search" at bounding box center [796, 431] width 141 height 47
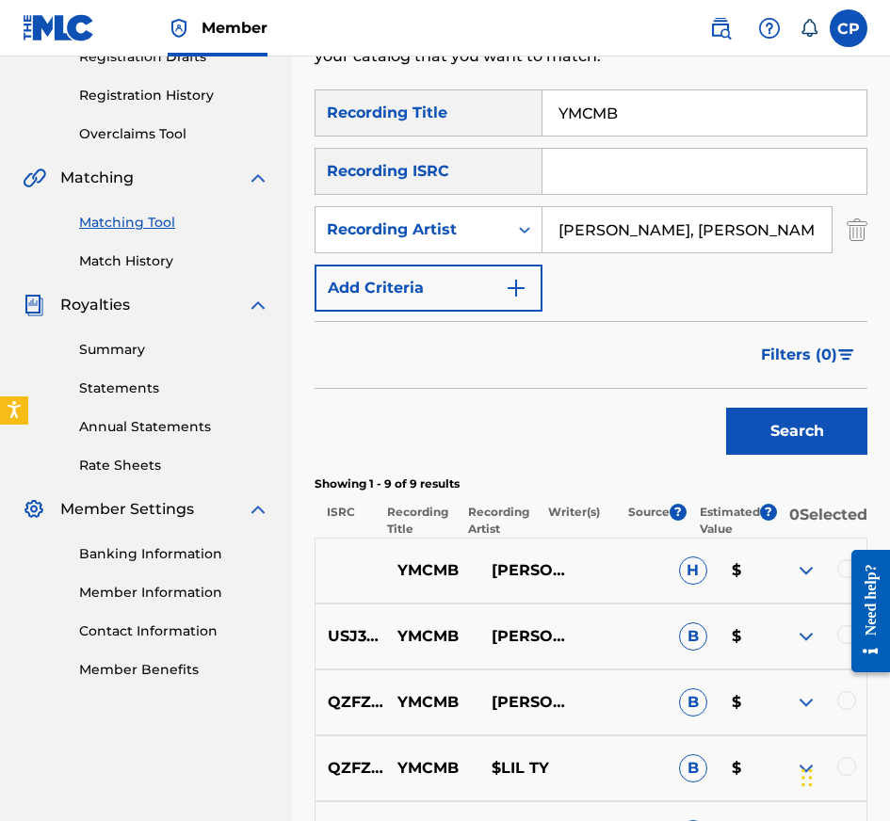
click at [733, 108] on input "YMCMB" at bounding box center [704, 112] width 324 height 45
click at [716, 162] on input "Search Form" at bounding box center [704, 171] width 324 height 45
click at [682, 230] on input "[PERSON_NAME], [PERSON_NAME]" at bounding box center [686, 229] width 289 height 45
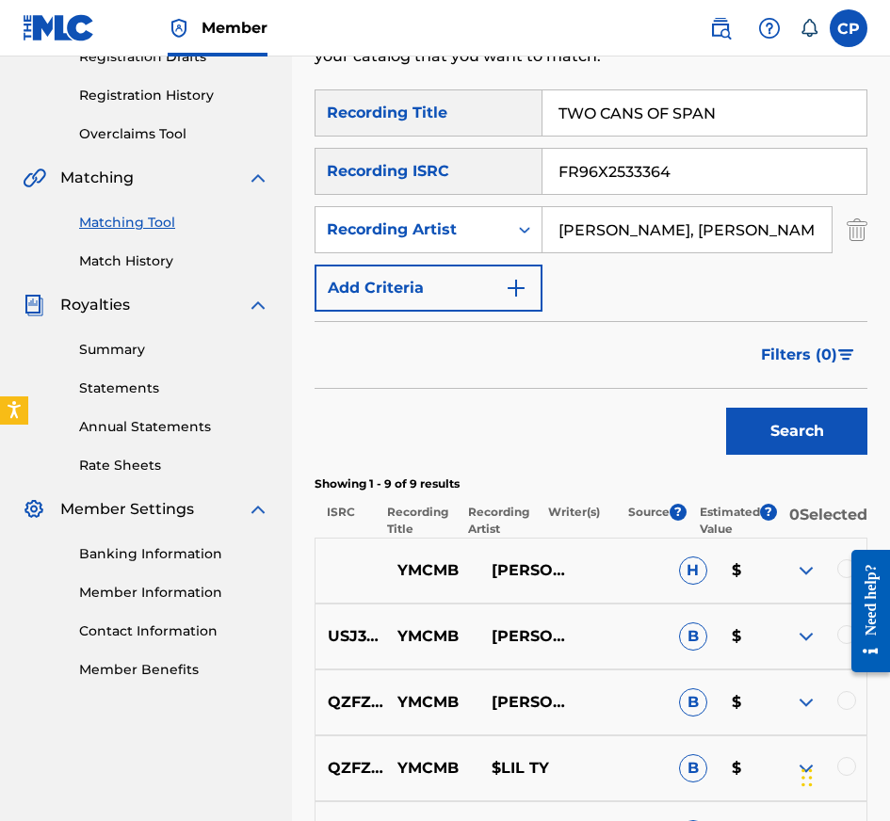
click at [682, 230] on input "[PERSON_NAME], [PERSON_NAME]" at bounding box center [686, 229] width 289 height 45
click at [726, 408] on button "Search" at bounding box center [796, 431] width 141 height 47
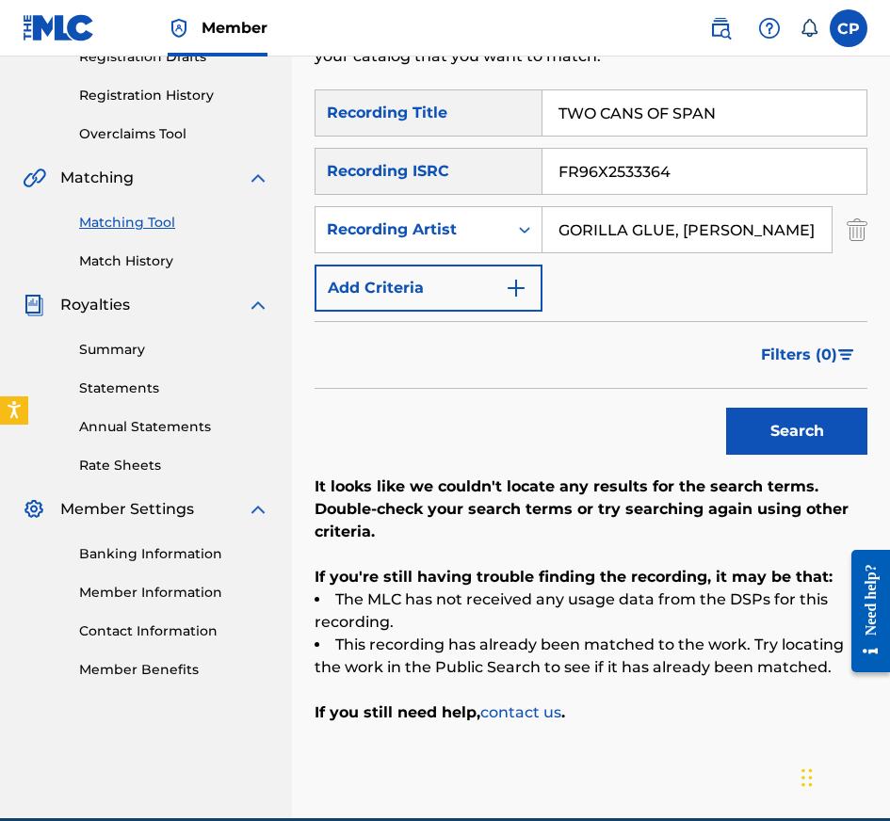
click at [620, 160] on input "FR96X2533364" at bounding box center [704, 171] width 324 height 45
click at [726, 408] on button "Search" at bounding box center [796, 431] width 141 height 47
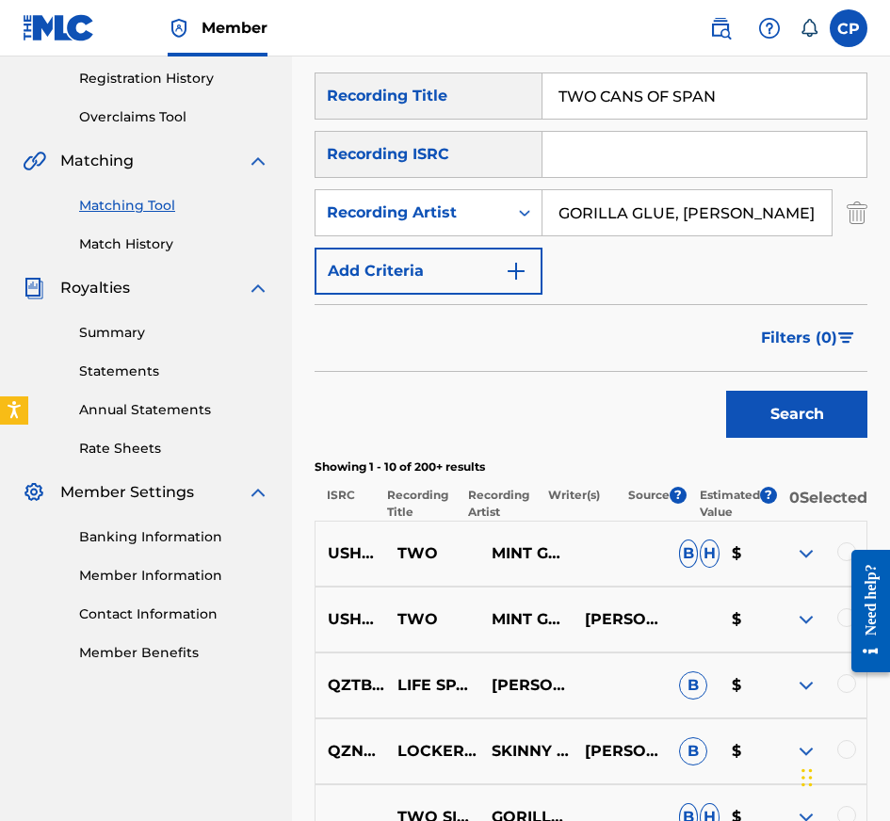
scroll to position [354, 0]
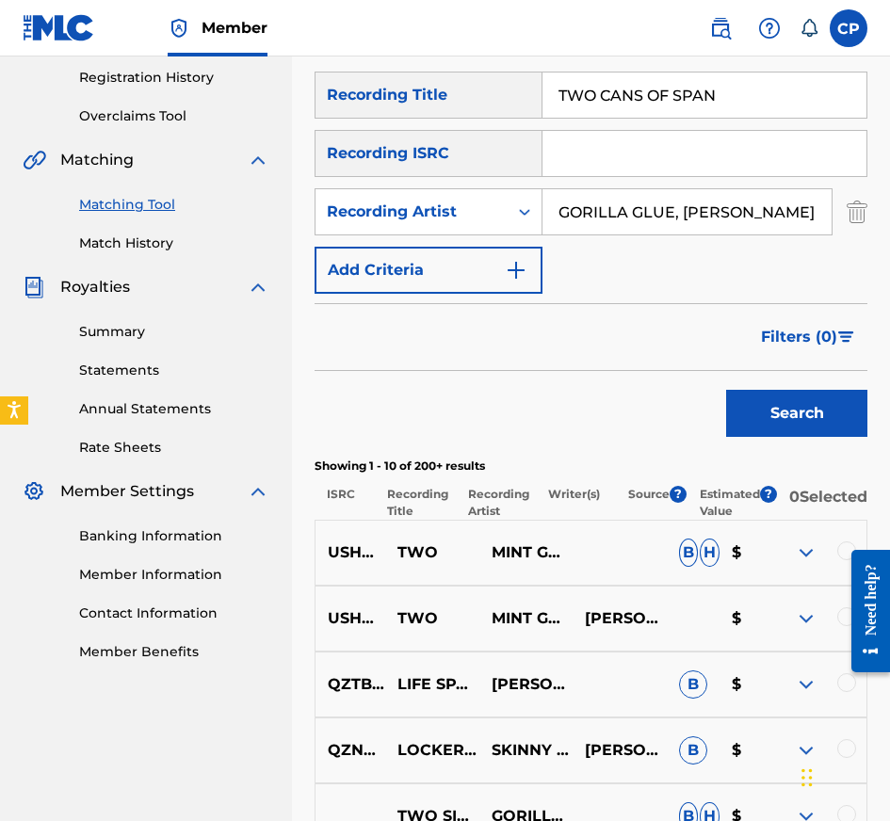
click at [720, 104] on input "TWO CANS OF SPAN" at bounding box center [704, 95] width 324 height 45
click at [680, 143] on input "Search Form" at bounding box center [704, 153] width 324 height 45
click at [707, 223] on input "GORILLA GLUE, [PERSON_NAME]" at bounding box center [686, 211] width 289 height 45
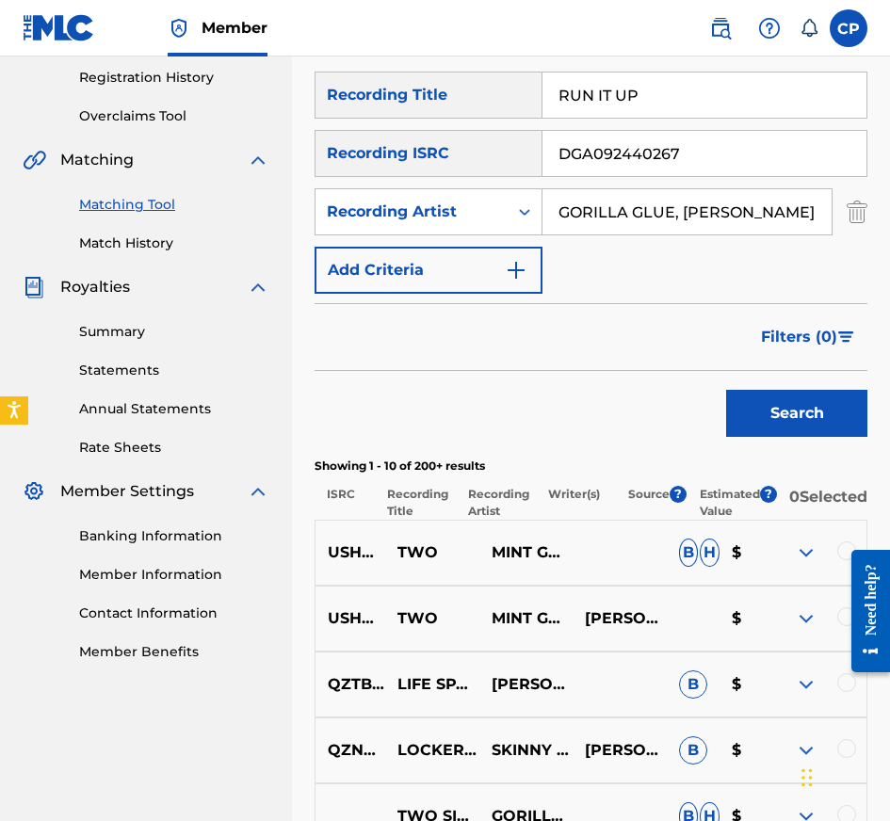
click at [707, 223] on input "GORILLA GLUE, [PERSON_NAME]" at bounding box center [686, 211] width 289 height 45
click at [726, 390] on button "Search" at bounding box center [796, 413] width 141 height 47
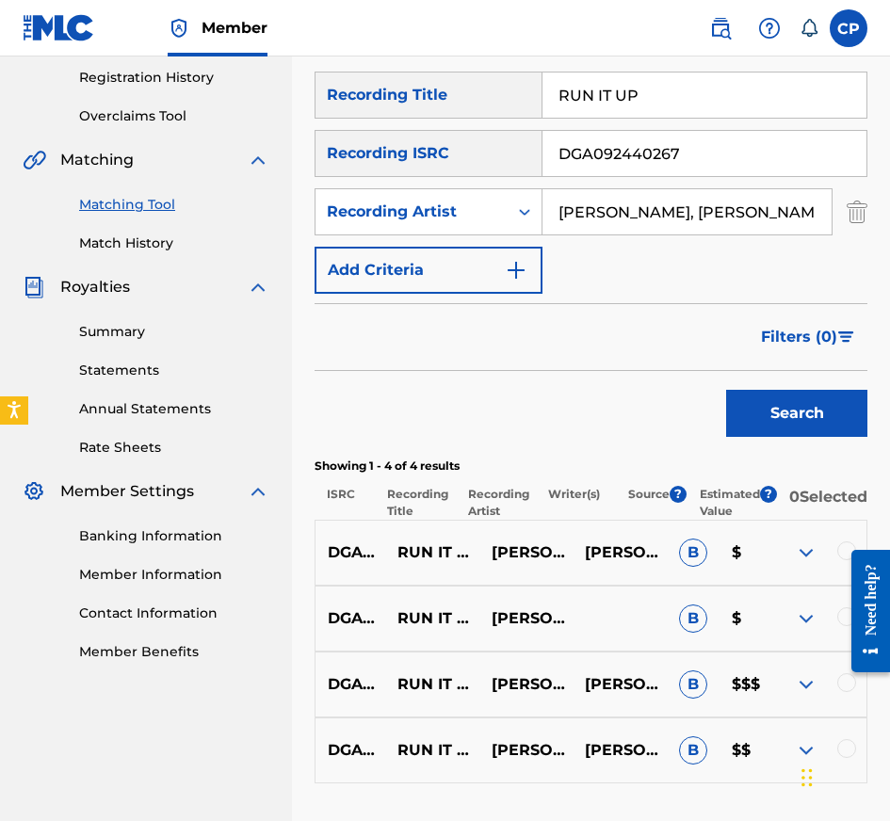
scroll to position [512, 0]
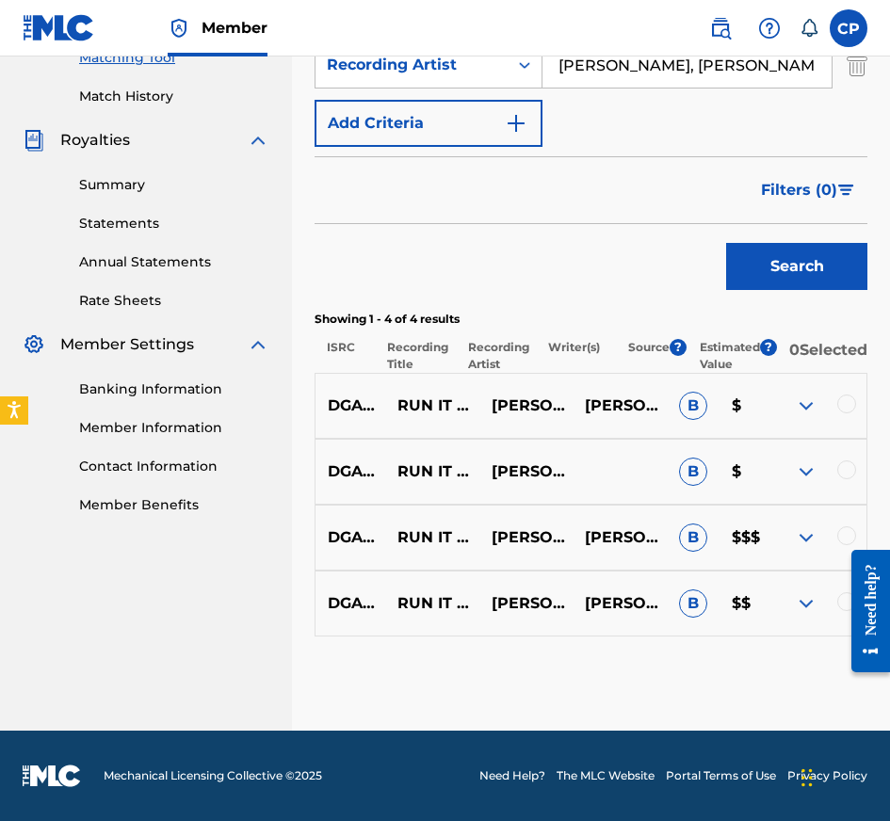
click at [845, 602] on div at bounding box center [863, 611] width 53 height 152
click at [850, 531] on div at bounding box center [846, 535] width 19 height 19
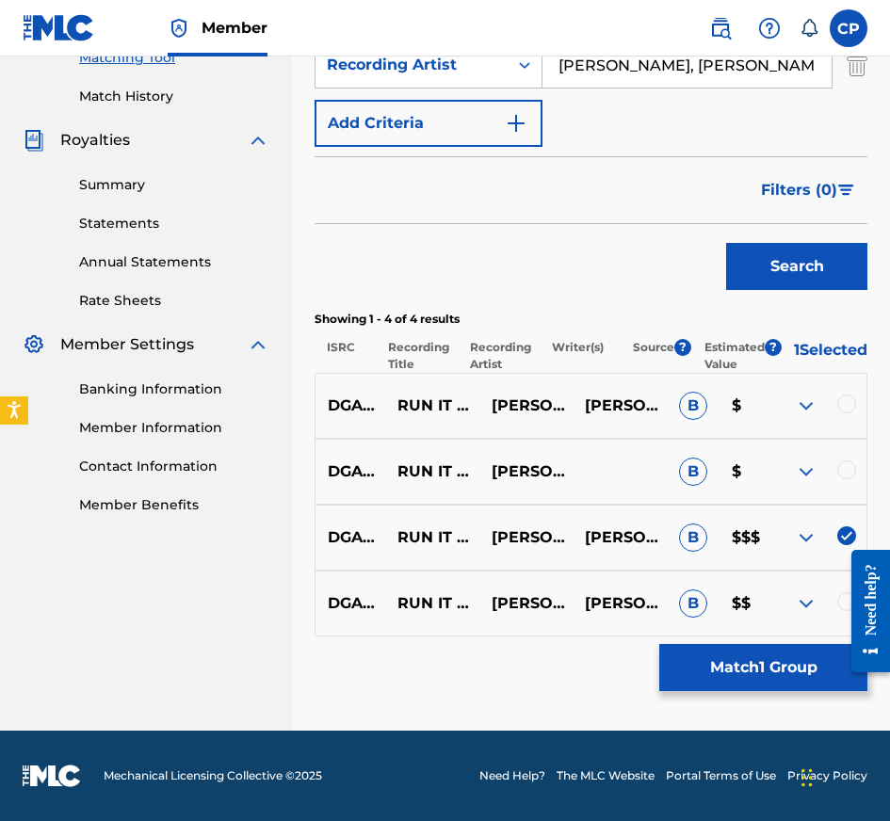
click at [848, 460] on div "DGA092440267 RUN IT UP [PERSON_NAME],DEE AURA B $" at bounding box center [591, 472] width 553 height 66
click at [848, 467] on div at bounding box center [846, 469] width 19 height 19
click at [848, 391] on div "DGA092440267 RUN IT UP [PERSON_NAME],[PERSON_NAME] B $" at bounding box center [591, 406] width 553 height 66
click at [848, 401] on div at bounding box center [846, 404] width 19 height 19
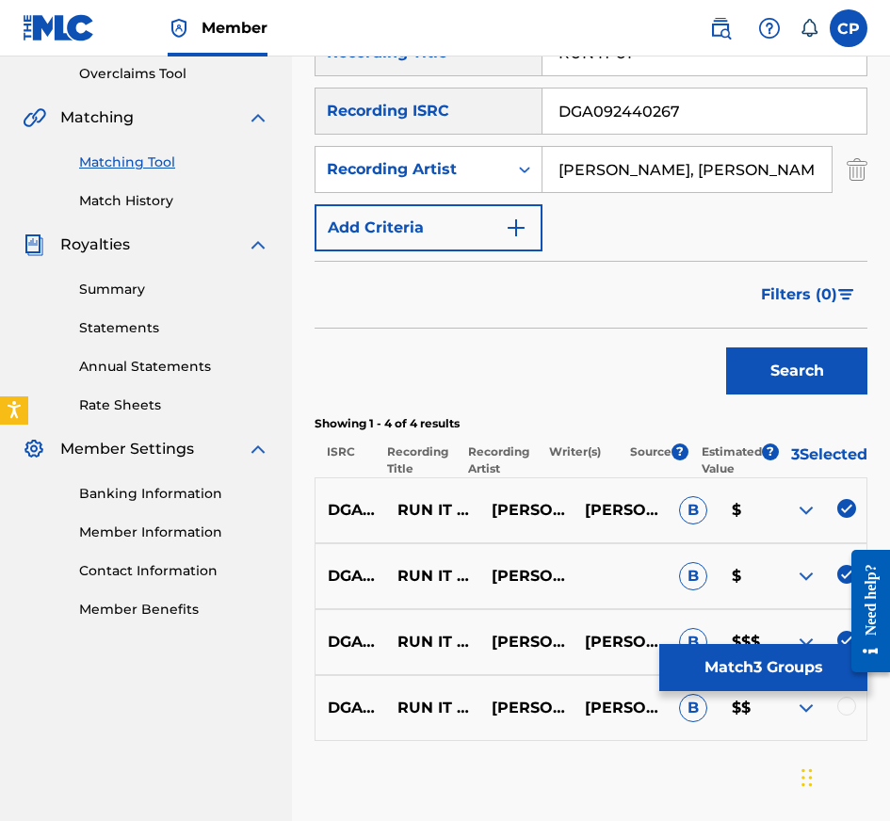
scroll to position [395, 0]
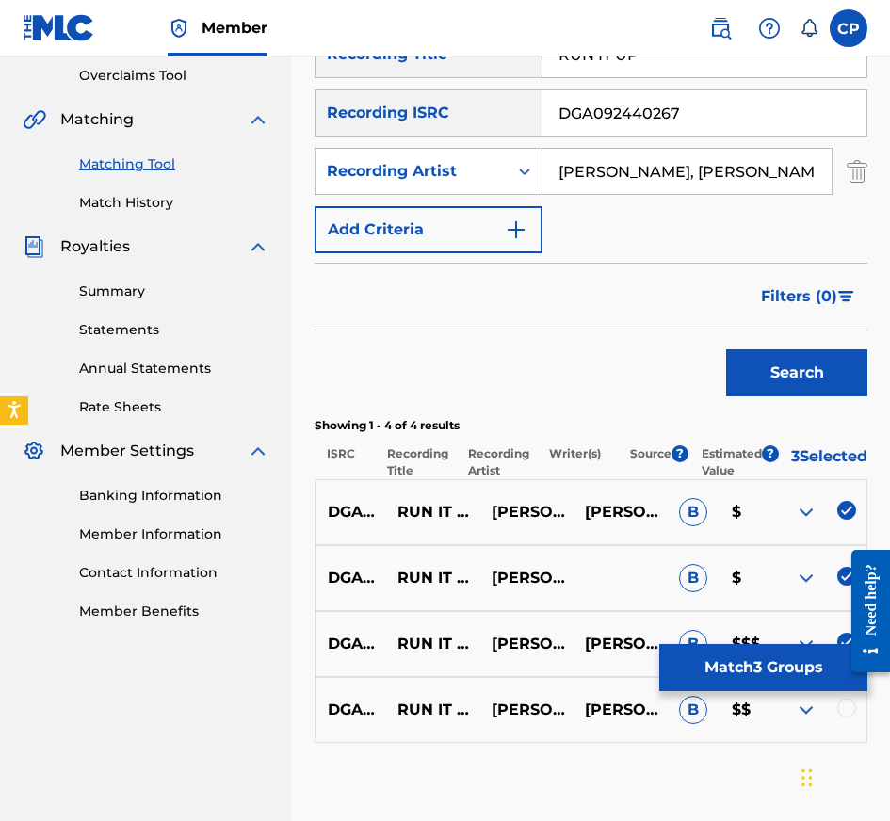
click at [851, 718] on div at bounding box center [846, 708] width 19 height 19
click at [714, 121] on input "DGA092440267" at bounding box center [704, 112] width 324 height 45
click at [726, 349] on button "Search" at bounding box center [796, 372] width 141 height 47
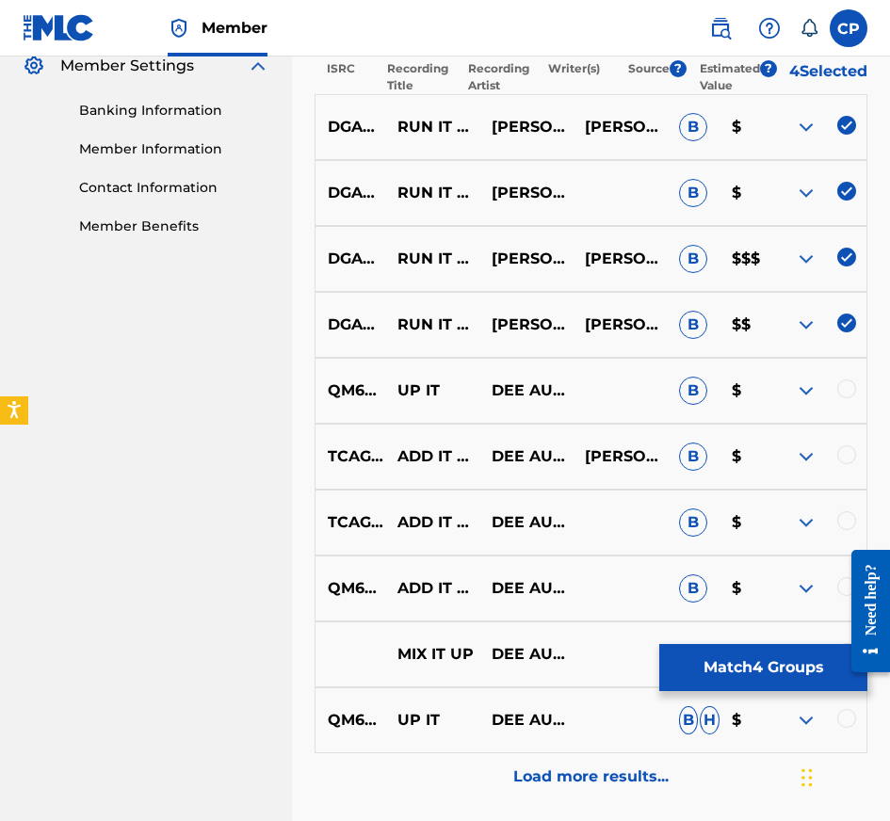
scroll to position [783, 0]
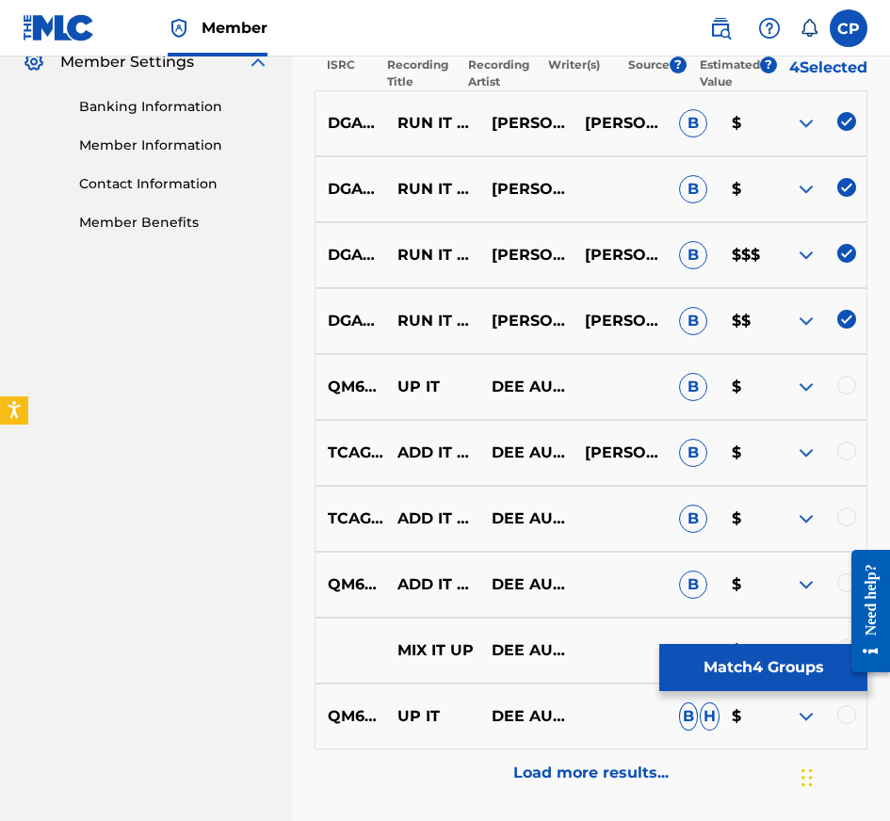
click at [738, 681] on button "Match 4 Groups" at bounding box center [763, 667] width 208 height 47
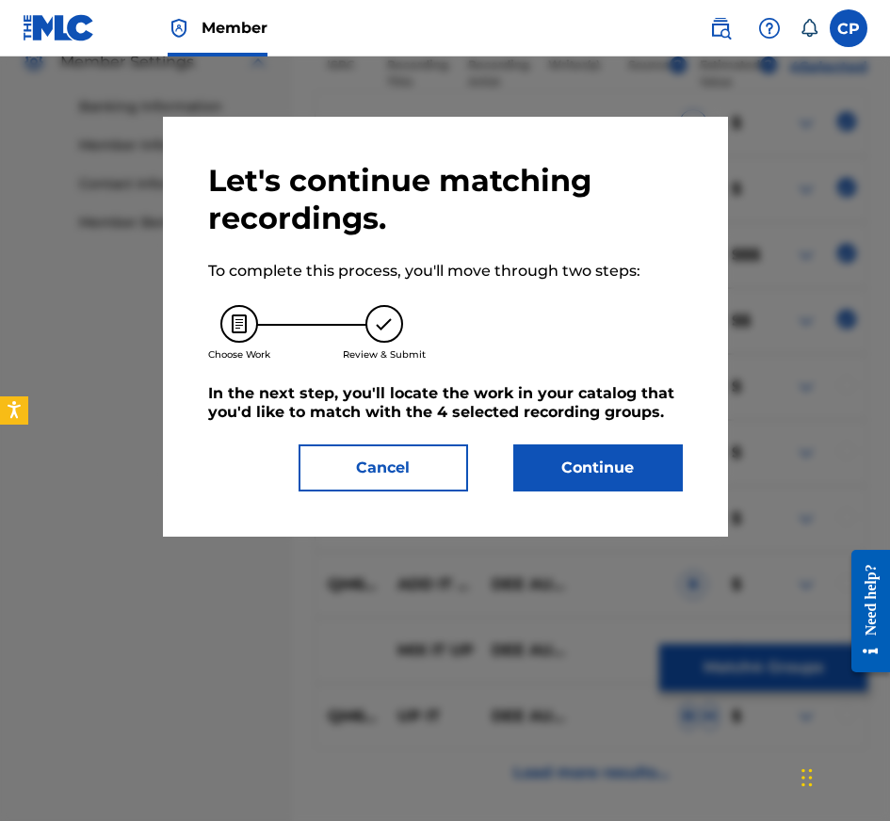
click at [634, 476] on button "Continue" at bounding box center [598, 467] width 170 height 47
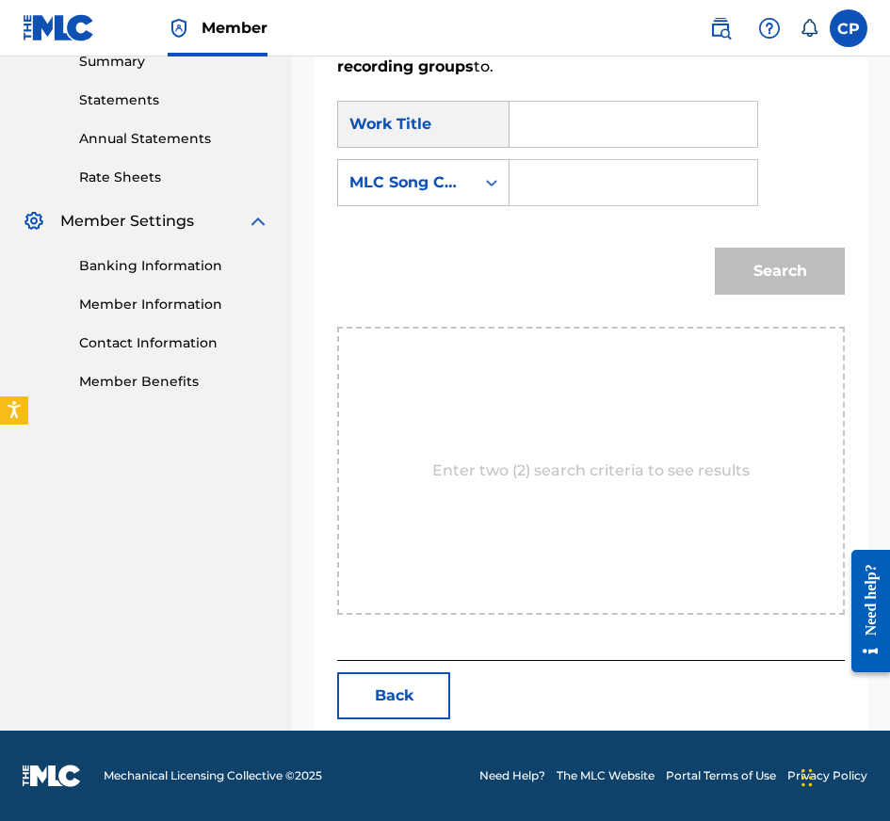
scroll to position [624, 0]
click at [687, 134] on input "Search Form" at bounding box center [633, 124] width 216 height 45
click at [667, 197] on input "Search Form" at bounding box center [633, 182] width 216 height 45
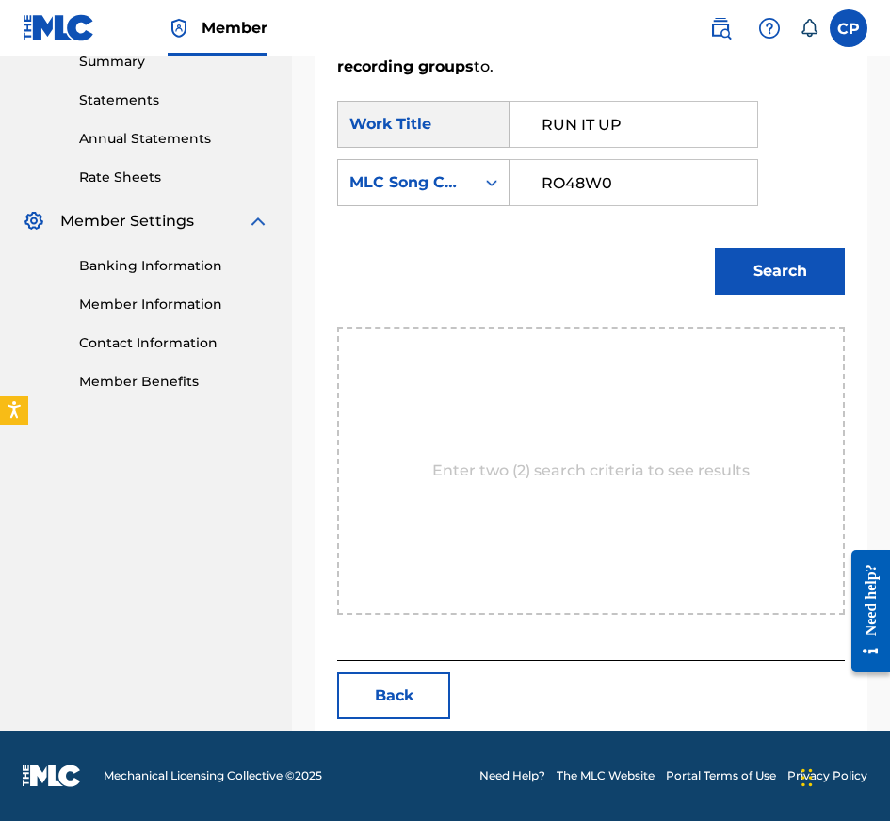
click at [808, 276] on button "Search" at bounding box center [780, 271] width 130 height 47
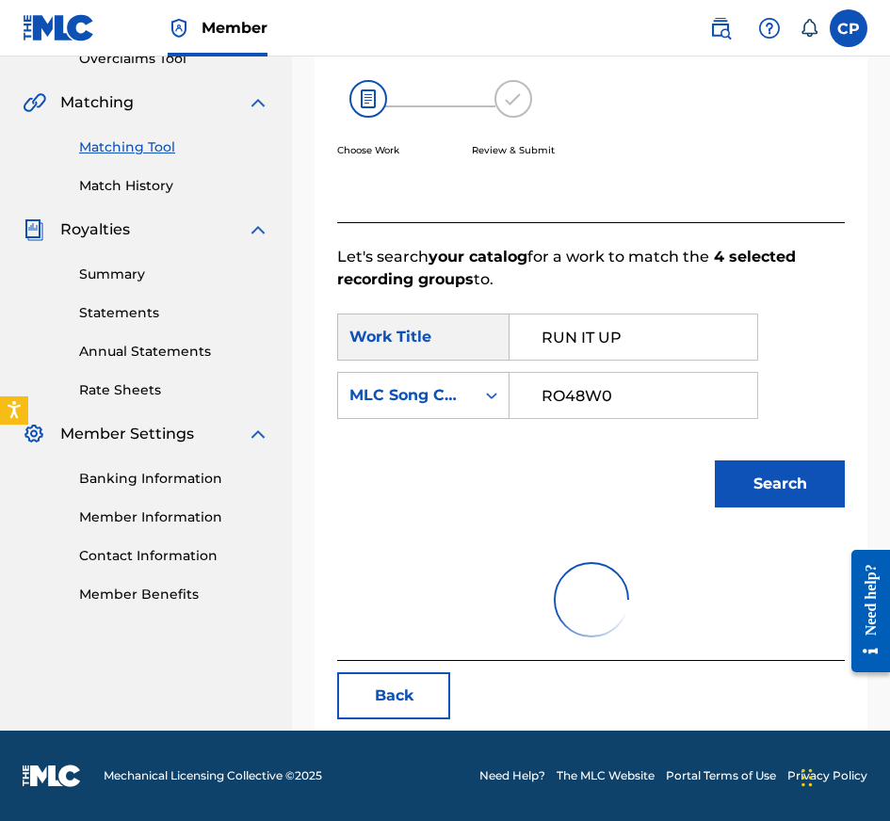
scroll to position [569, 0]
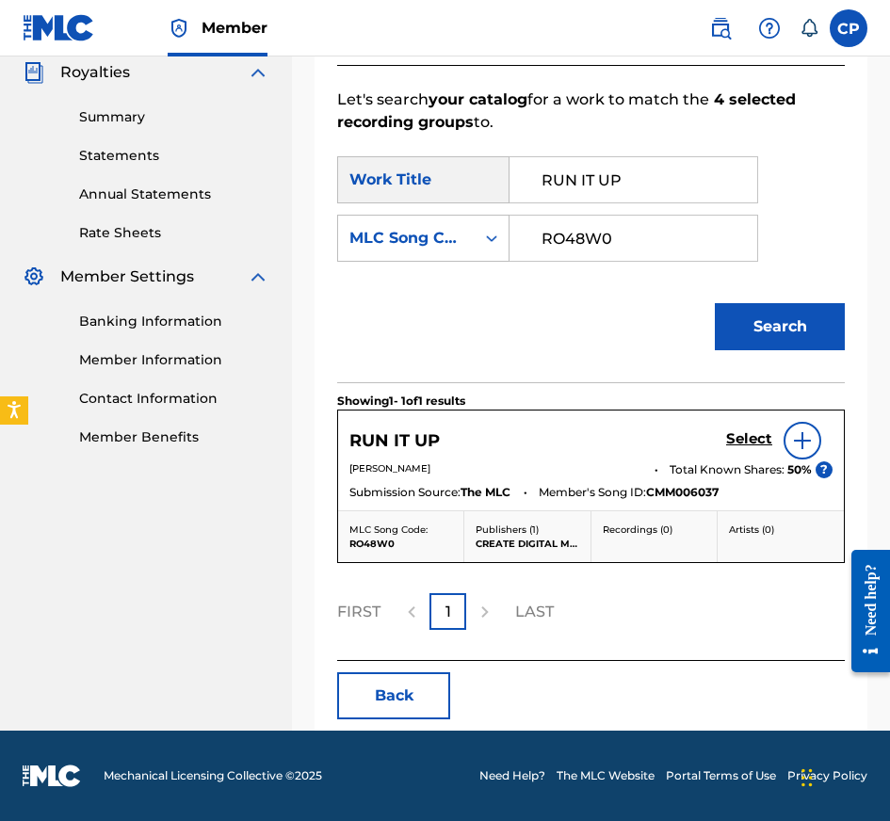
click at [751, 431] on h5 "Select" at bounding box center [749, 439] width 46 height 18
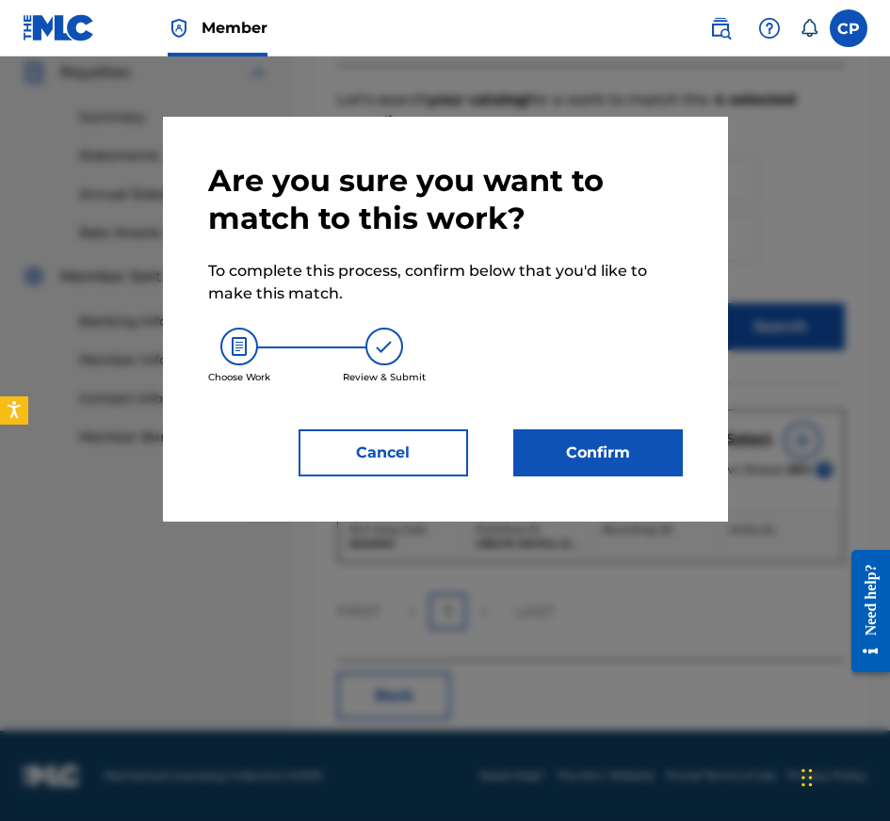
click at [597, 463] on button "Confirm" at bounding box center [598, 452] width 170 height 47
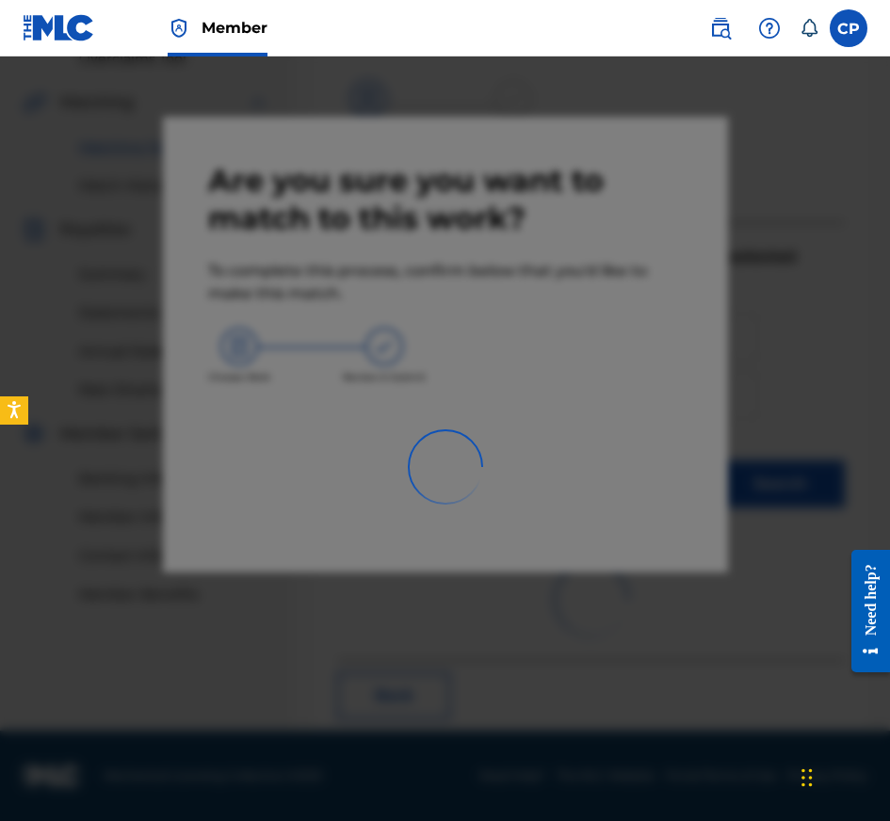
scroll to position [308, 0]
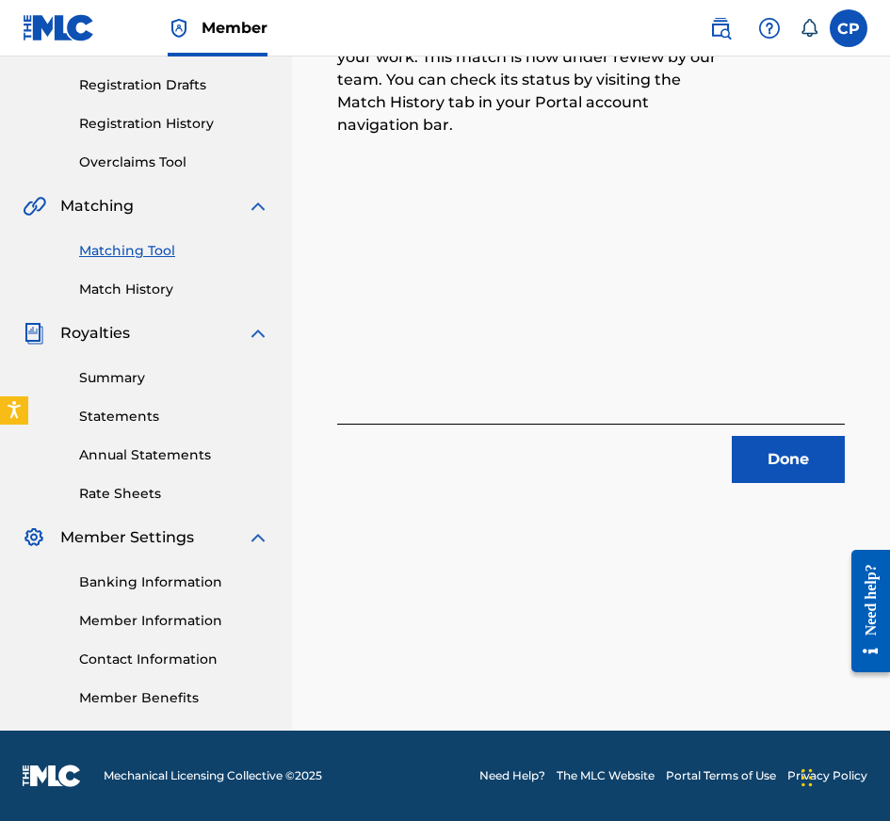
click at [735, 460] on button "Done" at bounding box center [788, 459] width 113 height 47
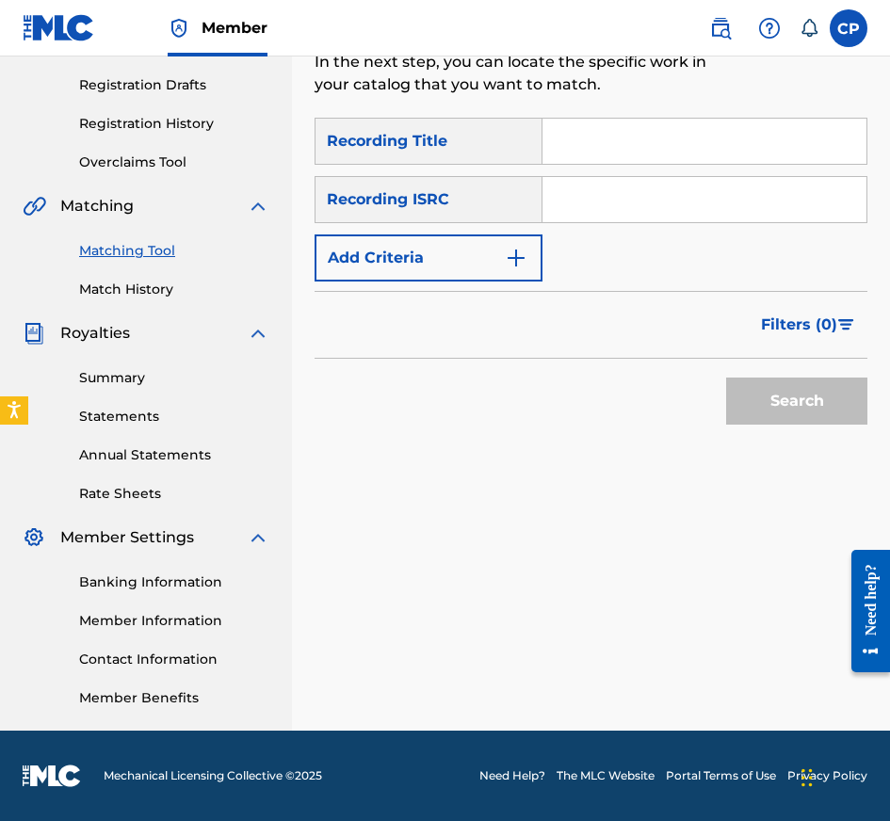
click at [611, 160] on input "Search Form" at bounding box center [704, 141] width 324 height 45
click at [638, 206] on input "Search Form" at bounding box center [704, 199] width 324 height 45
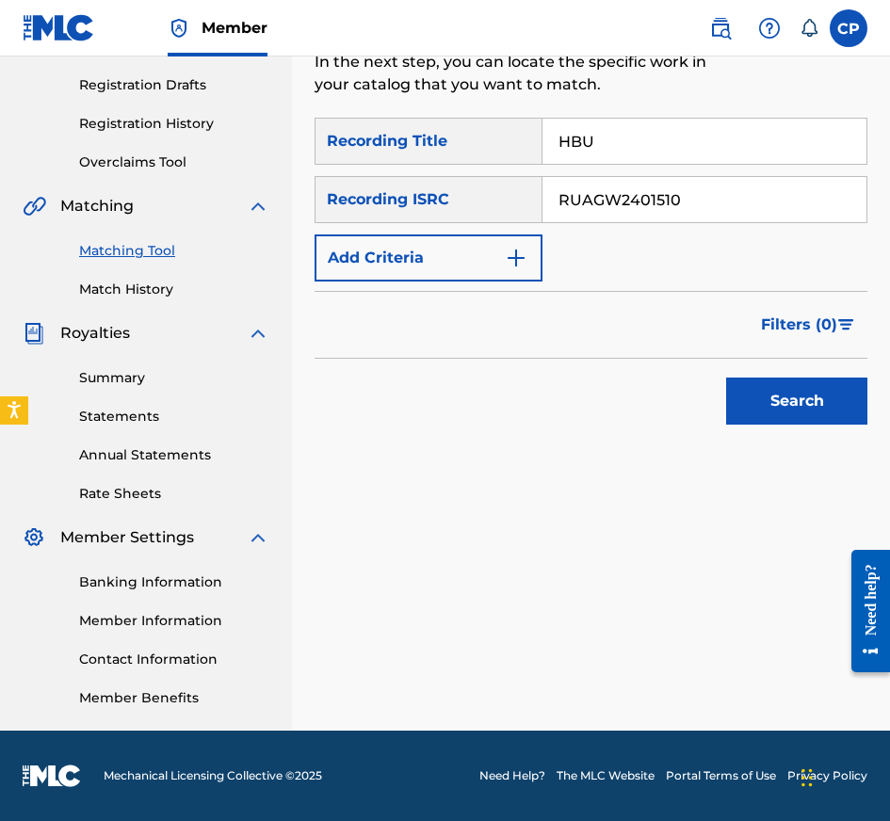
click at [465, 251] on button "Add Criteria" at bounding box center [429, 257] width 228 height 47
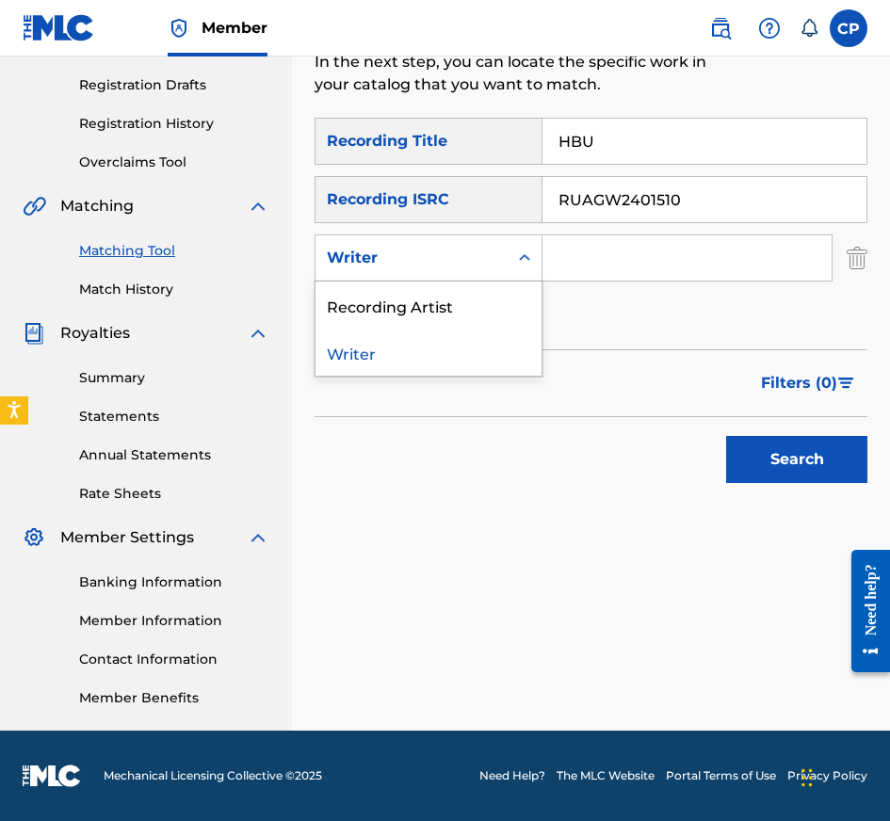
click at [465, 251] on div "Writer" at bounding box center [412, 258] width 170 height 23
click at [465, 315] on div "Recording Artist" at bounding box center [428, 305] width 226 height 47
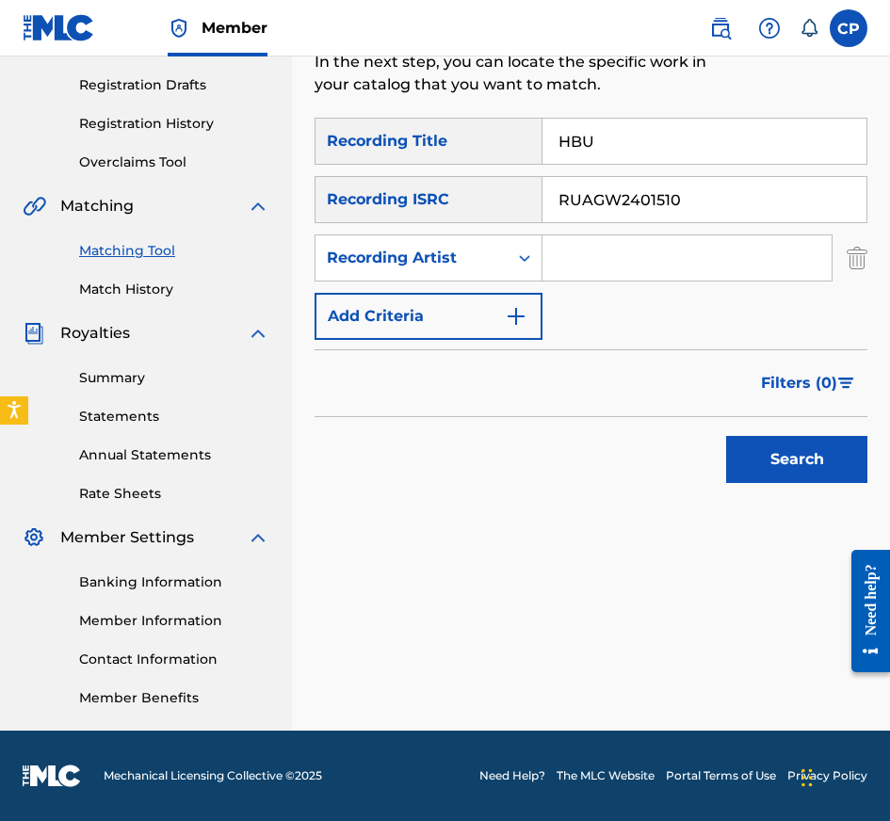
click at [675, 278] on input "Search Form" at bounding box center [686, 257] width 289 height 45
click at [781, 453] on button "Search" at bounding box center [796, 459] width 141 height 47
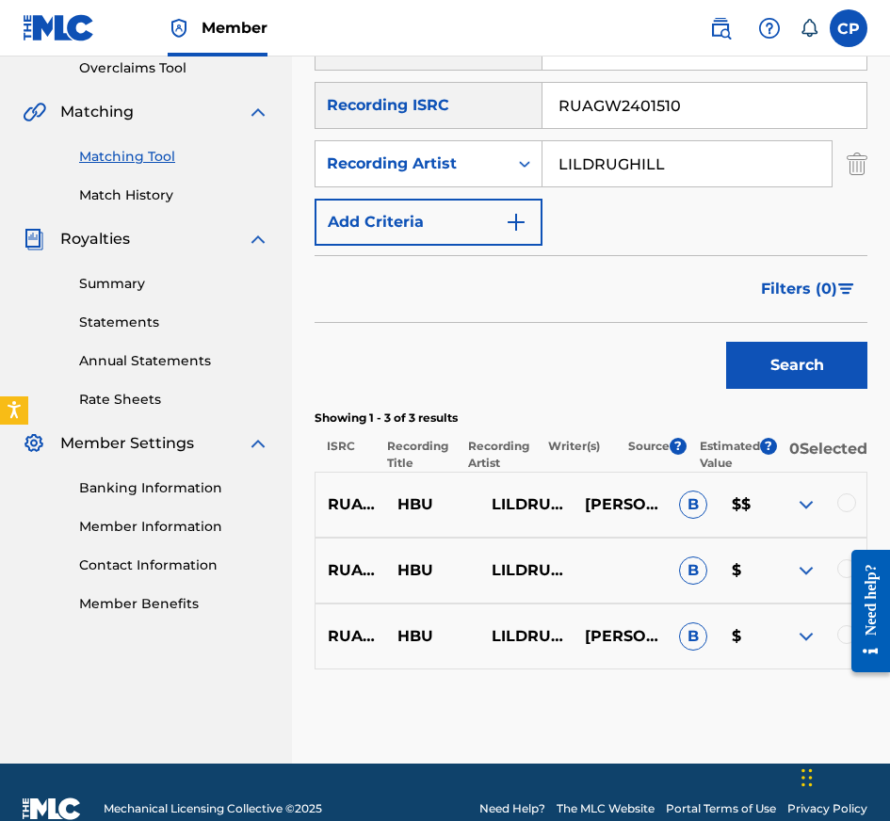
scroll to position [446, 0]
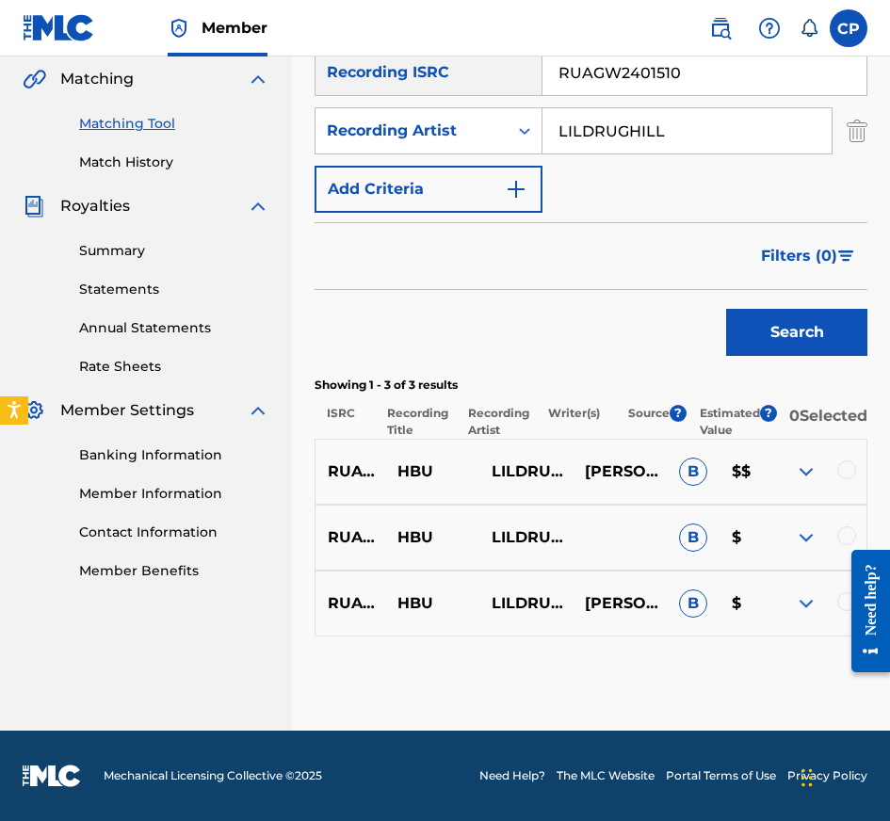
click at [846, 605] on div at bounding box center [863, 611] width 53 height 152
click at [846, 534] on div at bounding box center [846, 535] width 19 height 19
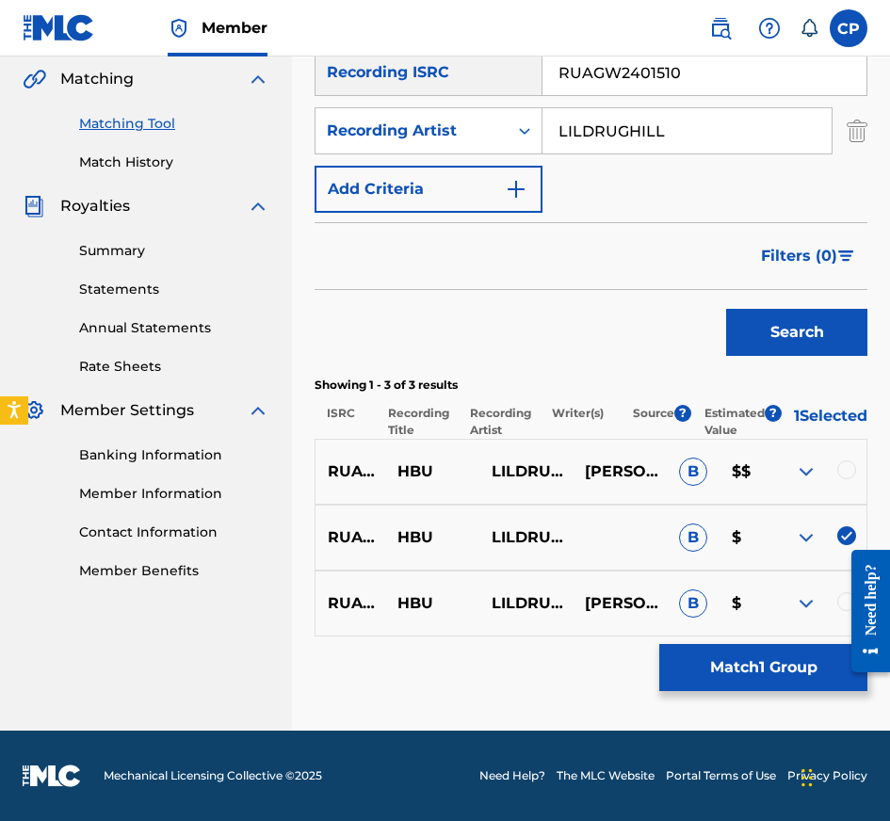
click at [846, 534] on img at bounding box center [846, 535] width 19 height 19
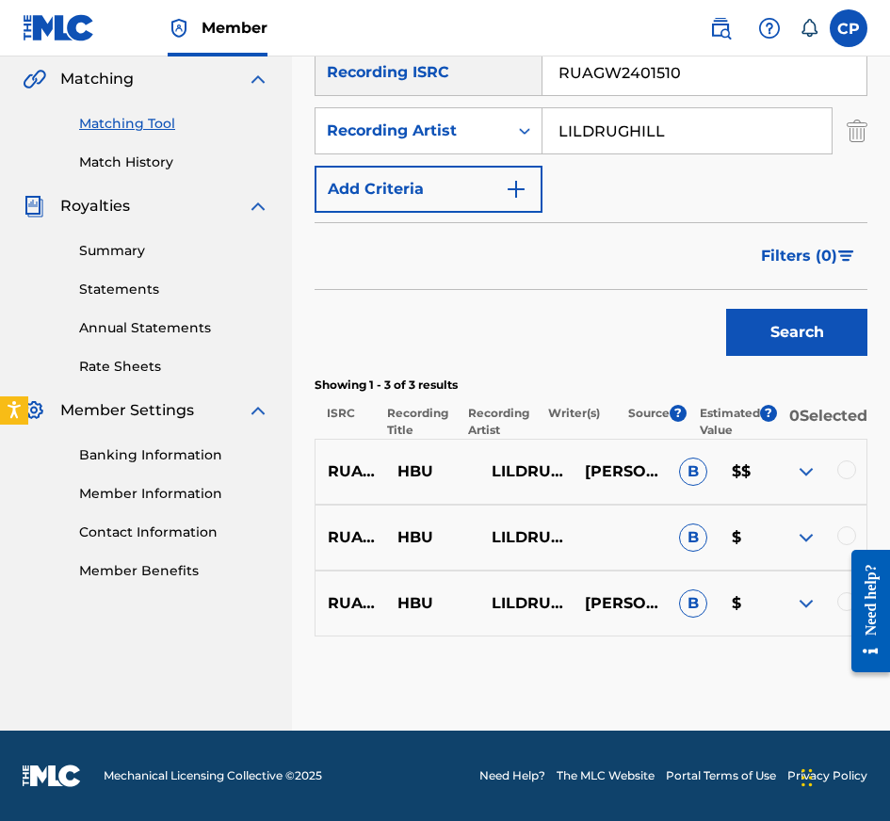
click at [846, 534] on div at bounding box center [846, 535] width 19 height 19
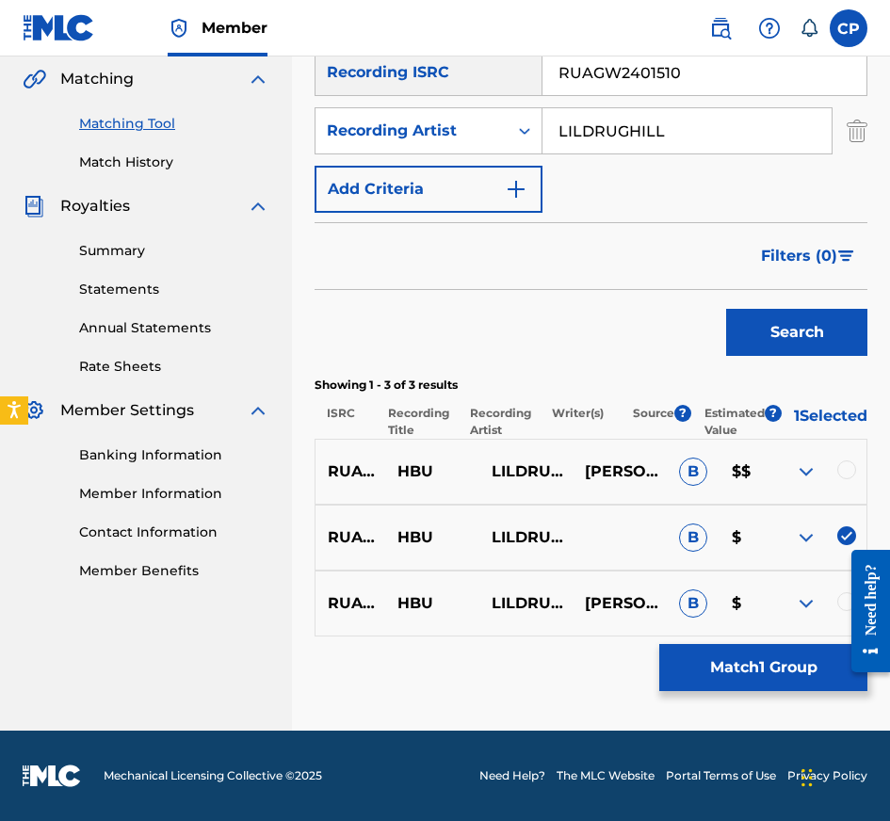
click at [850, 463] on div at bounding box center [846, 469] width 19 height 19
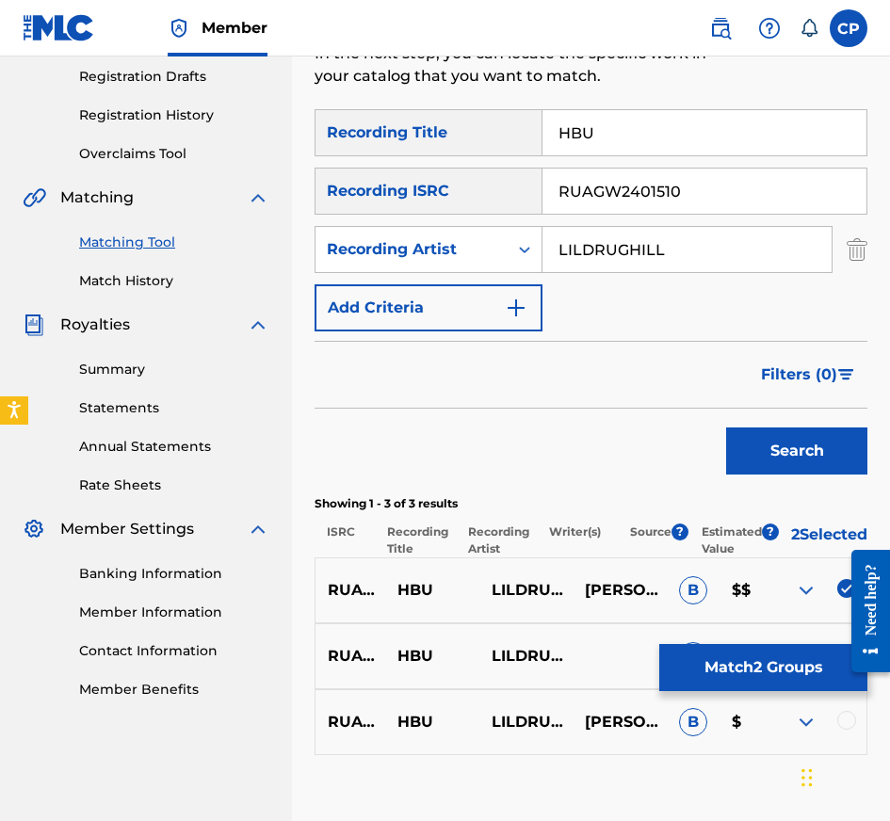
scroll to position [326, 0]
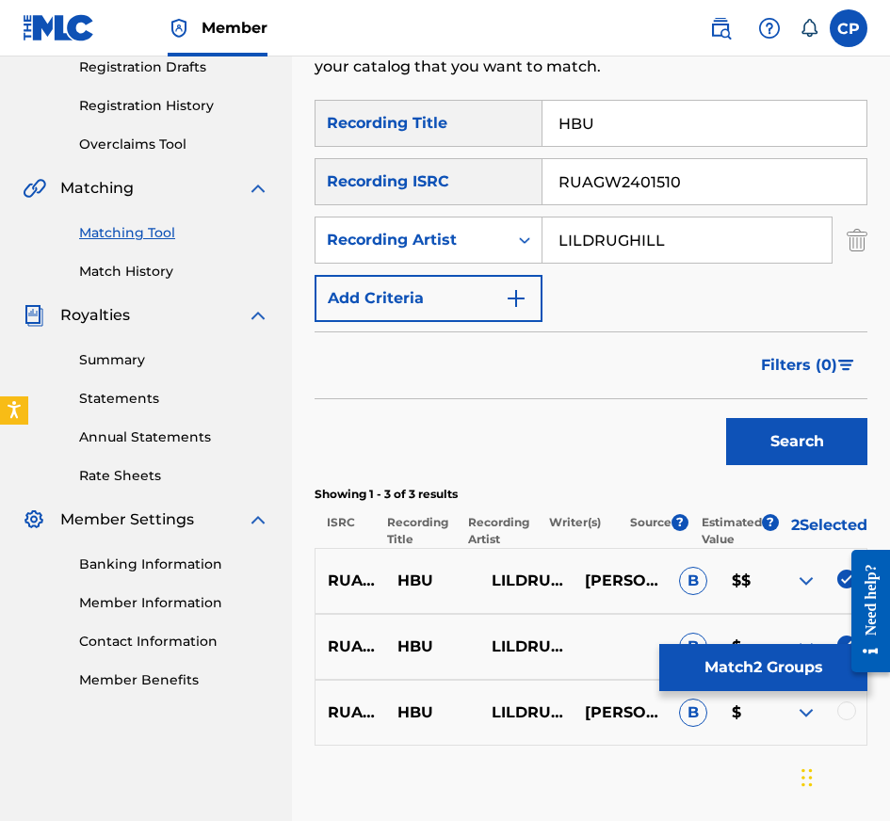
click at [845, 720] on div at bounding box center [846, 711] width 19 height 19
click at [705, 183] on input "RUAGW2401510" at bounding box center [704, 181] width 324 height 45
click at [726, 418] on button "Search" at bounding box center [796, 441] width 141 height 47
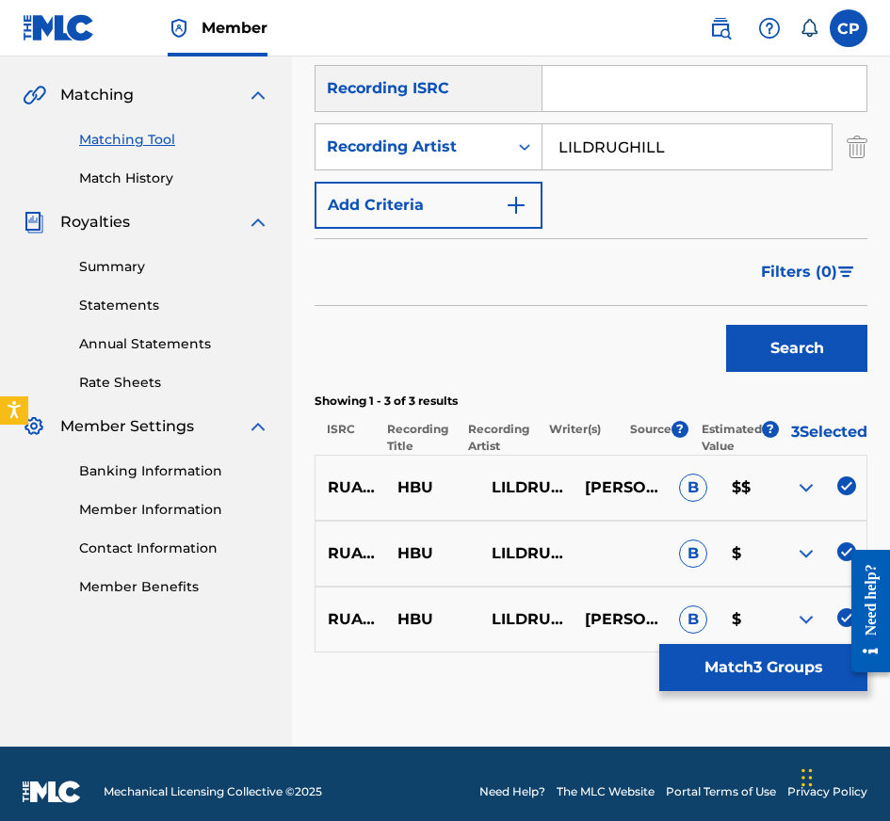
scroll to position [446, 0]
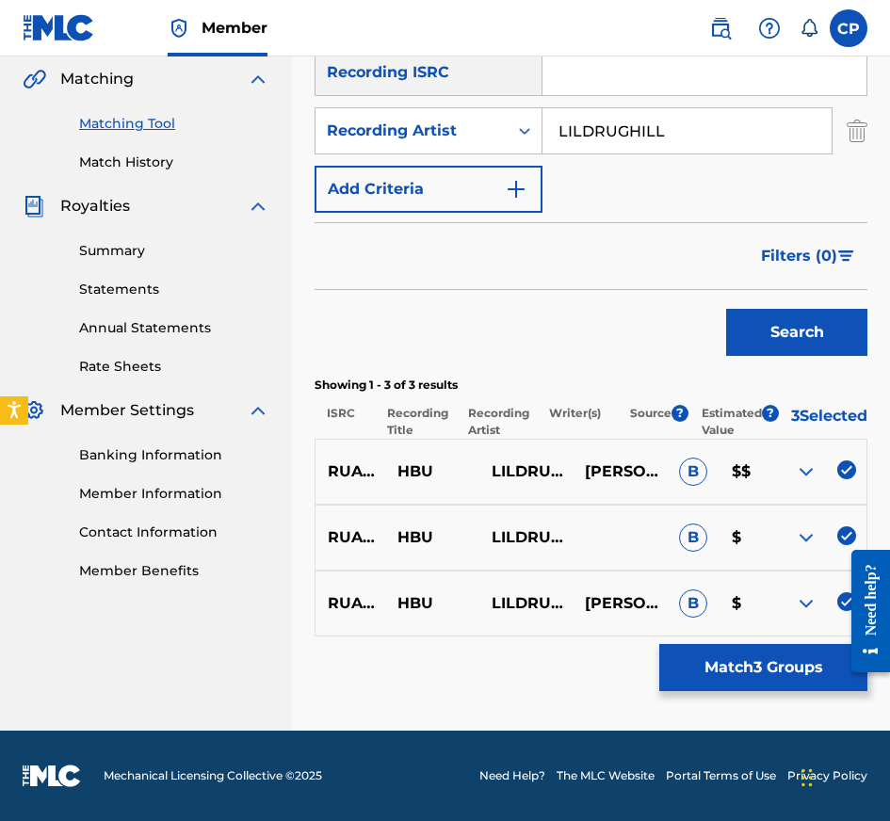
click at [726, 666] on button "Match 3 Groups" at bounding box center [763, 667] width 208 height 47
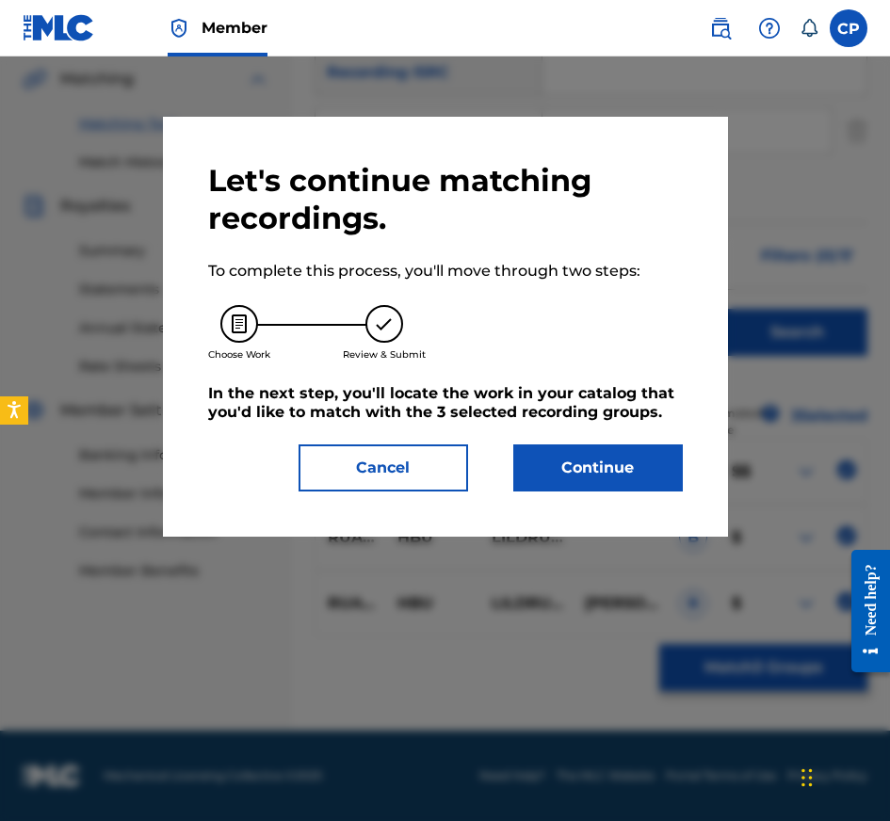
click at [632, 480] on button "Continue" at bounding box center [598, 467] width 170 height 47
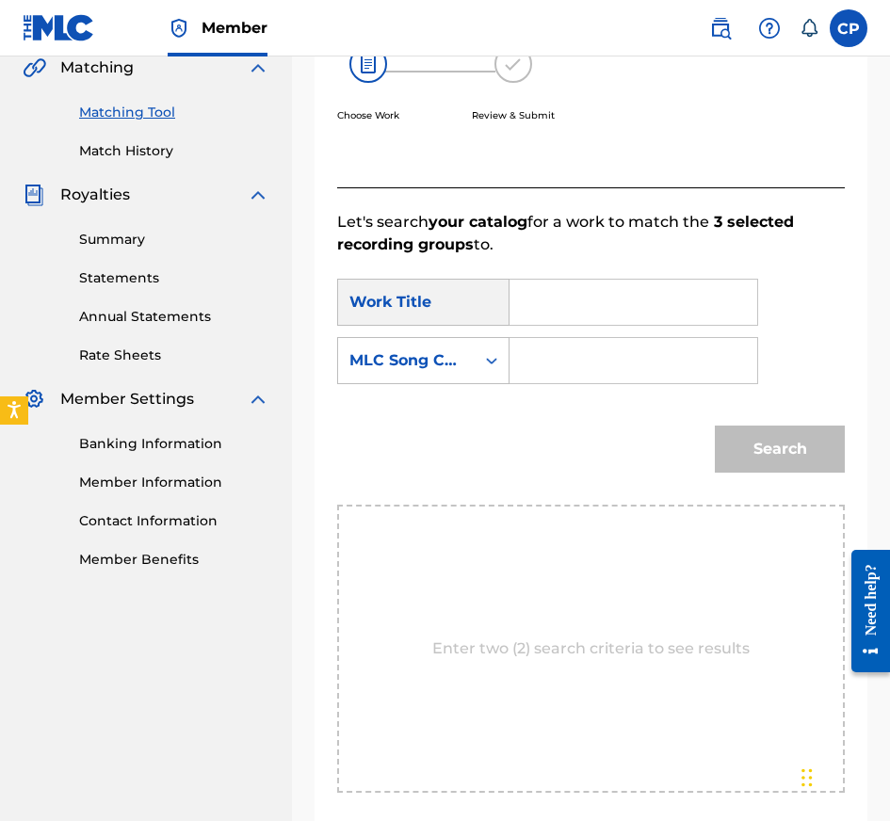
click at [565, 298] on input "Search Form" at bounding box center [633, 302] width 216 height 45
click at [701, 379] on input "Search Form" at bounding box center [633, 360] width 216 height 45
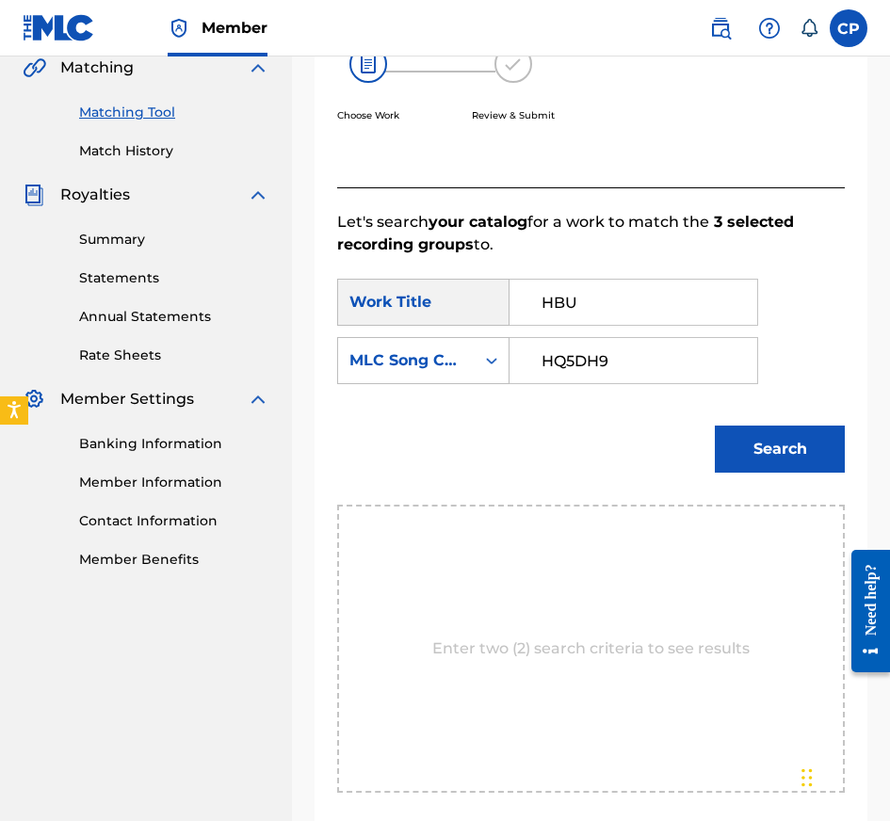
click at [756, 480] on div "Search" at bounding box center [774, 444] width 139 height 75
click at [752, 452] on button "Search" at bounding box center [780, 449] width 130 height 47
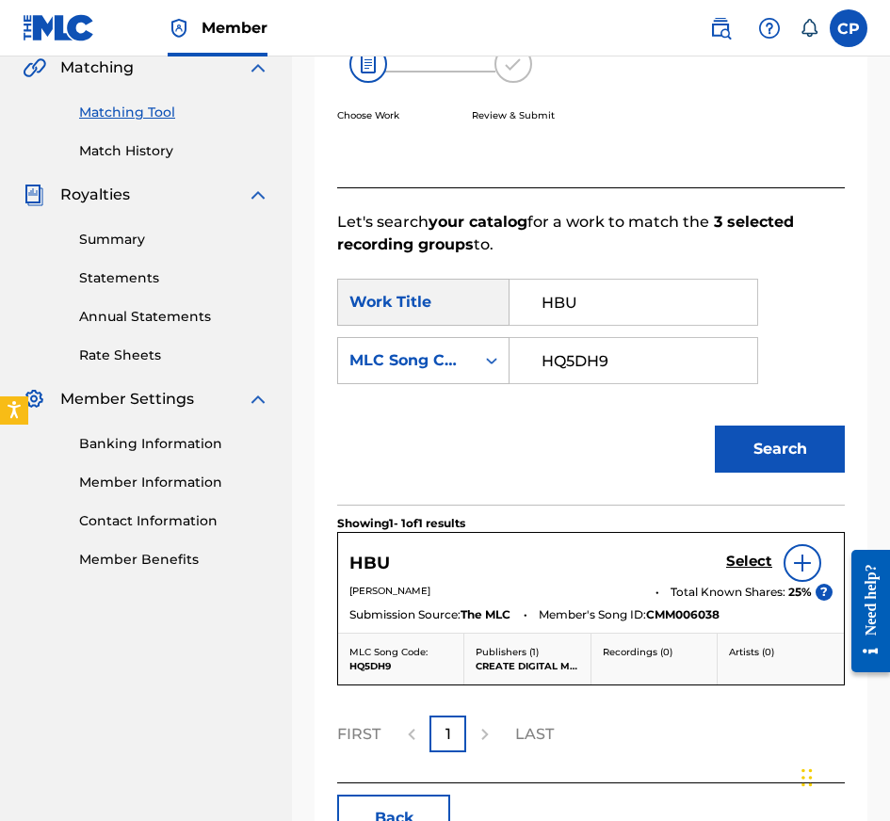
click at [751, 567] on h5 "Select" at bounding box center [749, 562] width 46 height 18
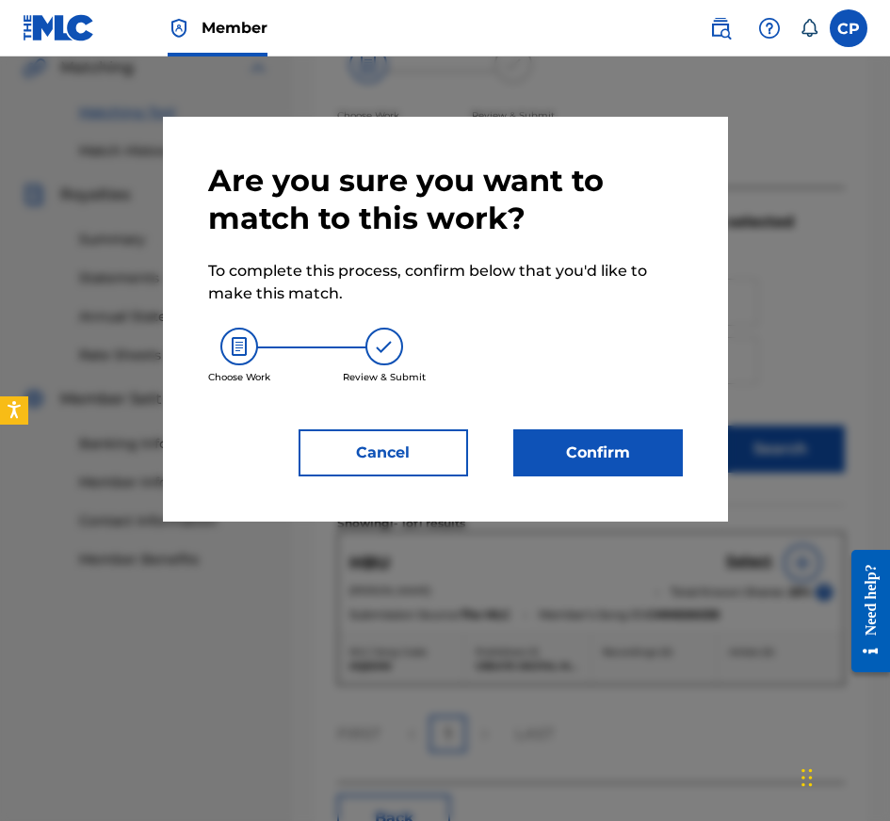
click at [610, 460] on button "Confirm" at bounding box center [598, 452] width 170 height 47
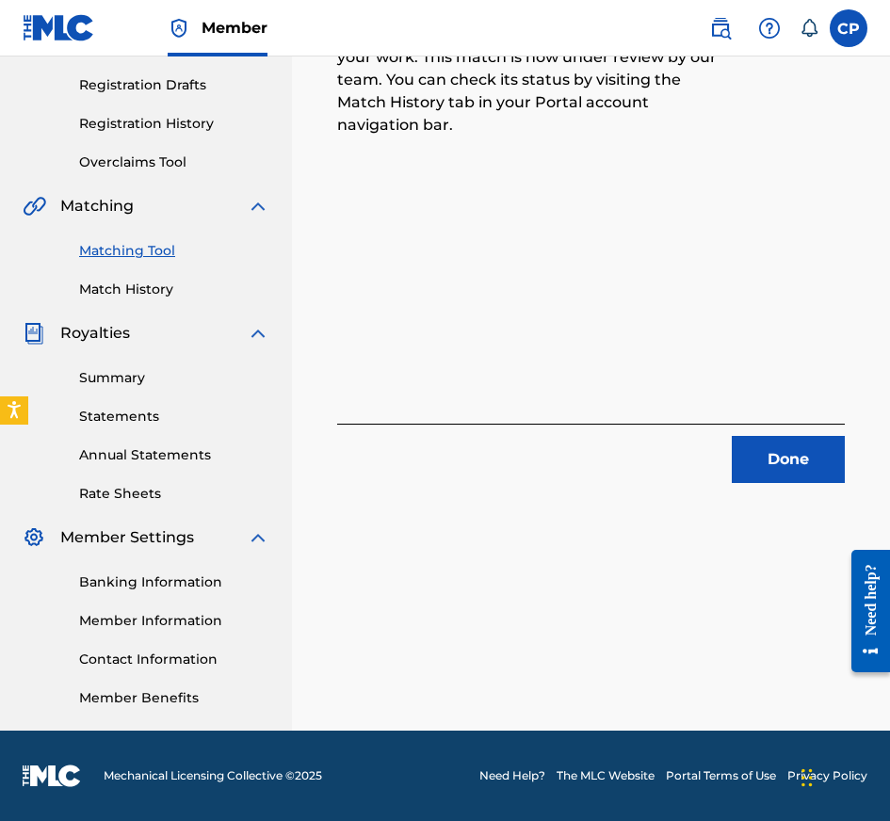
scroll to position [308, 0]
click at [780, 470] on button "Done" at bounding box center [788, 459] width 113 height 47
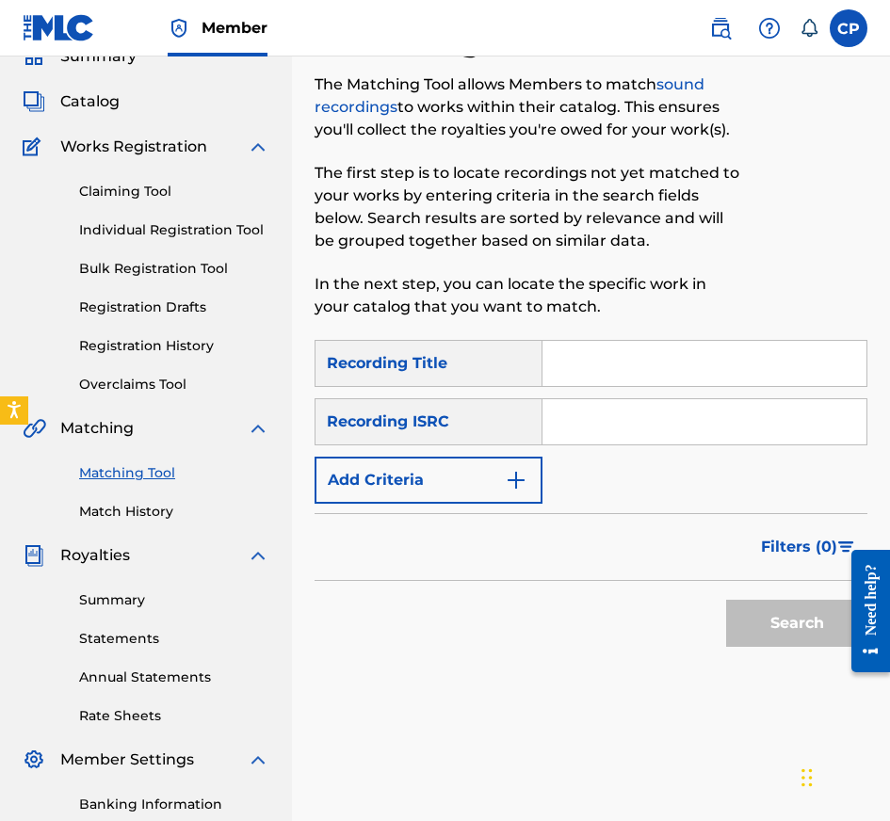
scroll to position [38, 0]
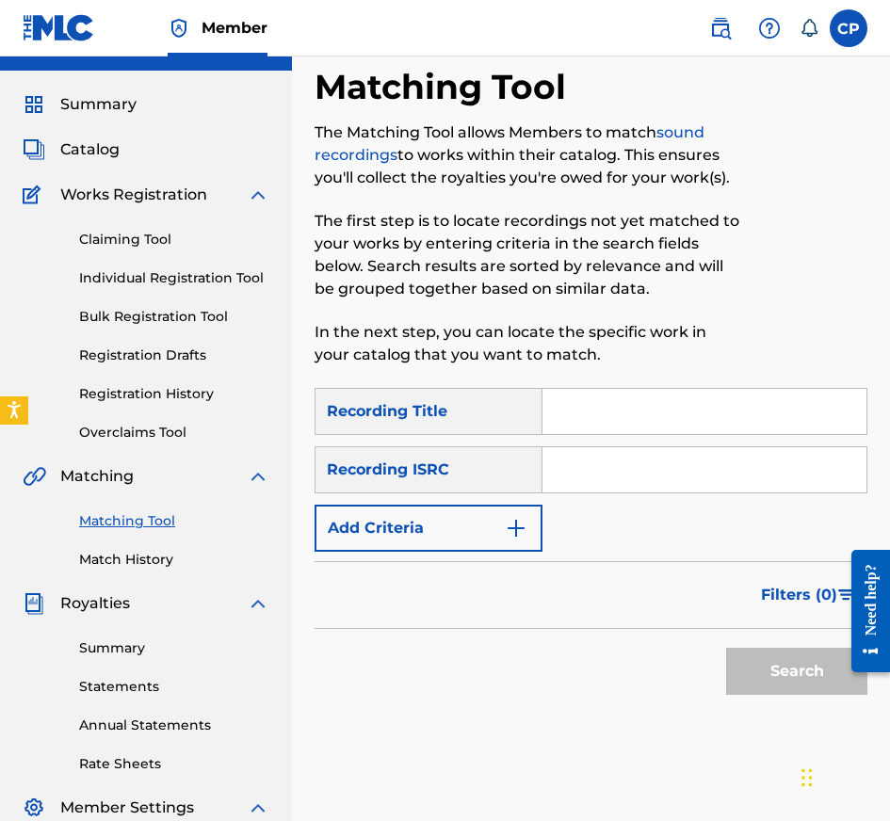
click at [596, 418] on input "Search Form" at bounding box center [704, 411] width 324 height 45
click at [691, 467] on input "Search Form" at bounding box center [704, 469] width 324 height 45
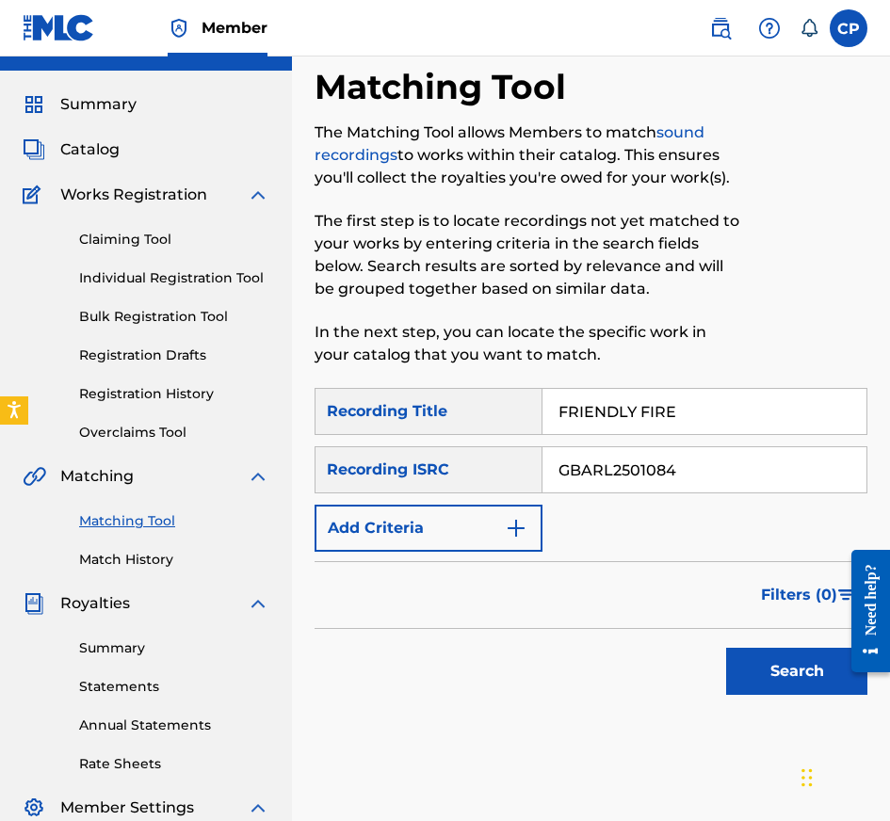
click at [482, 510] on button "Add Criteria" at bounding box center [429, 528] width 228 height 47
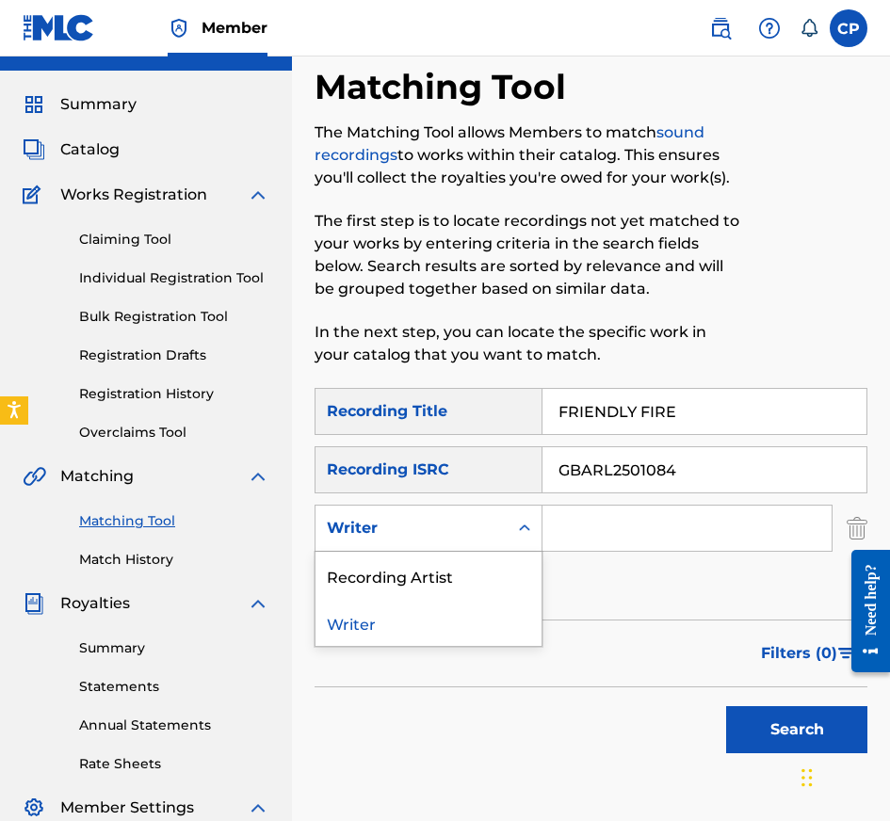
click at [482, 510] on div "Writer" at bounding box center [411, 528] width 192 height 36
click at [482, 577] on div "Recording Artist" at bounding box center [428, 575] width 226 height 47
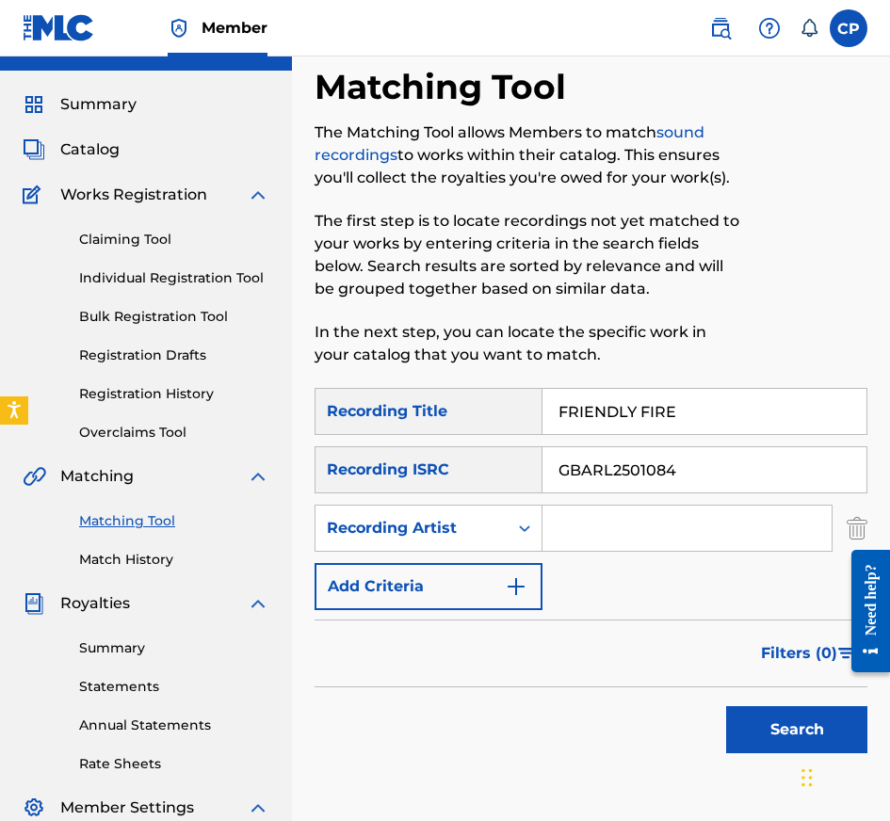
click at [667, 506] on input "Search Form" at bounding box center [686, 528] width 289 height 45
click at [667, 518] on input "Search Form" at bounding box center [686, 528] width 289 height 45
click at [726, 706] on button "Search" at bounding box center [796, 729] width 141 height 47
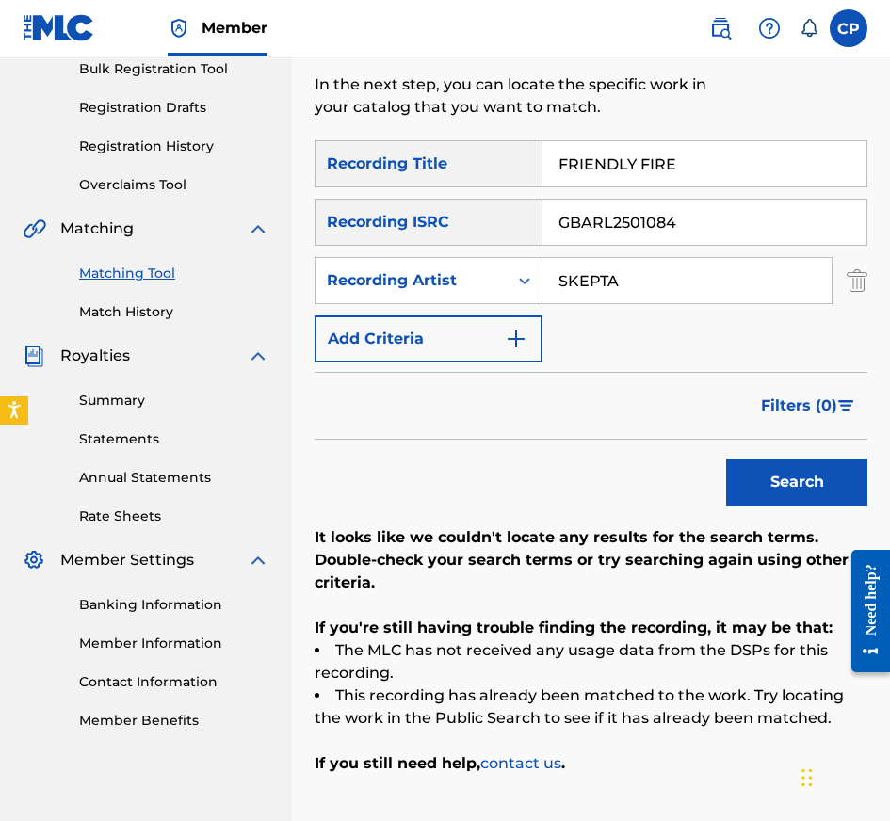
scroll to position [424, 0]
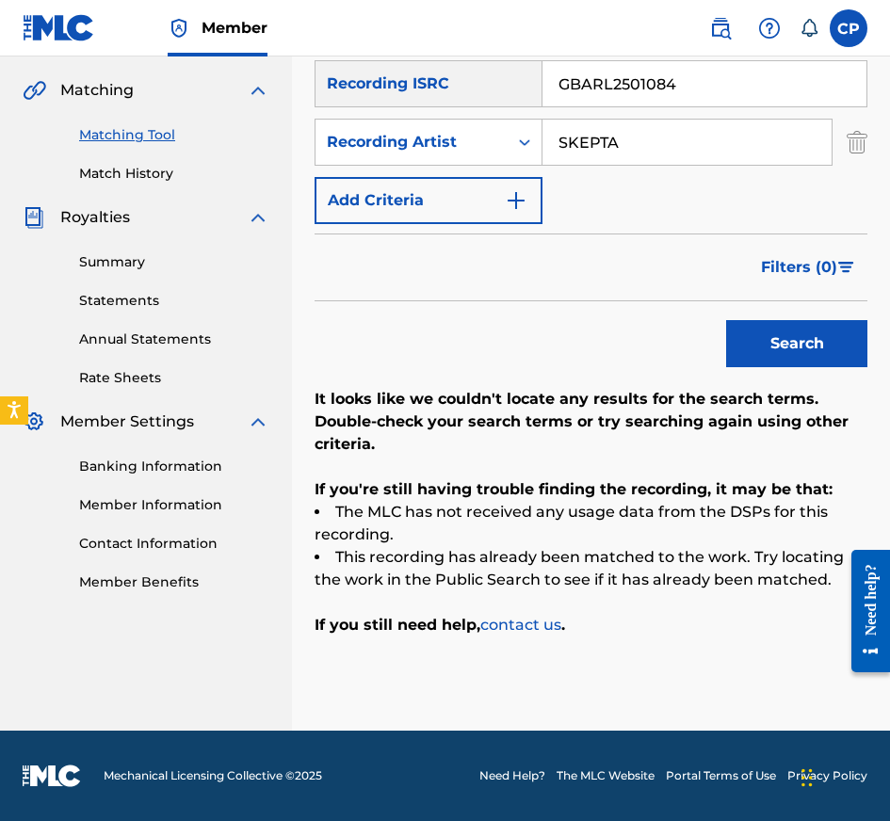
click at [696, 97] on input "GBARL2501084" at bounding box center [704, 83] width 324 height 45
click at [726, 320] on button "Search" at bounding box center [796, 343] width 141 height 47
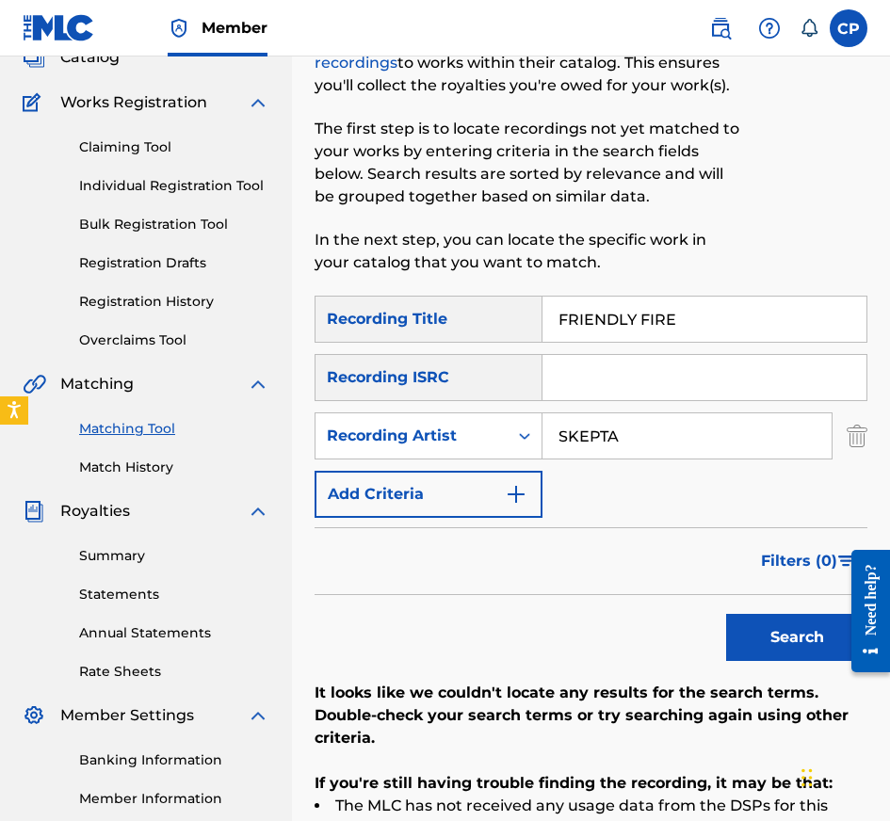
scroll to position [96, 0]
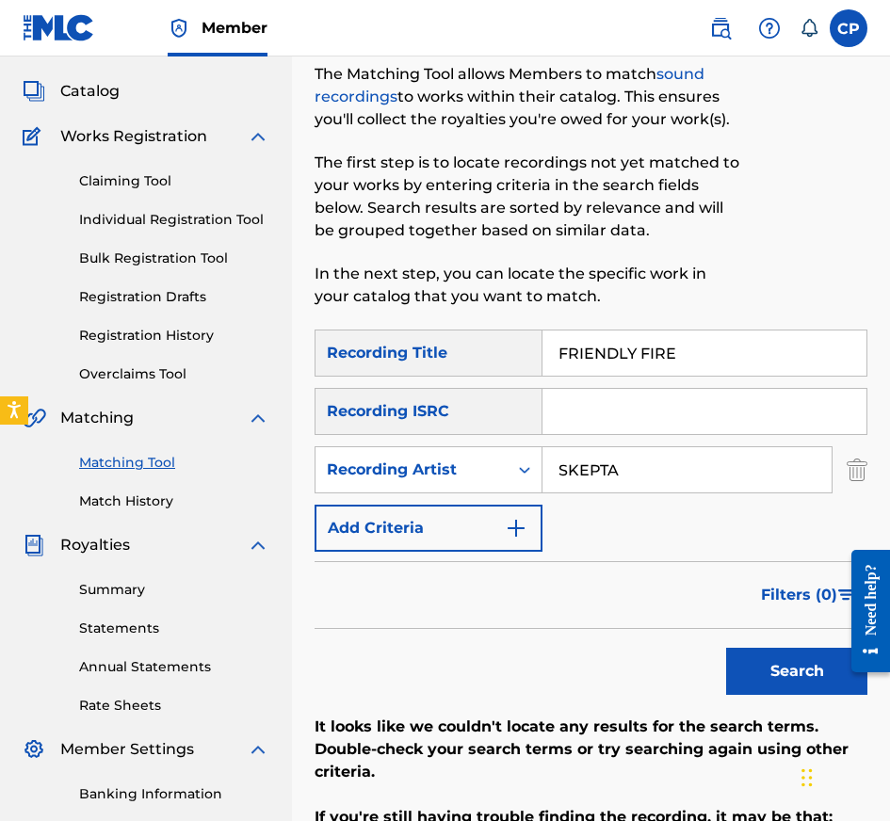
click at [112, 91] on span "Catalog" at bounding box center [89, 91] width 59 height 23
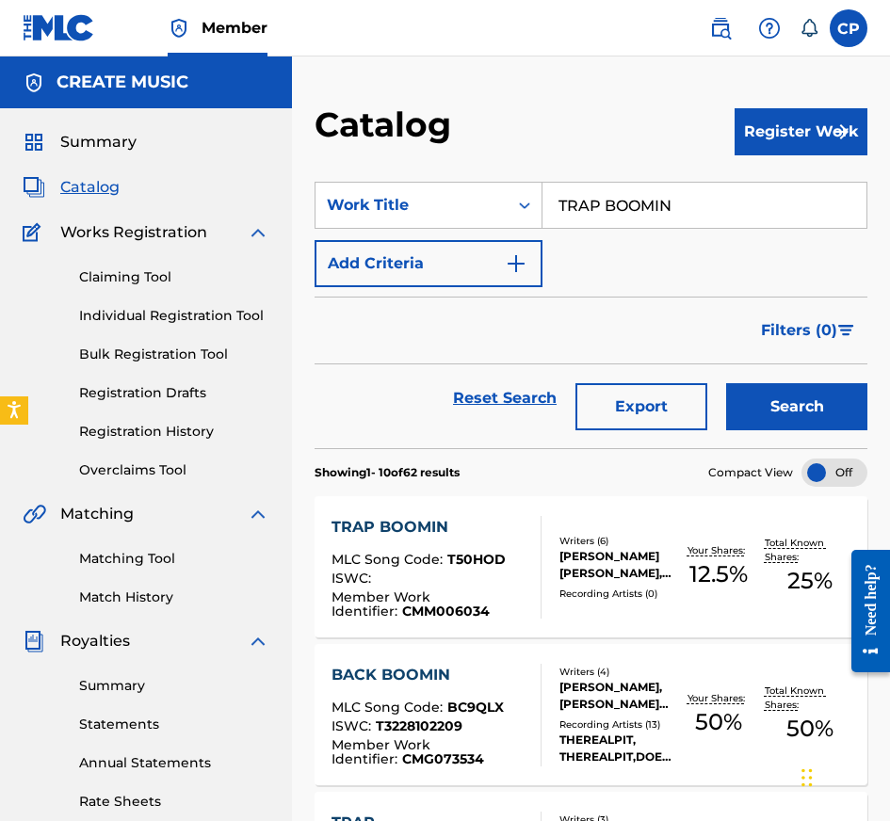
click at [643, 196] on input "TRAP BOOMIN" at bounding box center [704, 205] width 324 height 45
click at [726, 383] on button "Search" at bounding box center [796, 406] width 141 height 47
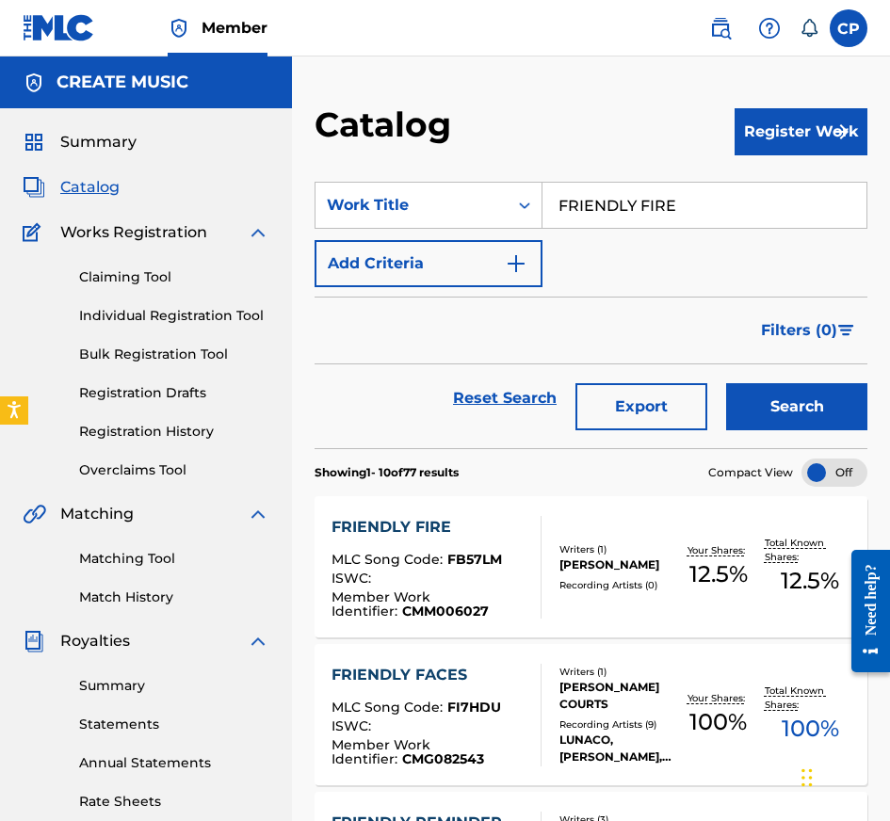
click at [578, 553] on div "Writers ( 1 )" at bounding box center [615, 549] width 113 height 14
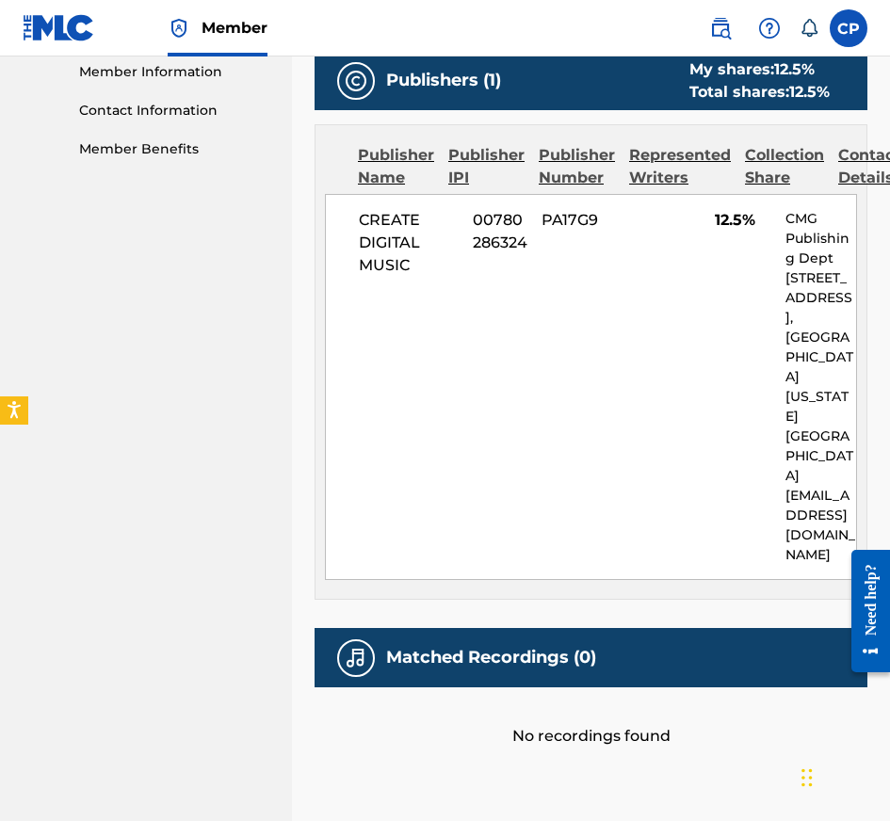
scroll to position [888, 0]
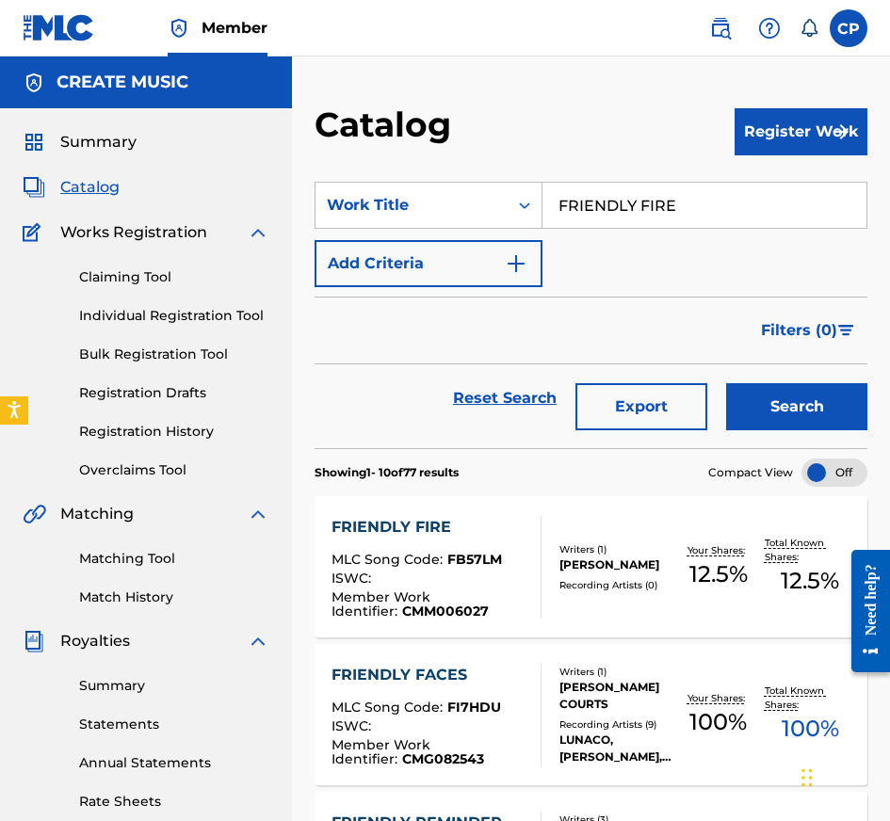
click at [627, 202] on input "FRIENDLY FIRE" at bounding box center [704, 205] width 324 height 45
click at [767, 401] on button "Search" at bounding box center [796, 406] width 141 height 47
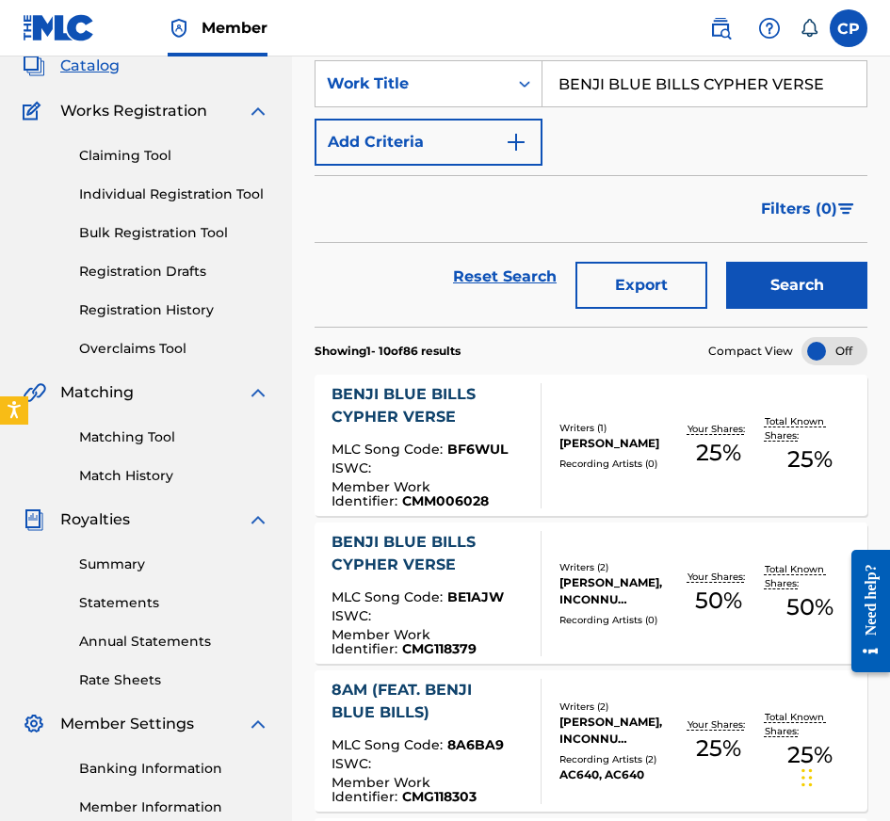
scroll to position [125, 0]
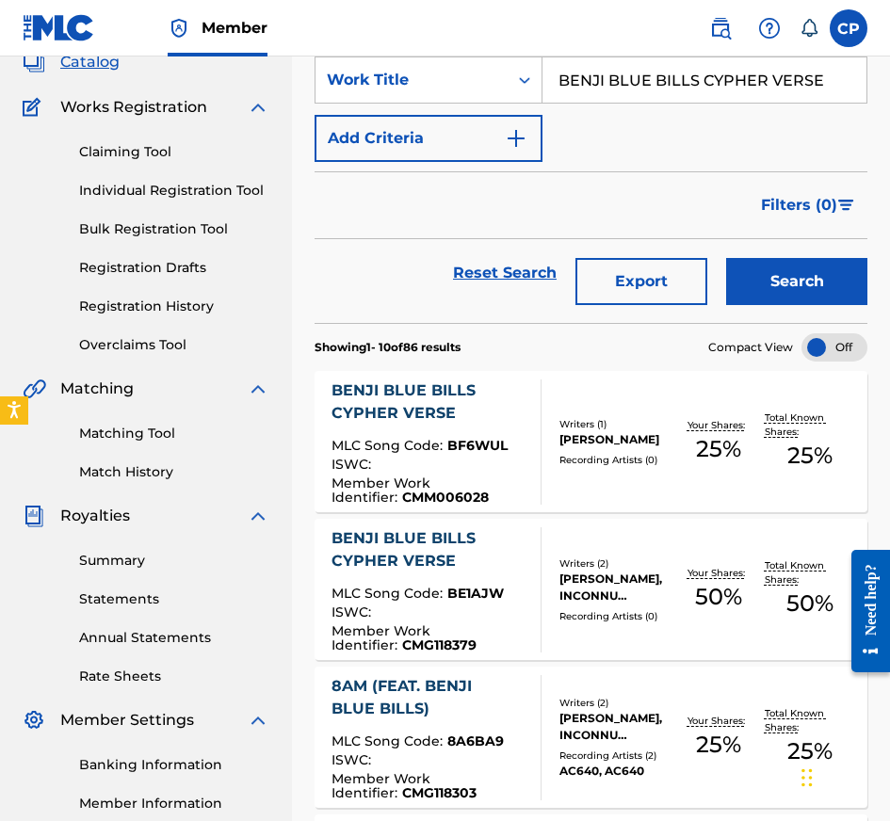
click at [694, 458] on div "Your Shares: 25 %" at bounding box center [718, 441] width 92 height 57
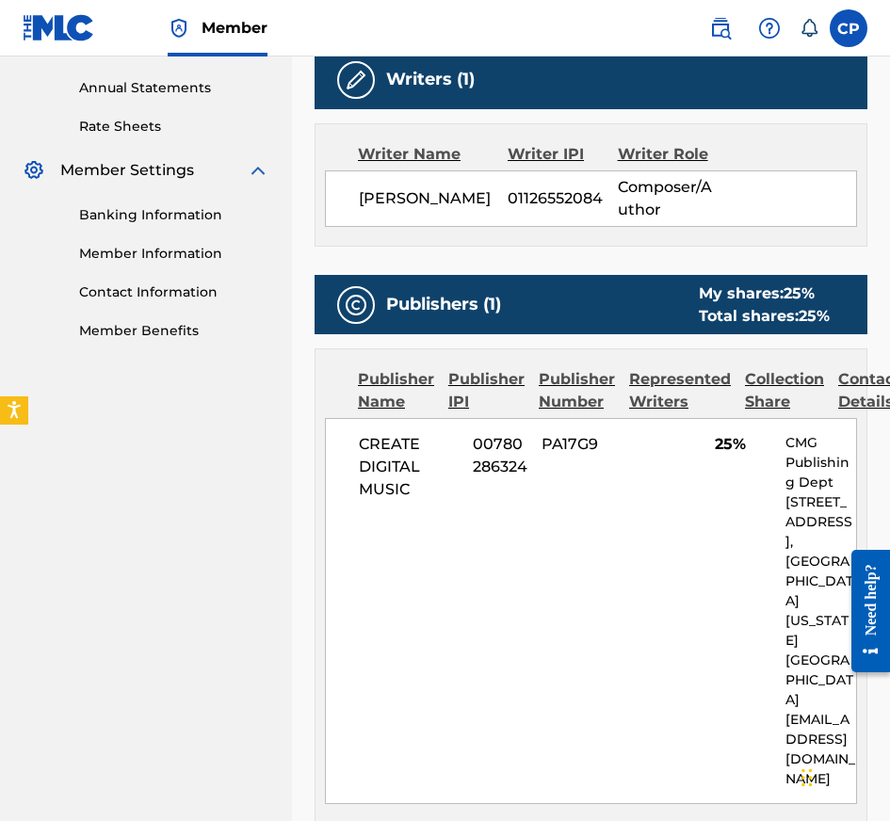
scroll to position [930, 0]
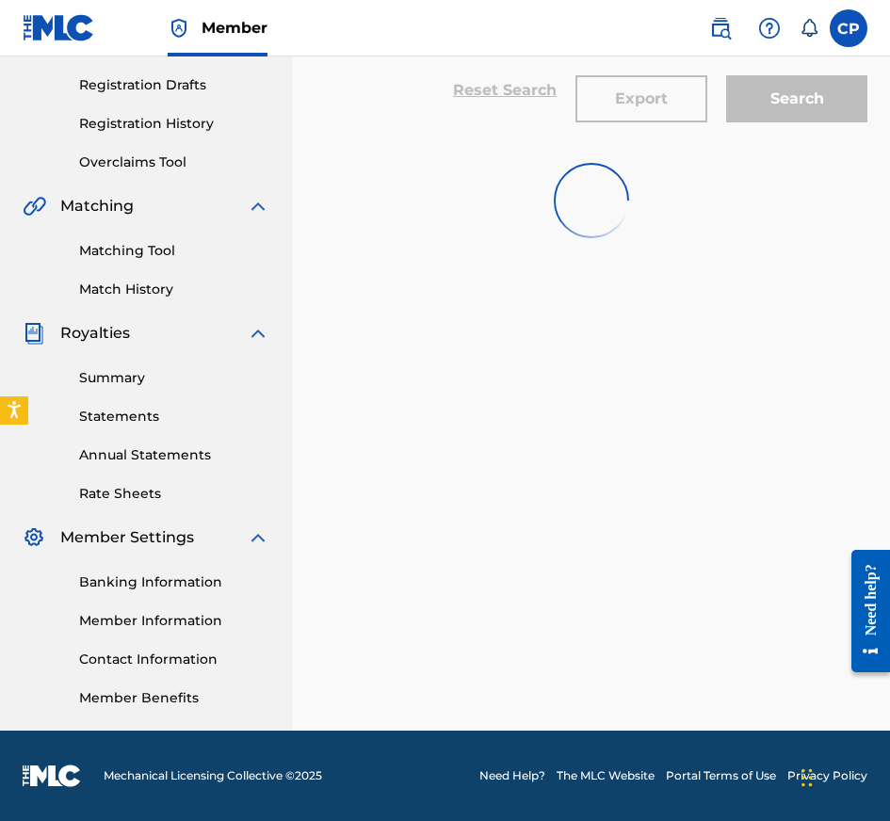
scroll to position [125, 0]
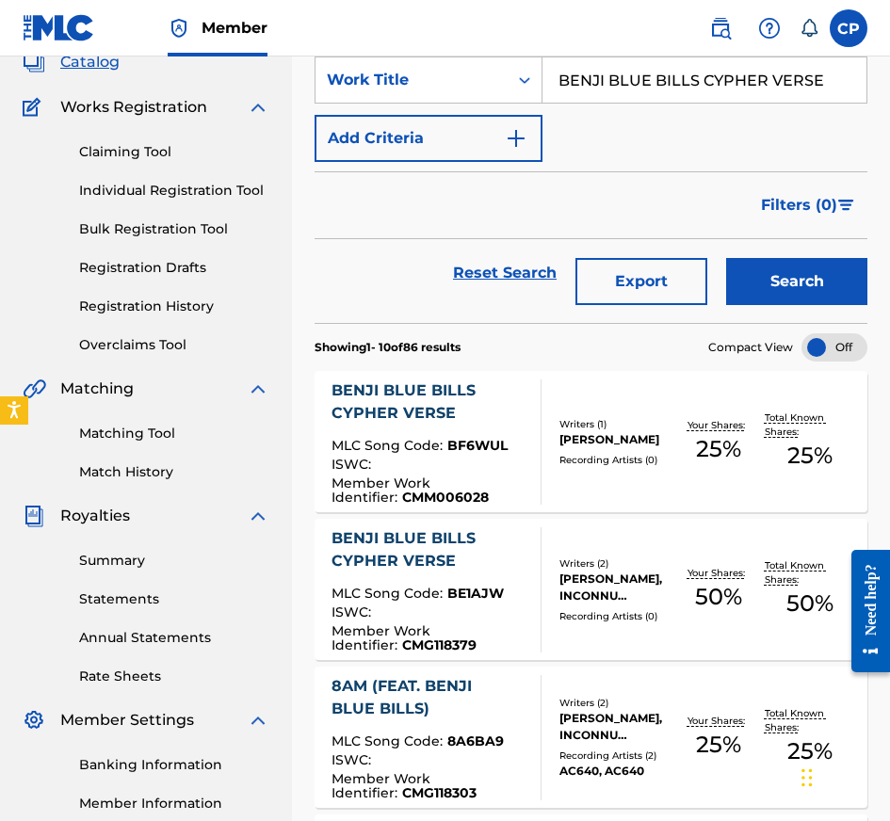
click at [706, 79] on input "BENJI BLUE BILLS CYPHER VERSE" at bounding box center [704, 79] width 324 height 45
click at [764, 298] on button "Search" at bounding box center [796, 281] width 141 height 47
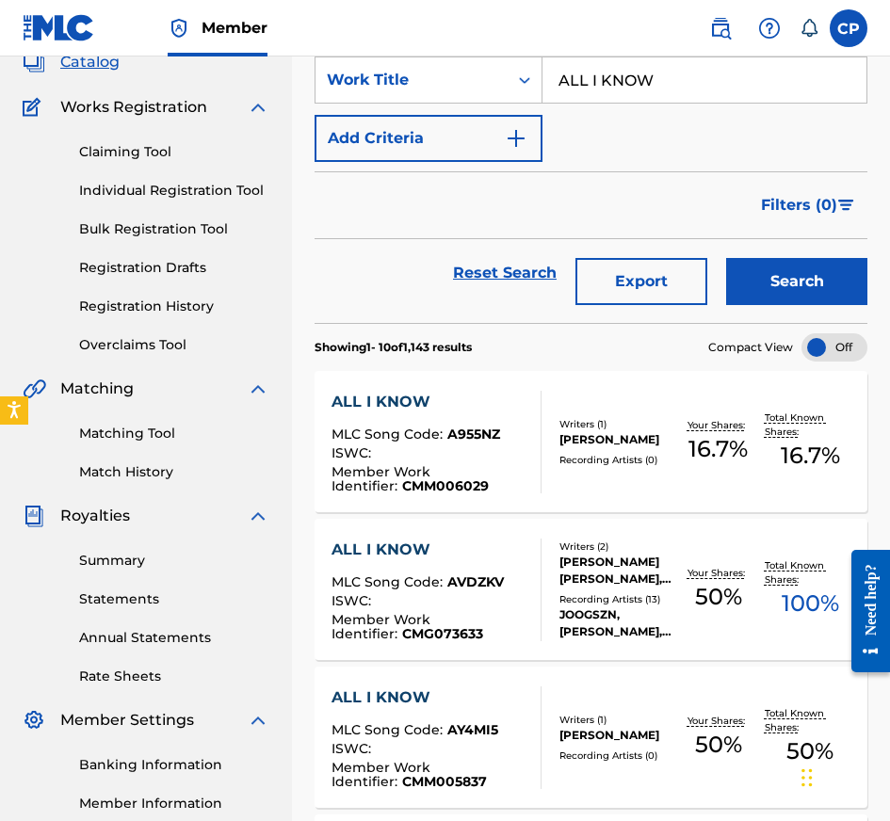
click at [520, 450] on div "ISWC :" at bounding box center [428, 455] width 194 height 19
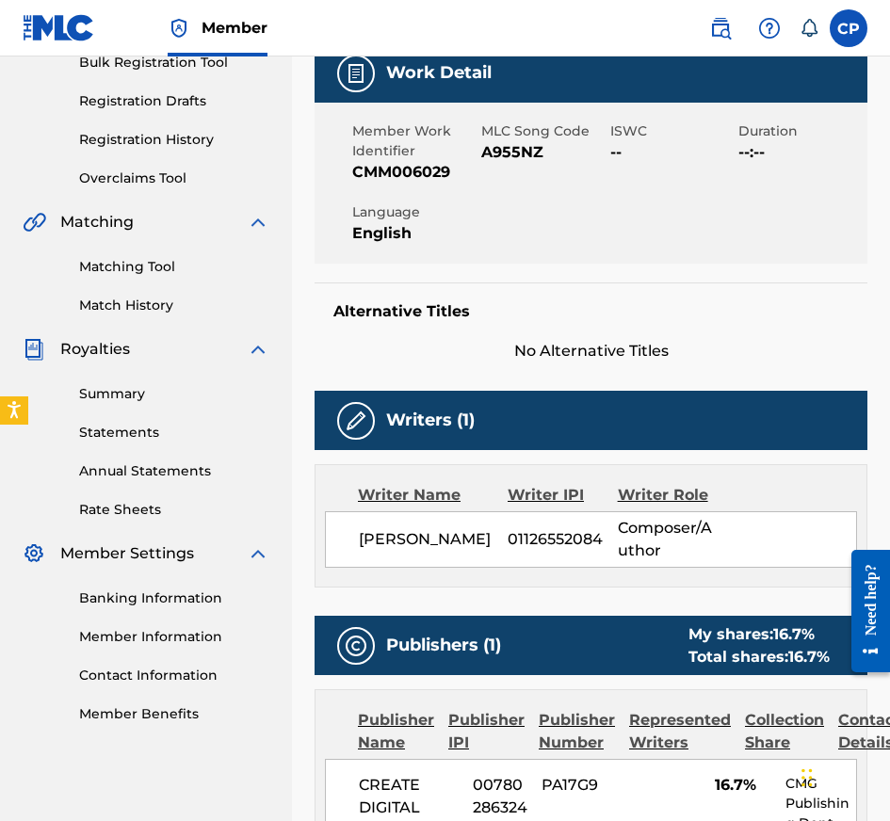
scroll to position [888, 0]
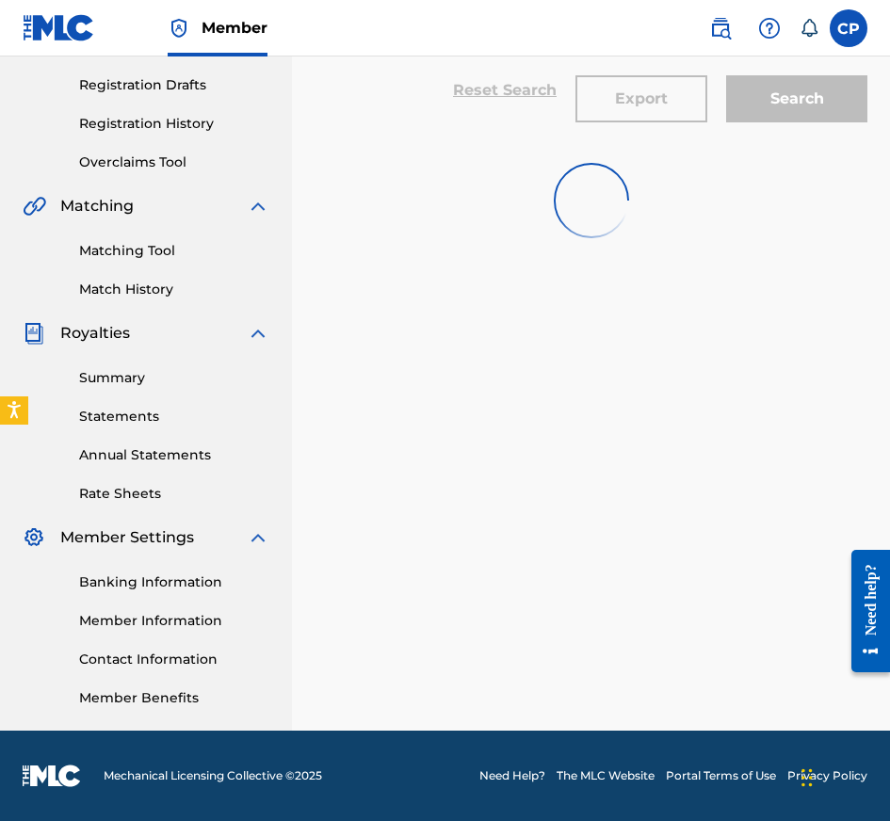
scroll to position [125, 0]
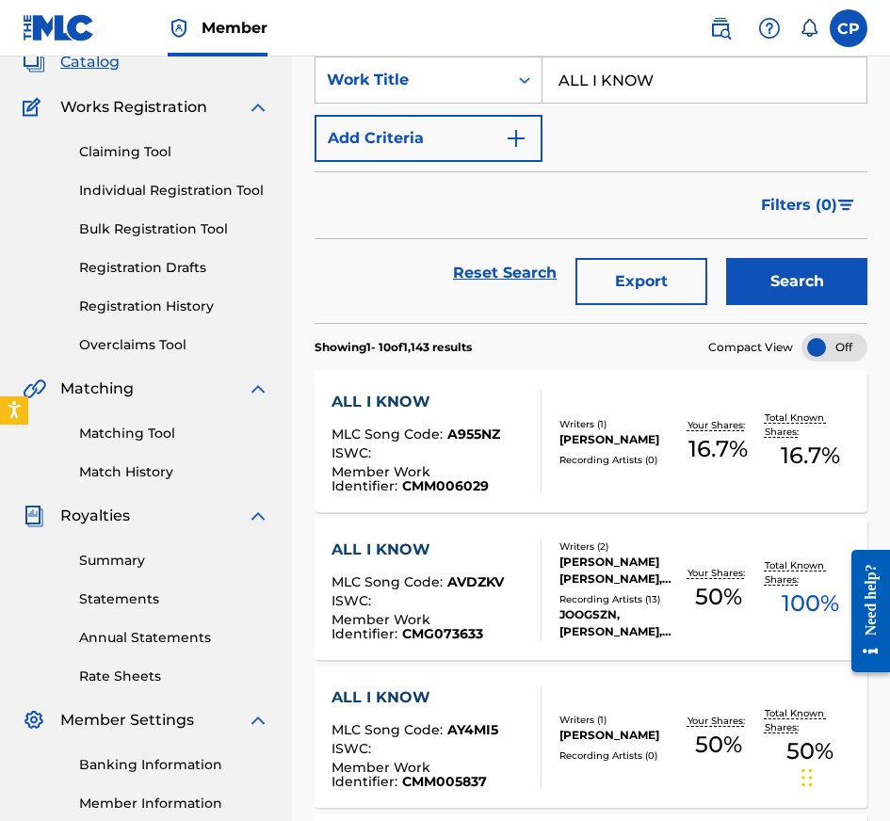
click at [630, 89] on input "ALL I KNOW" at bounding box center [704, 79] width 324 height 45
click at [749, 278] on button "Search" at bounding box center [796, 281] width 141 height 47
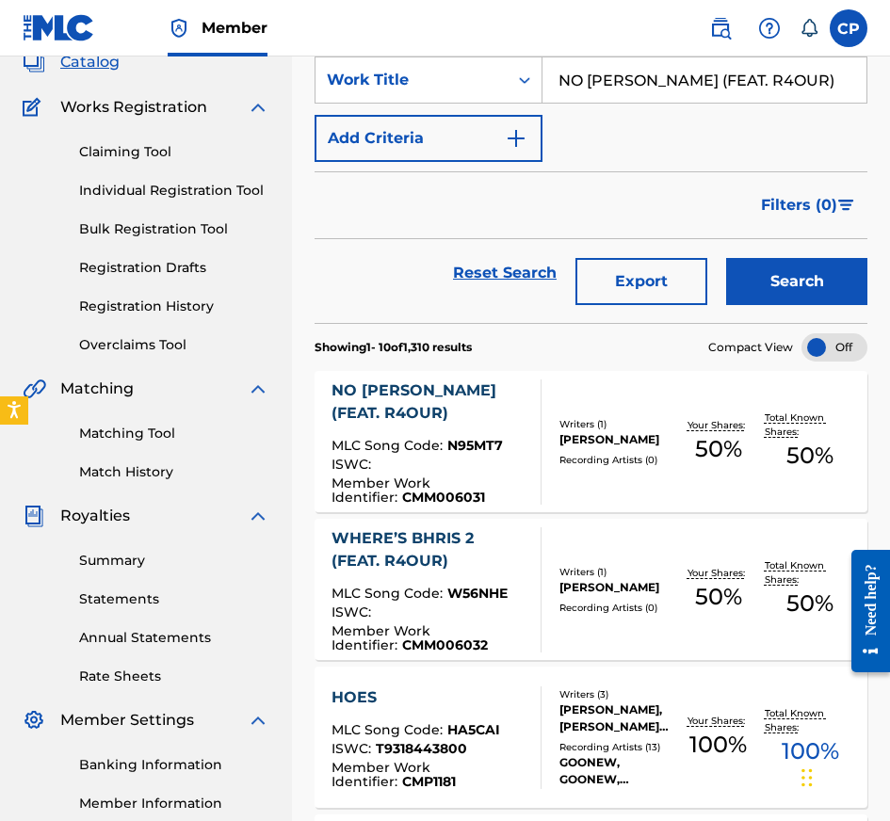
click at [632, 394] on div "NO [PERSON_NAME] (FEAT. R4OUR) MLC Song Code : N95MT7 ISWC : Member Work Identi…" at bounding box center [591, 441] width 553 height 141
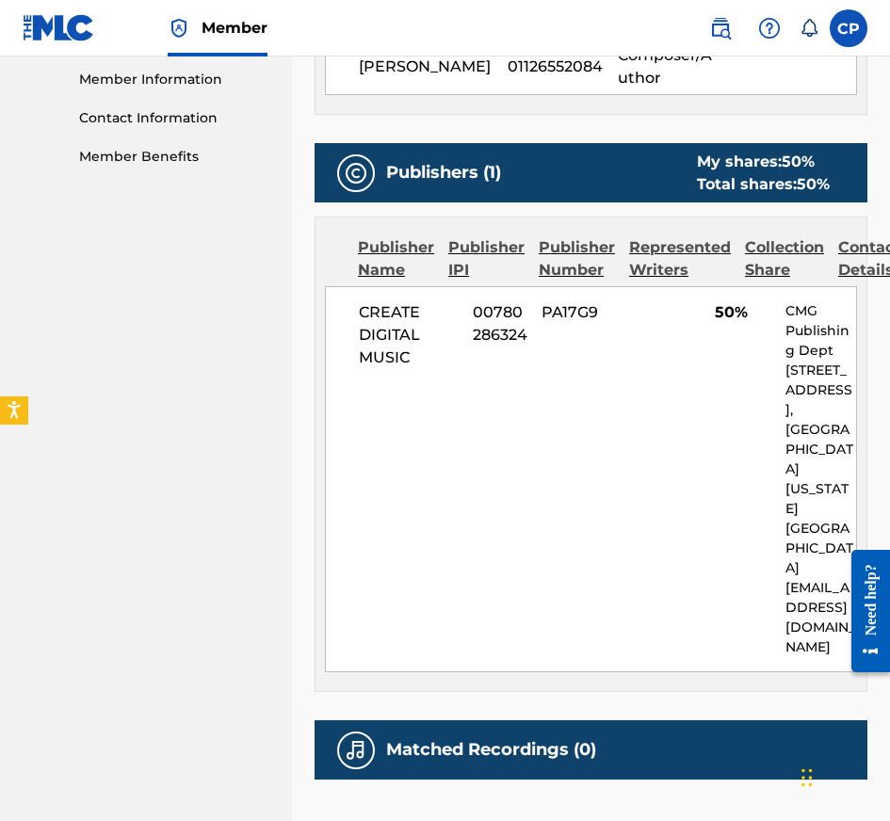
scroll to position [930, 0]
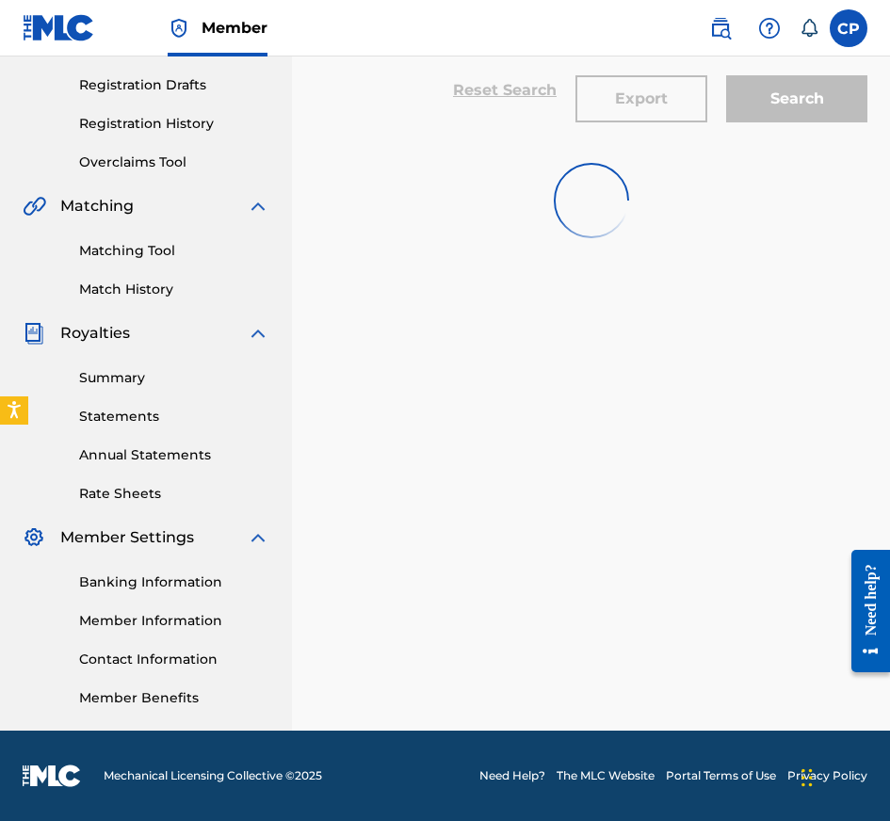
scroll to position [125, 0]
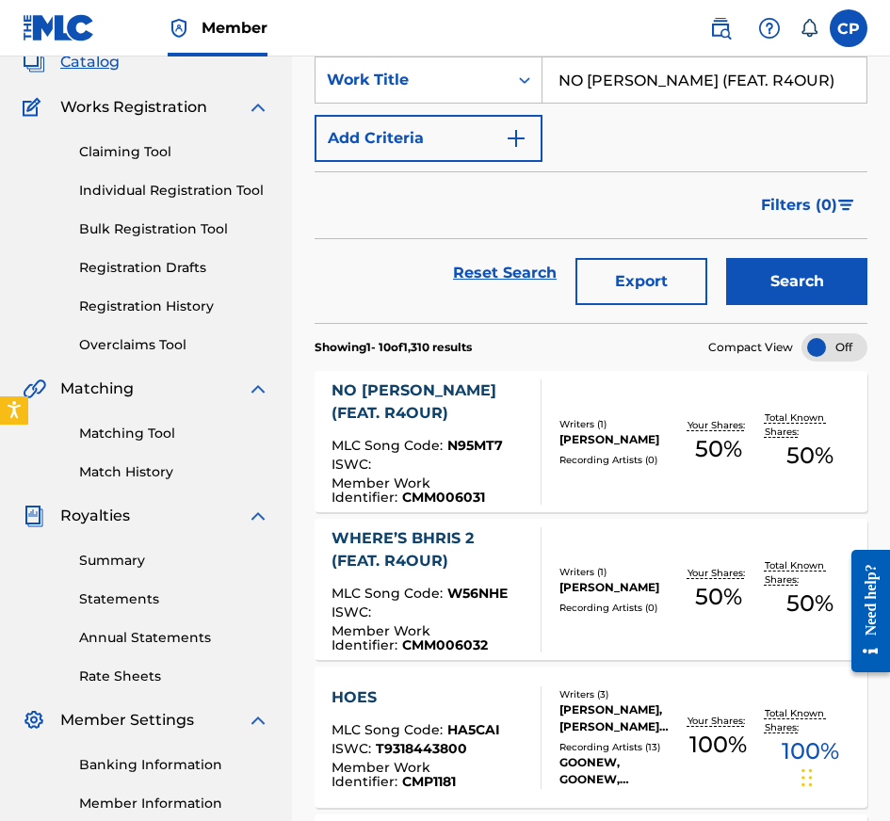
click at [662, 85] on input "NO [PERSON_NAME] (FEAT. R4OUR)" at bounding box center [704, 79] width 324 height 45
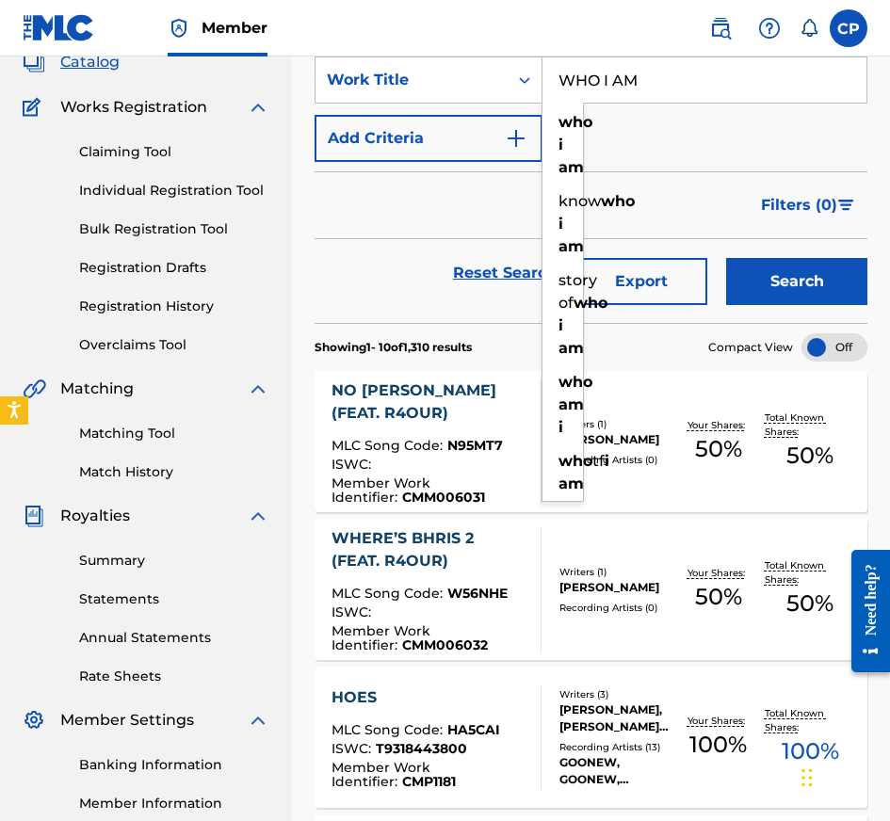
click at [791, 264] on button "Search" at bounding box center [796, 281] width 141 height 47
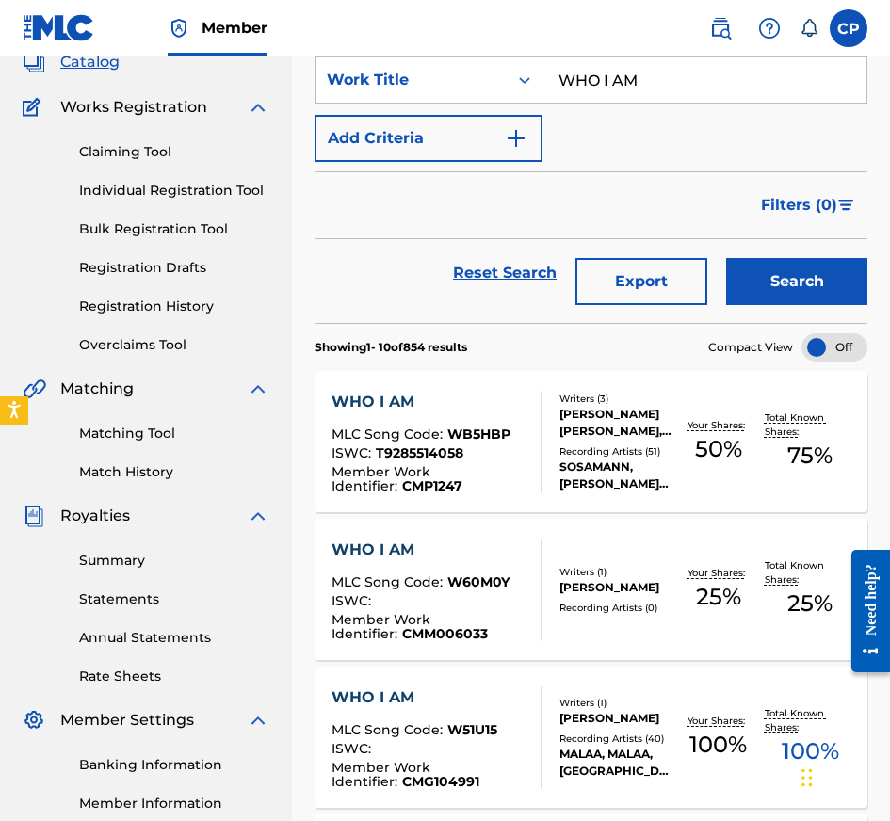
click at [522, 597] on div "ISWC :" at bounding box center [428, 603] width 194 height 19
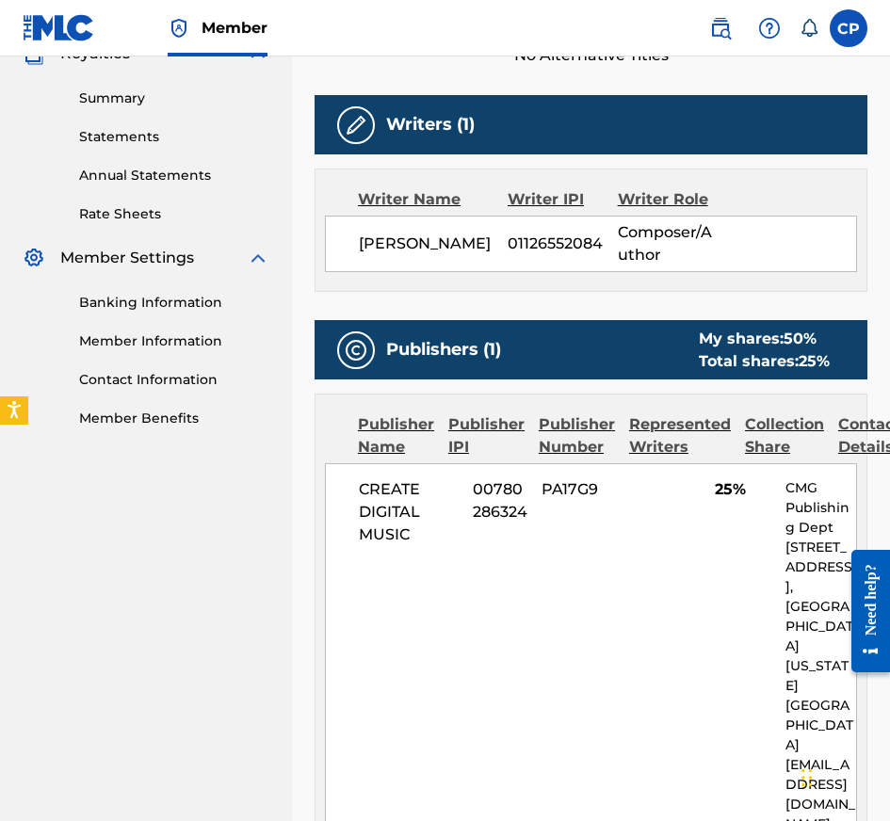
scroll to position [888, 0]
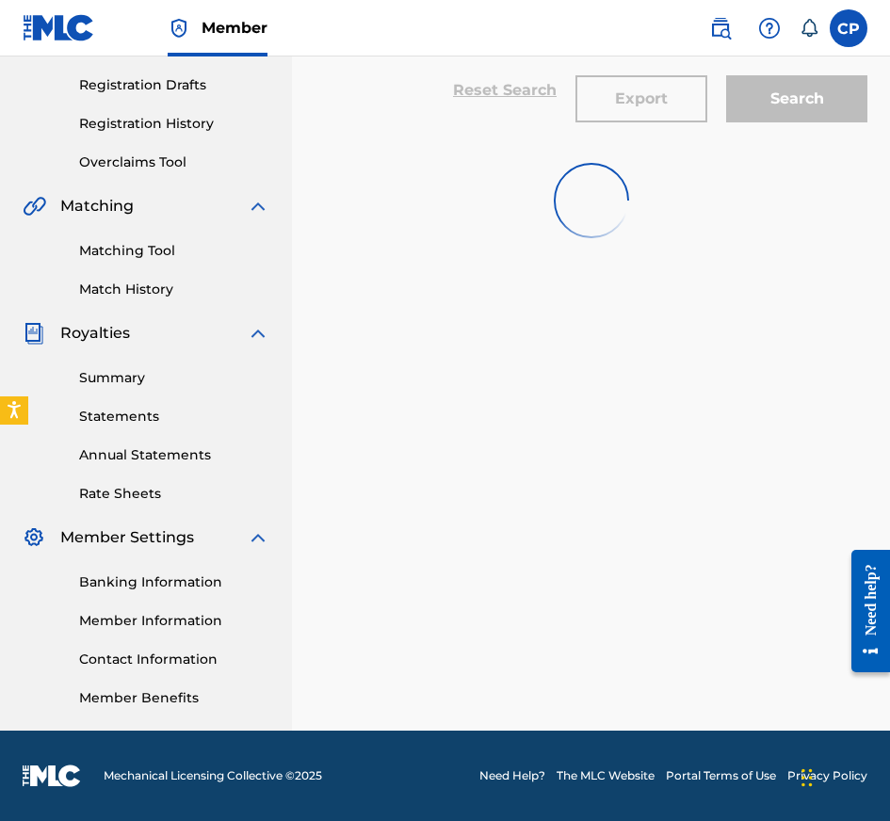
scroll to position [125, 0]
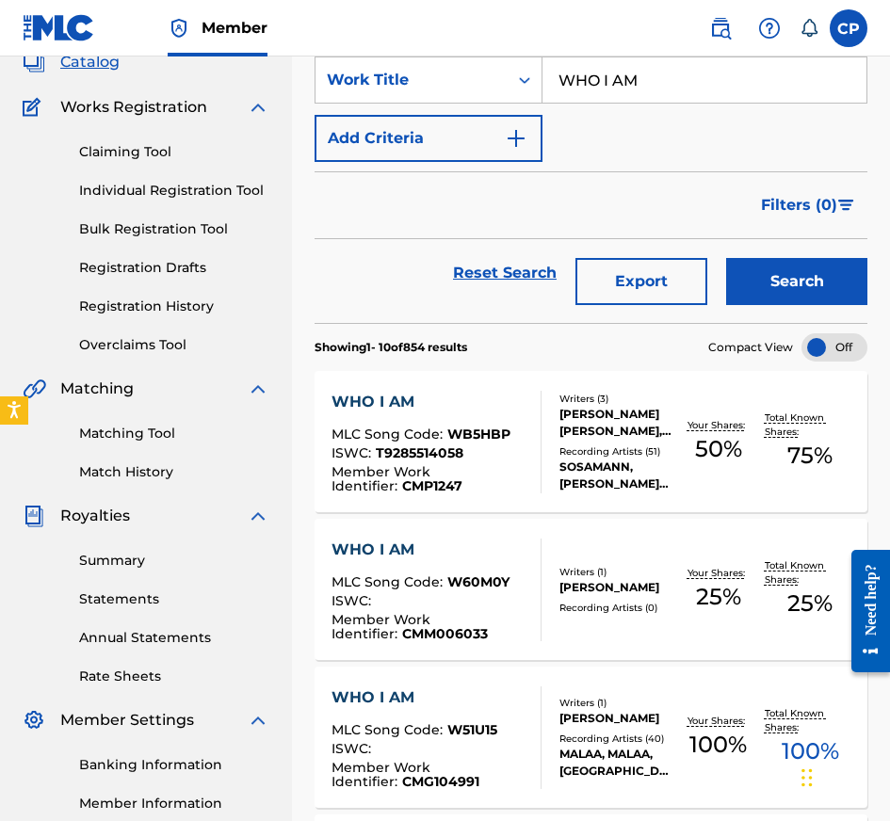
click at [728, 92] on input "WHO I AM" at bounding box center [704, 79] width 324 height 45
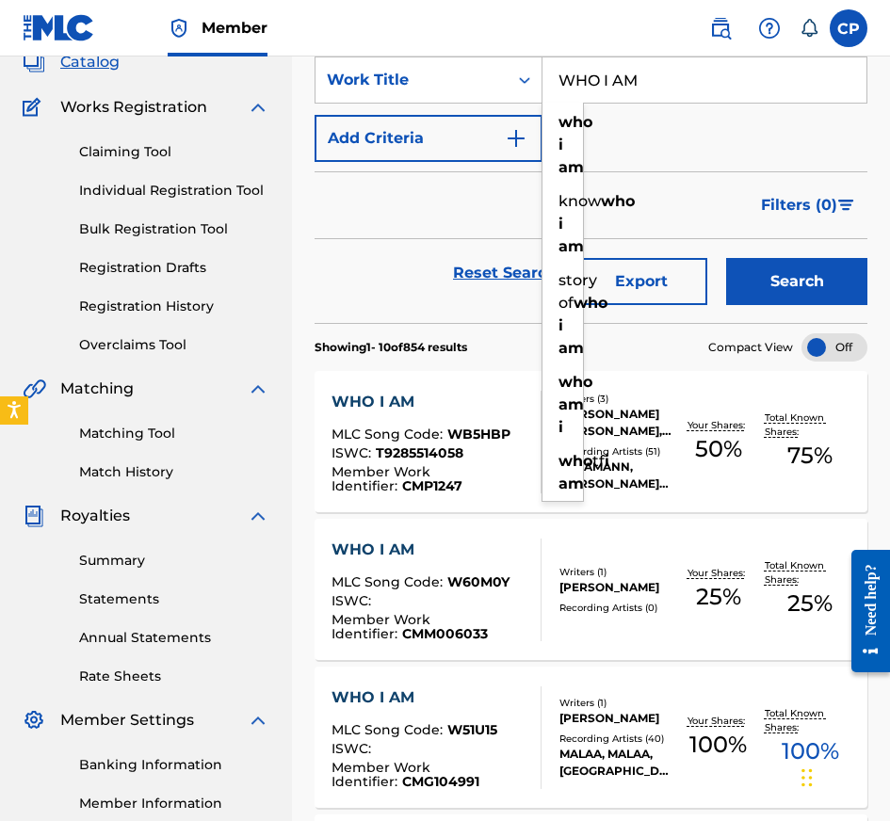
click at [728, 92] on input "WHO I AM" at bounding box center [704, 79] width 324 height 45
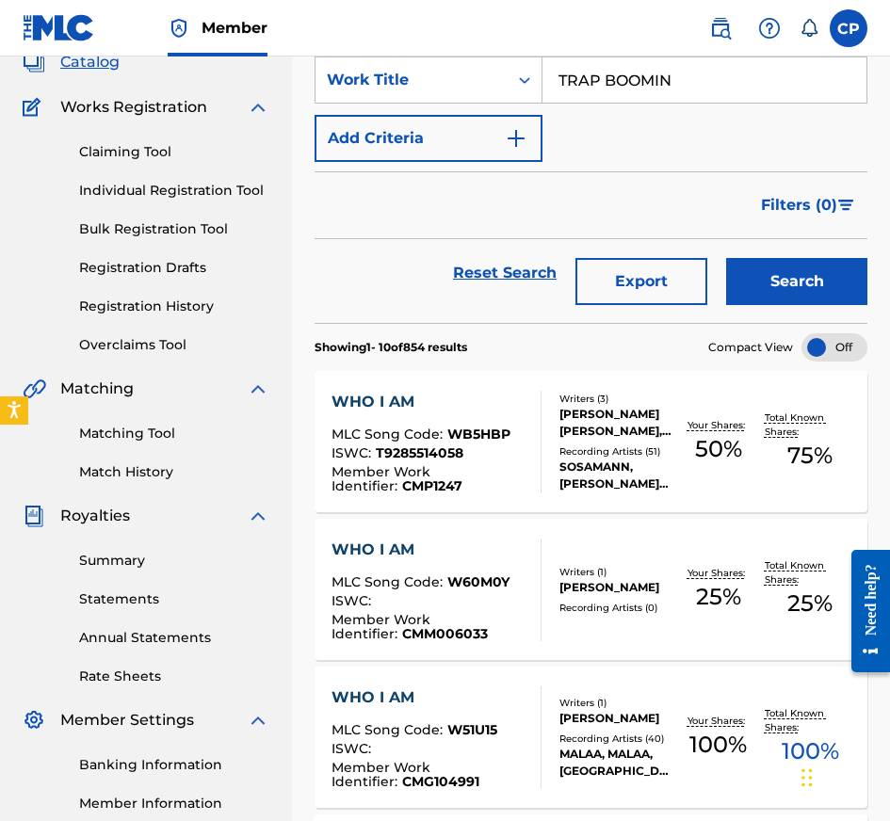
click at [770, 314] on div "Reset Search Export Search" at bounding box center [591, 281] width 553 height 84
click at [758, 292] on button "Search" at bounding box center [796, 281] width 141 height 47
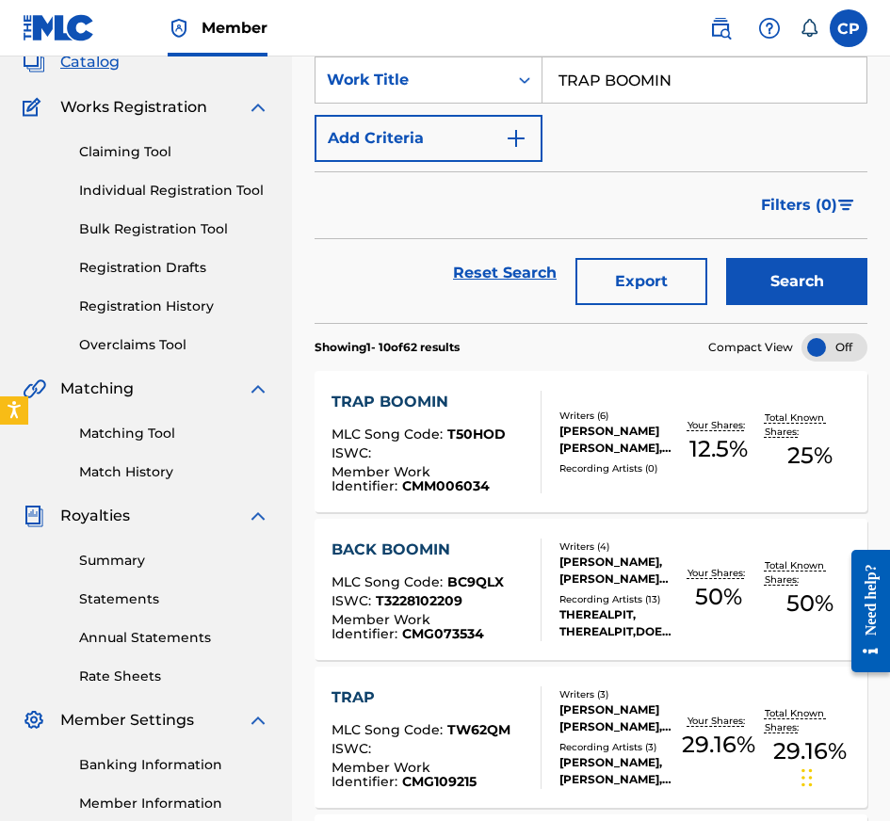
click at [543, 432] on div "Writers ( 6 ) [PERSON_NAME] [PERSON_NAME], [PERSON_NAME] [PERSON_NAME], [PERSON…" at bounding box center [606, 442] width 131 height 67
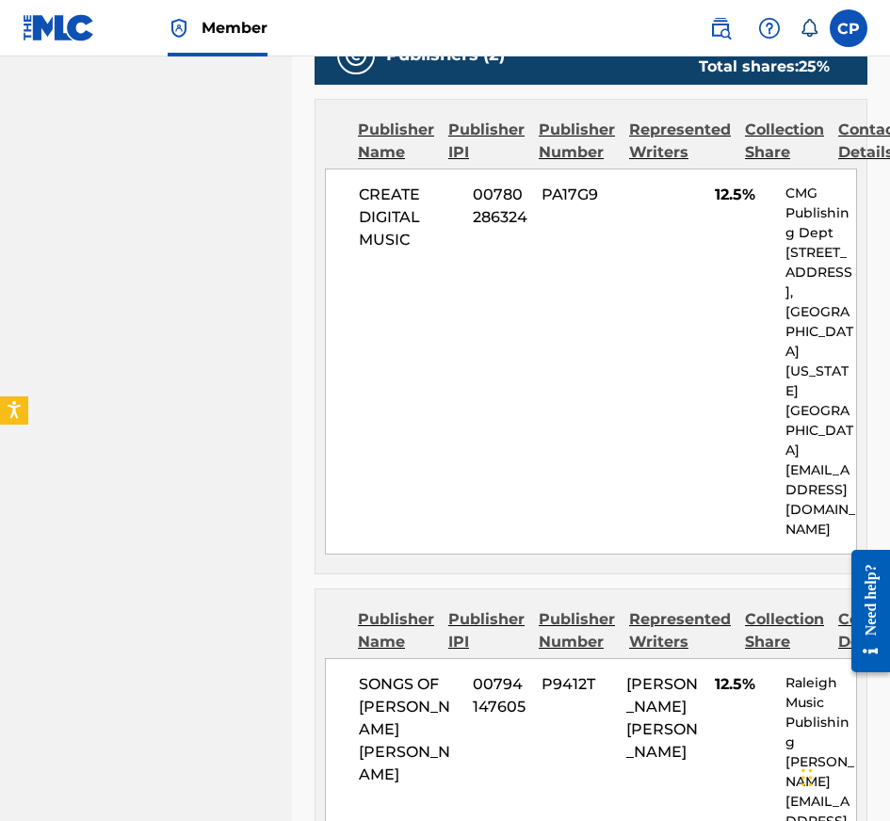
scroll to position [1429, 0]
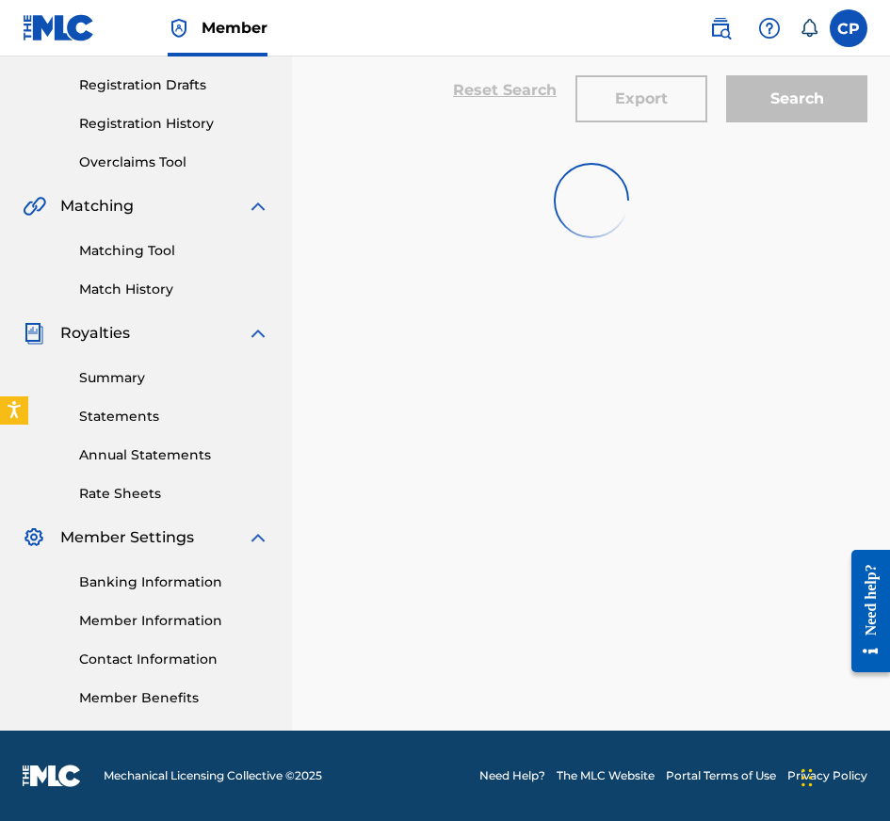
scroll to position [125, 0]
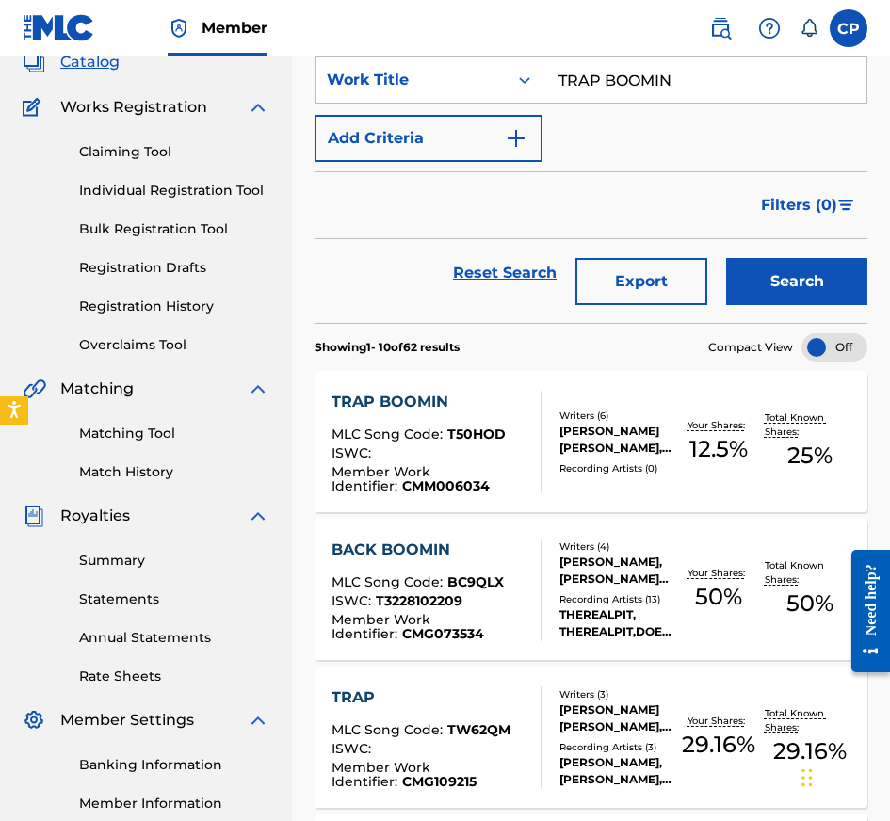
click at [749, 93] on input "TRAP BOOMIN" at bounding box center [704, 79] width 324 height 45
click at [760, 271] on button "Search" at bounding box center [796, 281] width 141 height 47
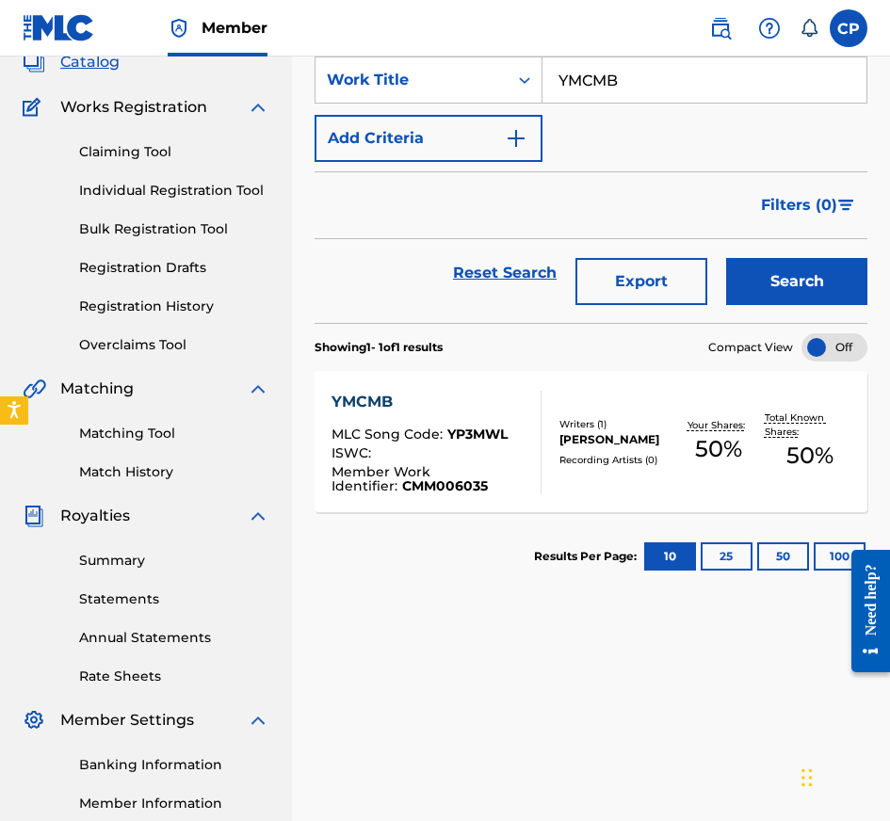
click at [590, 415] on div "YMCMB MLC Song Code : YP3MWL ISWC : Member Work Identifier : CMM006035 Writers …" at bounding box center [591, 441] width 553 height 141
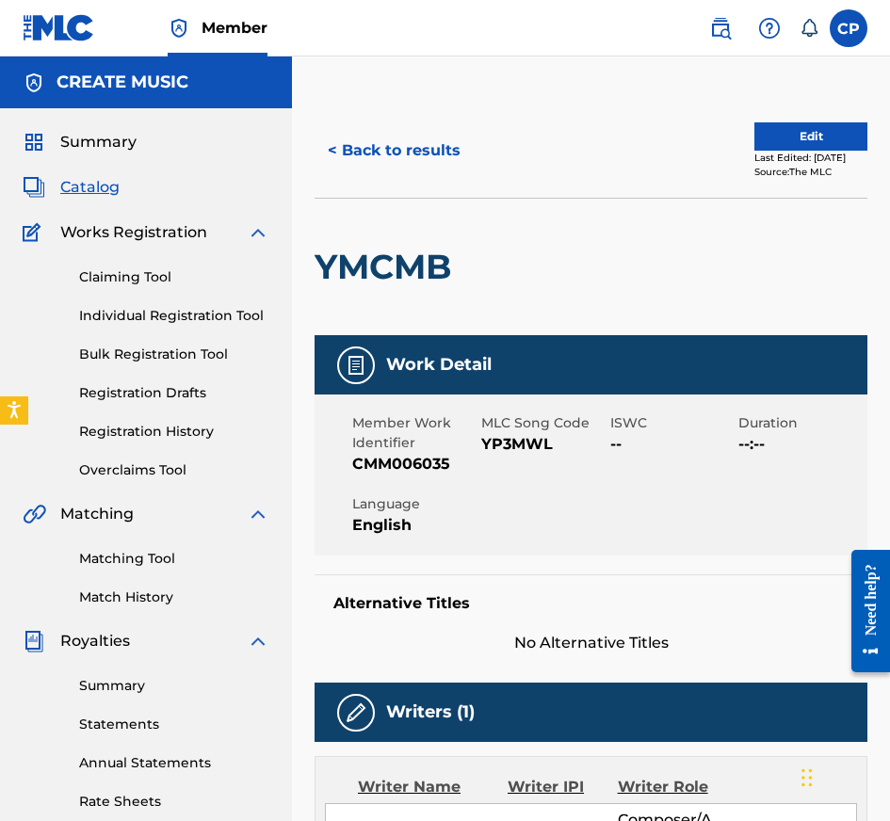
scroll to position [888, 0]
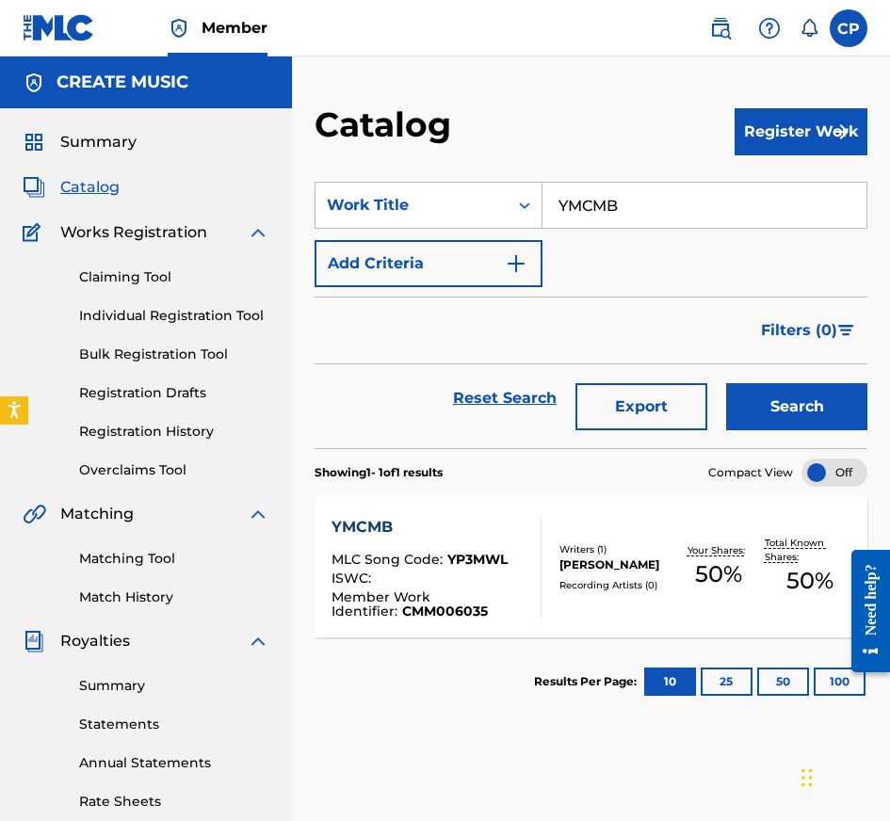
click at [612, 200] on input "YMCMB" at bounding box center [704, 205] width 324 height 45
click at [763, 393] on button "Search" at bounding box center [796, 406] width 141 height 47
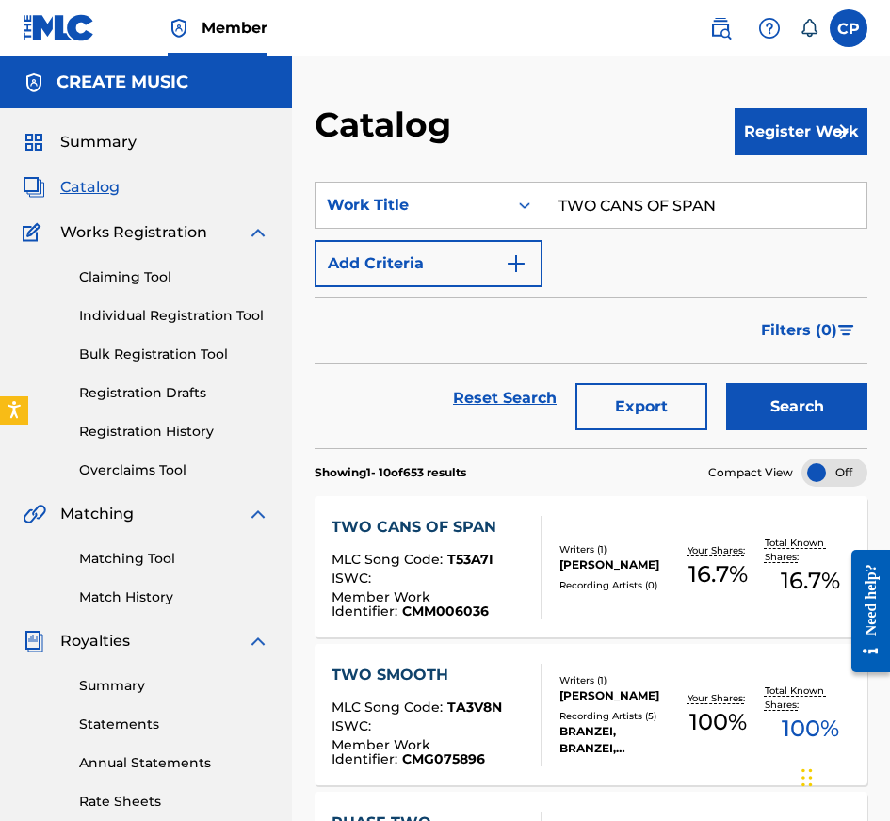
click at [646, 515] on div "TWO CANS OF SPAN MLC Song Code : T53A7I ISWC : Member Work Identifier : CMM0060…" at bounding box center [591, 566] width 553 height 141
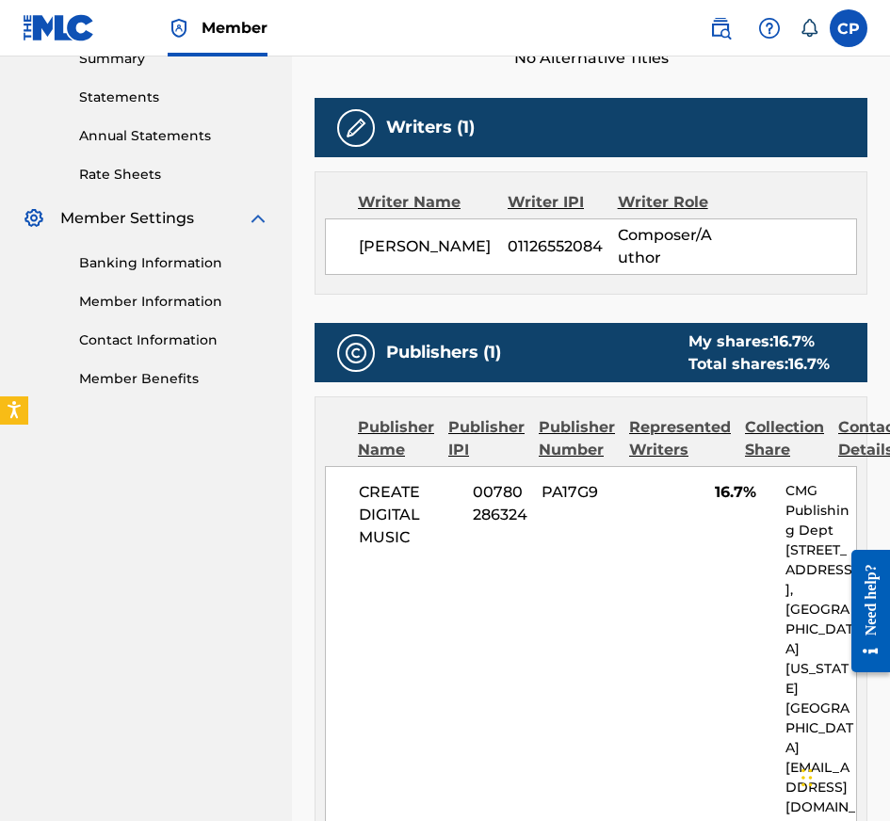
scroll to position [930, 0]
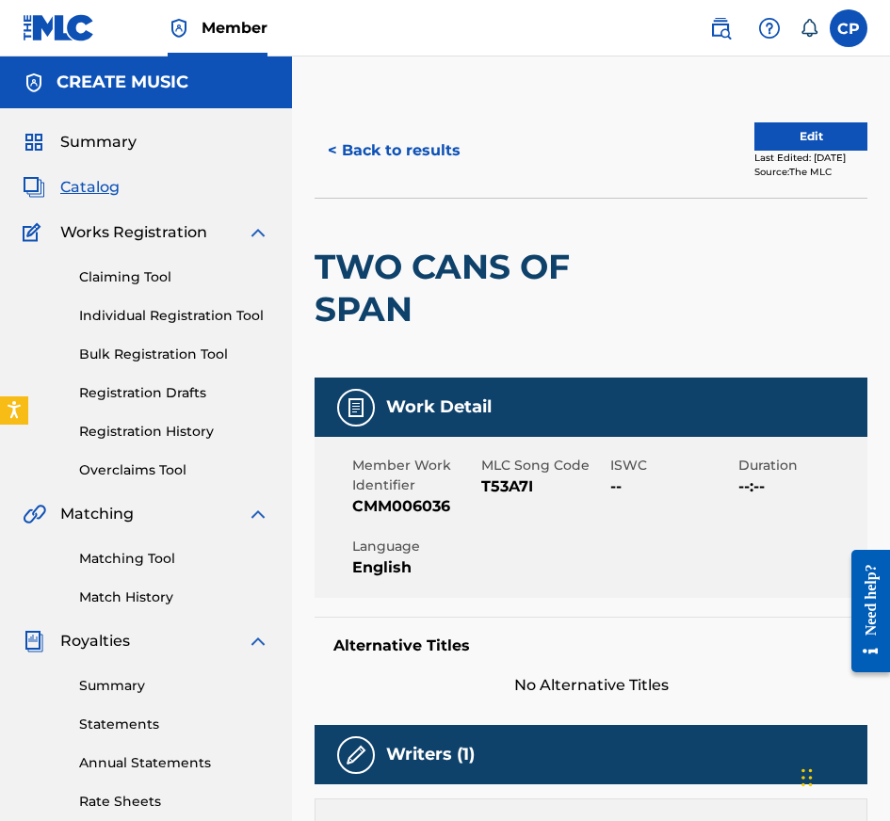
click at [101, 186] on span "Catalog" at bounding box center [89, 187] width 59 height 23
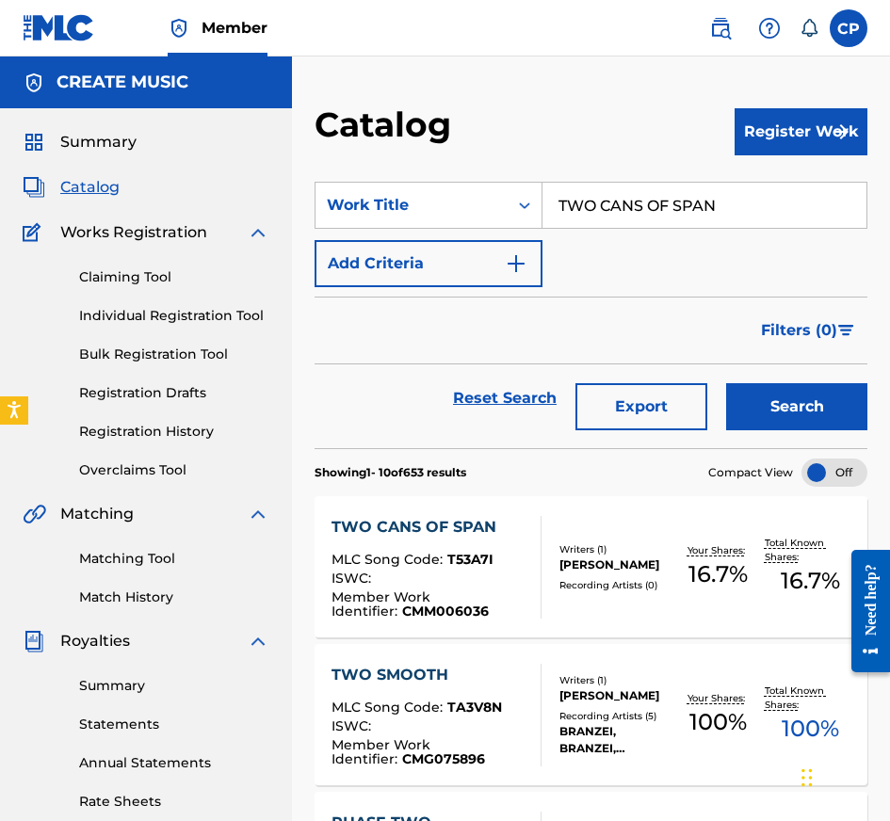
click at [143, 557] on link "Matching Tool" at bounding box center [174, 559] width 190 height 20
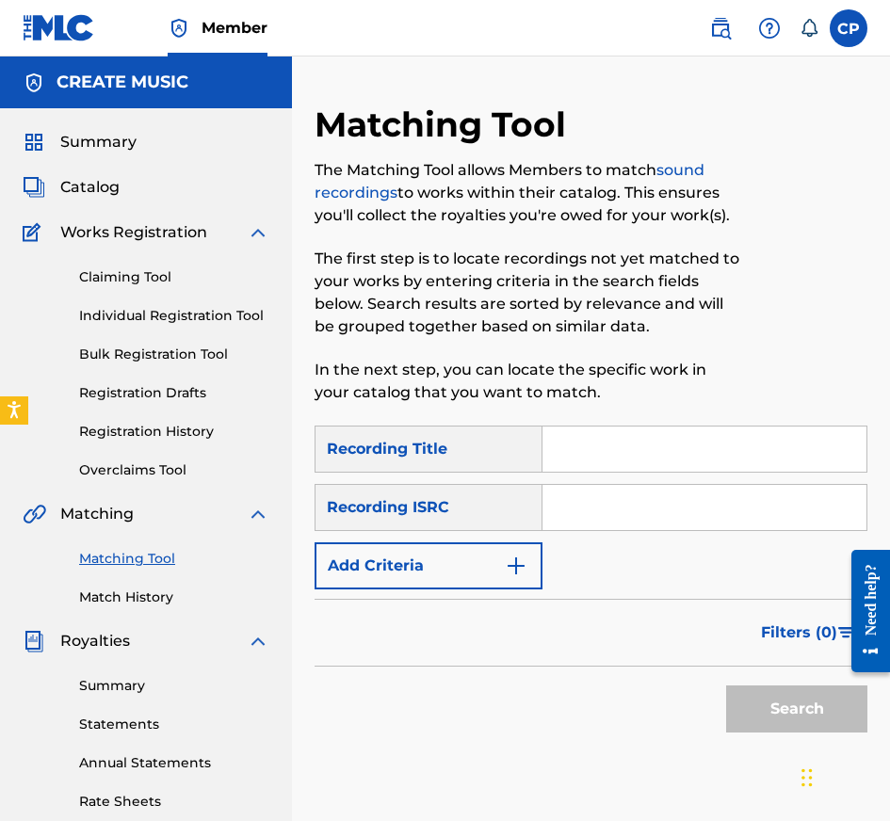
click at [585, 462] on input "Search Form" at bounding box center [704, 449] width 324 height 45
click at [628, 500] on input "Search Form" at bounding box center [704, 507] width 324 height 45
click at [487, 555] on button "Add Criteria" at bounding box center [429, 565] width 228 height 47
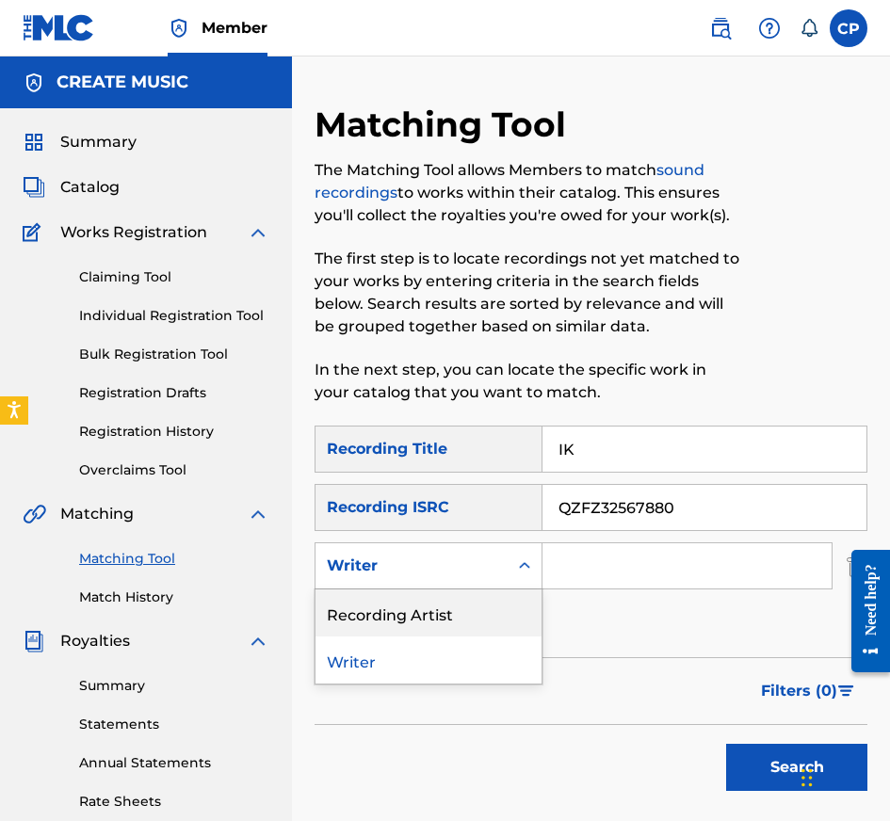
click at [486, 597] on div "Recording Artist" at bounding box center [428, 612] width 226 height 47
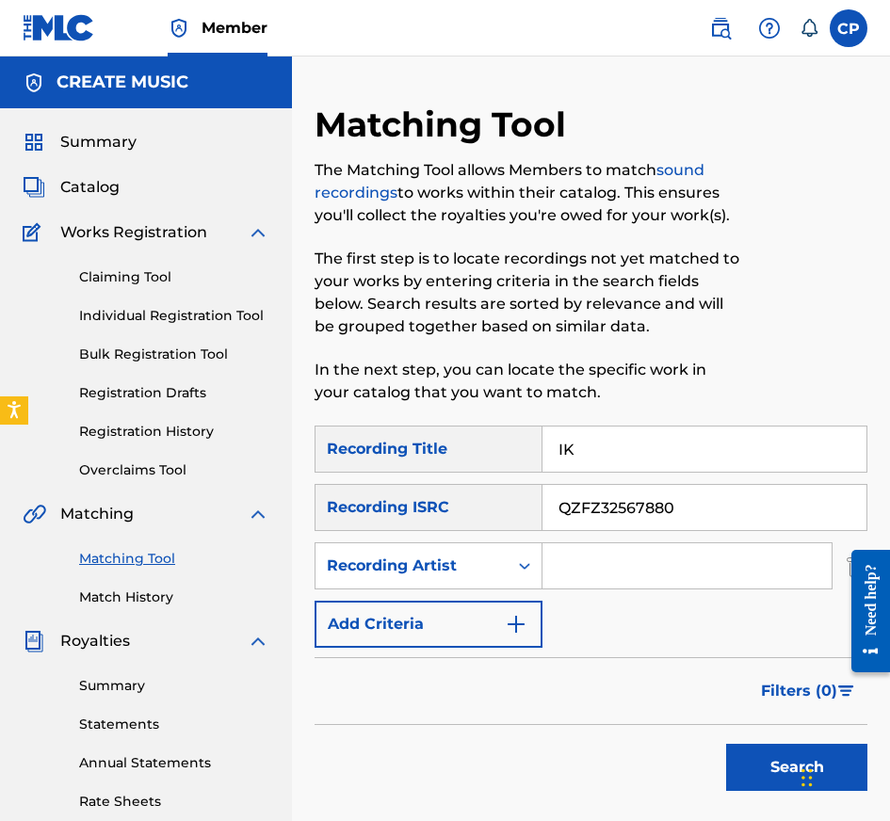
click at [654, 554] on input "Search Form" at bounding box center [686, 565] width 289 height 45
click at [726, 744] on button "Search" at bounding box center [796, 767] width 141 height 47
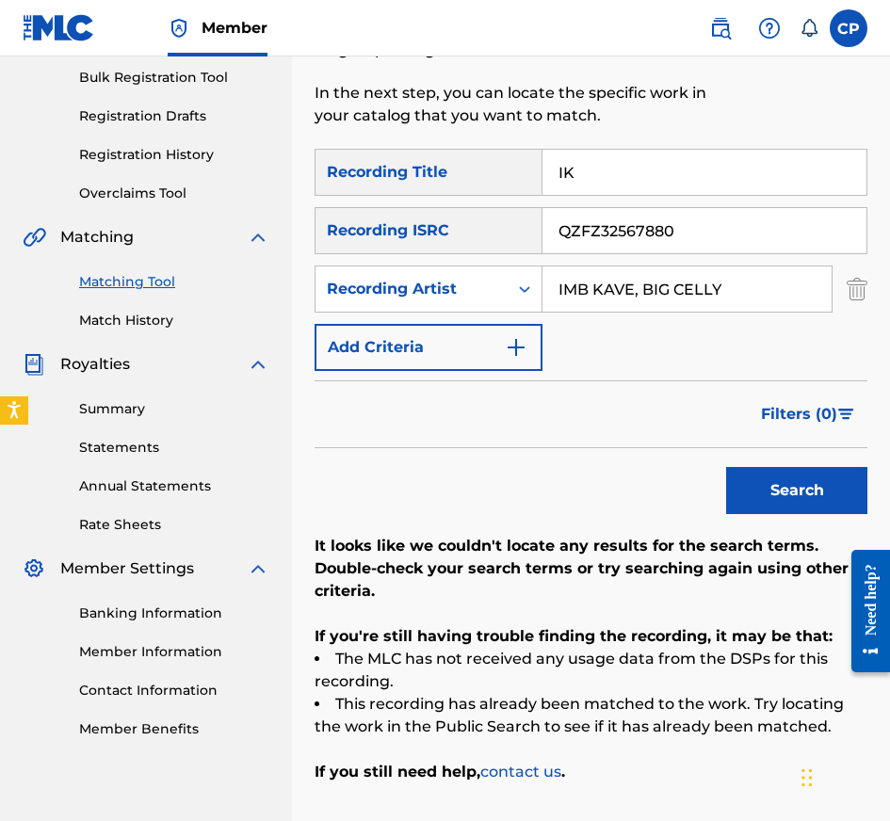
scroll to position [424, 0]
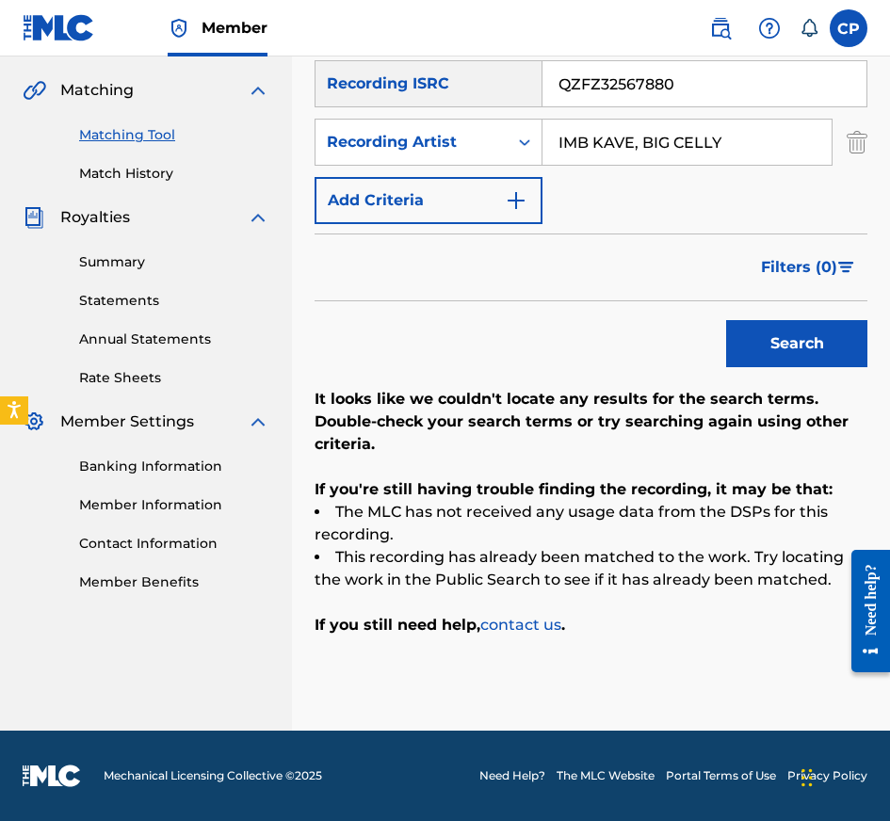
click at [761, 80] on input "QZFZ32567880" at bounding box center [704, 83] width 324 height 45
click at [726, 320] on button "Search" at bounding box center [796, 343] width 141 height 47
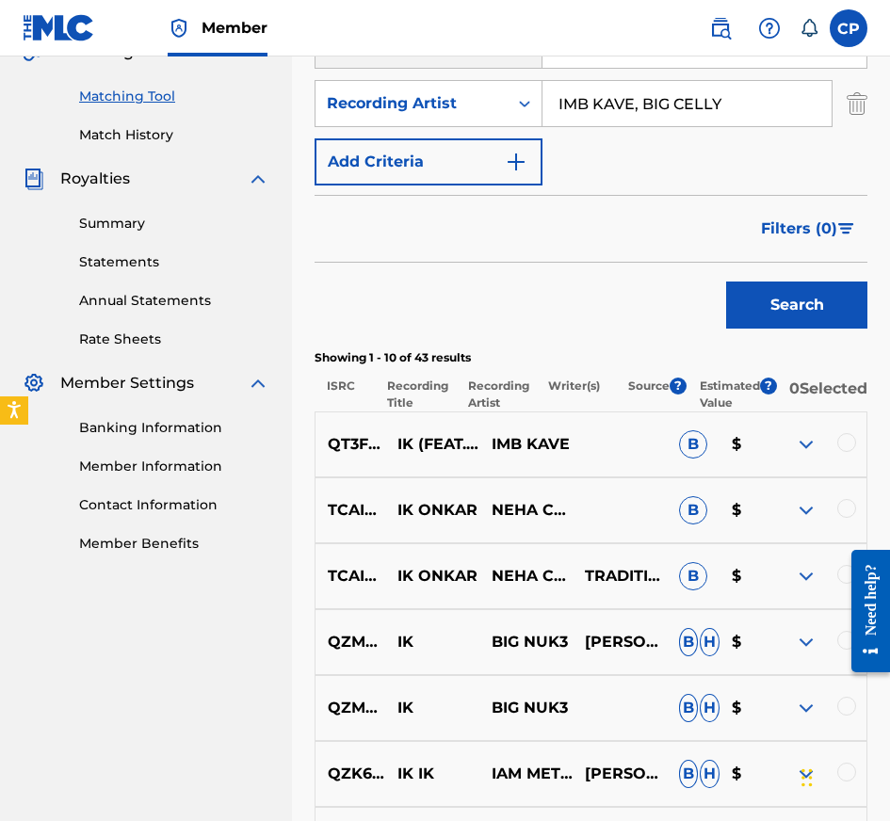
scroll to position [474, 0]
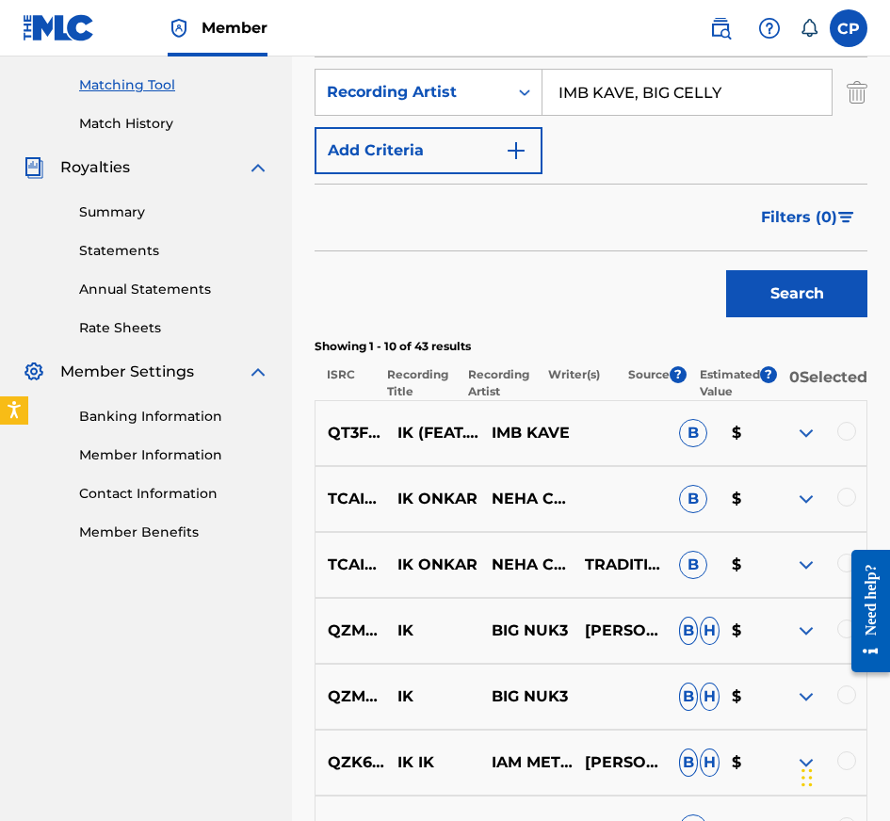
click at [850, 439] on div at bounding box center [846, 431] width 19 height 19
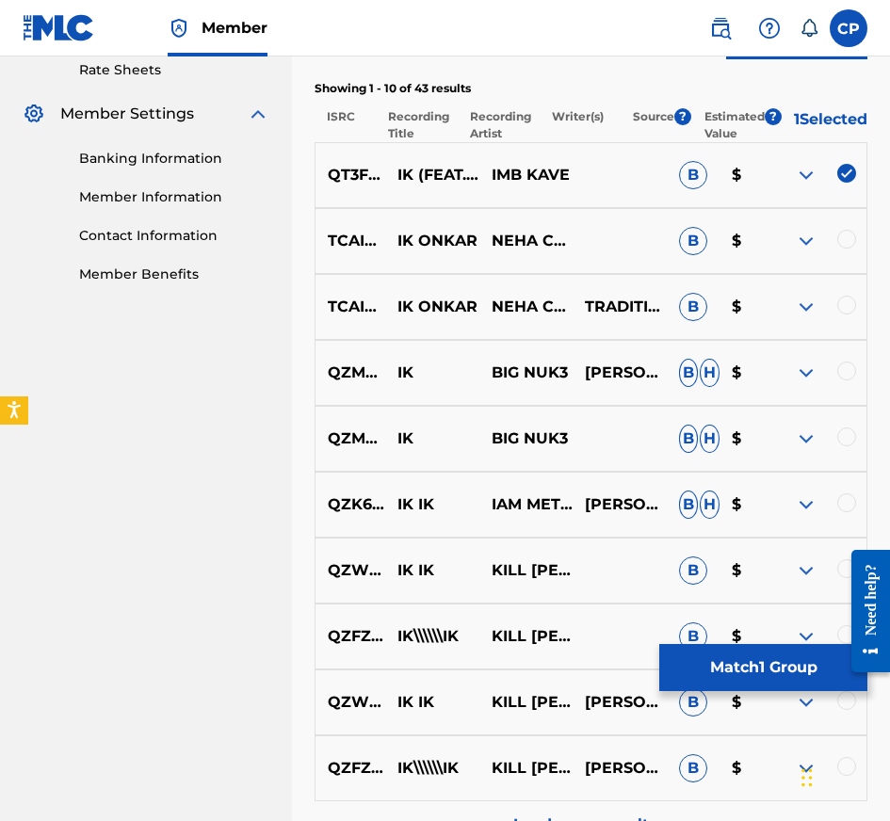
scroll to position [869, 0]
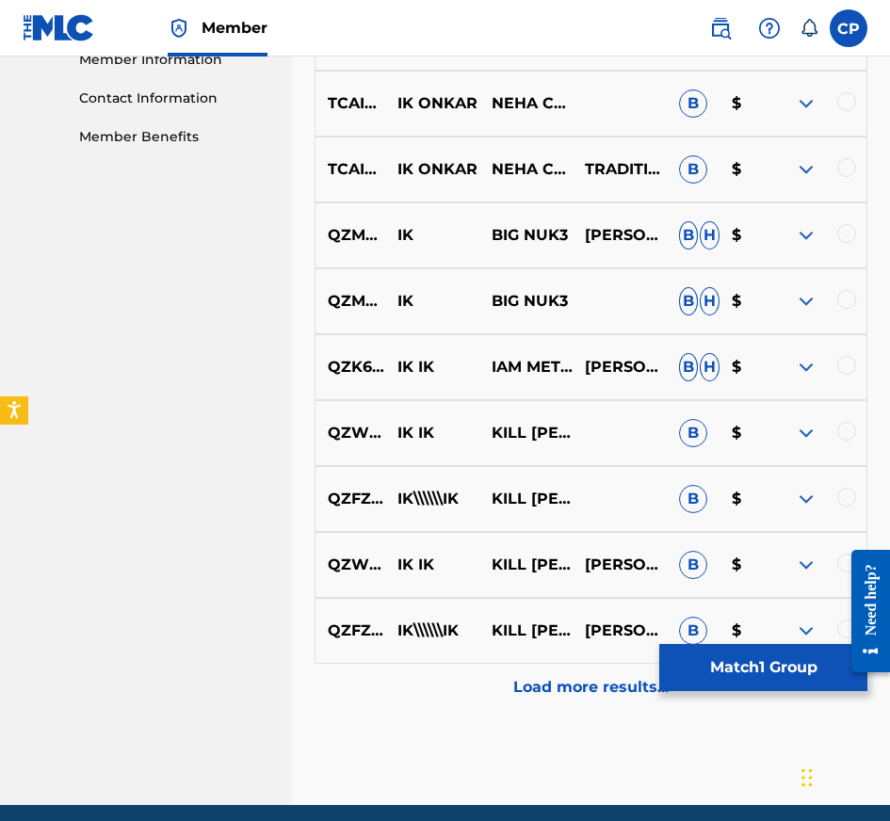
click at [738, 658] on button "Match 1 Group" at bounding box center [763, 667] width 208 height 47
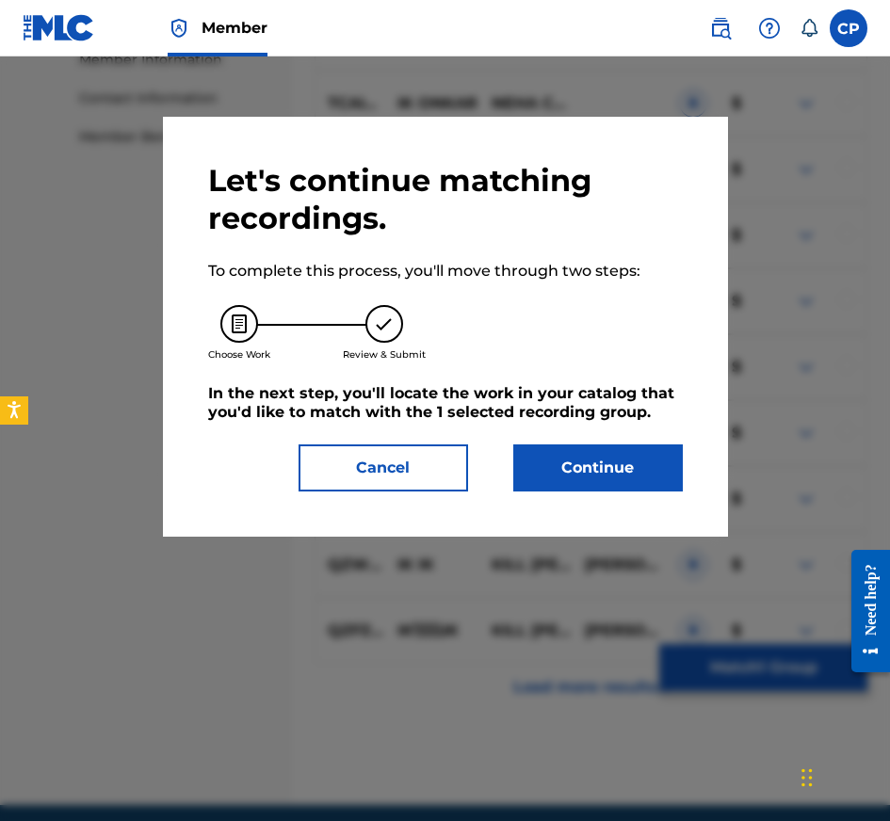
click at [640, 467] on button "Continue" at bounding box center [598, 467] width 170 height 47
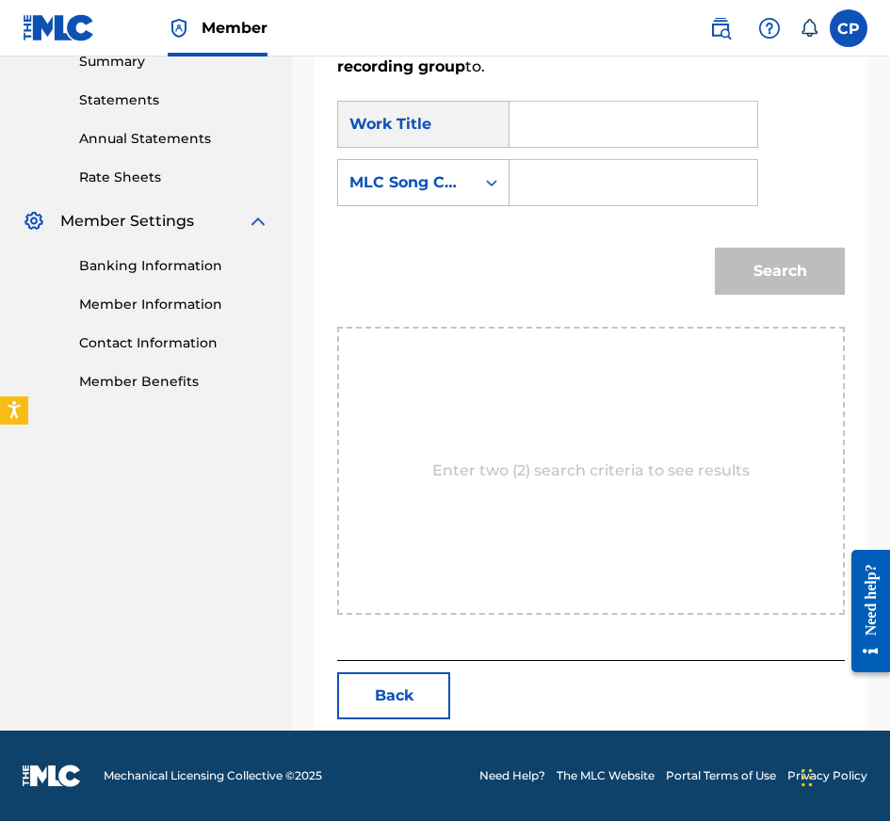
scroll to position [624, 0]
click at [674, 130] on input "Search Form" at bounding box center [633, 124] width 216 height 45
click at [651, 185] on input "Search Form" at bounding box center [633, 182] width 216 height 45
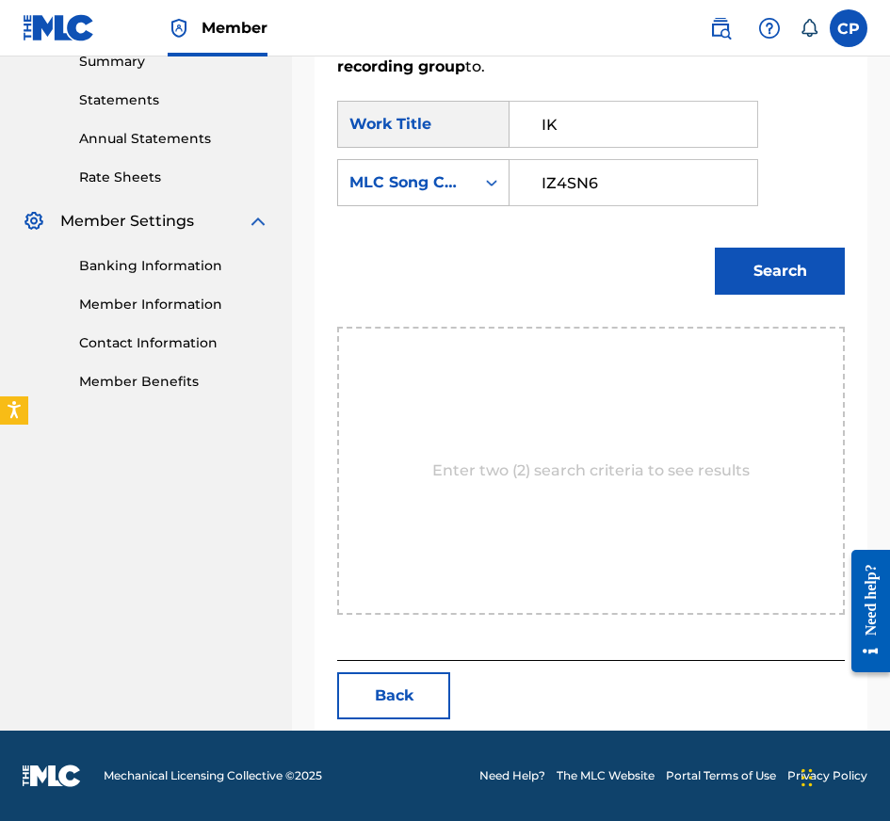
click at [789, 267] on button "Search" at bounding box center [780, 271] width 130 height 47
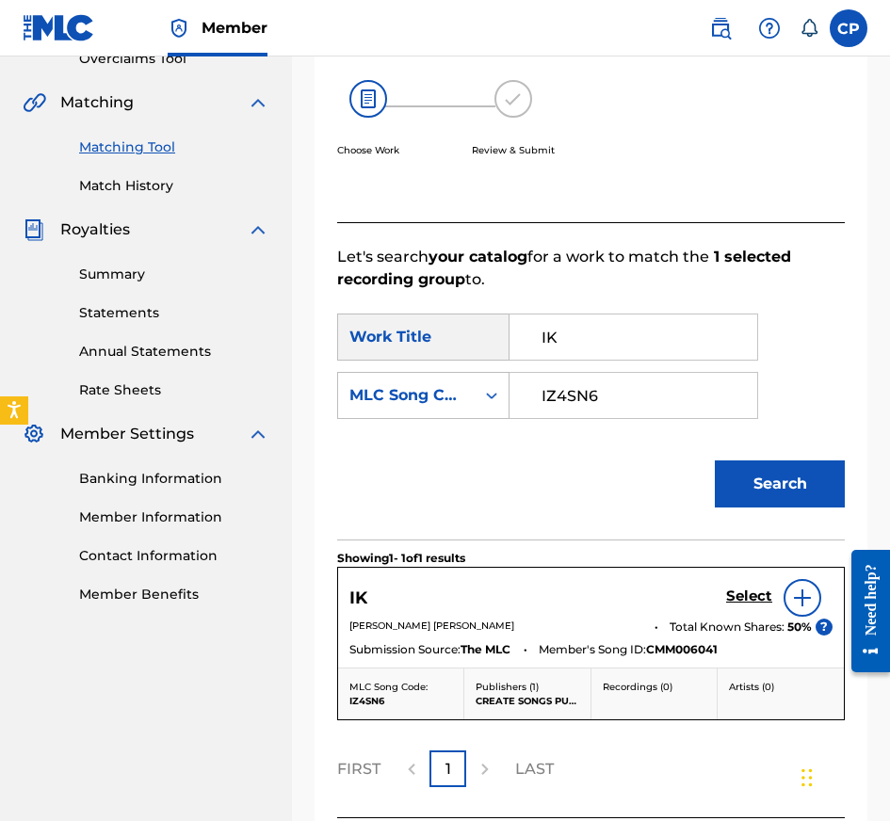
scroll to position [569, 0]
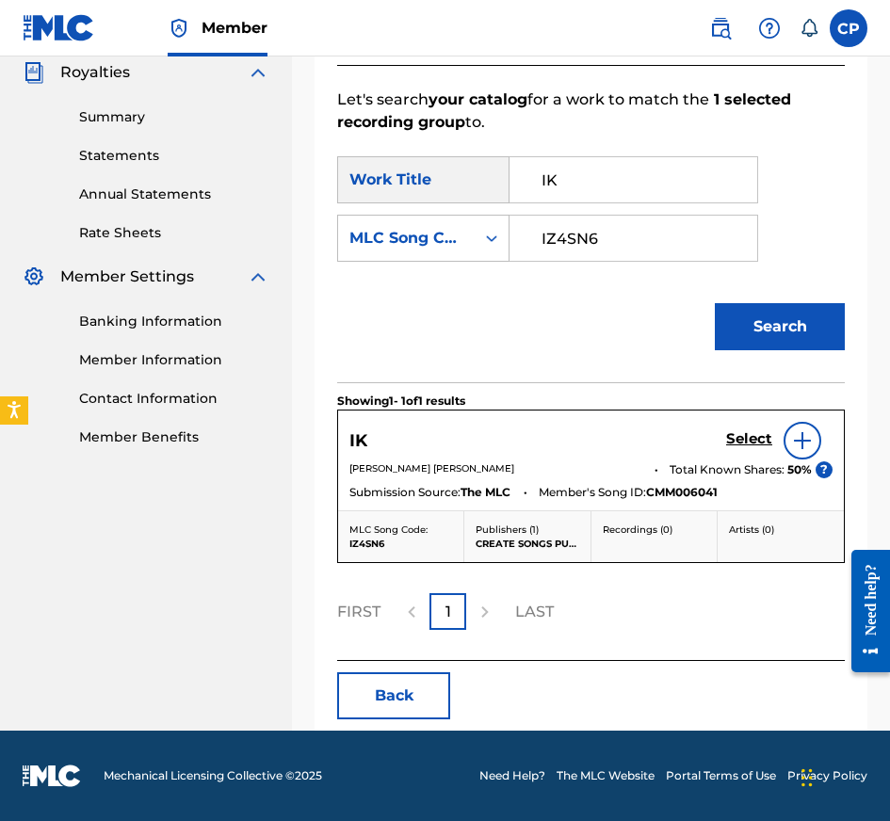
click at [732, 441] on h5 "Select" at bounding box center [749, 439] width 46 height 18
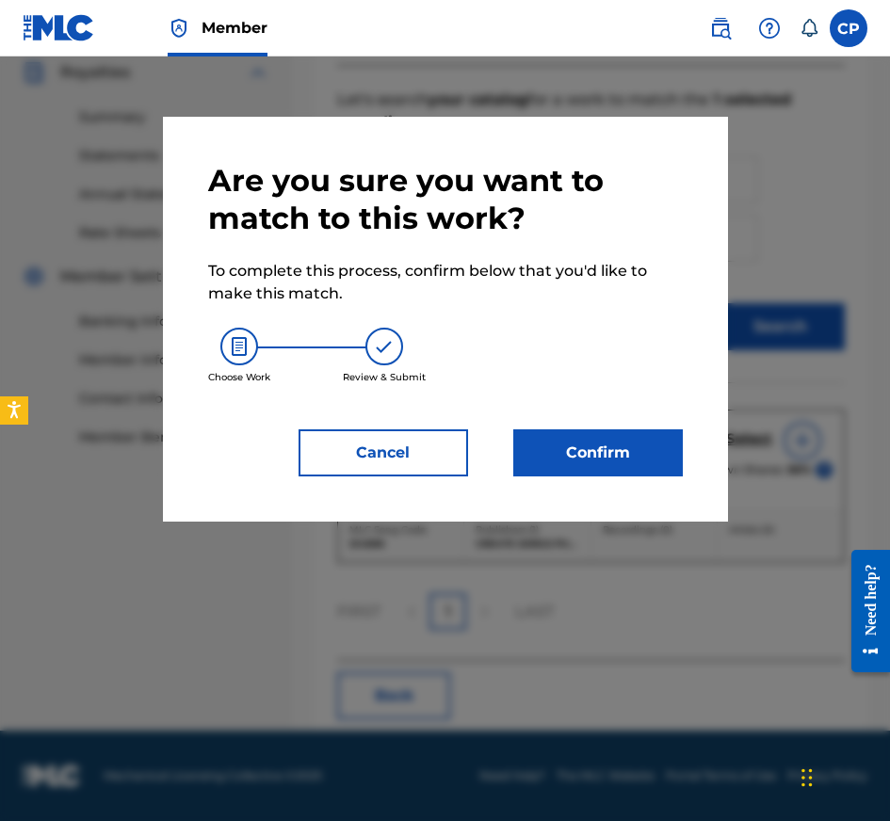
click at [641, 448] on button "Confirm" at bounding box center [598, 452] width 170 height 47
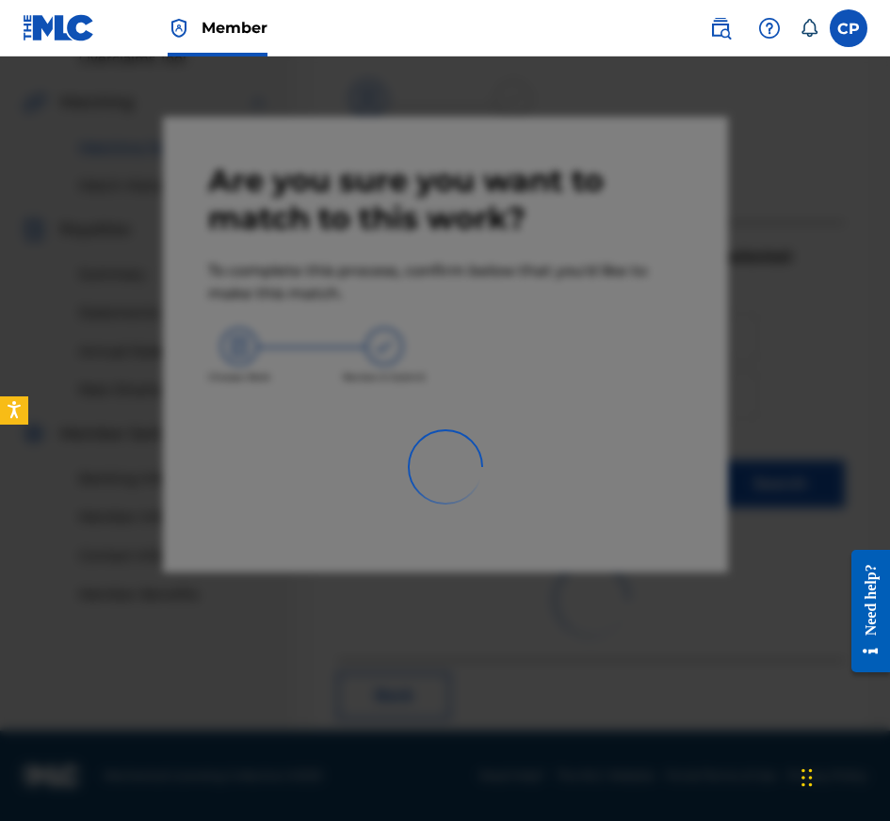
scroll to position [308, 0]
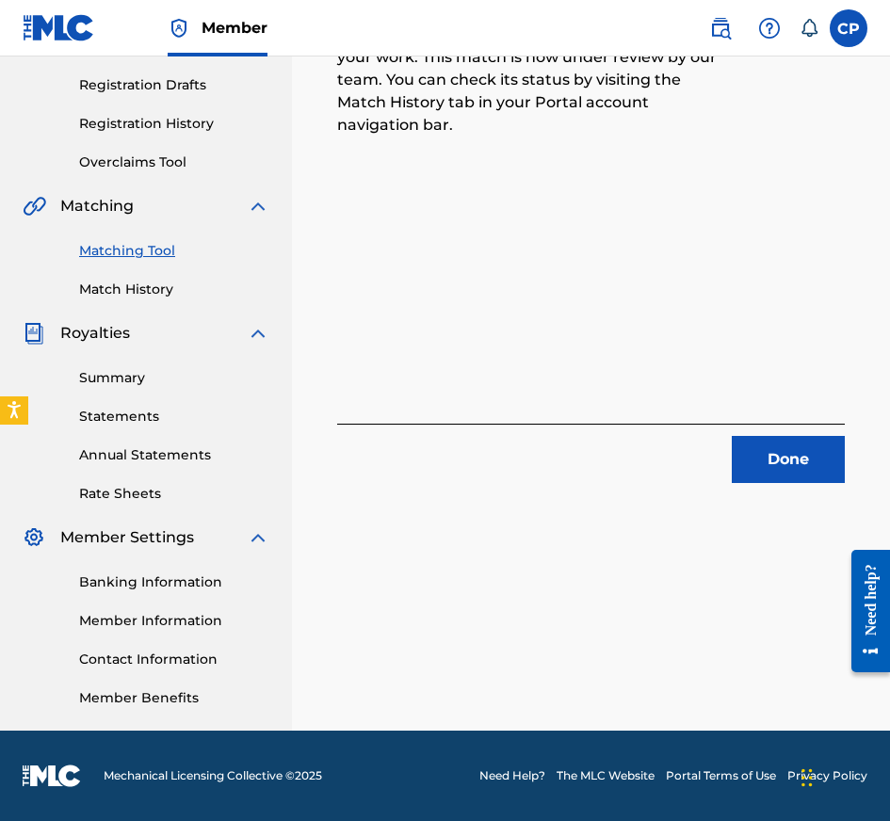
click at [793, 461] on button "Done" at bounding box center [788, 459] width 113 height 47
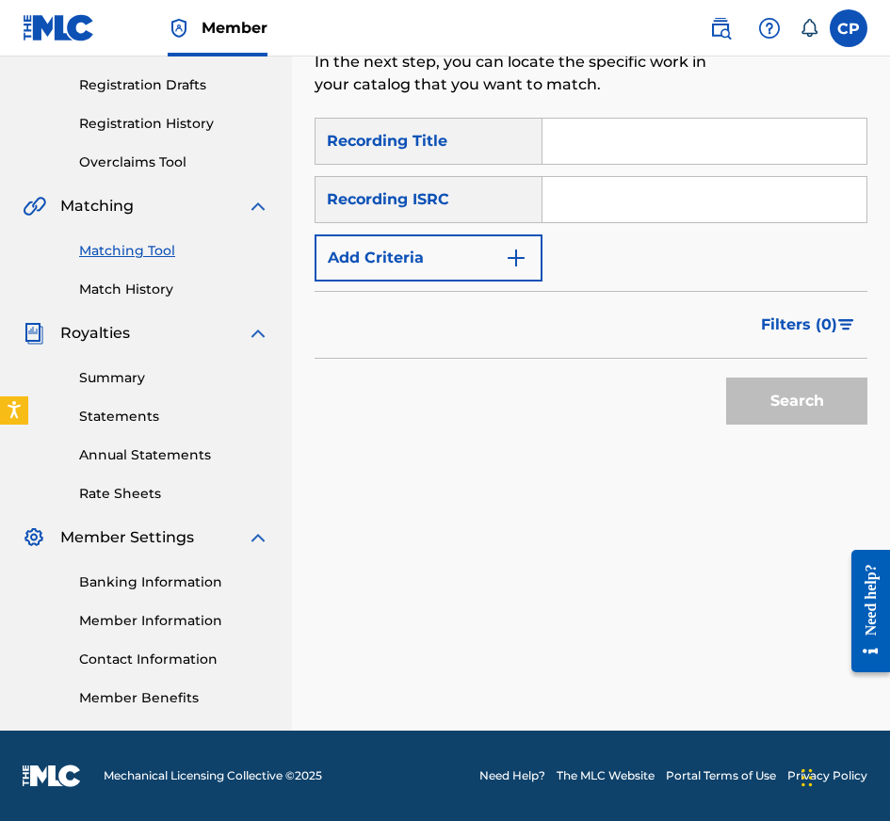
click at [666, 152] on input "Search Form" at bounding box center [704, 141] width 324 height 45
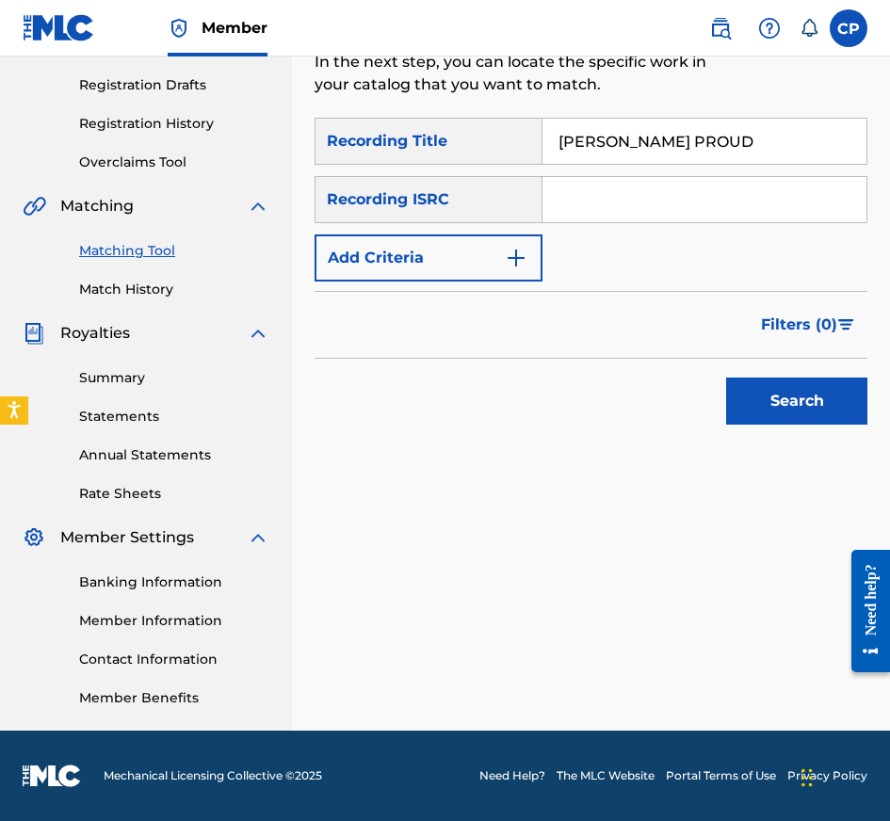
click at [700, 213] on input "Search Form" at bounding box center [704, 199] width 324 height 45
click at [495, 276] on button "Add Criteria" at bounding box center [429, 257] width 228 height 47
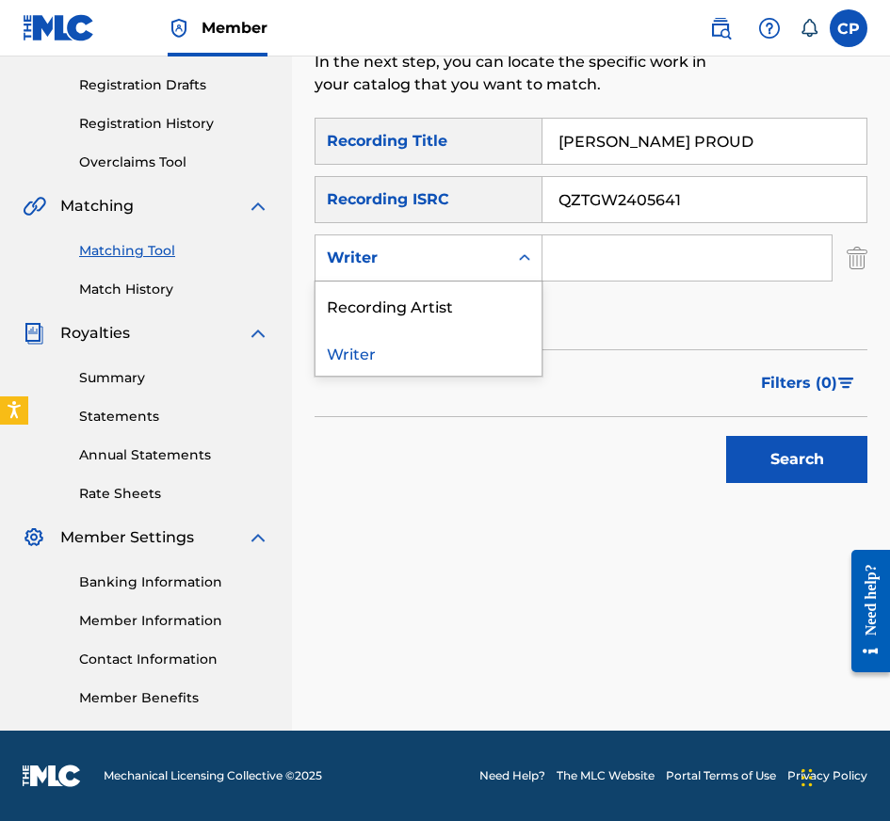
click at [506, 260] on div "Writer" at bounding box center [411, 258] width 192 height 36
click at [498, 302] on div "Recording Artist" at bounding box center [428, 305] width 226 height 47
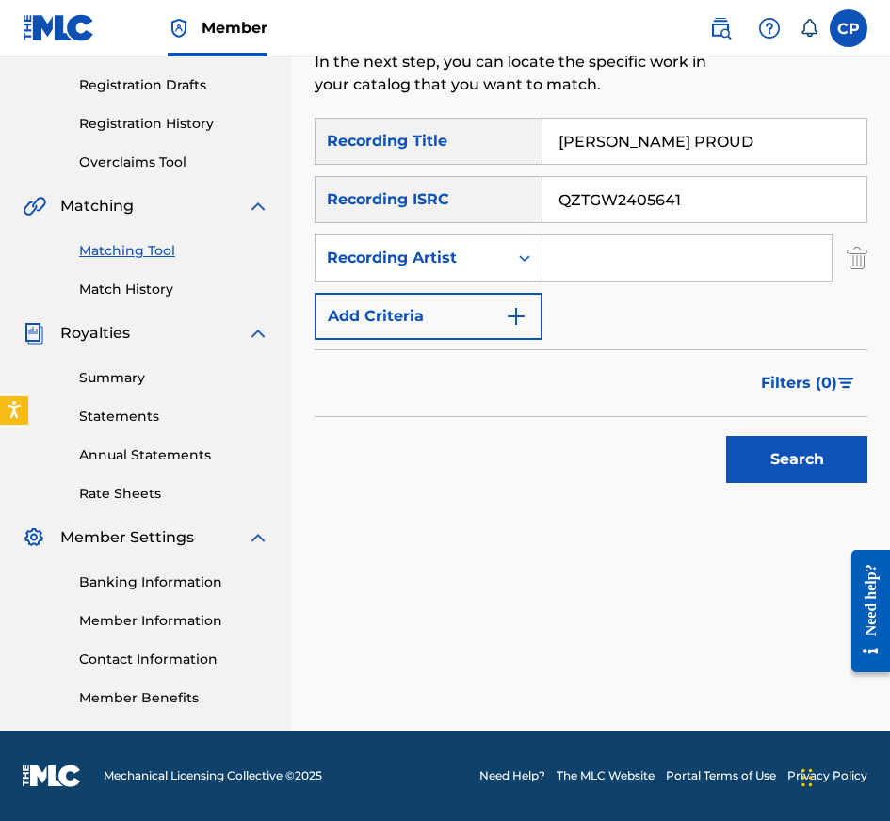
click at [666, 259] on input "Search Form" at bounding box center [686, 257] width 289 height 45
click at [806, 462] on button "Search" at bounding box center [796, 459] width 141 height 47
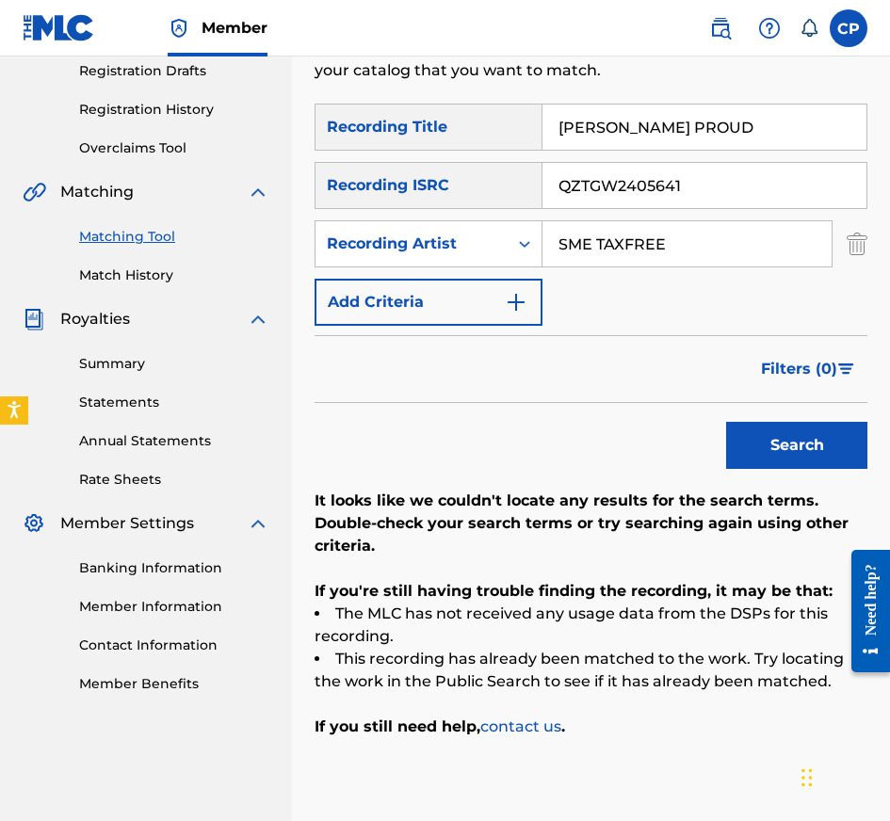
scroll to position [323, 0]
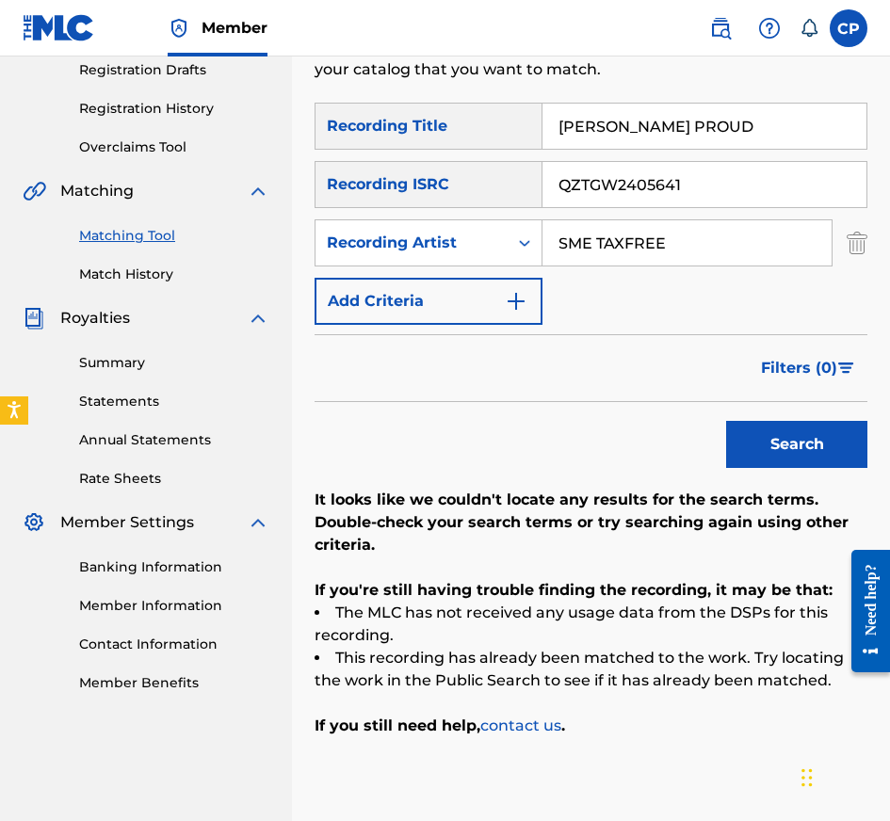
click at [688, 186] on input "QZTGW2405641" at bounding box center [704, 184] width 324 height 45
click at [726, 421] on button "Search" at bounding box center [796, 444] width 141 height 47
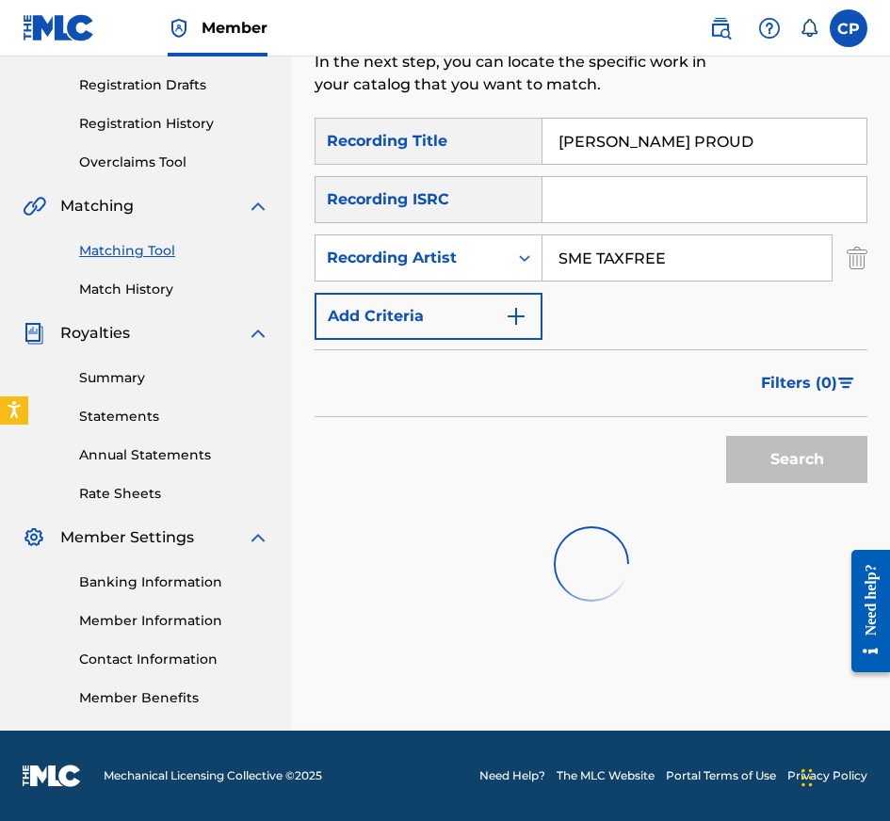
scroll to position [315, 0]
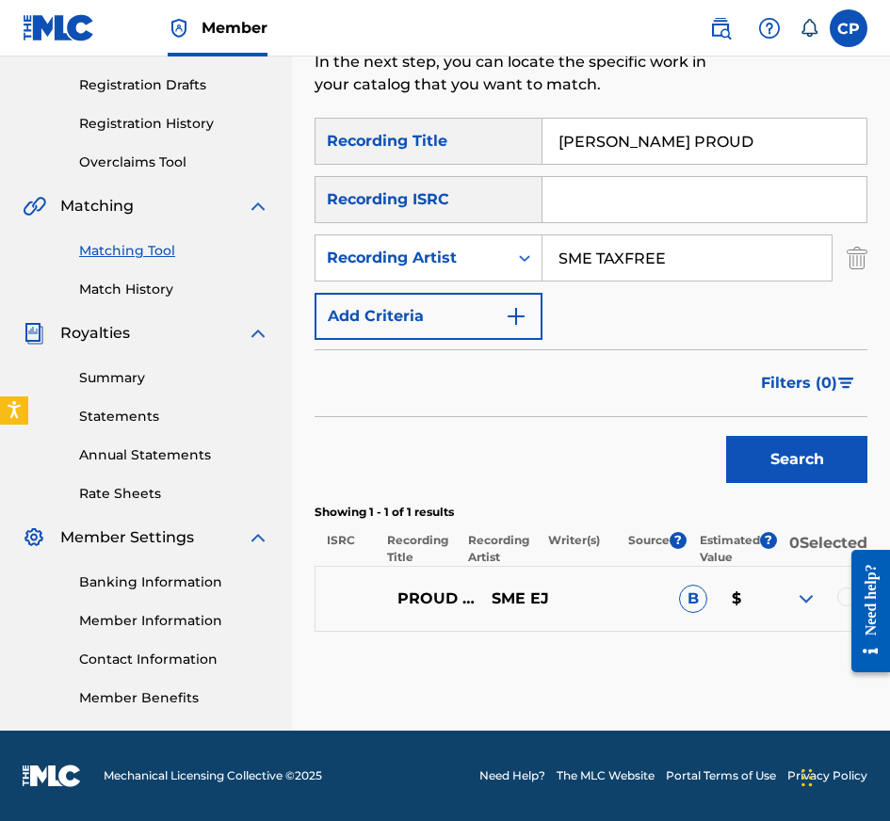
click at [736, 127] on input "[PERSON_NAME] PROUD" at bounding box center [704, 141] width 324 height 45
click at [726, 199] on input "Search Form" at bounding box center [704, 199] width 324 height 45
click at [623, 267] on input "SME TAXFREE" at bounding box center [686, 257] width 289 height 45
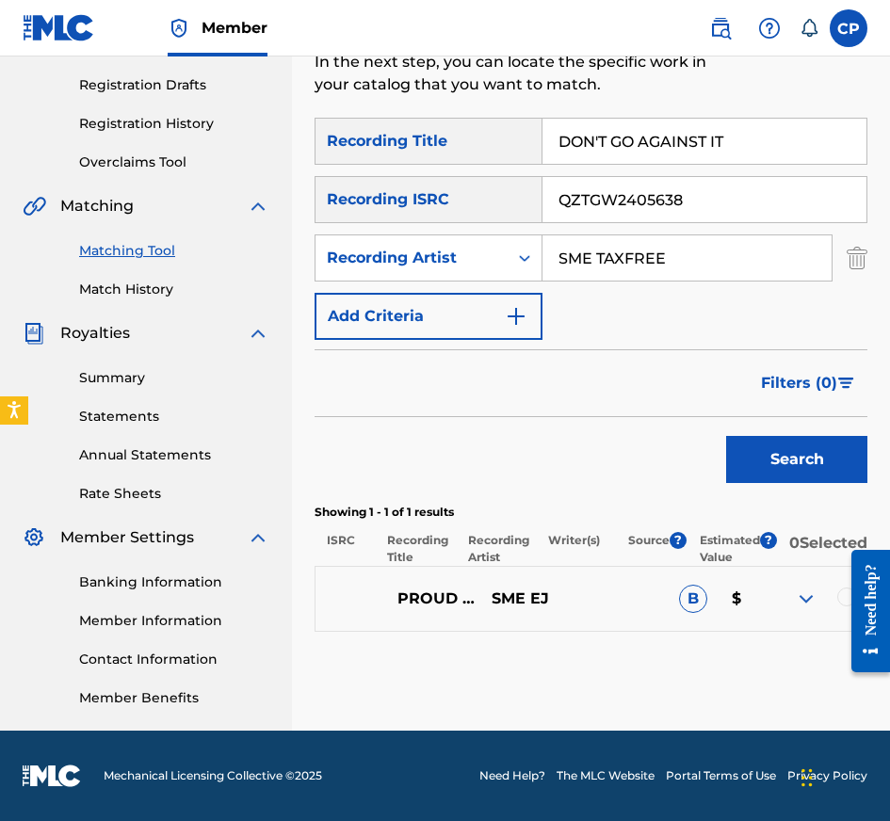
click at [623, 267] on input "SME TAXFREE" at bounding box center [686, 257] width 289 height 45
click at [773, 454] on button "Search" at bounding box center [796, 459] width 141 height 47
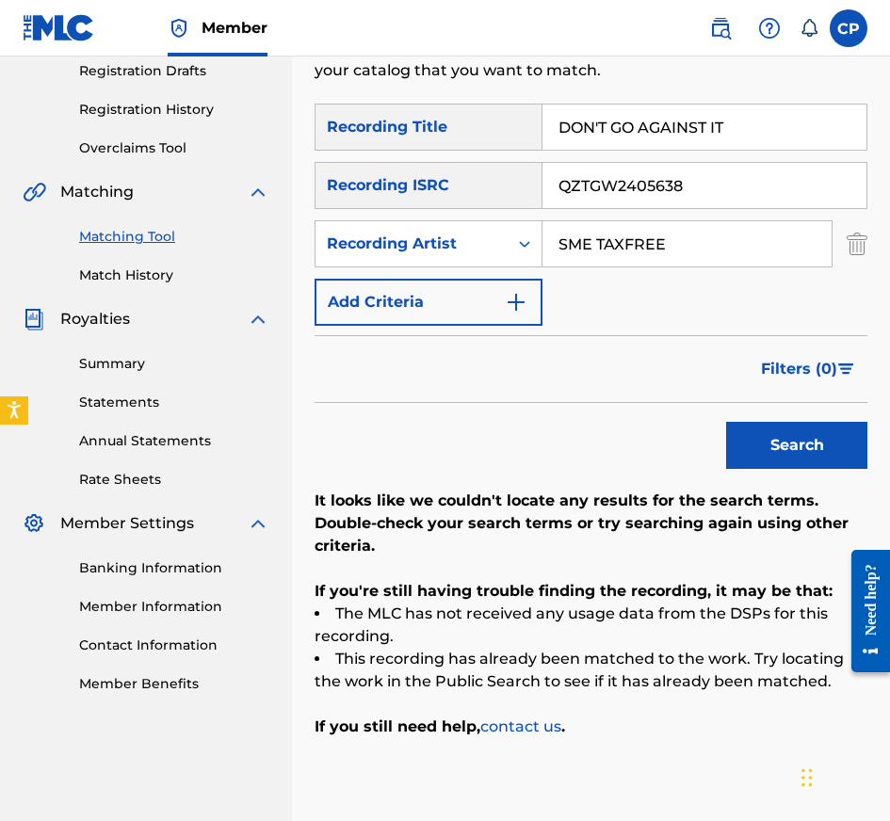
scroll to position [325, 0]
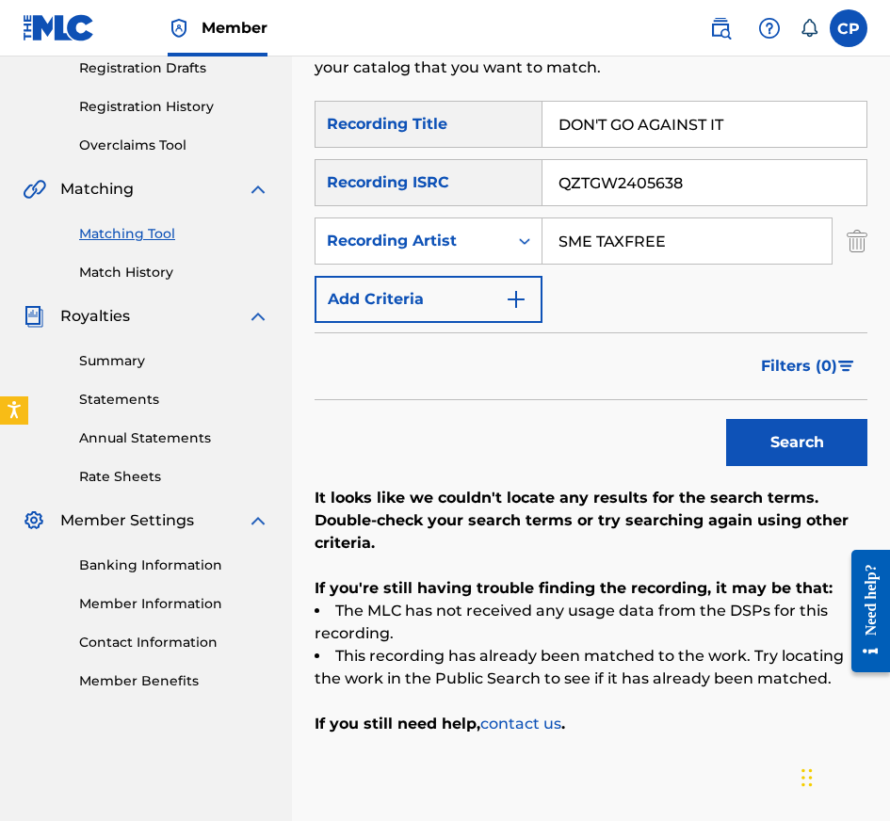
click at [728, 192] on input "QZTGW2405638" at bounding box center [704, 182] width 324 height 45
click at [726, 419] on button "Search" at bounding box center [796, 442] width 141 height 47
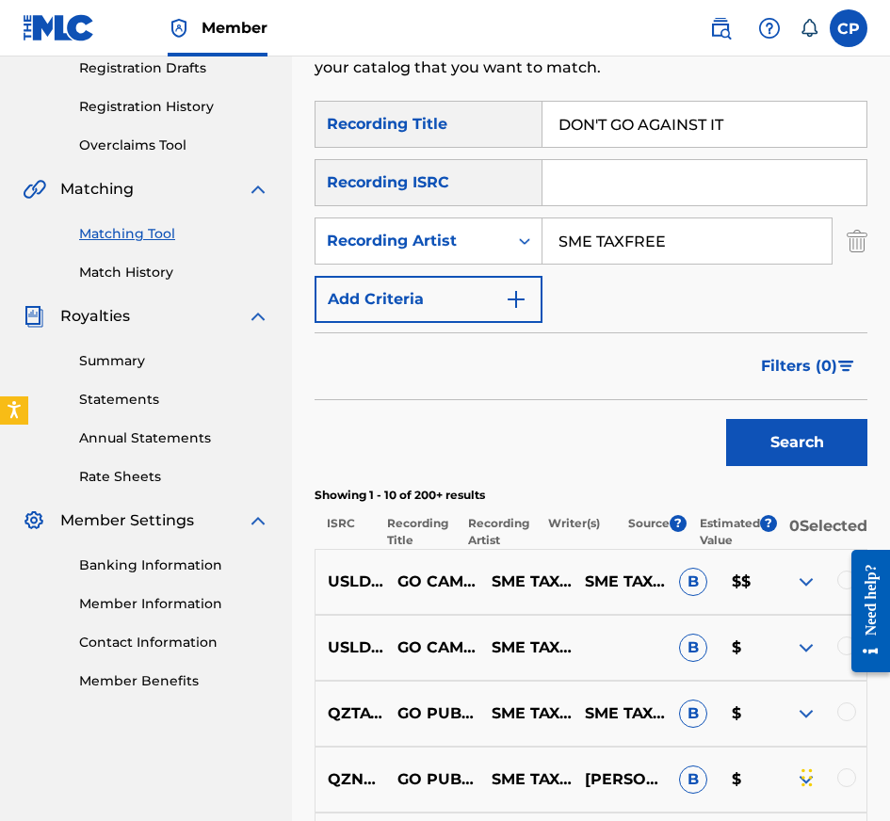
click at [757, 107] on input "DON'T GO AGAINST IT" at bounding box center [704, 124] width 324 height 45
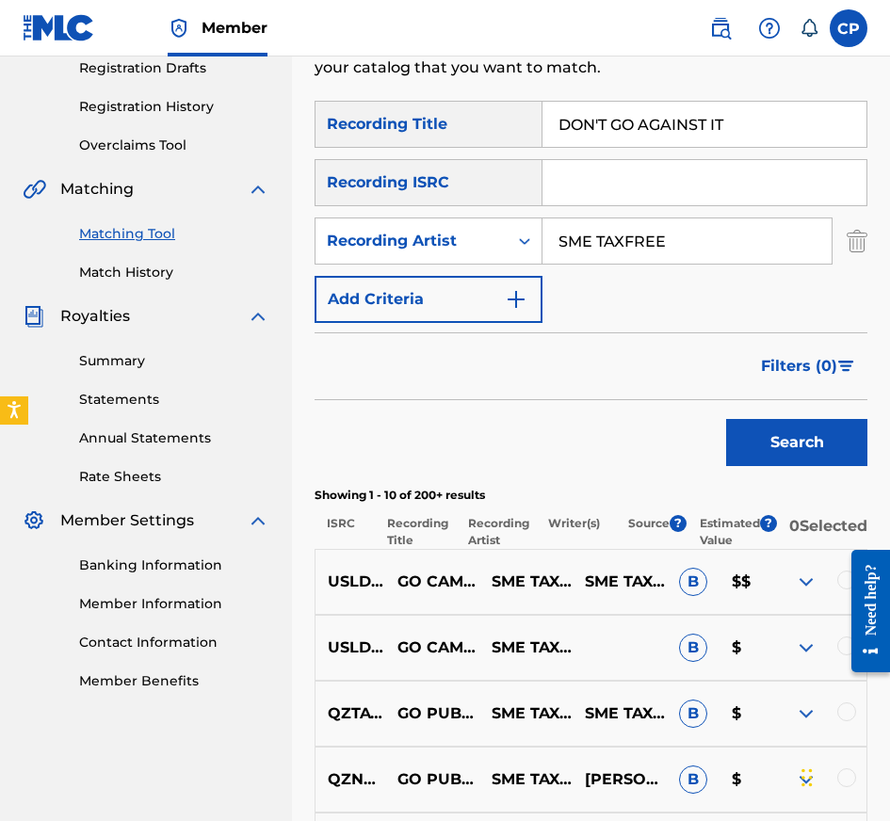
click at [757, 107] on input "DON'T GO AGAINST IT" at bounding box center [704, 124] width 324 height 45
click at [684, 172] on input "Search Form" at bounding box center [704, 182] width 324 height 45
click at [667, 227] on input "SME TAXFREE" at bounding box center [686, 240] width 289 height 45
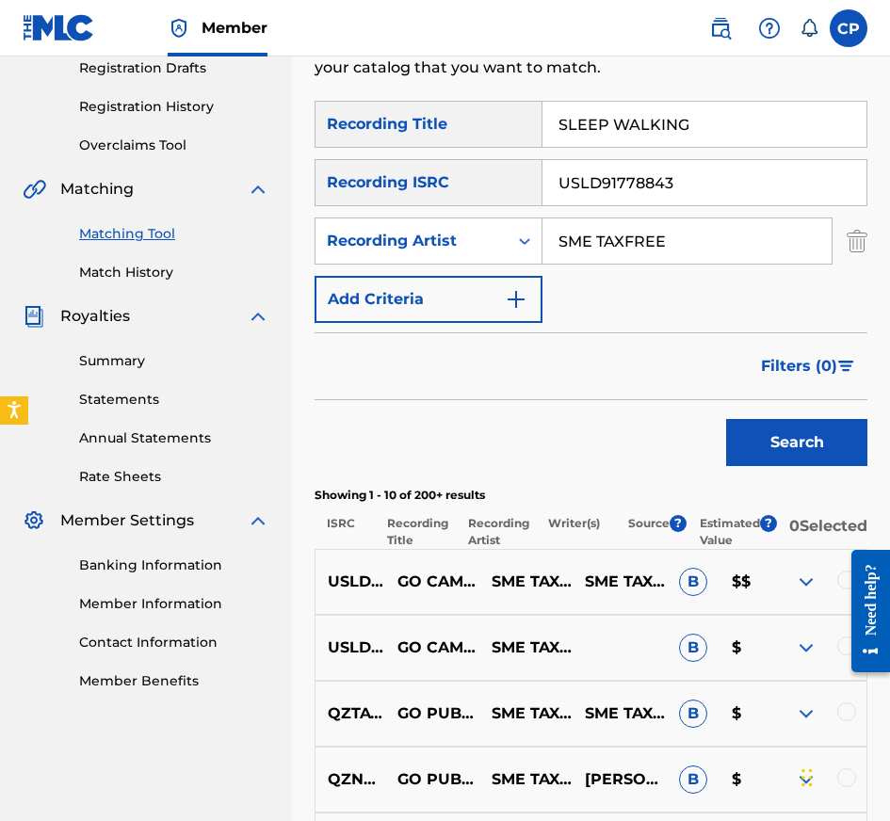
click at [667, 227] on input "SME TAXFREE" at bounding box center [686, 240] width 289 height 45
click at [726, 419] on button "Search" at bounding box center [796, 442] width 141 height 47
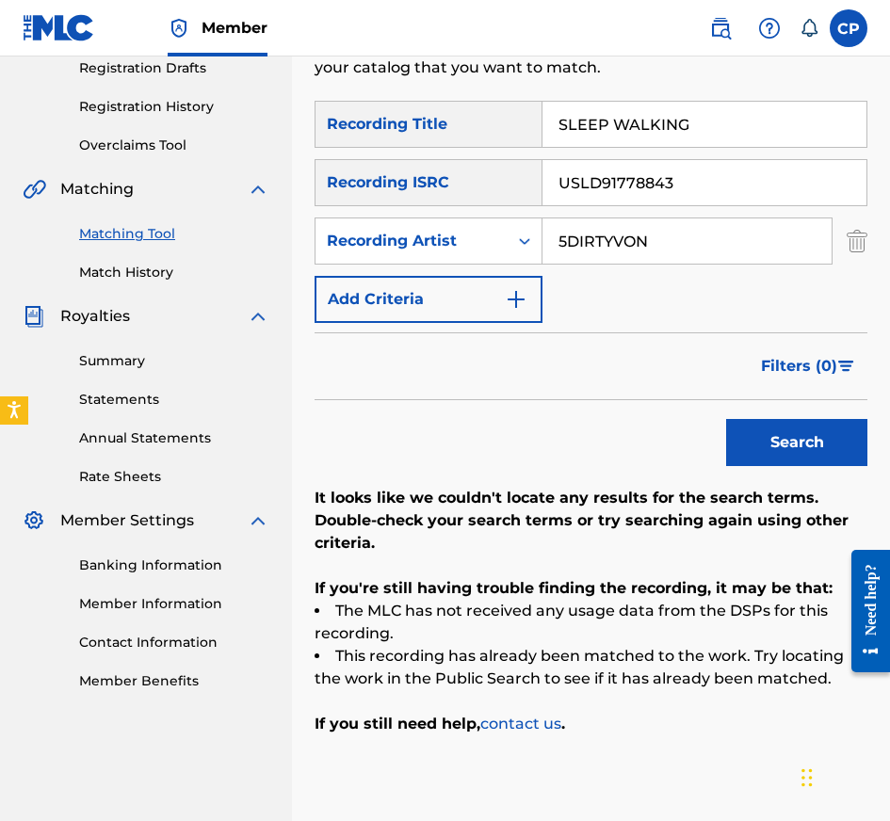
click at [710, 197] on input "USLD91778843" at bounding box center [704, 182] width 324 height 45
click at [726, 419] on button "Search" at bounding box center [796, 442] width 141 height 47
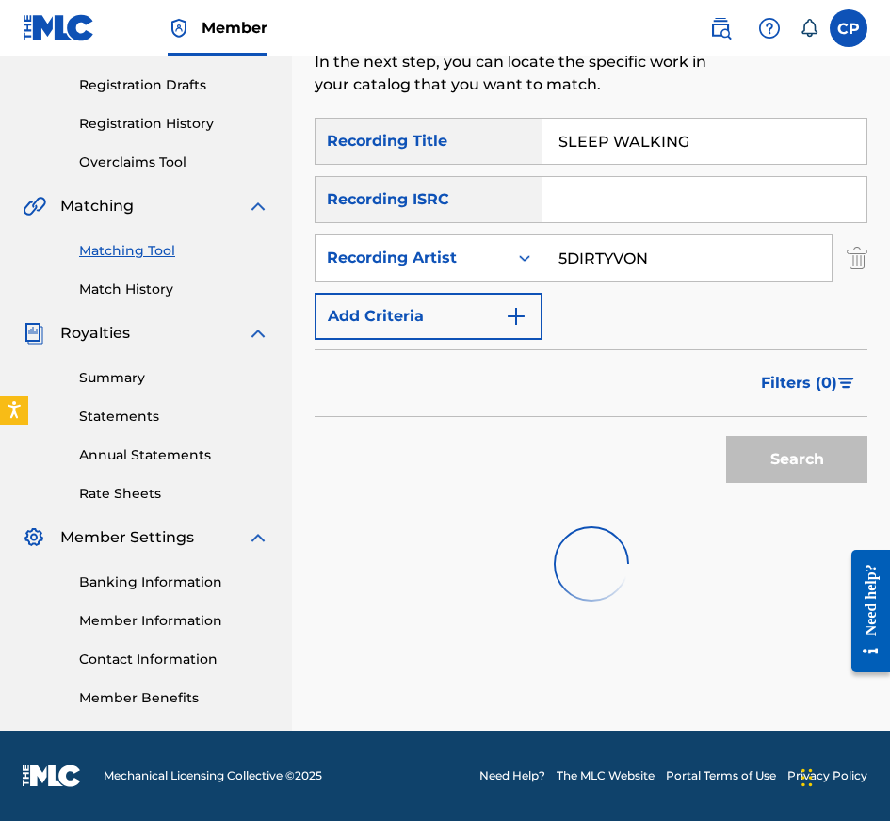
scroll to position [315, 0]
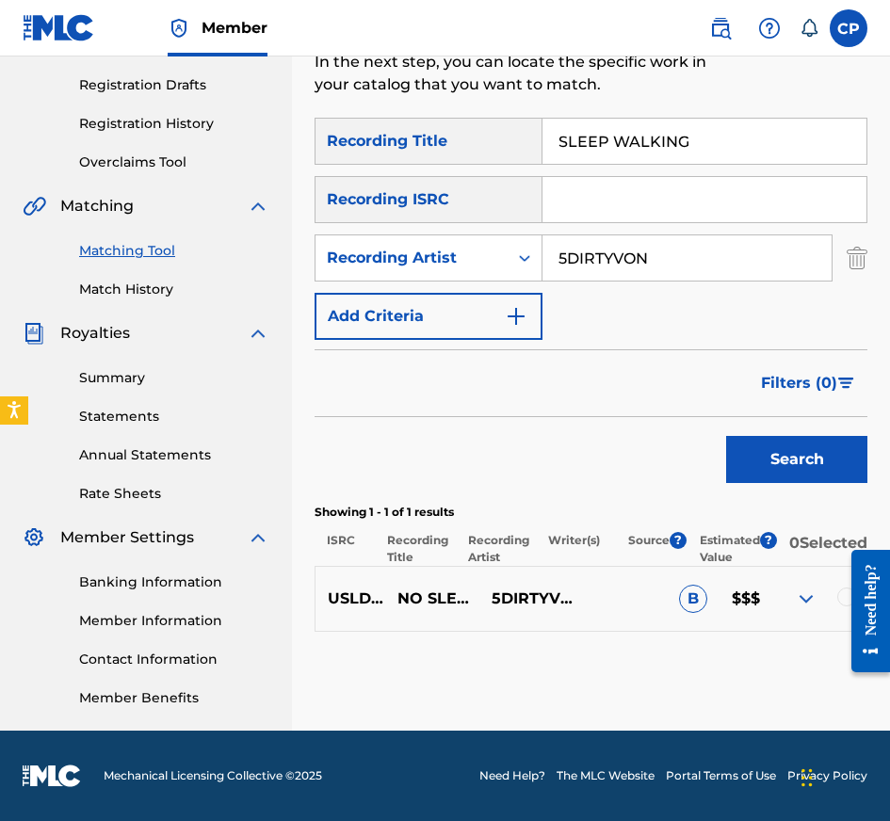
click at [712, 134] on input "SLEEP WALKING" at bounding box center [704, 141] width 324 height 45
click at [622, 197] on input "Search Form" at bounding box center [704, 199] width 324 height 45
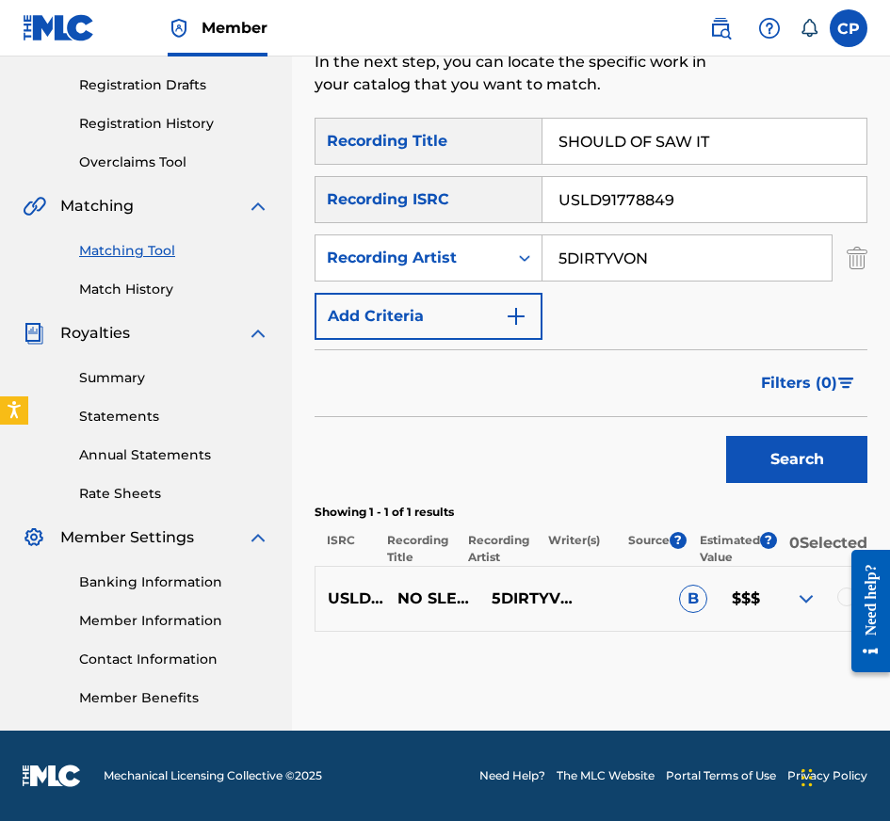
click at [736, 237] on input "5DIRTYVON" at bounding box center [686, 257] width 289 height 45
click at [726, 436] on button "Search" at bounding box center [796, 459] width 141 height 47
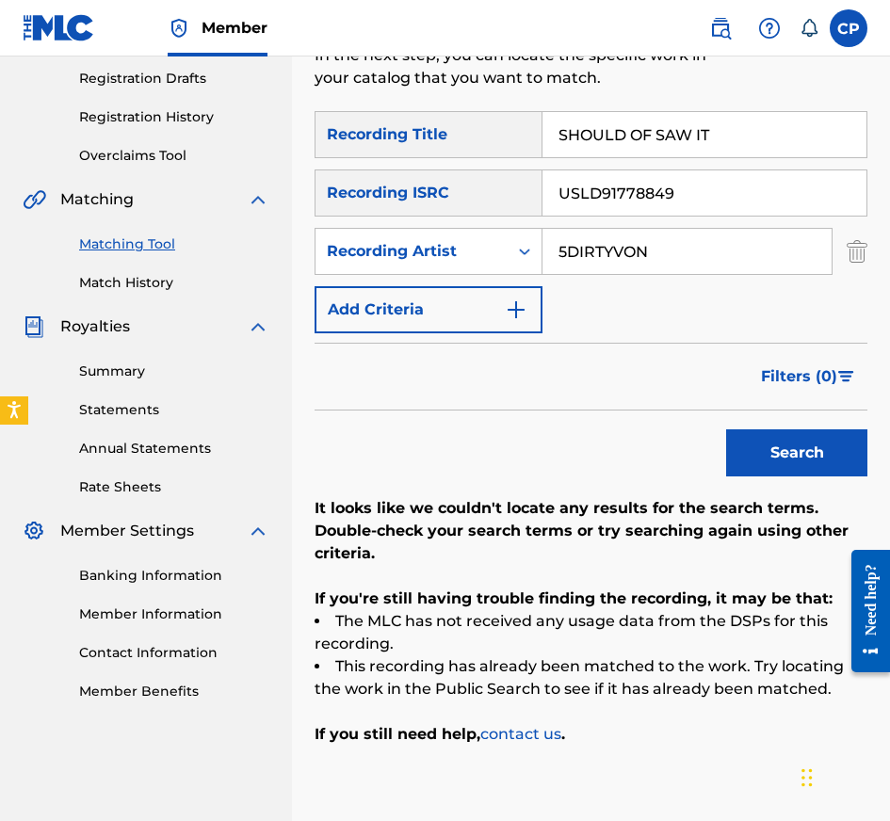
click at [729, 188] on input "USLD91778849" at bounding box center [704, 192] width 324 height 45
click at [726, 429] on button "Search" at bounding box center [796, 452] width 141 height 47
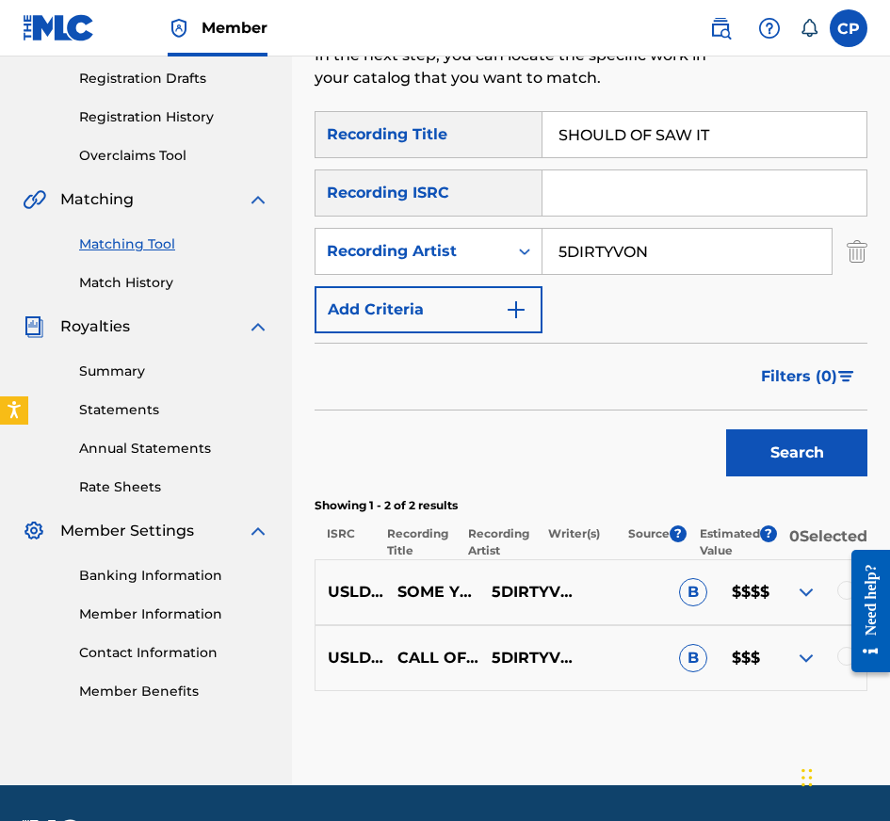
click at [819, 129] on input "SHOULD OF SAW IT" at bounding box center [704, 134] width 324 height 45
click at [702, 186] on input "Search Form" at bounding box center [704, 192] width 324 height 45
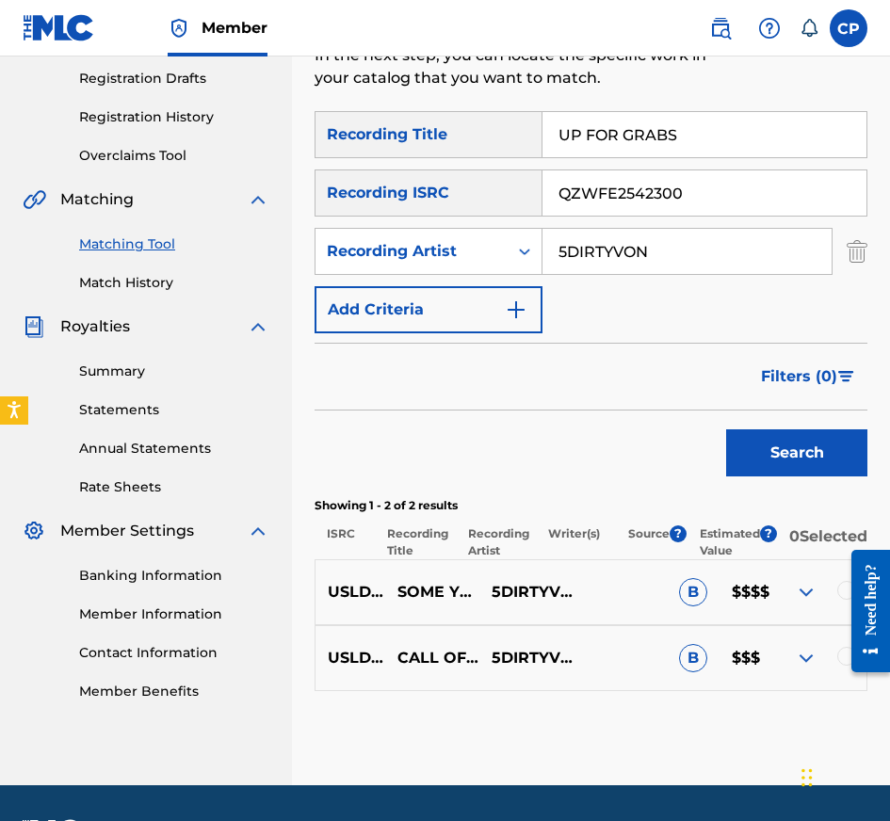
click at [697, 236] on input "5DIRTYVON" at bounding box center [686, 251] width 289 height 45
click at [726, 429] on button "Search" at bounding box center [796, 452] width 141 height 47
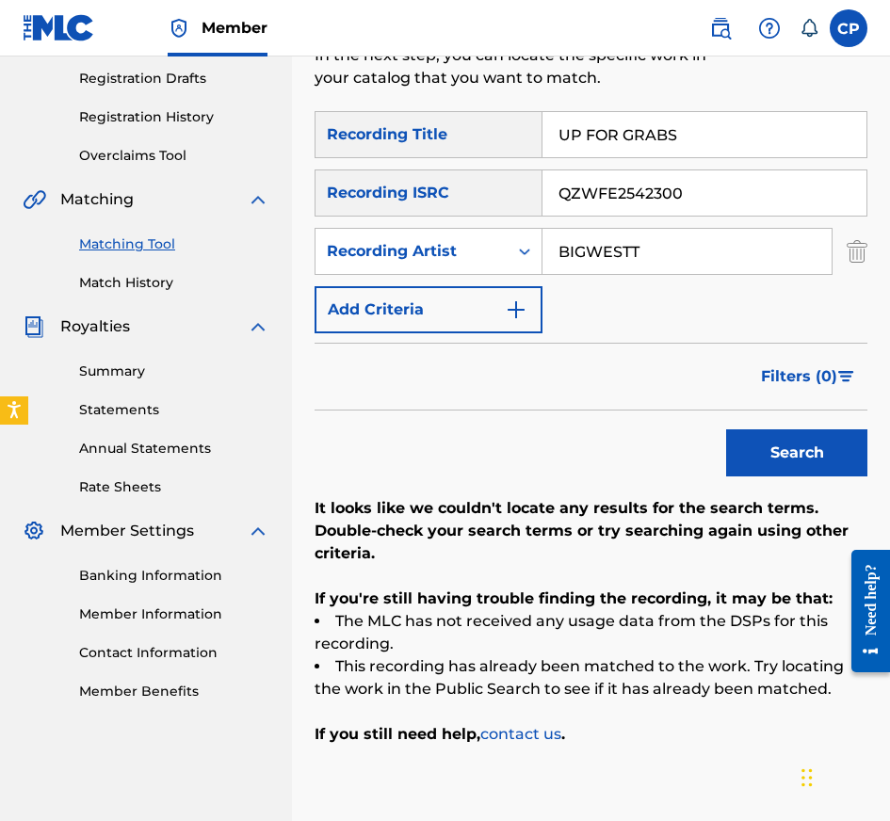
click at [699, 205] on input "QZWFE2542300" at bounding box center [704, 192] width 324 height 45
click at [726, 429] on button "Search" at bounding box center [796, 452] width 141 height 47
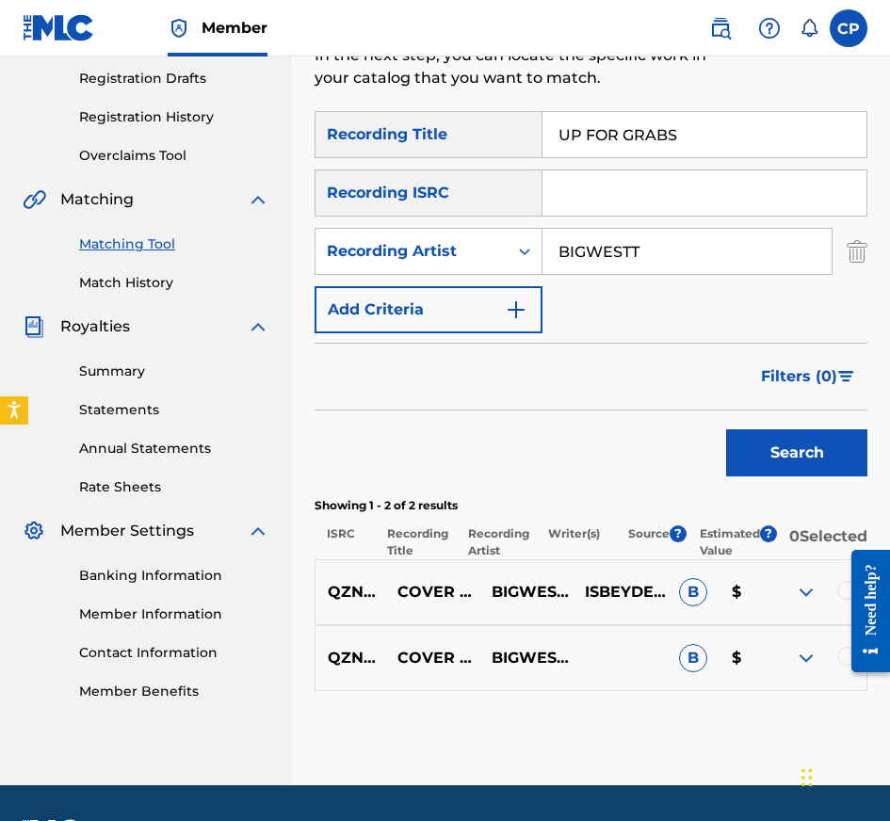
click at [770, 130] on input "UP FOR GRABS" at bounding box center [704, 134] width 324 height 45
click at [713, 174] on input "Search Form" at bounding box center [704, 192] width 324 height 45
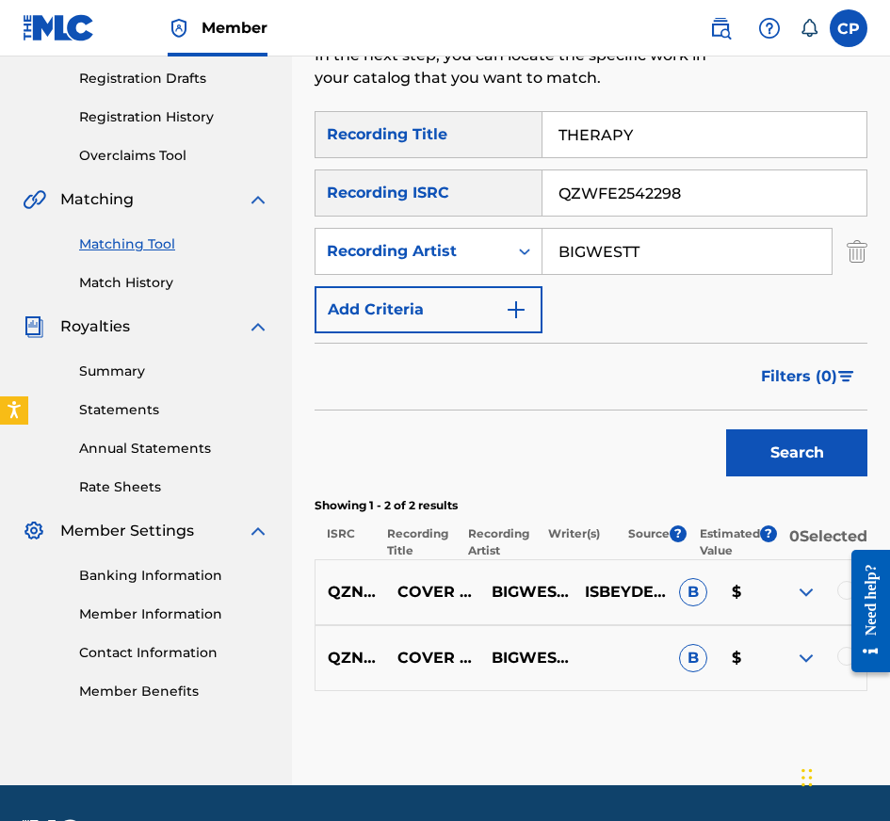
click at [790, 465] on button "Search" at bounding box center [796, 452] width 141 height 47
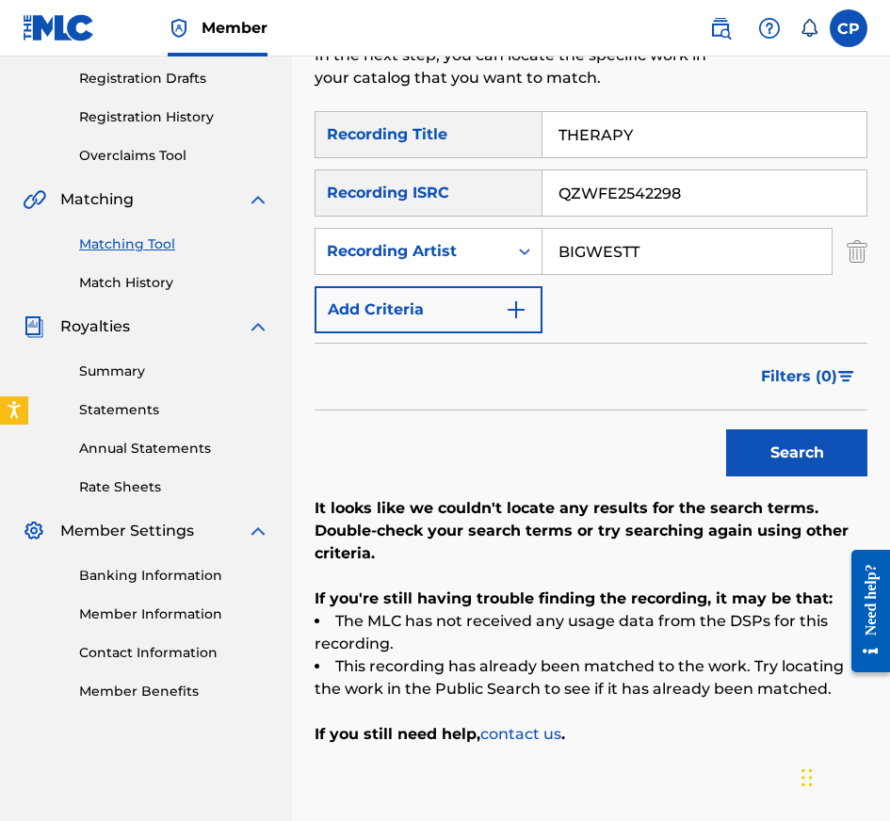
click at [669, 199] on input "QZWFE2542298" at bounding box center [704, 192] width 324 height 45
click at [726, 429] on button "Search" at bounding box center [796, 452] width 141 height 47
click at [749, 130] on input "THERAPY" at bounding box center [704, 134] width 324 height 45
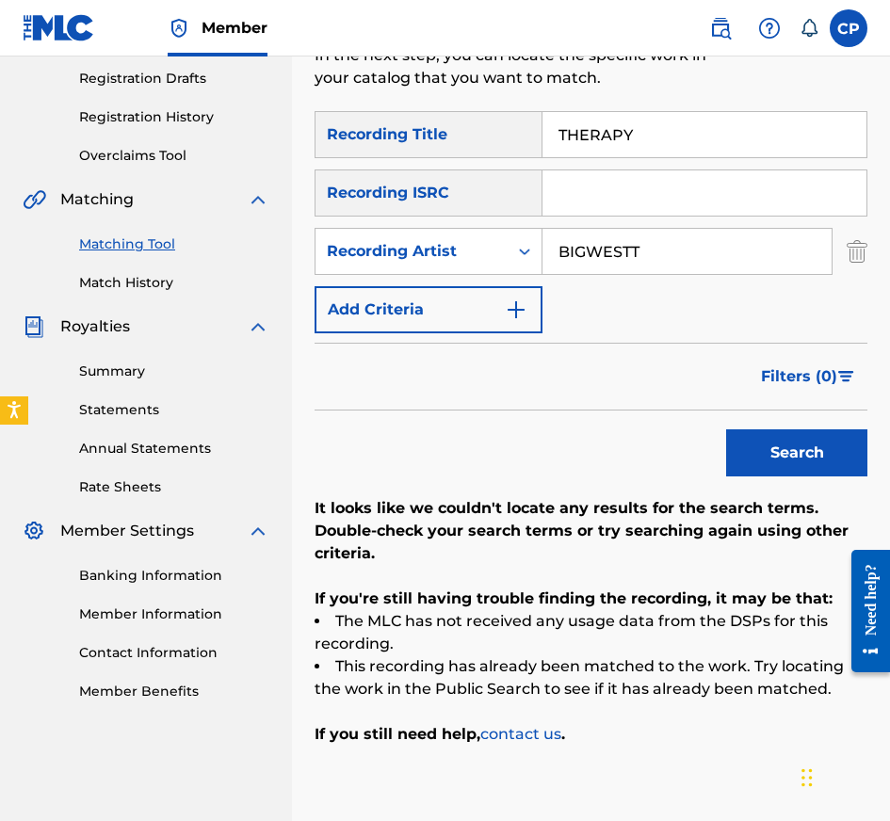
click at [749, 130] on input "THERAPY" at bounding box center [704, 134] width 324 height 45
click at [650, 200] on input "Search Form" at bounding box center [704, 192] width 324 height 45
click at [782, 446] on button "Search" at bounding box center [796, 452] width 141 height 47
click at [686, 193] on input "QZWFE2542297" at bounding box center [704, 192] width 324 height 45
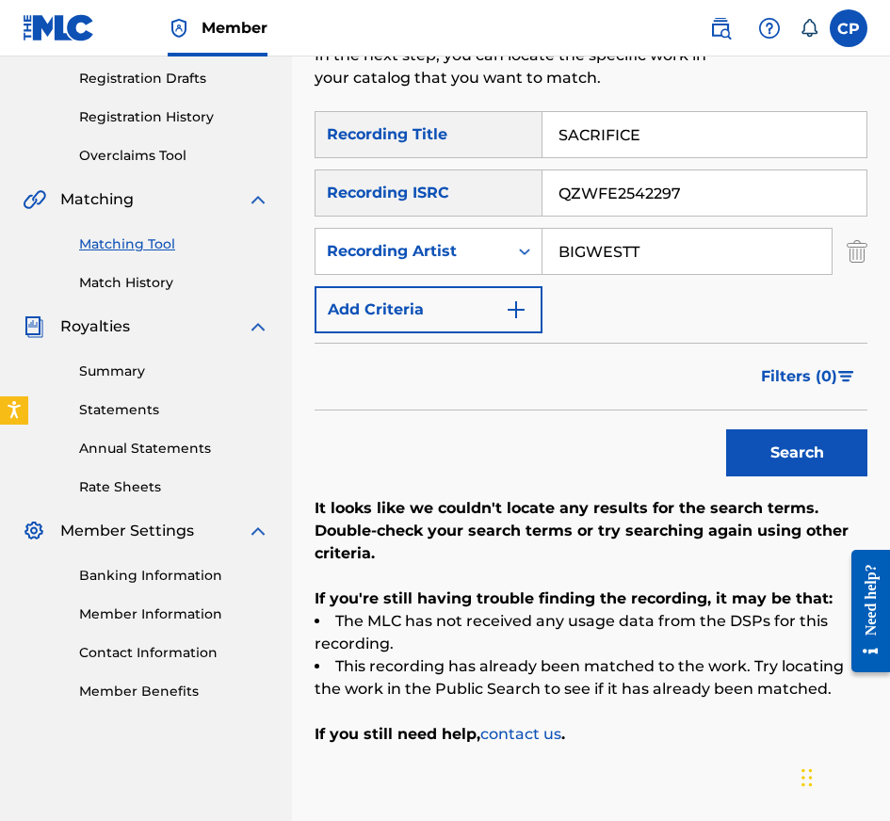
click at [686, 193] on input "QZWFE2542297" at bounding box center [704, 192] width 324 height 45
click at [726, 429] on button "Search" at bounding box center [796, 452] width 141 height 47
click at [757, 137] on input "SACRIFICE" at bounding box center [704, 134] width 324 height 45
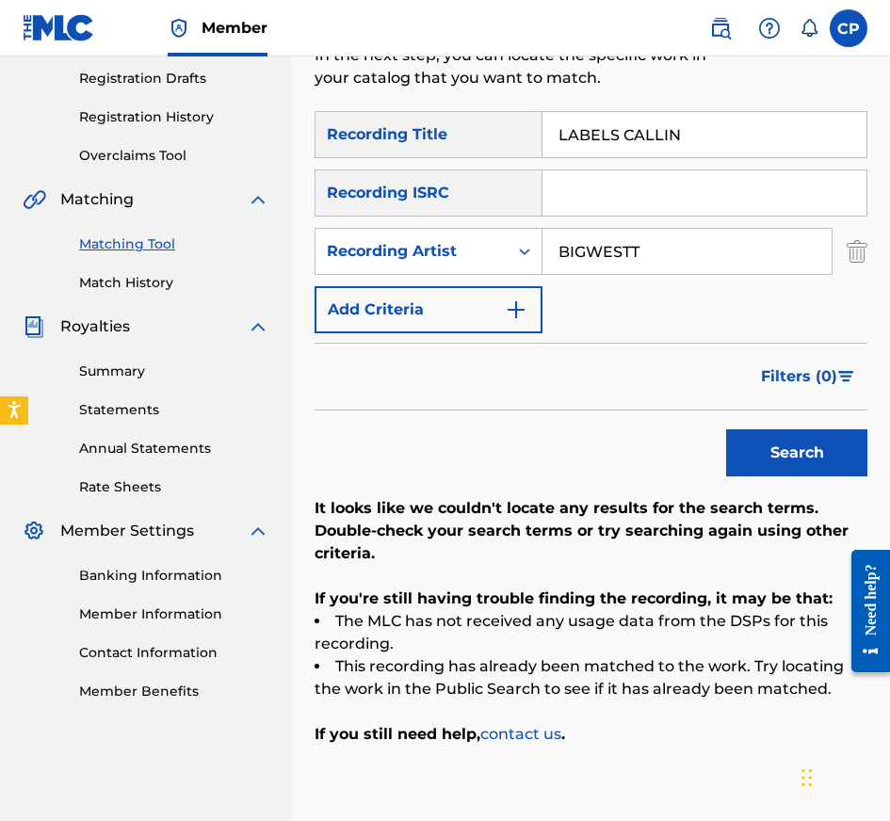
click at [727, 201] on input "Search Form" at bounding box center [704, 192] width 324 height 45
click at [764, 256] on input "BIGWESTT" at bounding box center [686, 251] width 289 height 45
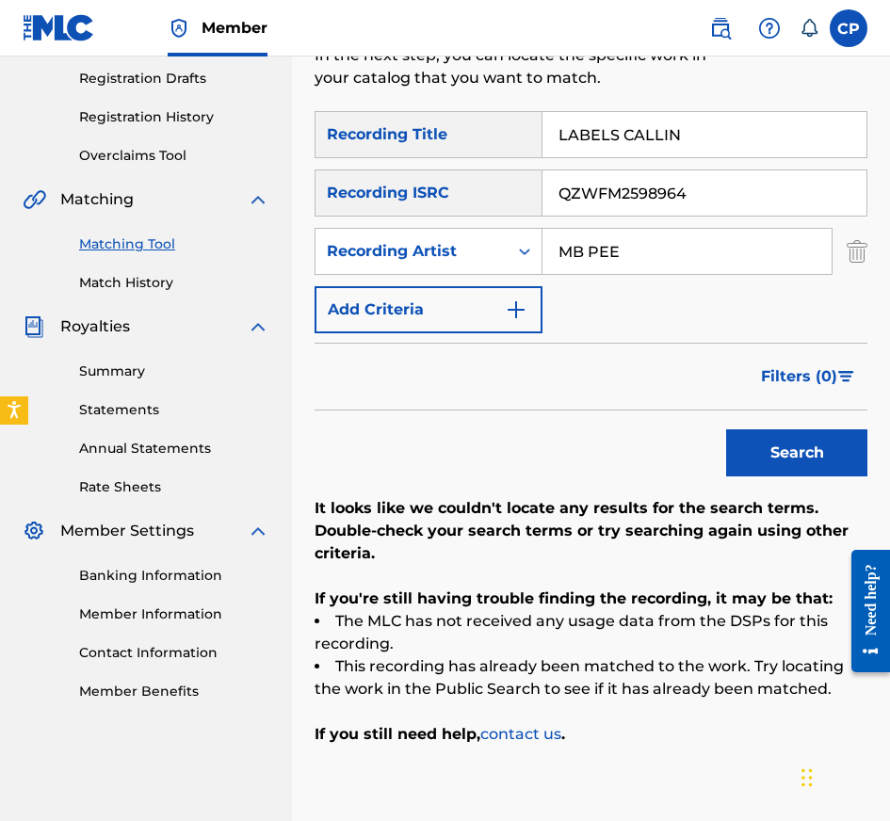
click at [774, 447] on button "Search" at bounding box center [796, 452] width 141 height 47
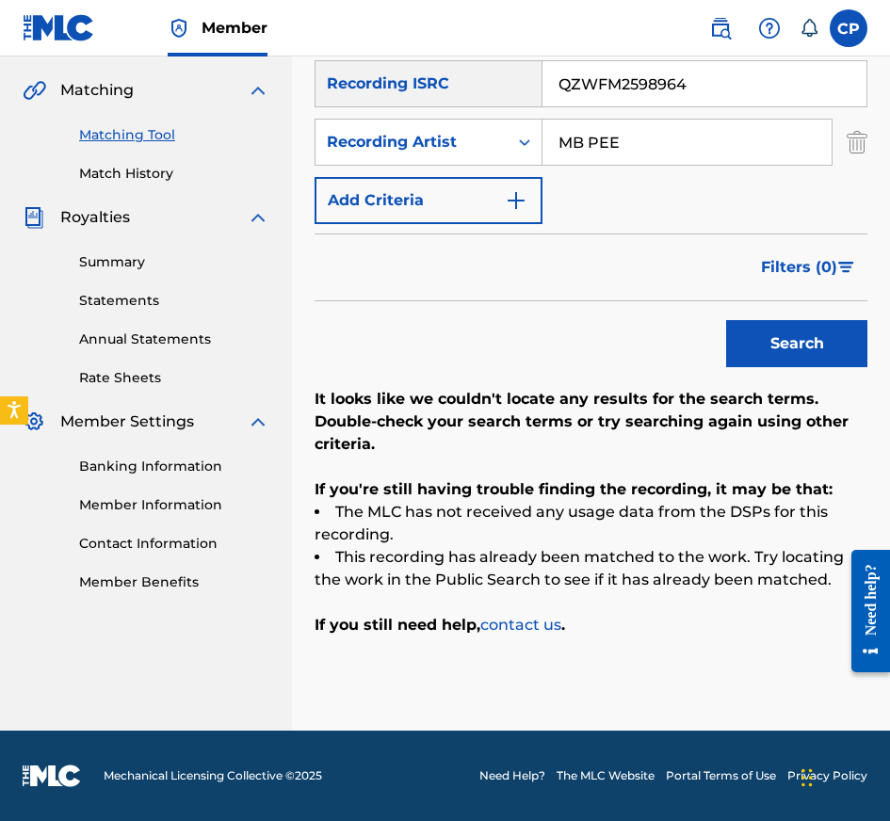
click at [754, 104] on input "QZWFM2598964" at bounding box center [704, 83] width 324 height 45
click at [726, 320] on button "Search" at bounding box center [796, 343] width 141 height 47
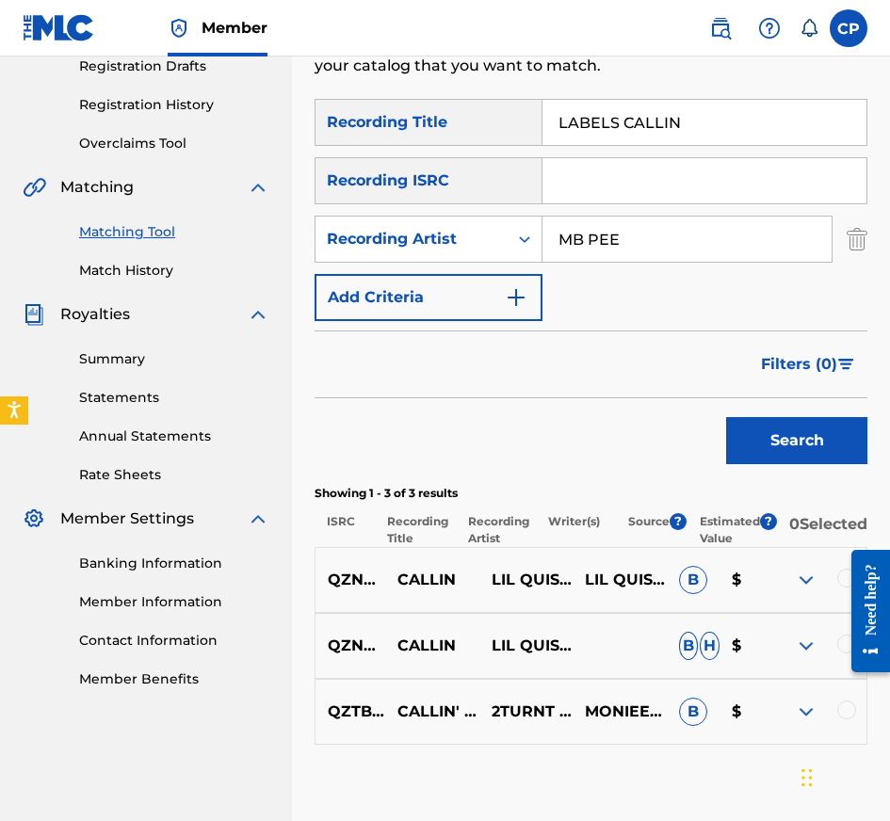
scroll to position [315, 0]
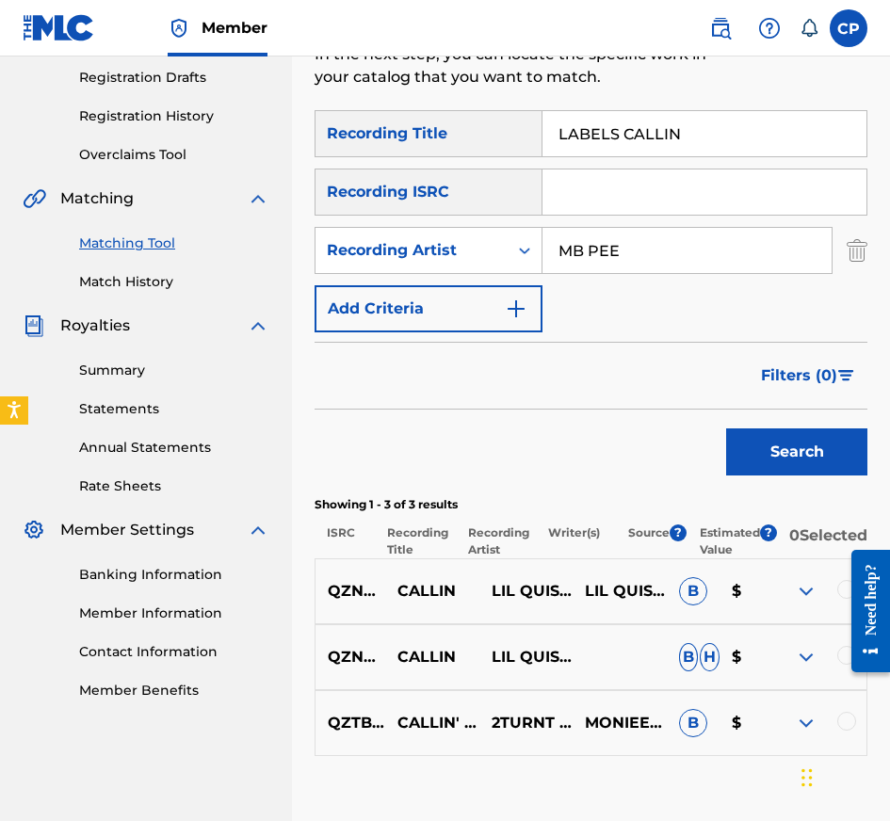
click at [642, 116] on input "LABELS CALLIN" at bounding box center [704, 133] width 324 height 45
click at [714, 174] on input "Search Form" at bounding box center [704, 192] width 324 height 45
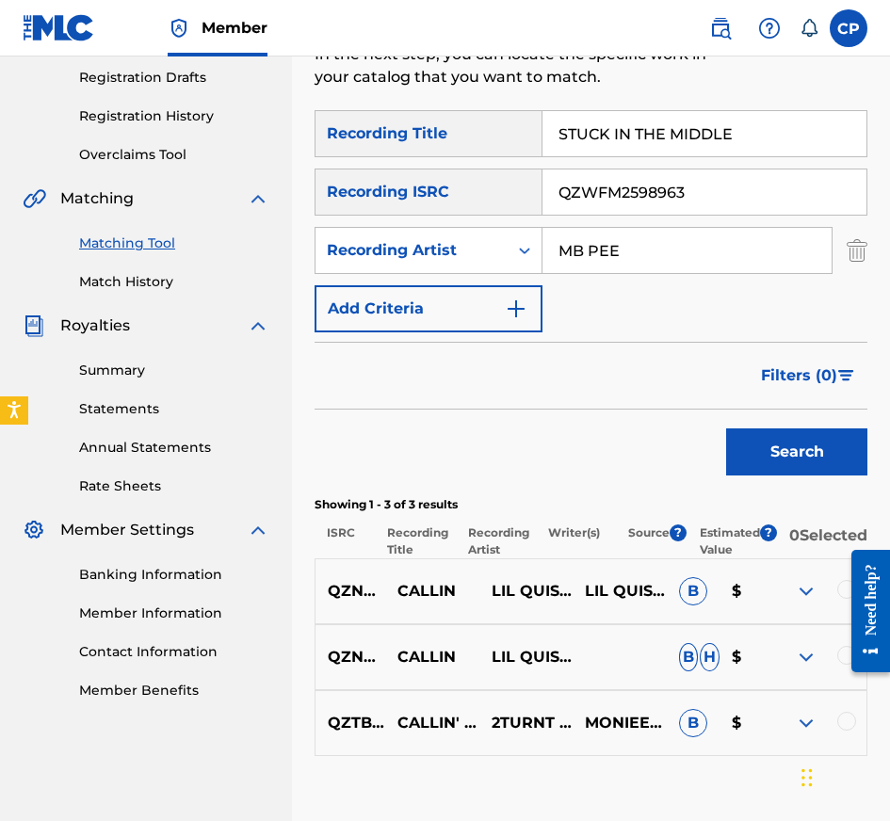
click at [726, 428] on button "Search" at bounding box center [796, 451] width 141 height 47
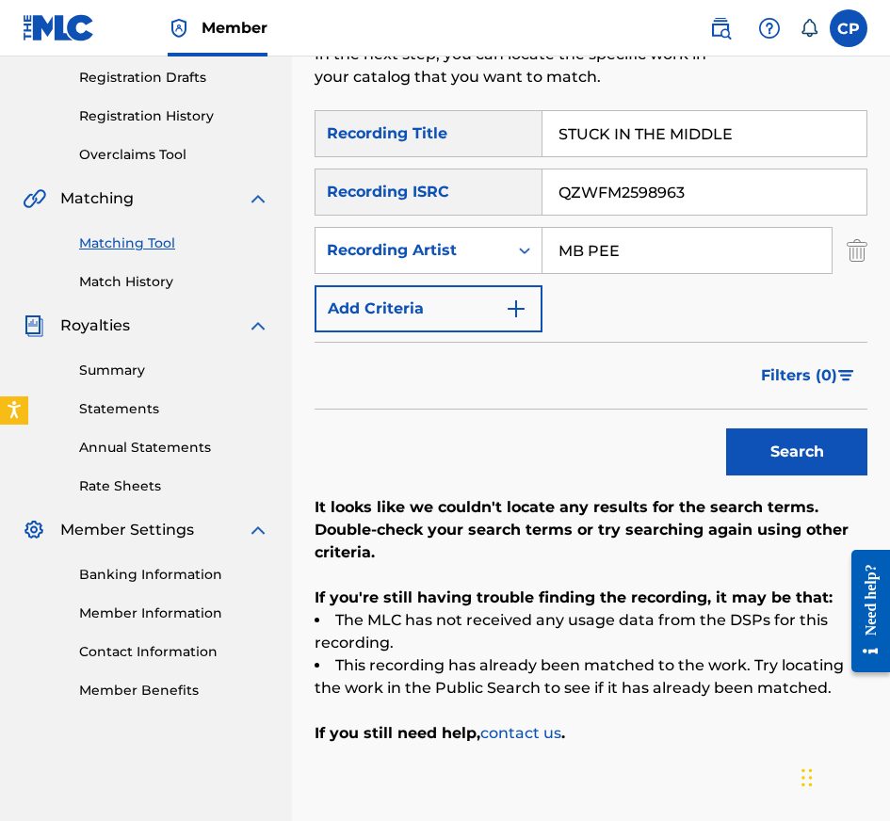
click at [712, 191] on input "QZWFM2598963" at bounding box center [704, 192] width 324 height 45
click
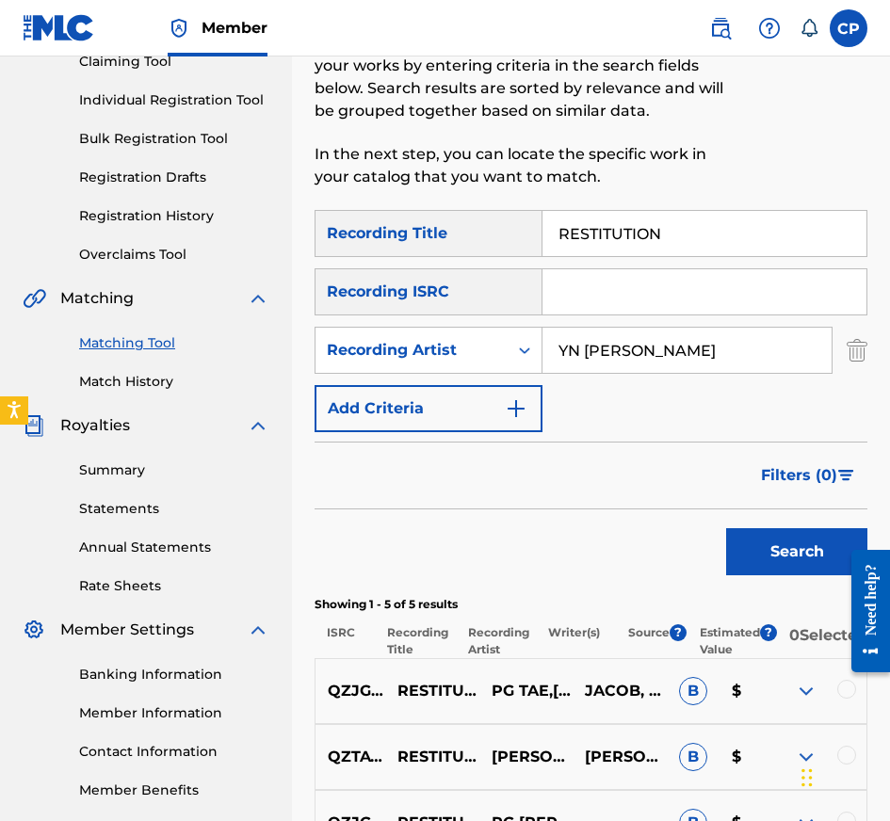
scroll to position [54, 0]
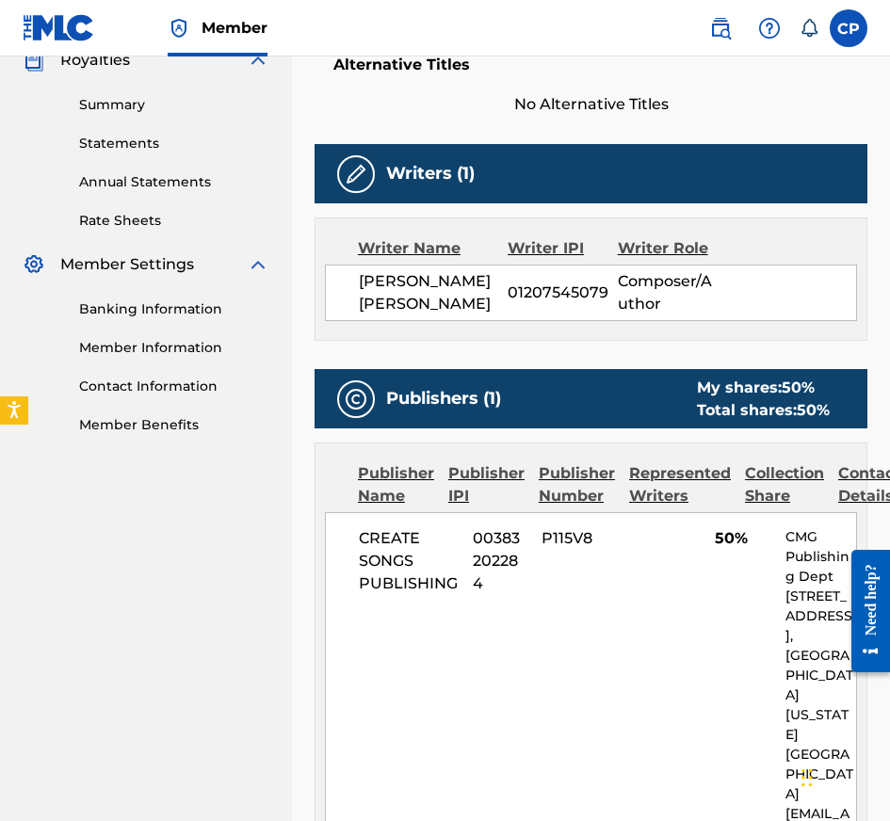
scroll to position [888, 0]
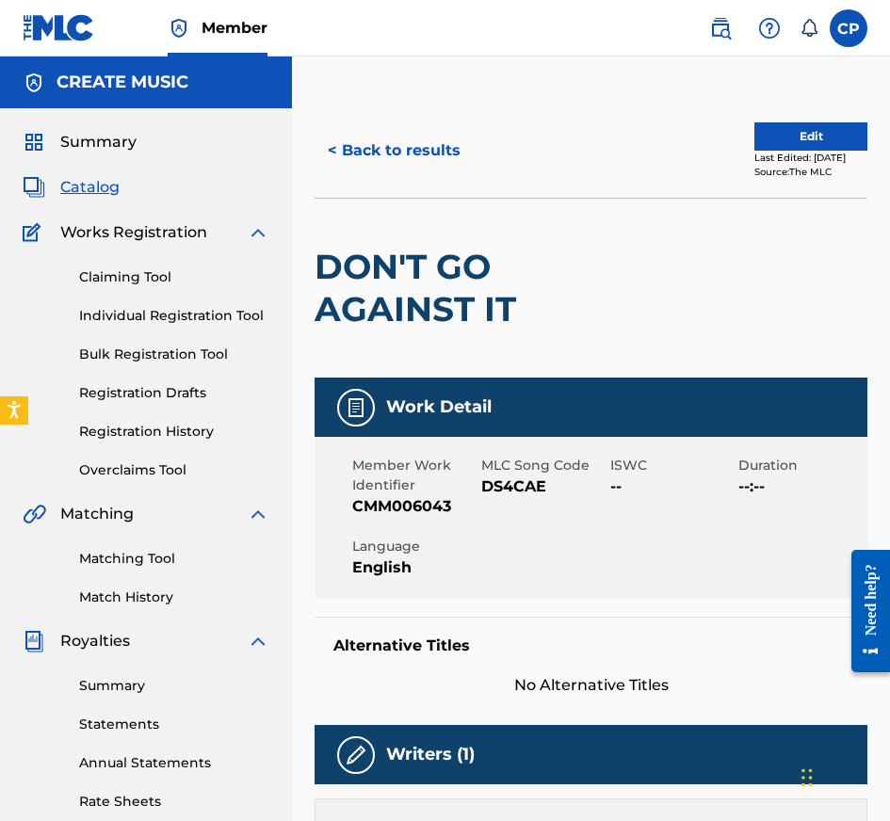
scroll to position [930, 0]
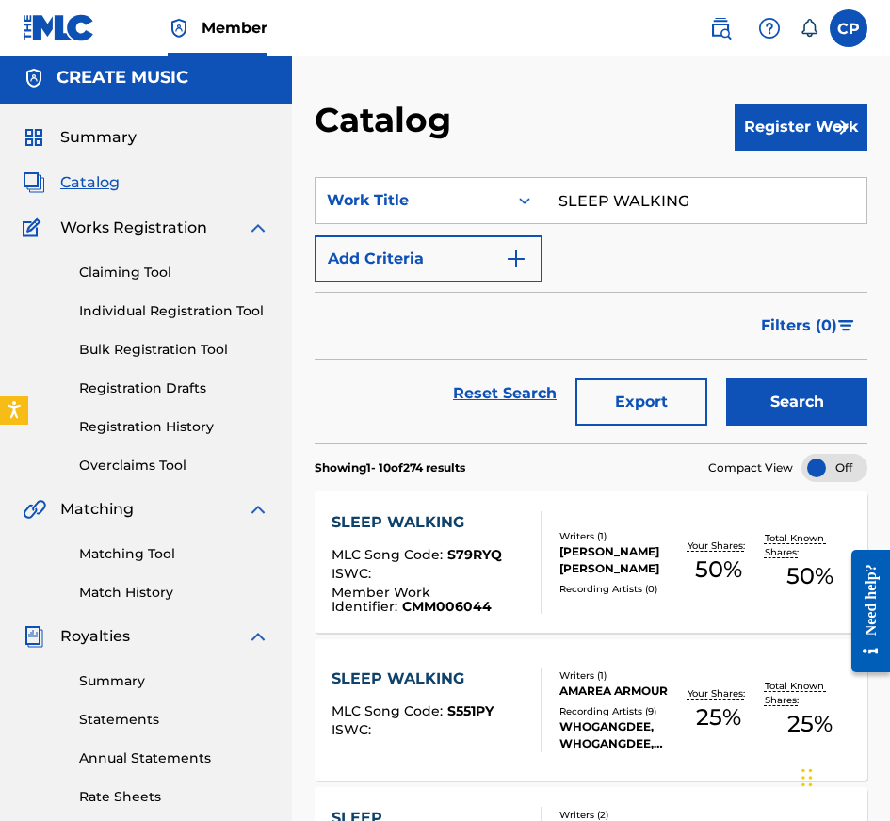
scroll to position [6, 0]
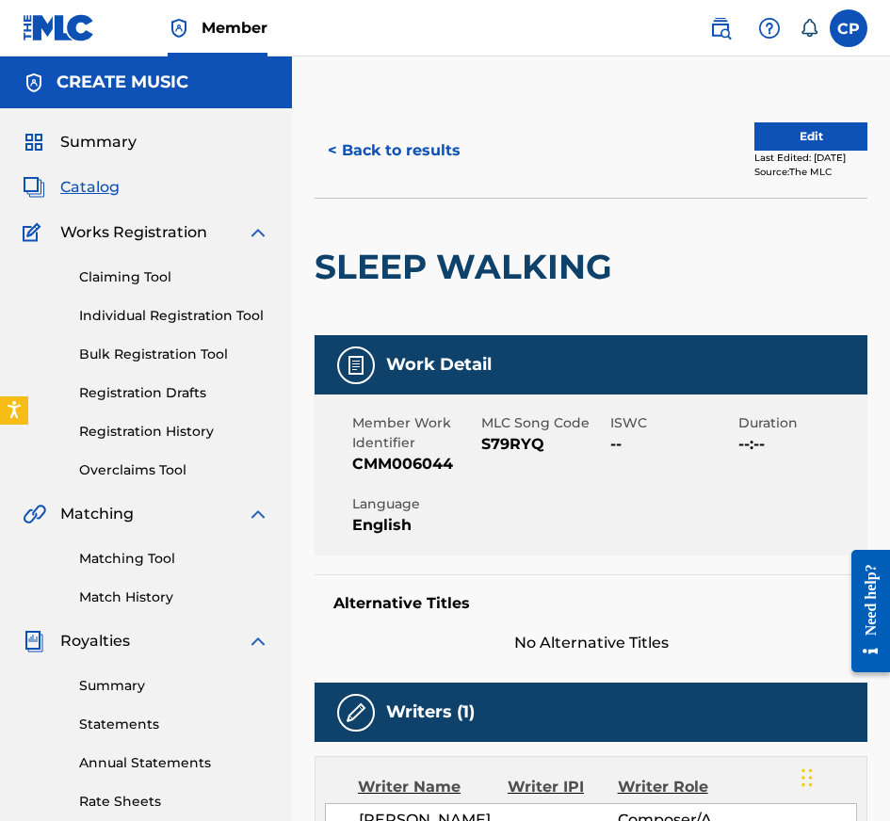
scroll to position [888, 0]
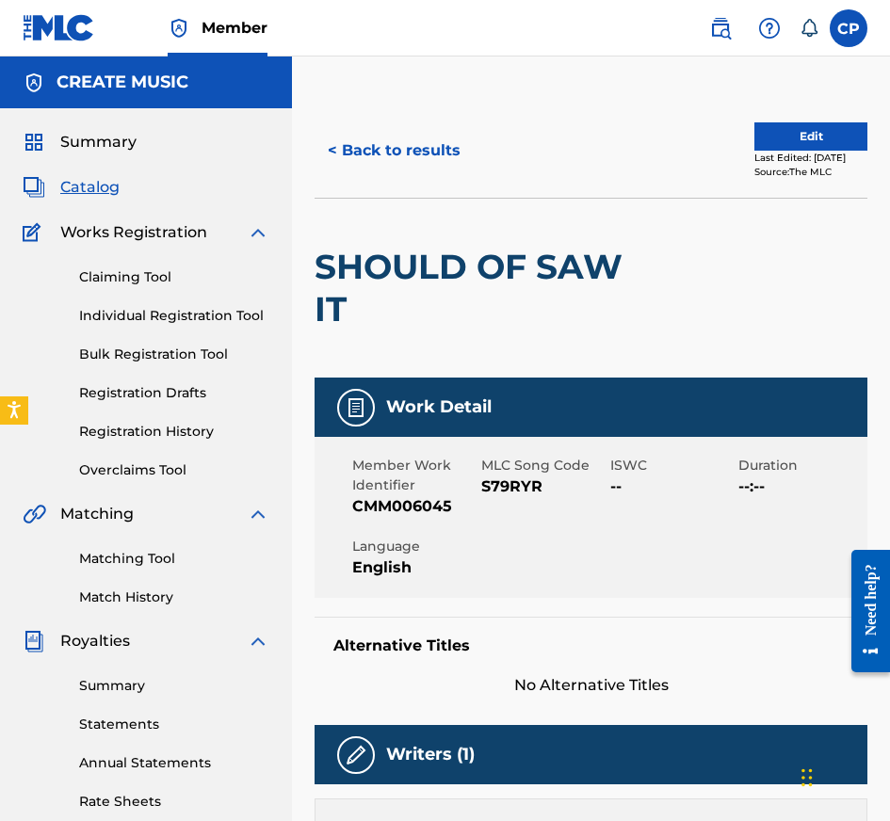
scroll to position [930, 0]
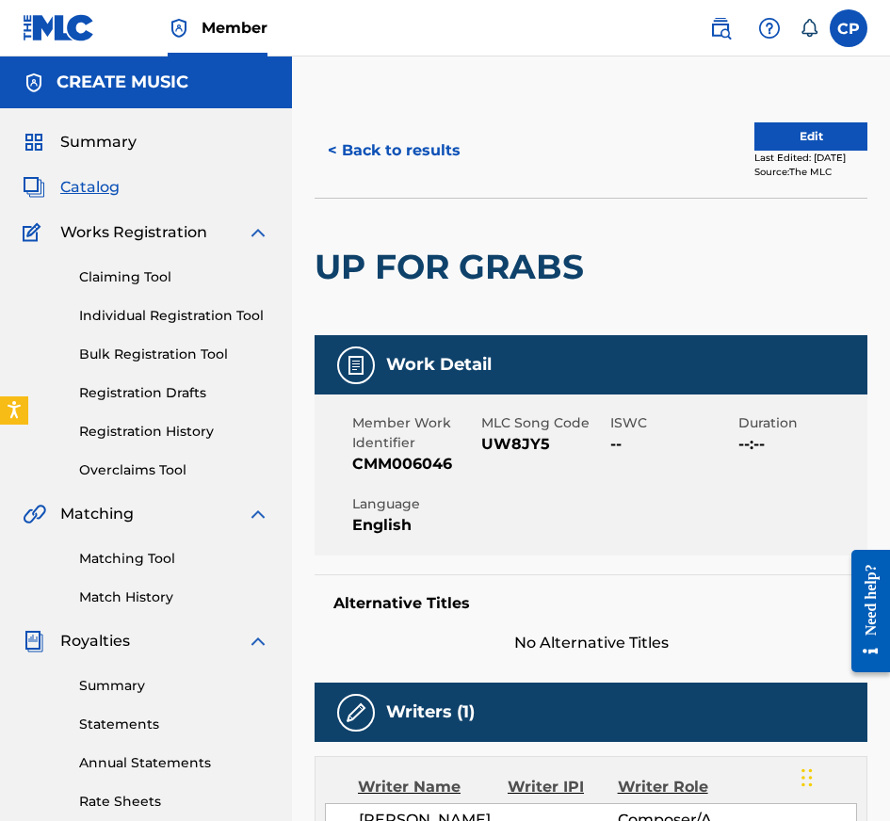
scroll to position [888, 0]
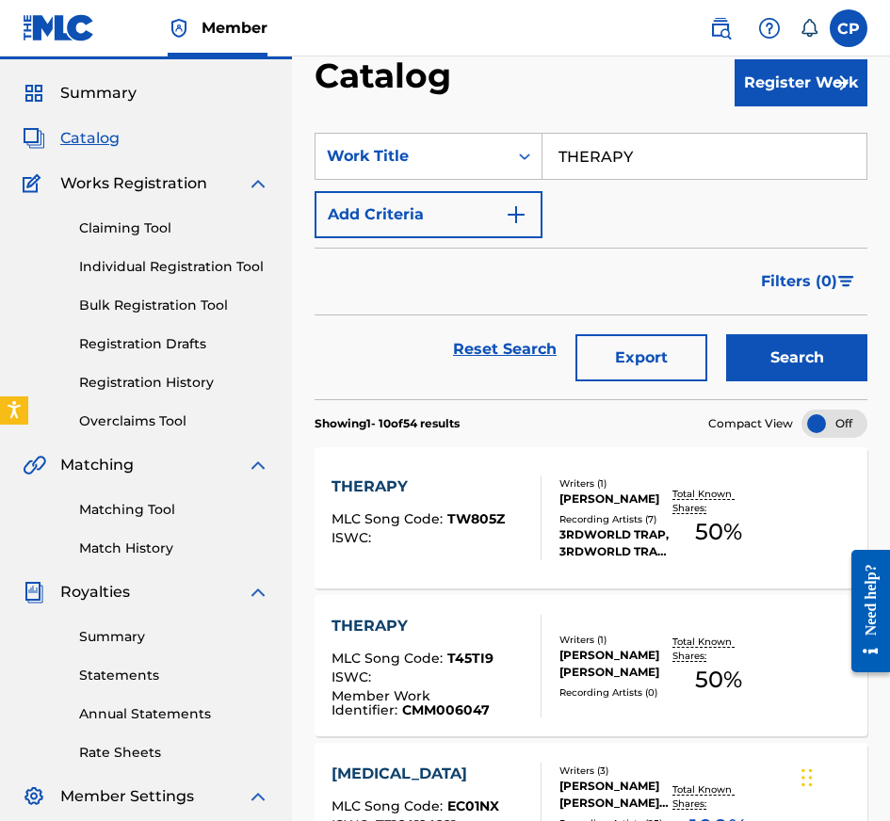
scroll to position [51, 0]
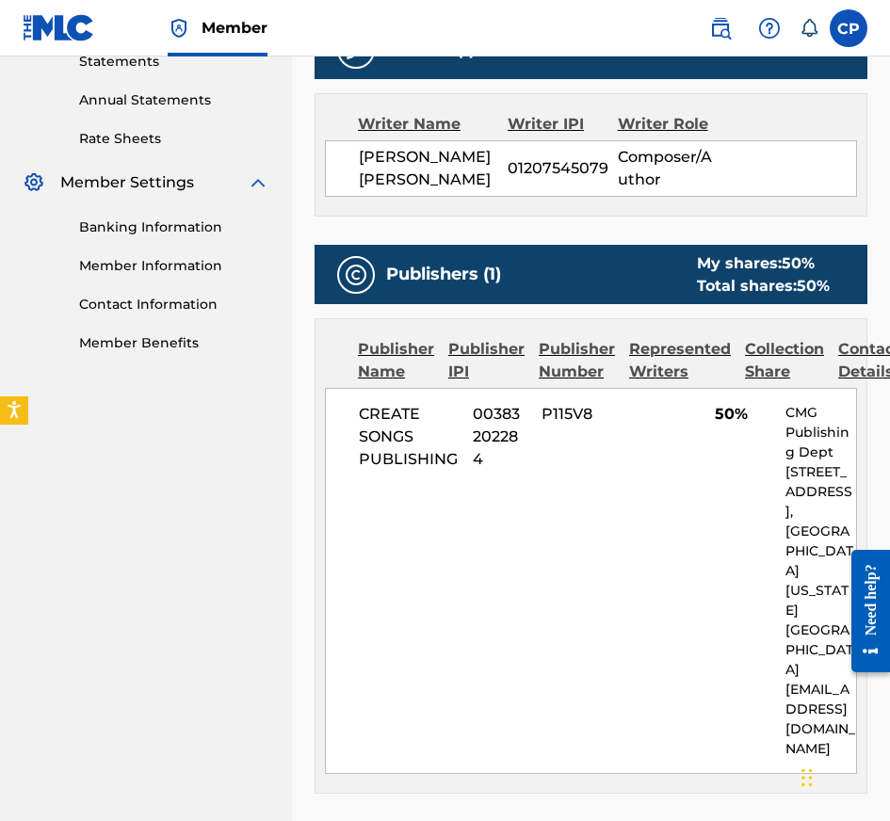
scroll to position [888, 0]
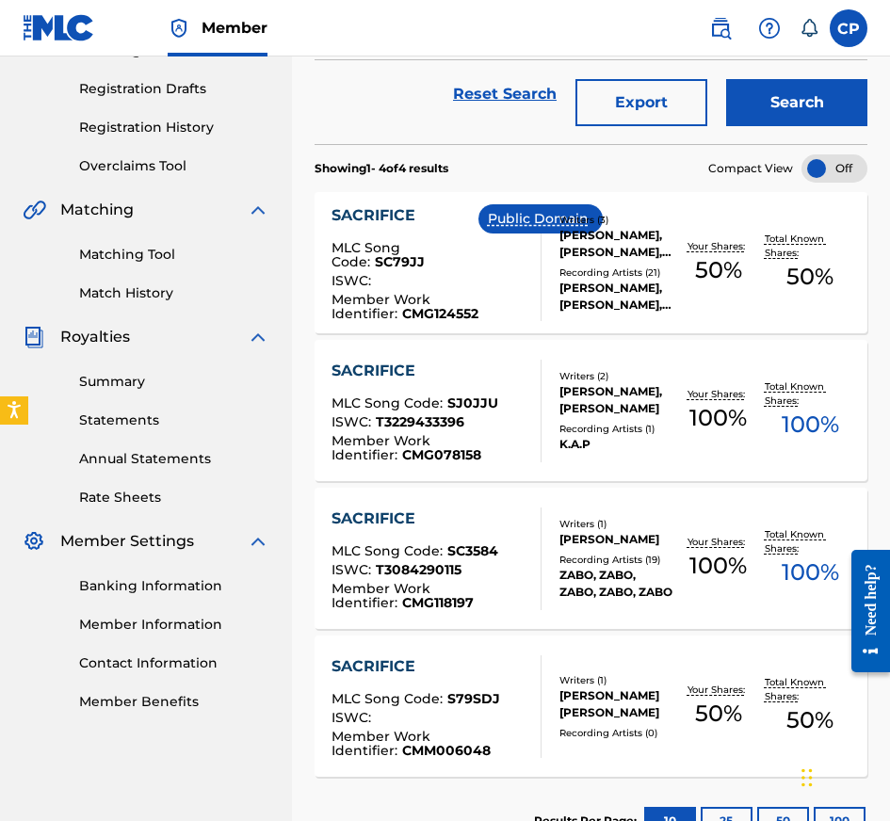
scroll to position [323, 0]
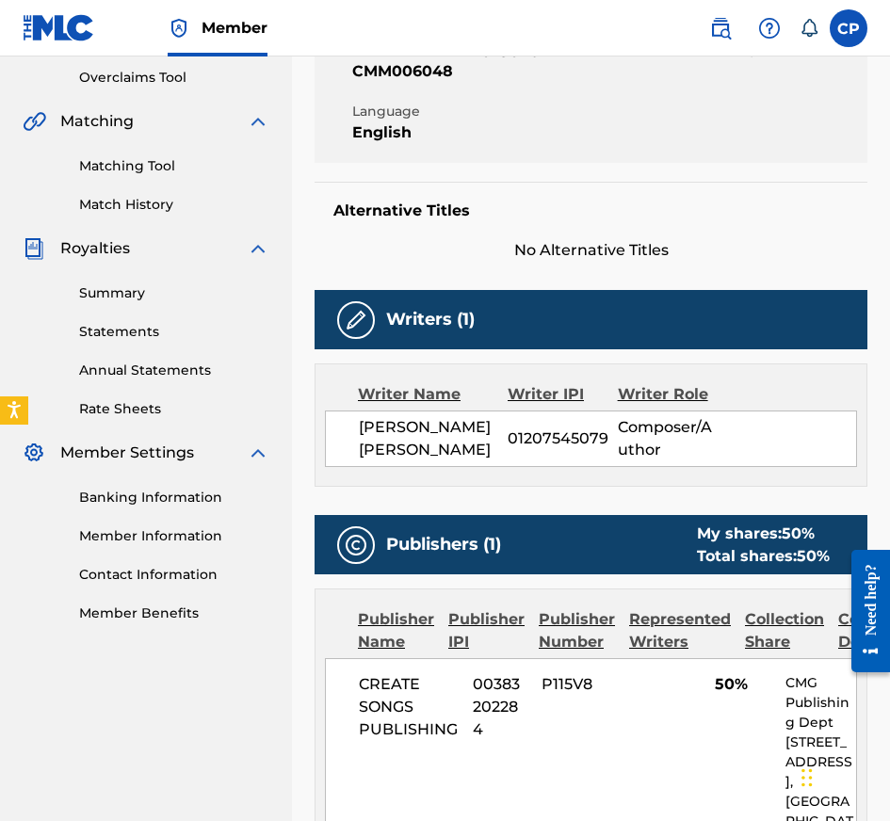
scroll to position [888, 0]
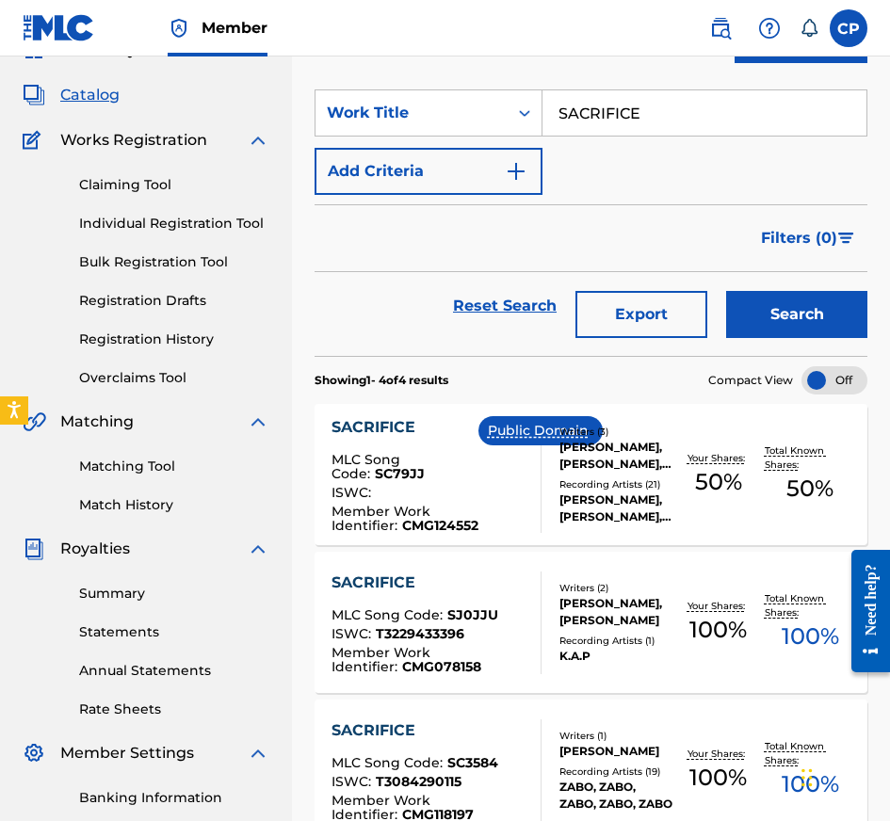
scroll to position [19, 0]
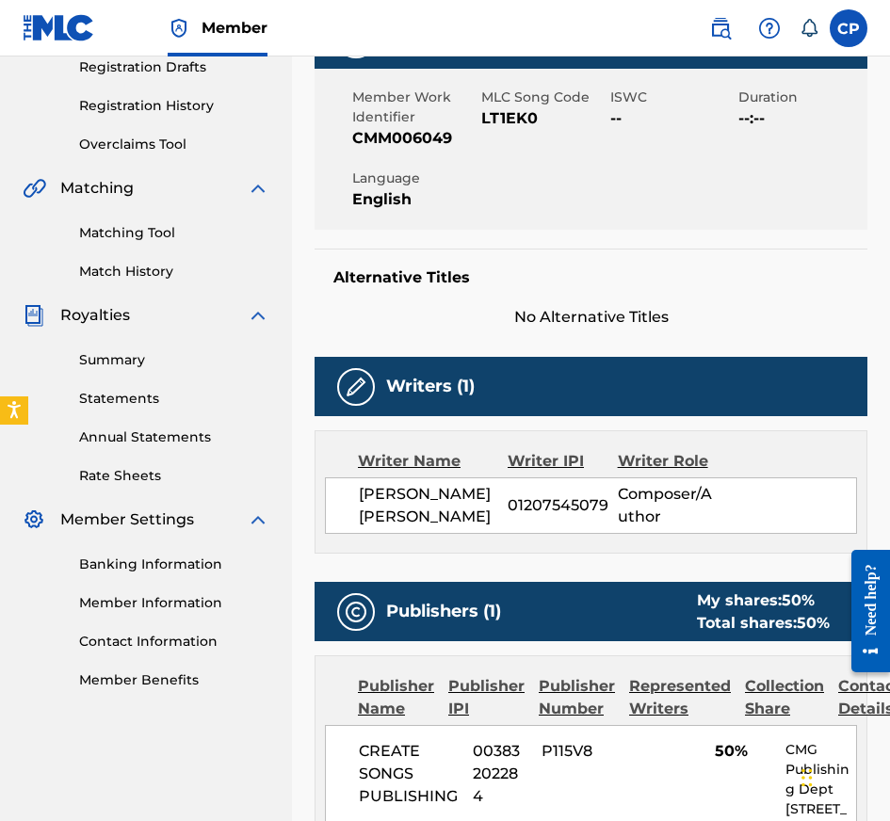
scroll to position [888, 0]
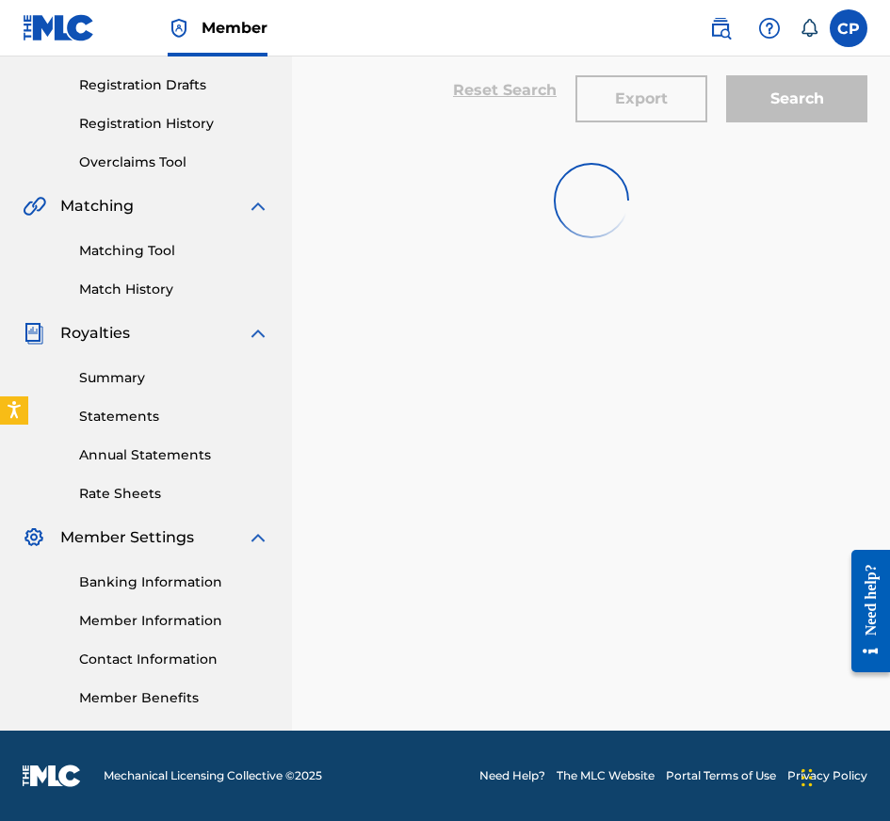
scroll to position [19, 0]
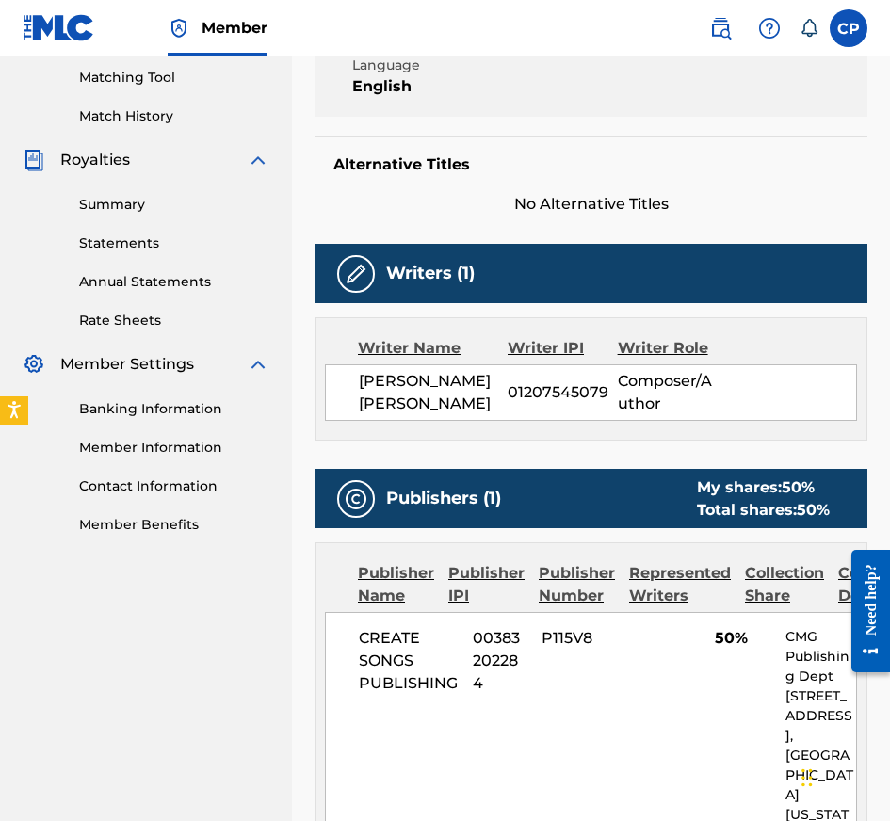
scroll to position [930, 0]
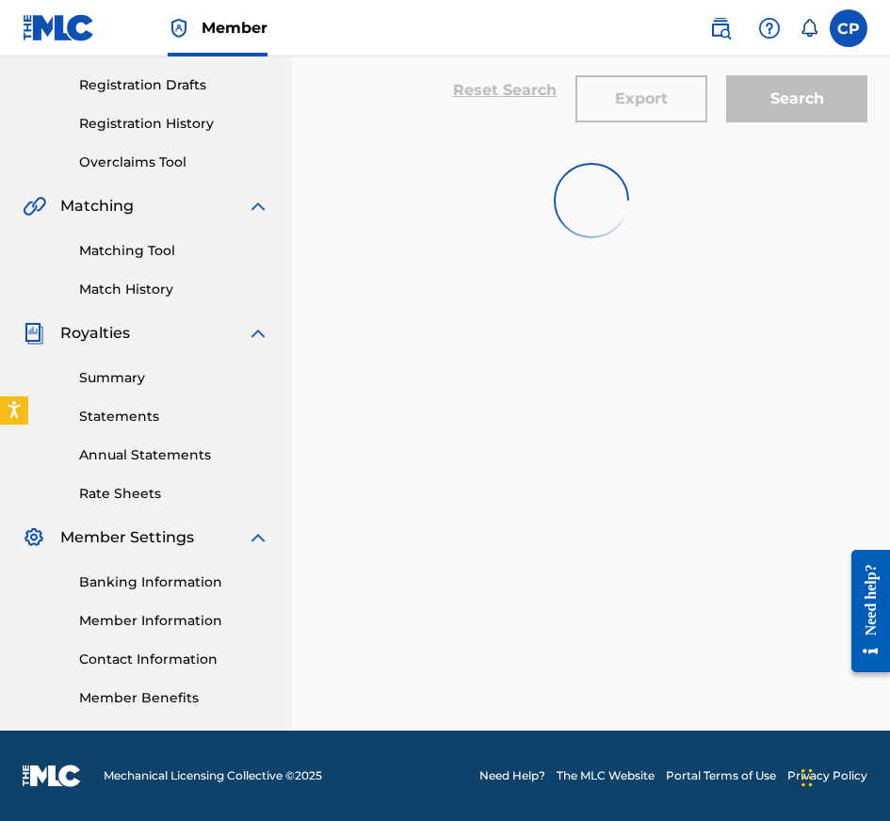
scroll to position [19, 0]
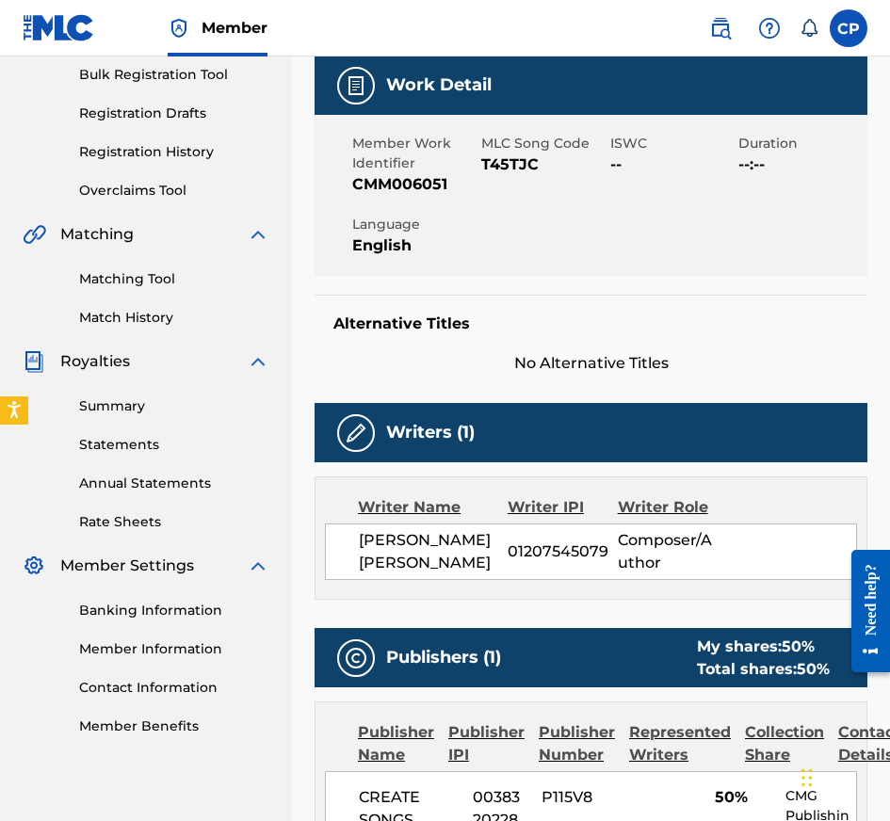
scroll to position [888, 0]
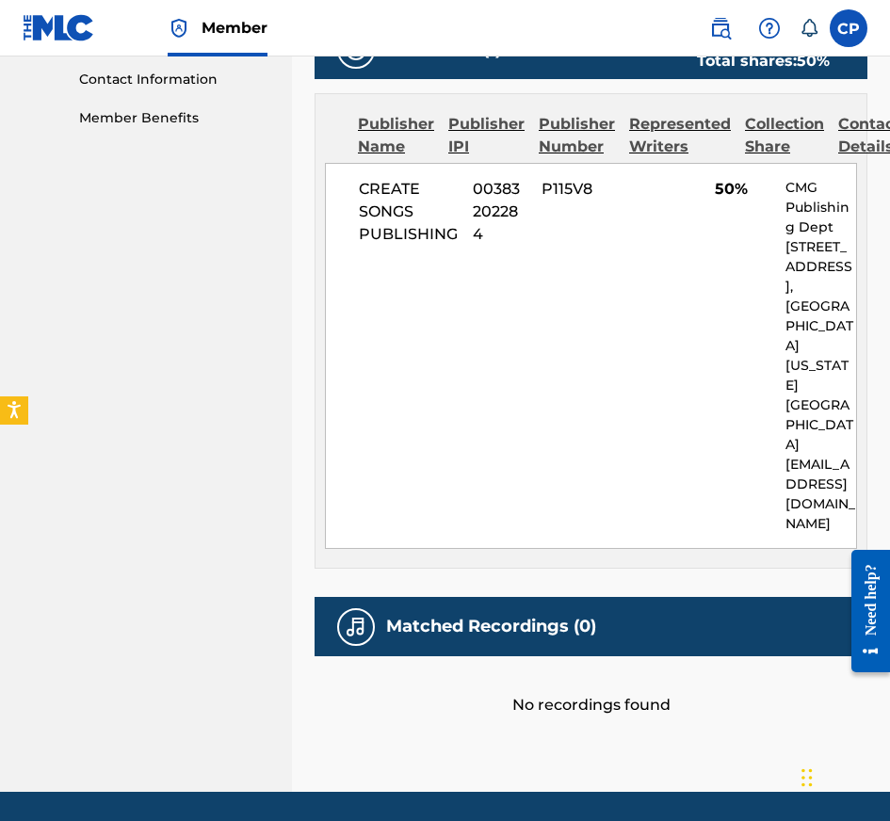
scroll to position [19, 0]
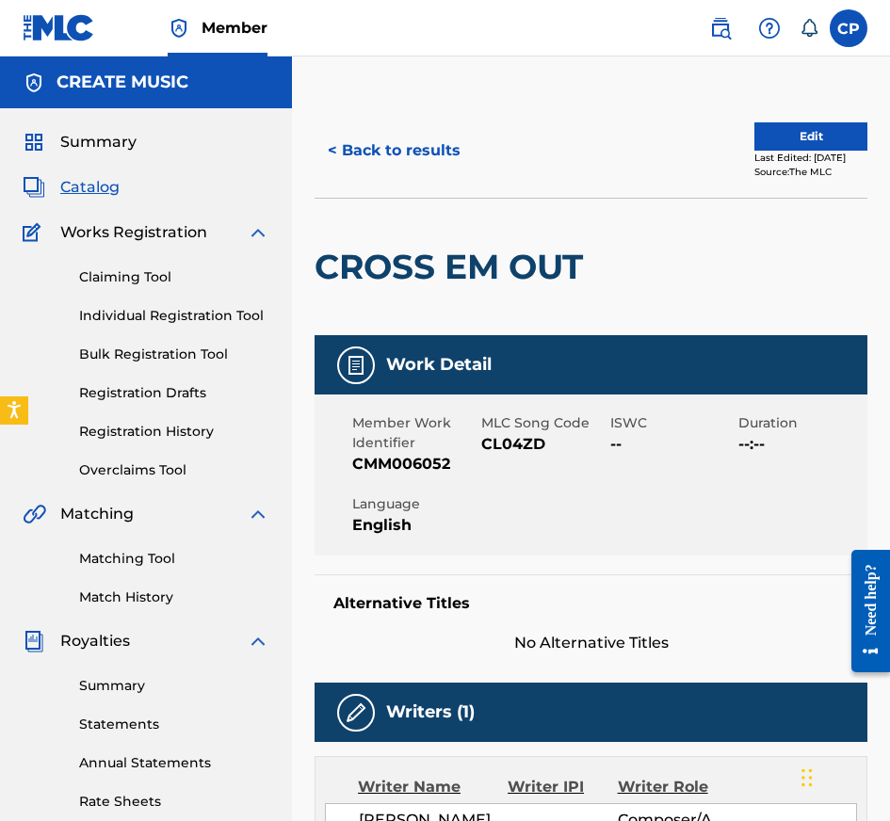
scroll to position [888, 0]
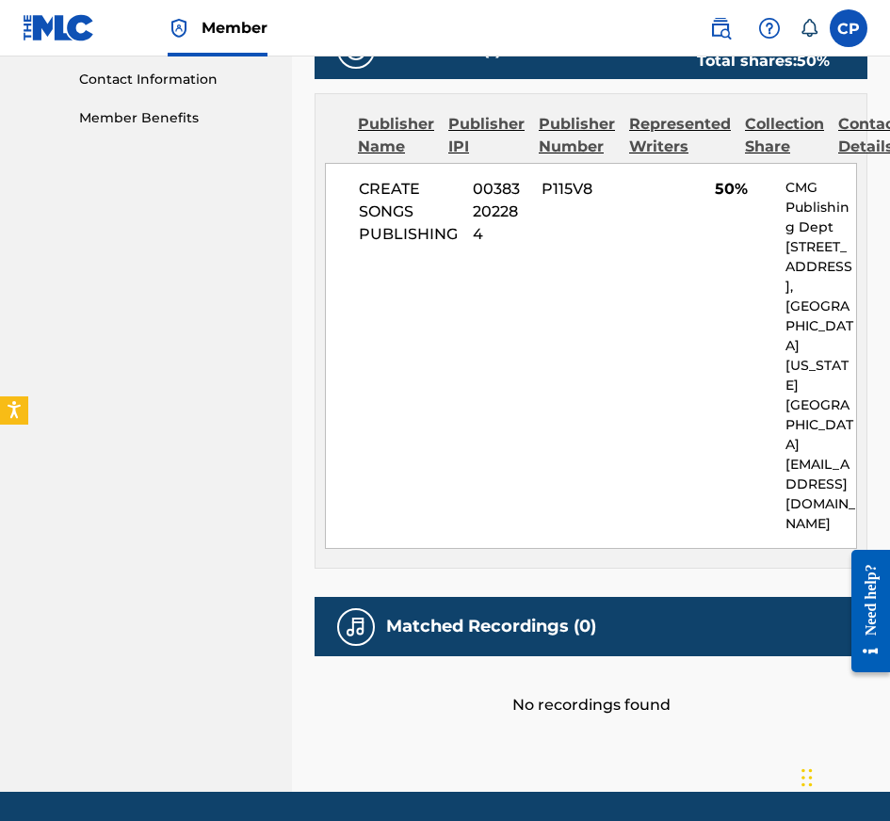
scroll to position [19, 0]
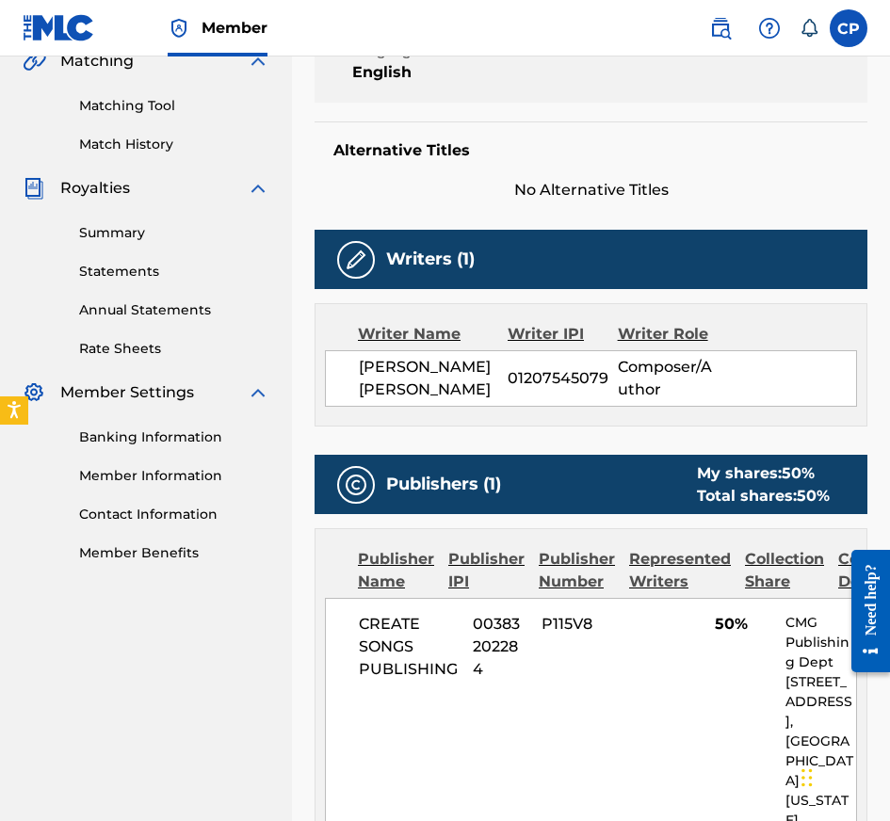
scroll to position [888, 0]
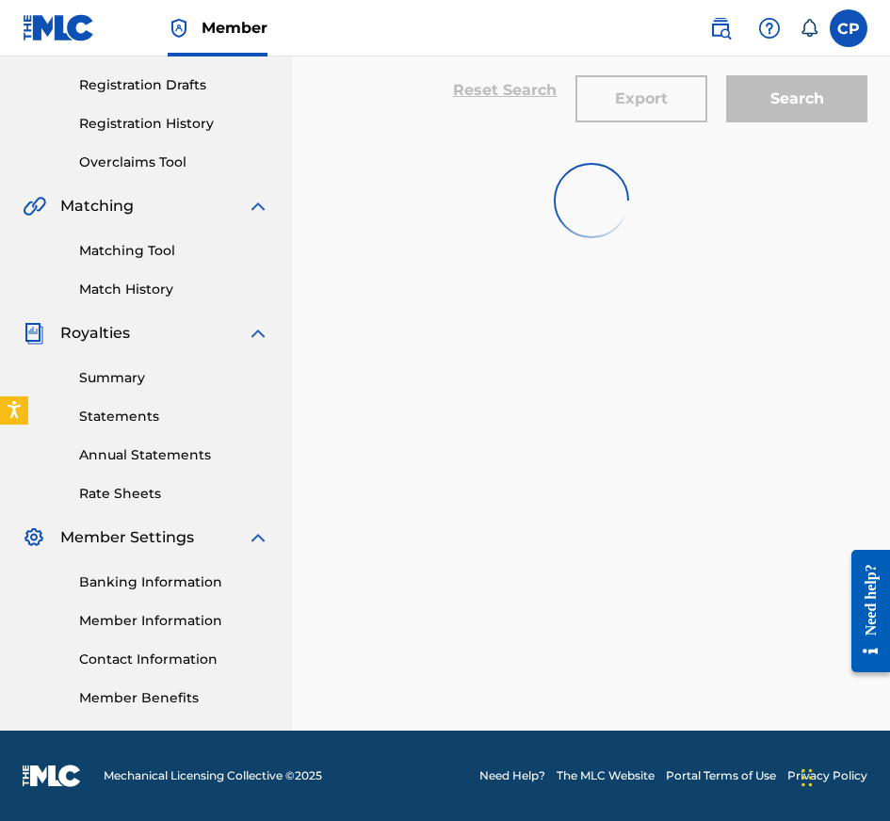
scroll to position [19, 0]
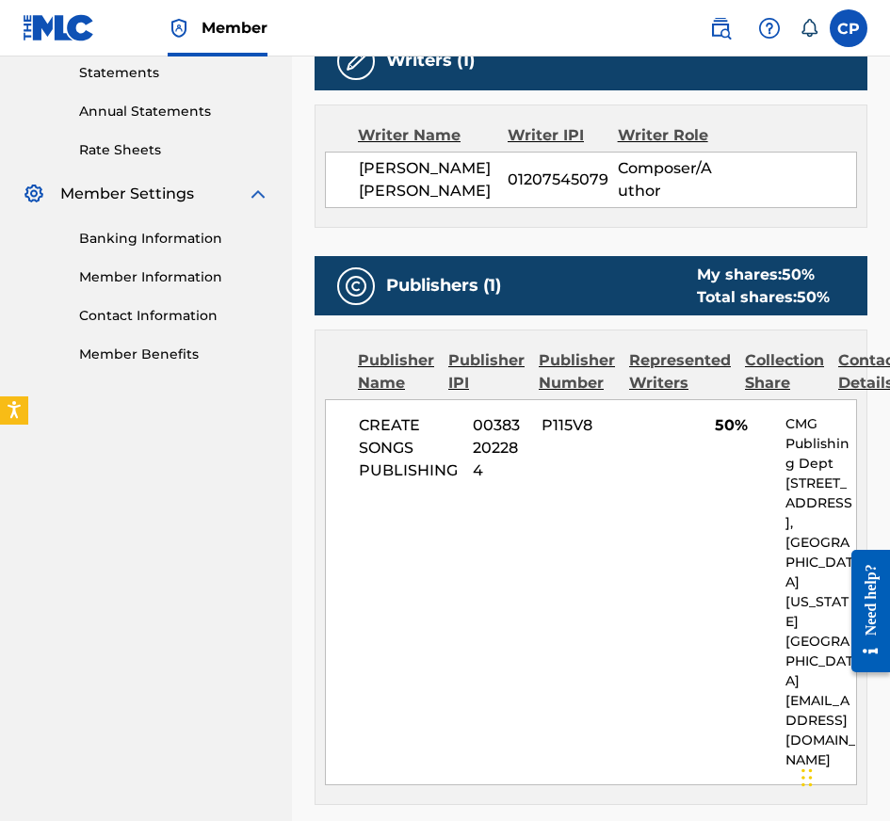
scroll to position [888, 0]
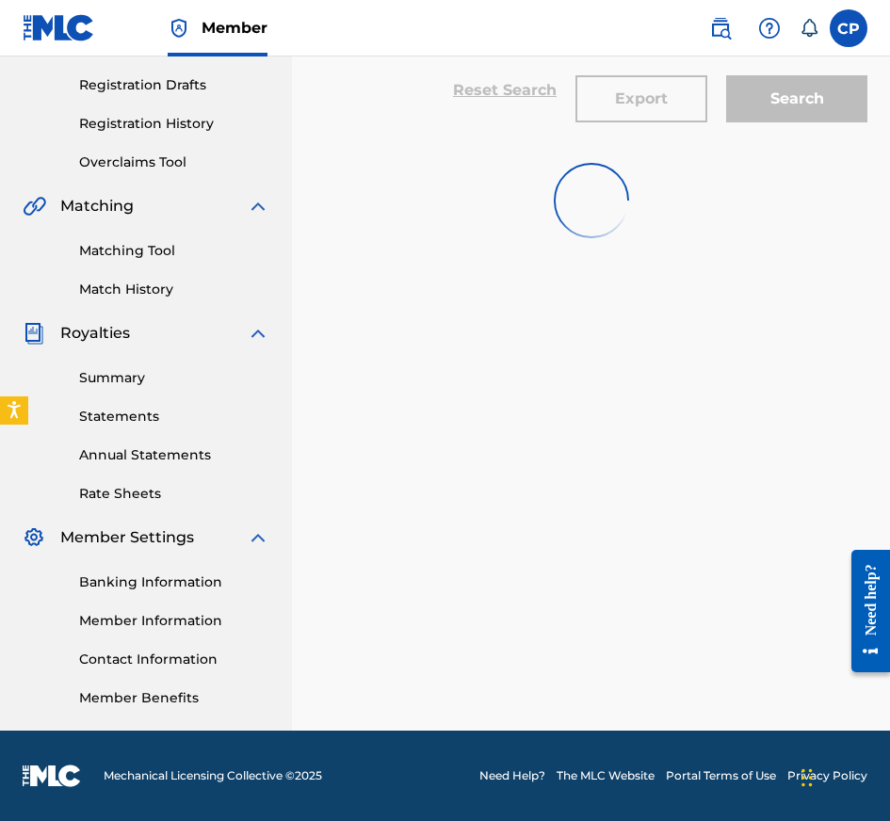
scroll to position [19, 0]
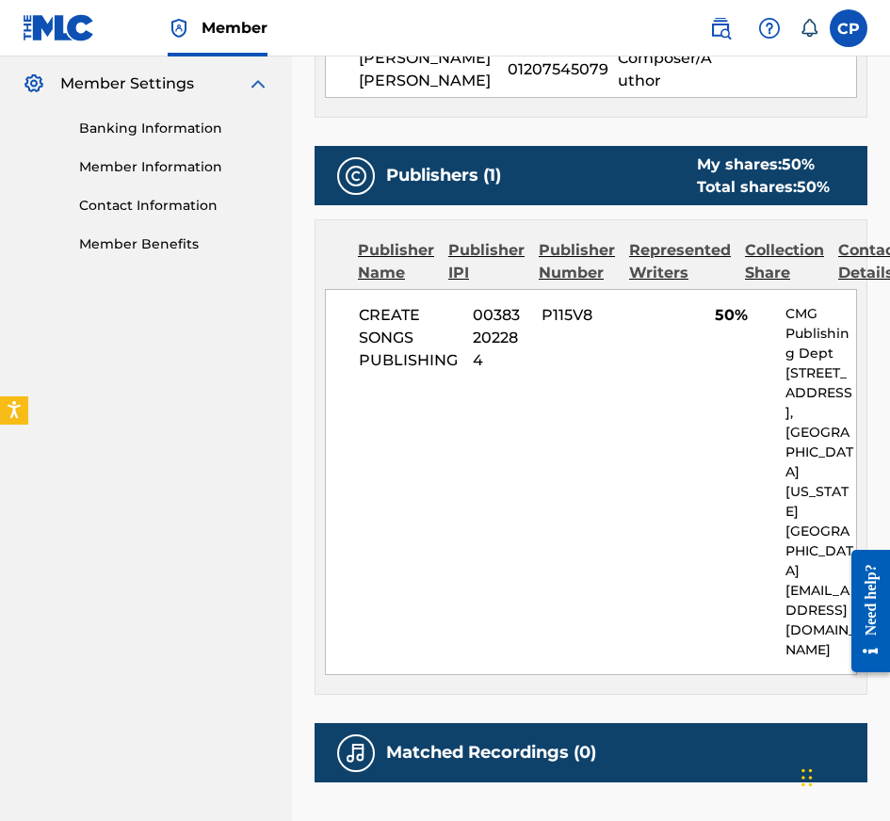
scroll to position [888, 0]
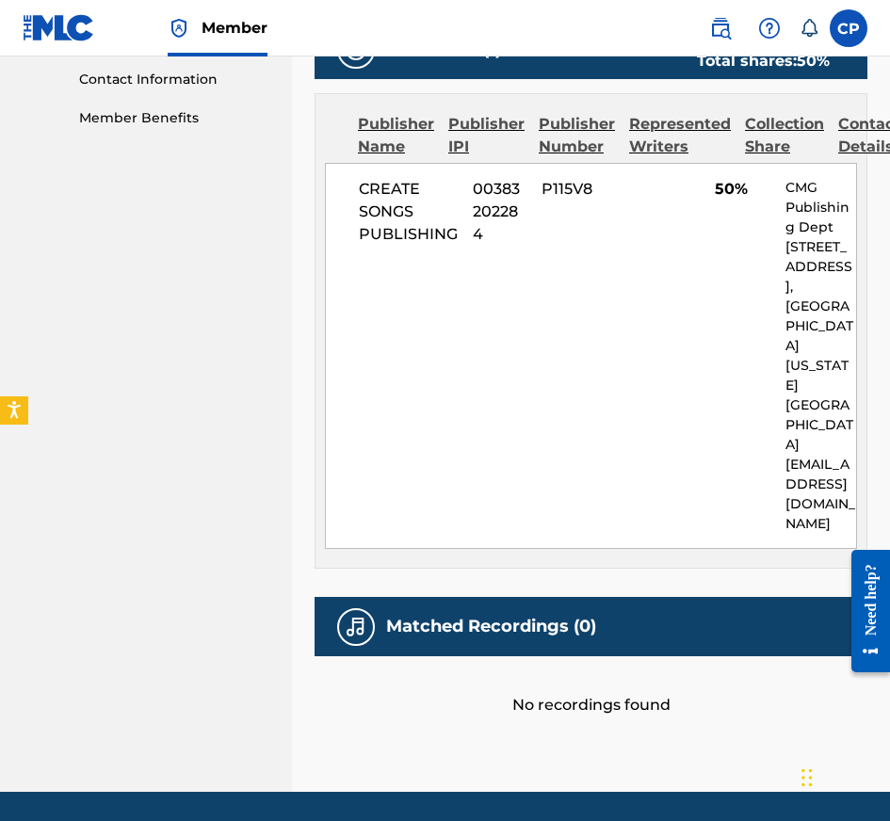
scroll to position [19, 0]
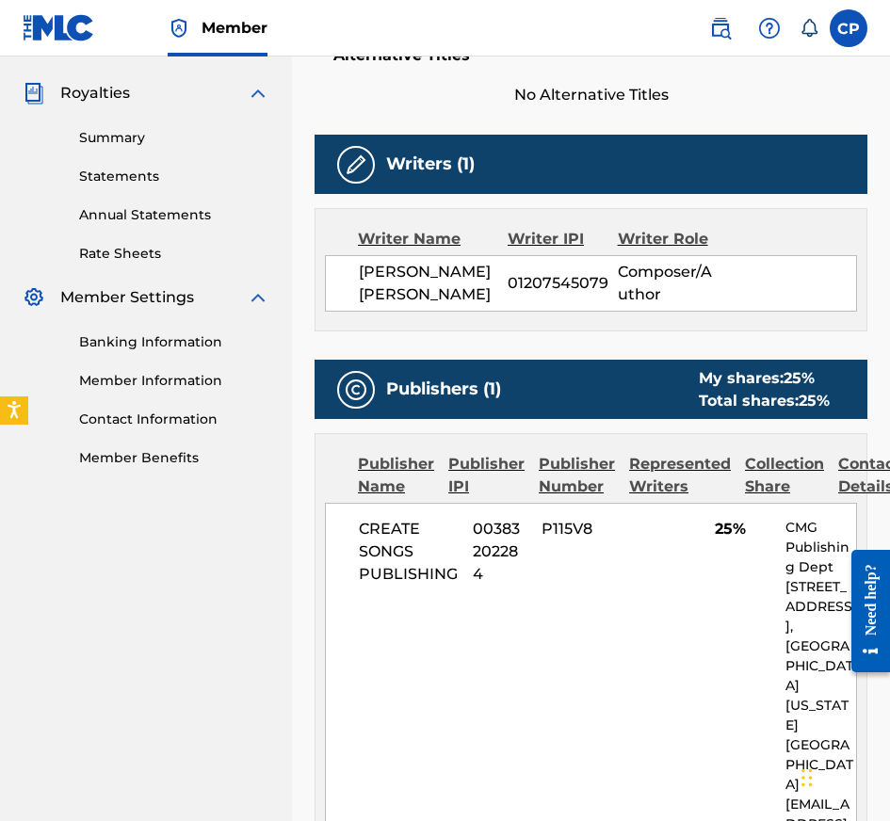
scroll to position [888, 0]
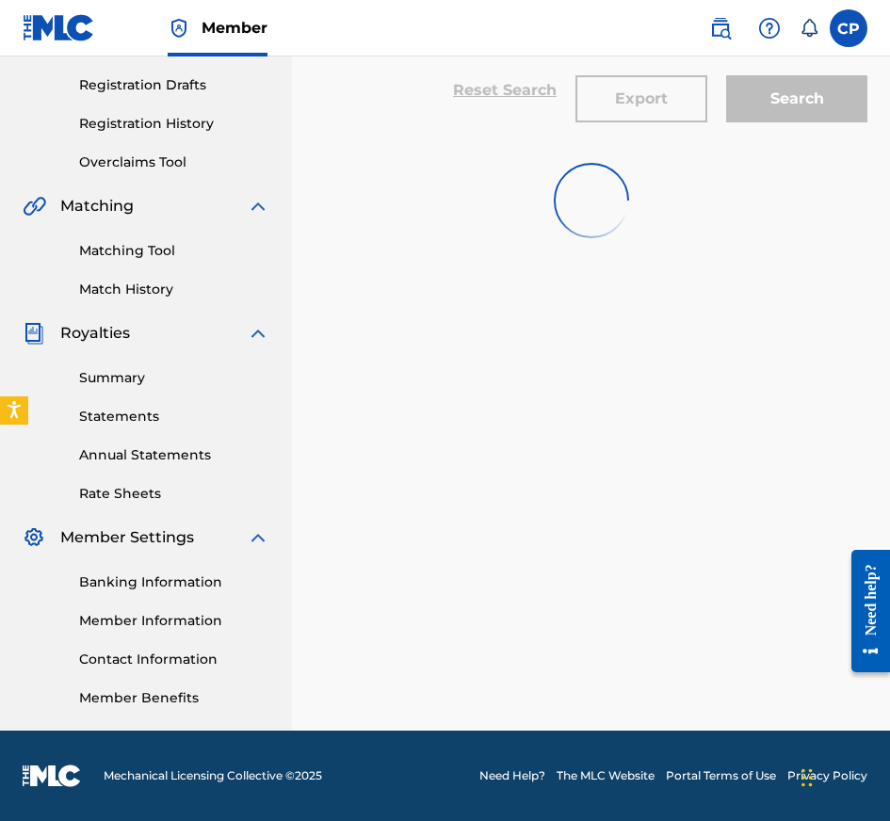
scroll to position [19, 0]
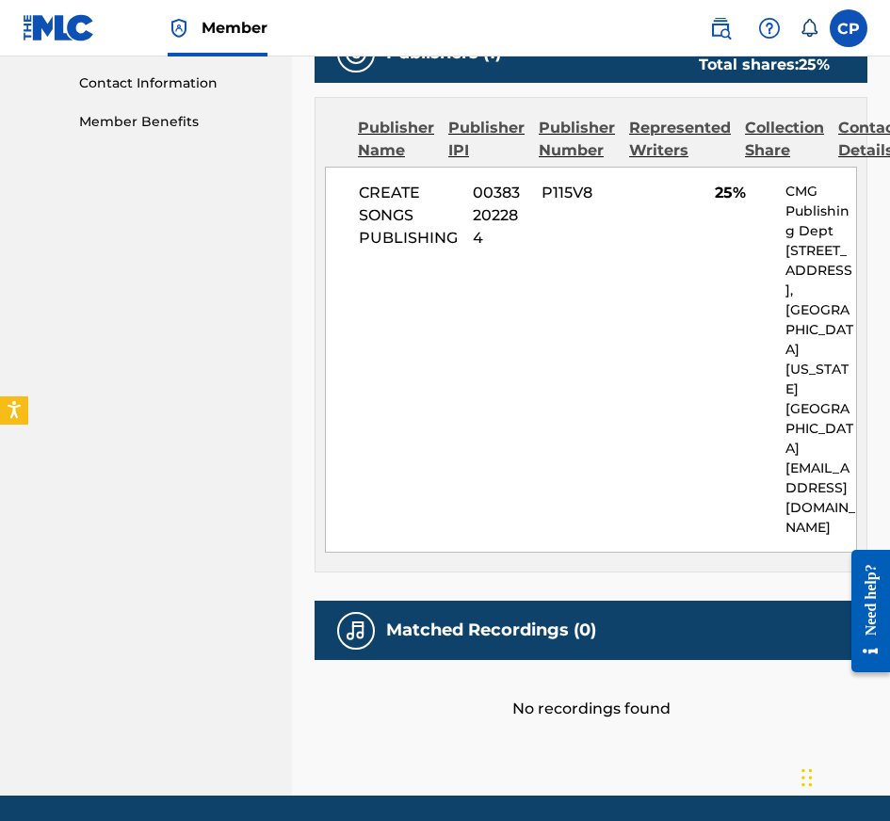
scroll to position [888, 0]
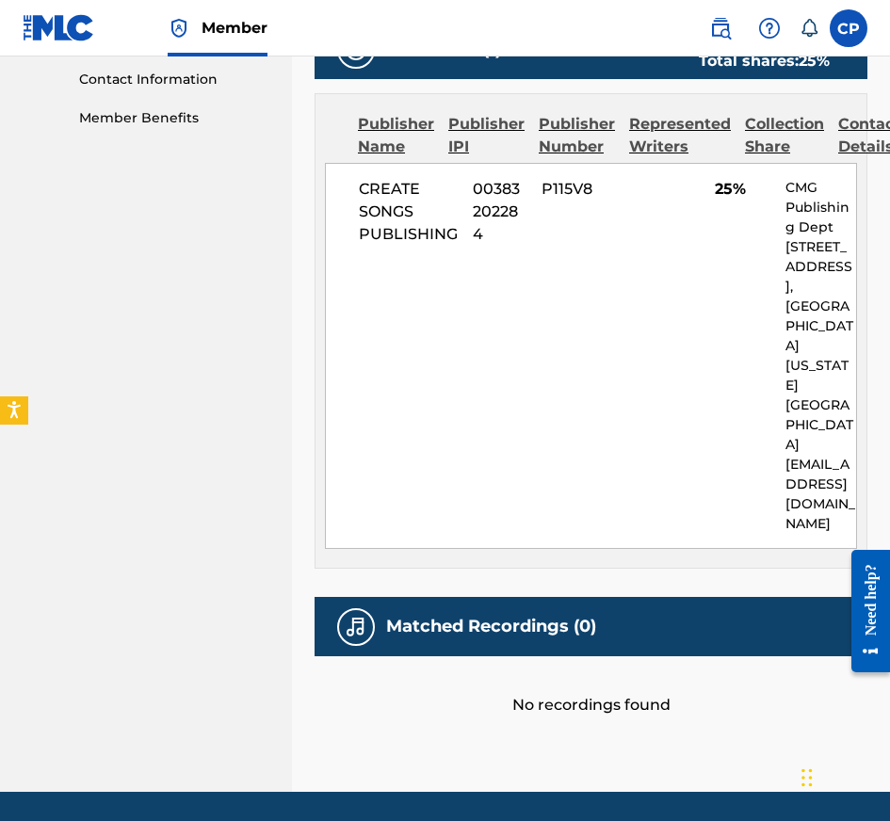
scroll to position [19, 0]
